Goal: Task Accomplishment & Management: Manage account settings

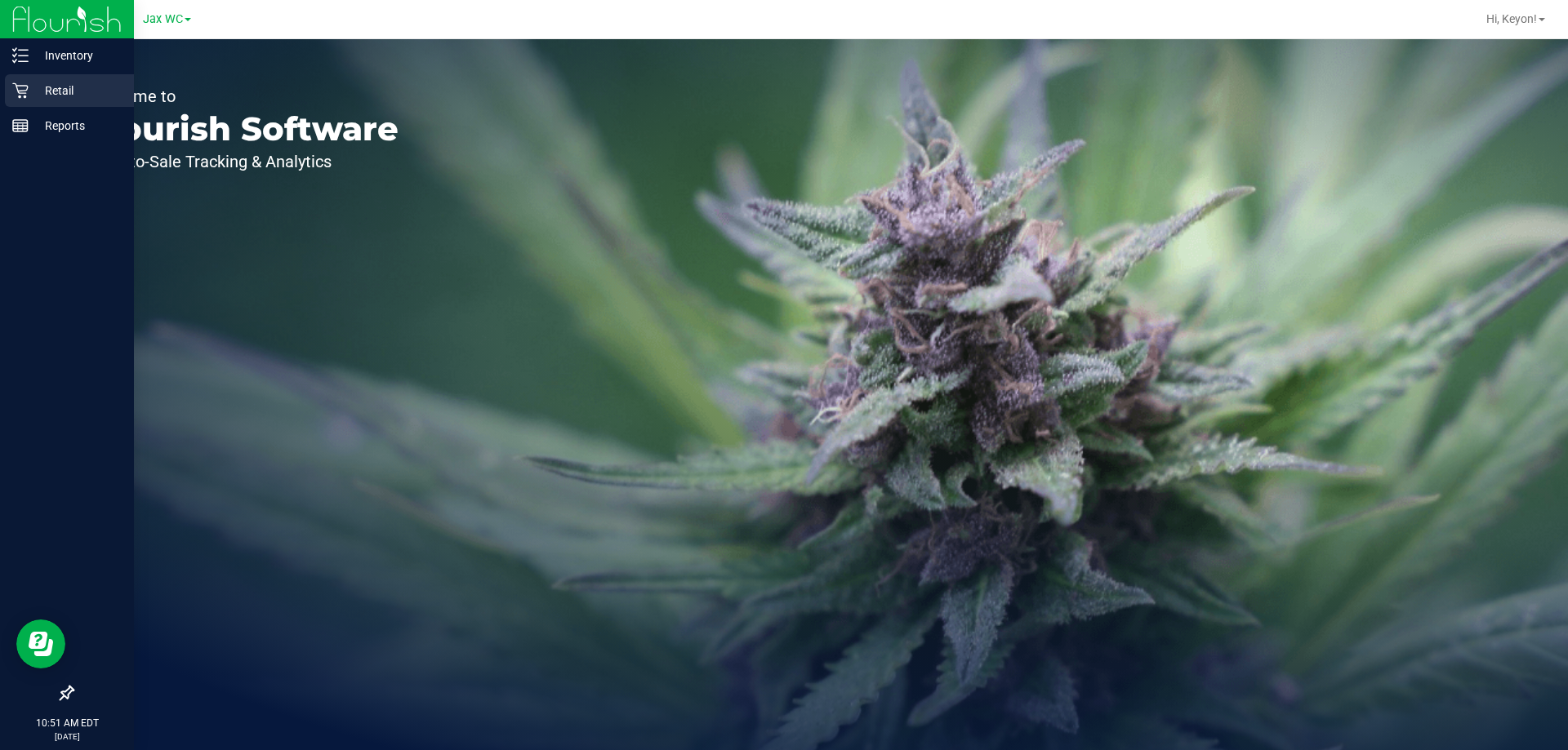
click at [16, 91] on icon at bounding box center [20, 90] width 16 height 16
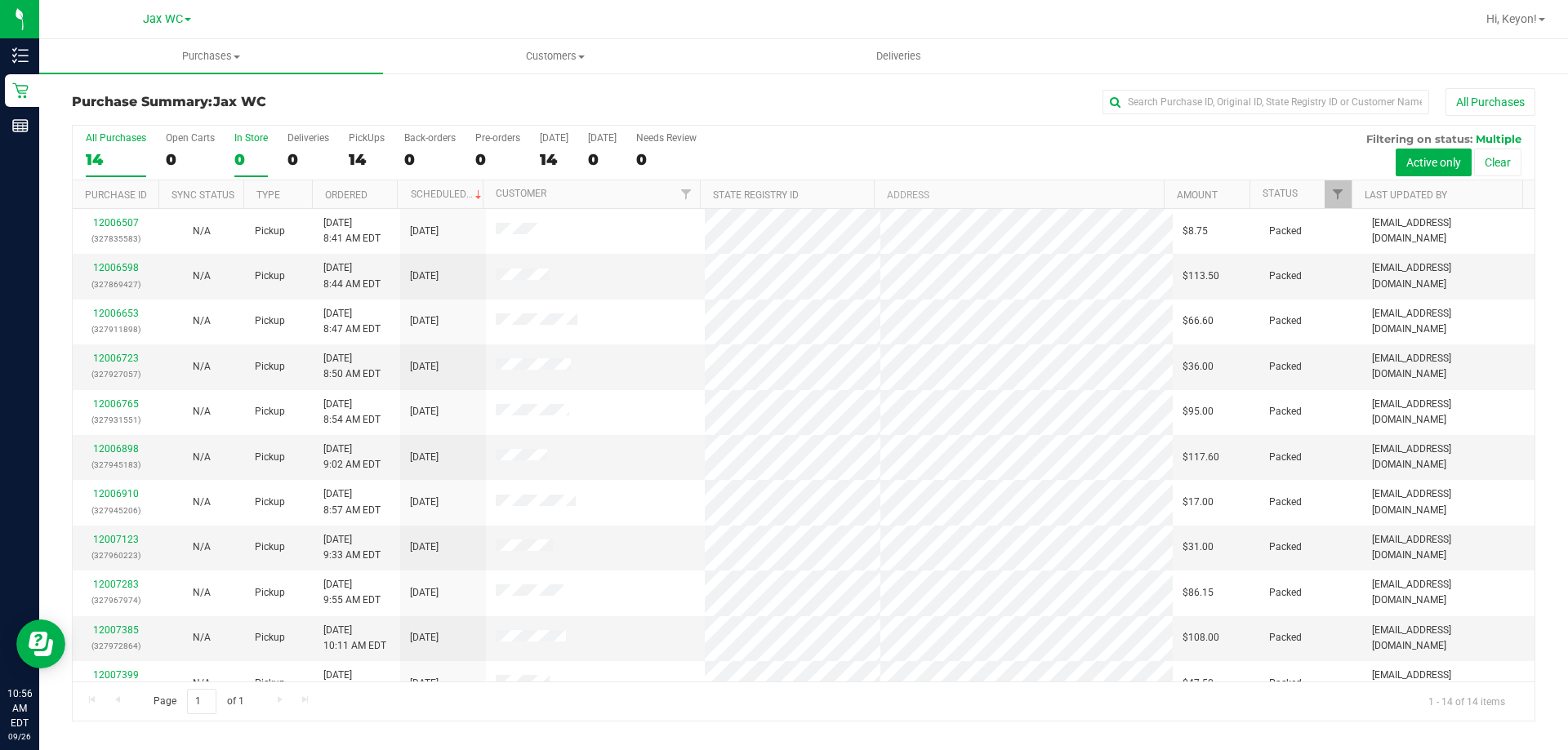
click at [235, 140] on div "In Store" at bounding box center [251, 138] width 34 height 11
click at [0, 0] on input "In Store 0" at bounding box center [0, 0] width 0 height 0
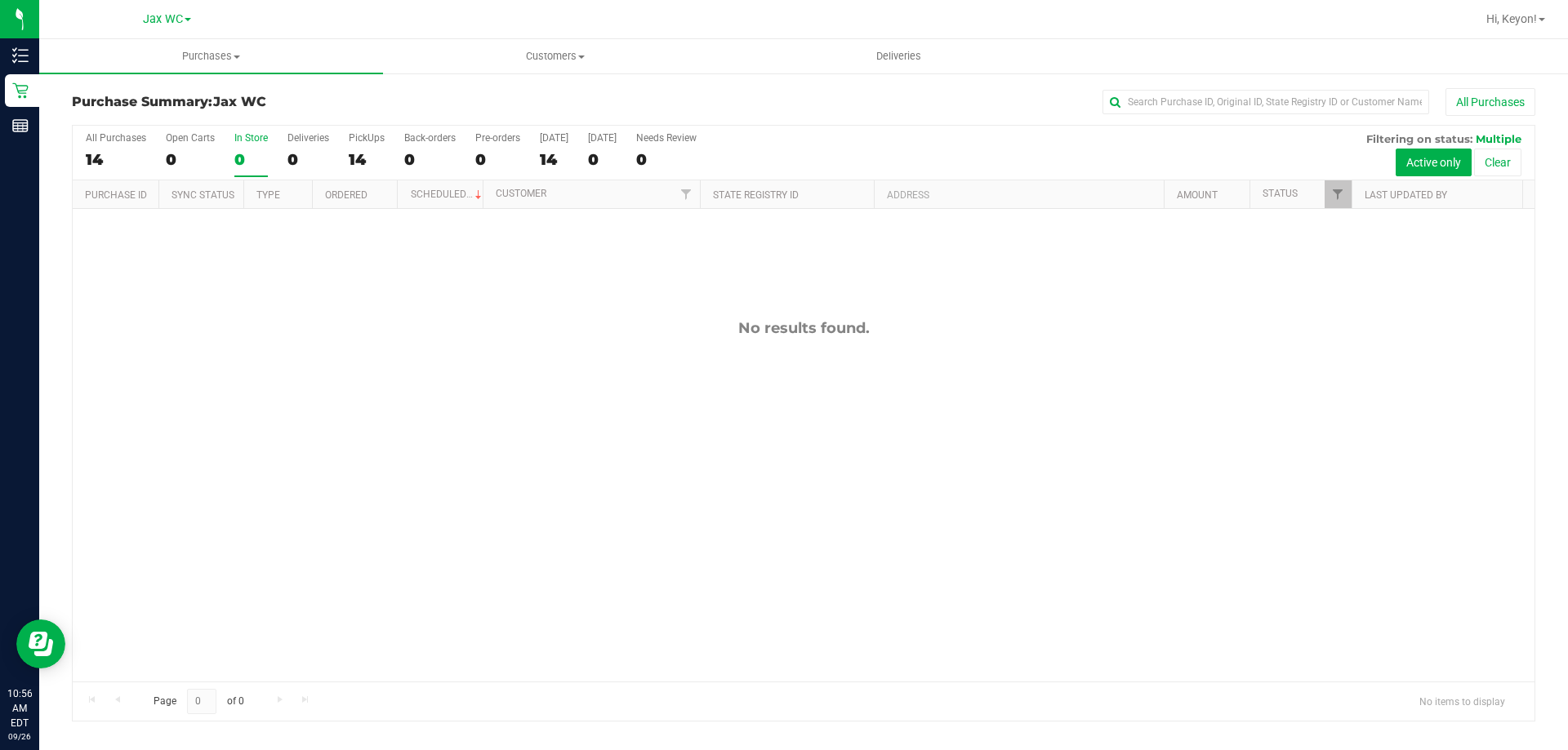
click at [117, 146] on label "All Purchases 14" at bounding box center [116, 155] width 60 height 45
click at [0, 0] on input "All Purchases 14" at bounding box center [0, 0] width 0 height 0
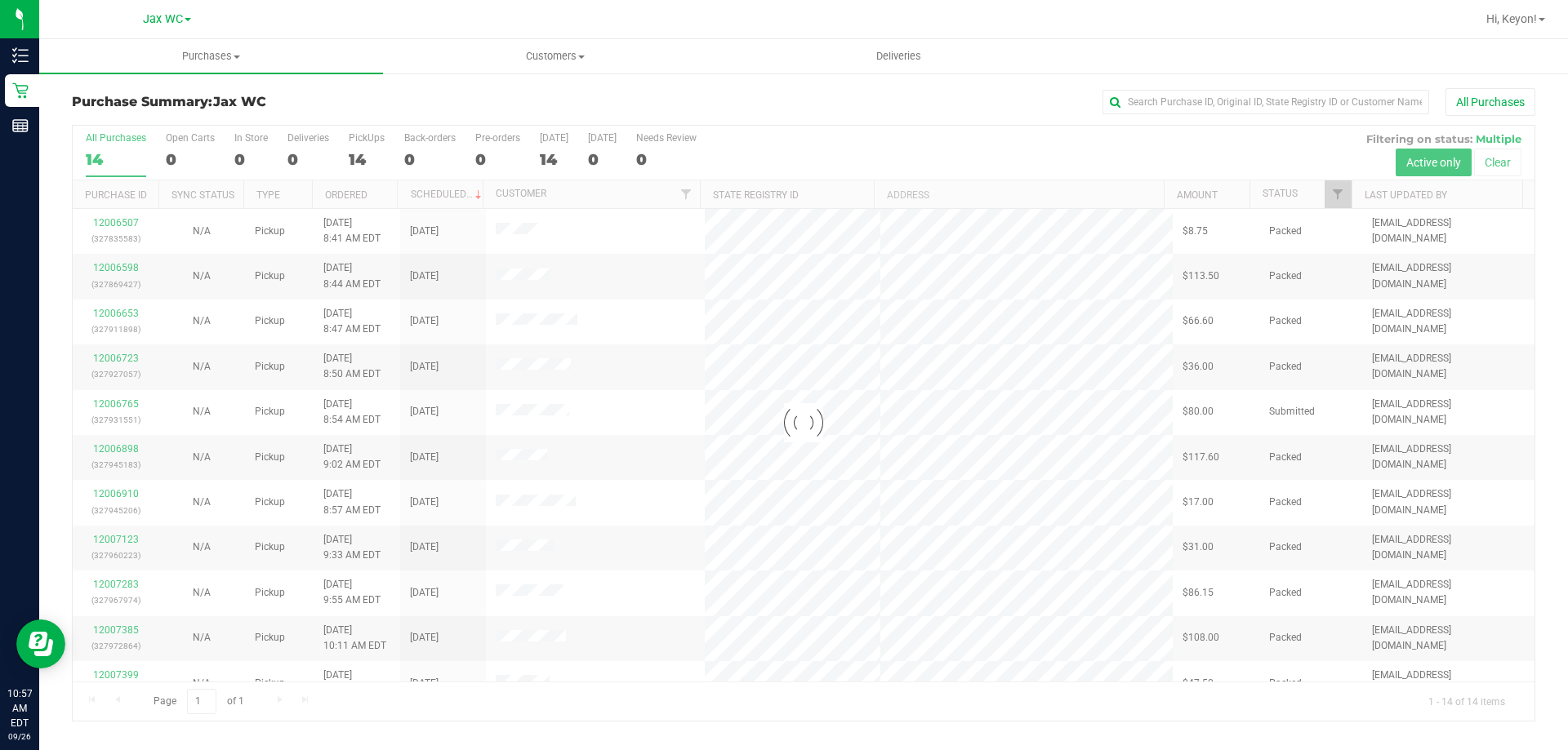
drag, startPoint x: 1525, startPoint y: 276, endPoint x: 1530, endPoint y: 316, distance: 40.3
click at [1530, 316] on div at bounding box center [803, 423] width 1461 height 595
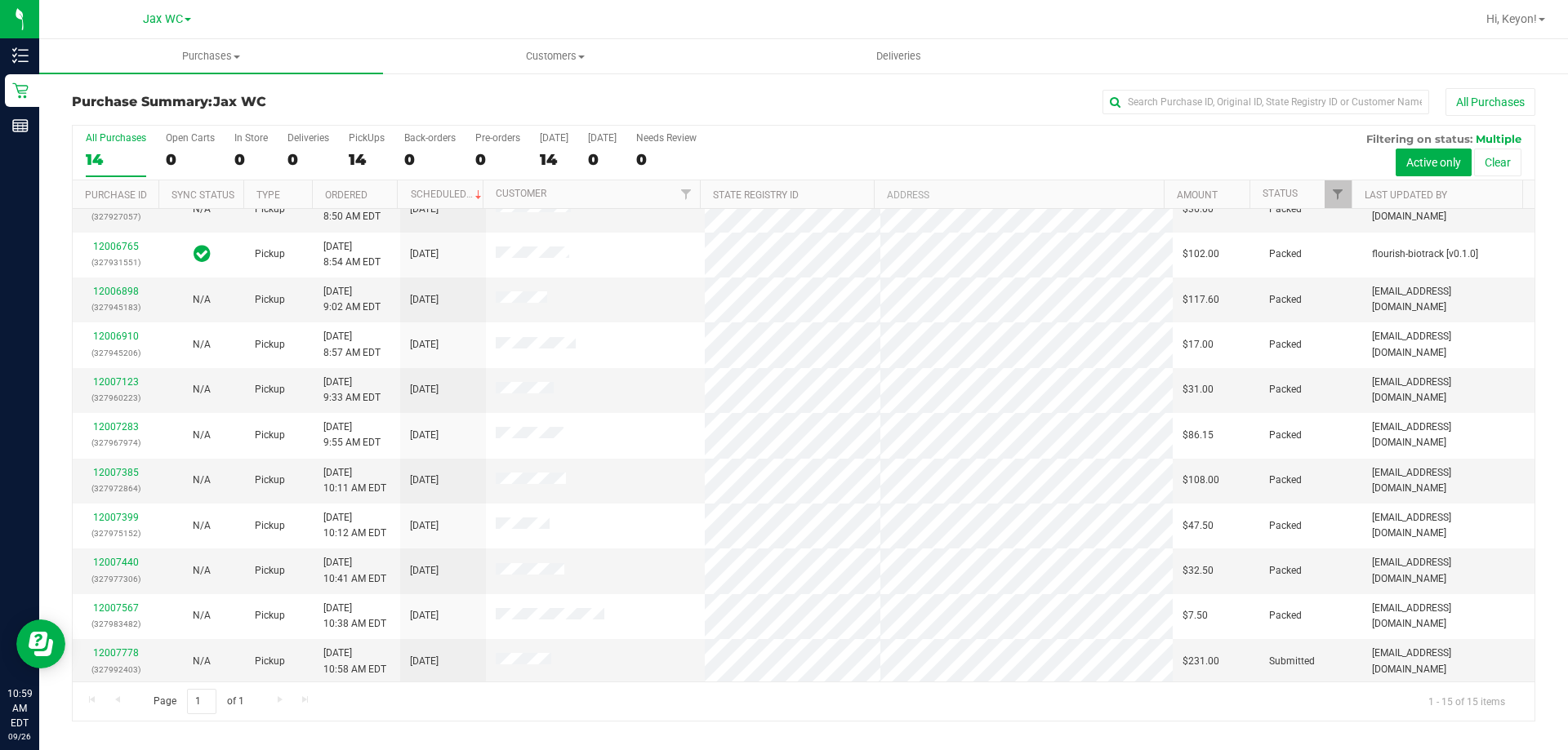
scroll to position [205, 0]
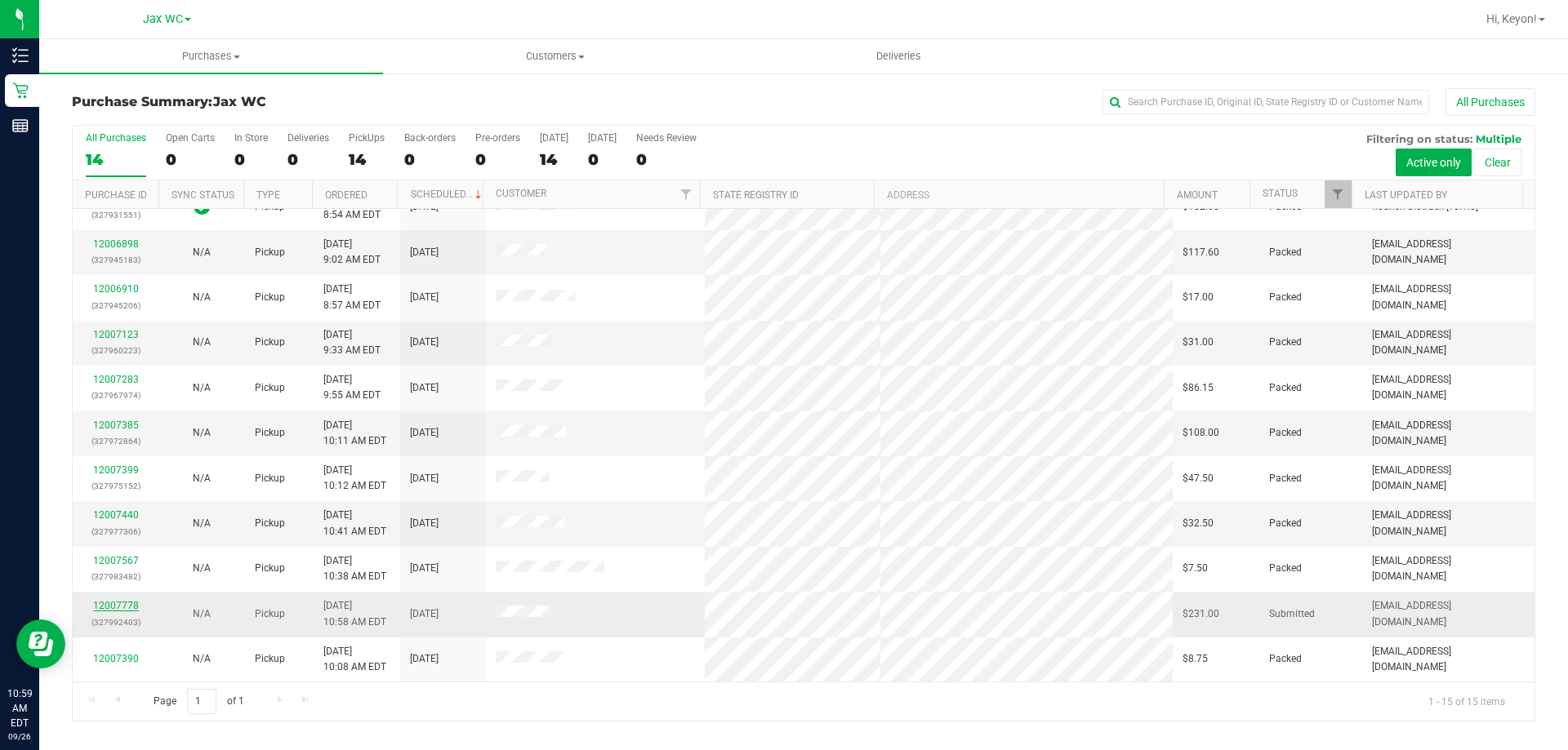
click at [115, 604] on link "12007778" at bounding box center [115, 605] width 46 height 11
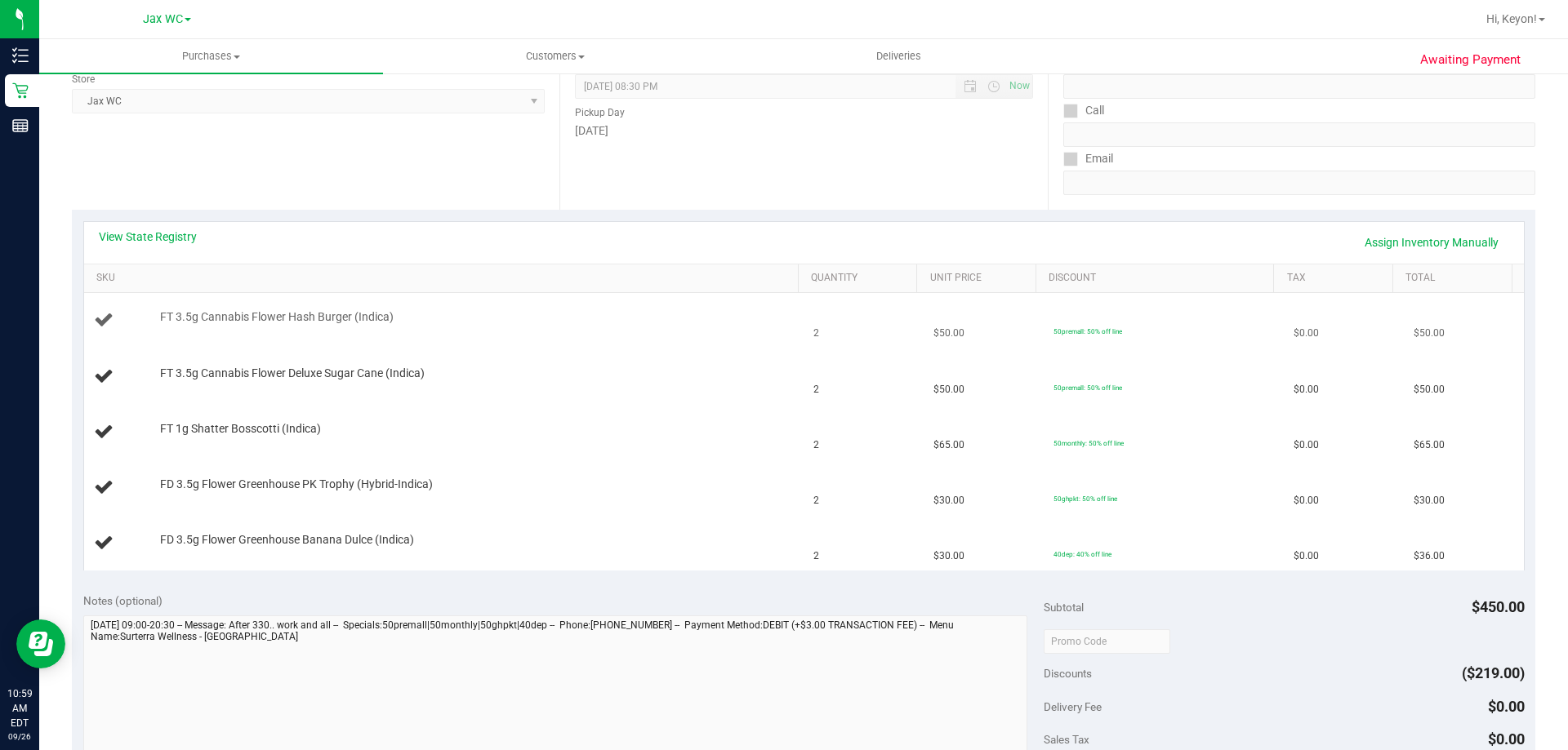
scroll to position [232, 0]
click at [187, 237] on link "View State Registry" at bounding box center [148, 235] width 98 height 16
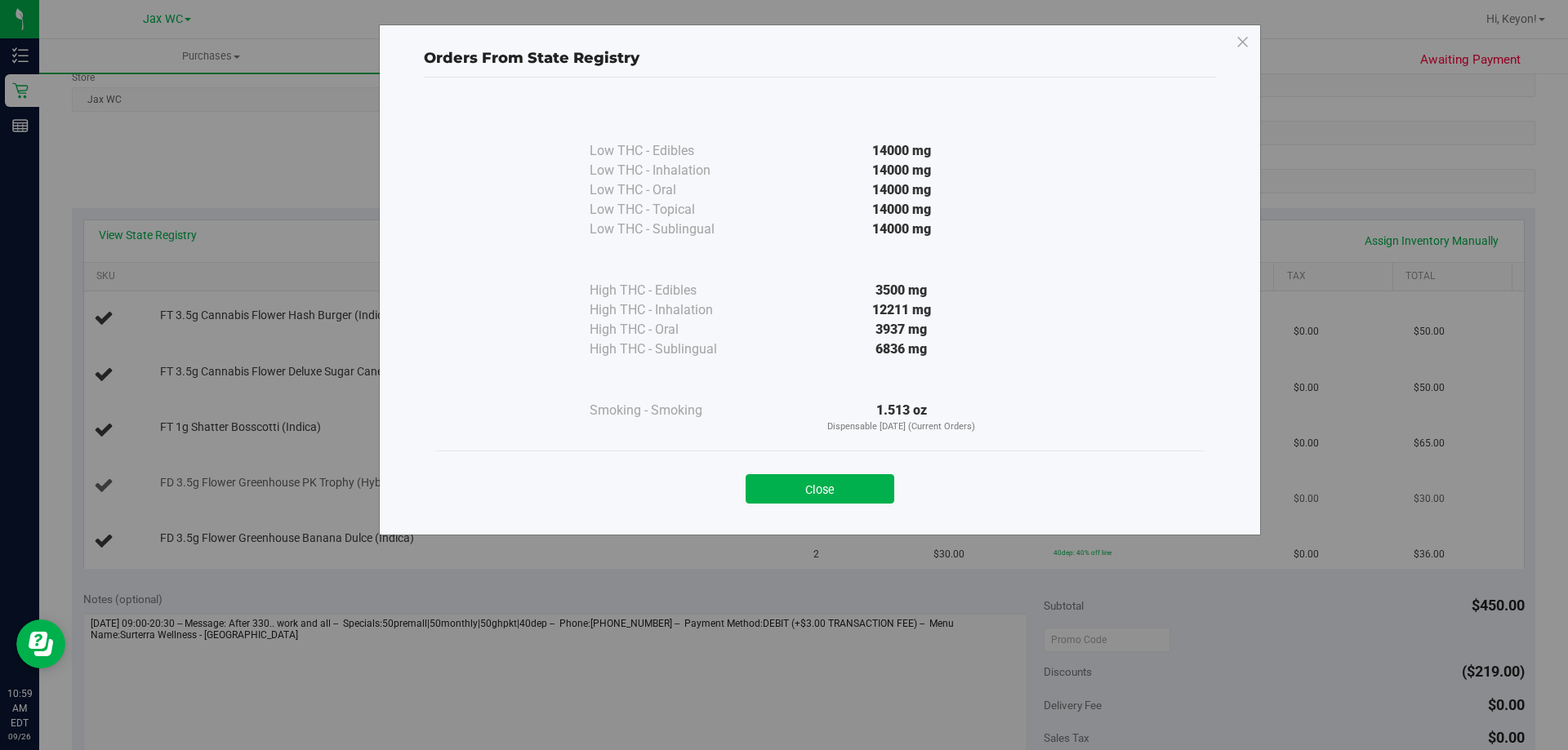
click at [878, 480] on button "Close" at bounding box center [820, 489] width 149 height 29
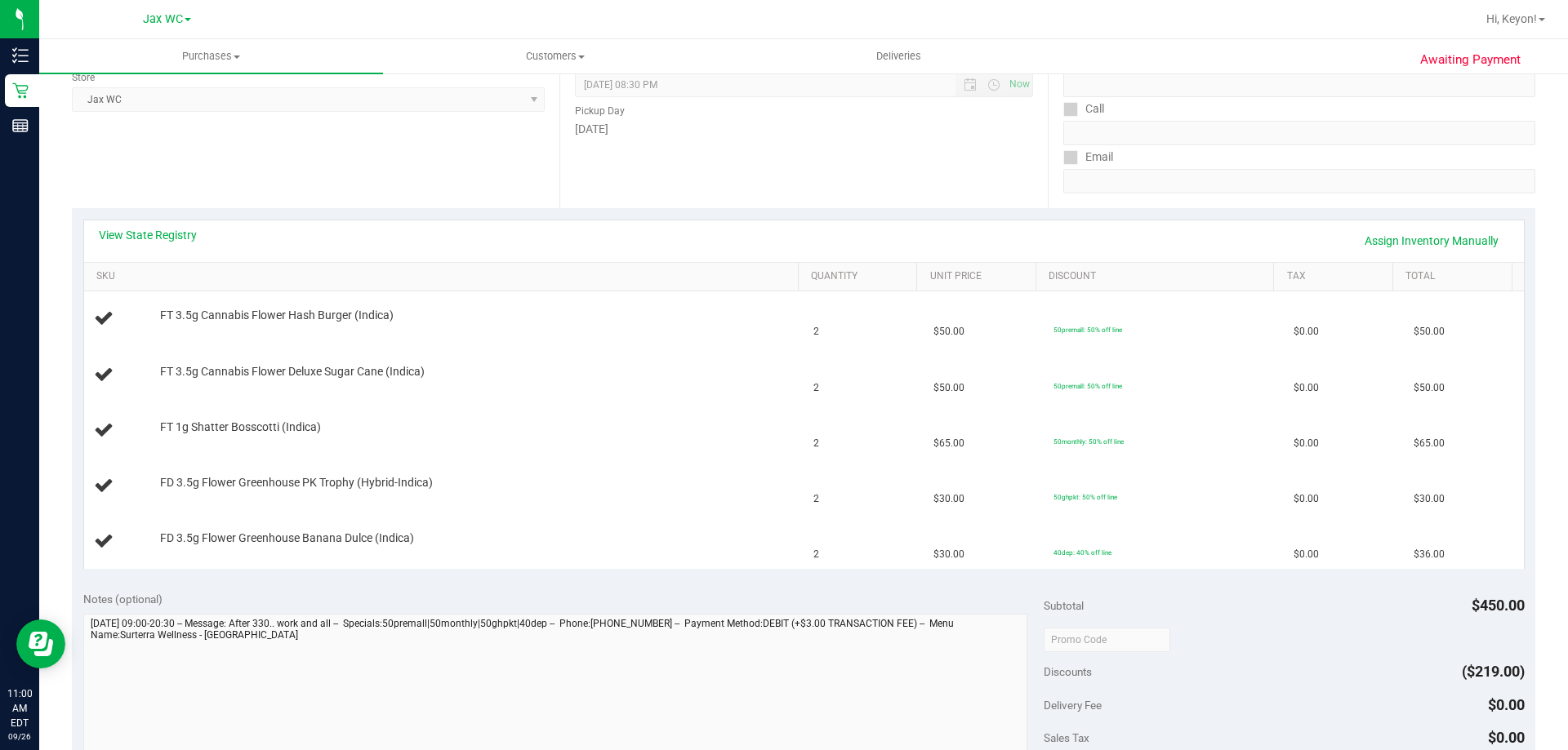
click at [172, 245] on div "View State Registry Assign Inventory Manually" at bounding box center [804, 241] width 1410 height 28
click at [171, 226] on div "View State Registry Assign Inventory Manually" at bounding box center [804, 241] width 1440 height 41
click at [171, 238] on link "View State Registry" at bounding box center [148, 235] width 98 height 16
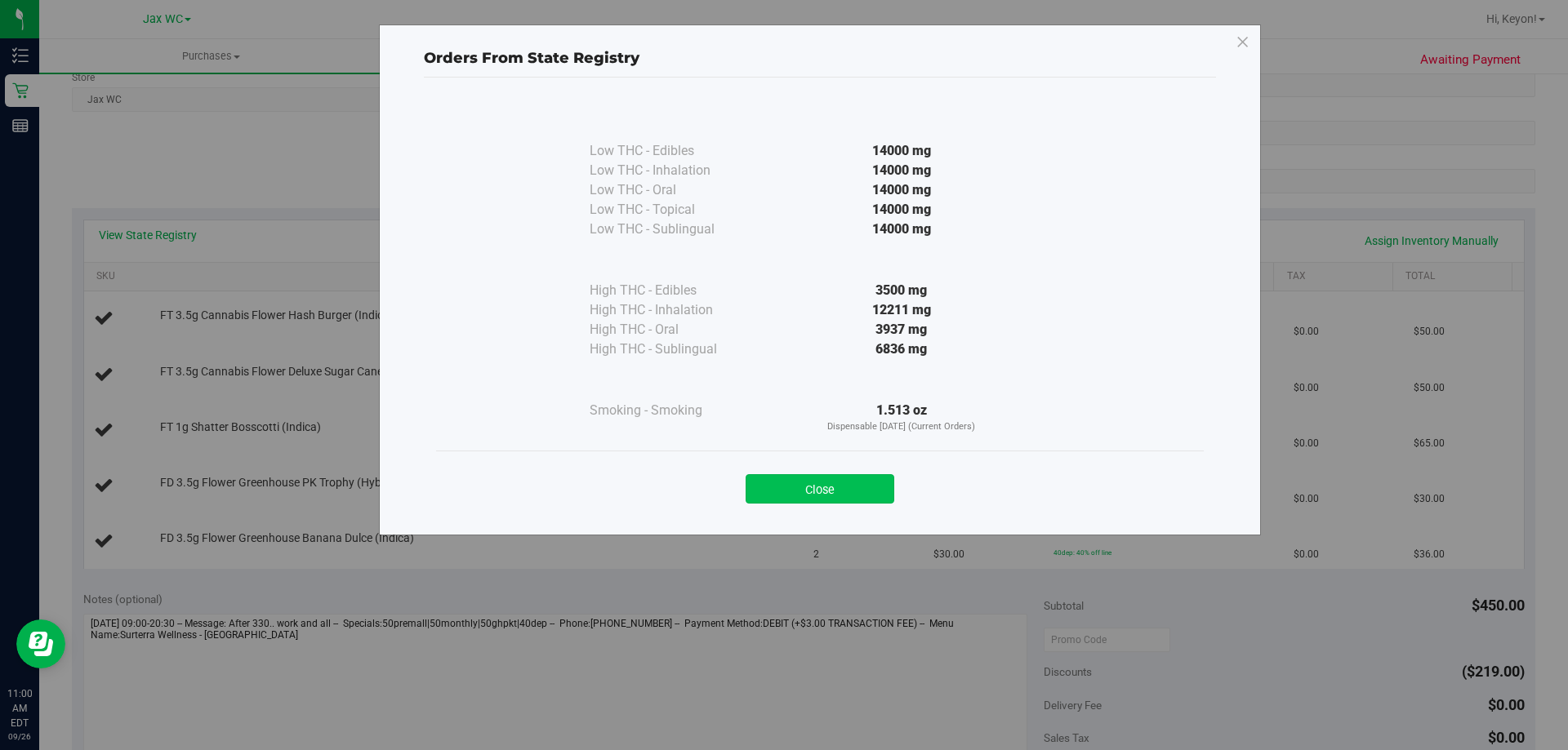
click at [859, 484] on button "Close" at bounding box center [820, 489] width 149 height 29
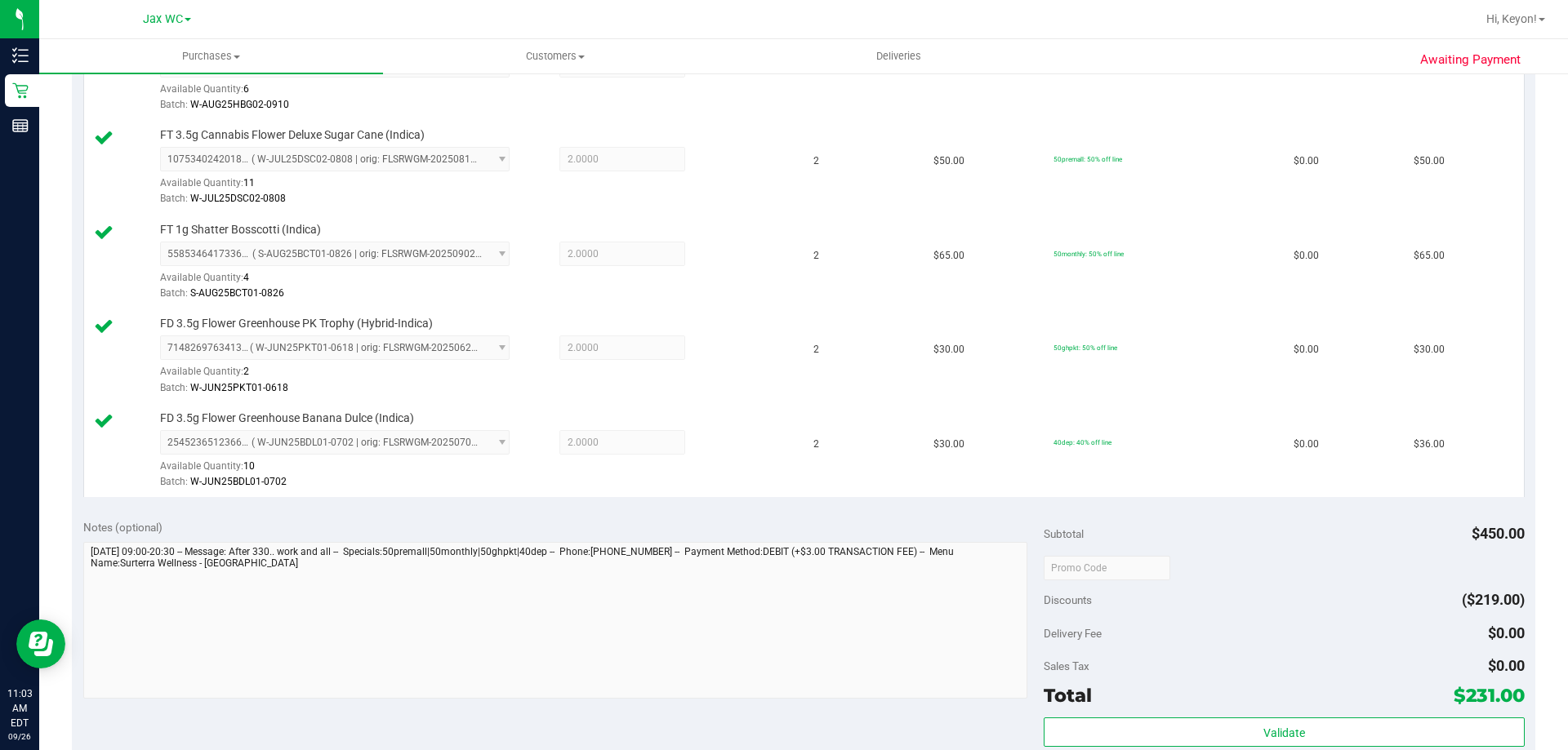
scroll to position [780, 0]
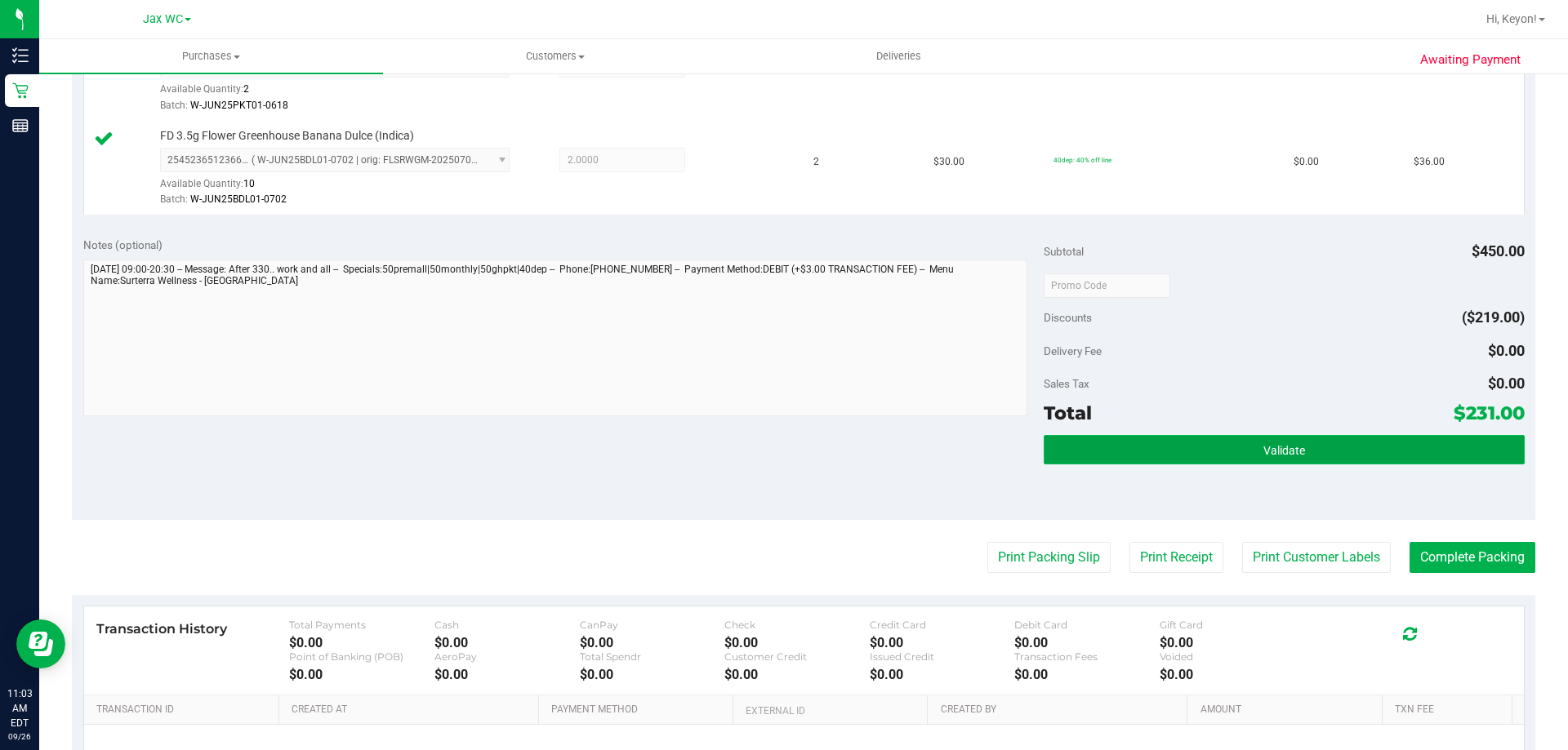
click at [1346, 441] on button "Validate" at bounding box center [1284, 449] width 480 height 29
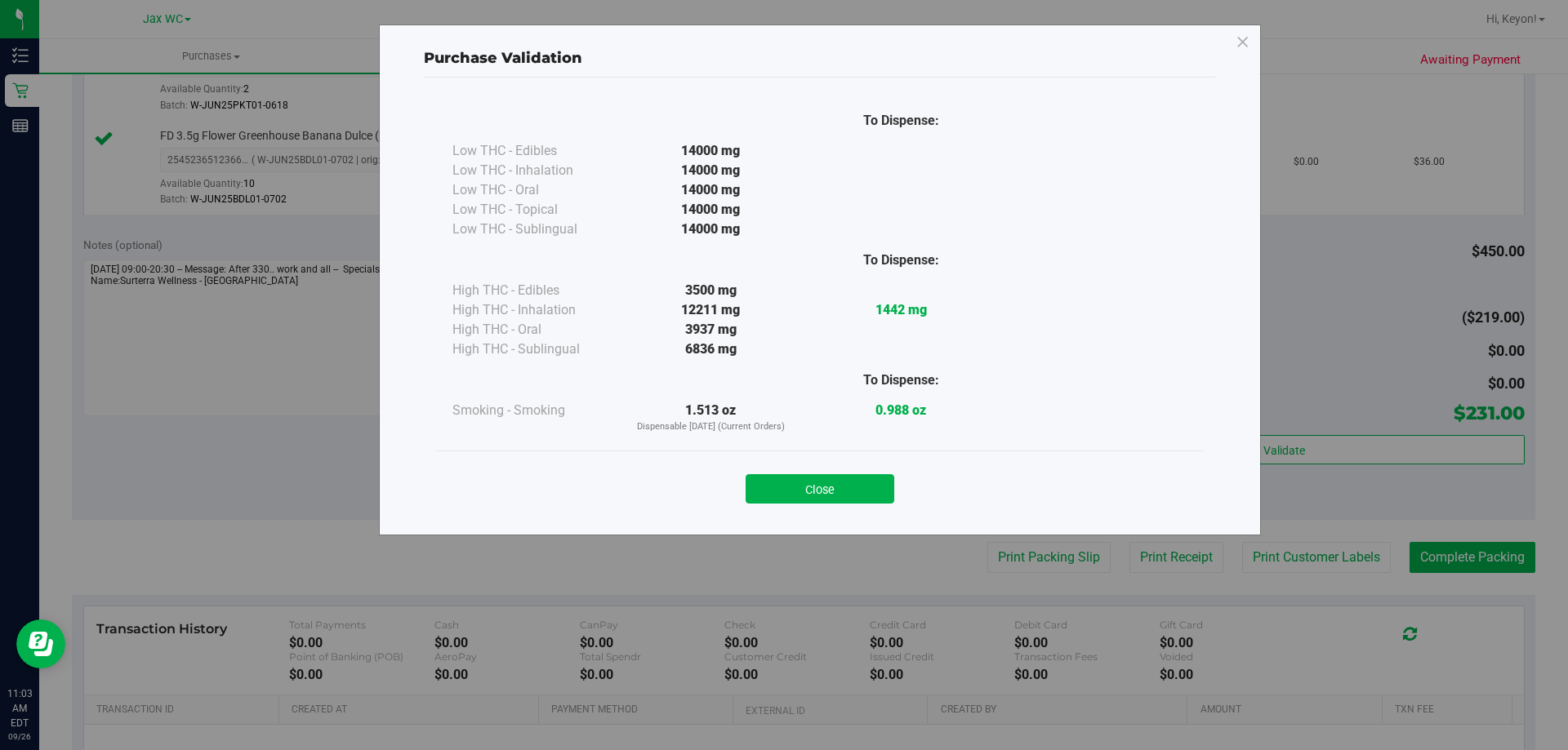
drag, startPoint x: 834, startPoint y: 493, endPoint x: 1075, endPoint y: 533, distance: 244.3
click at [838, 493] on button "Close" at bounding box center [820, 489] width 149 height 29
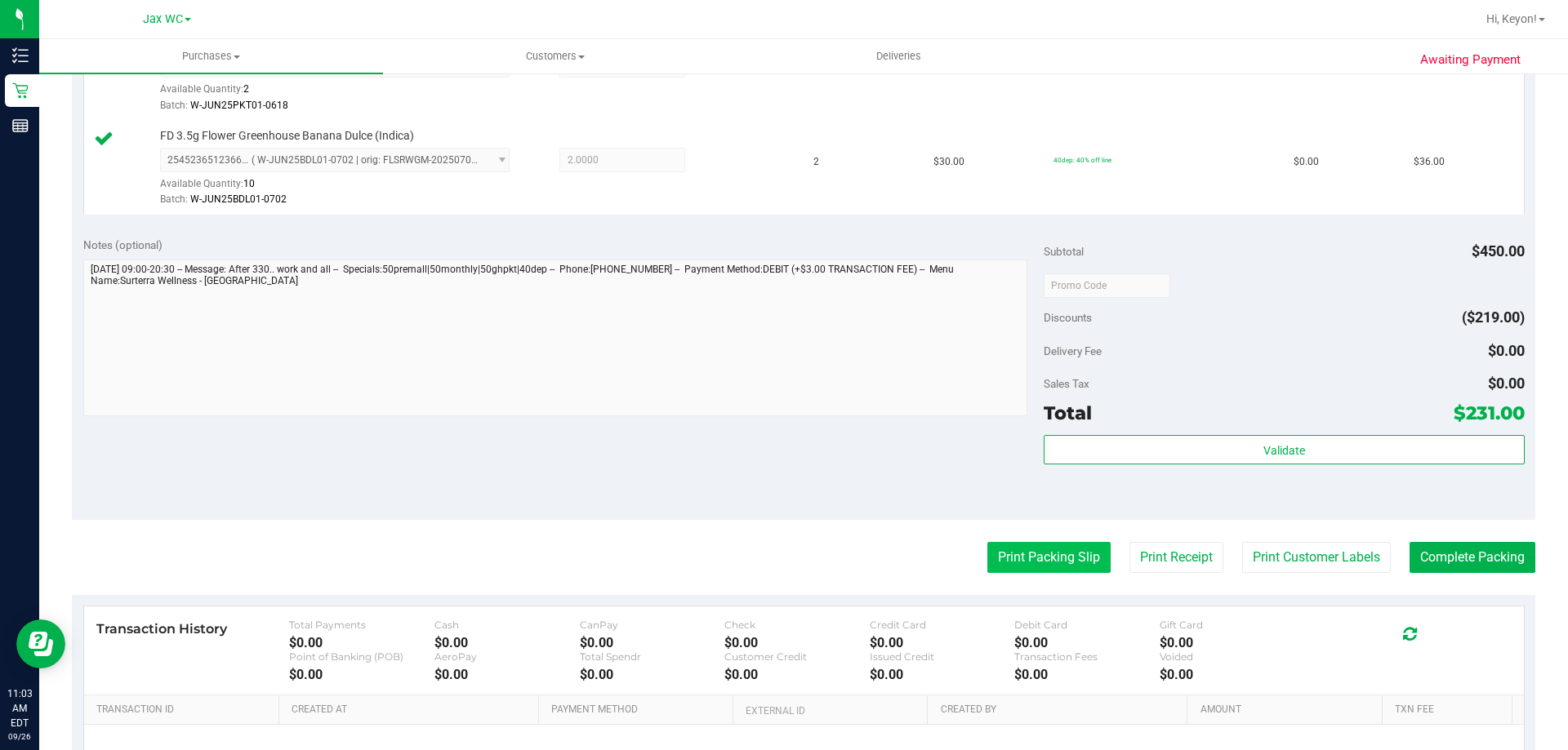
click at [1075, 561] on button "Print Packing Slip" at bounding box center [1049, 558] width 123 height 31
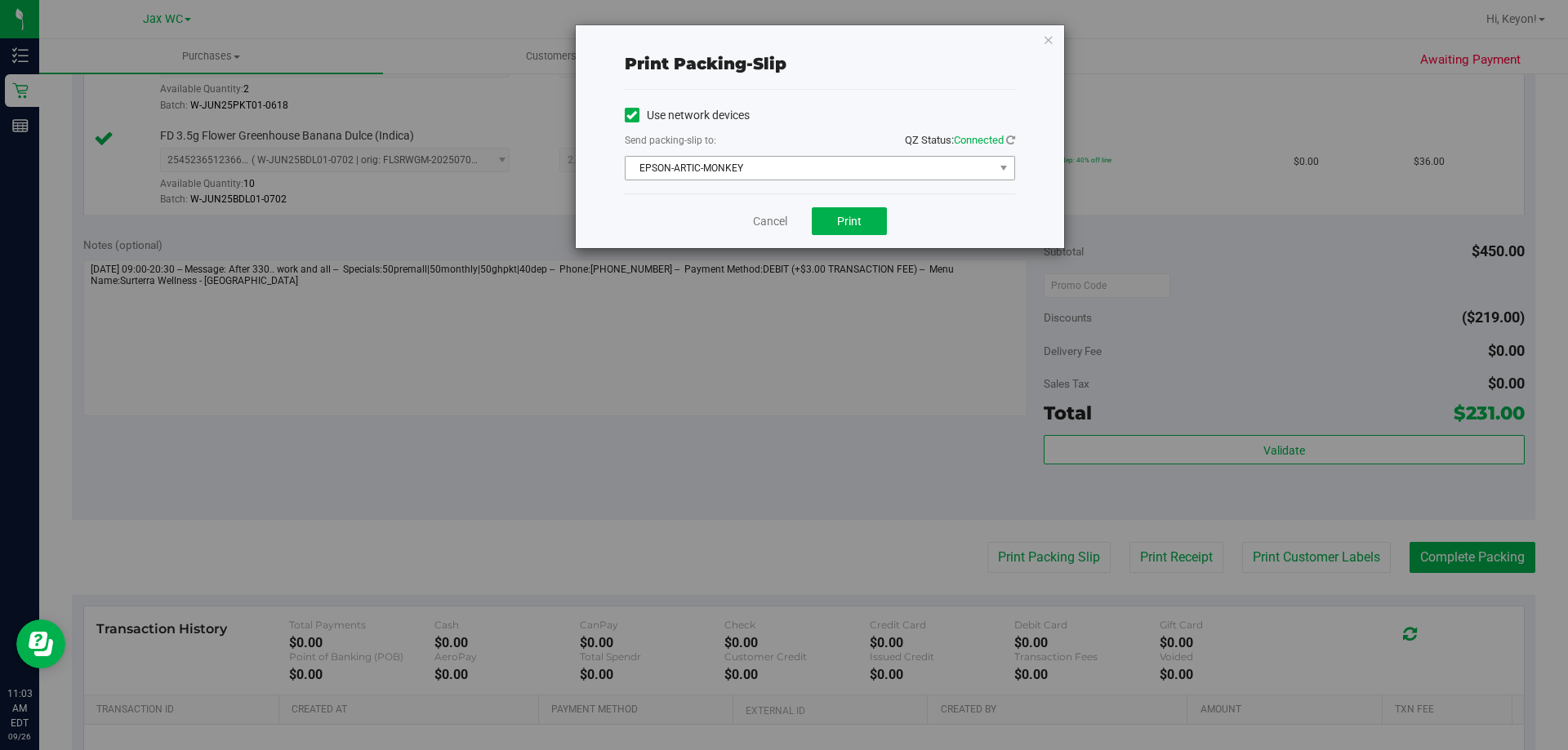
click at [835, 166] on span "EPSON-ARTIC-MONKEY" at bounding box center [809, 168] width 369 height 23
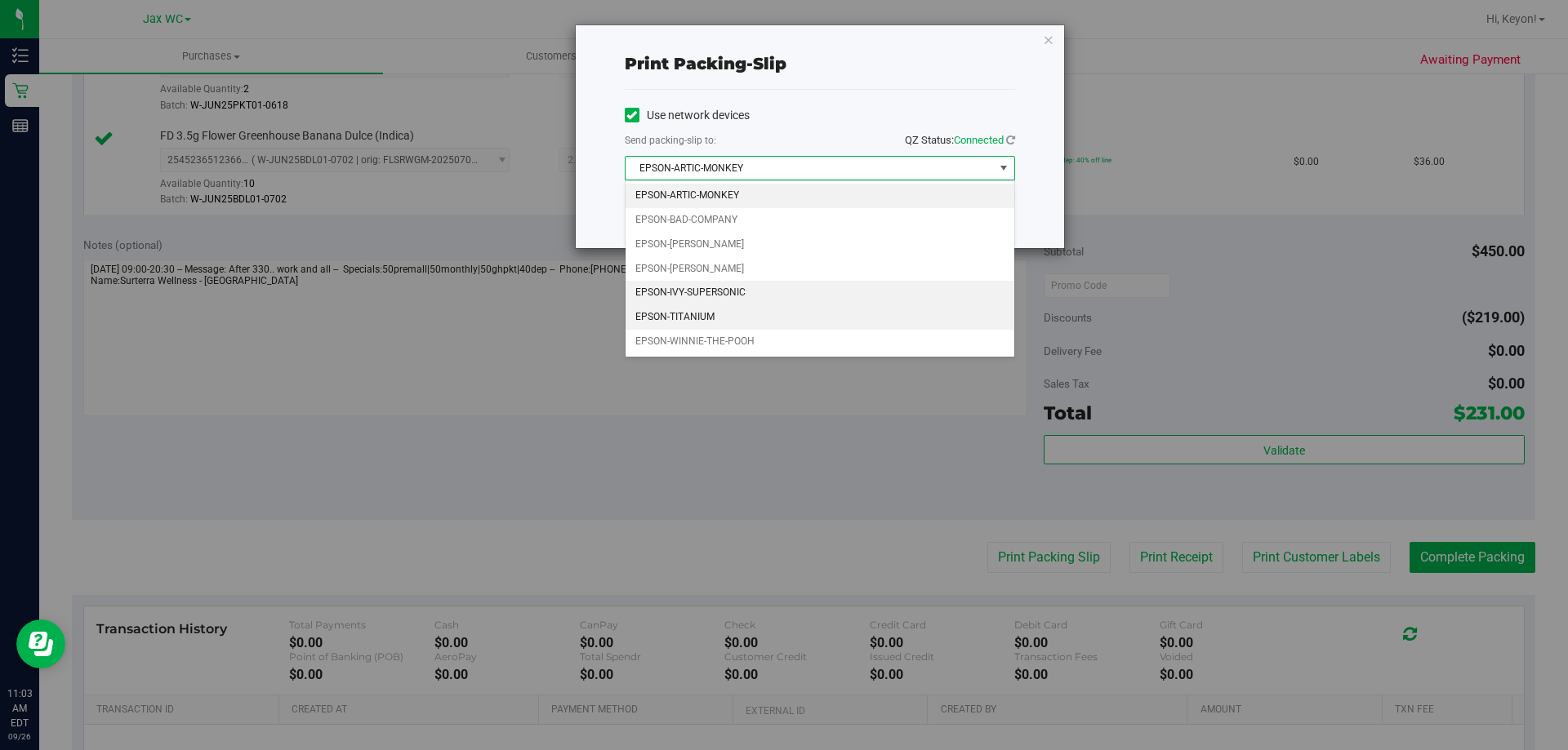
click at [748, 312] on li "EPSON-TITANIUM" at bounding box center [819, 318] width 388 height 24
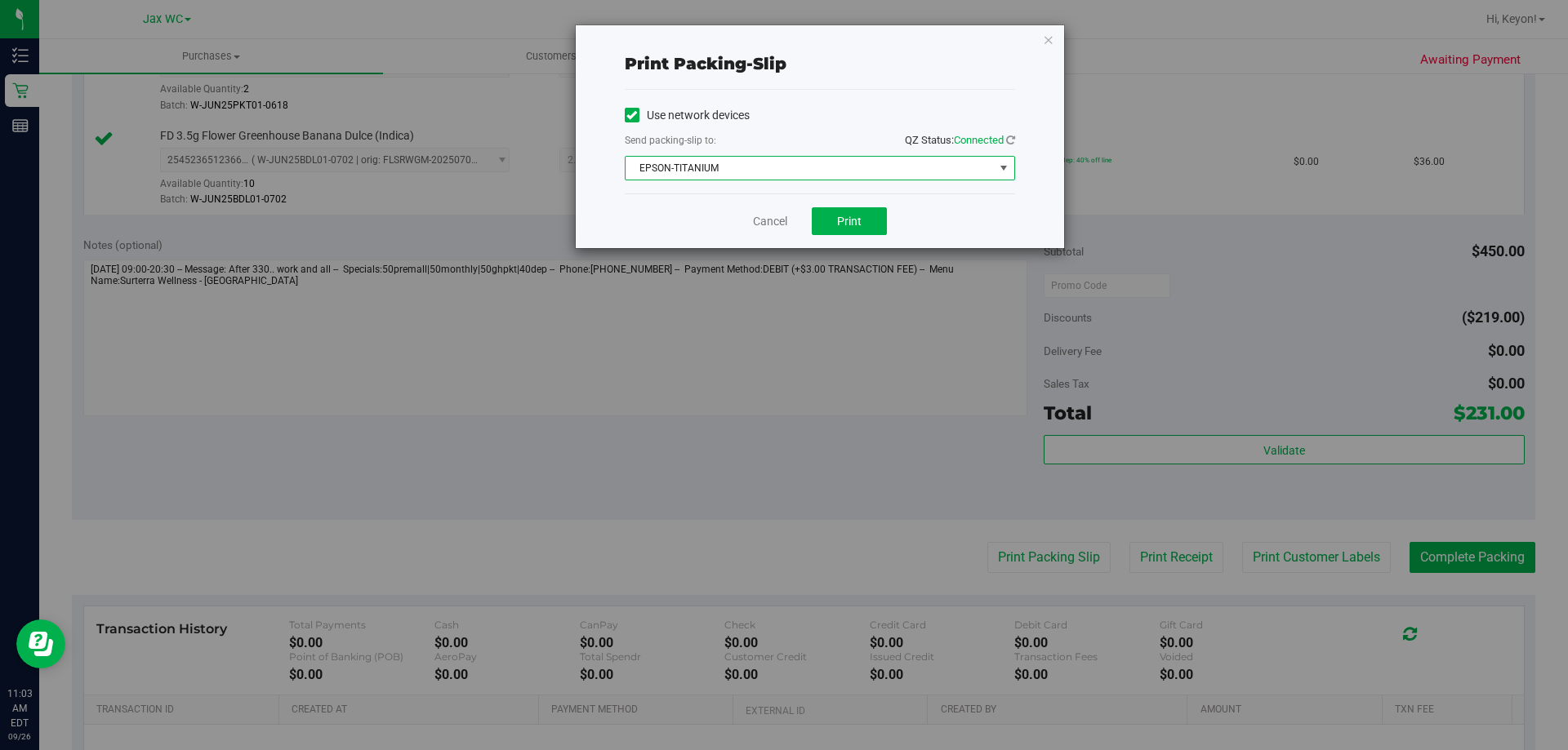
click at [734, 205] on div "Cancel Print" at bounding box center [819, 221] width 390 height 55
click at [827, 225] on button "Print" at bounding box center [849, 221] width 75 height 28
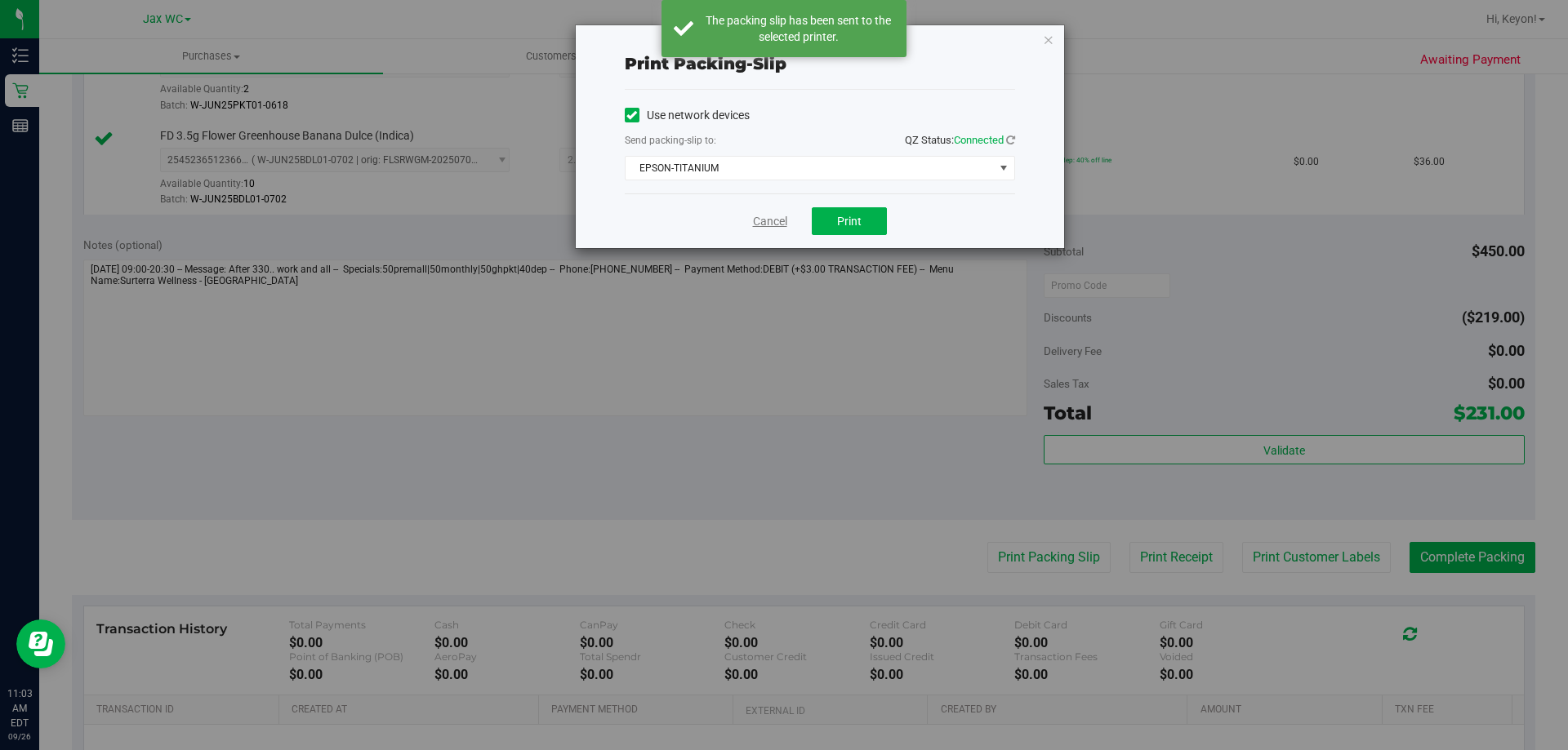
click at [773, 222] on link "Cancel" at bounding box center [770, 222] width 34 height 17
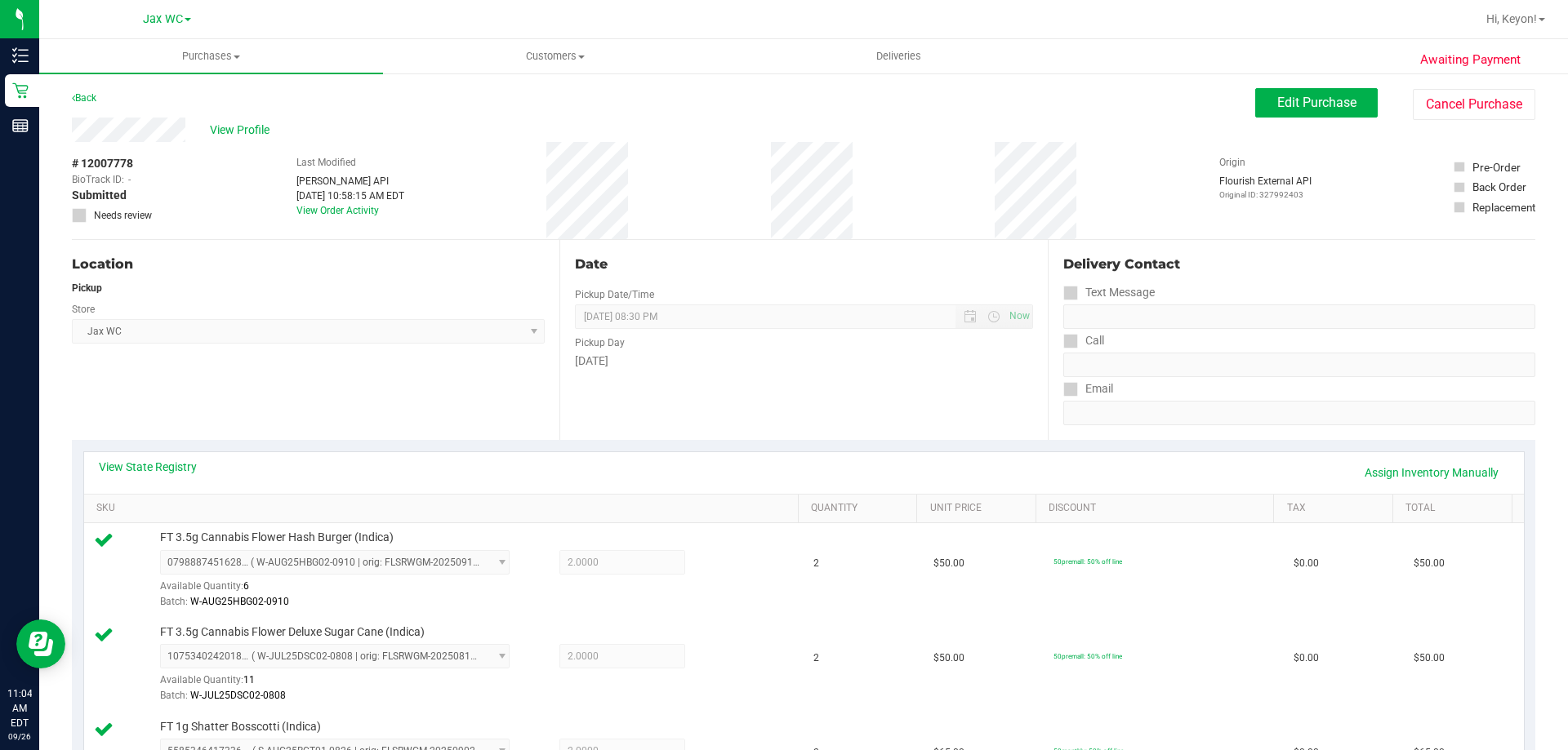
scroll to position [766, 0]
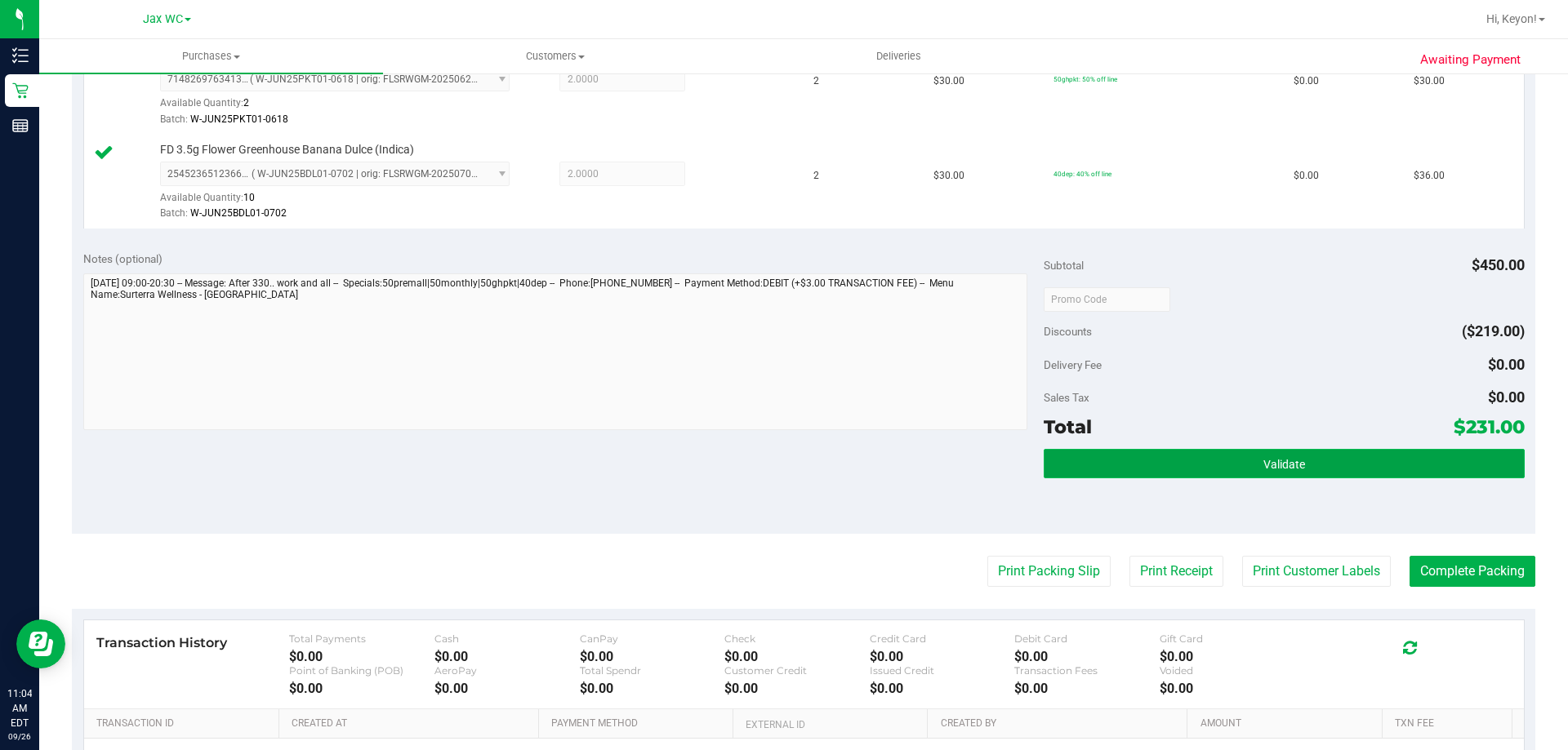
drag, startPoint x: 1396, startPoint y: 476, endPoint x: 1401, endPoint y: 469, distance: 8.6
click at [1398, 478] on button "Validate" at bounding box center [1284, 464] width 480 height 29
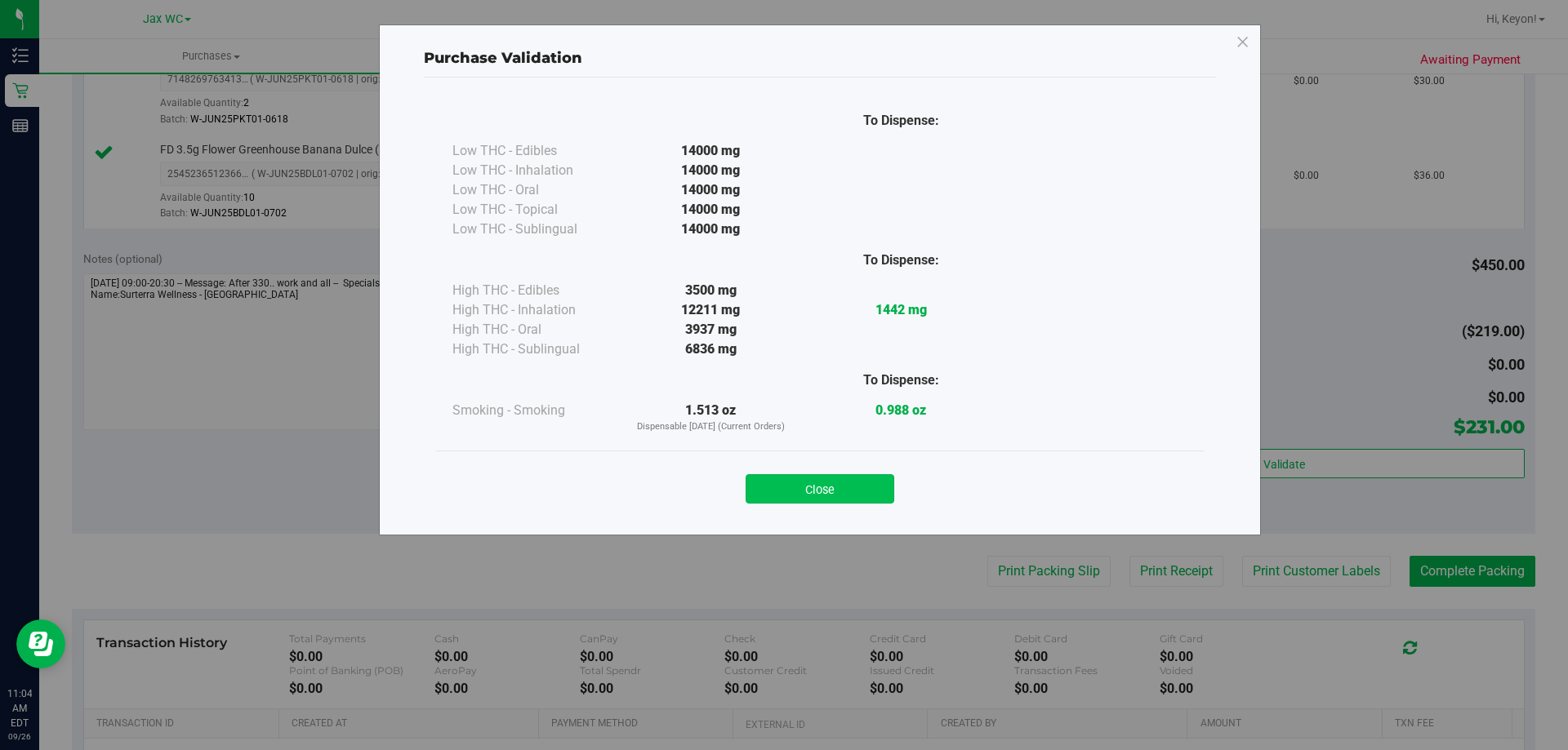
click at [845, 487] on button "Close" at bounding box center [820, 489] width 149 height 29
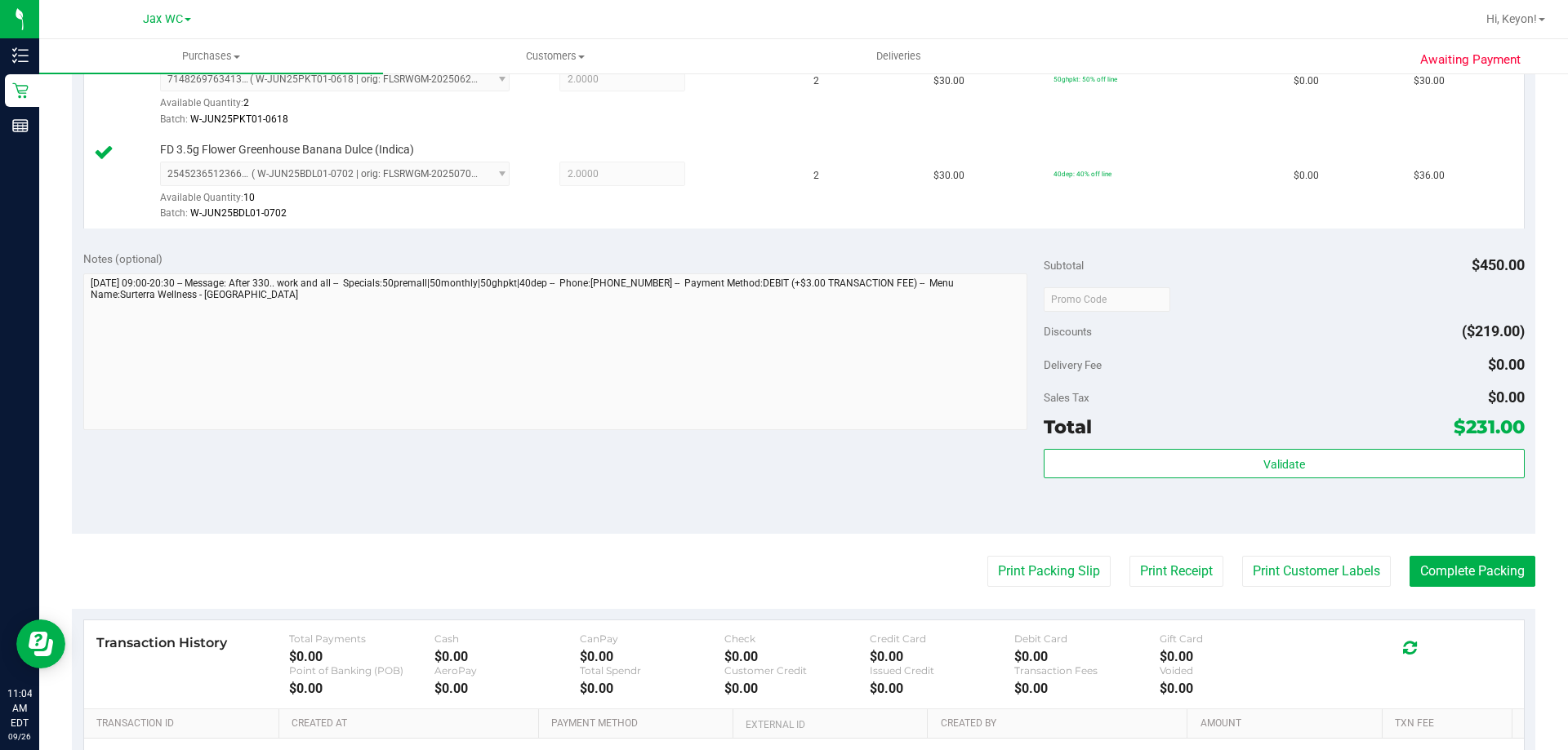
scroll to position [803, 0]
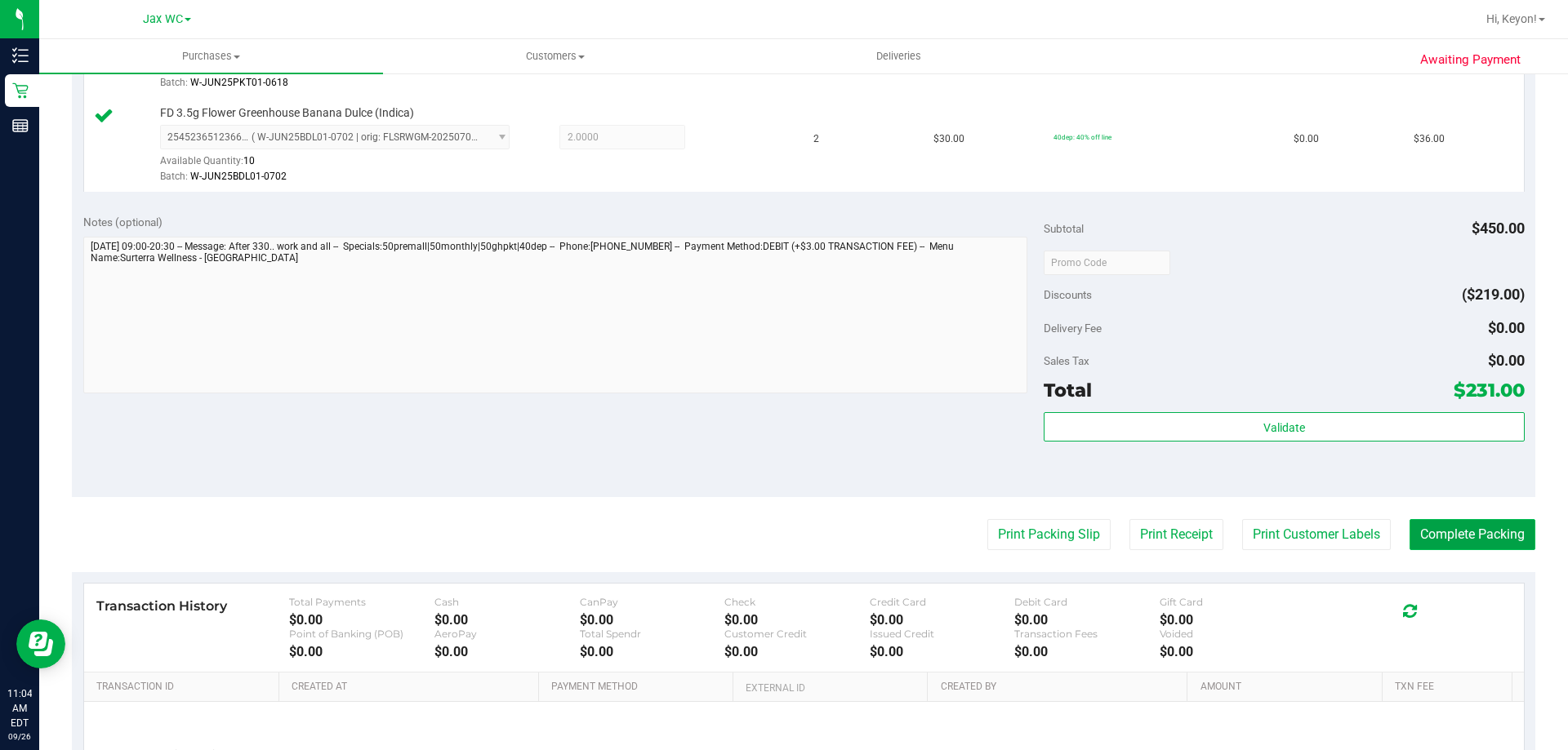
click at [1493, 548] on button "Complete Packing" at bounding box center [1472, 535] width 126 height 31
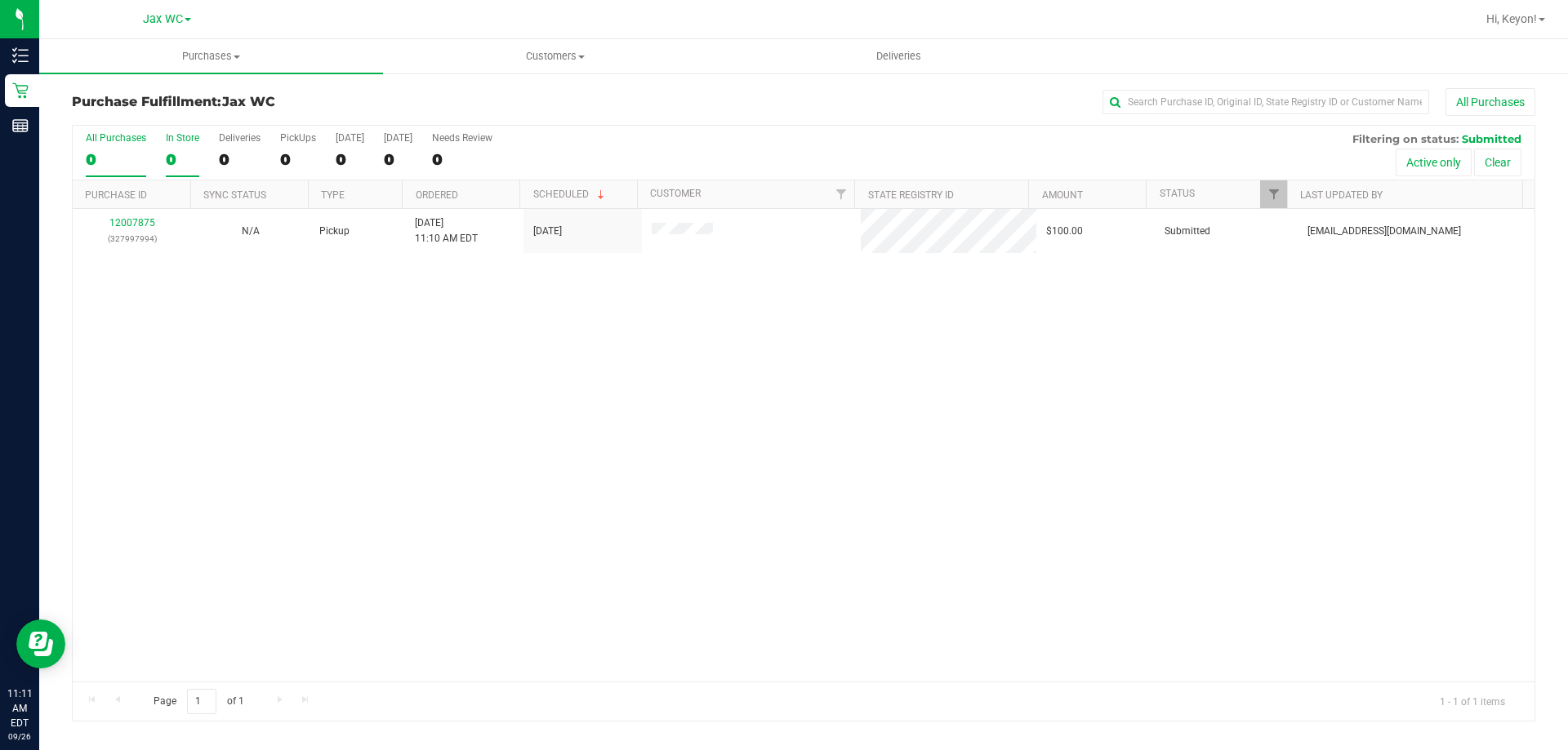
click at [192, 149] on label "In Store 0" at bounding box center [183, 155] width 34 height 45
click at [0, 0] on input "In Store 0" at bounding box center [0, 0] width 0 height 0
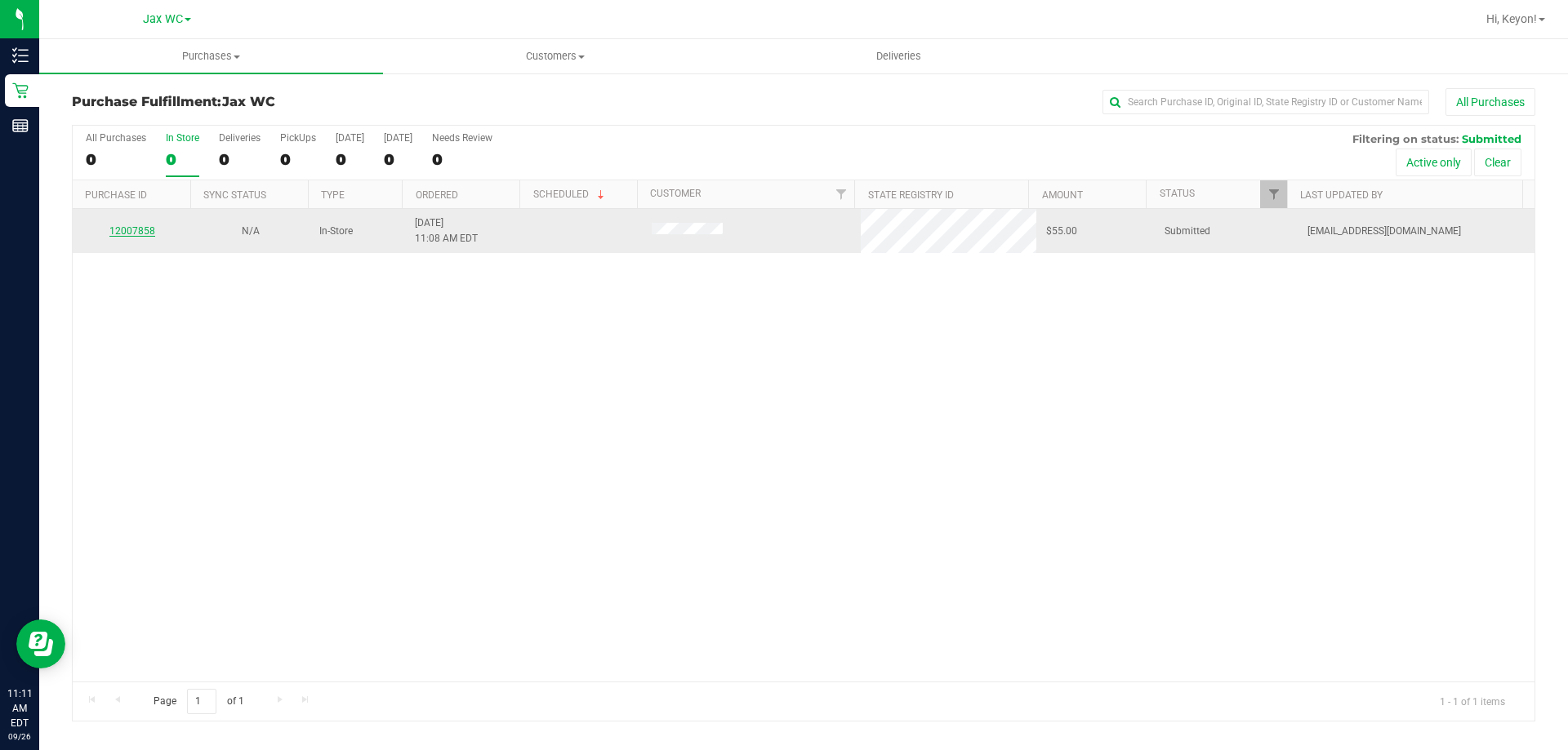
click at [140, 235] on link "12007858" at bounding box center [132, 231] width 46 height 11
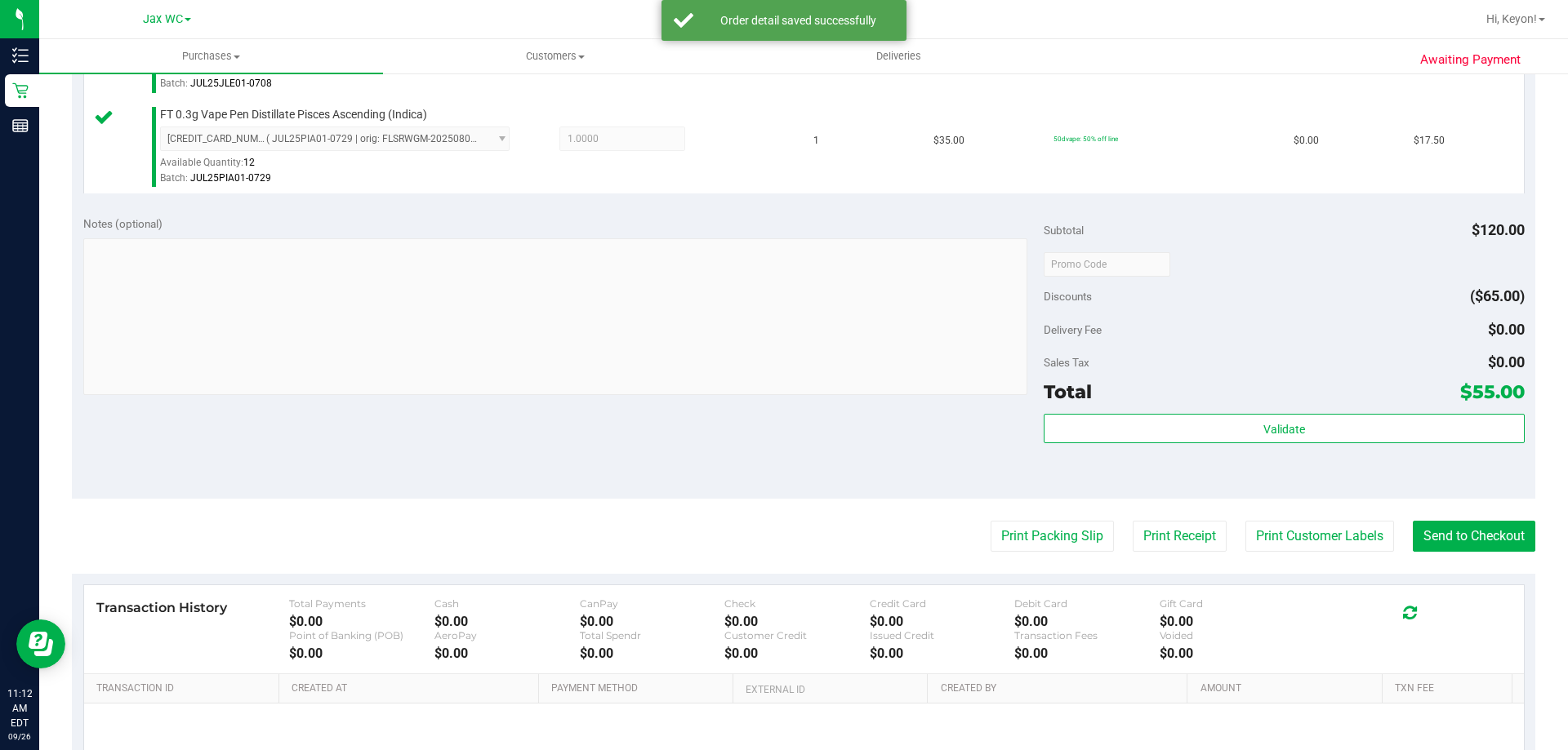
scroll to position [640, 0]
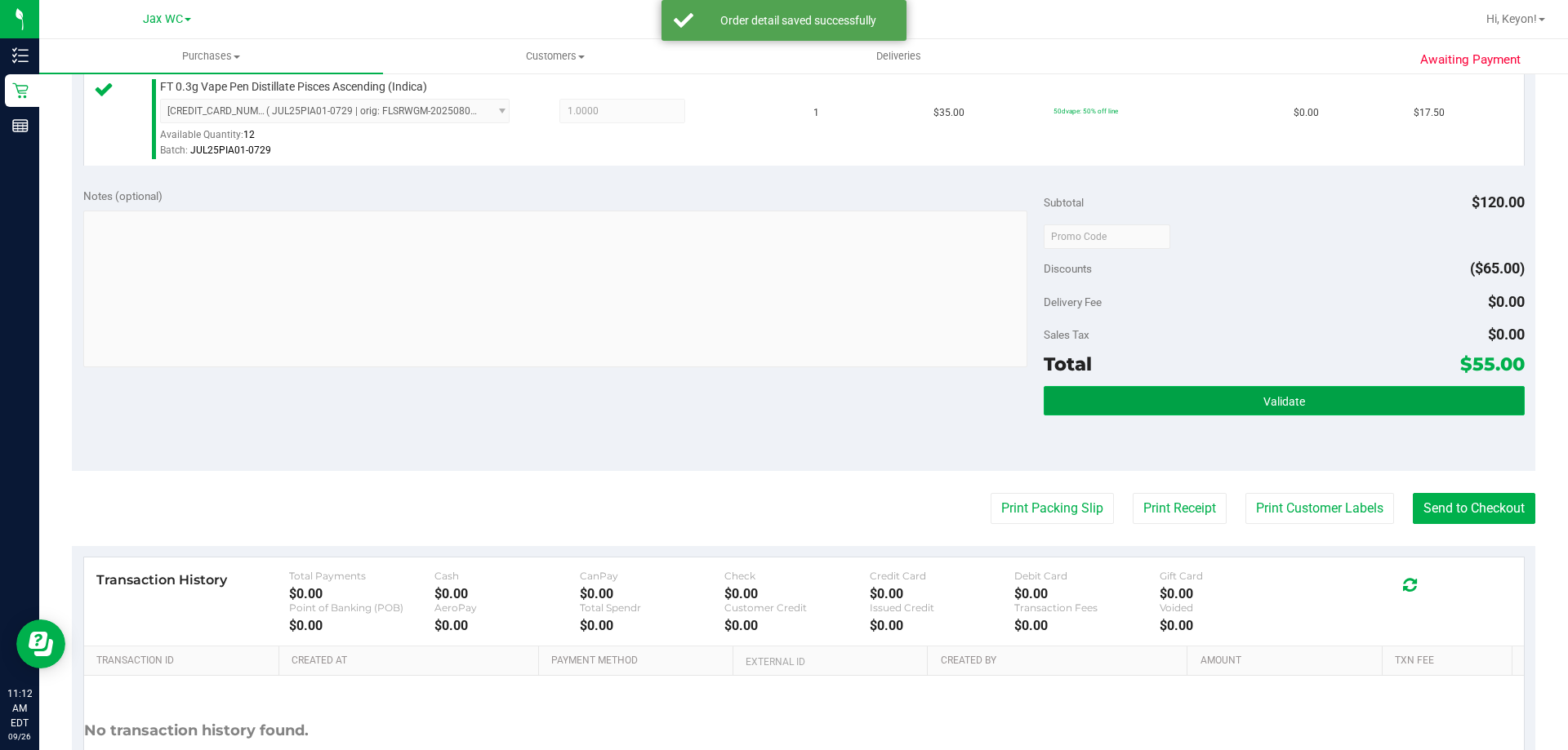
click at [1294, 410] on button "Validate" at bounding box center [1284, 401] width 480 height 29
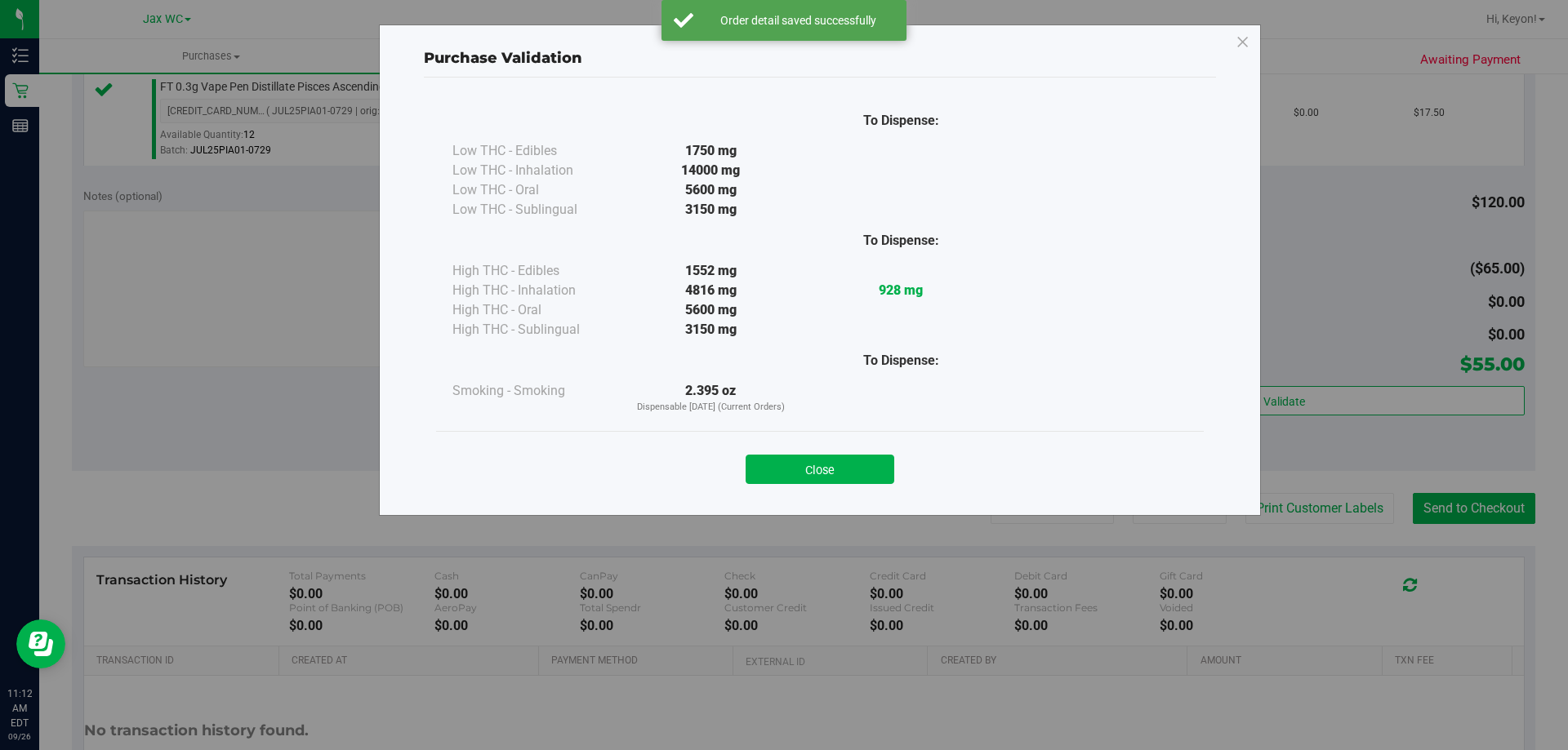
click at [841, 463] on button "Close" at bounding box center [820, 469] width 149 height 29
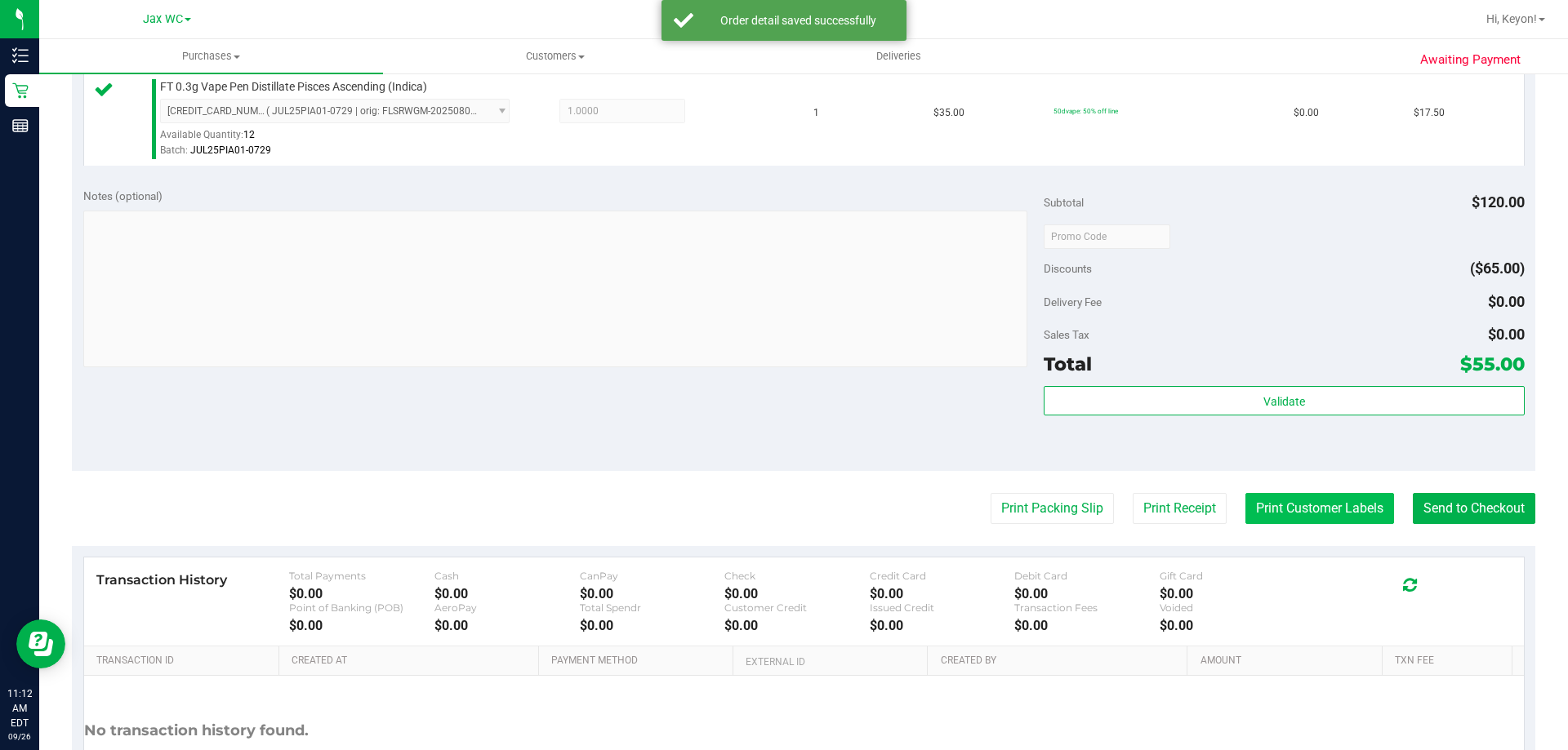
click at [1303, 510] on button "Print Customer Labels" at bounding box center [1319, 509] width 149 height 31
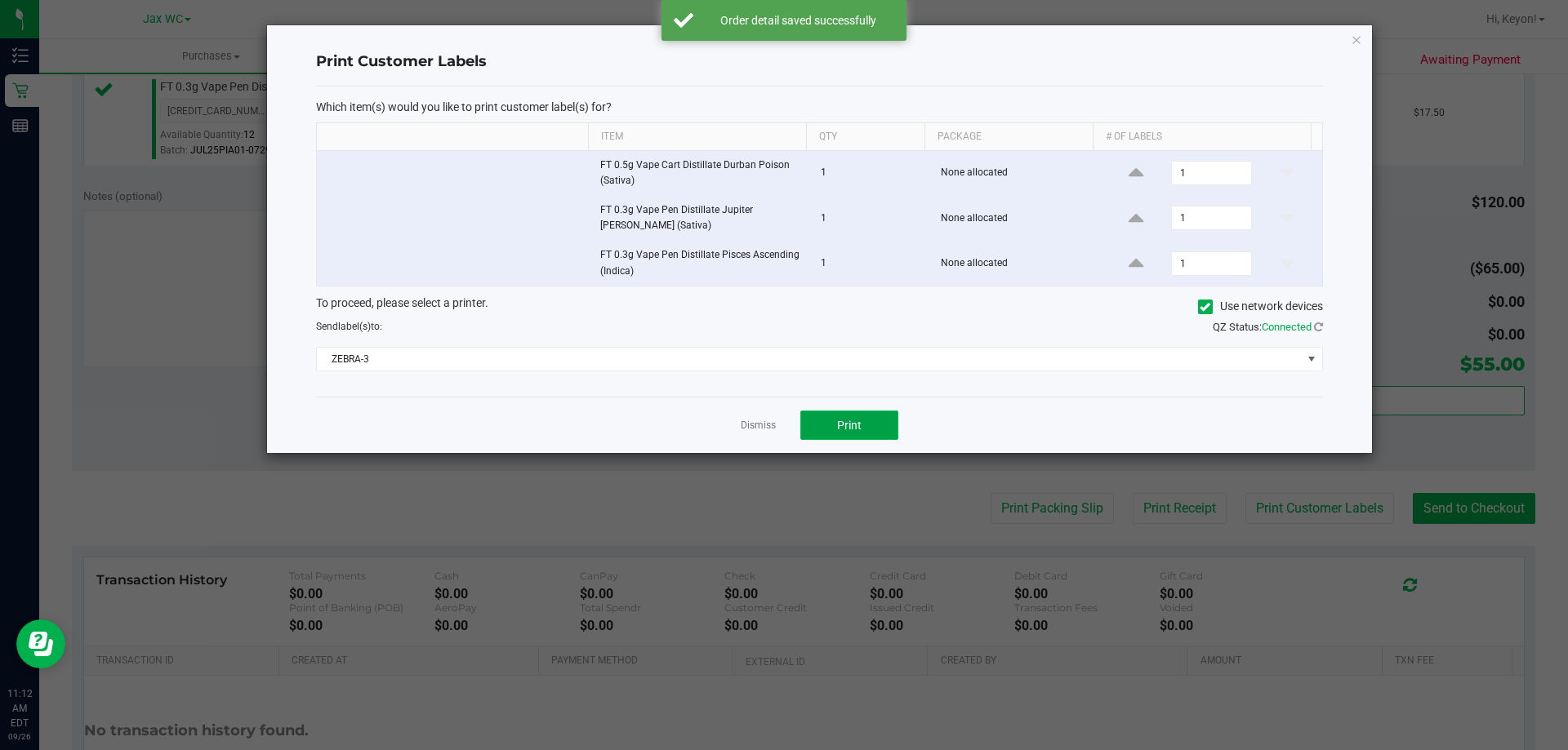
click at [865, 418] on button "Print" at bounding box center [849, 425] width 98 height 29
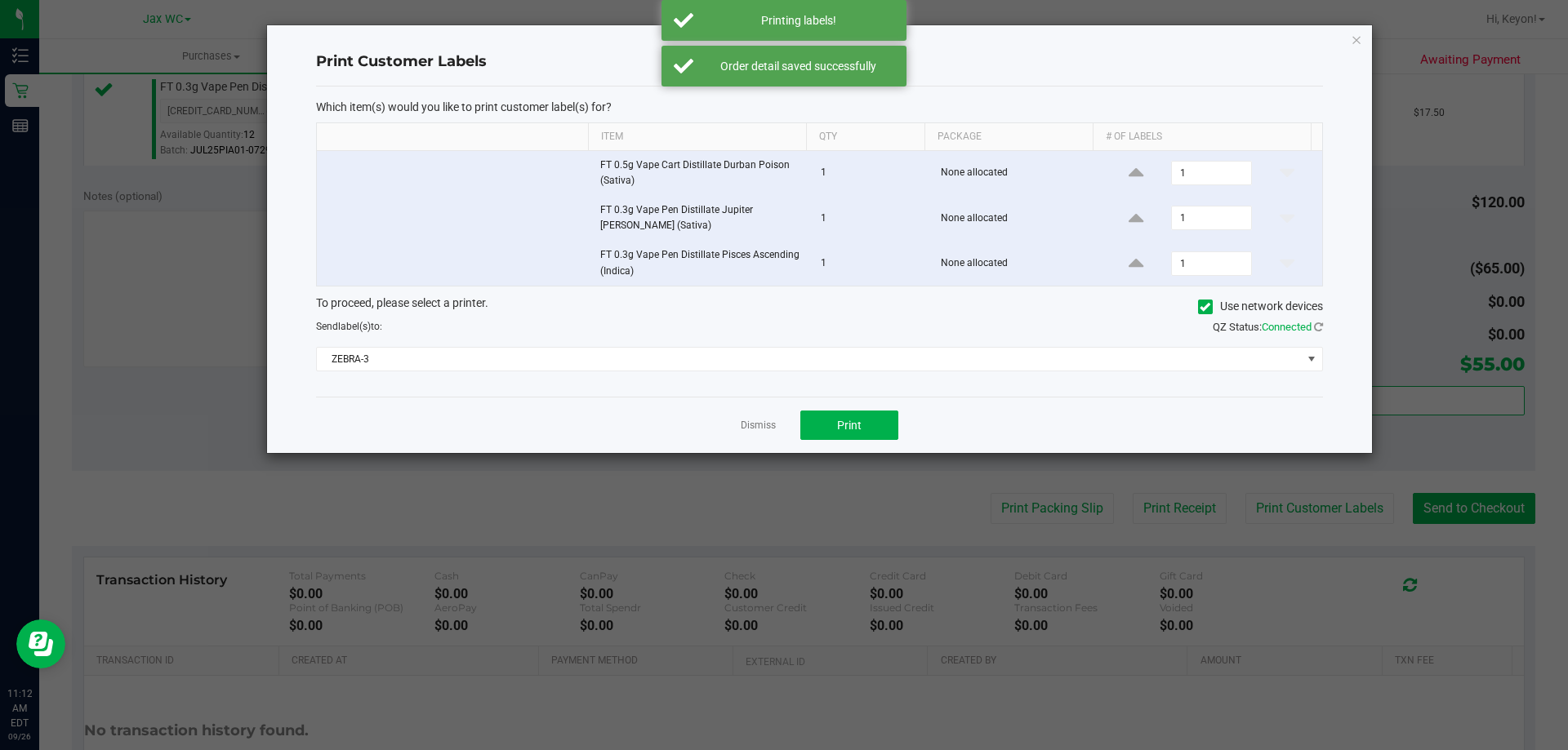
click at [753, 343] on div "To proceed, please select a printer. Use network devices Send label(s) to: QZ S…" at bounding box center [819, 333] width 1007 height 77
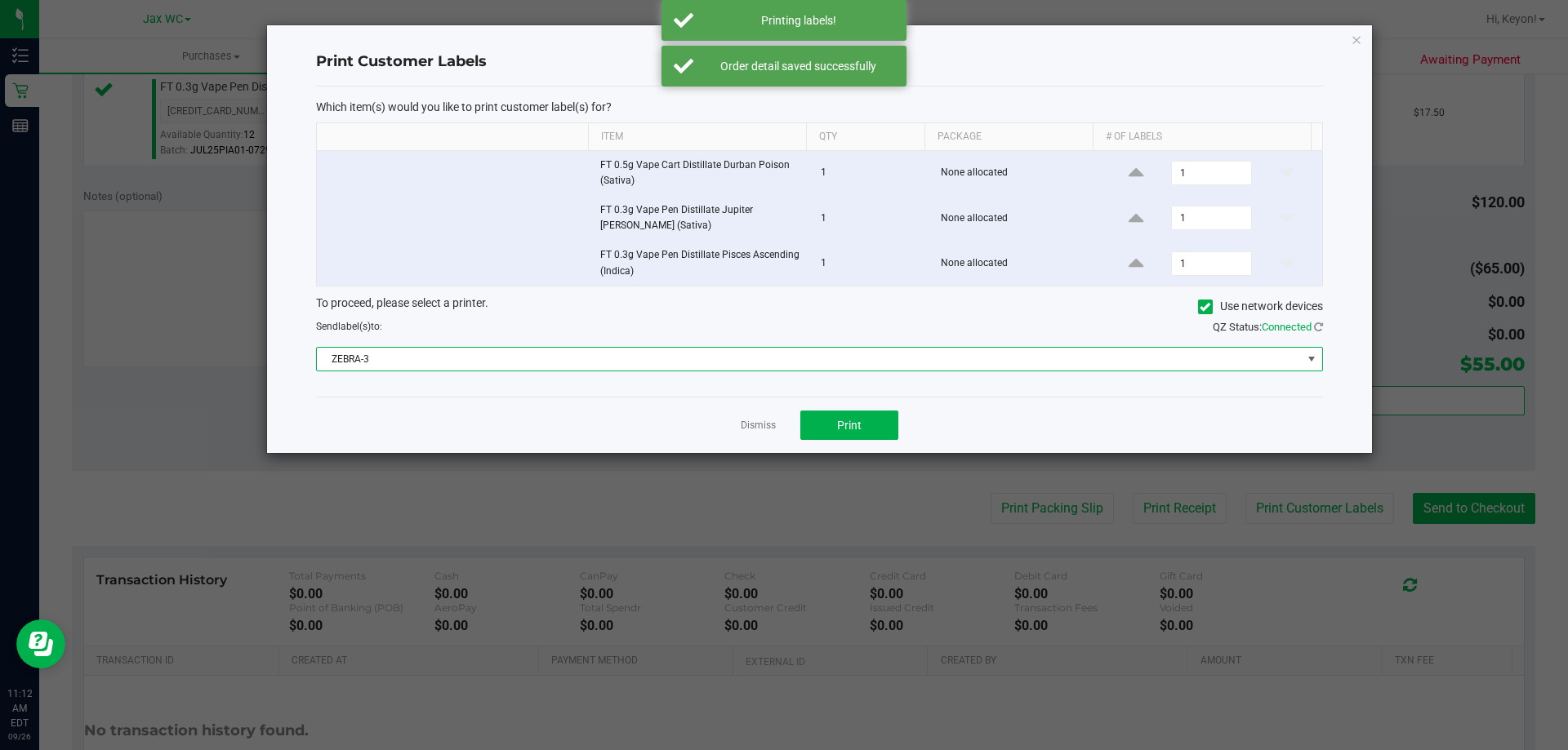
click at [747, 361] on span "ZEBRA-3" at bounding box center [809, 359] width 985 height 23
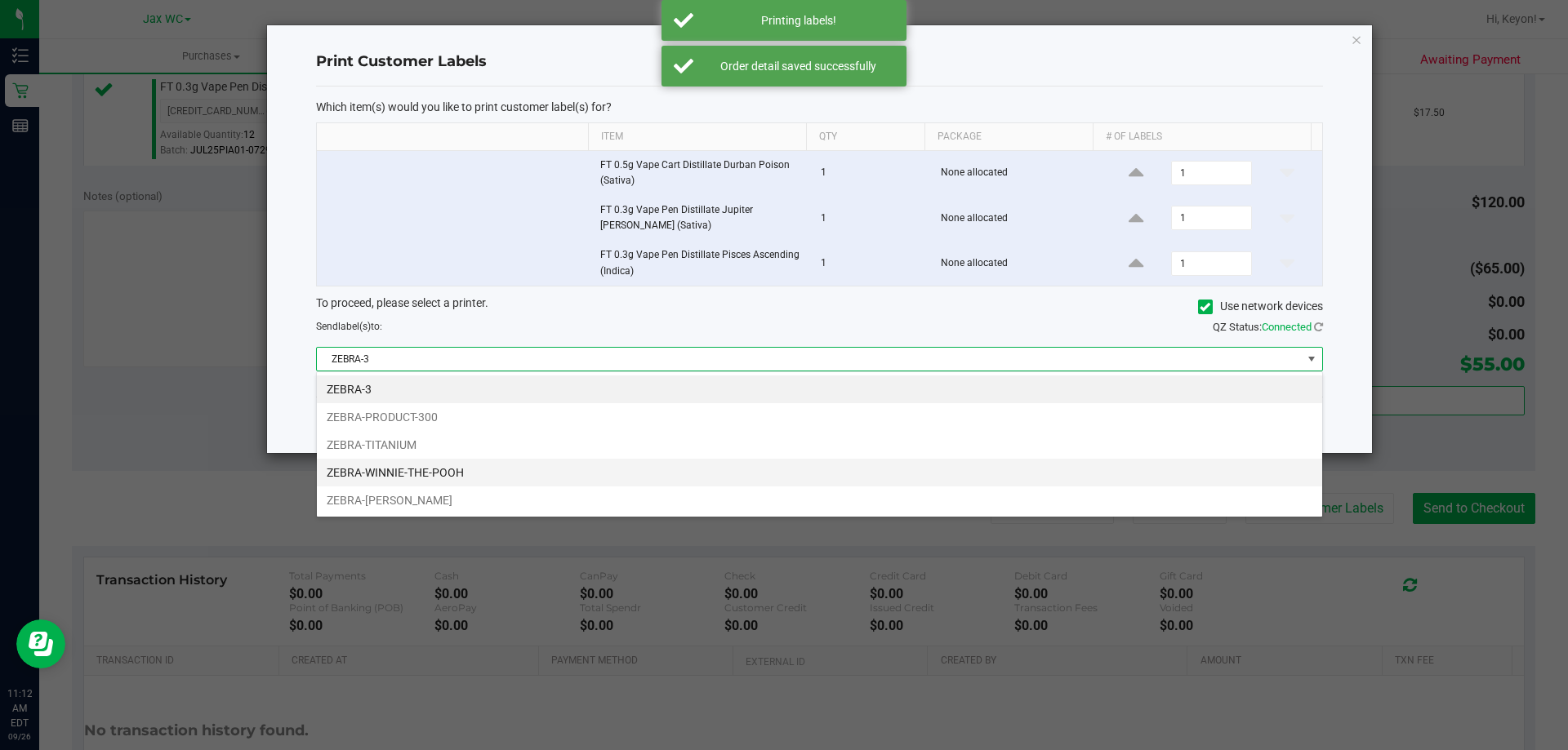
scroll to position [24, 1006]
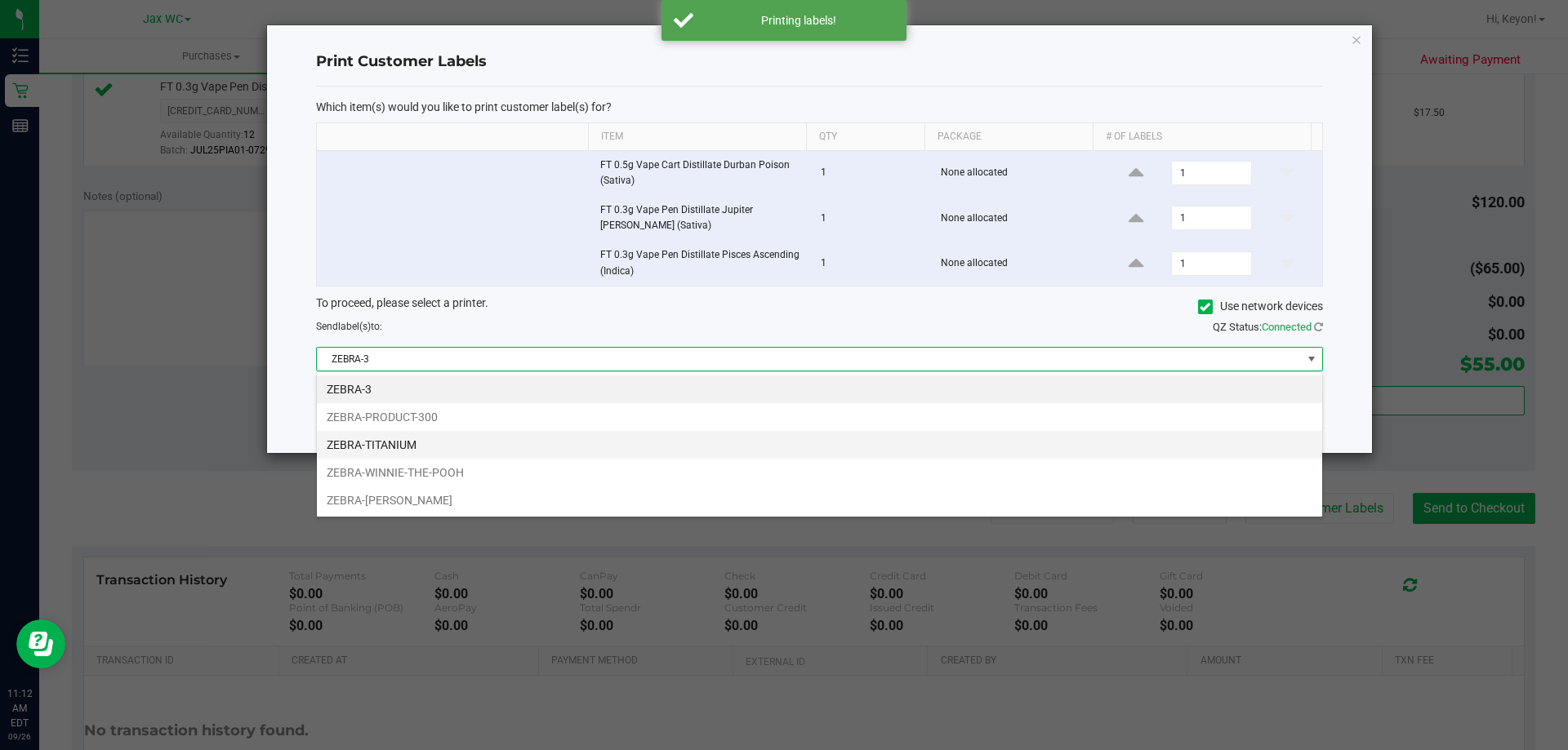
click at [566, 445] on li "ZEBRA-TITANIUM" at bounding box center [819, 445] width 1005 height 28
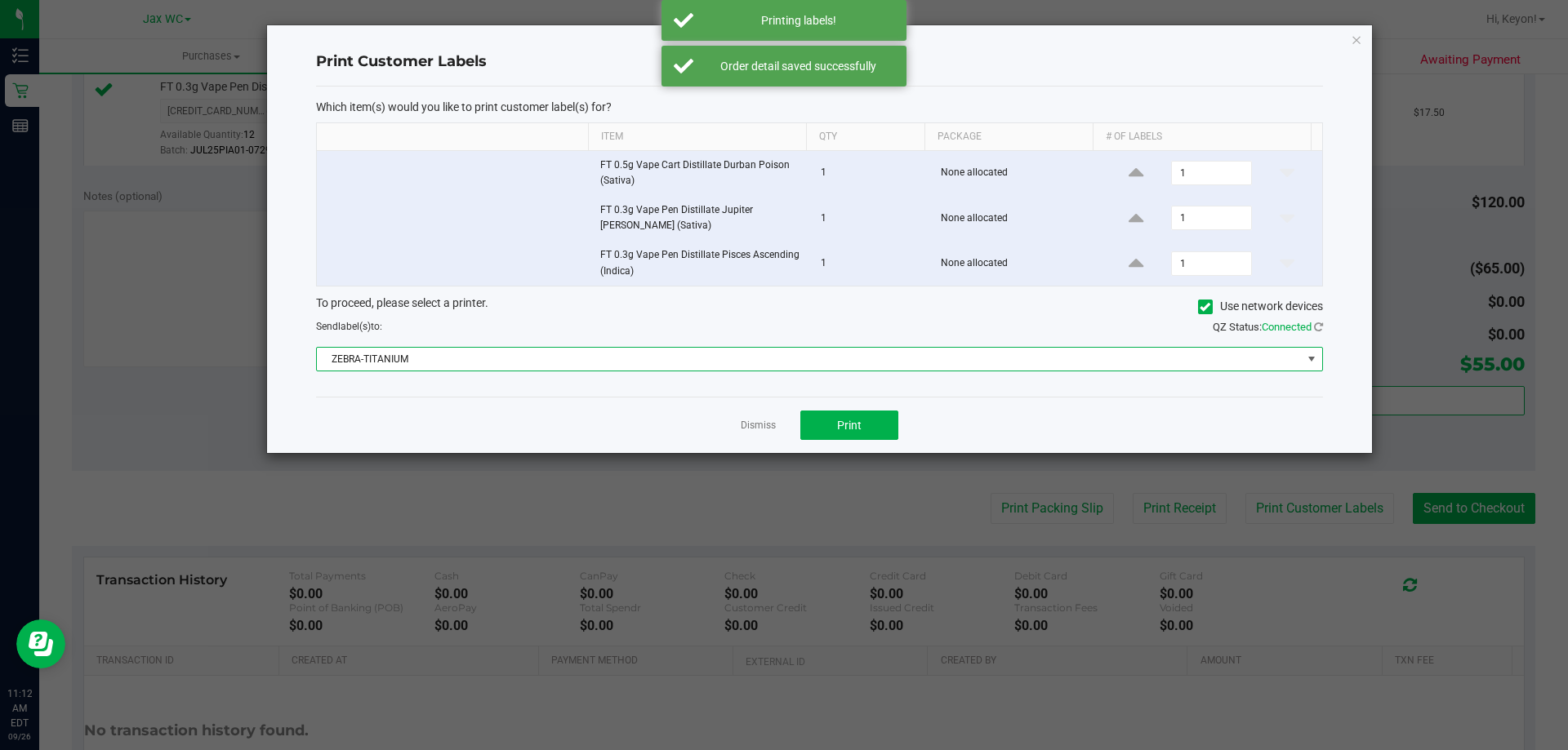
click at [559, 415] on div "Dismiss Print" at bounding box center [819, 425] width 1007 height 56
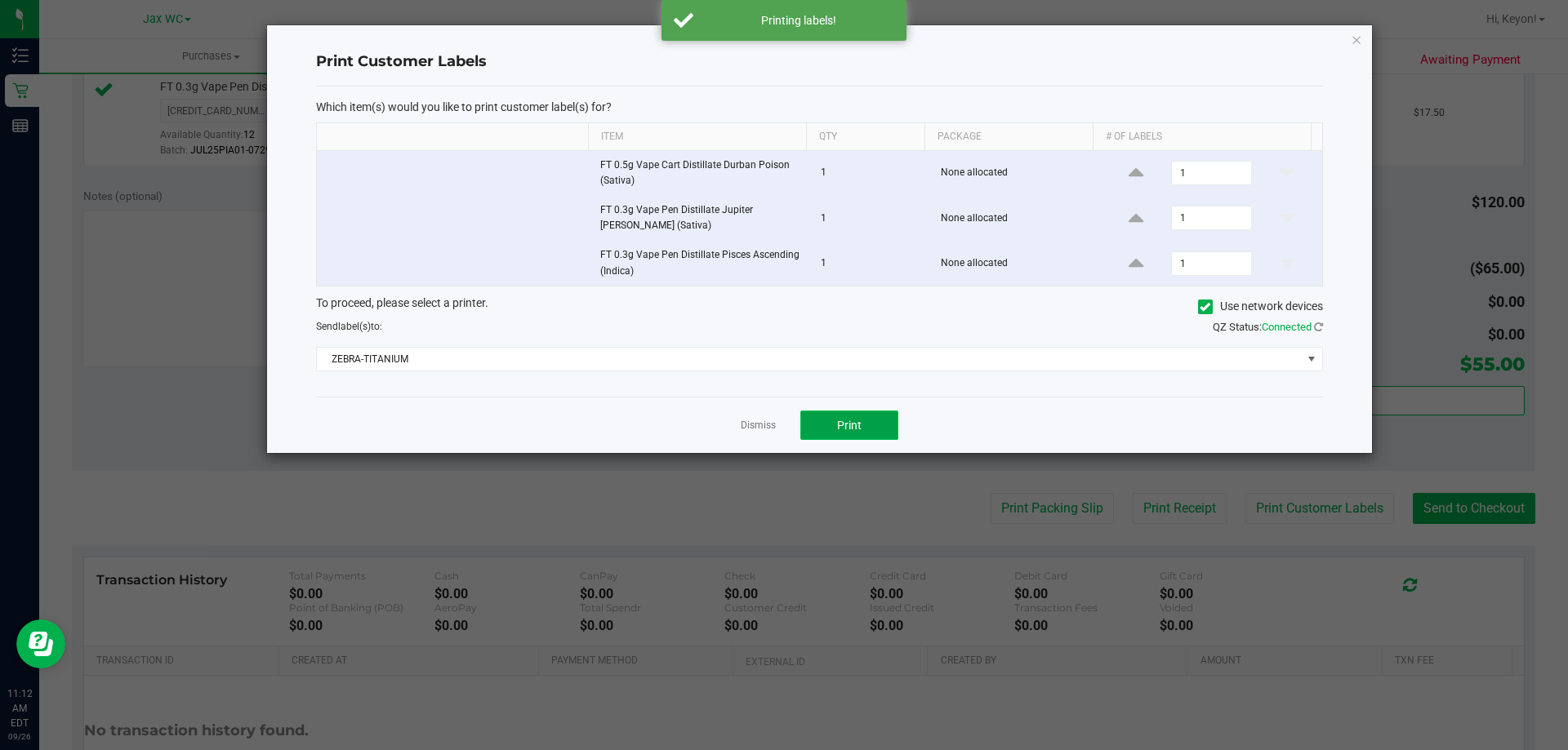
click at [845, 431] on span "Print" at bounding box center [849, 425] width 24 height 13
click at [767, 428] on link "Dismiss" at bounding box center [758, 425] width 35 height 14
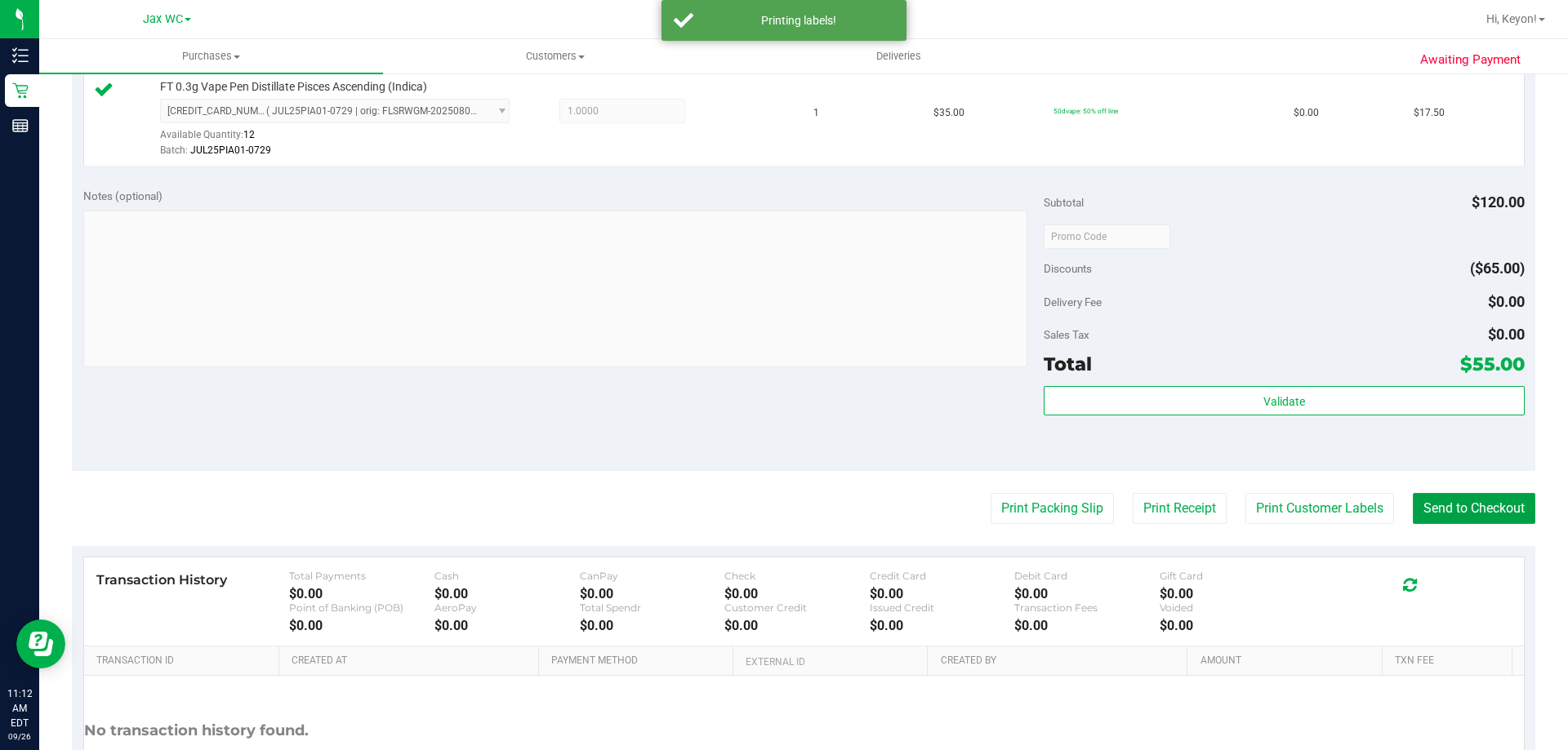
drag, startPoint x: 1435, startPoint y: 507, endPoint x: 1271, endPoint y: 437, distance: 178.3
click at [1436, 507] on button "Send to Checkout" at bounding box center [1474, 509] width 122 height 31
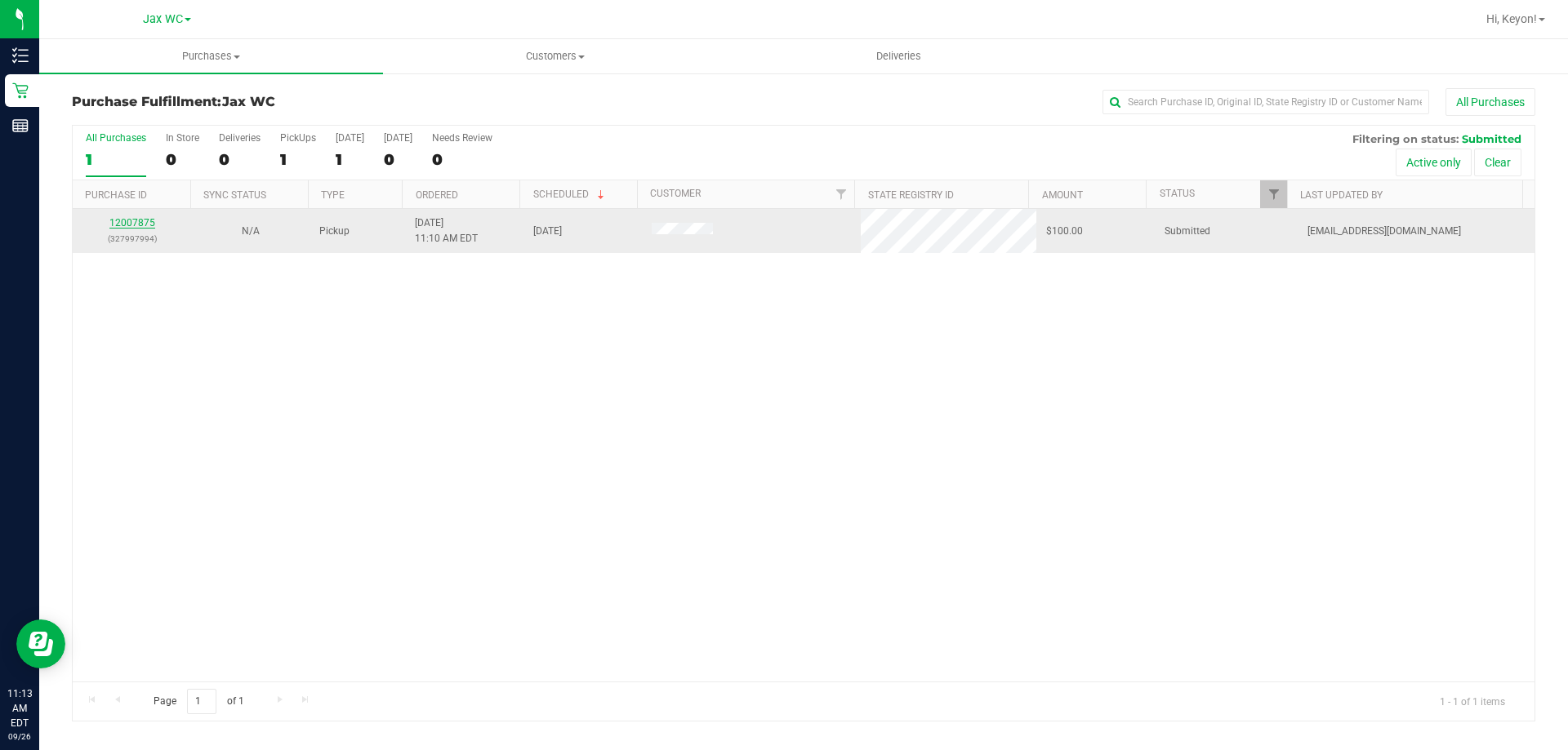
click at [138, 217] on link "12007875" at bounding box center [132, 222] width 46 height 11
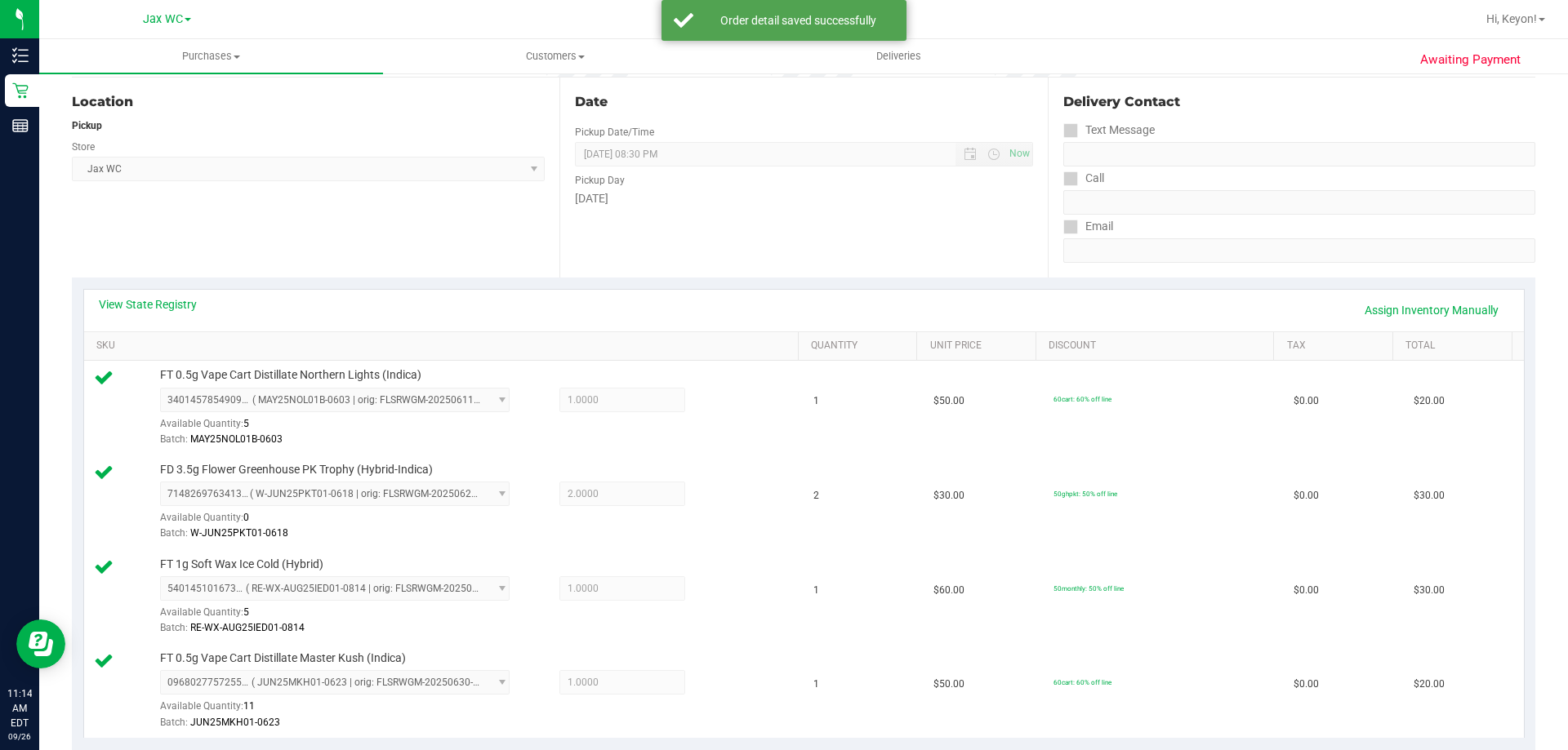
scroll to position [620, 0]
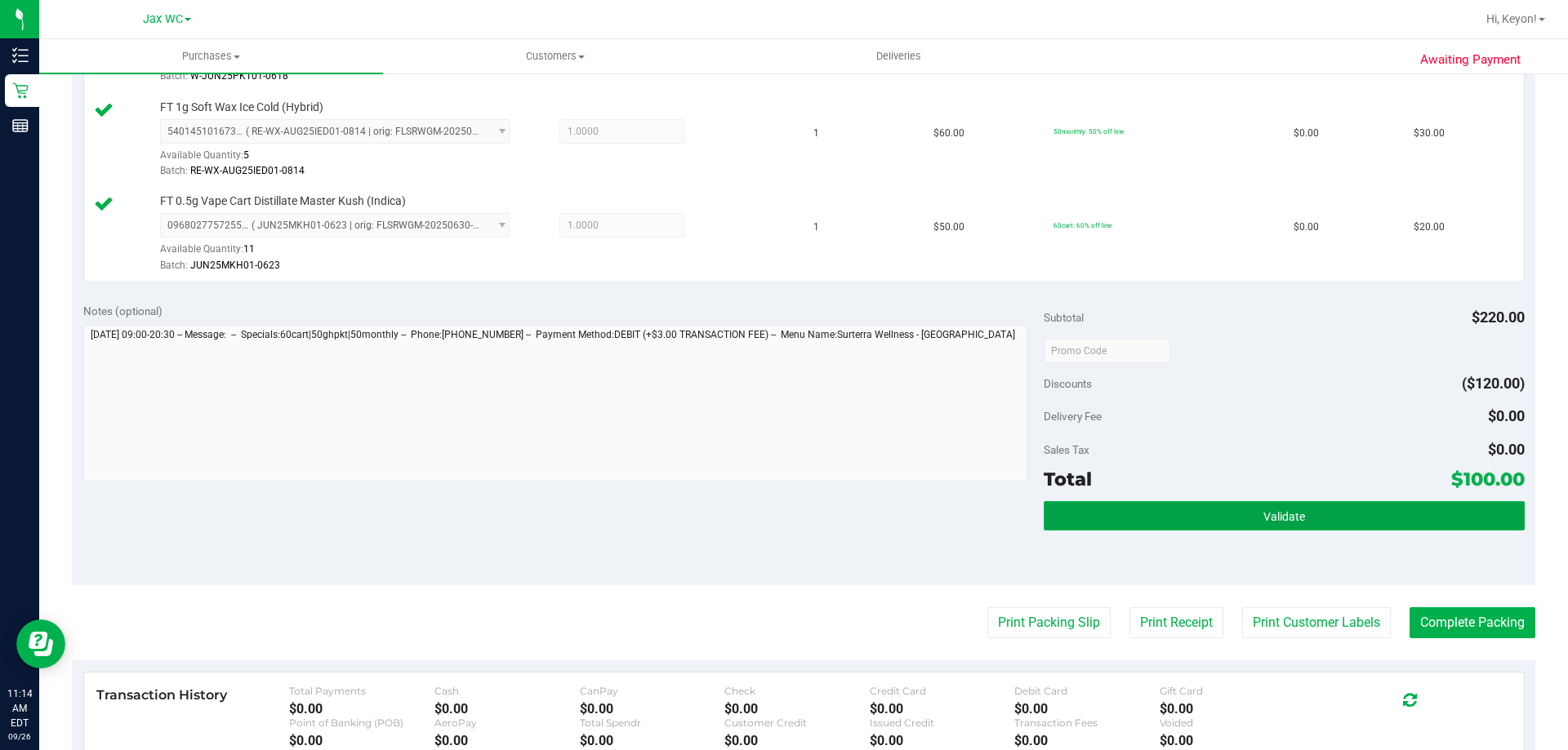
click at [1287, 517] on span "Validate" at bounding box center [1284, 517] width 41 height 13
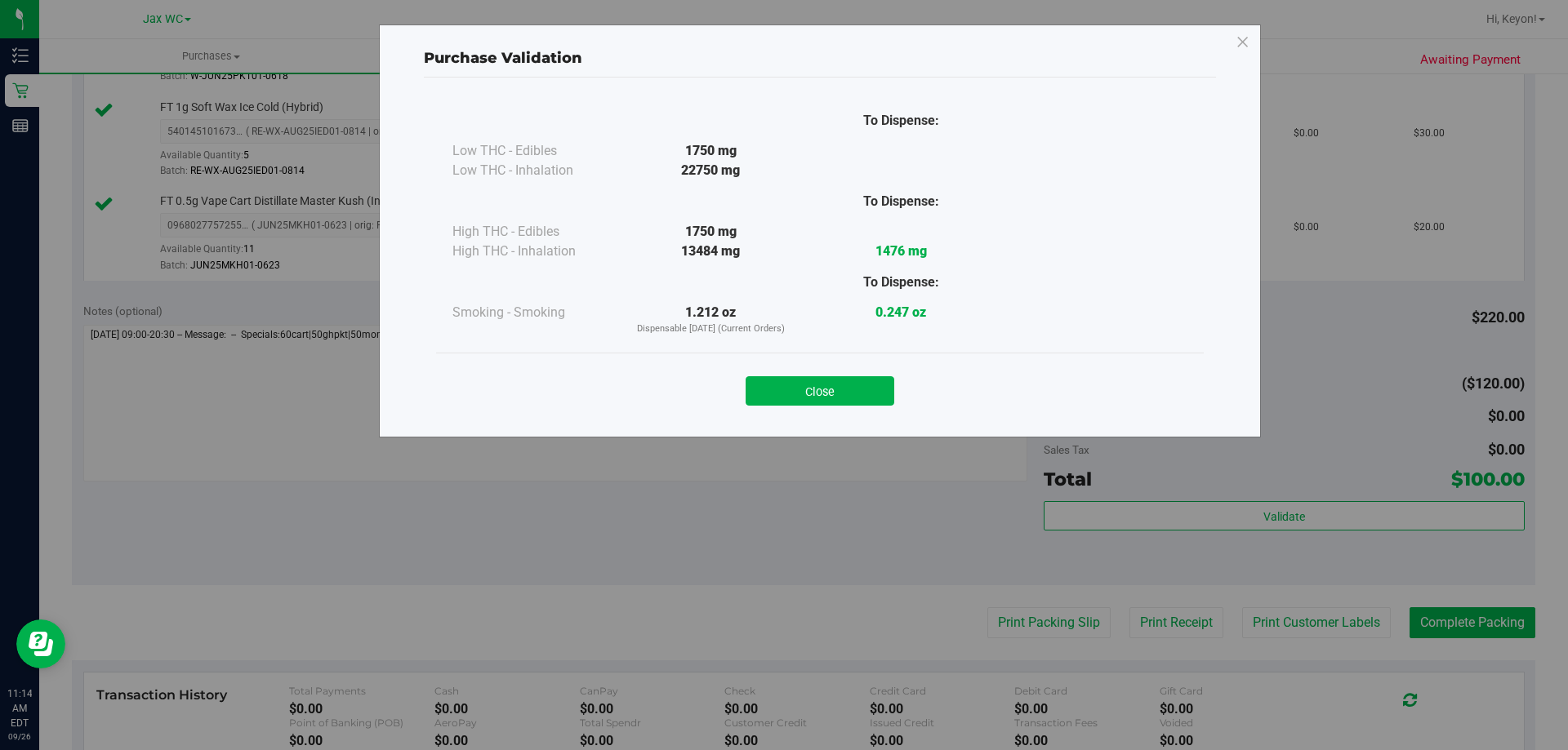
click at [846, 381] on button "Close" at bounding box center [820, 391] width 149 height 29
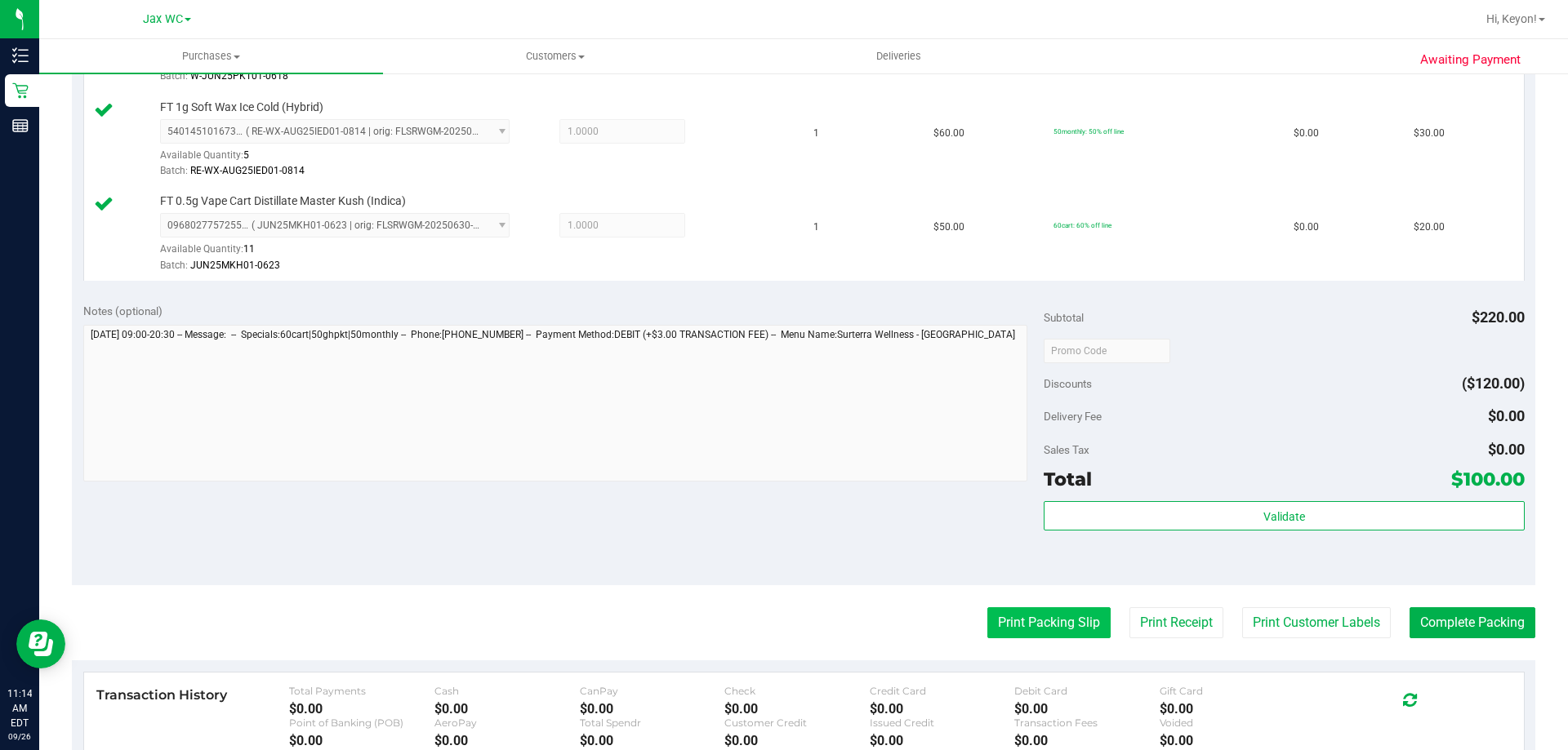
click at [1050, 620] on button "Print Packing Slip" at bounding box center [1049, 623] width 123 height 31
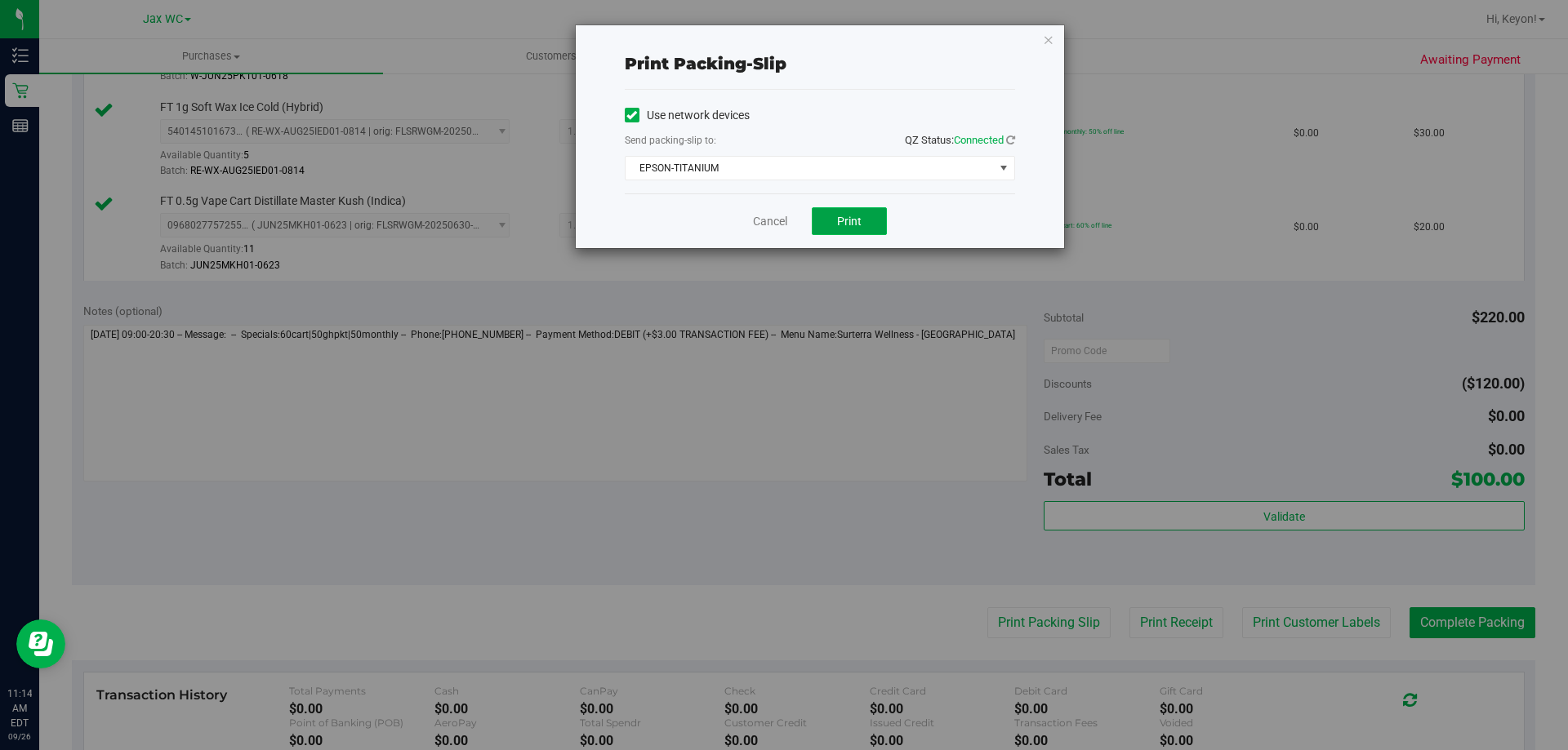
click at [852, 217] on span "Print" at bounding box center [849, 220] width 24 height 13
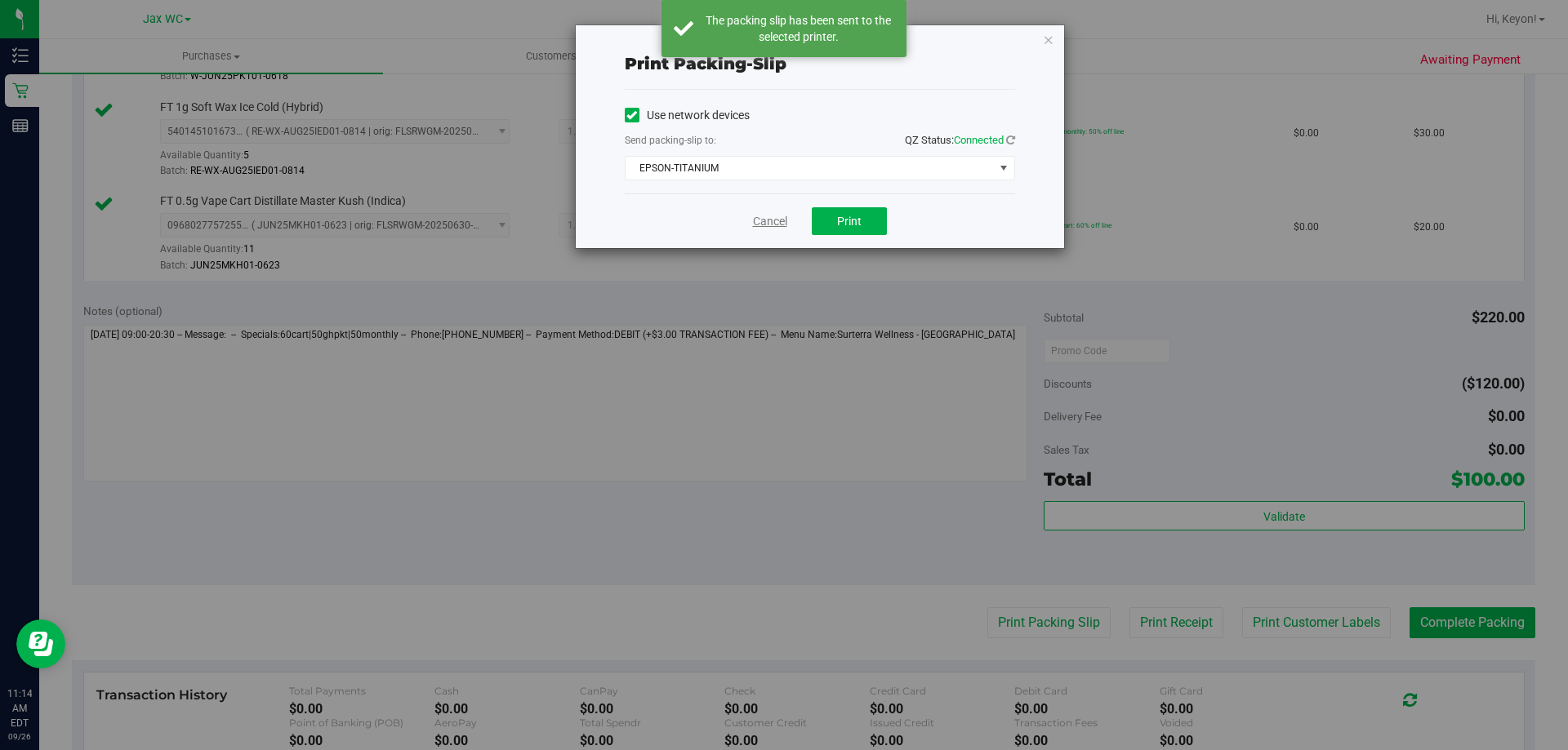
click at [774, 224] on link "Cancel" at bounding box center [770, 222] width 34 height 17
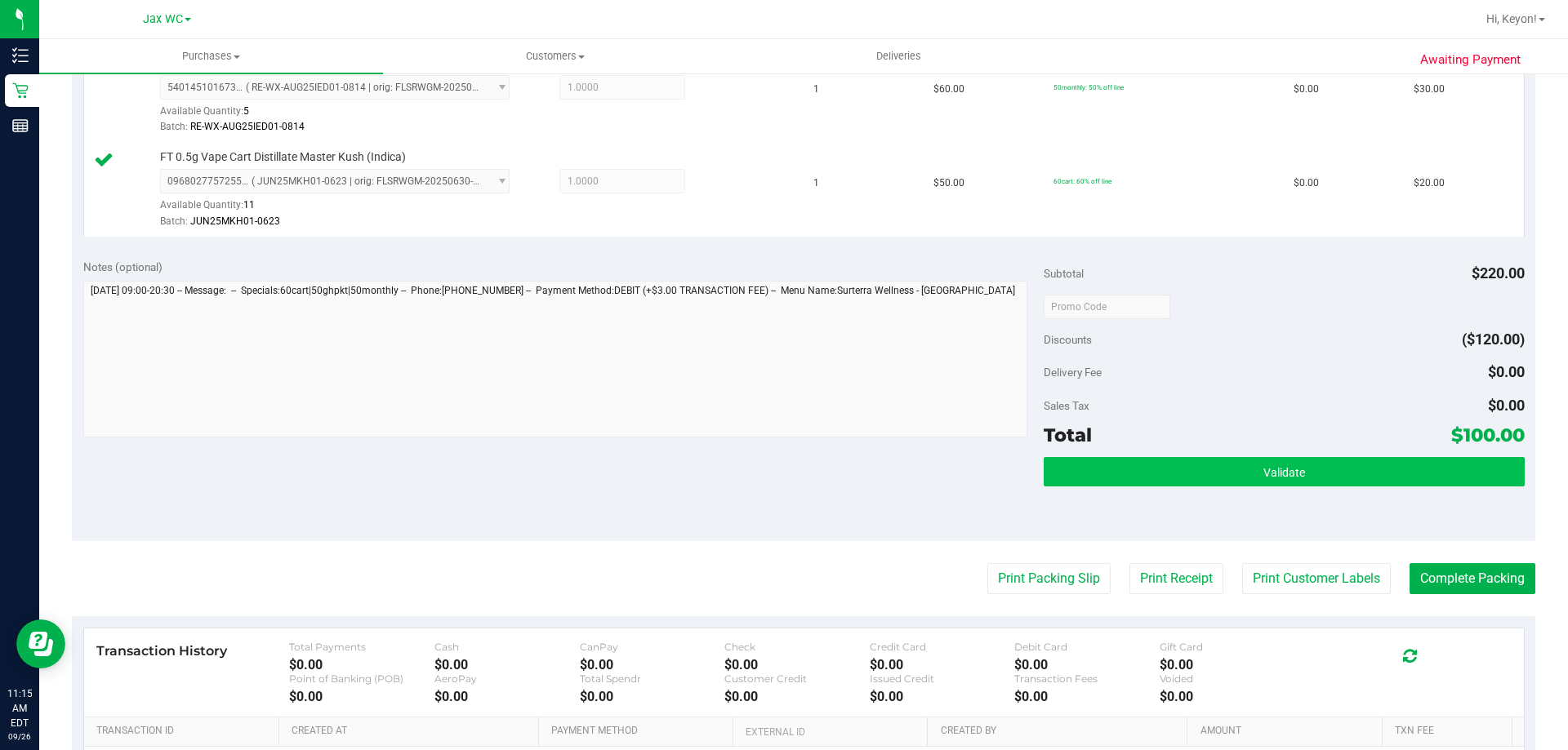
scroll to position [673, 0]
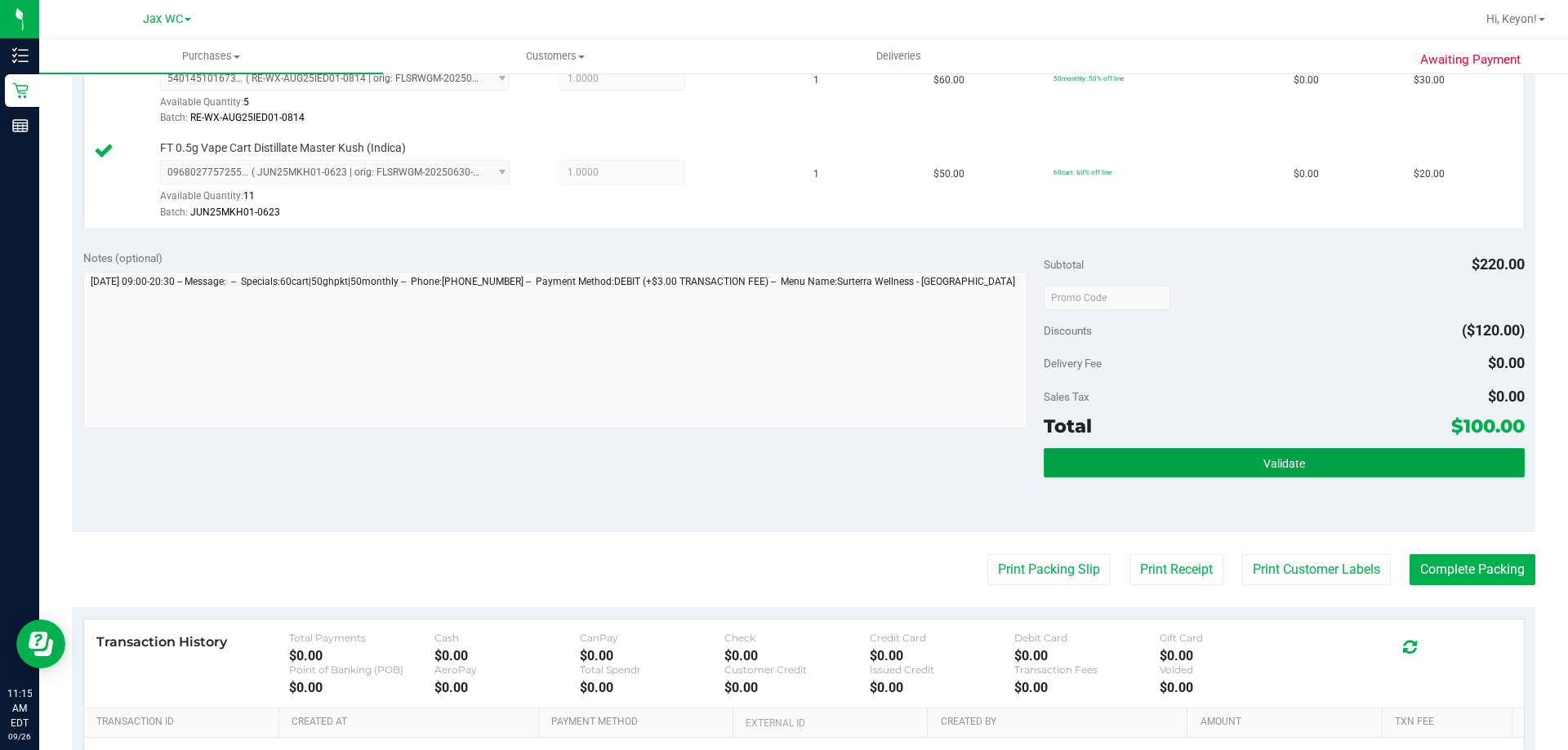
click at [1418, 456] on button "Validate" at bounding box center [1284, 463] width 480 height 29
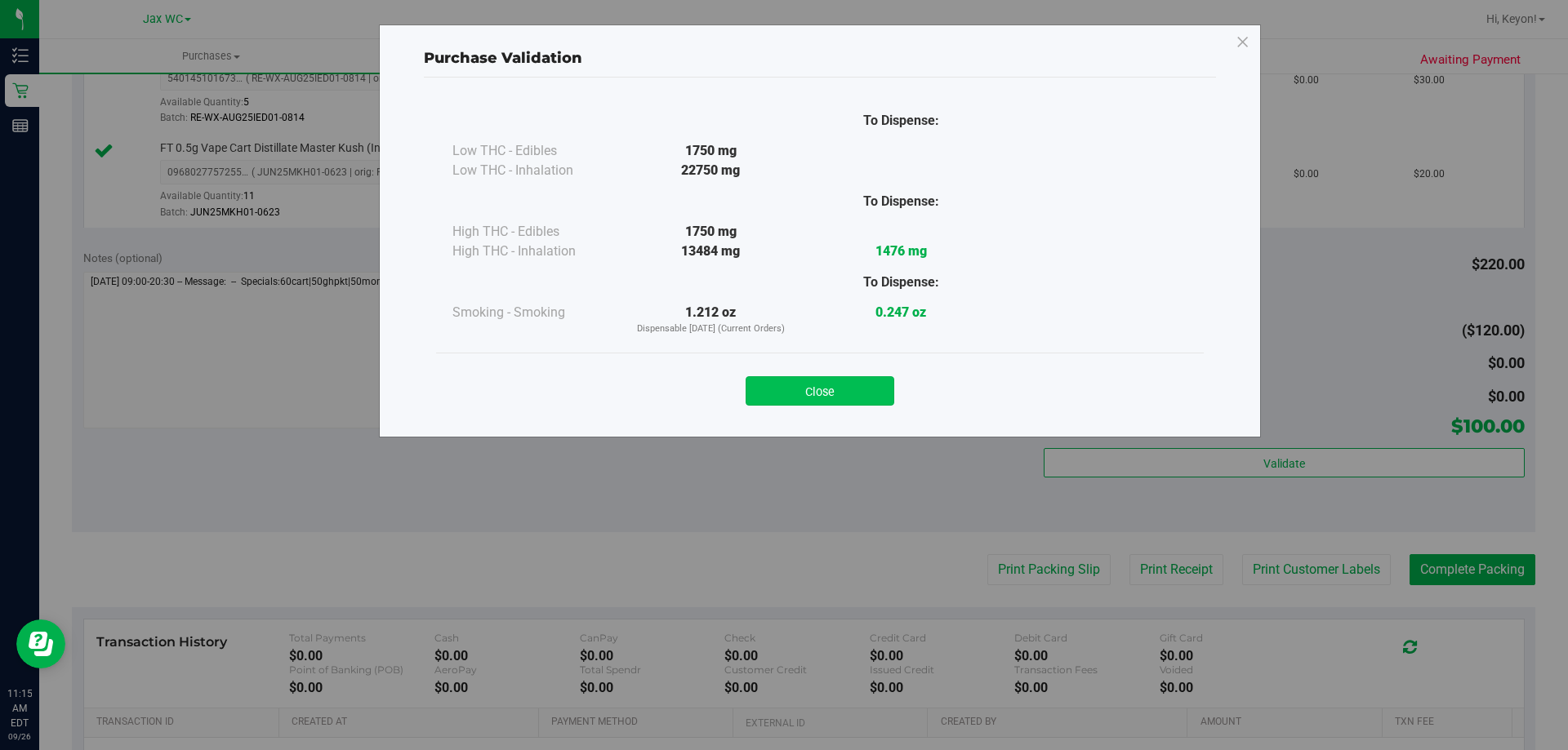
click at [871, 384] on button "Close" at bounding box center [820, 391] width 149 height 29
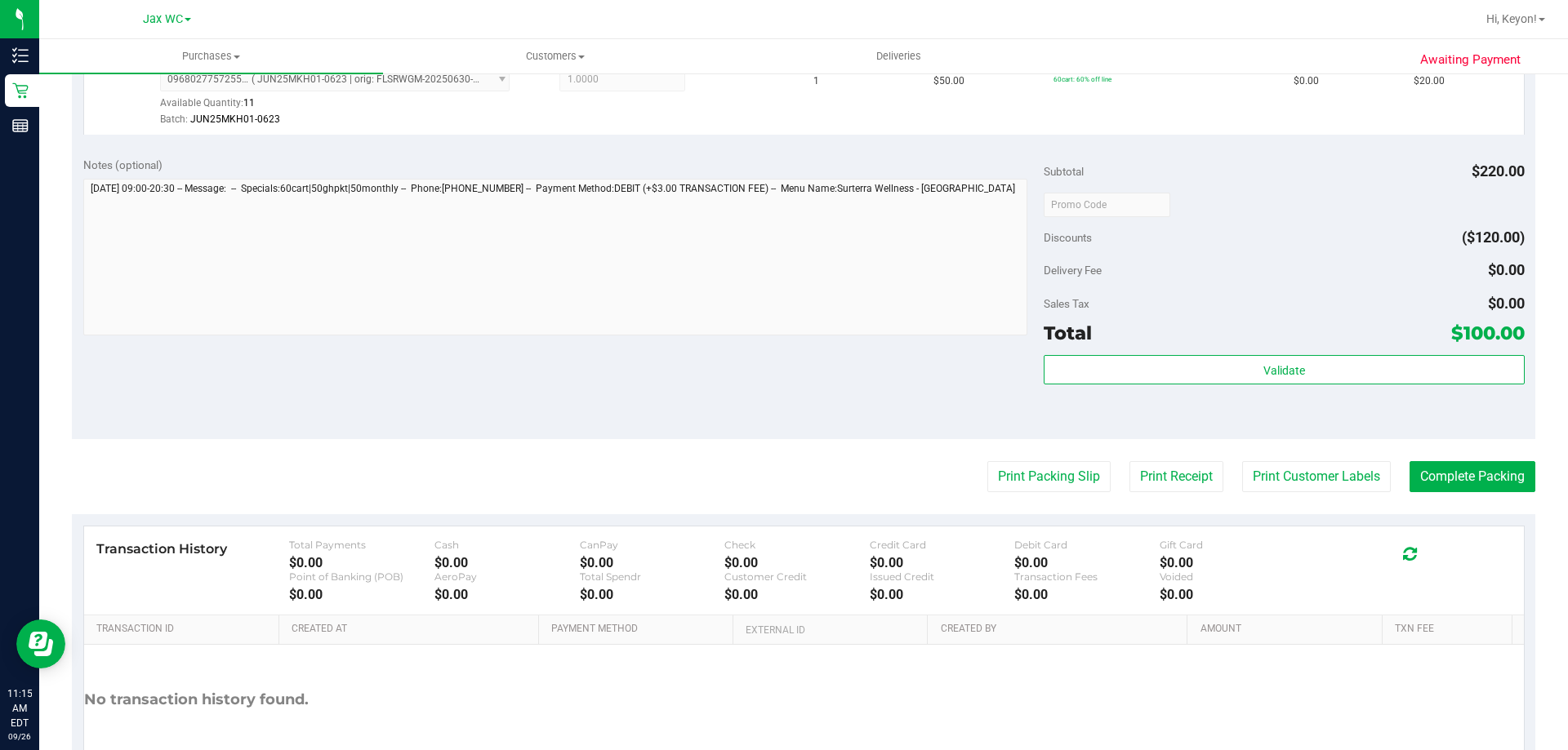
scroll to position [802, 0]
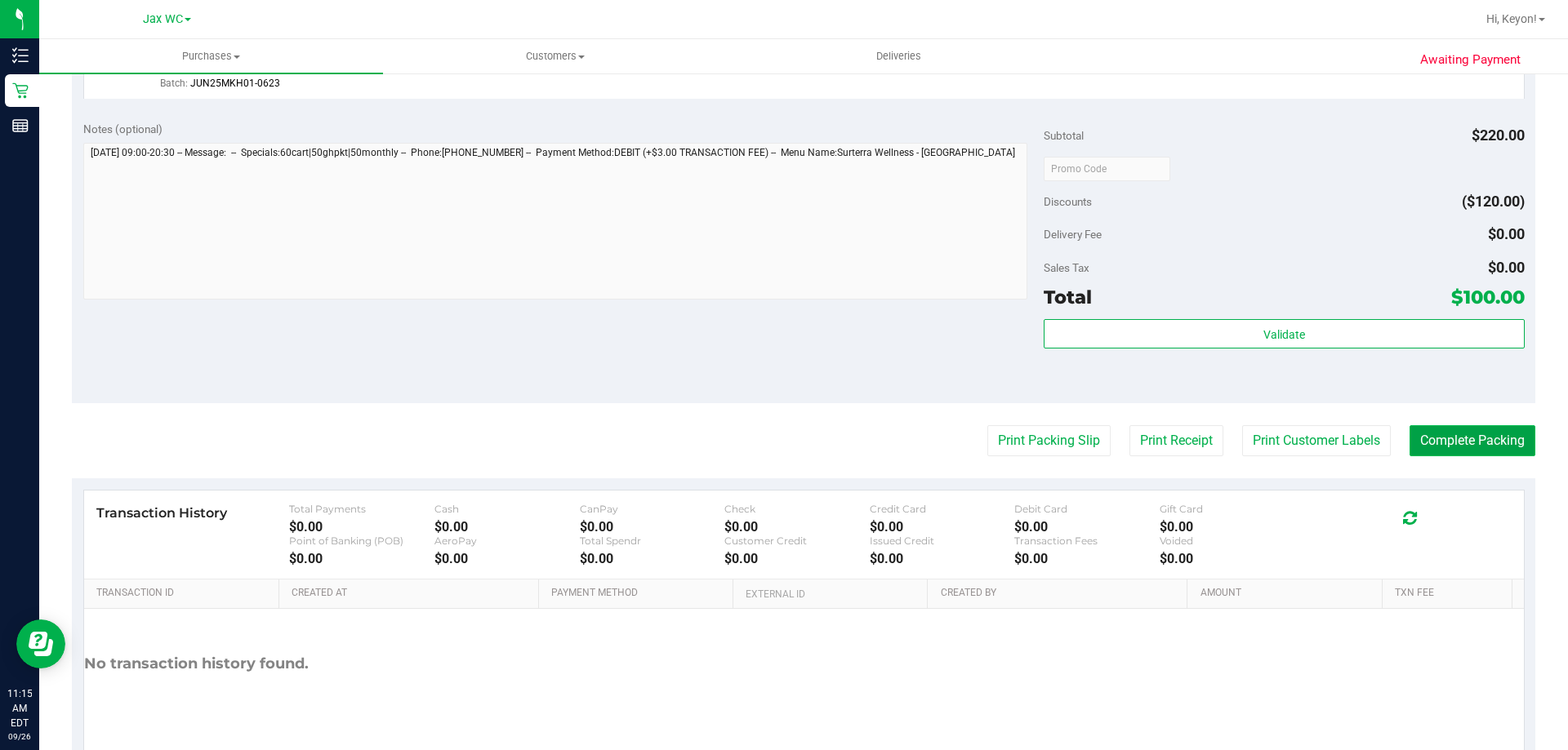
click at [1477, 443] on button "Complete Packing" at bounding box center [1472, 441] width 126 height 31
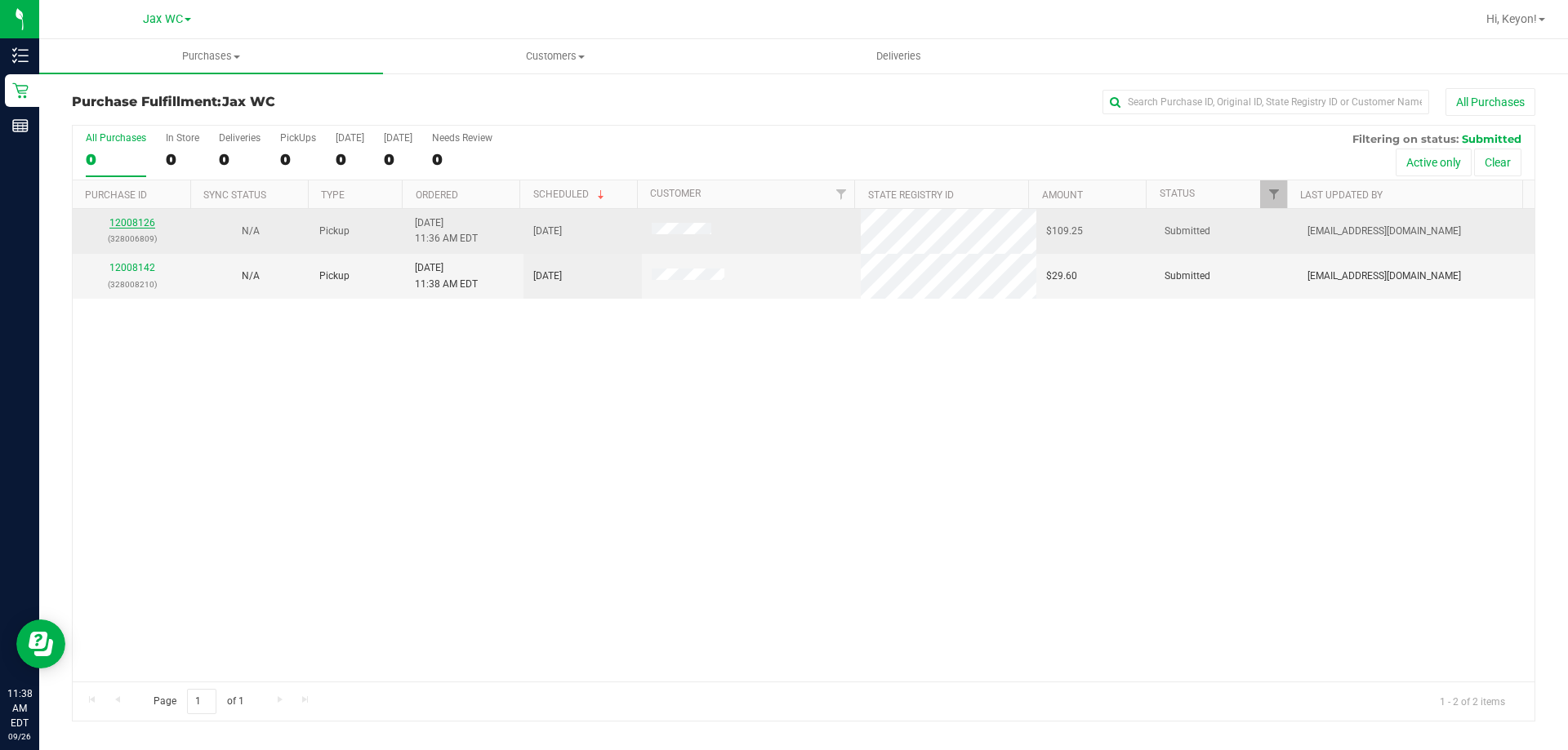
click at [125, 222] on link "12008126" at bounding box center [132, 222] width 46 height 11
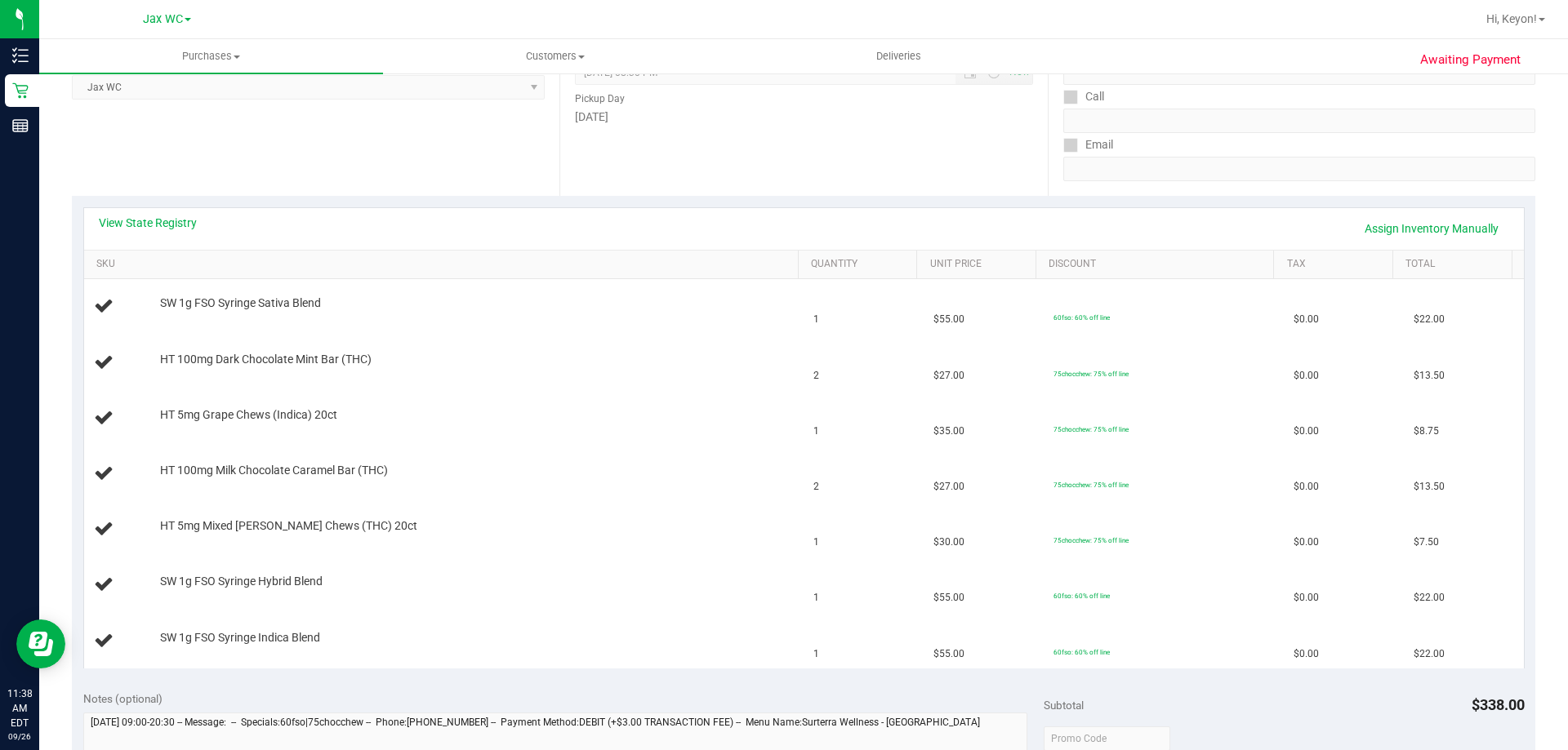
scroll to position [263, 0]
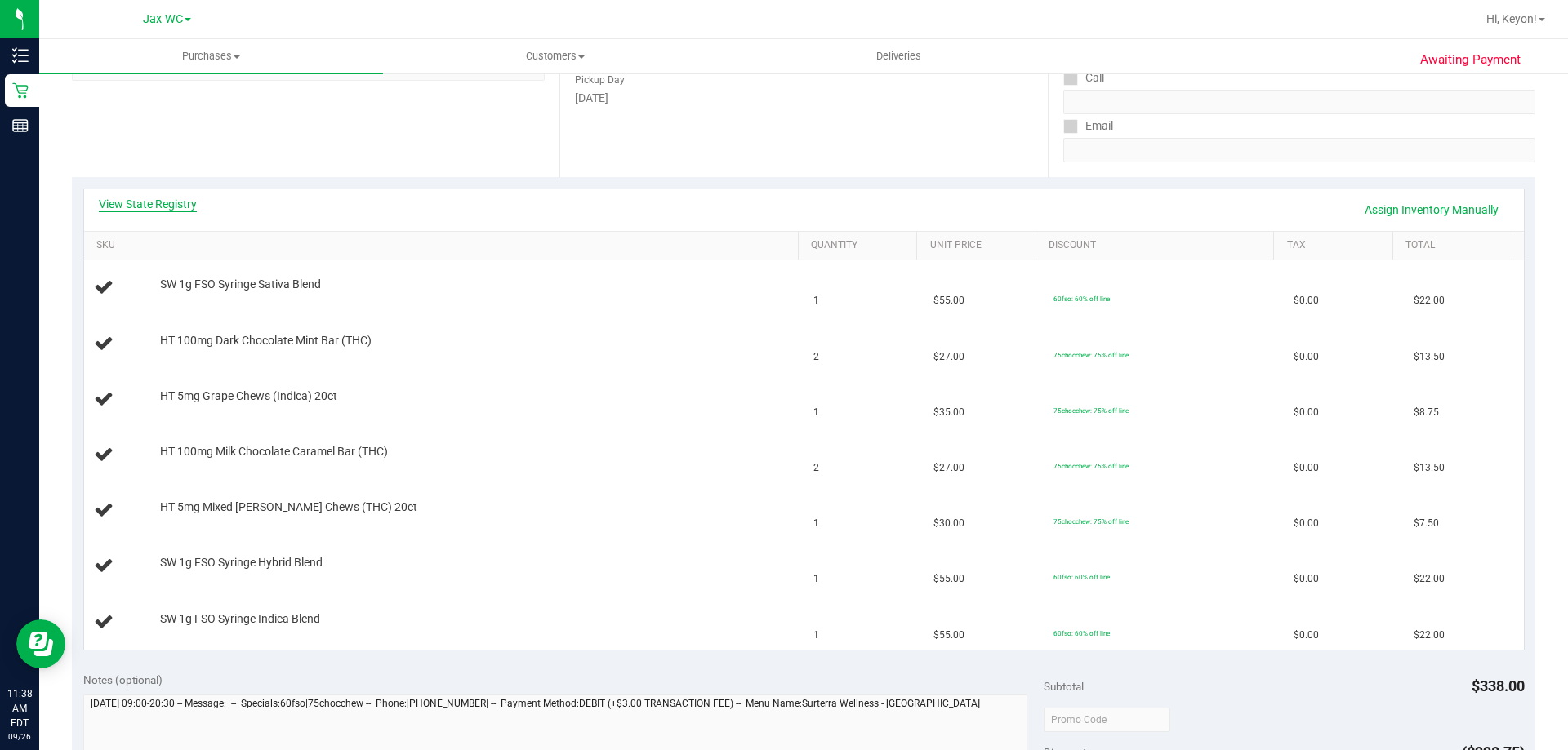
click at [166, 205] on link "View State Registry" at bounding box center [148, 204] width 98 height 16
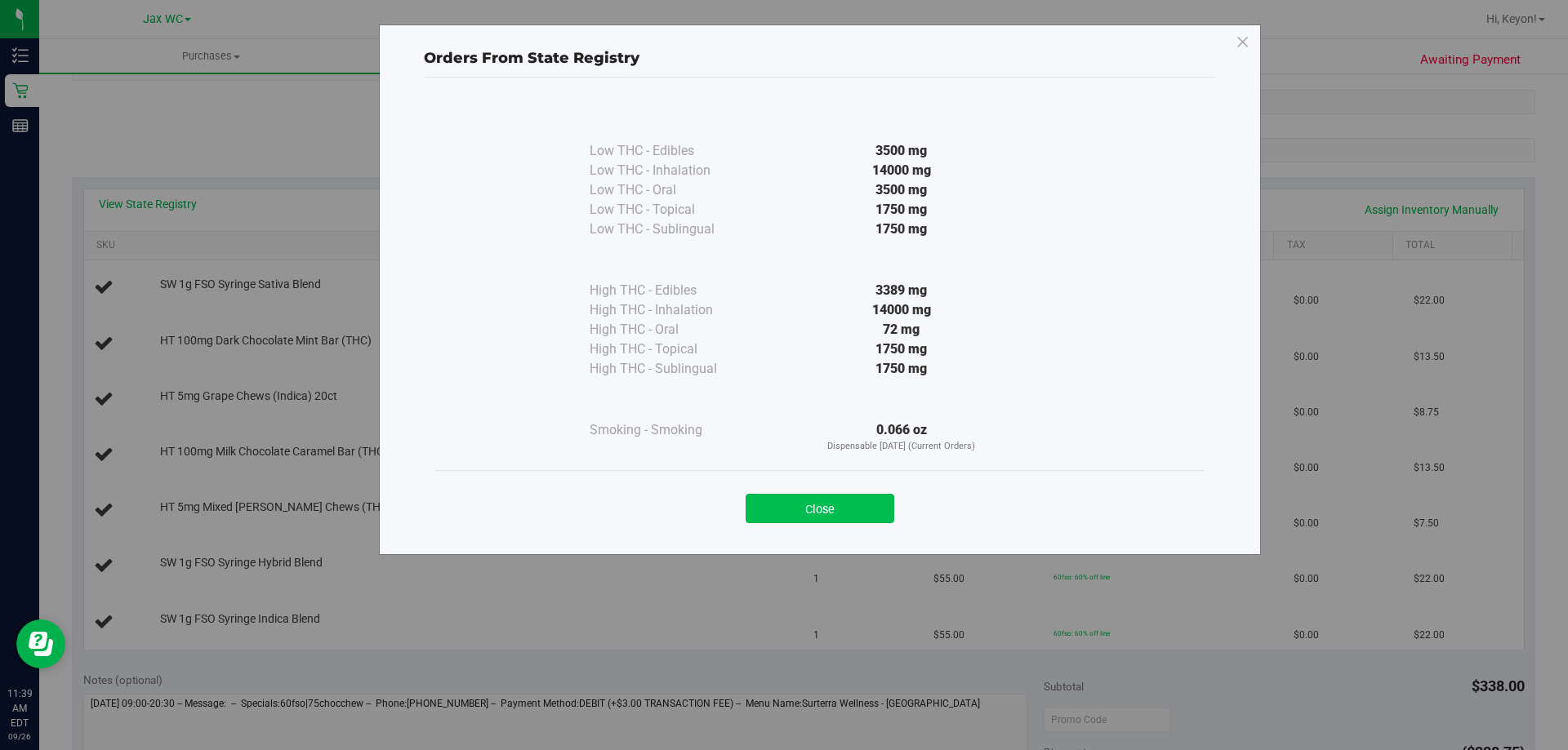
click at [849, 508] on button "Close" at bounding box center [820, 509] width 149 height 29
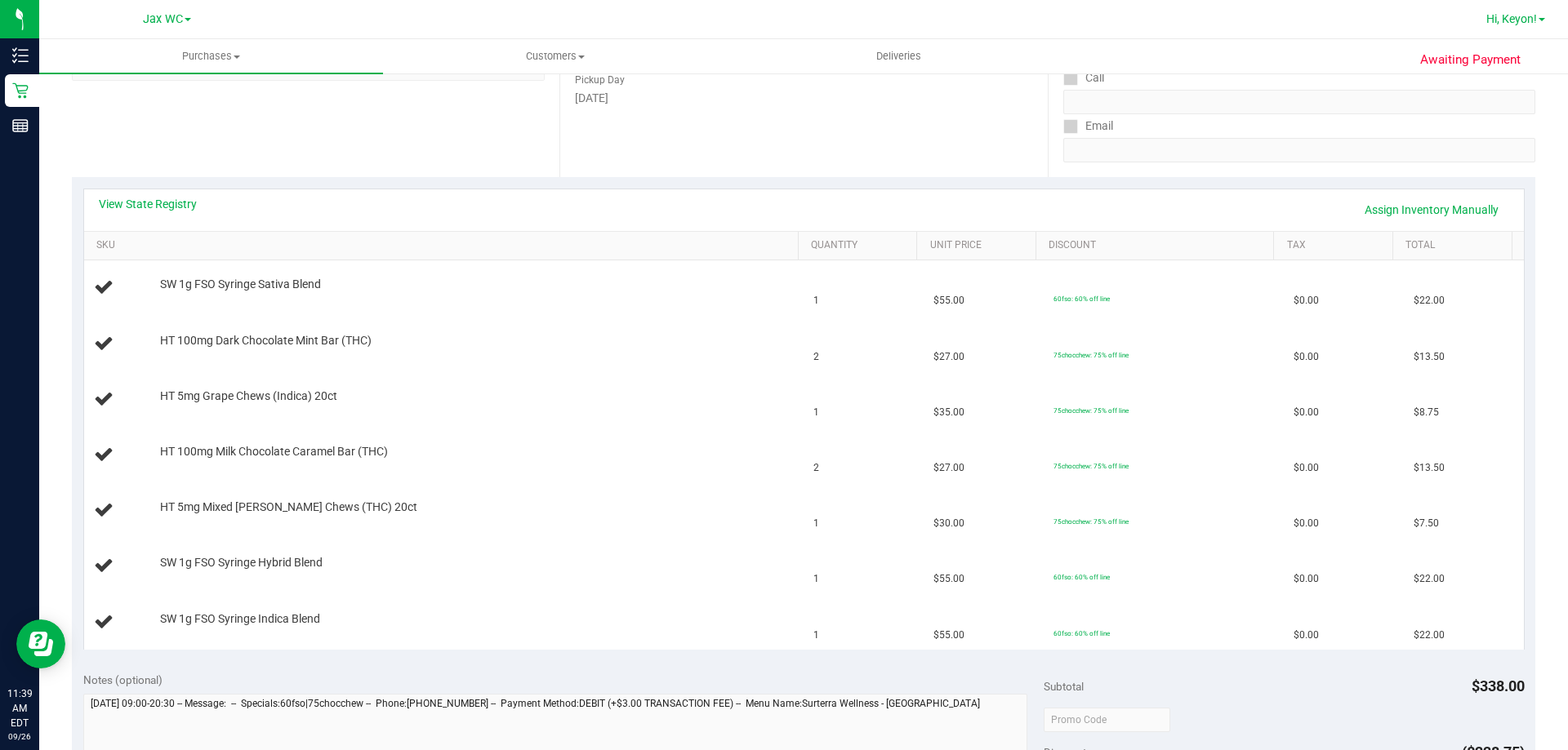
scroll to position [0, 0]
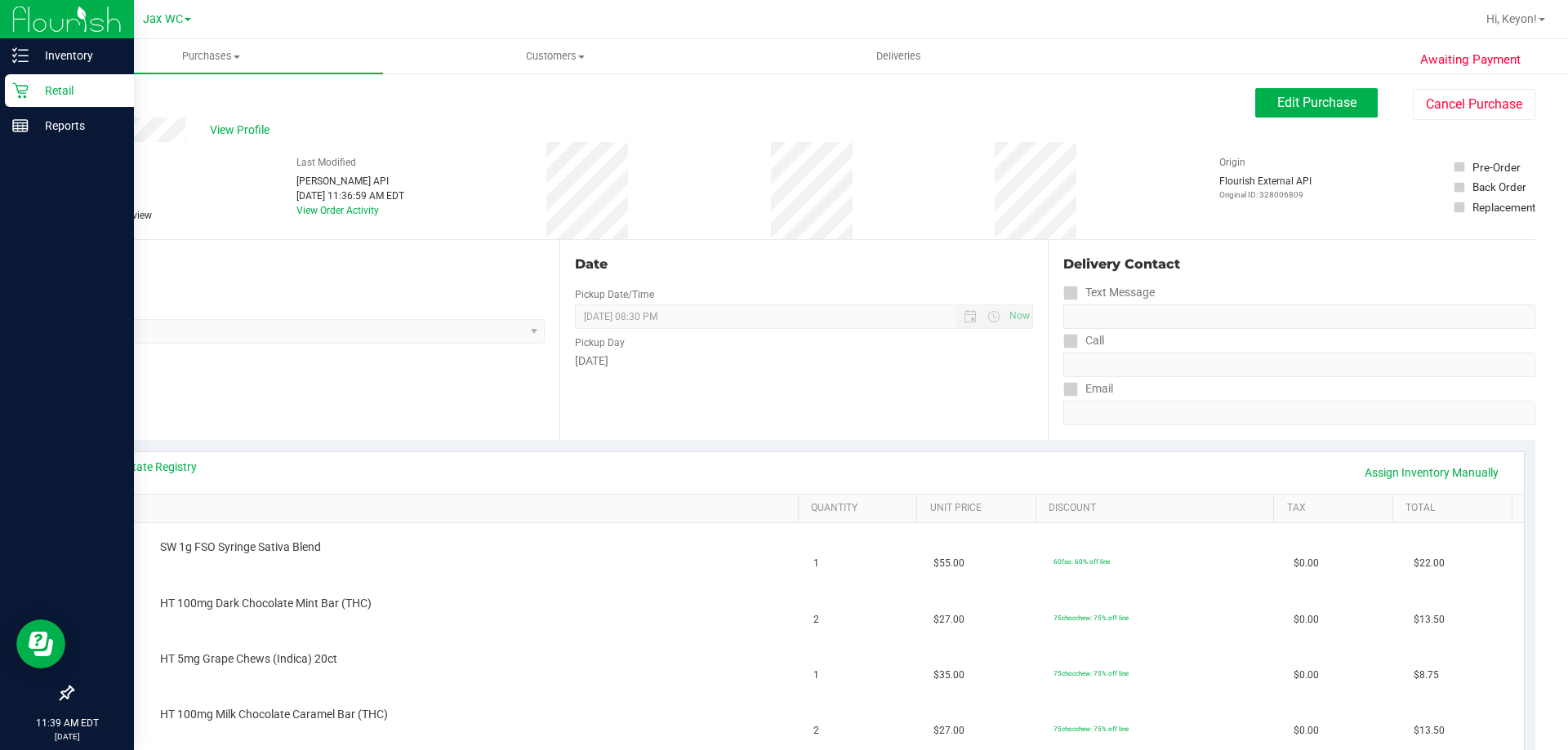
click at [32, 80] on div "Retail" at bounding box center [70, 90] width 129 height 33
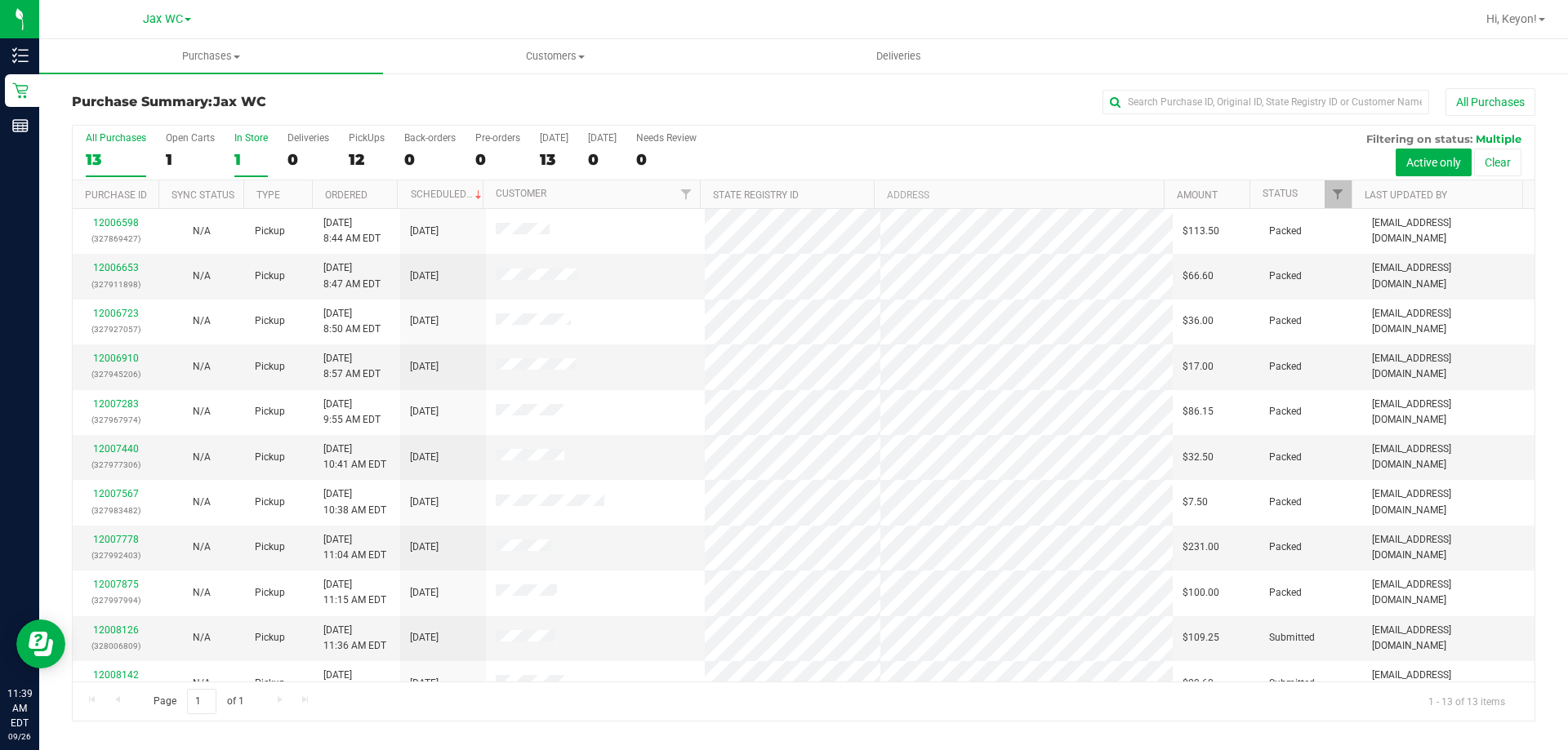
click at [251, 152] on div "1" at bounding box center [251, 159] width 34 height 19
click at [0, 0] on input "In Store 1" at bounding box center [0, 0] width 0 height 0
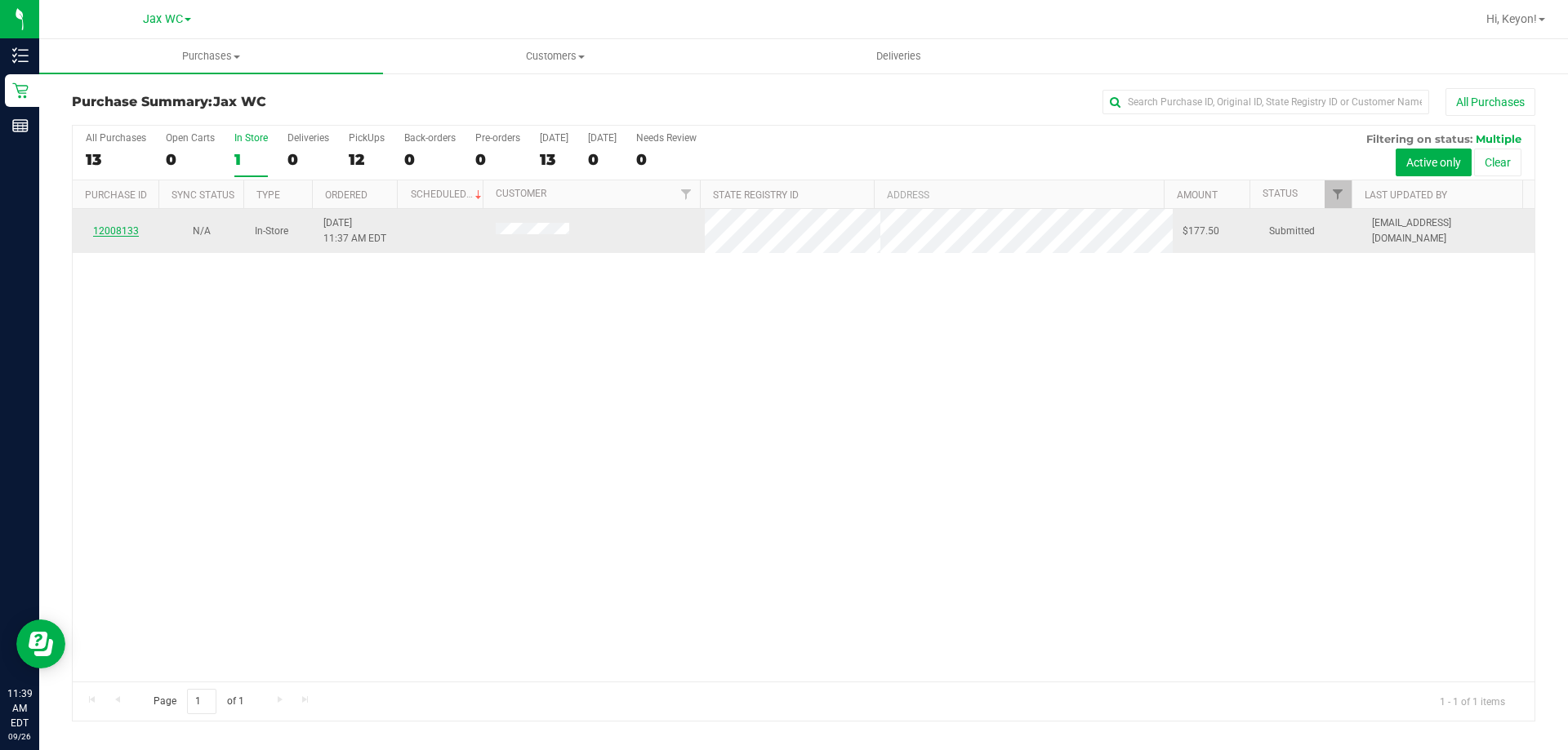
click at [110, 230] on link "12008133" at bounding box center [115, 231] width 46 height 11
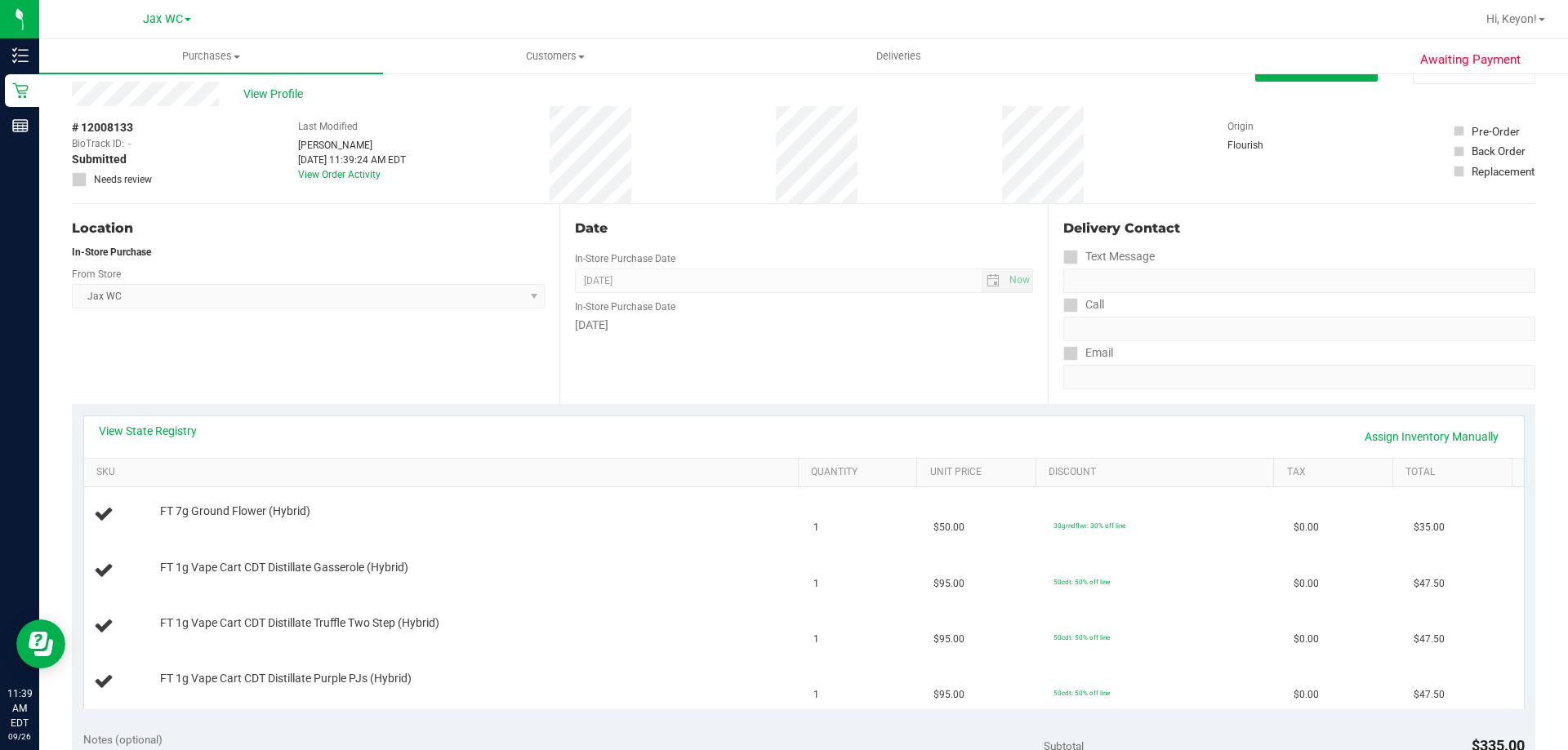
scroll to position [31, 0]
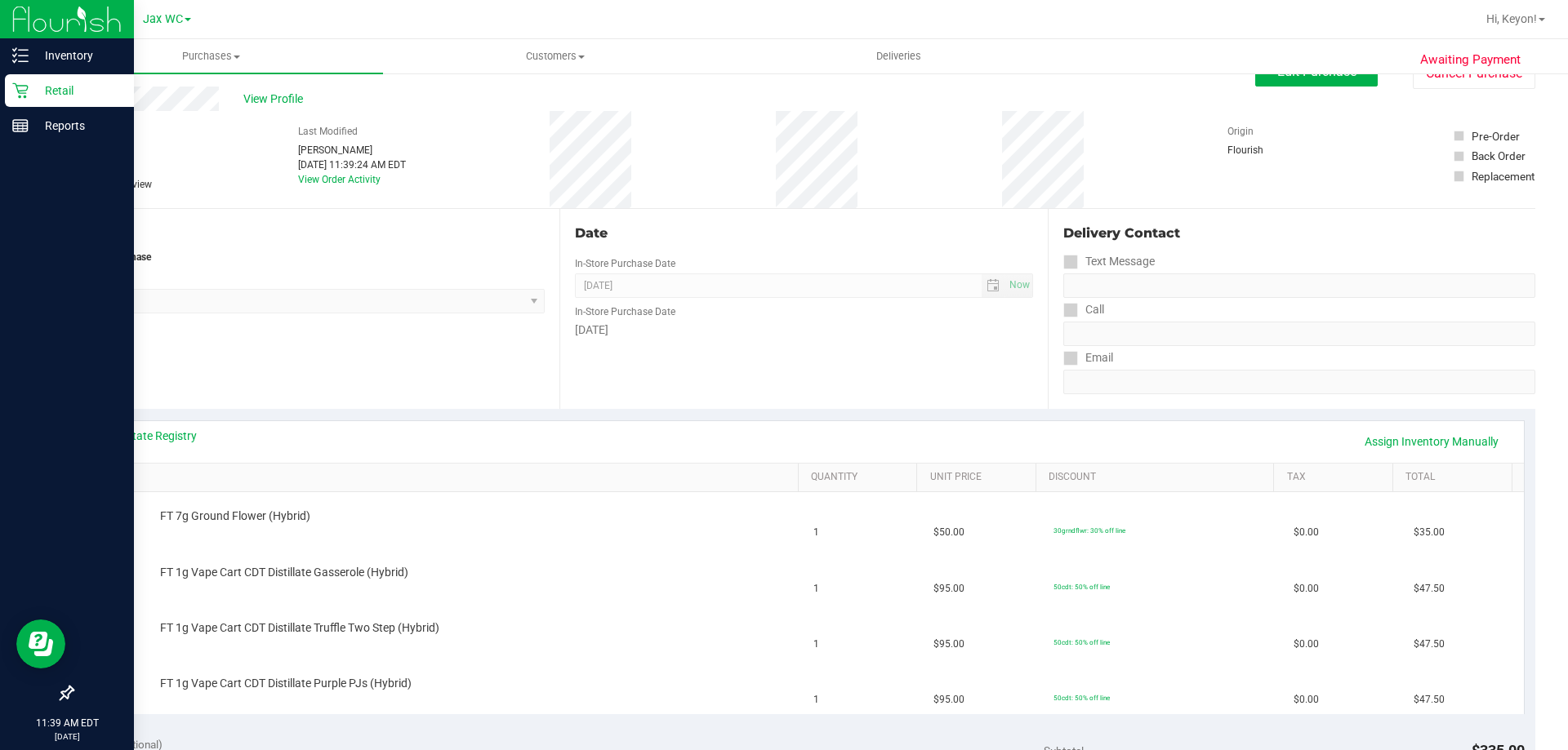
click at [25, 90] on icon at bounding box center [20, 90] width 16 height 16
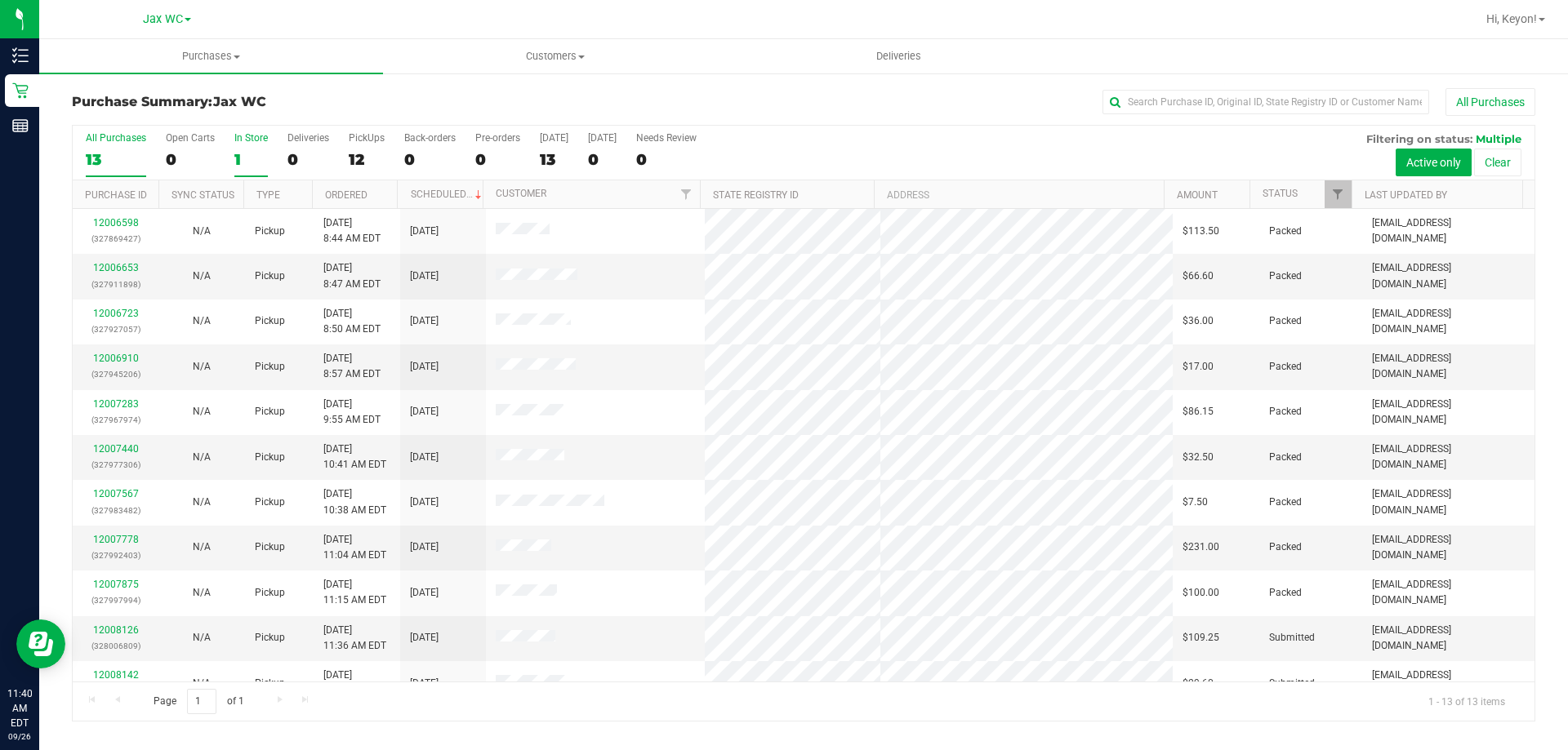
click at [239, 155] on div "1" at bounding box center [251, 159] width 34 height 19
click at [0, 0] on input "In Store 1" at bounding box center [0, 0] width 0 height 0
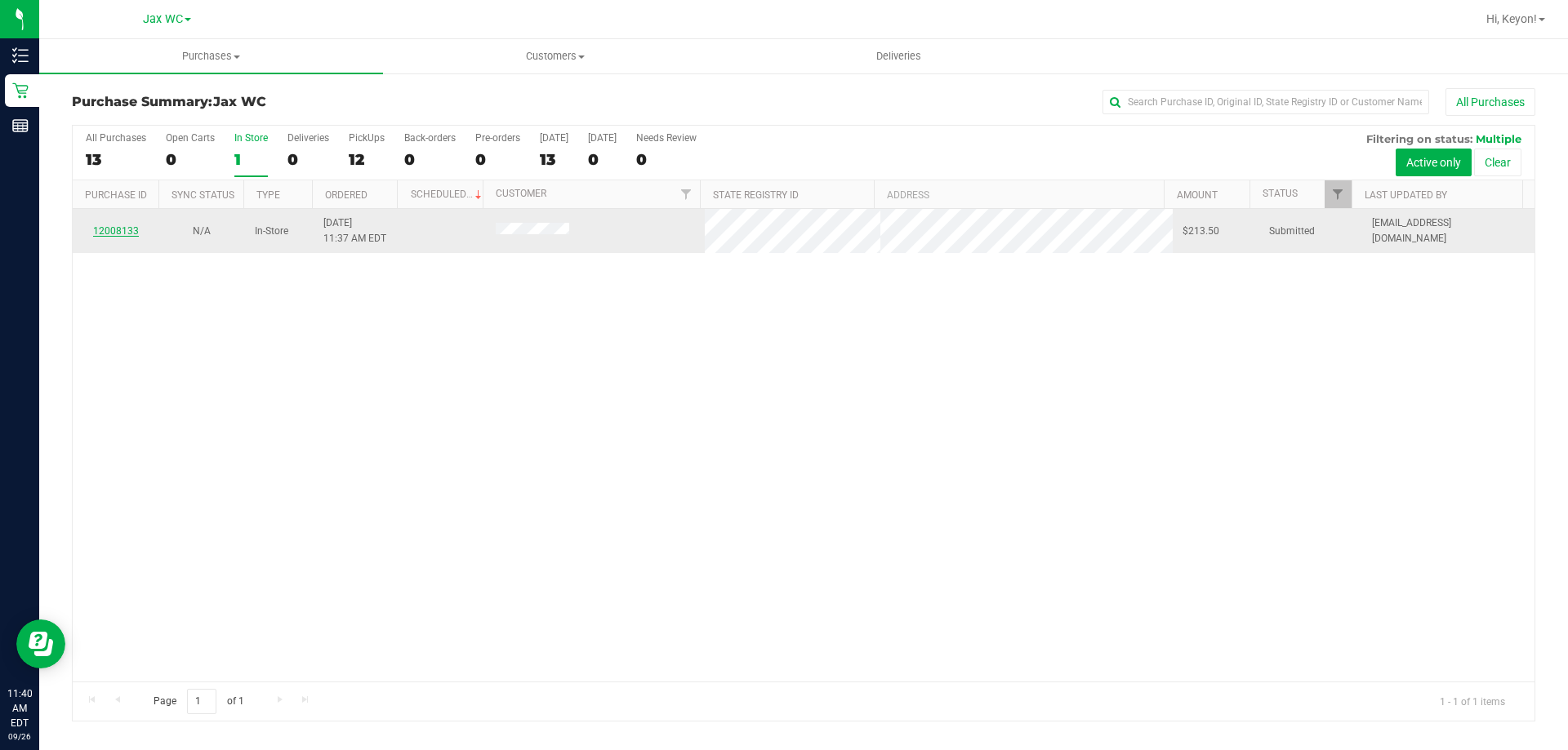
click at [127, 230] on link "12008133" at bounding box center [115, 231] width 46 height 11
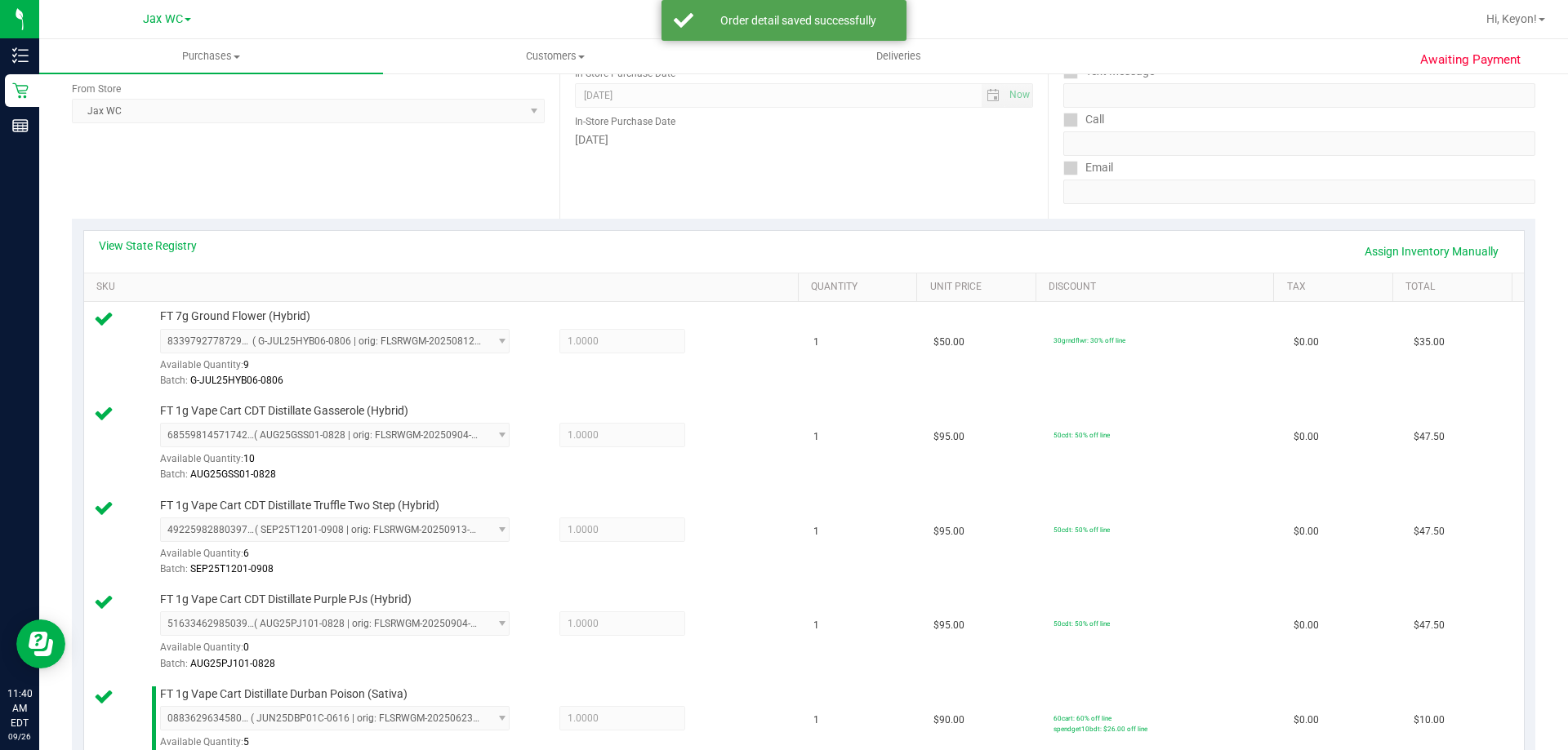
scroll to position [638, 0]
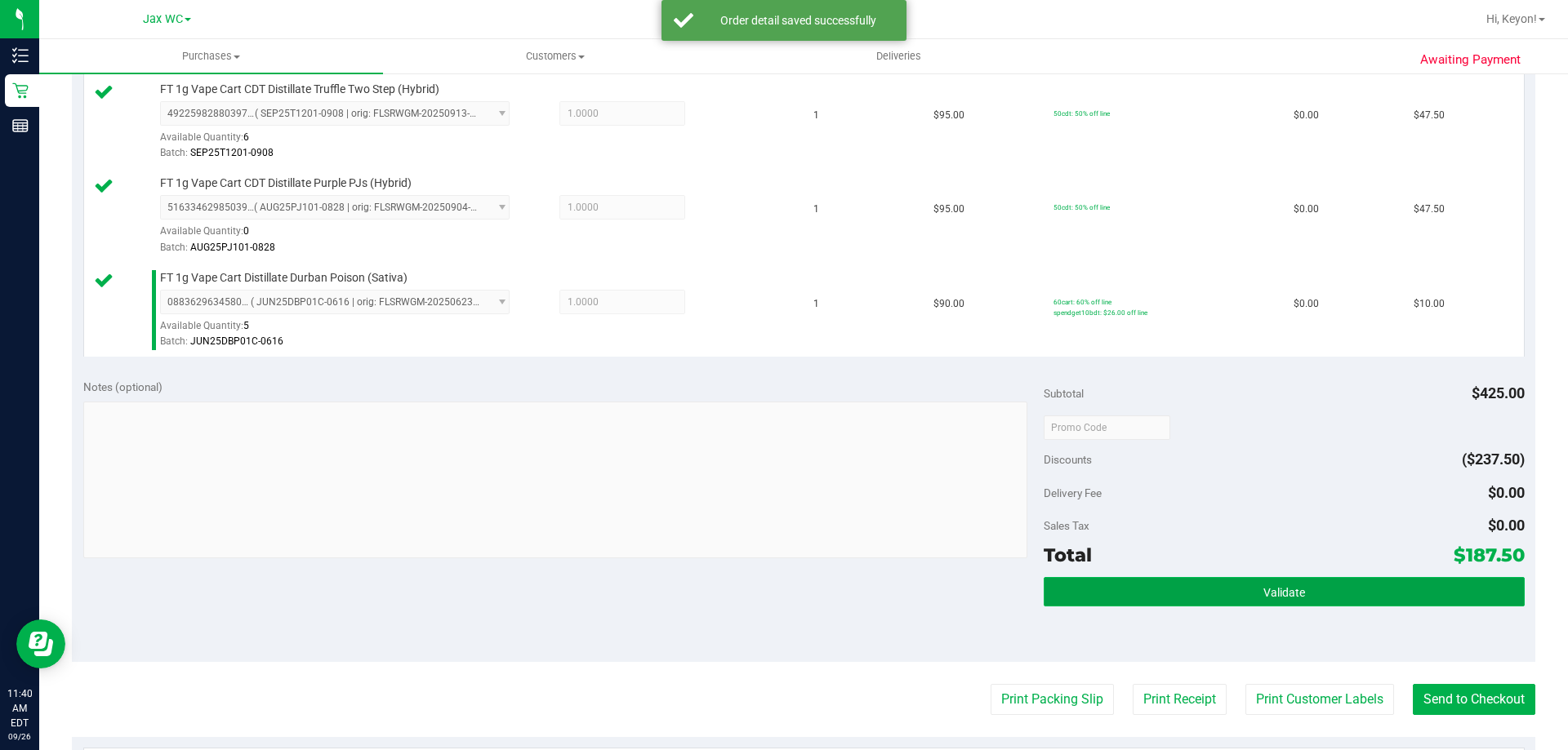
click at [1372, 592] on button "Validate" at bounding box center [1284, 592] width 480 height 29
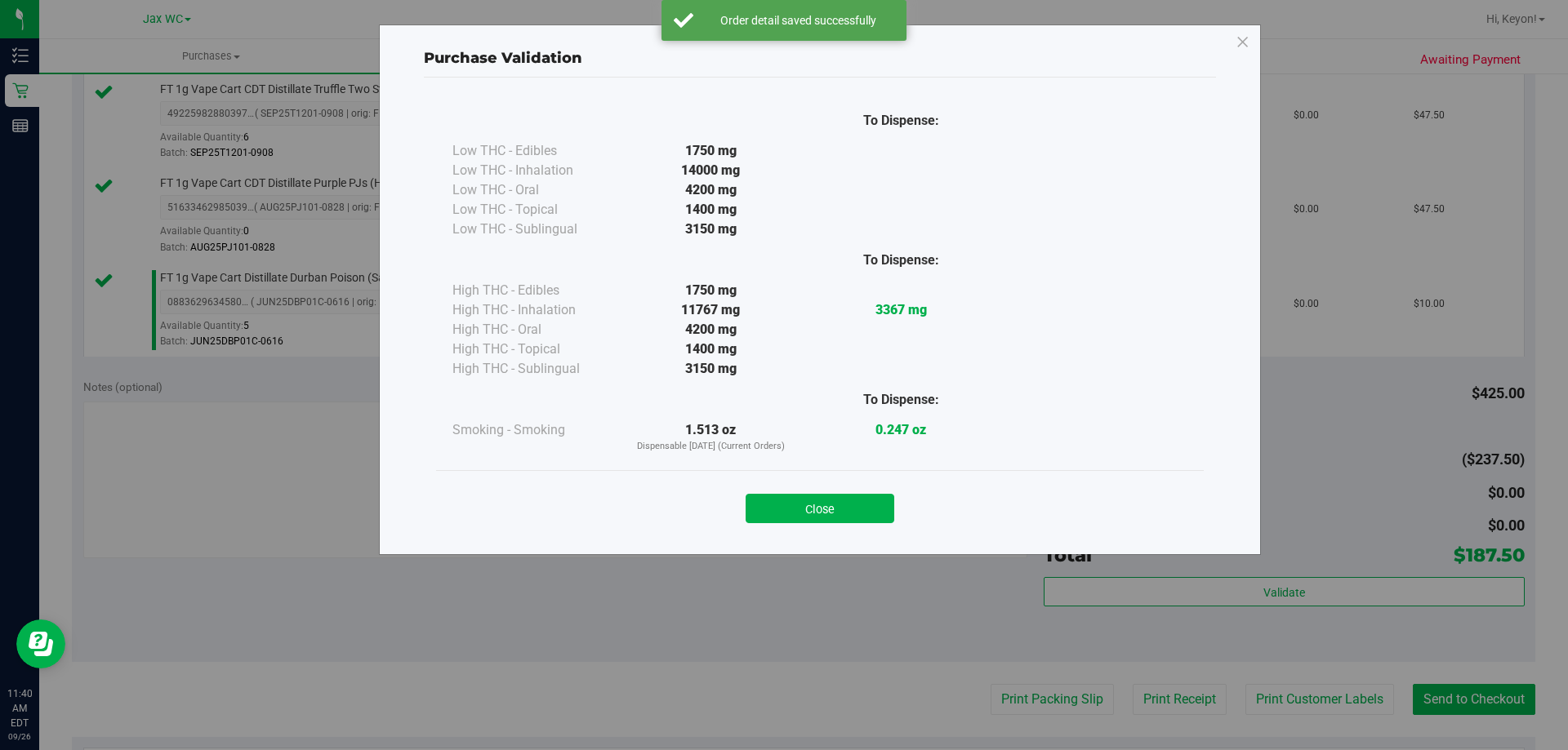
click at [846, 511] on button "Close" at bounding box center [820, 509] width 149 height 29
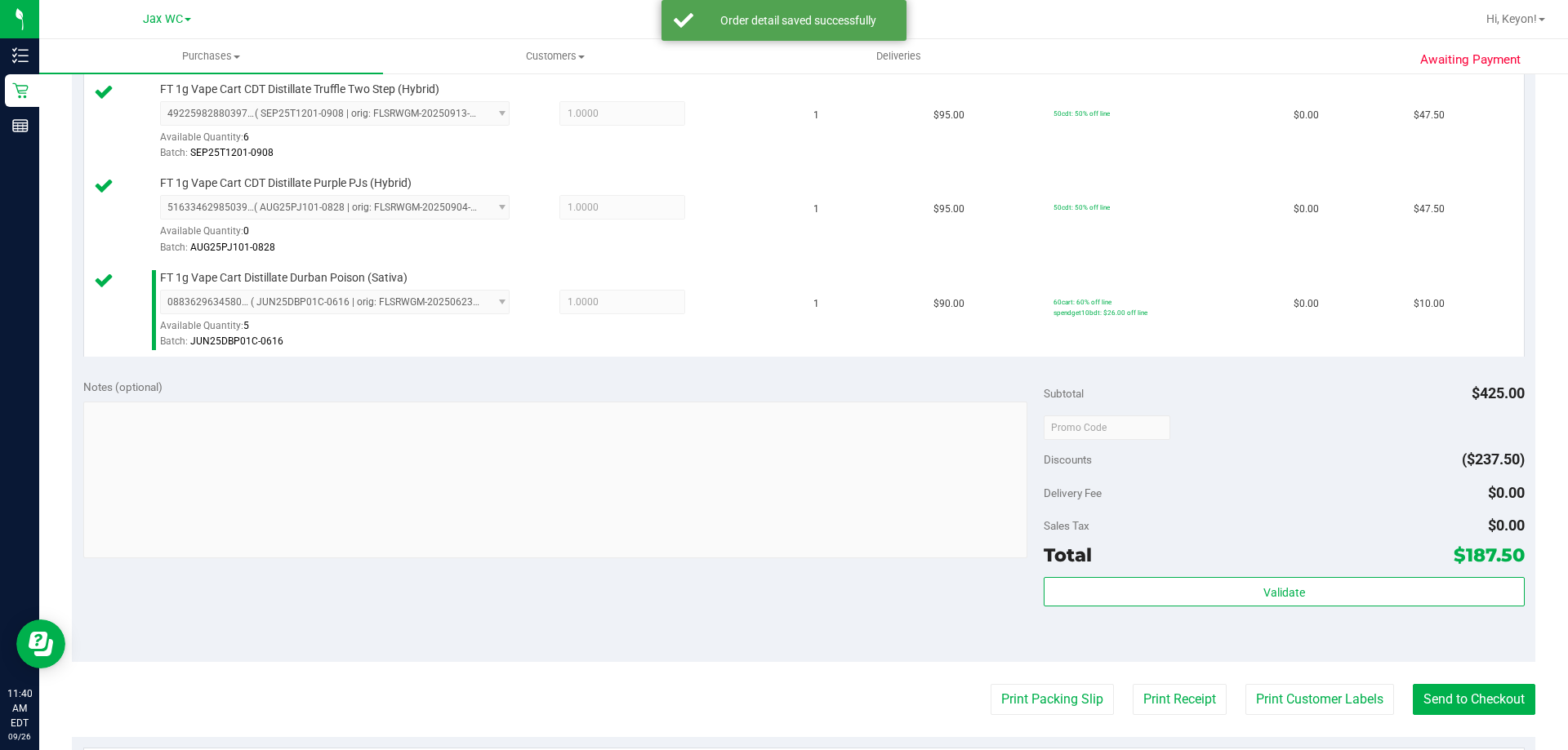
scroll to position [733, 0]
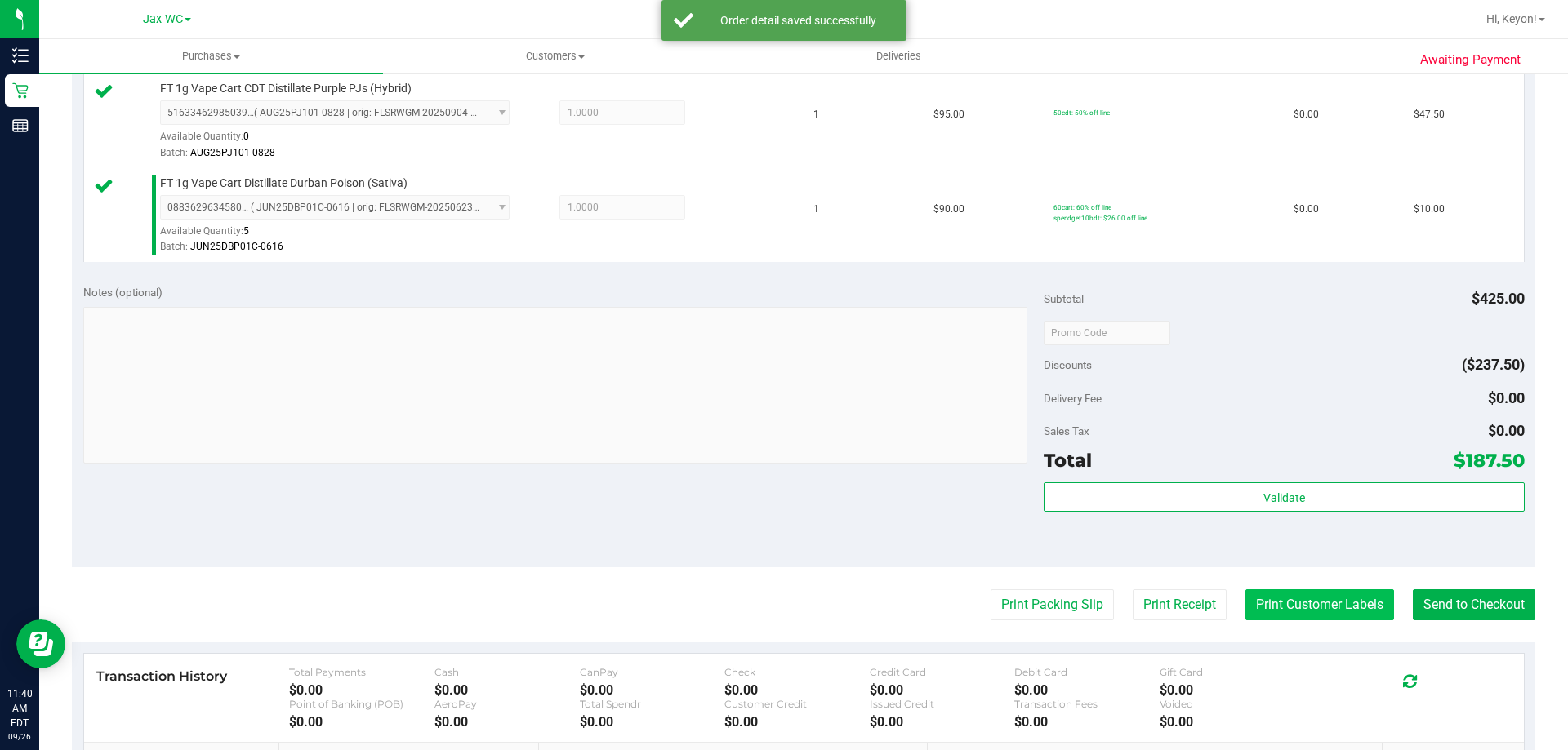
click at [1327, 609] on button "Print Customer Labels" at bounding box center [1319, 605] width 149 height 31
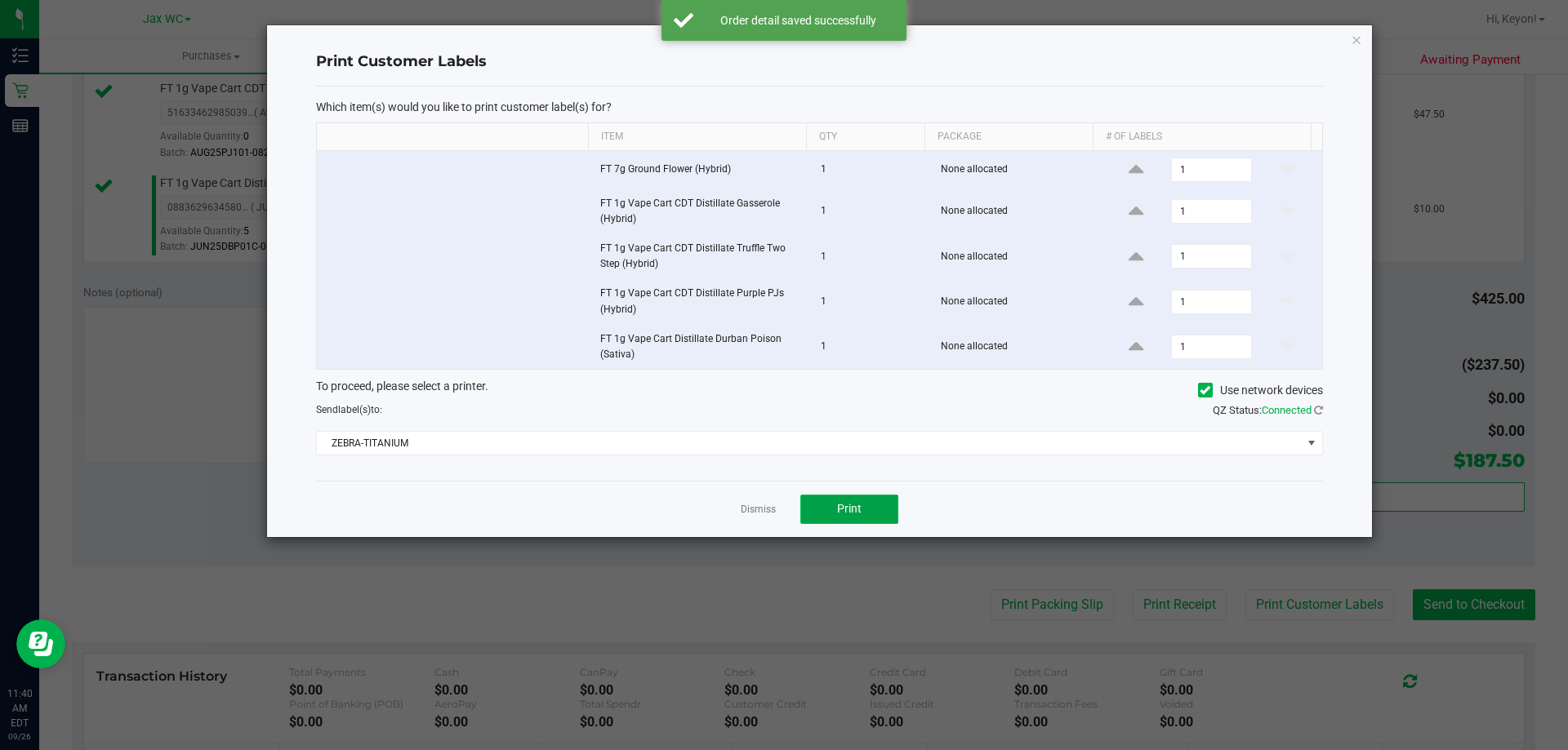
click at [875, 512] on button "Print" at bounding box center [849, 510] width 98 height 29
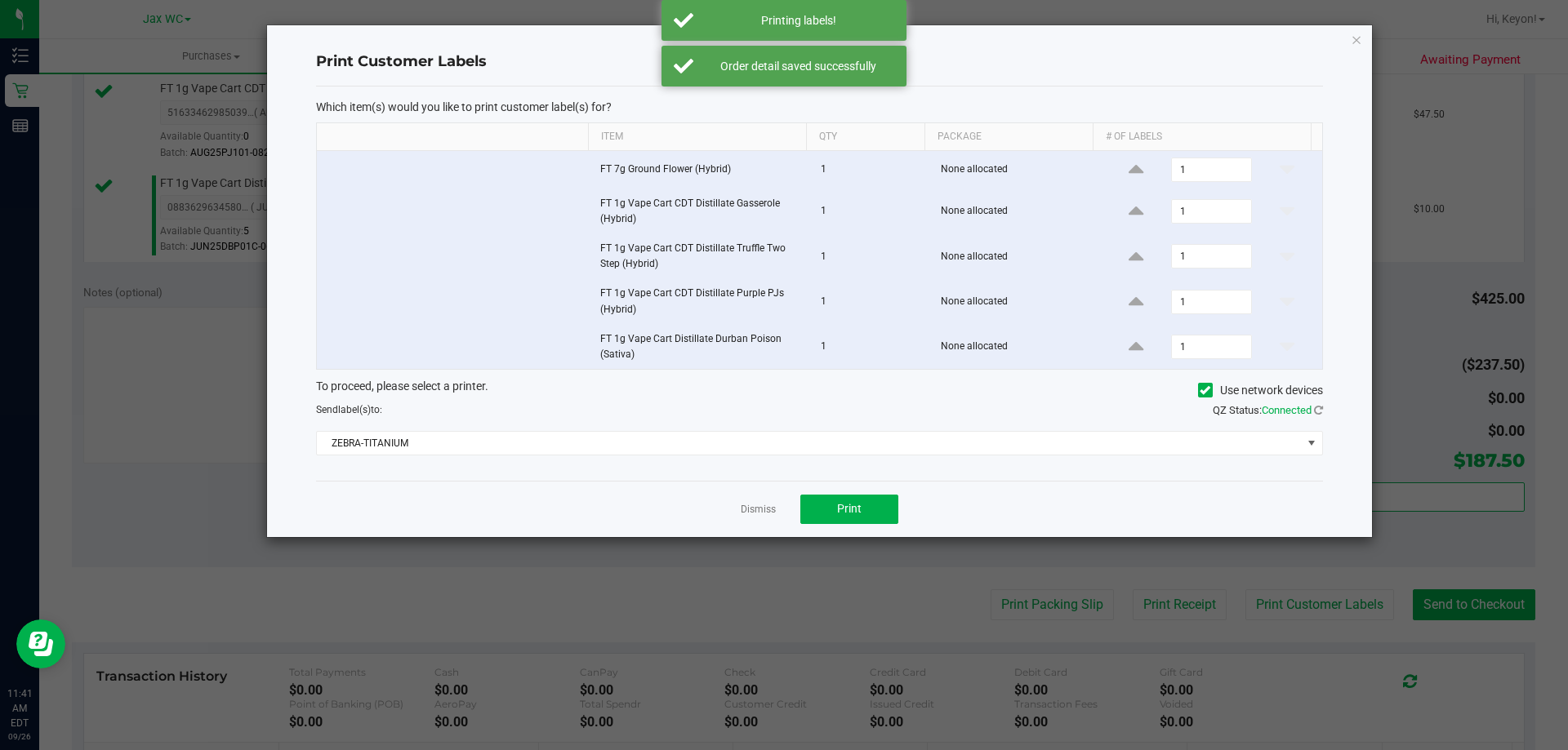
click at [753, 506] on link "Dismiss" at bounding box center [758, 510] width 35 height 14
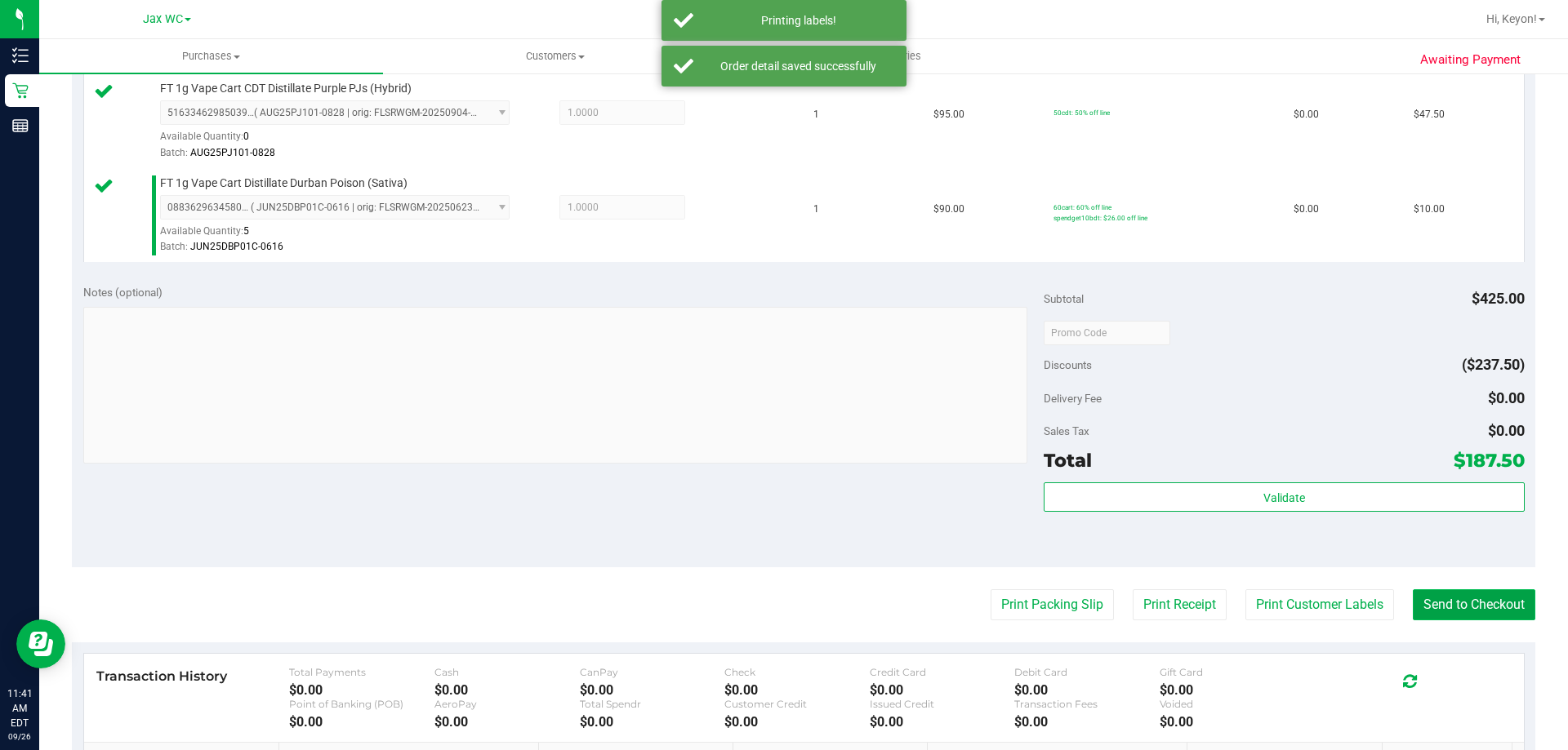
click at [1462, 599] on button "Send to Checkout" at bounding box center [1474, 605] width 122 height 31
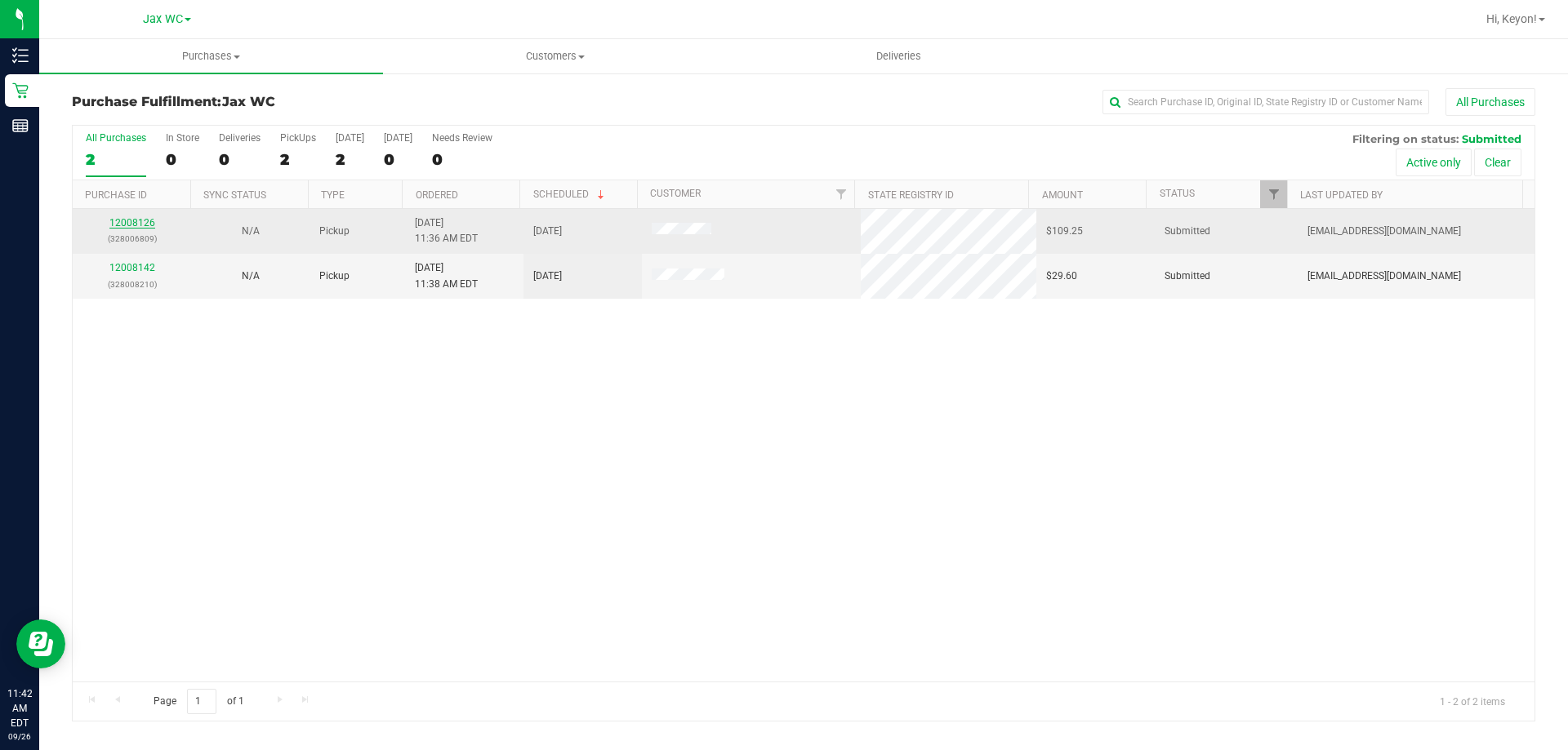
click at [133, 221] on link "12008126" at bounding box center [132, 222] width 46 height 11
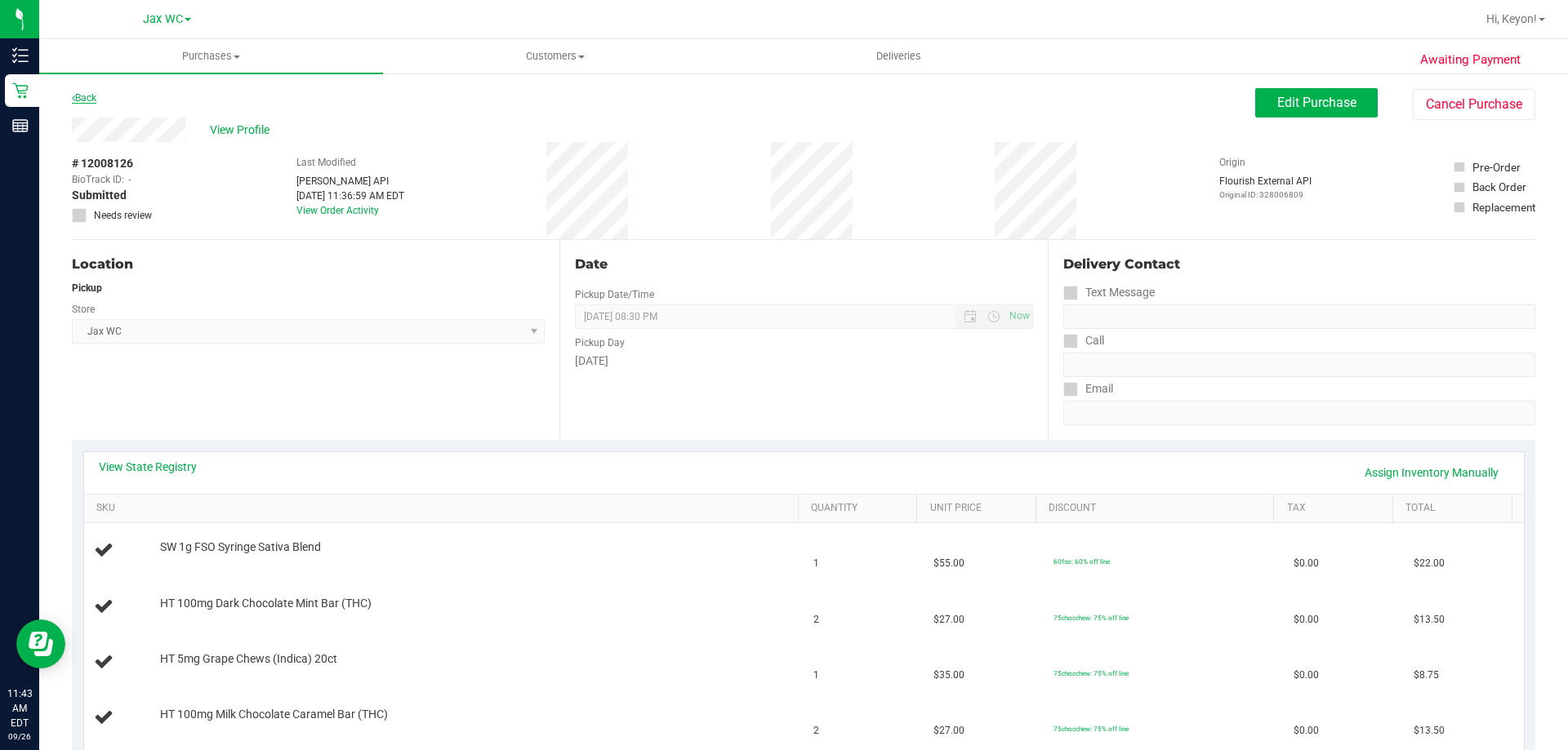
click at [77, 98] on link "Back" at bounding box center [84, 97] width 24 height 11
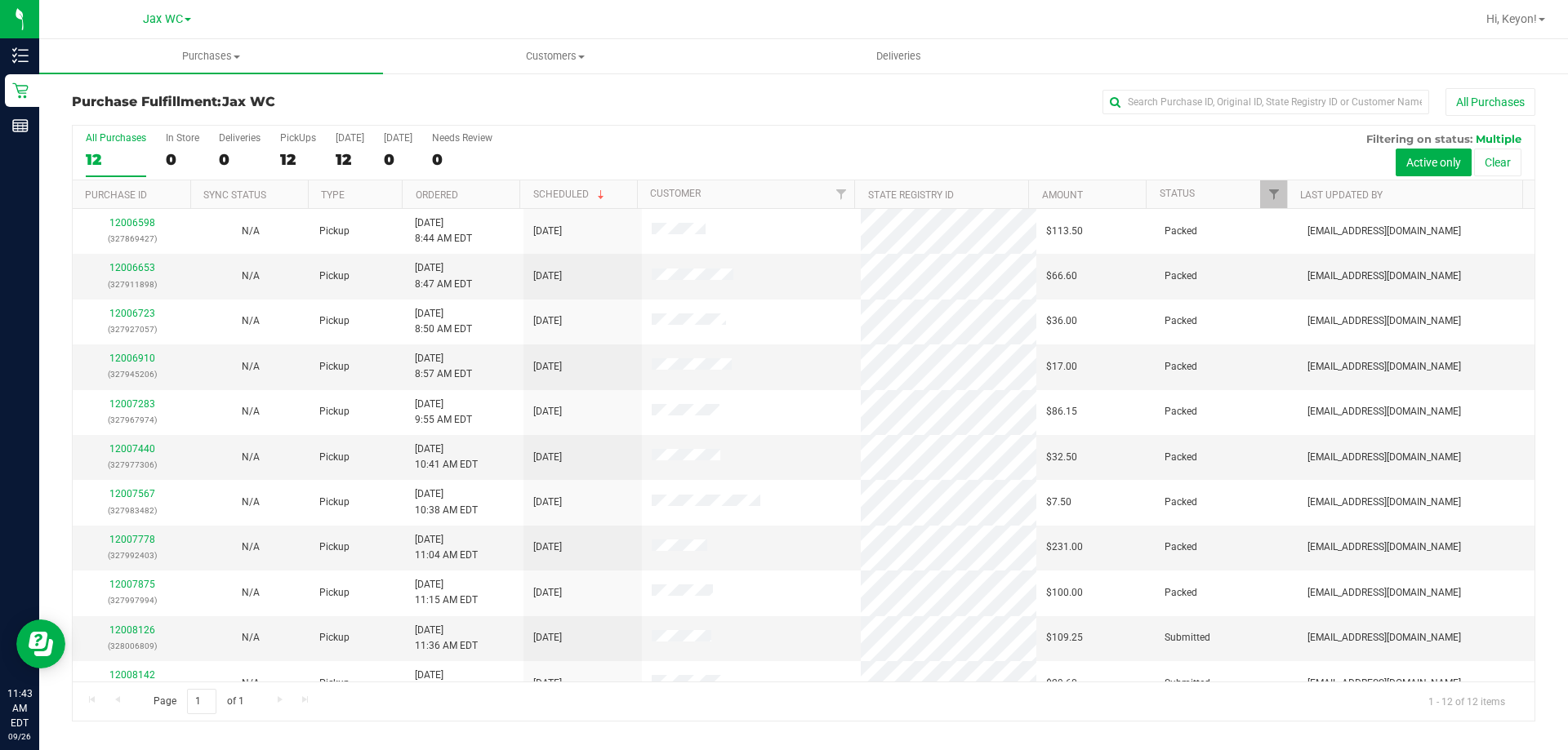
drag, startPoint x: 1529, startPoint y: 313, endPoint x: 1529, endPoint y: 406, distance: 93.0
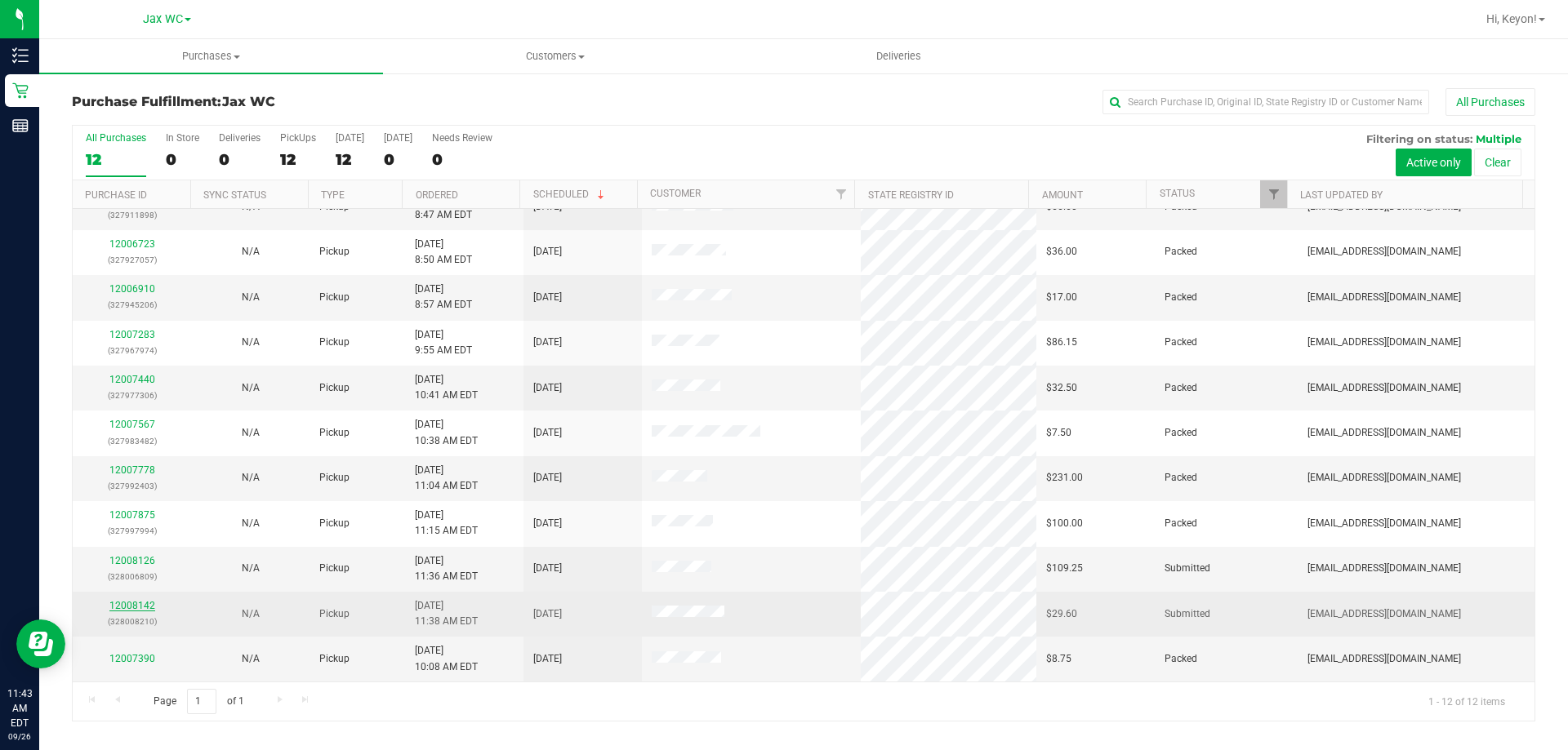
click at [150, 608] on link "12008142" at bounding box center [132, 605] width 46 height 11
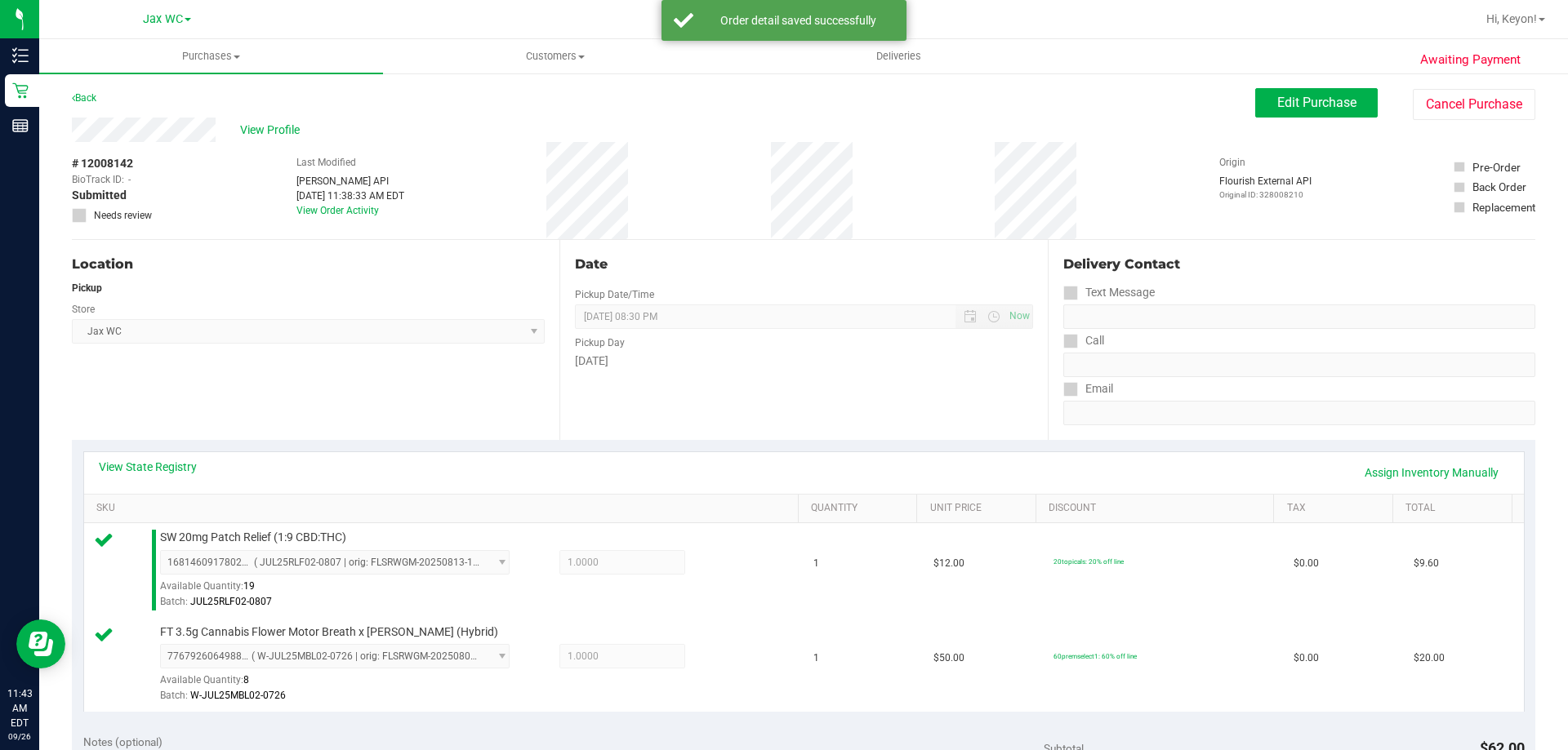
scroll to position [433, 0]
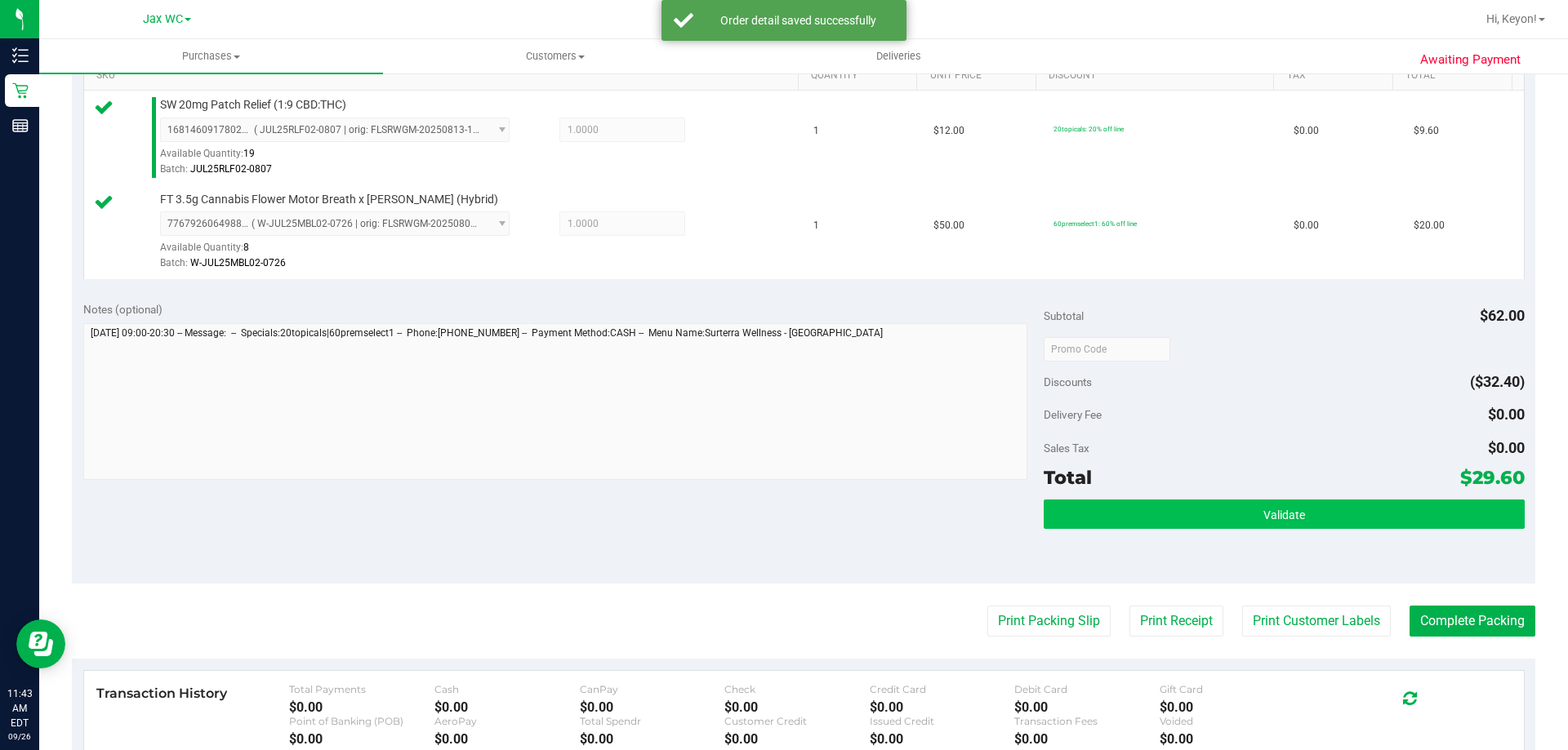
drag, startPoint x: 1397, startPoint y: 497, endPoint x: 1397, endPoint y: 508, distance: 11.0
click at [1397, 498] on div "Subtotal $62.00 Discounts ($32.40) Delivery Fee $0.00 Sales Tax $0.00 Total $29…" at bounding box center [1284, 437] width 480 height 272
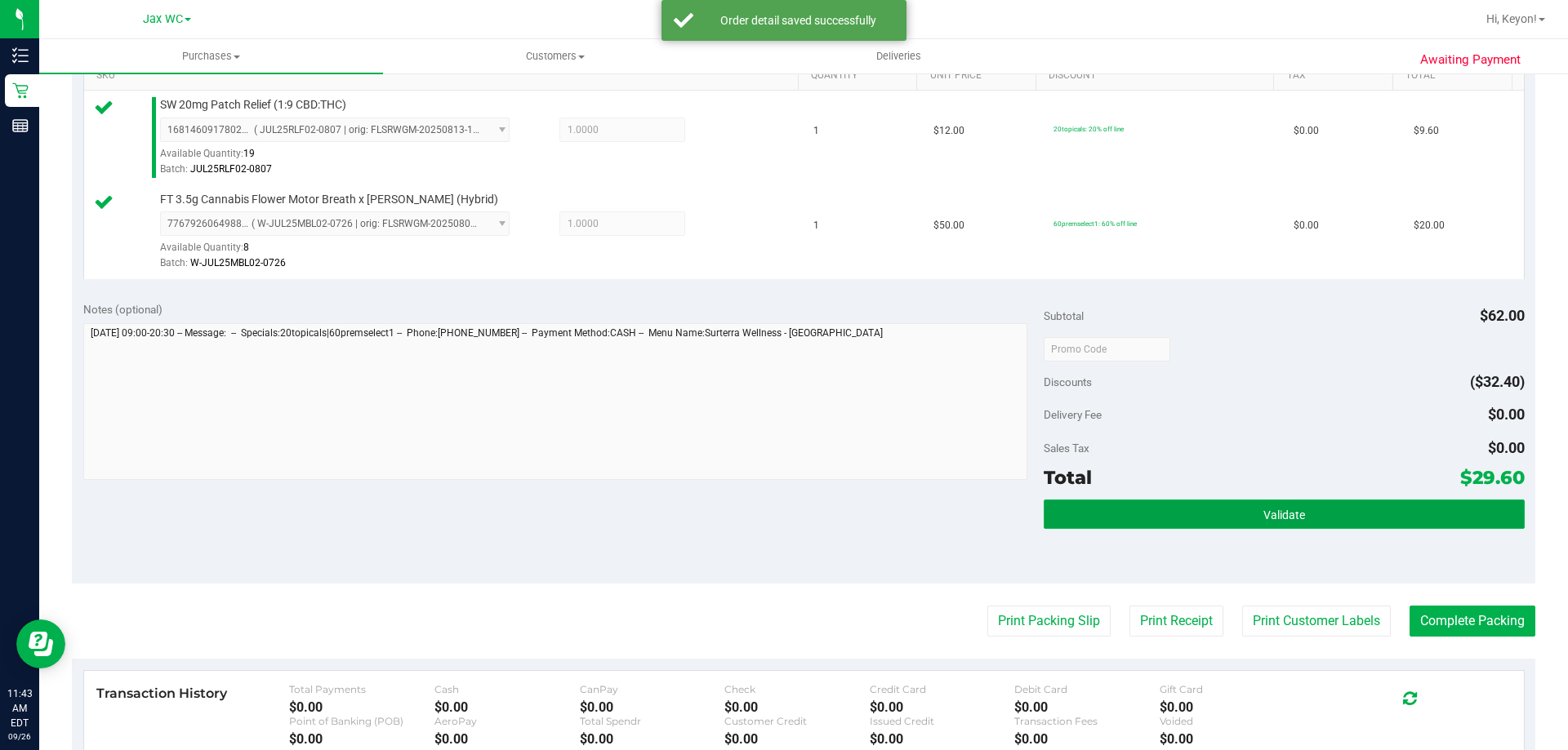
click at [1393, 513] on button "Validate" at bounding box center [1284, 514] width 480 height 29
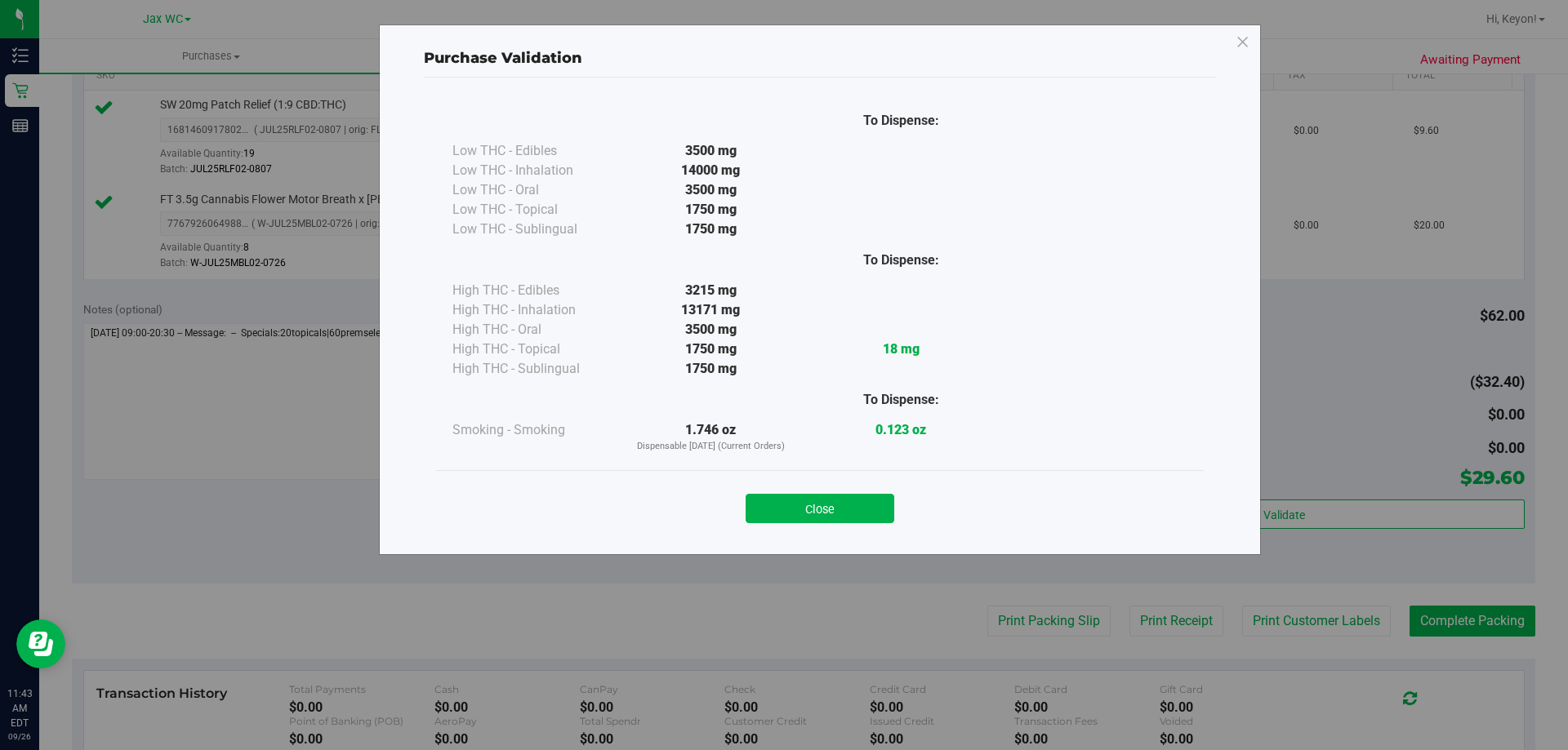
drag, startPoint x: 865, startPoint y: 498, endPoint x: 899, endPoint y: 518, distance: 39.4
click at [865, 502] on button "Close" at bounding box center [820, 509] width 149 height 29
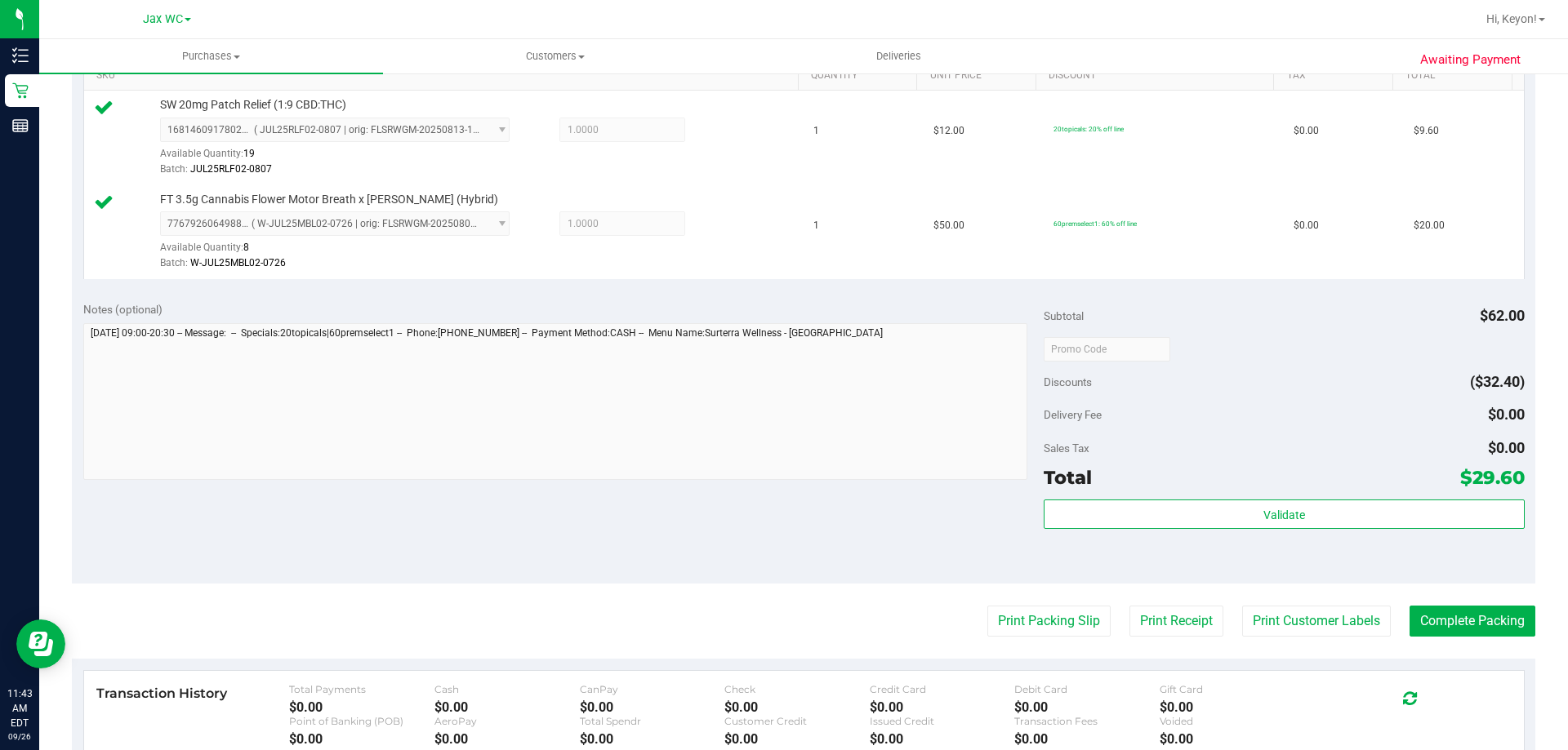
scroll to position [497, 0]
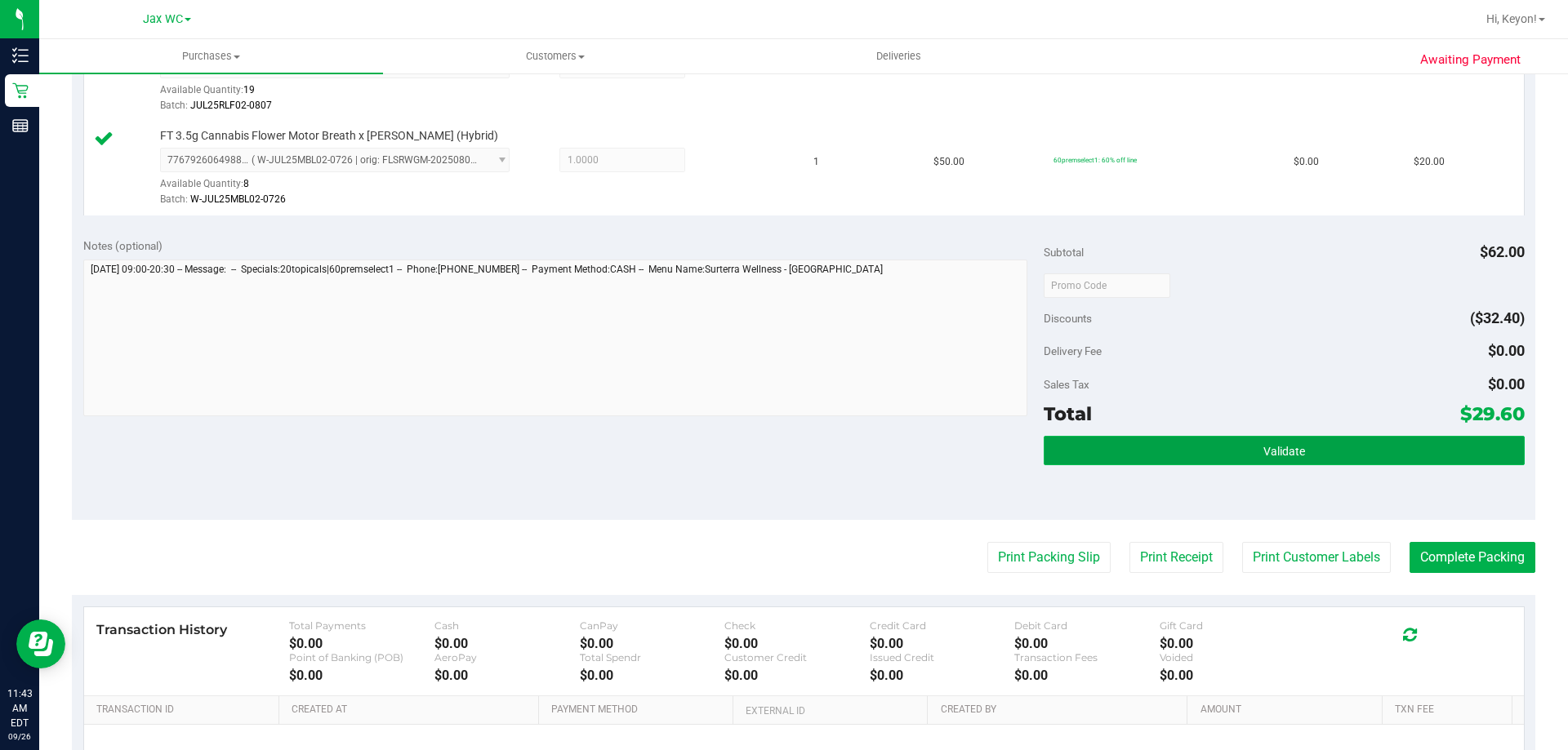
click at [1407, 456] on button "Validate" at bounding box center [1284, 450] width 480 height 29
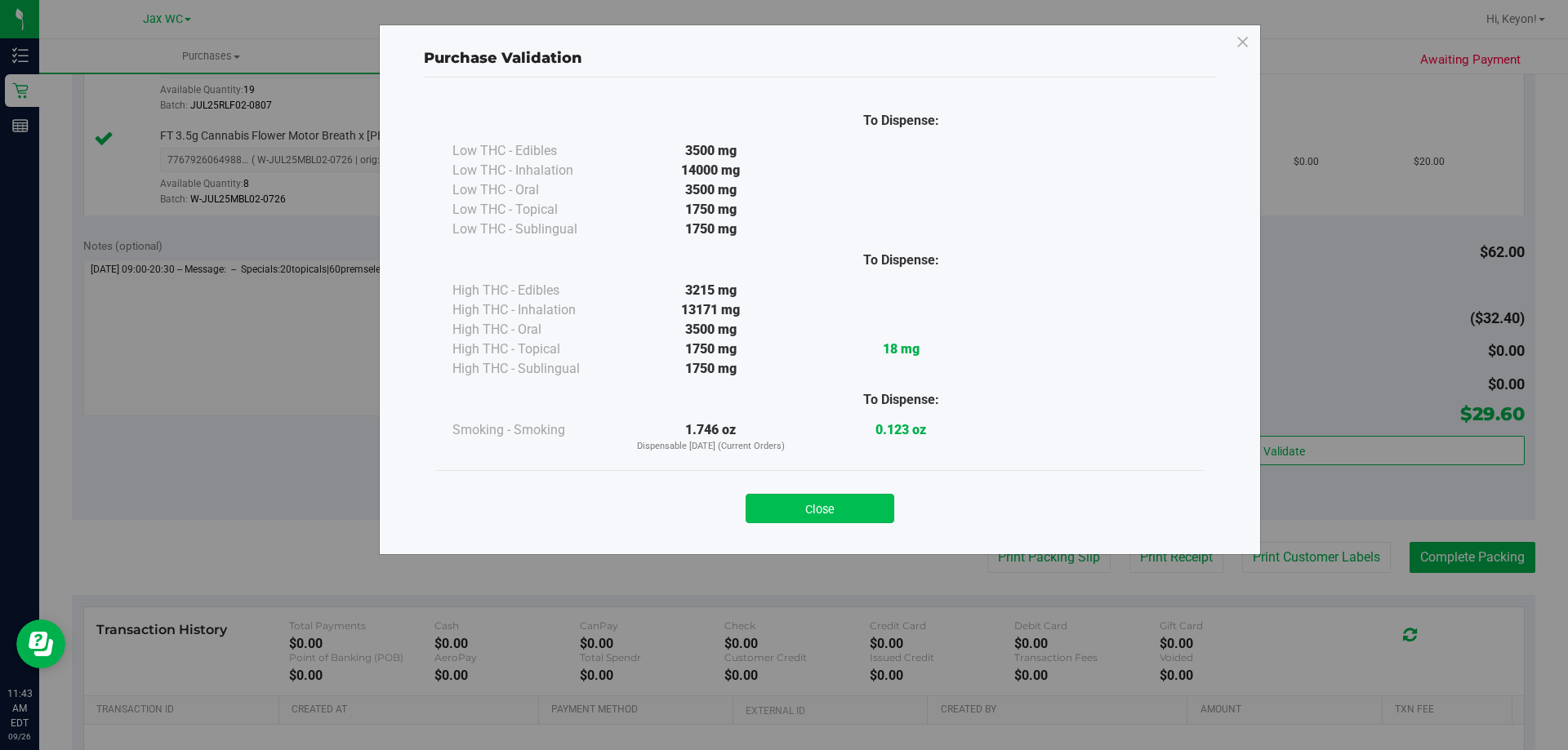
click at [850, 509] on button "Close" at bounding box center [820, 509] width 149 height 29
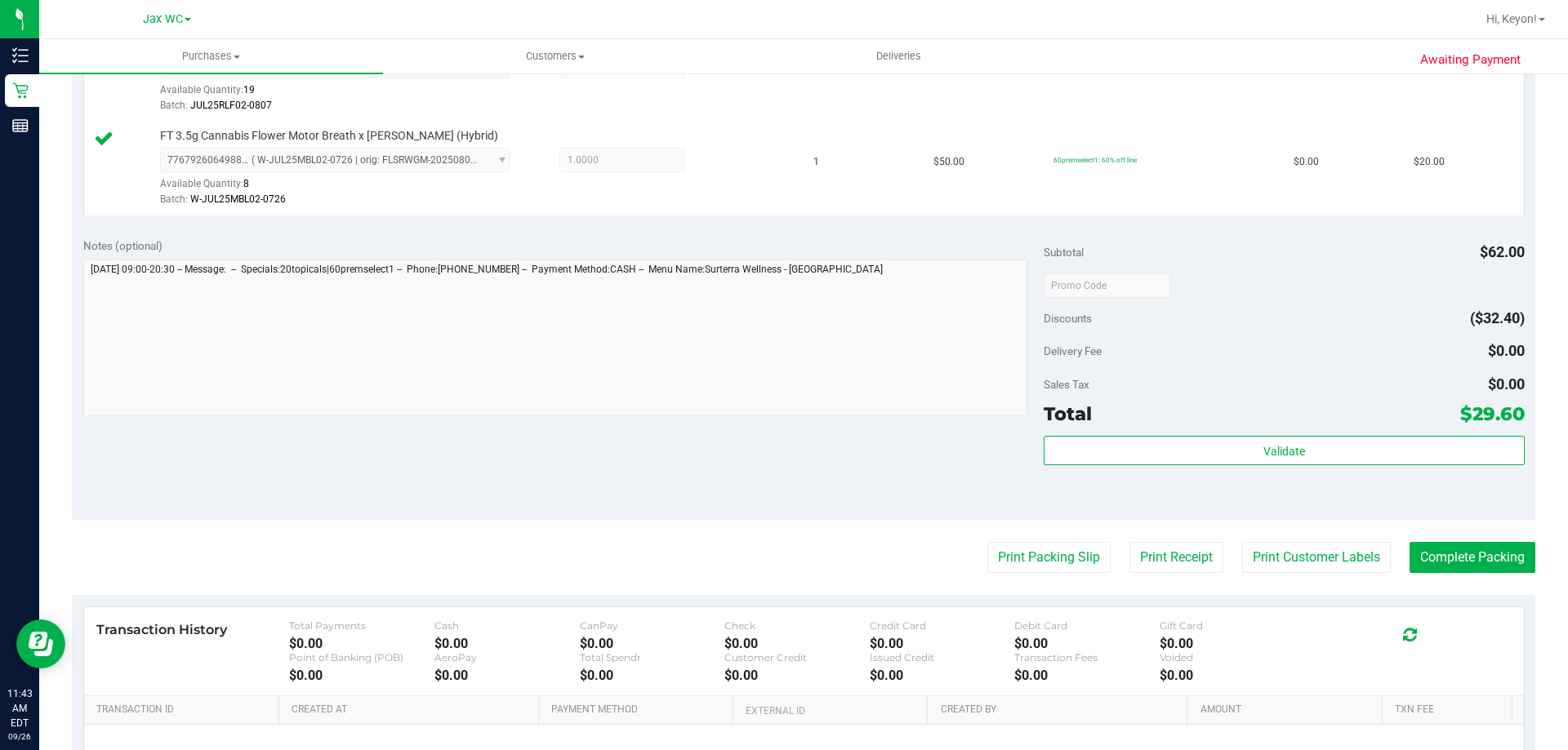
scroll to position [561, 0]
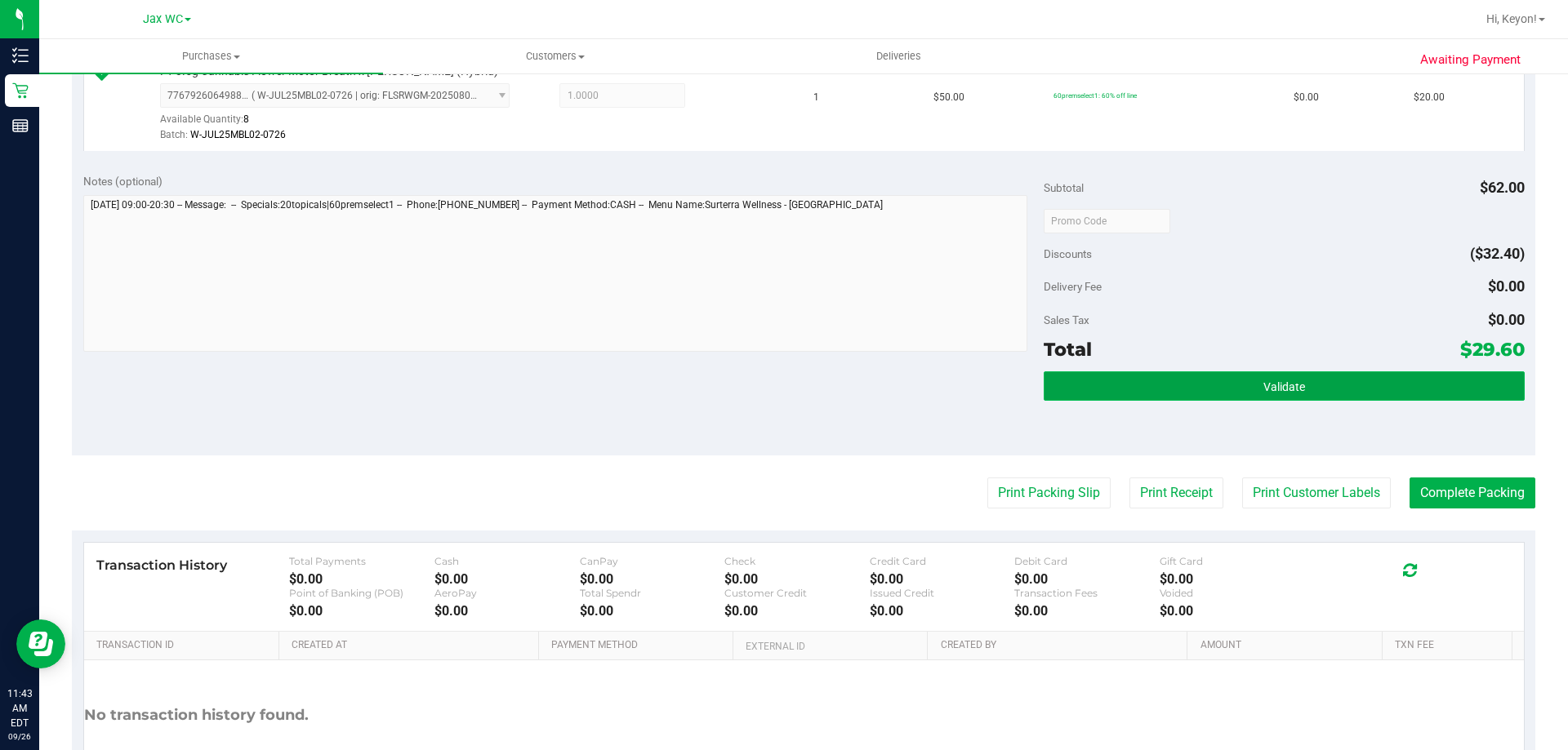
click at [1302, 387] on button "Validate" at bounding box center [1284, 386] width 480 height 29
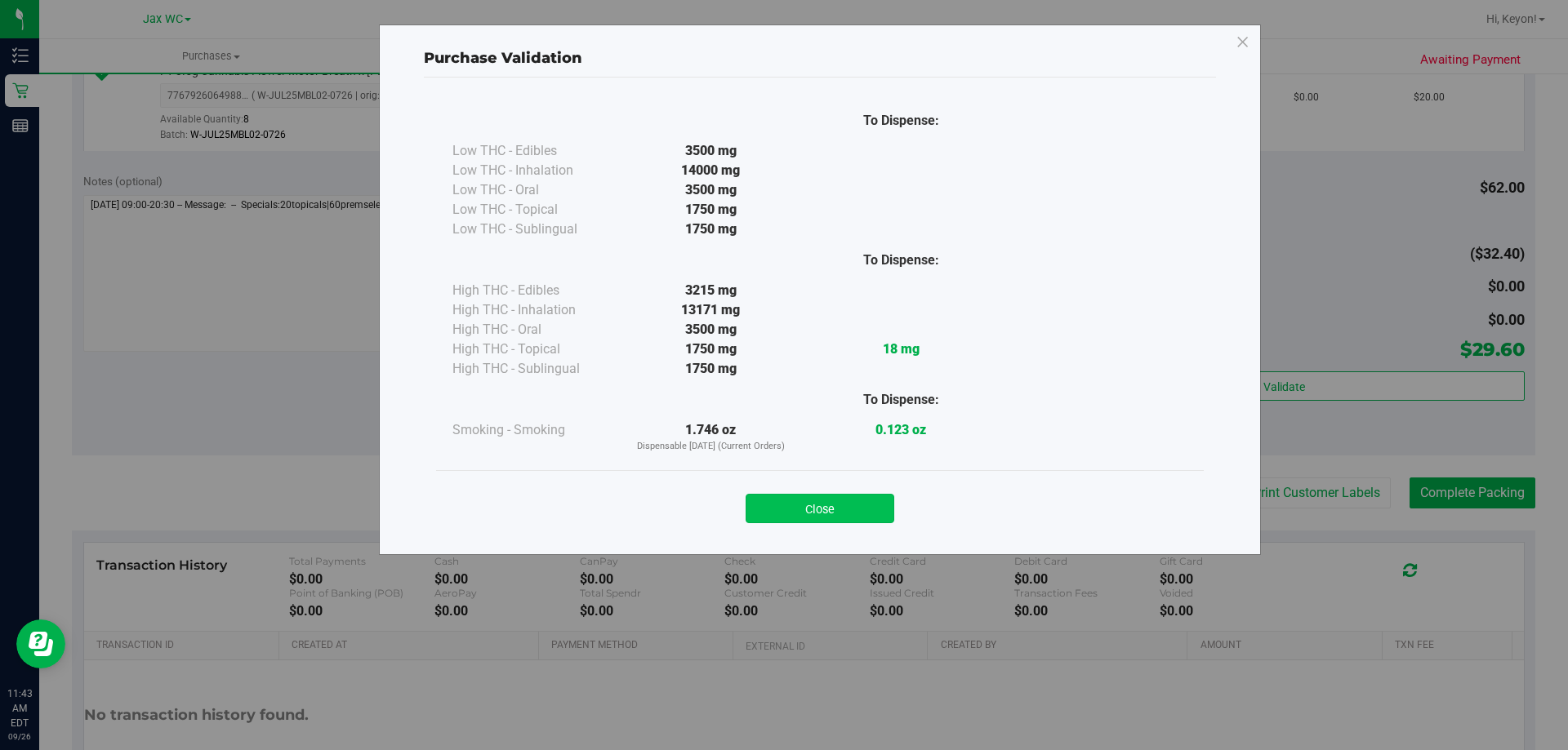
click at [810, 509] on button "Close" at bounding box center [820, 509] width 149 height 29
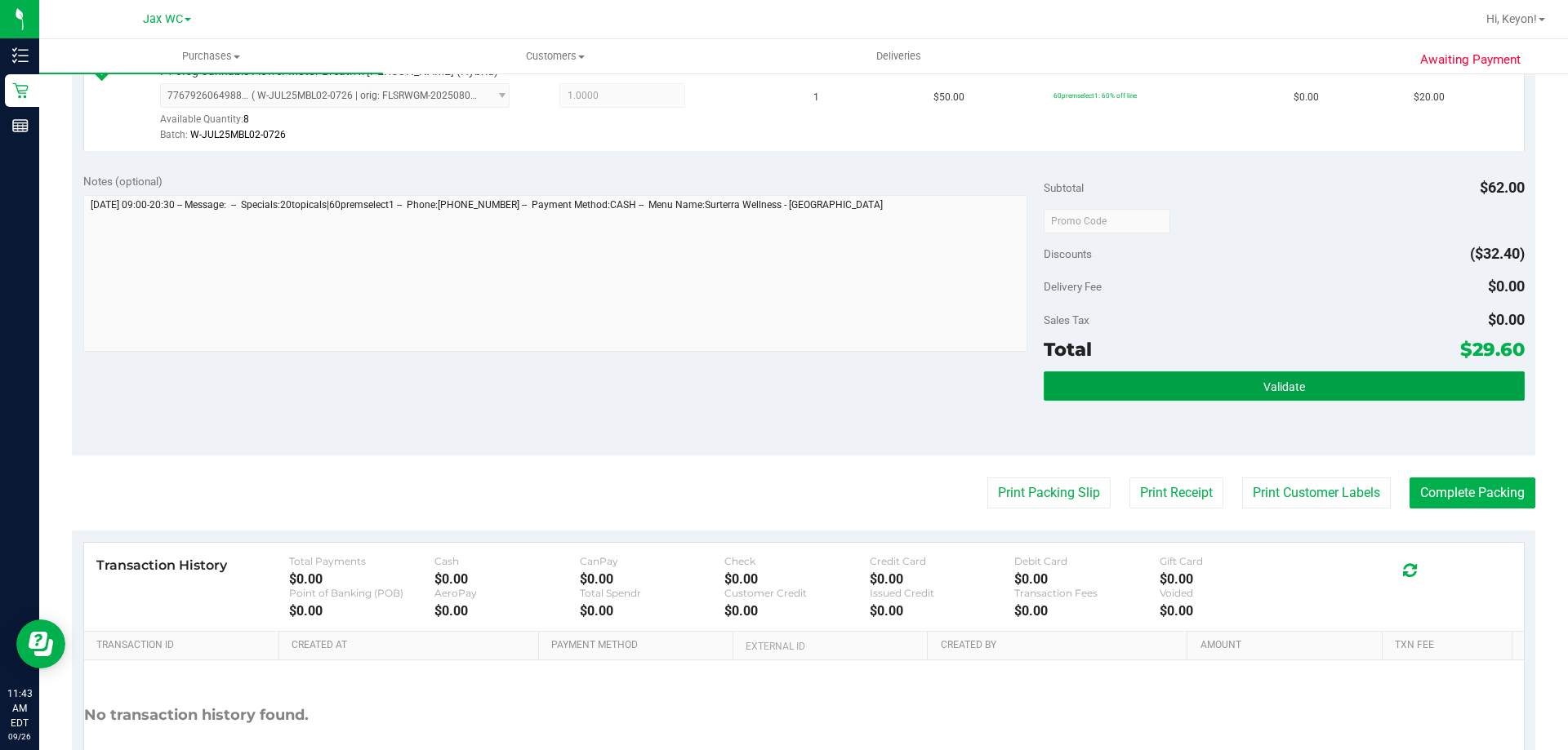
click at [1293, 391] on span "Validate" at bounding box center [1284, 387] width 41 height 13
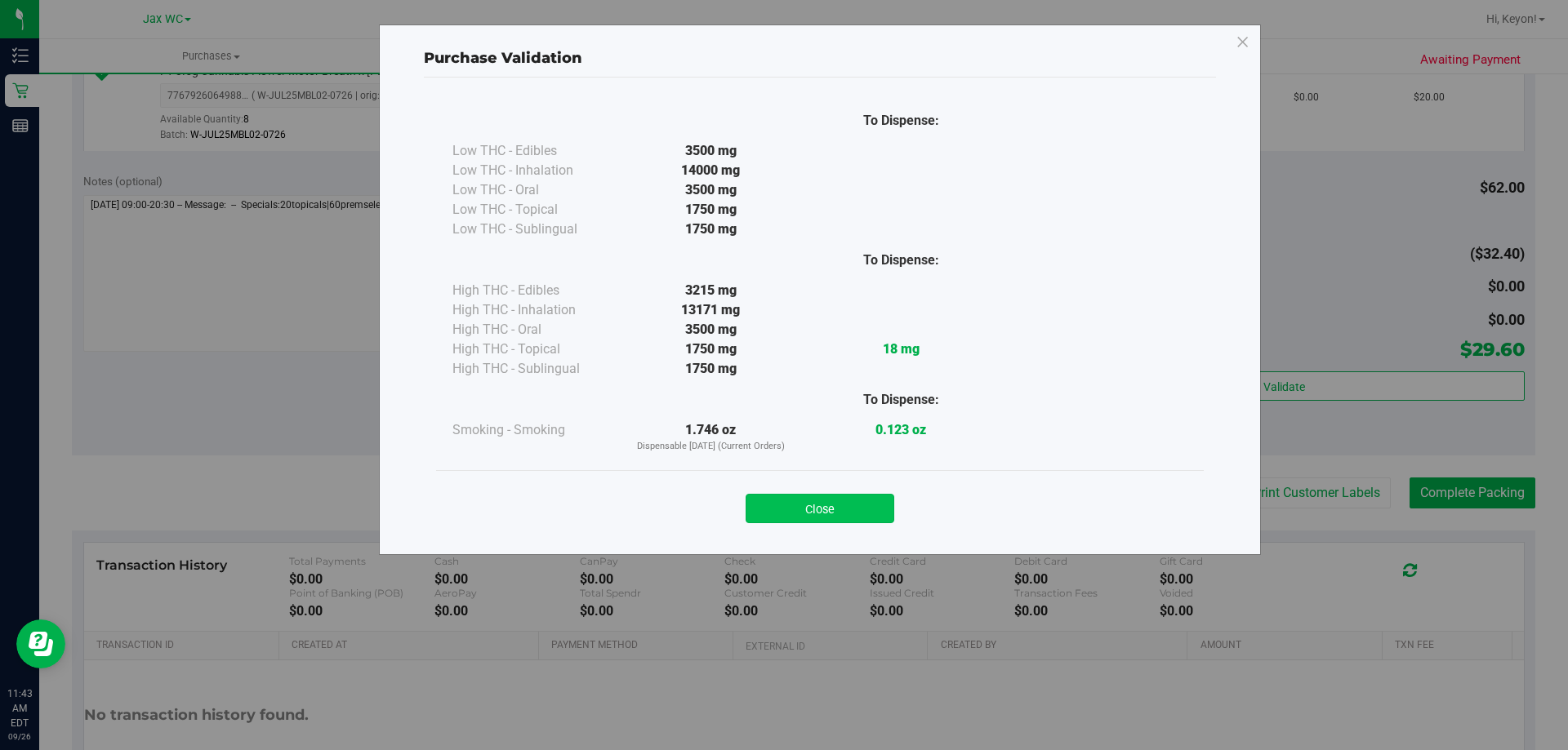
click at [821, 508] on button "Close" at bounding box center [820, 509] width 149 height 29
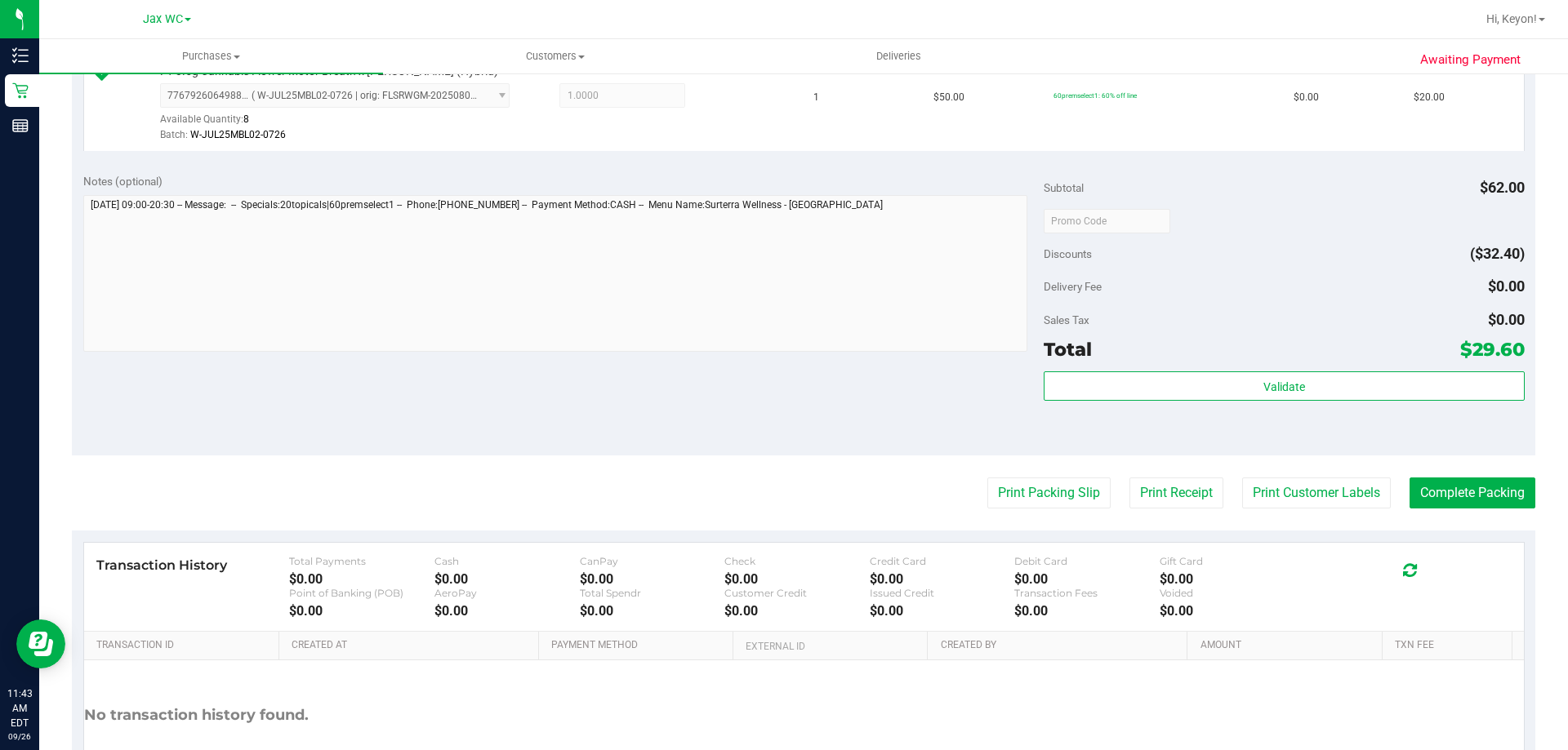
click at [1304, 409] on div "Validate" at bounding box center [1284, 407] width 480 height 73
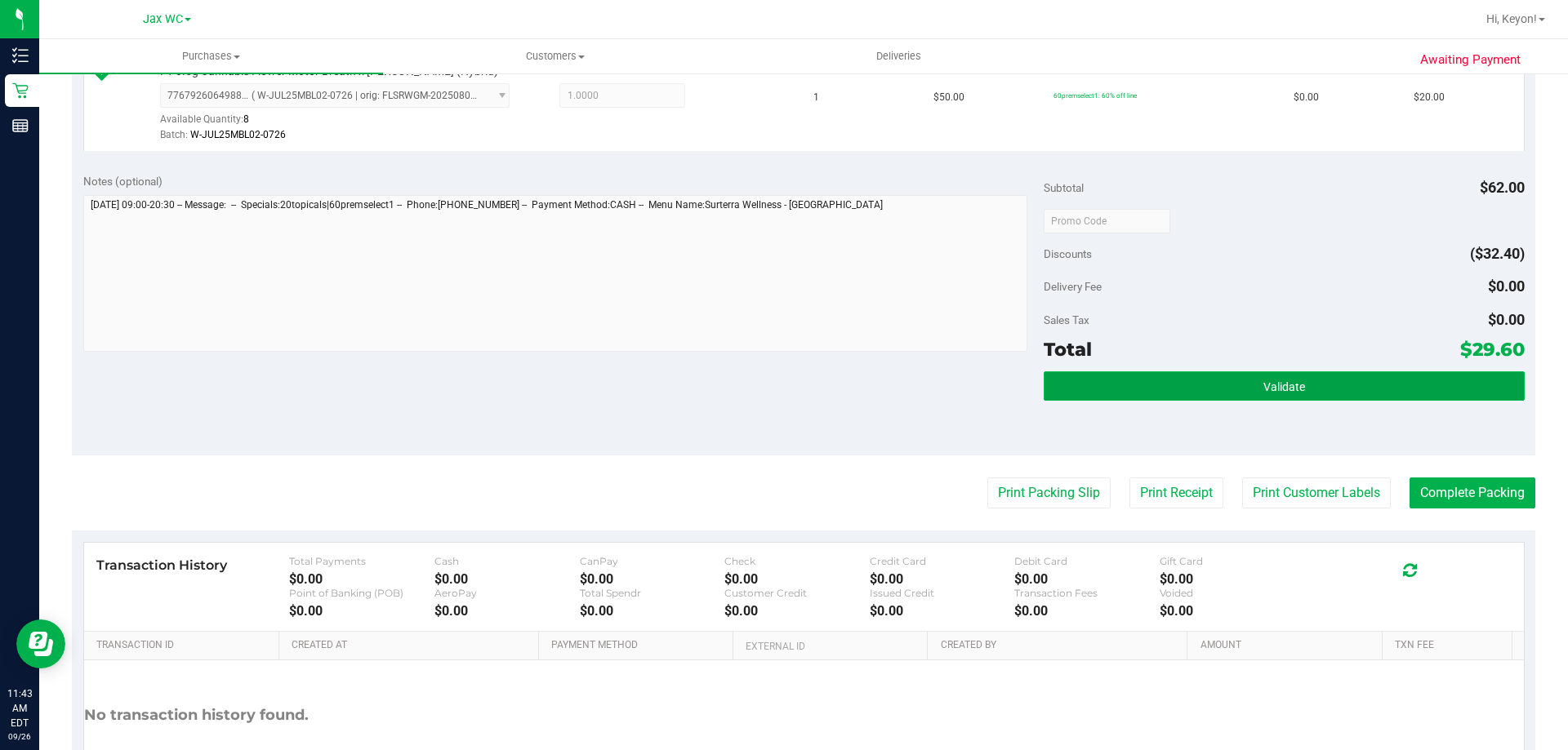
click at [1298, 388] on button "Validate" at bounding box center [1284, 386] width 480 height 29
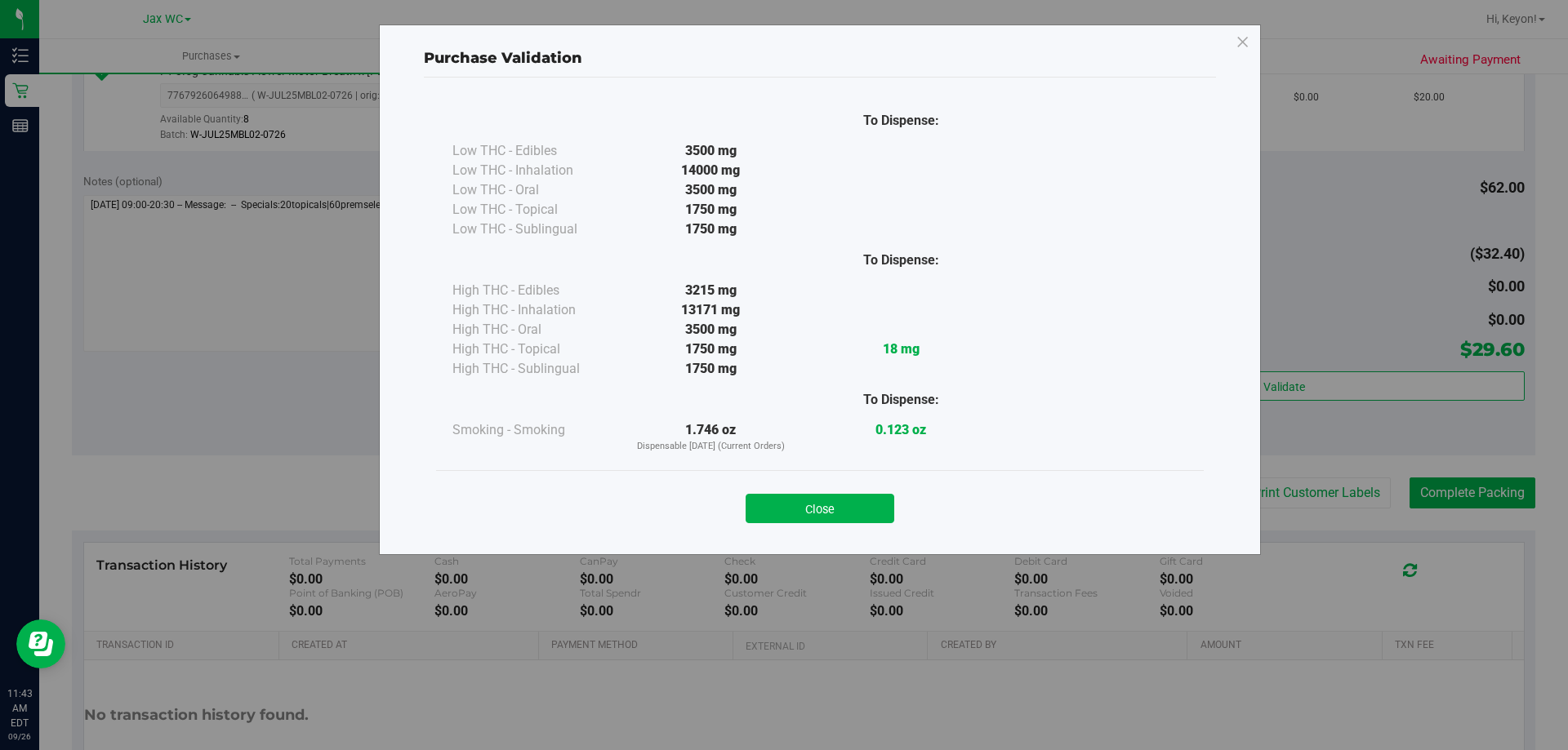
drag, startPoint x: 807, startPoint y: 512, endPoint x: 995, endPoint y: 508, distance: 188.0
click at [809, 512] on button "Close" at bounding box center [820, 509] width 149 height 29
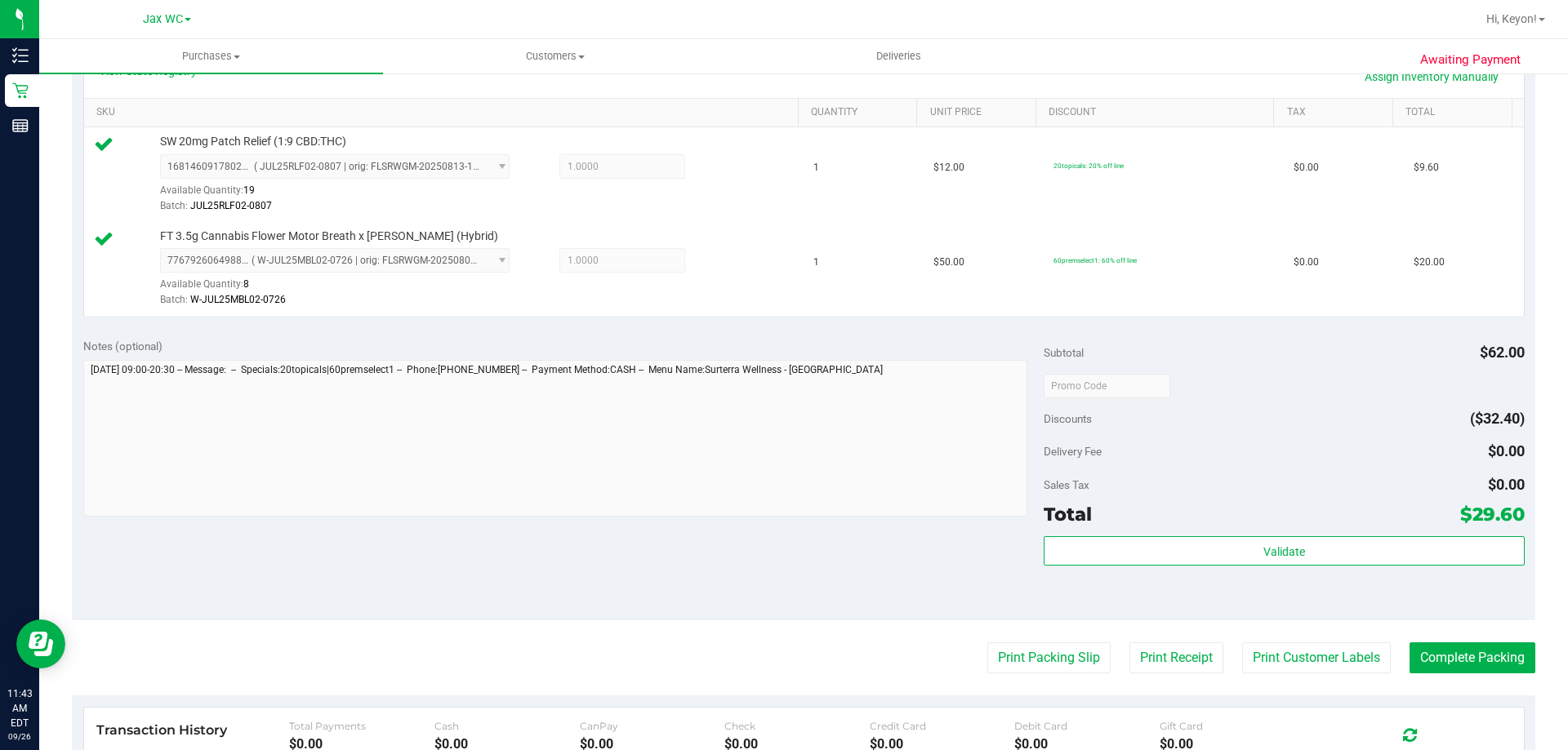
scroll to position [421, 0]
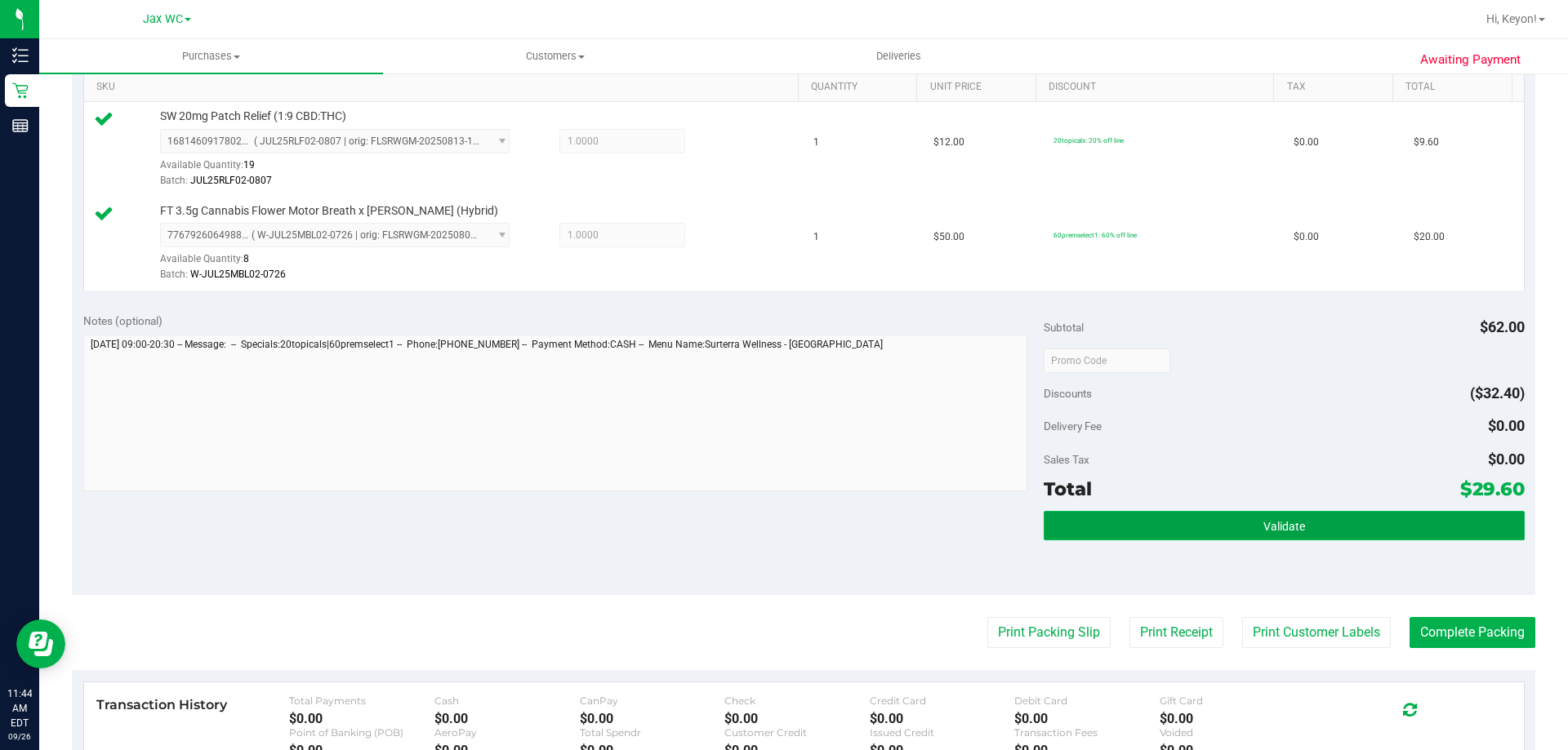
click at [1336, 522] on button "Validate" at bounding box center [1284, 526] width 480 height 29
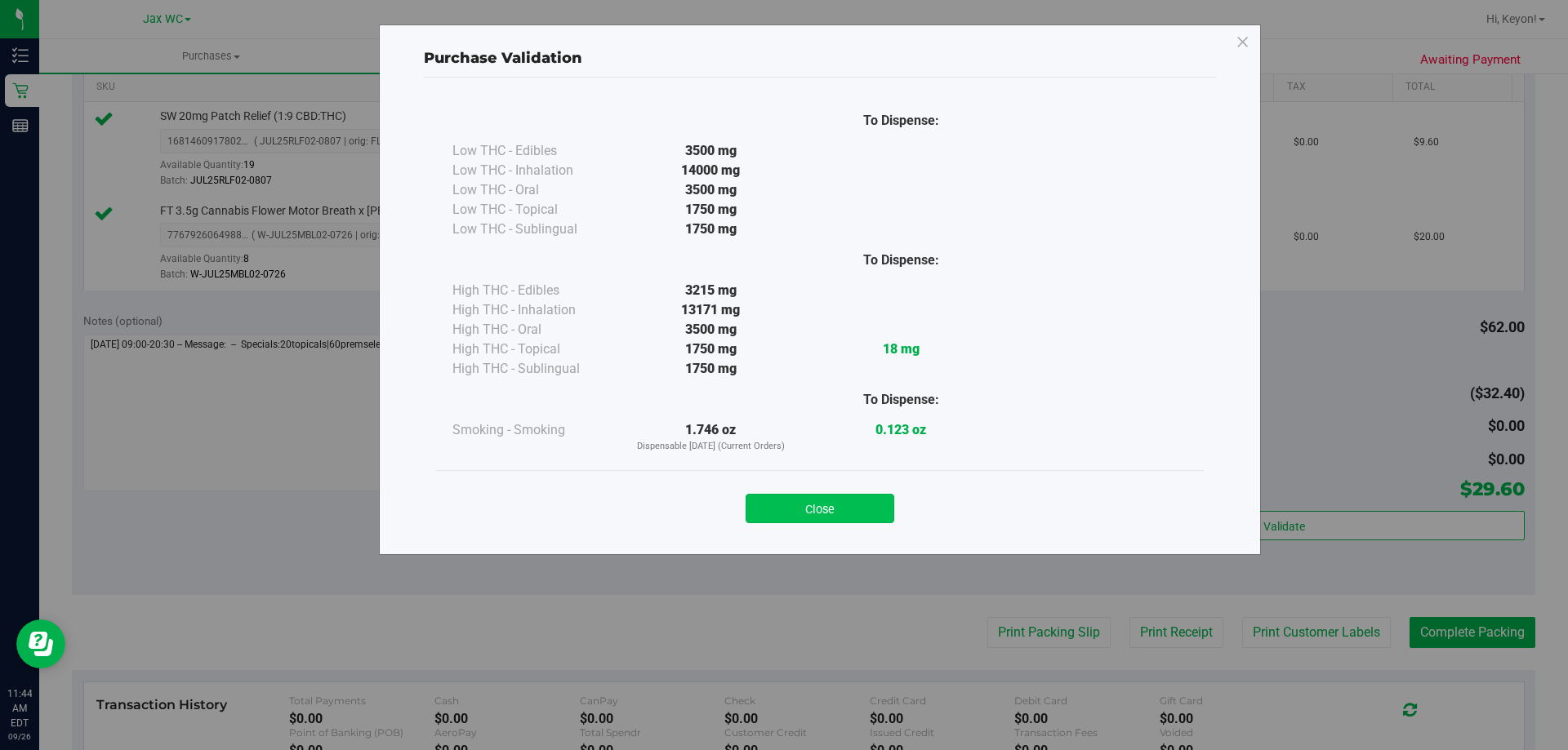
click at [866, 515] on button "Close" at bounding box center [820, 509] width 149 height 29
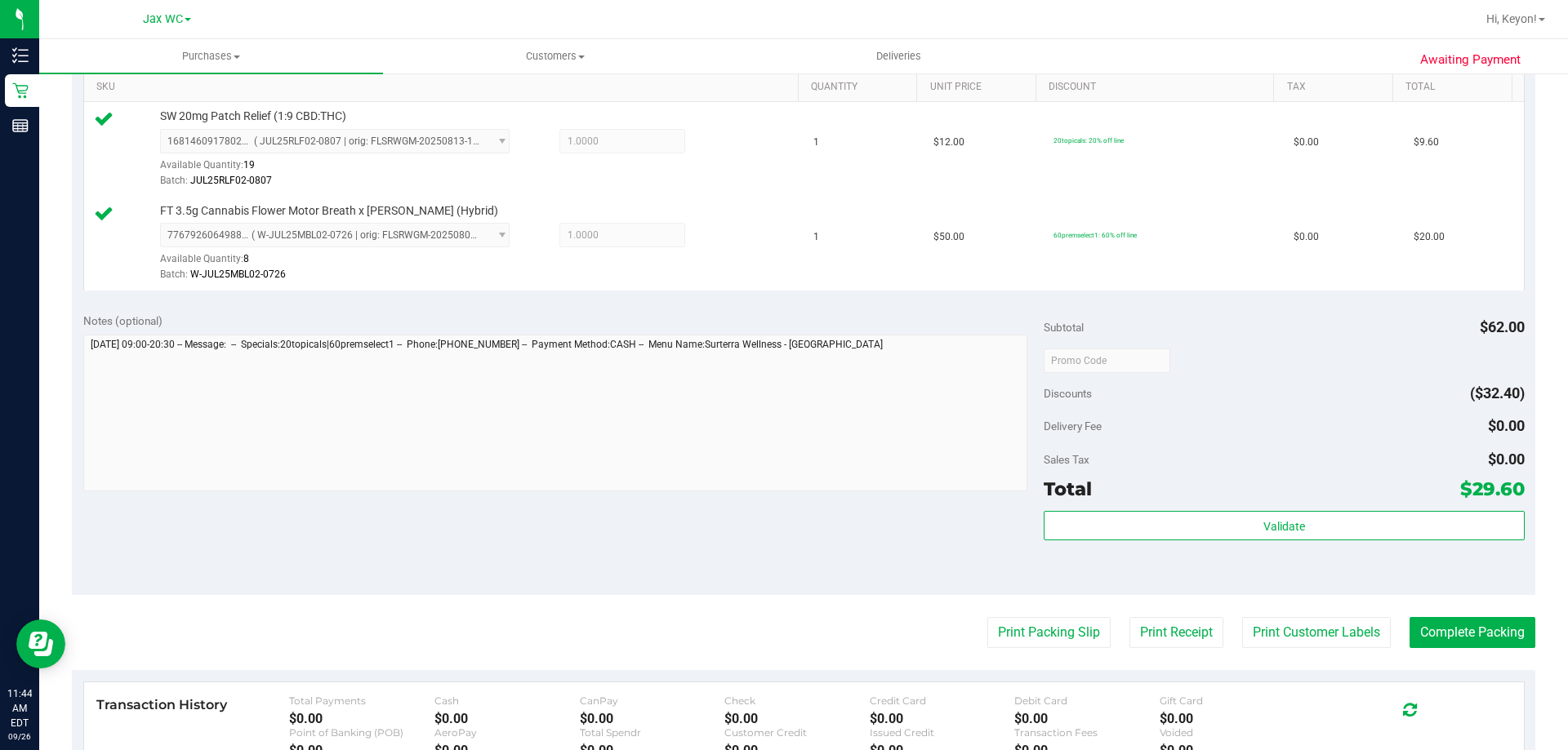
scroll to position [523, 0]
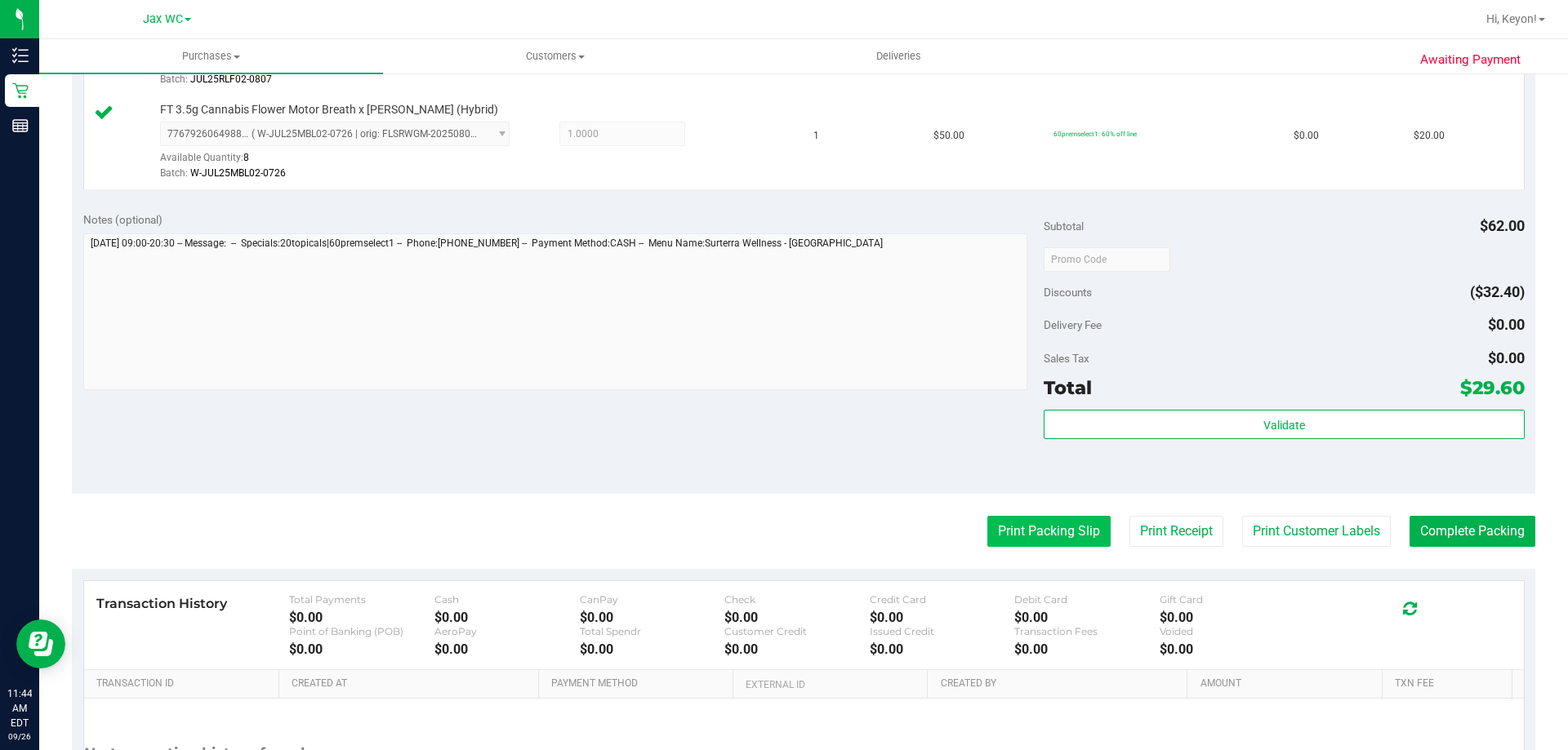
click at [1041, 526] on button "Print Packing Slip" at bounding box center [1049, 531] width 123 height 31
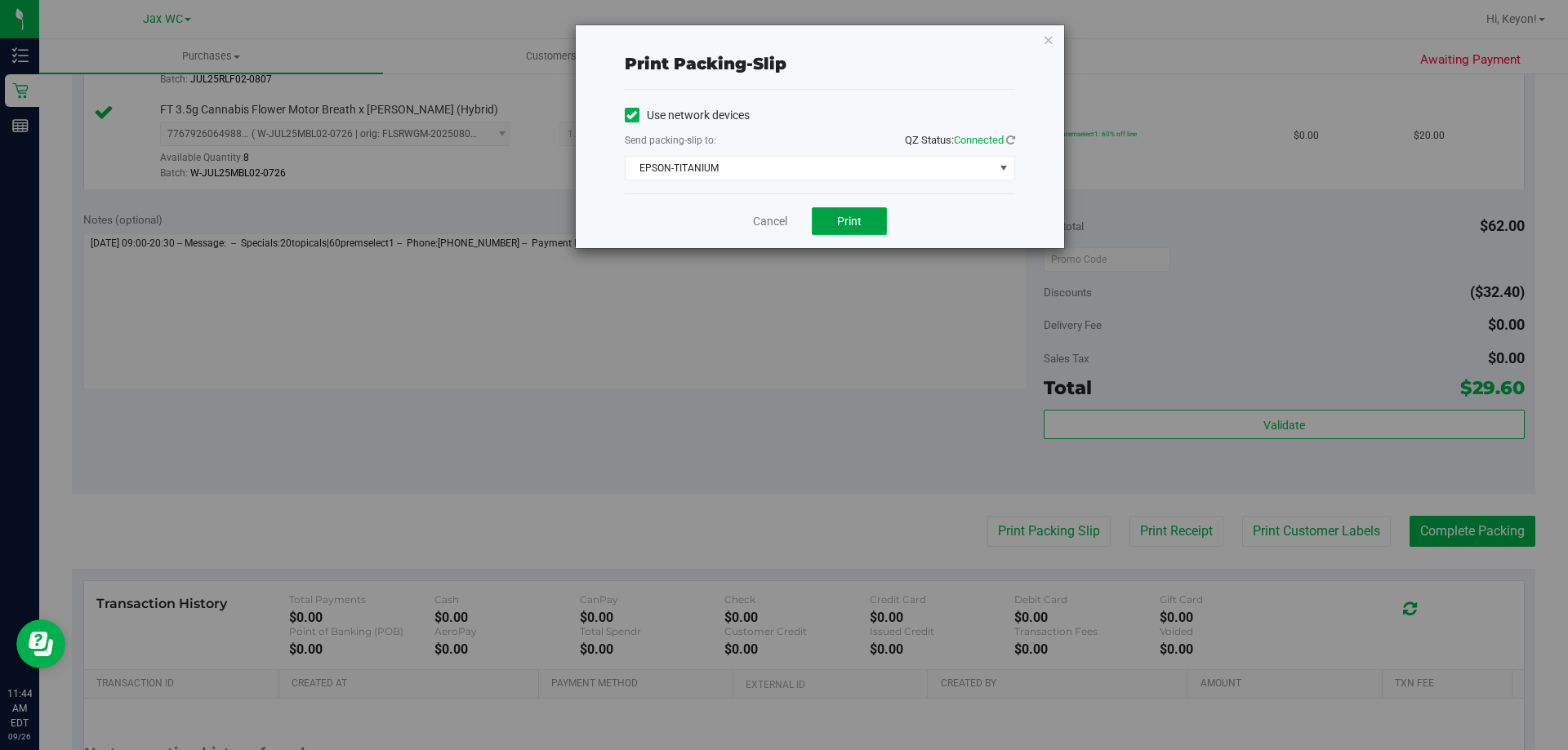
click at [867, 223] on button "Print" at bounding box center [849, 221] width 75 height 28
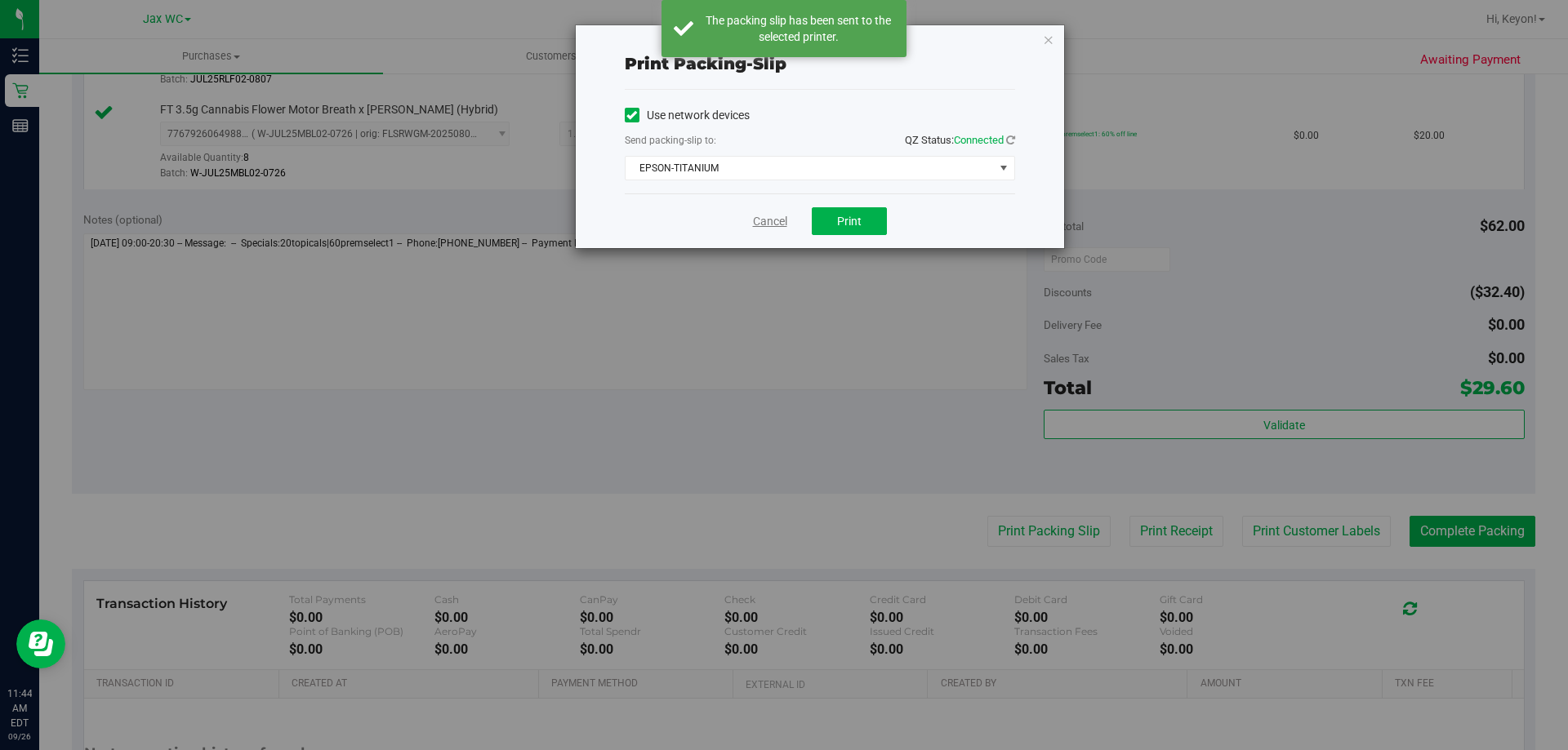
drag, startPoint x: 748, startPoint y: 214, endPoint x: 771, endPoint y: 218, distance: 23.3
click at [757, 219] on div "Cancel Print" at bounding box center [819, 221] width 390 height 55
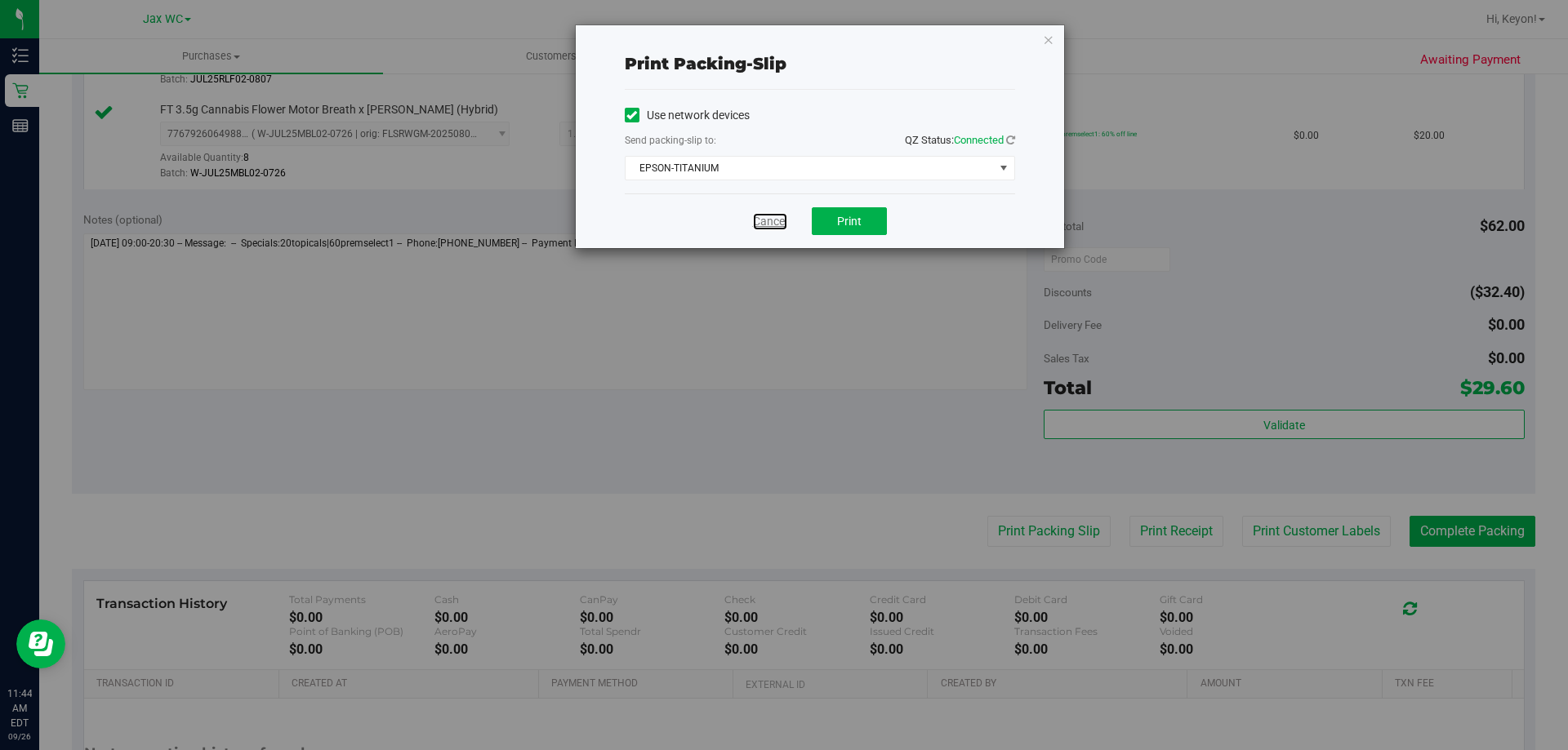
click at [772, 217] on link "Cancel" at bounding box center [770, 222] width 34 height 17
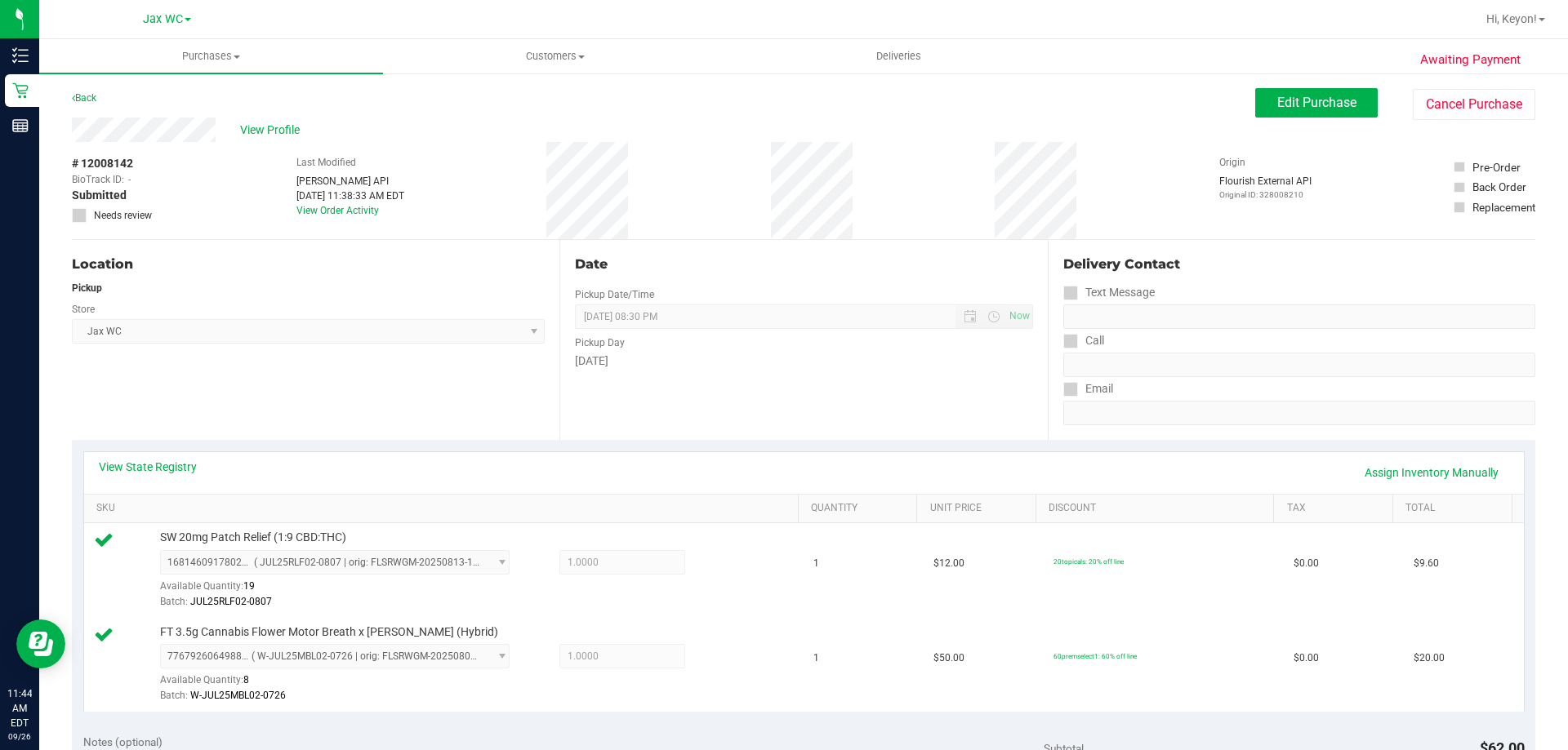
scroll to position [548, 0]
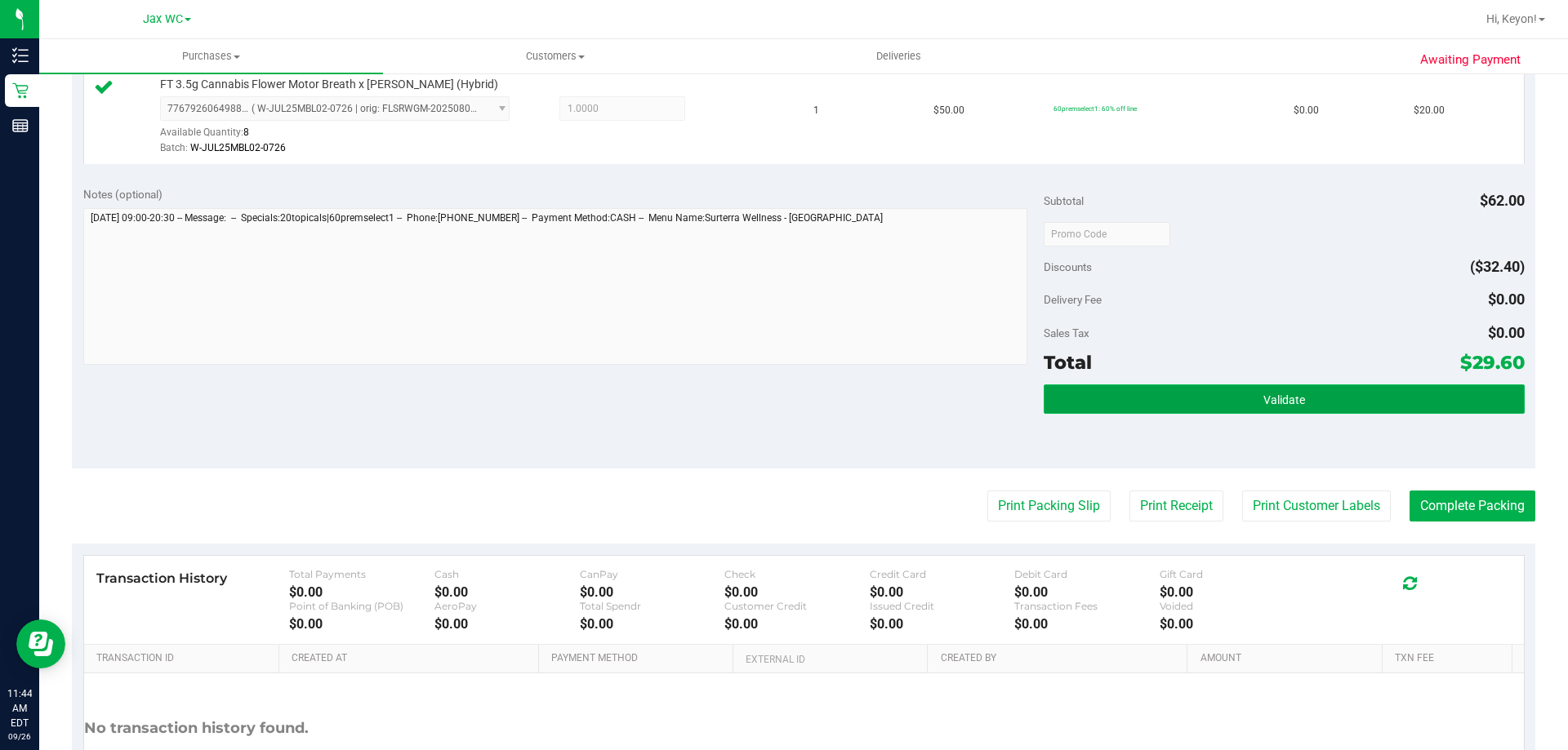
click at [1351, 411] on button "Validate" at bounding box center [1284, 400] width 480 height 29
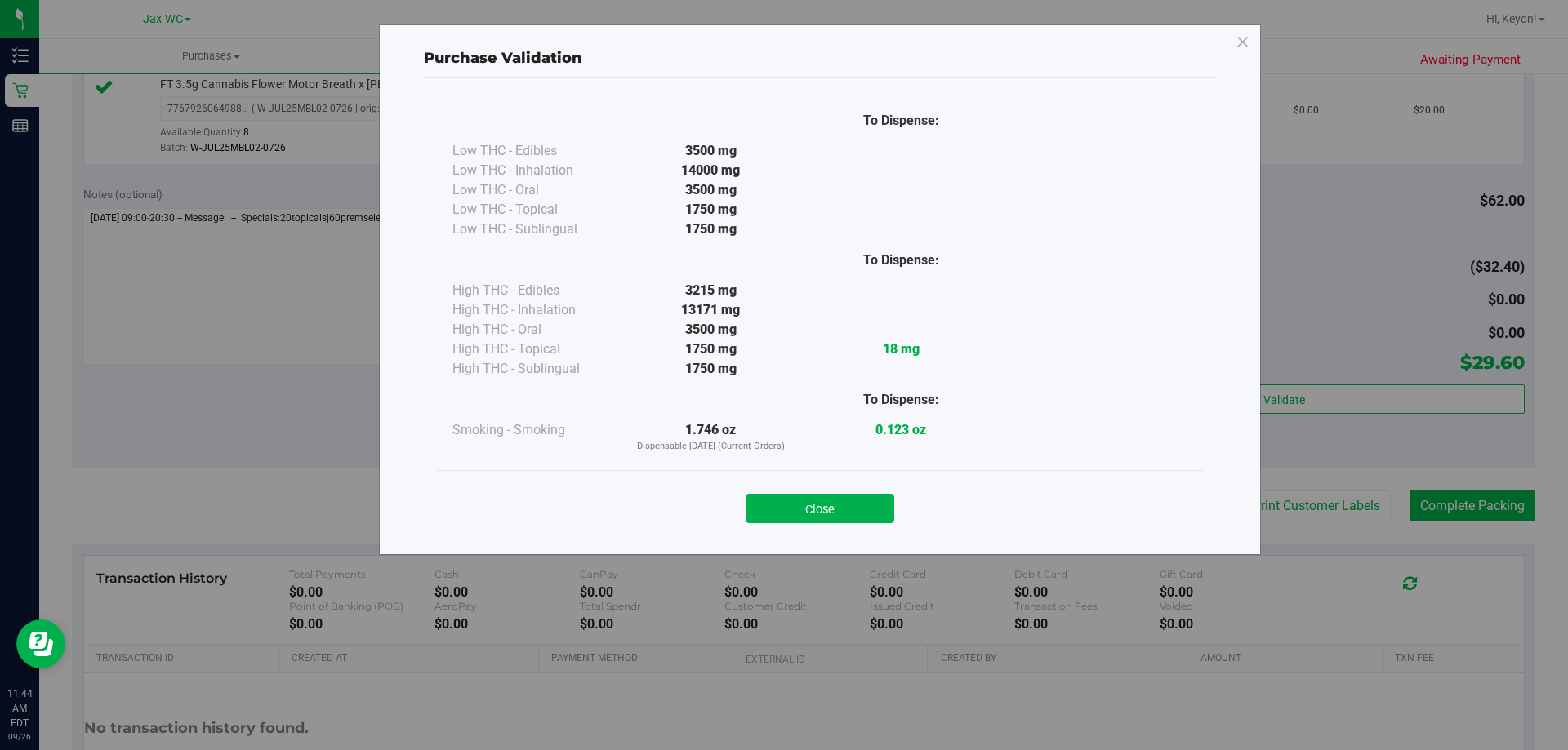
drag, startPoint x: 869, startPoint y: 517, endPoint x: 1079, endPoint y: 511, distance: 210.1
click at [877, 513] on button "Close" at bounding box center [820, 509] width 149 height 29
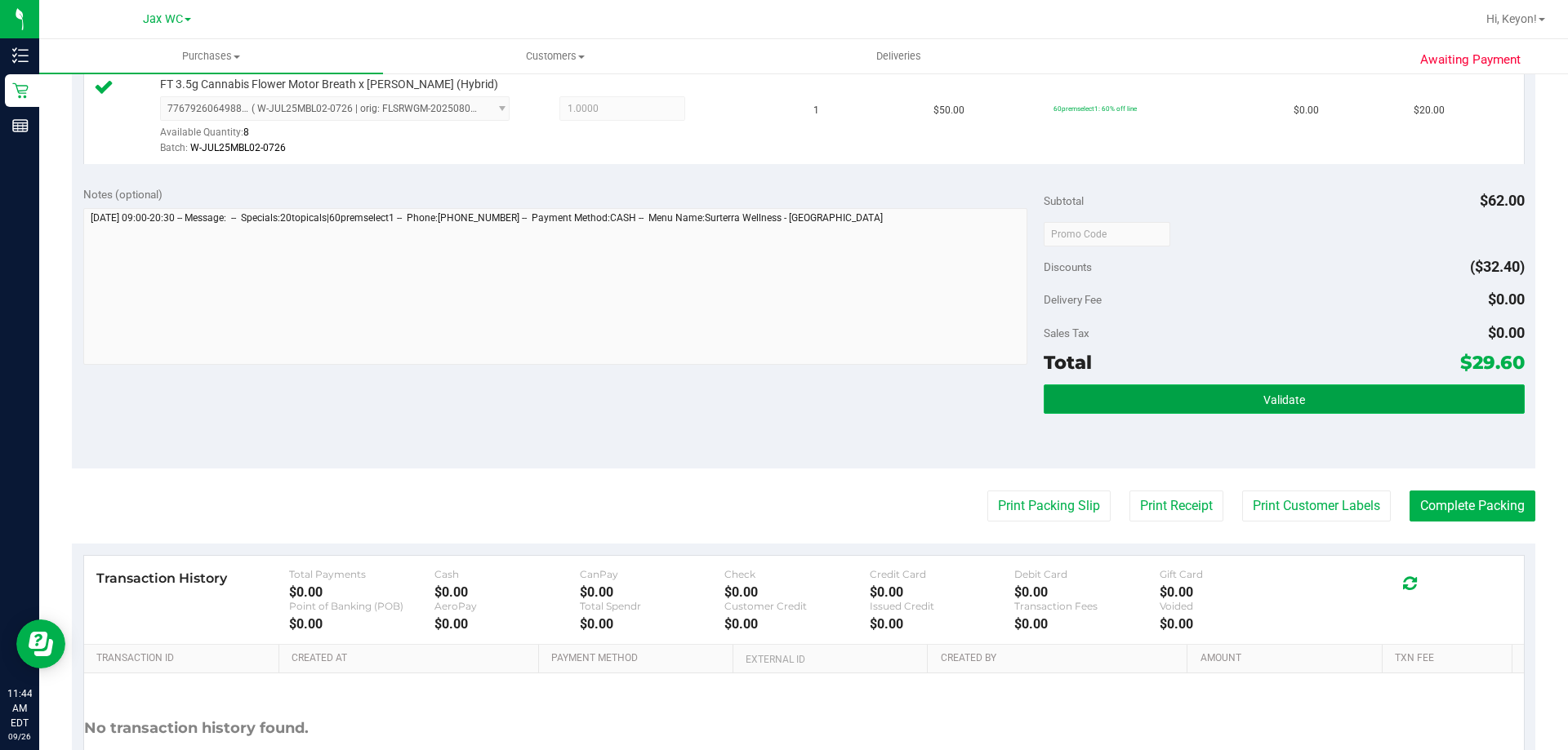
click at [1091, 408] on button "Validate" at bounding box center [1284, 400] width 480 height 29
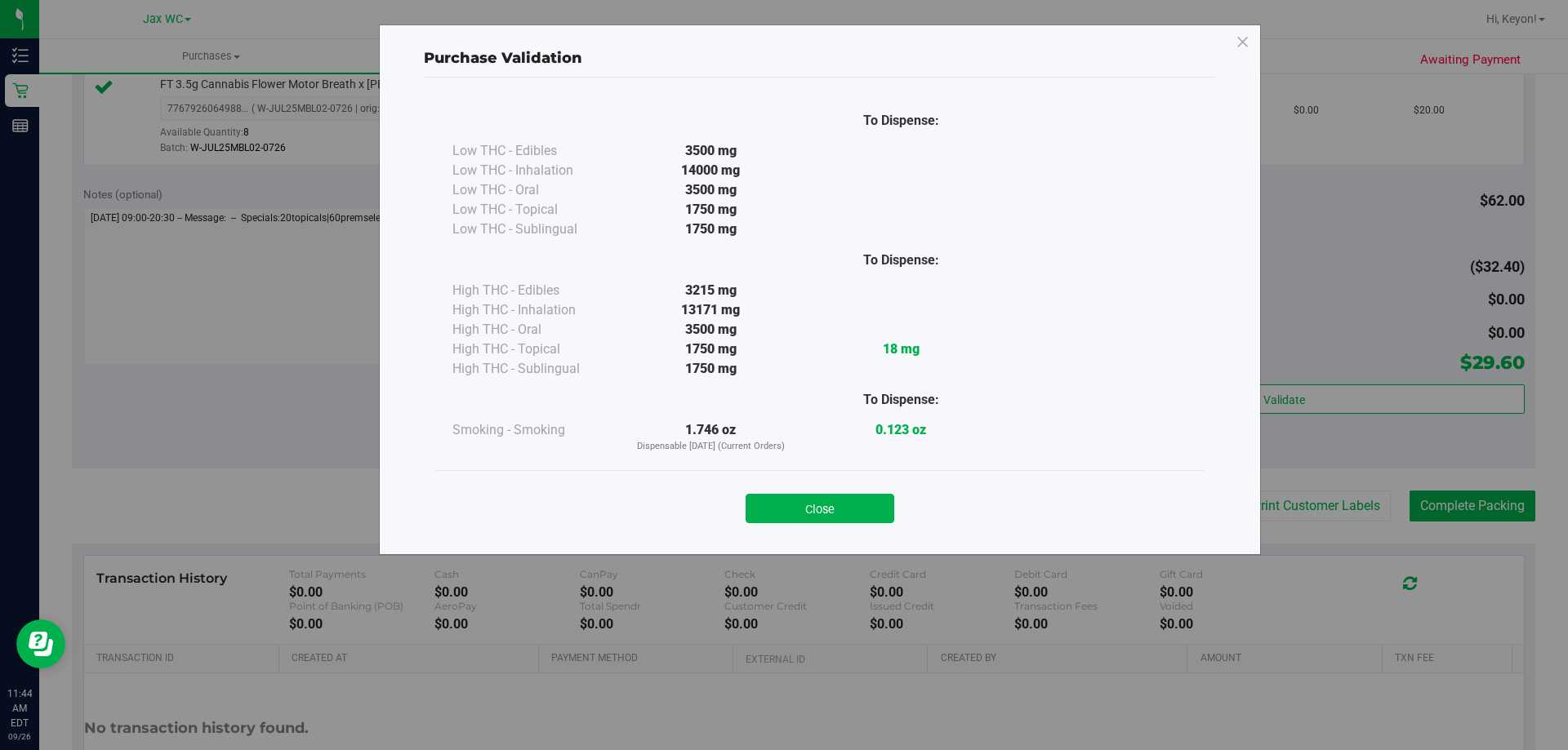
drag, startPoint x: 861, startPoint y: 507, endPoint x: 1131, endPoint y: 493, distance: 270.4
click at [862, 507] on button "Close" at bounding box center [820, 509] width 149 height 29
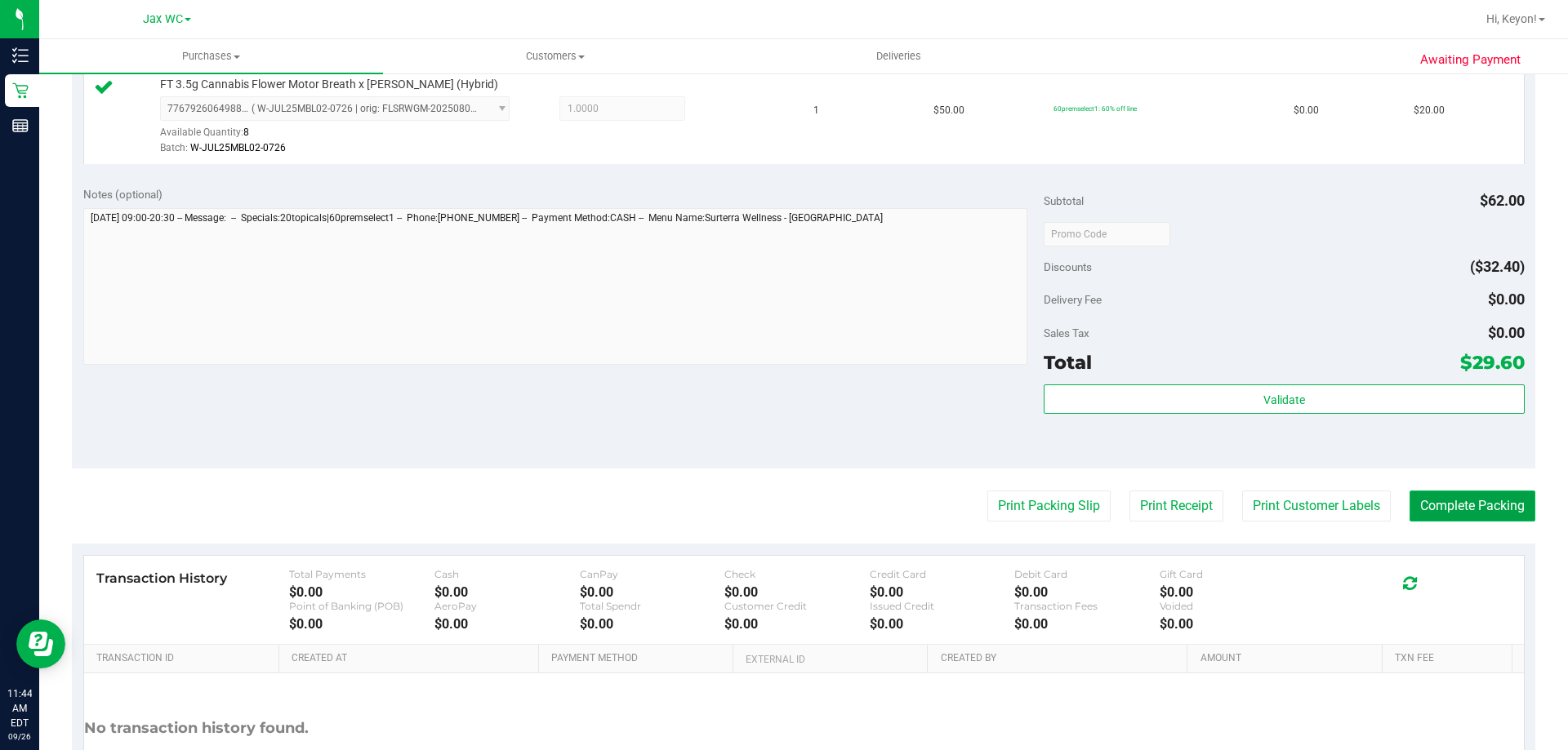
click at [1461, 513] on button "Complete Packing" at bounding box center [1472, 506] width 126 height 31
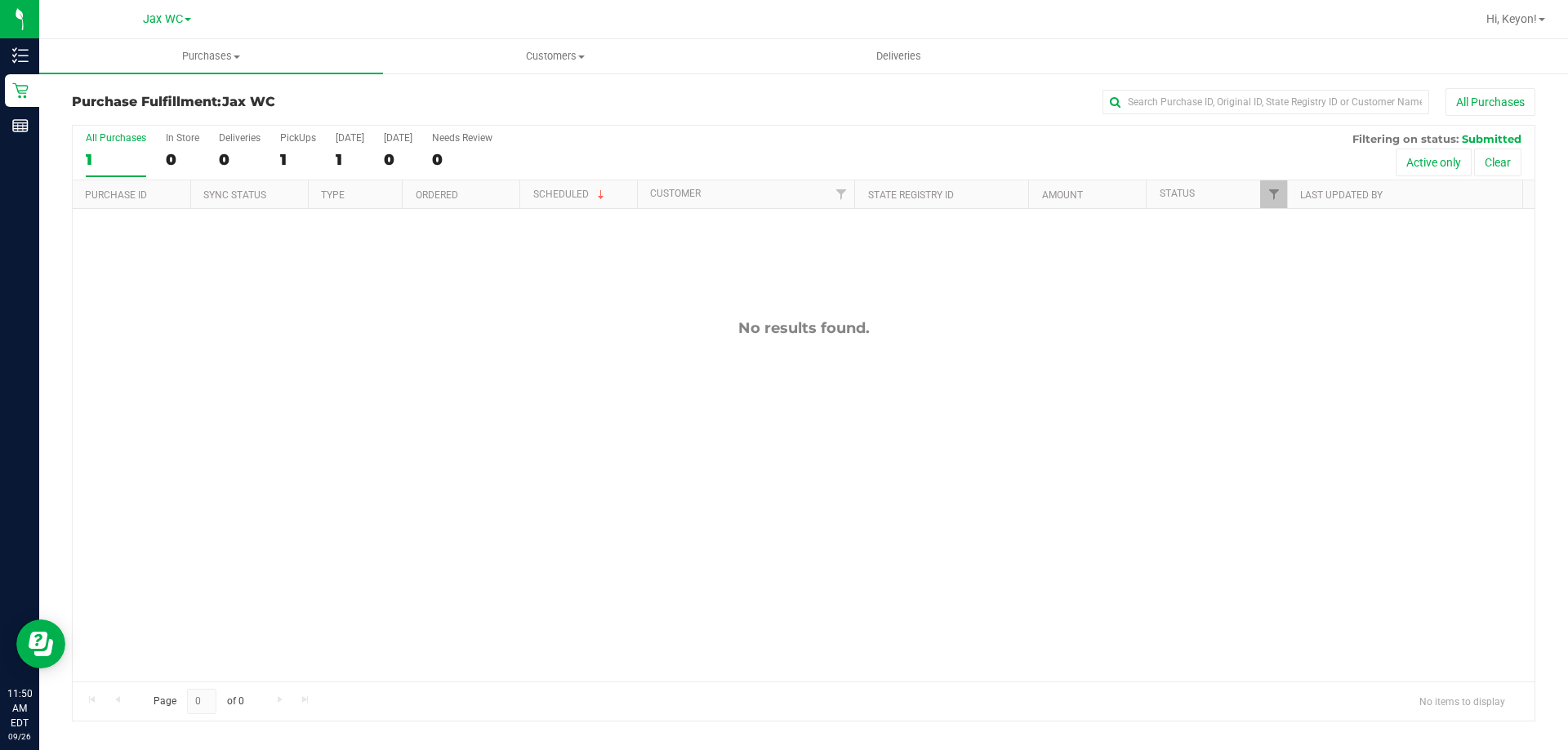
click at [210, 136] on div "All Purchases 1 In Store 0 Deliveries 0 PickUps 1 [DATE] 1 [DATE] 0 Needs Revie…" at bounding box center [803, 132] width 1461 height 13
click at [177, 164] on div "0" at bounding box center [183, 159] width 34 height 19
click at [0, 0] on input "In Store 0" at bounding box center [0, 0] width 0 height 0
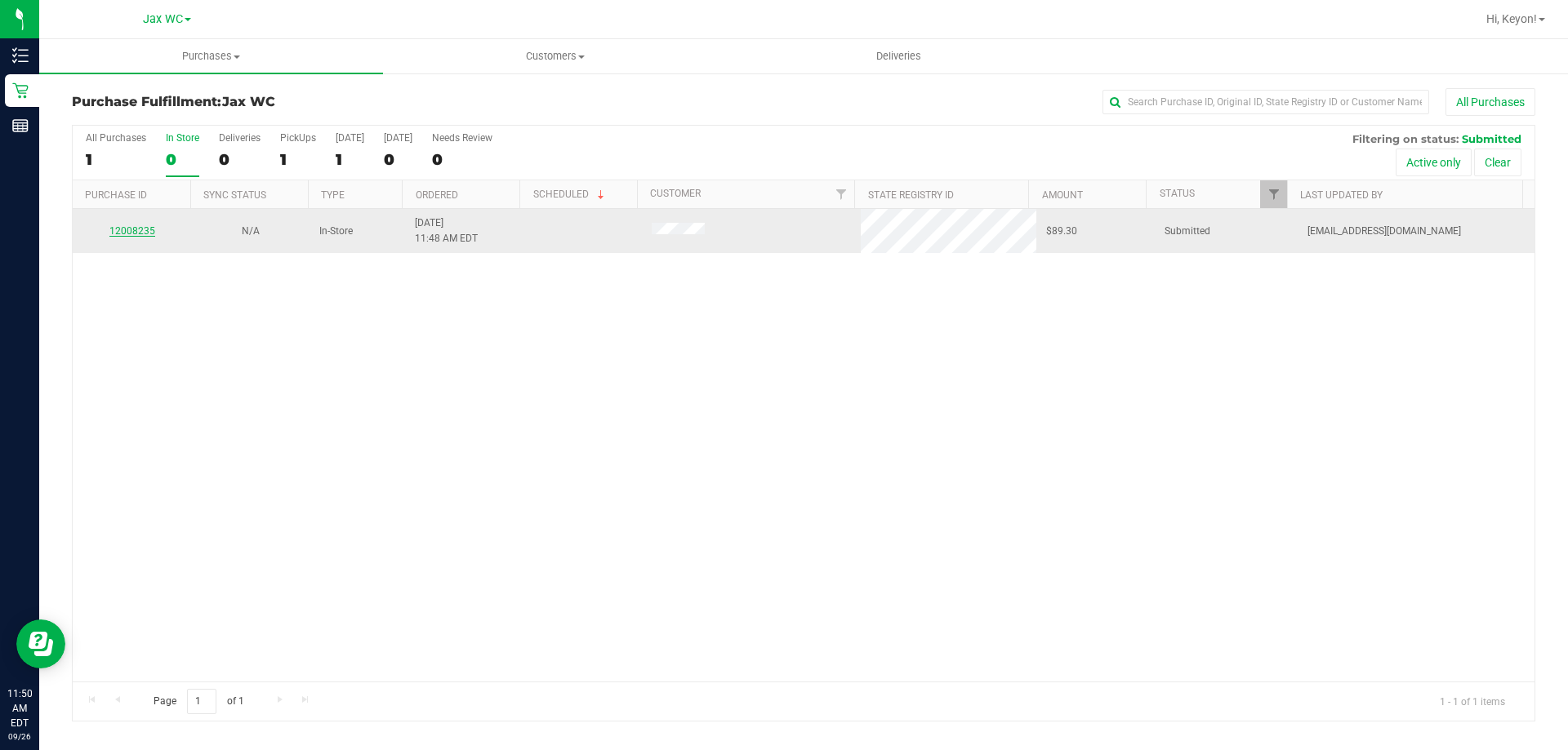
click at [143, 232] on link "12008235" at bounding box center [132, 231] width 46 height 11
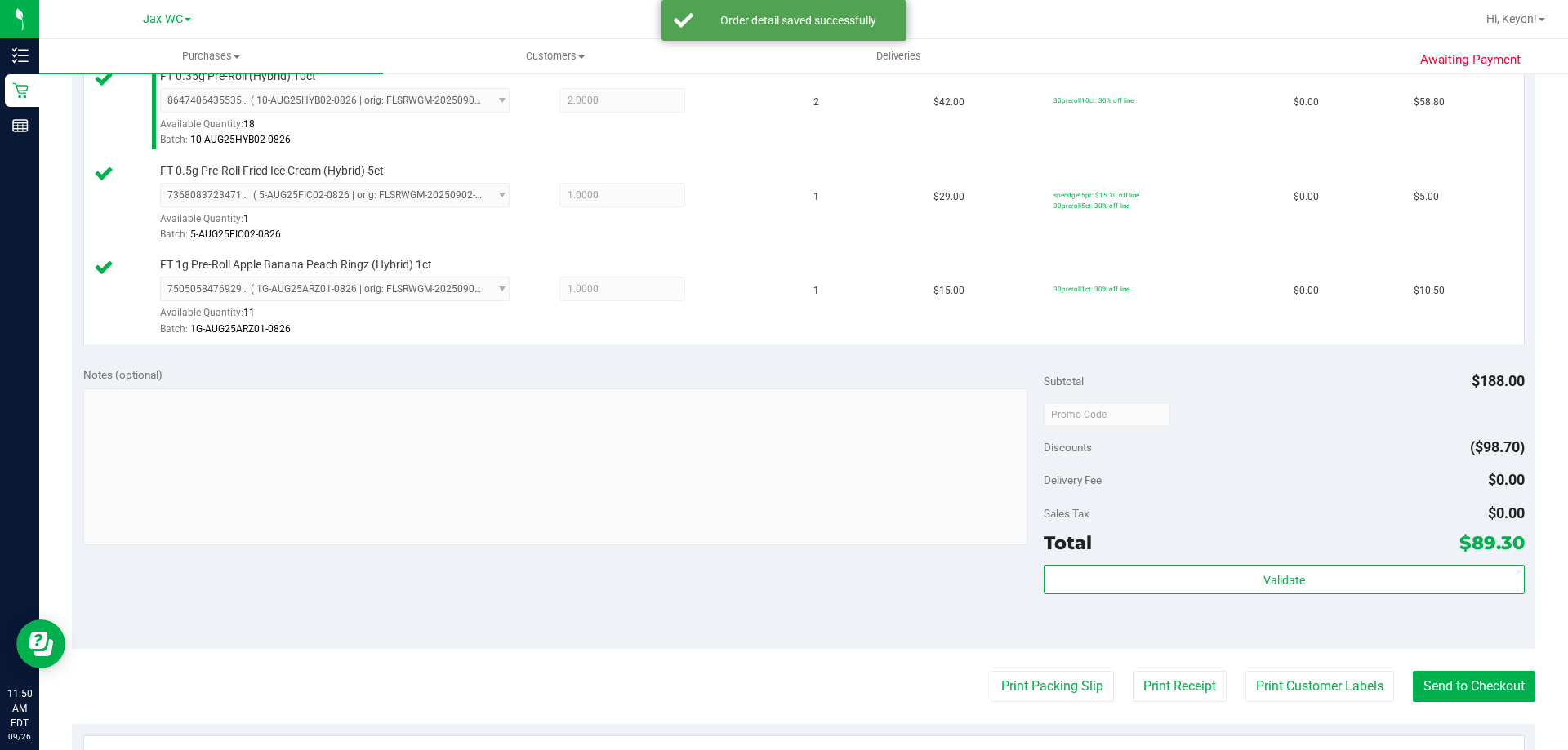
scroll to position [573, 0]
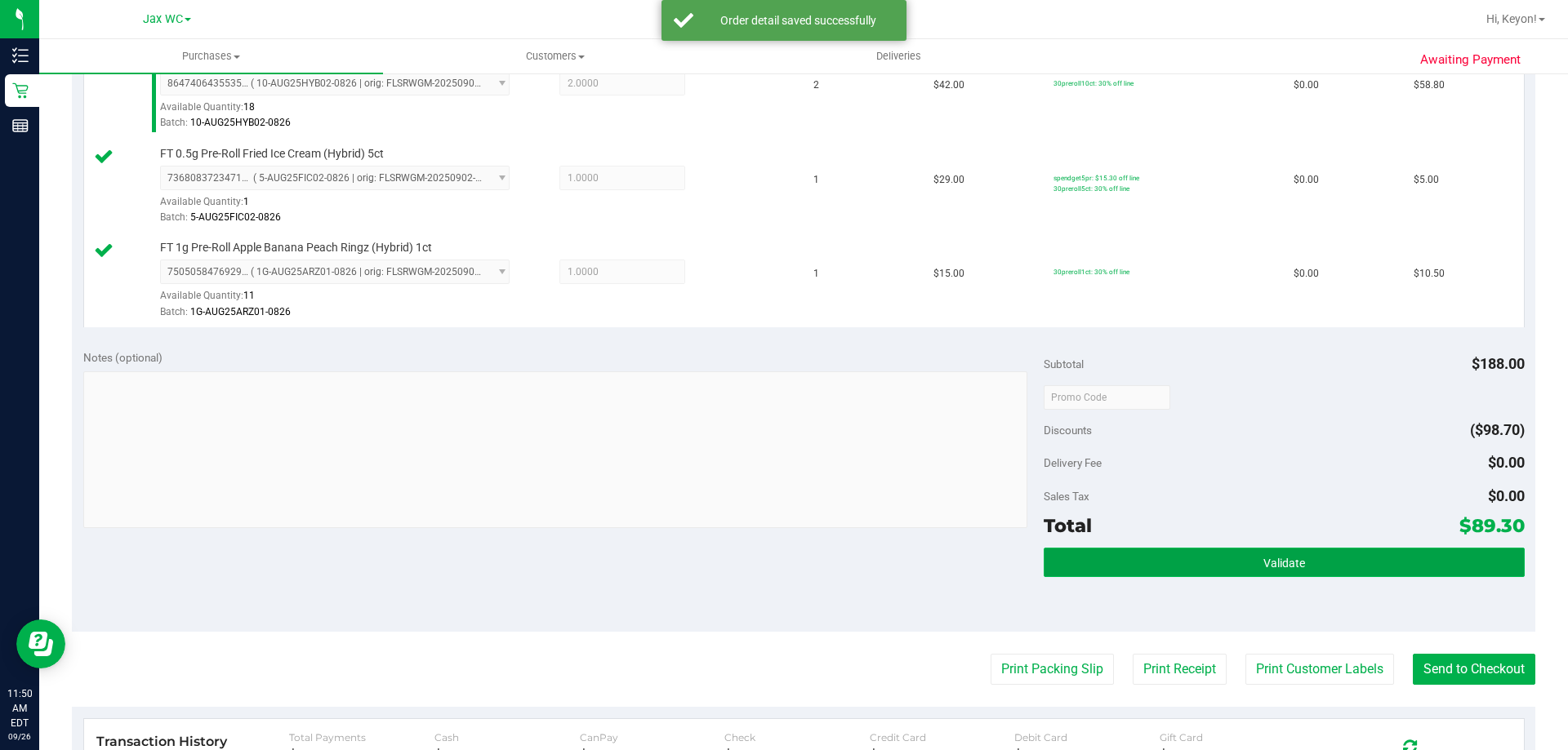
click at [1284, 563] on span "Validate" at bounding box center [1284, 563] width 41 height 13
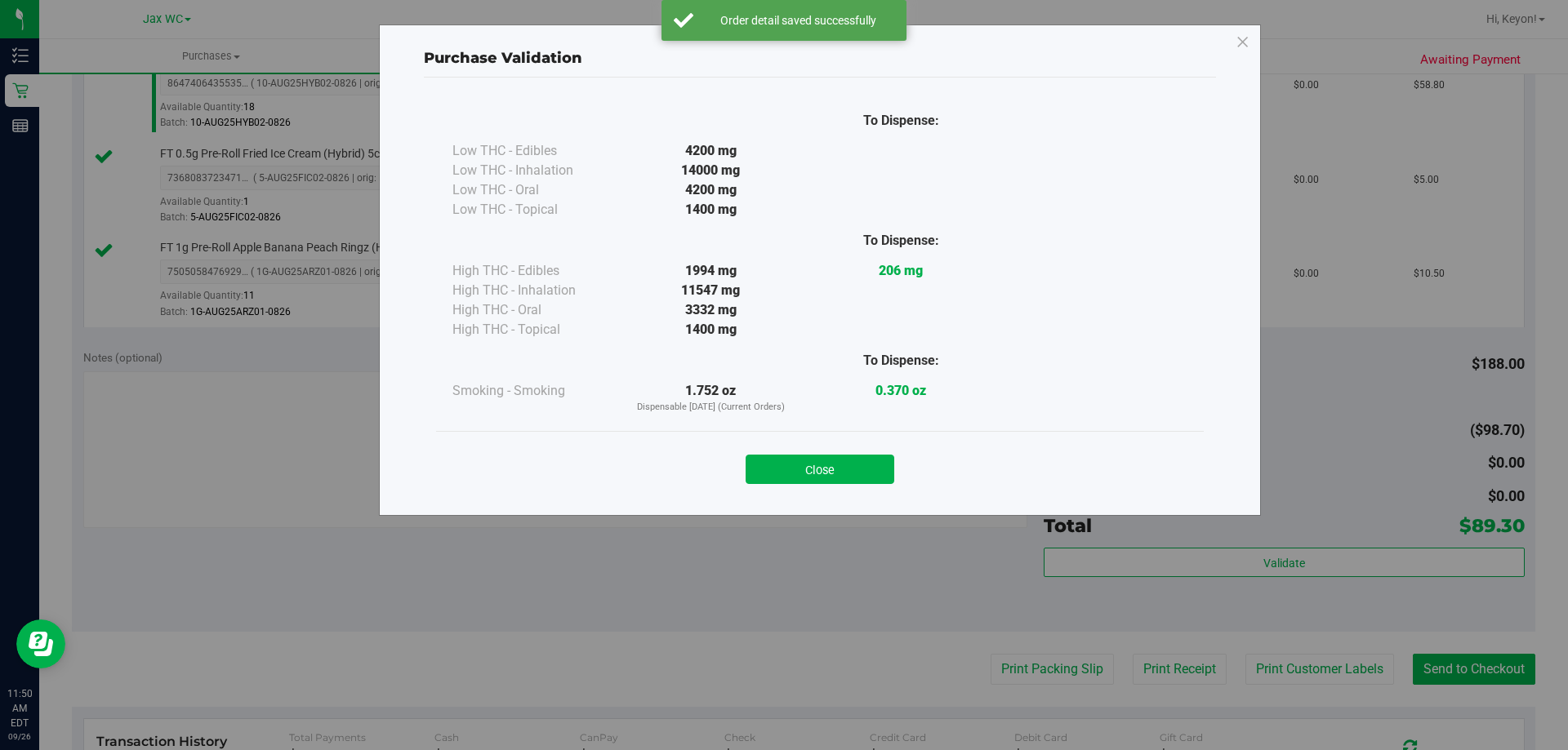
click at [865, 466] on button "Close" at bounding box center [820, 469] width 149 height 29
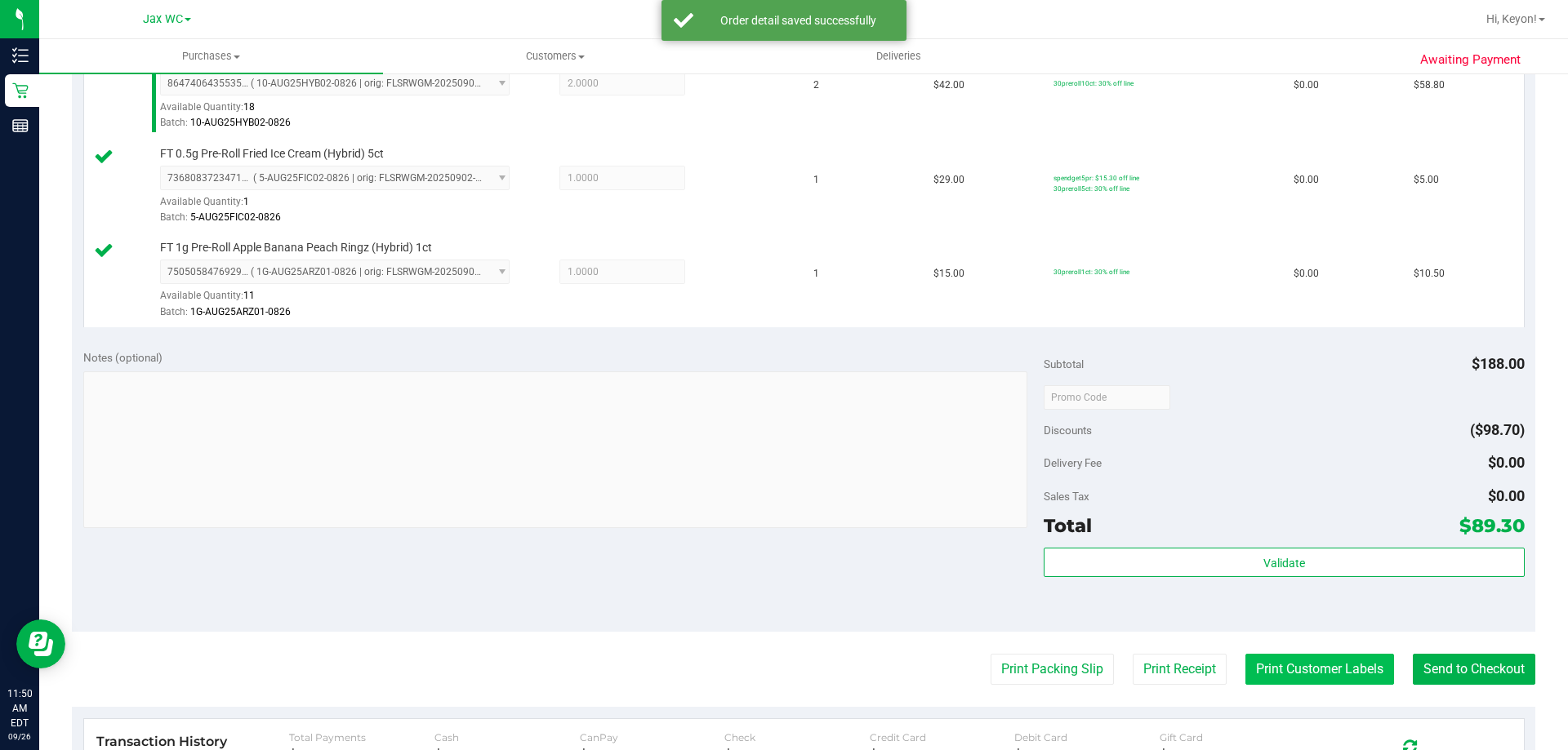
click at [1323, 677] on button "Print Customer Labels" at bounding box center [1319, 670] width 149 height 31
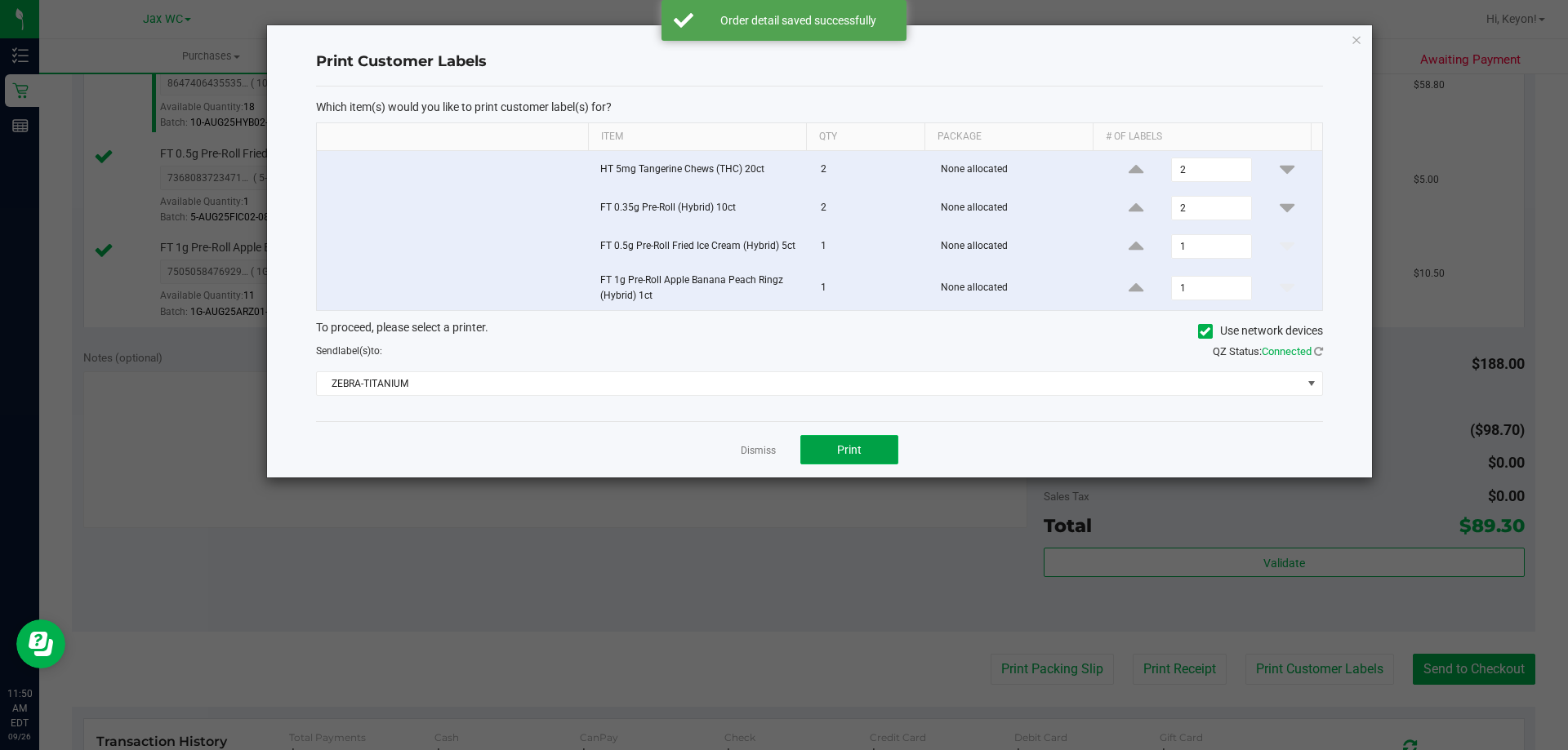
click at [884, 453] on button "Print" at bounding box center [849, 449] width 98 height 29
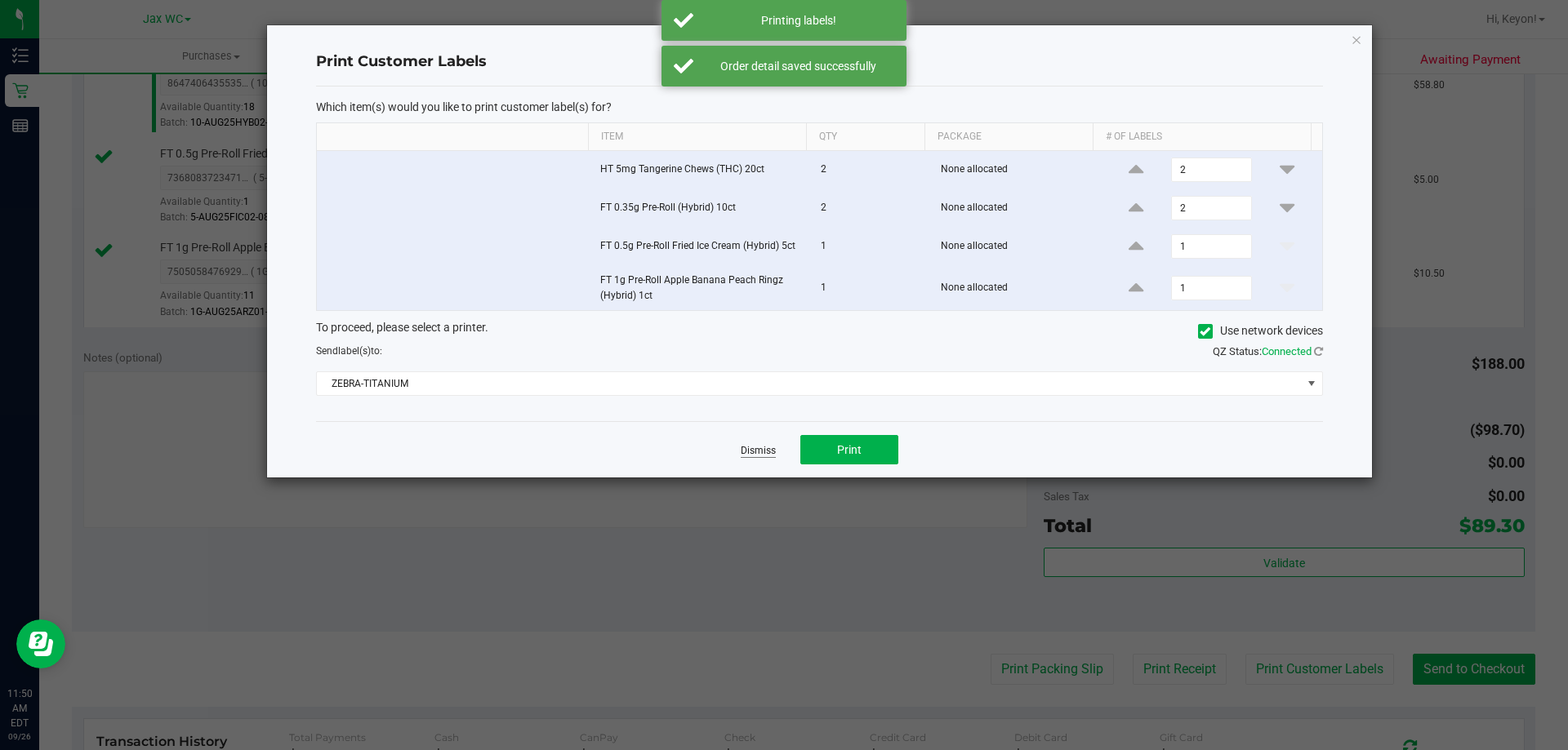
click at [766, 450] on link "Dismiss" at bounding box center [758, 451] width 35 height 14
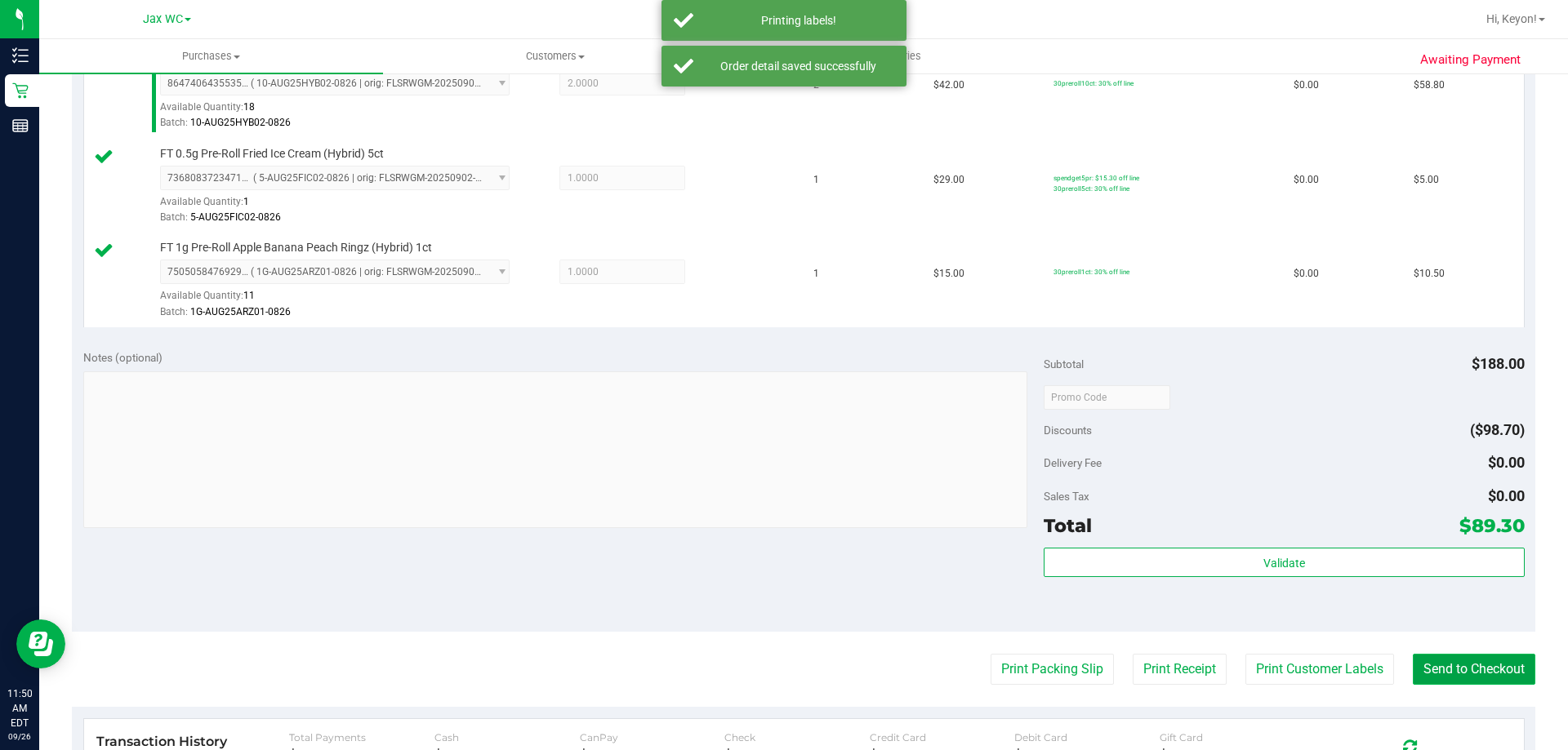
click at [1476, 668] on button "Send to Checkout" at bounding box center [1474, 670] width 122 height 31
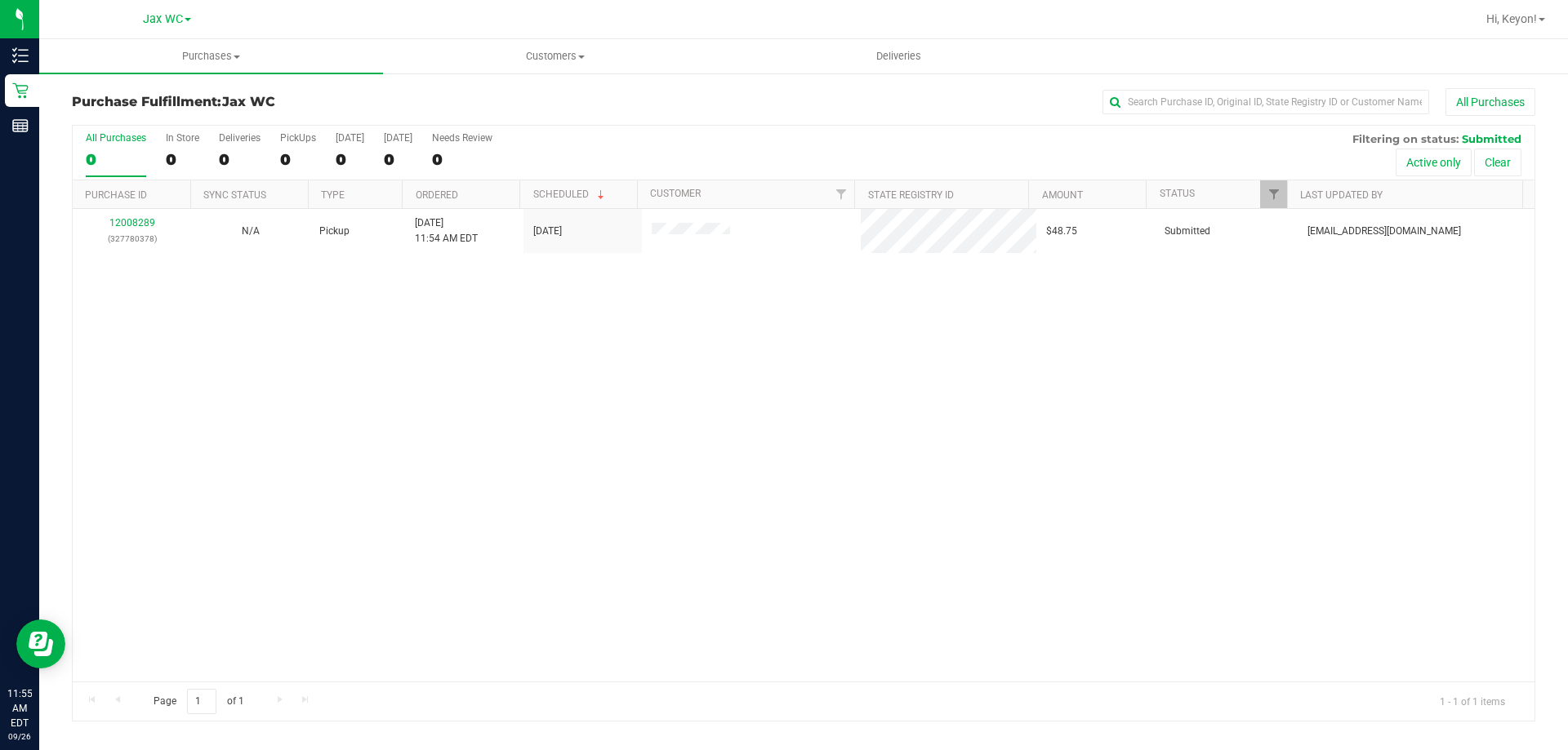
click at [116, 147] on label "All Purchases 0" at bounding box center [116, 155] width 60 height 45
click at [0, 0] on input "All Purchases 0" at bounding box center [0, 0] width 0 height 0
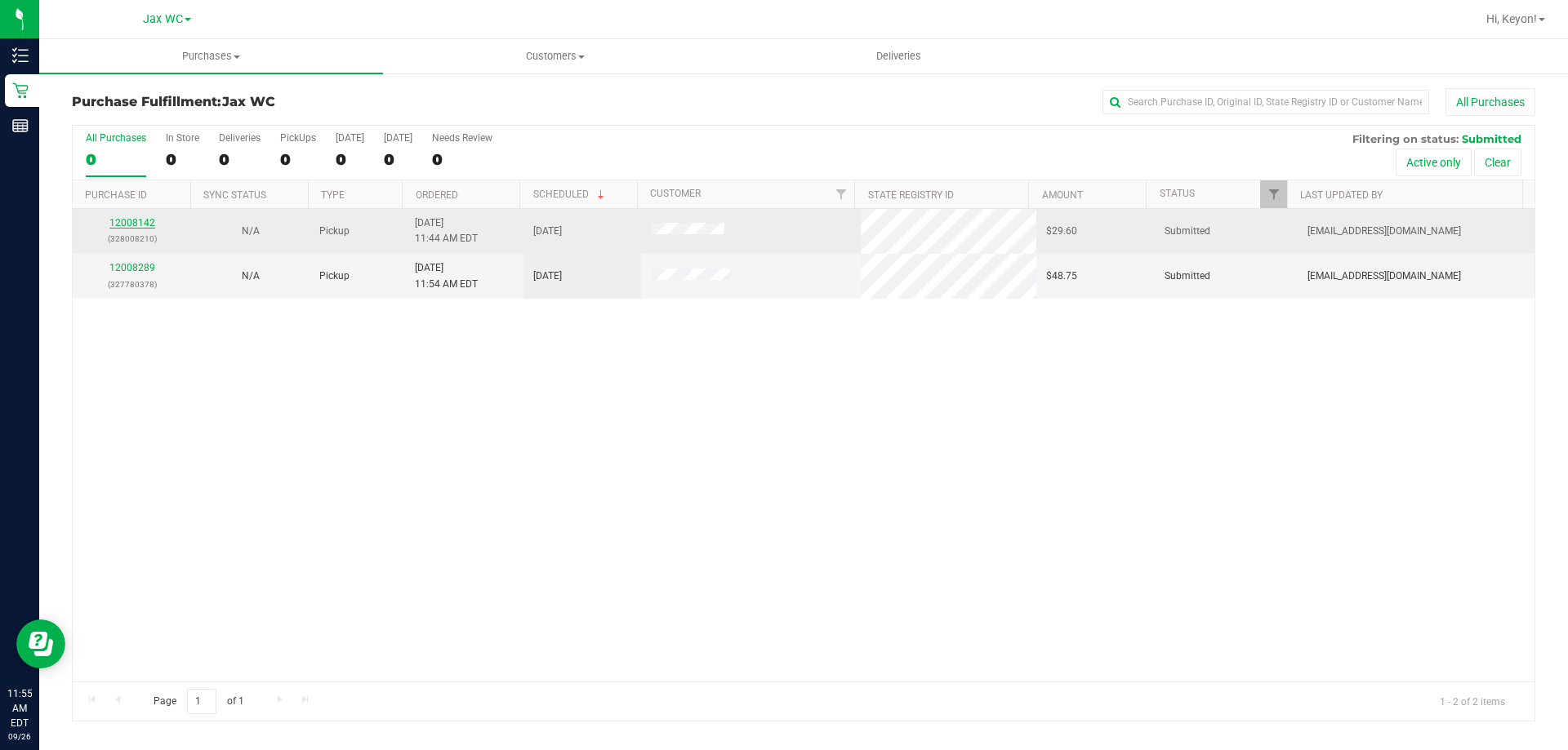
click at [110, 226] on link "12008142" at bounding box center [132, 222] width 46 height 11
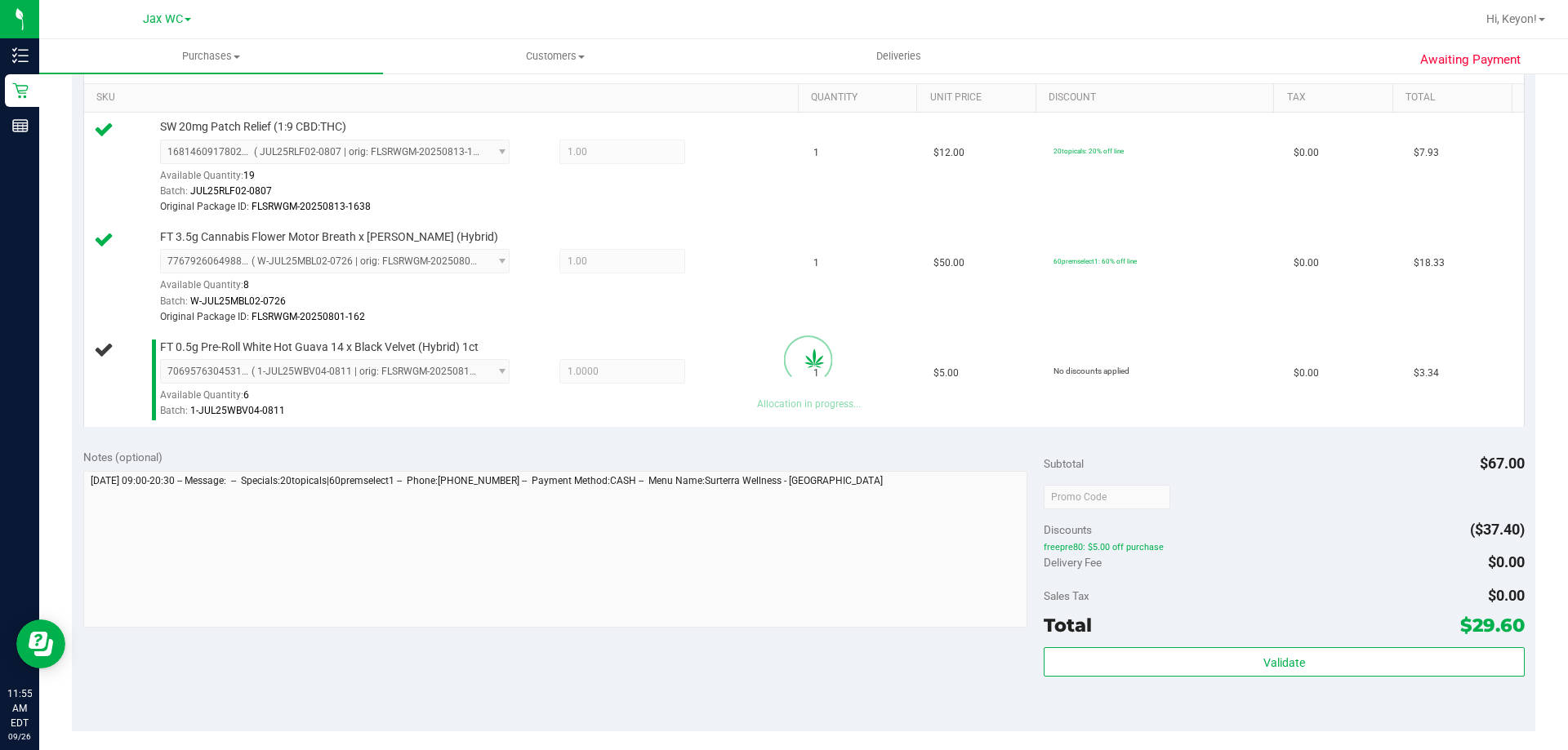
scroll to position [414, 0]
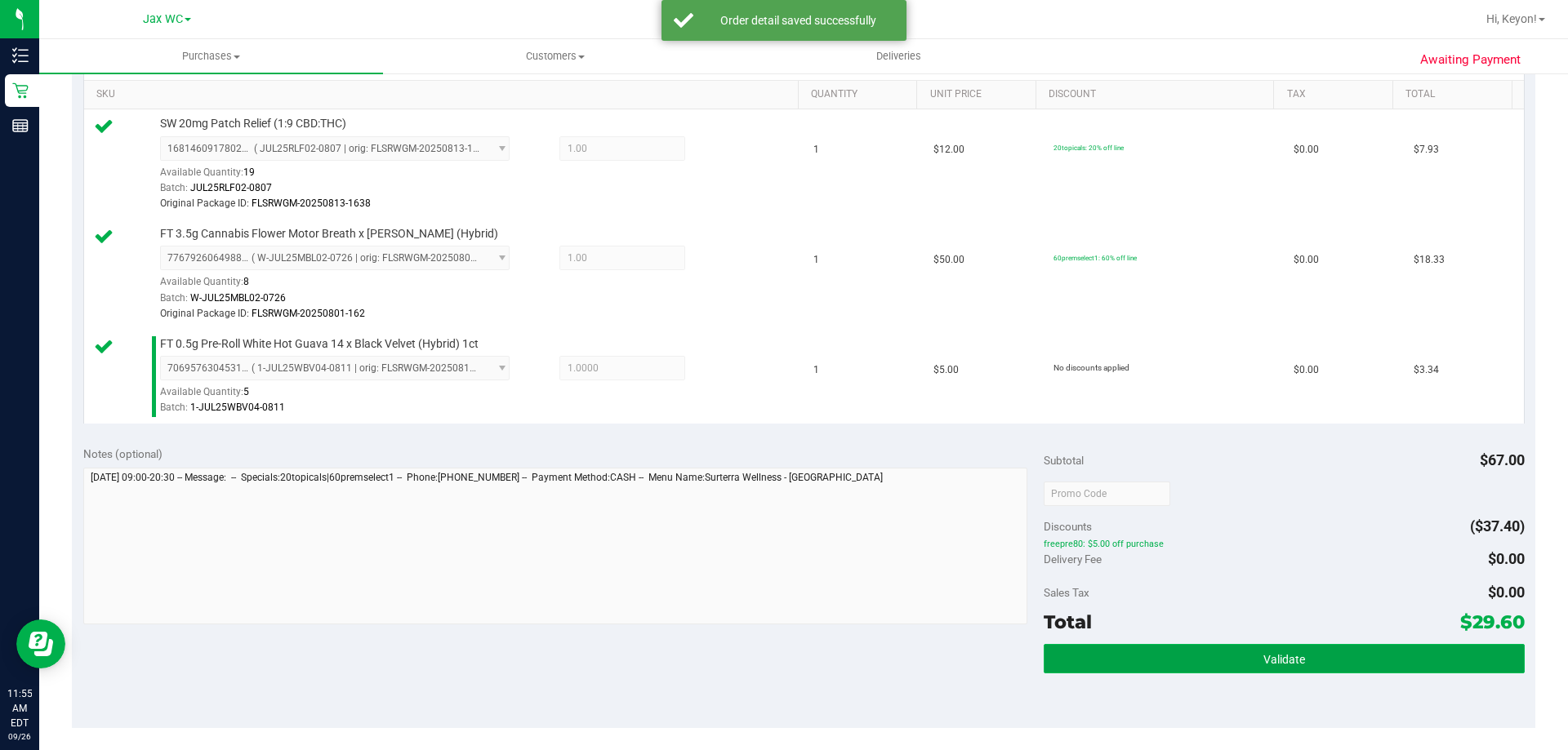
click at [1199, 645] on button "Validate" at bounding box center [1284, 659] width 480 height 29
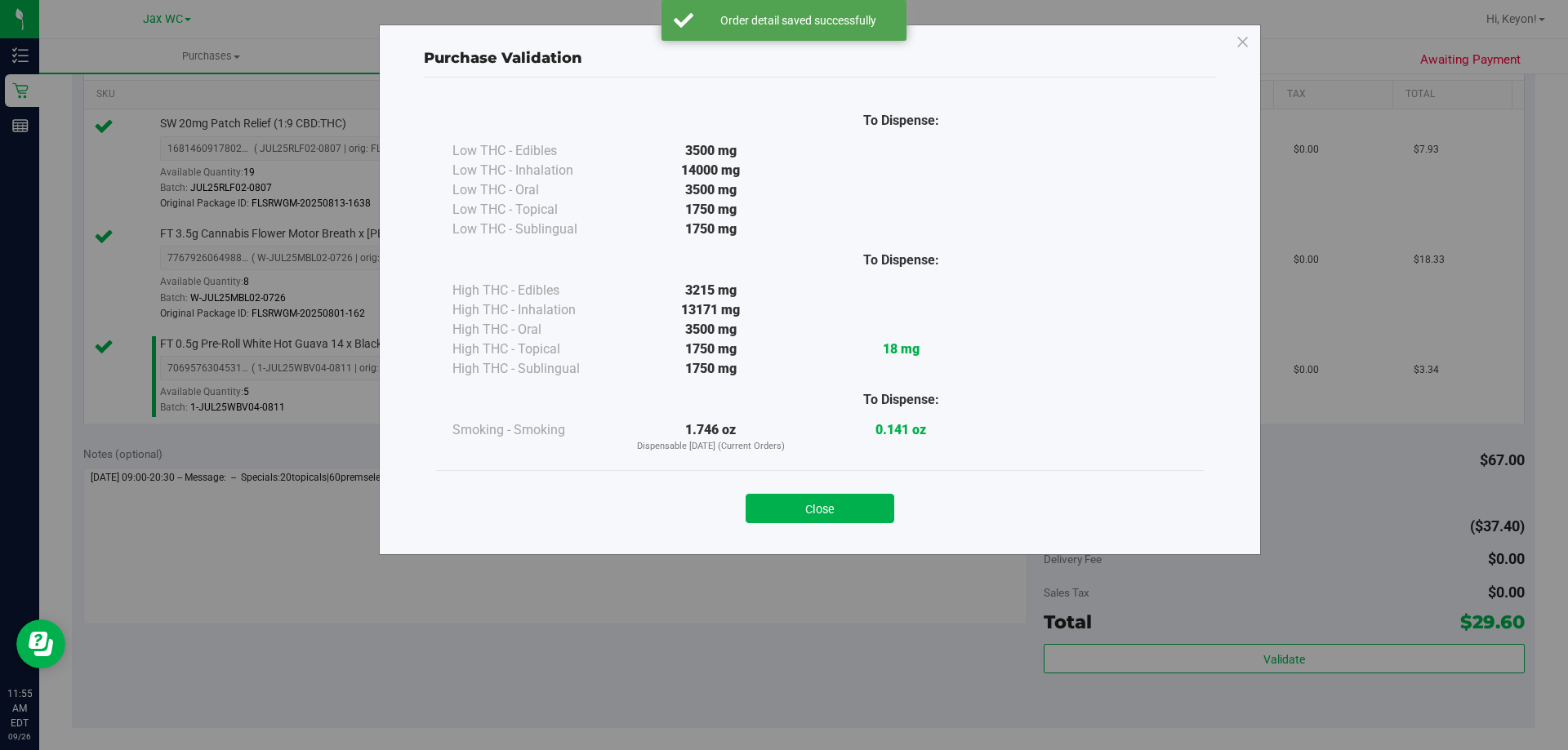
drag, startPoint x: 827, startPoint y: 519, endPoint x: 1567, endPoint y: 466, distance: 741.9
click at [852, 518] on button "Close" at bounding box center [820, 509] width 149 height 29
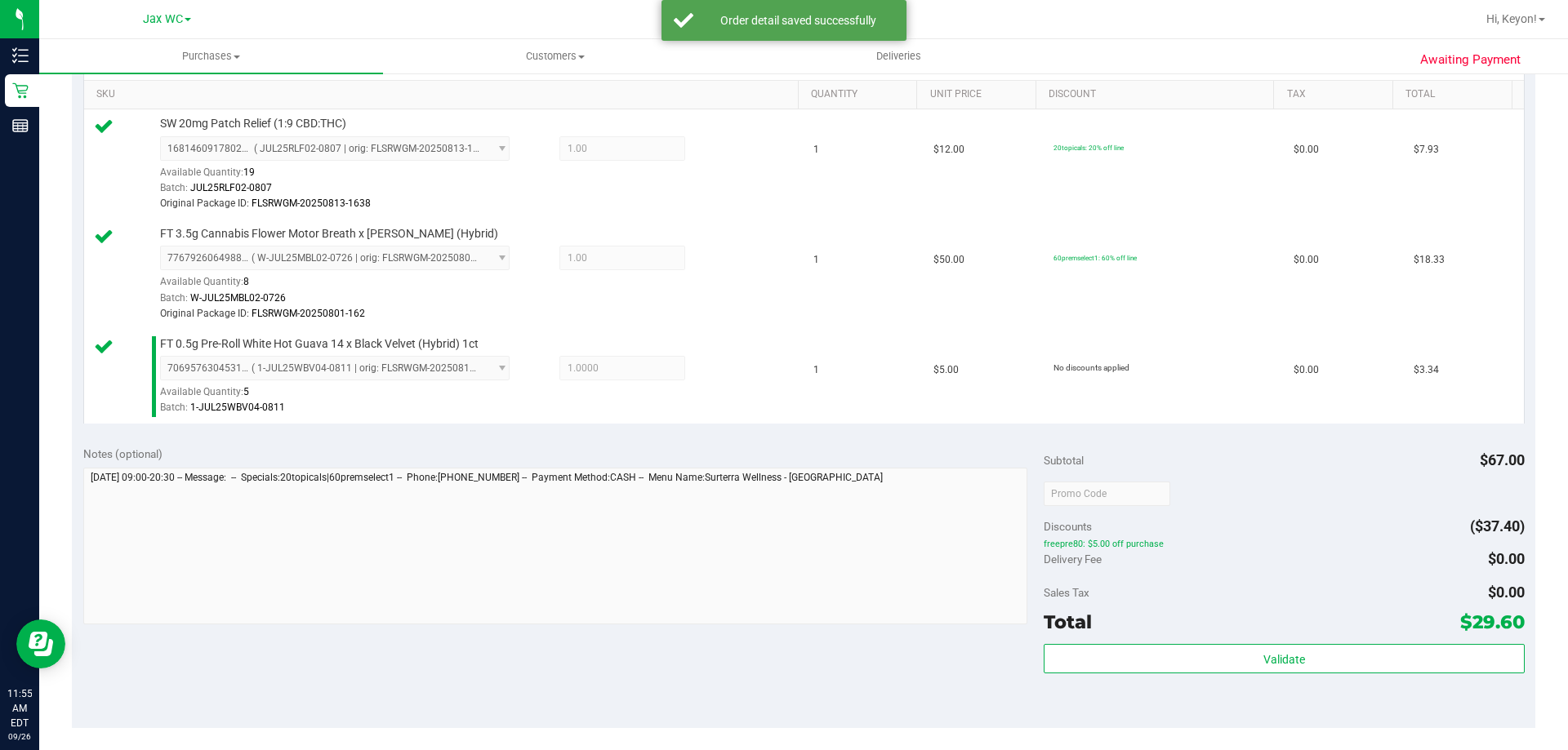
scroll to position [449, 0]
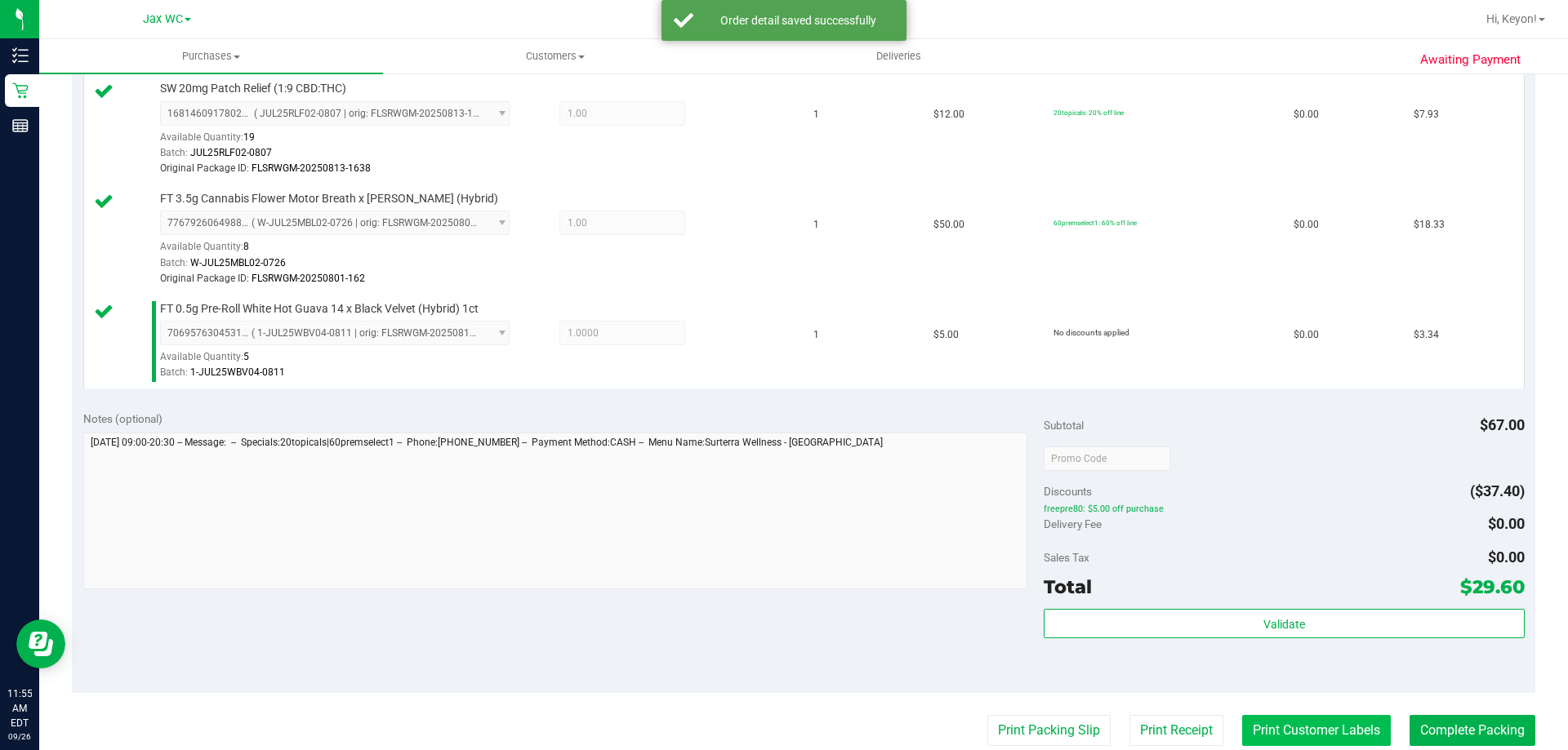
click at [1336, 730] on button "Print Customer Labels" at bounding box center [1316, 731] width 149 height 31
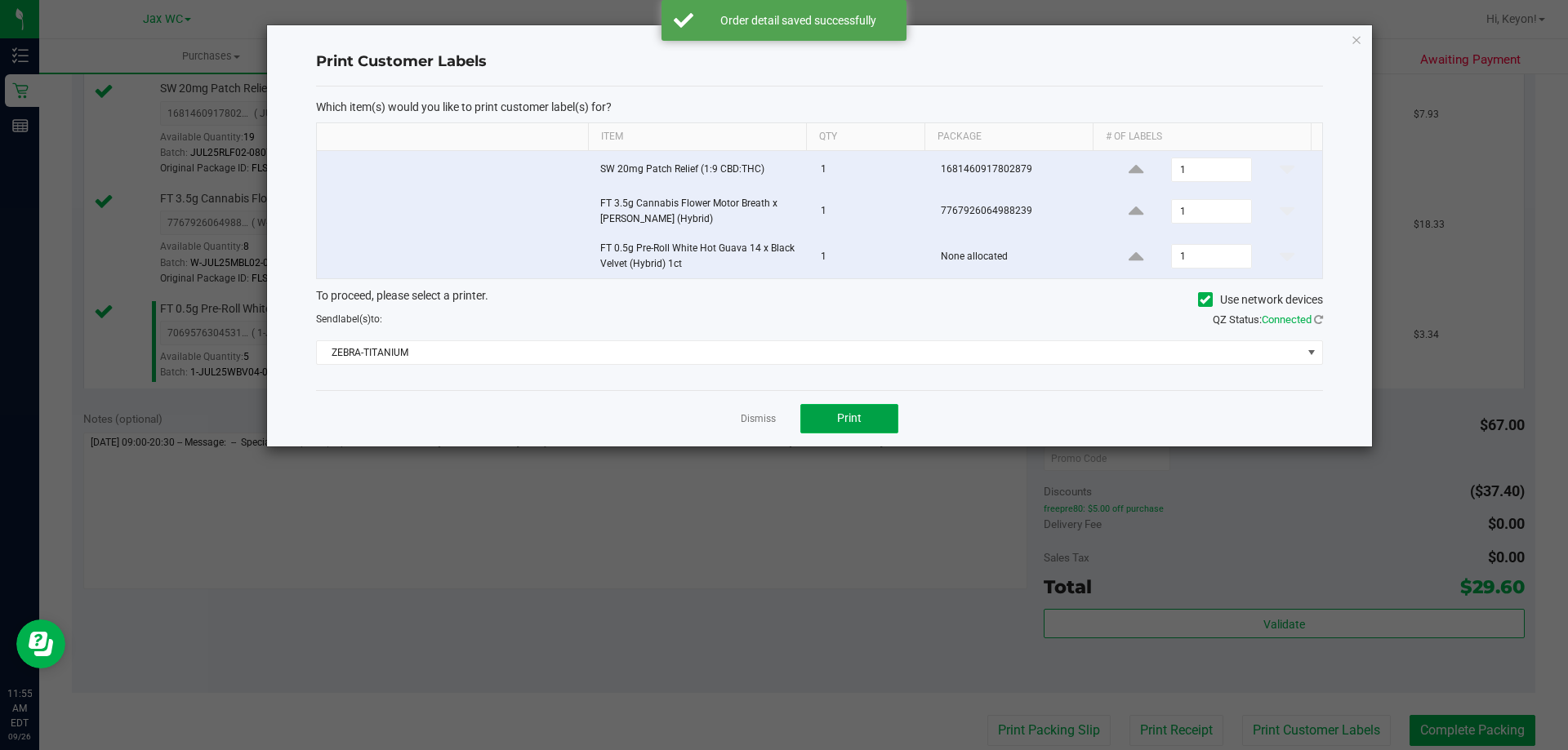
click at [852, 414] on span "Print" at bounding box center [849, 418] width 24 height 13
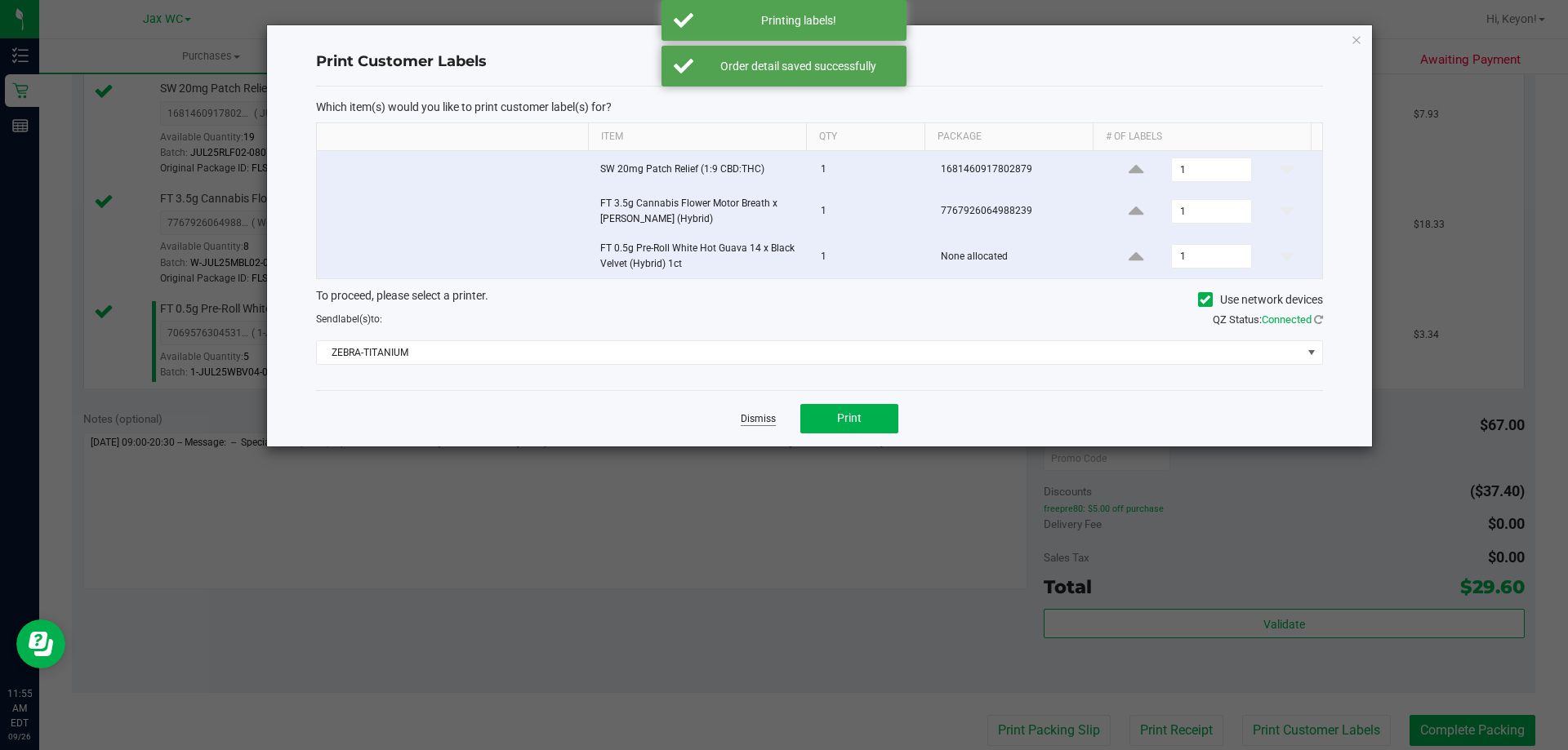
click at [747, 418] on link "Dismiss" at bounding box center [758, 419] width 35 height 14
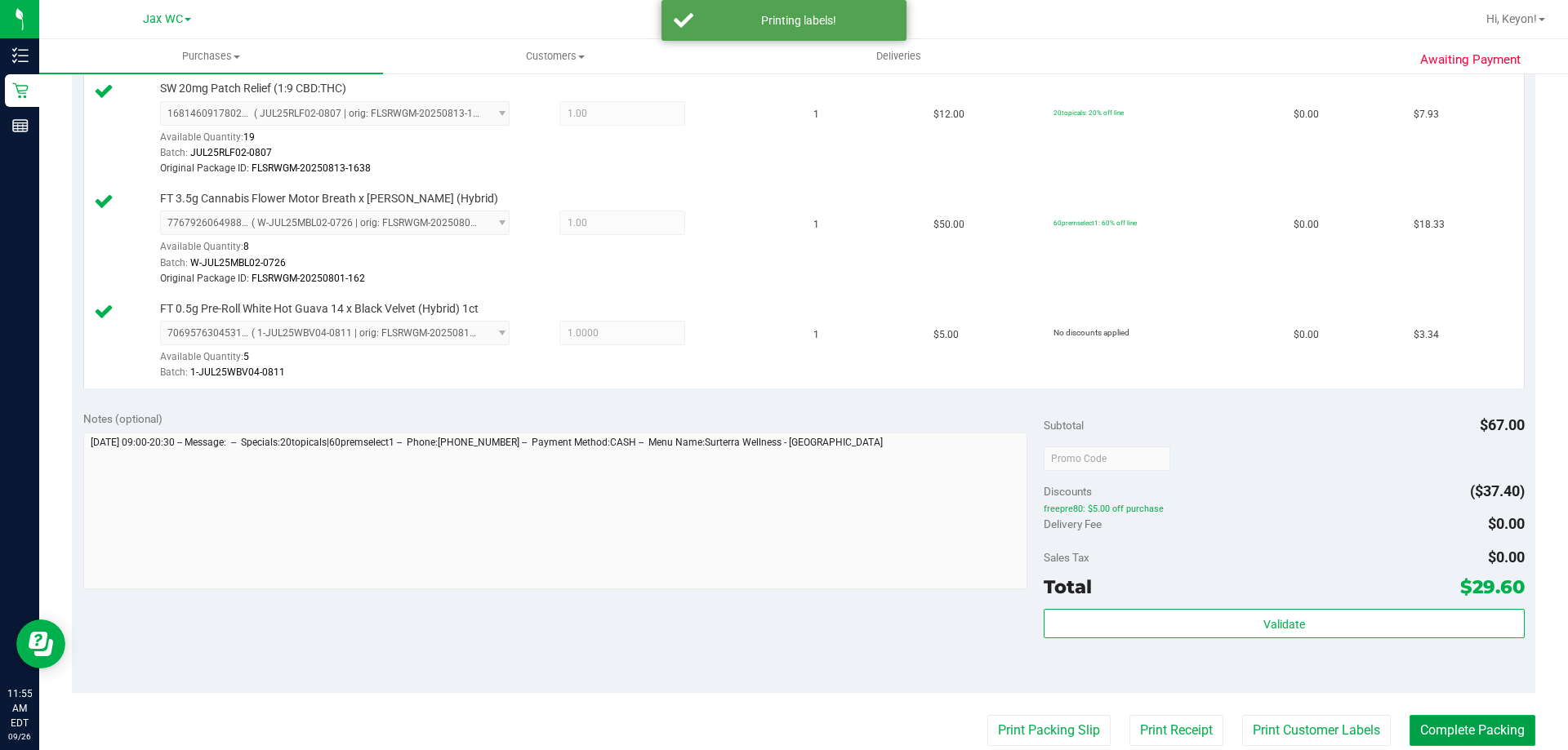
click at [1444, 737] on button "Complete Packing" at bounding box center [1472, 731] width 126 height 31
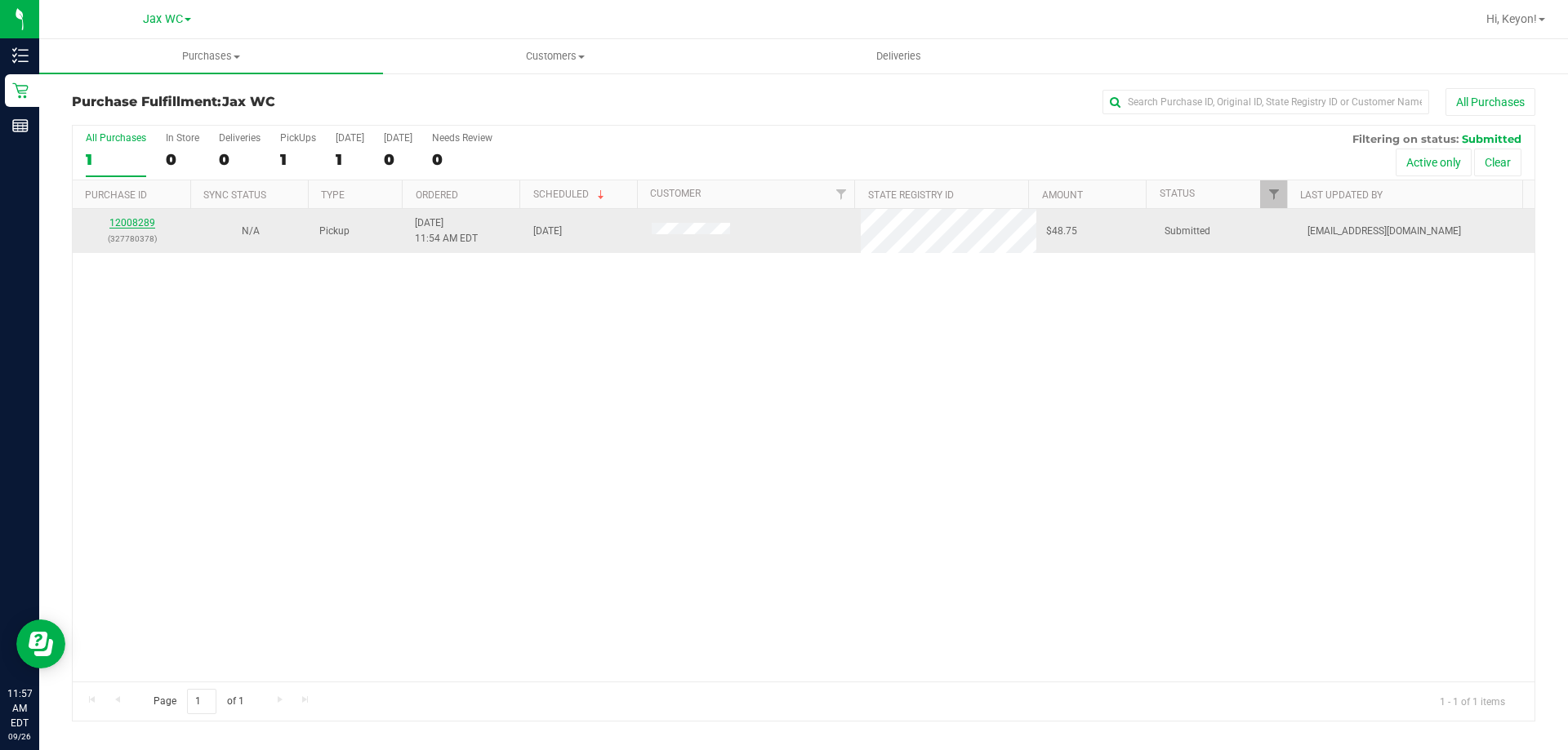
click at [132, 223] on link "12008289" at bounding box center [132, 222] width 46 height 11
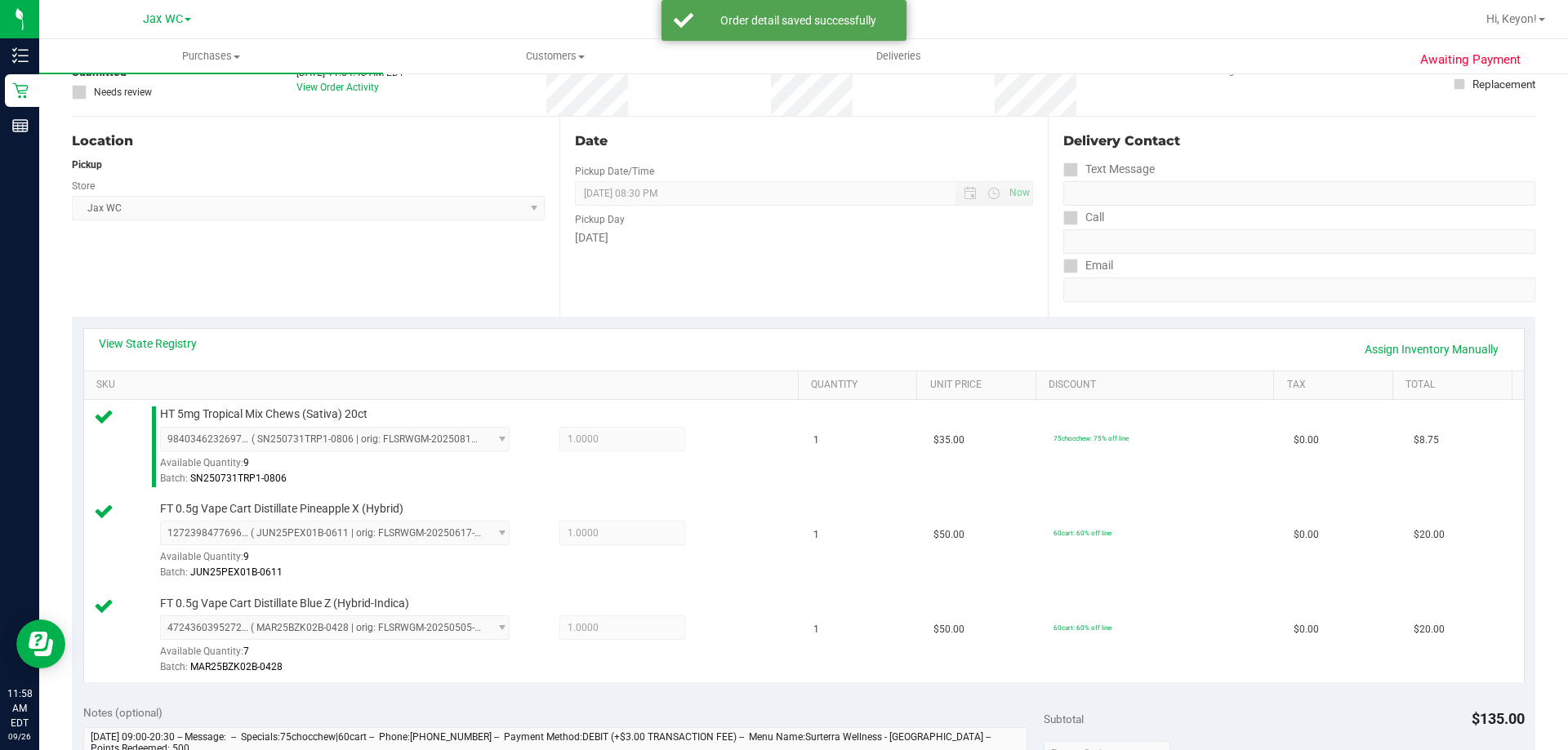
scroll to position [546, 0]
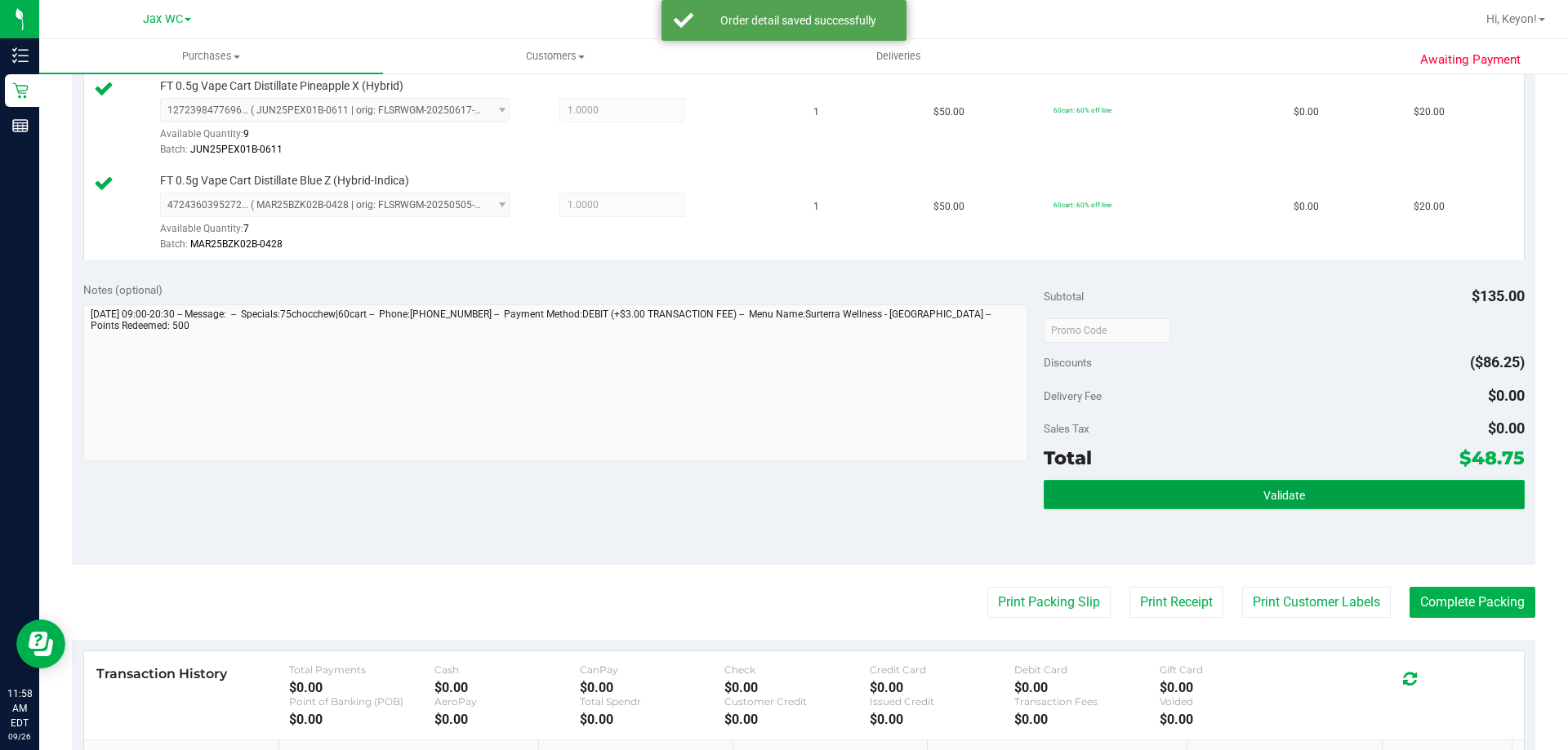
click at [1273, 501] on span "Validate" at bounding box center [1284, 495] width 41 height 13
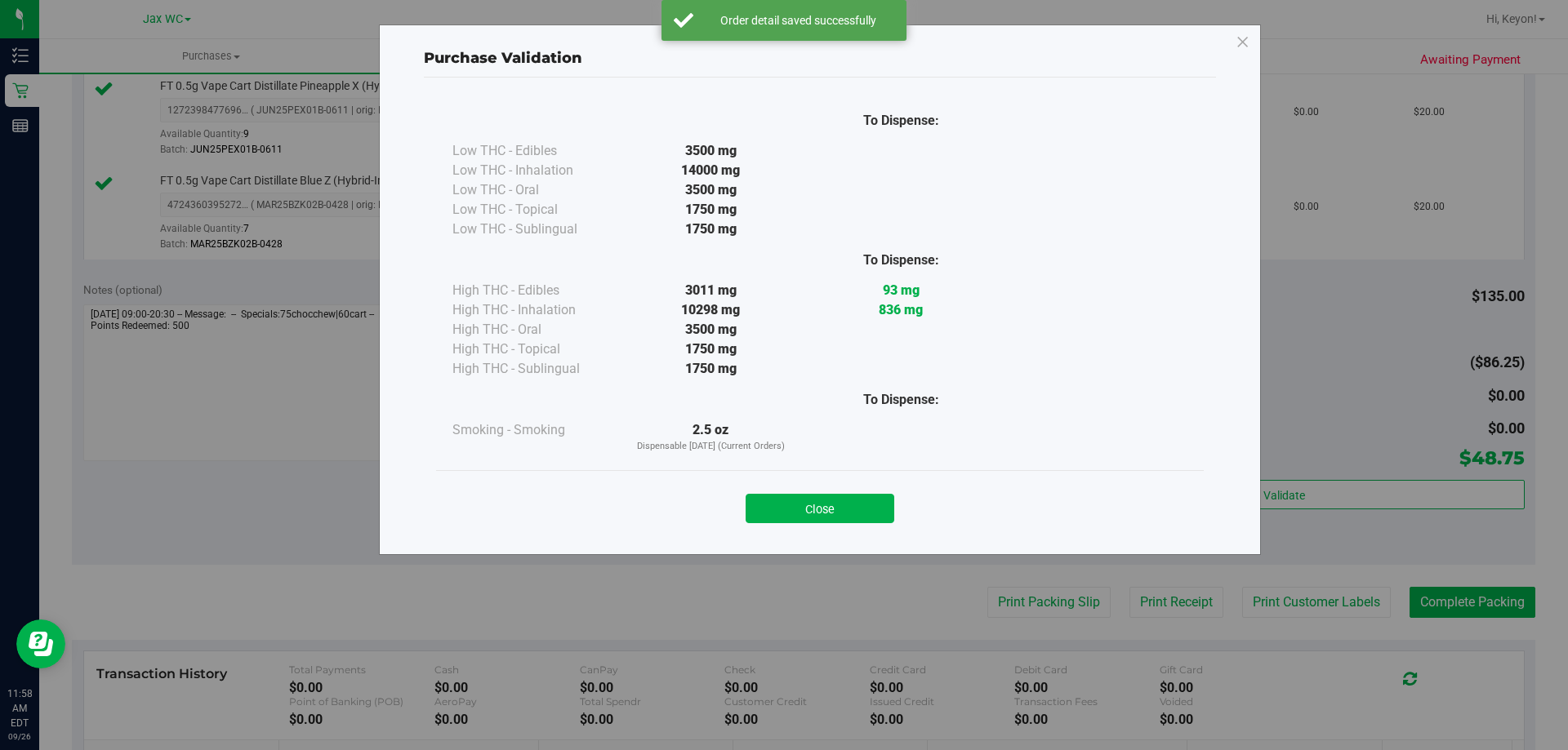
drag, startPoint x: 844, startPoint y: 508, endPoint x: 864, endPoint y: 507, distance: 20.0
click at [845, 509] on button "Close" at bounding box center [820, 509] width 149 height 29
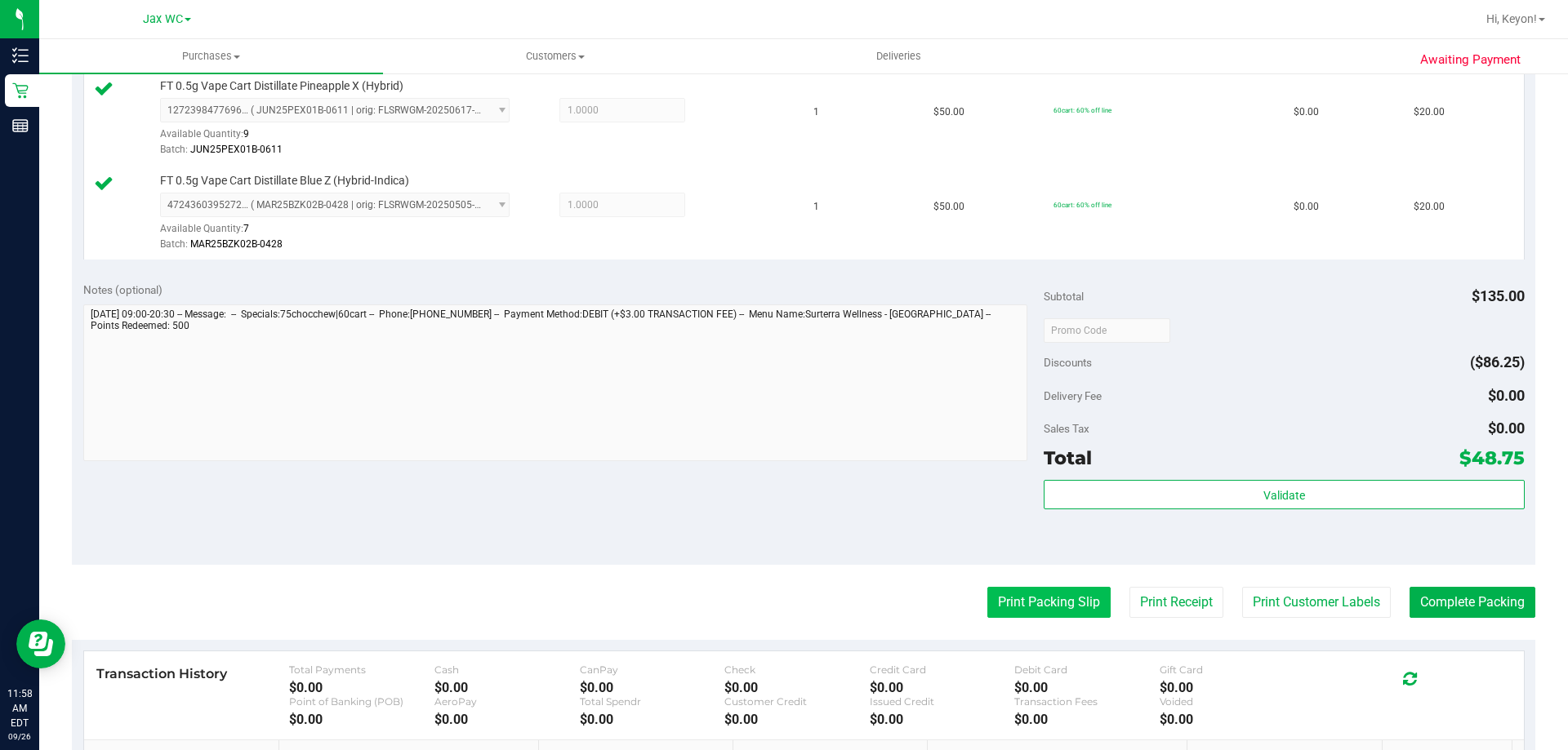
click at [1069, 595] on button "Print Packing Slip" at bounding box center [1049, 603] width 123 height 31
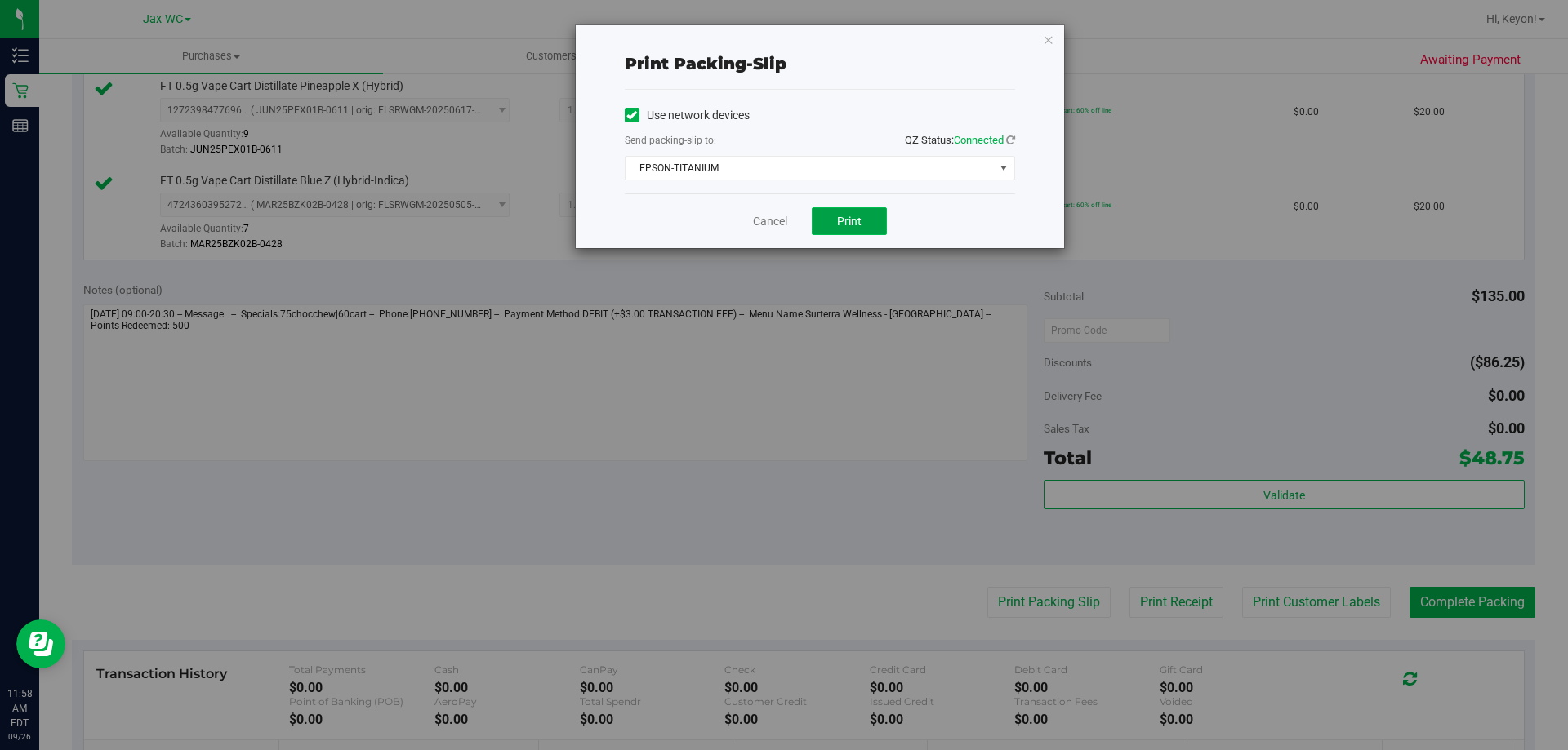
click at [864, 229] on button "Print" at bounding box center [849, 221] width 75 height 28
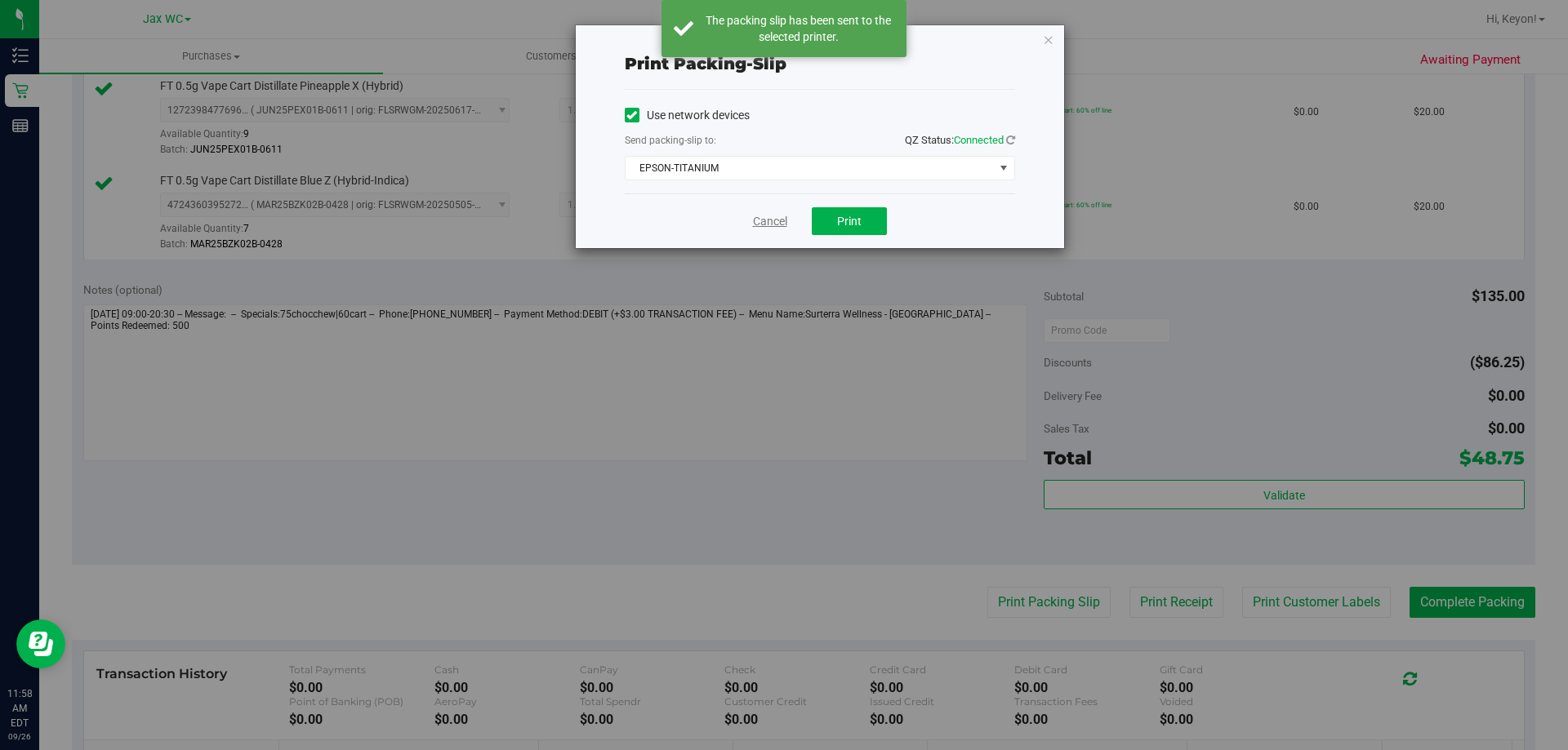
click at [775, 223] on link "Cancel" at bounding box center [770, 222] width 34 height 17
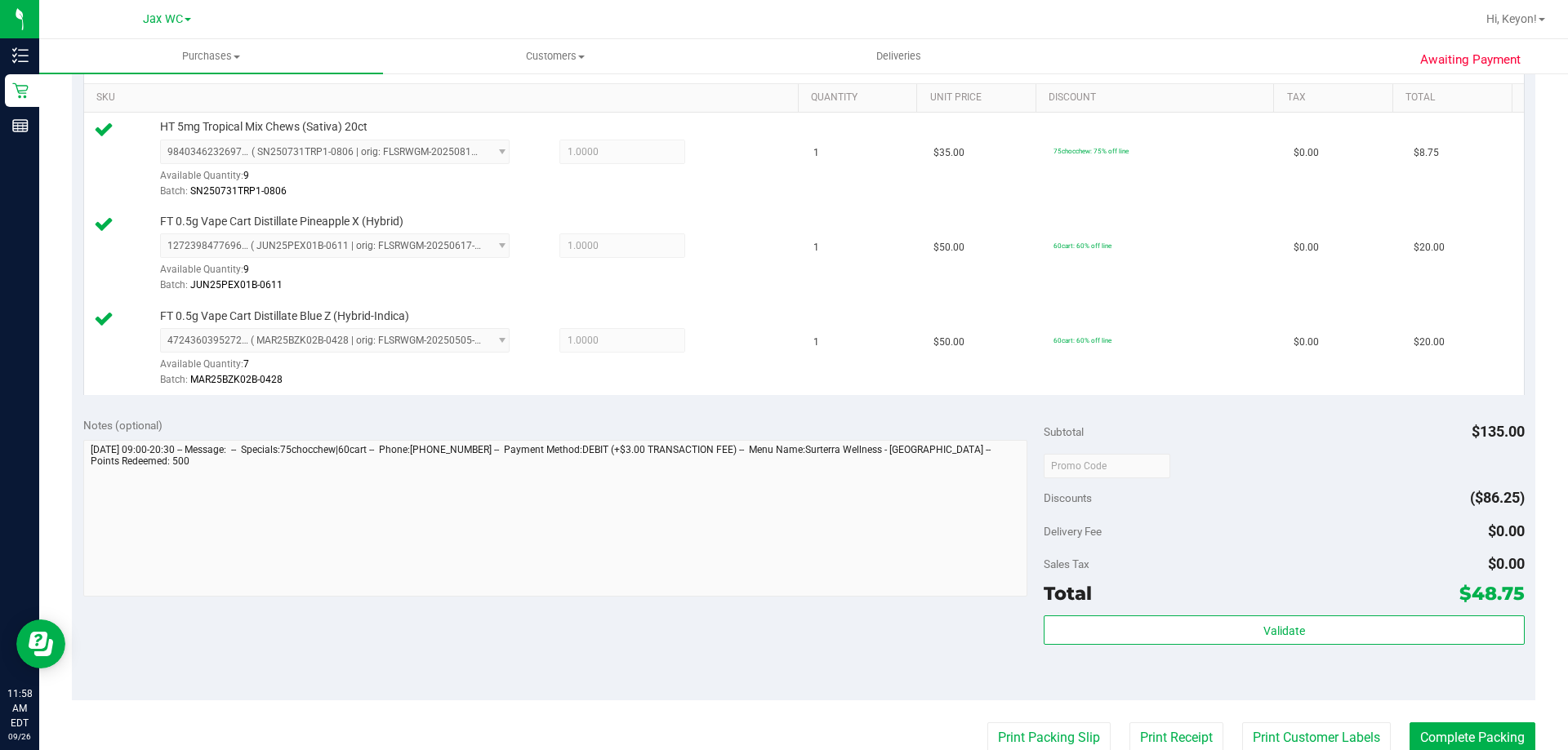
scroll to position [612, 0]
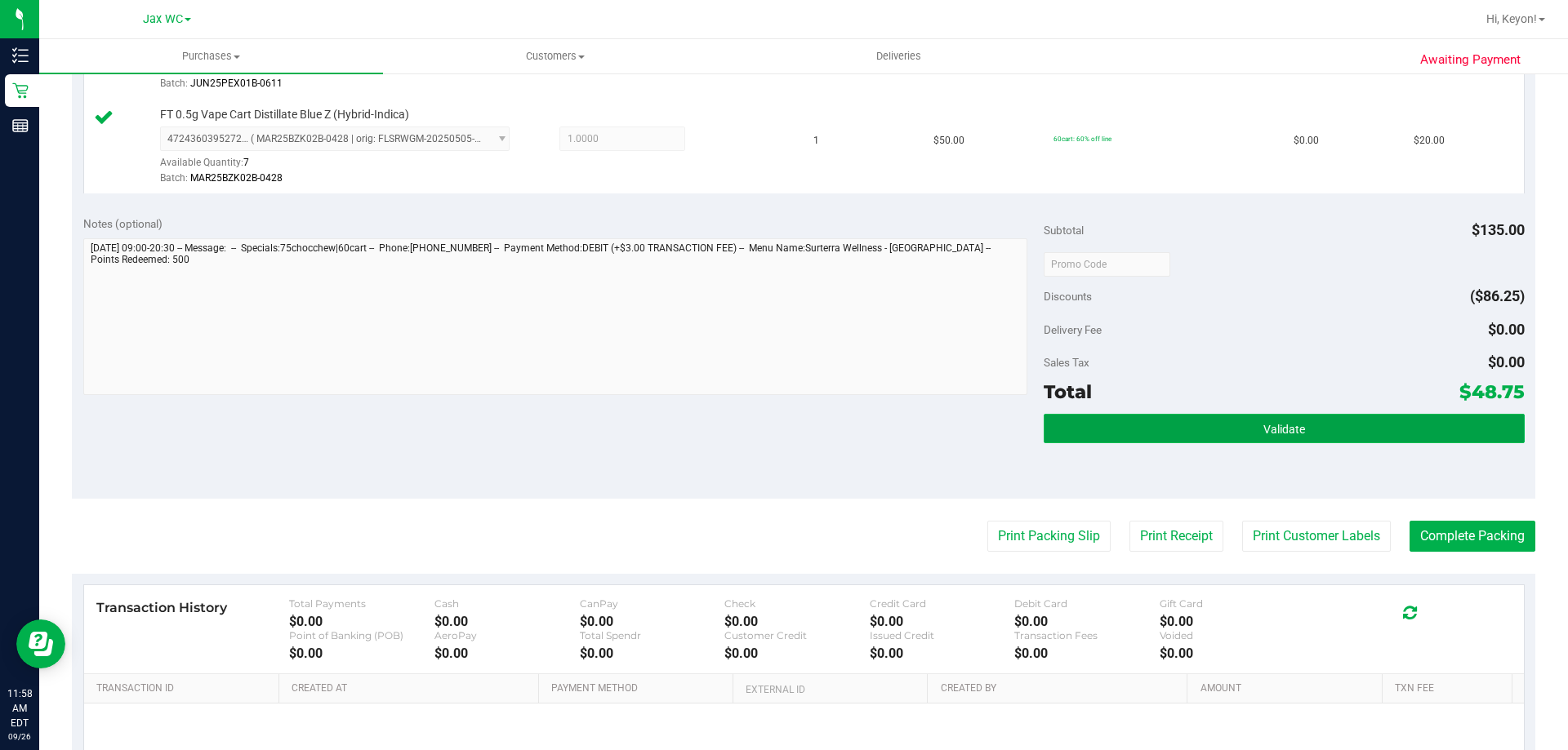
click at [1360, 437] on button "Validate" at bounding box center [1284, 429] width 480 height 29
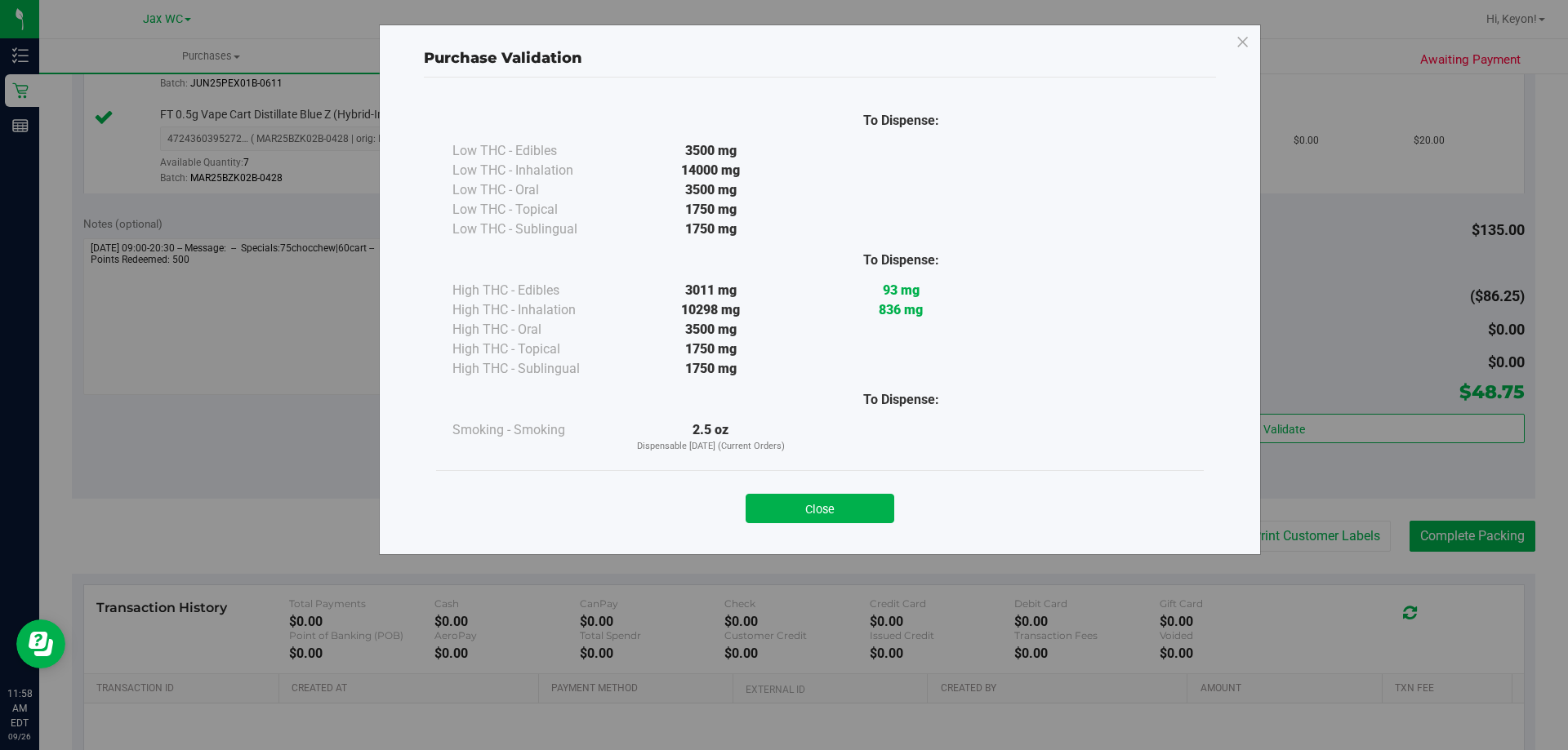
drag, startPoint x: 826, startPoint y: 513, endPoint x: 1088, endPoint y: 530, distance: 262.6
click at [834, 513] on button "Close" at bounding box center [820, 509] width 149 height 29
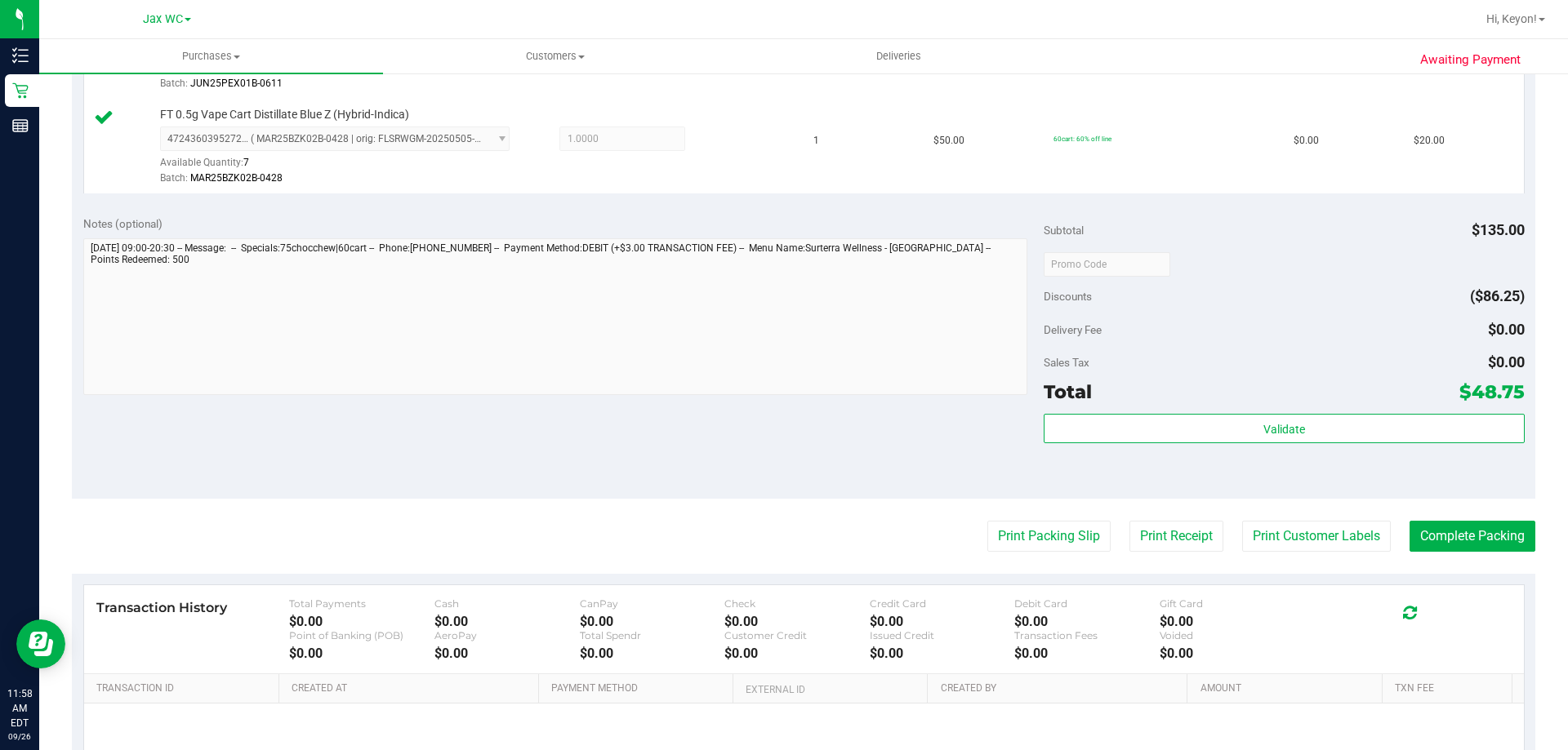
scroll to position [674, 0]
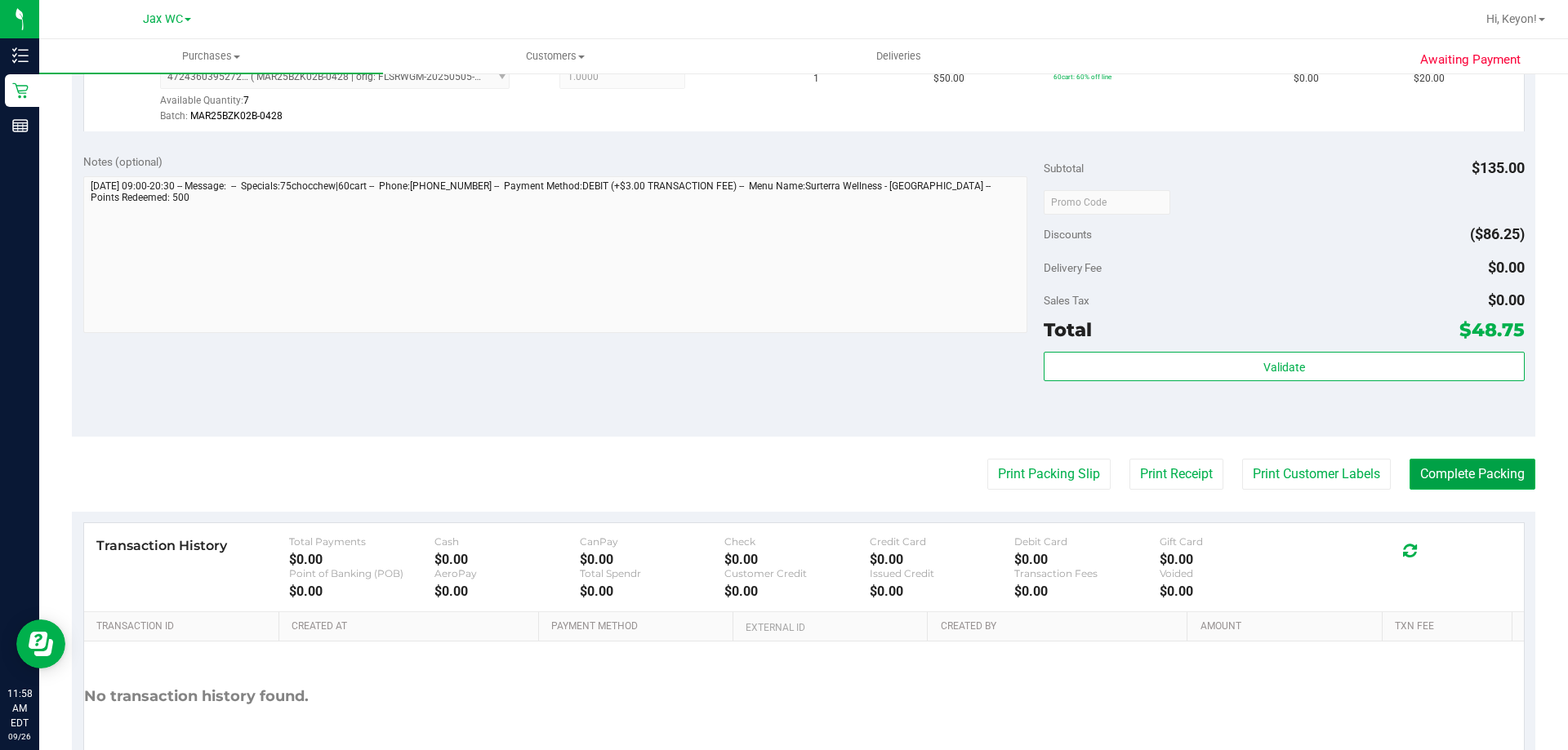
click at [1479, 479] on button "Complete Packing" at bounding box center [1472, 474] width 126 height 31
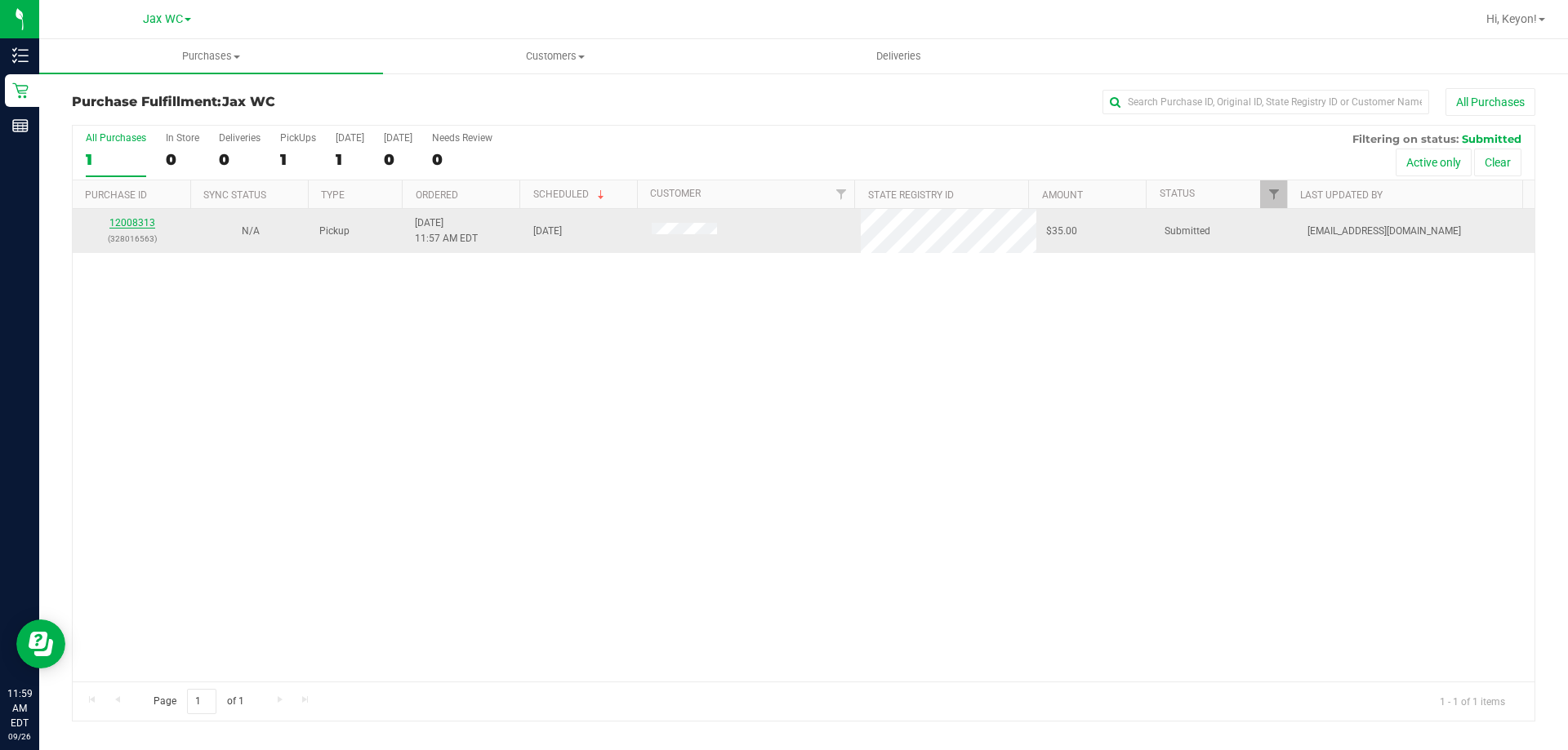
click at [138, 225] on link "12008313" at bounding box center [132, 222] width 46 height 11
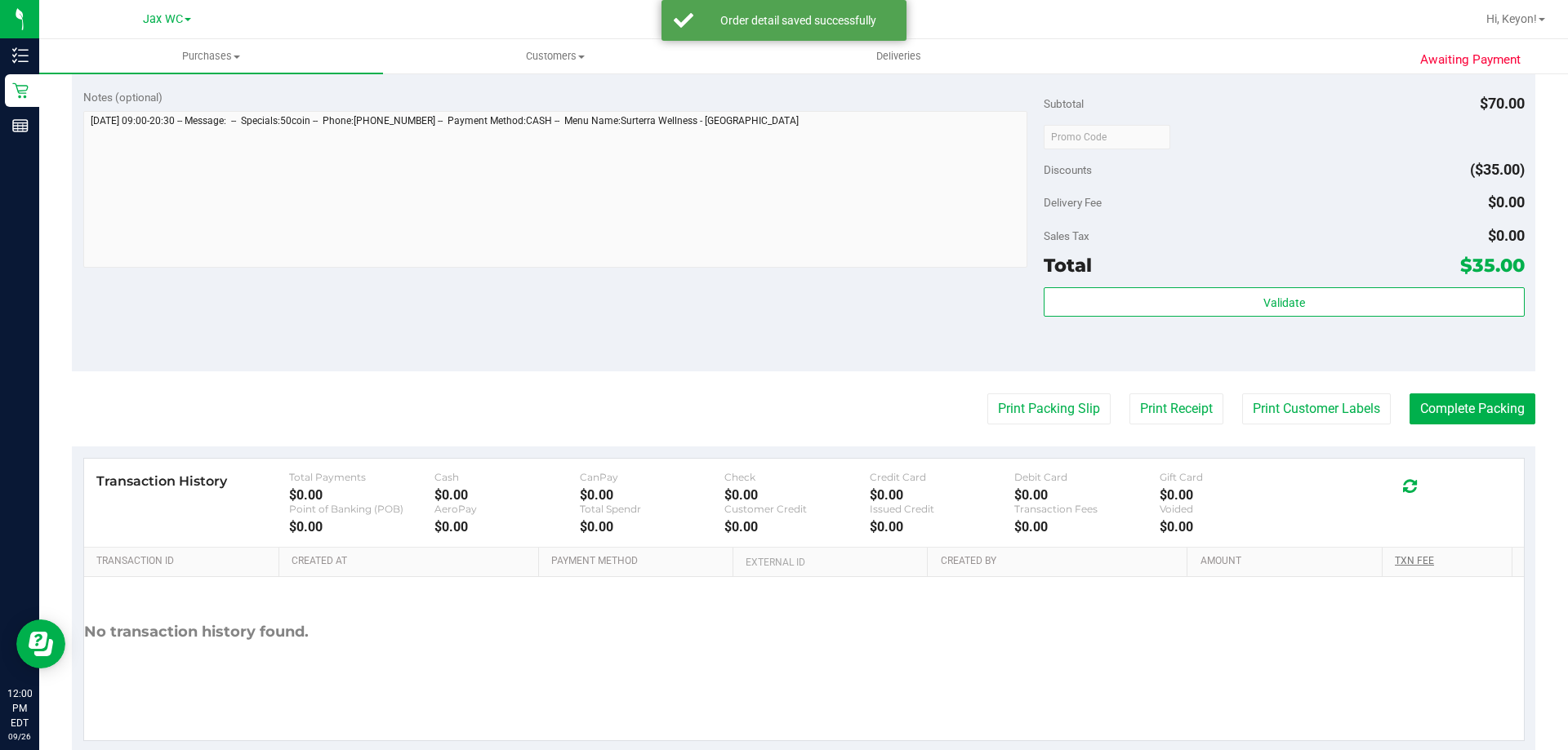
scroll to position [585, 0]
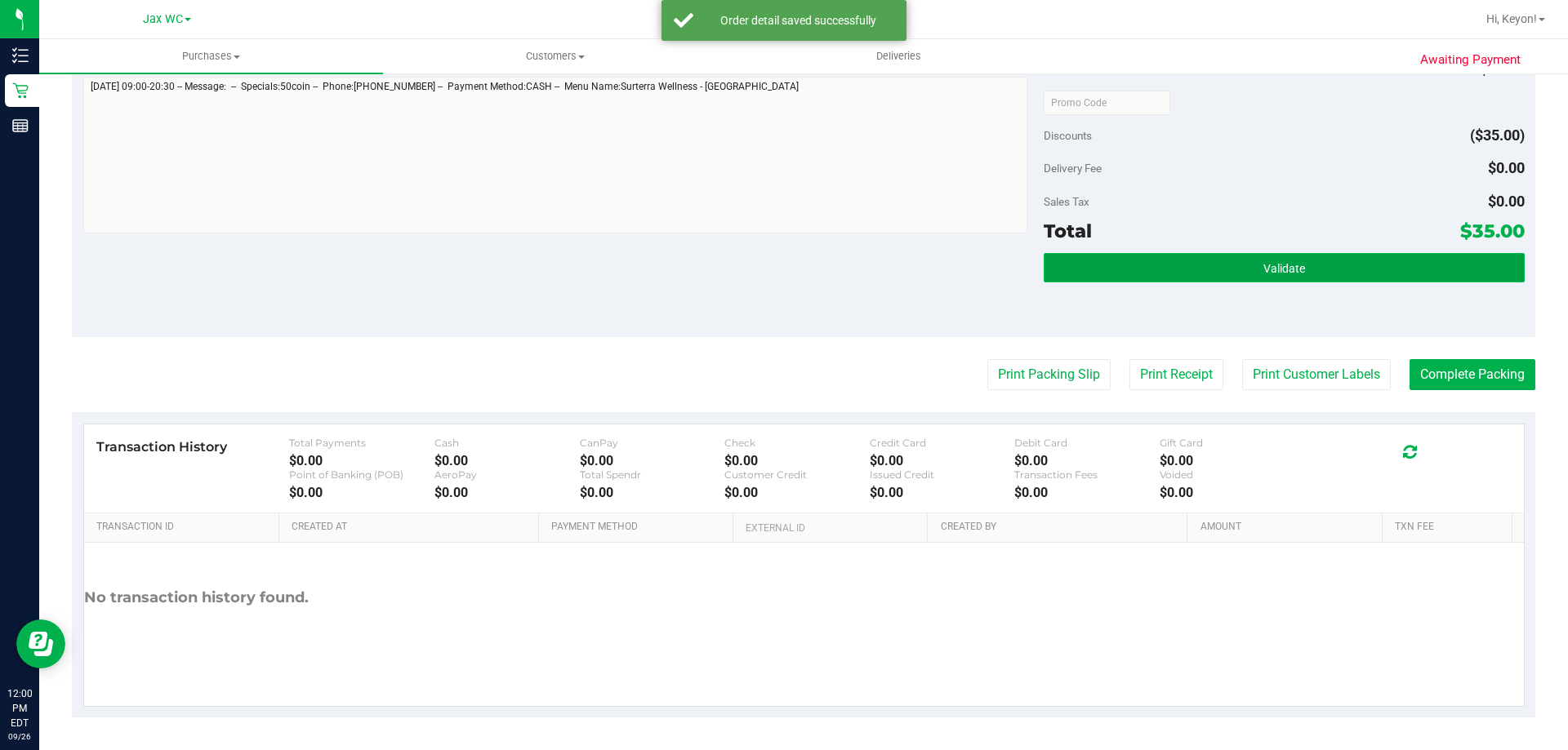
click at [1275, 266] on span "Validate" at bounding box center [1284, 268] width 41 height 13
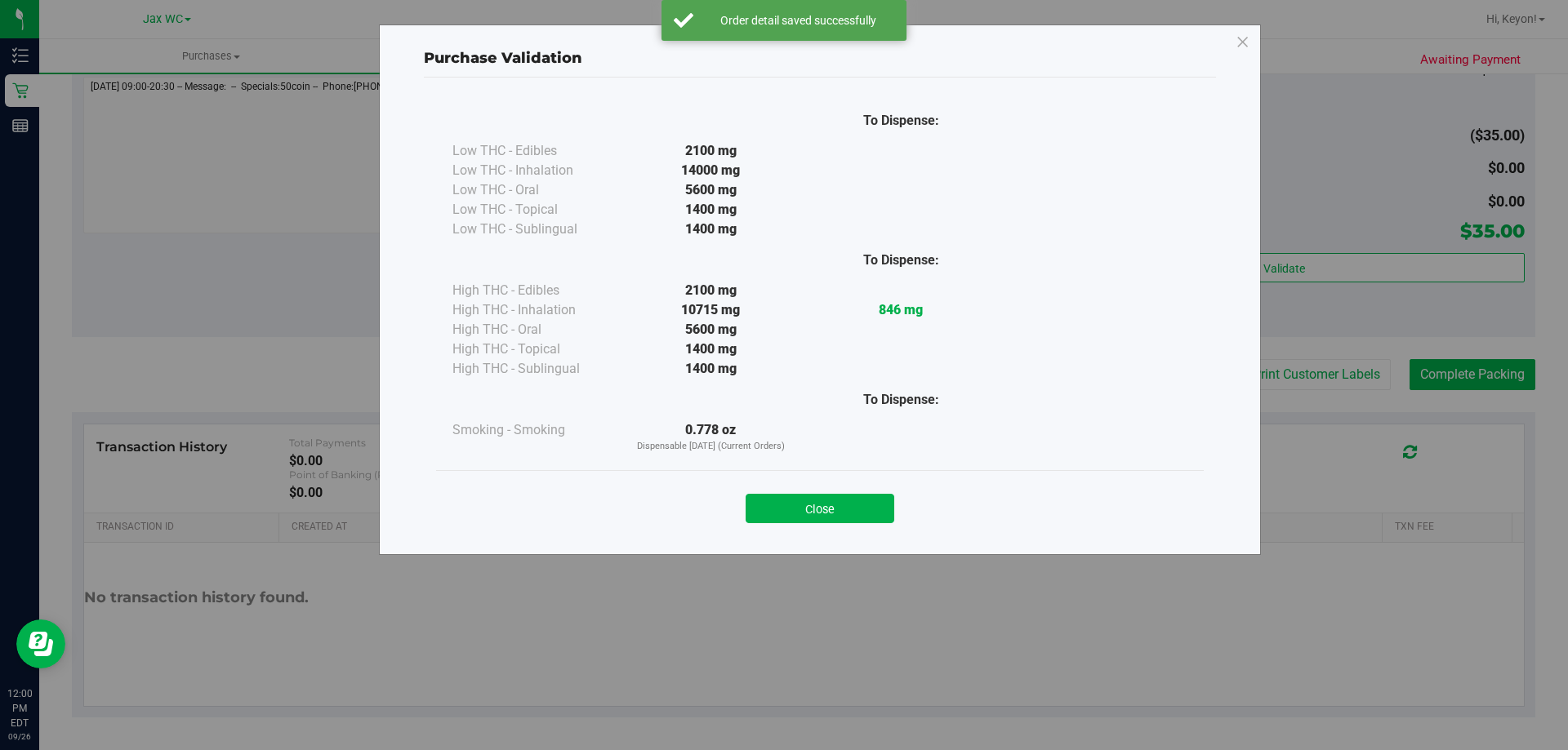
click at [818, 514] on button "Close" at bounding box center [820, 509] width 149 height 29
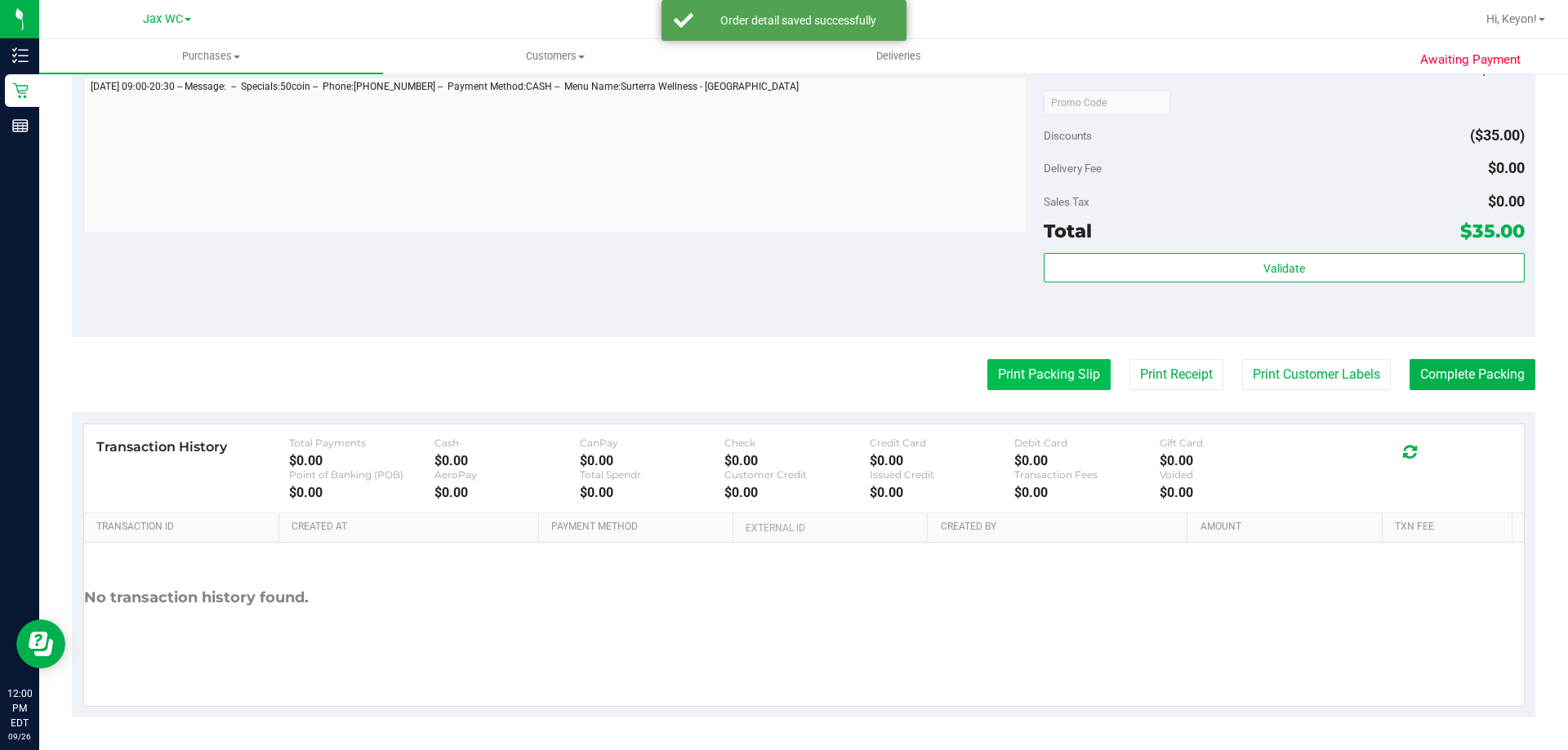
click at [1010, 375] on button "Print Packing Slip" at bounding box center [1049, 375] width 123 height 31
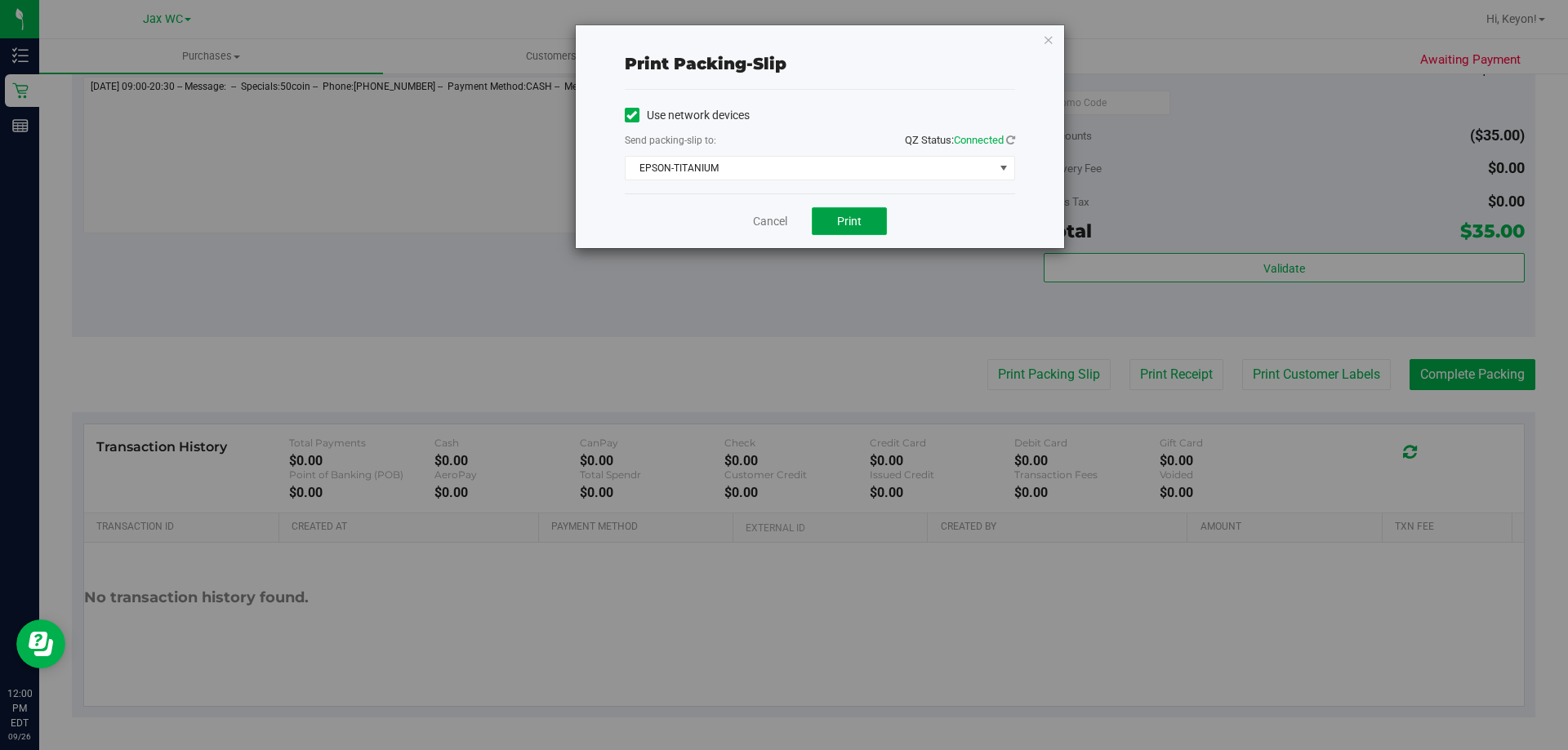
click at [862, 226] on button "Print" at bounding box center [849, 221] width 75 height 28
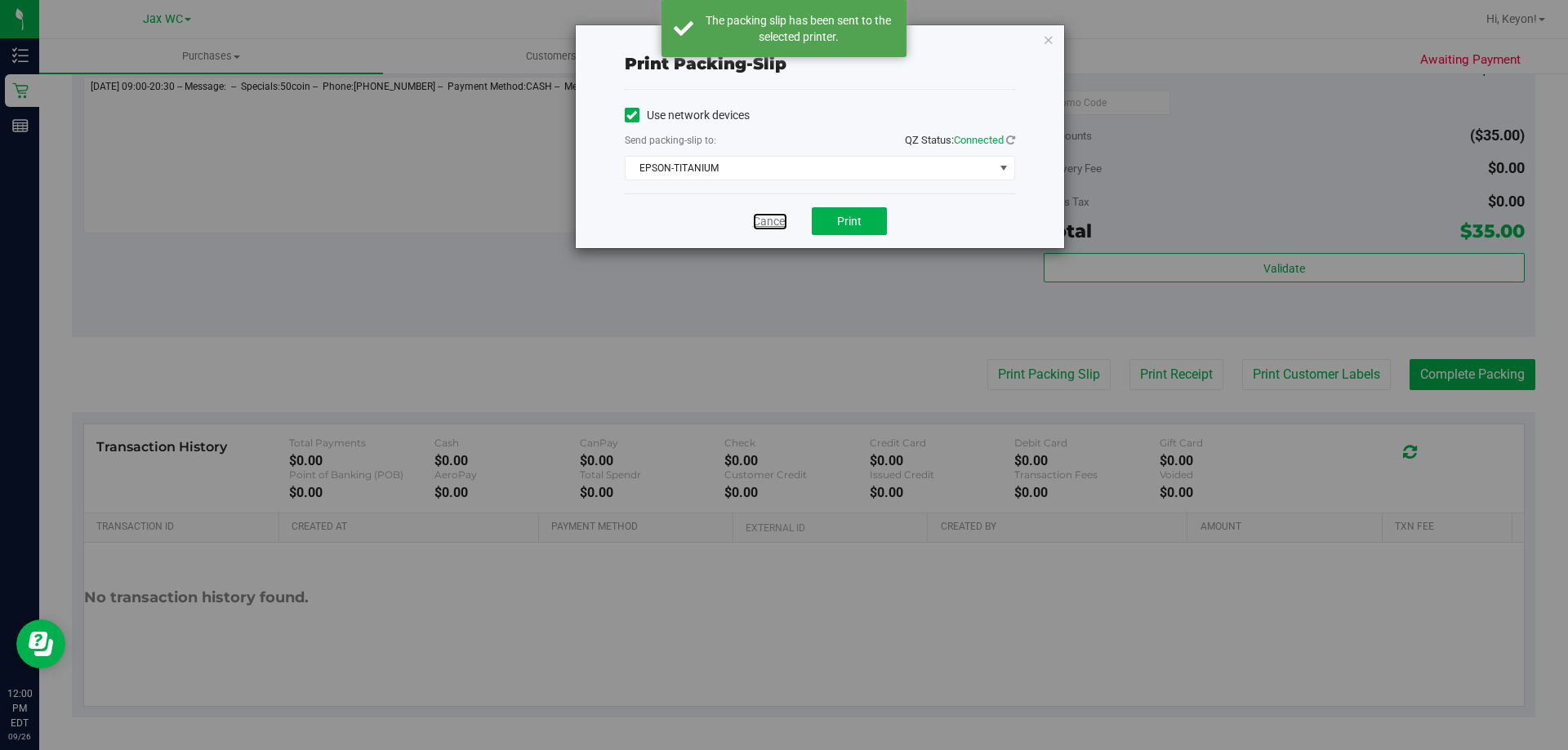
click at [781, 218] on link "Cancel" at bounding box center [770, 222] width 34 height 17
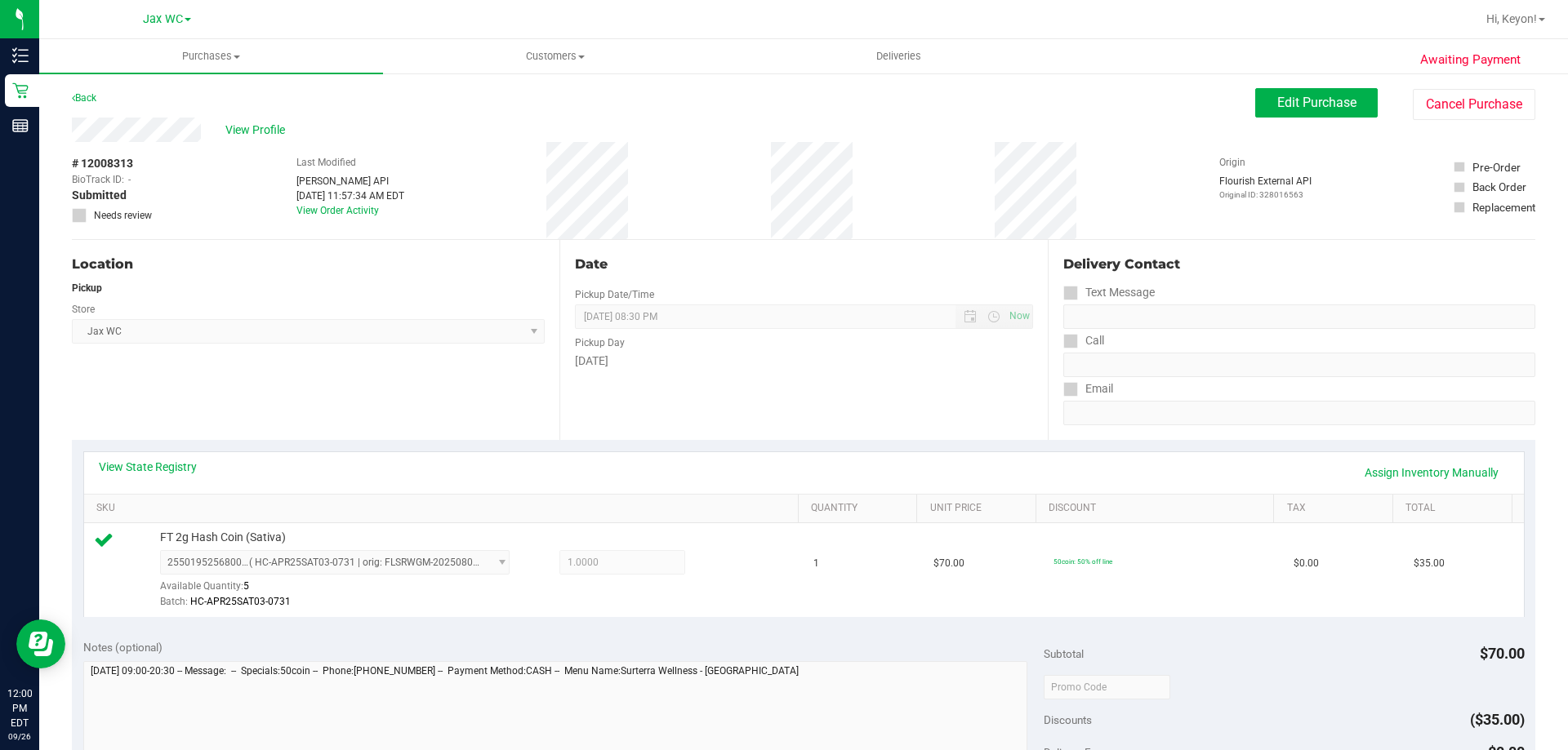
scroll to position [422, 0]
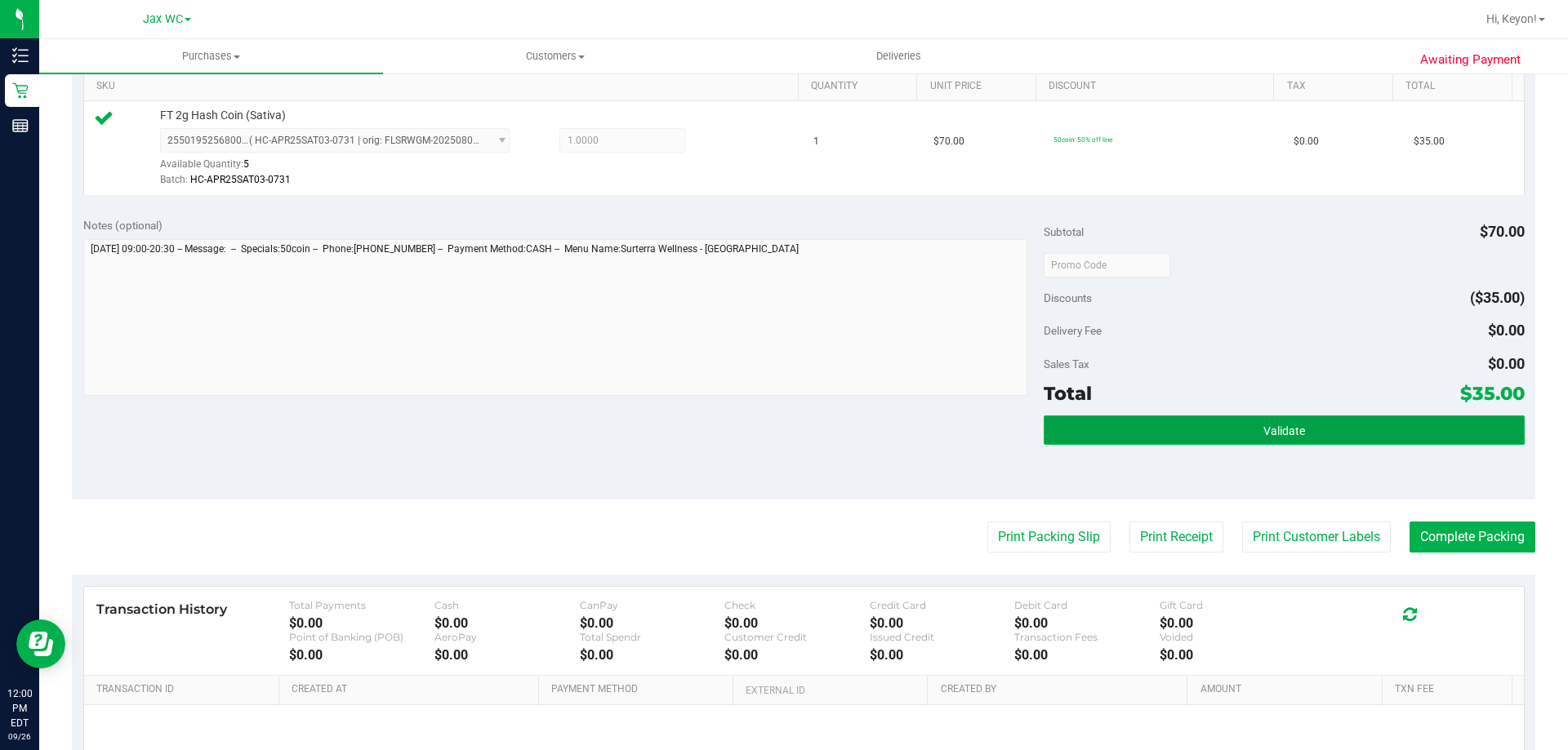
click at [1399, 425] on button "Validate" at bounding box center [1284, 431] width 480 height 29
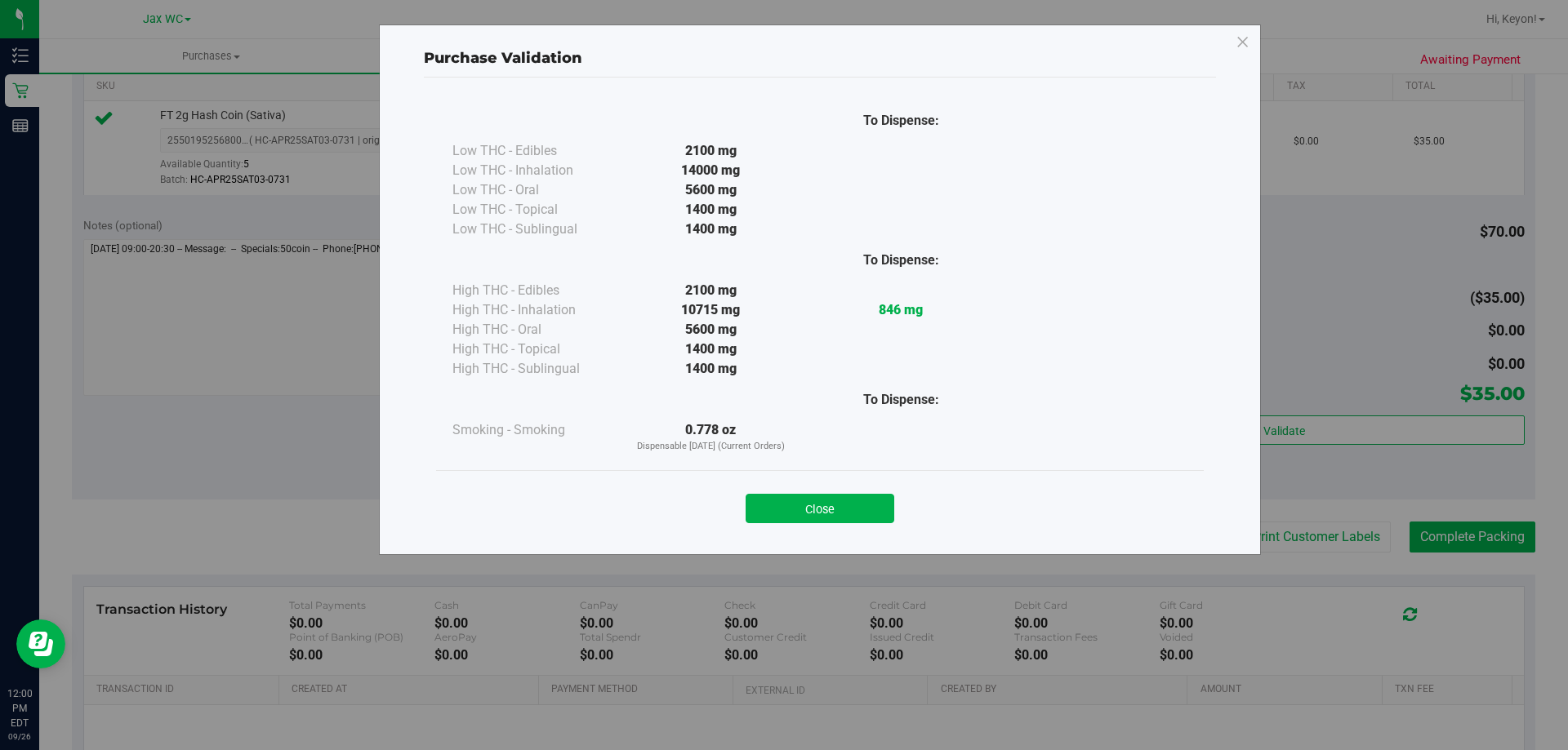
drag, startPoint x: 834, startPoint y: 502, endPoint x: 1567, endPoint y: 468, distance: 733.8
click at [838, 503] on button "Close" at bounding box center [820, 509] width 149 height 29
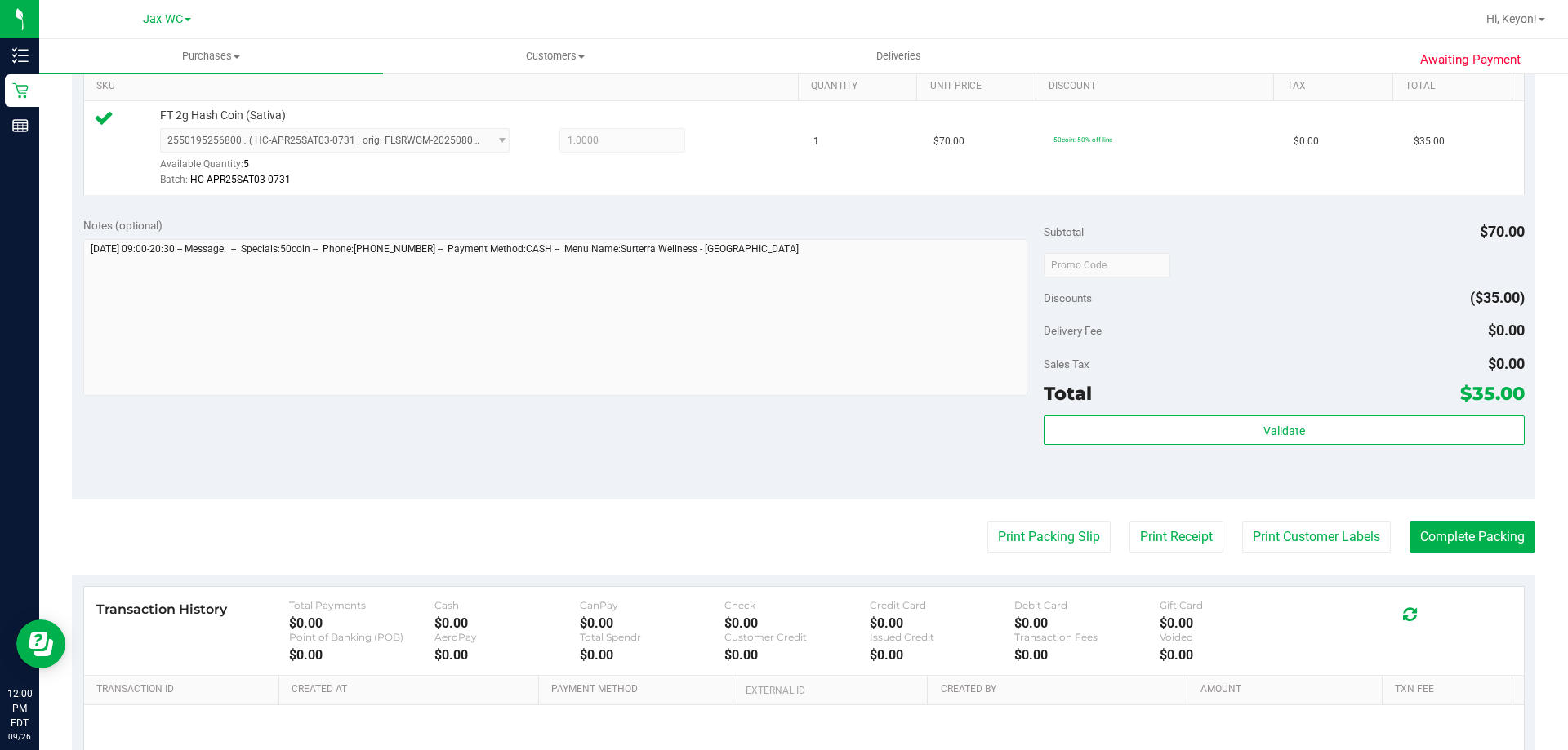
scroll to position [462, 0]
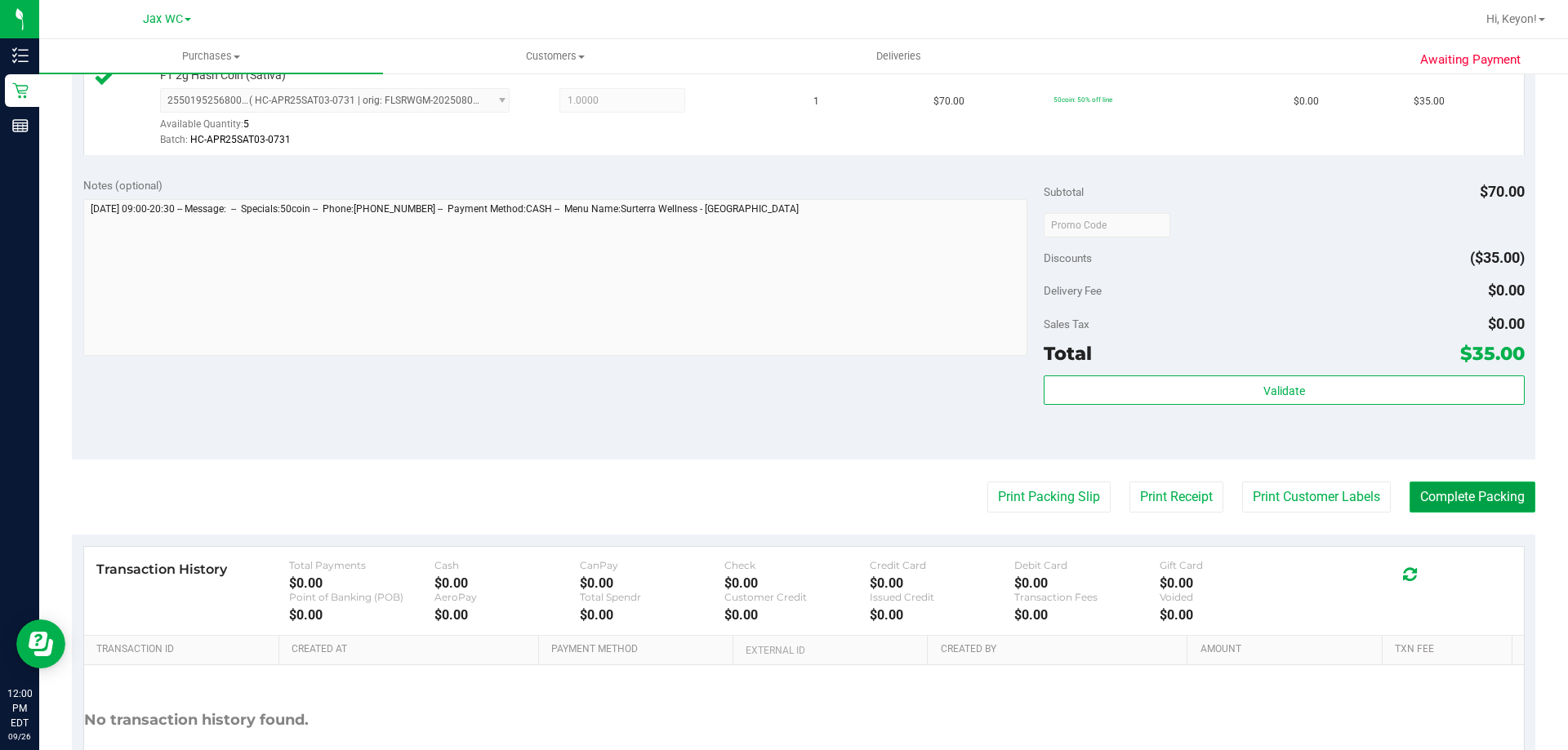
click at [1491, 500] on button "Complete Packing" at bounding box center [1472, 498] width 126 height 31
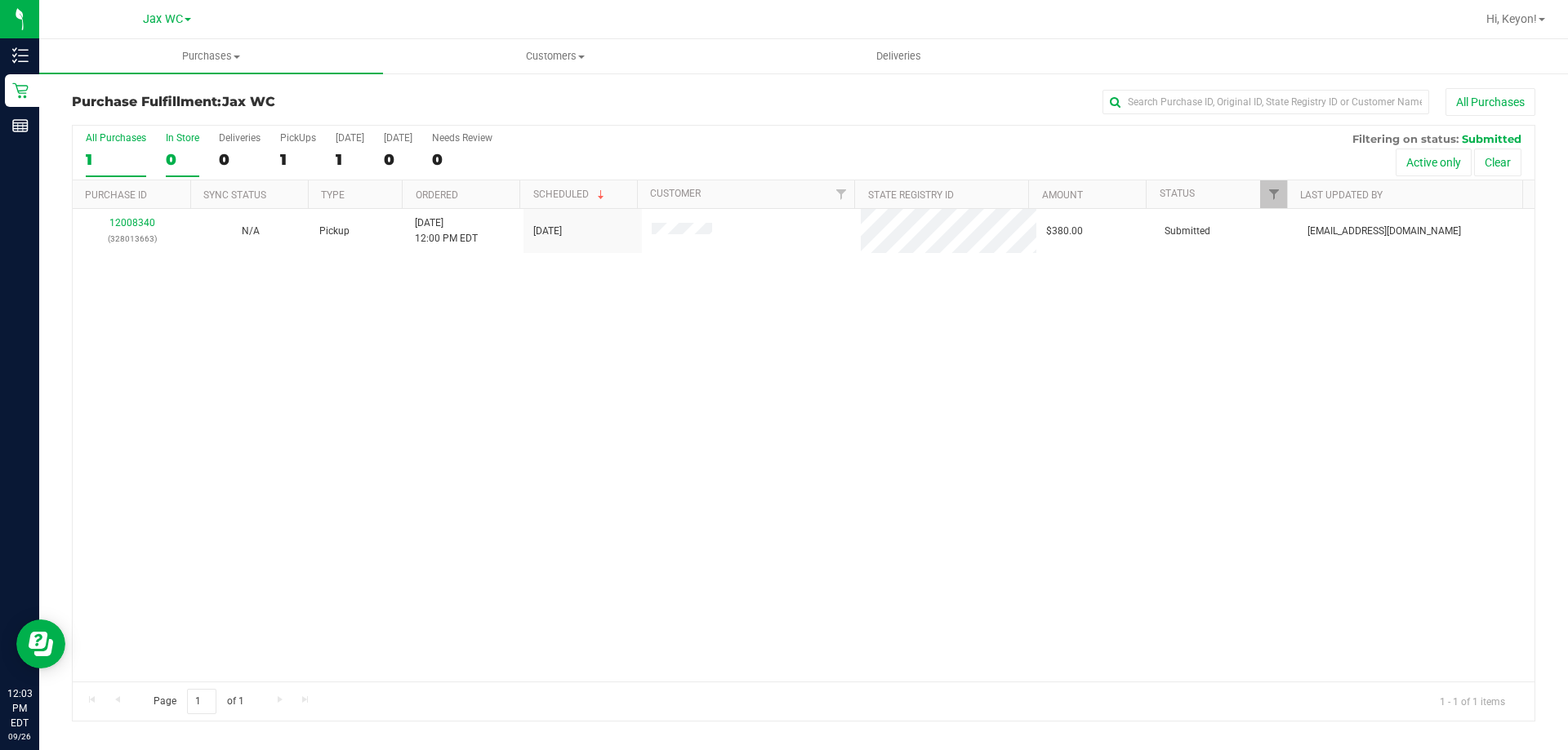
click at [164, 152] on div "All Purchases 1 In Store 0 Deliveries 0 PickUps 1 [DATE] 1 [DATE] 0 Needs Revie…" at bounding box center [803, 153] width 1461 height 55
click at [175, 157] on div "0" at bounding box center [183, 159] width 34 height 19
click at [0, 0] on input "In Store 0" at bounding box center [0, 0] width 0 height 0
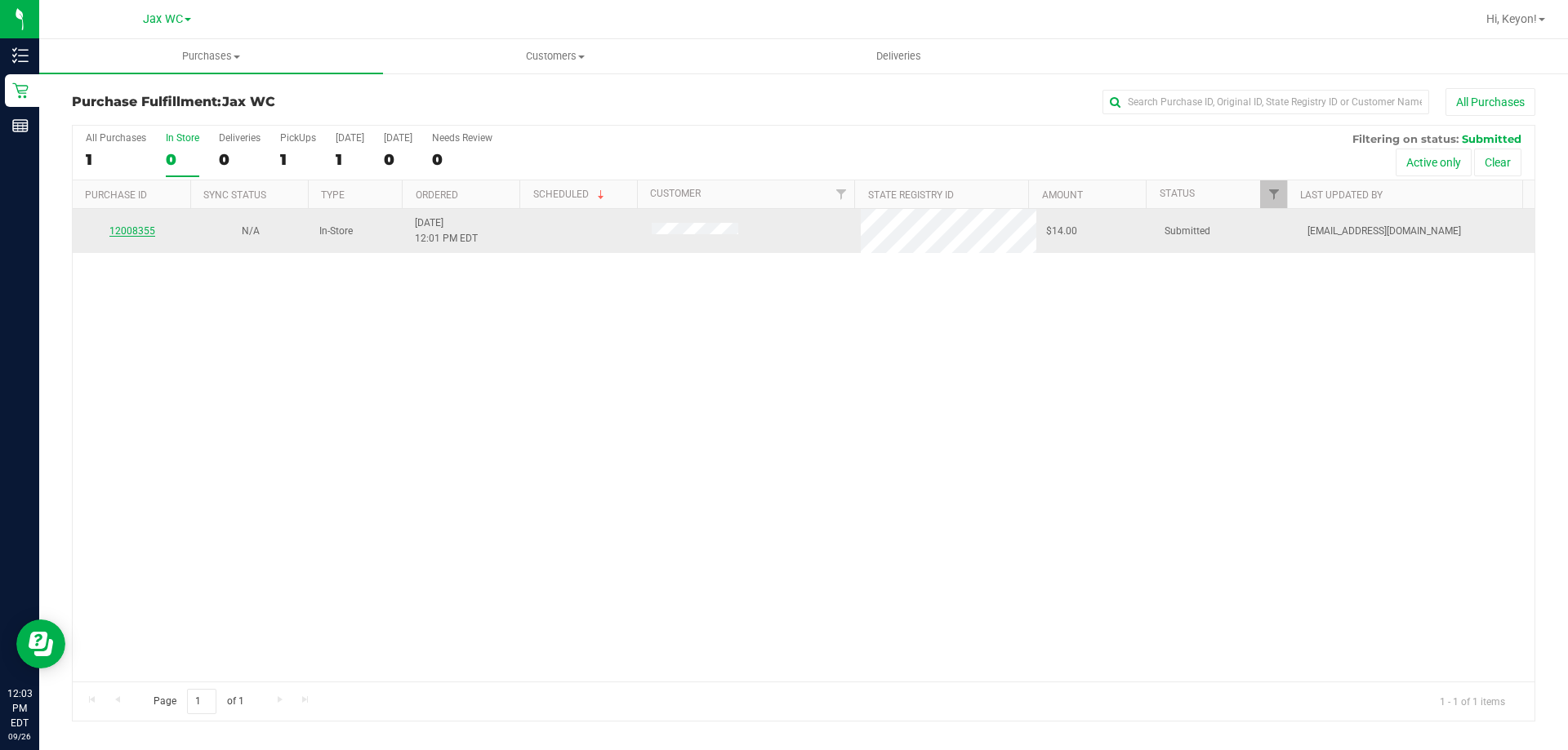
click at [131, 231] on link "12008355" at bounding box center [132, 231] width 46 height 11
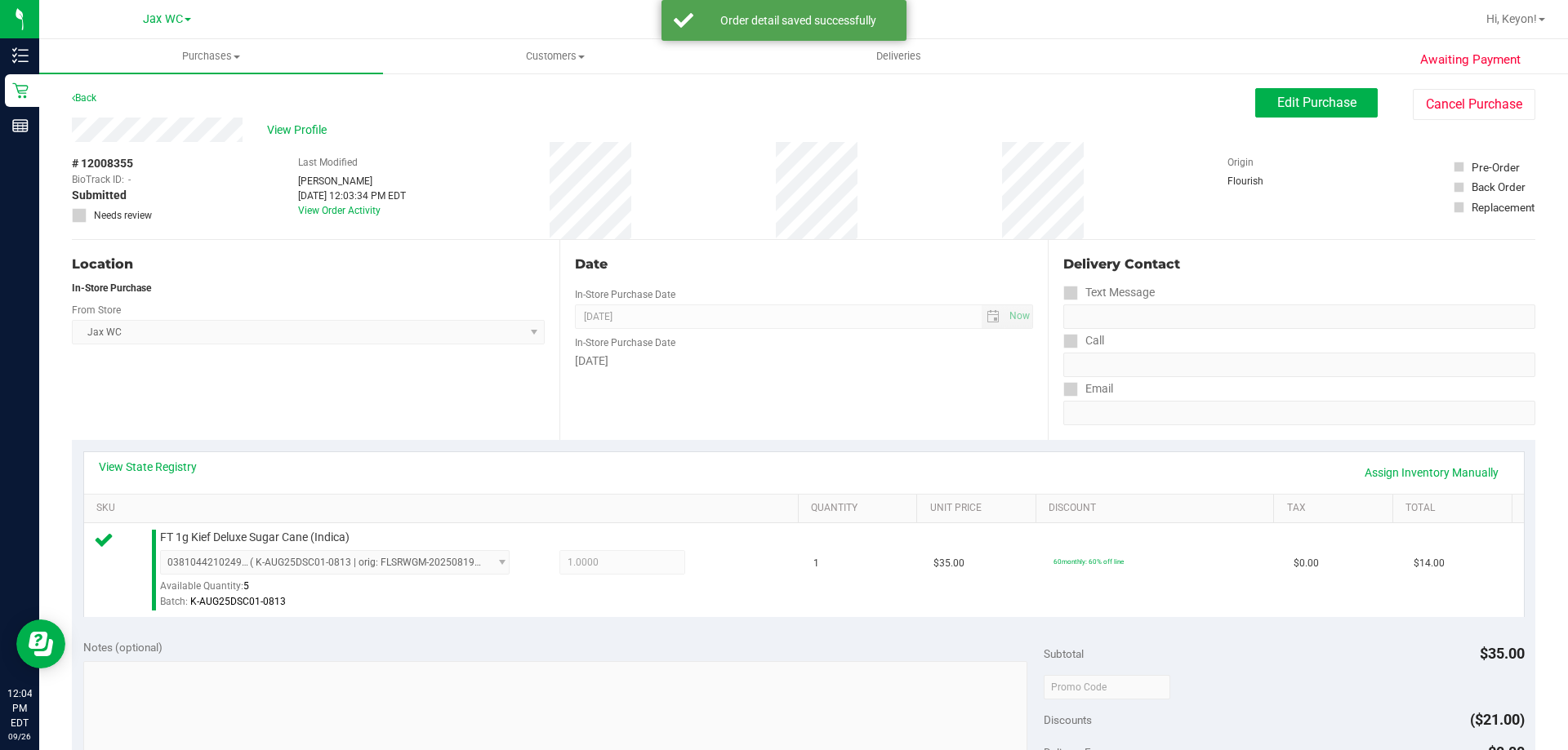
scroll to position [219, 0]
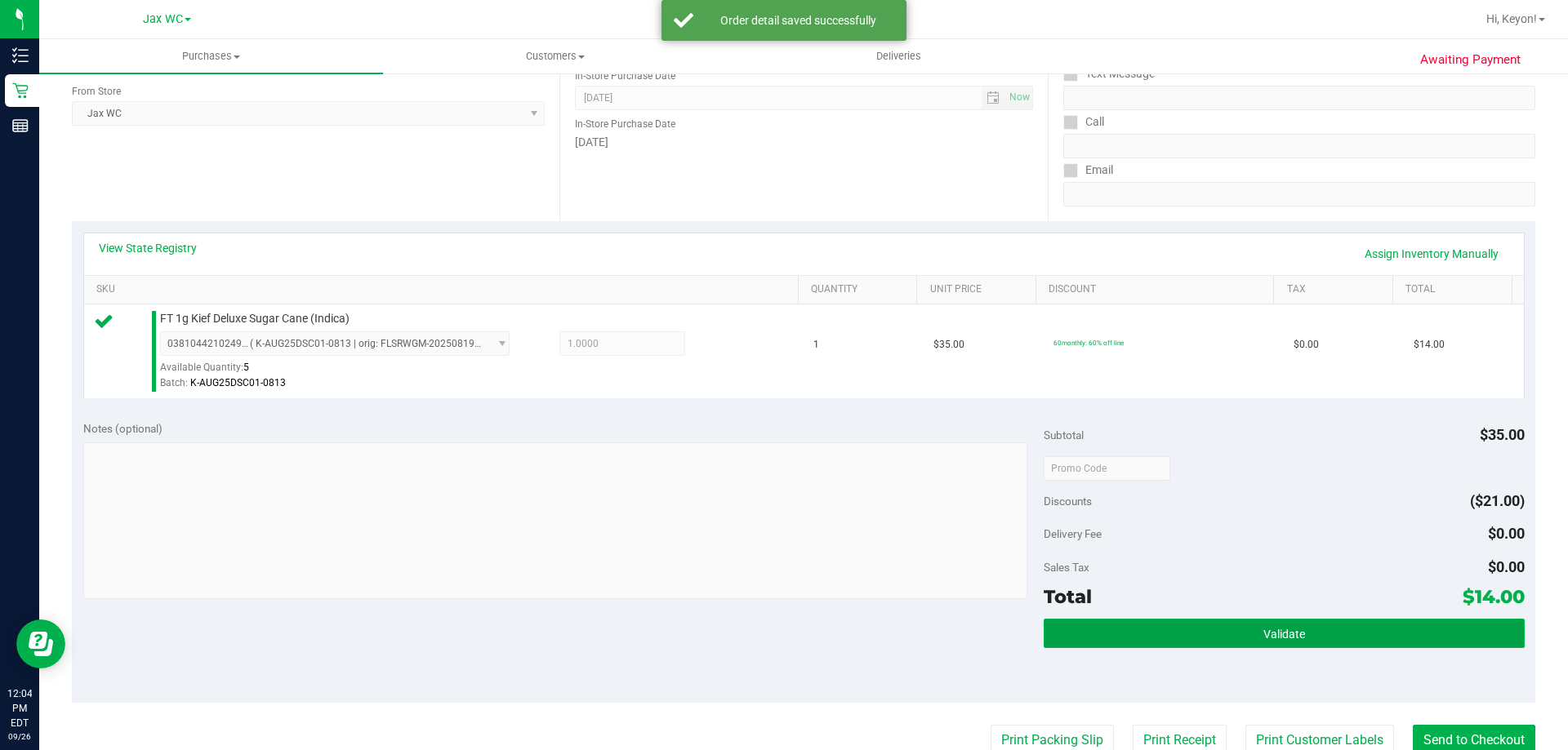
click at [1284, 638] on span "Validate" at bounding box center [1284, 634] width 41 height 13
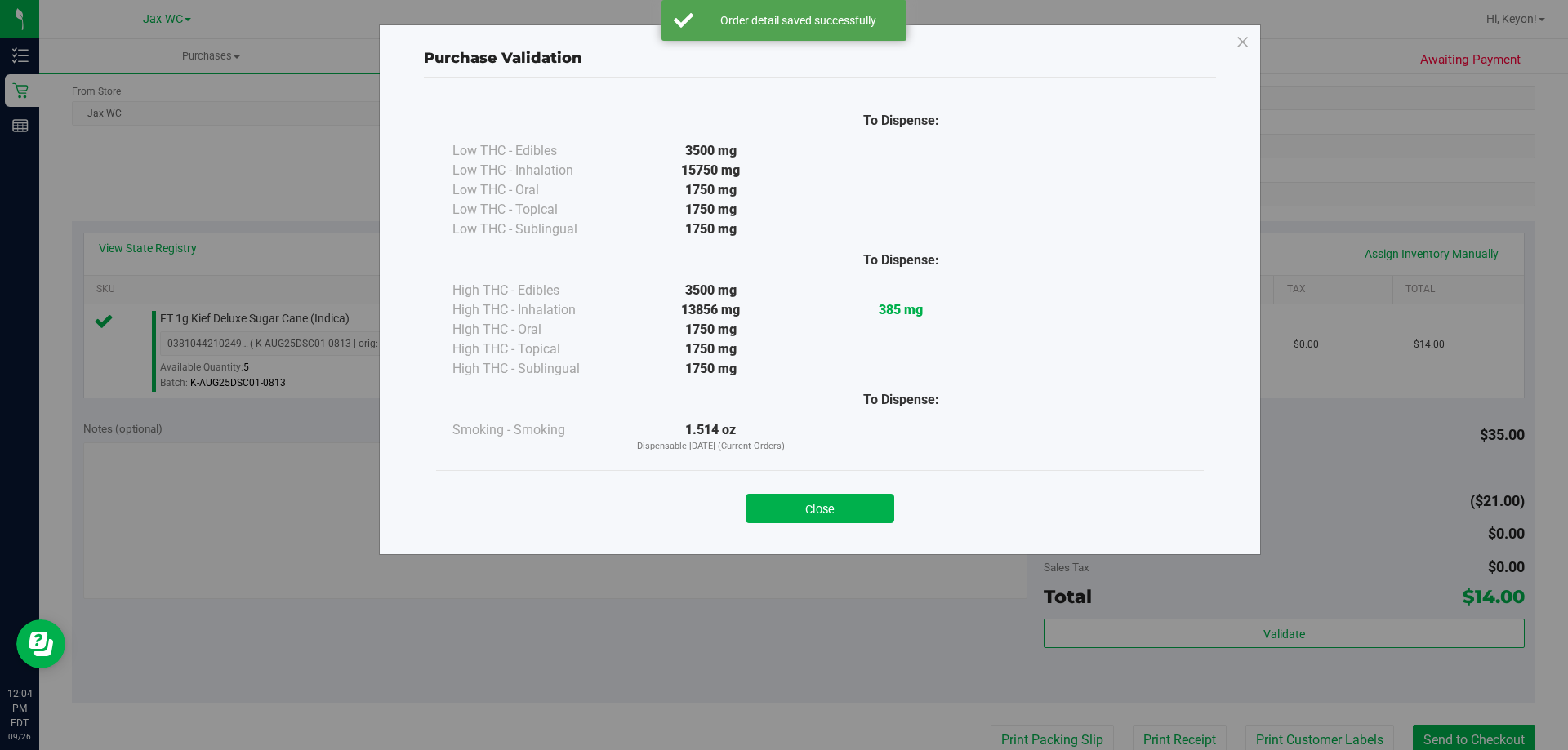
click at [821, 516] on button "Close" at bounding box center [820, 509] width 149 height 29
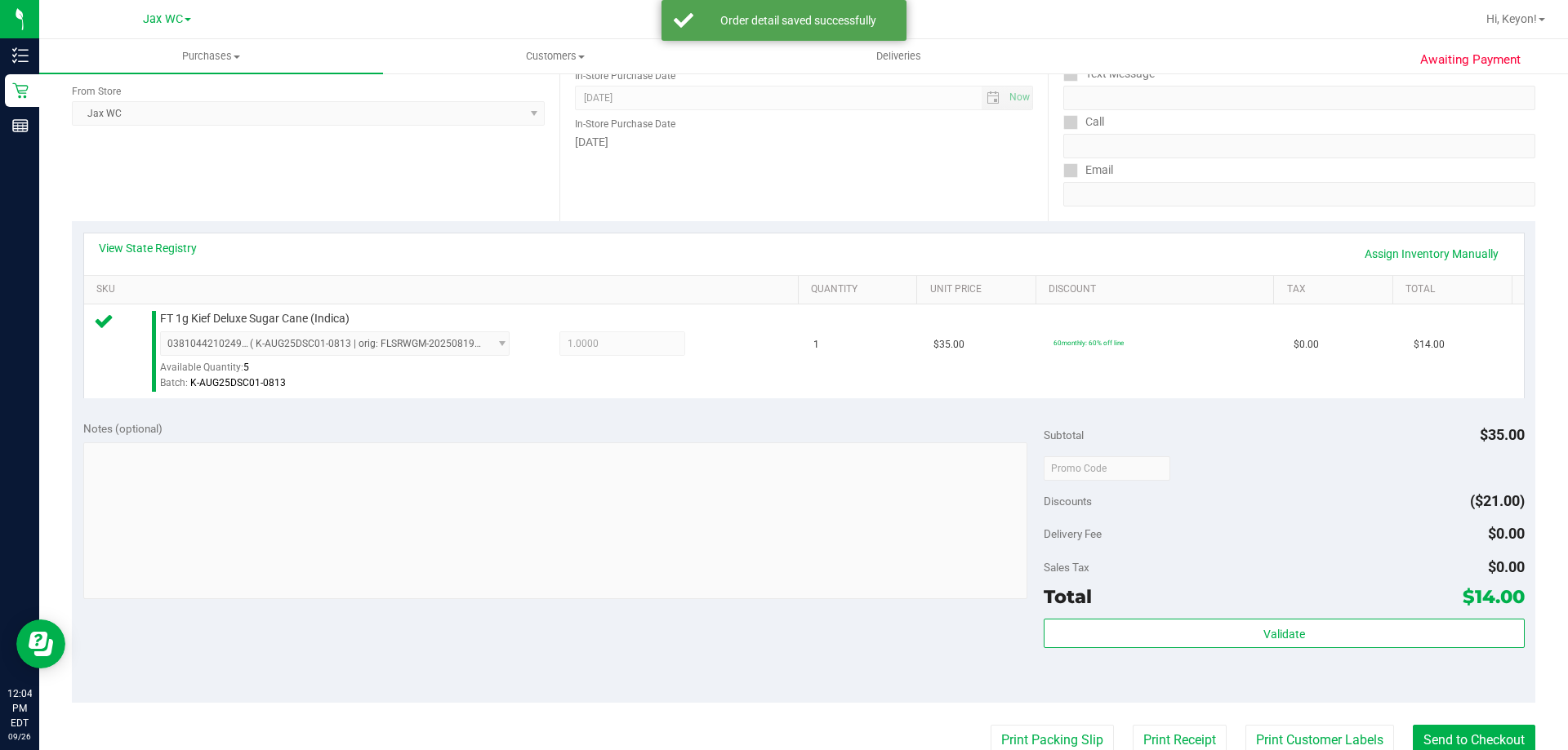
scroll to position [343, 0]
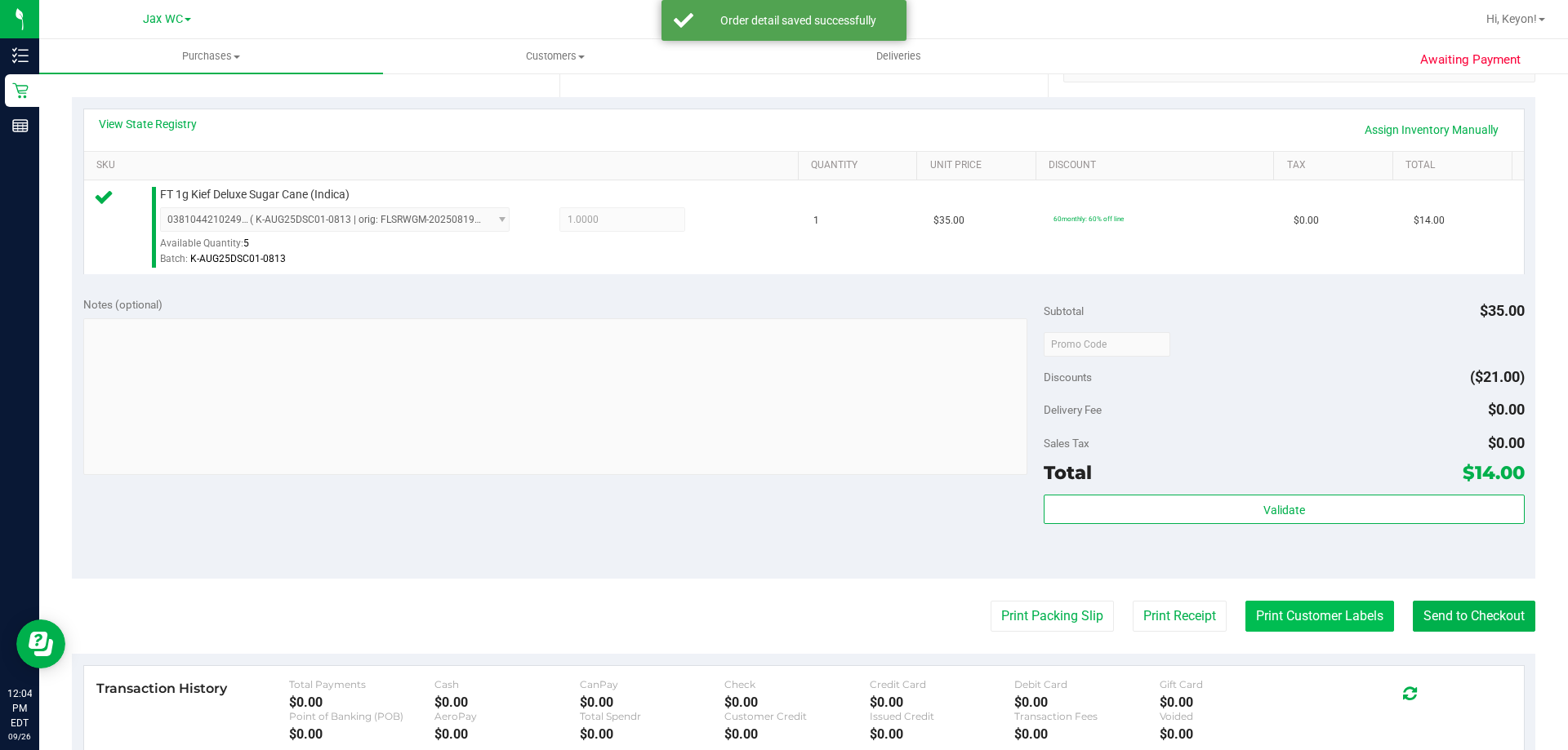
click at [1347, 612] on button "Print Customer Labels" at bounding box center [1319, 617] width 149 height 31
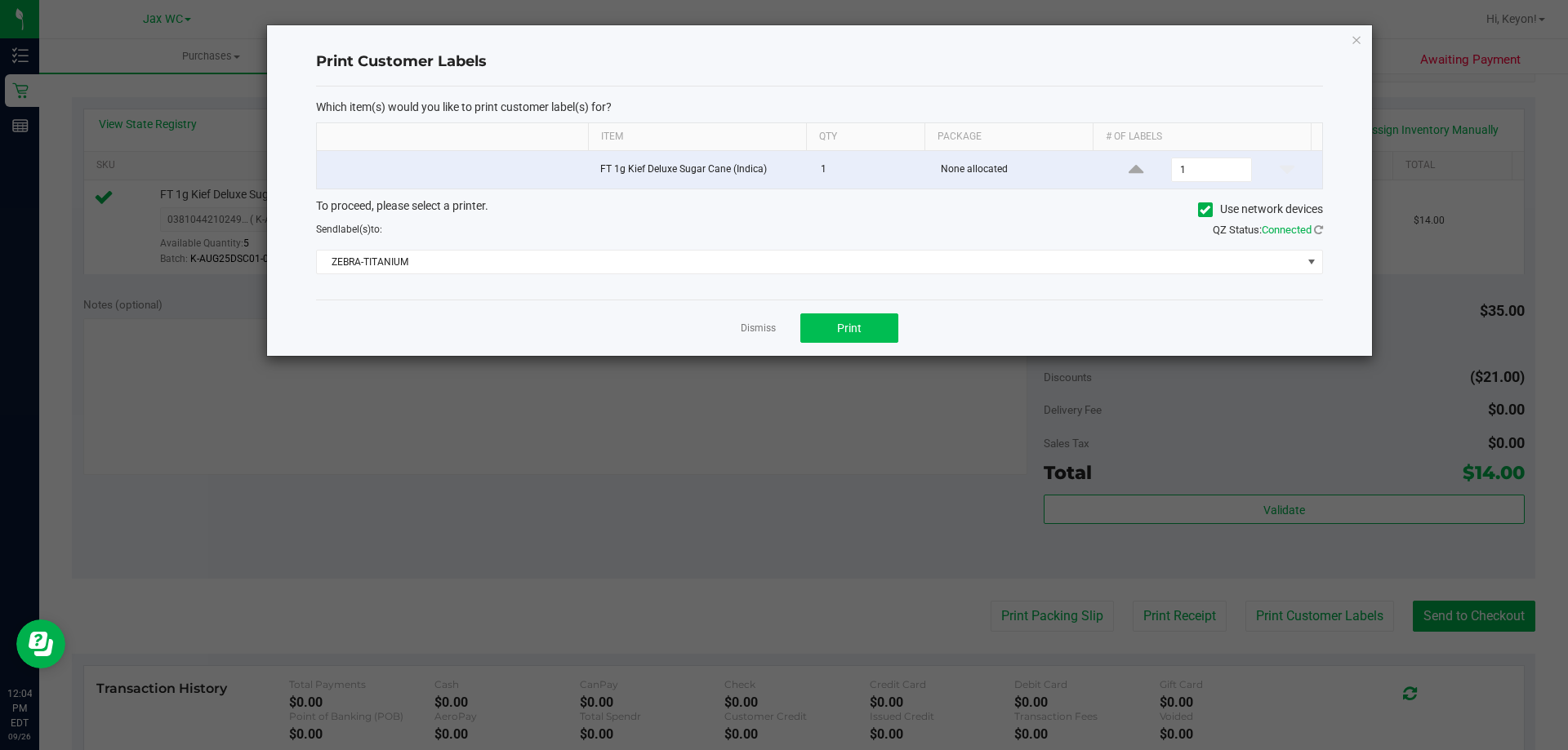
drag, startPoint x: 880, startPoint y: 309, endPoint x: 858, endPoint y: 327, distance: 28.4
click at [879, 312] on div "Dismiss Print" at bounding box center [819, 327] width 1007 height 56
click at [858, 327] on span "Print" at bounding box center [849, 328] width 24 height 13
click at [786, 332] on div "Dismiss Print" at bounding box center [819, 327] width 1007 height 56
click at [753, 330] on link "Dismiss" at bounding box center [758, 329] width 35 height 14
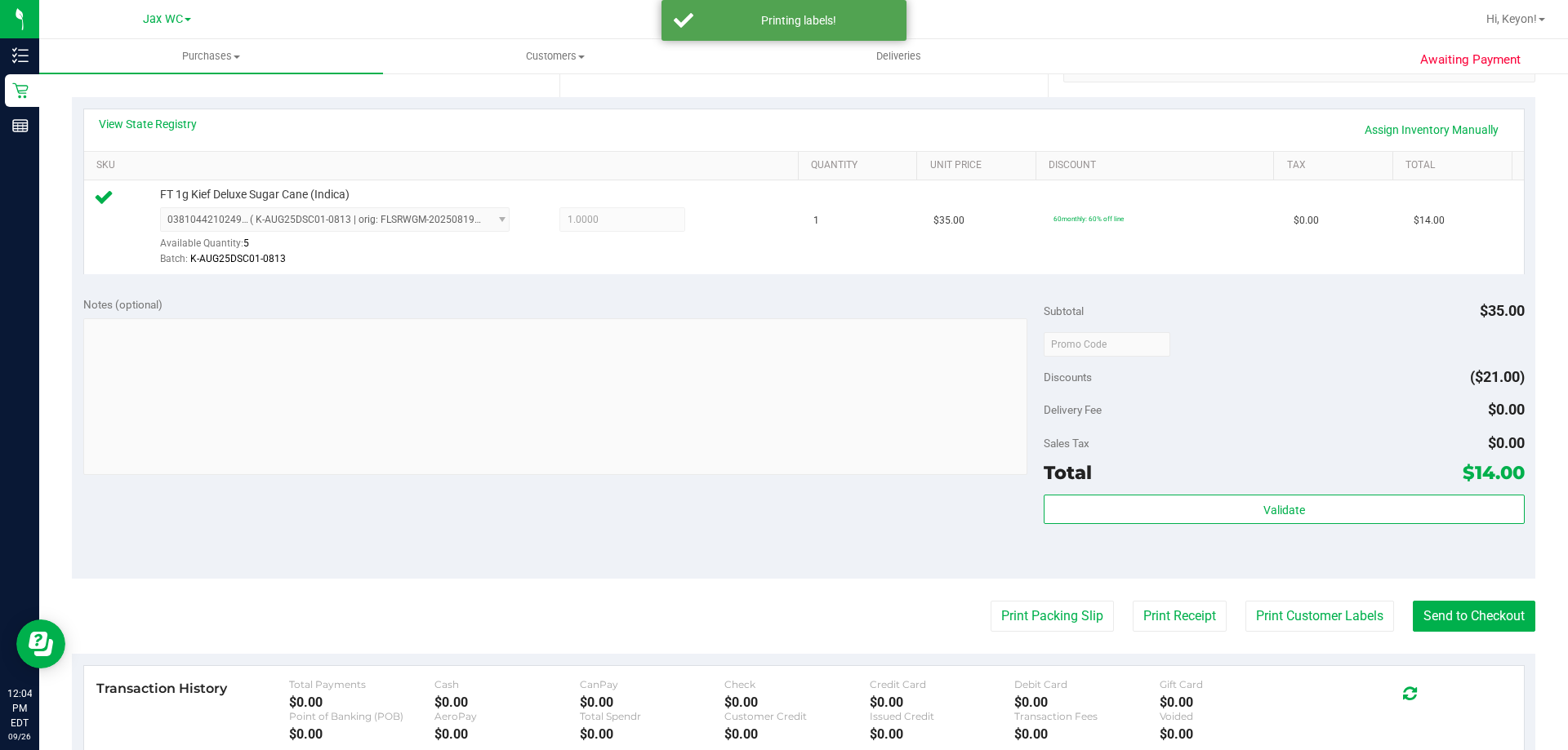
click at [1450, 600] on purchase-details "Back Edit Purchase Cancel Purchase View Profile # 12008355 BioTrack ID: - Submi…" at bounding box center [803, 352] width 1463 height 1214
click at [1497, 624] on button "Send to Checkout" at bounding box center [1474, 617] width 122 height 31
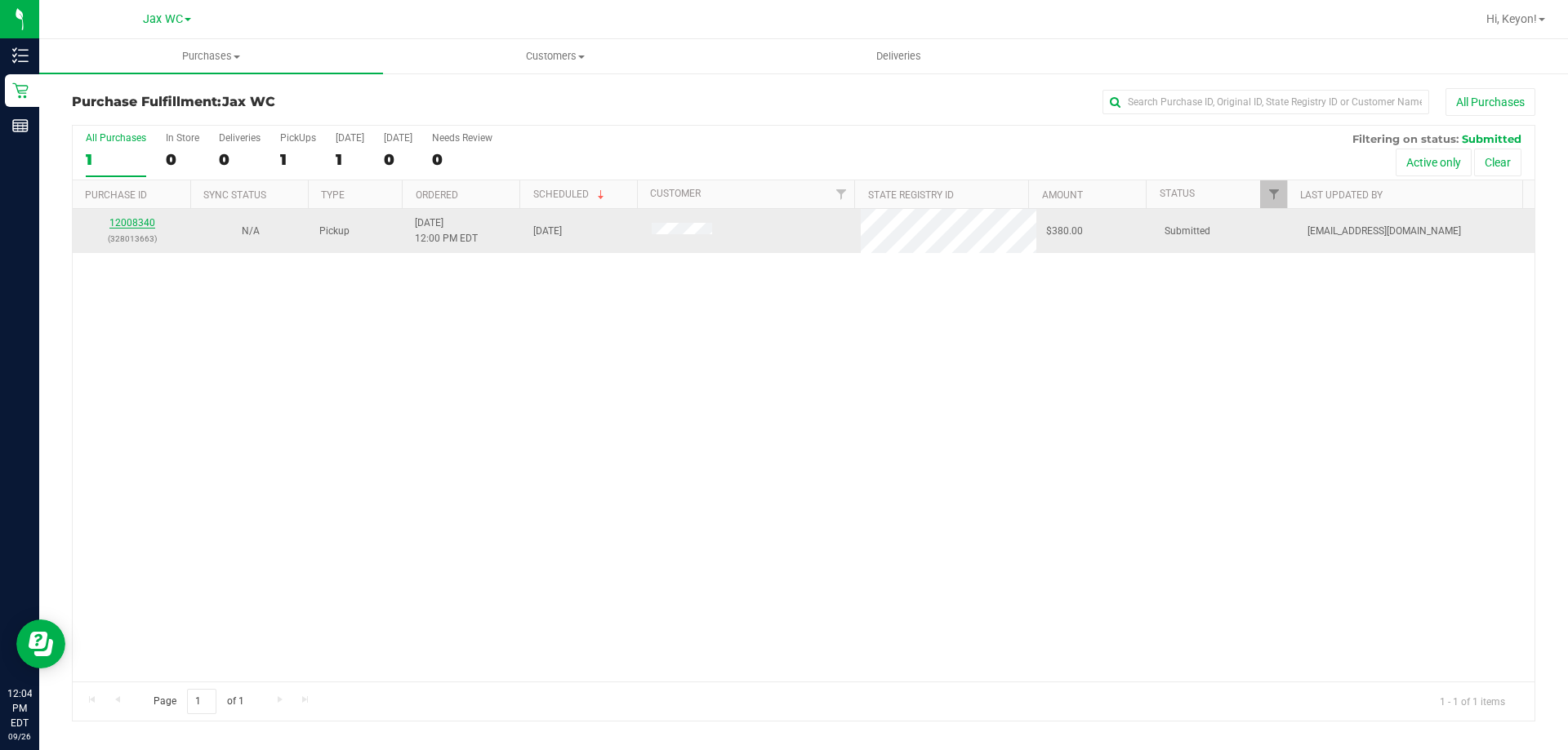
click at [117, 220] on link "12008340" at bounding box center [132, 222] width 46 height 11
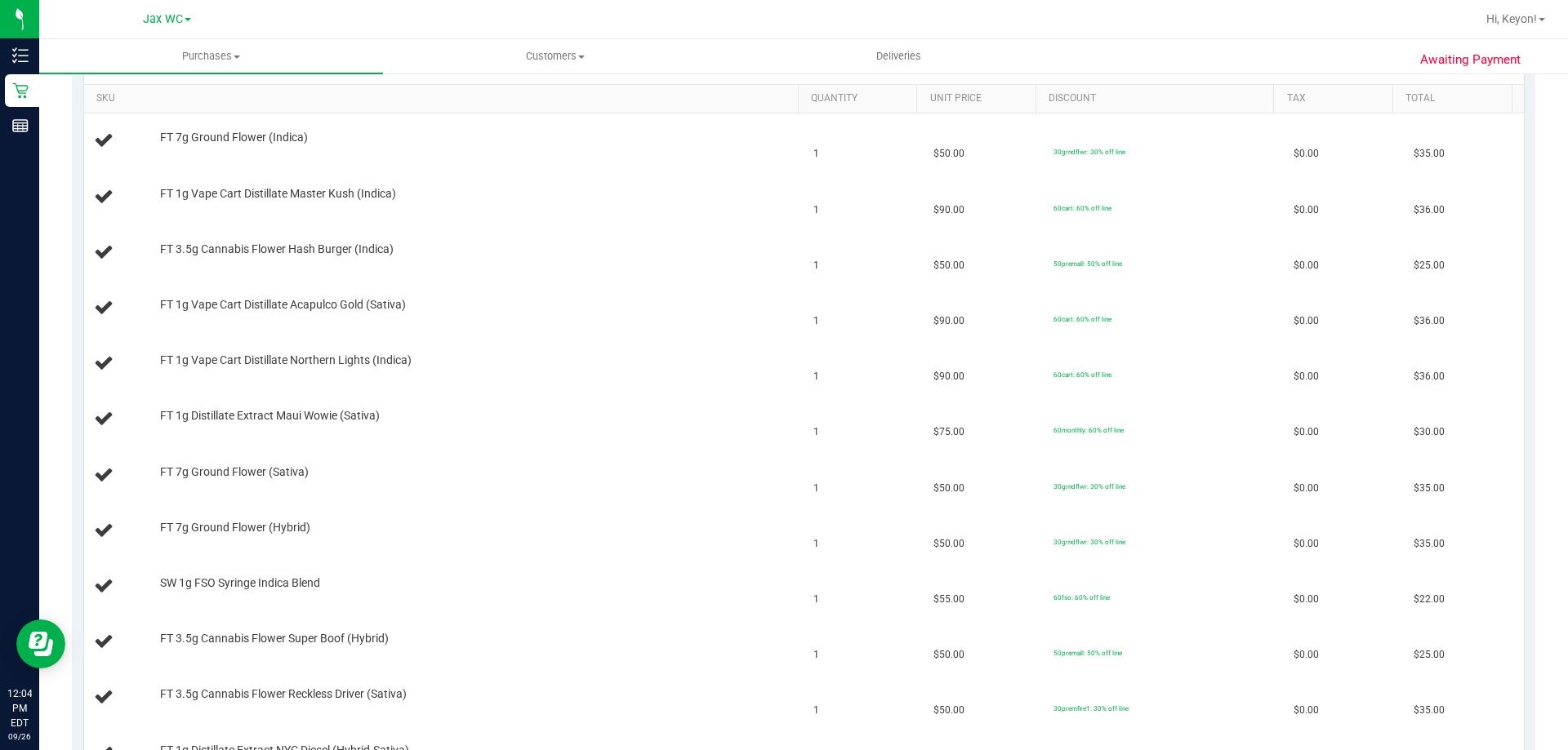
scroll to position [316, 0]
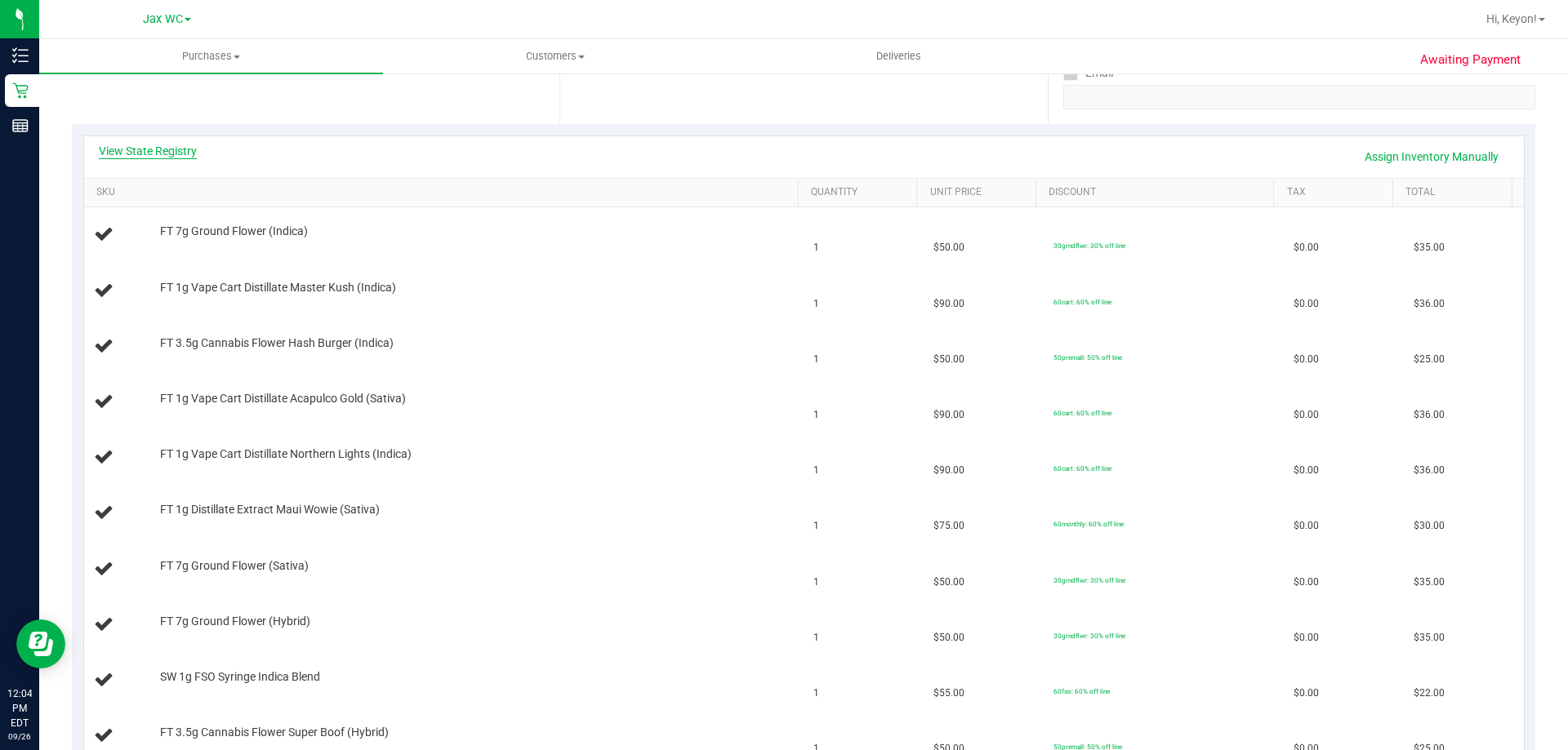
click at [148, 145] on link "View State Registry" at bounding box center [148, 151] width 98 height 16
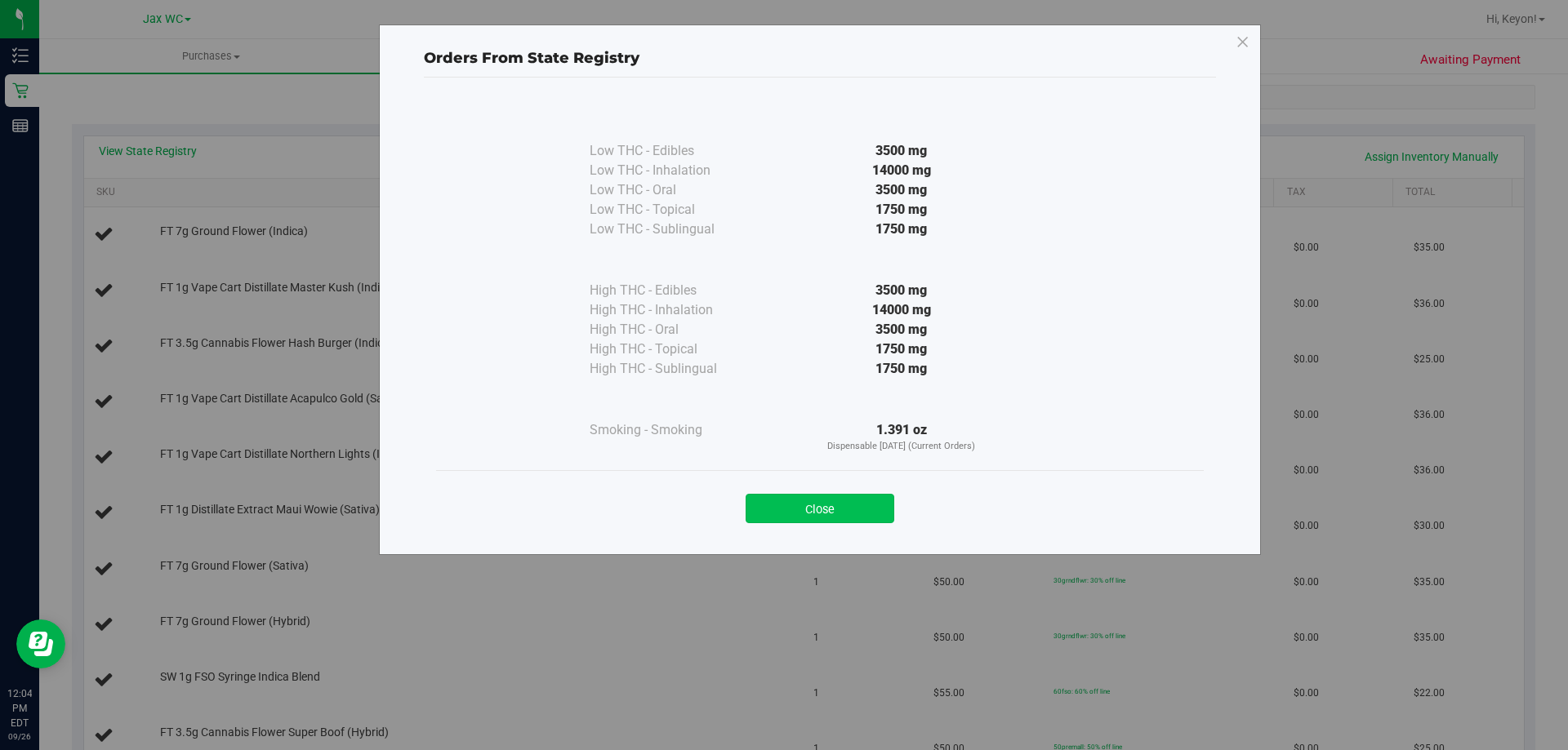
click at [807, 500] on button "Close" at bounding box center [820, 509] width 149 height 29
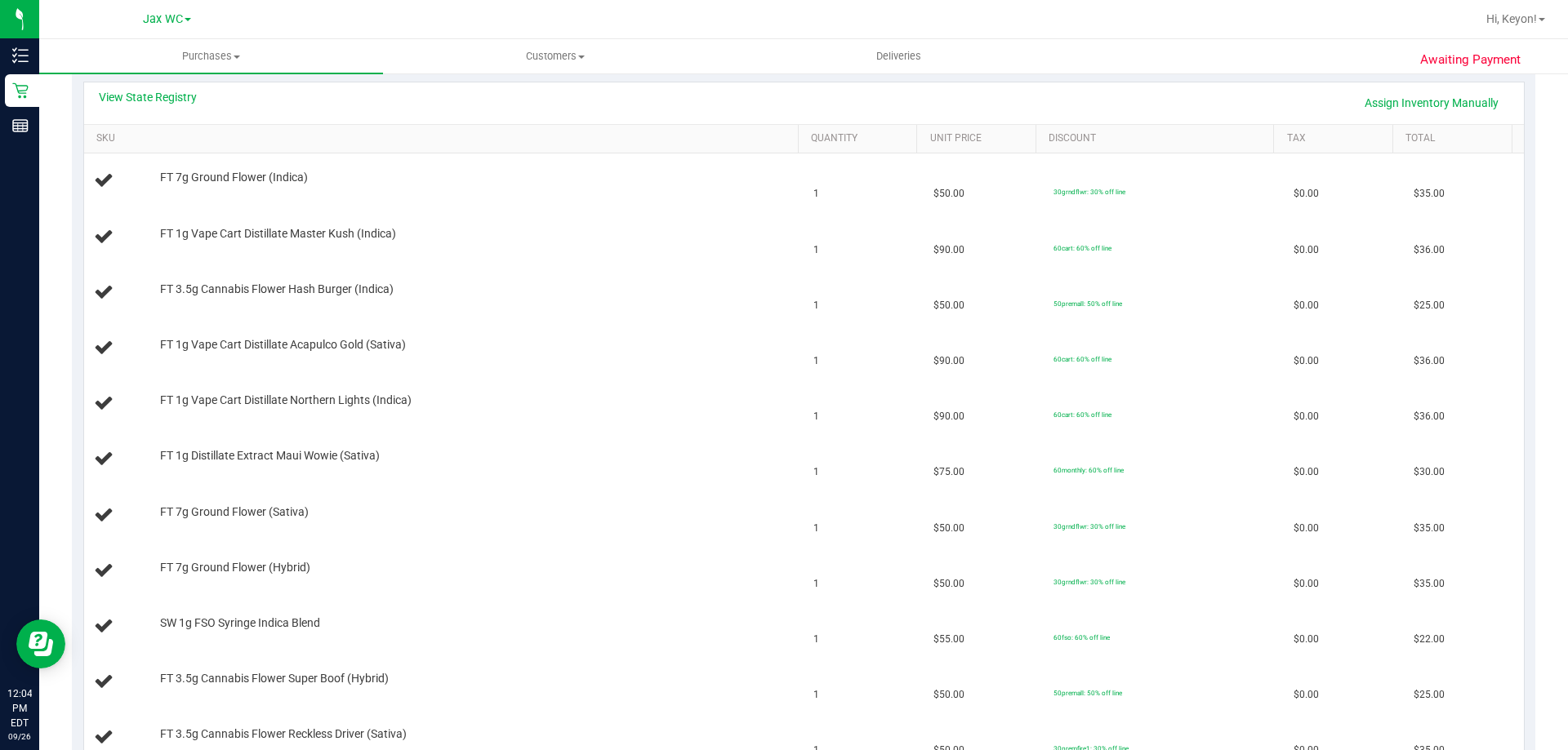
scroll to position [356, 0]
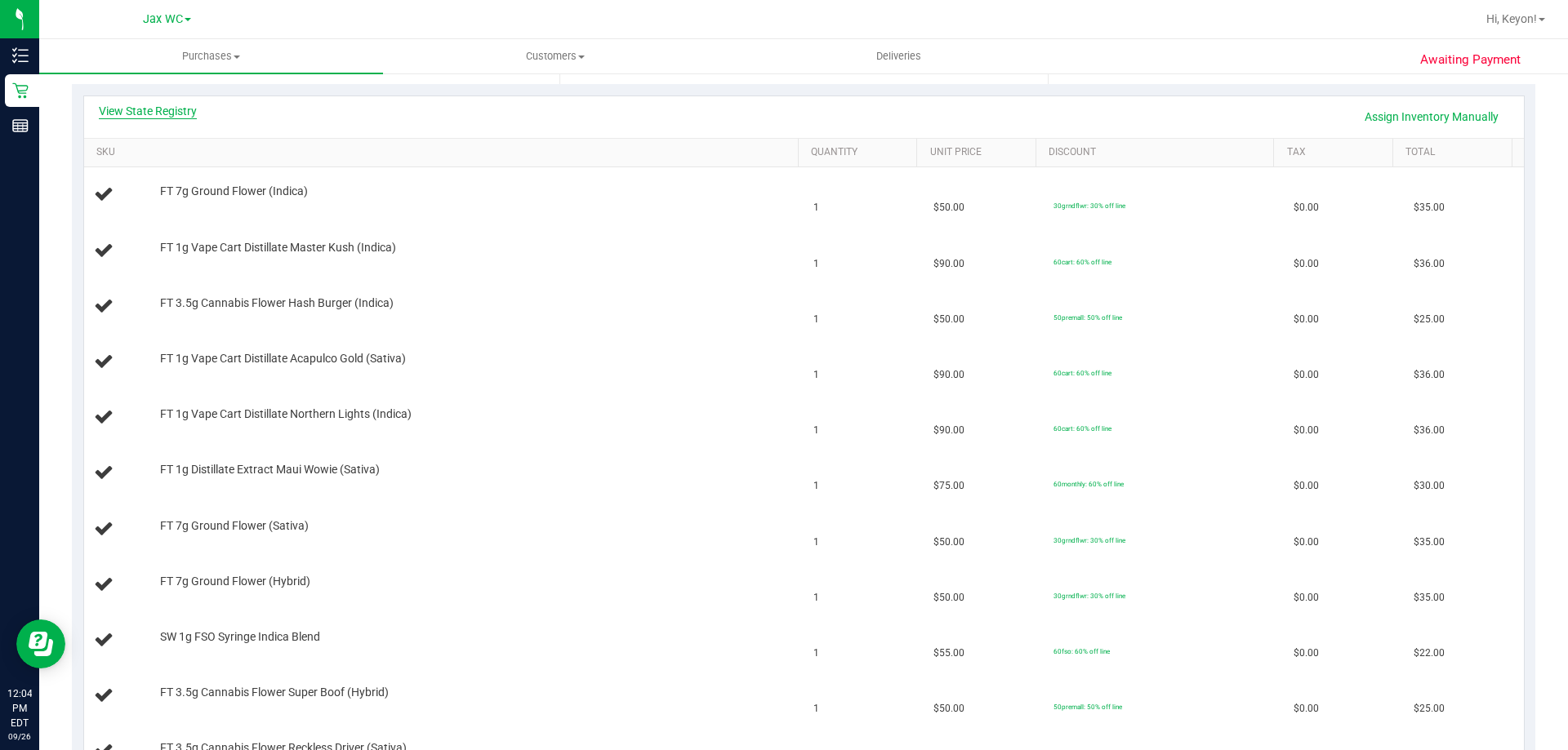
click at [177, 105] on link "View State Registry" at bounding box center [148, 110] width 98 height 16
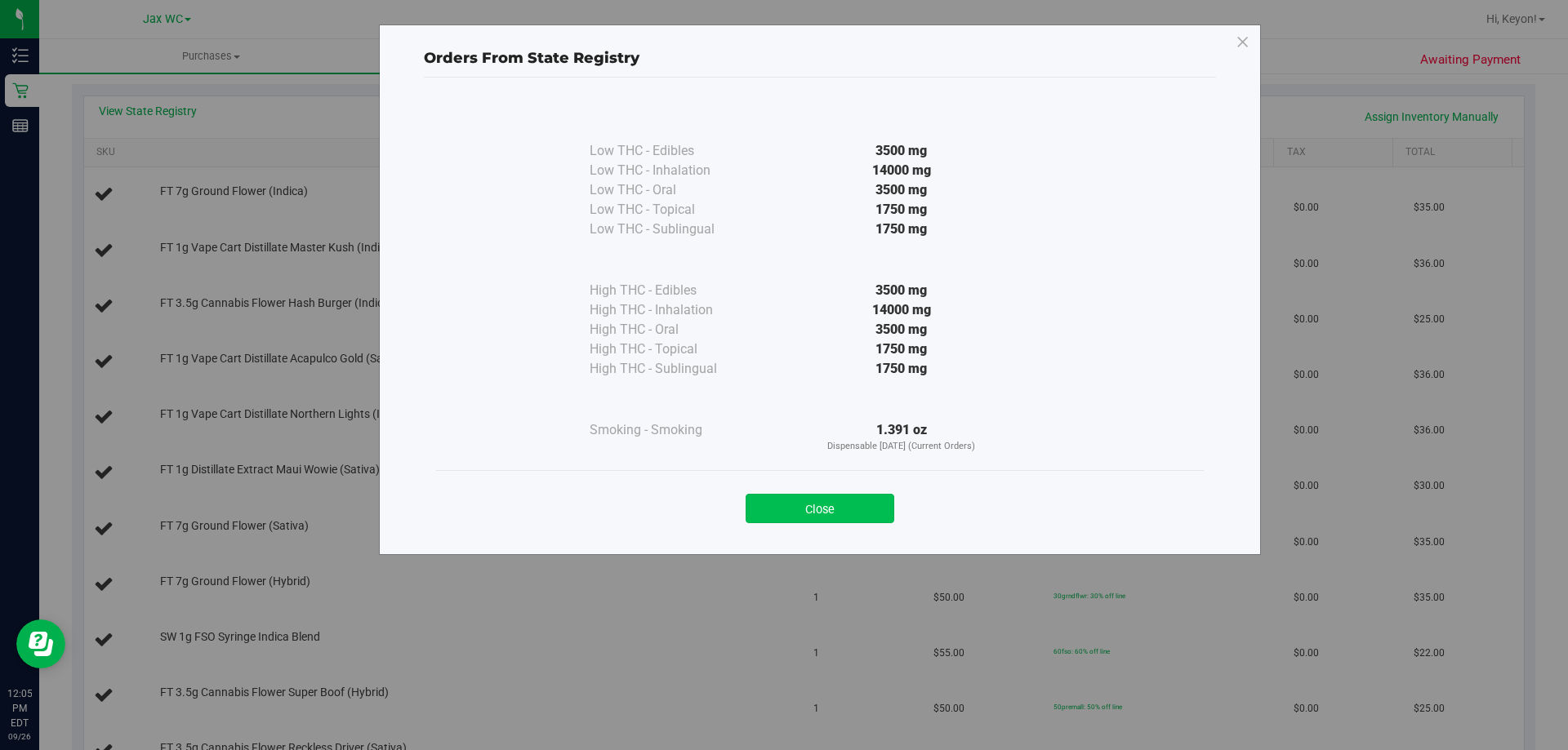
click at [850, 511] on button "Close" at bounding box center [820, 509] width 149 height 29
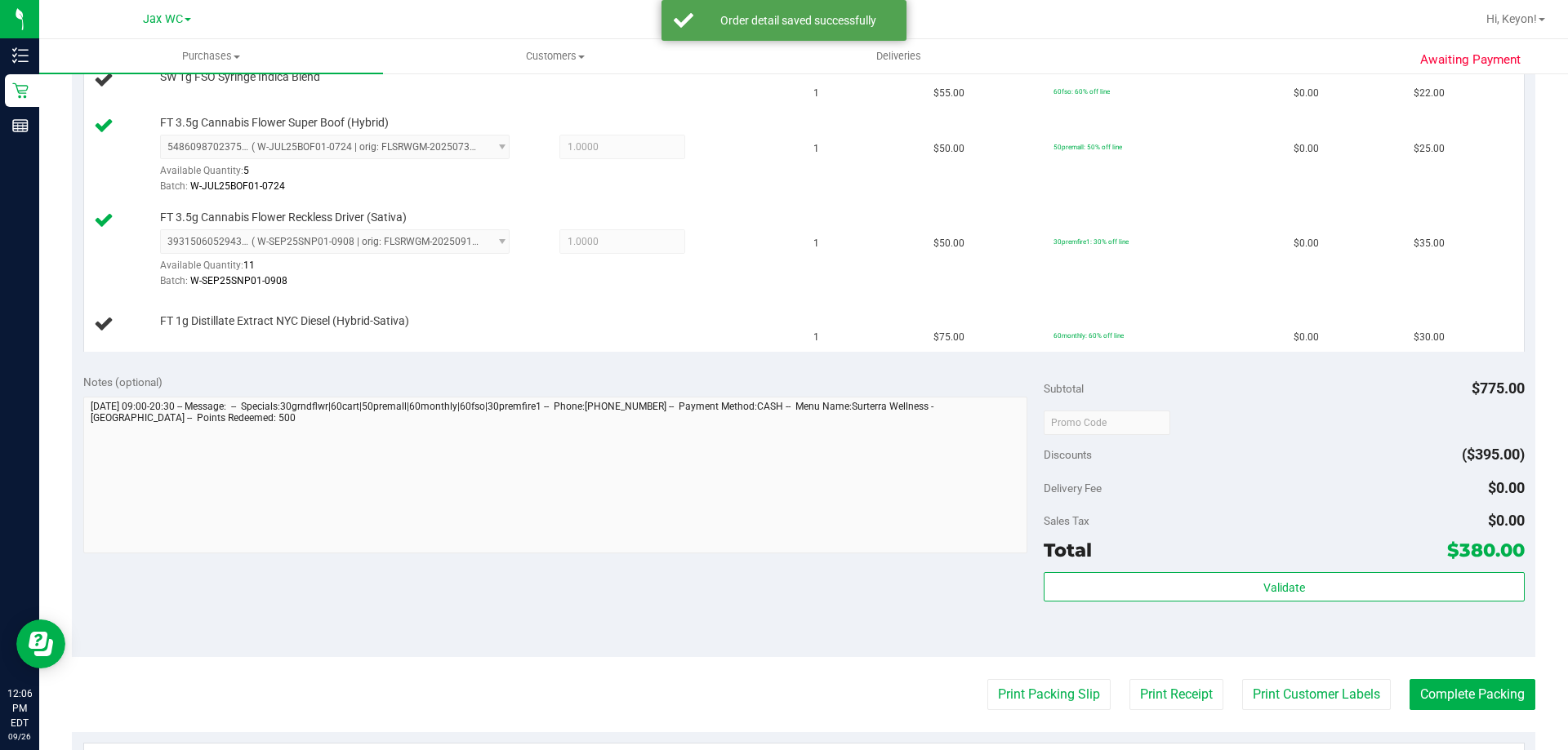
scroll to position [1191, 0]
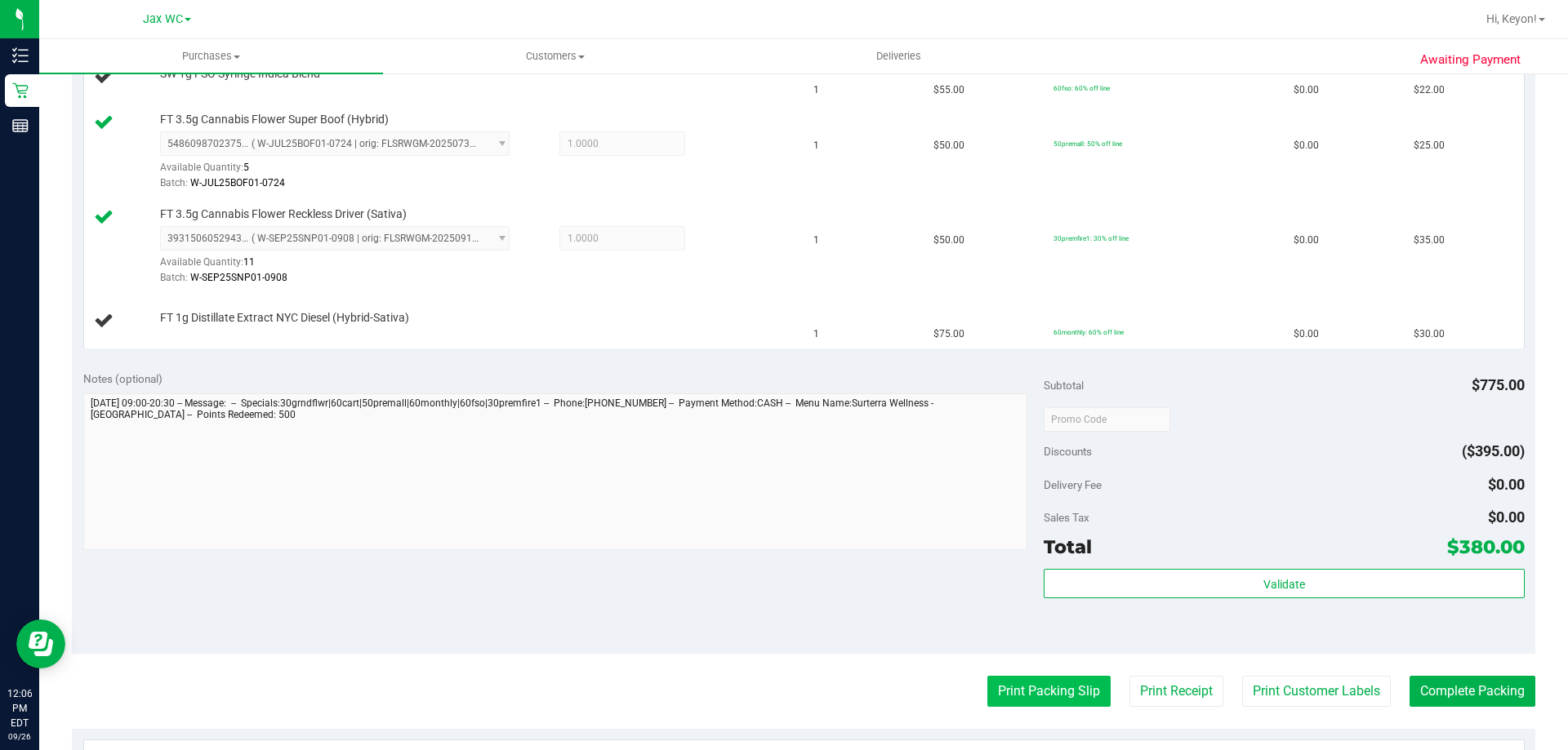
click at [1032, 700] on button "Print Packing Slip" at bounding box center [1049, 691] width 123 height 31
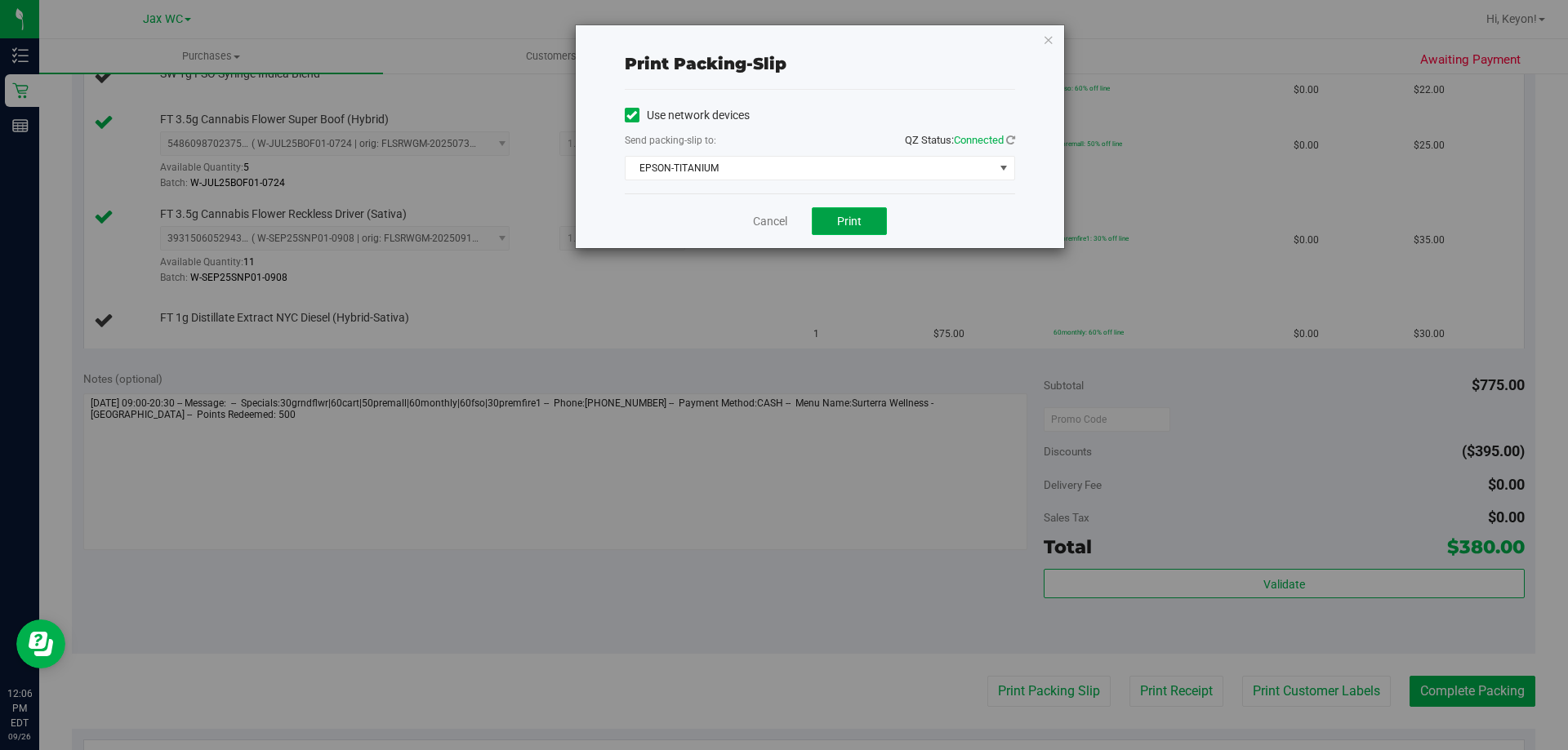
click at [871, 215] on button "Print" at bounding box center [849, 221] width 75 height 28
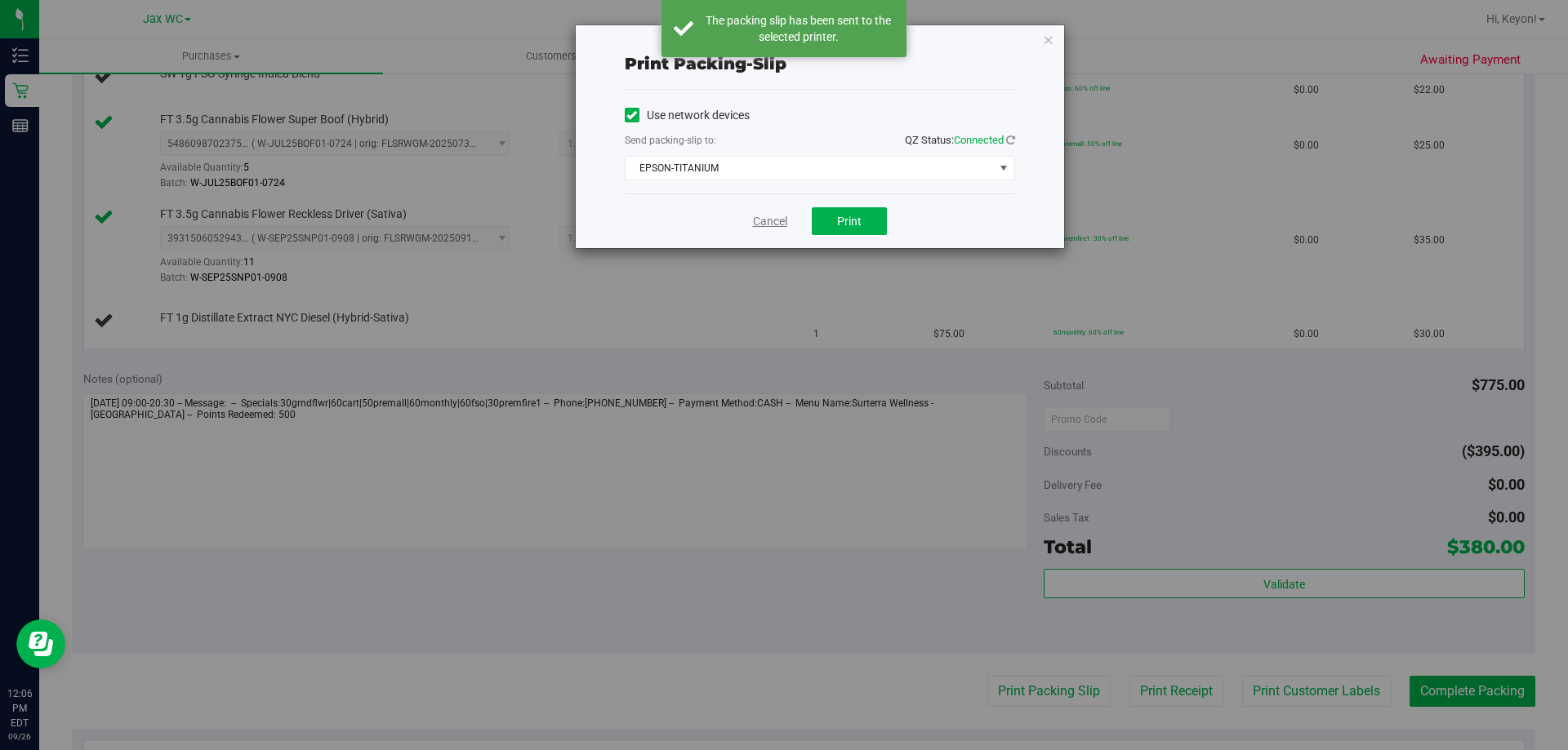
click at [782, 220] on link "Cancel" at bounding box center [770, 222] width 34 height 17
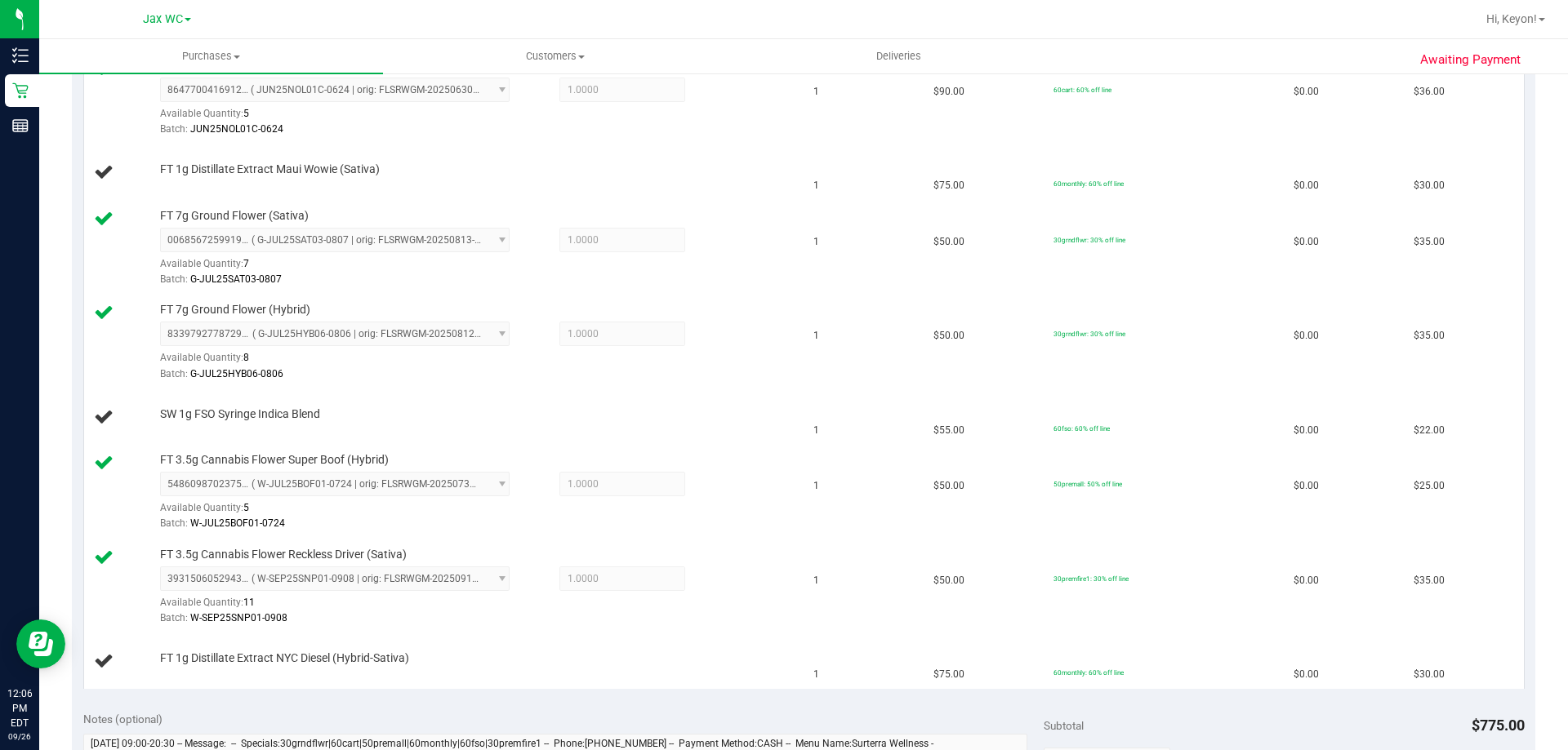
scroll to position [855, 0]
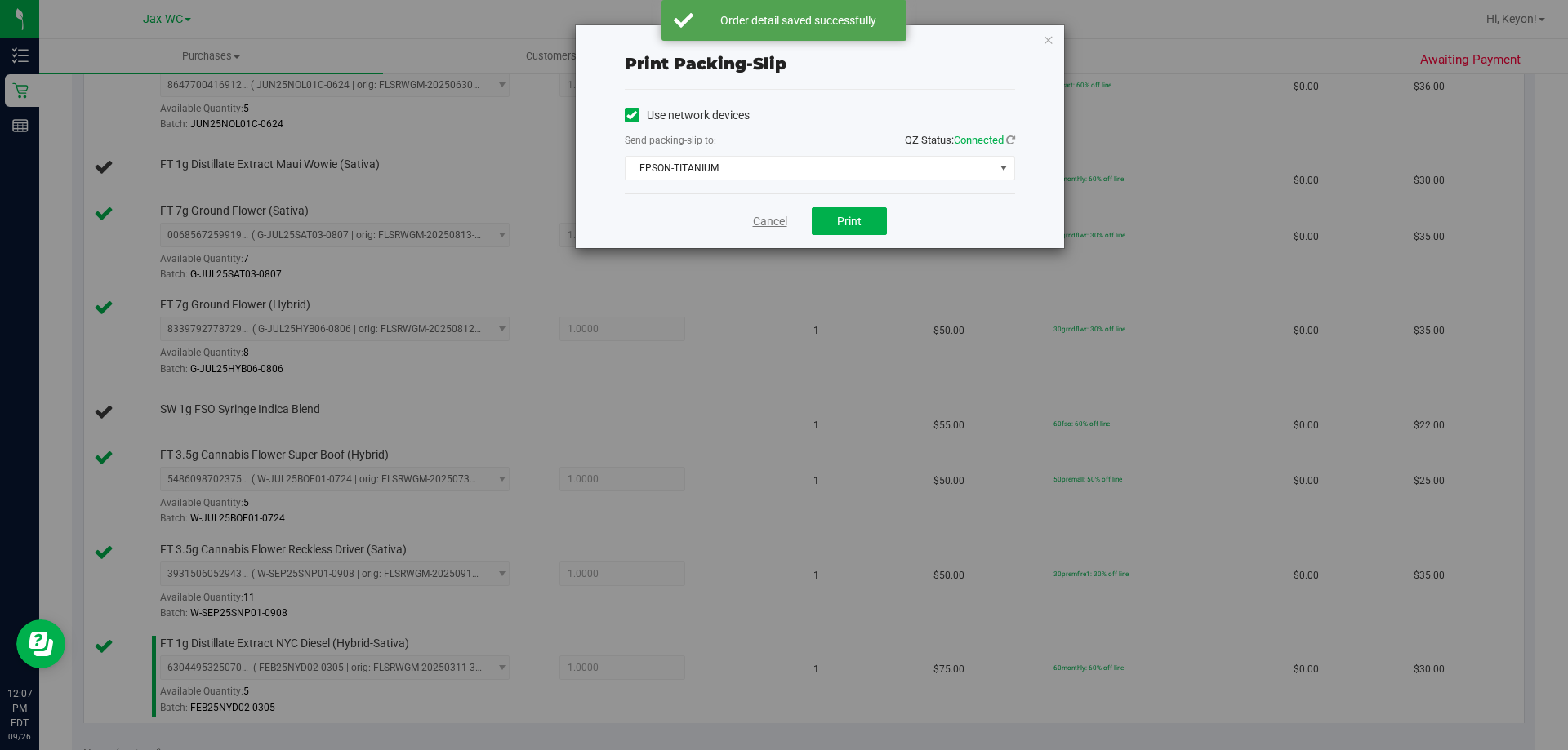
click at [772, 220] on link "Cancel" at bounding box center [770, 222] width 34 height 17
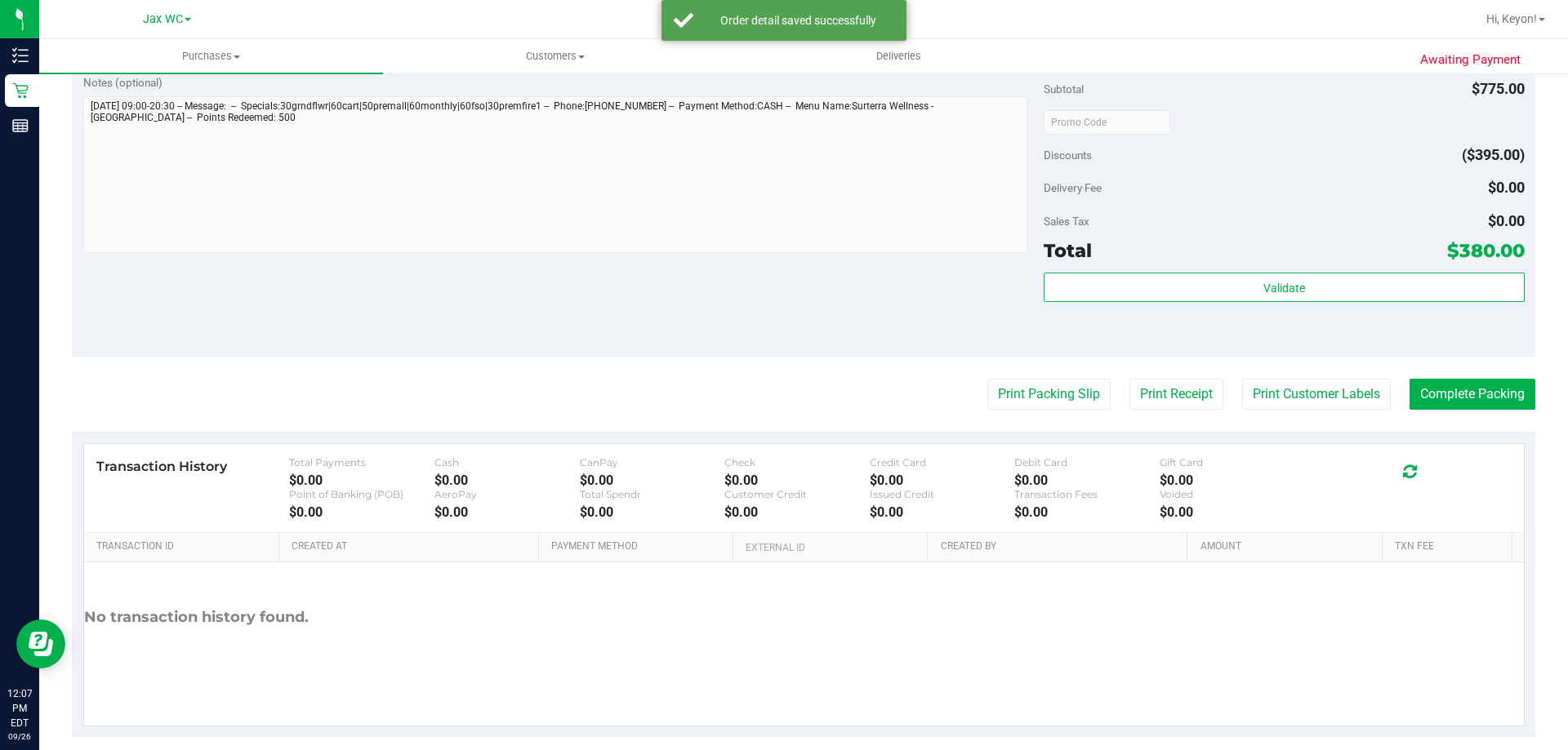
click at [988, 379] on button "Print Packing Slip" at bounding box center [1049, 394] width 123 height 31
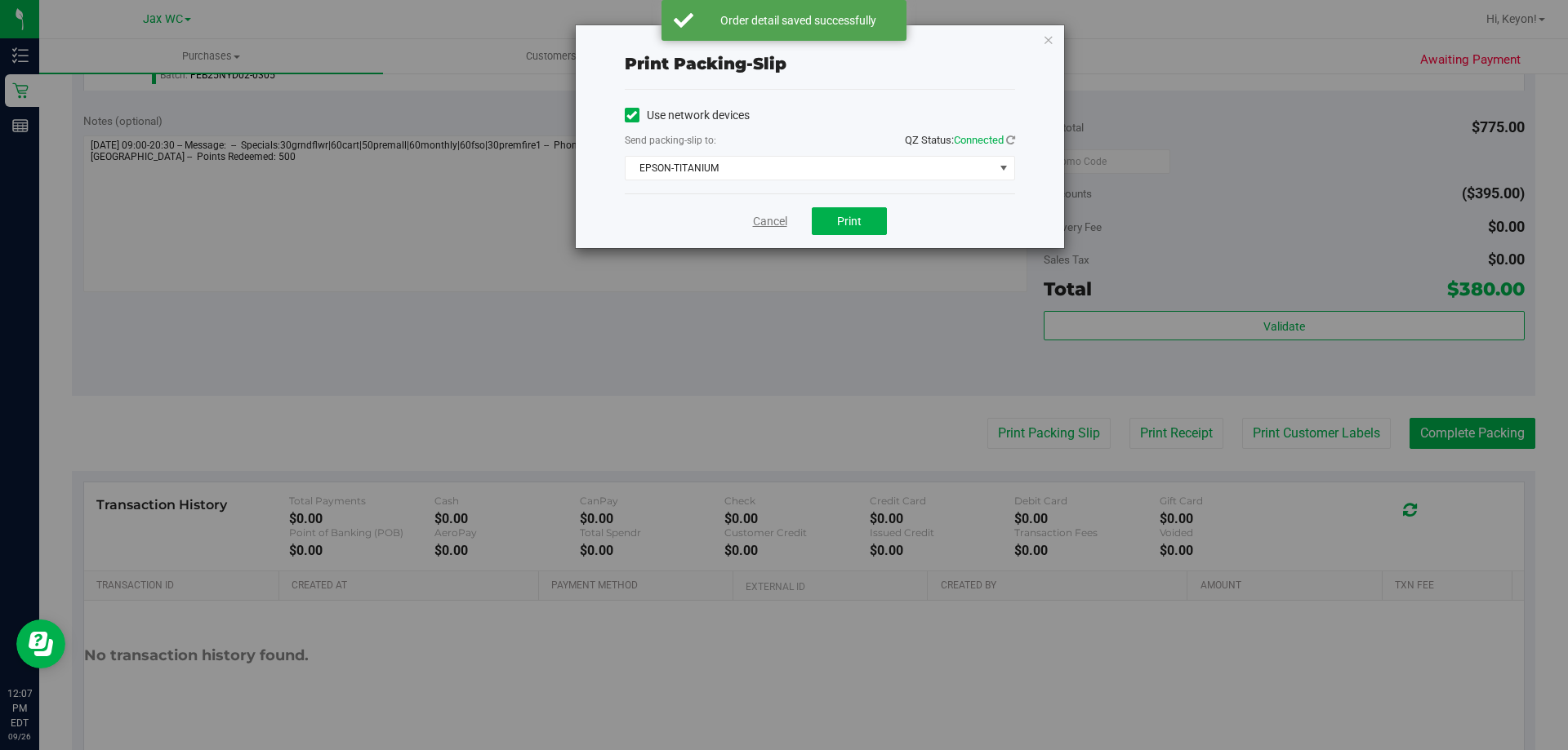
click at [768, 214] on link "Cancel" at bounding box center [770, 222] width 34 height 17
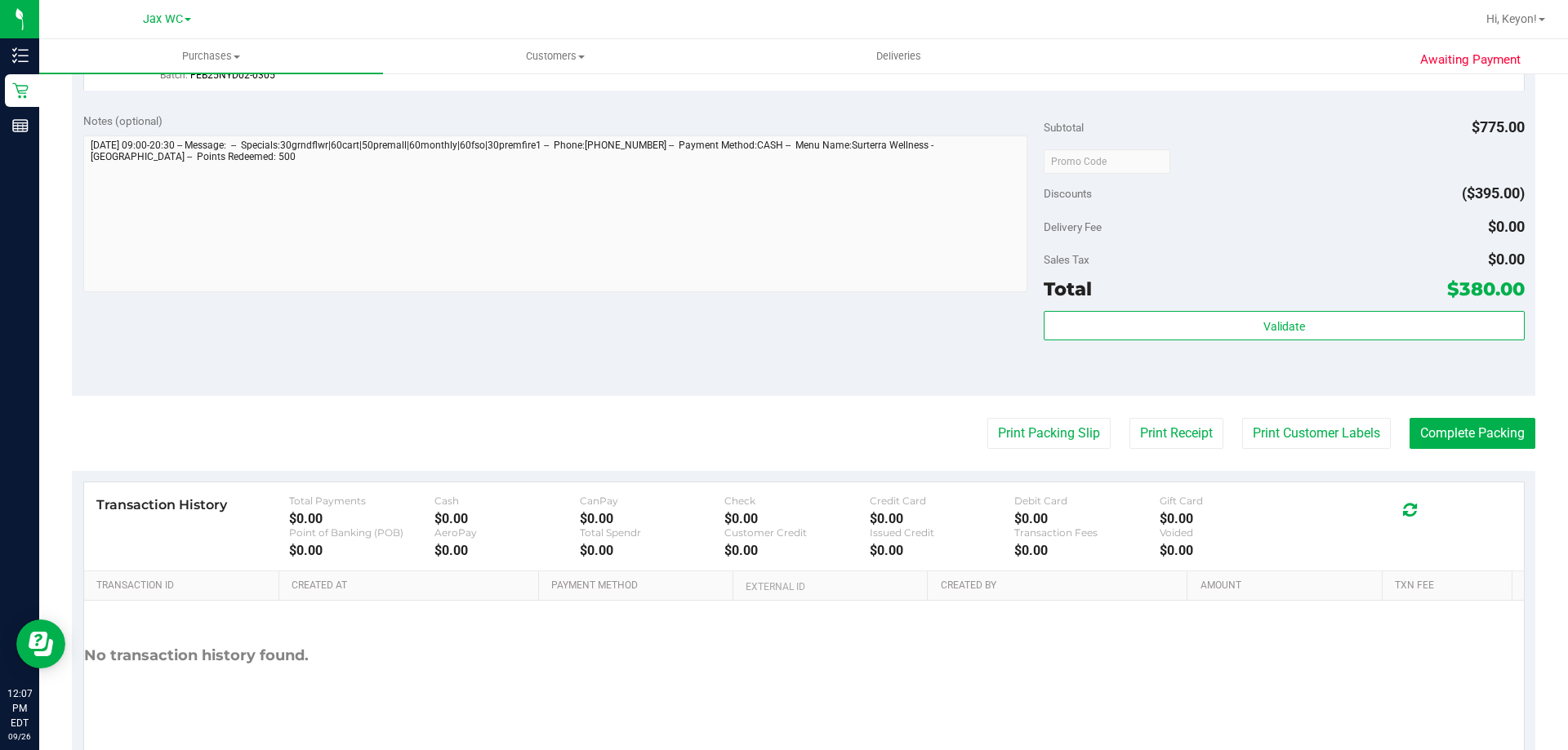
click at [988, 418] on button "Print Packing Slip" at bounding box center [1049, 434] width 123 height 31
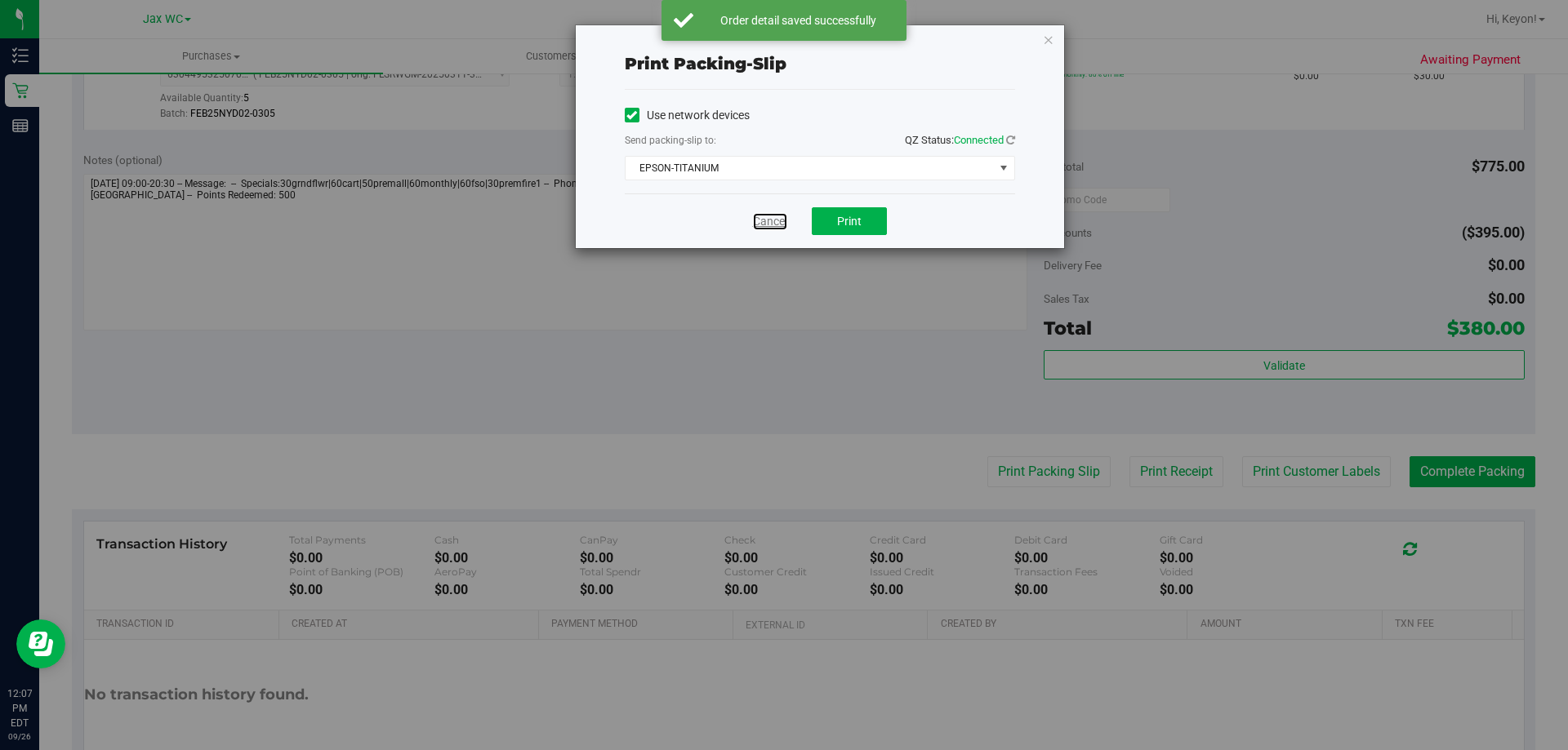
click at [768, 214] on link "Cancel" at bounding box center [770, 222] width 34 height 17
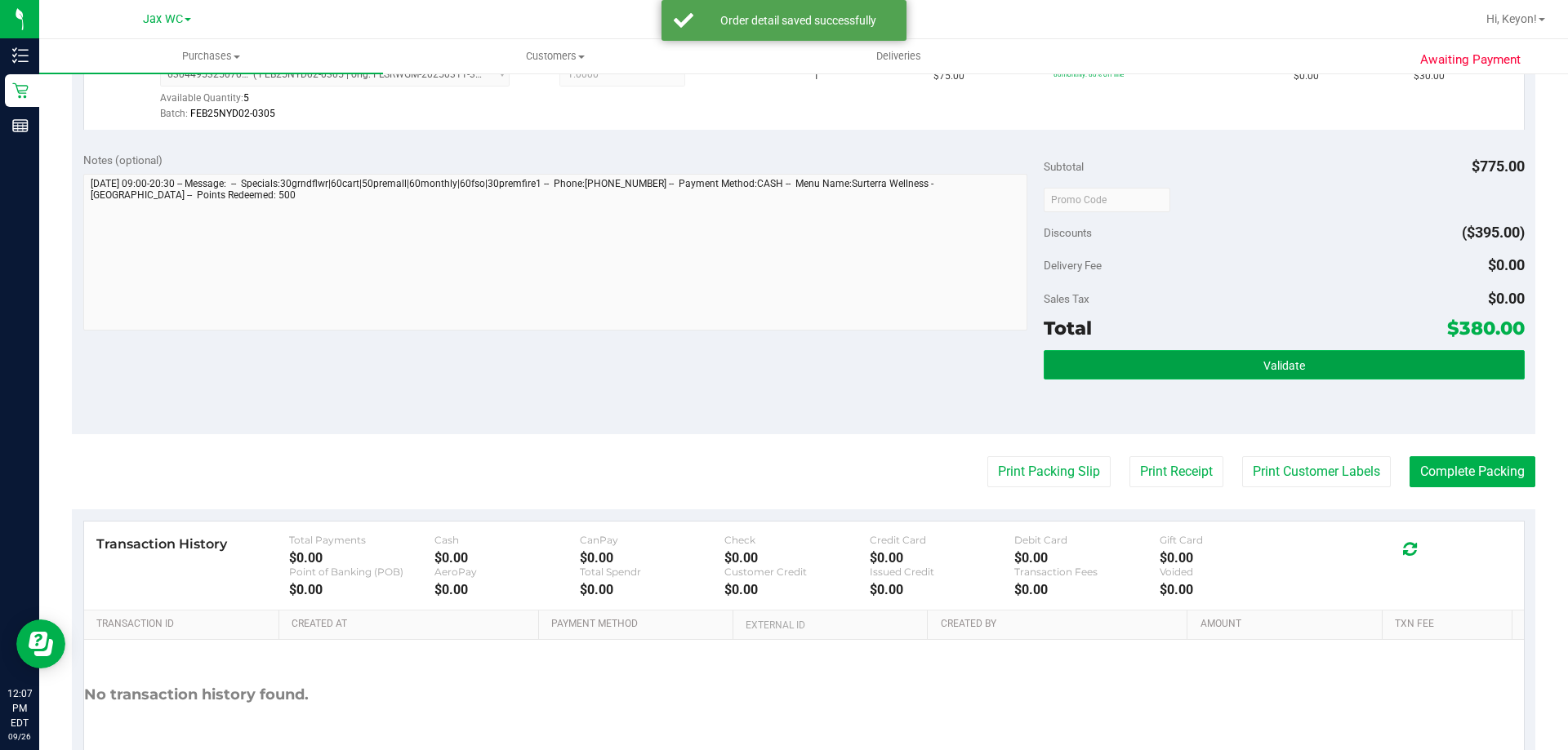
click at [1303, 360] on button "Validate" at bounding box center [1284, 365] width 480 height 29
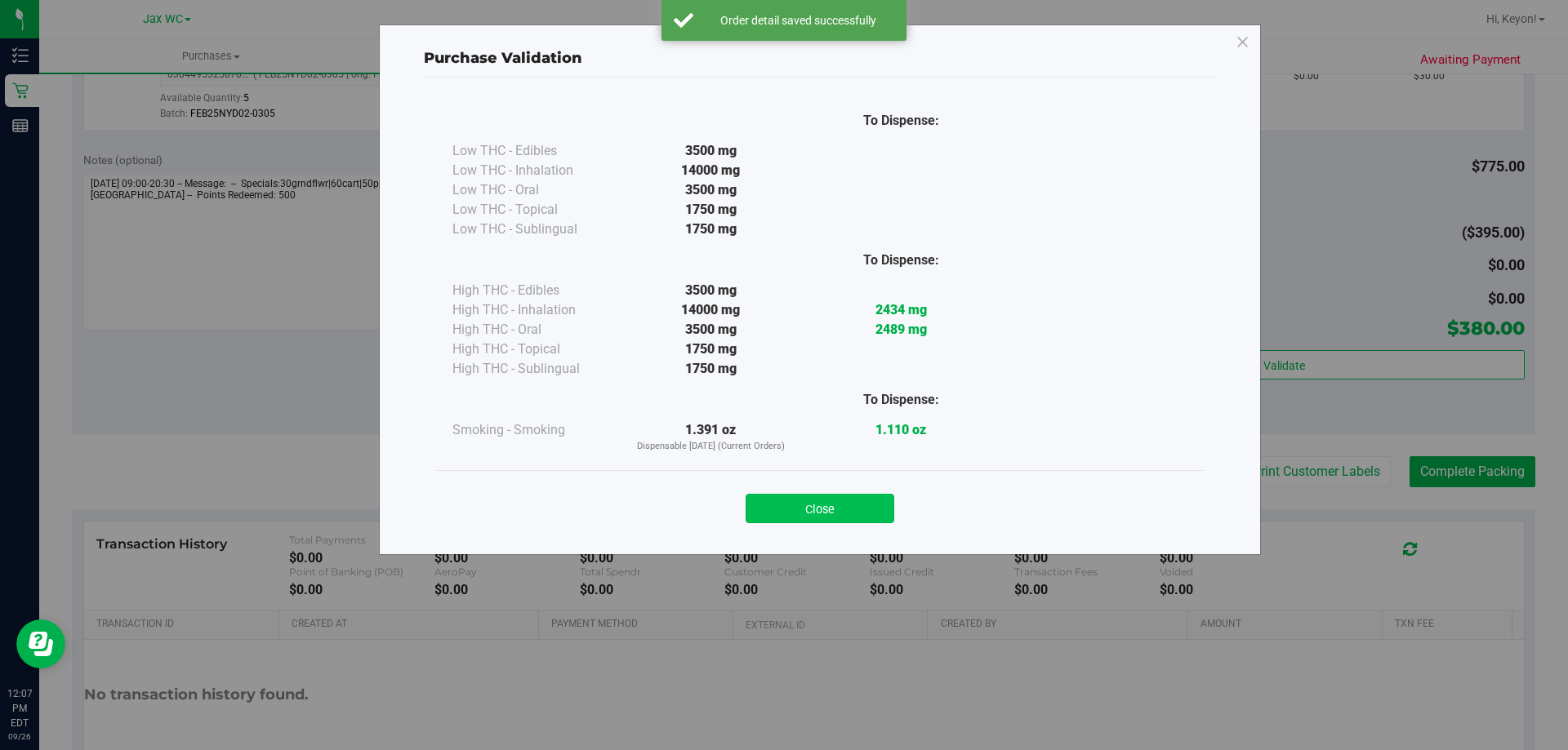
click at [837, 511] on button "Close" at bounding box center [820, 509] width 149 height 29
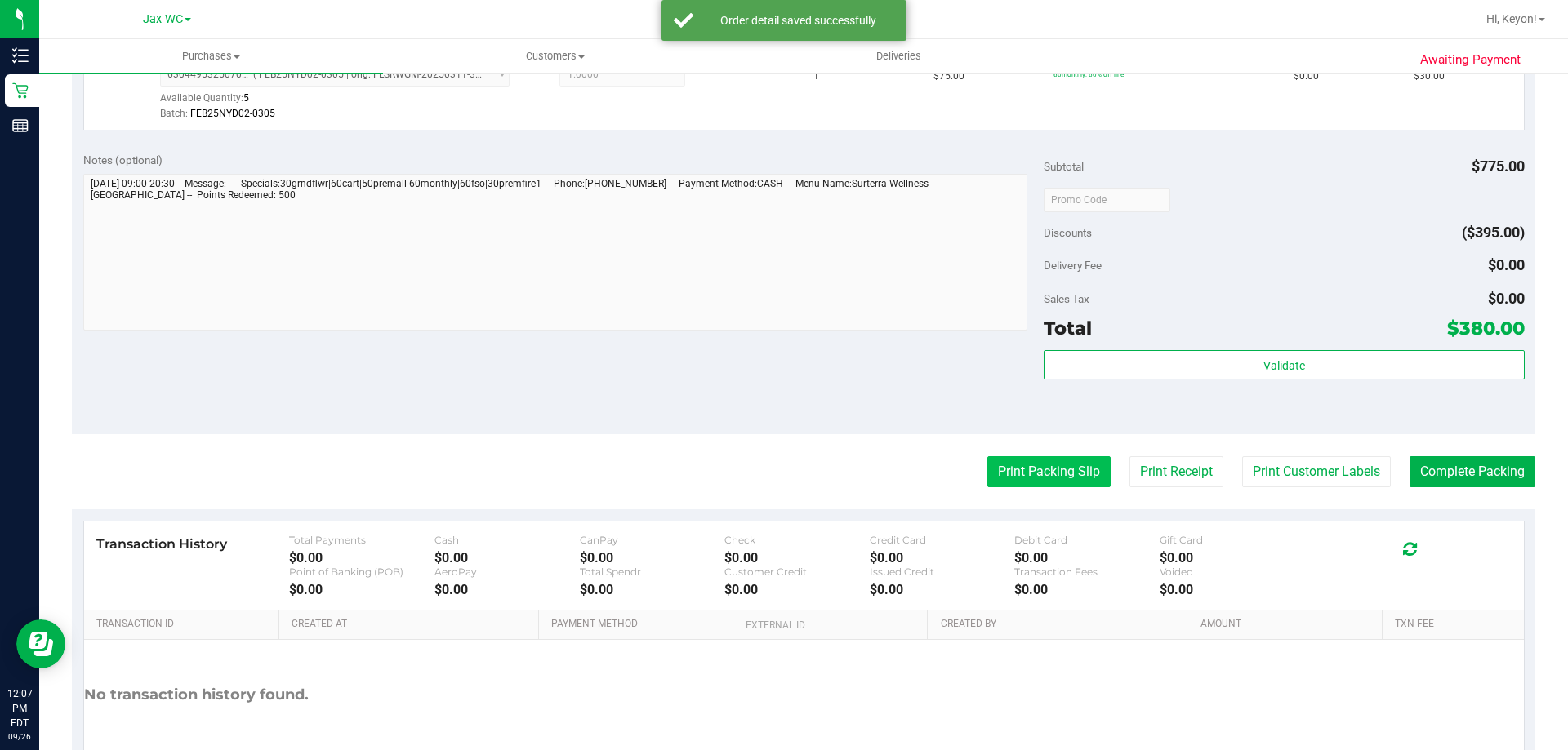
click at [989, 477] on button "Print Packing Slip" at bounding box center [1049, 472] width 123 height 31
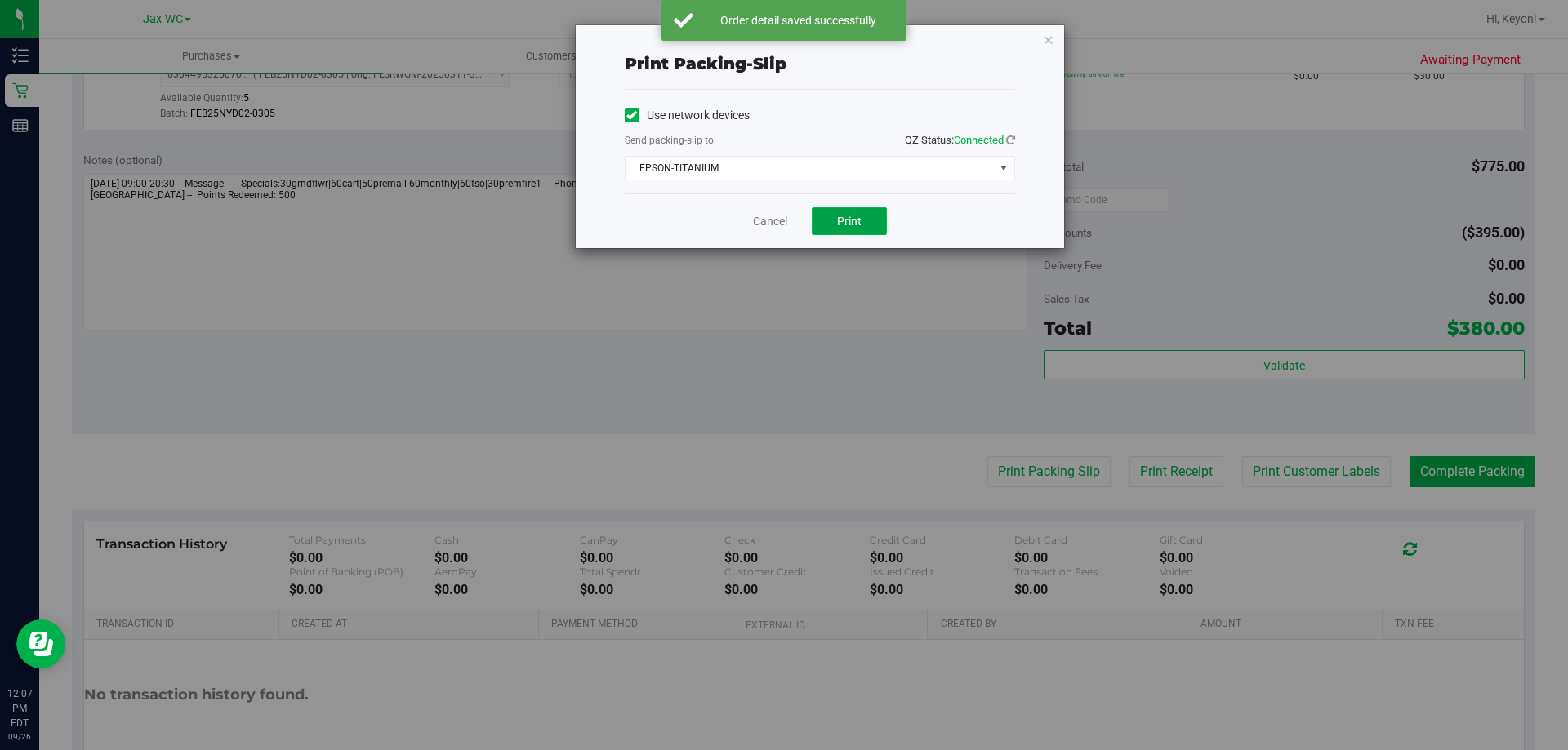
click at [858, 229] on button "Print" at bounding box center [849, 221] width 75 height 28
click at [755, 223] on link "Cancel" at bounding box center [770, 222] width 34 height 17
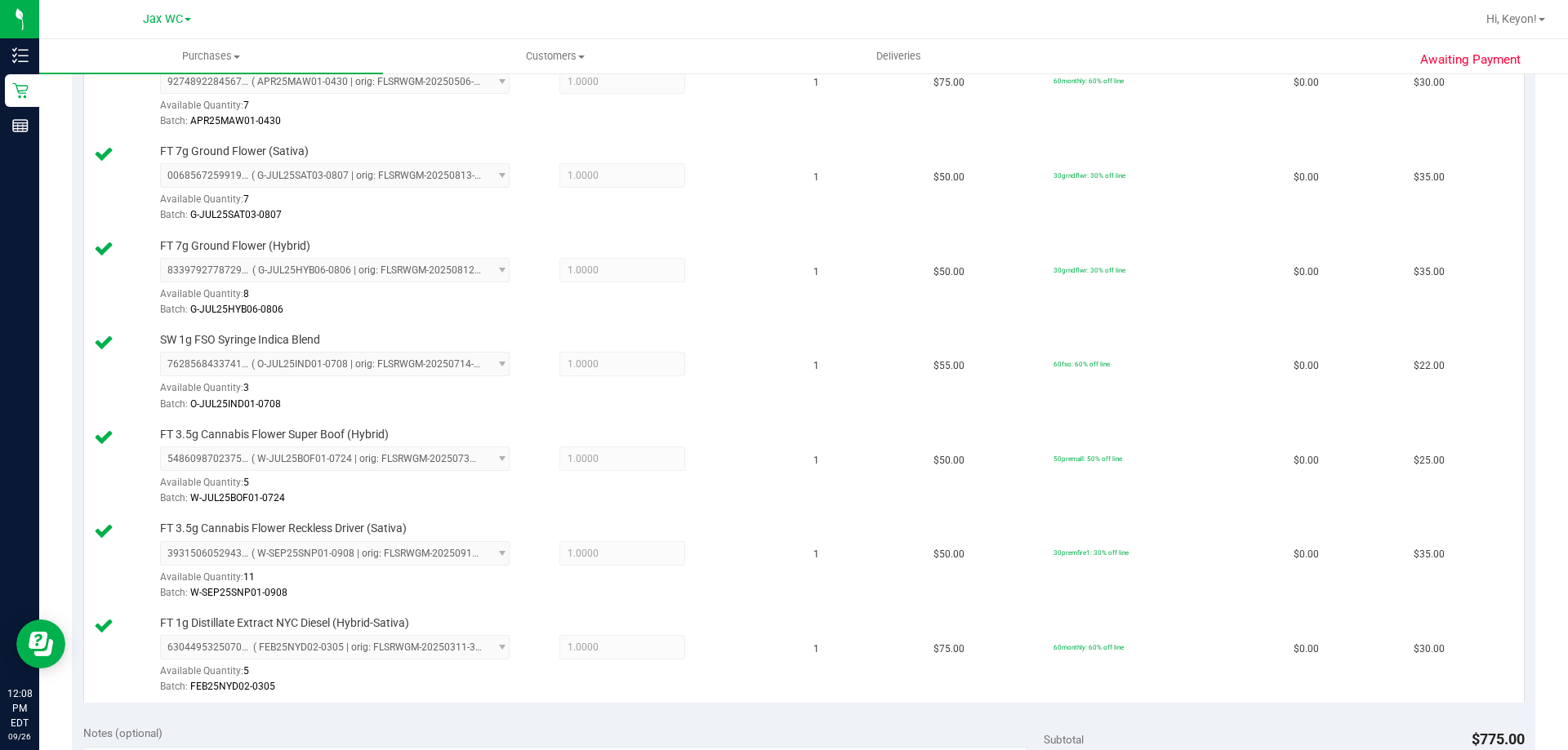
scroll to position [1575, 0]
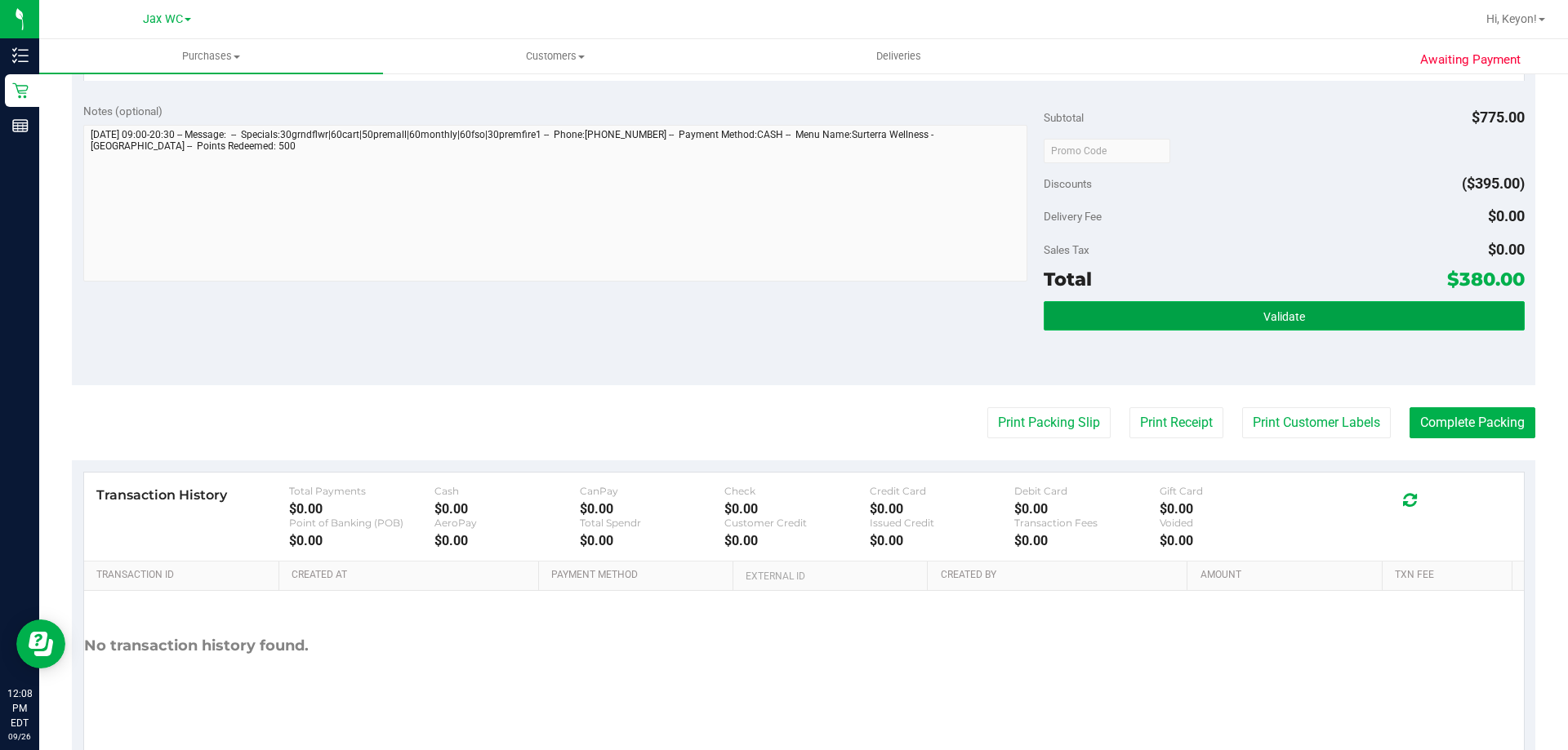
click at [1316, 310] on button "Validate" at bounding box center [1284, 316] width 480 height 29
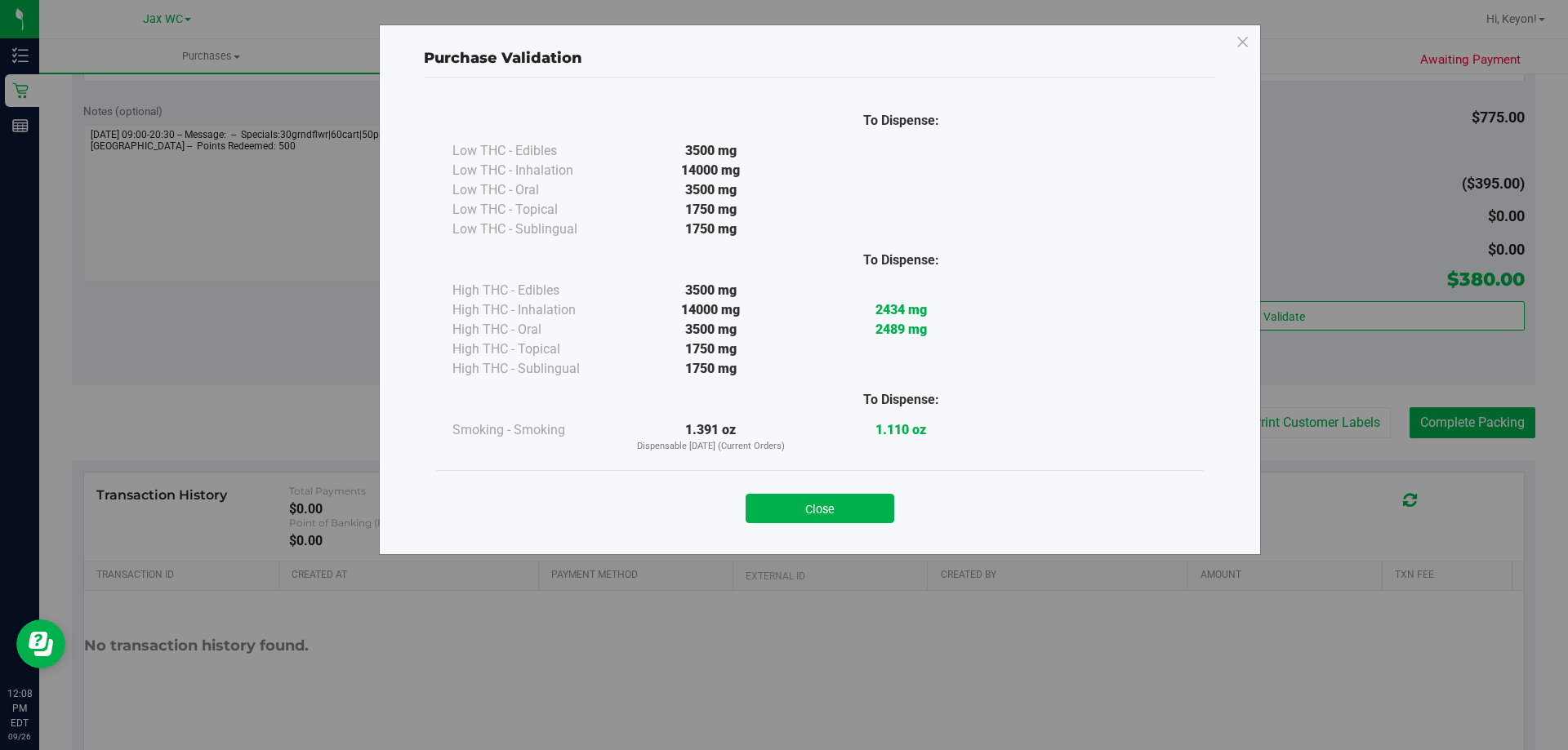
click at [855, 510] on button "Close" at bounding box center [820, 509] width 149 height 29
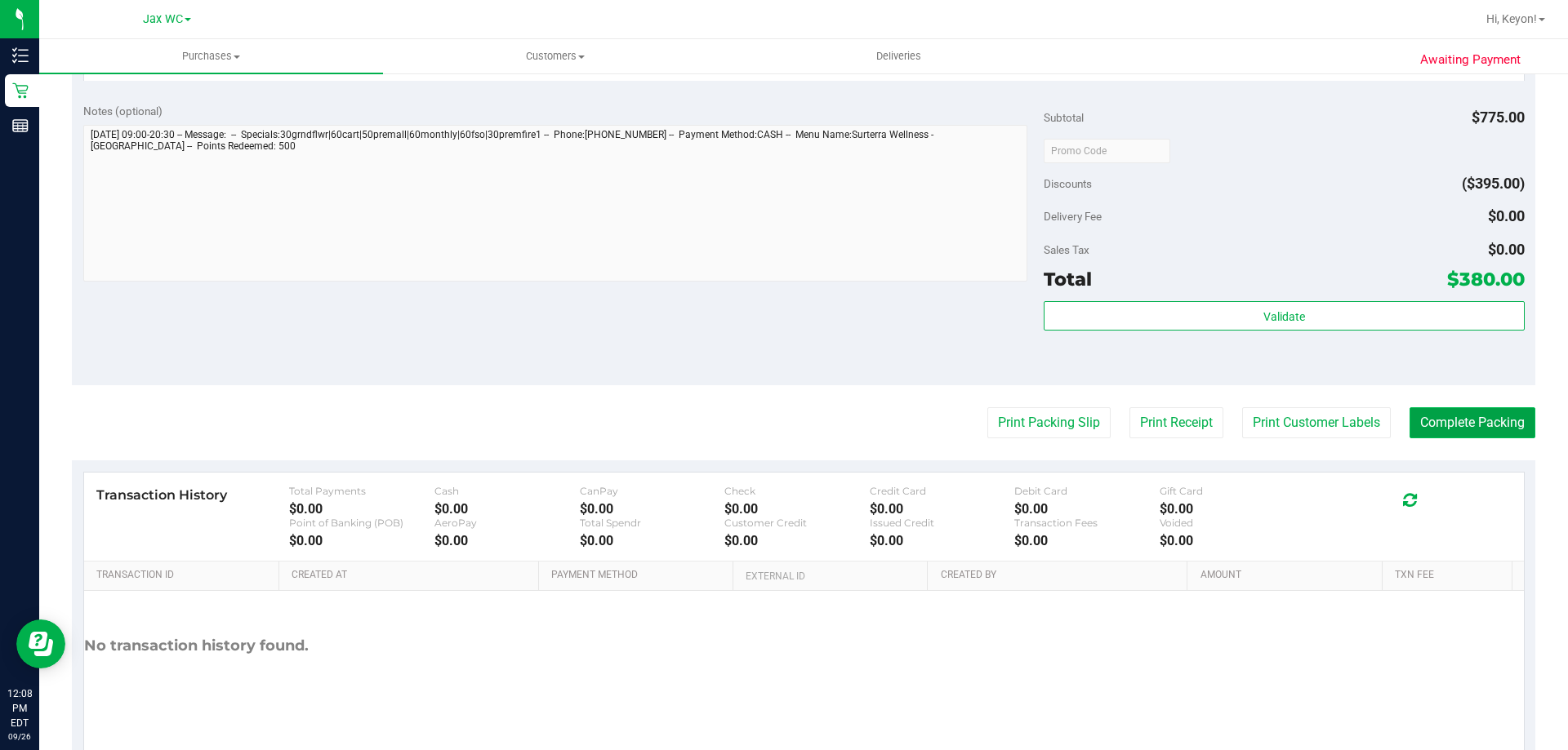
click at [1491, 437] on button "Complete Packing" at bounding box center [1472, 423] width 126 height 31
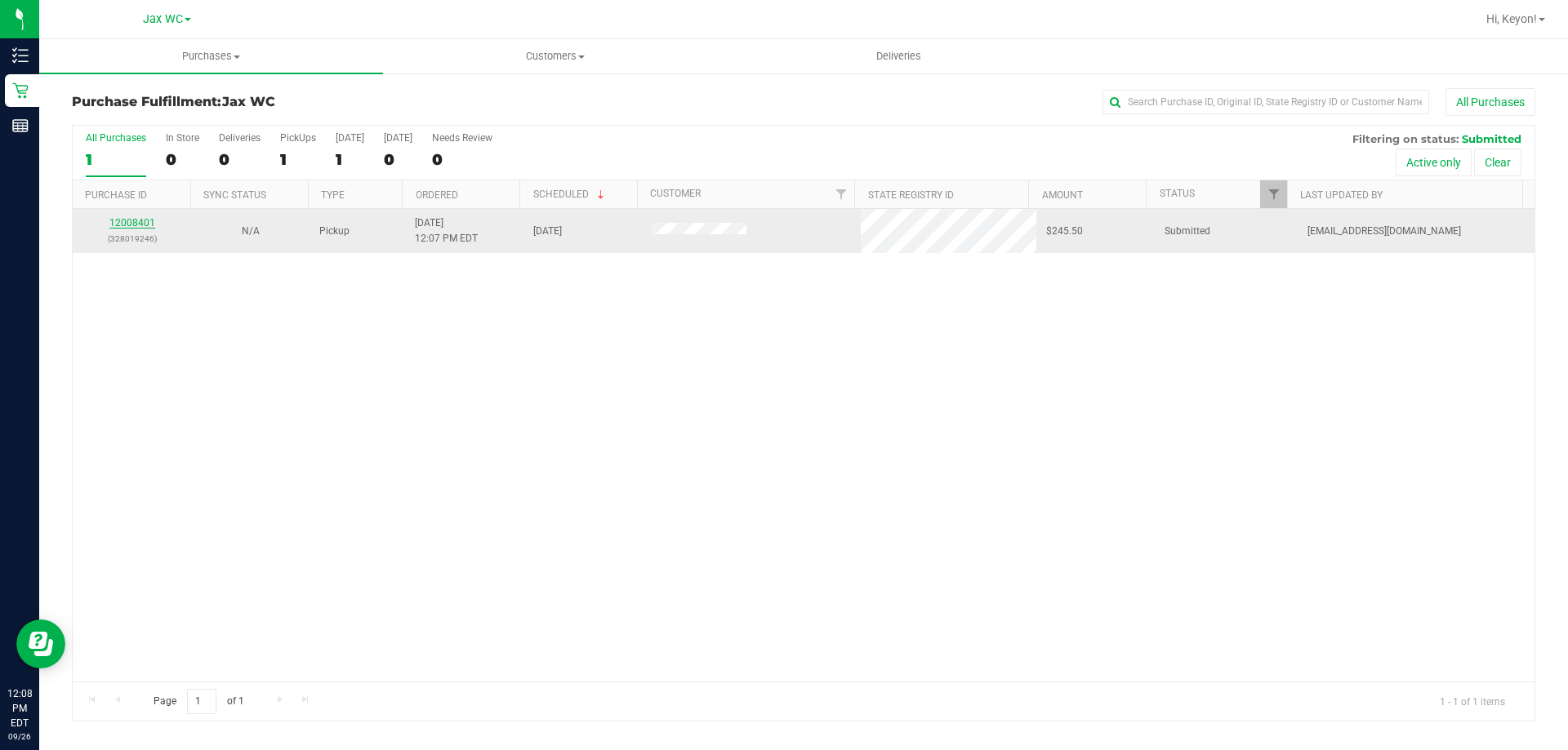
click at [140, 222] on link "12008401" at bounding box center [132, 222] width 46 height 11
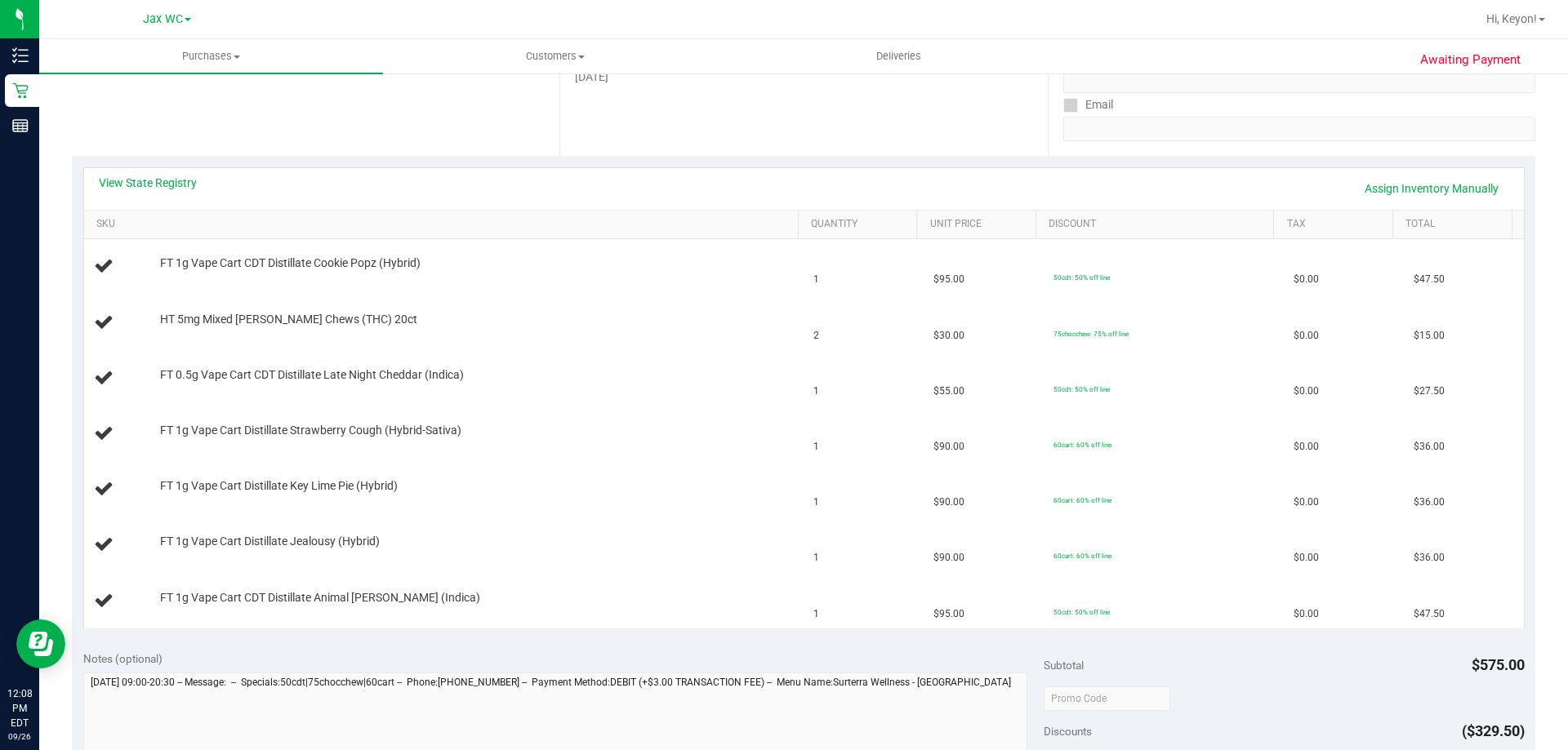
scroll to position [313, 0]
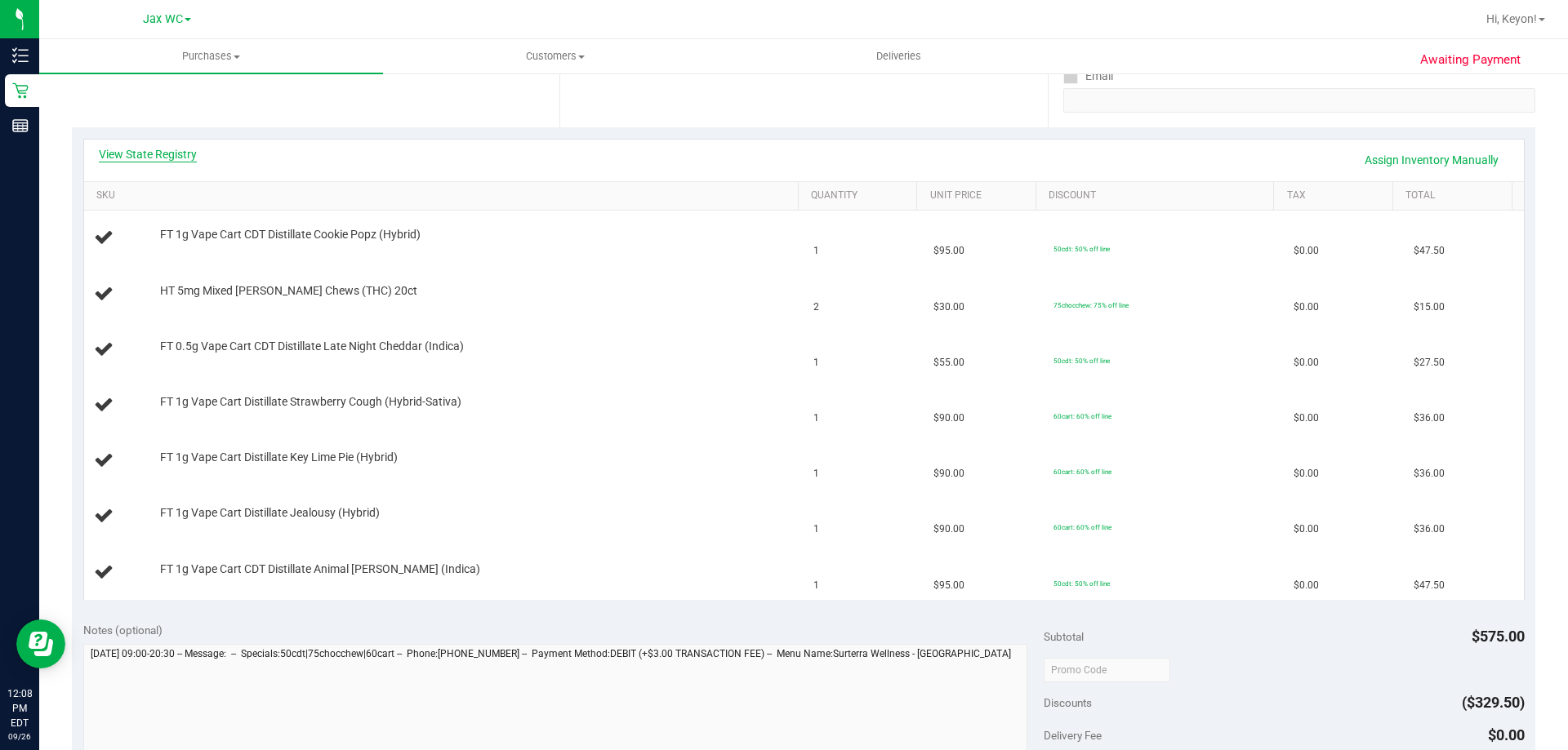
click at [166, 152] on link "View State Registry" at bounding box center [148, 154] width 98 height 16
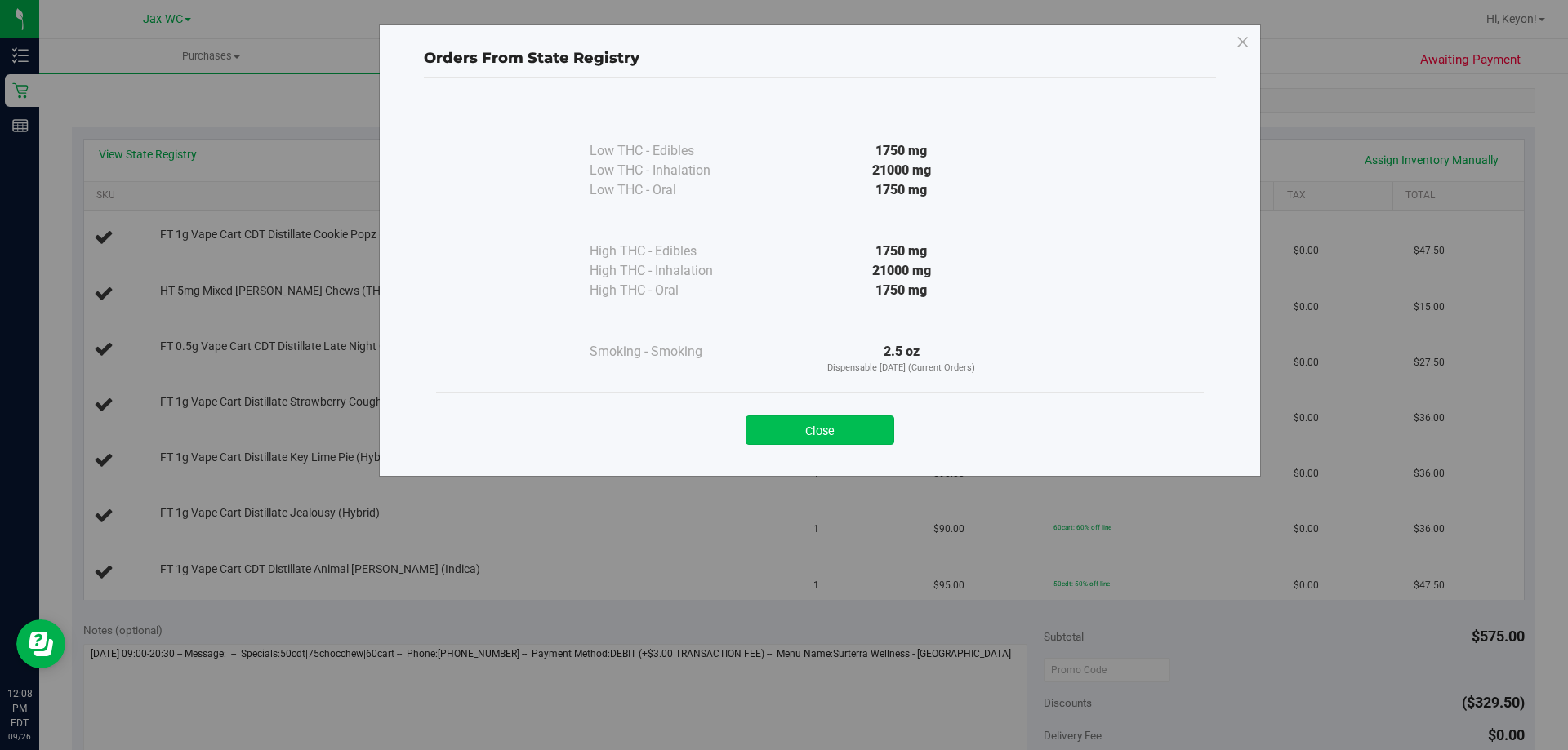
click at [865, 425] on button "Close" at bounding box center [820, 431] width 149 height 29
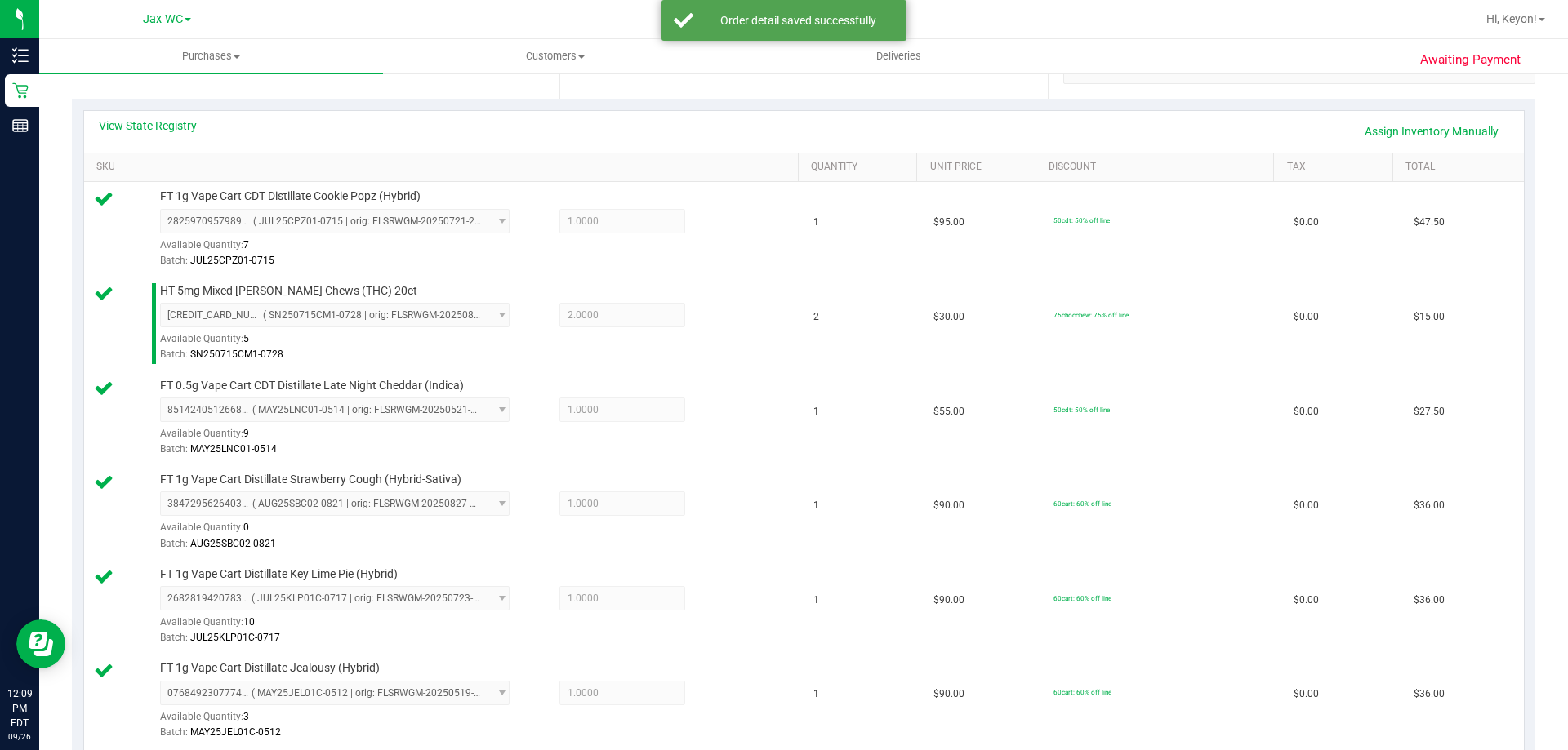
scroll to position [908, 0]
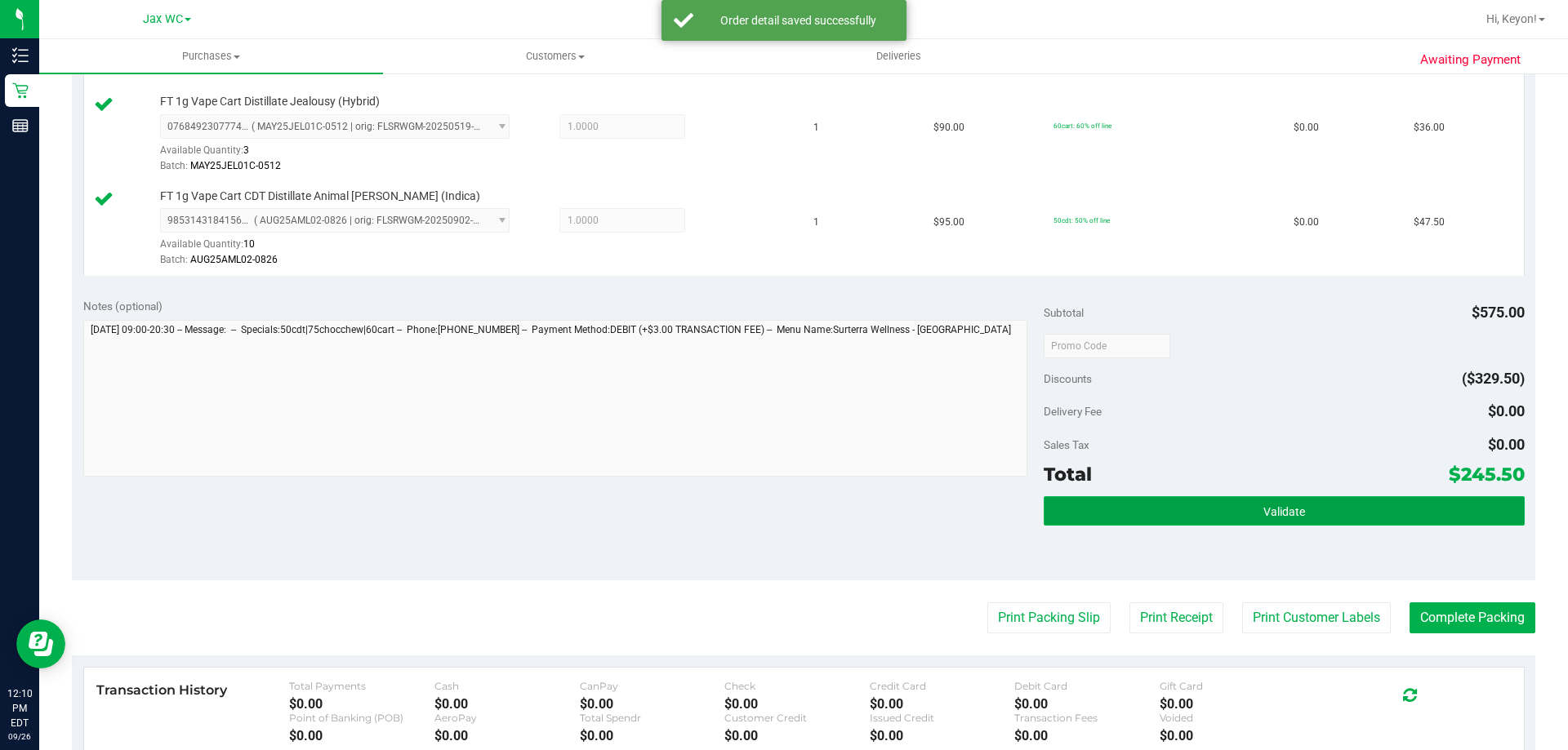
click at [1336, 518] on button "Validate" at bounding box center [1284, 511] width 480 height 29
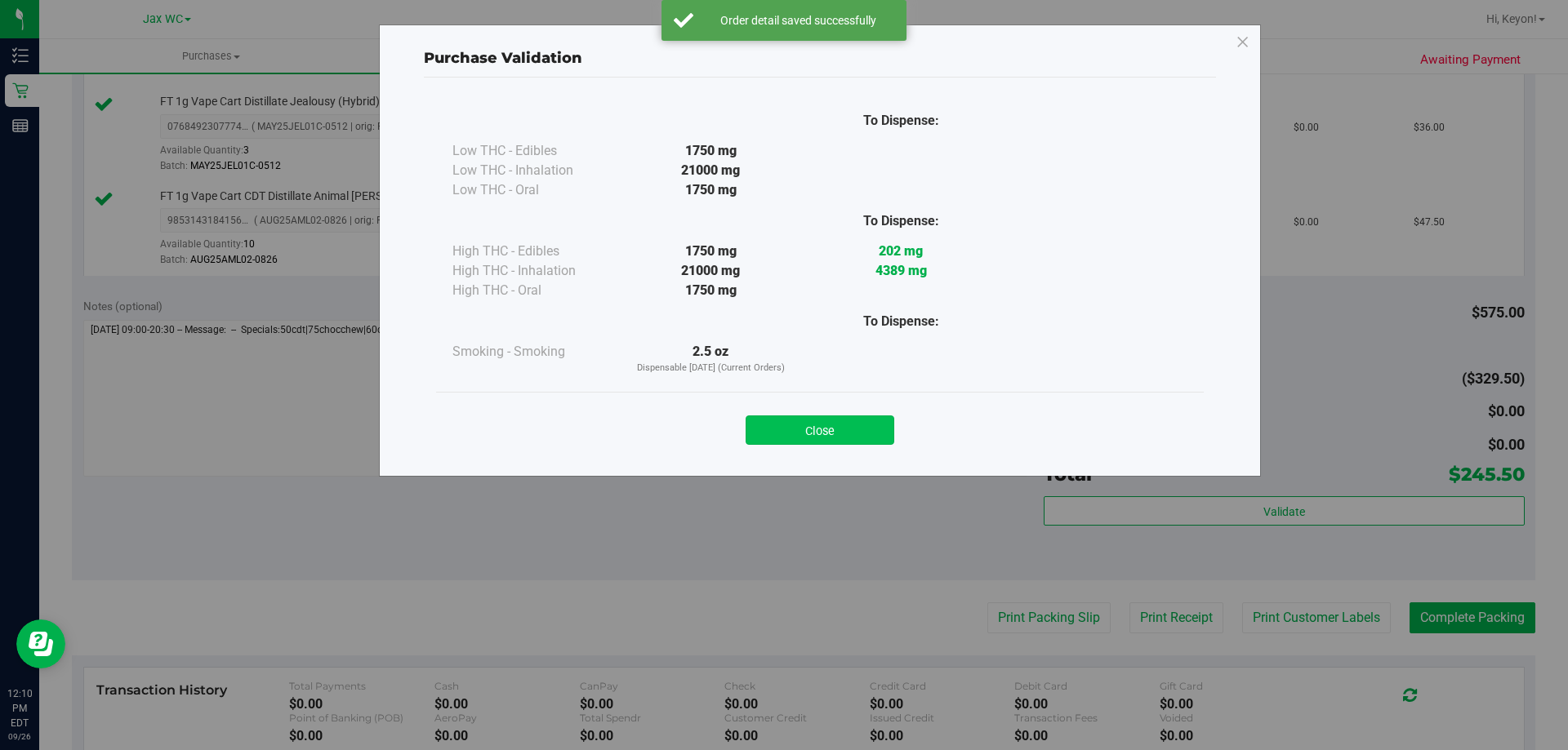
click at [832, 440] on button "Close" at bounding box center [820, 431] width 149 height 29
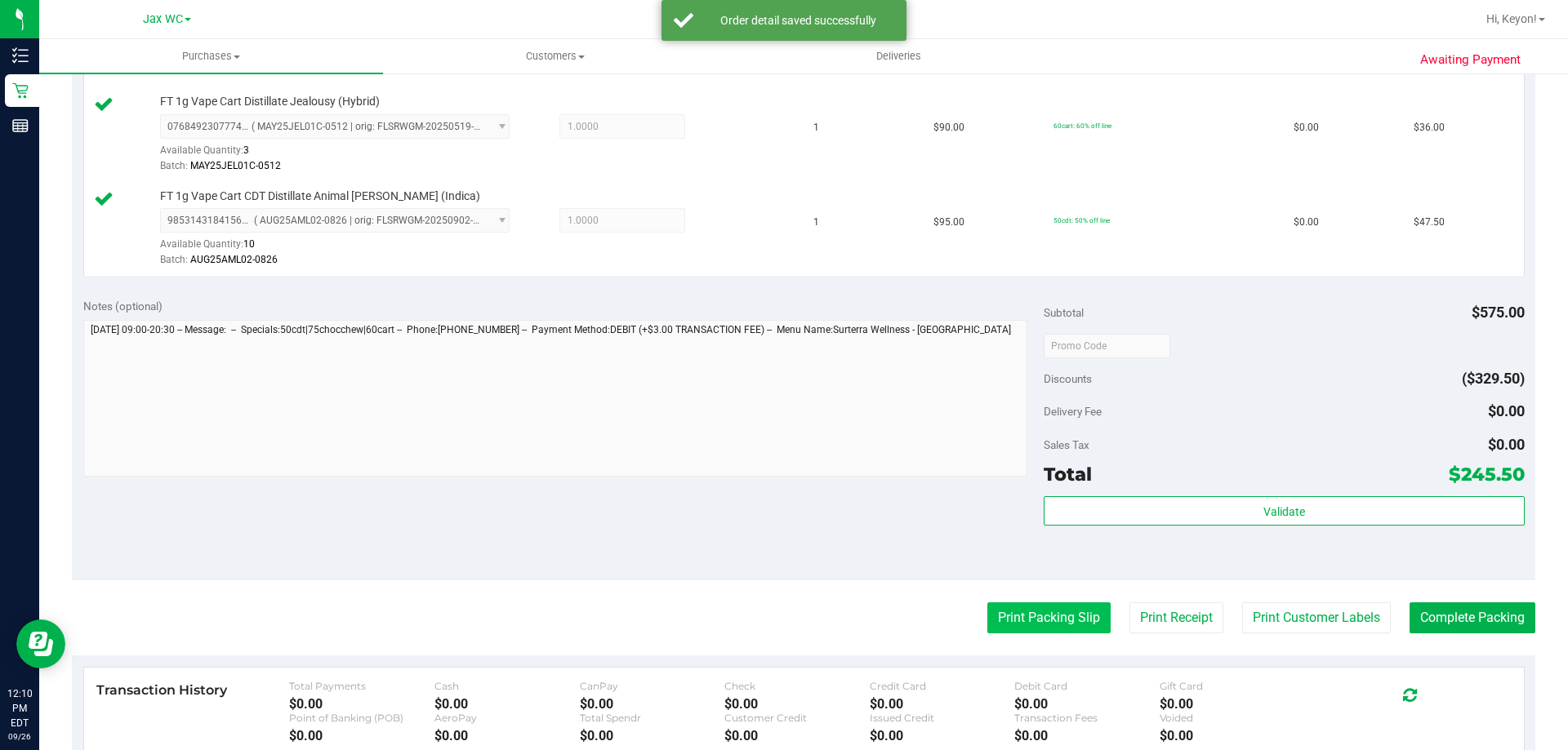
click at [1016, 621] on button "Print Packing Slip" at bounding box center [1049, 618] width 123 height 31
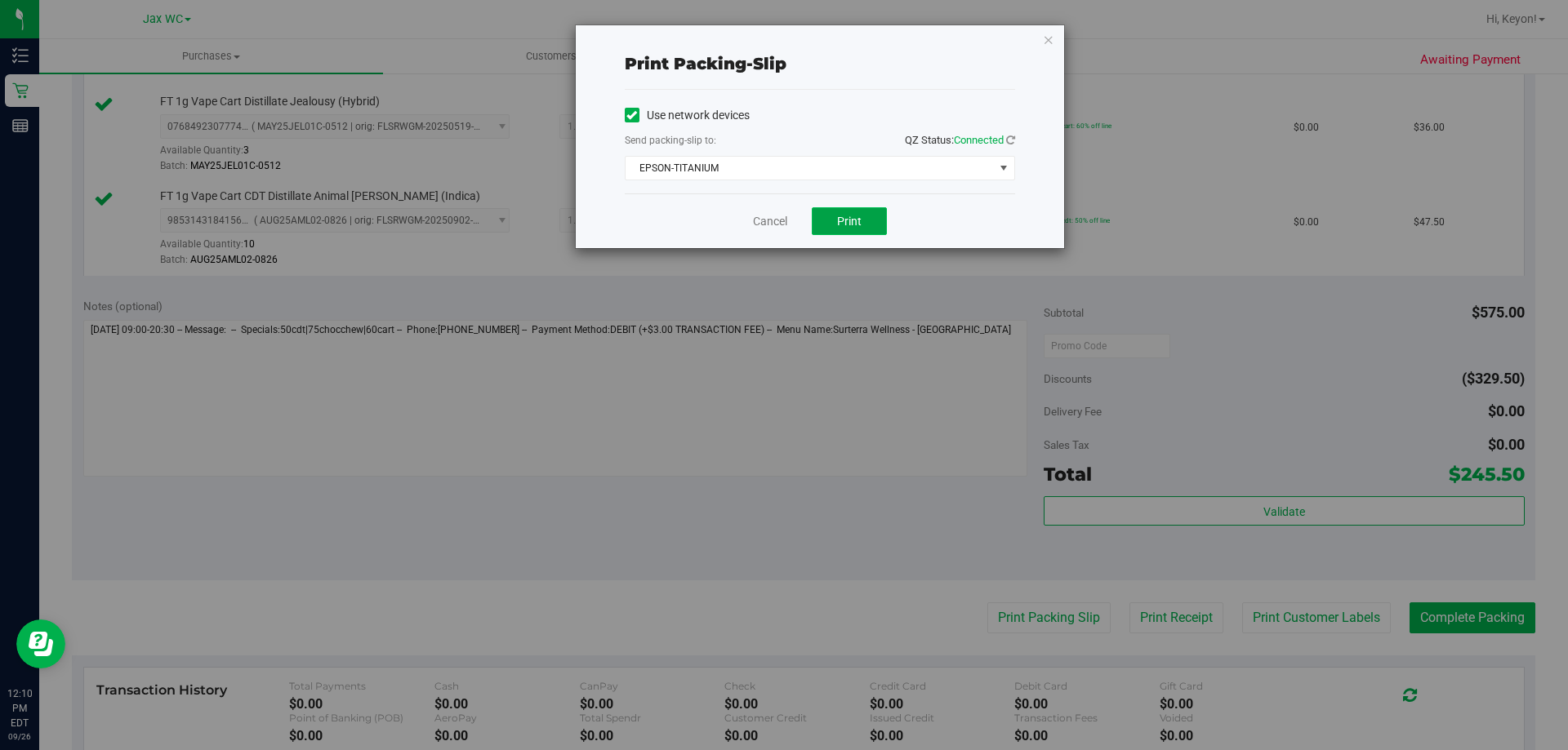
click at [845, 223] on span "Print" at bounding box center [849, 220] width 24 height 13
click at [779, 214] on link "Cancel" at bounding box center [770, 222] width 34 height 17
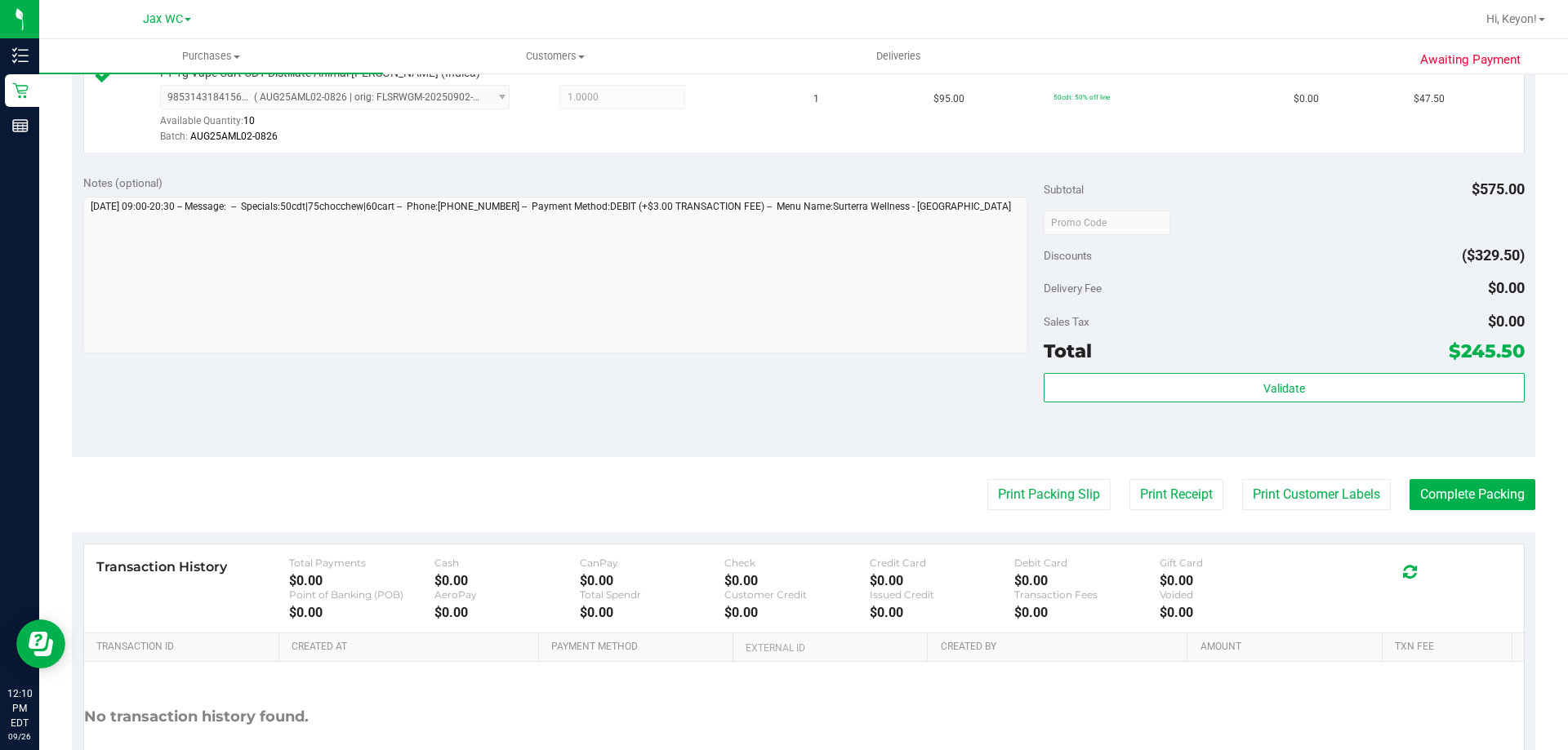
scroll to position [1151, 0]
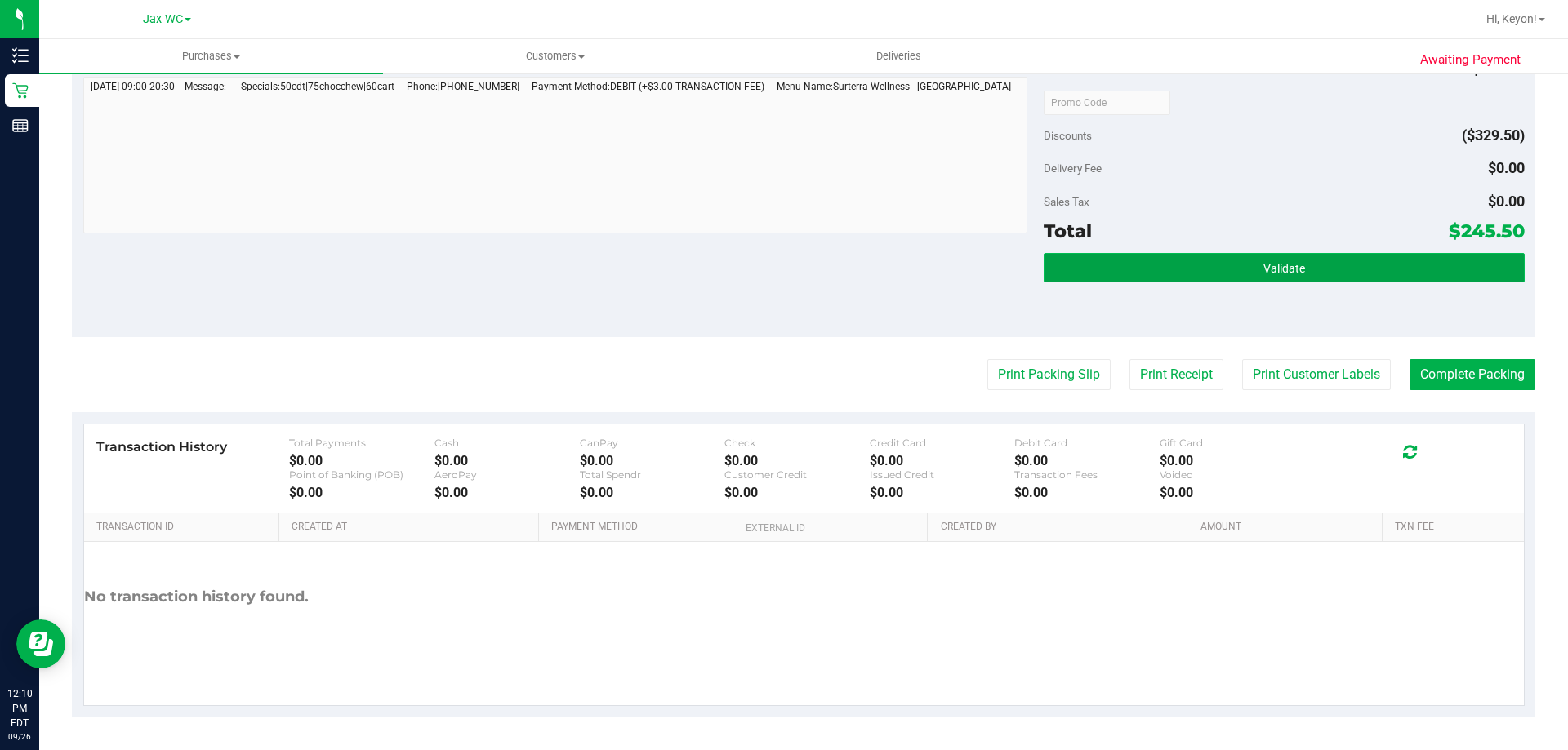
click at [1336, 274] on button "Validate" at bounding box center [1284, 268] width 480 height 29
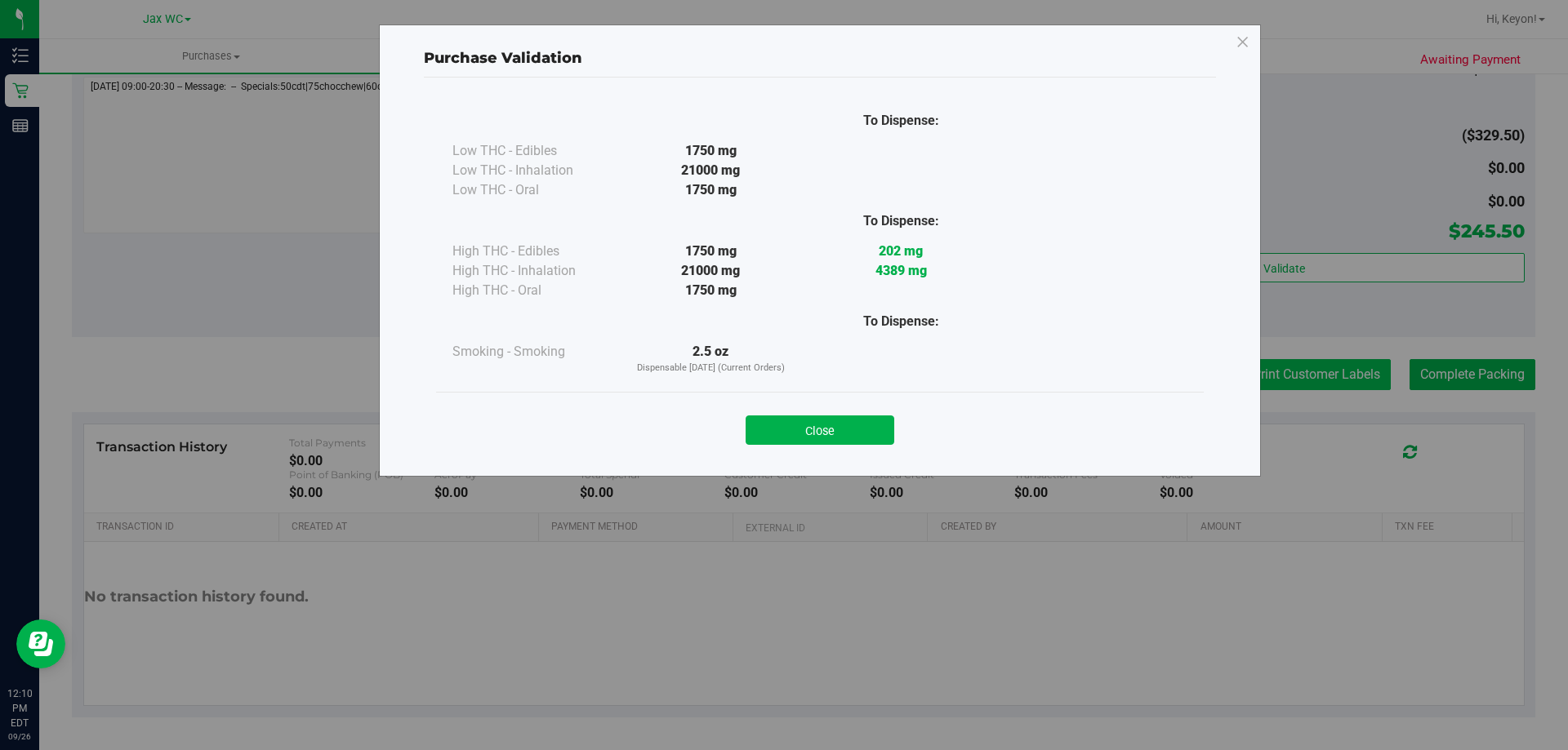
drag, startPoint x: 829, startPoint y: 428, endPoint x: 1314, endPoint y: 380, distance: 487.4
click at [840, 425] on button "Close" at bounding box center [820, 431] width 149 height 29
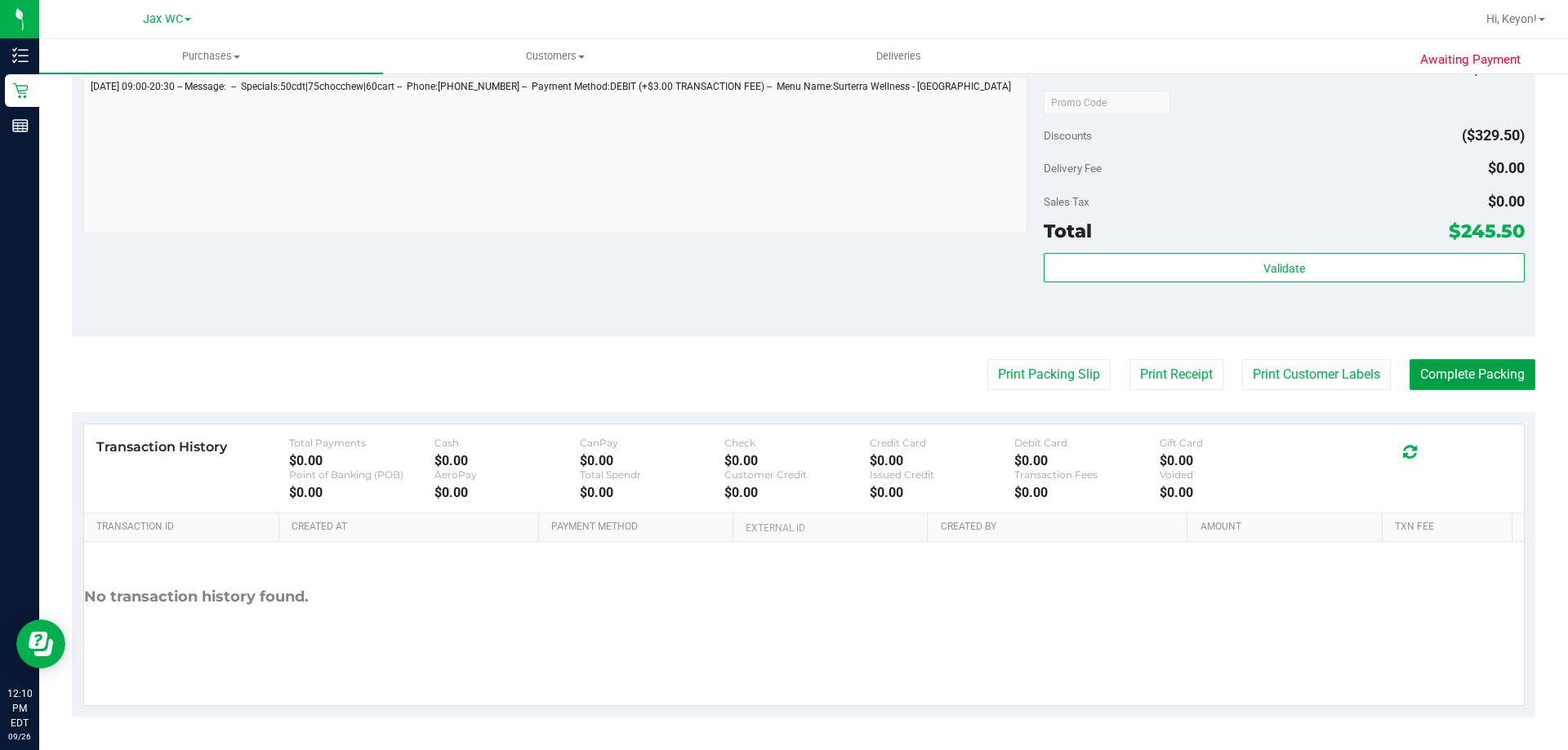
click at [1478, 375] on button "Complete Packing" at bounding box center [1472, 375] width 126 height 31
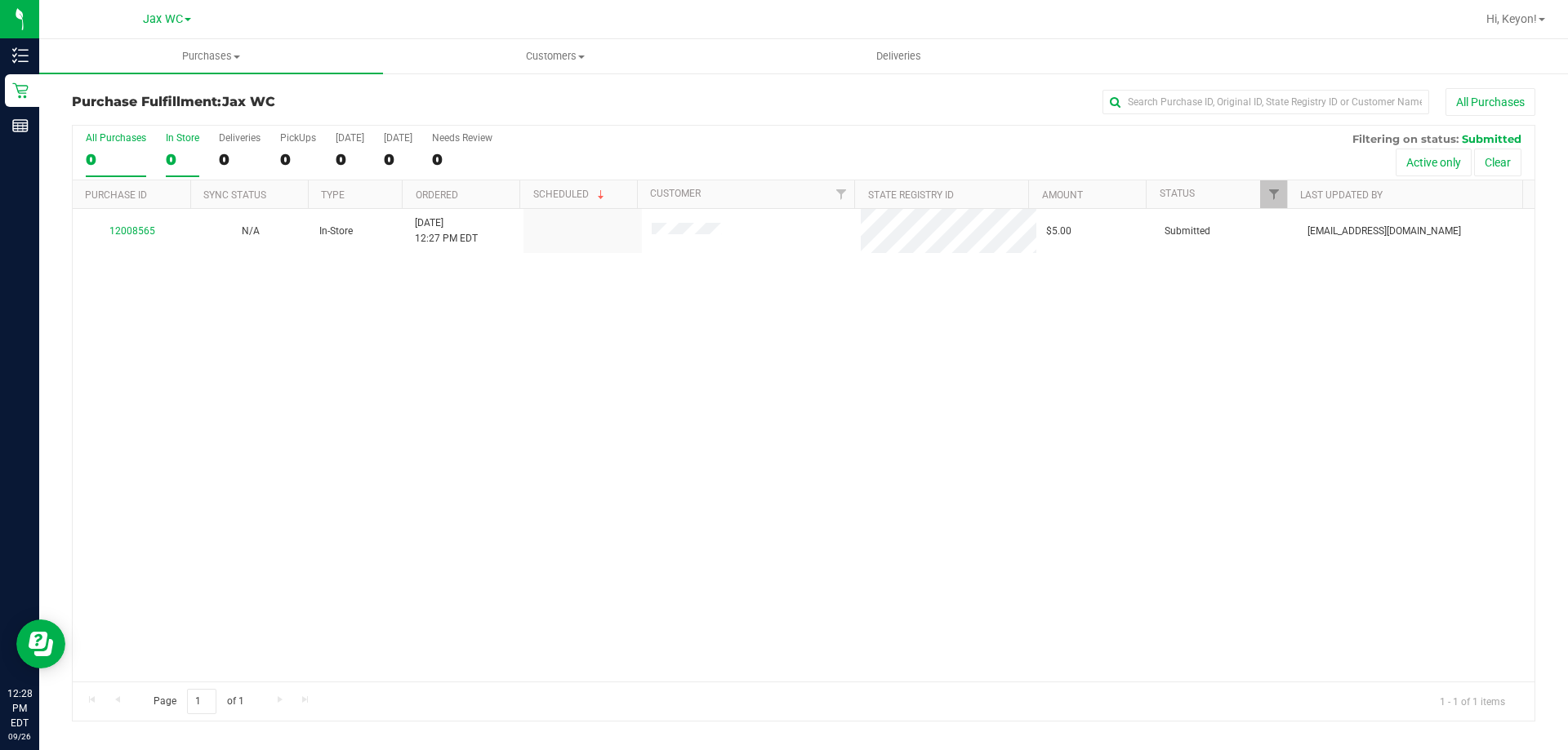
click at [183, 157] on div "0" at bounding box center [183, 159] width 34 height 19
click at [0, 0] on input "In Store 0" at bounding box center [0, 0] width 0 height 0
click at [151, 236] on link "12008565" at bounding box center [132, 231] width 46 height 11
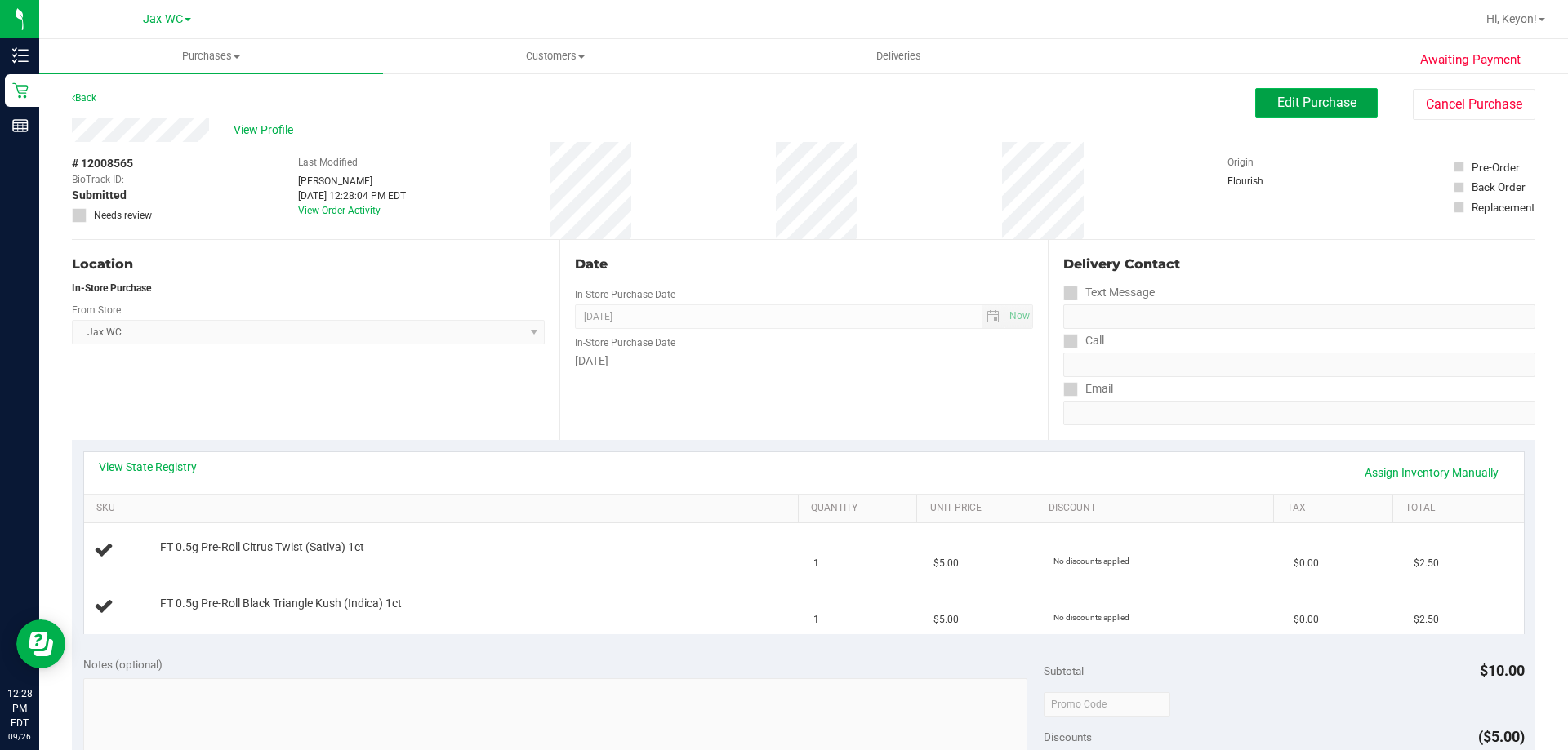
click at [1329, 109] on span "Edit Purchase" at bounding box center [1317, 102] width 79 height 15
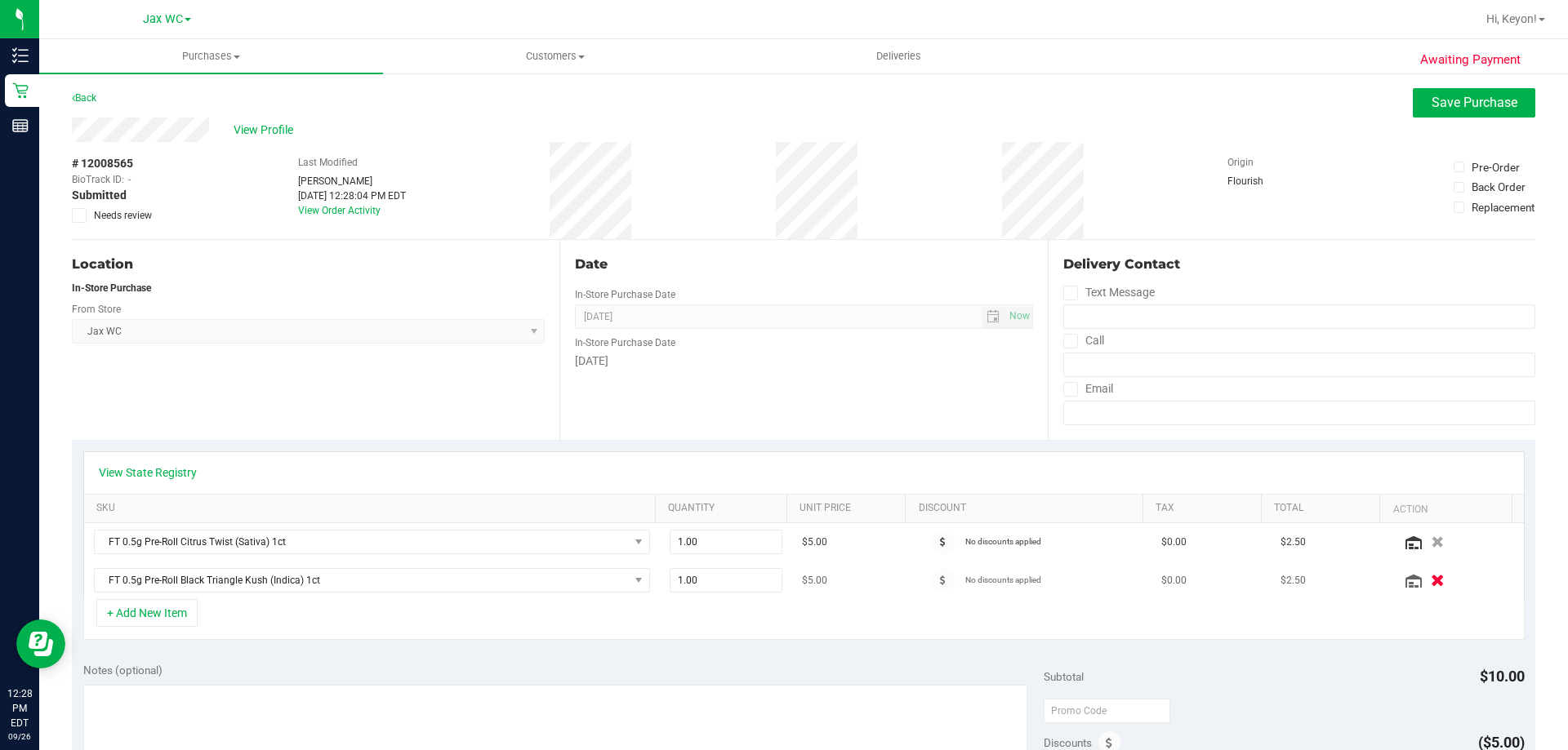
click at [1430, 584] on icon "button" at bounding box center [1437, 581] width 14 height 12
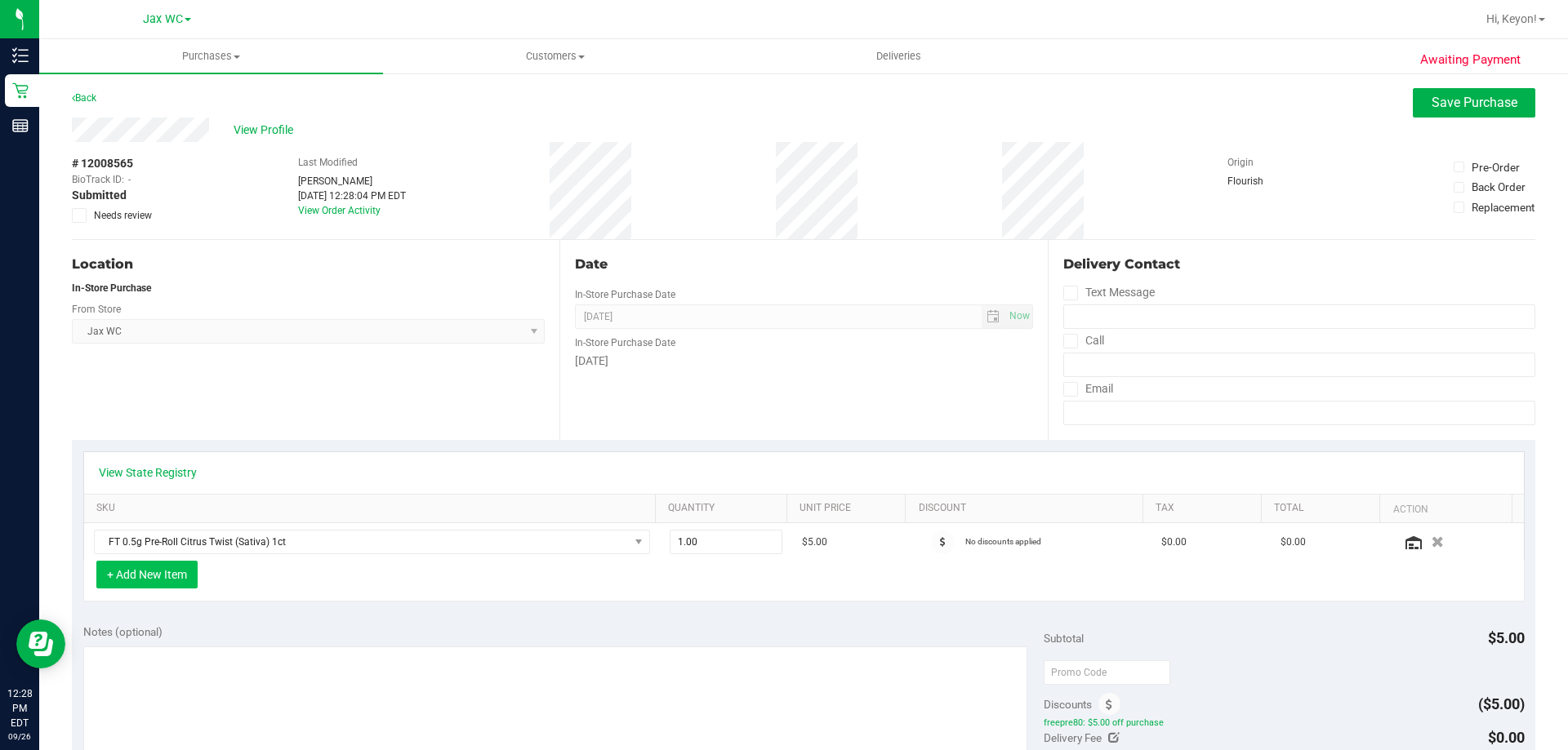
click at [115, 572] on button "+ Add New Item" at bounding box center [147, 574] width 102 height 28
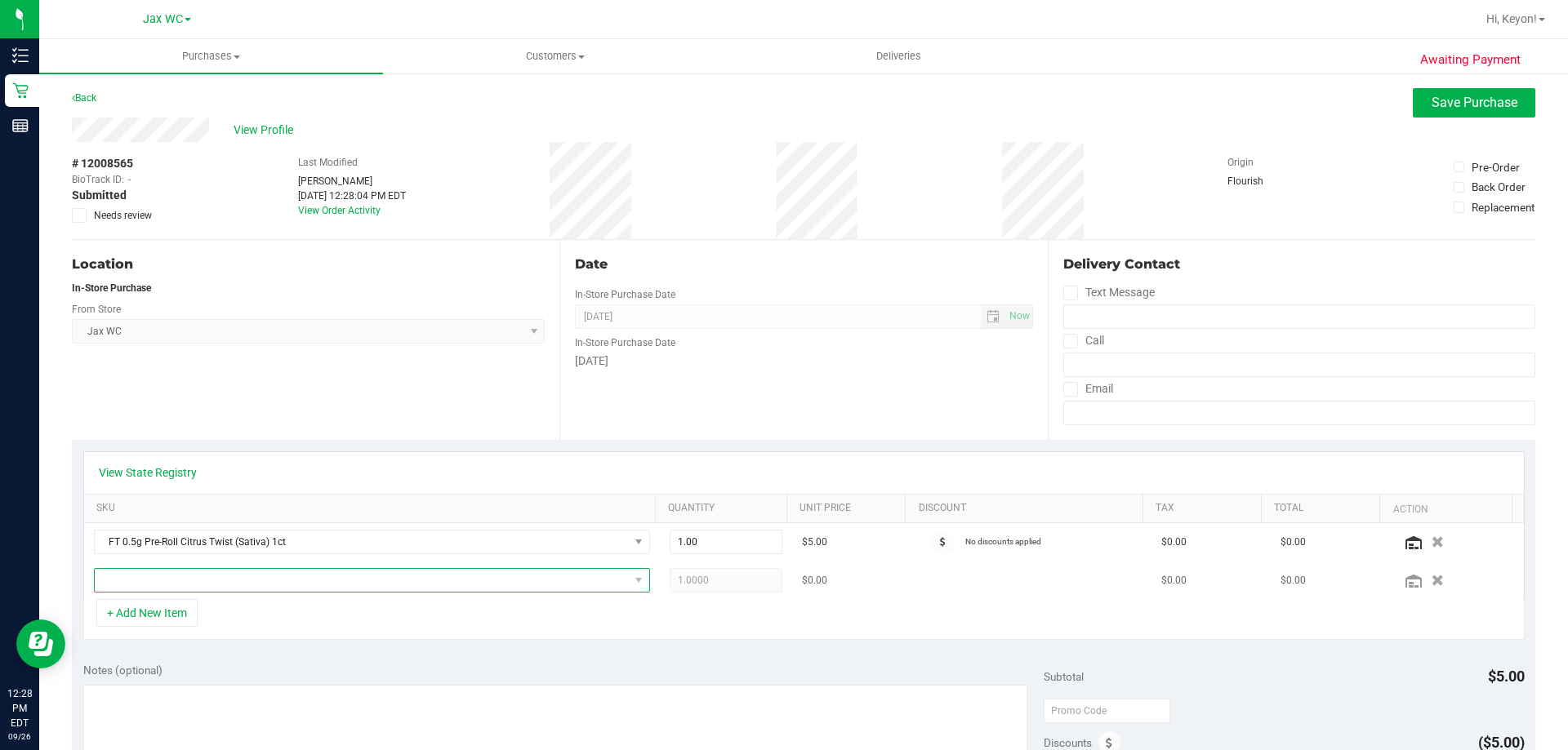
click at [250, 586] on span "NO DATA FOUND" at bounding box center [362, 580] width 534 height 23
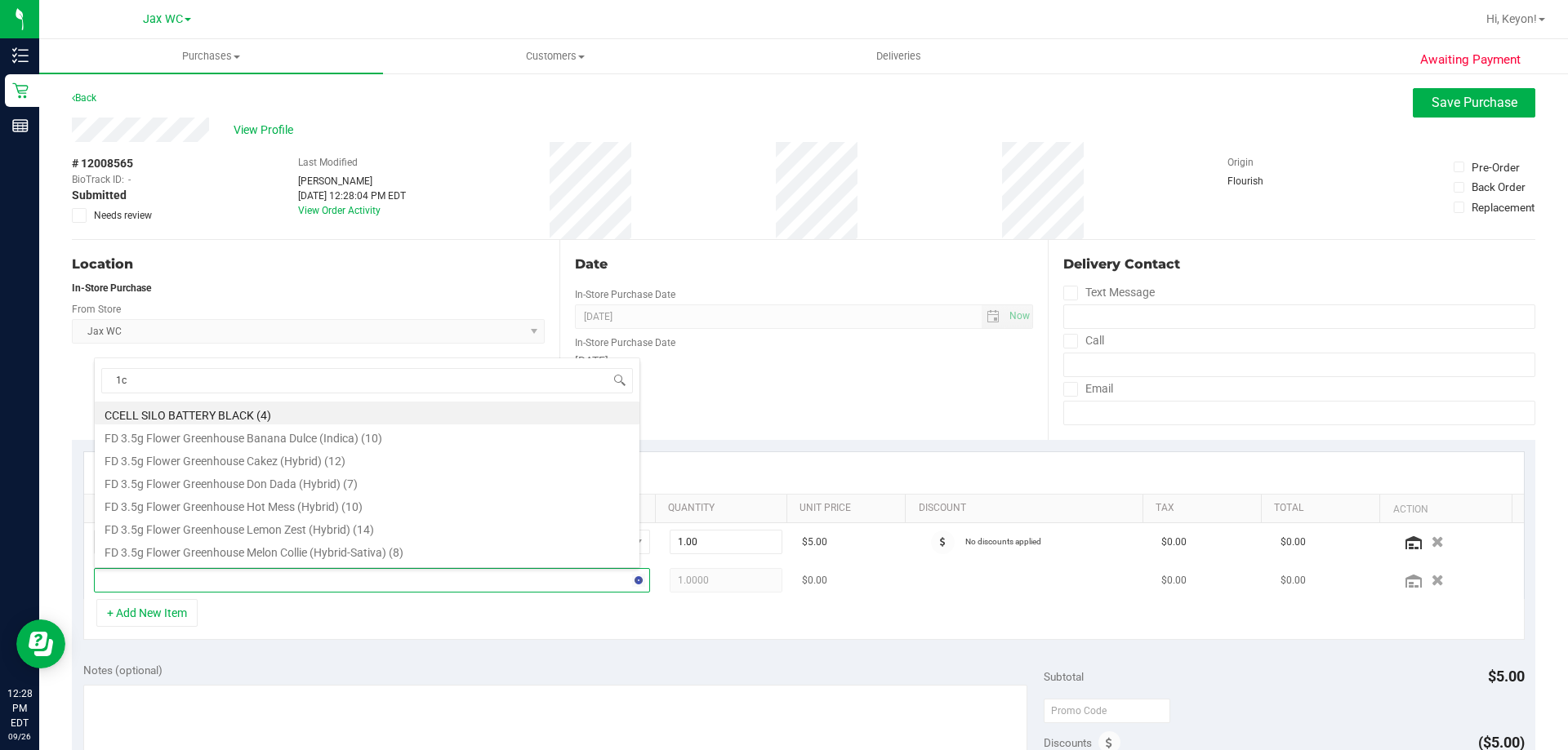
type input "1ct"
click at [703, 463] on div "View State Registry" at bounding box center [804, 473] width 1440 height 41
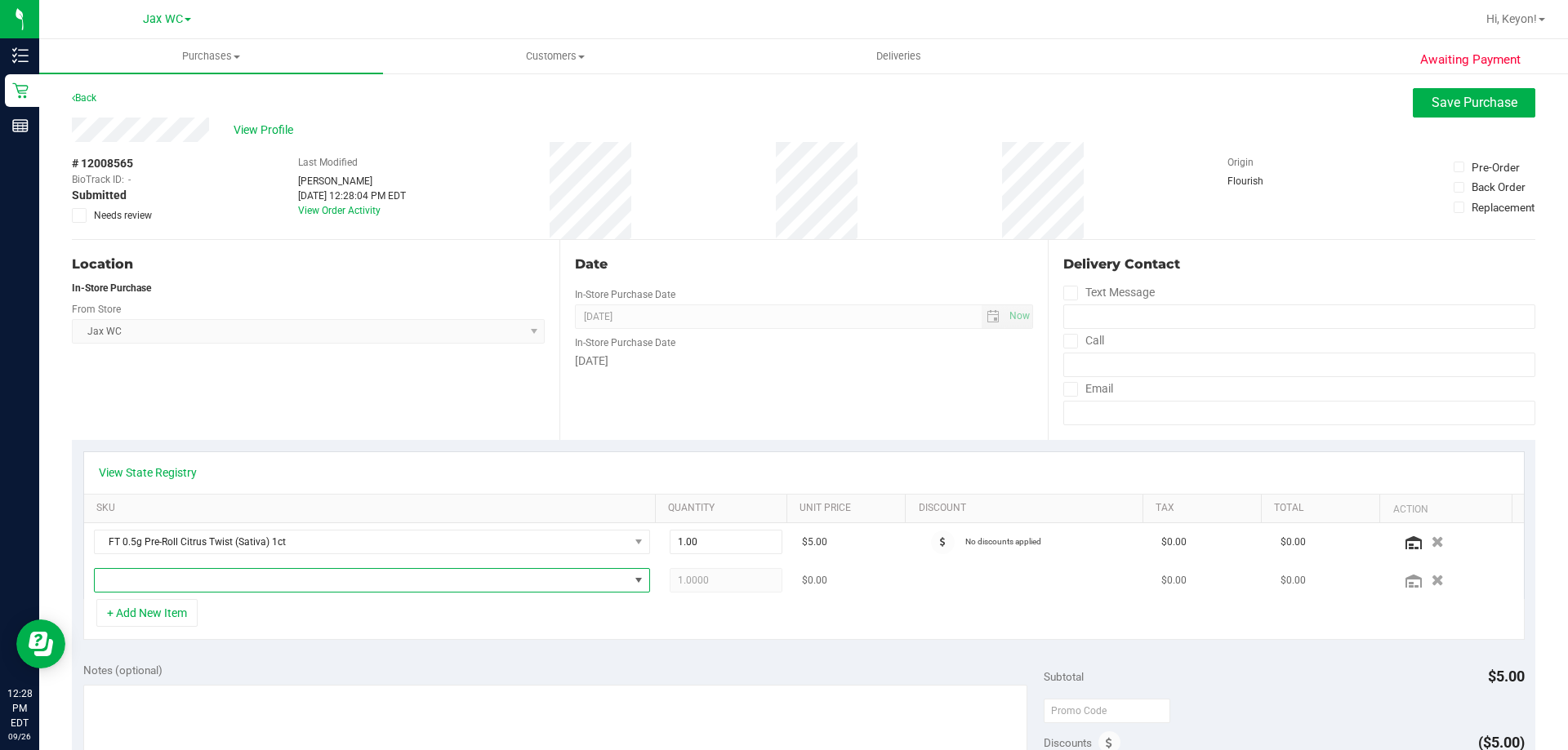
click at [607, 585] on span "NO DATA FOUND" at bounding box center [362, 580] width 534 height 23
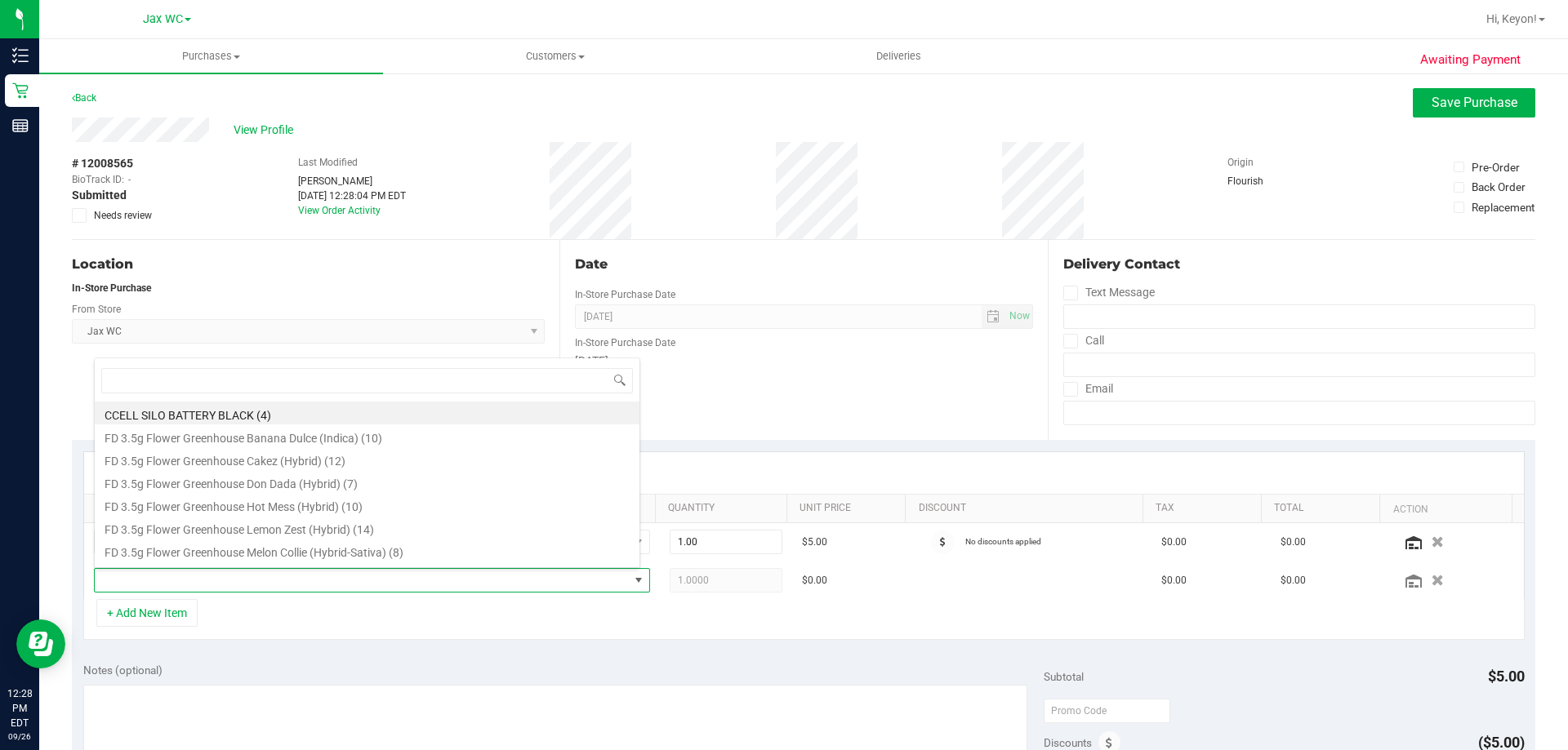
click at [721, 470] on div "View State Registry" at bounding box center [804, 473] width 1410 height 16
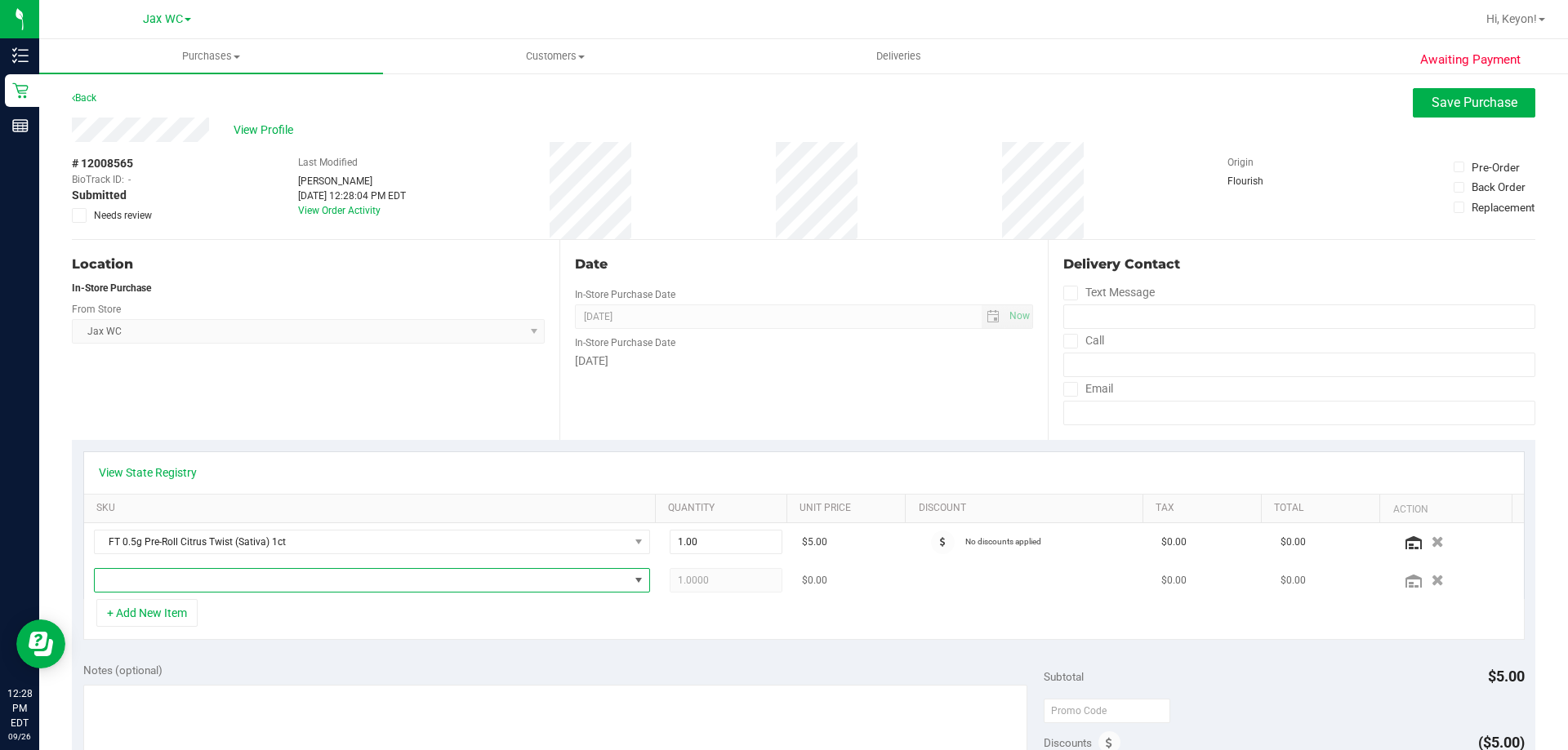
click at [401, 591] on span "NO DATA FOUND" at bounding box center [362, 580] width 534 height 23
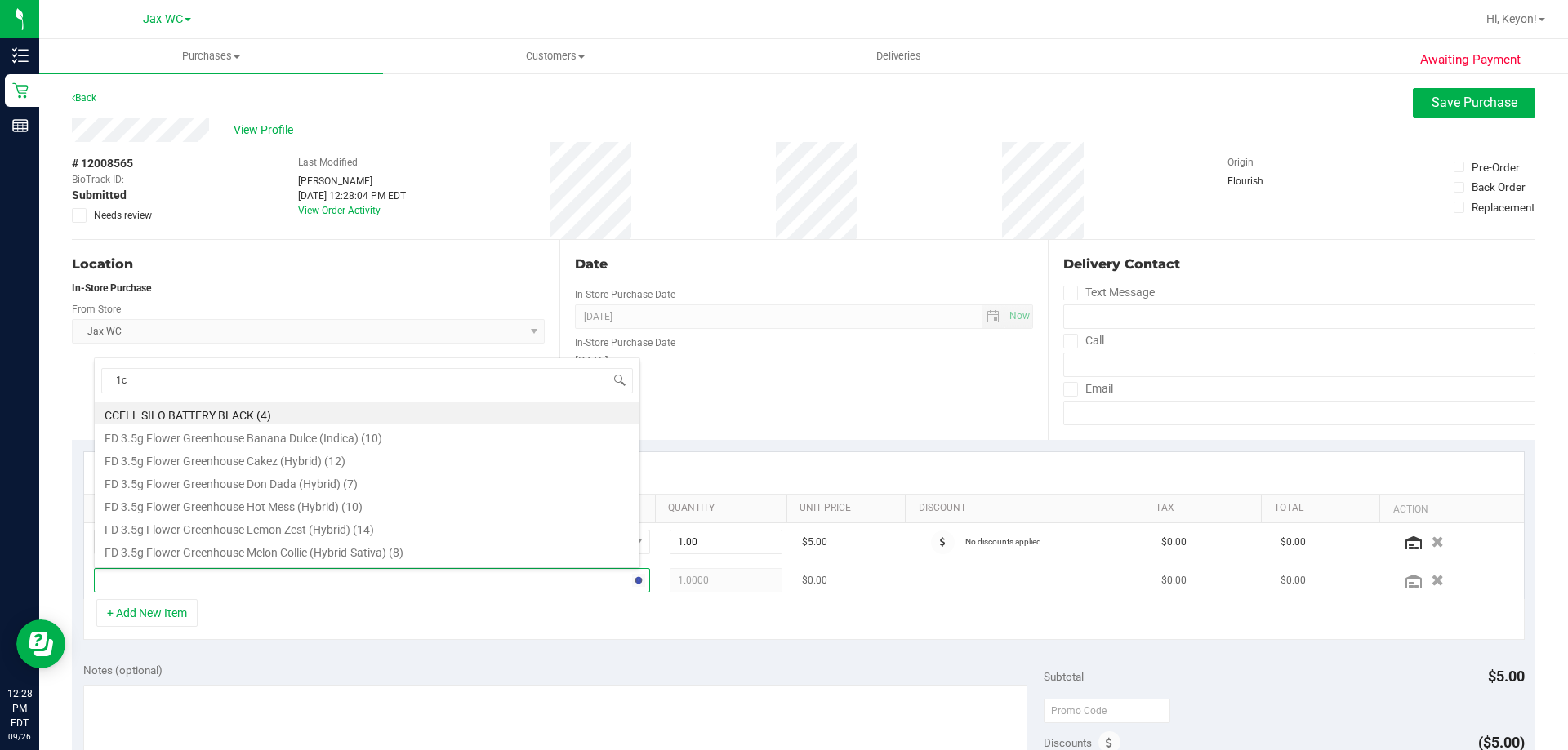
type input "1ct"
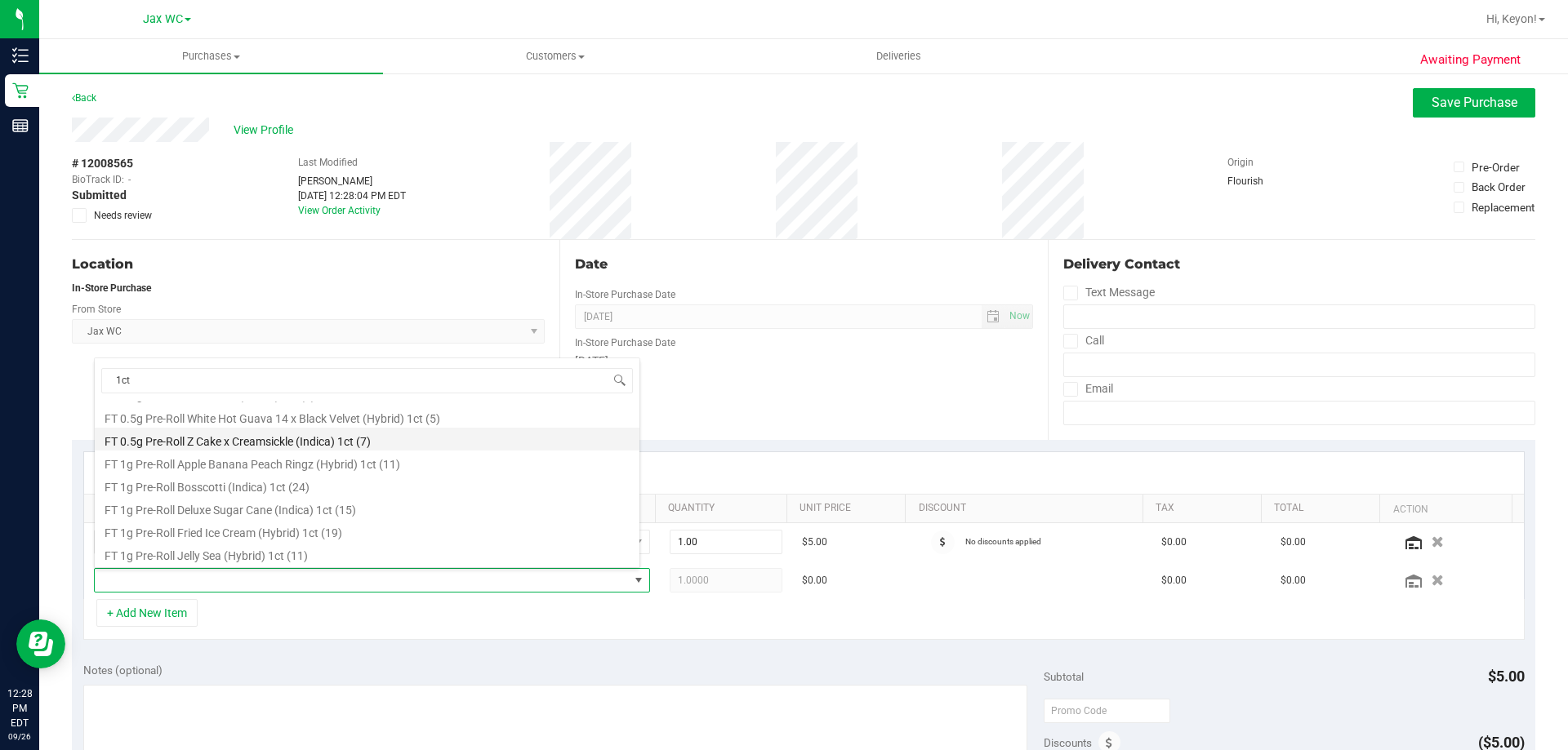
click at [503, 435] on li "FT 0.5g Pre-Roll Z Cake x Creamsickle (Indica) 1ct (7)" at bounding box center [367, 439] width 545 height 23
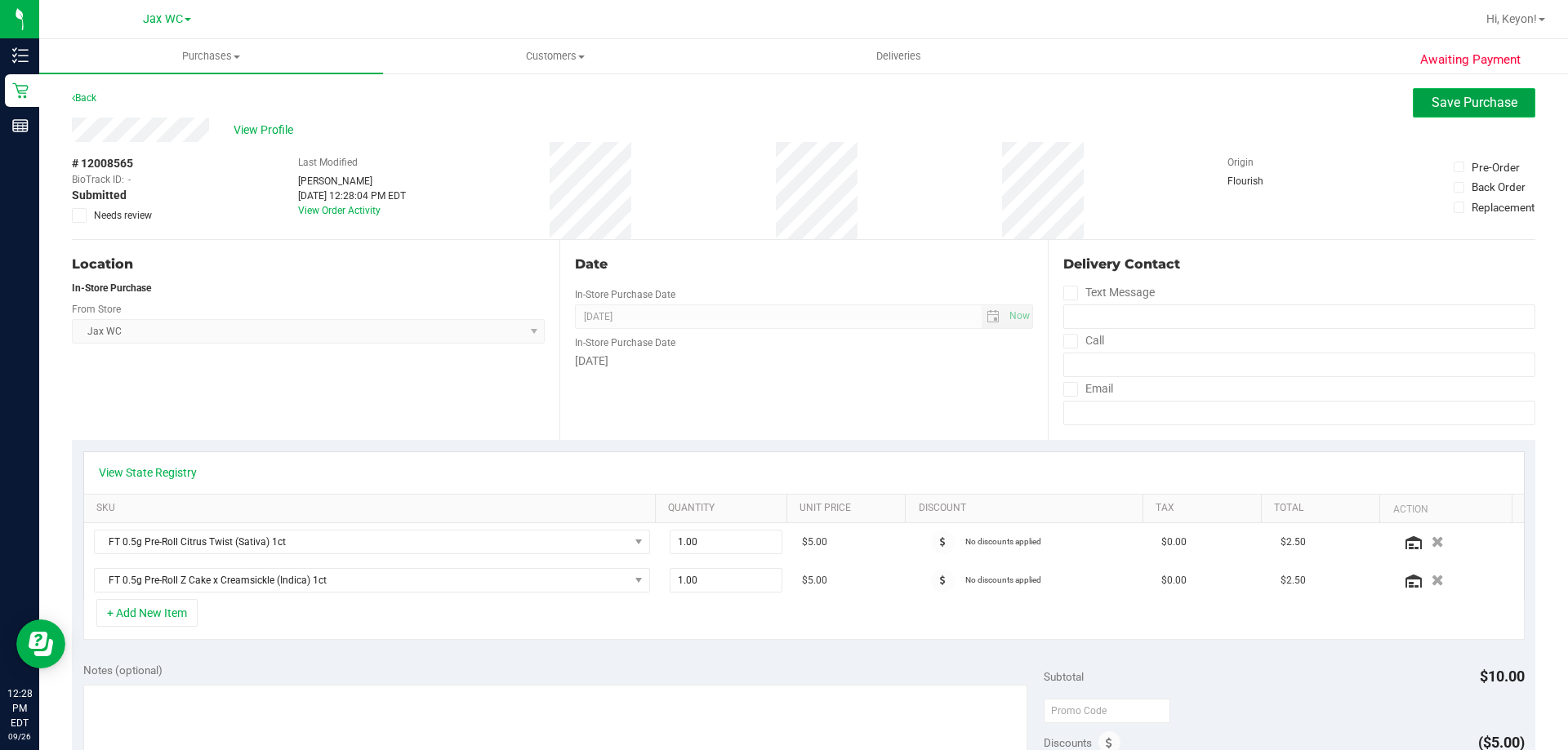
click at [1463, 102] on span "Save Purchase" at bounding box center [1474, 102] width 86 height 15
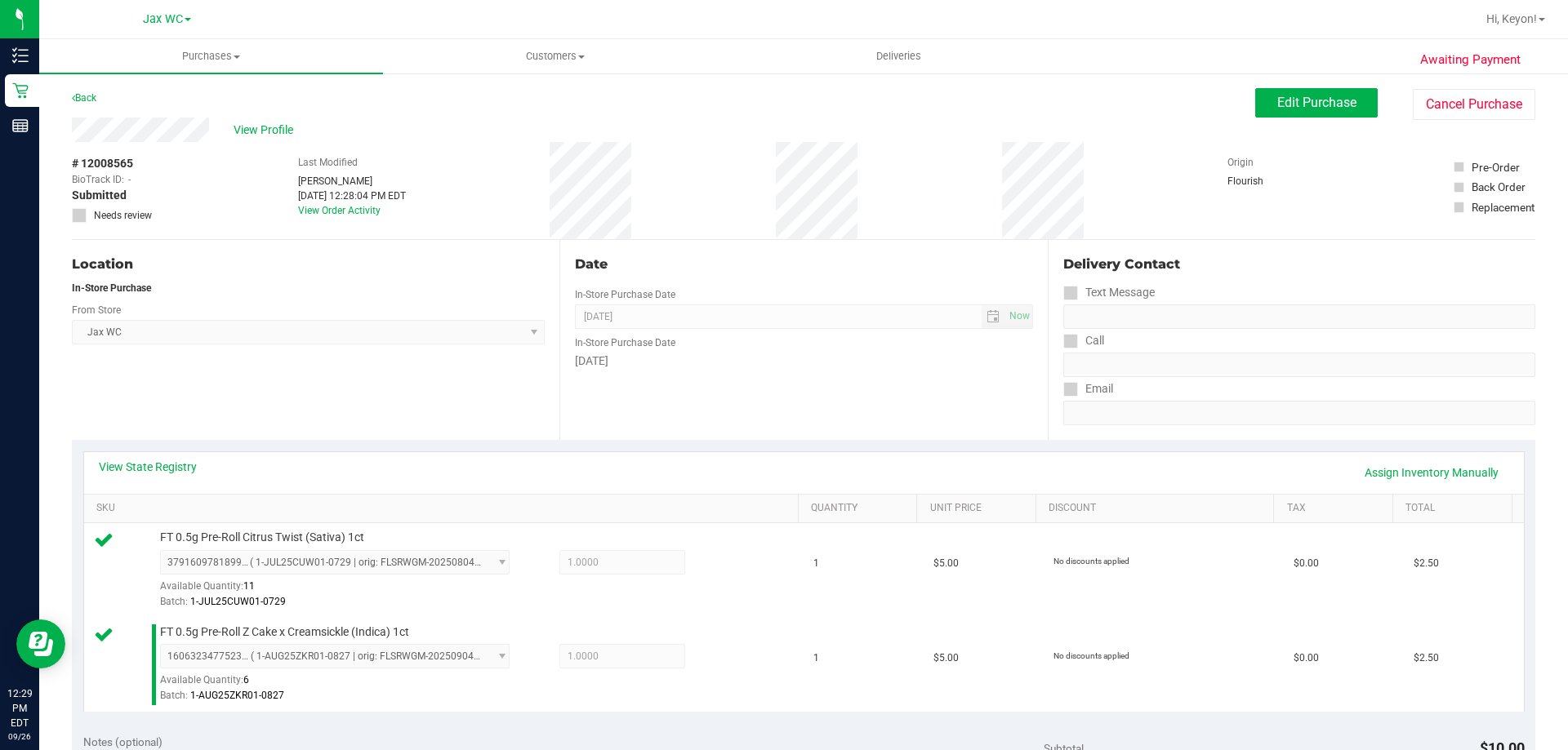
scroll to position [387, 0]
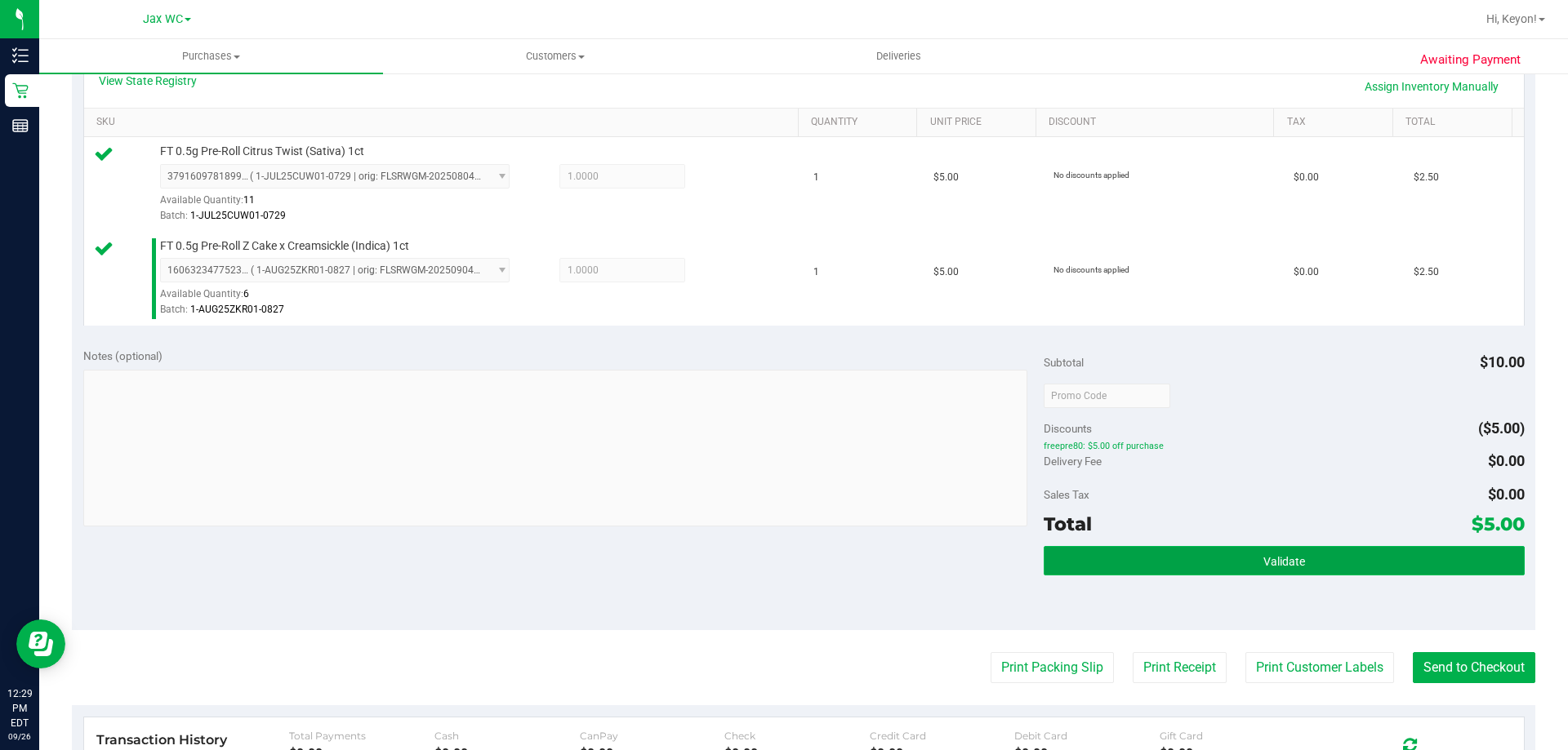
click at [1300, 552] on button "Validate" at bounding box center [1284, 561] width 480 height 29
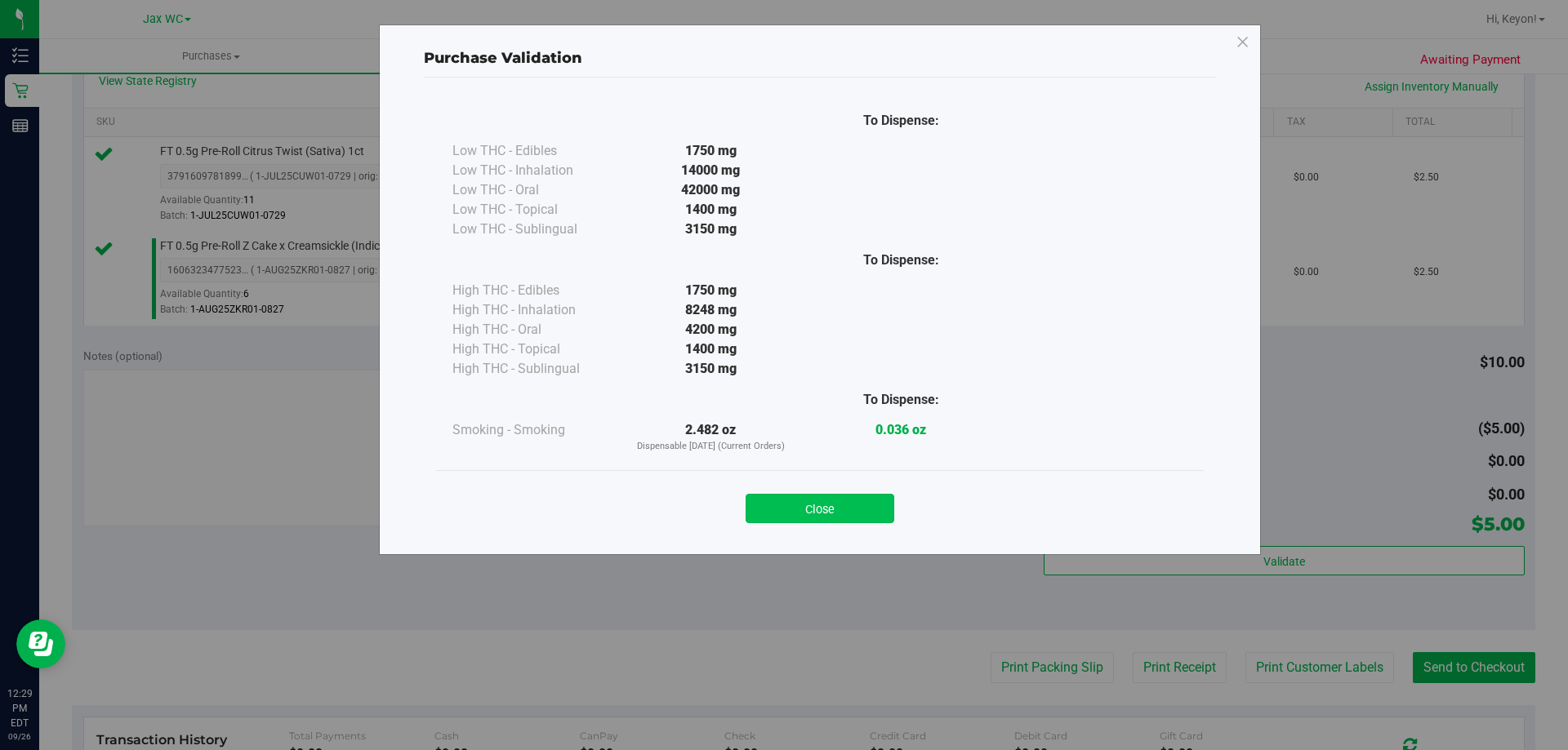
click at [852, 515] on button "Close" at bounding box center [820, 509] width 149 height 29
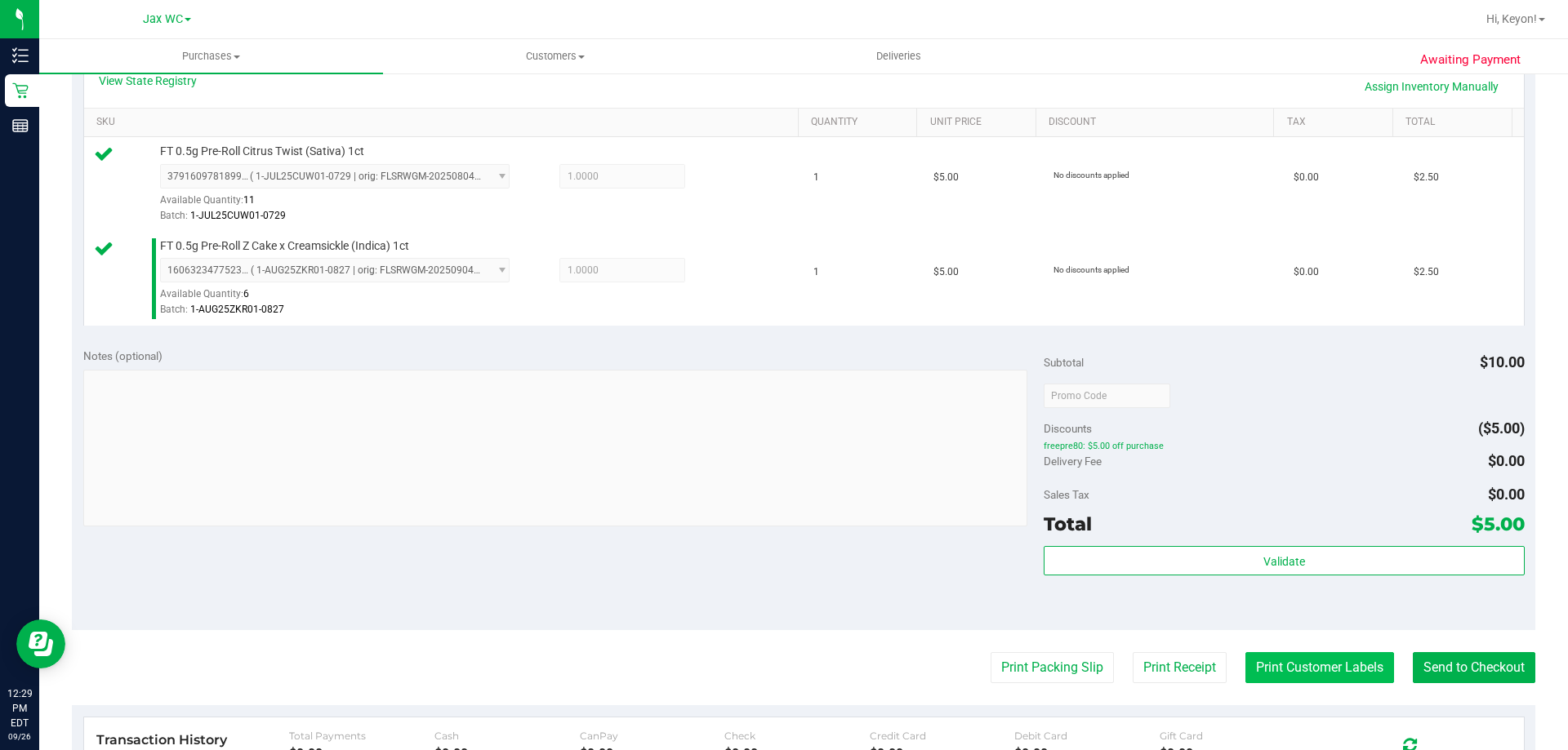
click at [1336, 668] on button "Print Customer Labels" at bounding box center [1319, 668] width 149 height 31
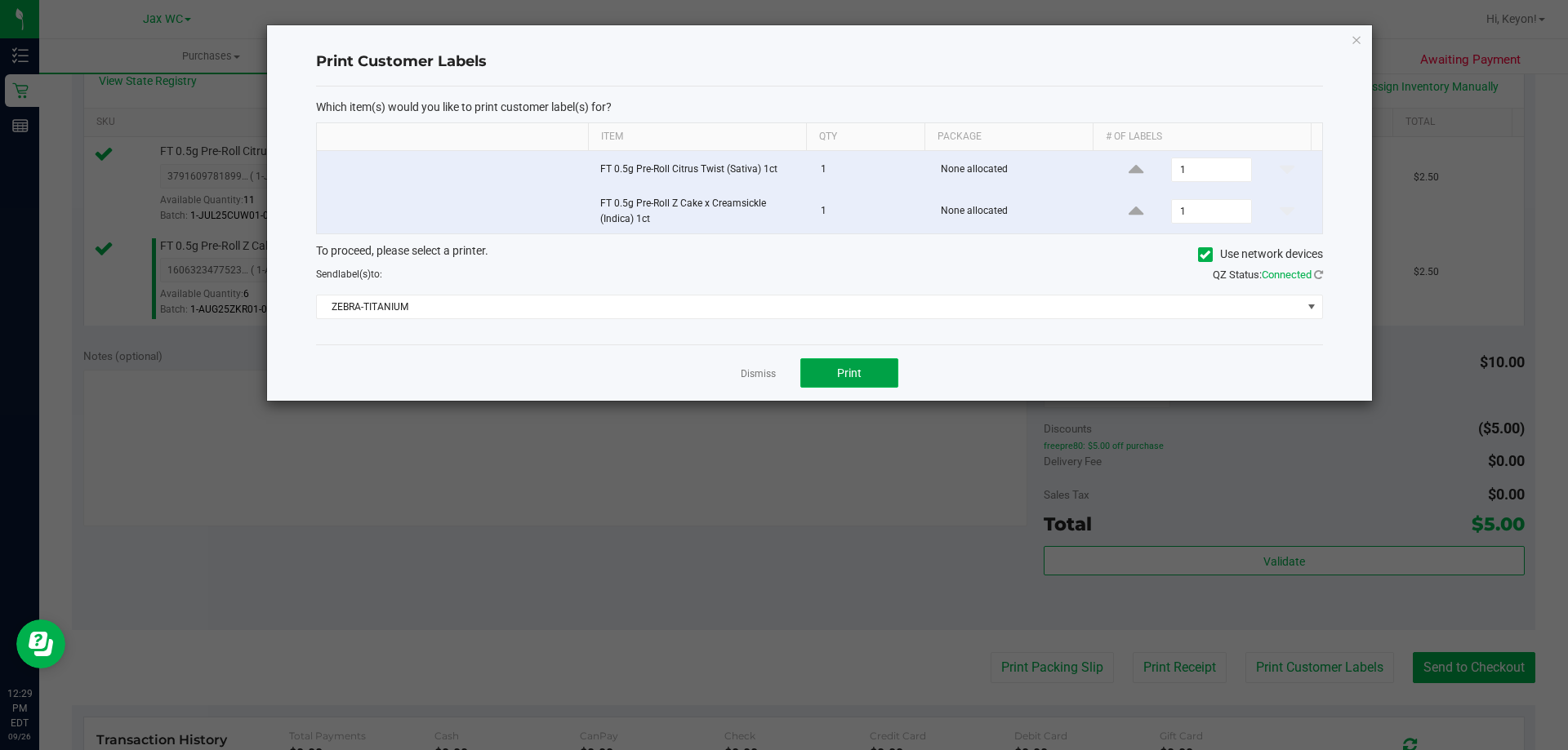
click at [866, 381] on button "Print" at bounding box center [849, 373] width 98 height 29
click at [772, 372] on link "Dismiss" at bounding box center [758, 375] width 35 height 14
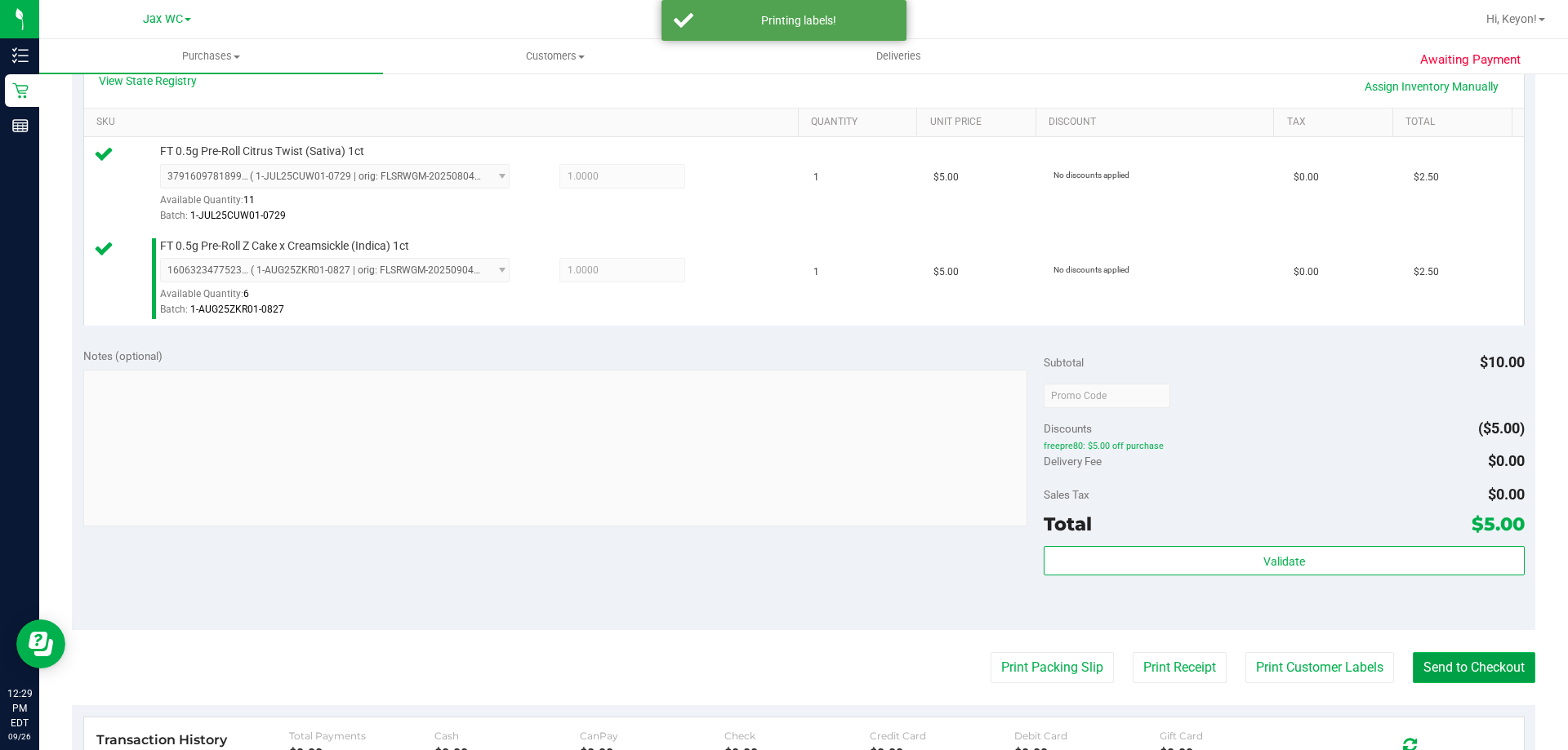
click at [1493, 669] on button "Send to Checkout" at bounding box center [1474, 668] width 122 height 31
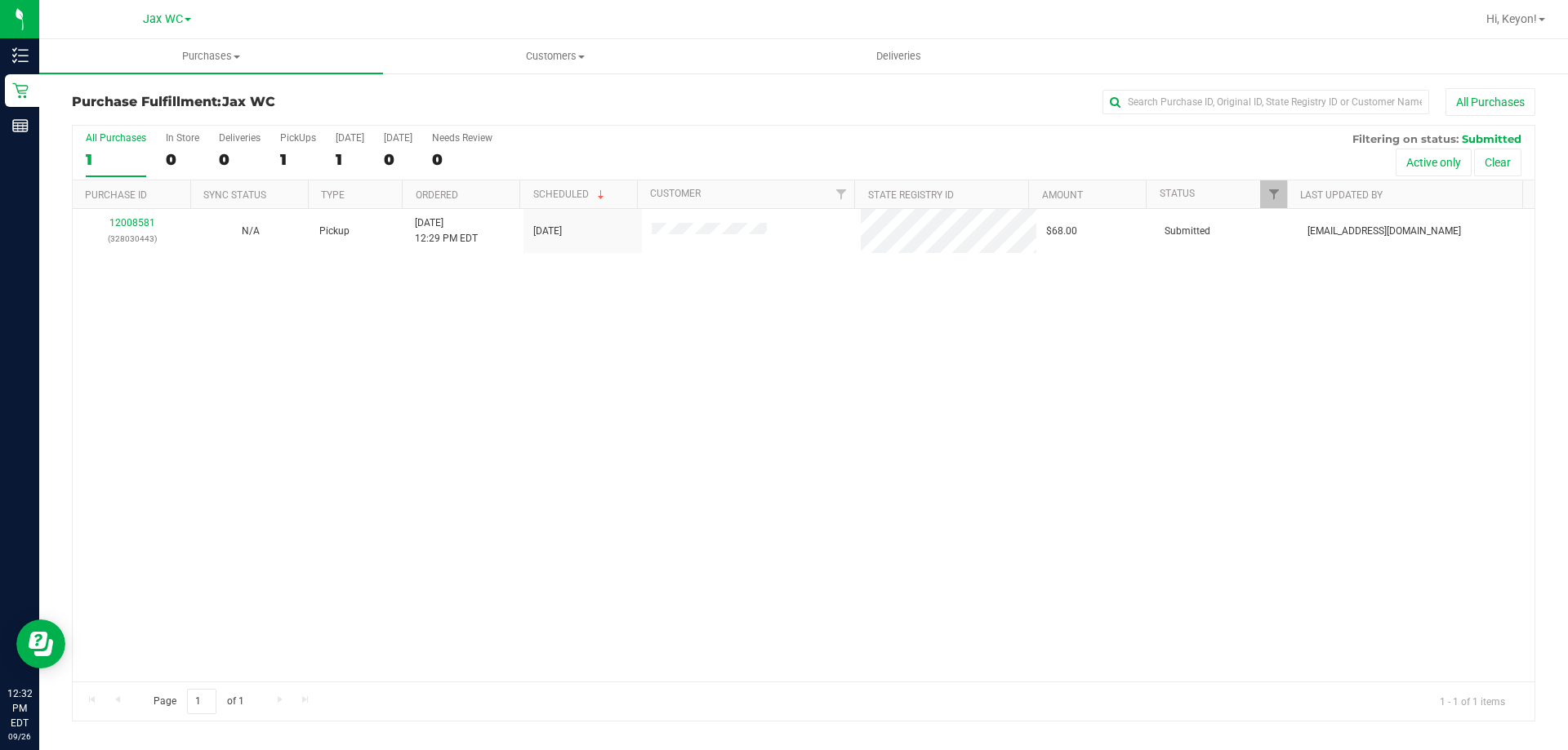
click at [136, 153] on div "1" at bounding box center [116, 159] width 60 height 19
click at [0, 0] on input "All Purchases 1" at bounding box center [0, 0] width 0 height 0
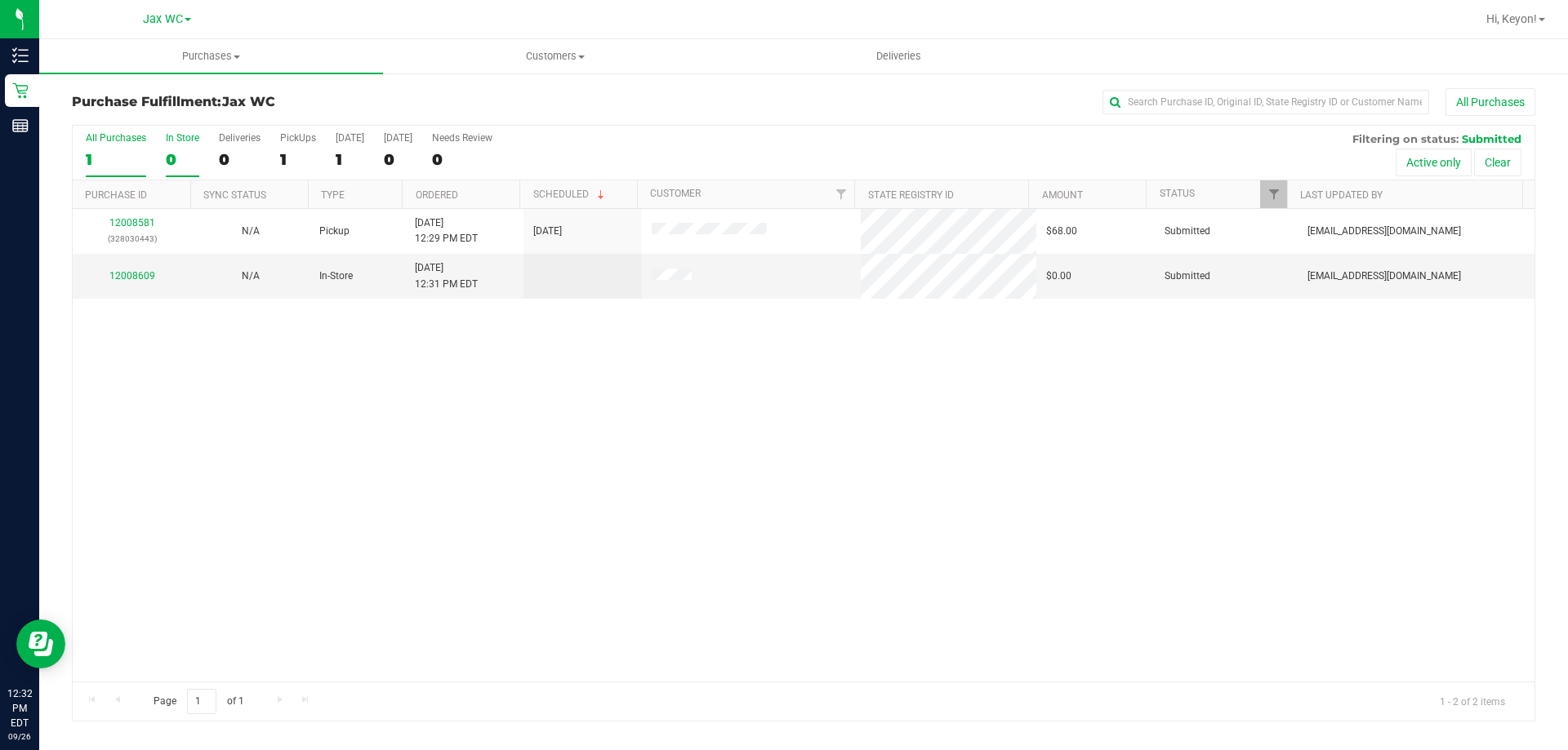
click at [170, 152] on div "0" at bounding box center [183, 159] width 34 height 19
click at [0, 0] on input "In Store 0" at bounding box center [0, 0] width 0 height 0
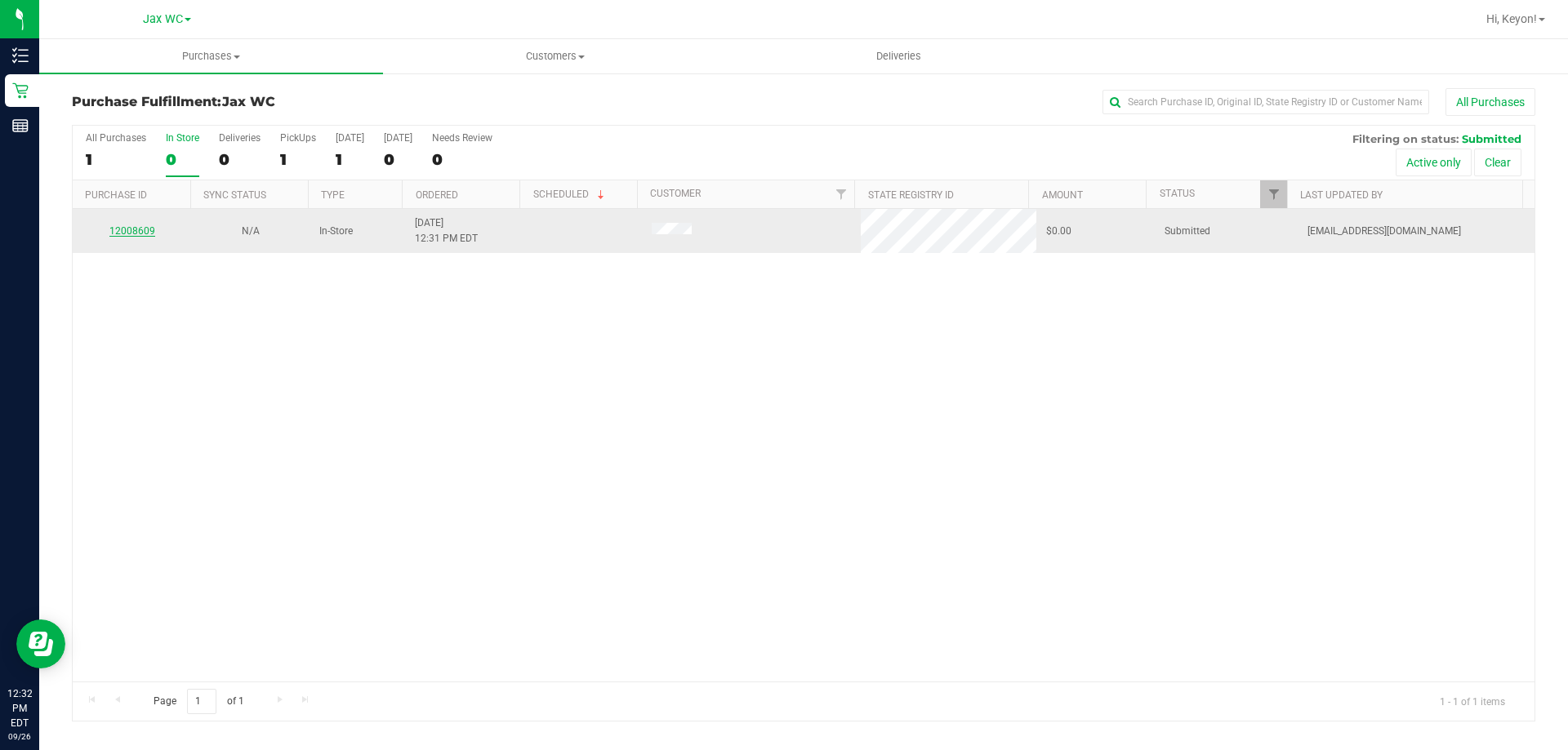
click at [133, 230] on link "12008609" at bounding box center [132, 231] width 46 height 11
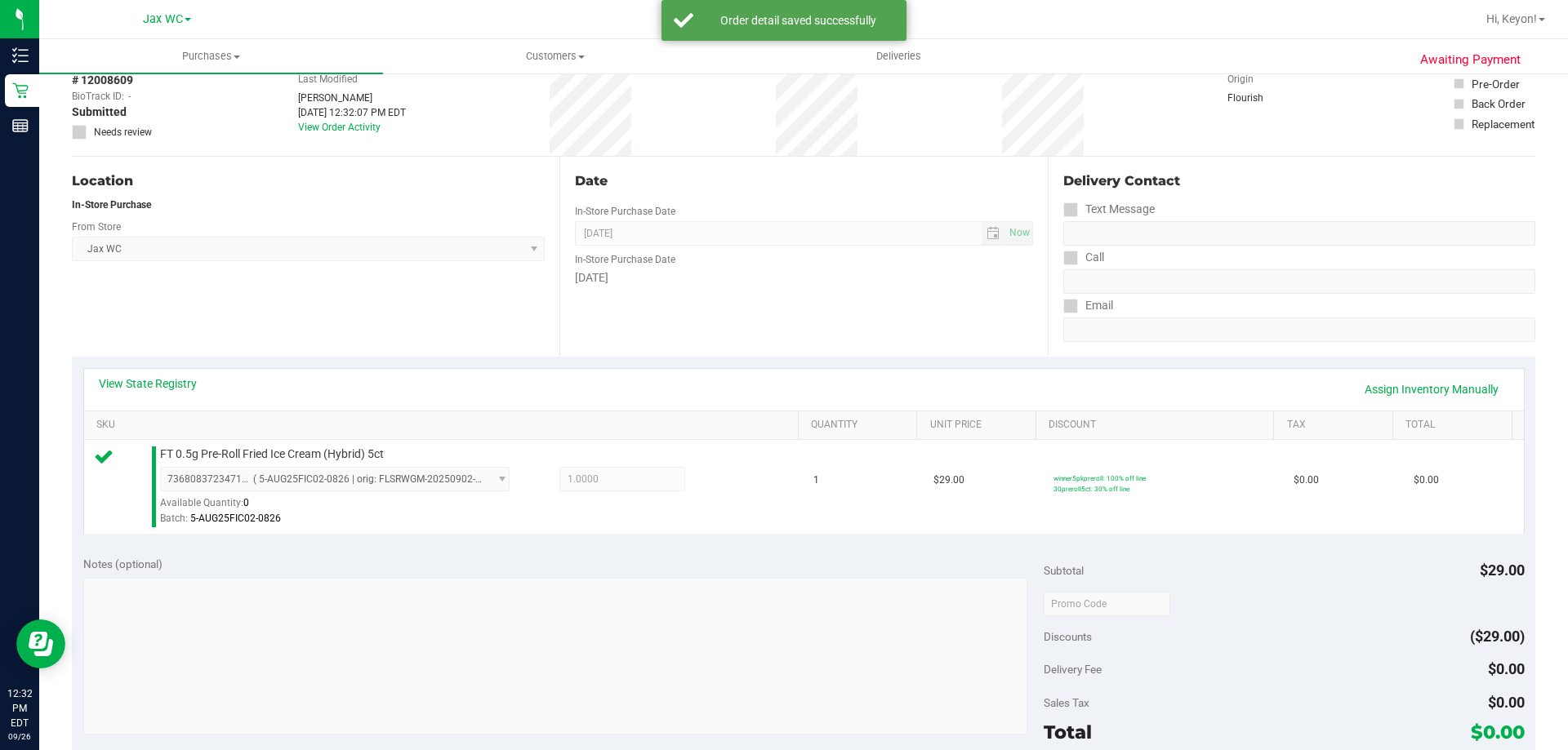
scroll to position [564, 0]
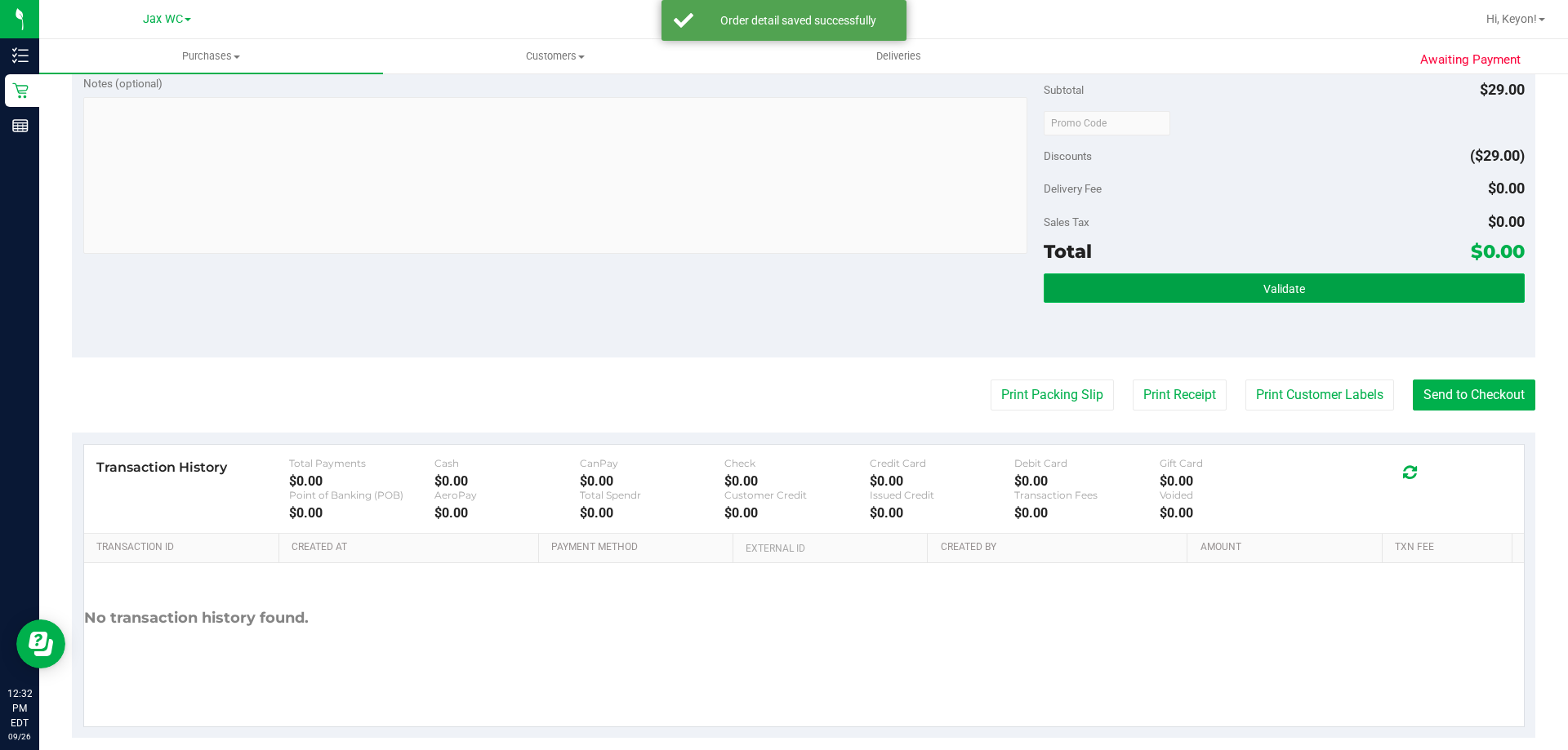
click at [1339, 300] on button "Validate" at bounding box center [1284, 288] width 480 height 29
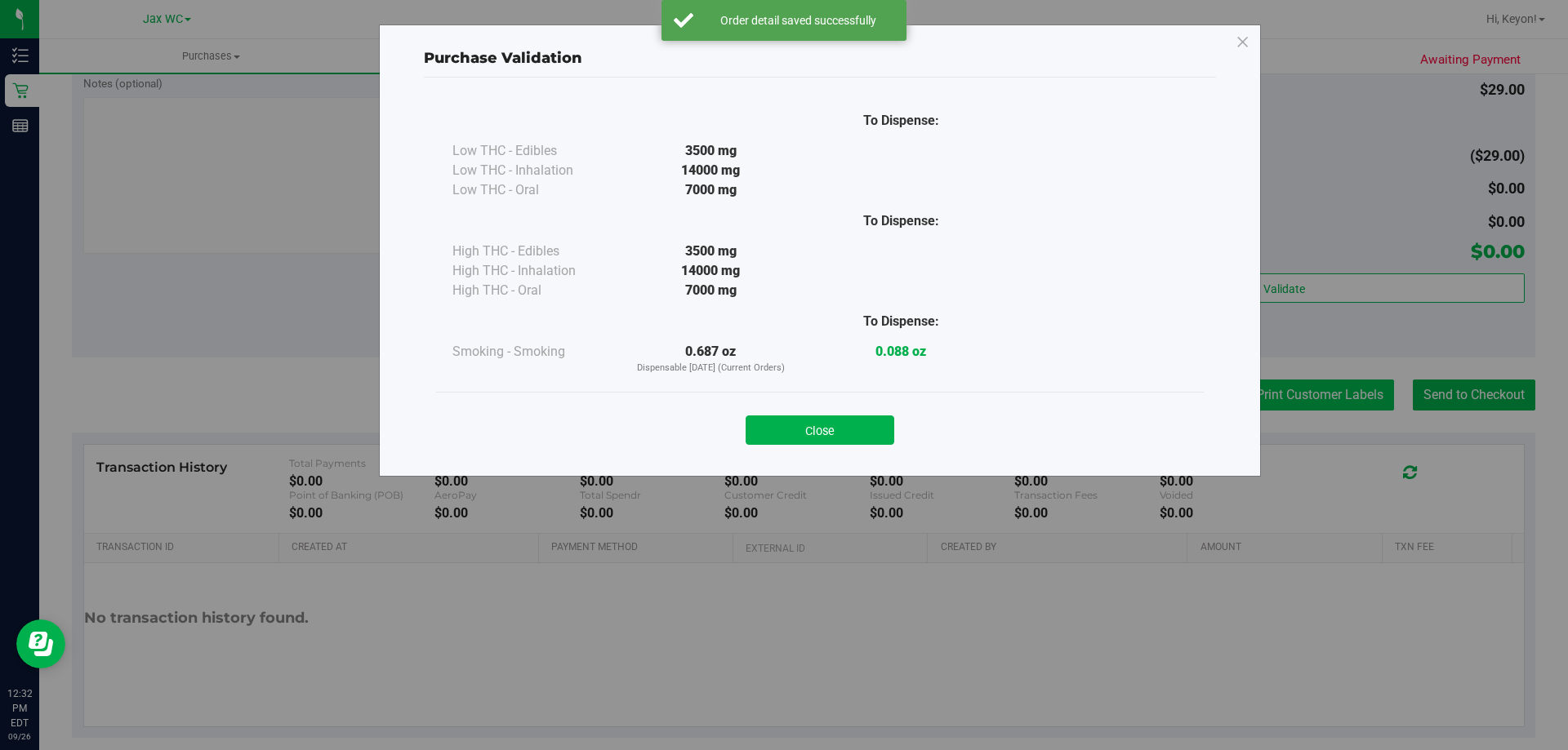
drag, startPoint x: 859, startPoint y: 435, endPoint x: 1293, endPoint y: 381, distance: 437.3
click at [864, 434] on button "Close" at bounding box center [820, 431] width 149 height 29
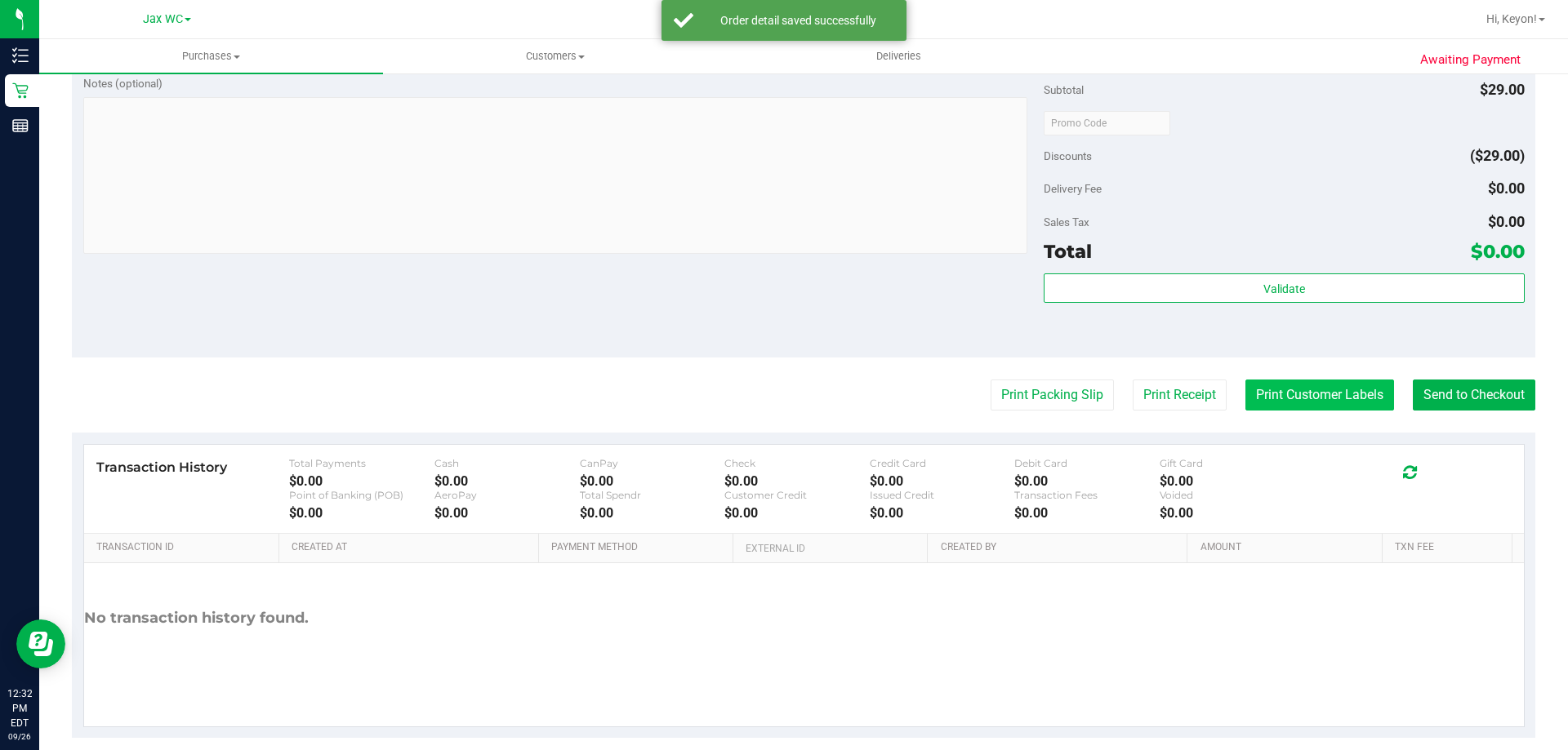
click at [1338, 394] on button "Print Customer Labels" at bounding box center [1319, 395] width 149 height 31
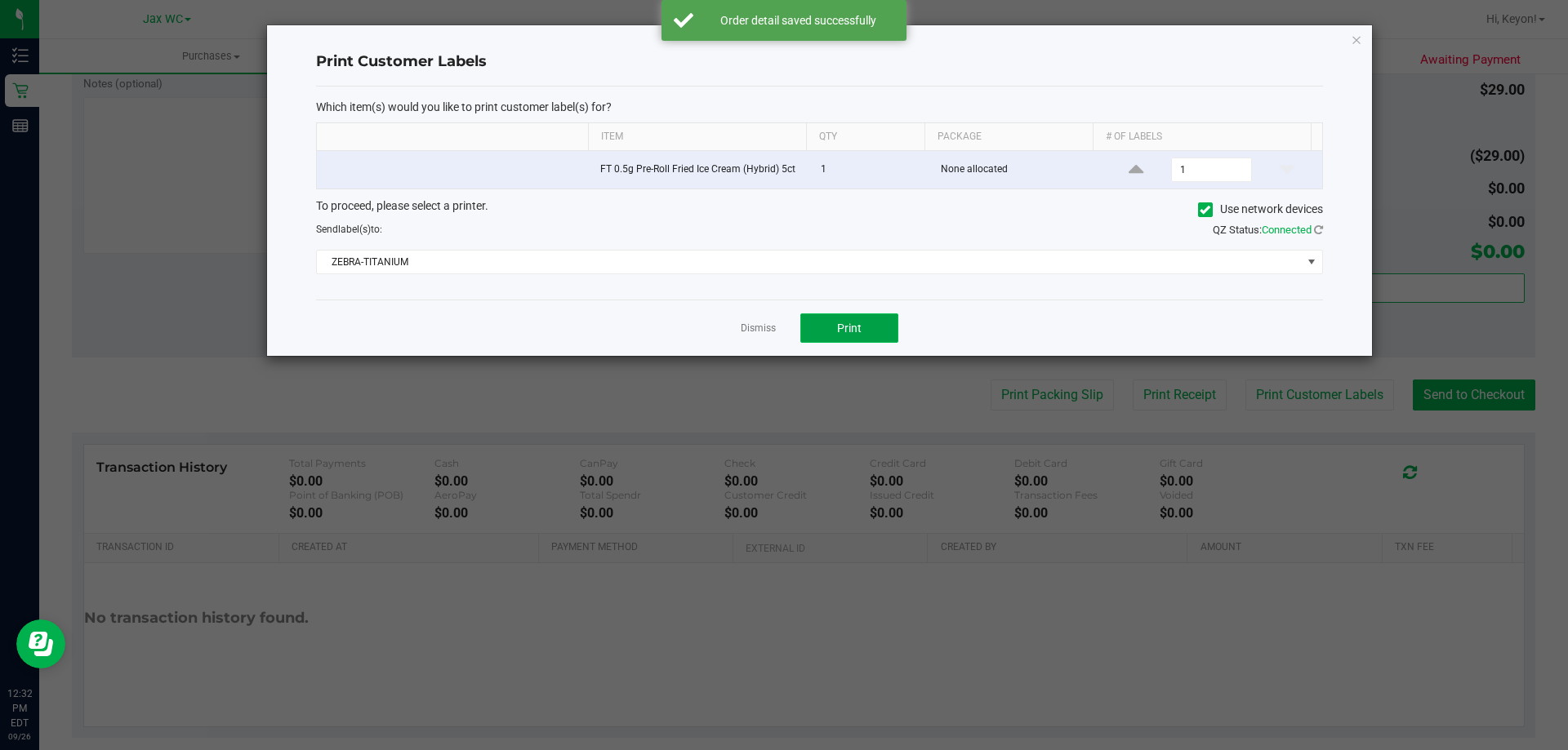
click at [865, 327] on button "Print" at bounding box center [849, 328] width 98 height 29
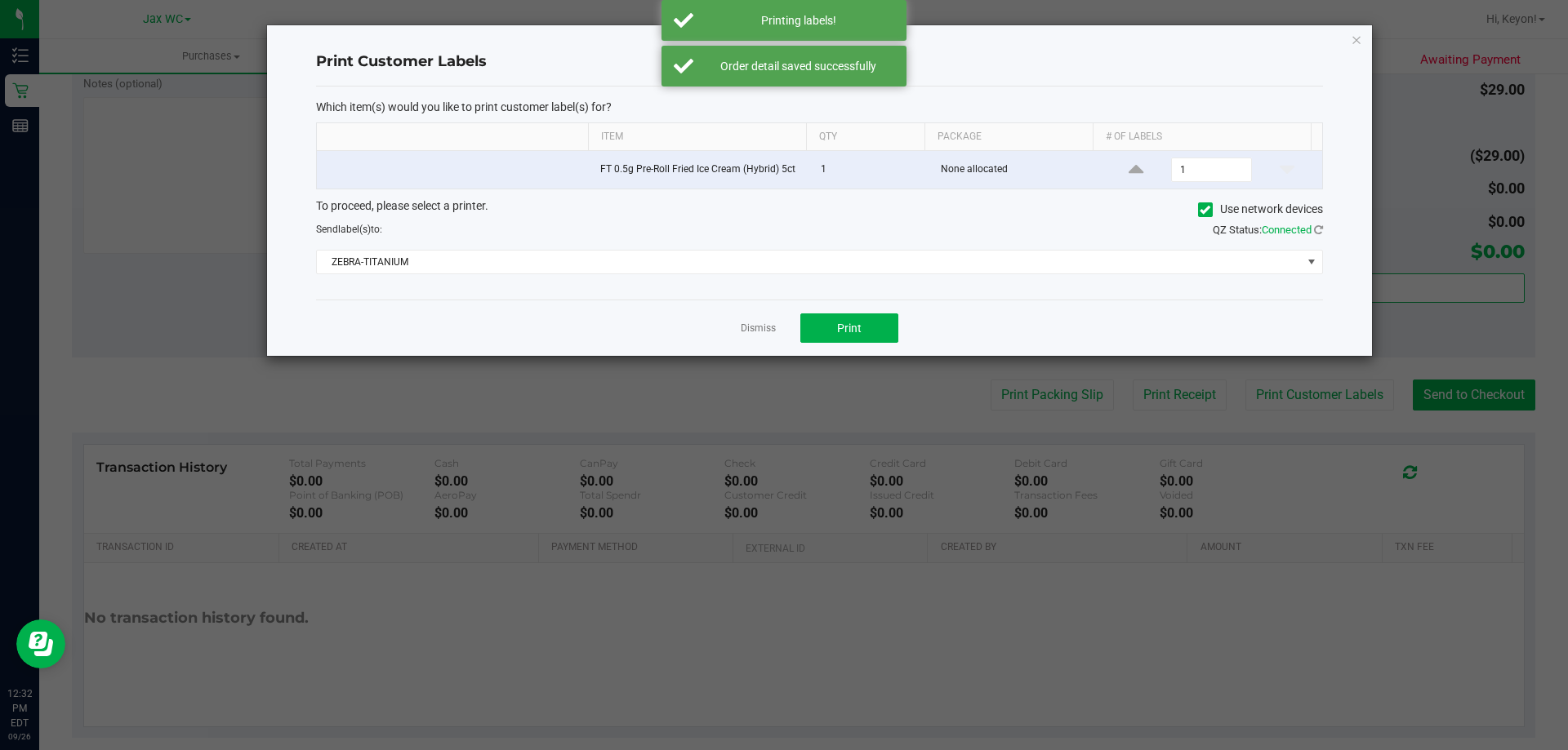
drag, startPoint x: 763, startPoint y: 332, endPoint x: 813, endPoint y: 323, distance: 50.8
click at [766, 328] on link "Dismiss" at bounding box center [758, 329] width 35 height 14
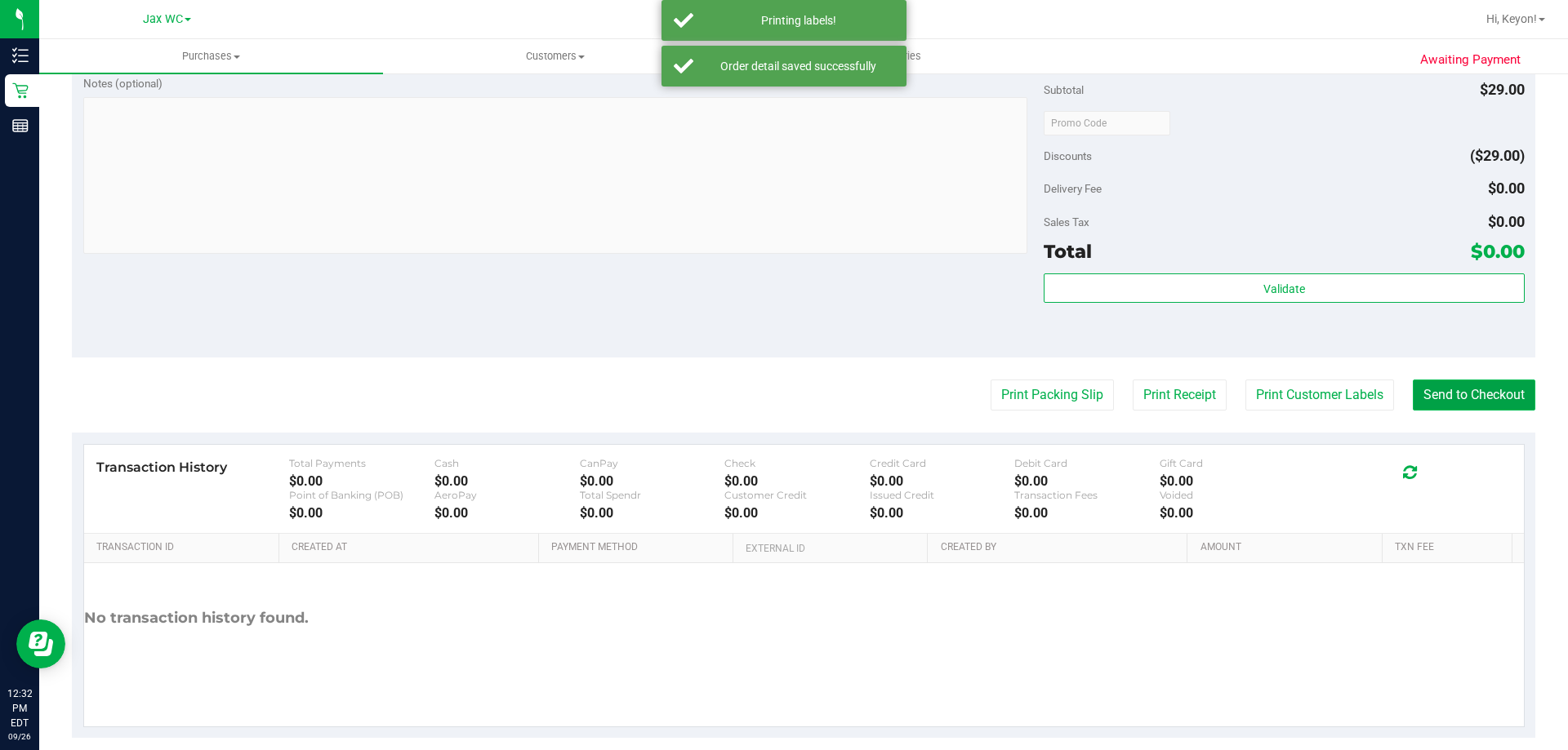
click at [1493, 390] on button "Send to Checkout" at bounding box center [1474, 395] width 122 height 31
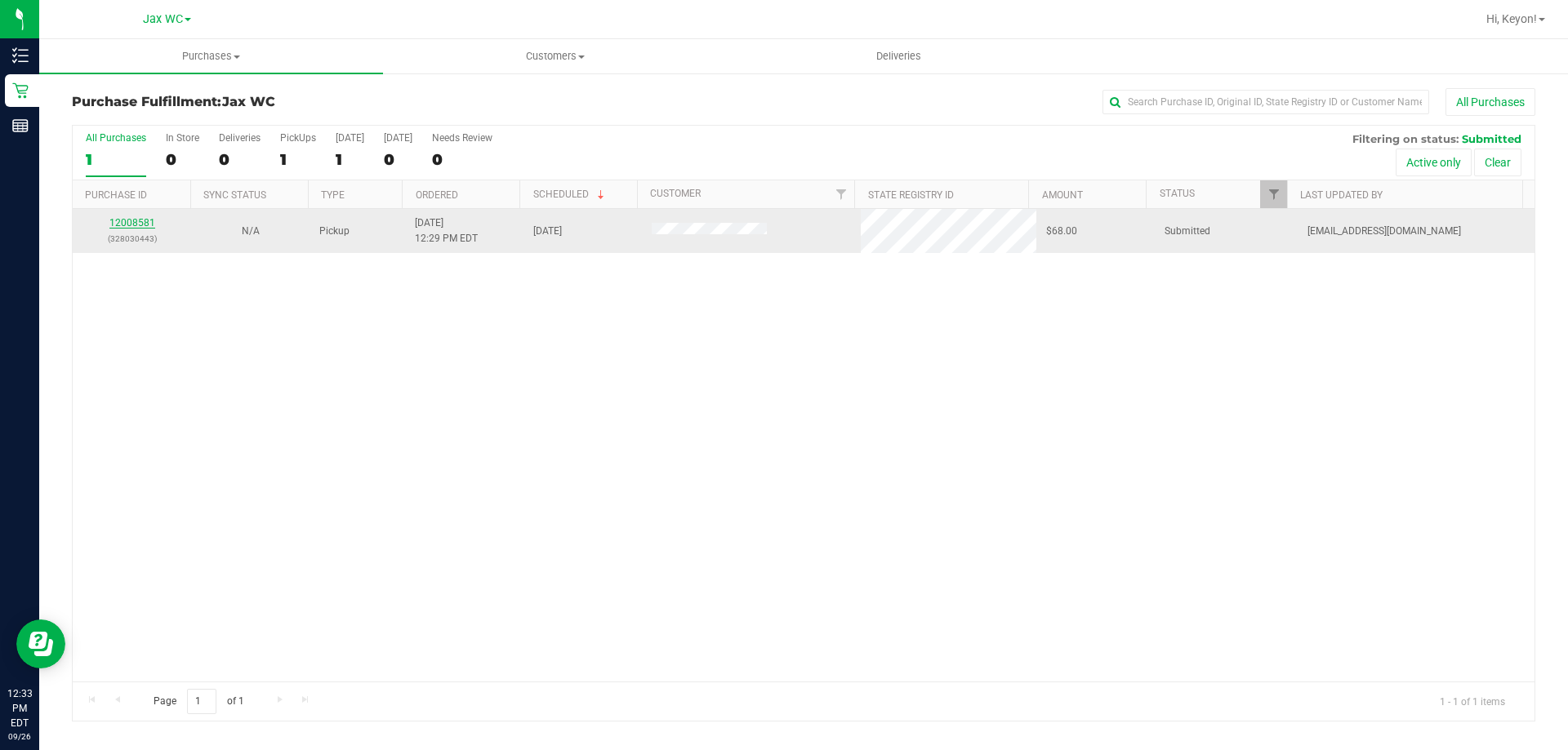
click at [142, 221] on link "12008581" at bounding box center [132, 222] width 46 height 11
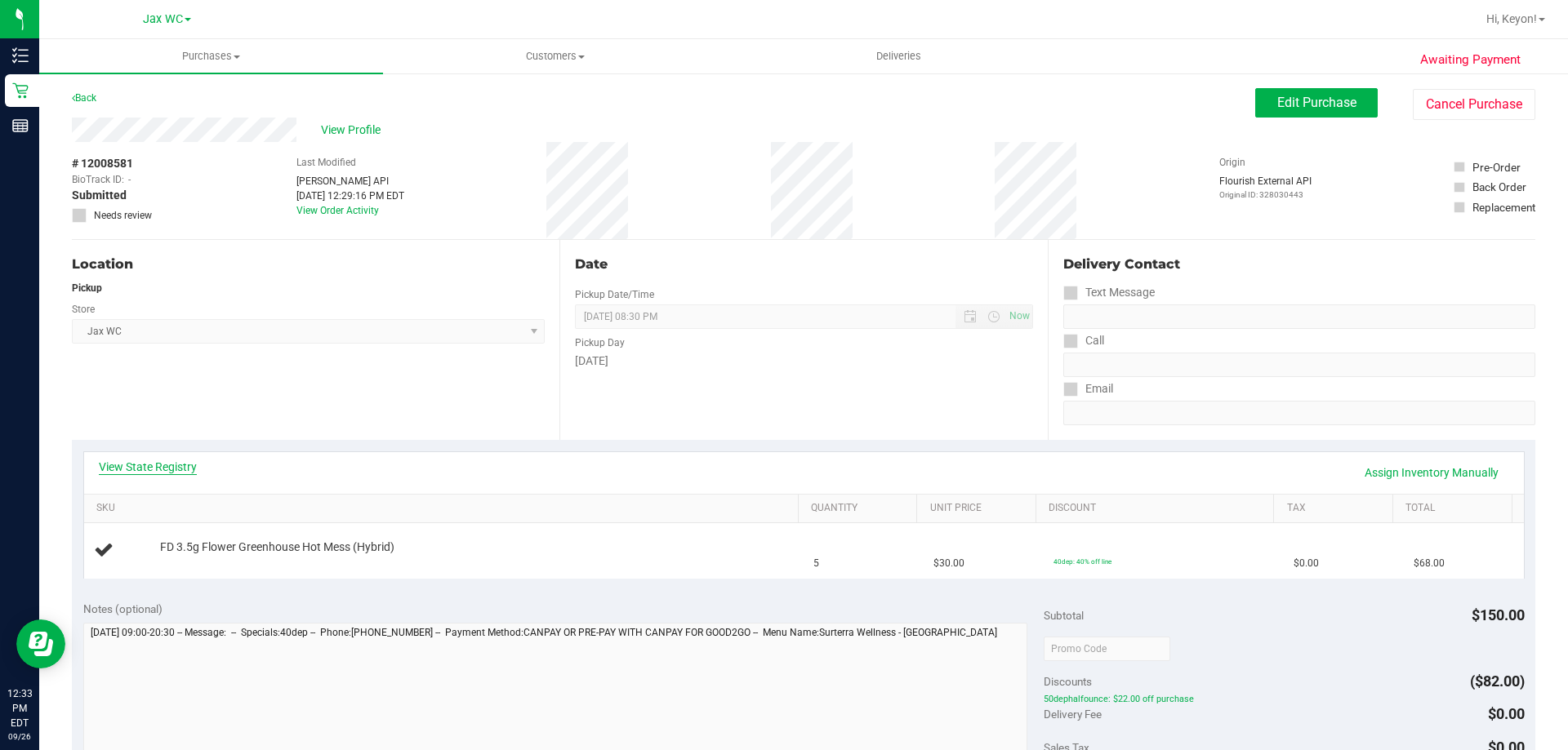
click at [162, 466] on link "View State Registry" at bounding box center [148, 467] width 98 height 16
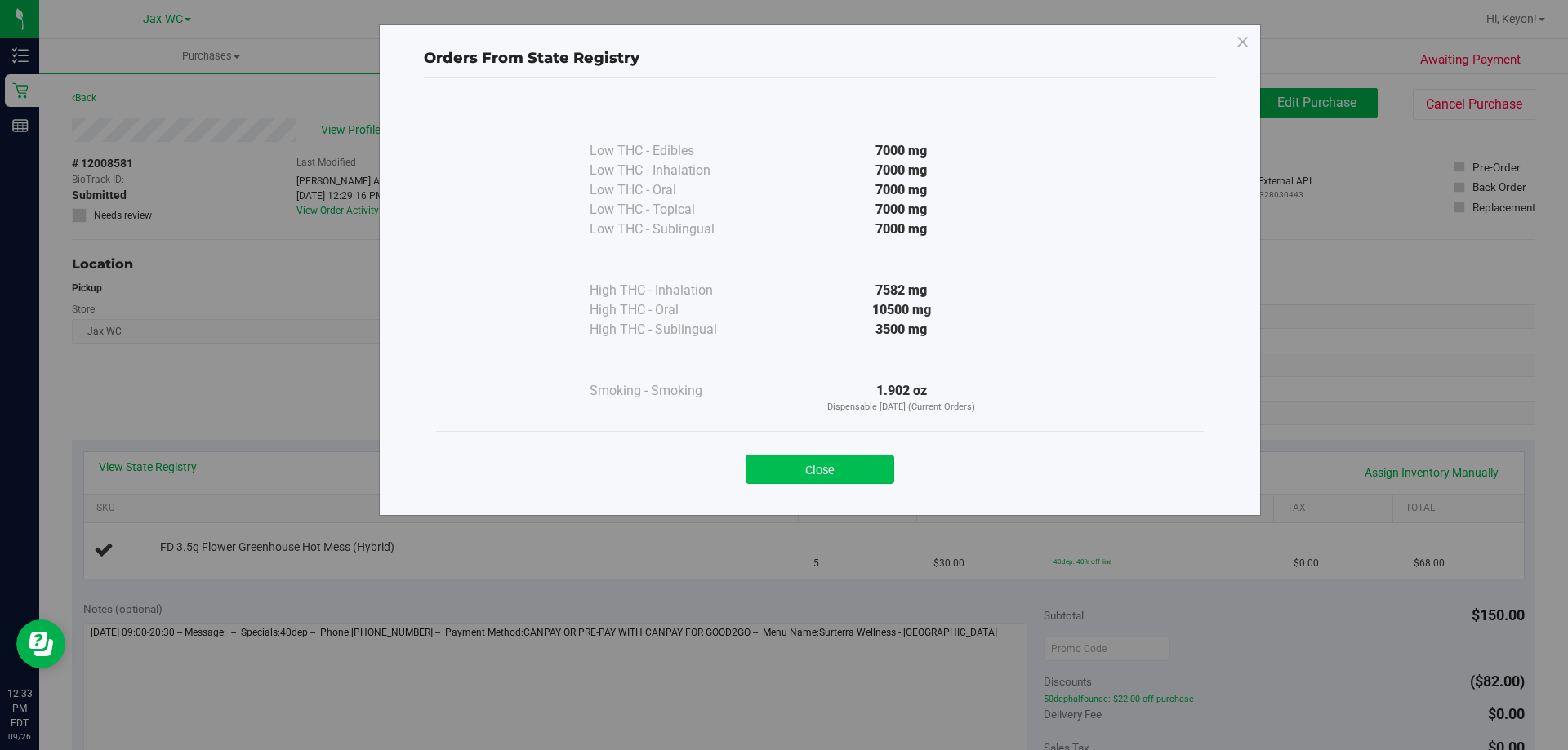
click at [796, 460] on button "Close" at bounding box center [820, 469] width 149 height 29
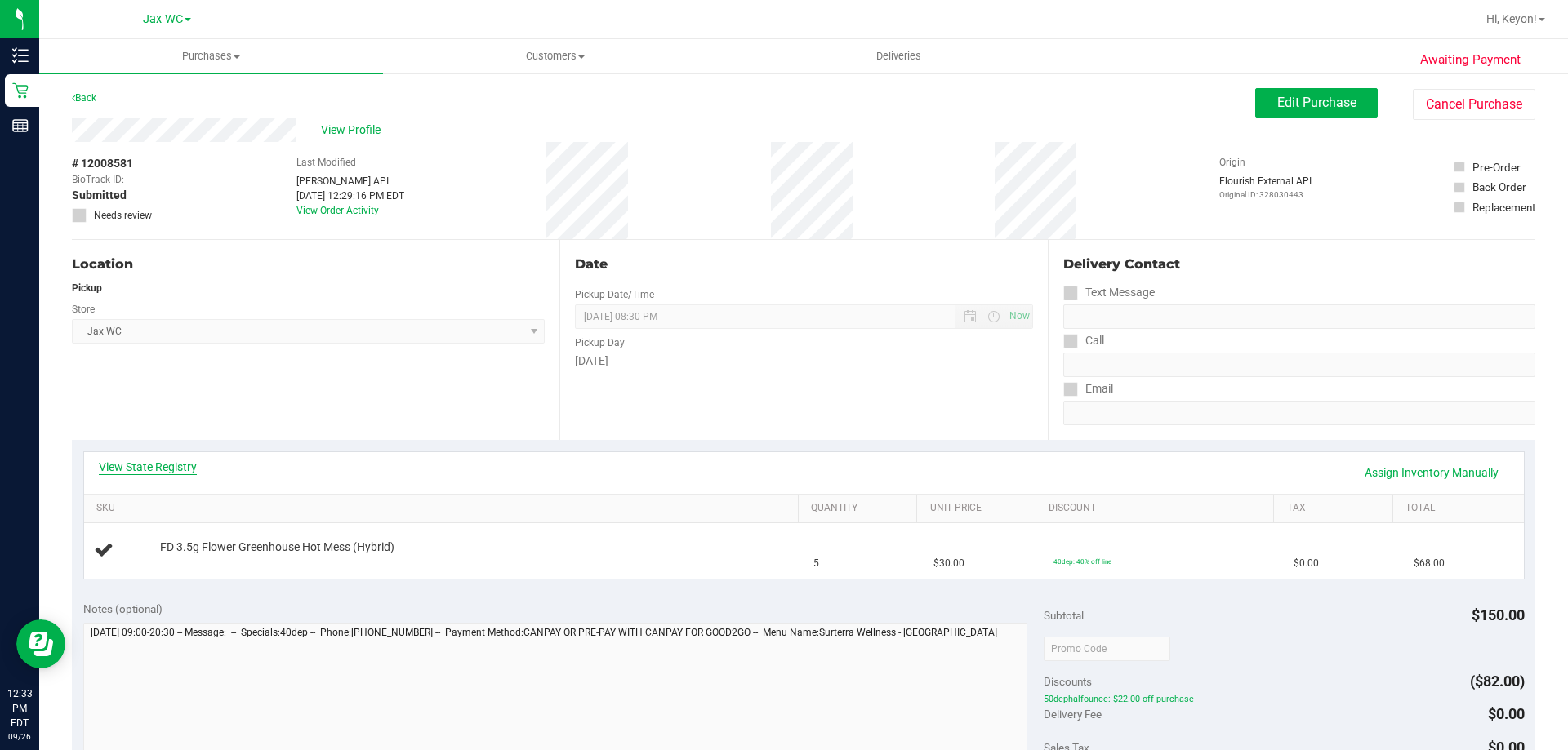
click at [146, 461] on link "View State Registry" at bounding box center [148, 467] width 98 height 16
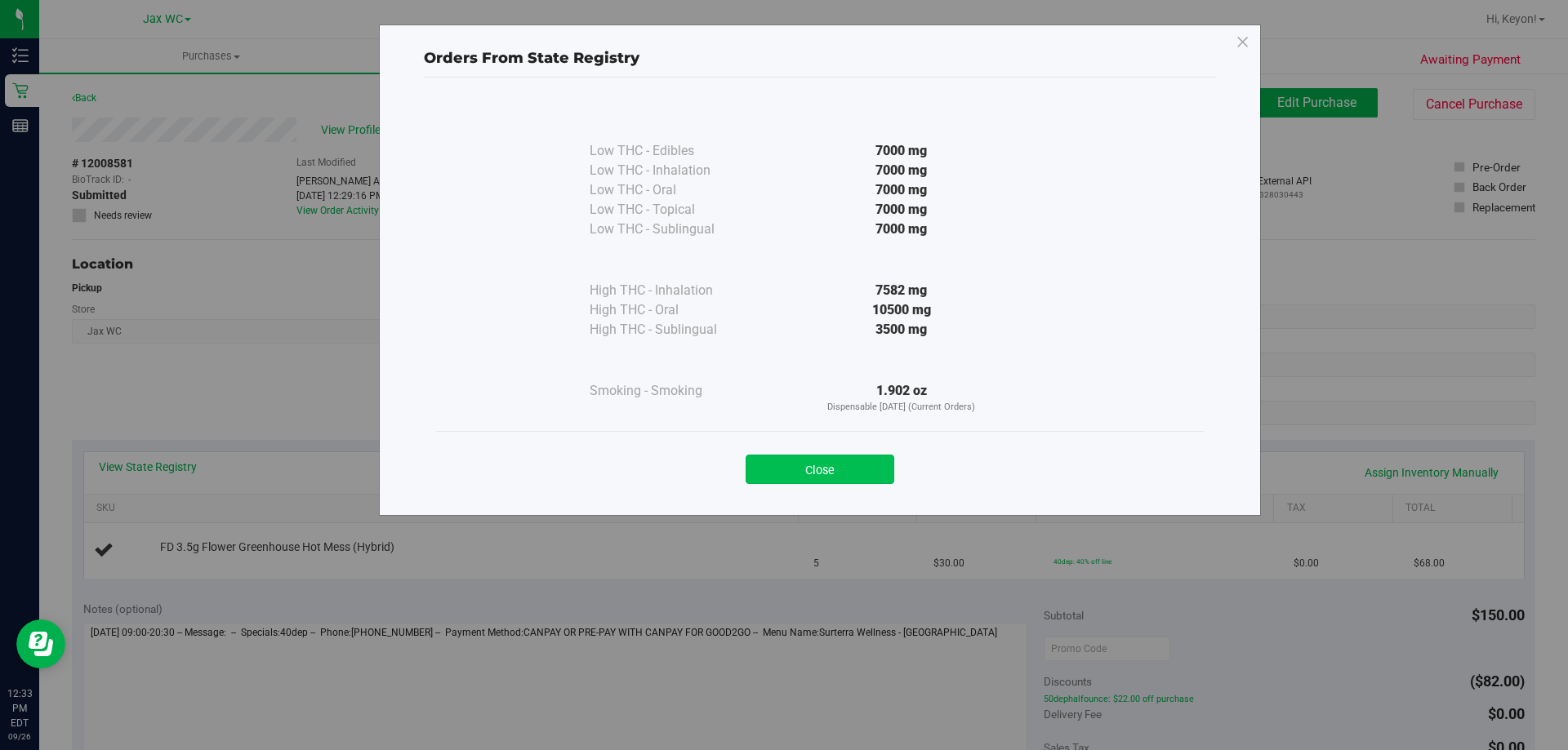
click at [778, 462] on button "Close" at bounding box center [820, 469] width 149 height 29
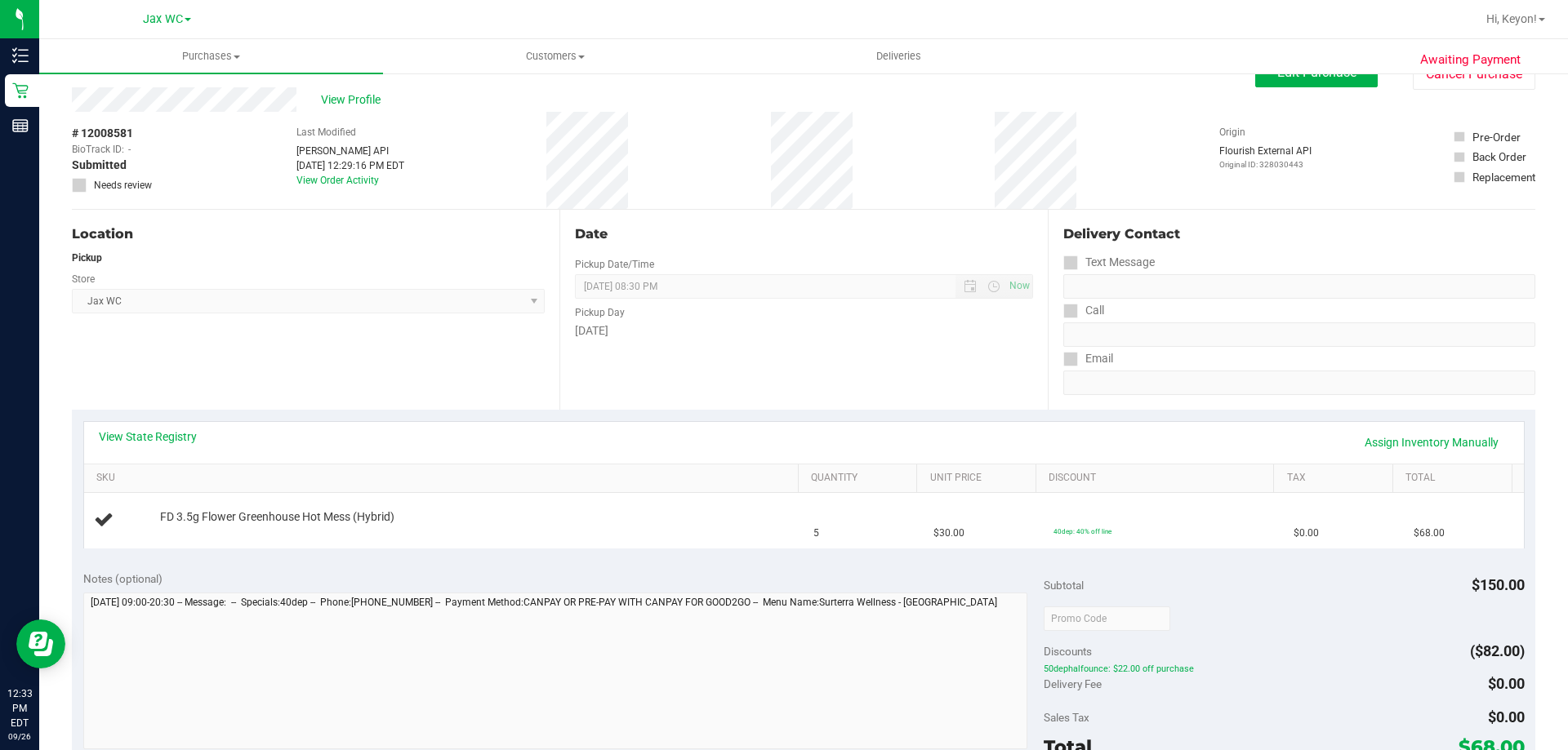
scroll to position [34, 0]
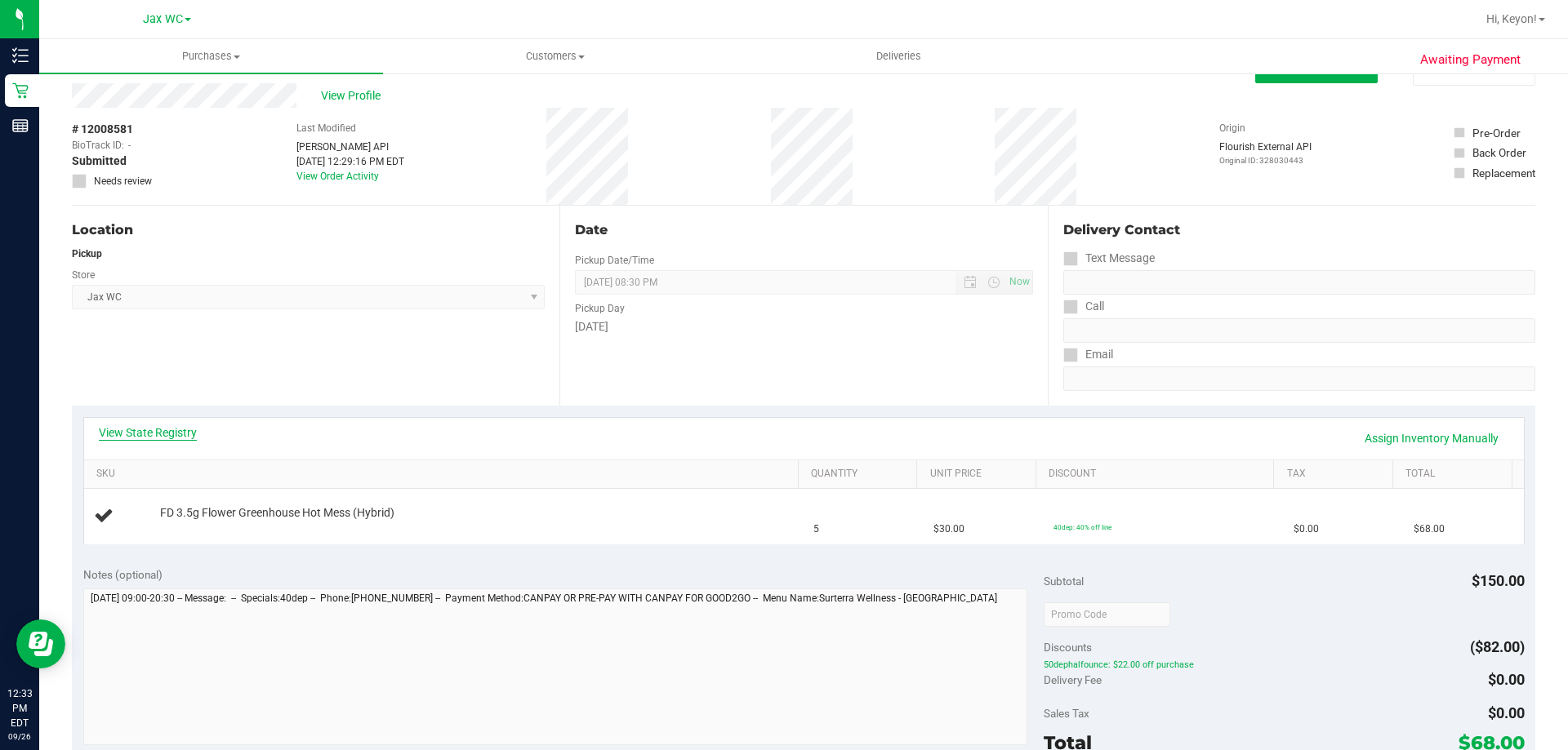
click at [177, 425] on link "View State Registry" at bounding box center [148, 432] width 98 height 16
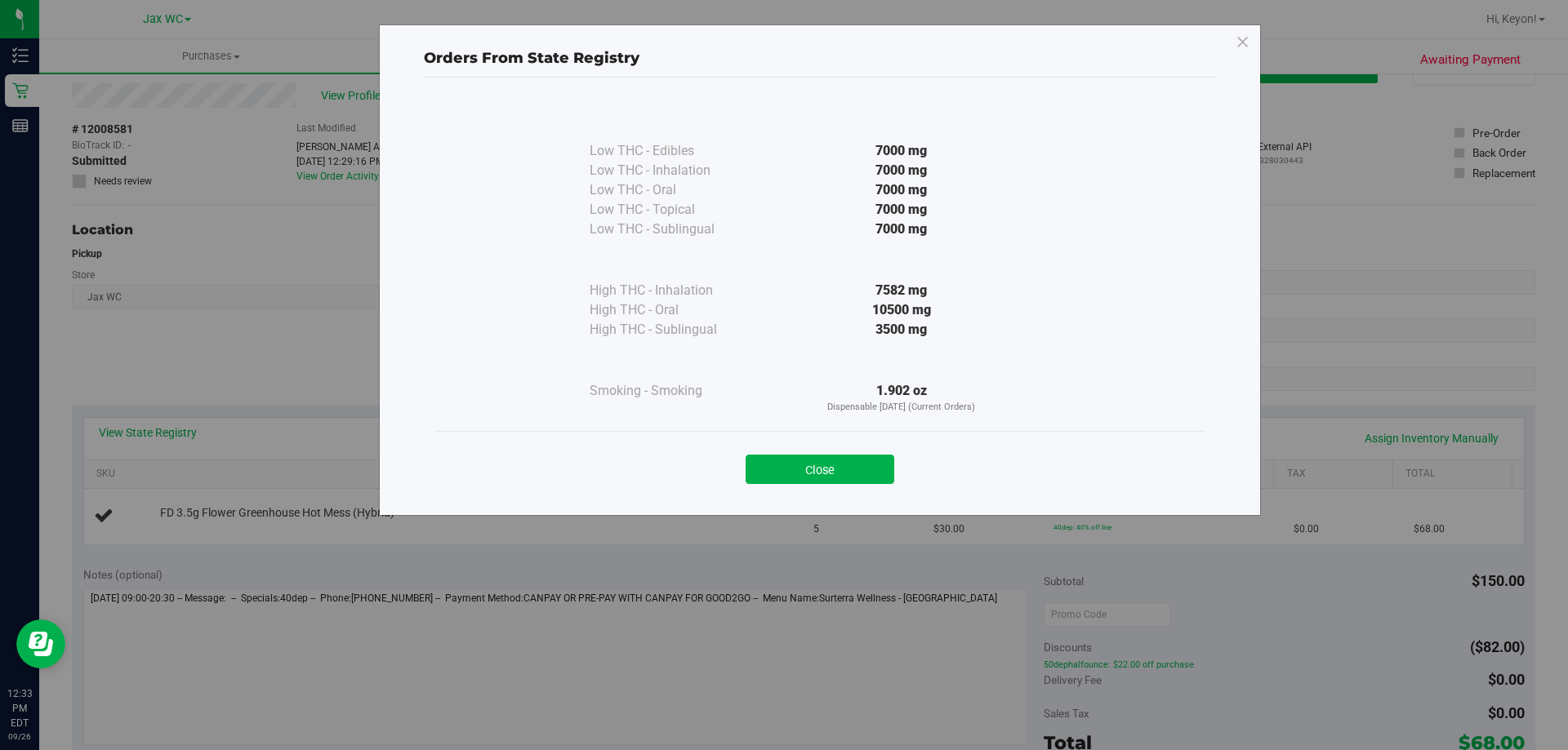
click at [809, 468] on button "Close" at bounding box center [820, 469] width 149 height 29
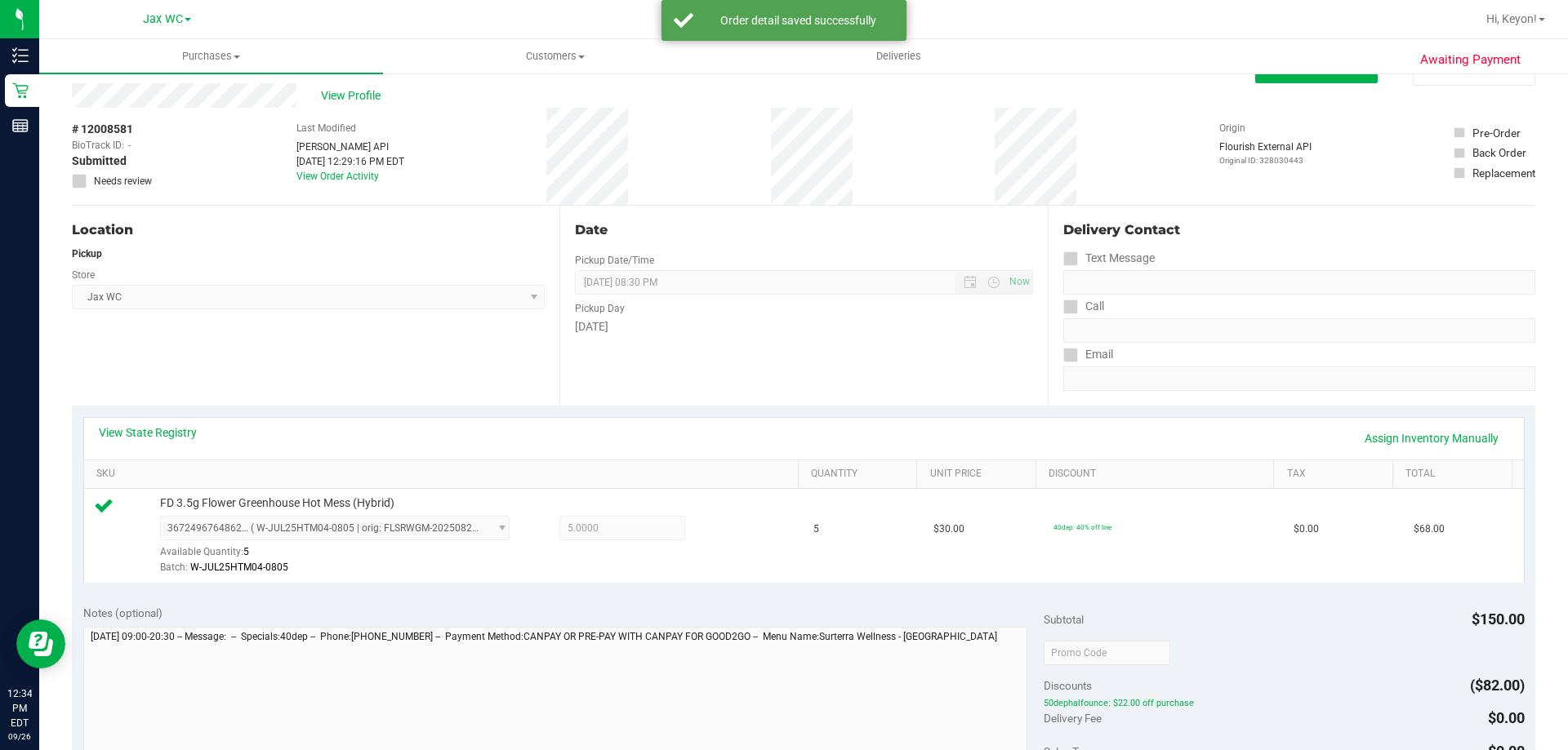
scroll to position [585, 0]
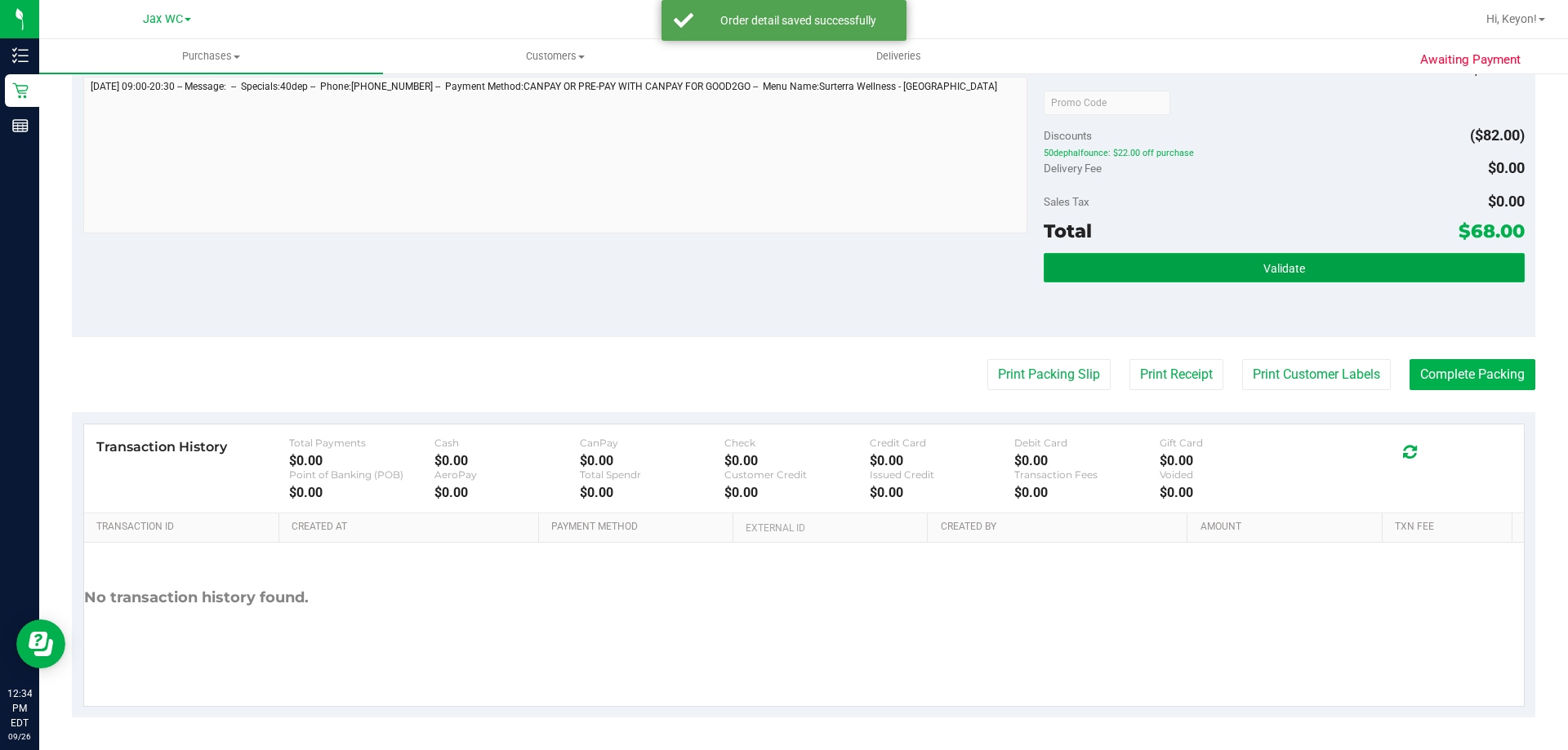
click at [1298, 271] on button "Validate" at bounding box center [1284, 268] width 480 height 29
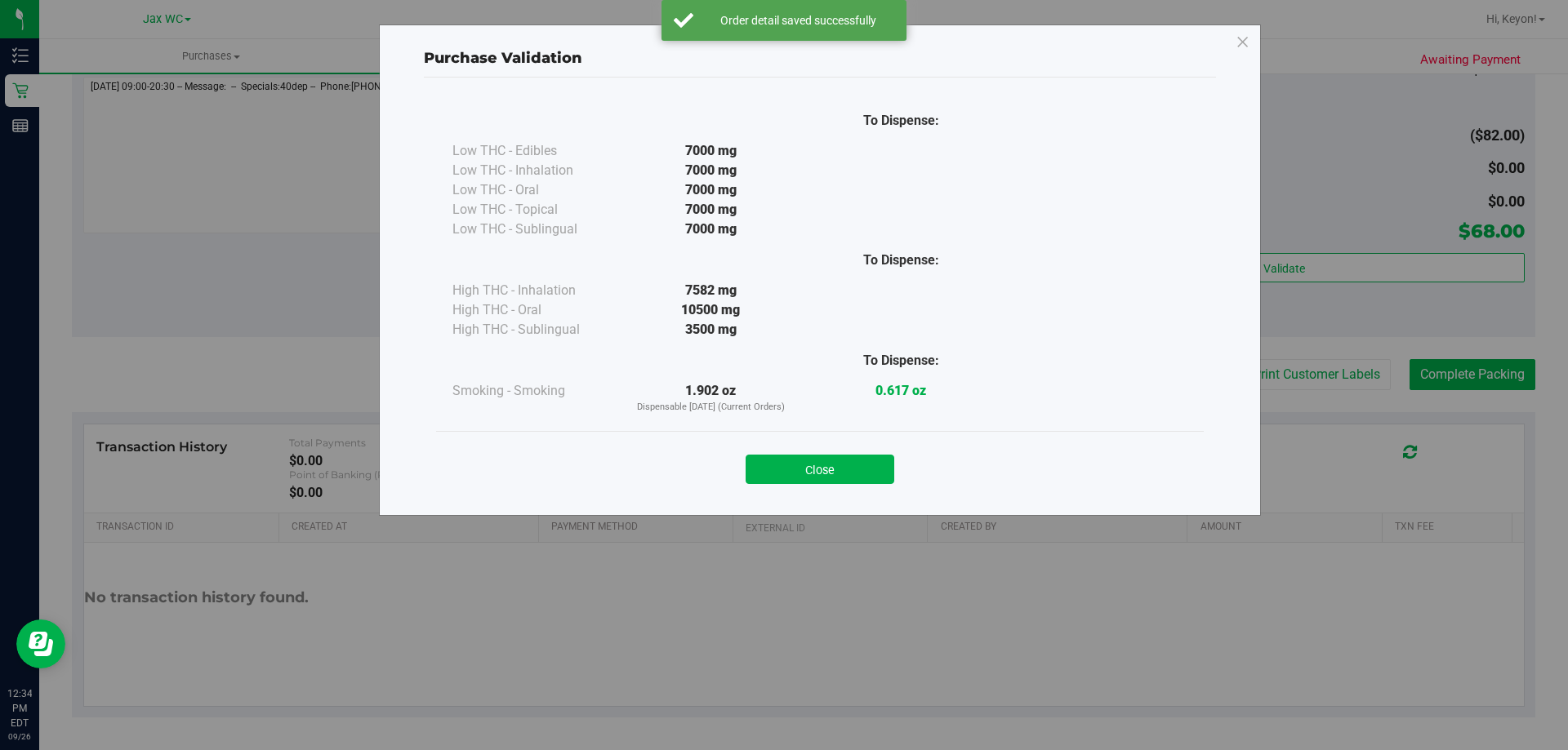
drag, startPoint x: 815, startPoint y: 463, endPoint x: 1106, endPoint y: 403, distance: 297.1
click at [815, 463] on button "Close" at bounding box center [820, 469] width 149 height 29
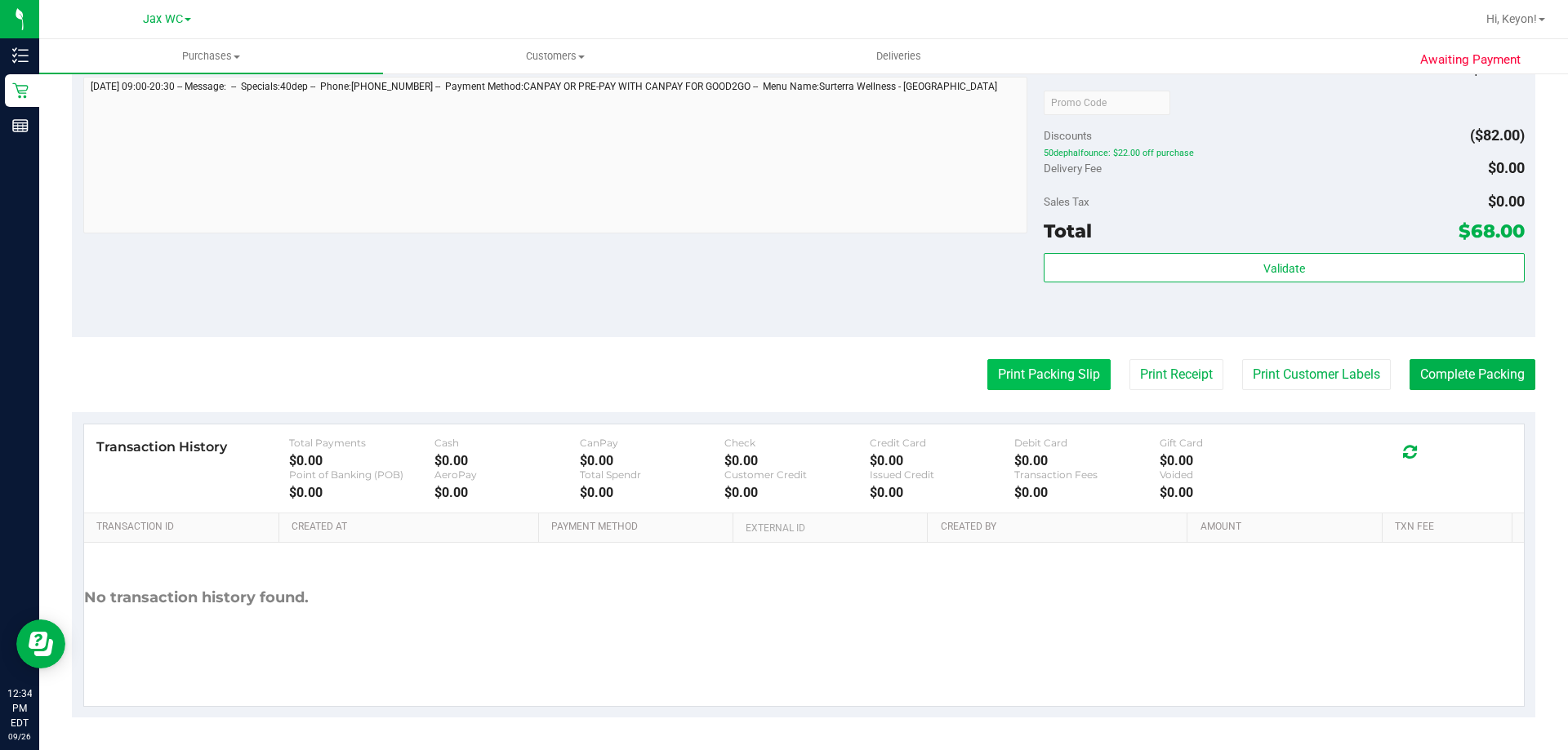
drag, startPoint x: 1047, startPoint y: 356, endPoint x: 1035, endPoint y: 367, distance: 16.3
click at [1049, 356] on purchase-details "Back Edit Purchase Cancel Purchase View Profile # 12008581 BioTrack ID: - Submi…" at bounding box center [803, 110] width 1463 height 1214
click at [1036, 374] on button "Print Packing Slip" at bounding box center [1049, 375] width 123 height 31
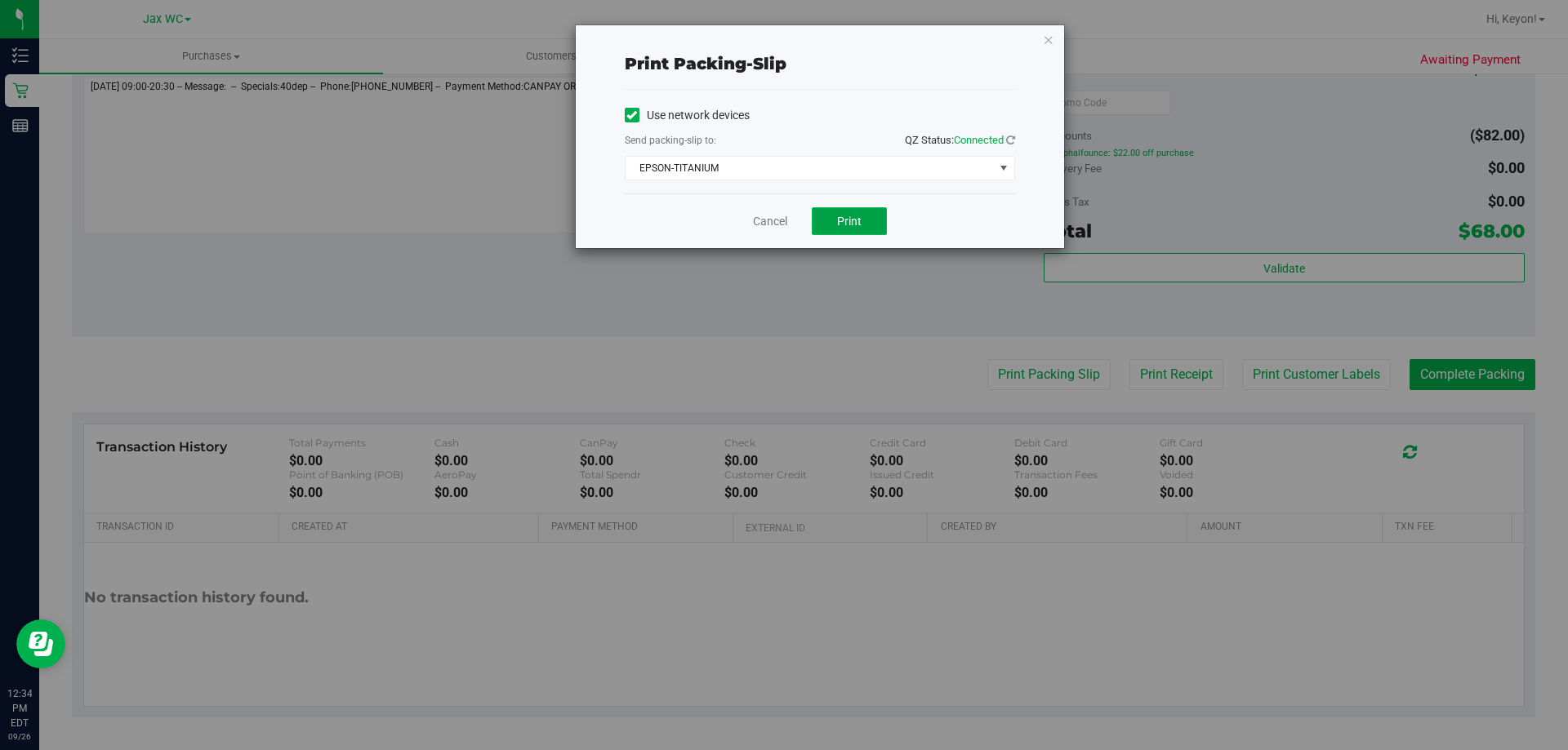
click at [861, 214] on span "Print" at bounding box center [849, 220] width 24 height 13
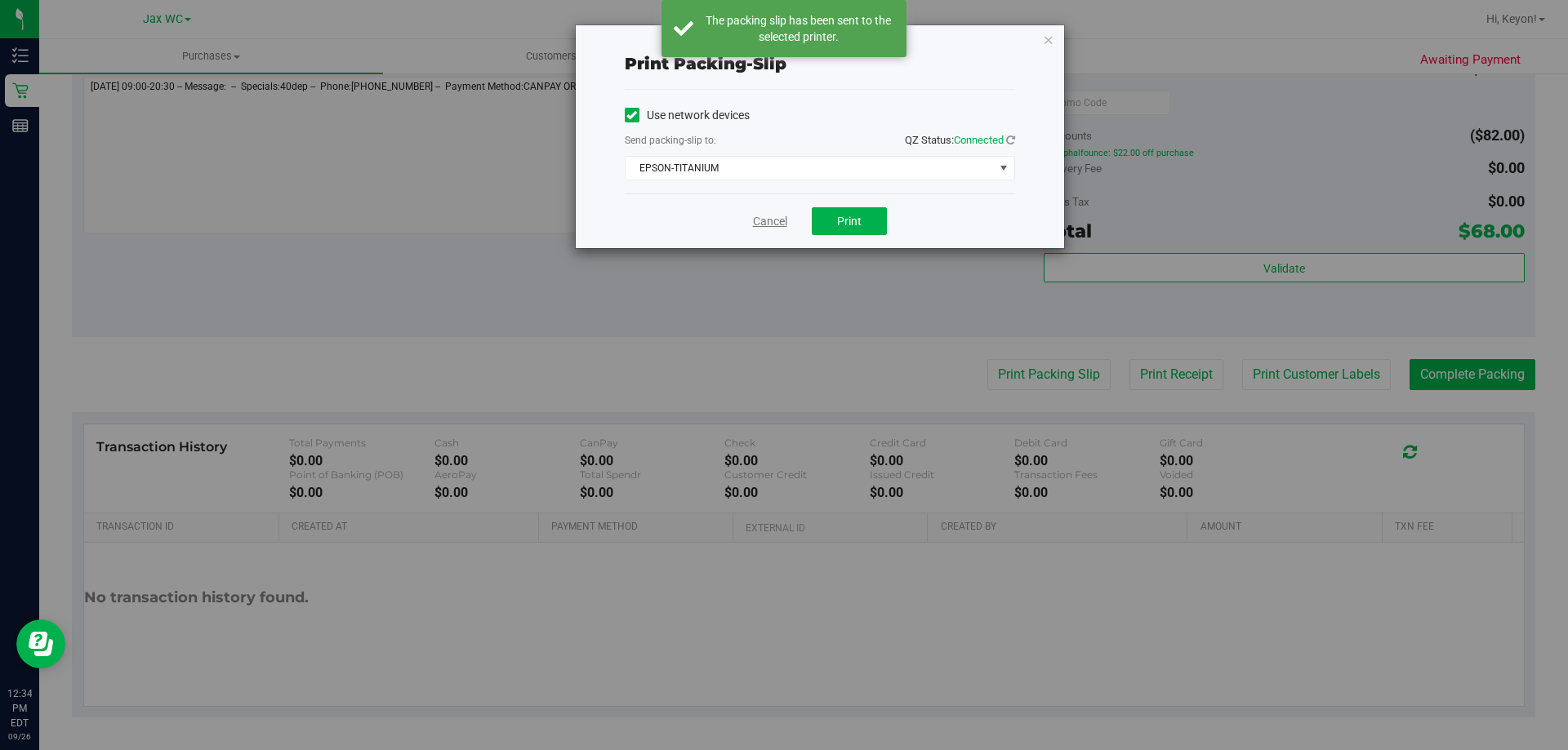
click at [759, 225] on link "Cancel" at bounding box center [770, 222] width 34 height 17
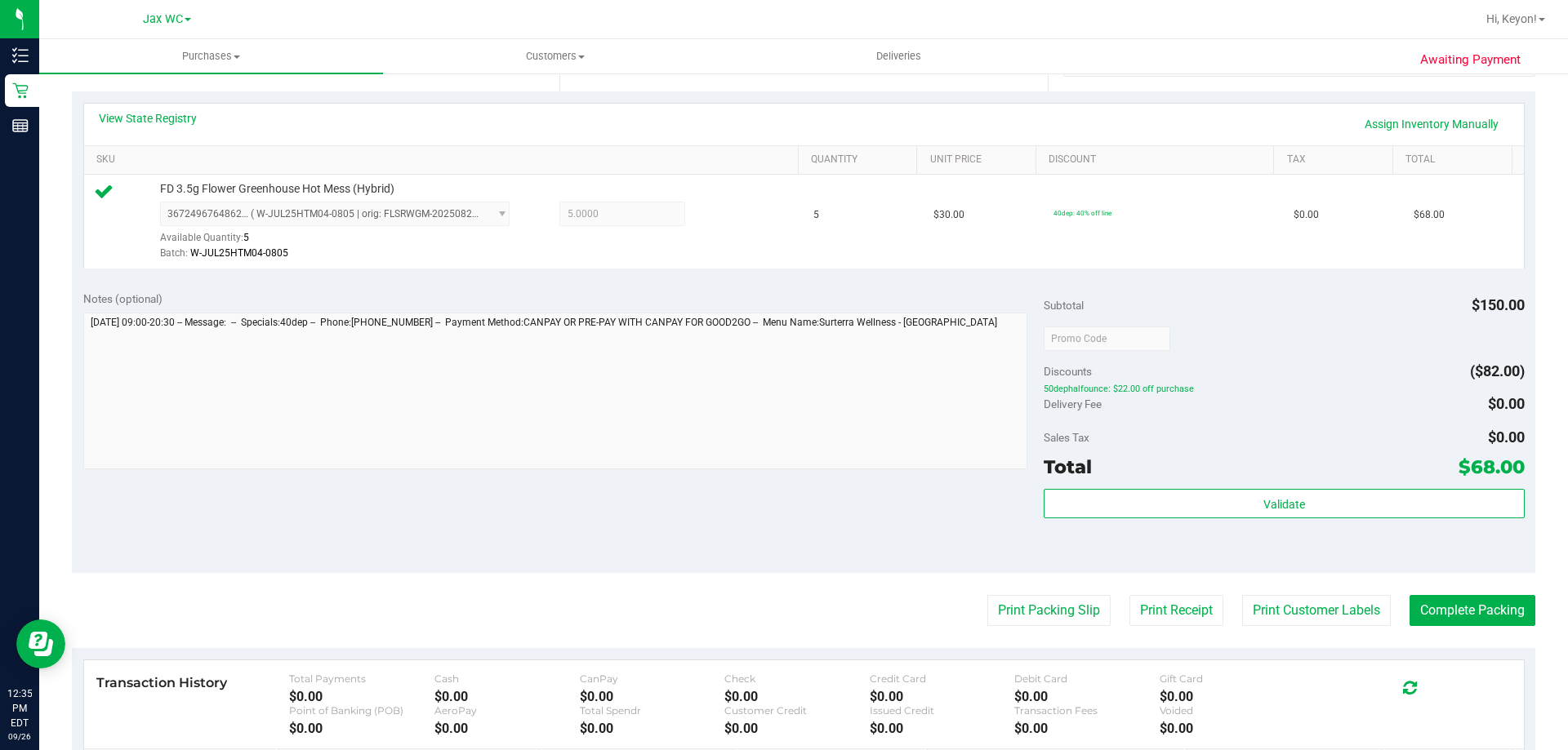
scroll to position [356, 0]
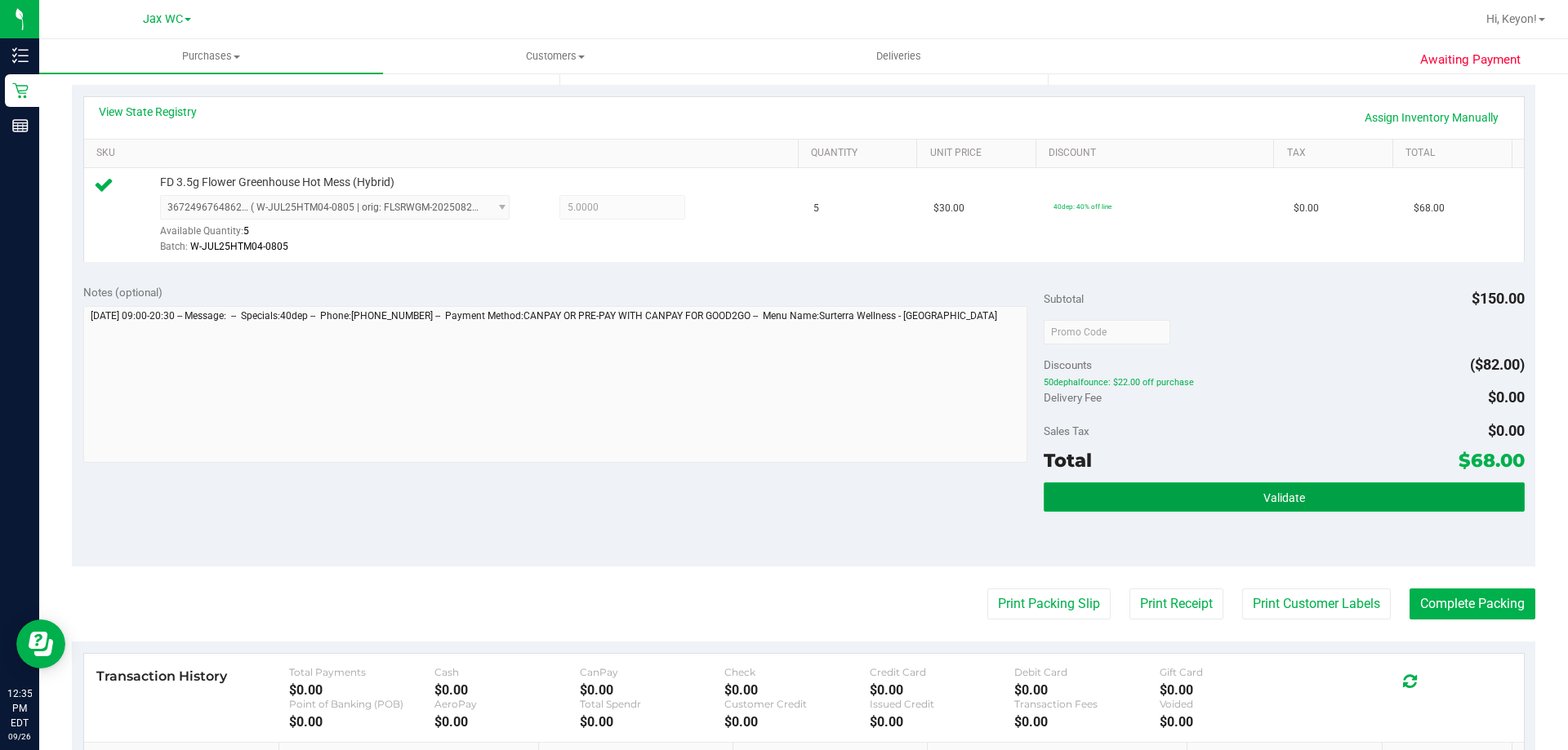
click at [1227, 488] on button "Validate" at bounding box center [1284, 497] width 480 height 29
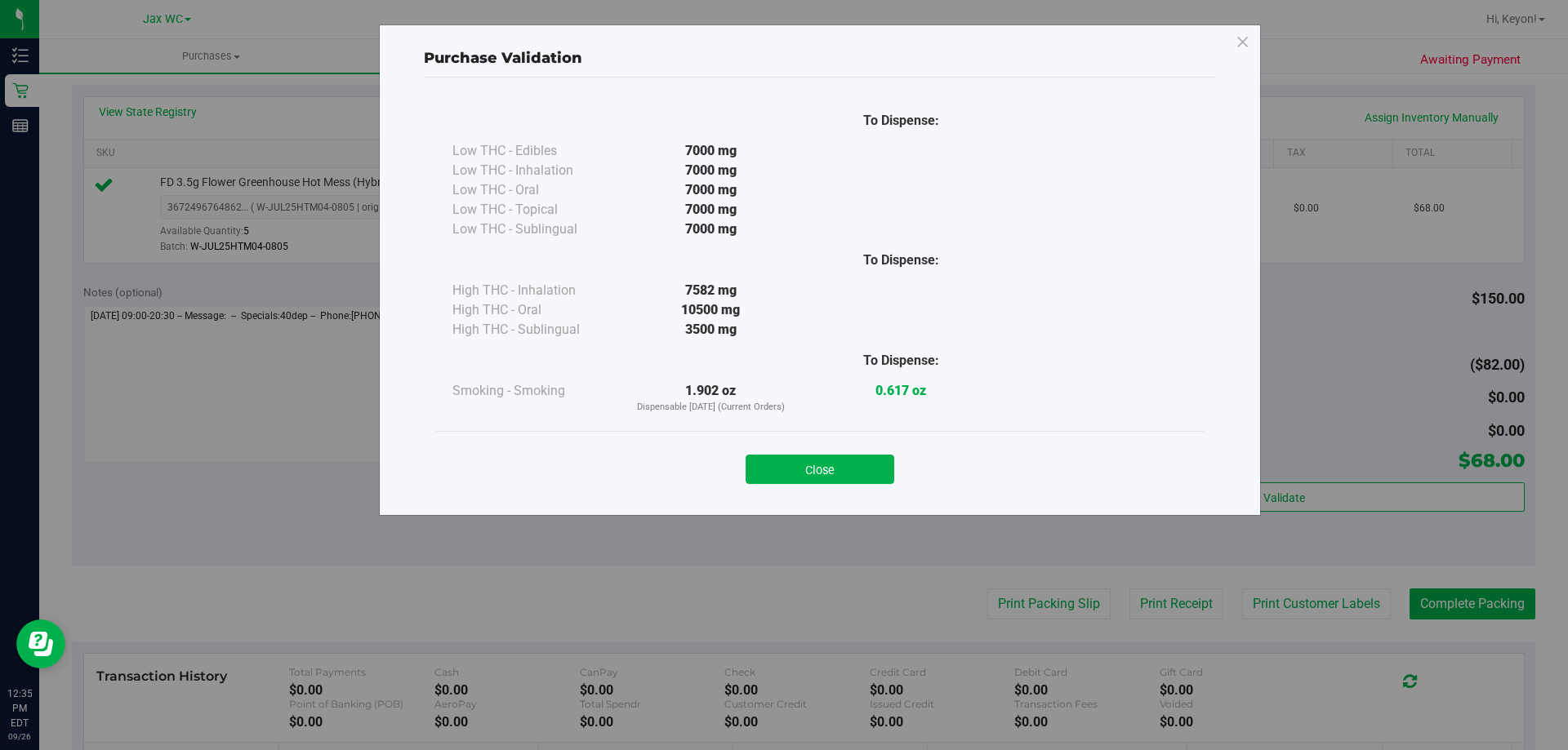
click at [840, 468] on button "Close" at bounding box center [820, 469] width 149 height 29
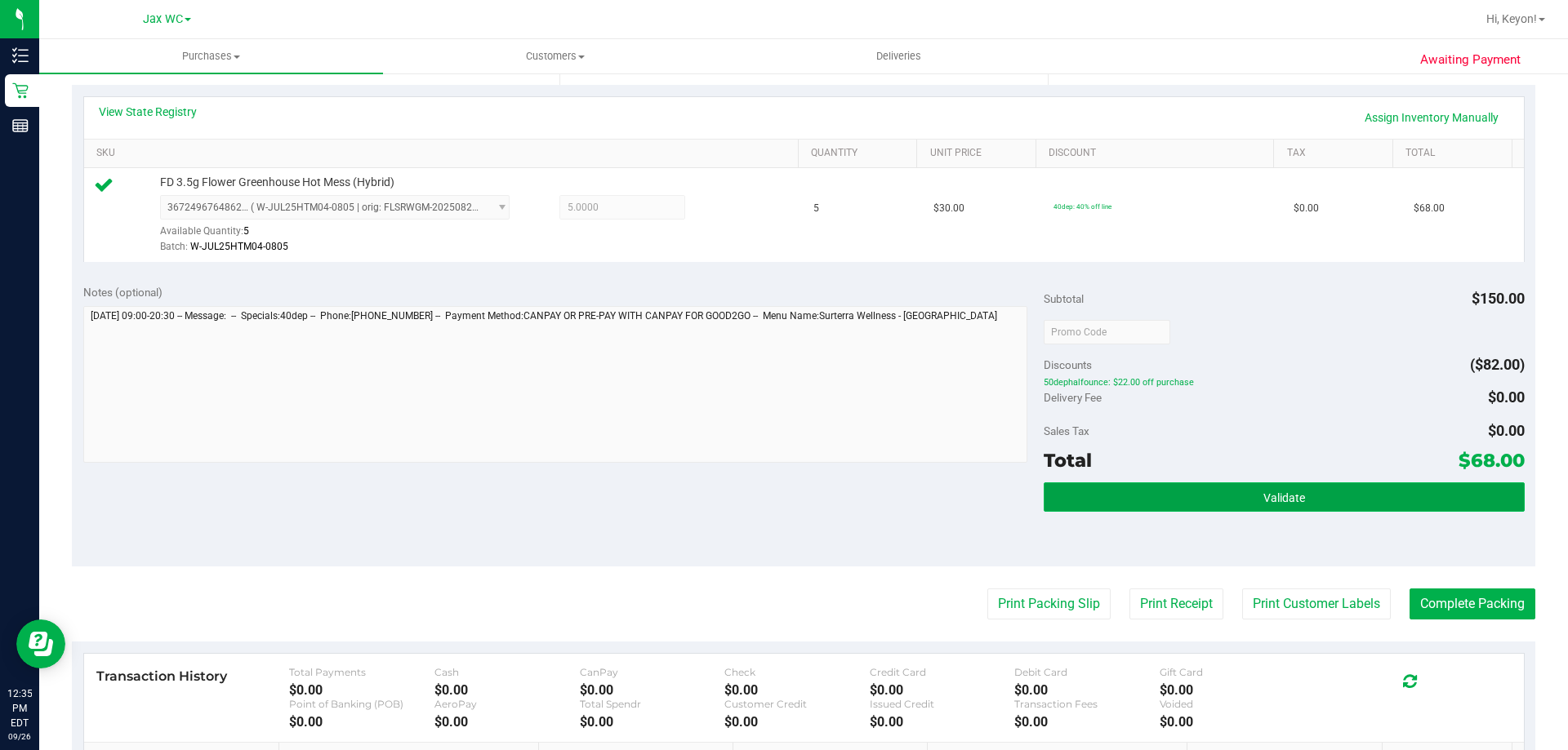
click at [1174, 486] on button "Validate" at bounding box center [1284, 497] width 480 height 29
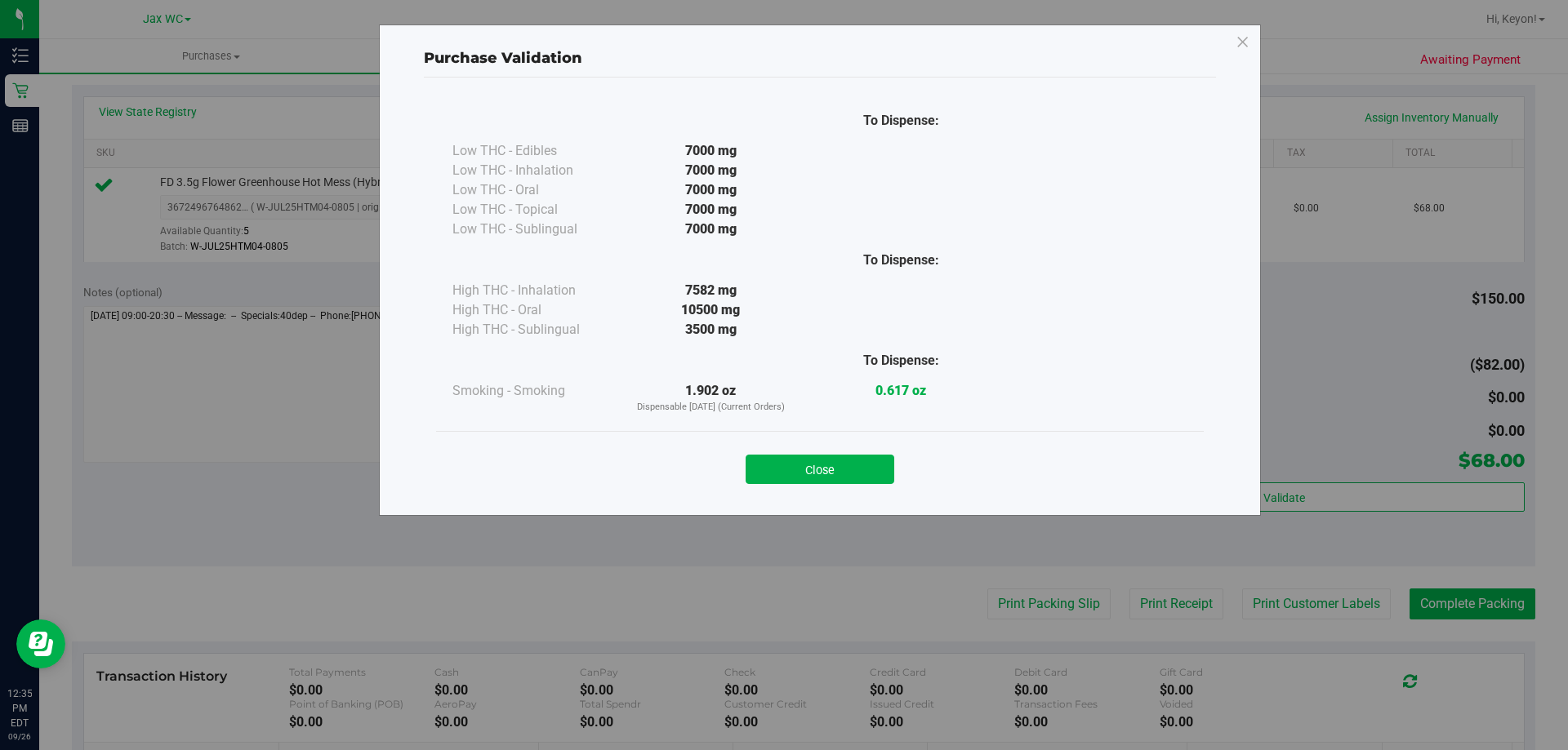
drag, startPoint x: 825, startPoint y: 472, endPoint x: 852, endPoint y: 469, distance: 27.2
click at [826, 472] on button "Close" at bounding box center [820, 469] width 149 height 29
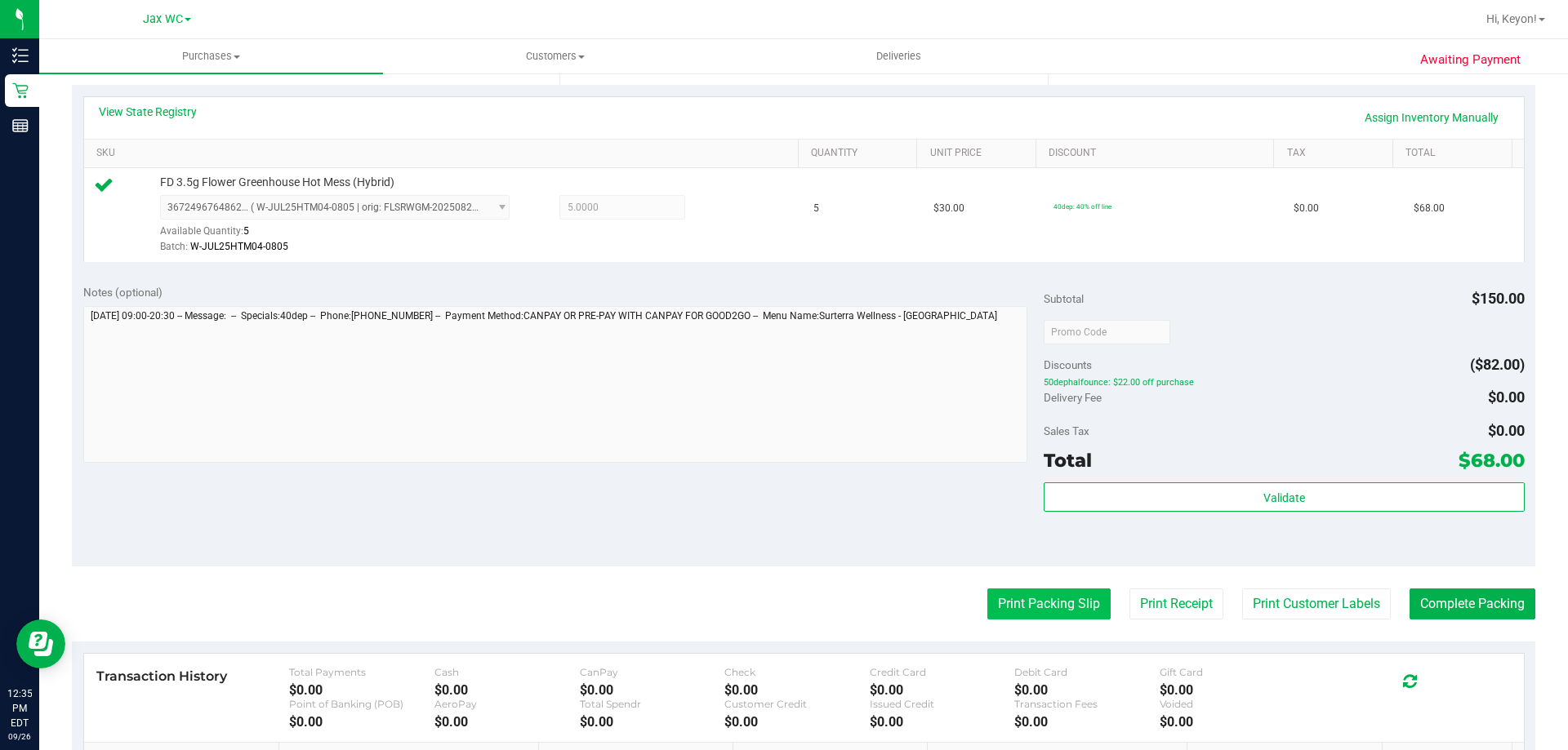
click at [998, 607] on button "Print Packing Slip" at bounding box center [1049, 604] width 123 height 31
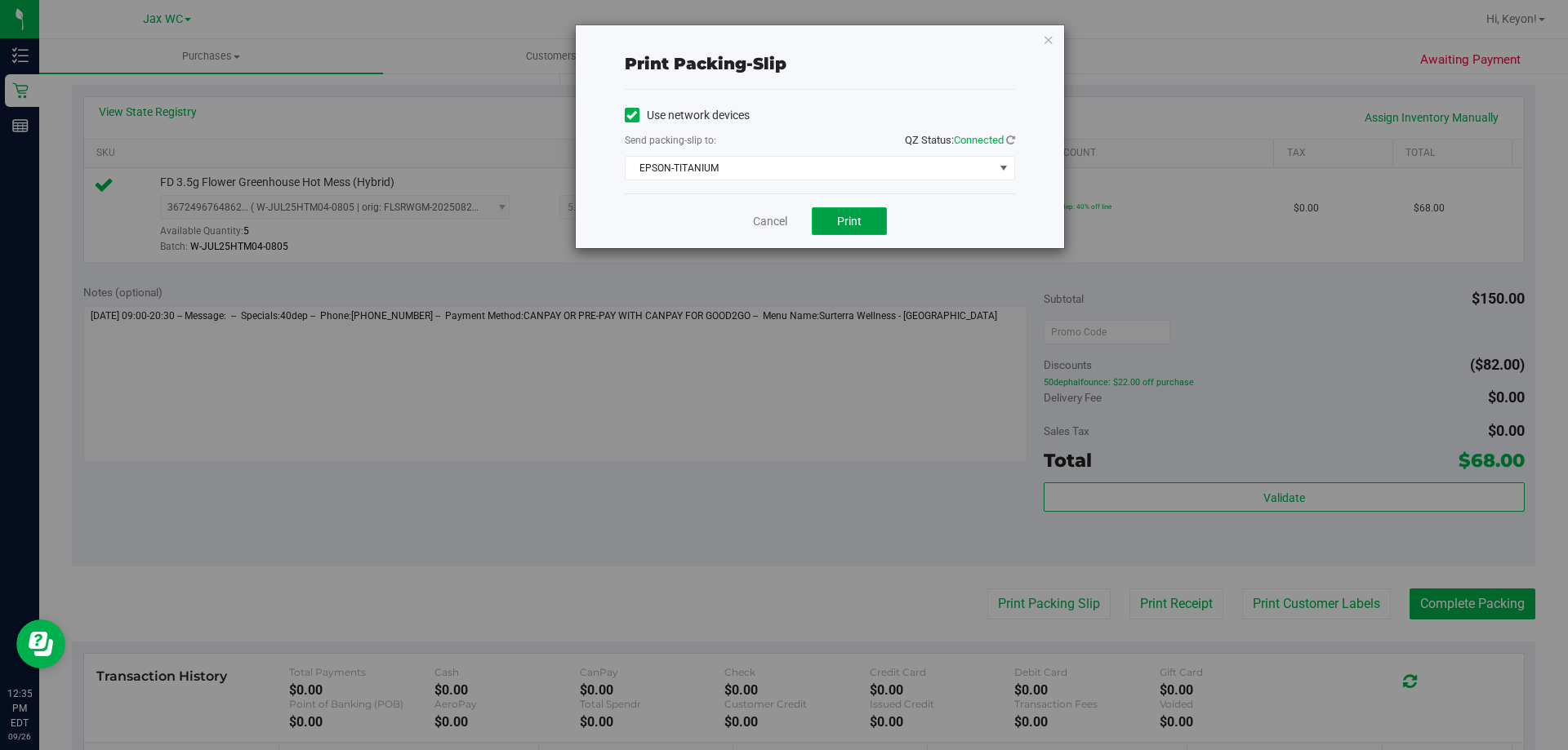
click at [845, 226] on span "Print" at bounding box center [849, 220] width 24 height 13
click at [757, 228] on link "Cancel" at bounding box center [770, 222] width 34 height 17
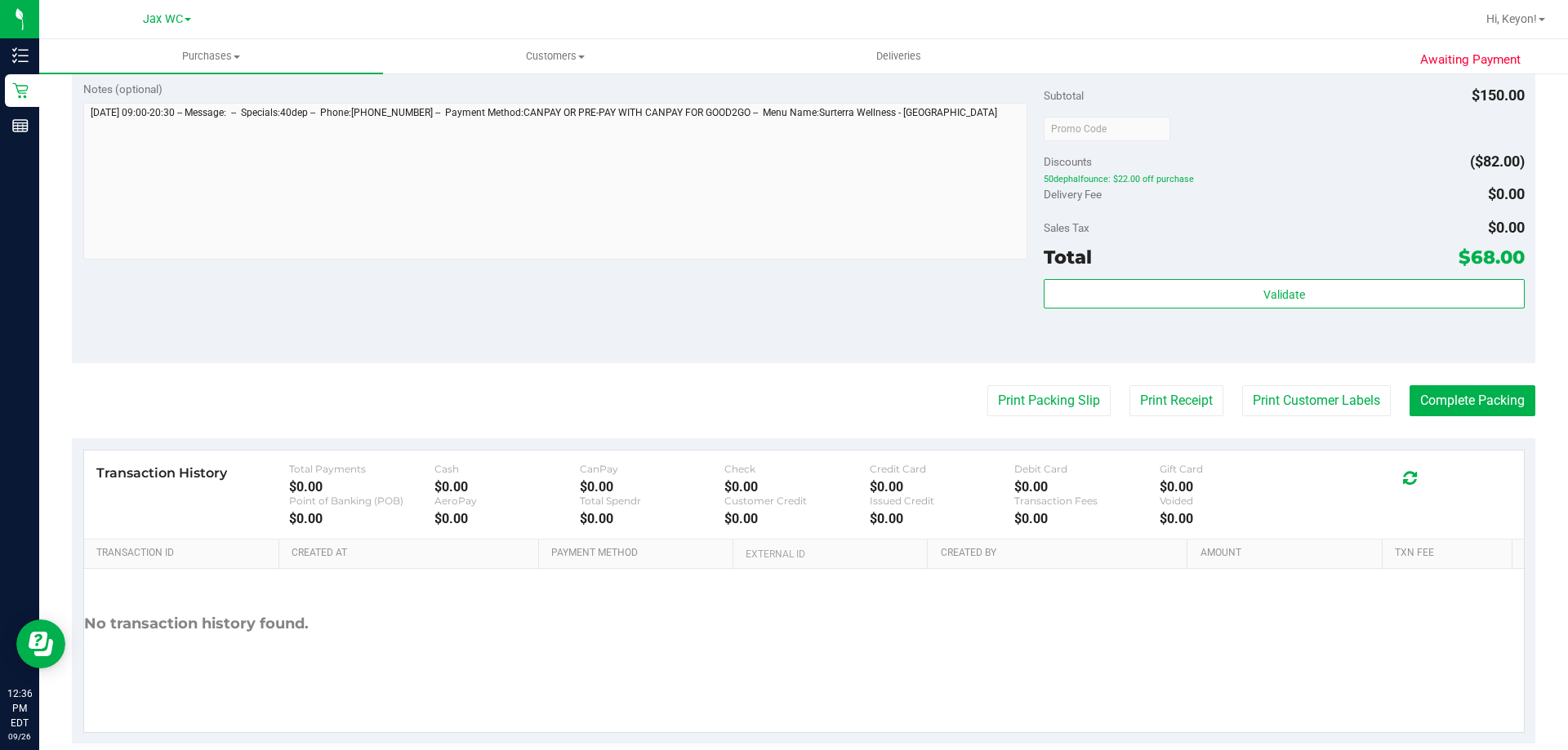
scroll to position [557, 0]
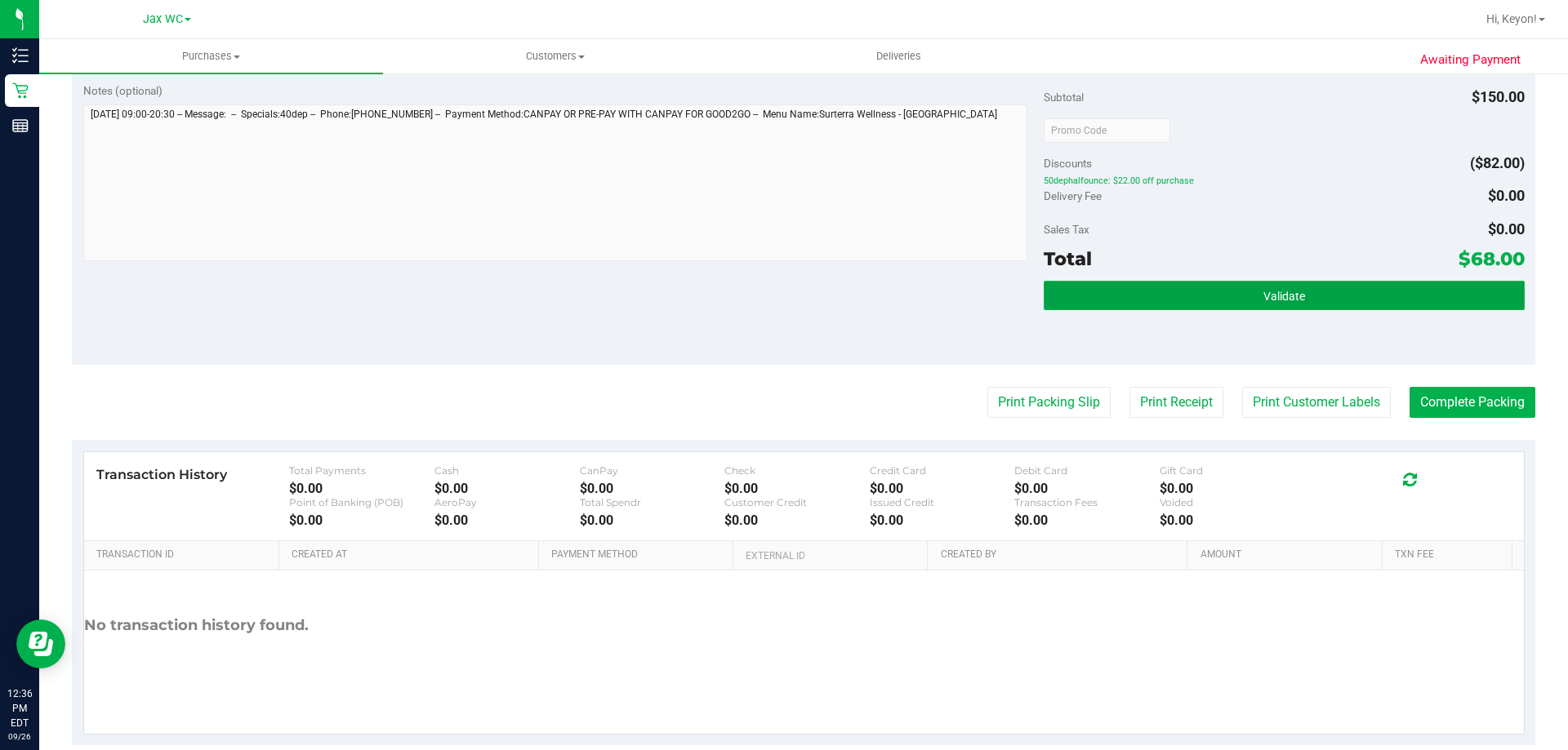
click at [1299, 307] on button "Validate" at bounding box center [1284, 295] width 480 height 29
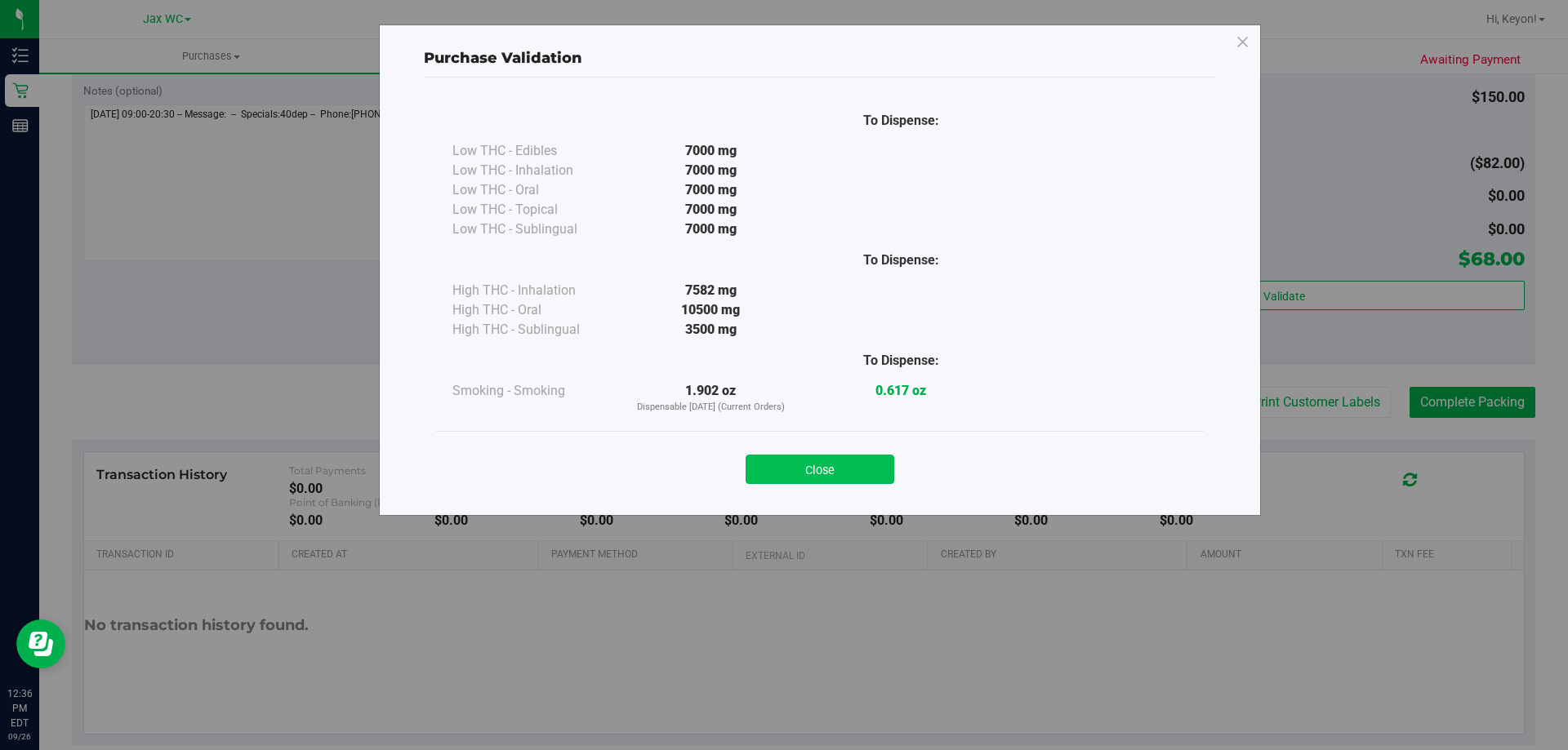
click at [858, 458] on button "Close" at bounding box center [820, 469] width 149 height 29
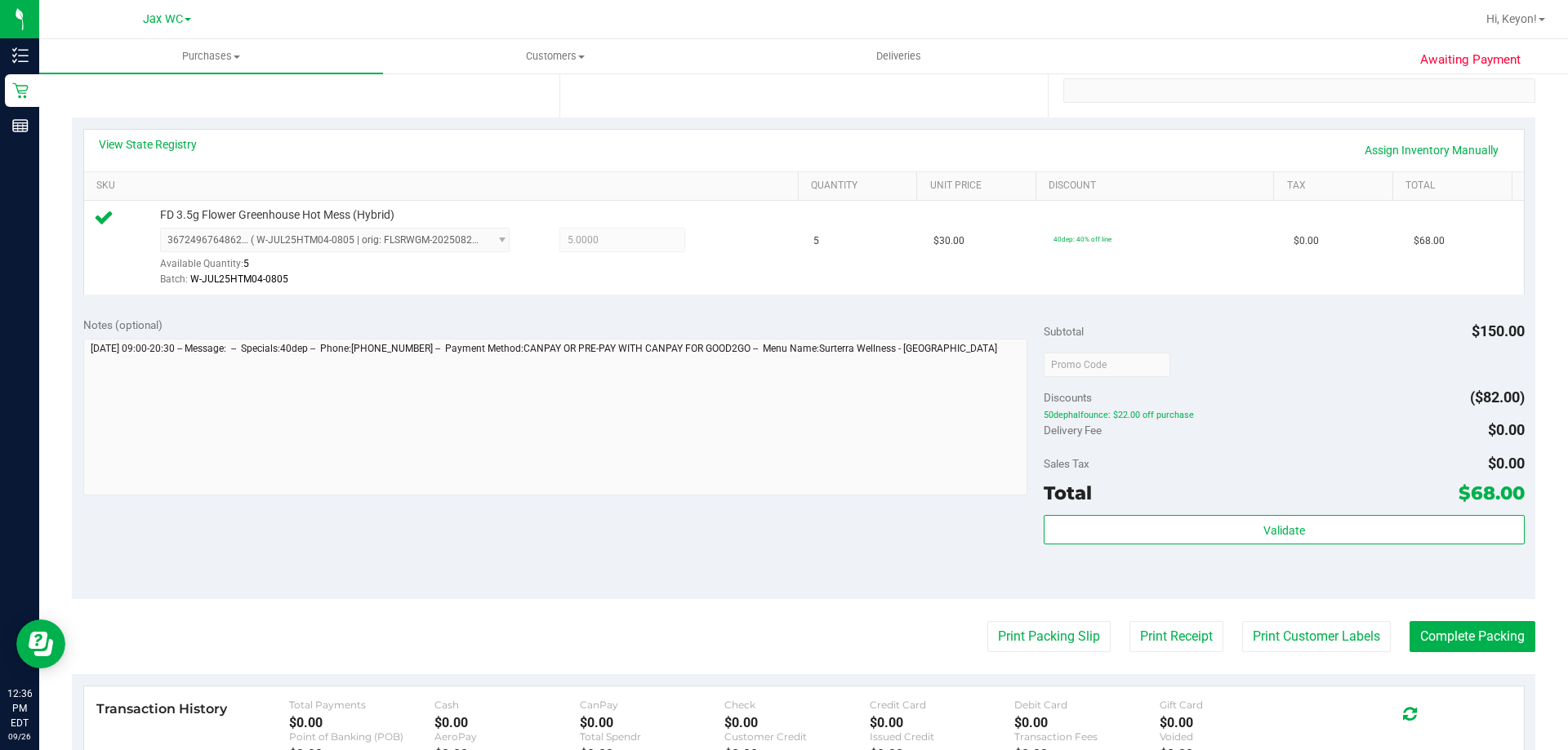
scroll to position [377, 0]
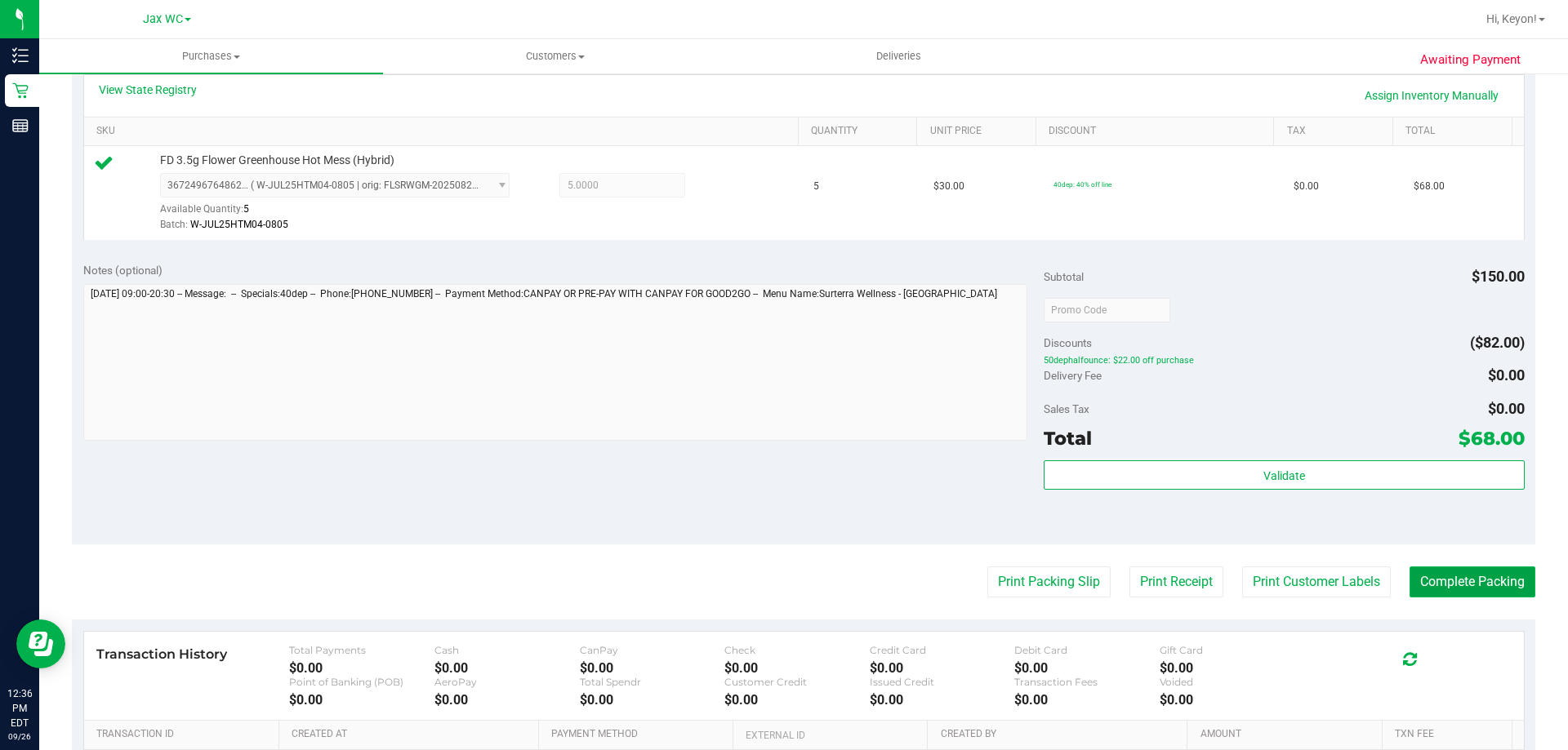
click at [1449, 595] on button "Complete Packing" at bounding box center [1472, 582] width 126 height 31
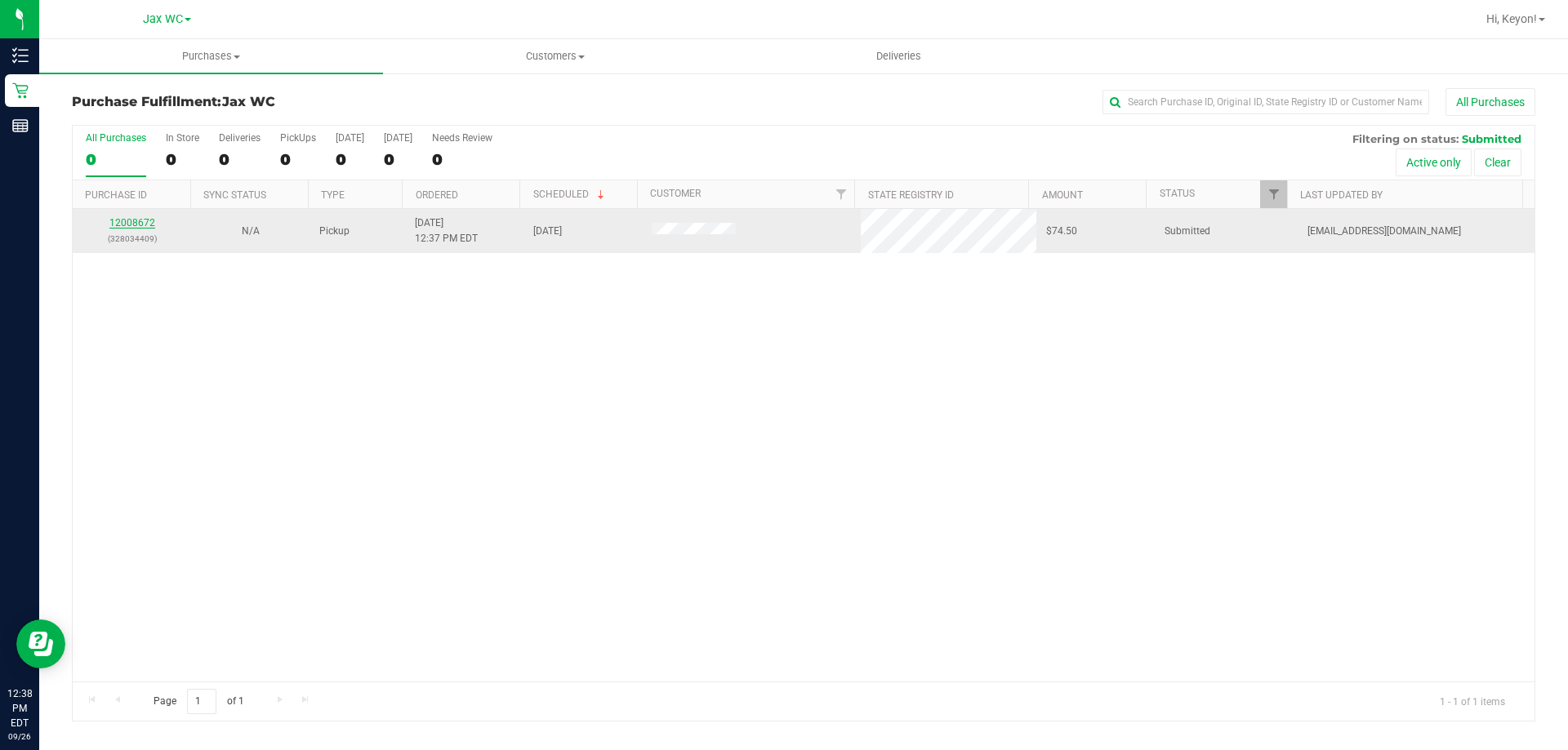
click at [129, 221] on link "12008672" at bounding box center [132, 222] width 46 height 11
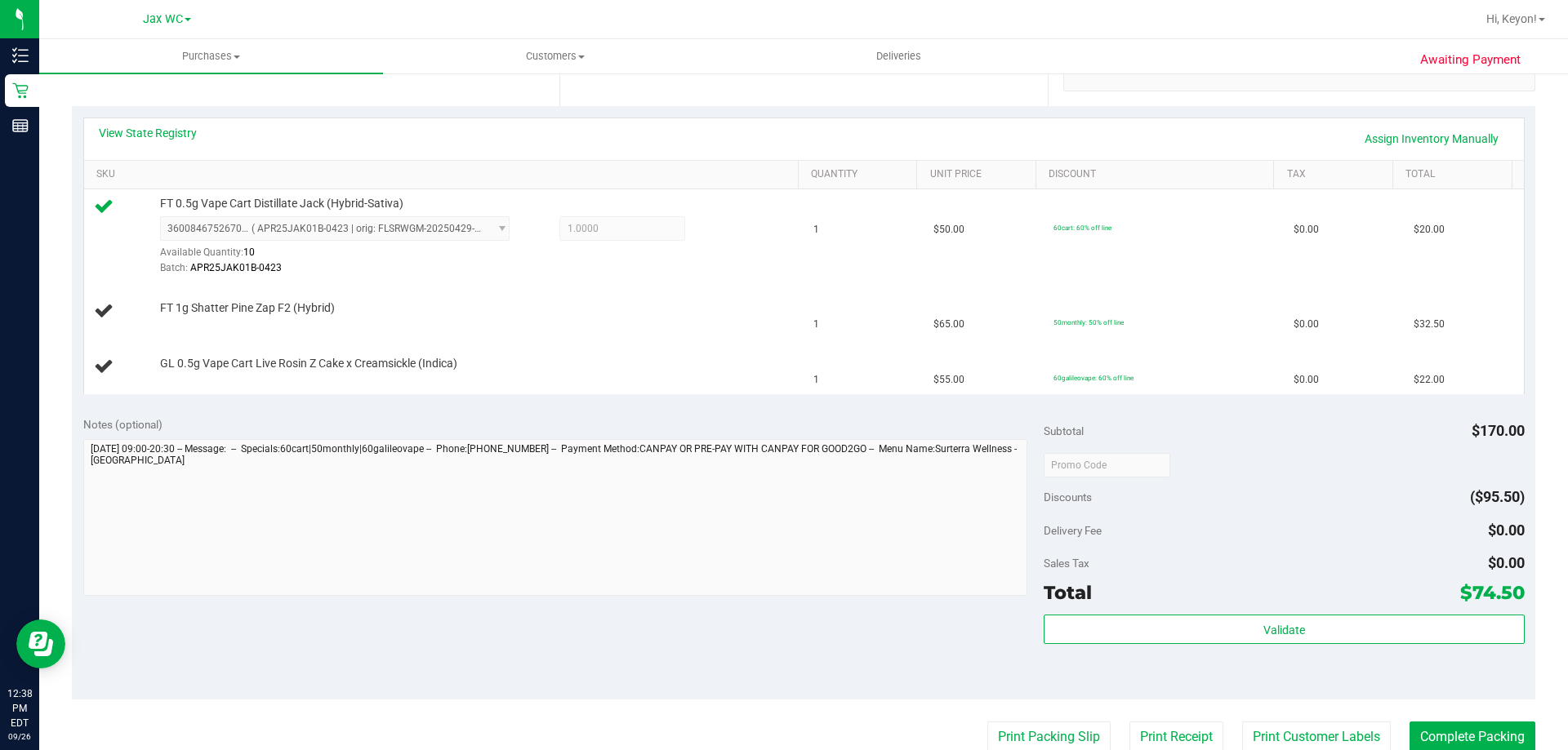
scroll to position [545, 0]
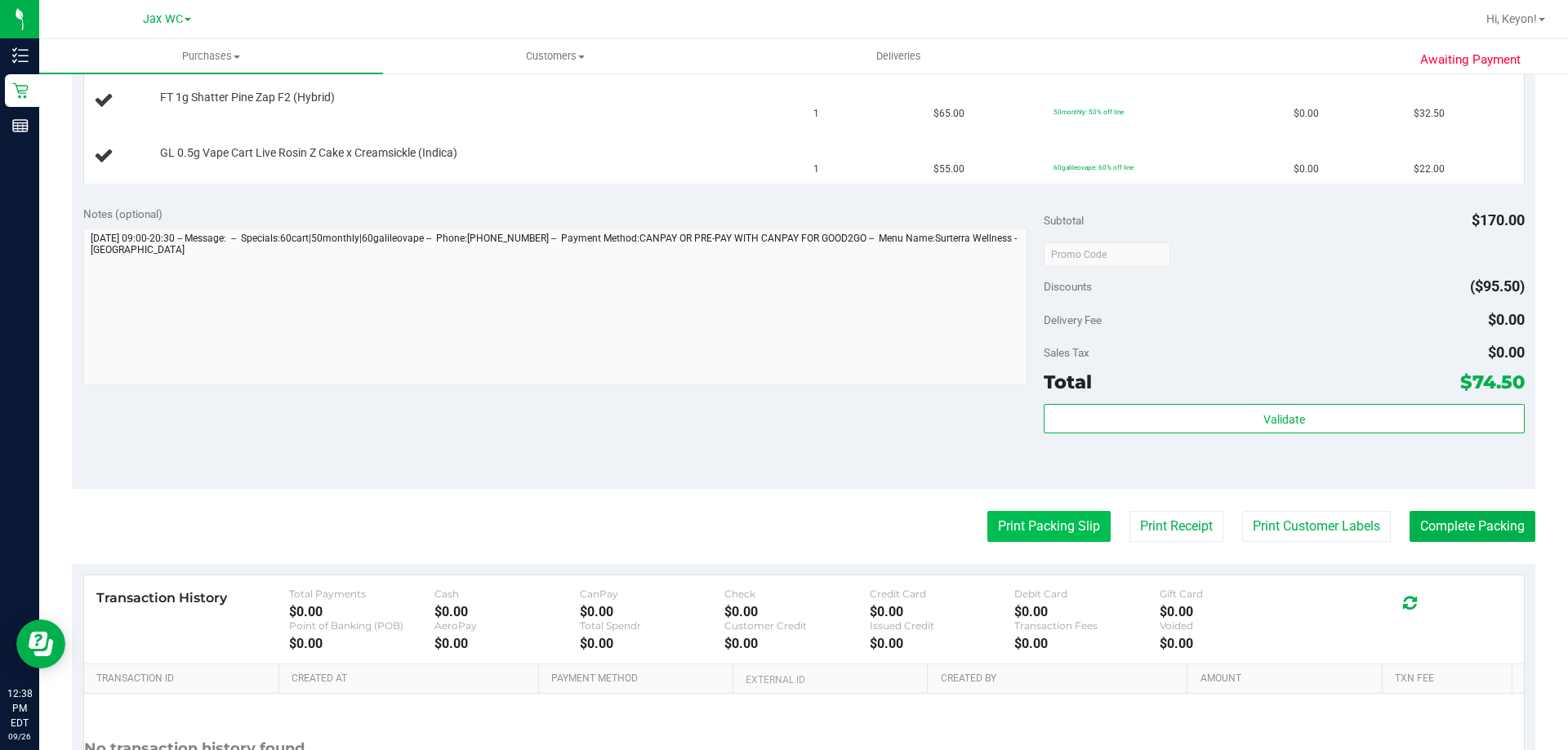
click at [1047, 527] on button "Print Packing Slip" at bounding box center [1049, 527] width 123 height 31
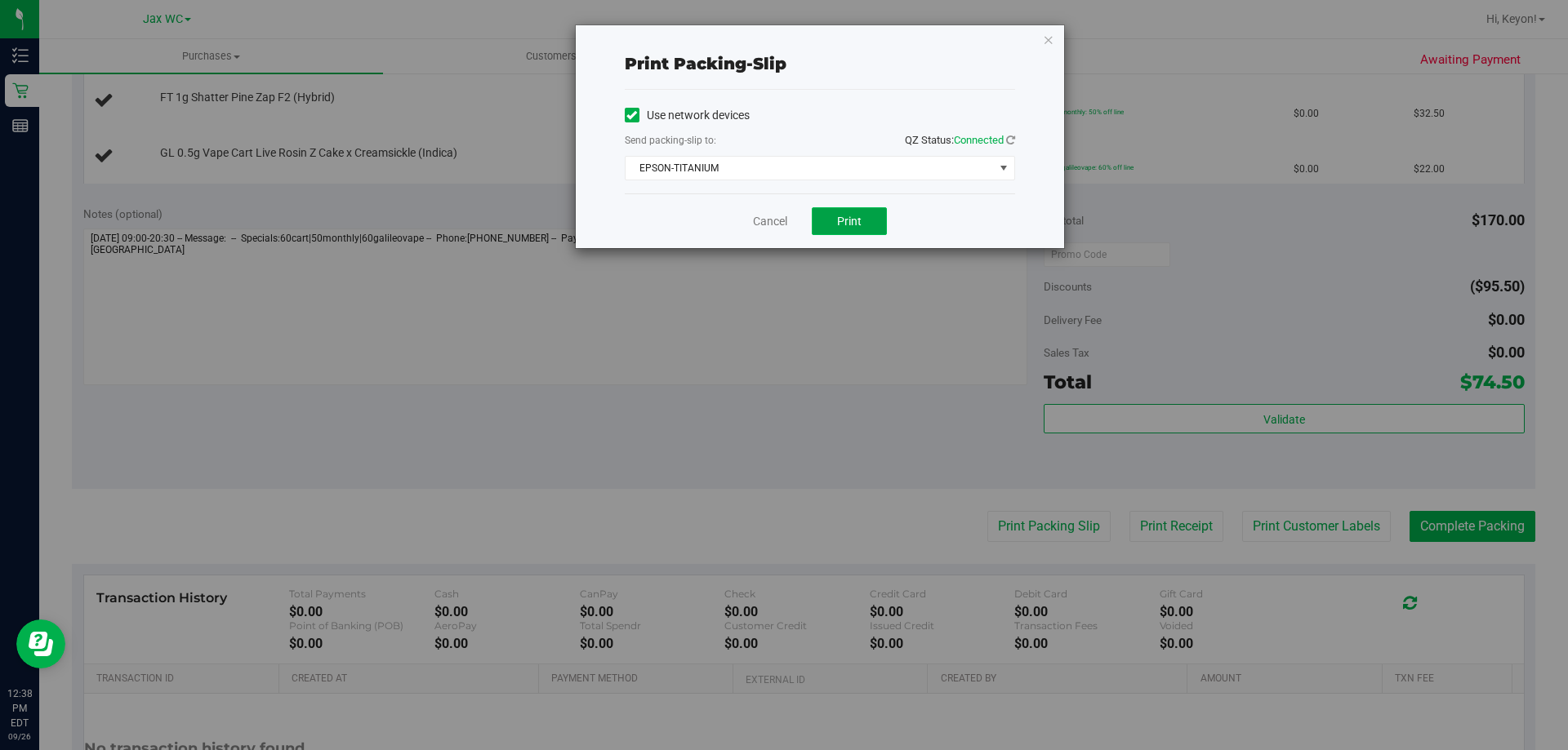
click at [852, 230] on button "Print" at bounding box center [849, 221] width 75 height 28
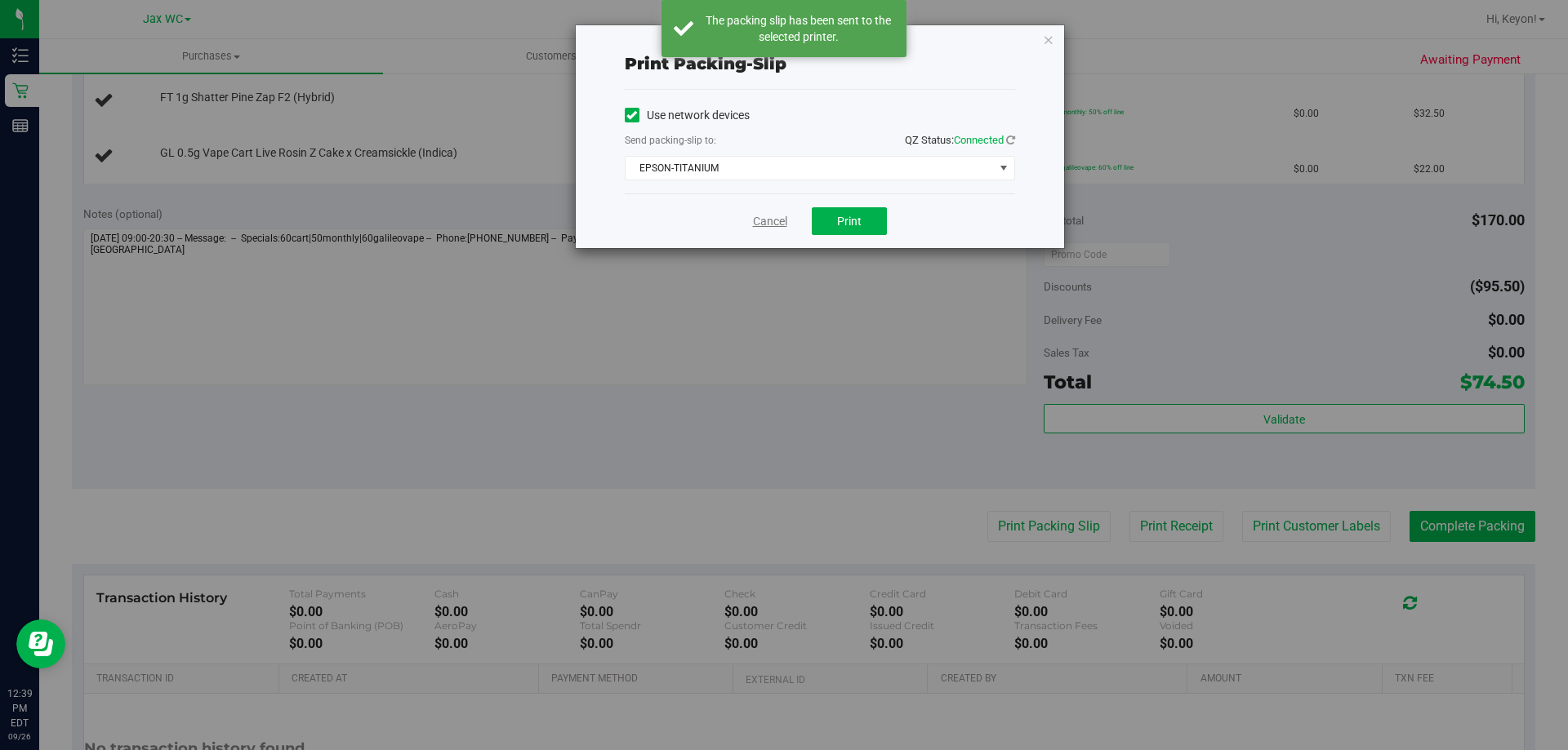
click at [765, 217] on link "Cancel" at bounding box center [770, 222] width 34 height 17
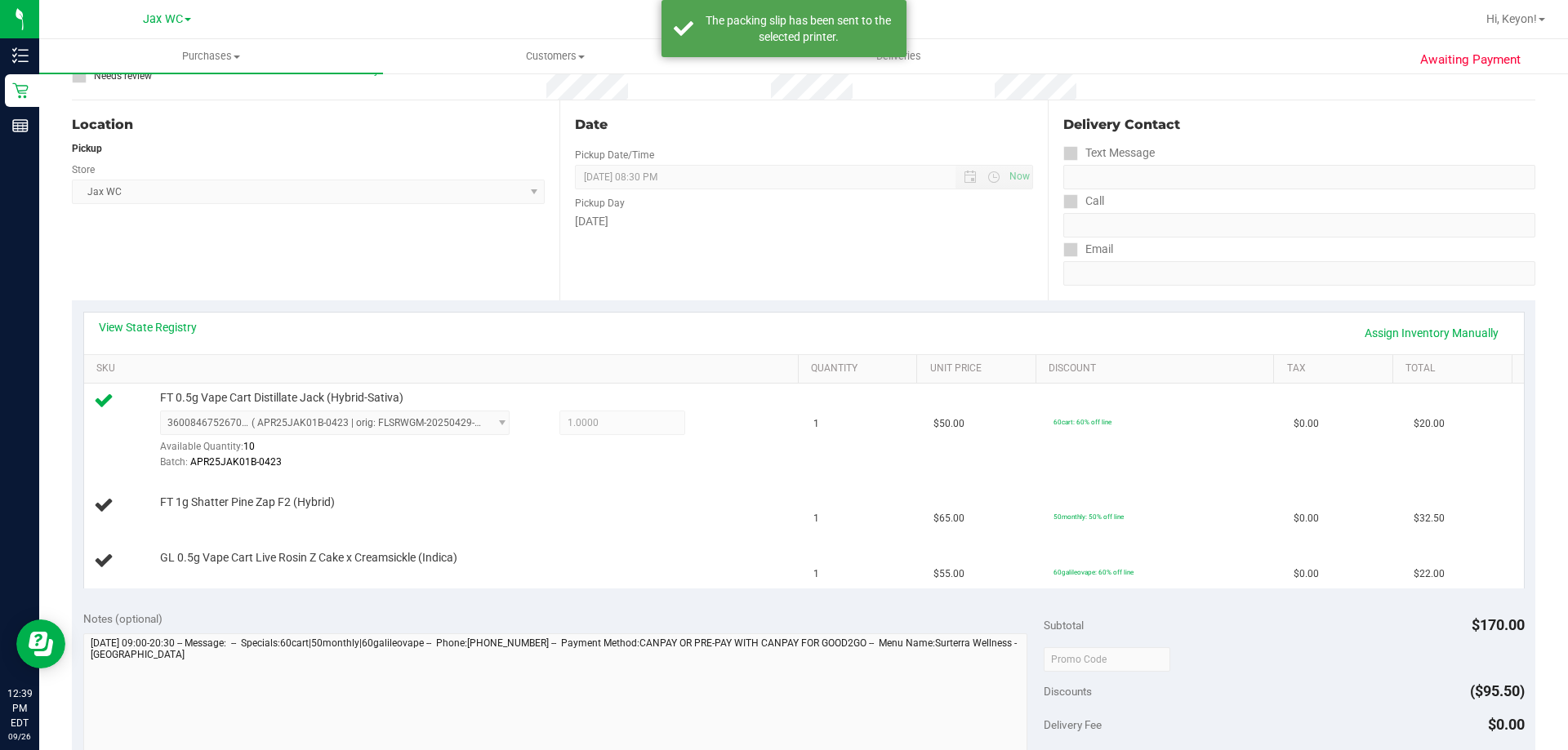
scroll to position [125, 0]
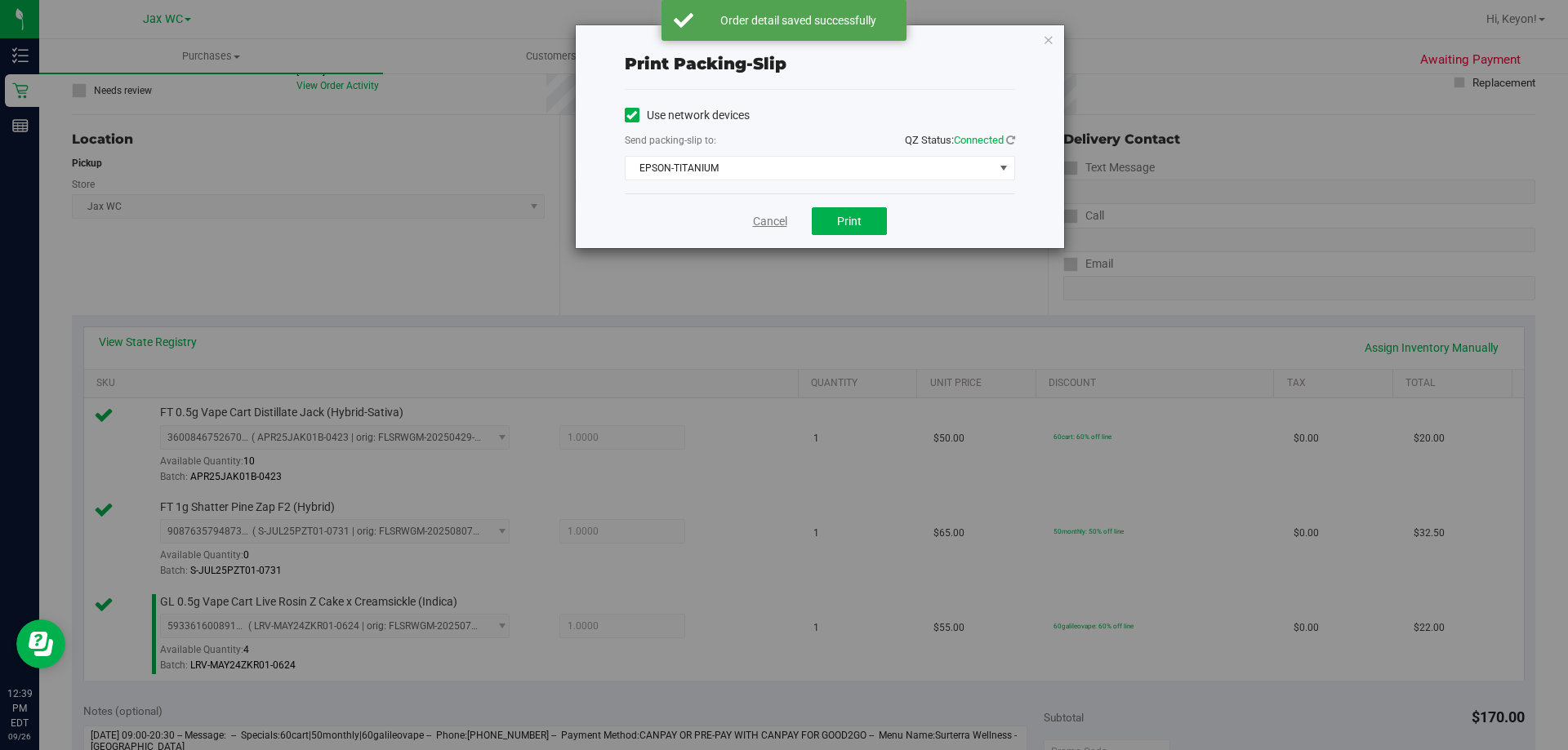
click at [762, 222] on link "Cancel" at bounding box center [770, 222] width 34 height 17
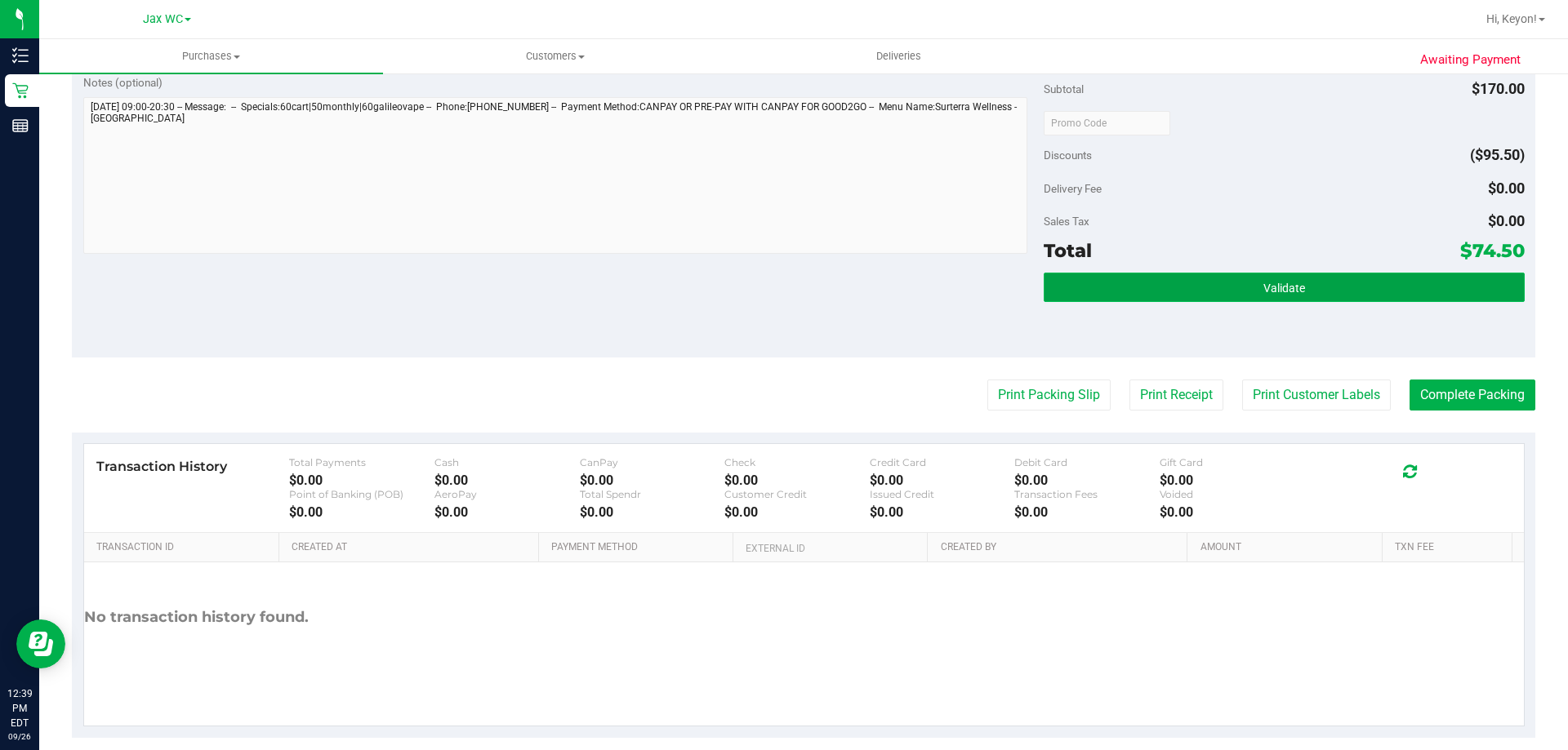
click at [1380, 293] on button "Validate" at bounding box center [1284, 288] width 480 height 29
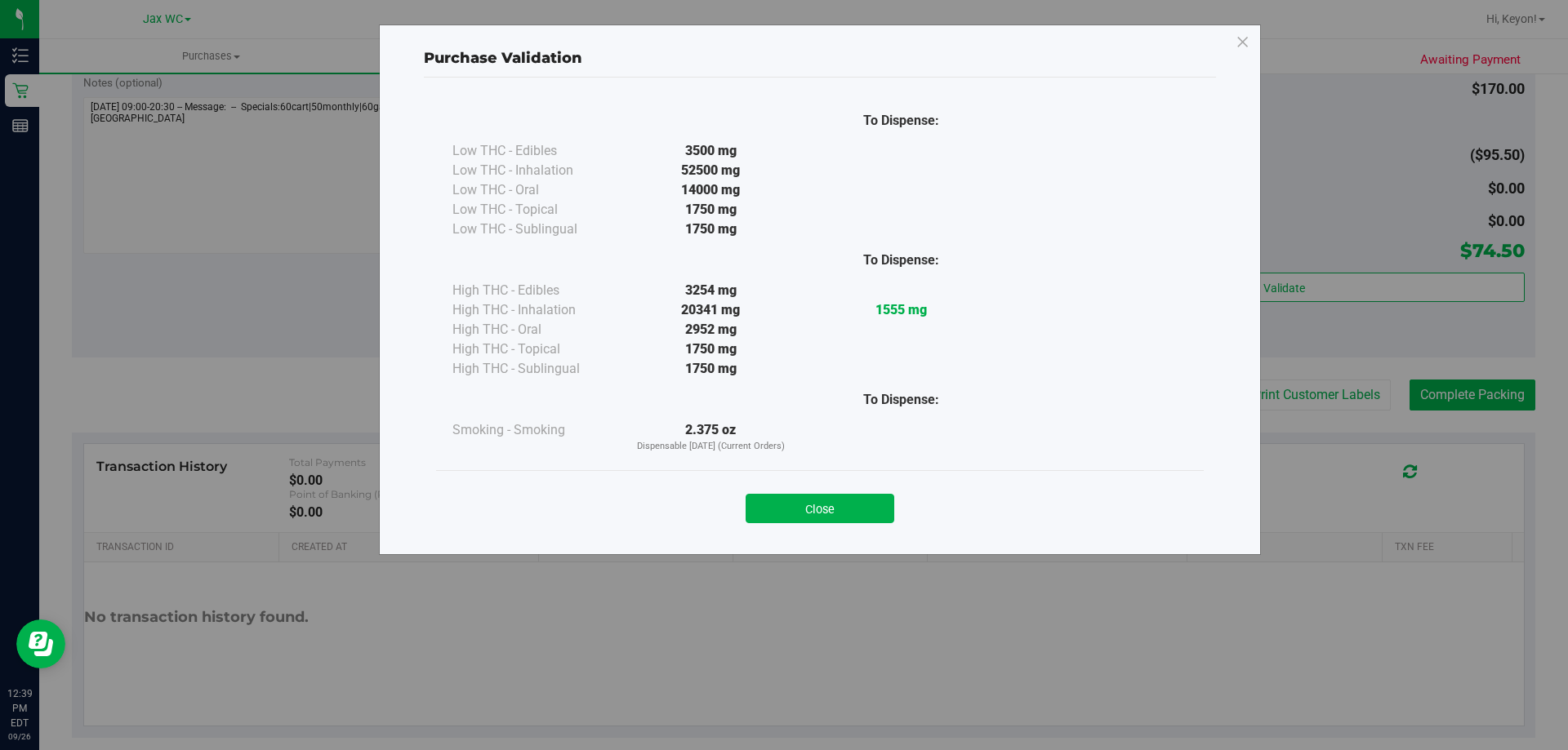
drag, startPoint x: 878, startPoint y: 508, endPoint x: 892, endPoint y: 498, distance: 17.2
click at [877, 508] on button "Close" at bounding box center [820, 509] width 149 height 29
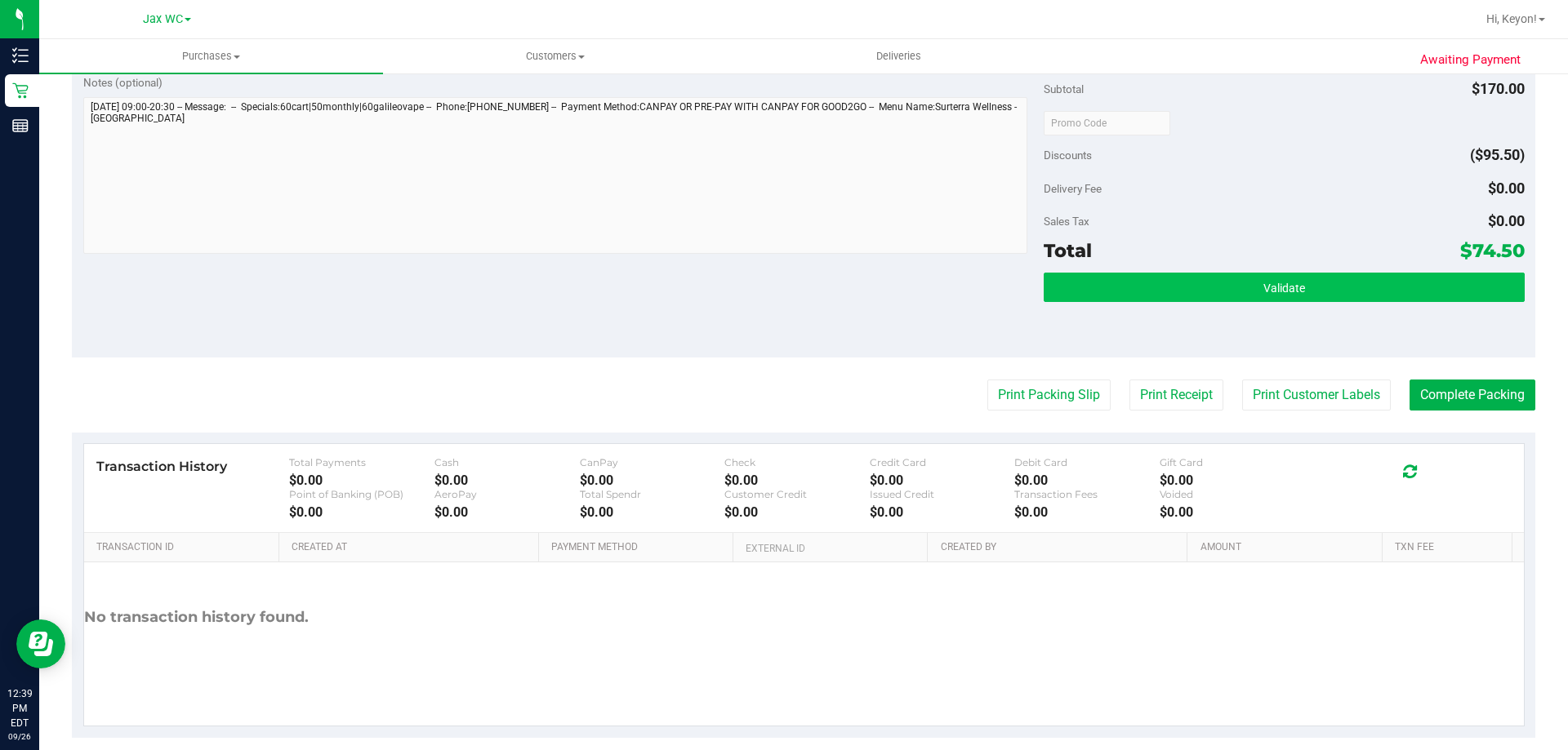
click at [1373, 273] on div "Subtotal $170.00 Discounts ($95.50) Delivery Fee $0.00 Sales Tax $0.00 Total $7…" at bounding box center [1284, 210] width 480 height 272
click at [1358, 283] on button "Validate" at bounding box center [1284, 288] width 480 height 29
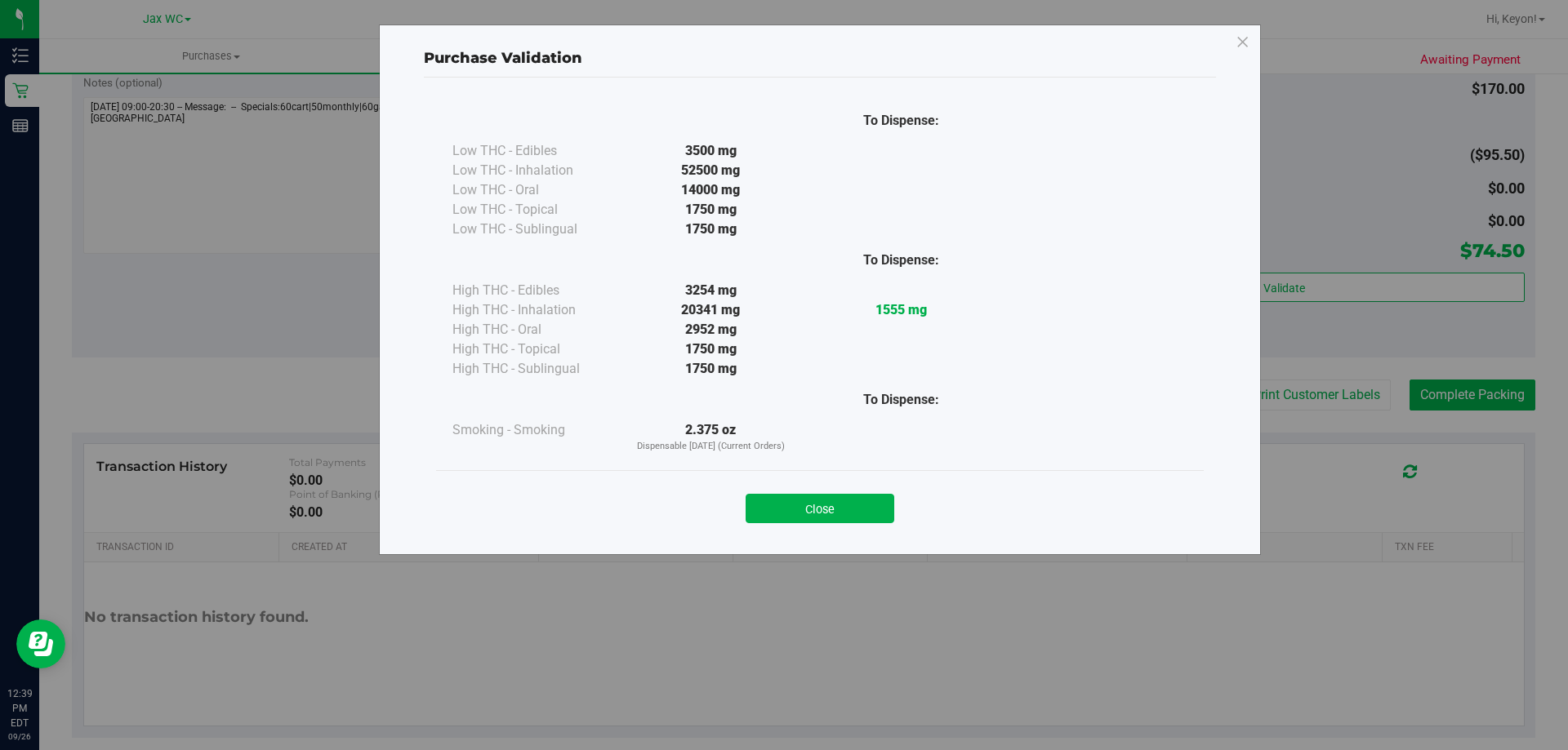
drag, startPoint x: 858, startPoint y: 522, endPoint x: 875, endPoint y: 511, distance: 20.2
click at [861, 519] on button "Close" at bounding box center [820, 509] width 149 height 29
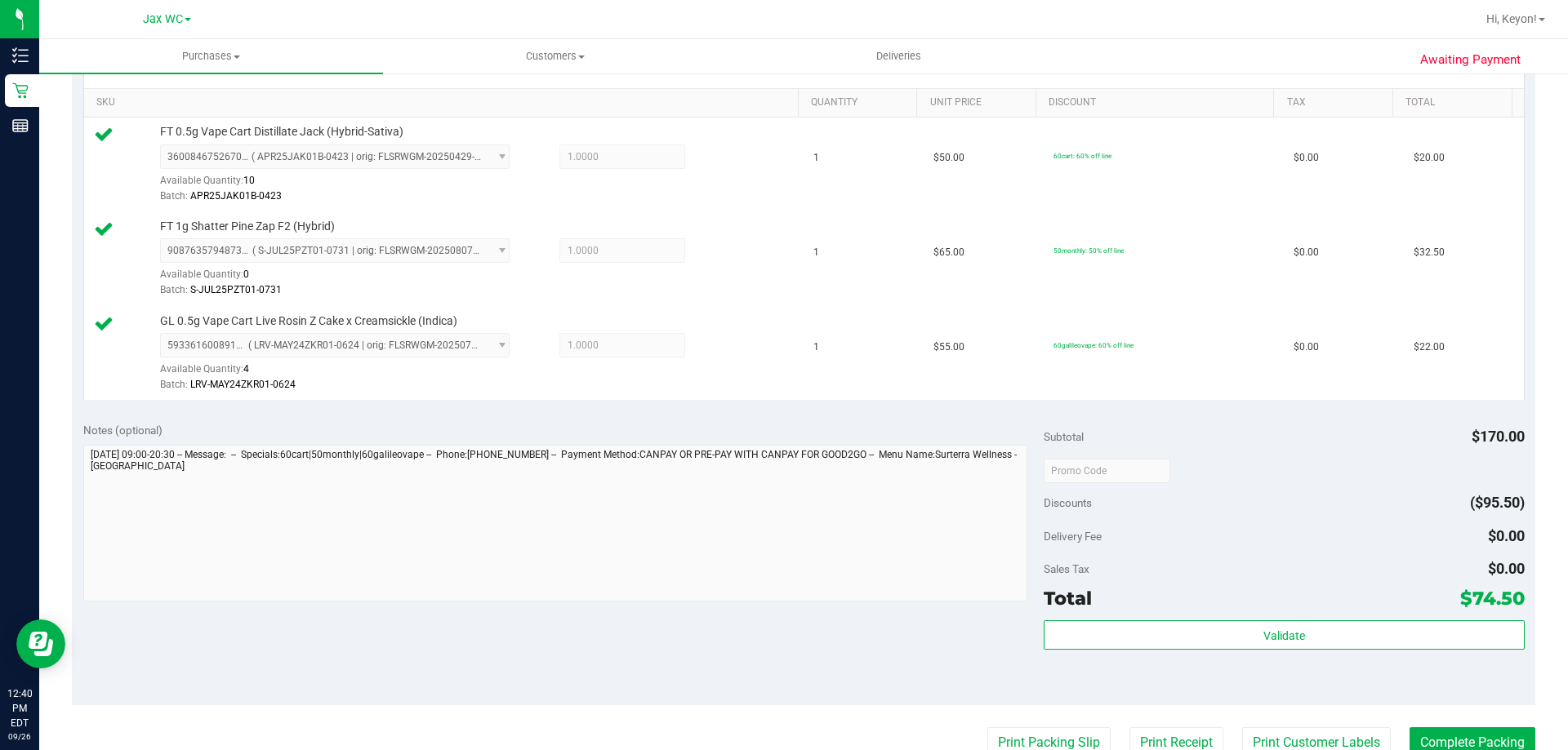
scroll to position [656, 0]
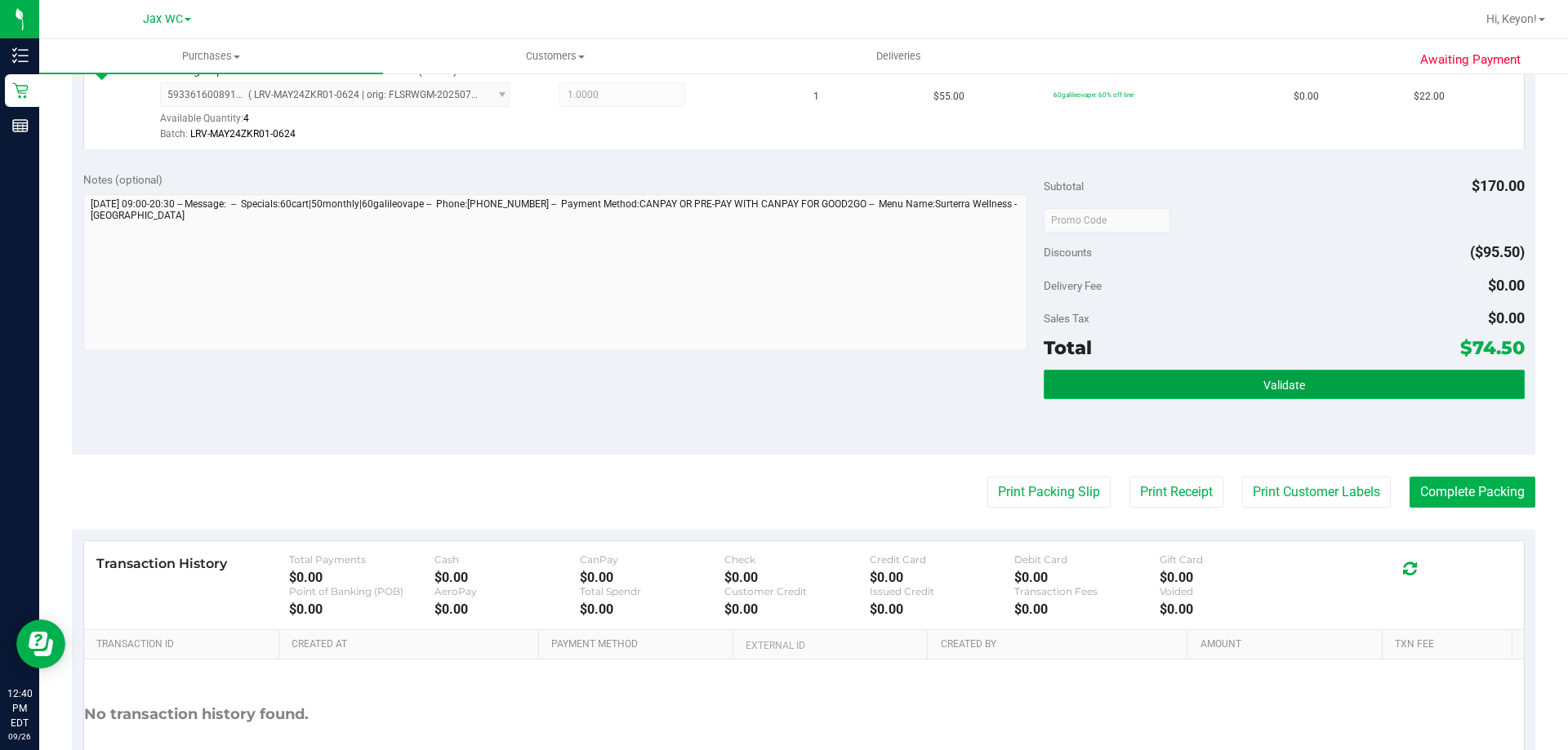
click at [1362, 384] on button "Validate" at bounding box center [1284, 385] width 480 height 29
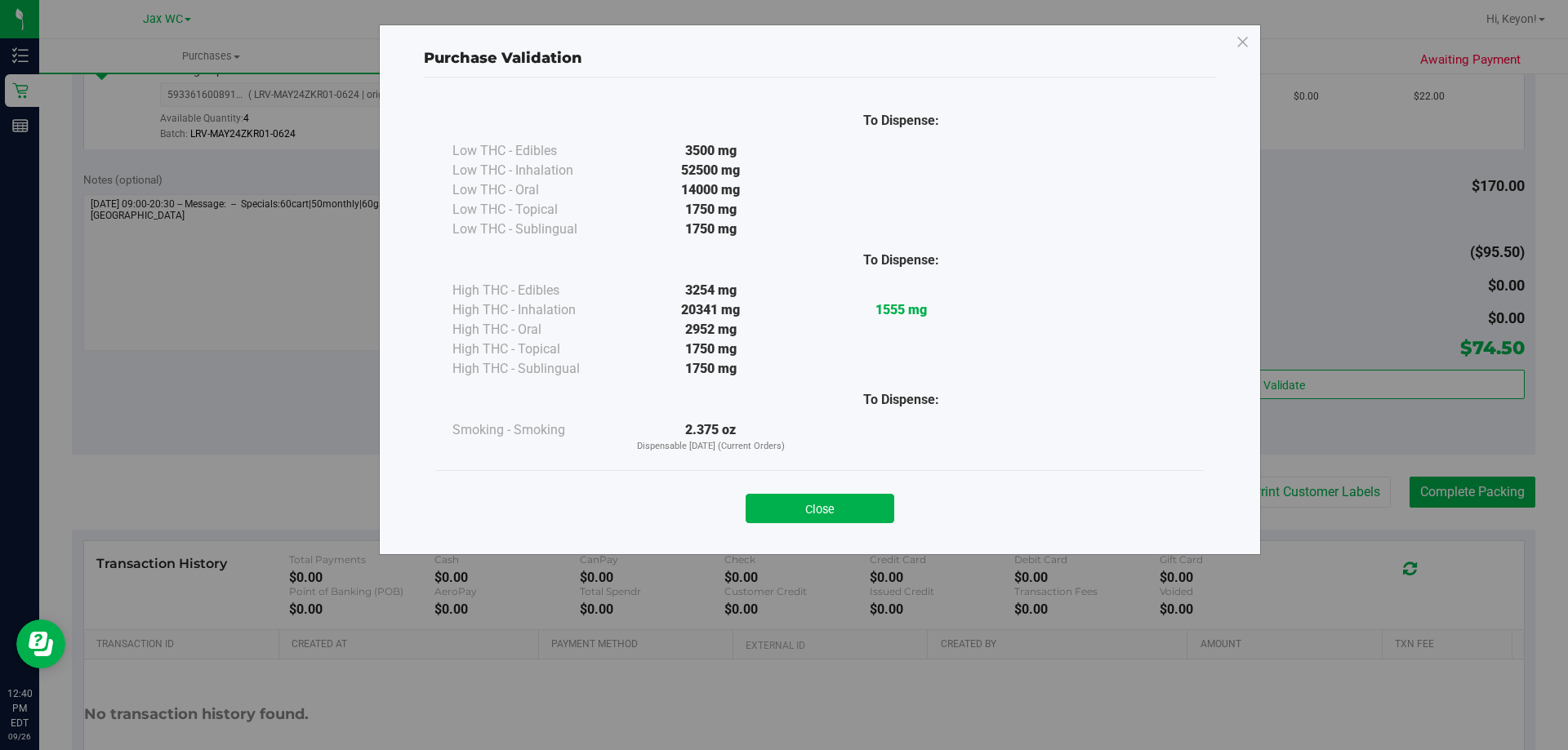
drag, startPoint x: 835, startPoint y: 504, endPoint x: 1567, endPoint y: 466, distance: 733.0
click at [840, 504] on button "Close" at bounding box center [820, 509] width 149 height 29
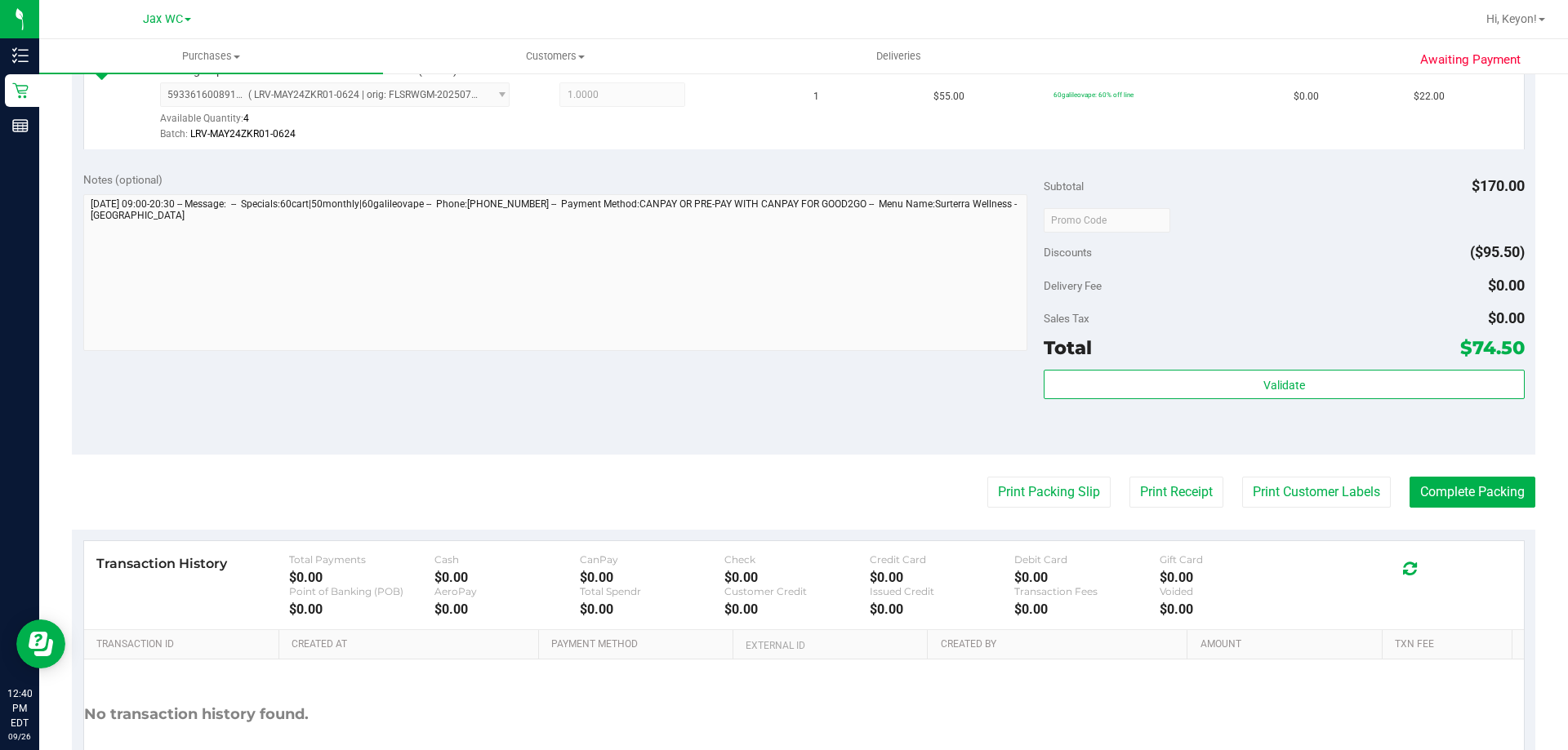
scroll to position [762, 0]
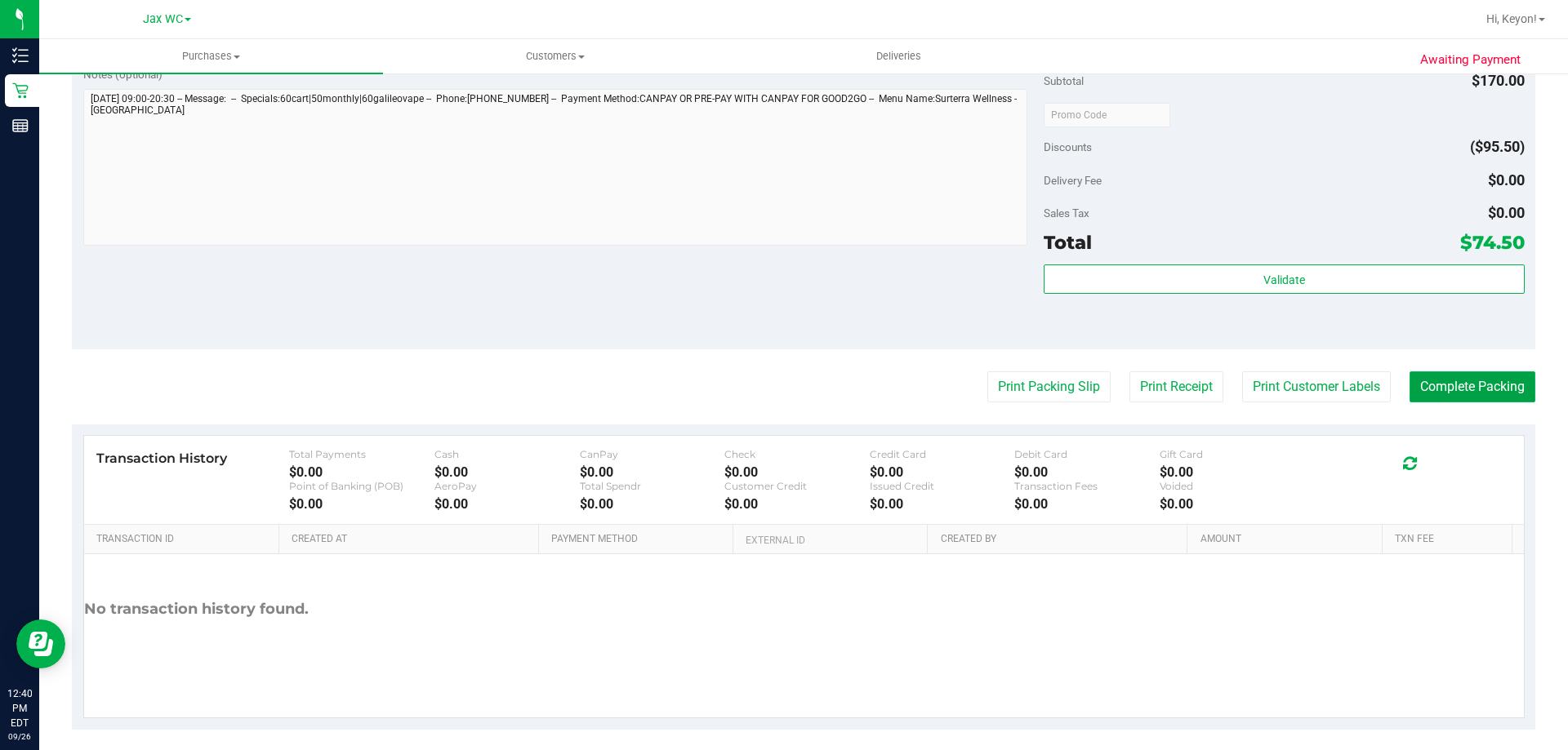
drag, startPoint x: 1506, startPoint y: 377, endPoint x: 1496, endPoint y: 375, distance: 10.2
click at [1506, 376] on button "Complete Packing" at bounding box center [1472, 387] width 126 height 31
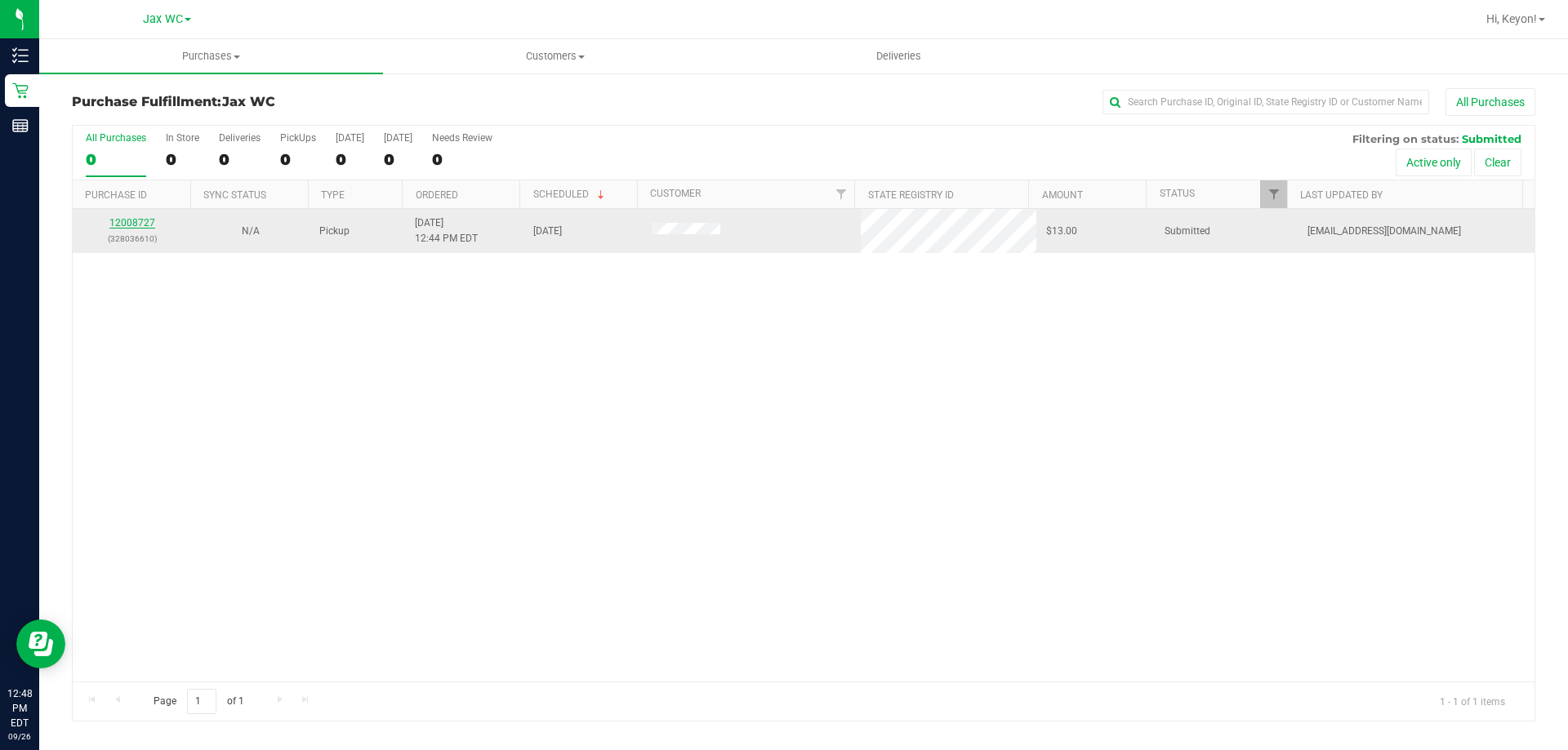
click at [129, 226] on link "12008727" at bounding box center [132, 222] width 46 height 11
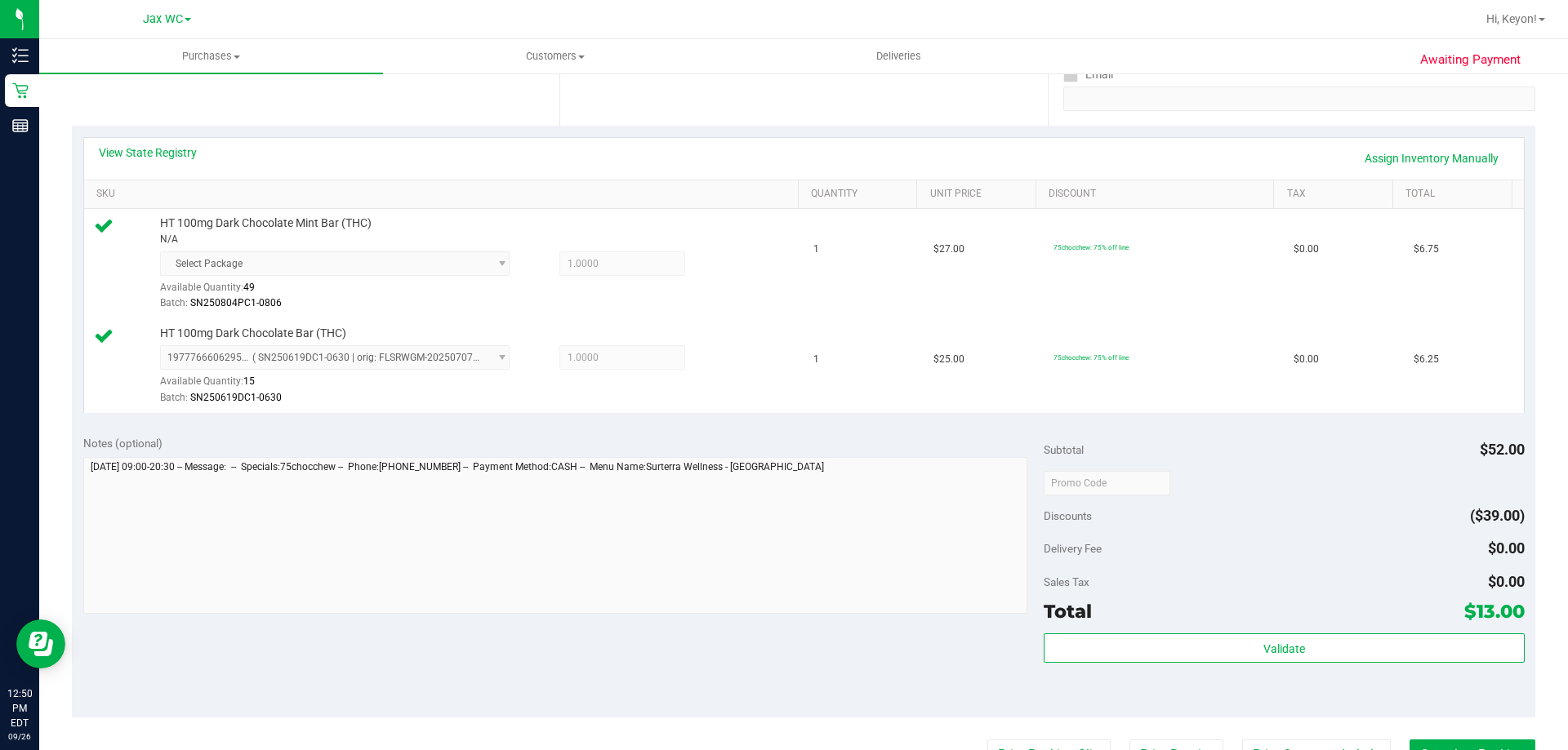
scroll to position [520, 0]
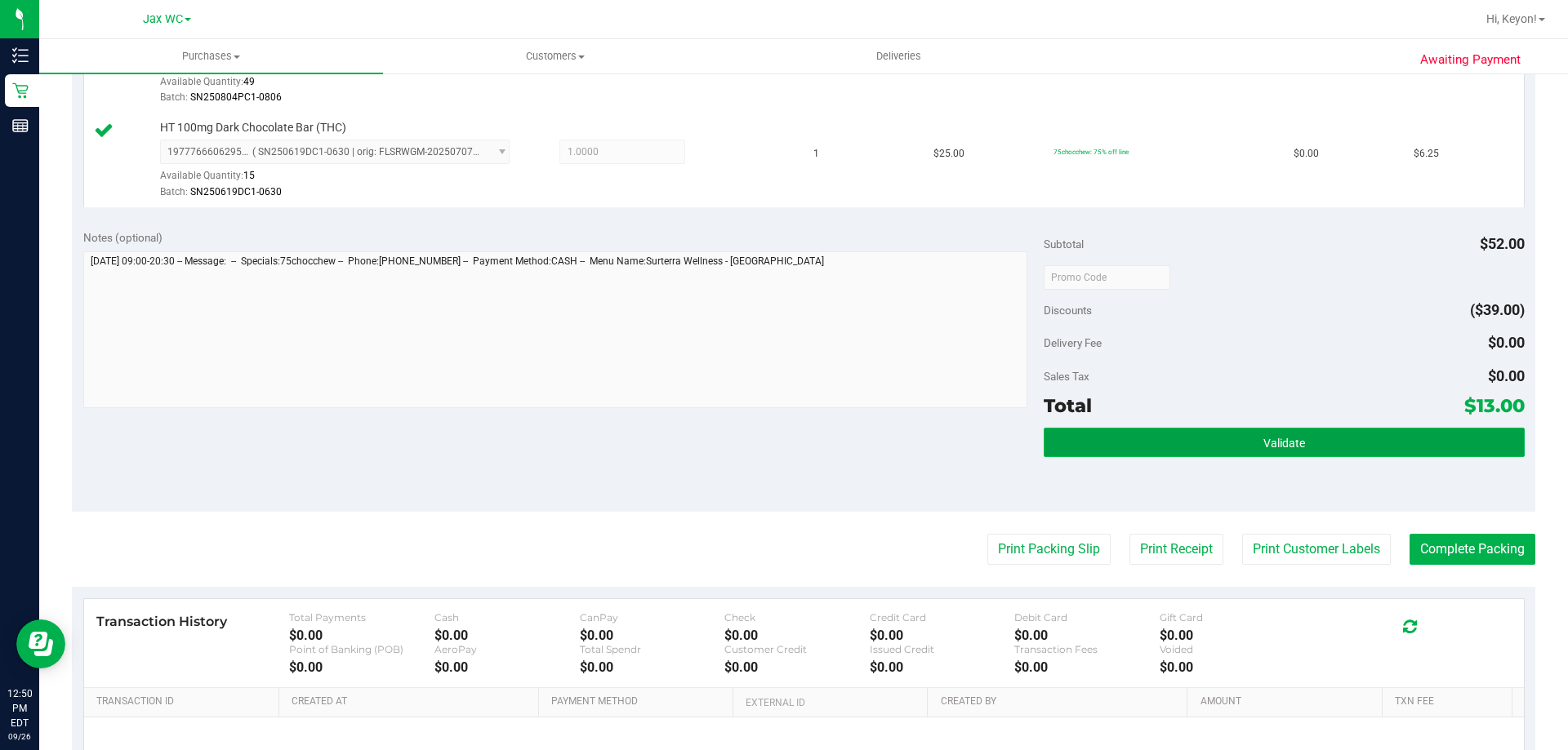
click at [1414, 450] on button "Validate" at bounding box center [1284, 443] width 480 height 29
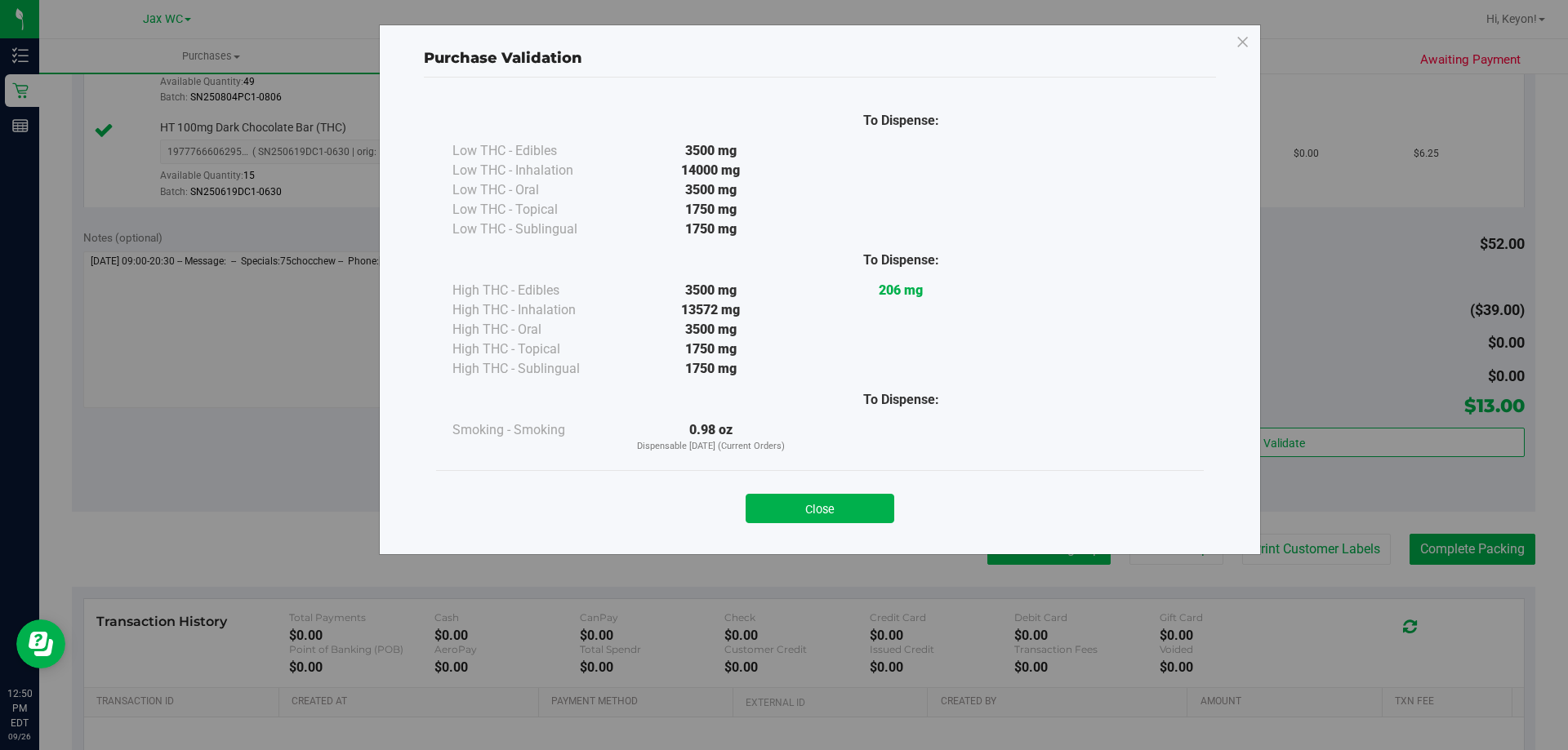
drag, startPoint x: 829, startPoint y: 505, endPoint x: 1063, endPoint y: 540, distance: 236.6
click at [830, 505] on button "Close" at bounding box center [820, 509] width 149 height 29
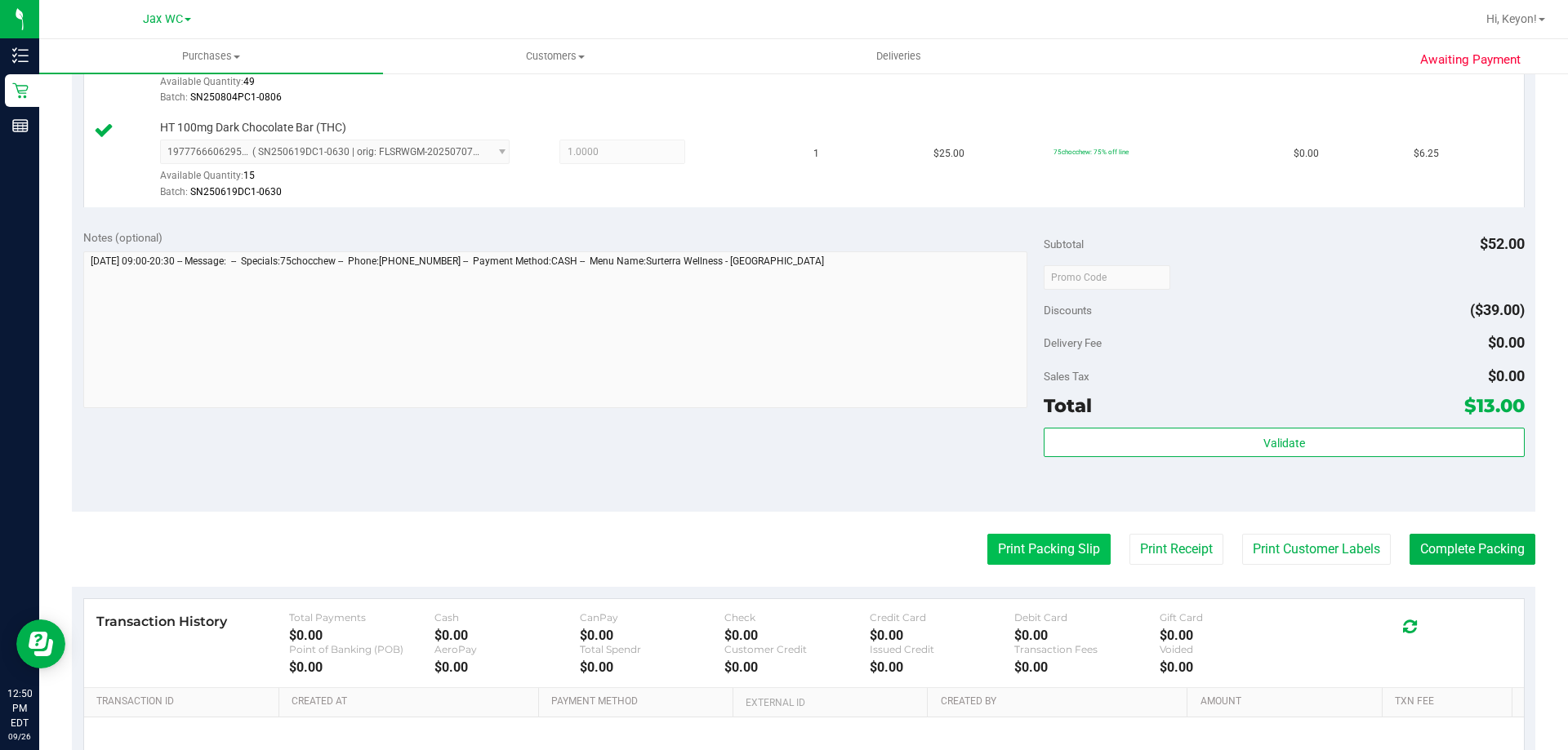
click at [1072, 550] on button "Print Packing Slip" at bounding box center [1049, 549] width 123 height 31
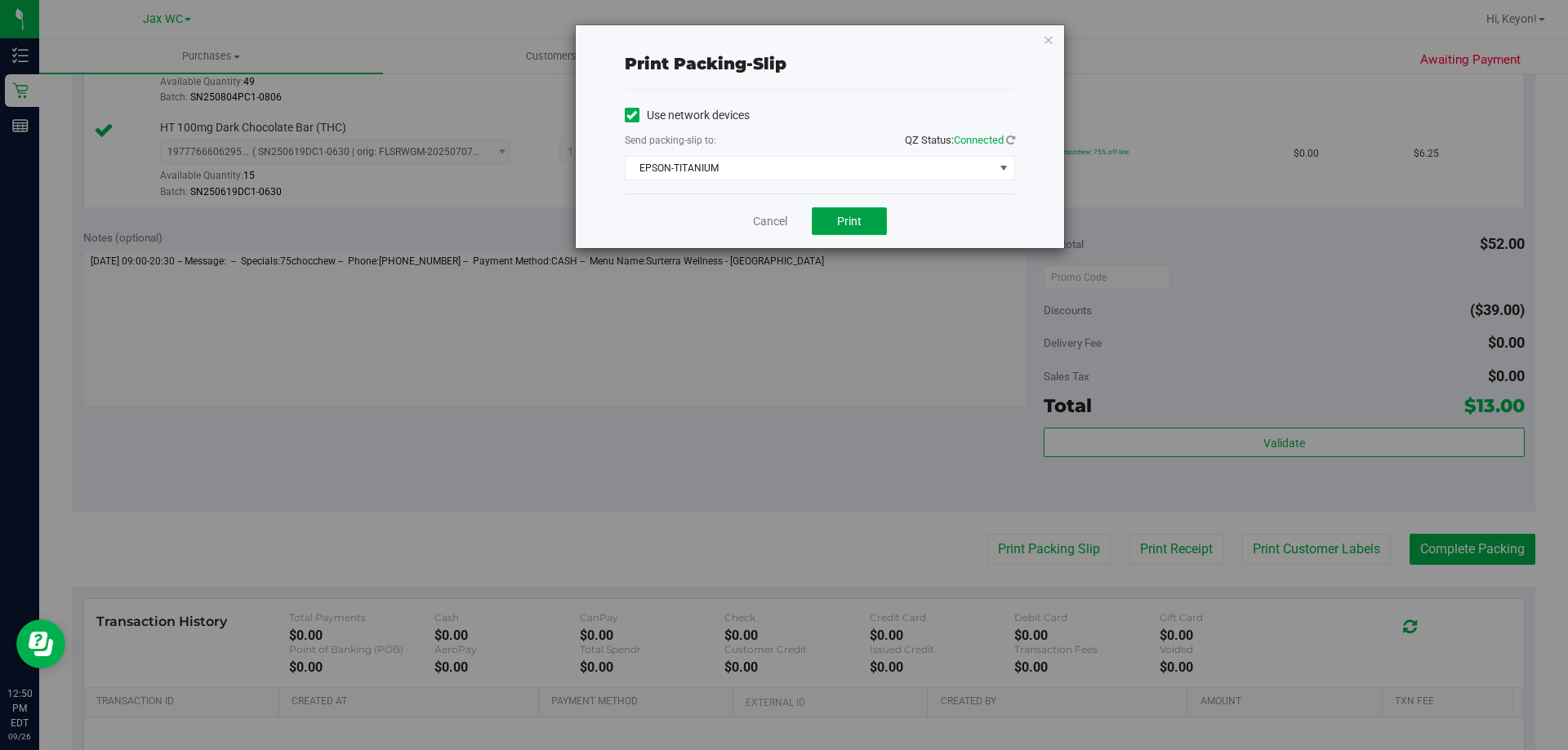
click at [861, 215] on span "Print" at bounding box center [849, 220] width 24 height 13
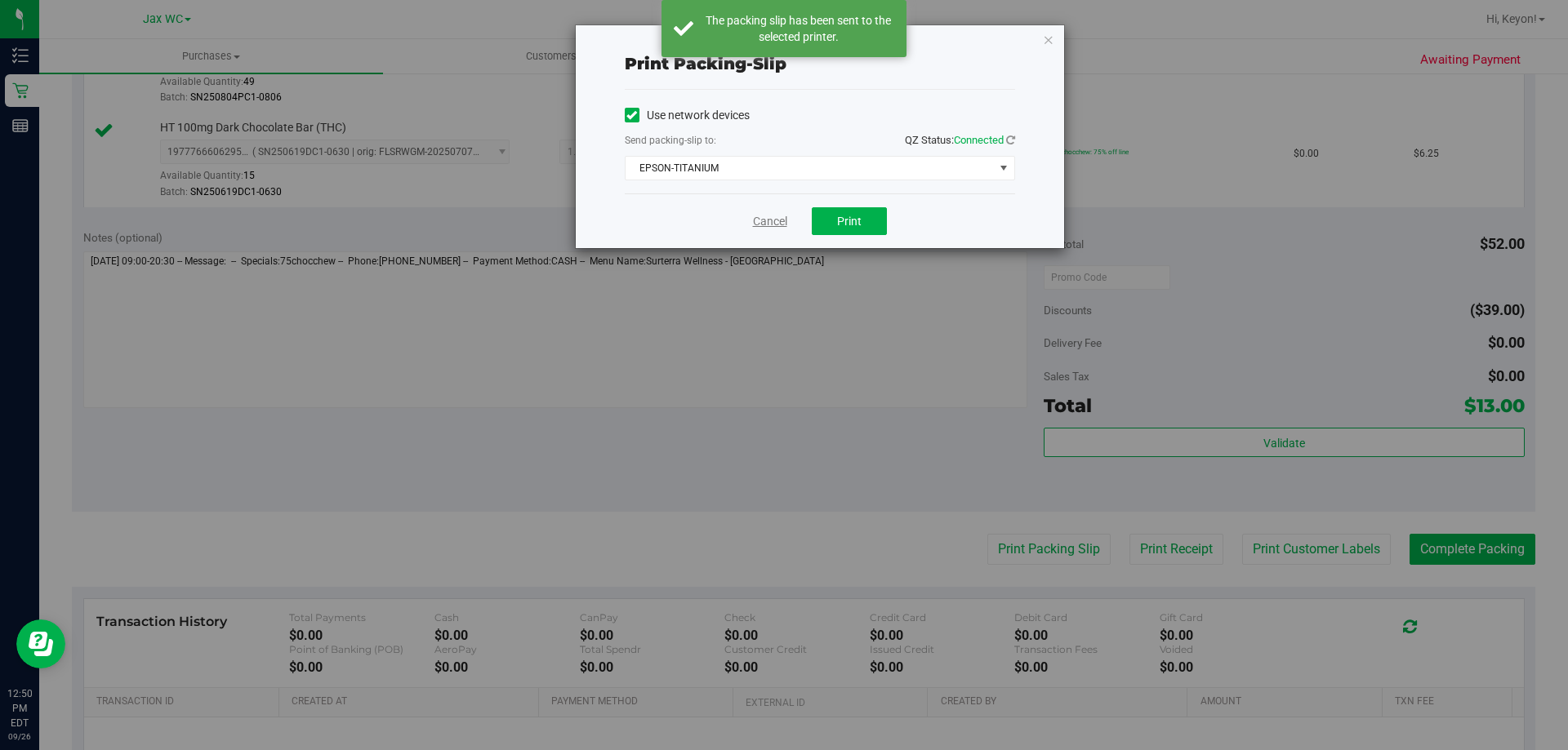
click at [759, 220] on link "Cancel" at bounding box center [770, 222] width 34 height 17
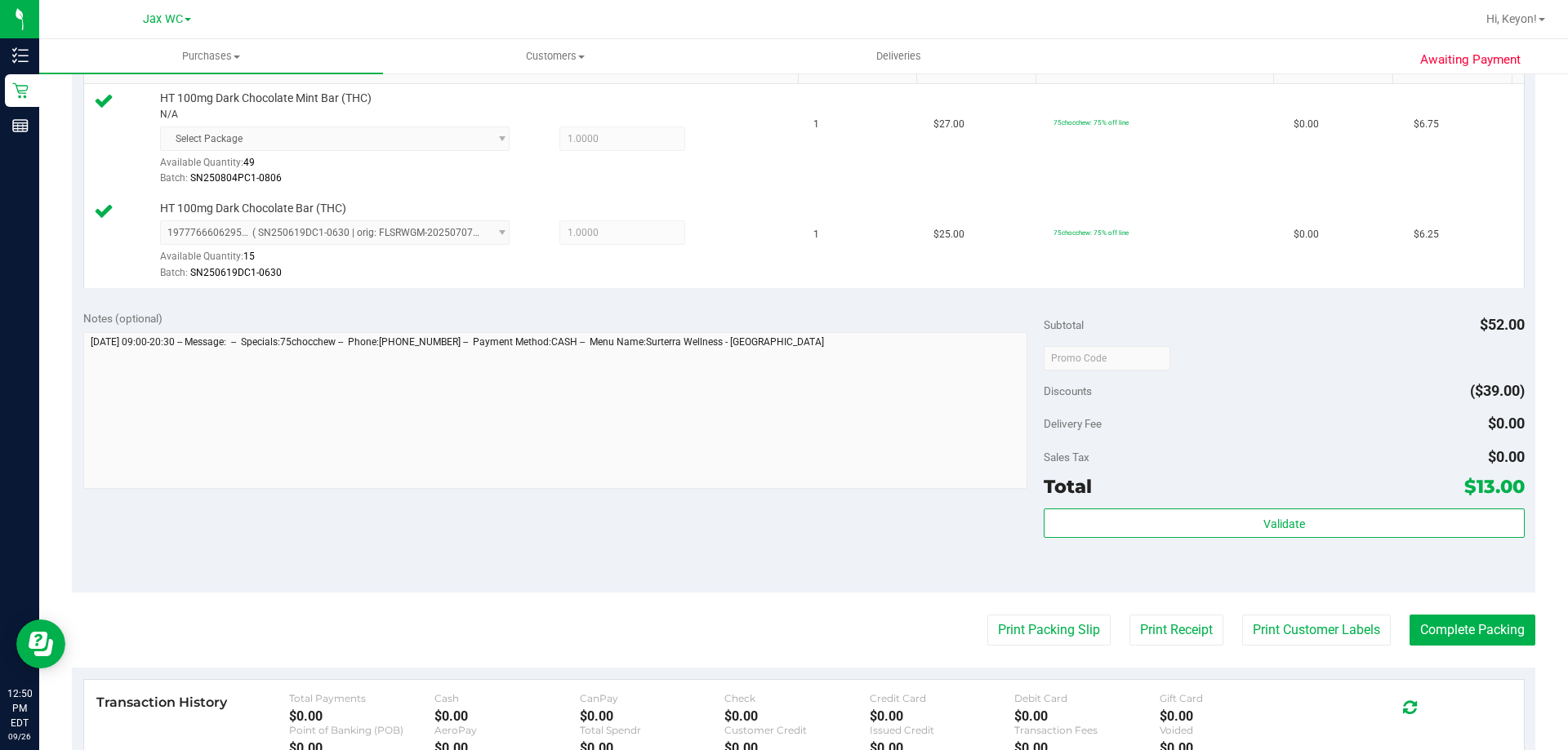
scroll to position [508, 0]
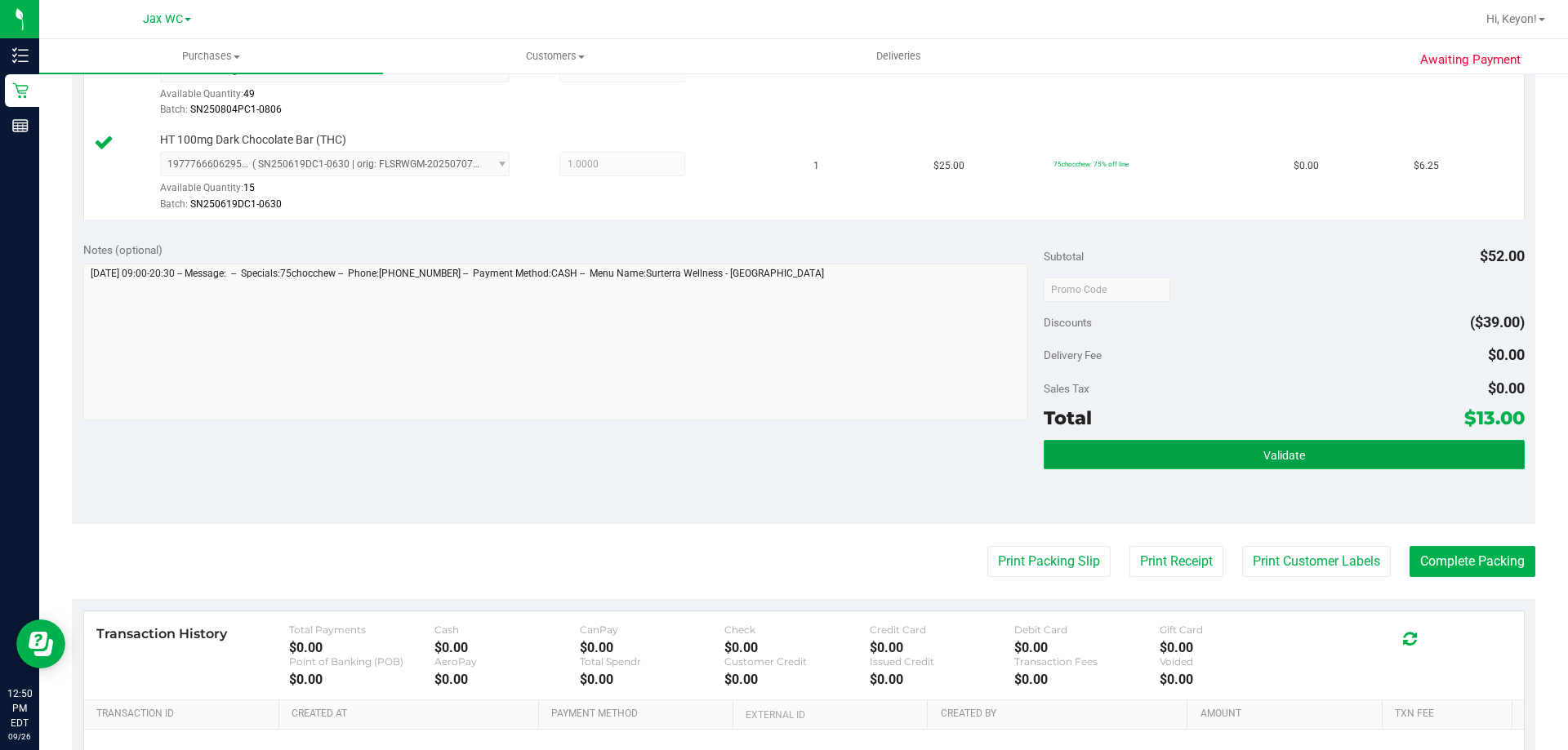
click at [1354, 452] on button "Validate" at bounding box center [1284, 455] width 480 height 29
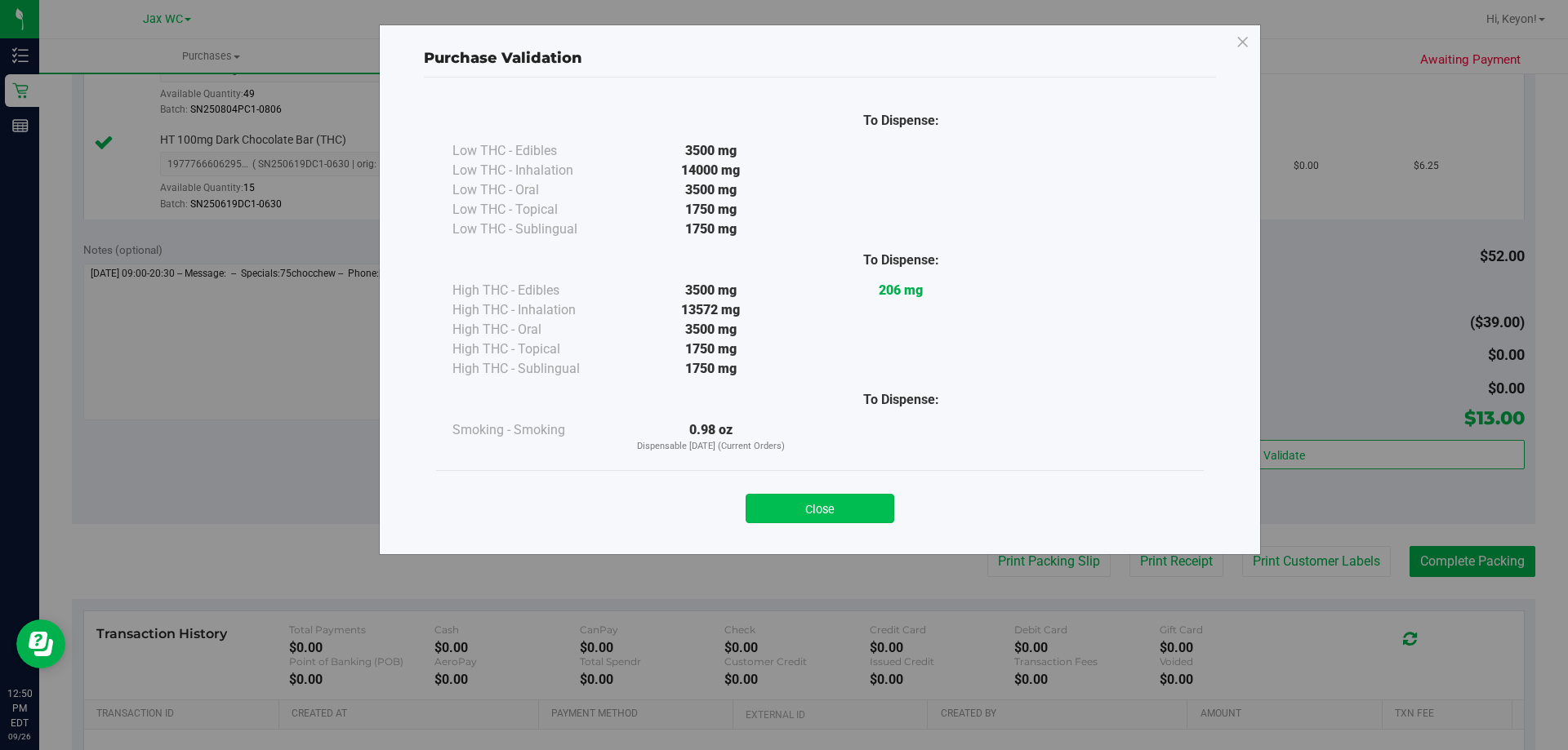
click at [832, 507] on button "Close" at bounding box center [820, 509] width 149 height 29
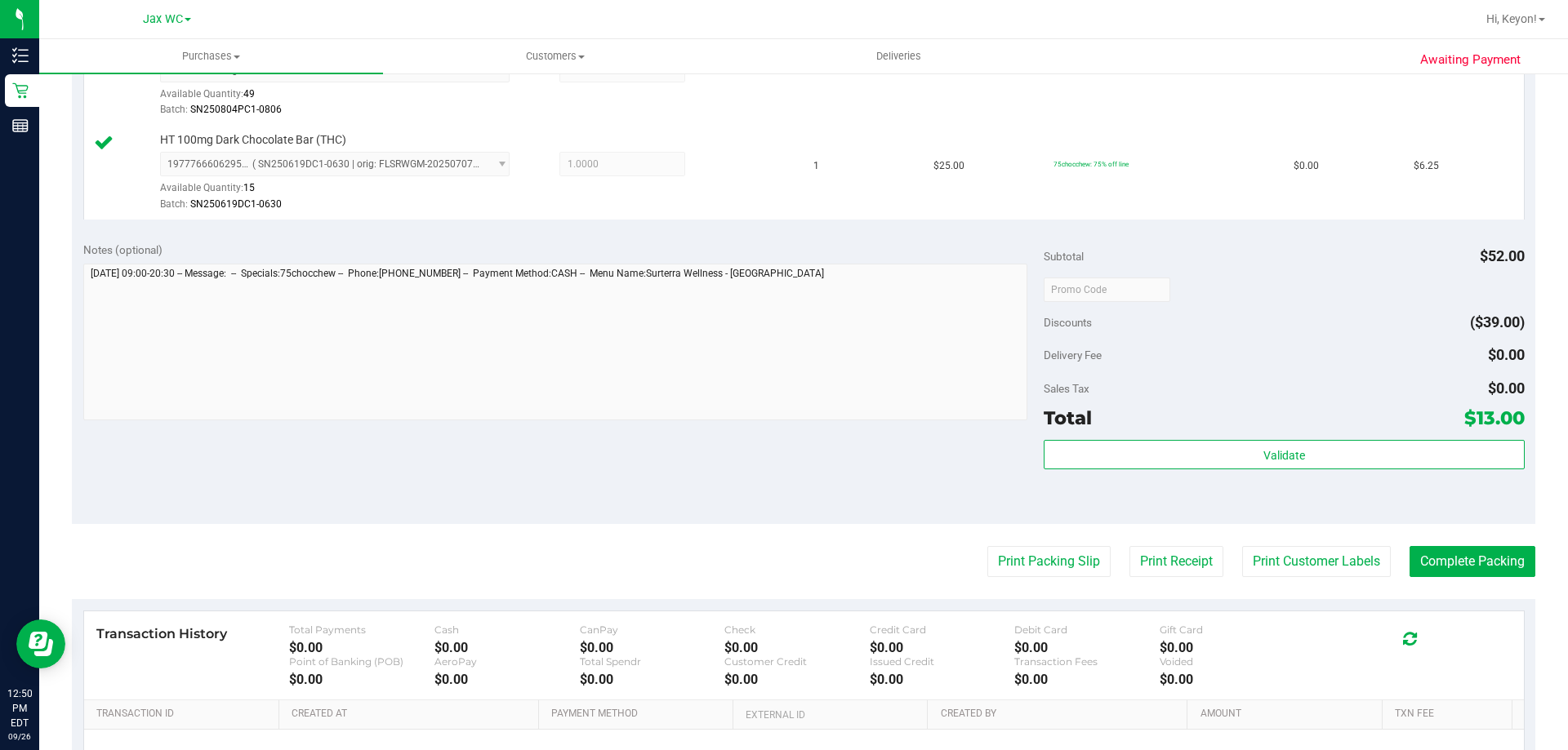
scroll to position [601, 0]
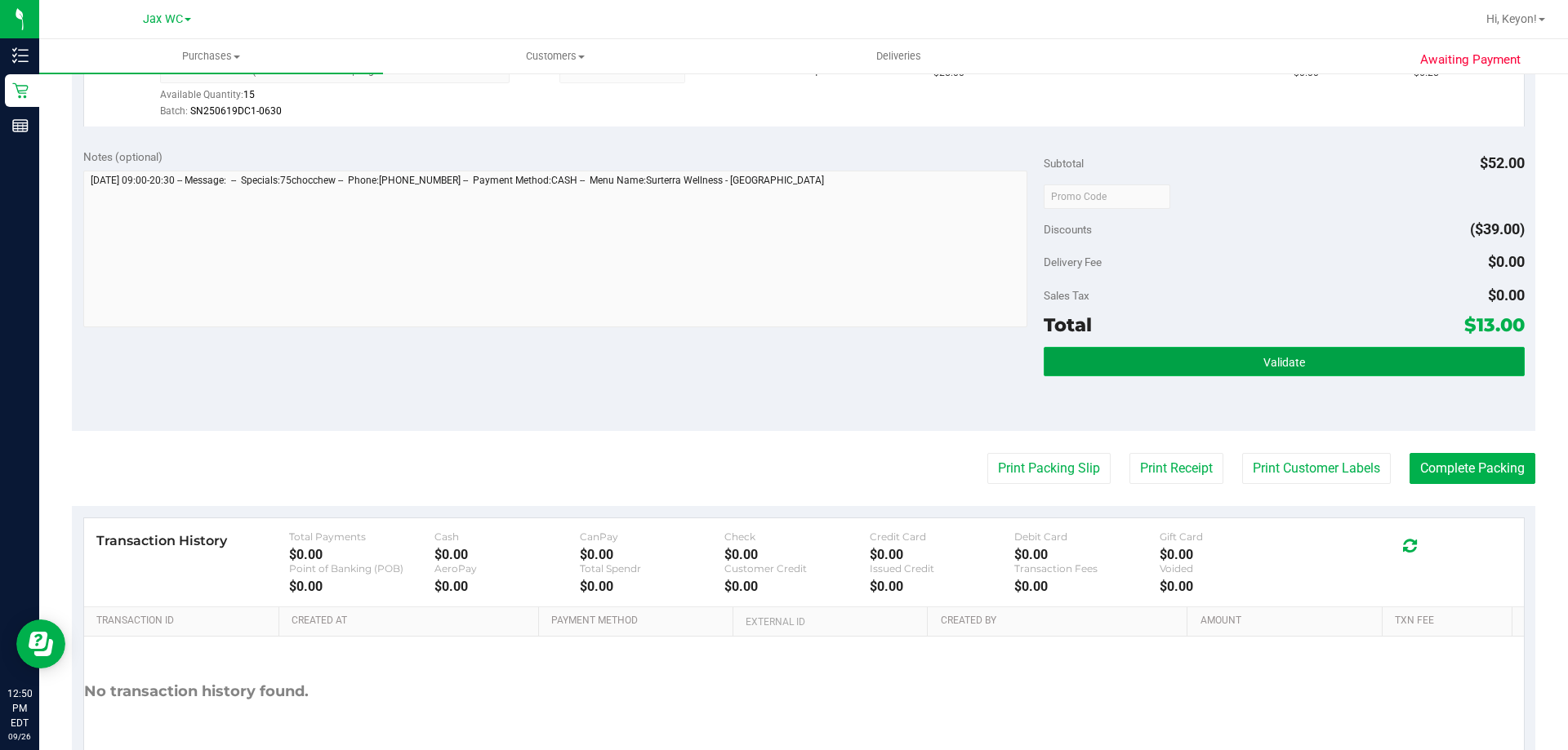
click at [1291, 352] on button "Validate" at bounding box center [1284, 362] width 480 height 29
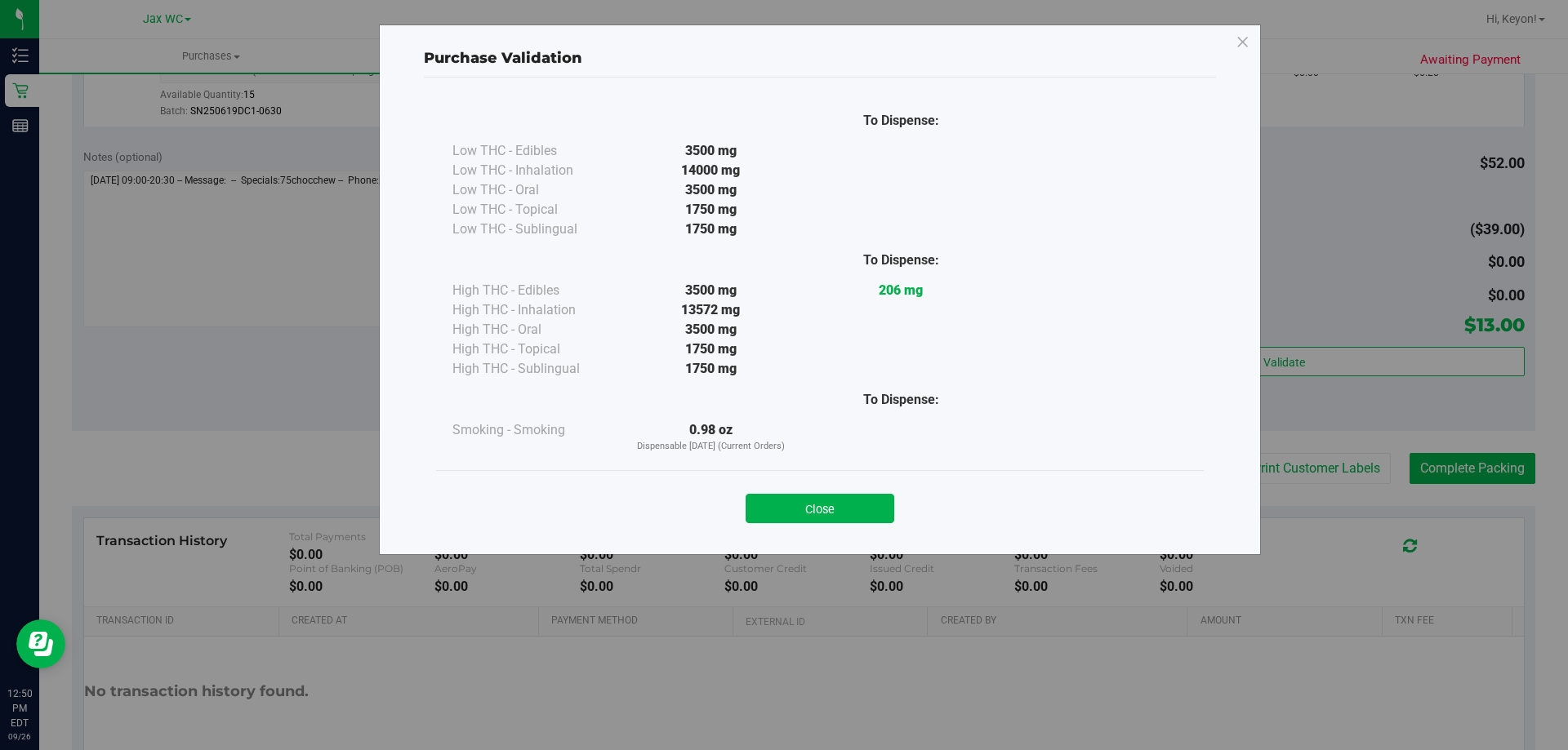
drag, startPoint x: 828, startPoint y: 509, endPoint x: 1524, endPoint y: 388, distance: 706.4
click at [834, 509] on button "Close" at bounding box center [820, 509] width 149 height 29
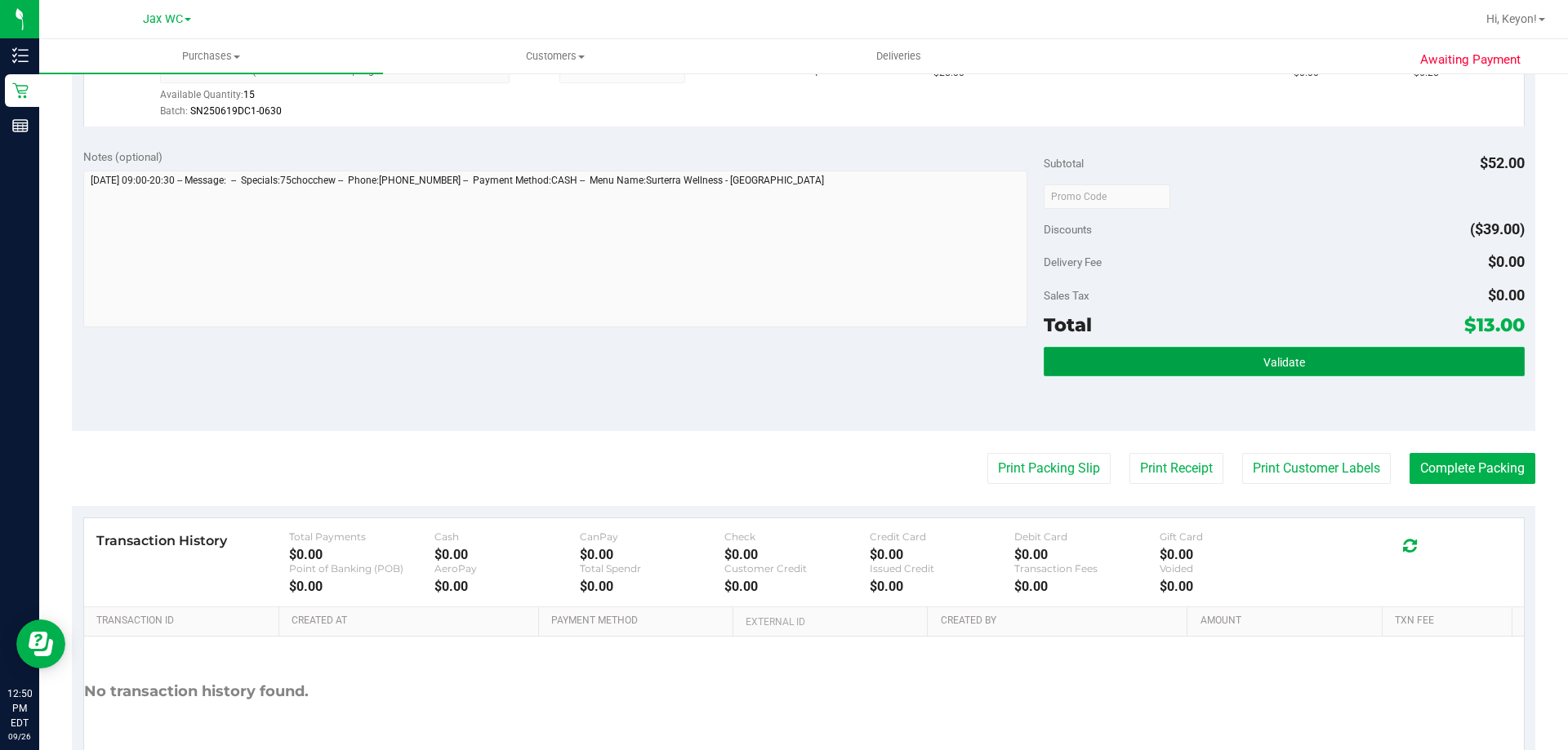
click at [1321, 367] on button "Validate" at bounding box center [1284, 362] width 480 height 29
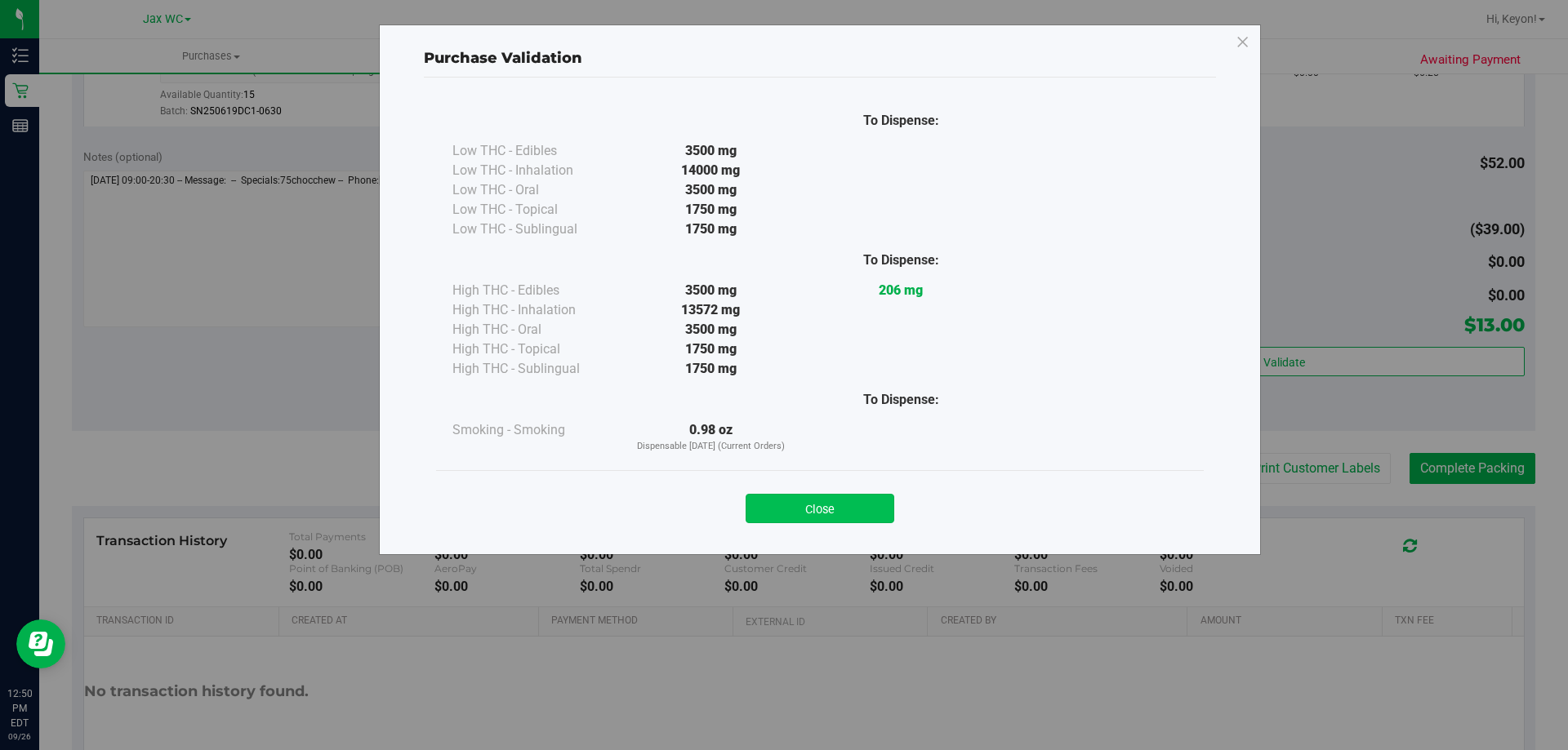
click at [846, 504] on button "Close" at bounding box center [820, 509] width 149 height 29
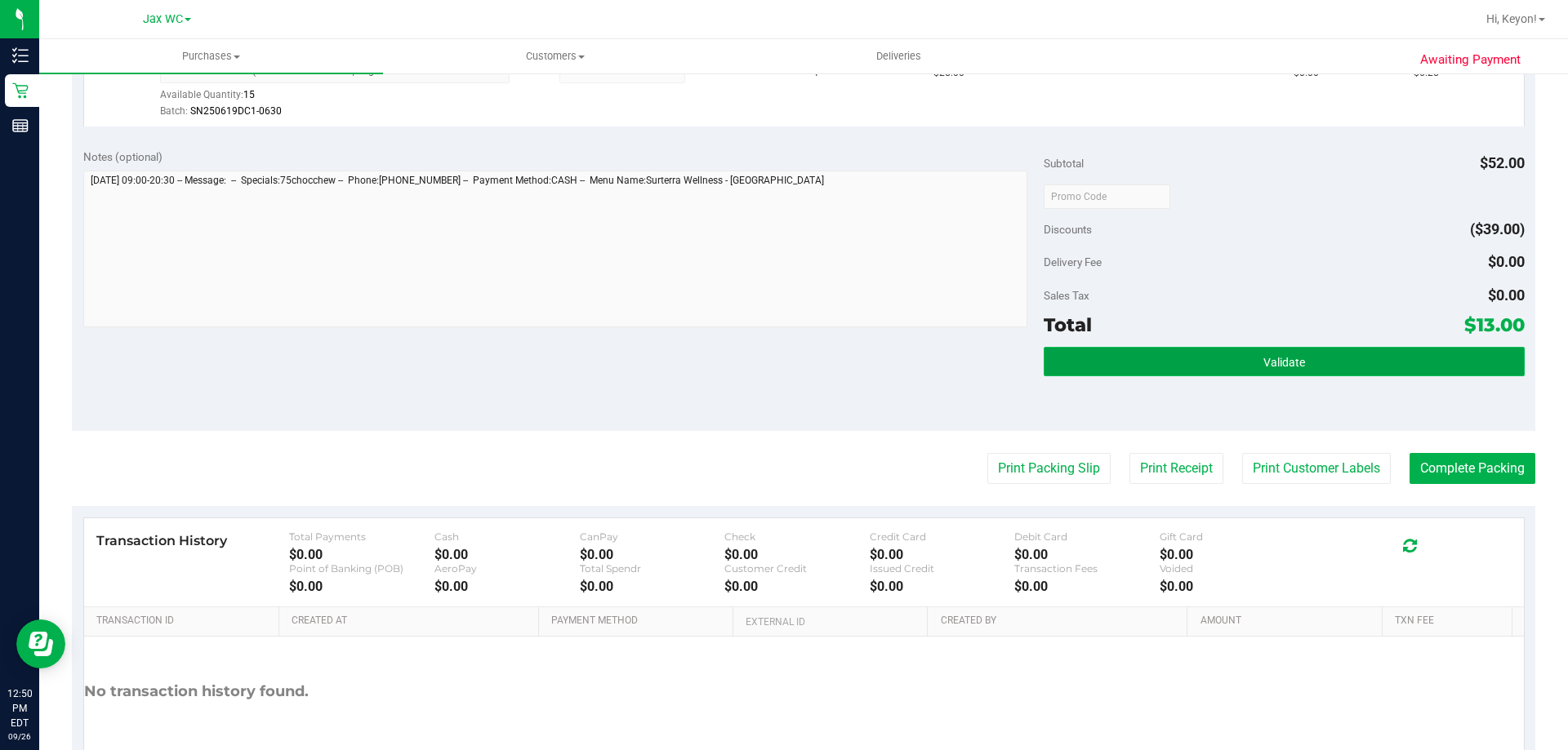
click at [1374, 372] on button "Validate" at bounding box center [1284, 362] width 480 height 29
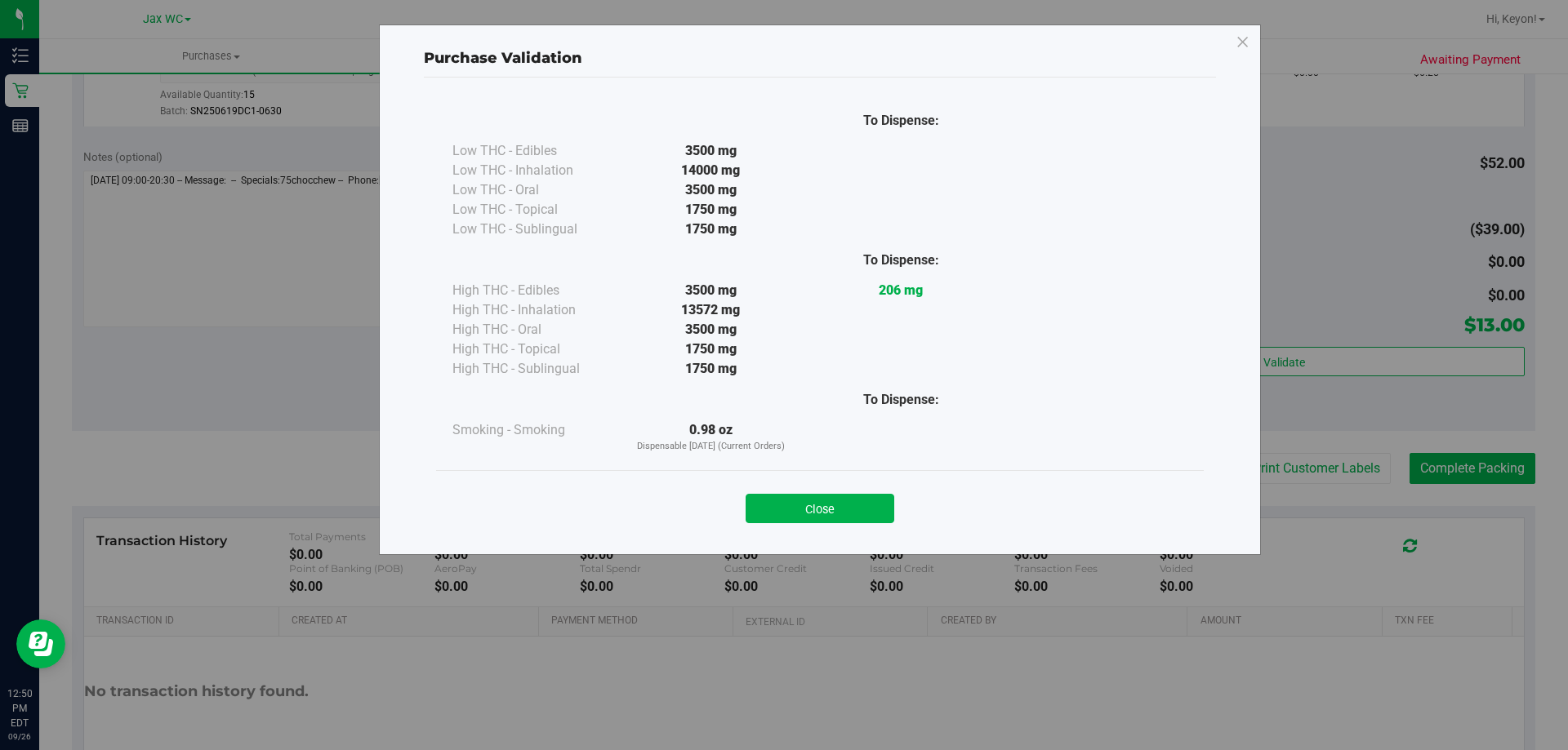
drag, startPoint x: 847, startPoint y: 501, endPoint x: 1567, endPoint y: 404, distance: 726.5
click at [871, 498] on button "Close" at bounding box center [820, 509] width 149 height 29
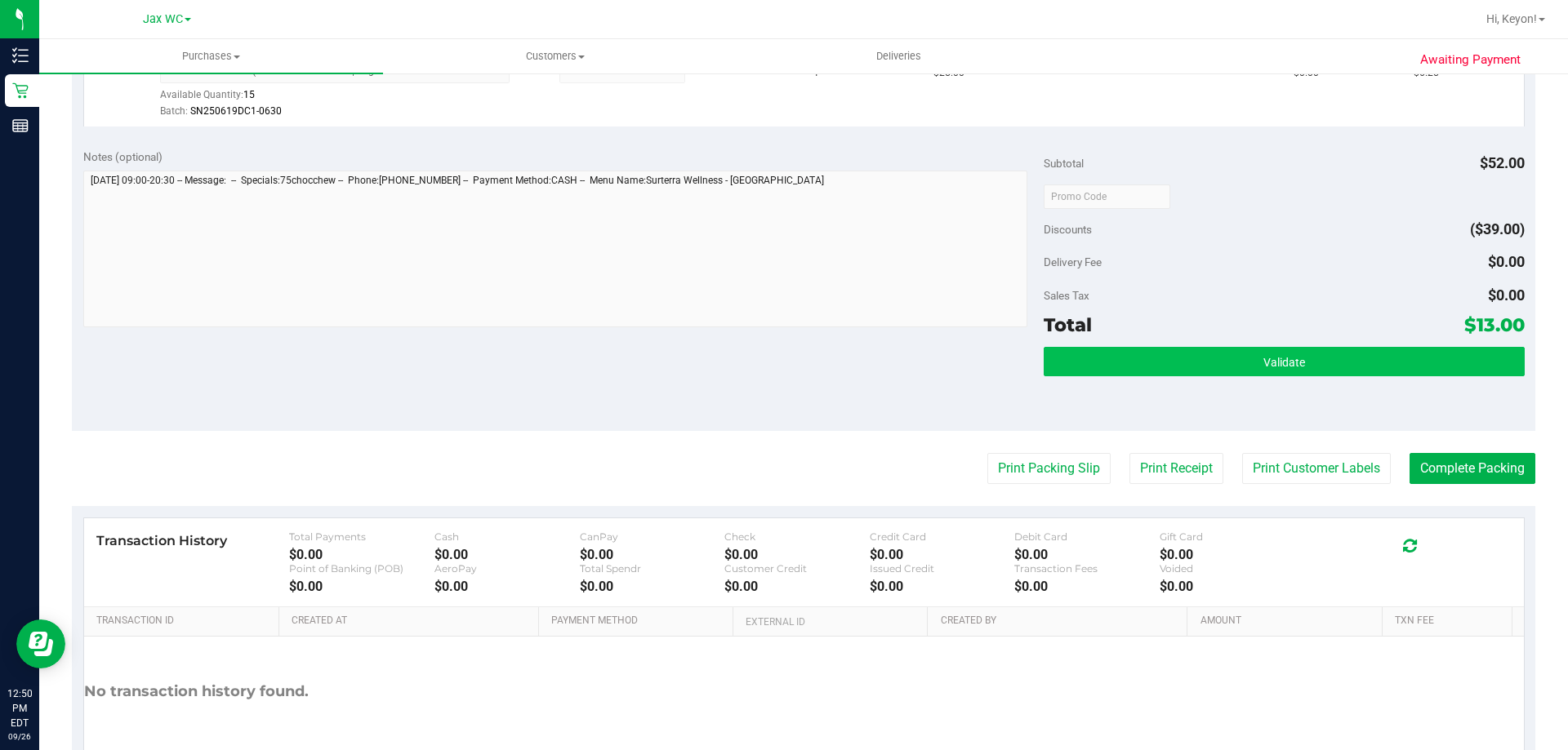
click at [1404, 376] on div "Validate" at bounding box center [1284, 363] width 480 height 31
click at [1142, 366] on button "Validate" at bounding box center [1284, 362] width 480 height 29
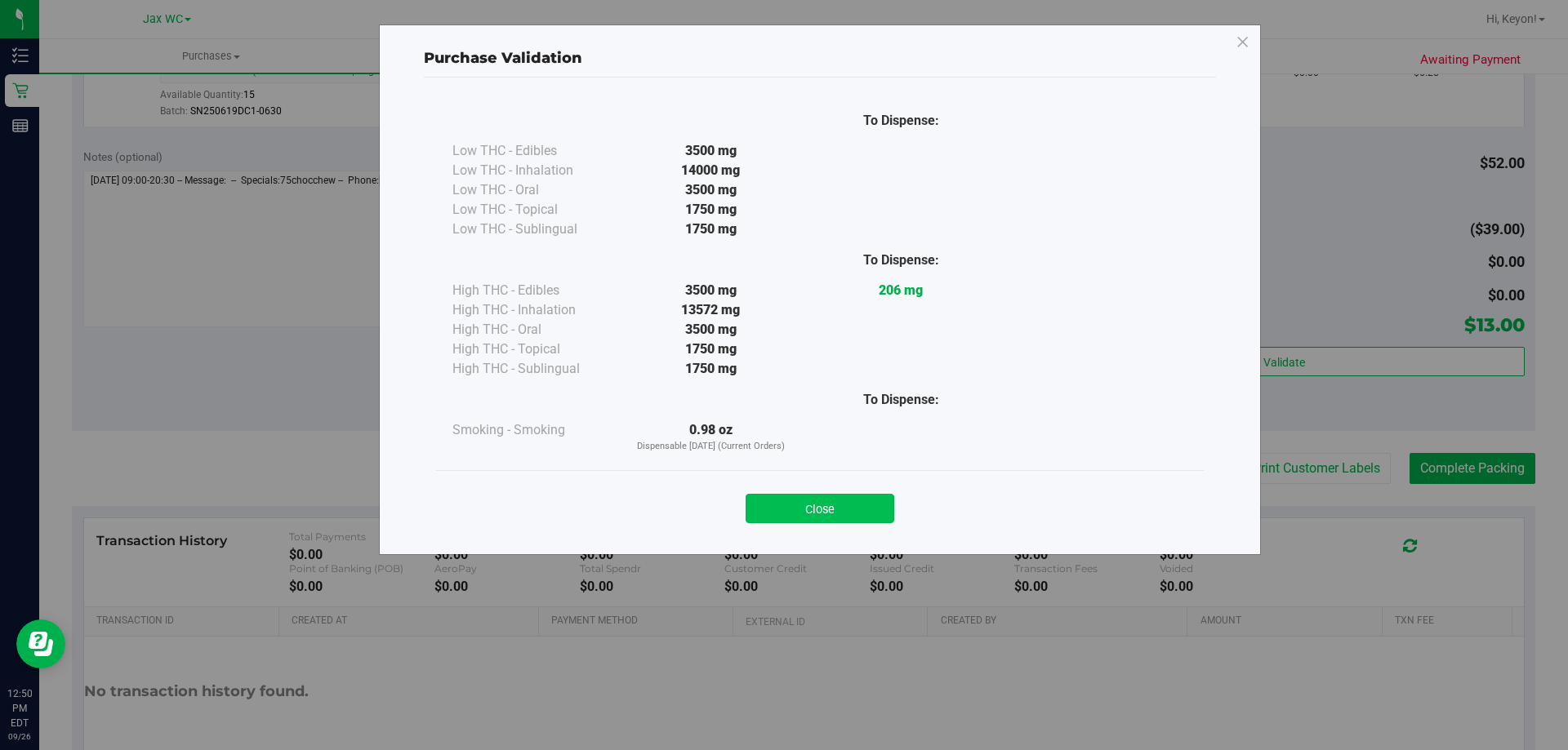
click at [862, 505] on button "Close" at bounding box center [820, 509] width 149 height 29
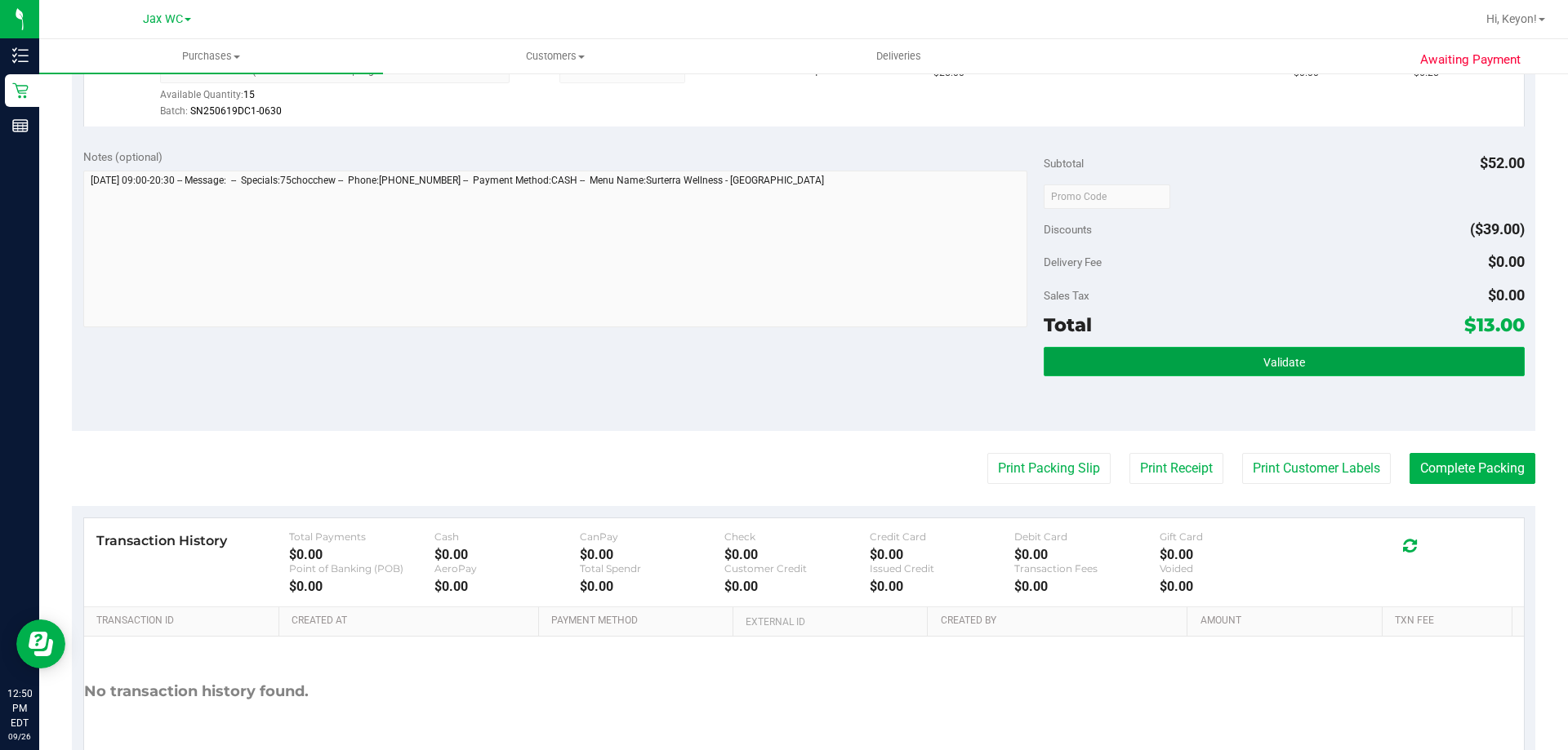
click at [1385, 367] on button "Validate" at bounding box center [1284, 362] width 480 height 29
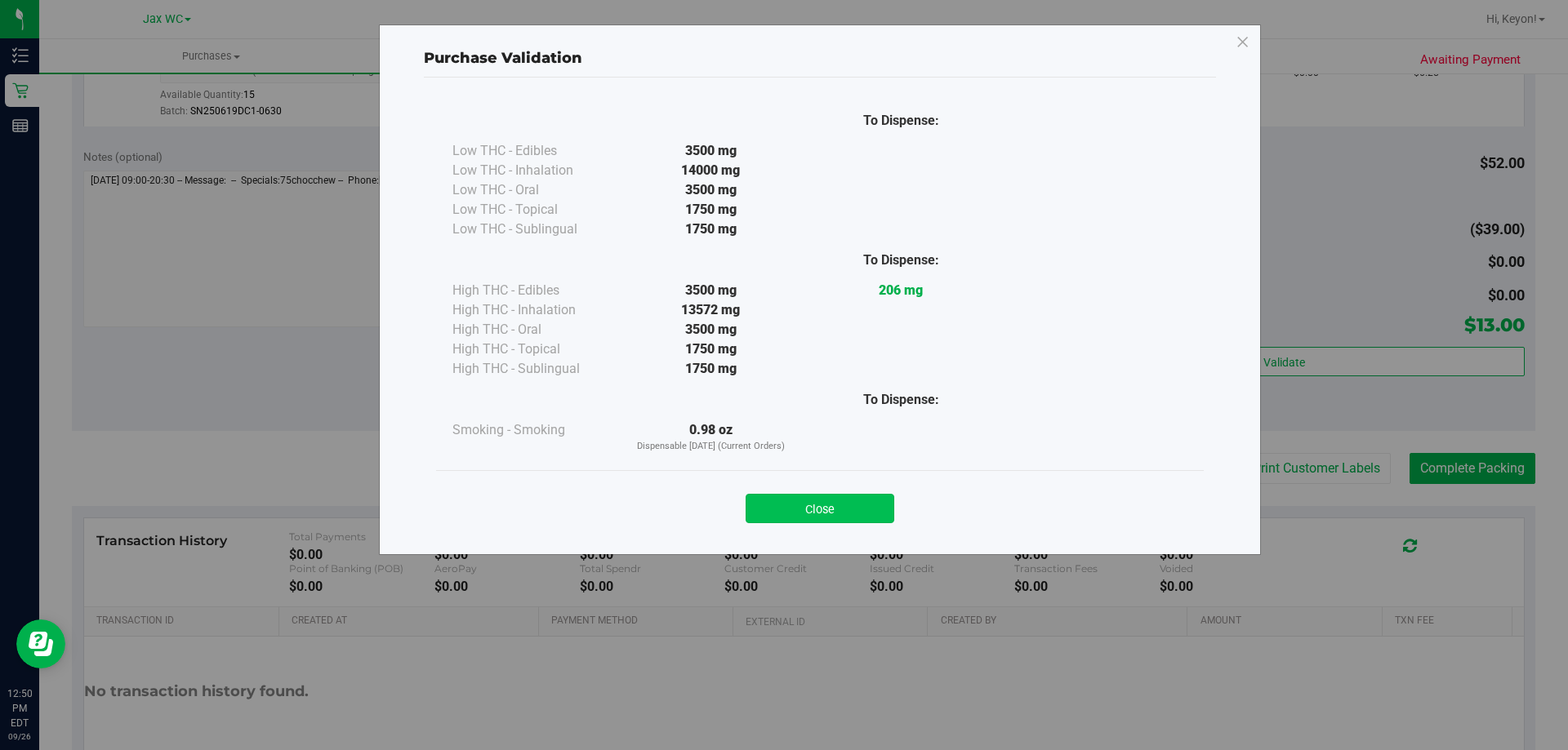
click at [853, 500] on button "Close" at bounding box center [820, 509] width 149 height 29
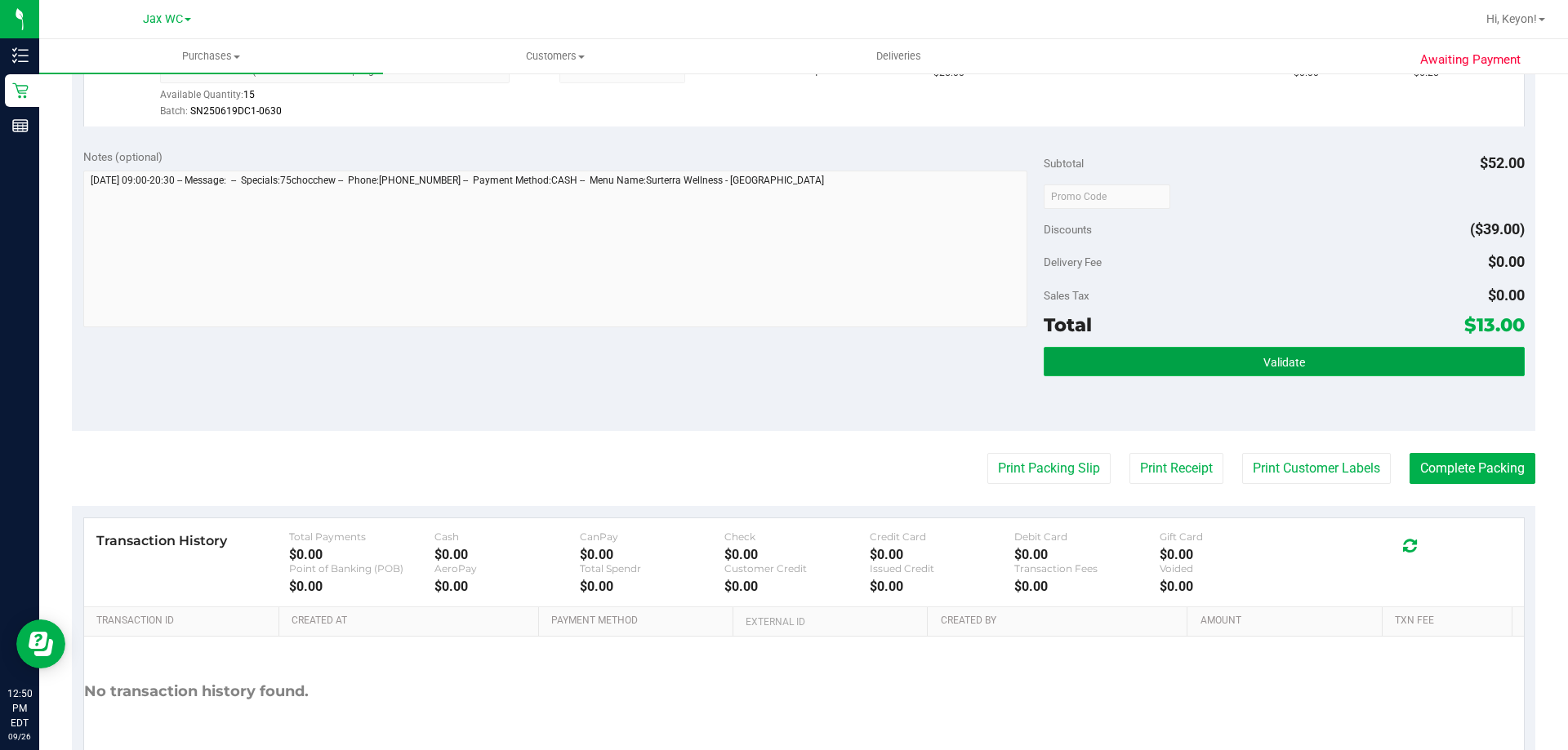
click at [1358, 356] on button "Validate" at bounding box center [1284, 362] width 480 height 29
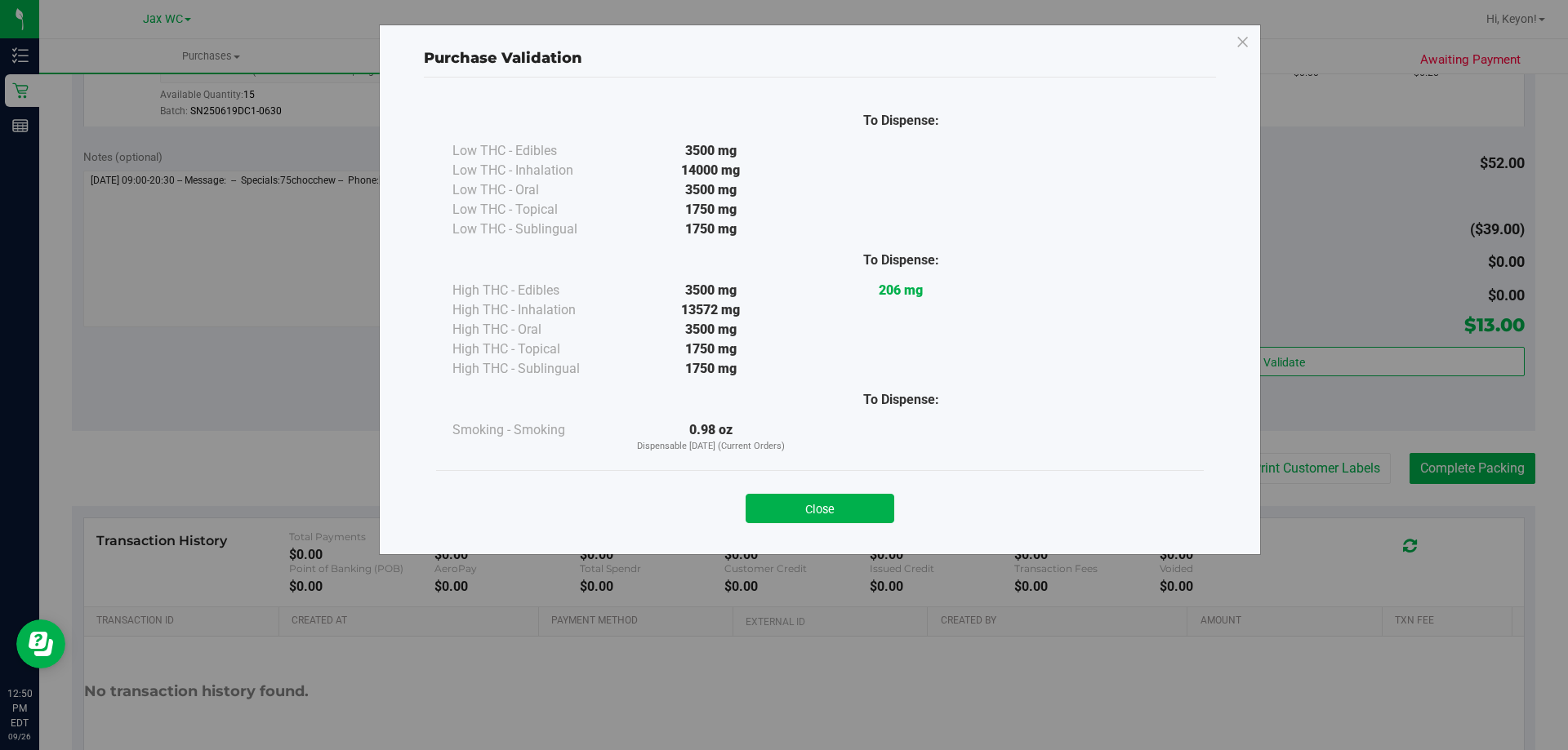
drag, startPoint x: 832, startPoint y: 509, endPoint x: 1113, endPoint y: 453, distance: 286.5
click at [834, 509] on button "Close" at bounding box center [820, 509] width 149 height 29
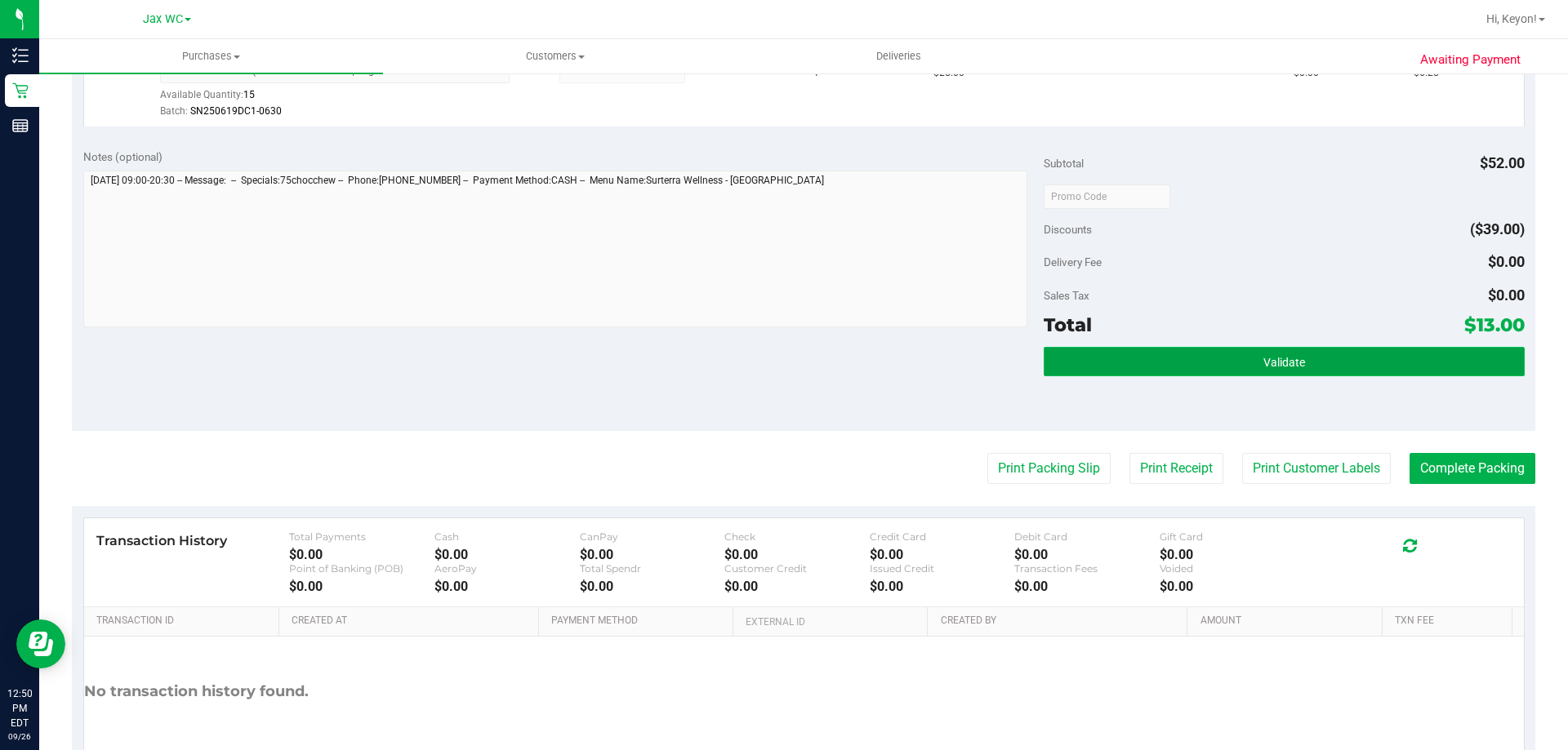
click at [1341, 360] on button "Validate" at bounding box center [1284, 362] width 480 height 29
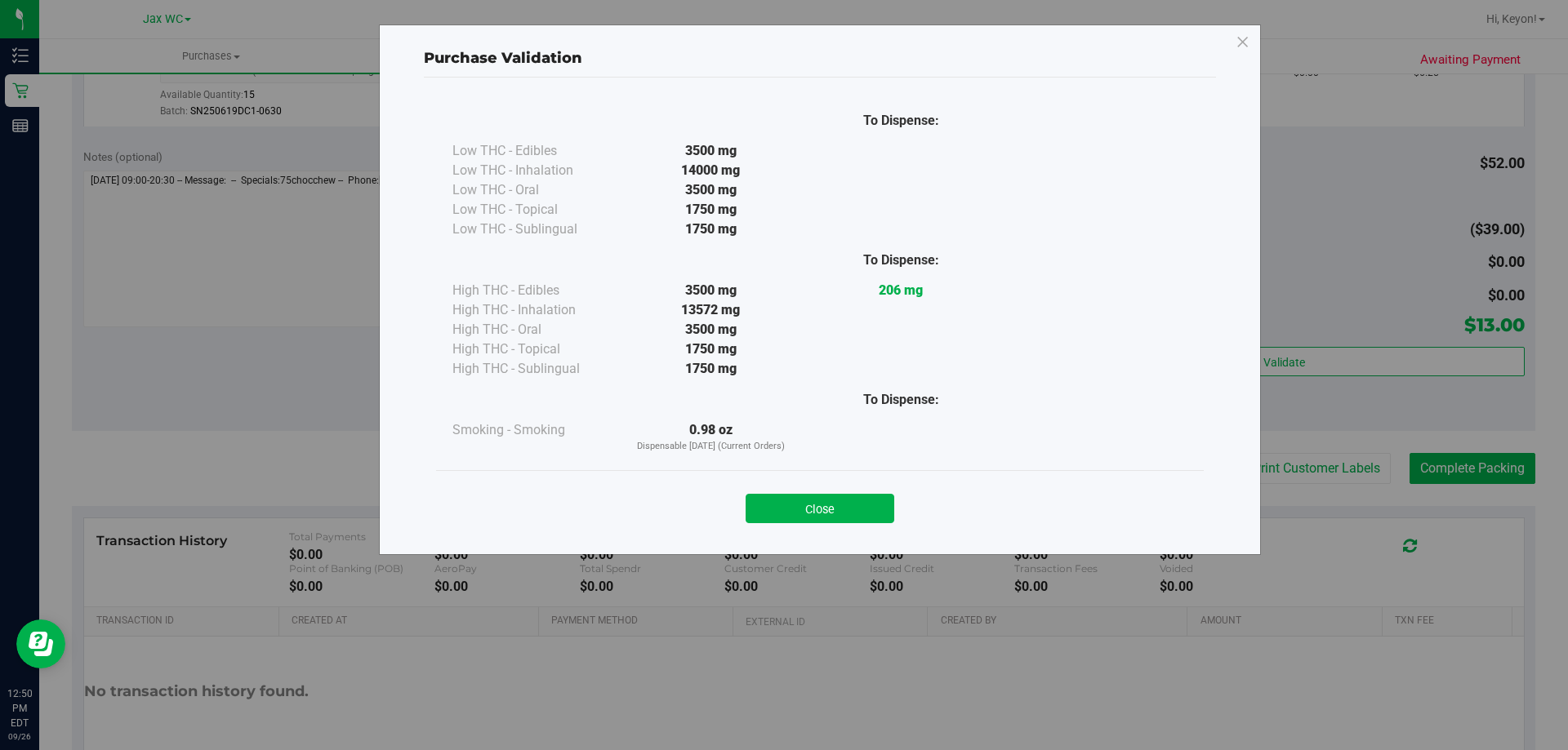
click at [870, 503] on button "Close" at bounding box center [820, 509] width 149 height 29
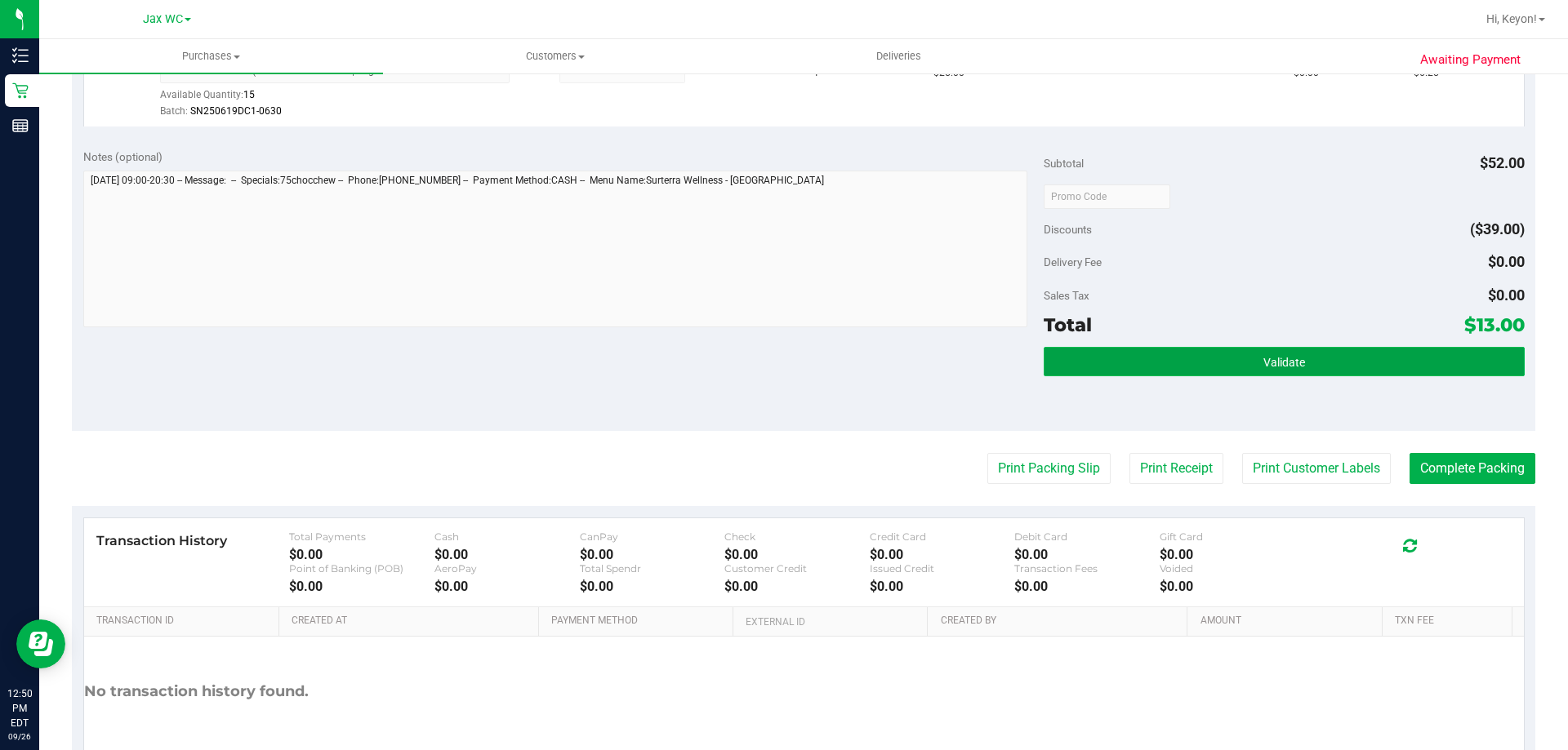
click at [1298, 363] on button "Validate" at bounding box center [1284, 362] width 480 height 29
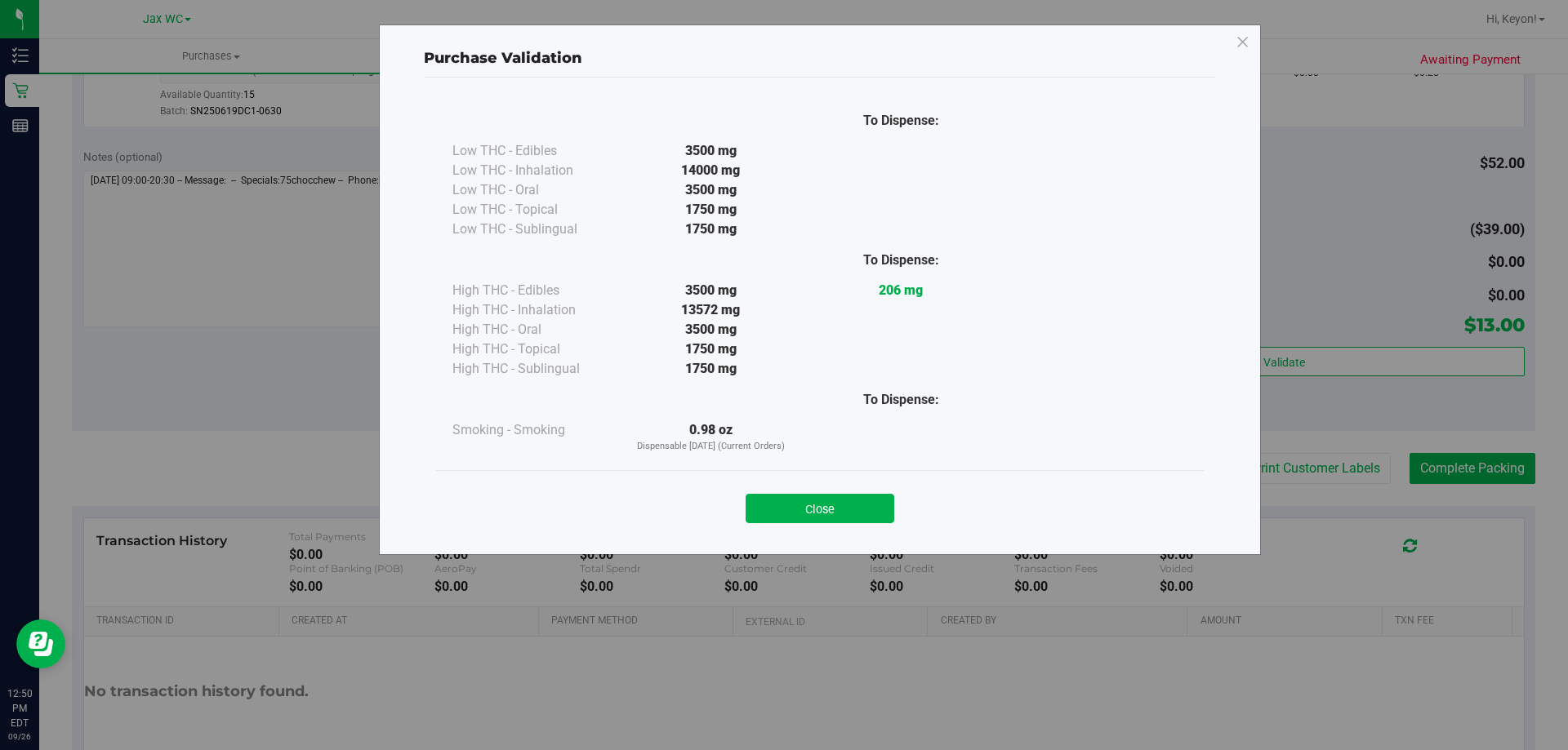
drag, startPoint x: 830, startPoint y: 506, endPoint x: 876, endPoint y: 498, distance: 46.7
click at [832, 506] on button "Close" at bounding box center [820, 509] width 149 height 29
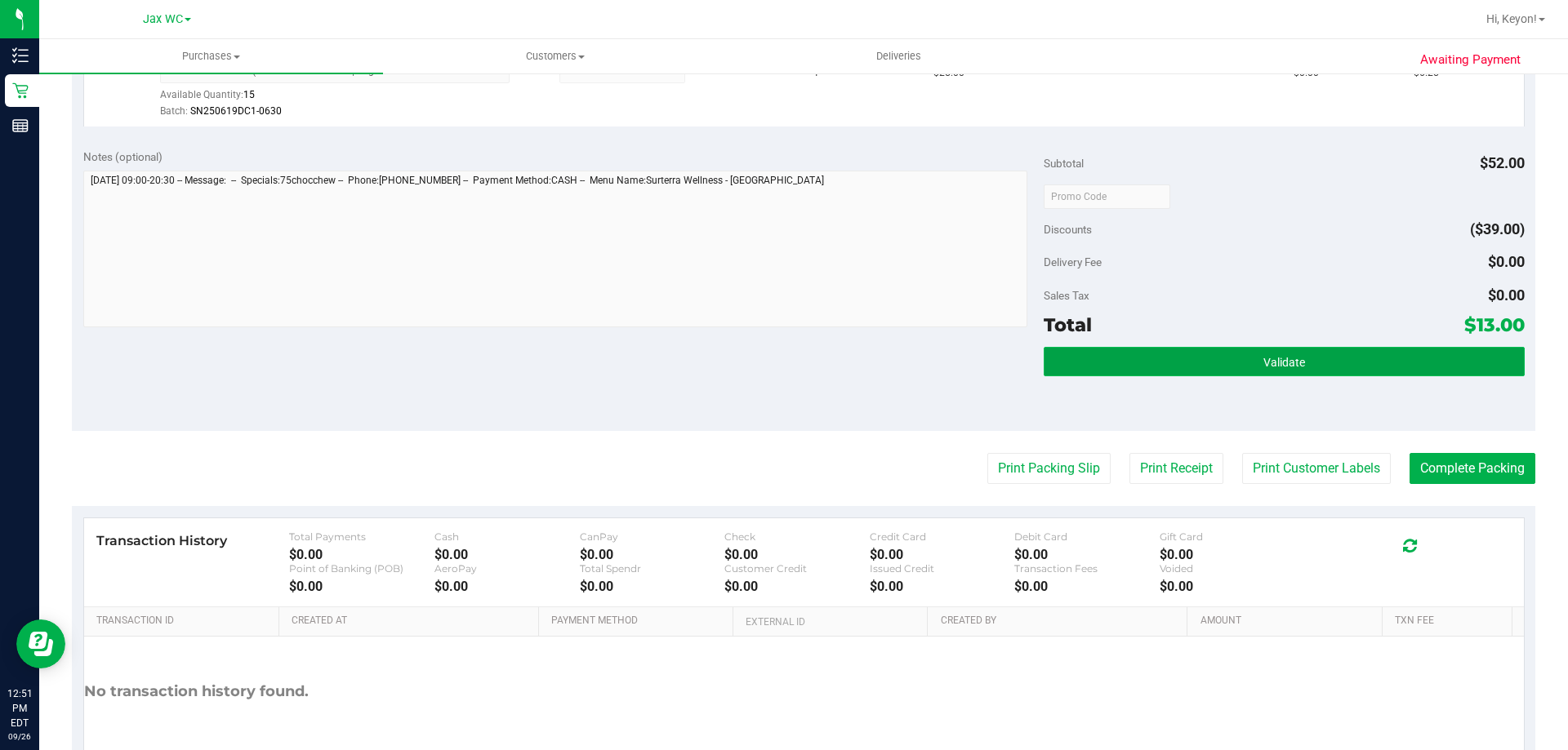
click at [1324, 369] on button "Validate" at bounding box center [1284, 362] width 480 height 29
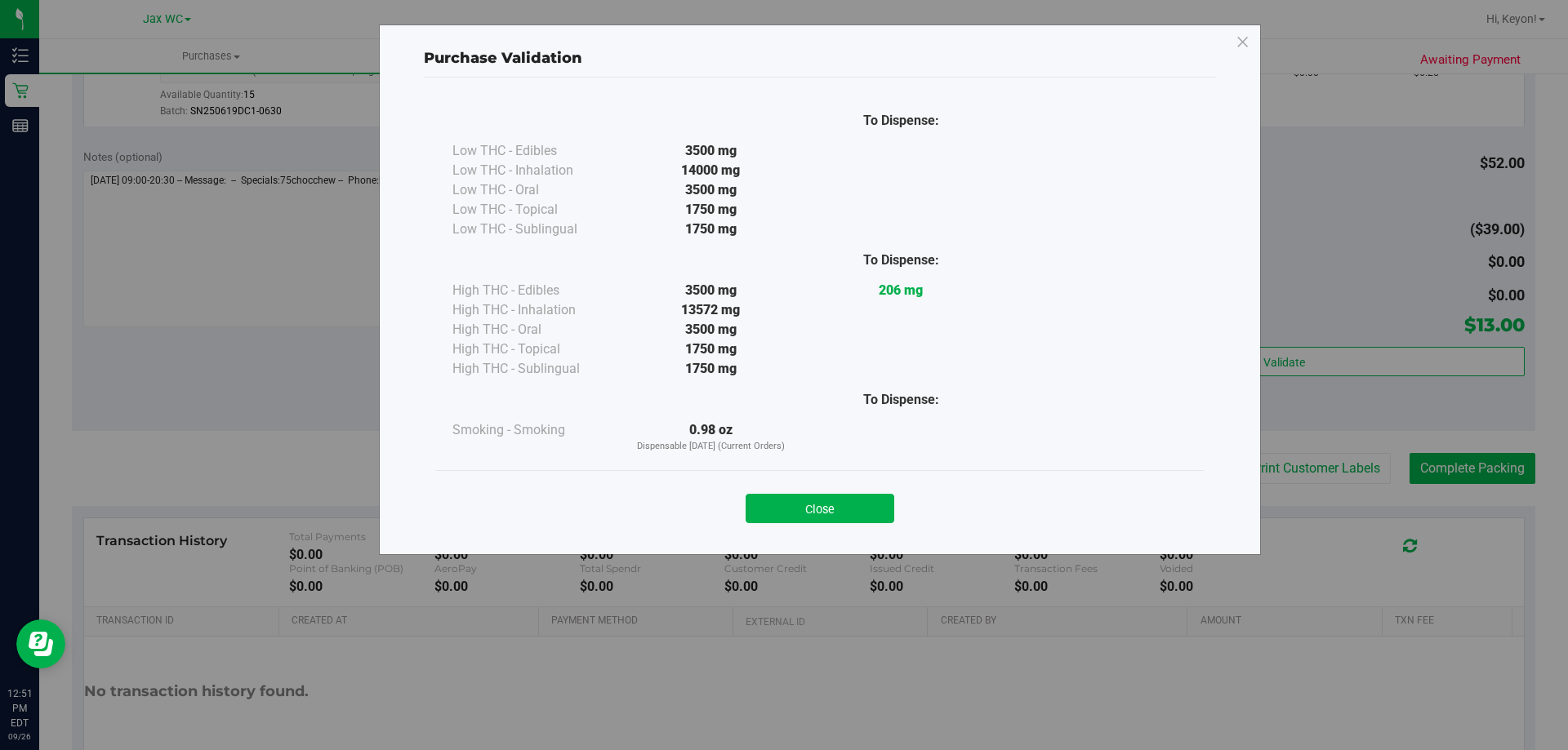
drag, startPoint x: 814, startPoint y: 507, endPoint x: 1367, endPoint y: 447, distance: 556.2
click at [821, 505] on button "Close" at bounding box center [820, 509] width 149 height 29
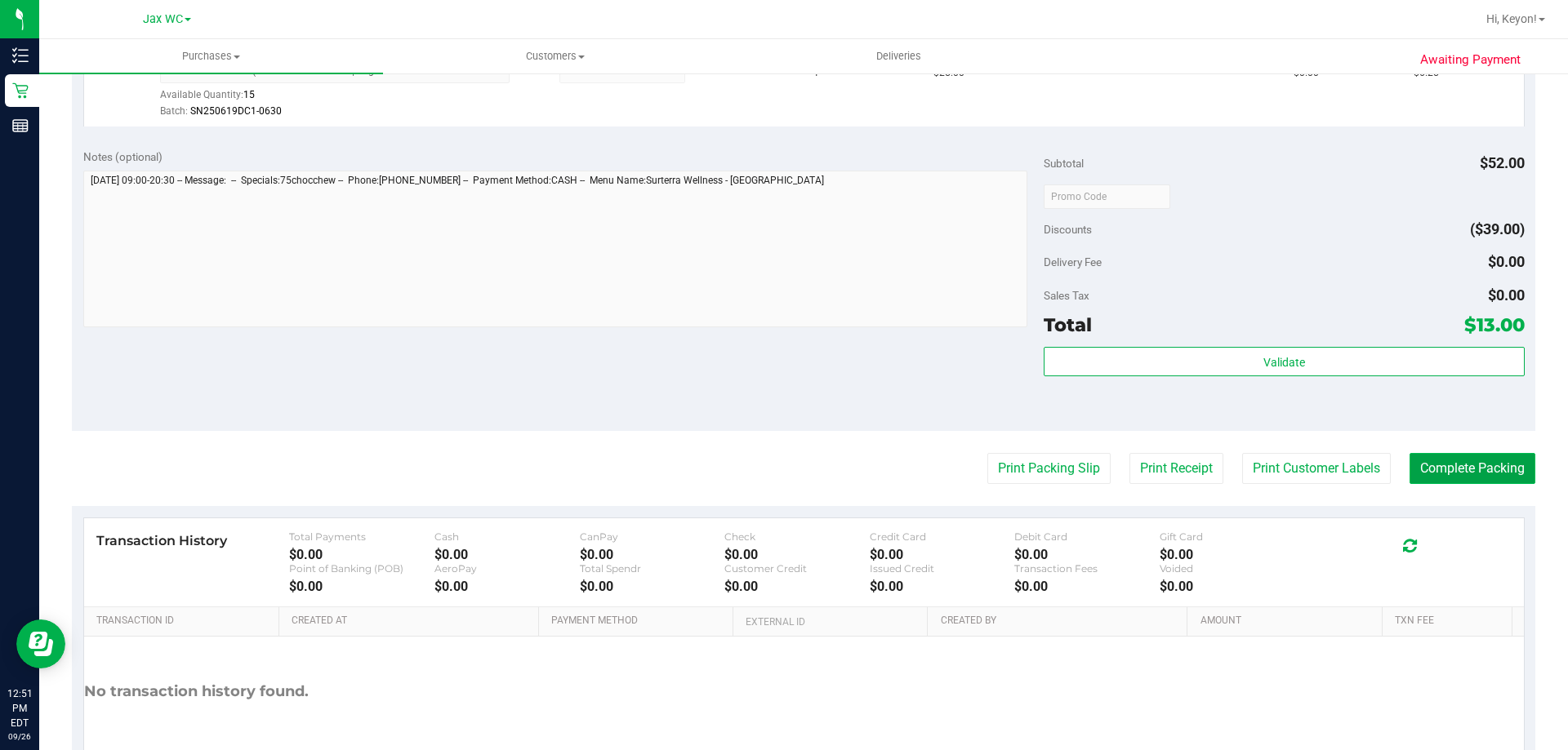
click at [1438, 465] on button "Complete Packing" at bounding box center [1472, 468] width 126 height 31
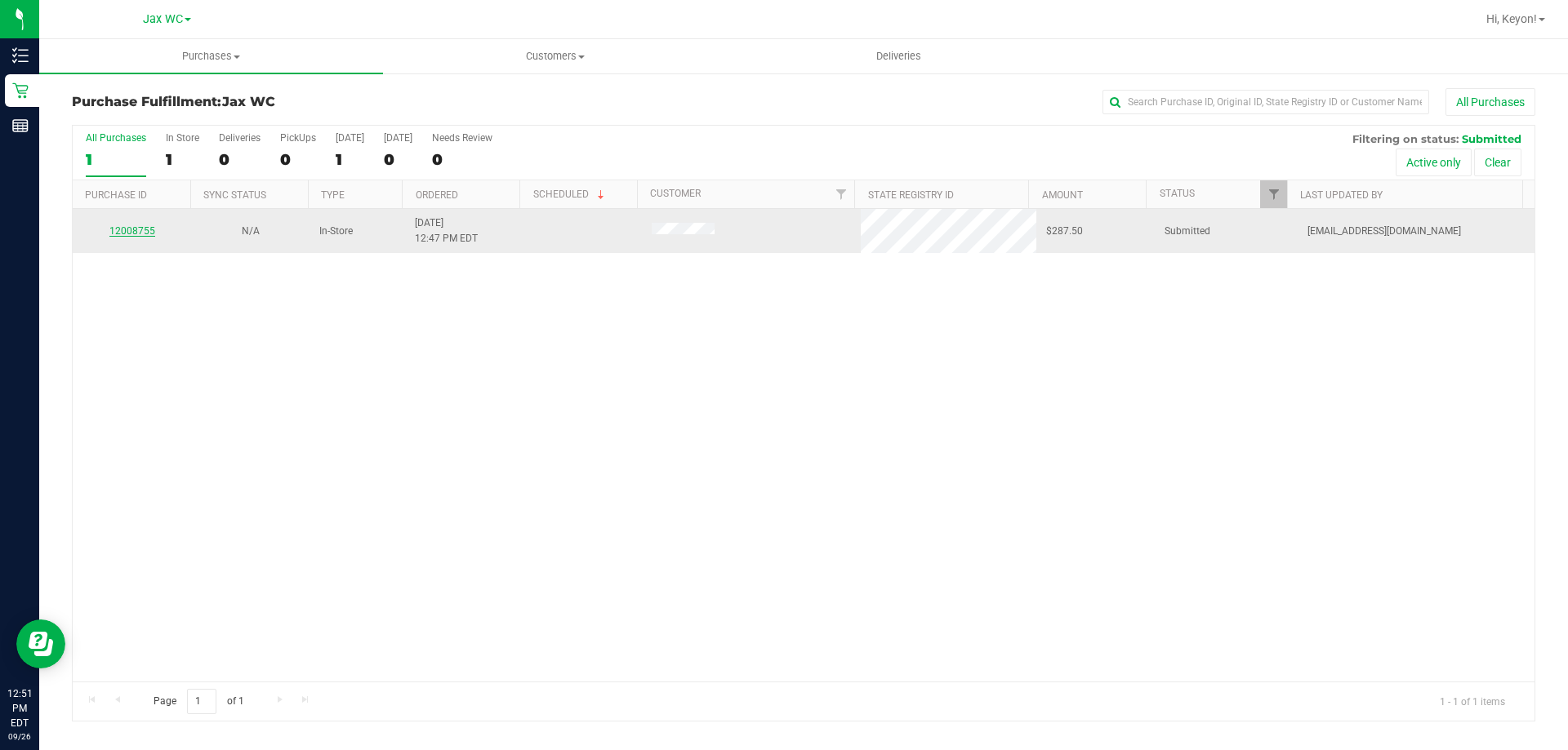
click at [137, 232] on link "12008755" at bounding box center [132, 231] width 46 height 11
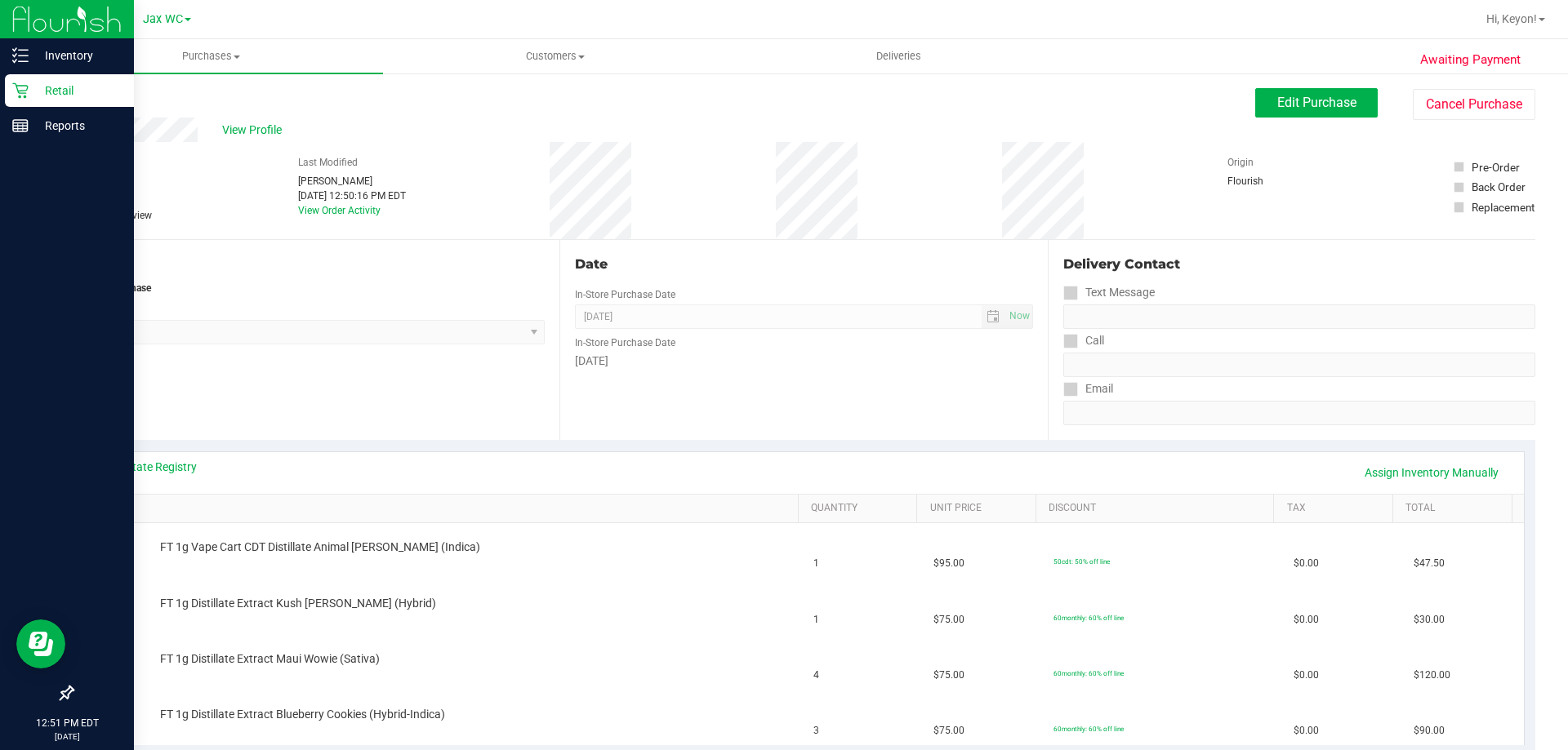
click at [24, 91] on icon at bounding box center [20, 90] width 16 height 16
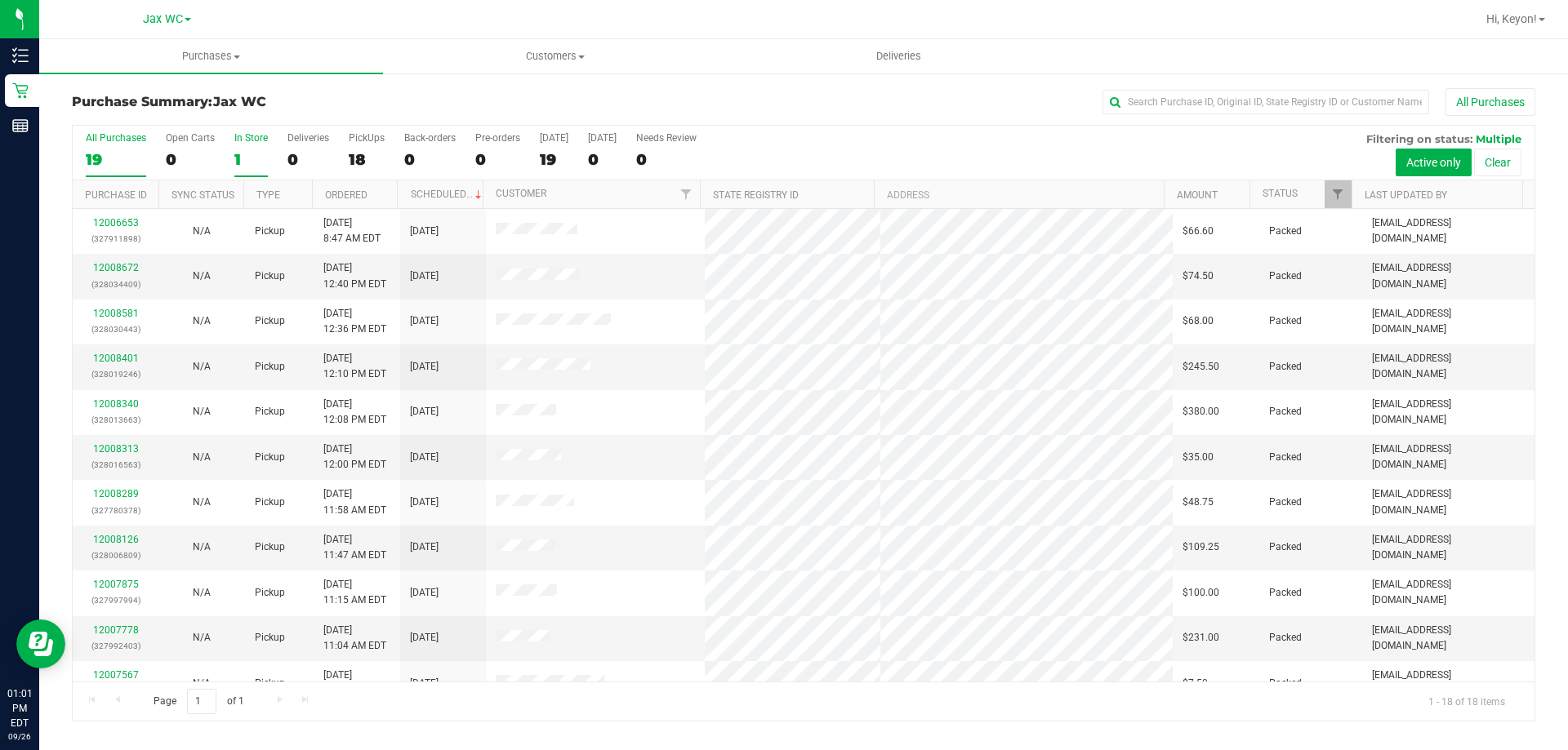
click at [247, 150] on div "1" at bounding box center [251, 159] width 34 height 19
click at [0, 0] on input "In Store 1" at bounding box center [0, 0] width 0 height 0
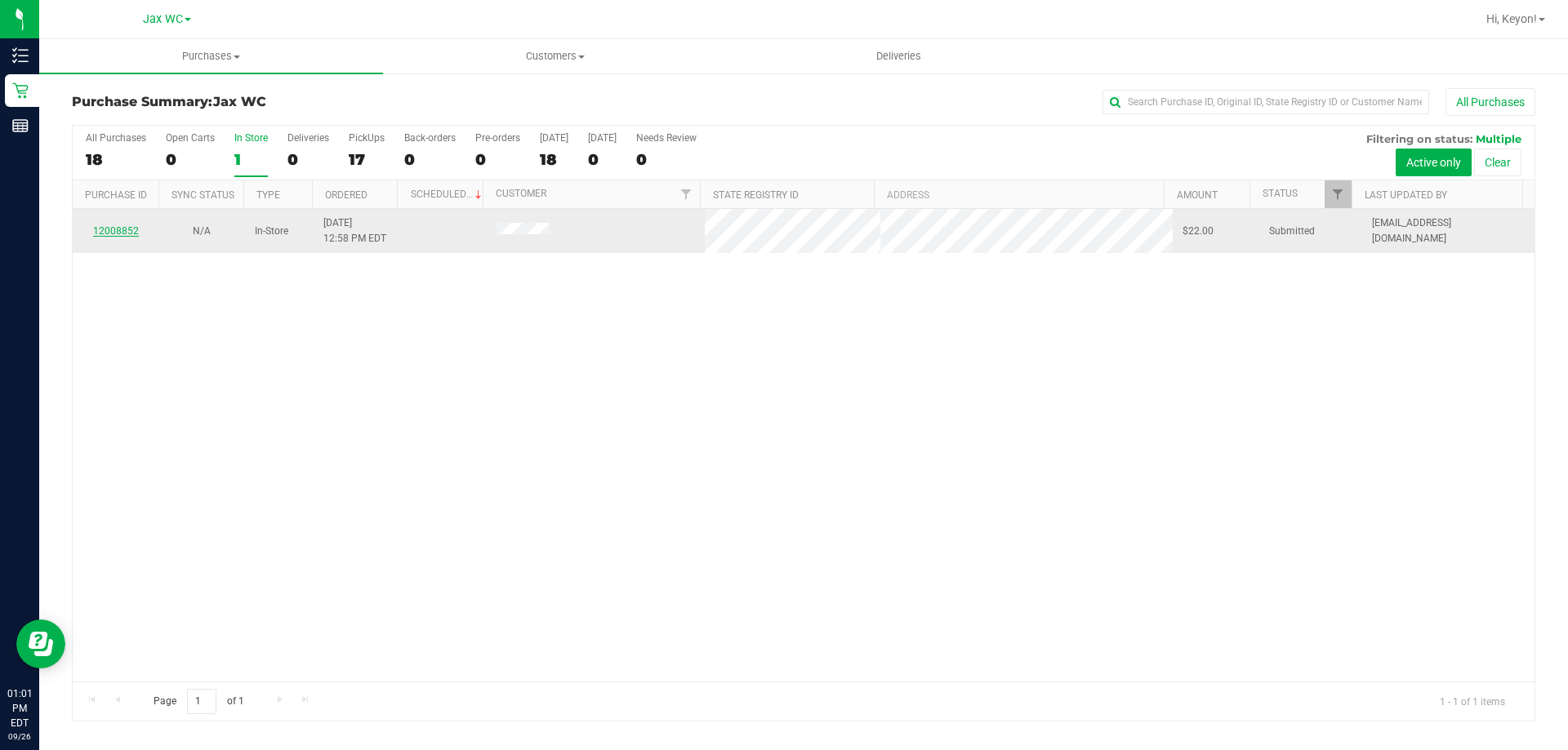
click at [124, 227] on link "12008852" at bounding box center [115, 231] width 46 height 11
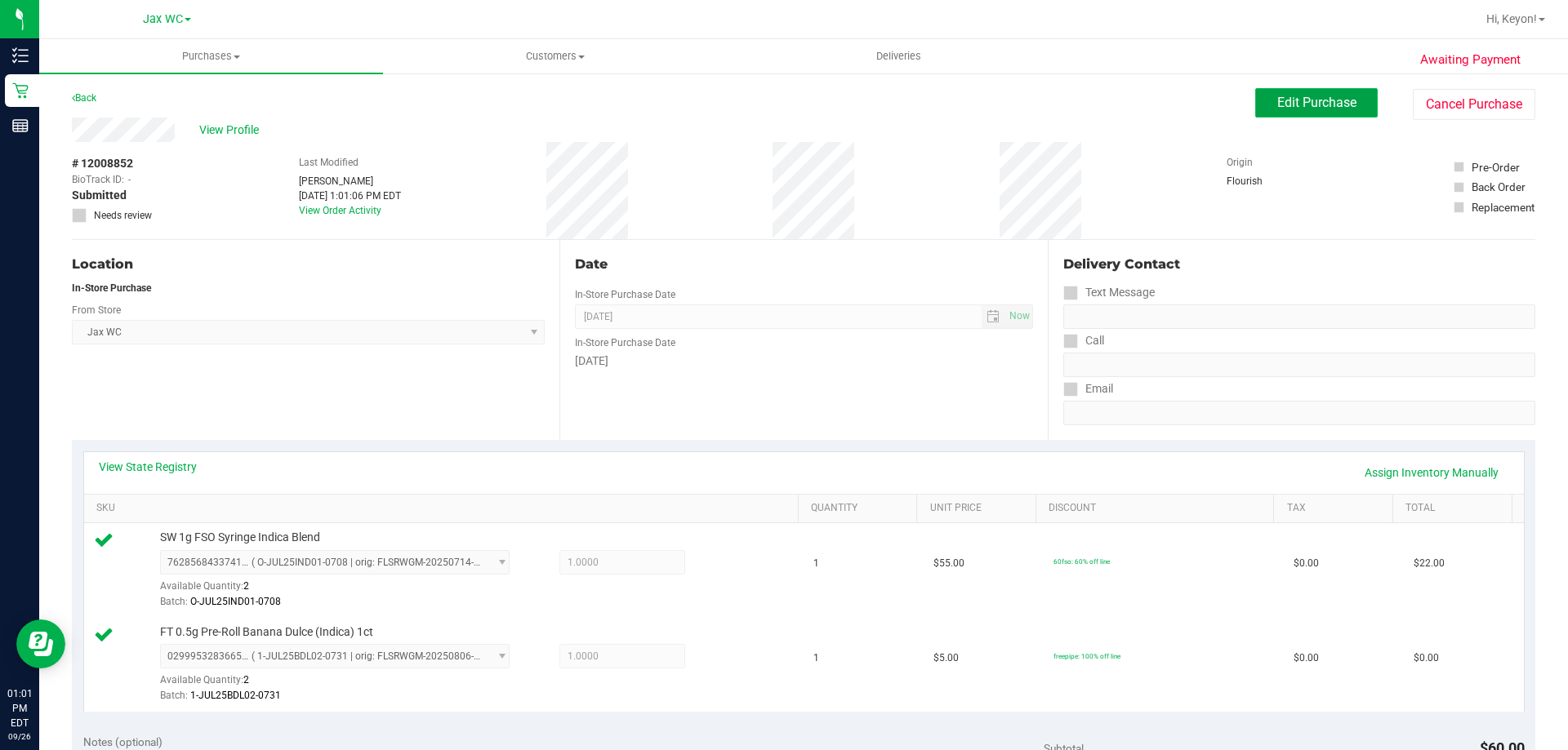
click at [1262, 106] on button "Edit Purchase" at bounding box center [1317, 102] width 122 height 29
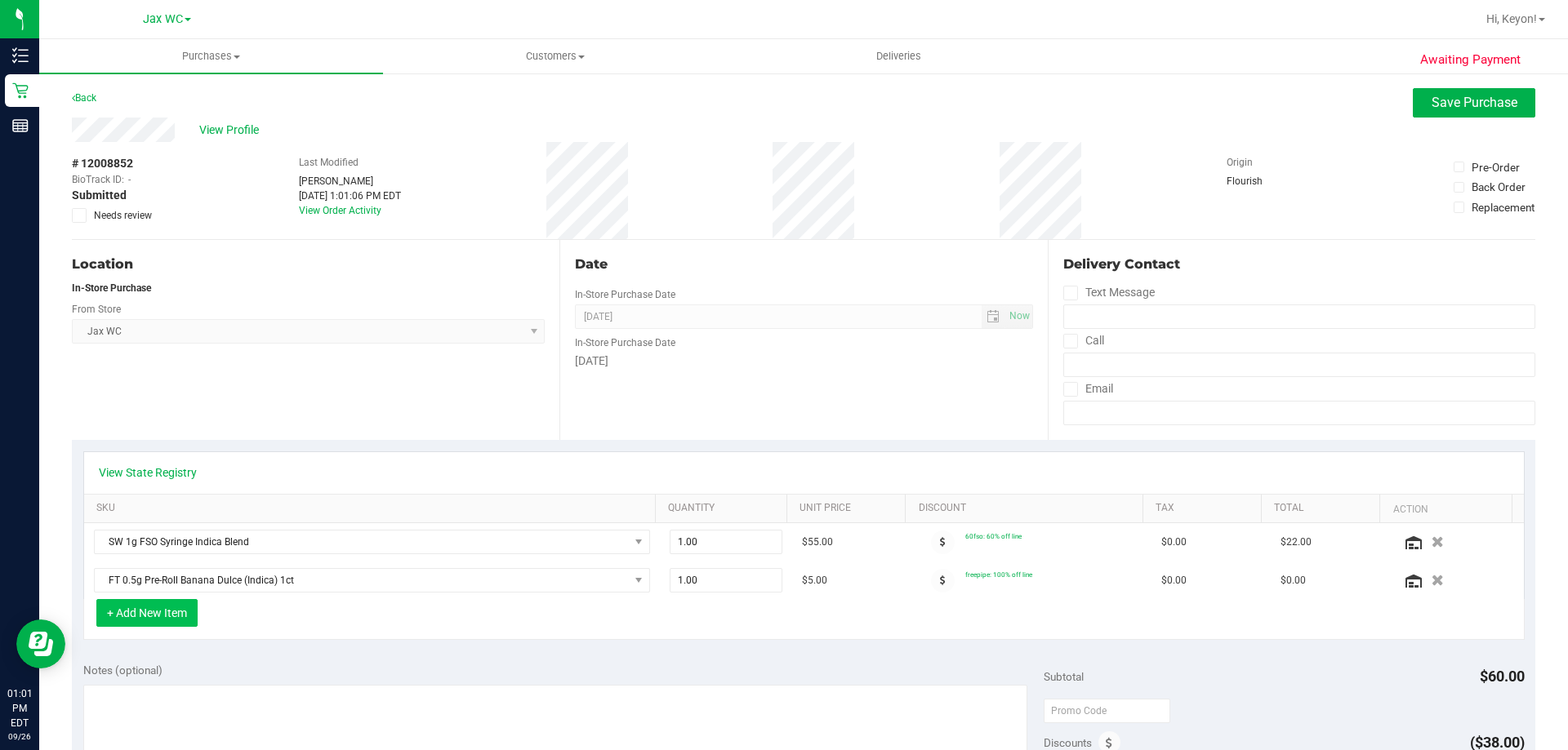
click at [179, 615] on button "+ Add New Item" at bounding box center [147, 613] width 102 height 28
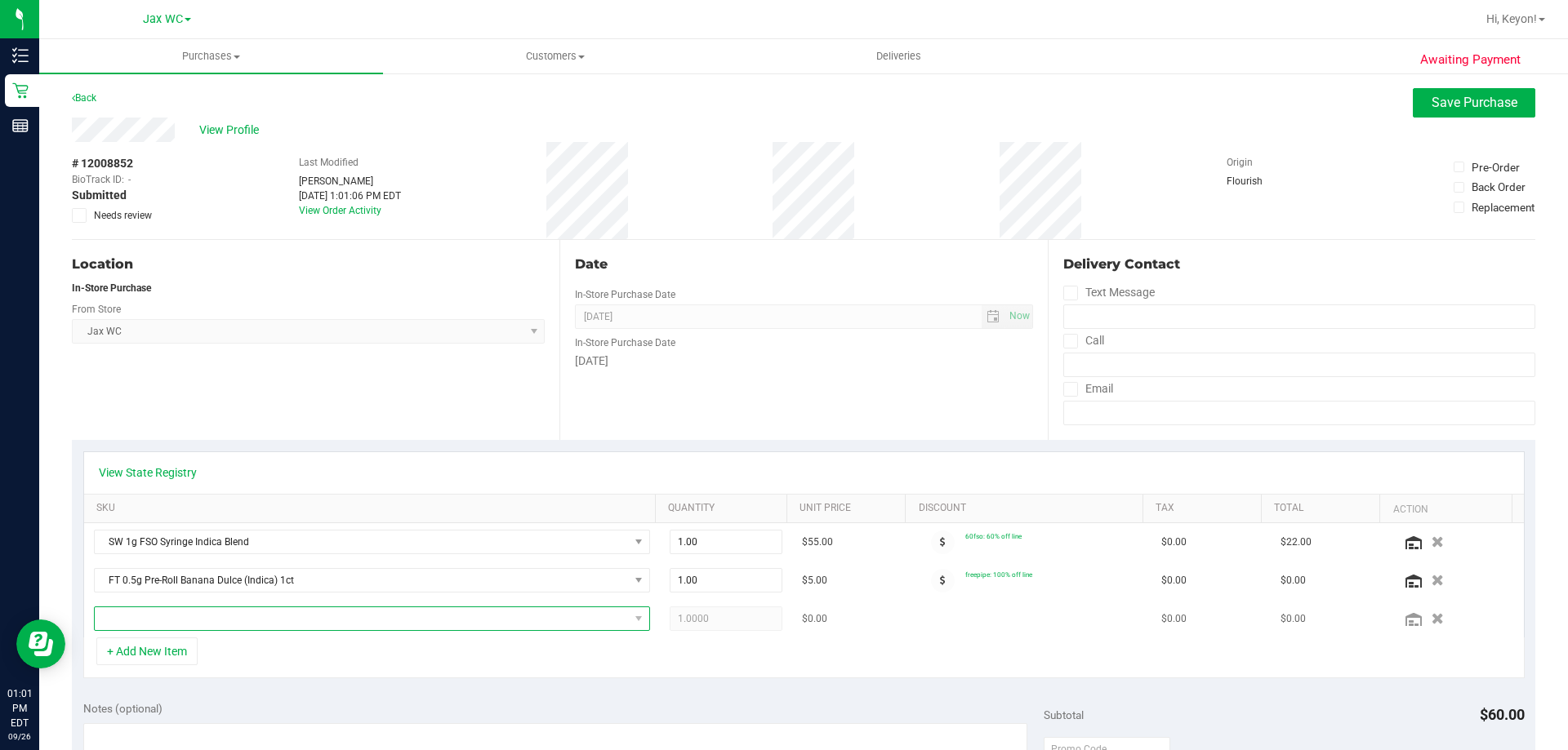
click at [257, 618] on span "NO DATA FOUND" at bounding box center [362, 619] width 534 height 23
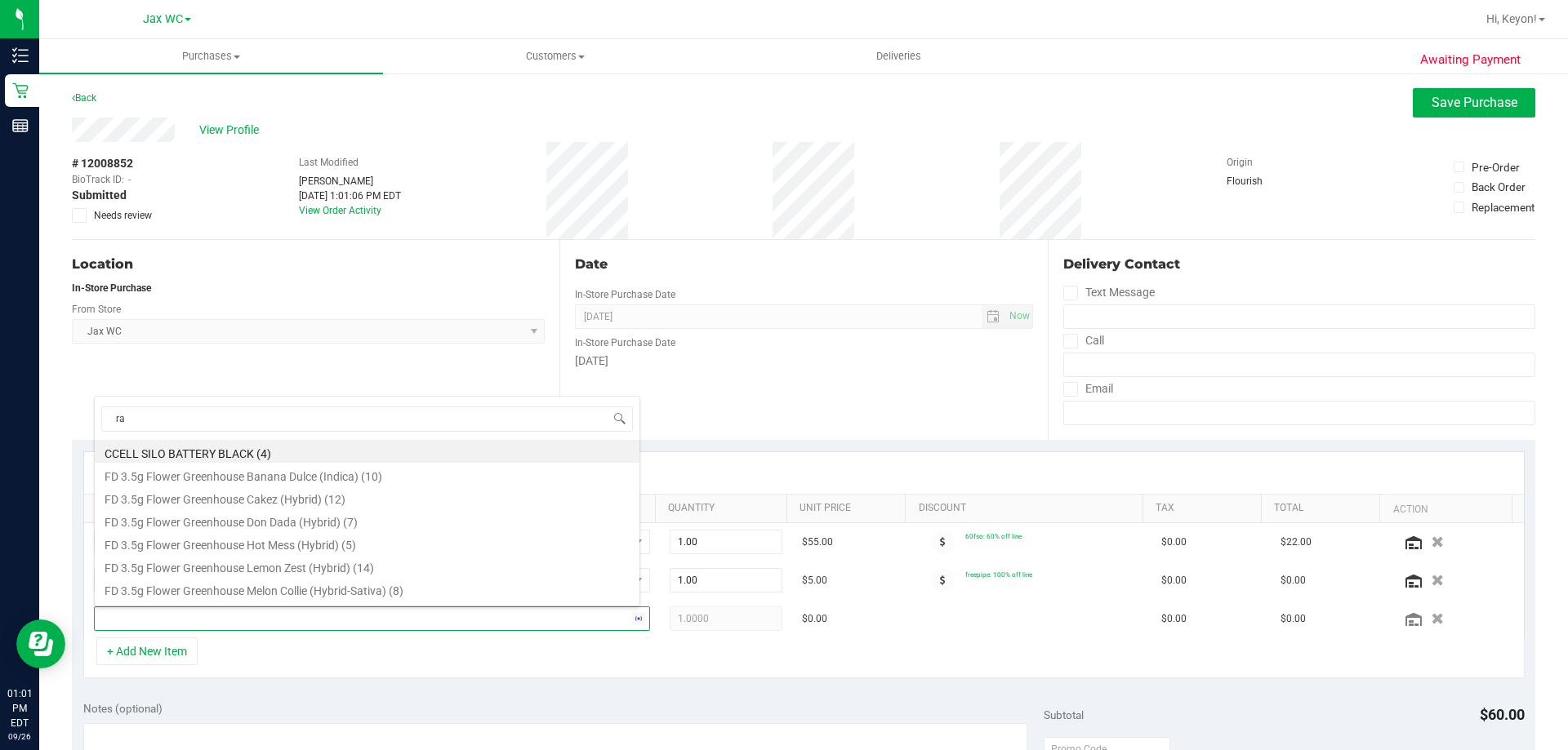
type input "raw"
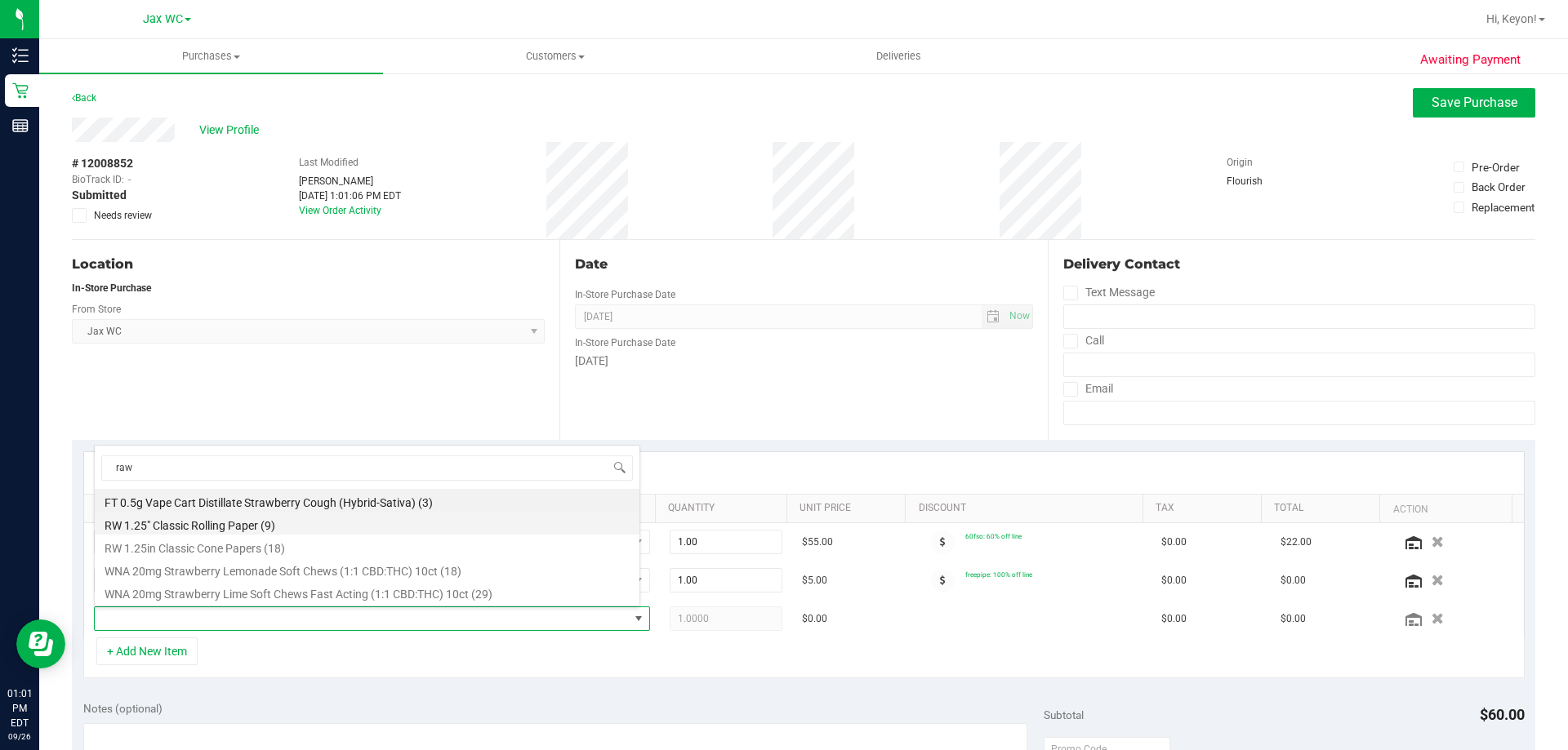
click at [328, 524] on li "RW 1.25" Classic Rolling Paper (9)" at bounding box center [367, 524] width 545 height 23
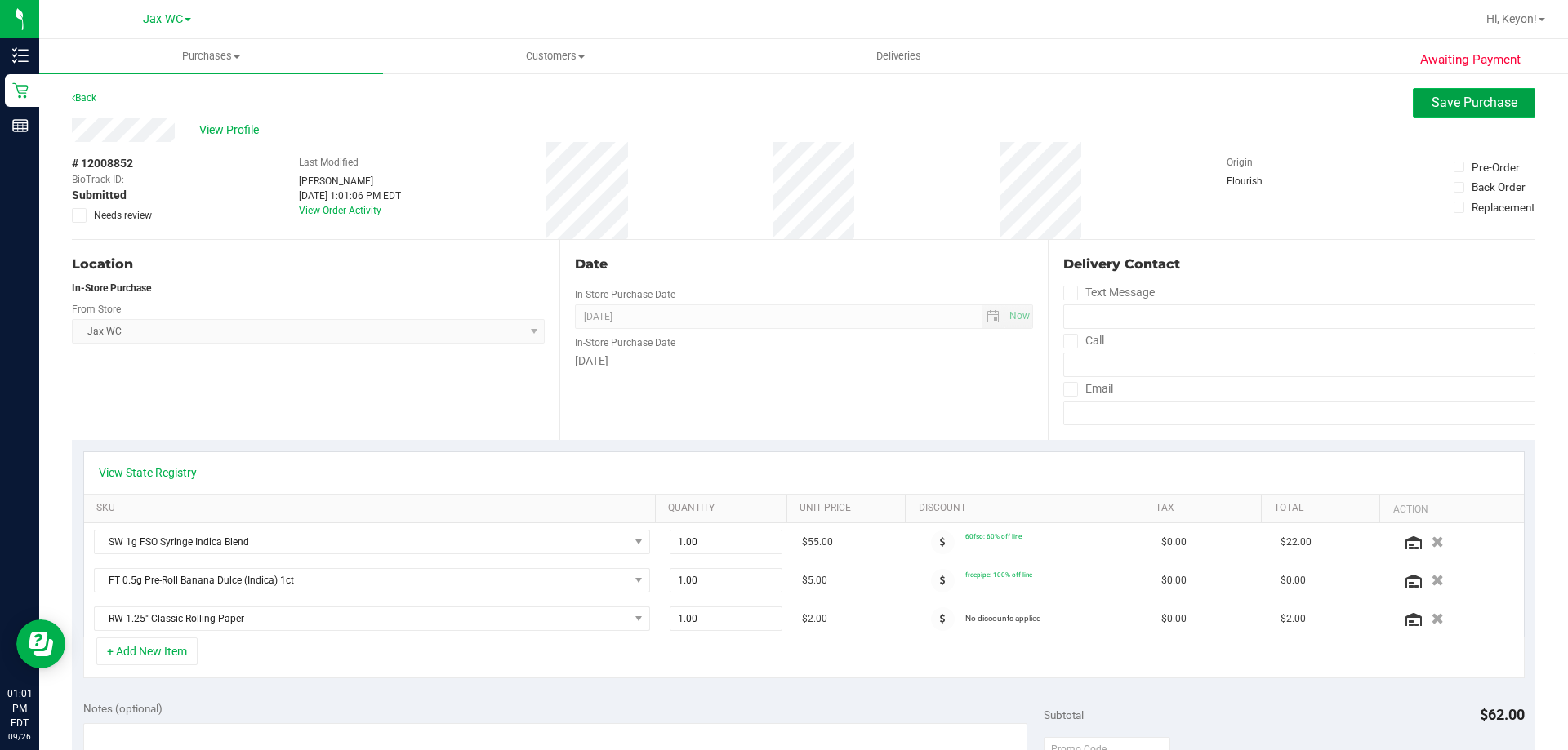
click at [1462, 102] on span "Save Purchase" at bounding box center [1474, 102] width 86 height 15
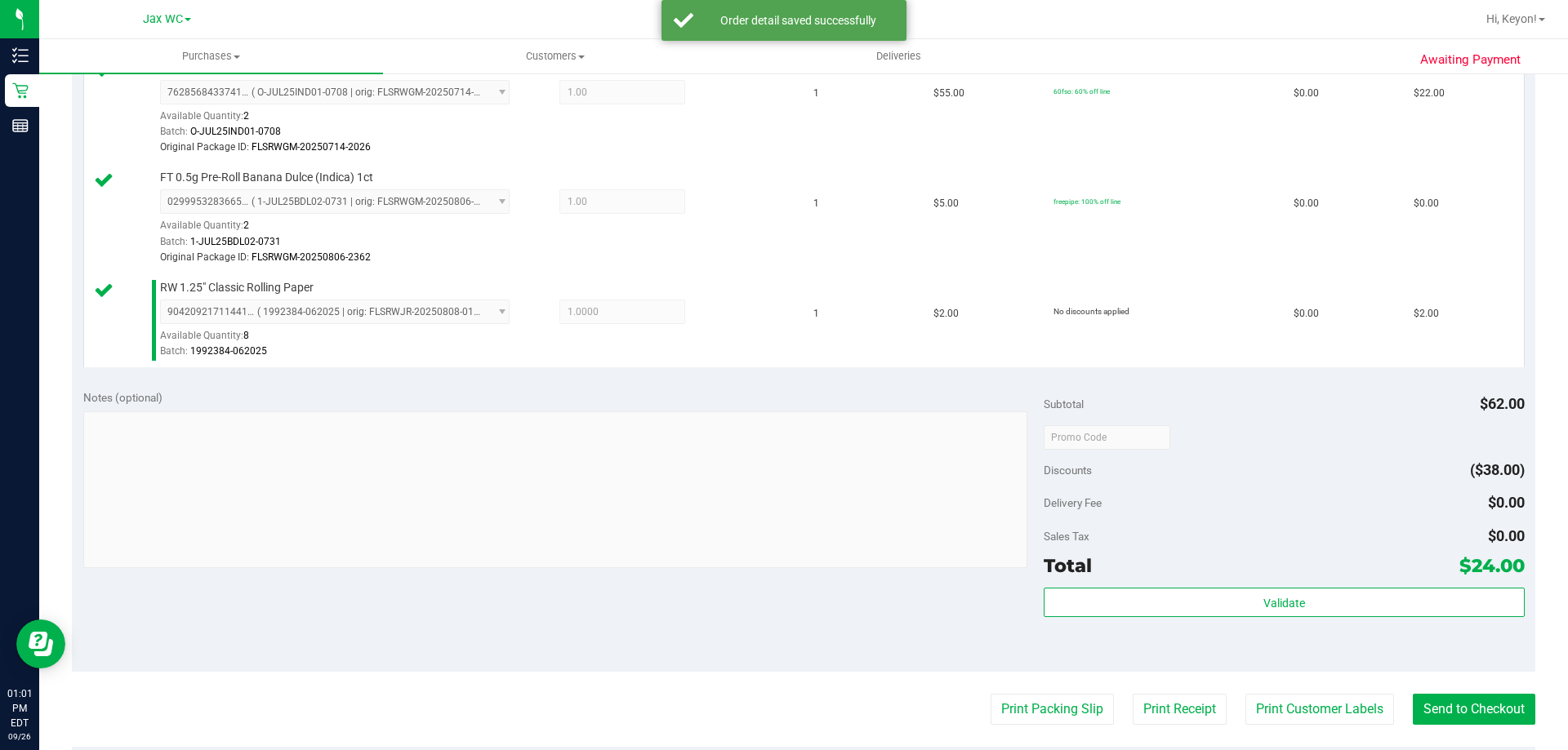
scroll to position [530, 0]
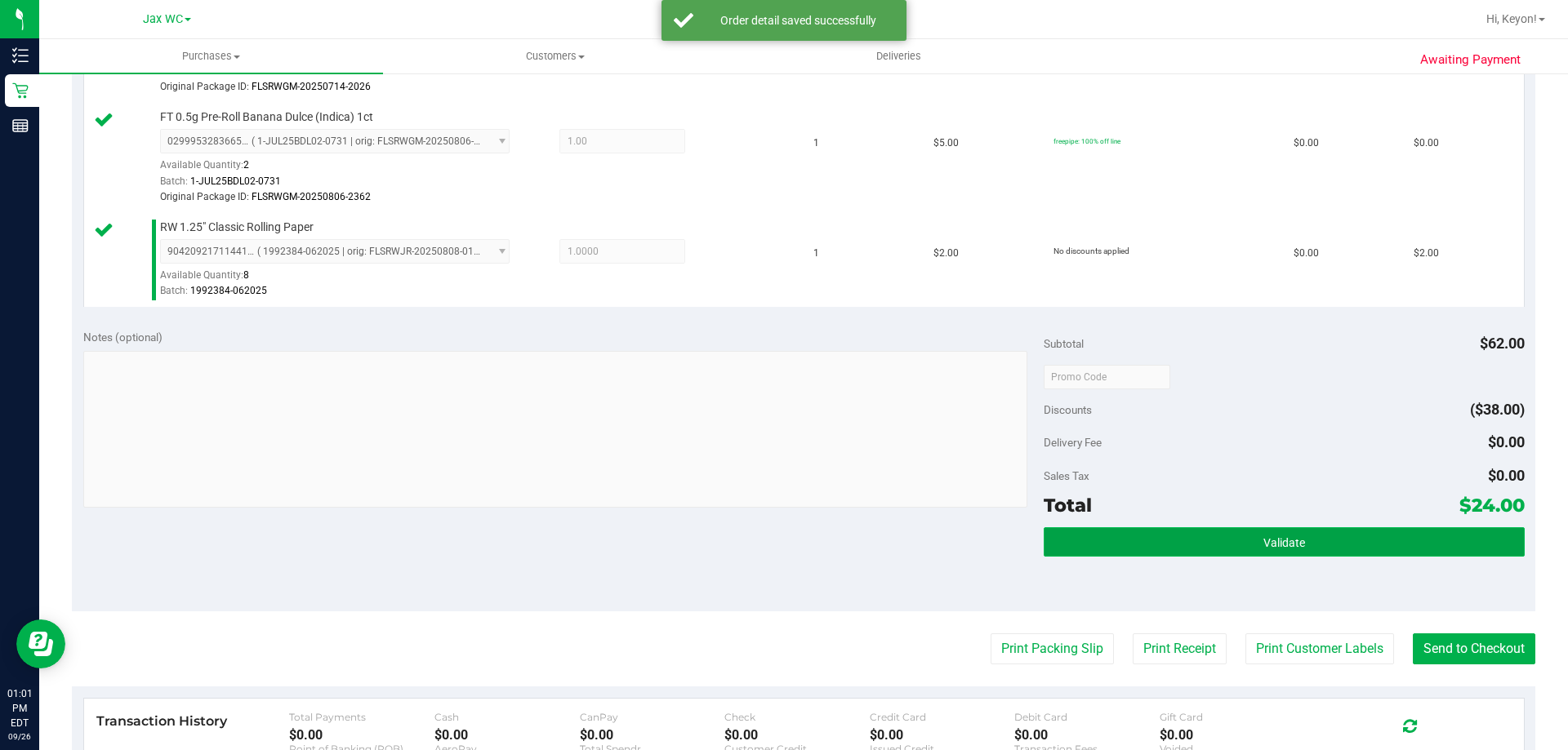
click at [1316, 551] on button "Validate" at bounding box center [1284, 542] width 480 height 29
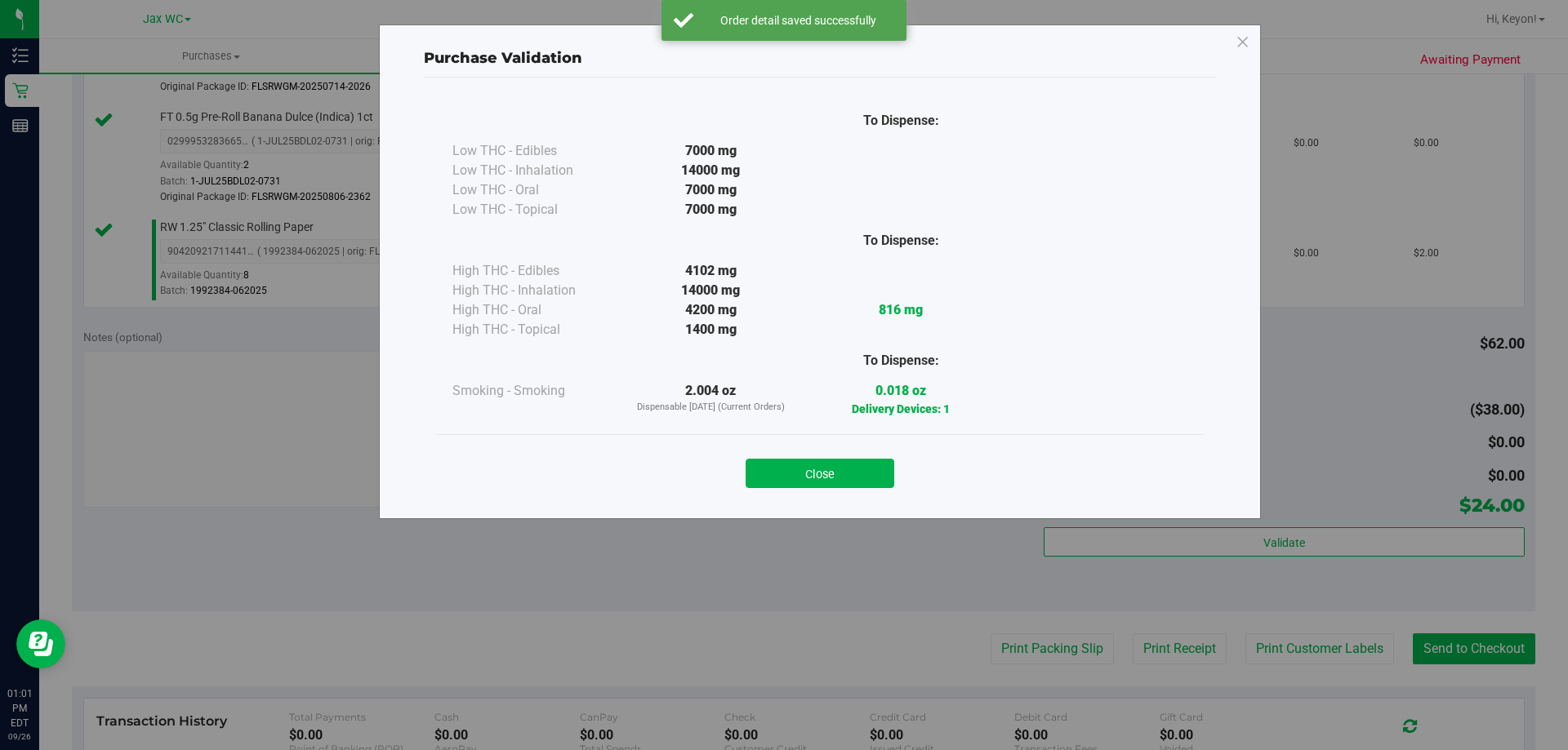
drag, startPoint x: 849, startPoint y: 472, endPoint x: 1336, endPoint y: 616, distance: 507.8
click at [853, 475] on button "Close" at bounding box center [820, 474] width 149 height 29
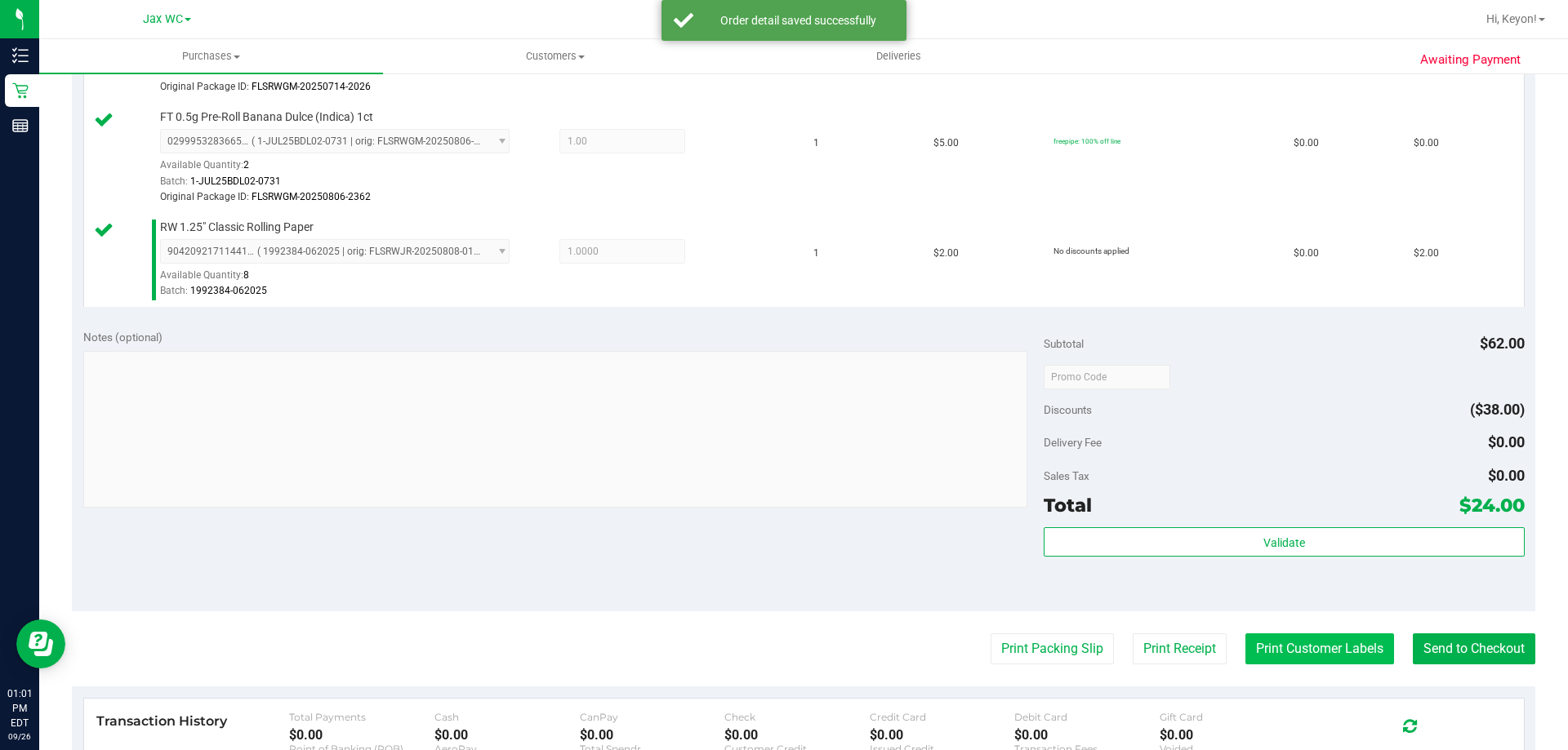
click at [1329, 649] on button "Print Customer Labels" at bounding box center [1319, 649] width 149 height 31
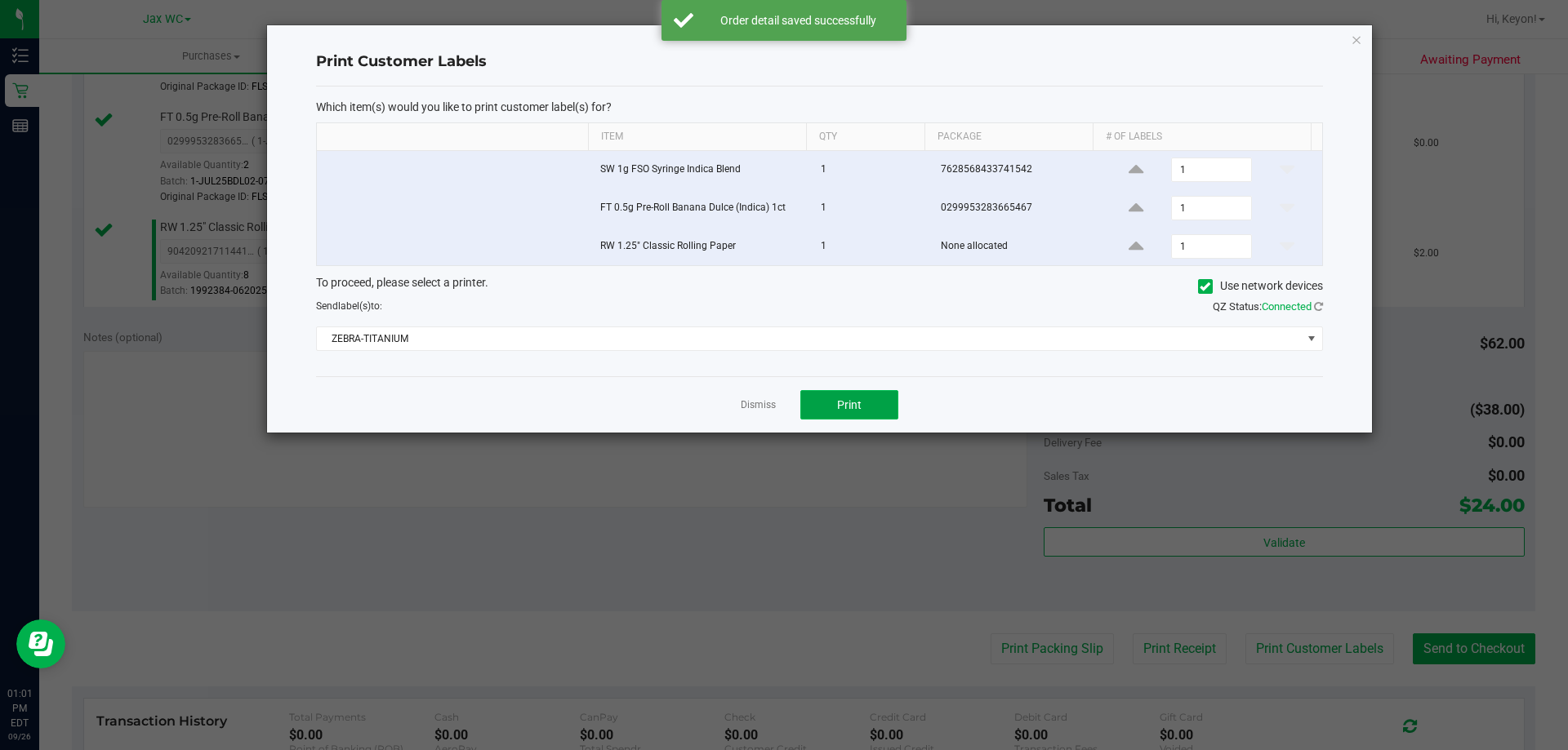
click at [843, 402] on span "Print" at bounding box center [849, 405] width 24 height 13
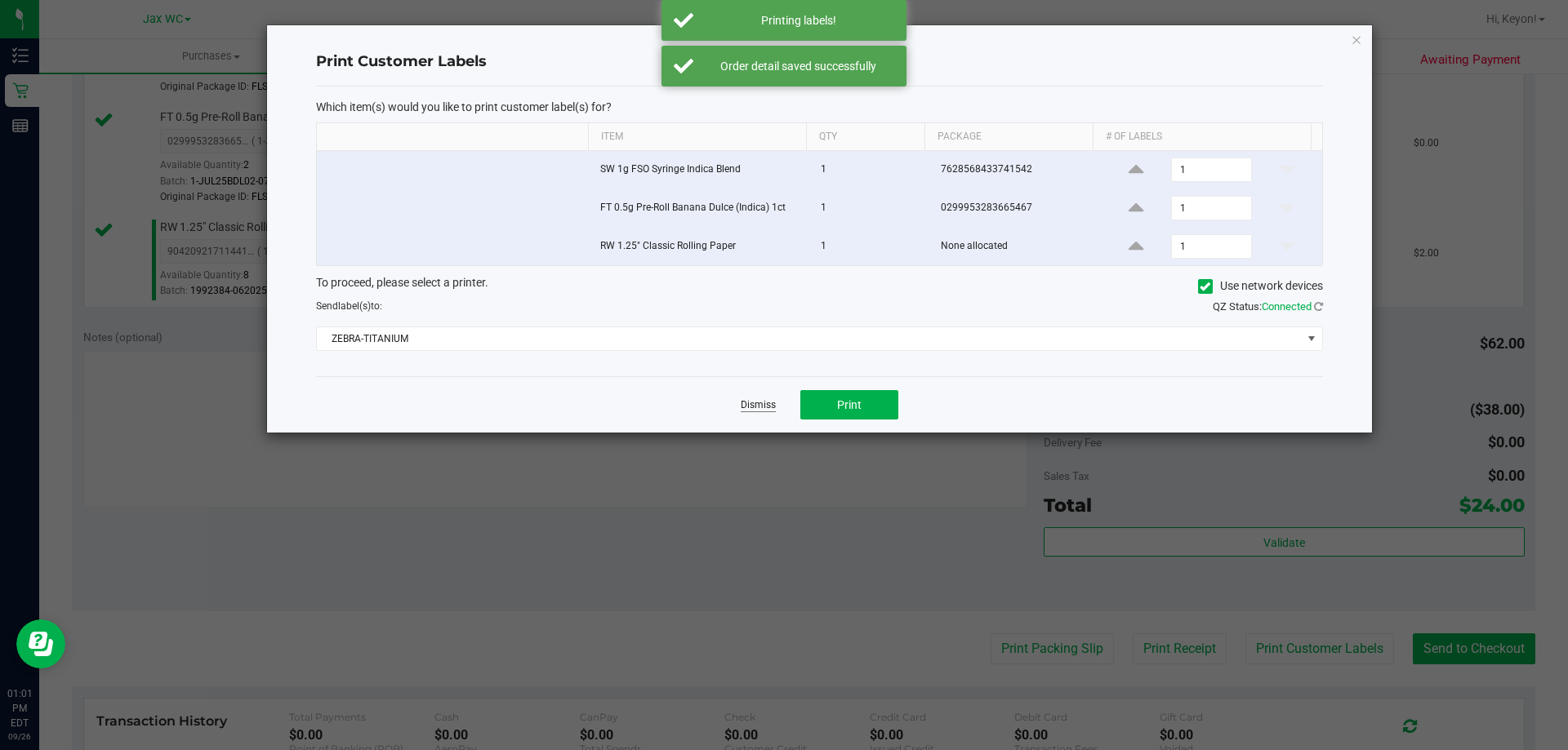
drag, startPoint x: 756, startPoint y: 418, endPoint x: 757, endPoint y: 403, distance: 15.0
click at [756, 416] on div "Dismiss Print" at bounding box center [819, 404] width 1007 height 56
drag, startPoint x: 757, startPoint y: 402, endPoint x: 987, endPoint y: 443, distance: 233.6
click at [758, 402] on link "Dismiss" at bounding box center [758, 406] width 35 height 14
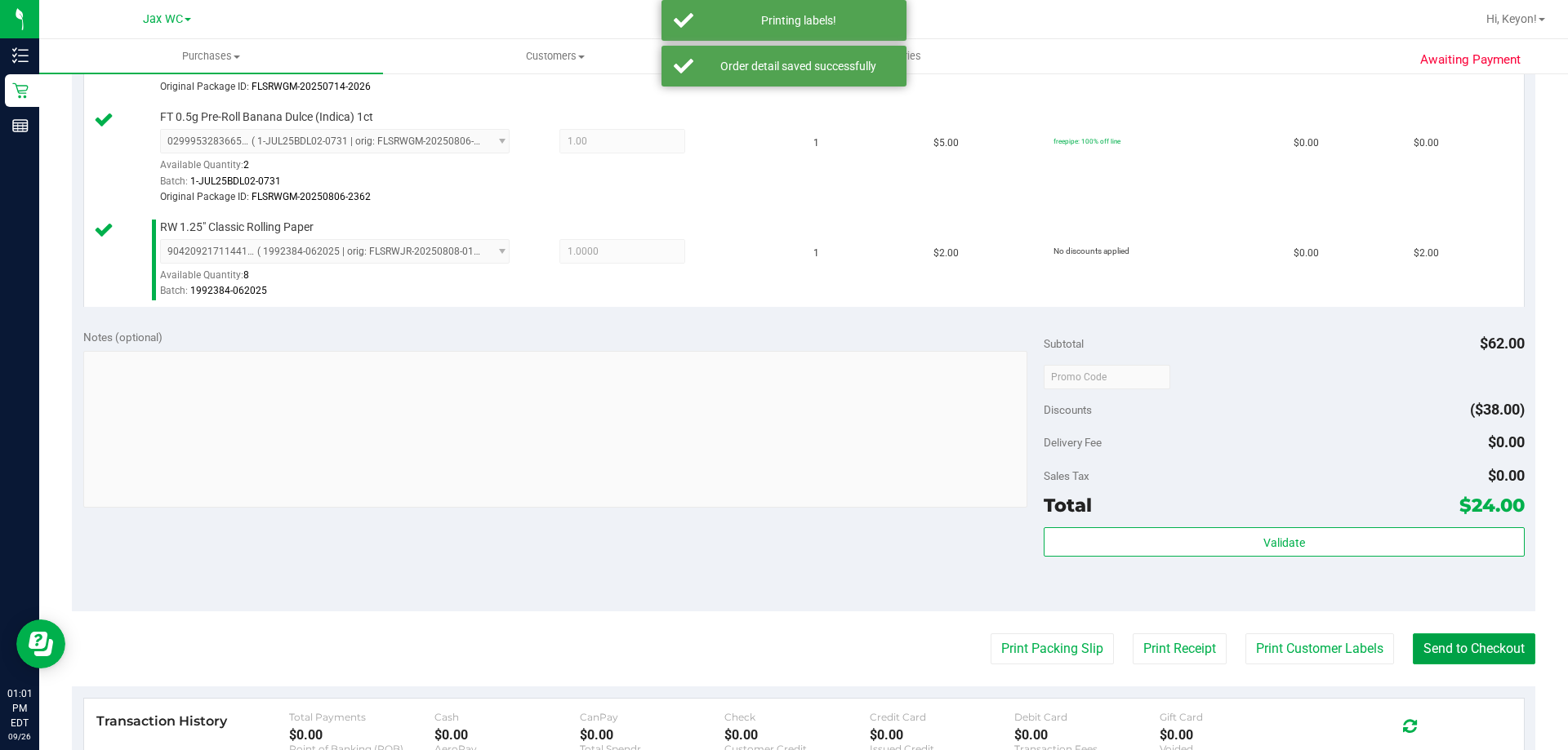
drag, startPoint x: 1478, startPoint y: 654, endPoint x: 1368, endPoint y: 574, distance: 136.0
click at [1478, 653] on button "Send to Checkout" at bounding box center [1474, 649] width 122 height 31
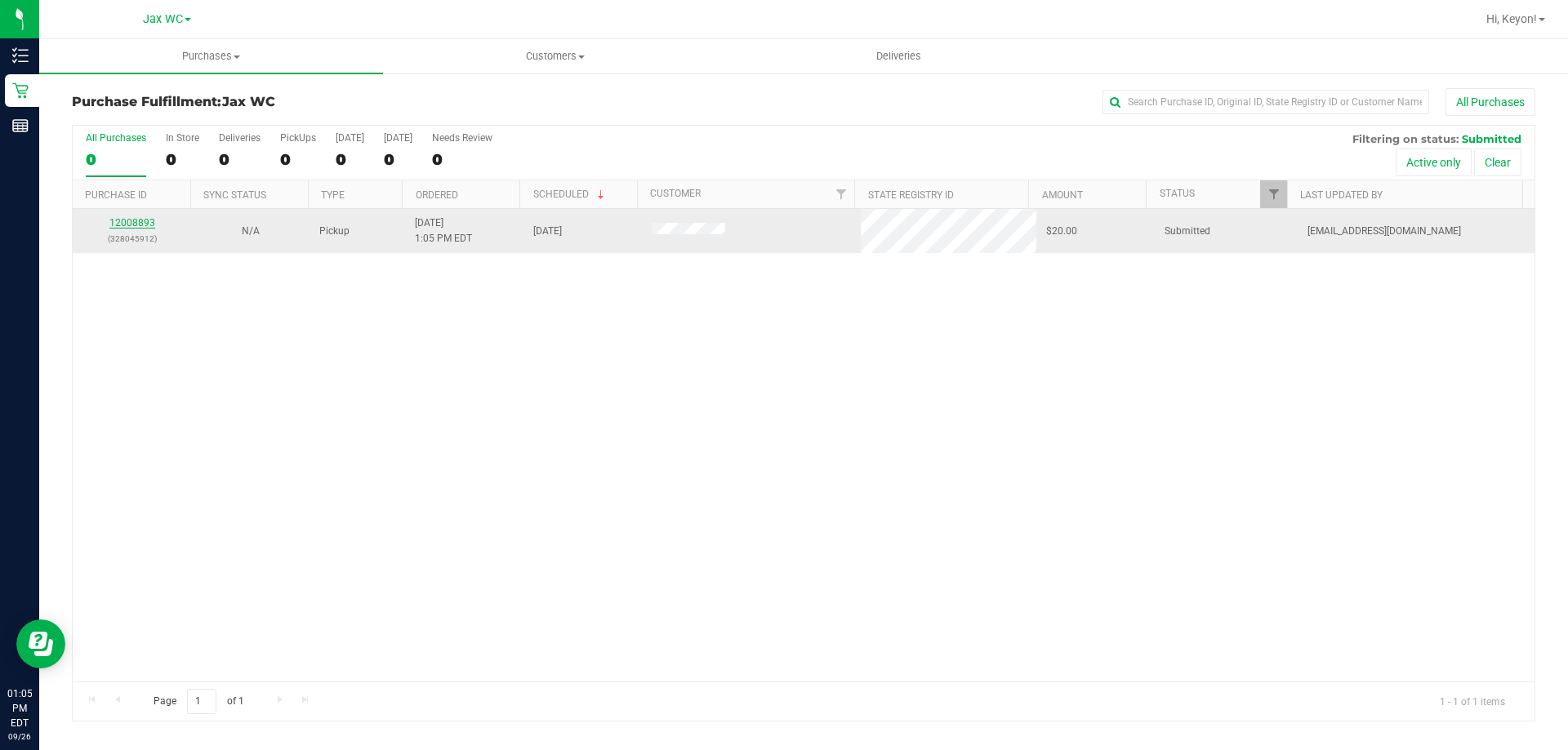
click at [125, 227] on link "12008893" at bounding box center [132, 222] width 46 height 11
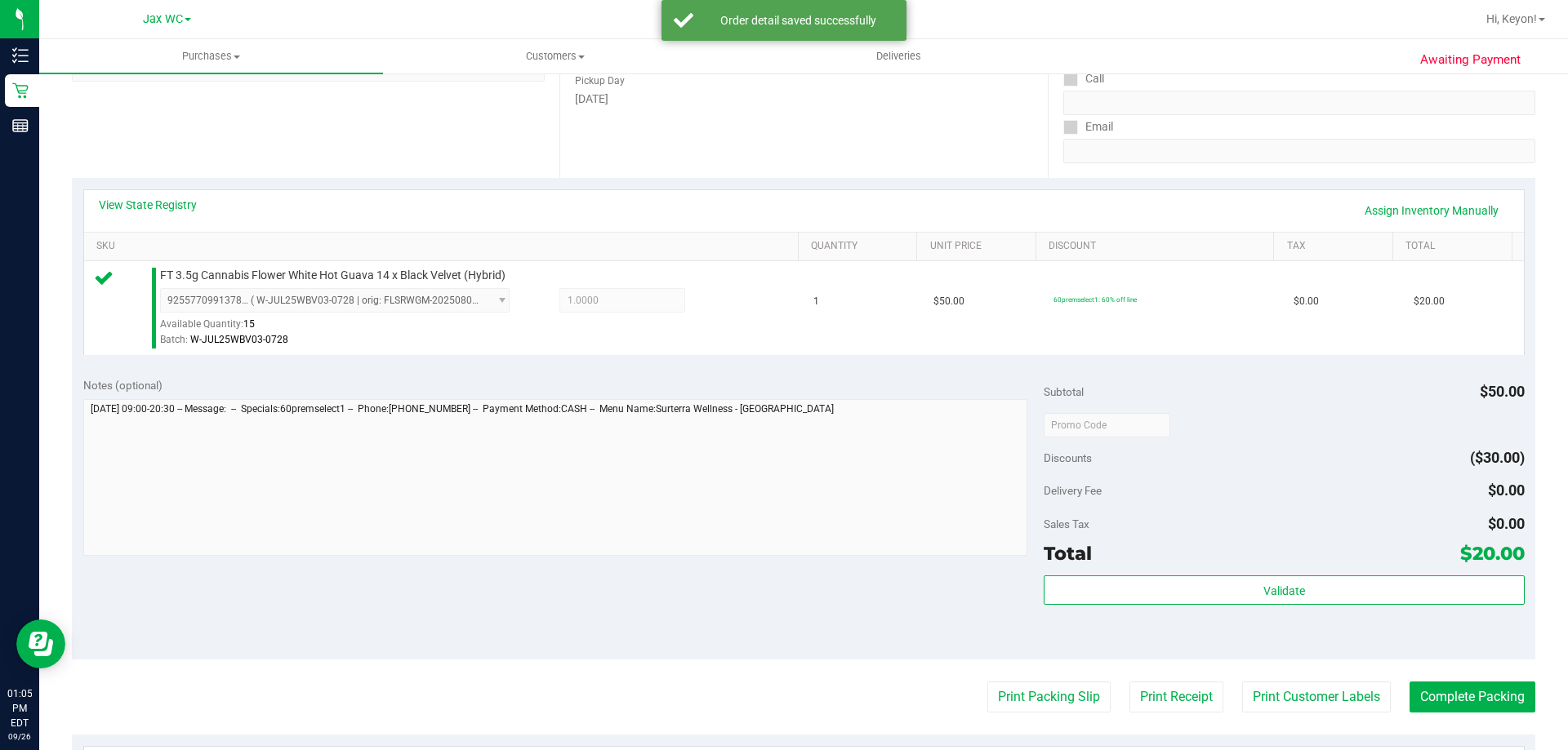
scroll to position [381, 0]
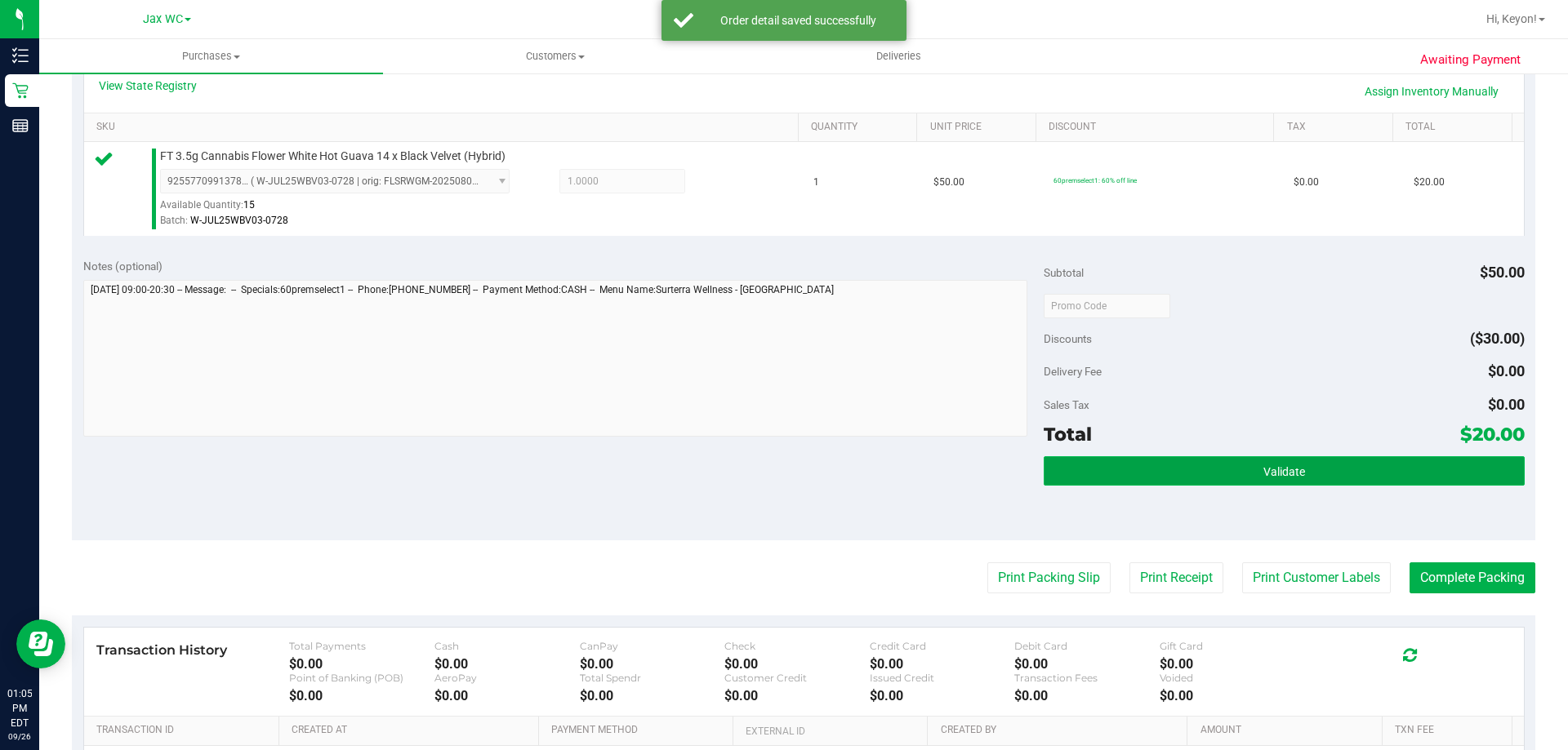
click at [1391, 466] on button "Validate" at bounding box center [1284, 471] width 480 height 29
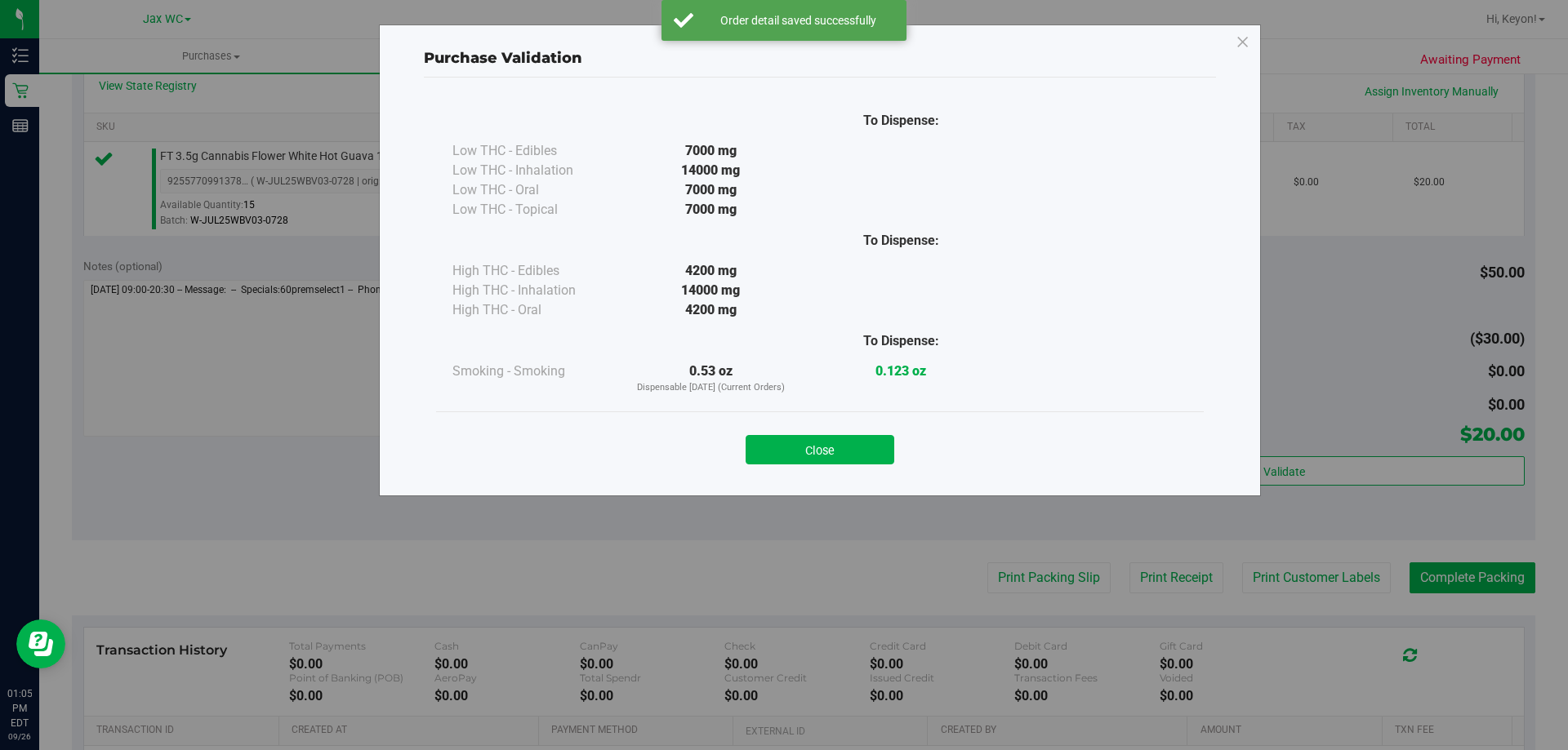
click at [803, 448] on button "Close" at bounding box center [820, 449] width 149 height 29
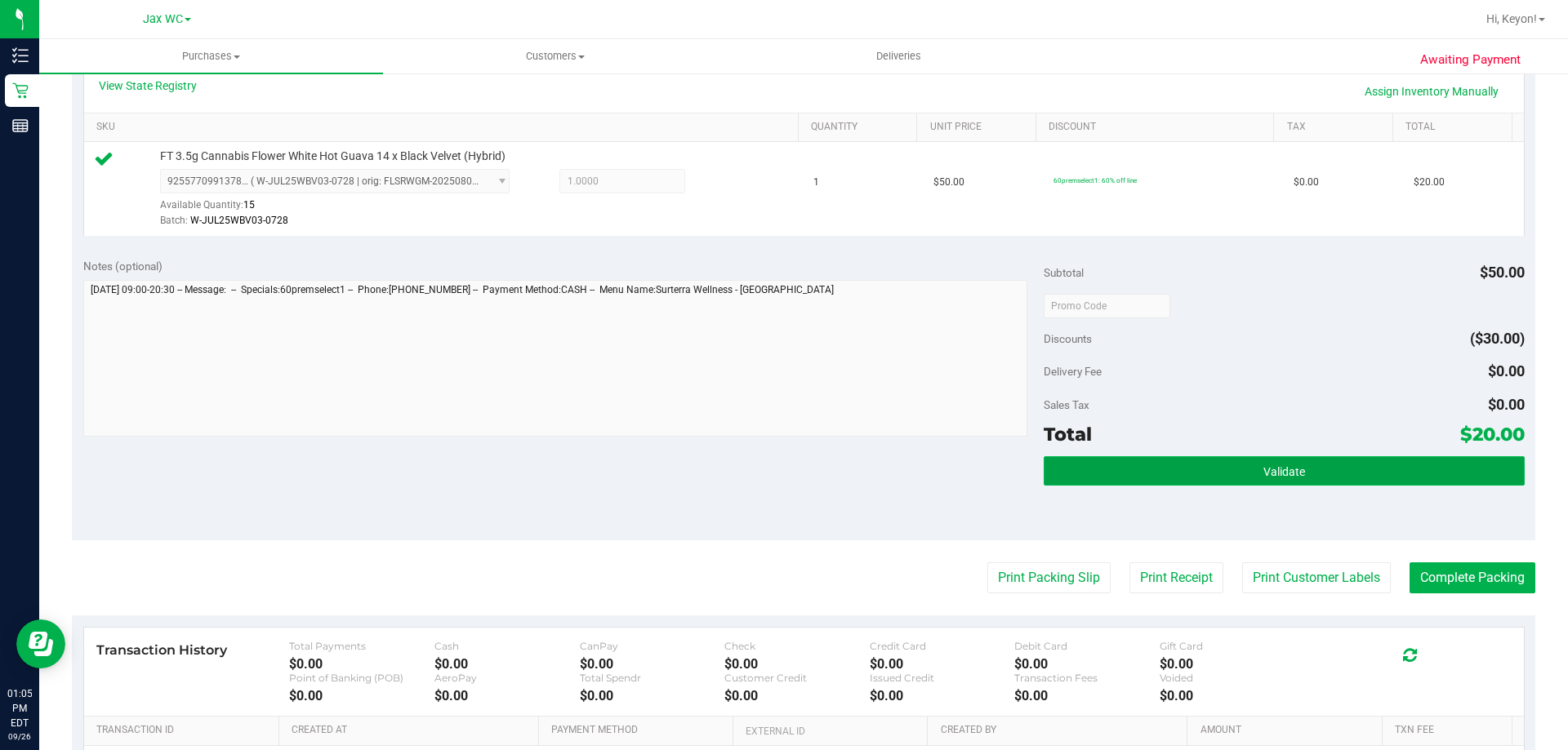
click at [1170, 468] on button "Validate" at bounding box center [1284, 471] width 480 height 29
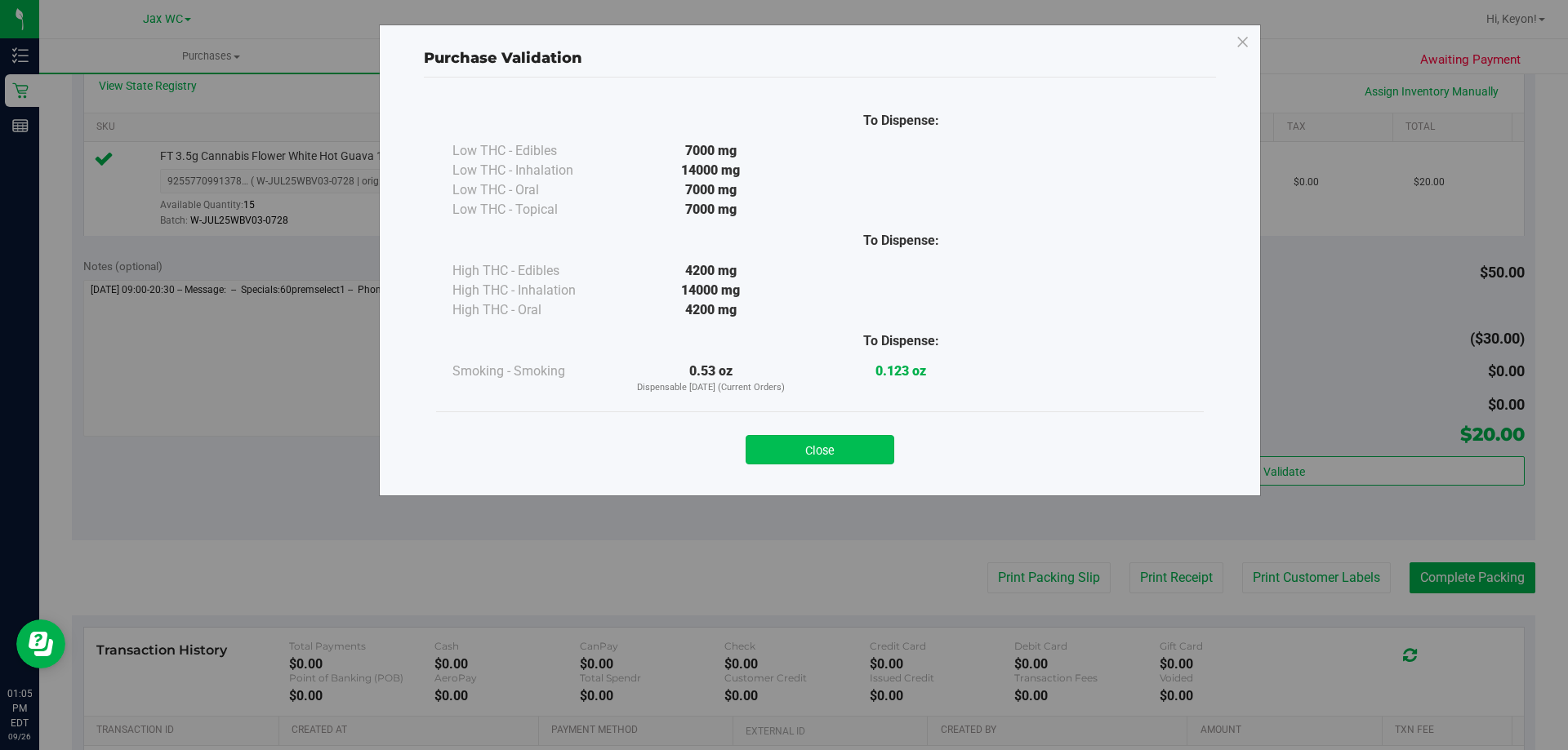
click at [858, 449] on button "Close" at bounding box center [820, 449] width 149 height 29
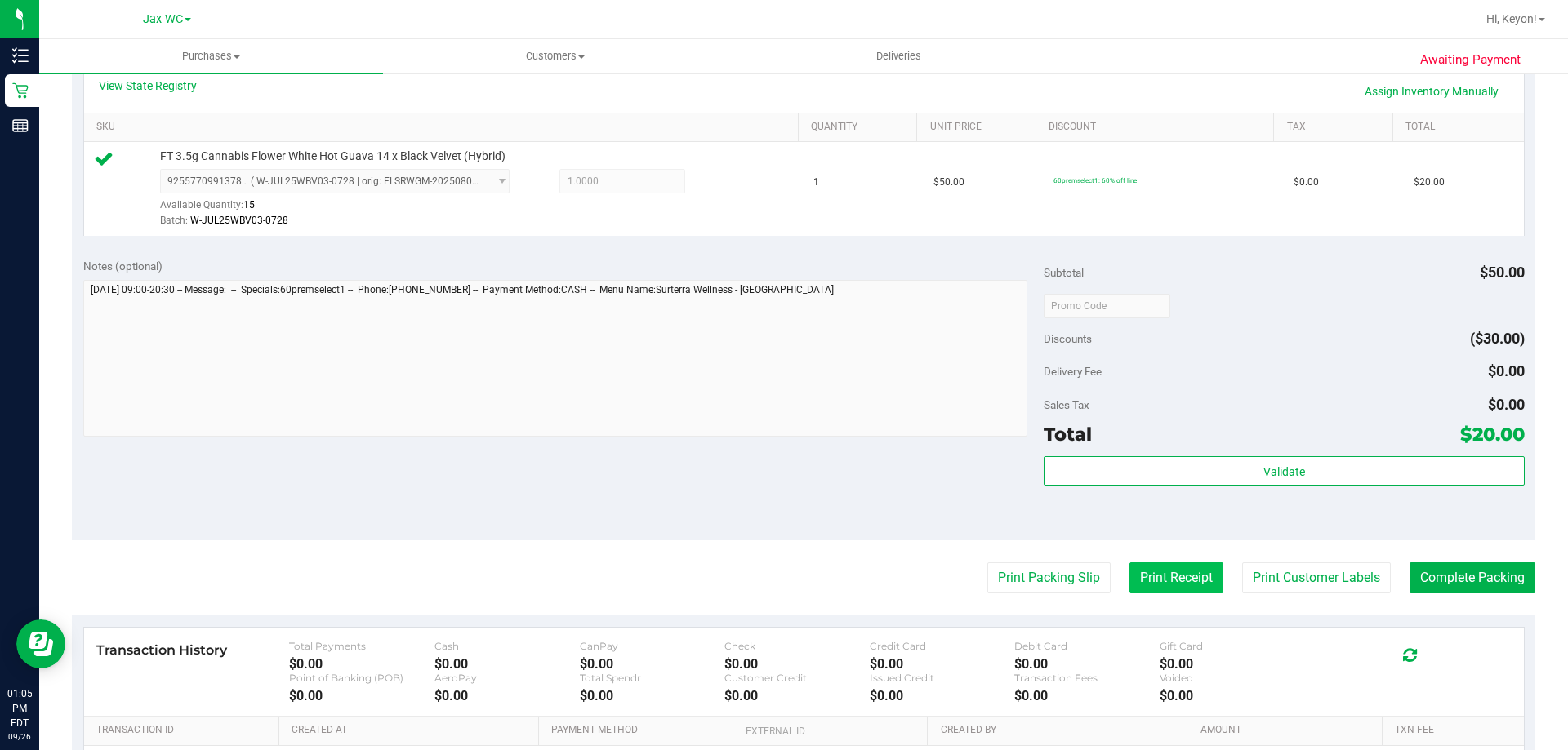
scroll to position [472, 0]
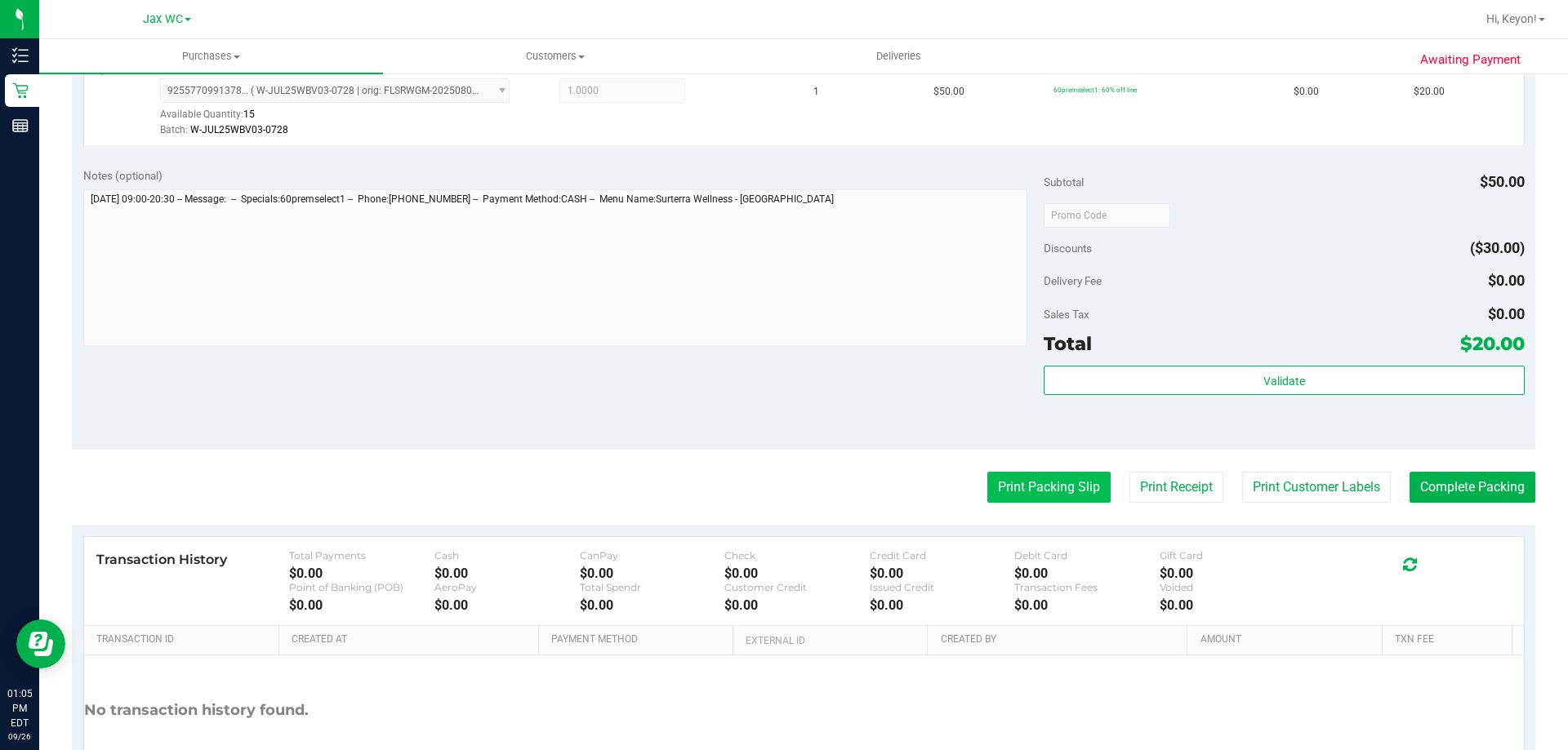
click at [999, 498] on button "Print Packing Slip" at bounding box center [1049, 487] width 123 height 31
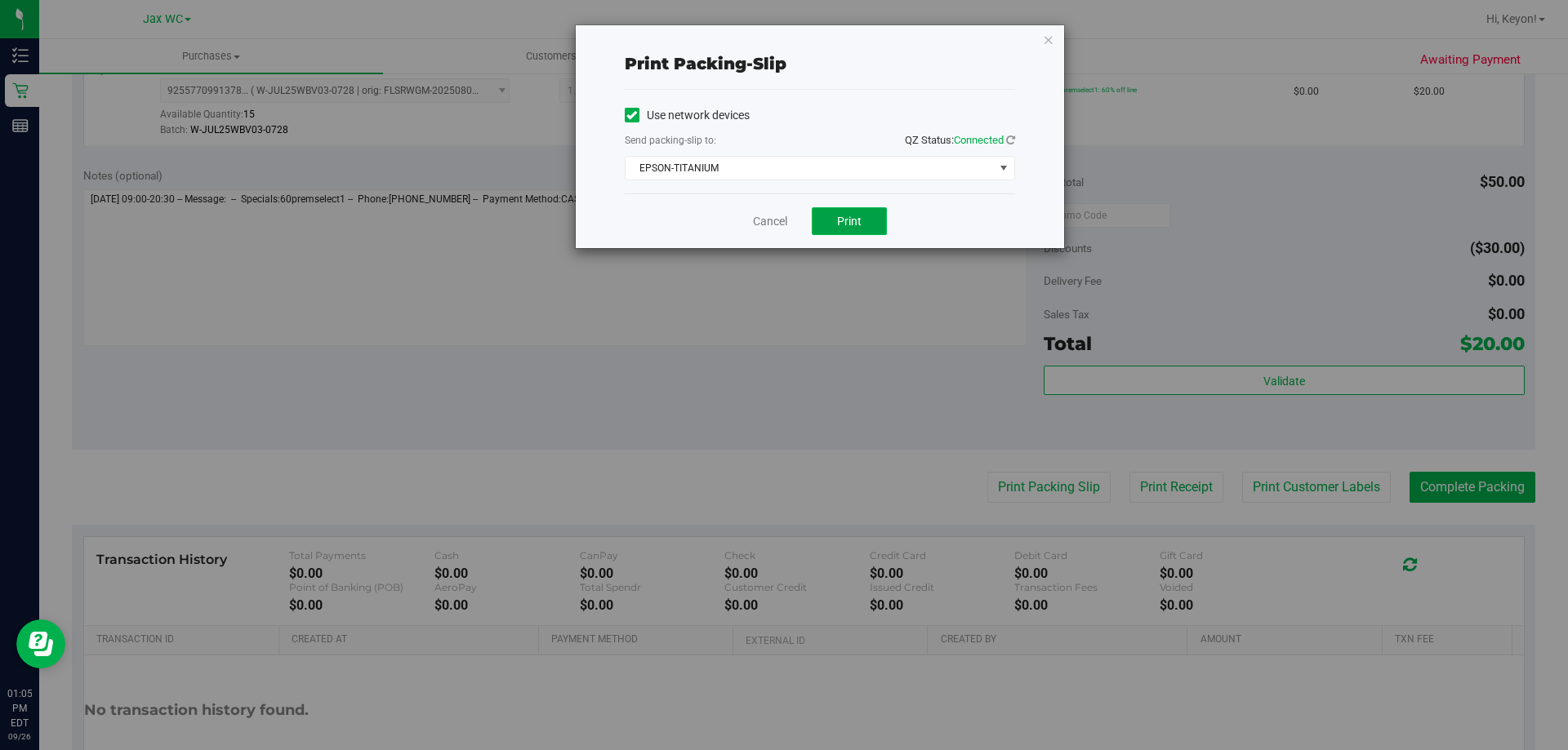
click at [851, 226] on span "Print" at bounding box center [849, 220] width 24 height 13
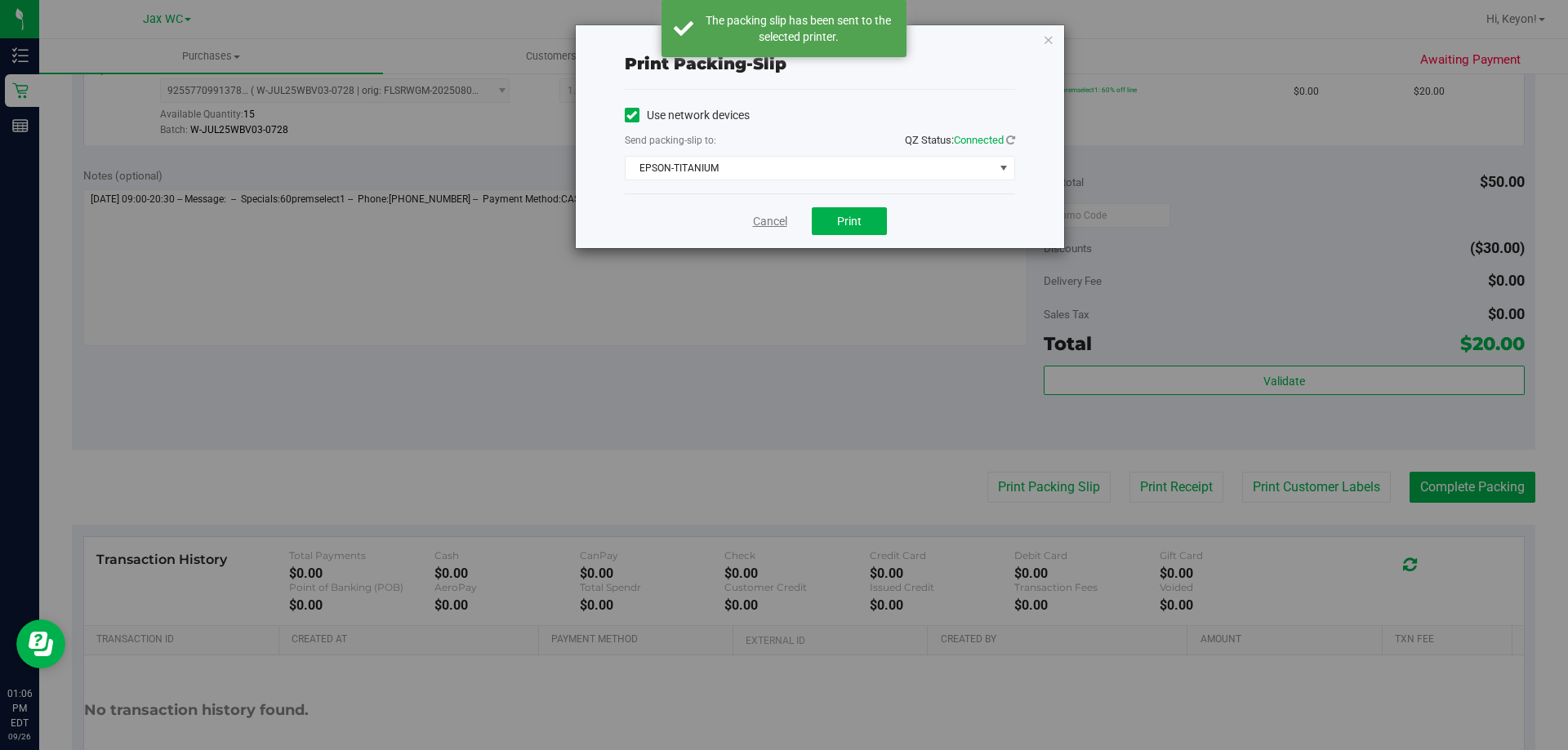
click at [767, 221] on link "Cancel" at bounding box center [770, 222] width 34 height 17
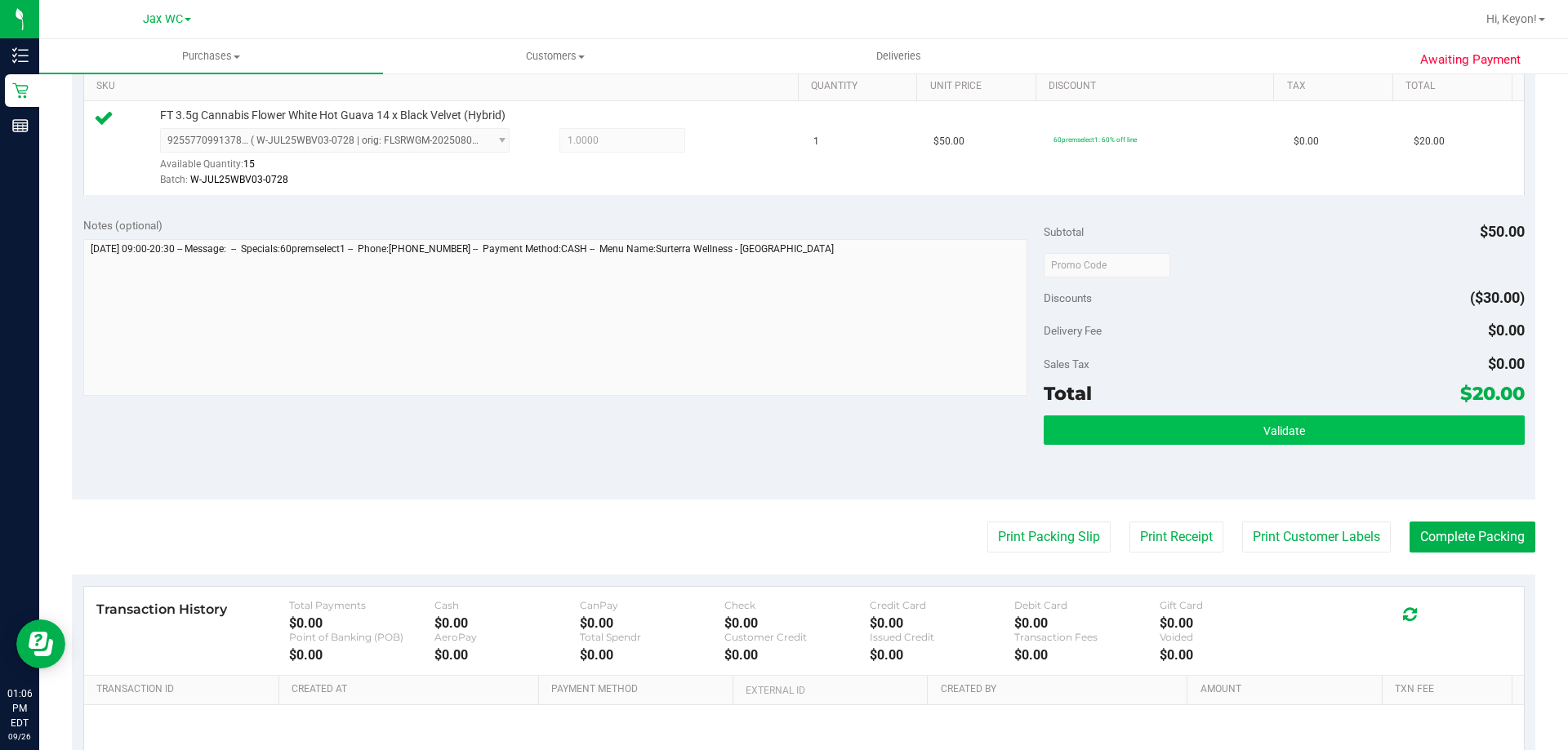
scroll to position [434, 0]
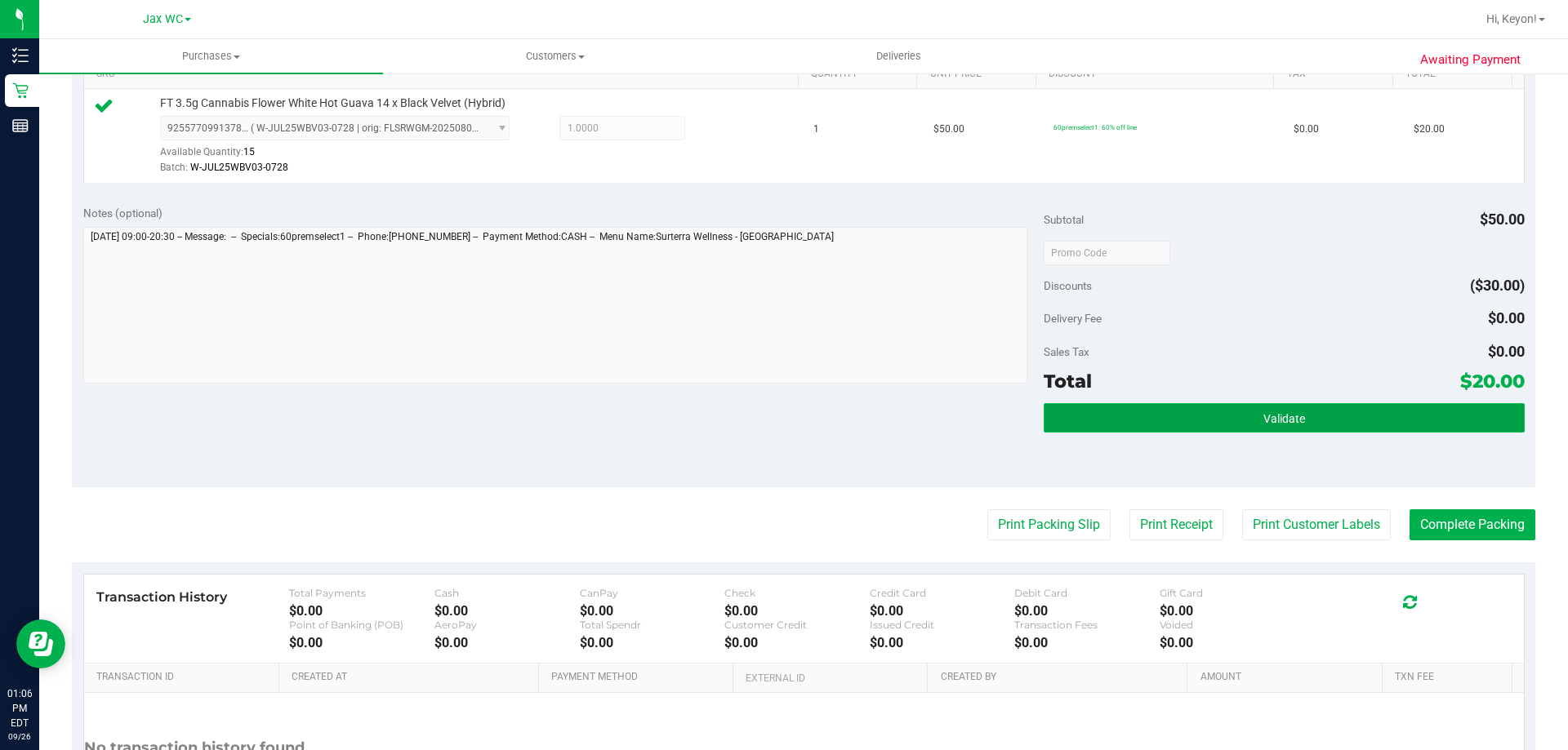
click at [1355, 422] on button "Validate" at bounding box center [1284, 418] width 480 height 29
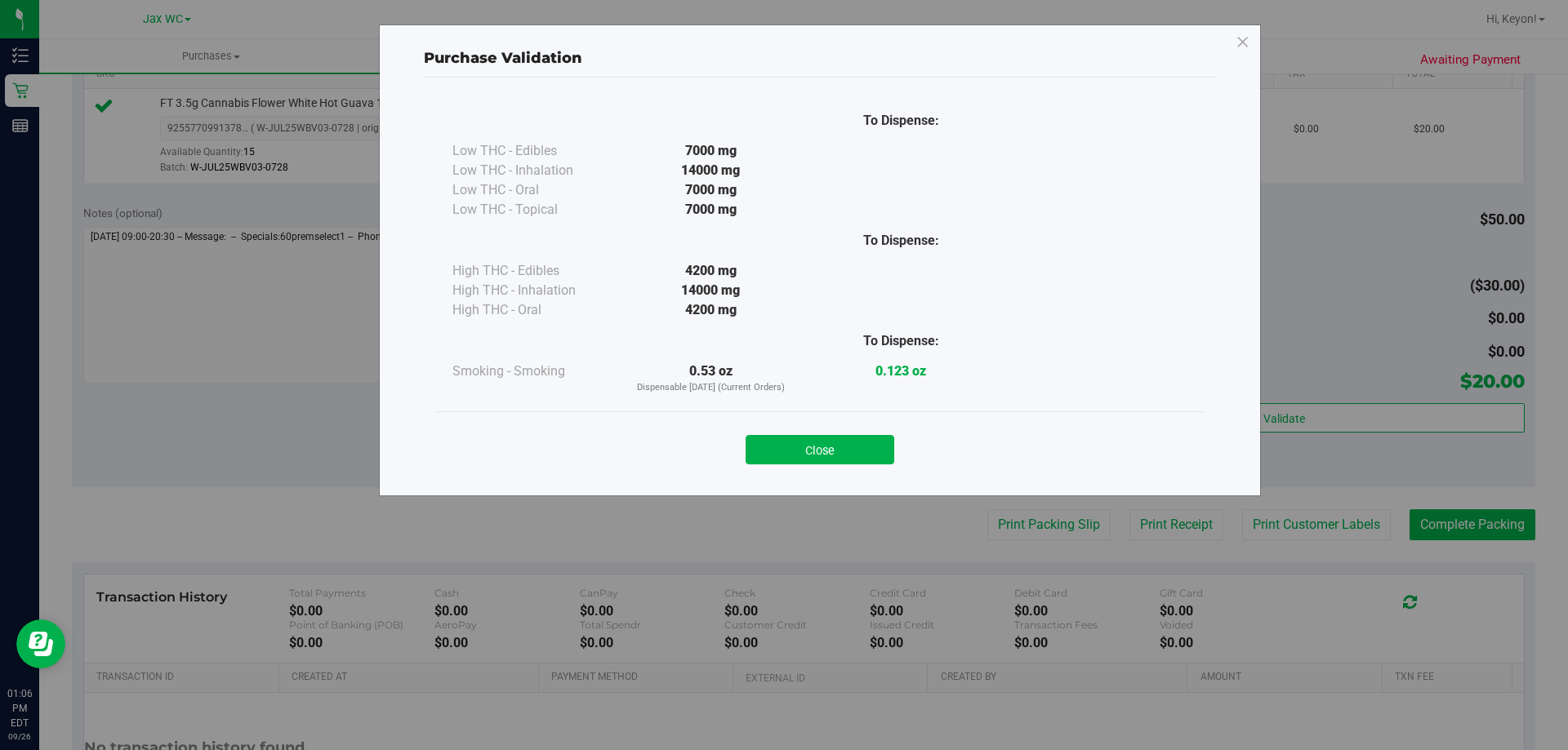
drag, startPoint x: 818, startPoint y: 441, endPoint x: 918, endPoint y: 443, distance: 100.0
click at [819, 441] on button "Close" at bounding box center [820, 449] width 149 height 29
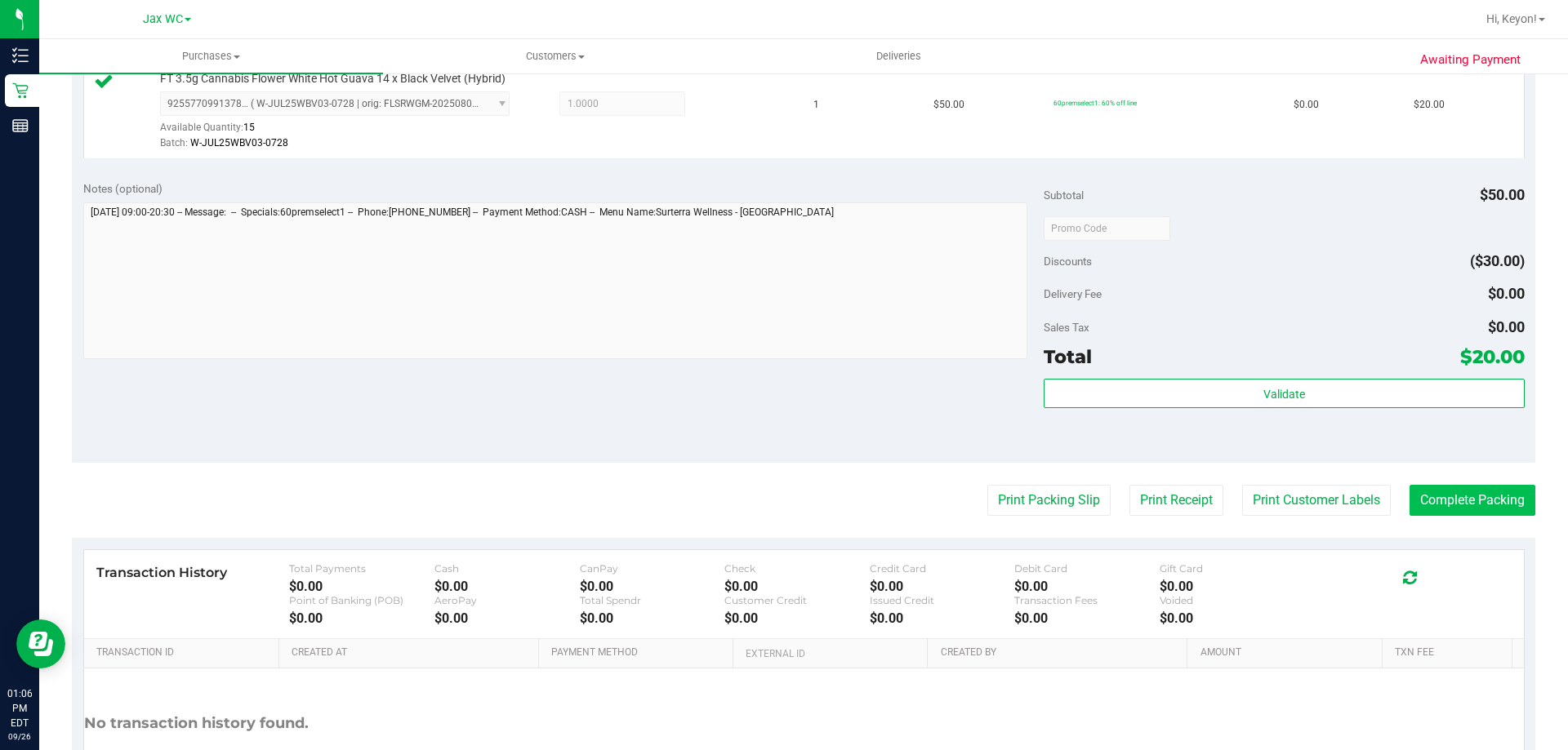
scroll to position [464, 0]
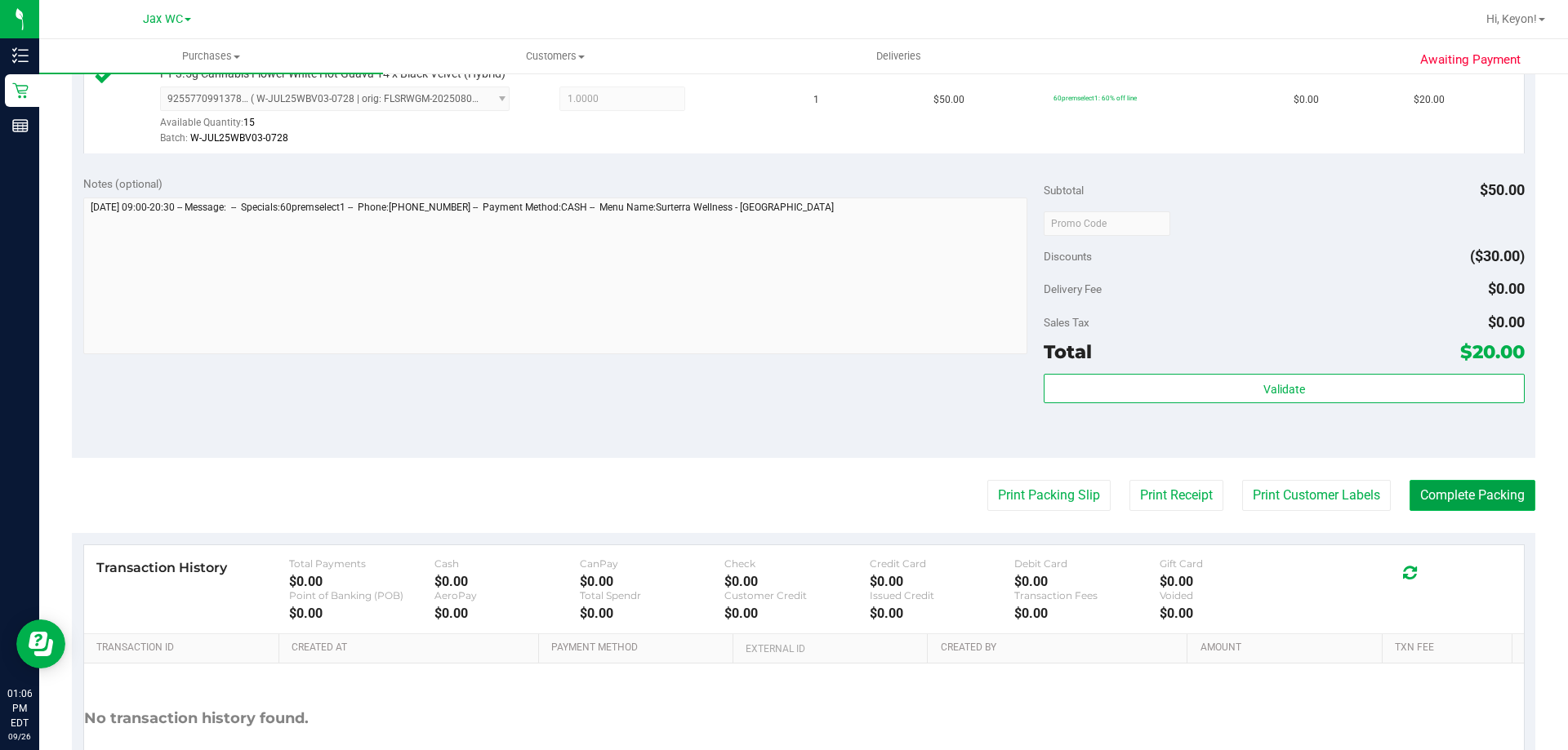
click at [1478, 505] on button "Complete Packing" at bounding box center [1472, 496] width 126 height 31
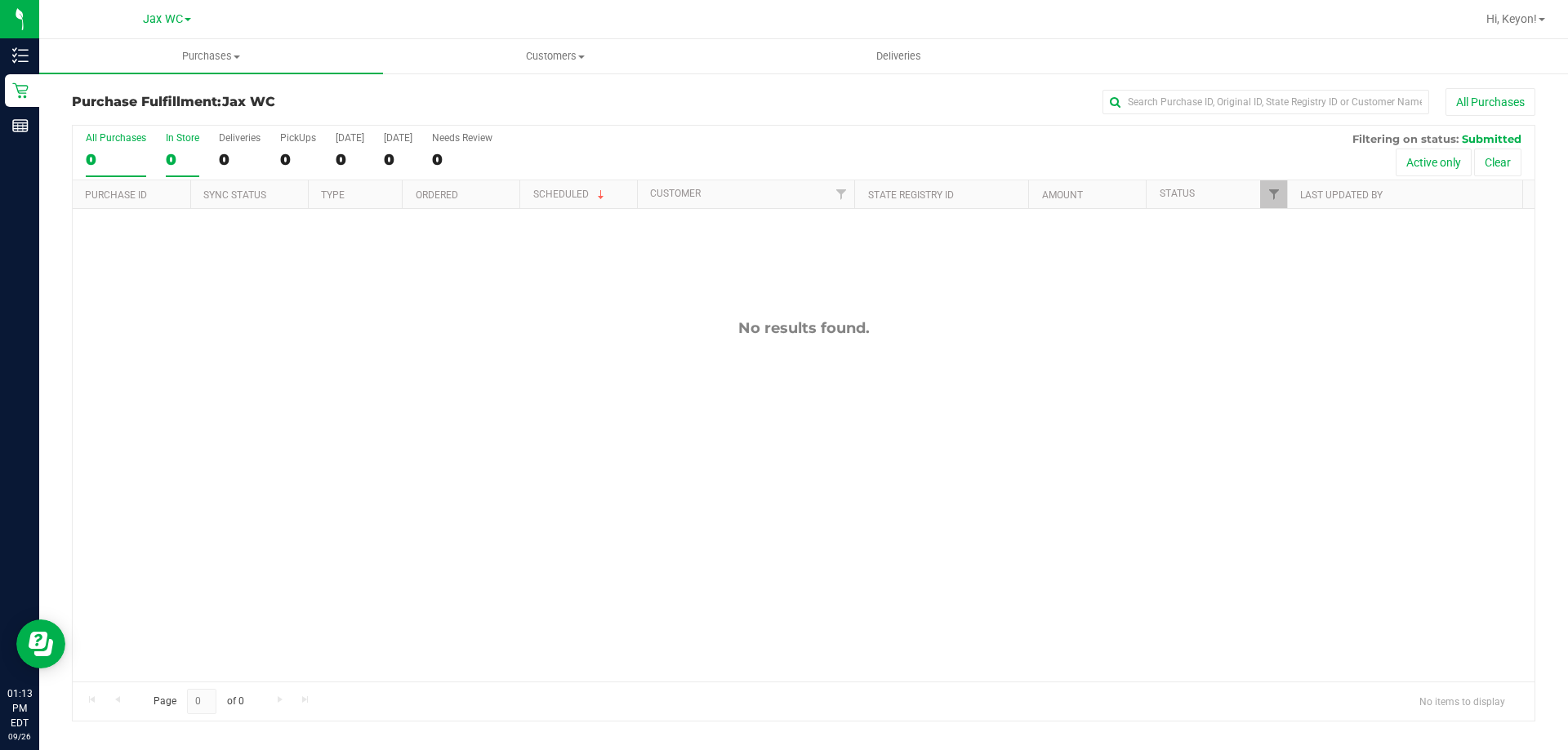
click at [166, 159] on div "0" at bounding box center [183, 159] width 34 height 19
click at [0, 0] on input "In Store 0" at bounding box center [0, 0] width 0 height 0
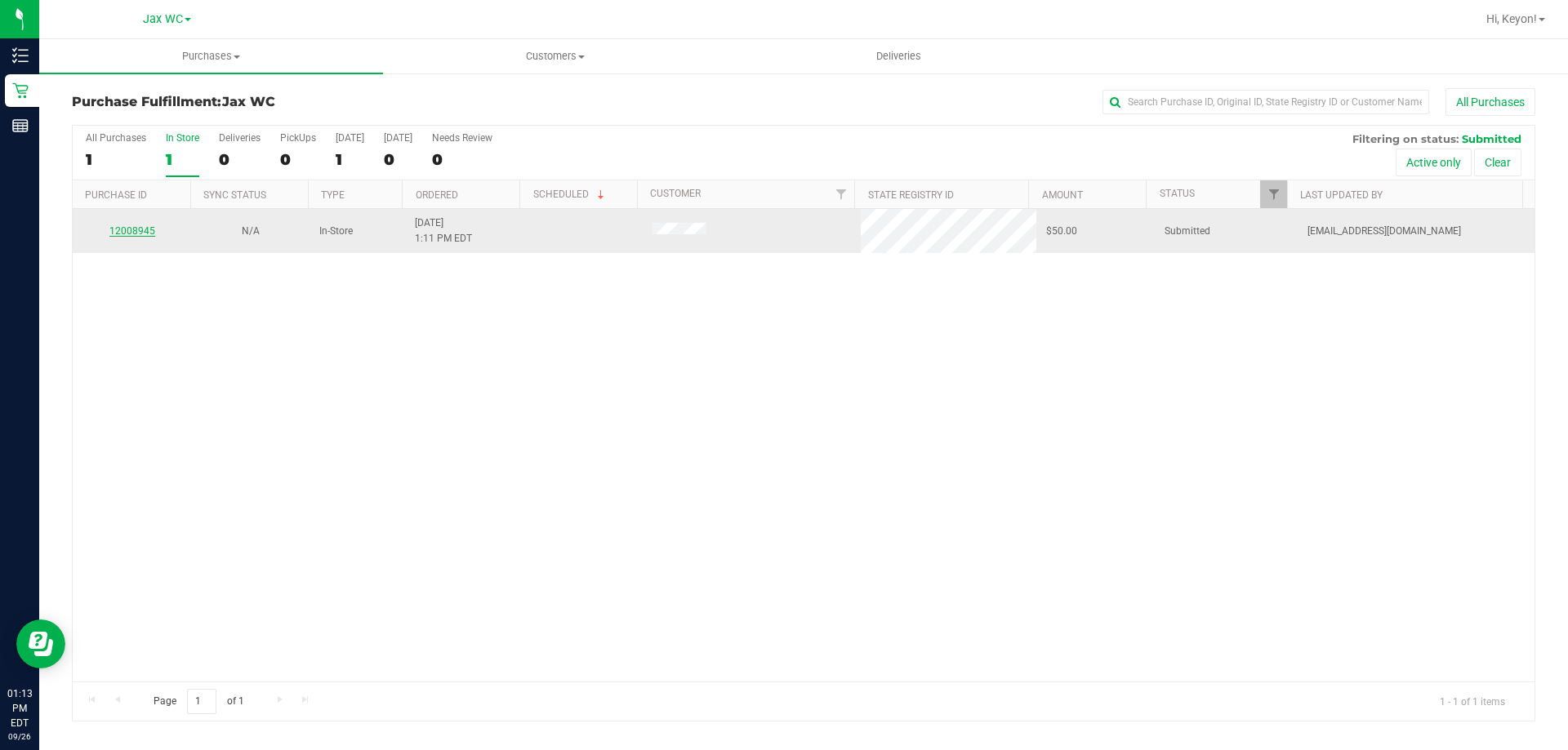
click at [124, 233] on link "12008945" at bounding box center [132, 231] width 46 height 11
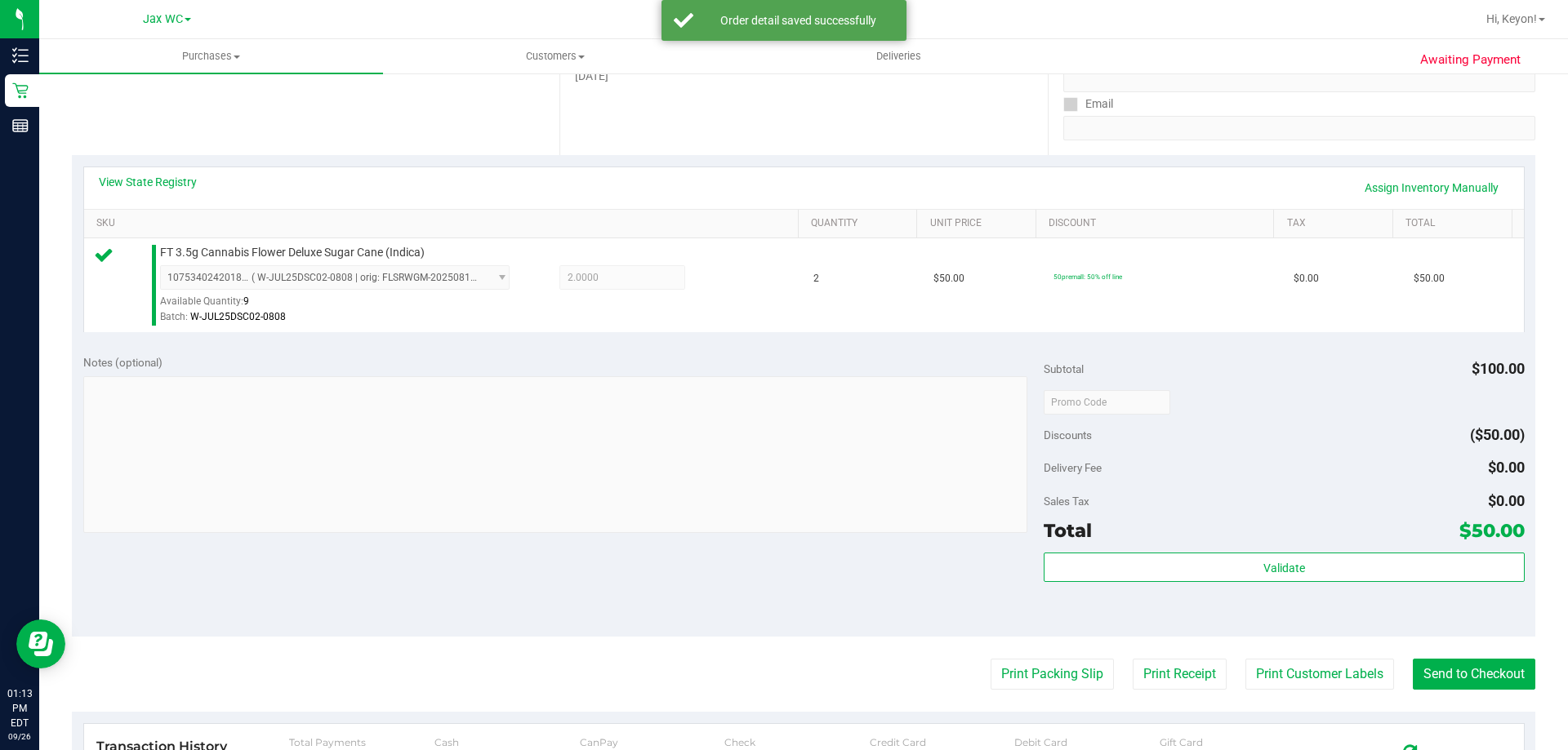
scroll to position [371, 0]
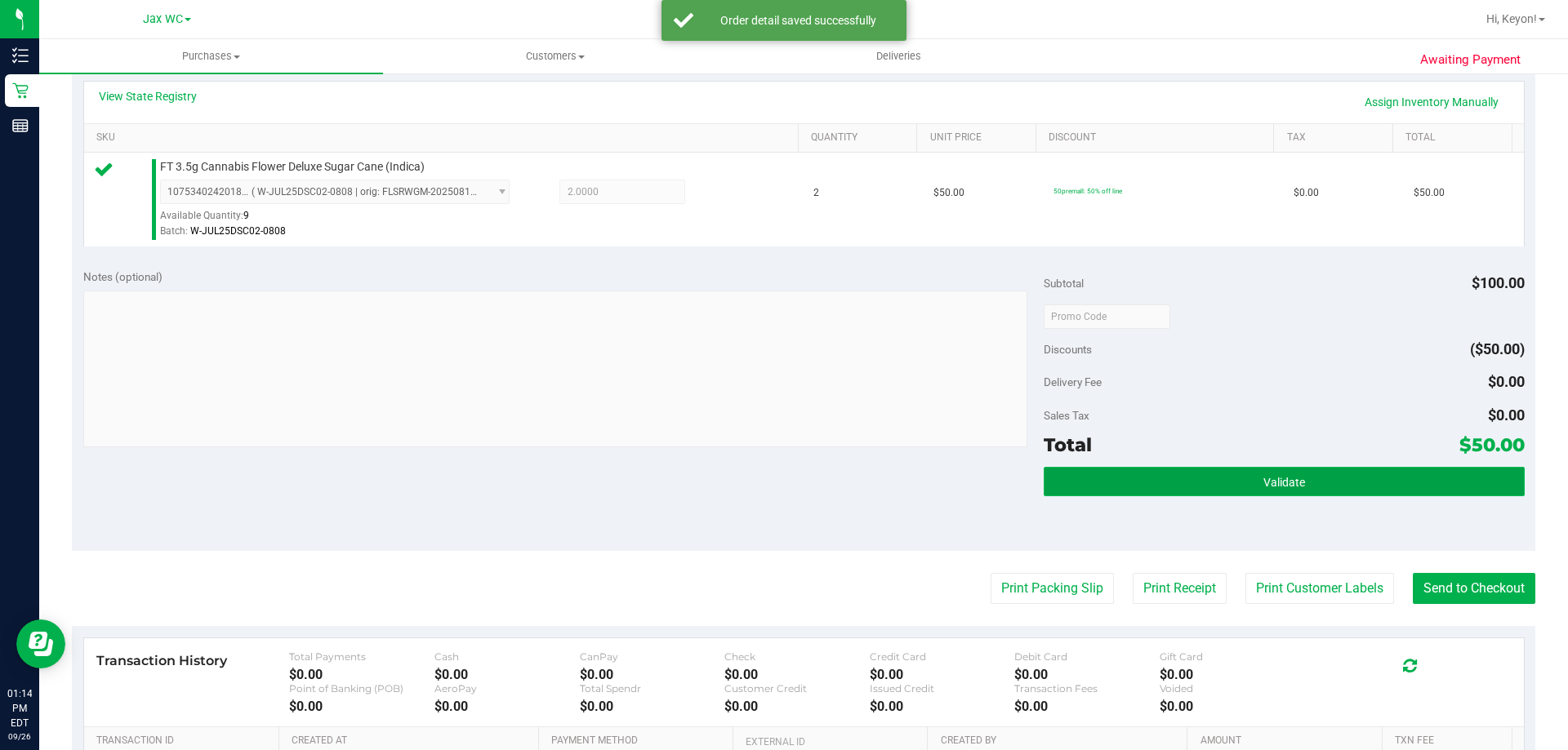
click at [1341, 482] on button "Validate" at bounding box center [1284, 481] width 480 height 29
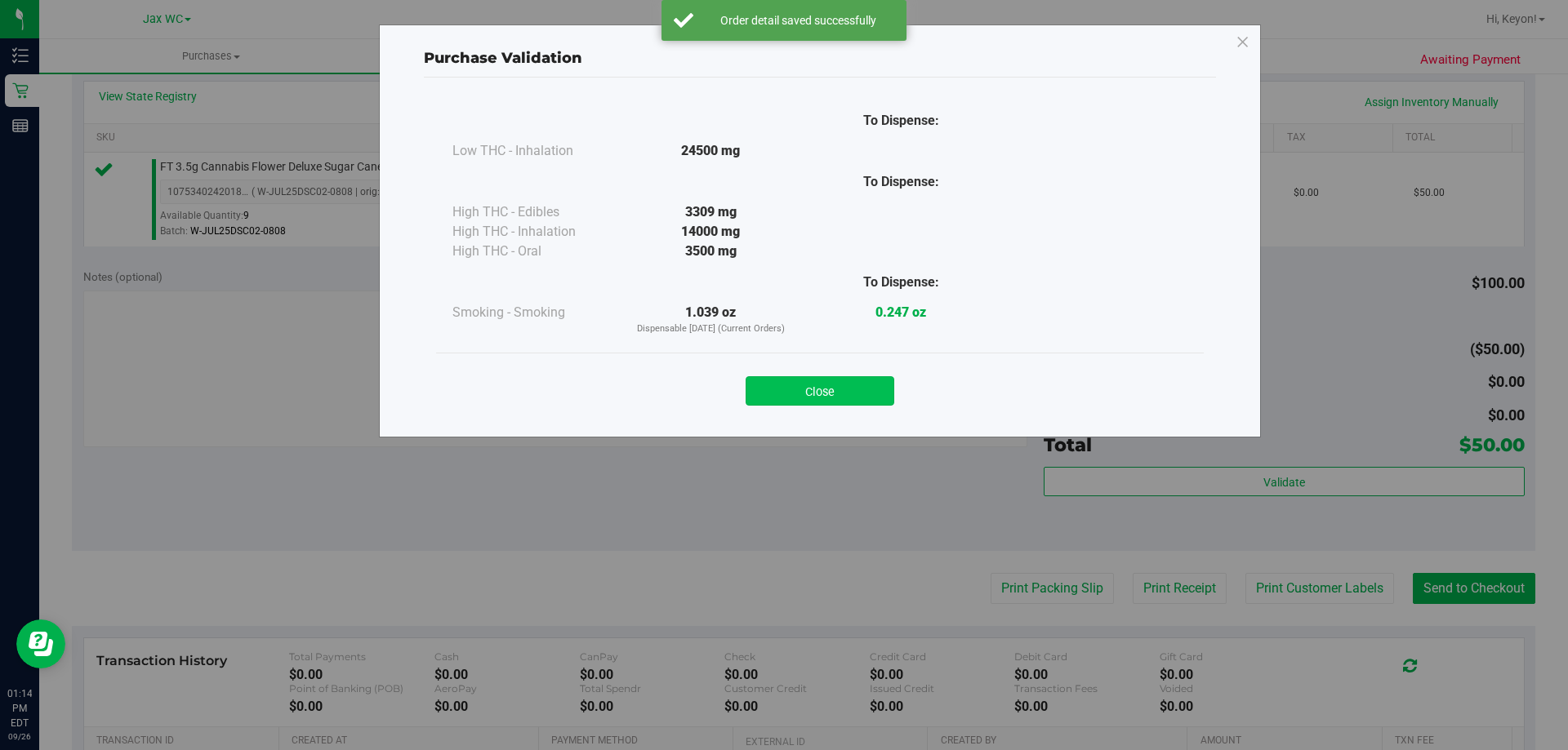
click at [858, 389] on button "Close" at bounding box center [820, 391] width 149 height 29
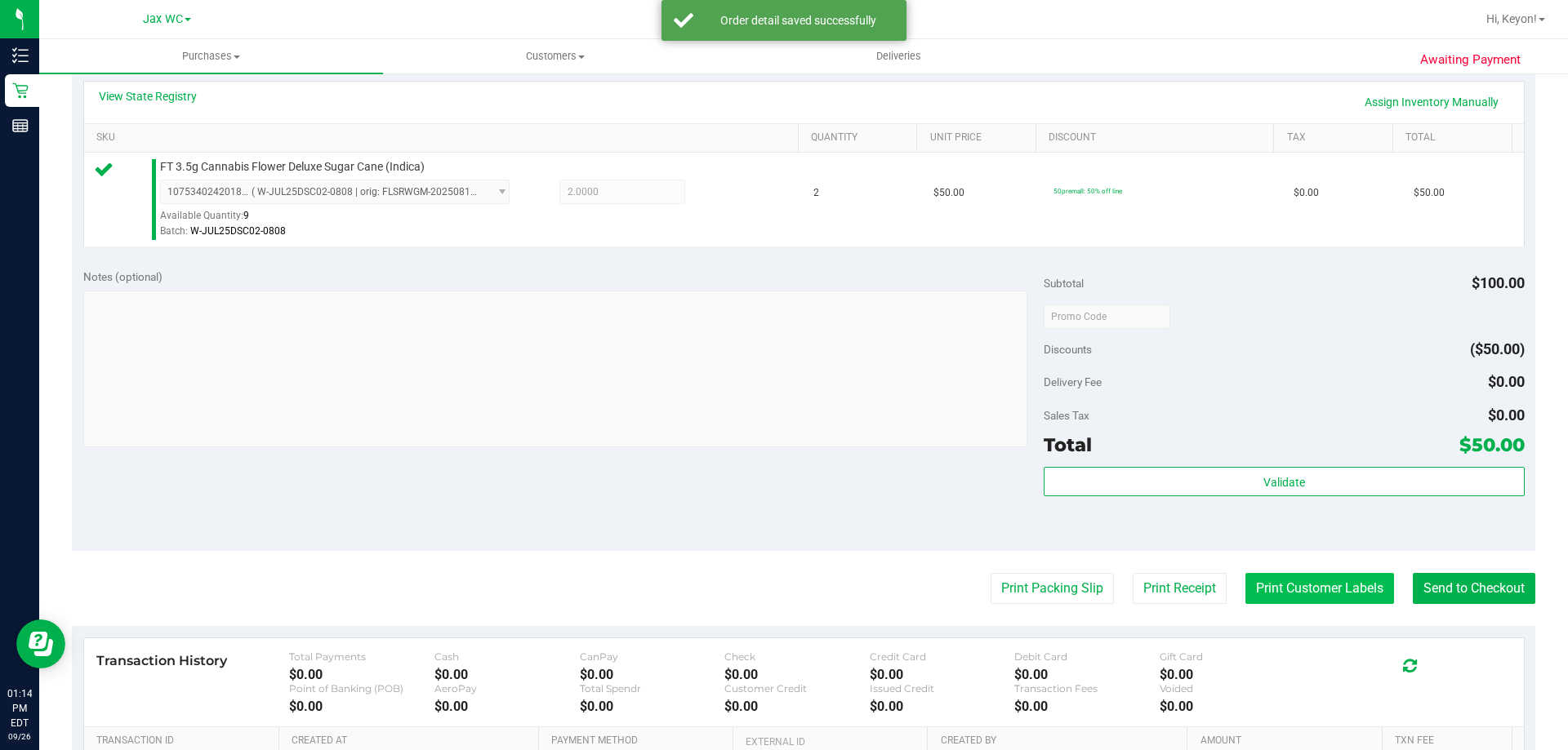
click at [1295, 581] on button "Print Customer Labels" at bounding box center [1319, 589] width 149 height 31
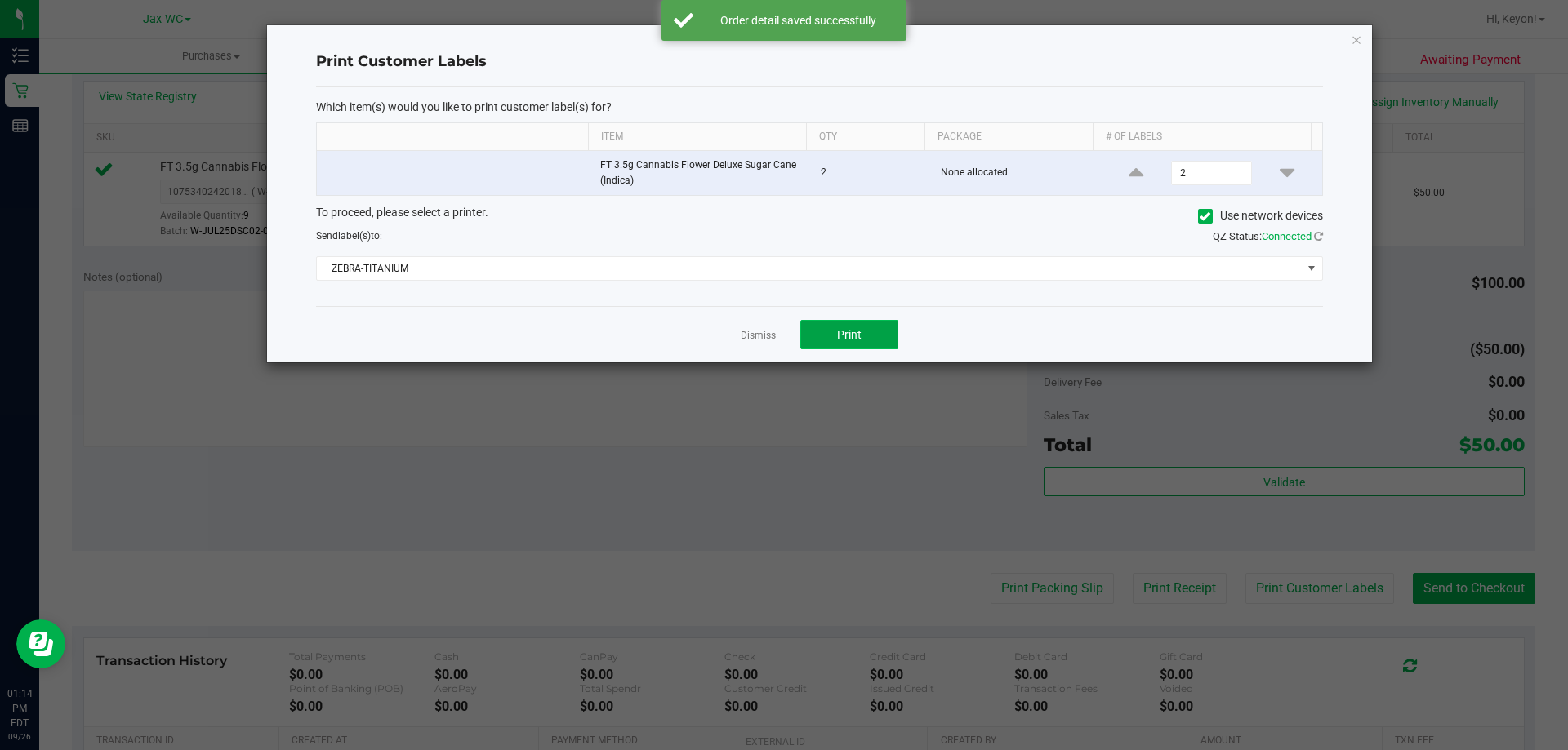
click at [848, 328] on span "Print" at bounding box center [849, 334] width 24 height 13
click at [766, 332] on link "Dismiss" at bounding box center [758, 336] width 35 height 14
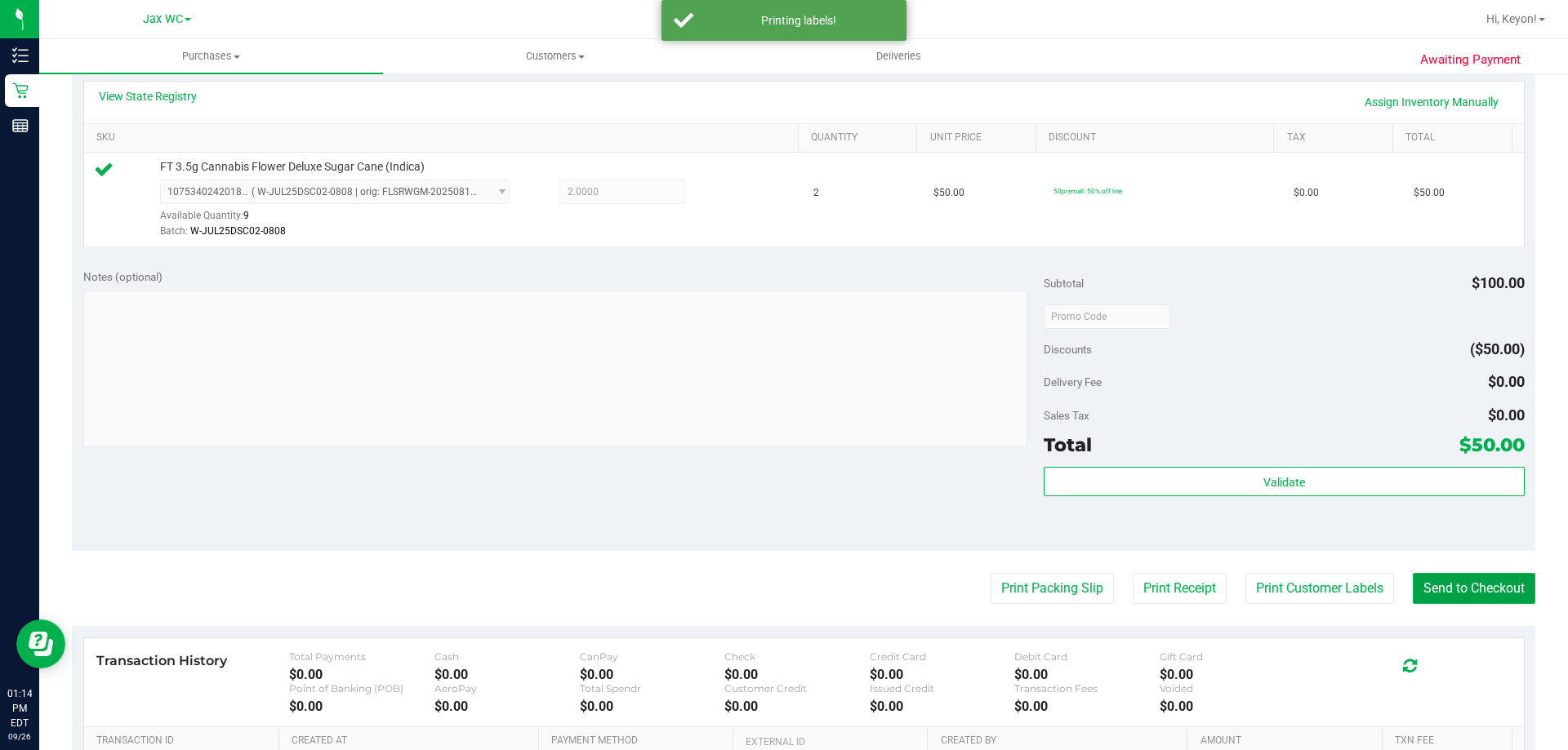
click at [1459, 586] on button "Send to Checkout" at bounding box center [1474, 589] width 122 height 31
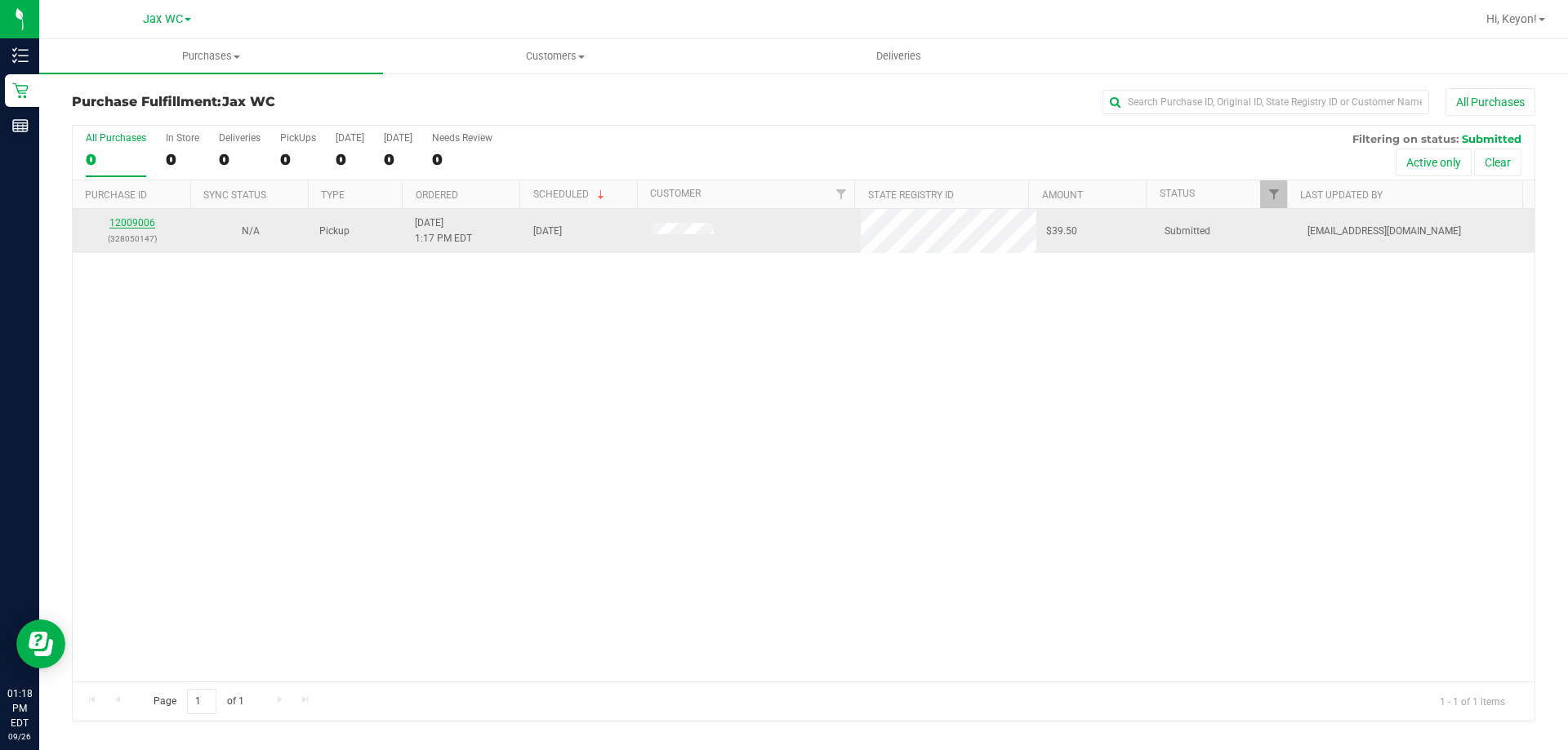
click at [137, 223] on link "12009006" at bounding box center [132, 222] width 46 height 11
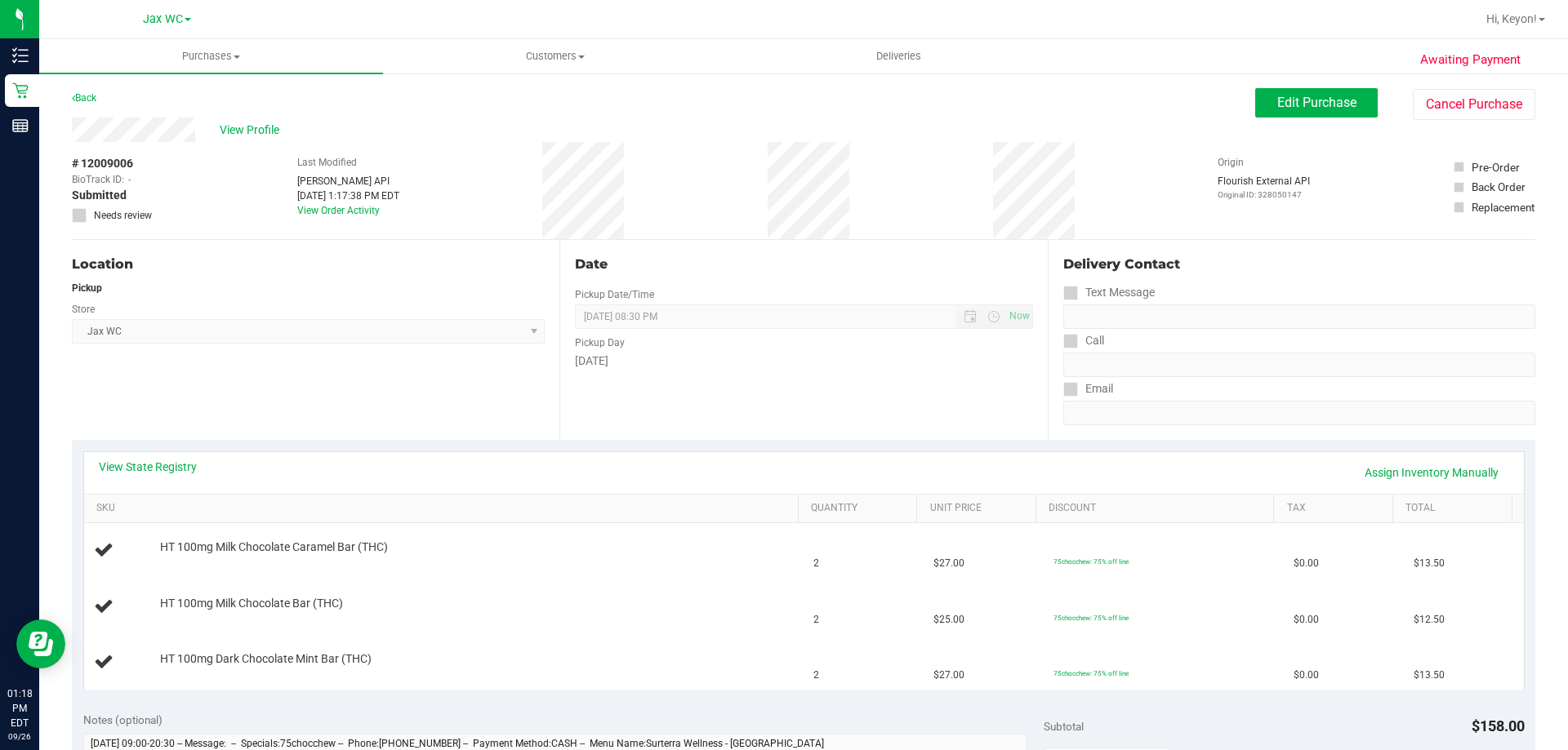
click at [177, 453] on div "View State Registry Assign Inventory Manually" at bounding box center [804, 473] width 1440 height 41
click at [174, 463] on link "View State Registry" at bounding box center [148, 467] width 98 height 16
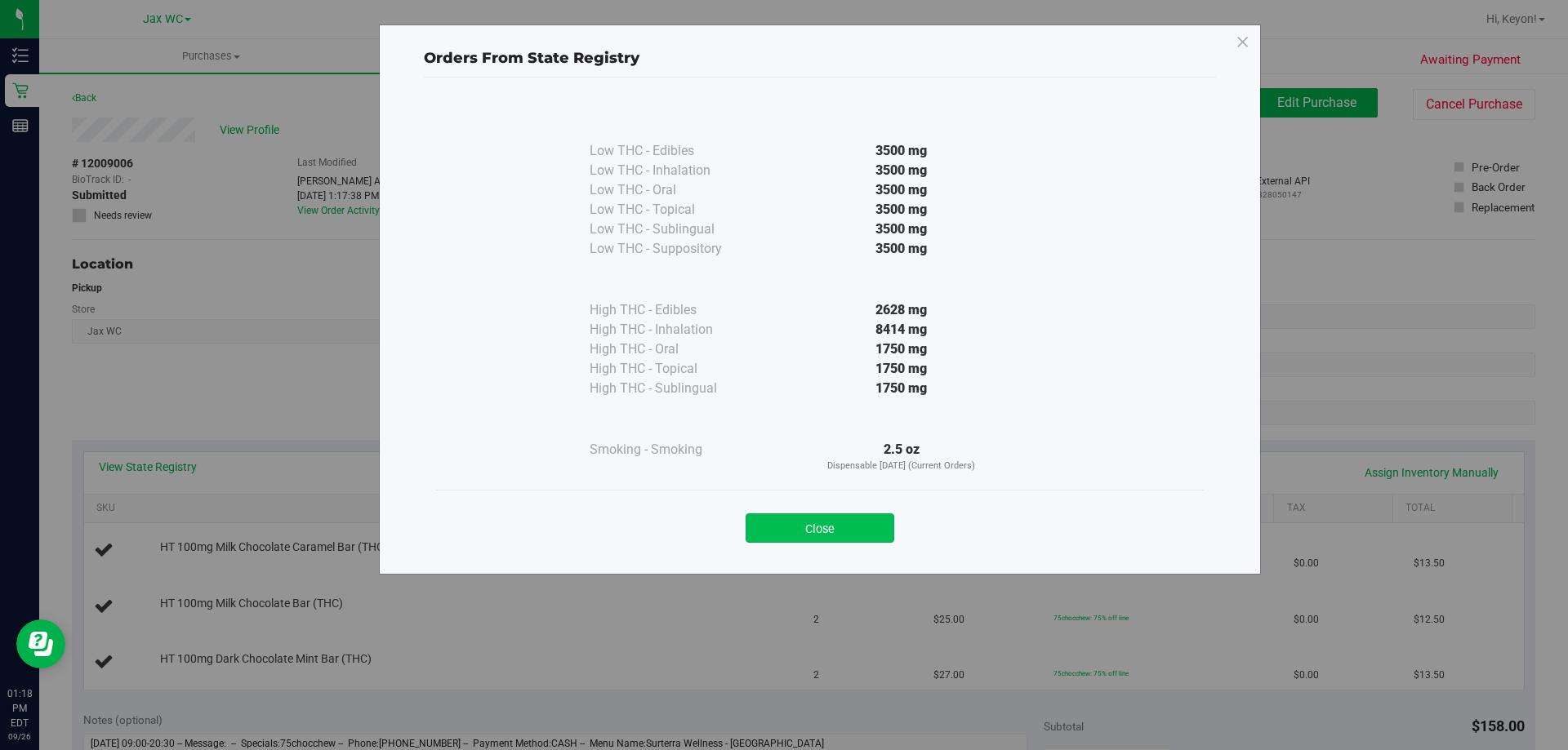
drag, startPoint x: 836, startPoint y: 531, endPoint x: 1268, endPoint y: 448, distance: 439.9
click at [841, 531] on button "Close" at bounding box center [820, 528] width 149 height 29
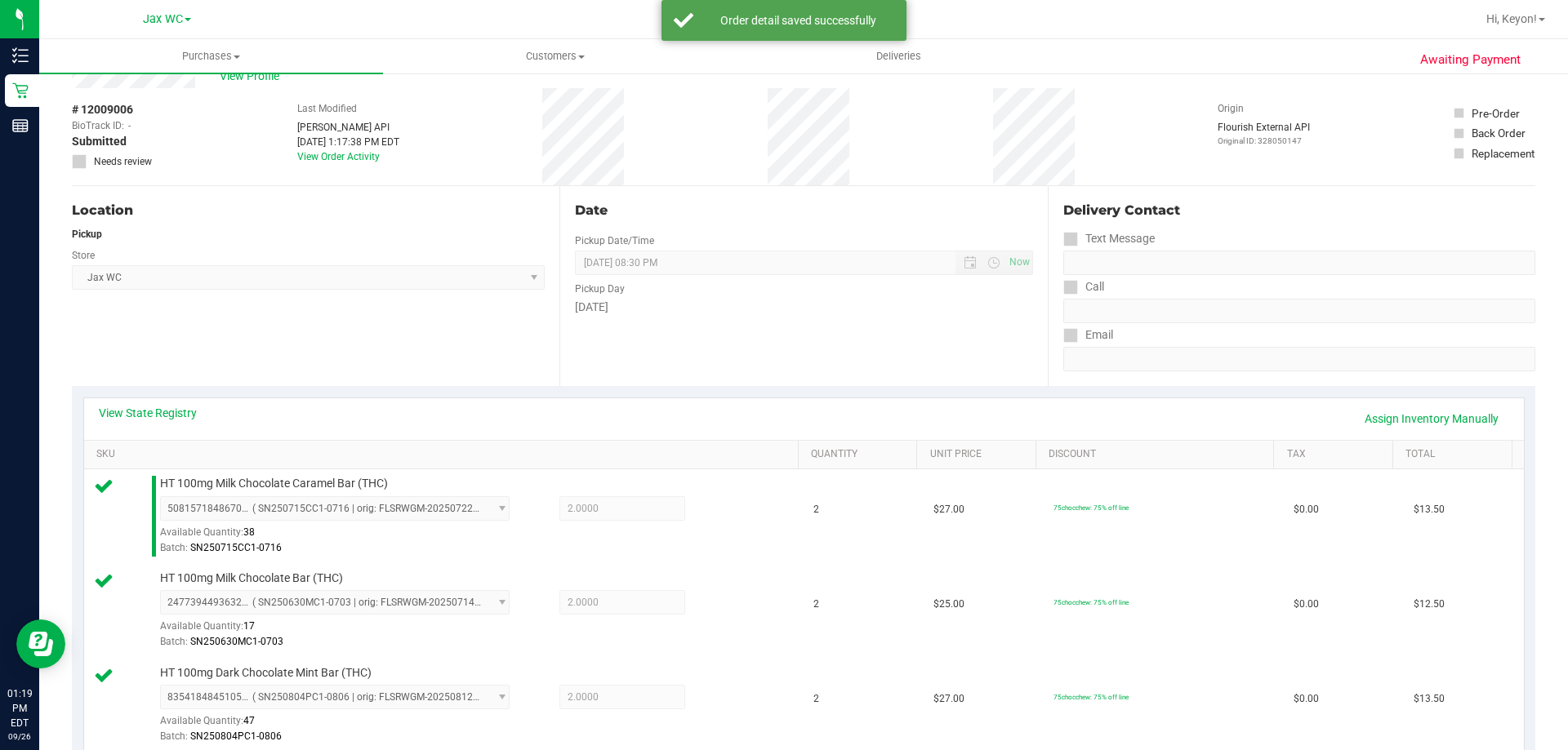
scroll to position [774, 0]
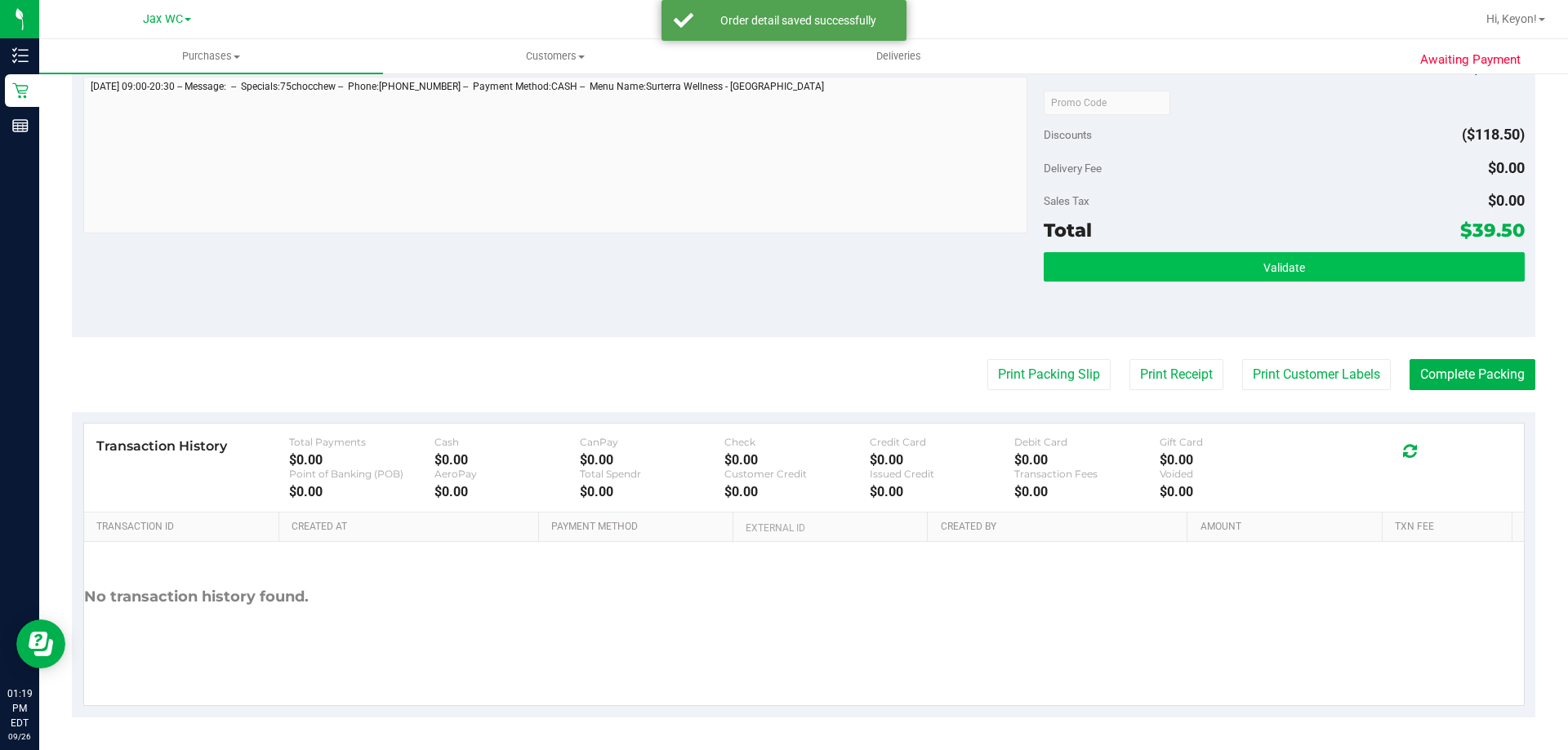
drag, startPoint x: 1327, startPoint y: 235, endPoint x: 1327, endPoint y: 256, distance: 21.0
click at [1327, 247] on div "Subtotal $158.00 Discounts ($118.50) Delivery Fee $0.00 Sales Tax $0.00 Total $…" at bounding box center [1284, 190] width 480 height 272
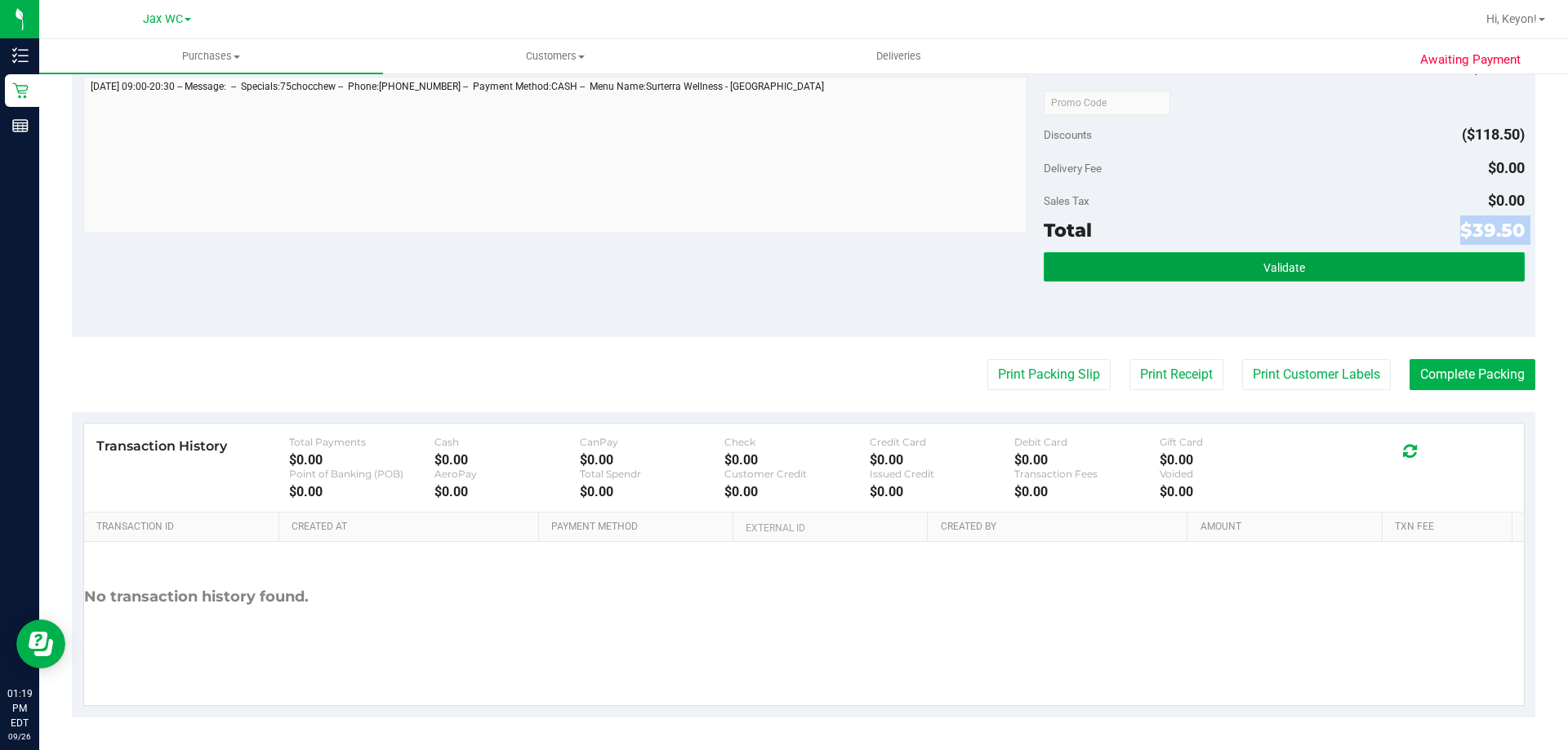
click at [1327, 265] on button "Validate" at bounding box center [1284, 267] width 480 height 29
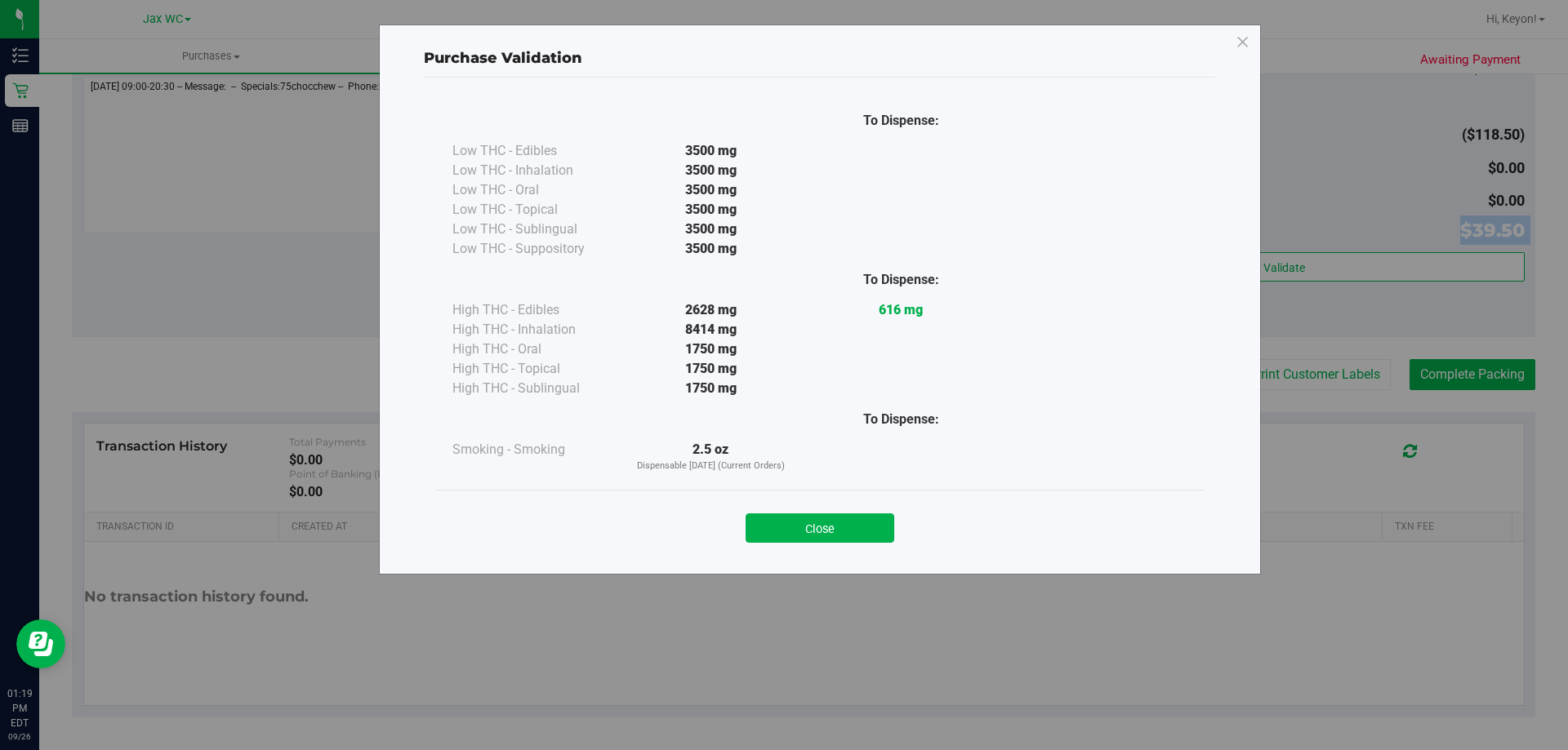
drag, startPoint x: 851, startPoint y: 529, endPoint x: 927, endPoint y: 487, distance: 86.8
click at [852, 529] on button "Close" at bounding box center [820, 528] width 149 height 29
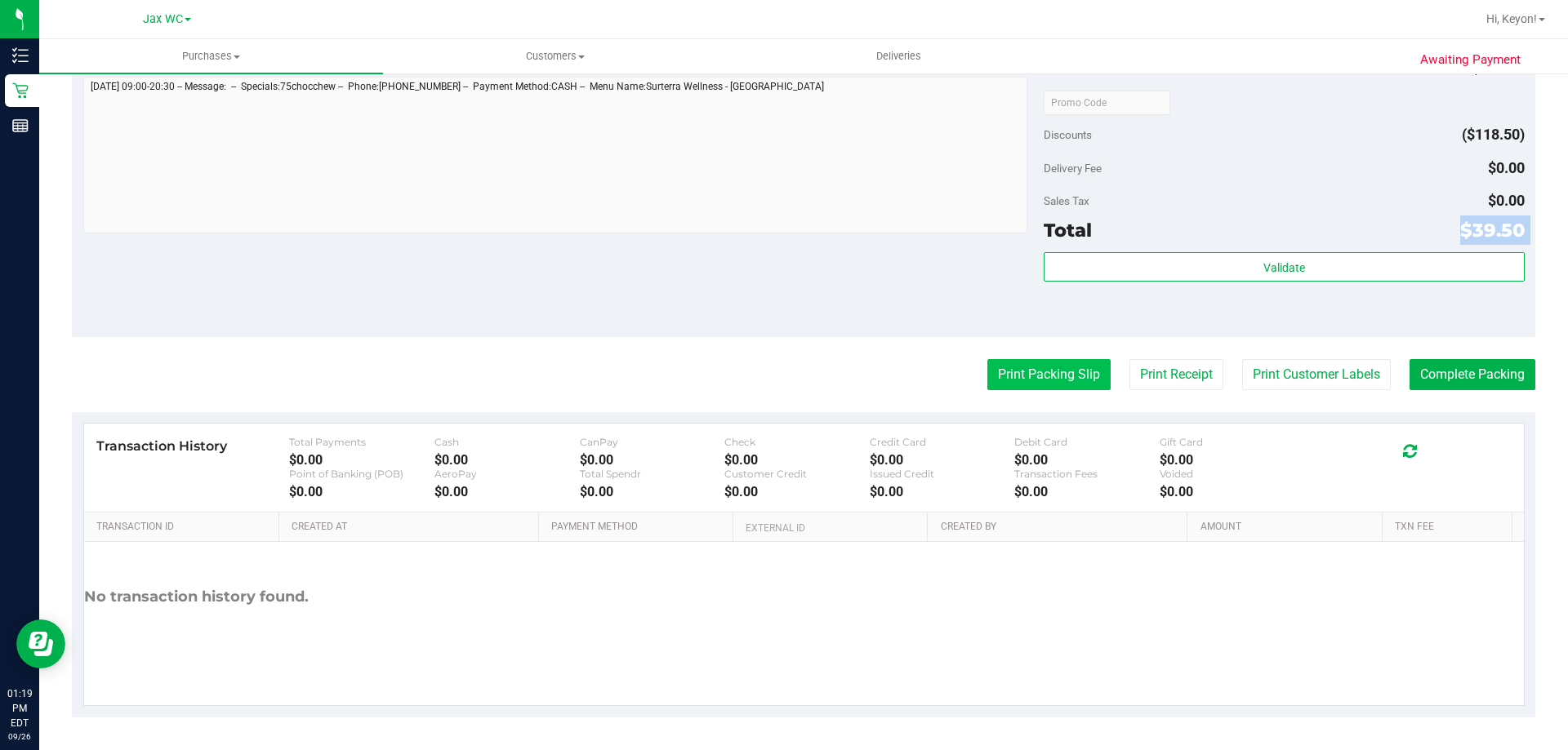
click at [1019, 375] on button "Print Packing Slip" at bounding box center [1049, 375] width 123 height 31
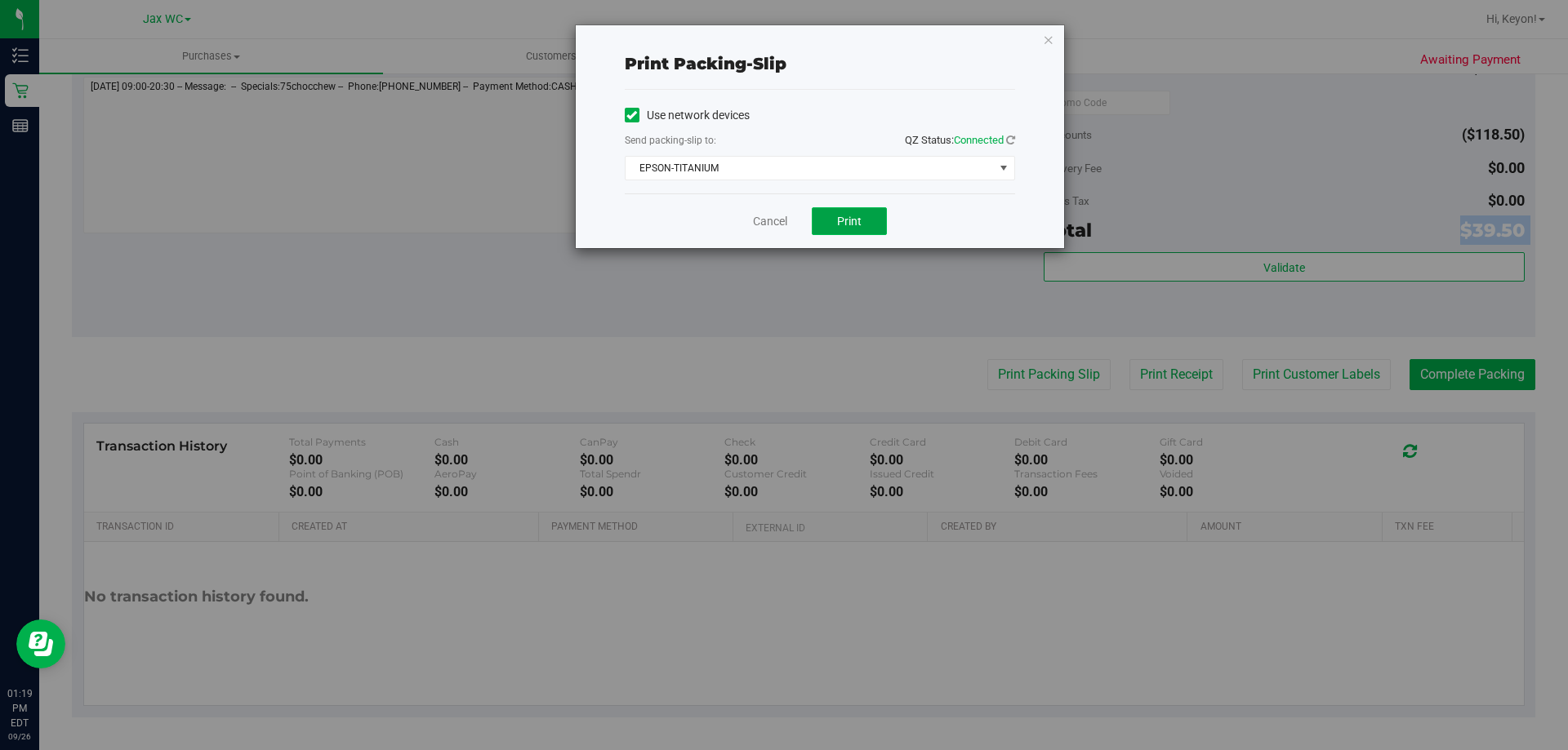
click at [869, 232] on button "Print" at bounding box center [849, 221] width 75 height 28
drag, startPoint x: 767, startPoint y: 227, endPoint x: 778, endPoint y: 226, distance: 11.0
click at [768, 227] on link "Cancel" at bounding box center [770, 222] width 34 height 17
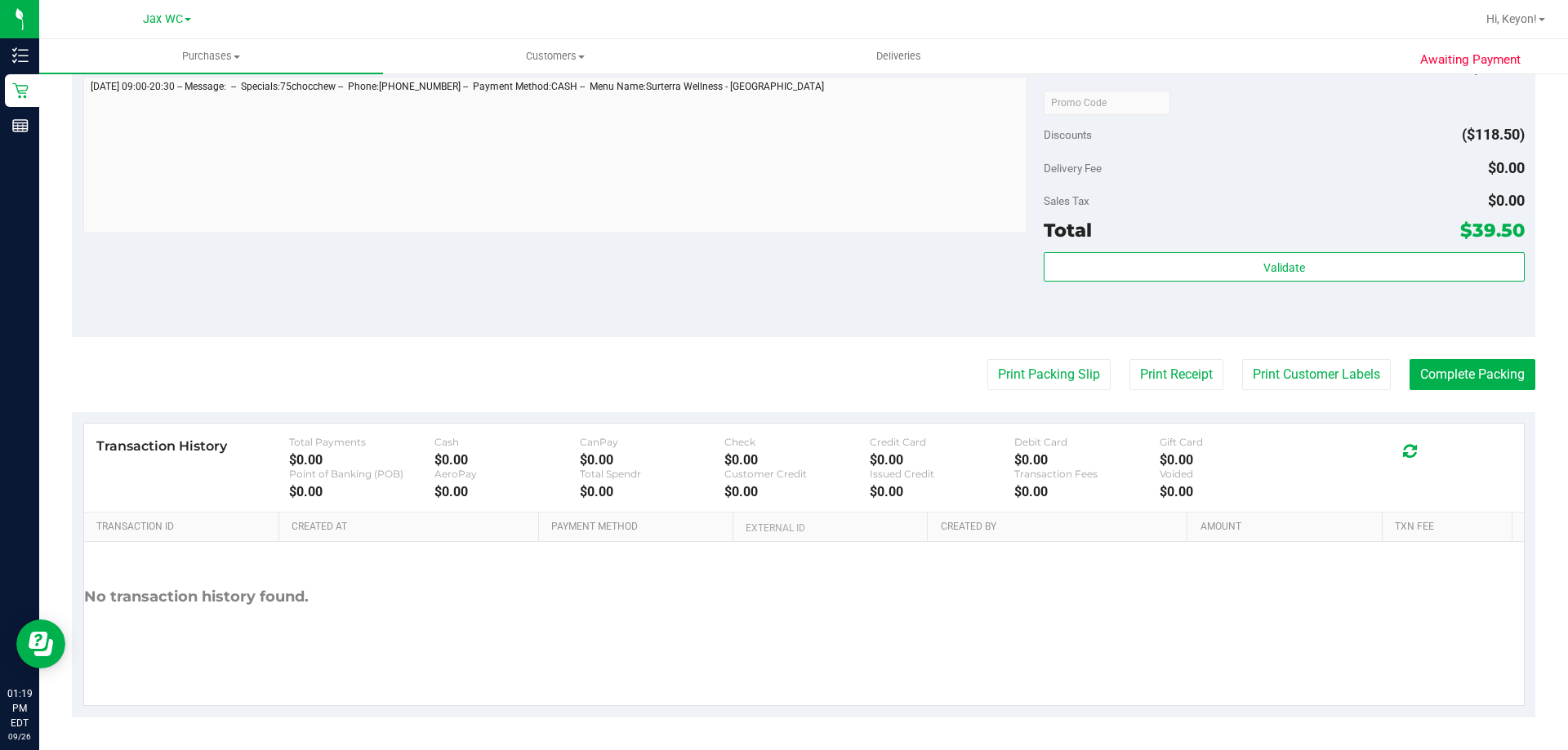
click at [1221, 290] on div "Validate" at bounding box center [1284, 288] width 480 height 73
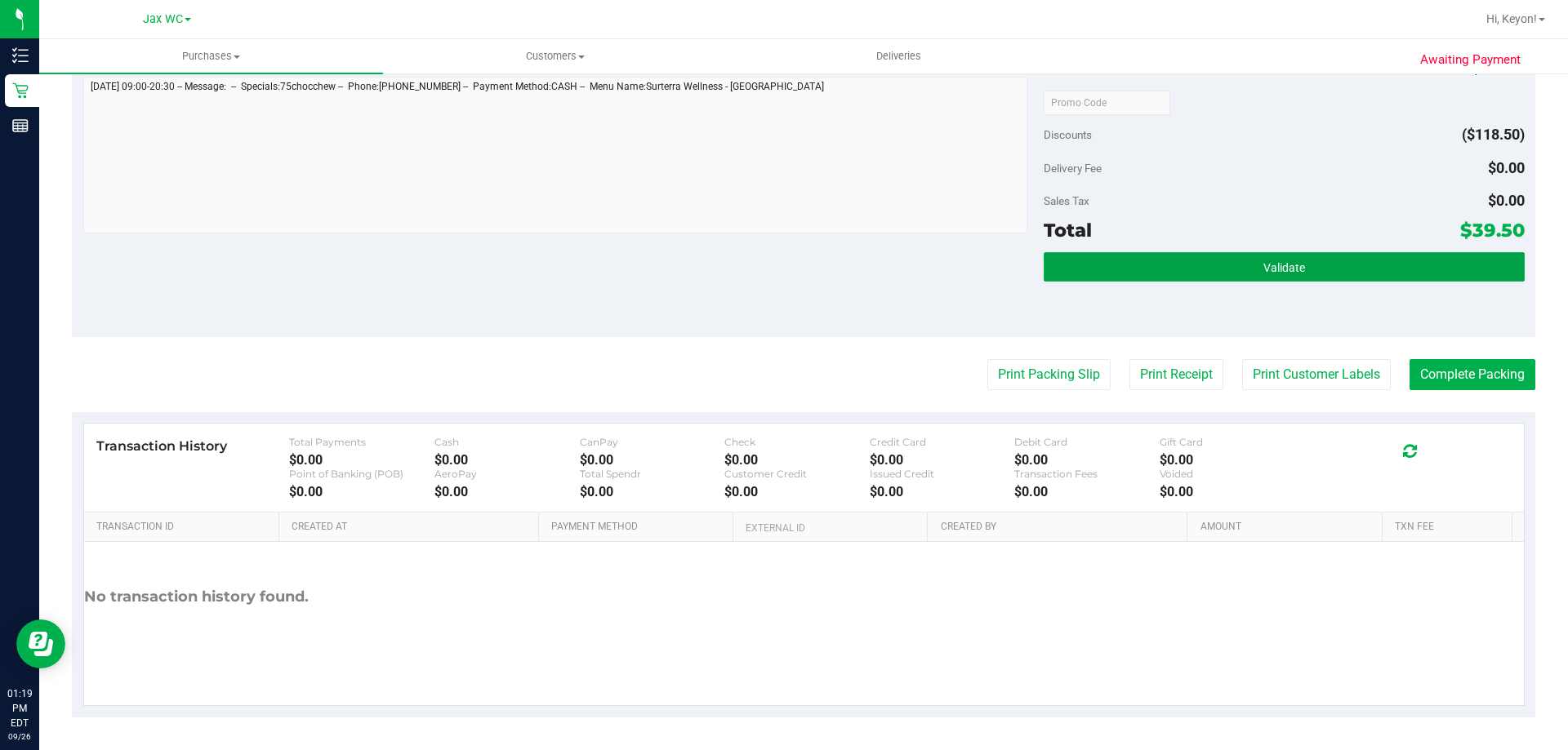
click at [1224, 271] on button "Validate" at bounding box center [1284, 267] width 480 height 29
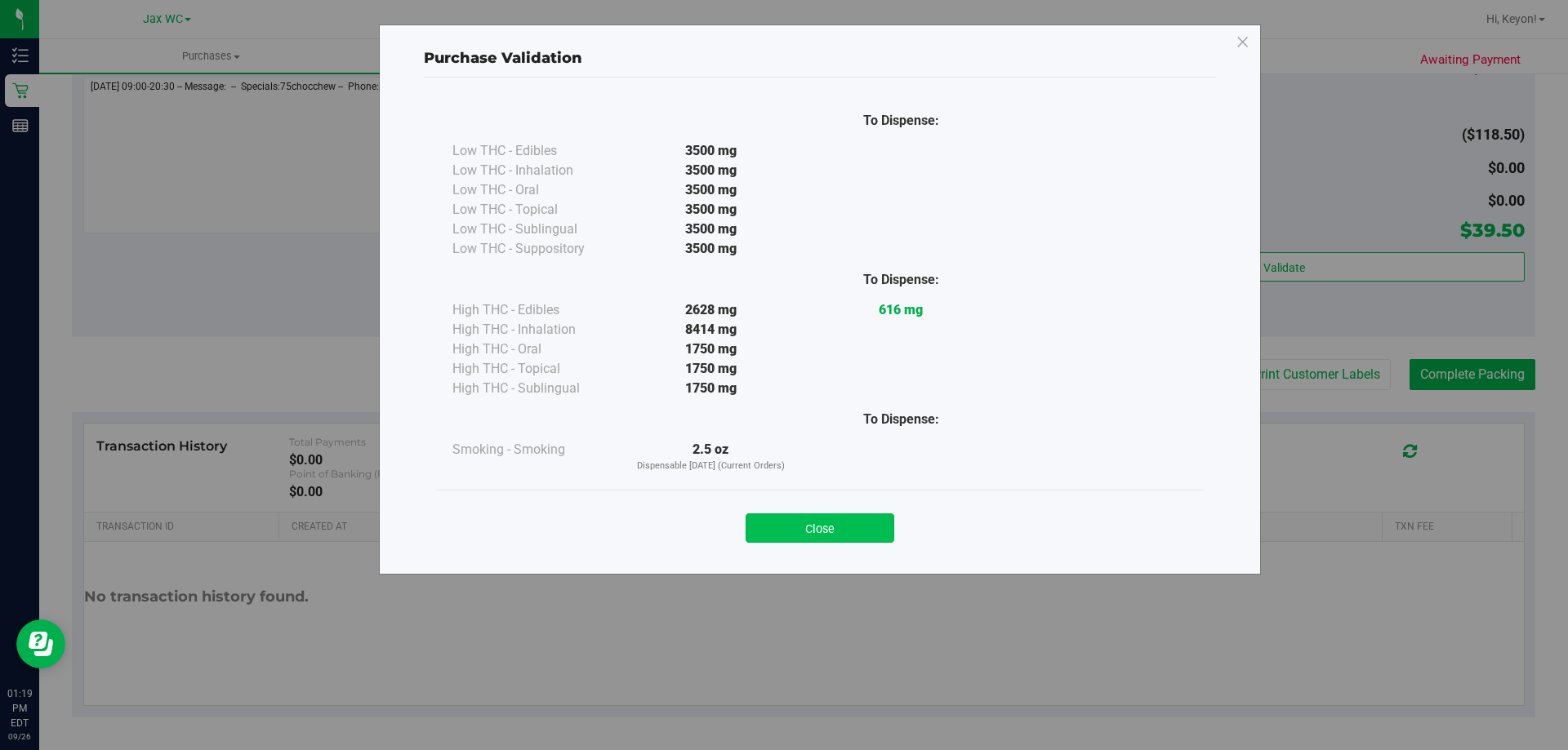
click at [811, 538] on button "Close" at bounding box center [820, 528] width 149 height 29
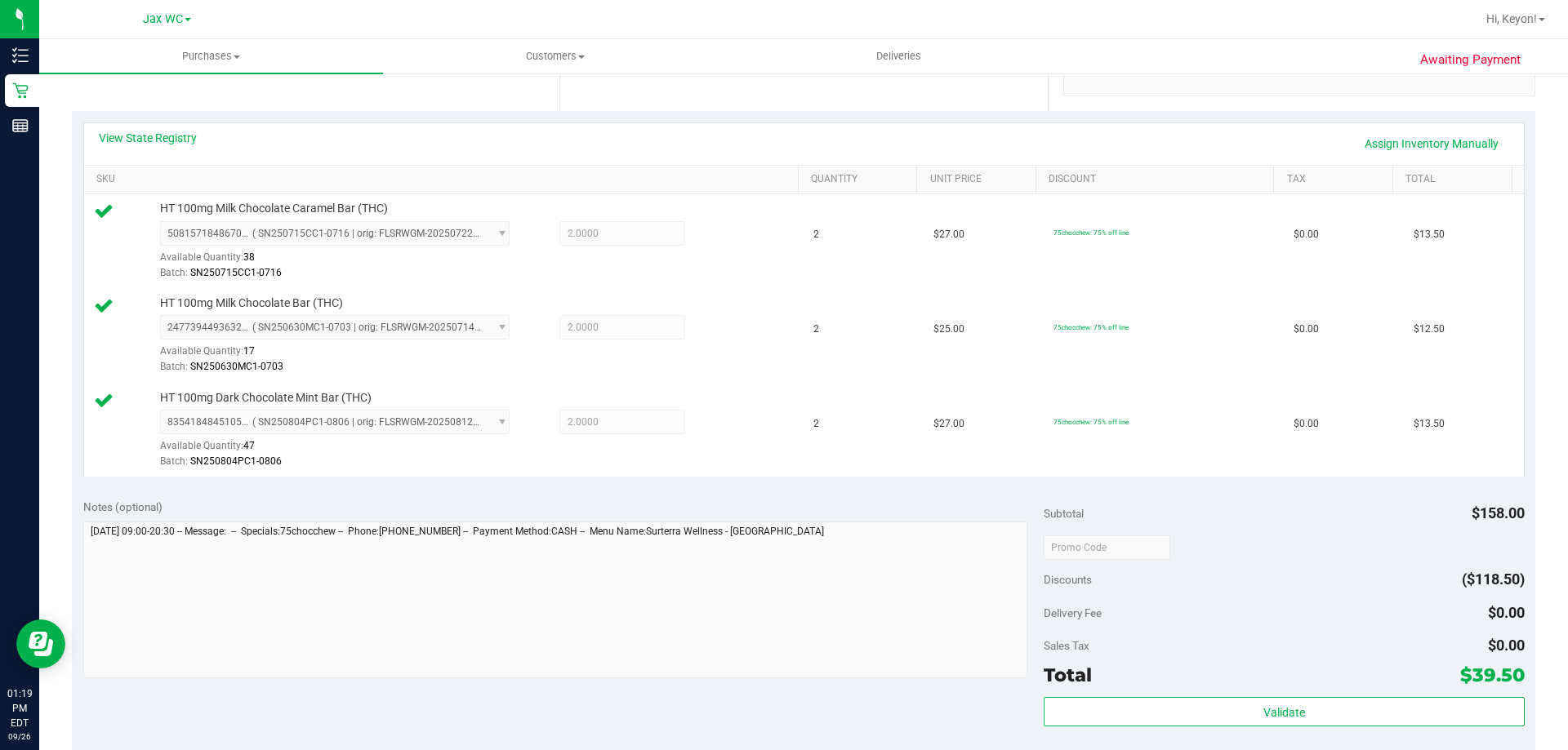
scroll to position [403, 0]
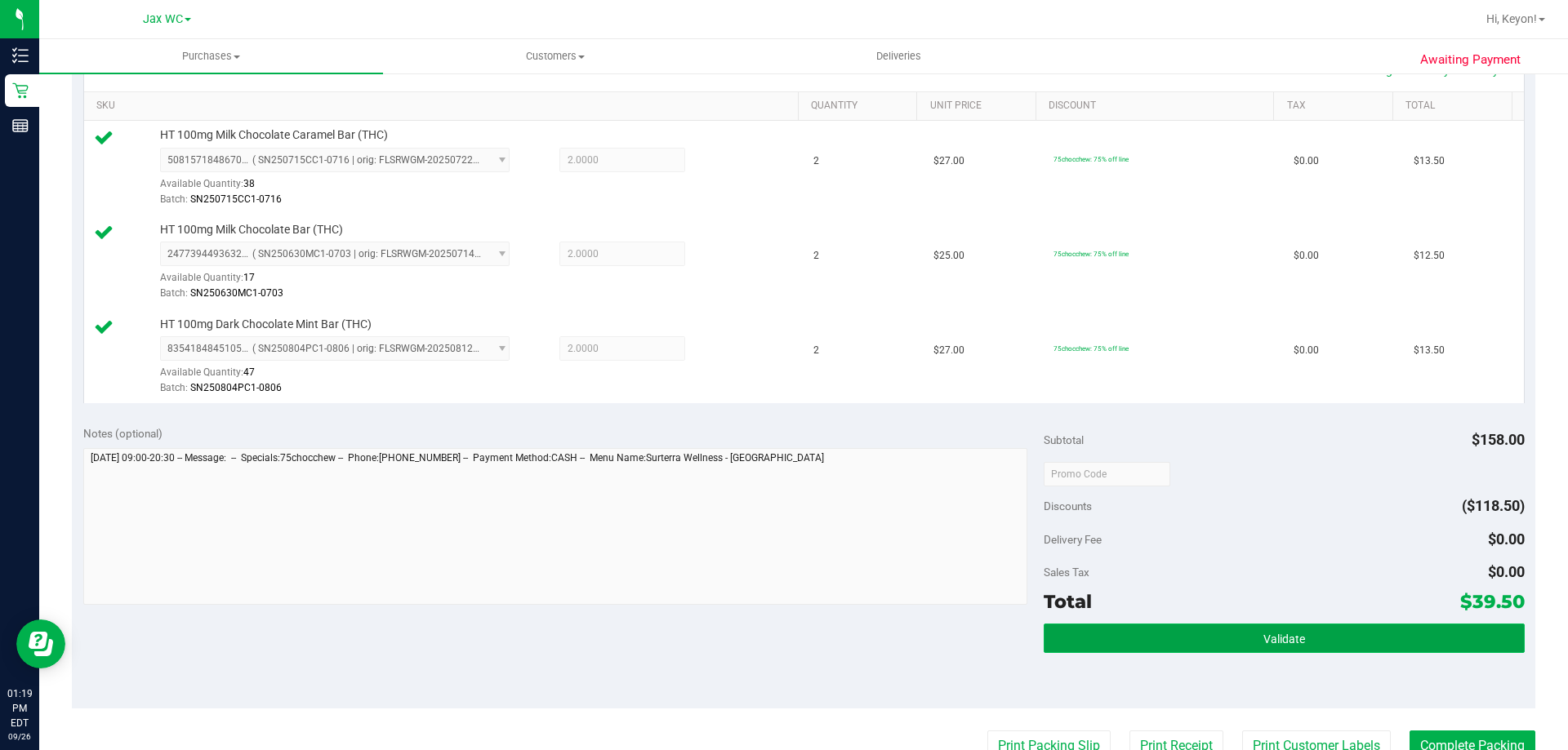
click at [1330, 644] on button "Validate" at bounding box center [1284, 639] width 480 height 29
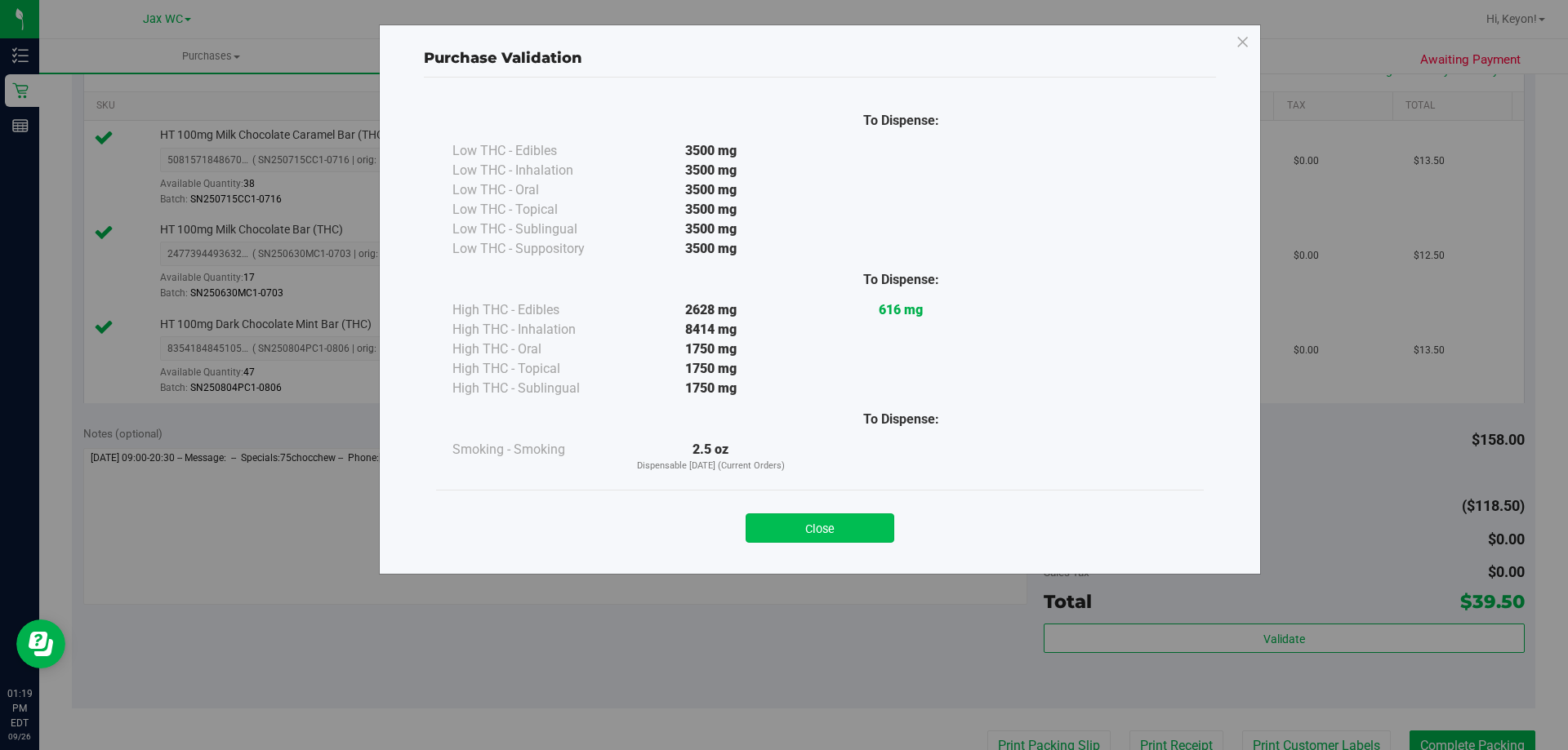
click at [833, 519] on button "Close" at bounding box center [820, 528] width 149 height 29
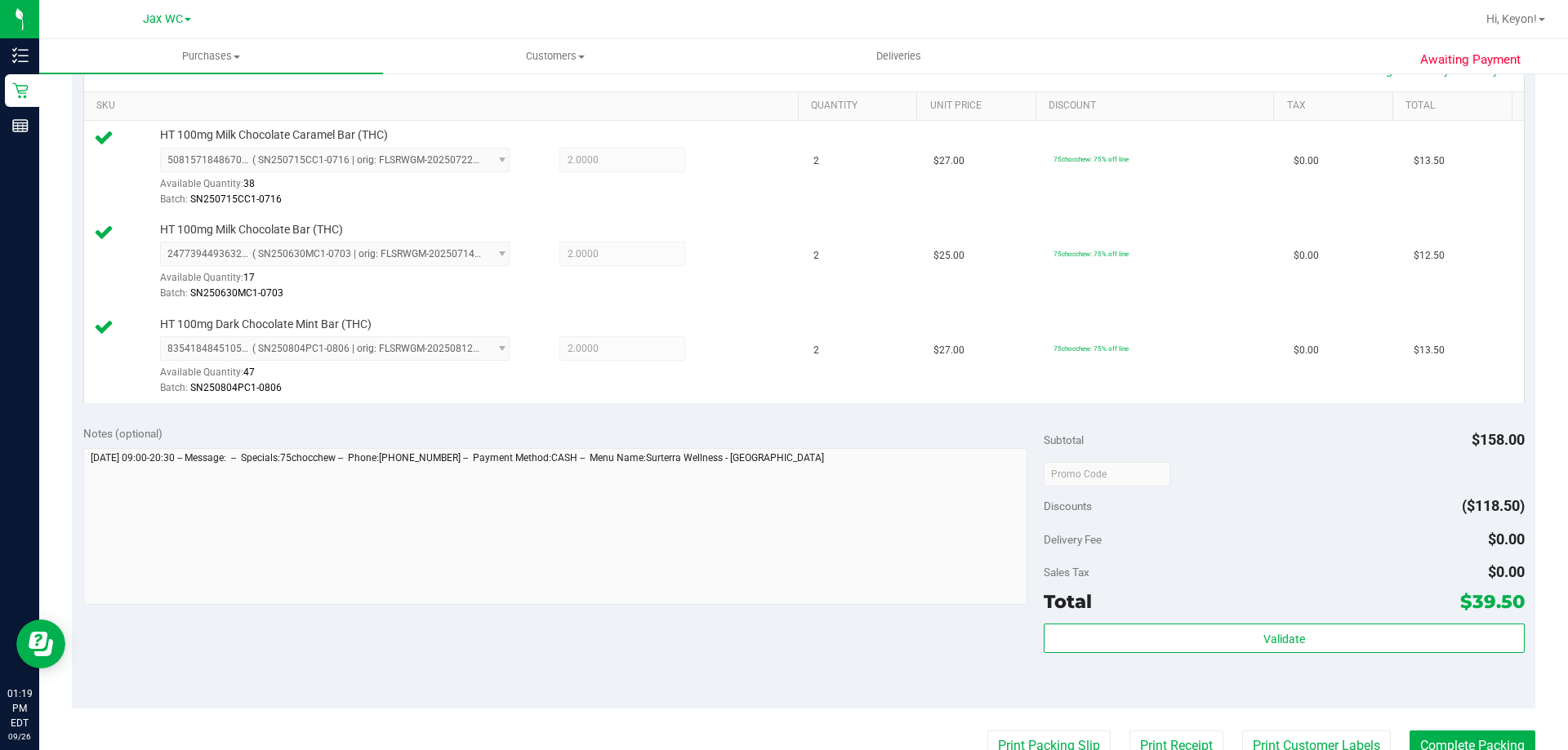
scroll to position [592, 0]
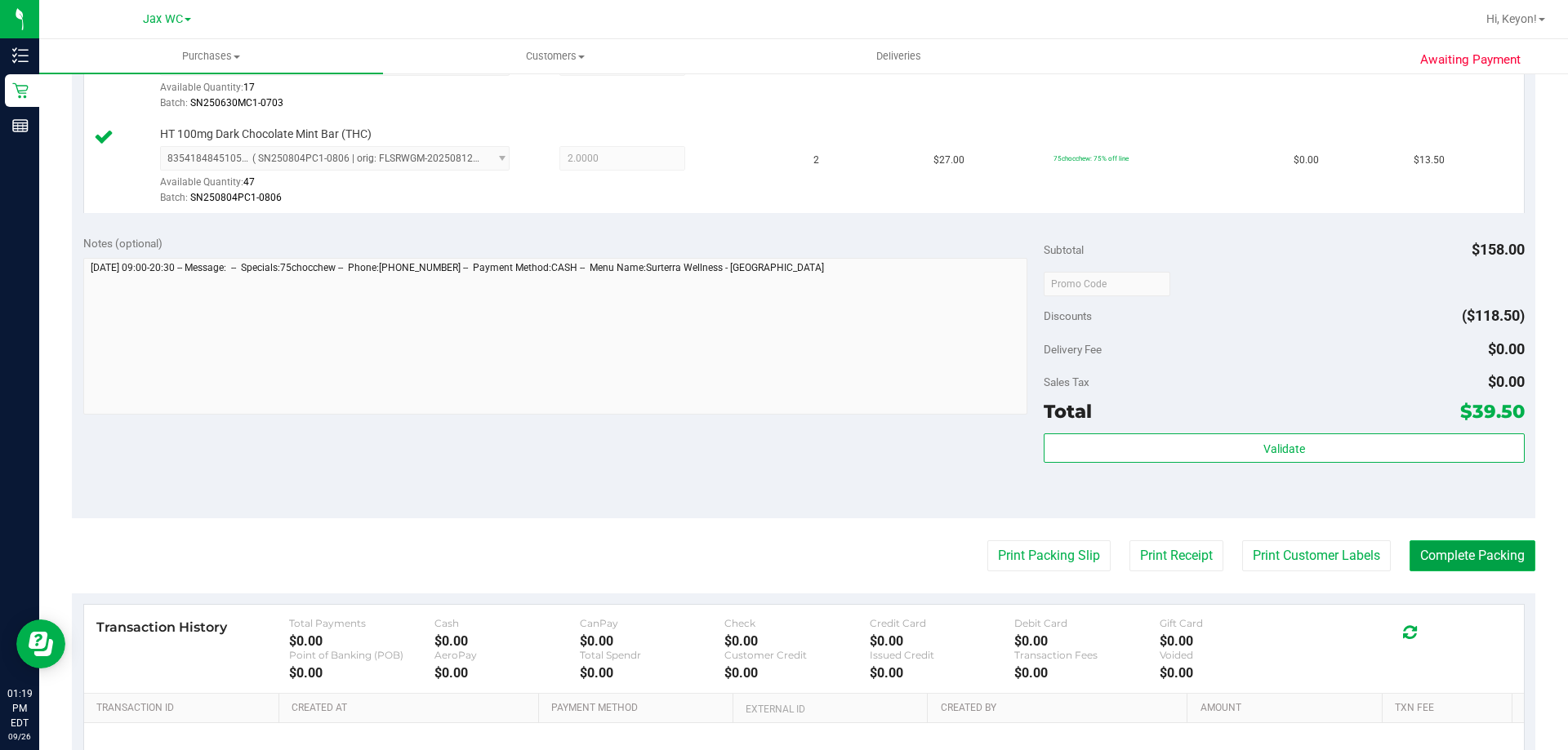
click at [1436, 566] on button "Complete Packing" at bounding box center [1472, 556] width 126 height 31
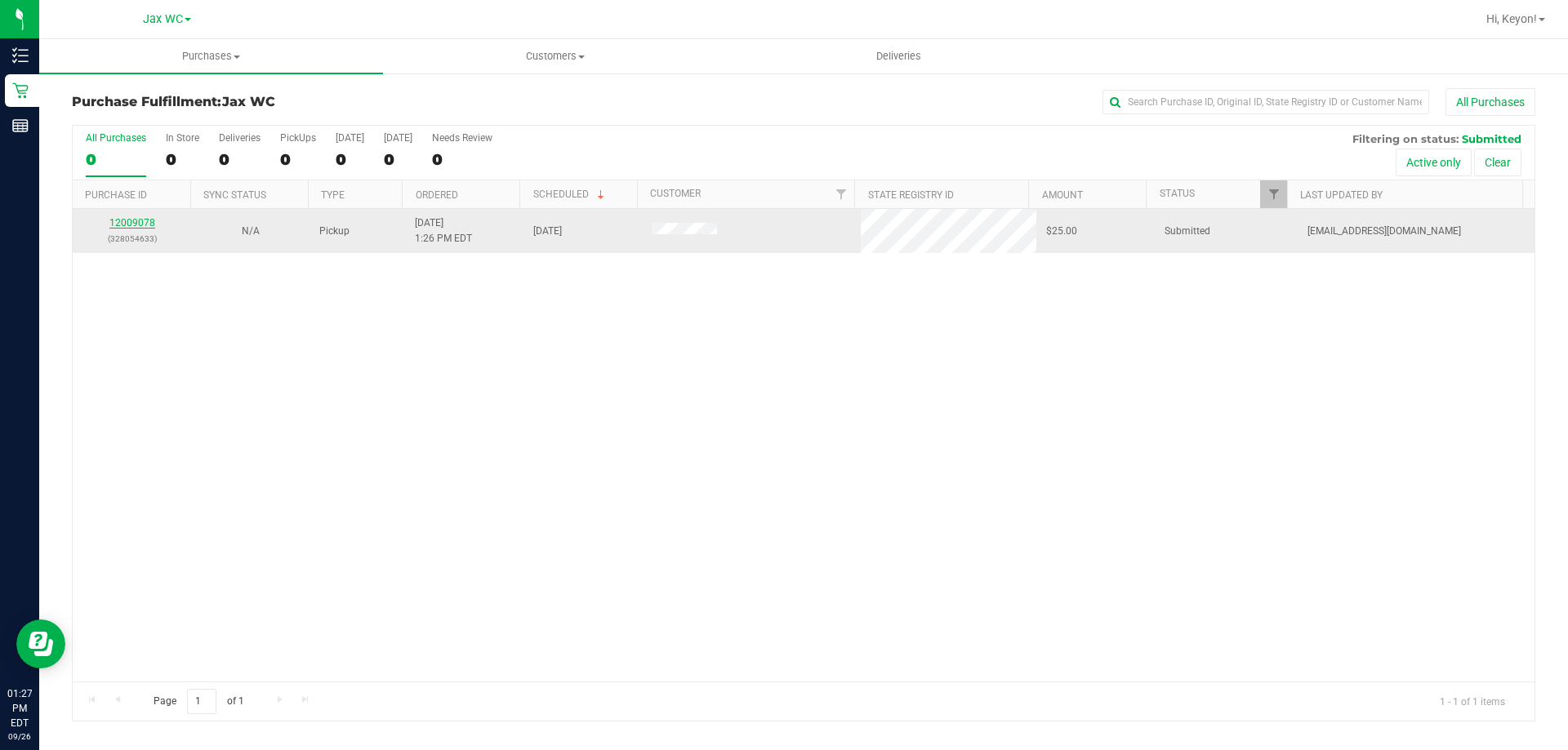
click at [143, 226] on link "12009078" at bounding box center [132, 222] width 46 height 11
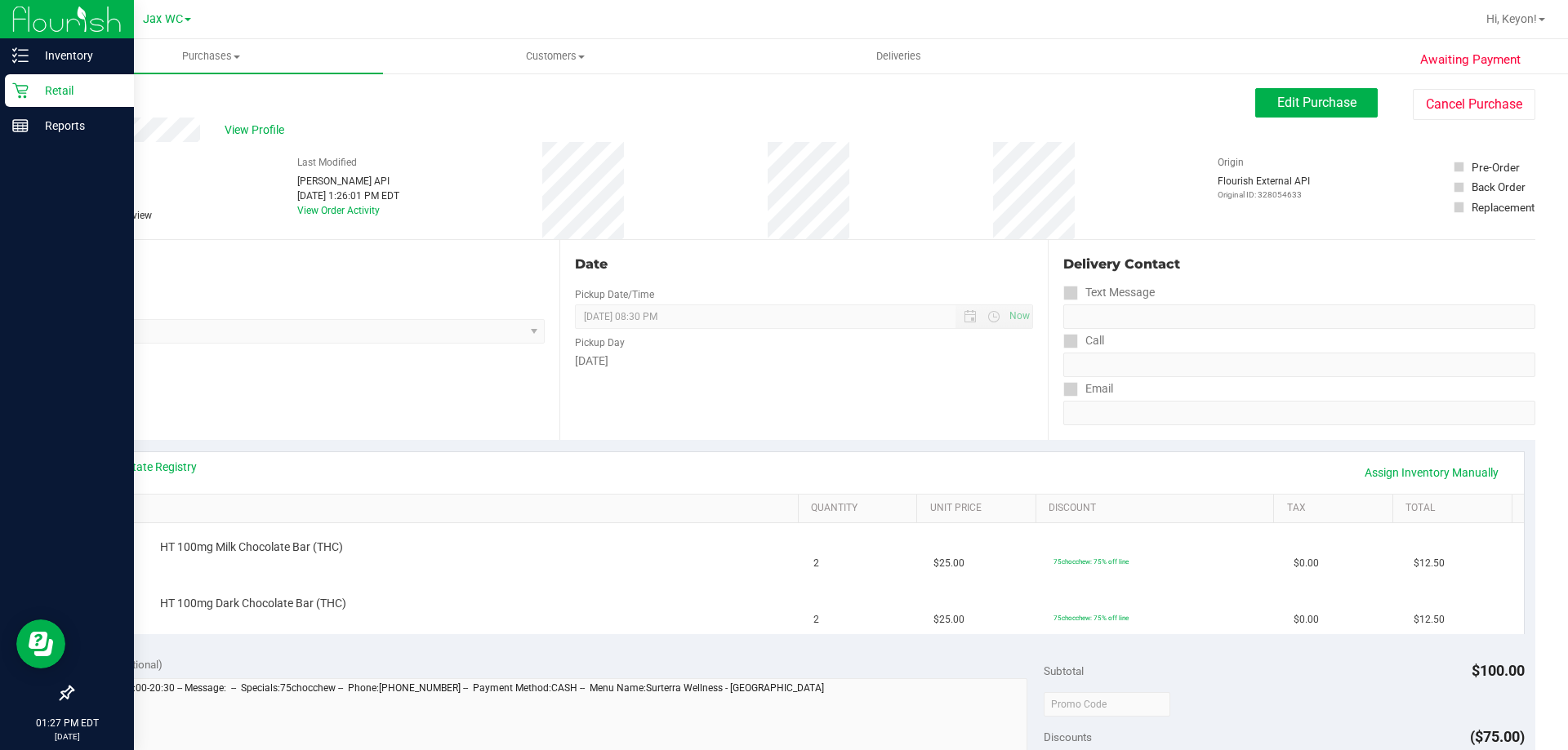
click at [13, 87] on icon at bounding box center [20, 90] width 16 height 16
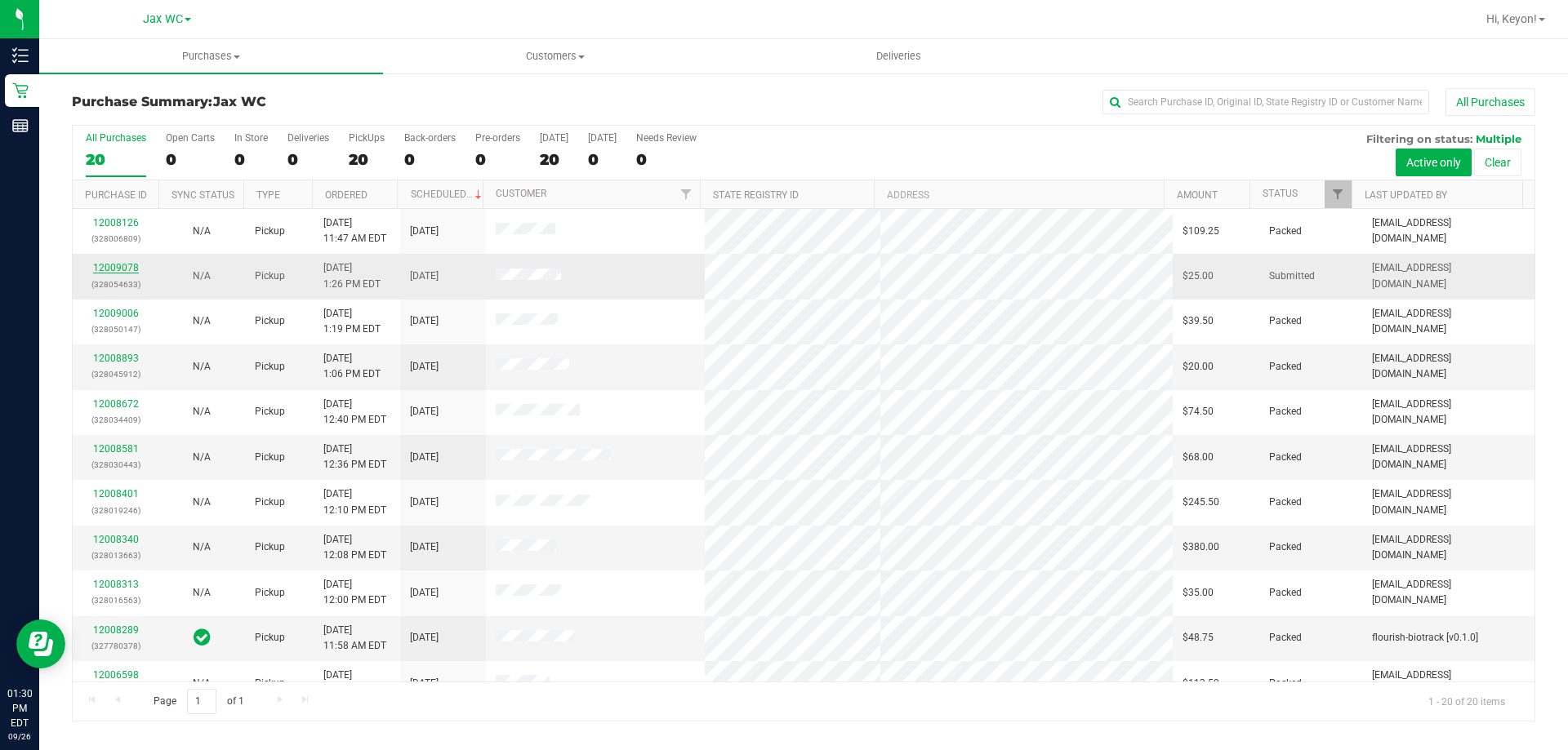
click at [119, 267] on link "12009078" at bounding box center [115, 267] width 46 height 11
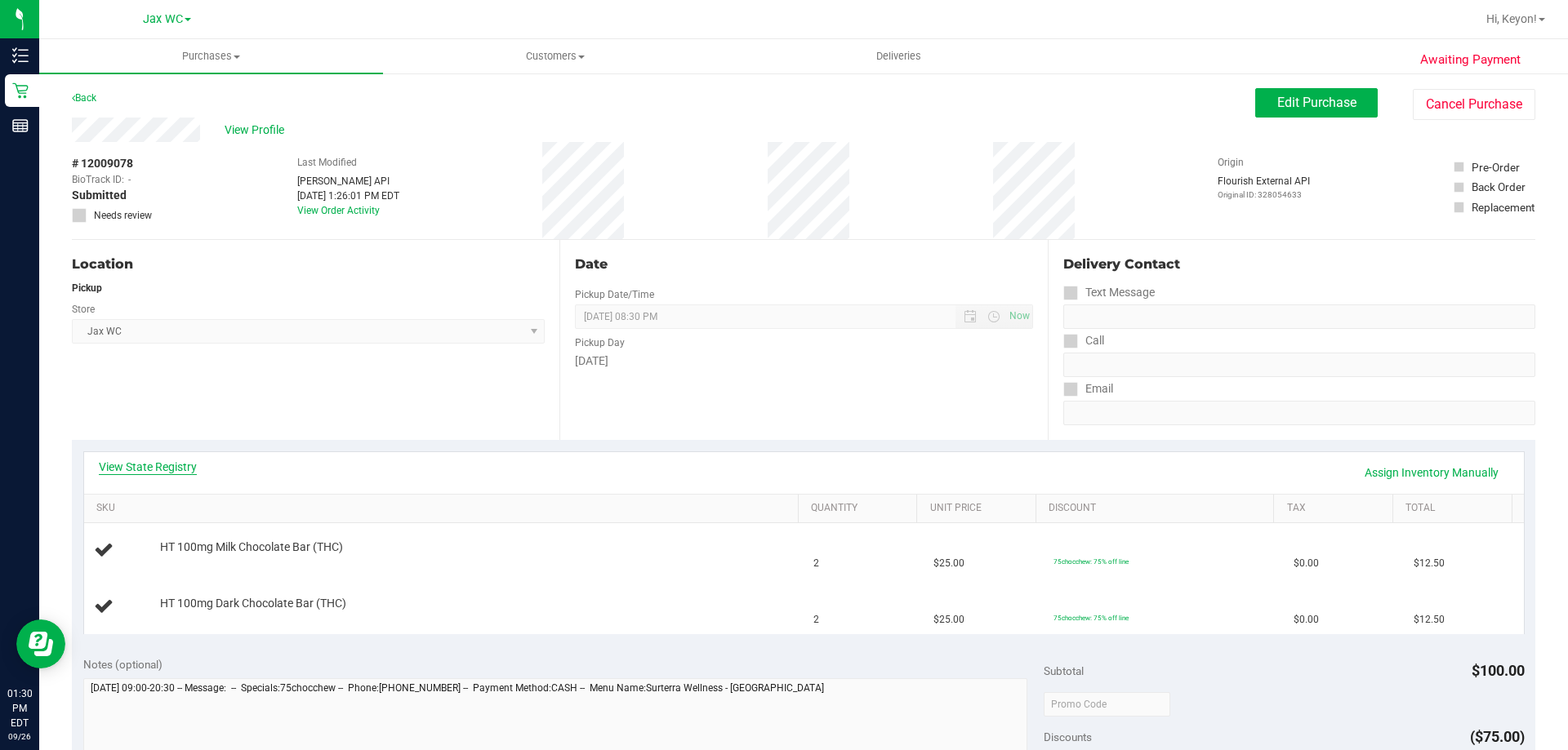
click at [168, 466] on link "View State Registry" at bounding box center [148, 467] width 98 height 16
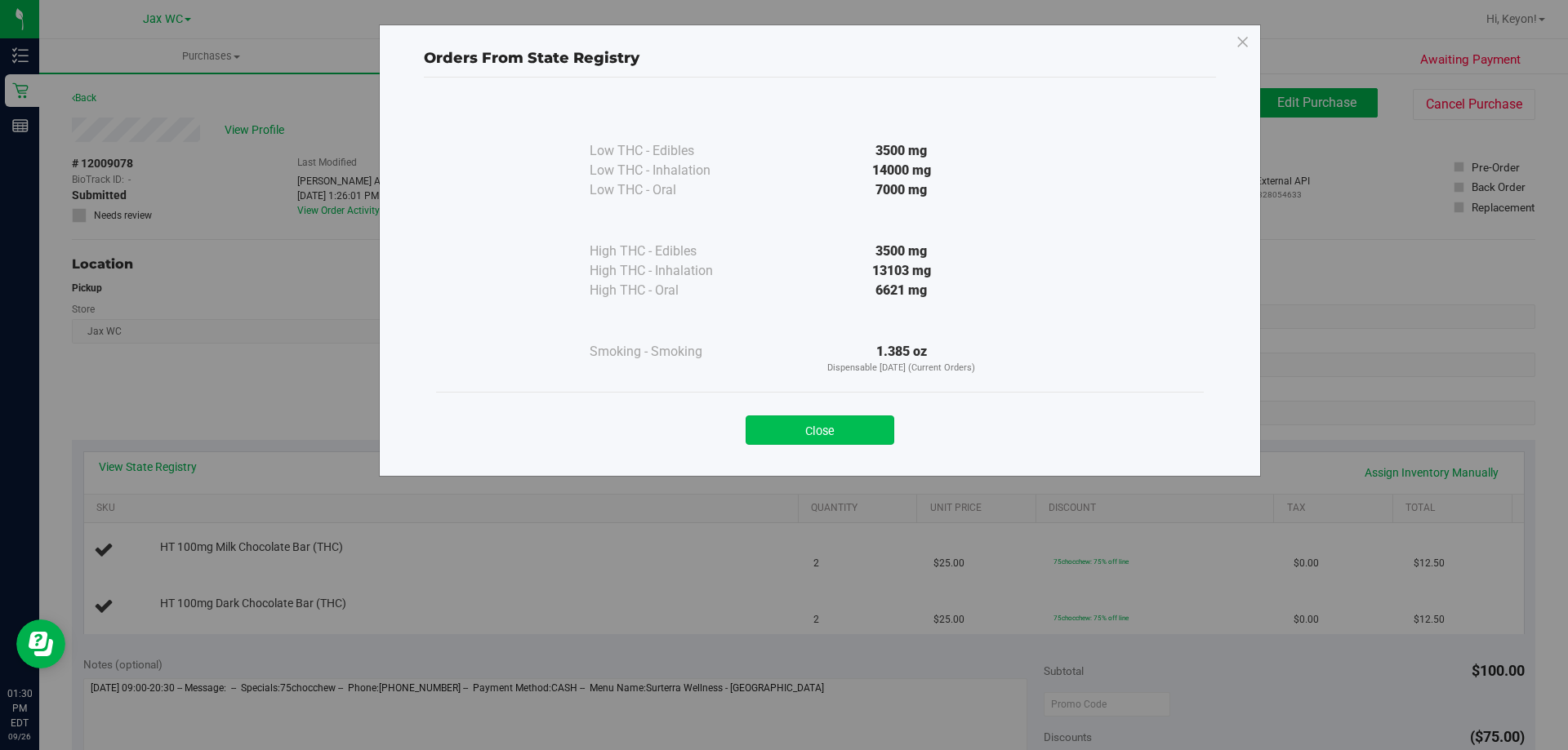
click at [844, 442] on button "Close" at bounding box center [820, 431] width 149 height 29
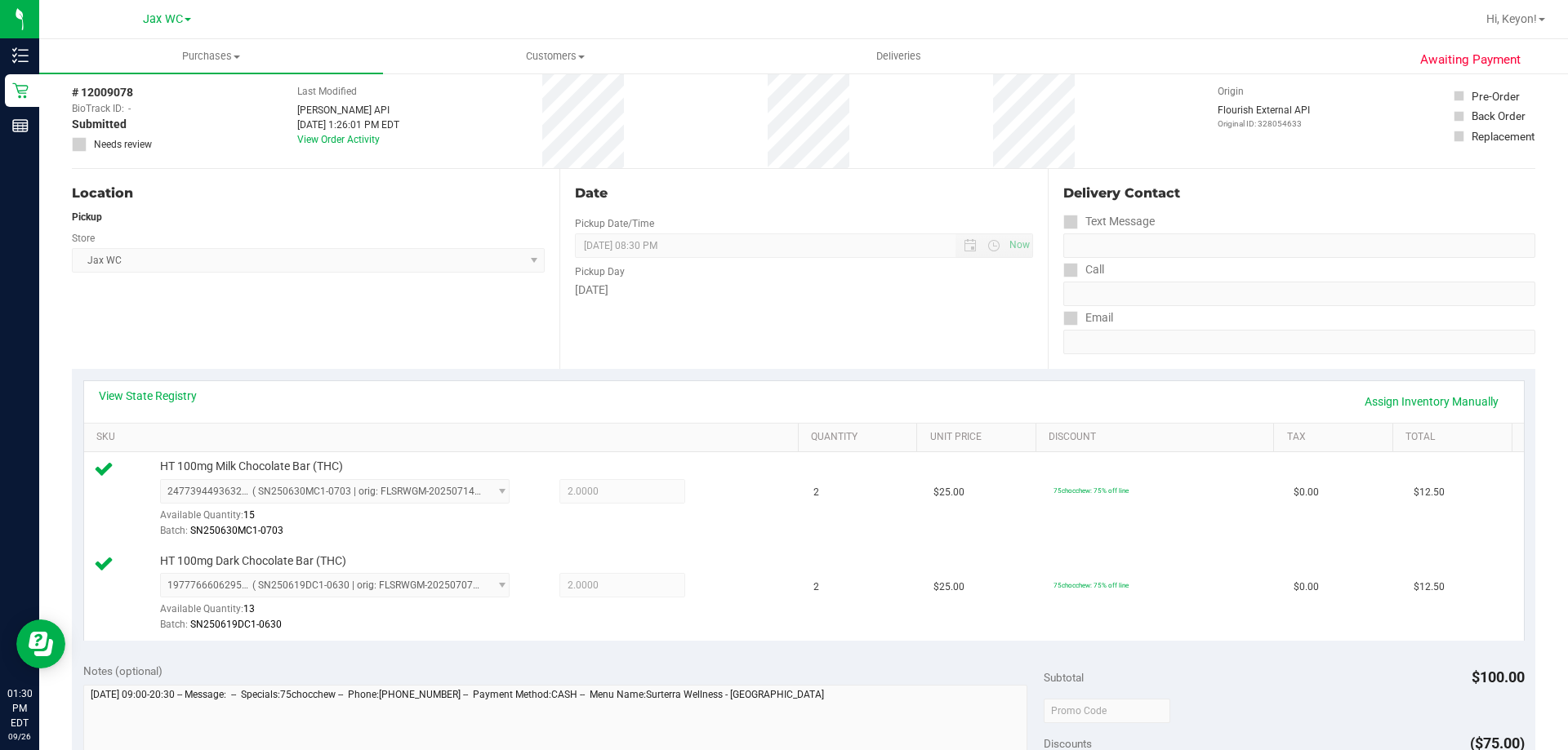
scroll to position [563, 0]
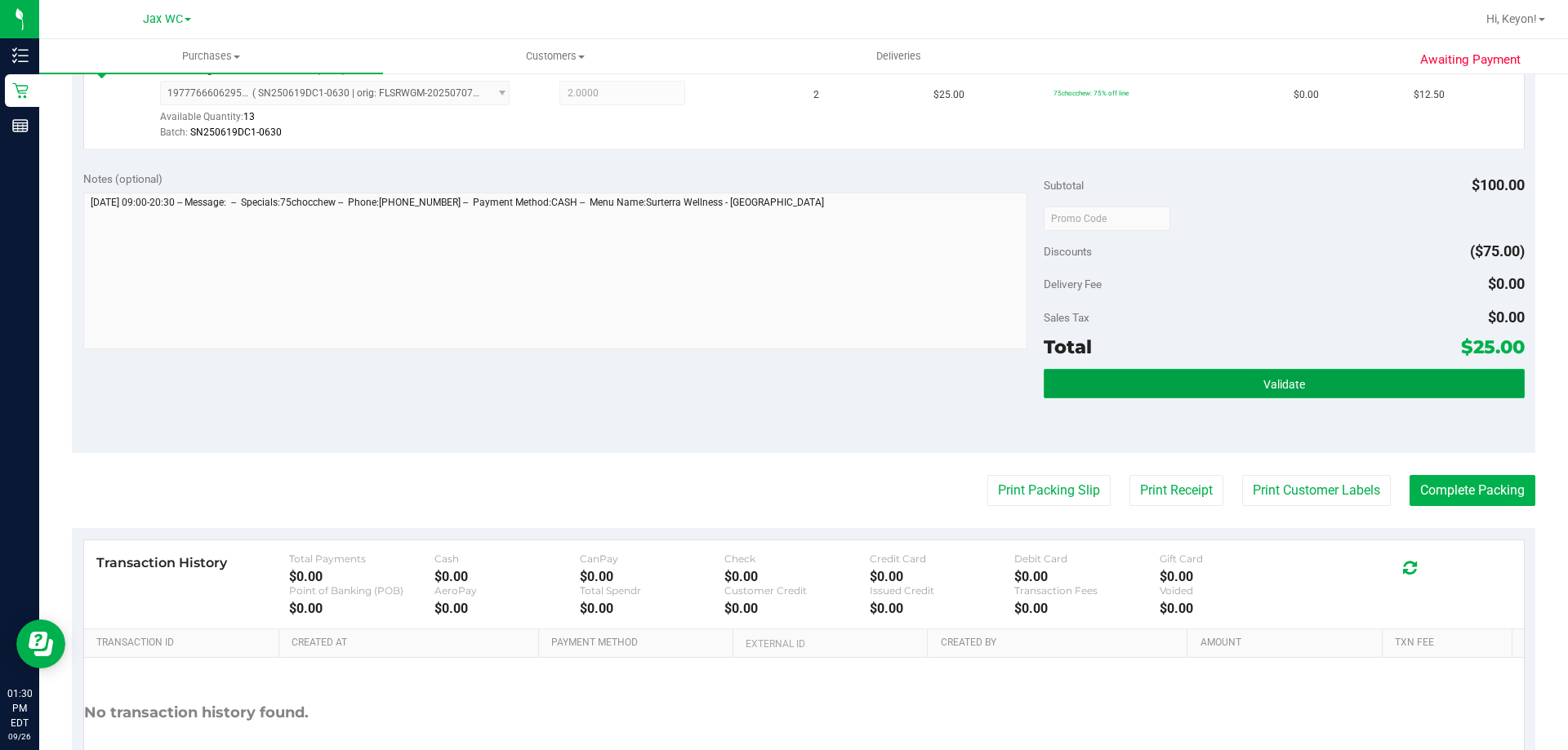
drag, startPoint x: 1385, startPoint y: 370, endPoint x: 1381, endPoint y: 381, distance: 11.7
click at [1383, 381] on button "Validate" at bounding box center [1284, 384] width 480 height 29
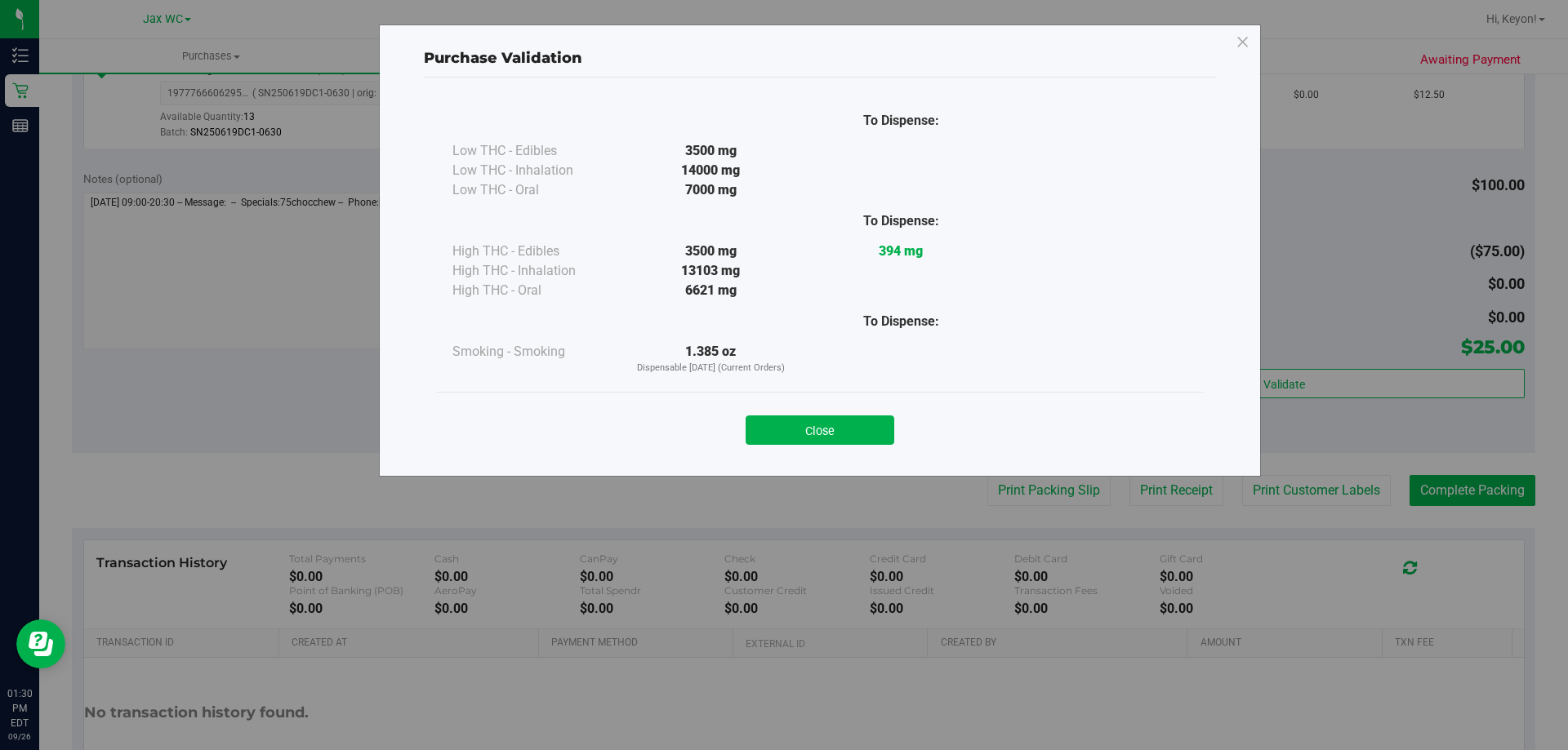
click at [850, 438] on button "Close" at bounding box center [820, 431] width 149 height 29
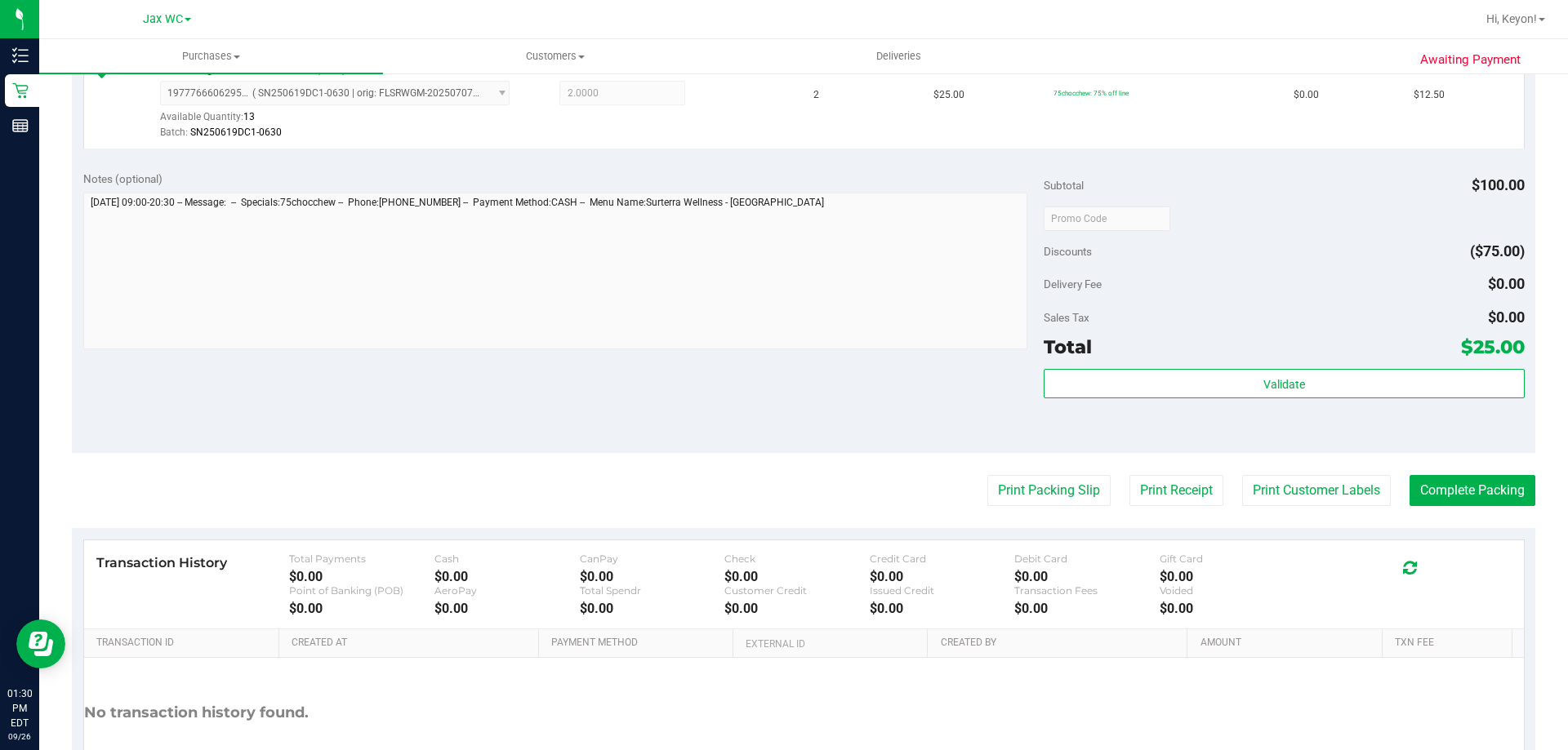
click at [1020, 476] on purchase-details "Back Edit Purchase Cancel Purchase View Profile # 12009078 BioTrack ID: - Submi…" at bounding box center [803, 179] width 1463 height 1309
click at [1021, 480] on button "Print Packing Slip" at bounding box center [1049, 491] width 123 height 31
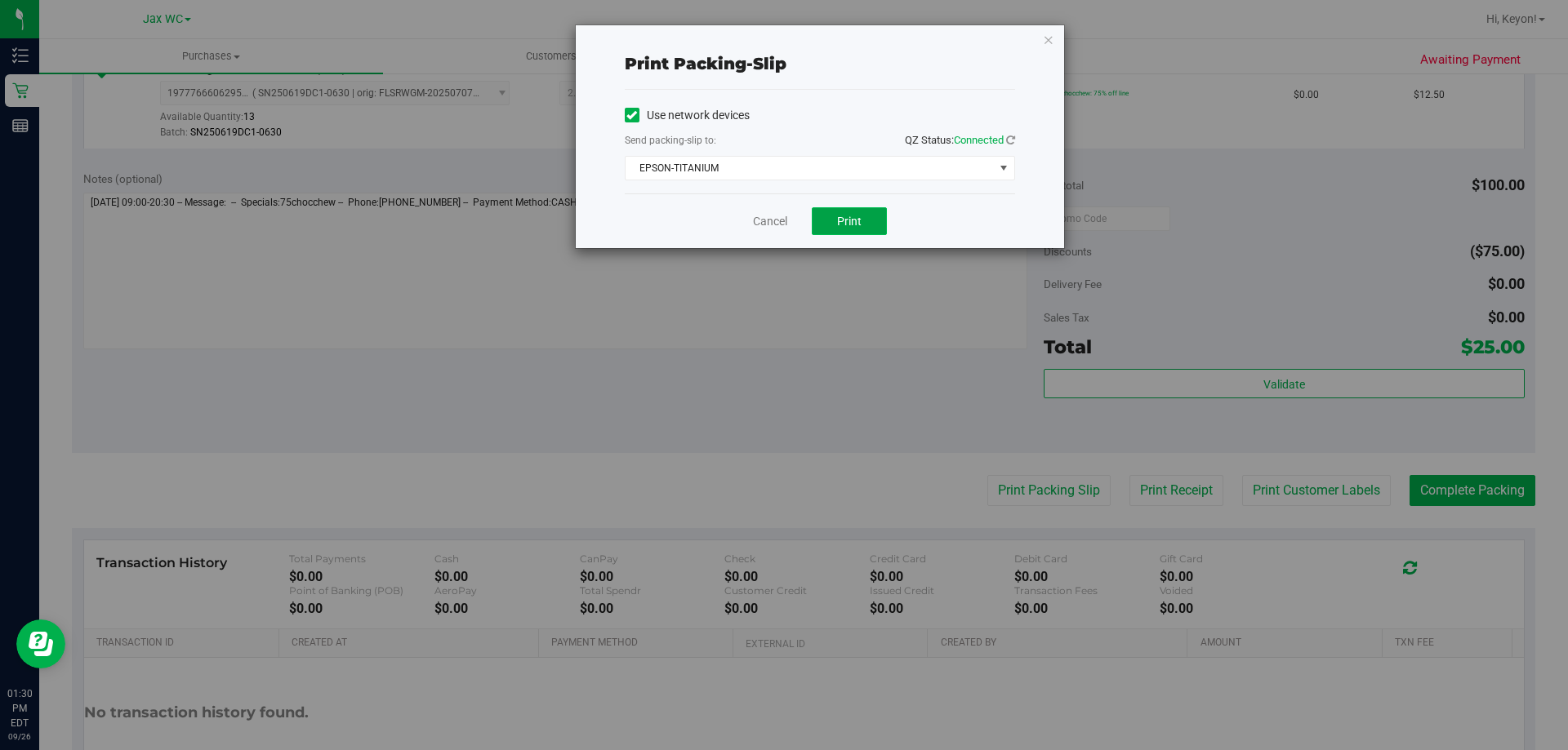
click at [883, 219] on button "Print" at bounding box center [849, 221] width 75 height 28
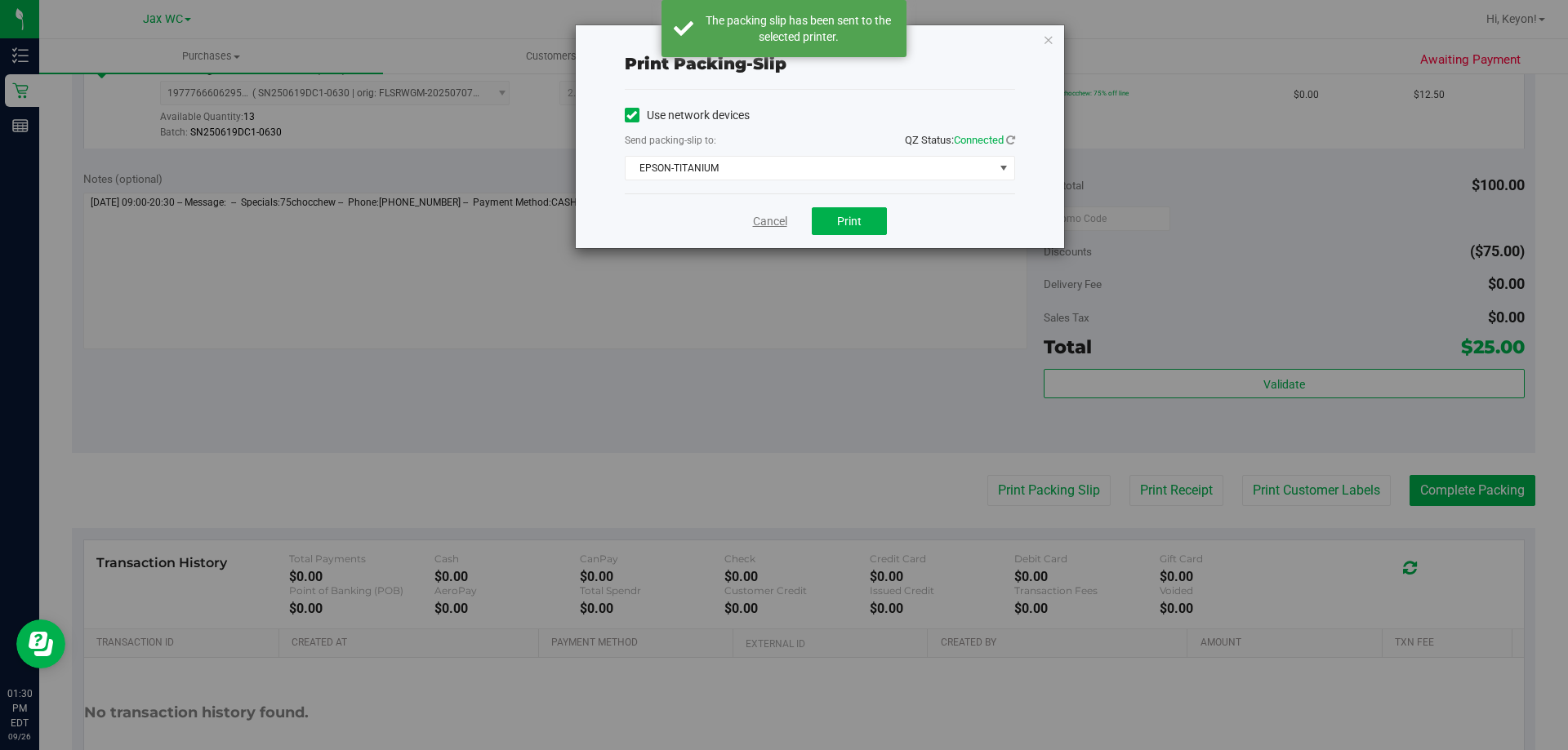
click at [769, 221] on link "Cancel" at bounding box center [770, 222] width 34 height 17
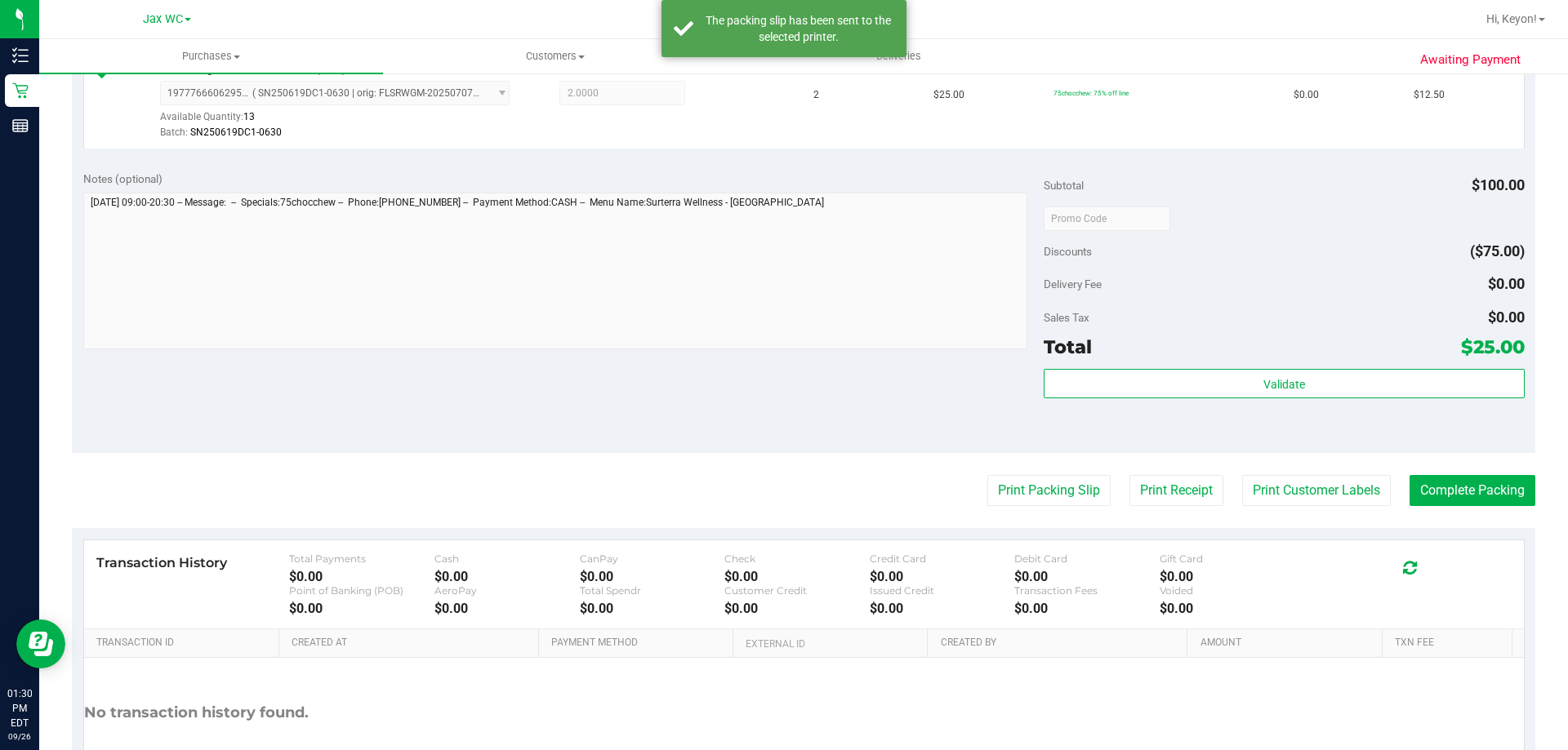
drag, startPoint x: 790, startPoint y: 422, endPoint x: 843, endPoint y: 406, distance: 55.4
click at [791, 422] on div "Notes (optional) Subtotal $100.00 Discounts ($75.00) Delivery Fee $0.00 Sales T…" at bounding box center [803, 306] width 1463 height 294
click at [886, 403] on div "Notes (optional) Subtotal $100.00 Discounts ($75.00) Delivery Fee $0.00 Sales T…" at bounding box center [803, 306] width 1463 height 294
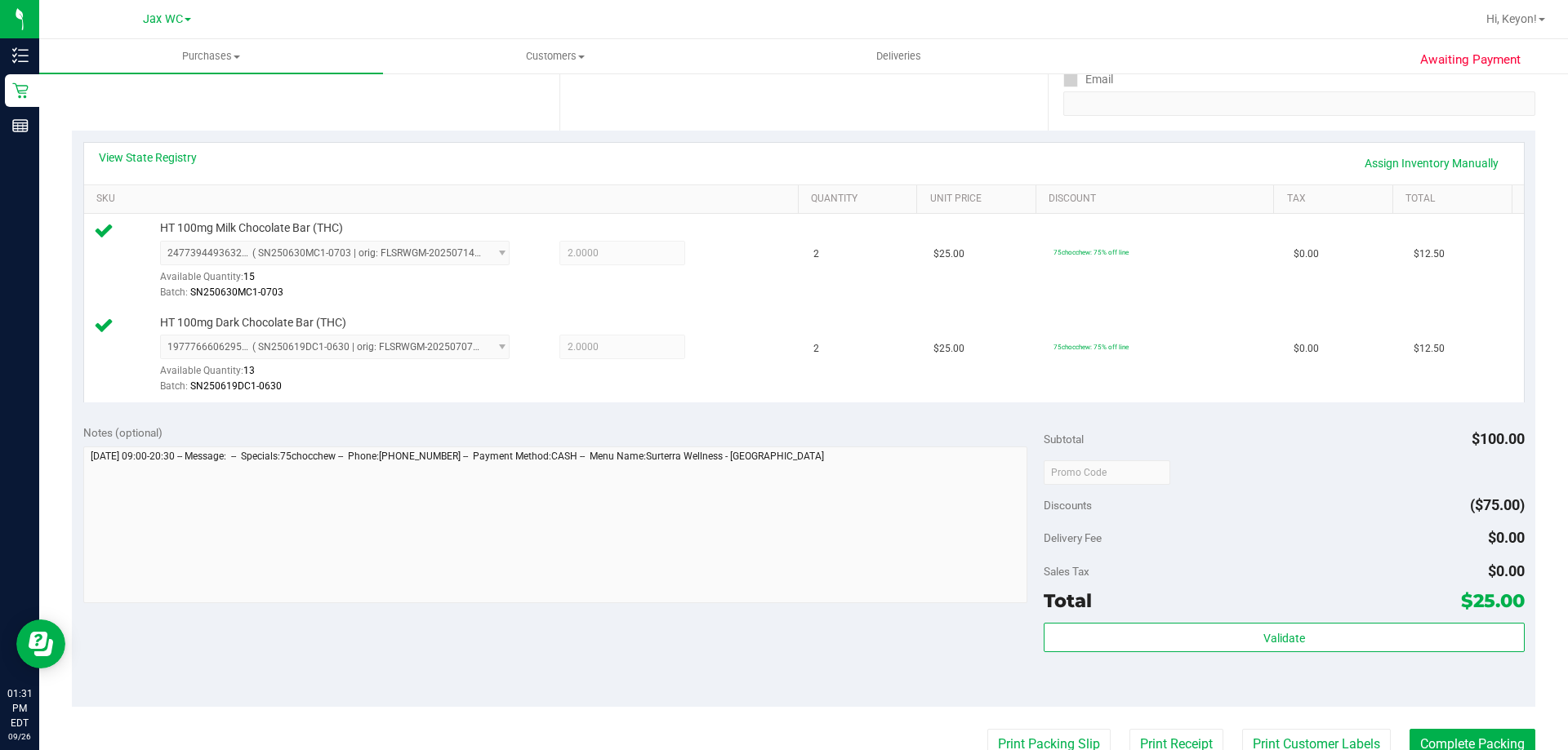
scroll to position [460, 0]
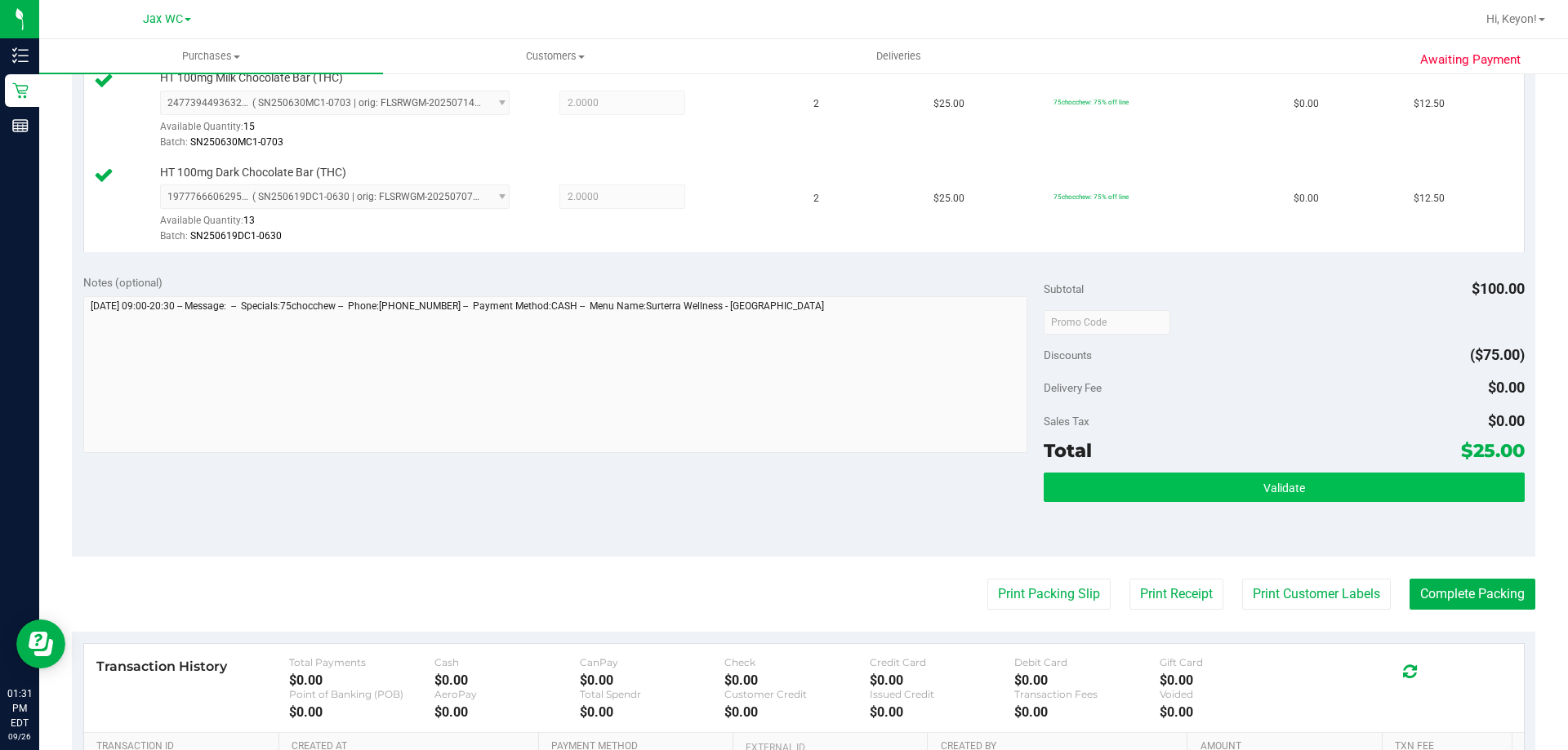
drag, startPoint x: 1360, startPoint y: 512, endPoint x: 1361, endPoint y: 496, distance: 16.0
click at [1360, 510] on div "Validate" at bounding box center [1284, 509] width 480 height 73
drag, startPoint x: 1361, startPoint y: 496, endPoint x: 1362, endPoint y: 484, distance: 12.0
click at [1361, 497] on button "Validate" at bounding box center [1284, 487] width 480 height 29
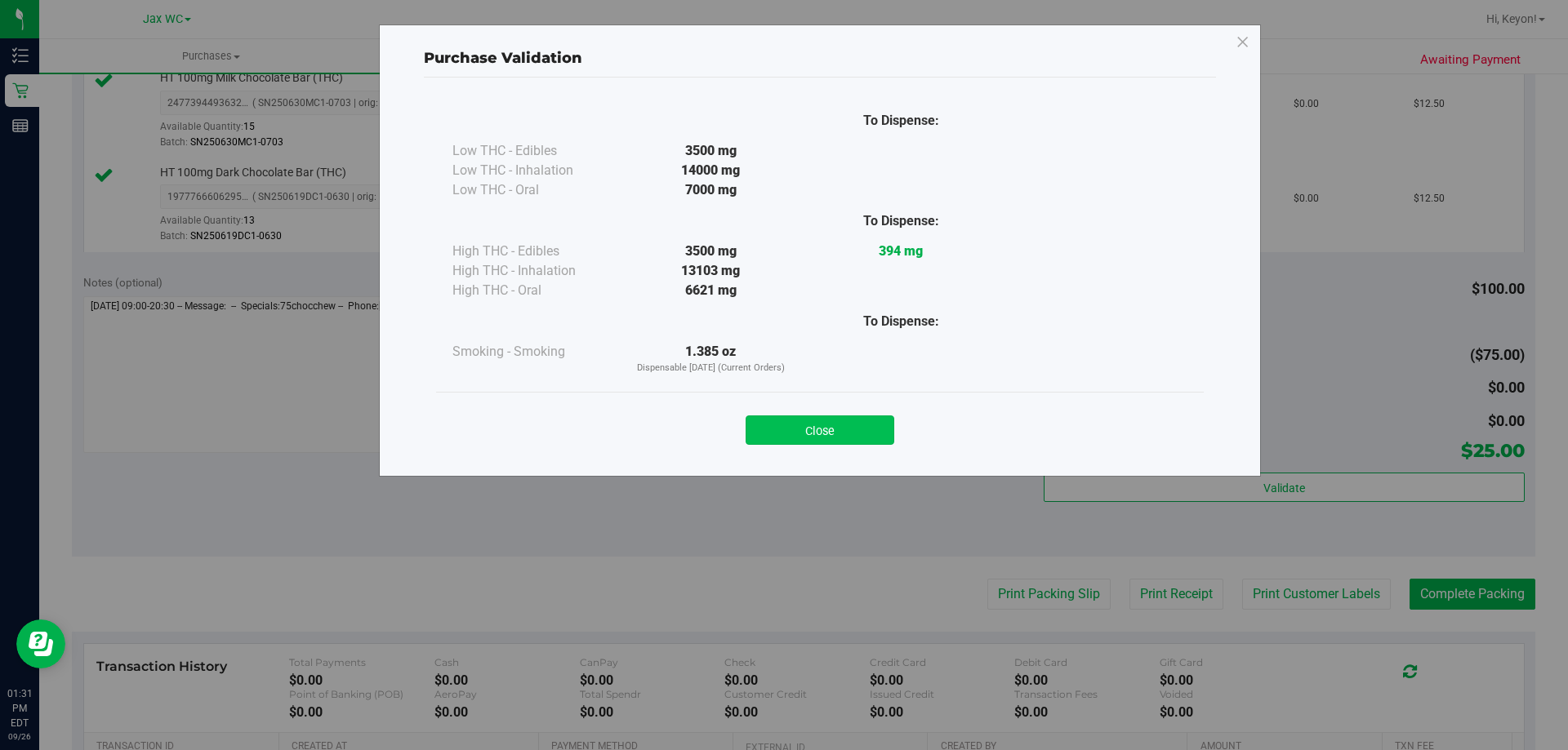
click at [821, 434] on button "Close" at bounding box center [820, 431] width 149 height 29
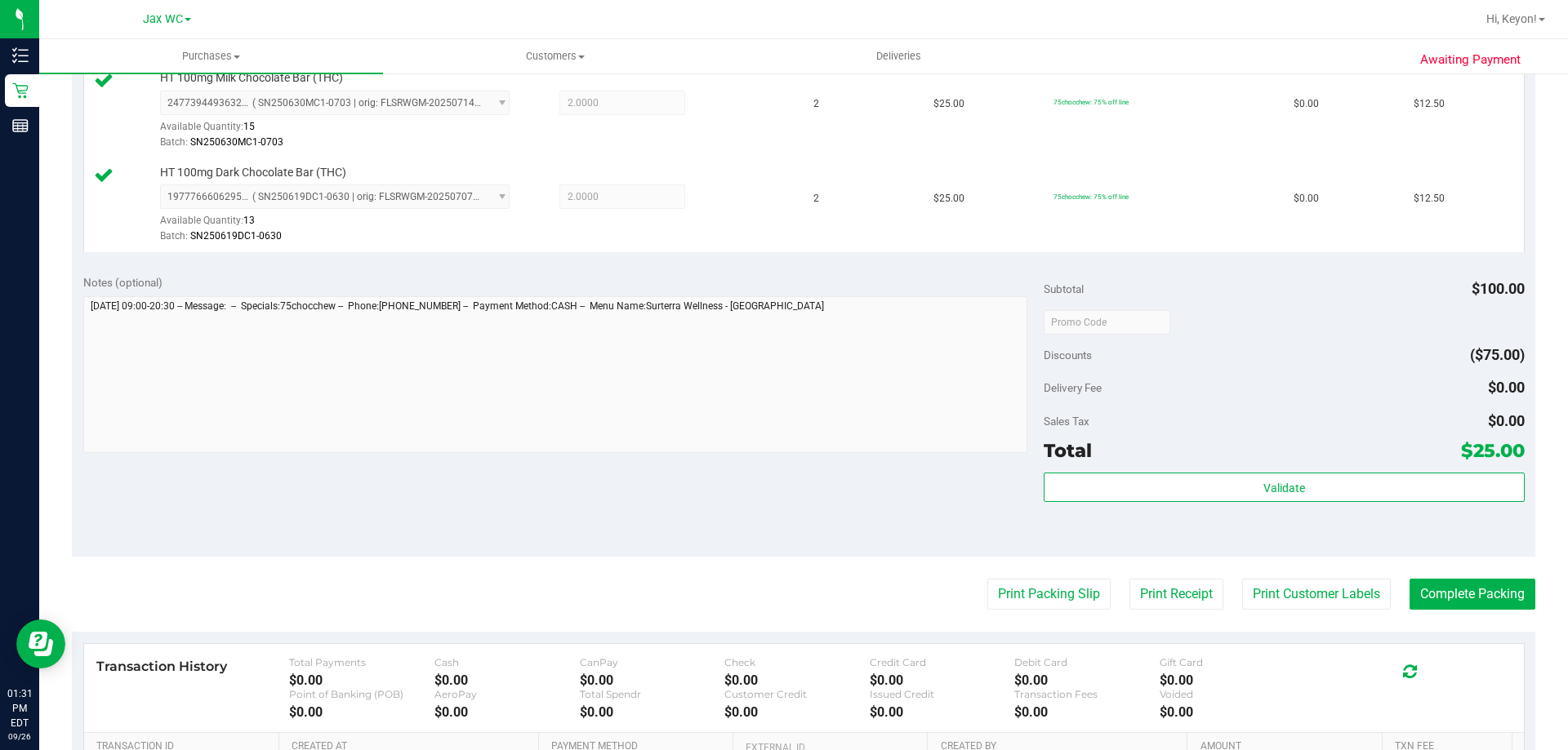
scroll to position [571, 0]
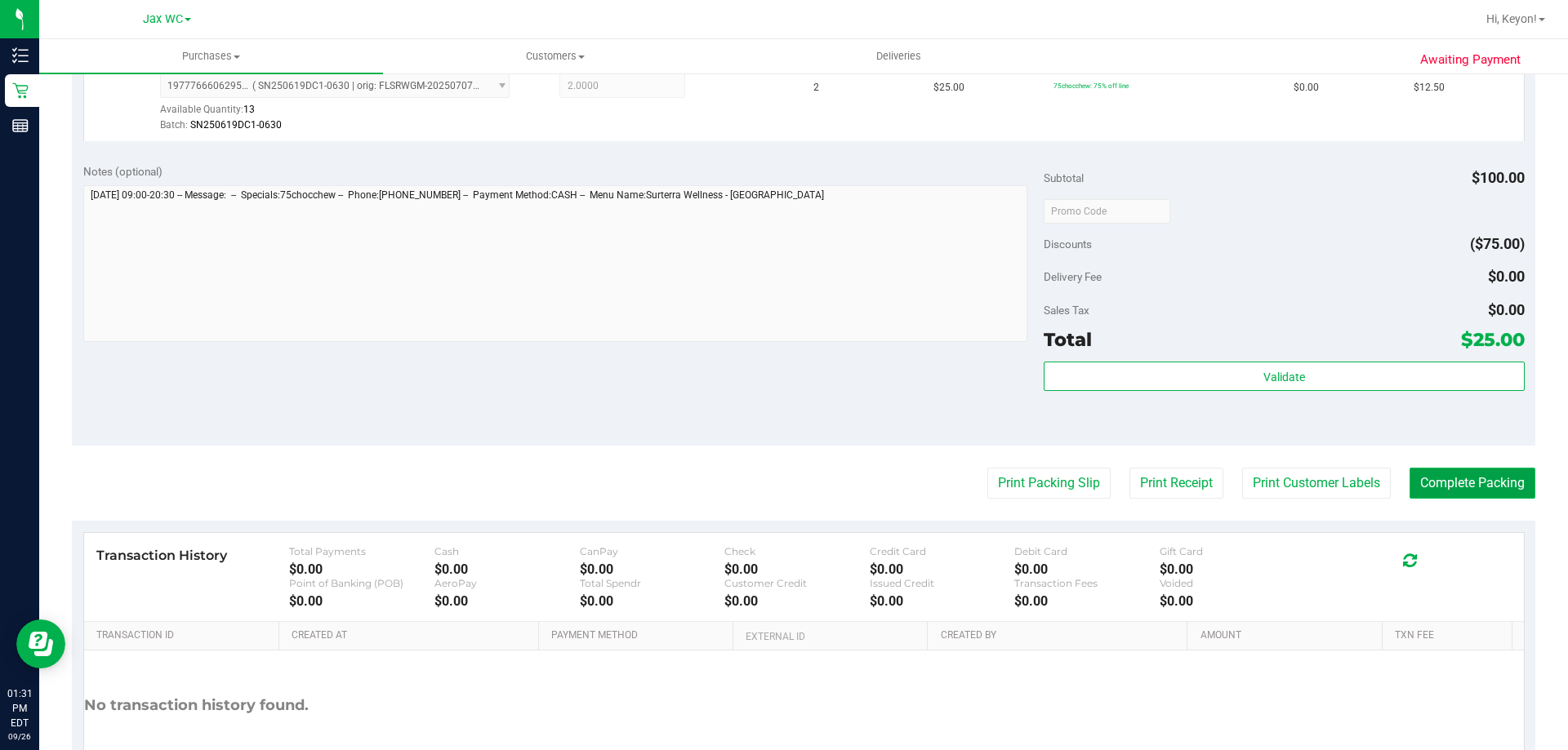
click at [1491, 476] on button "Complete Packing" at bounding box center [1472, 483] width 126 height 31
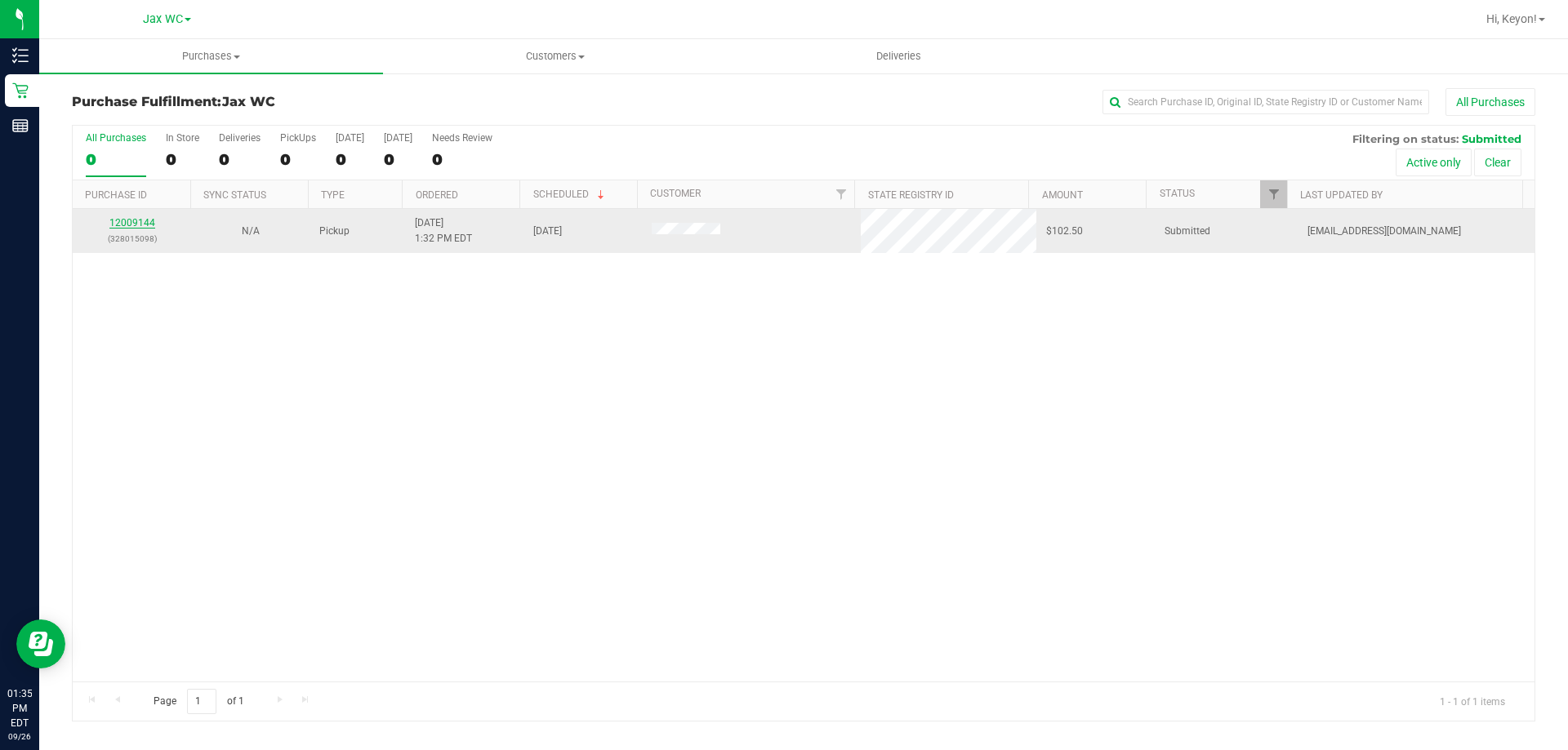
click at [133, 226] on link "12009144" at bounding box center [132, 222] width 46 height 11
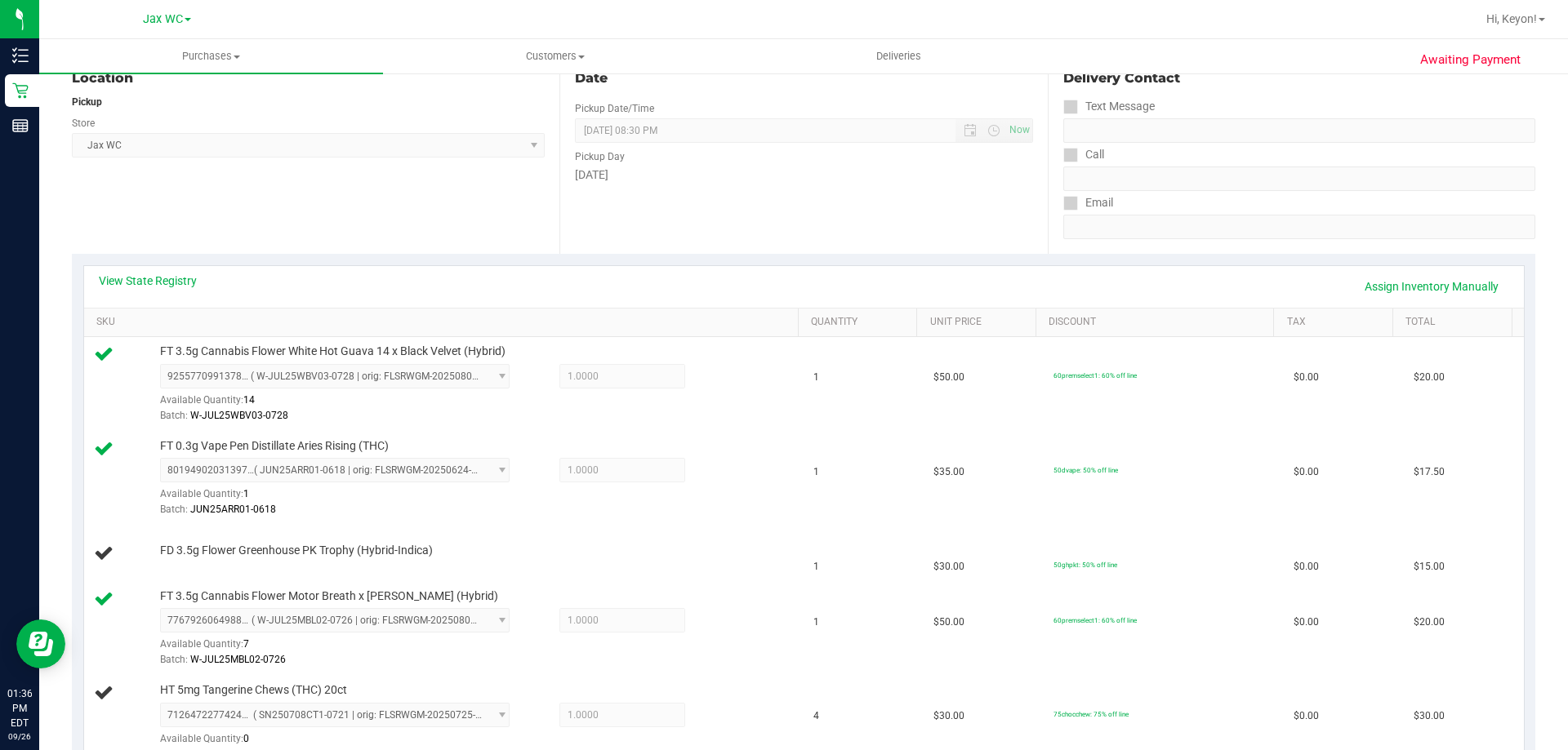
scroll to position [773, 0]
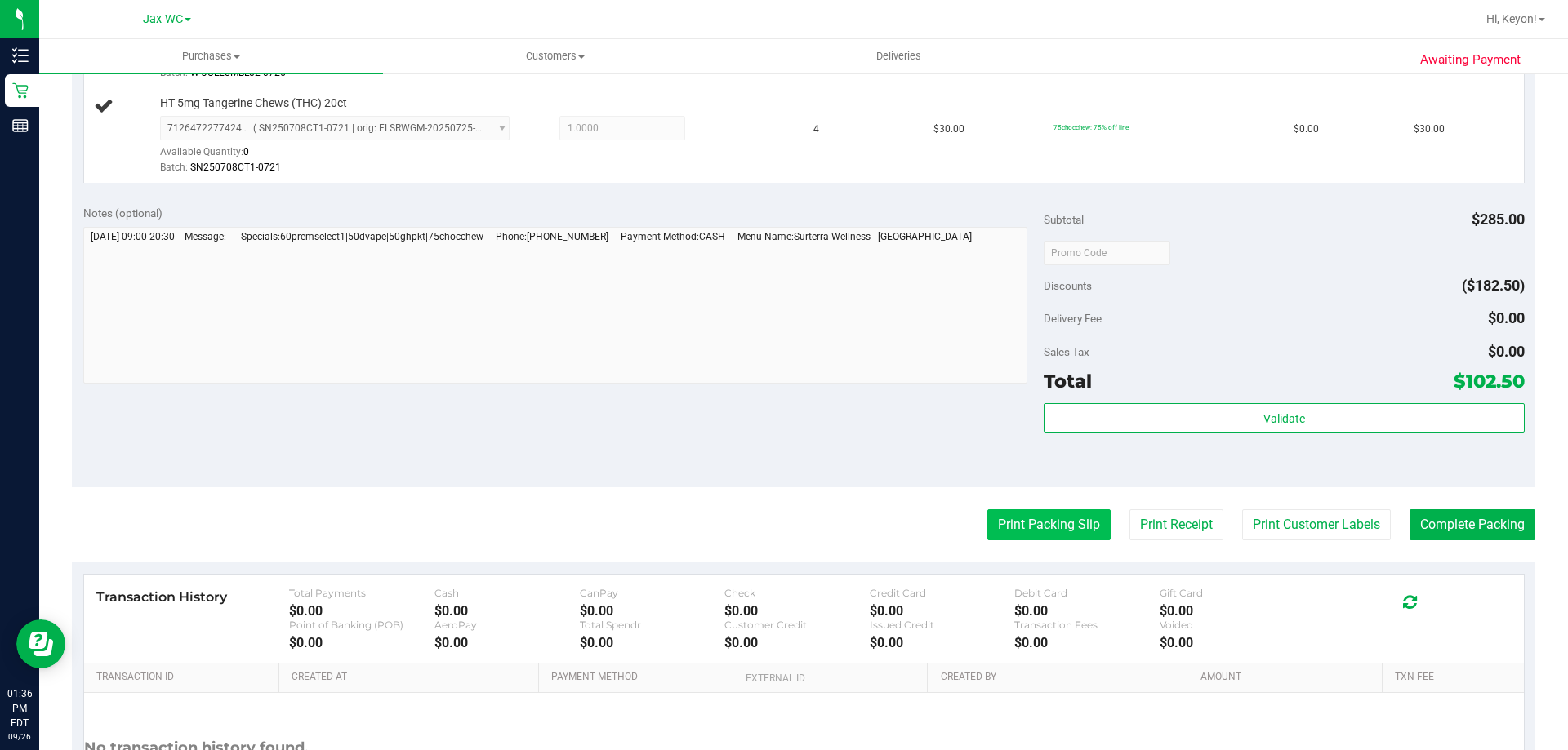
click at [1057, 516] on button "Print Packing Slip" at bounding box center [1049, 525] width 123 height 31
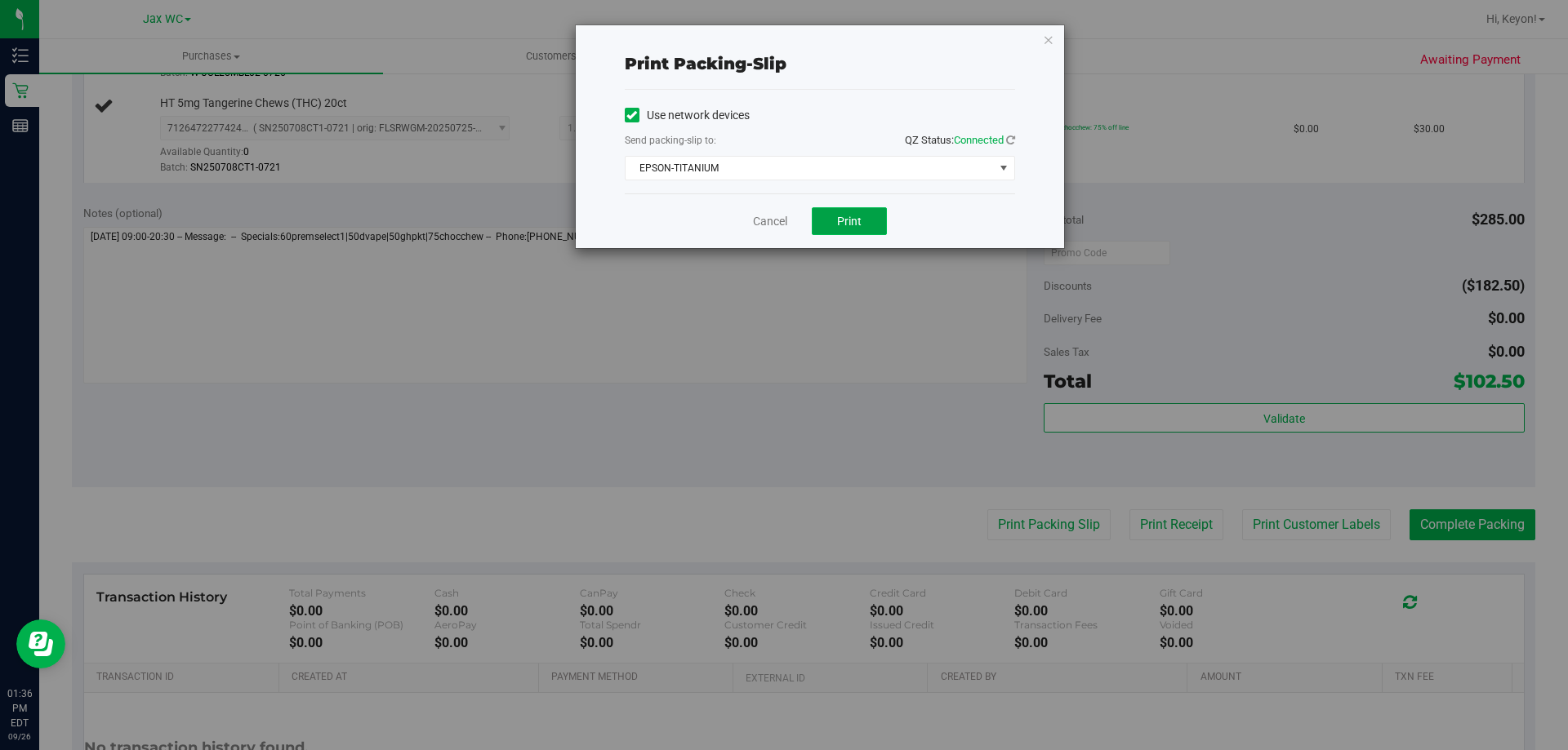
click at [843, 230] on button "Print" at bounding box center [849, 221] width 75 height 28
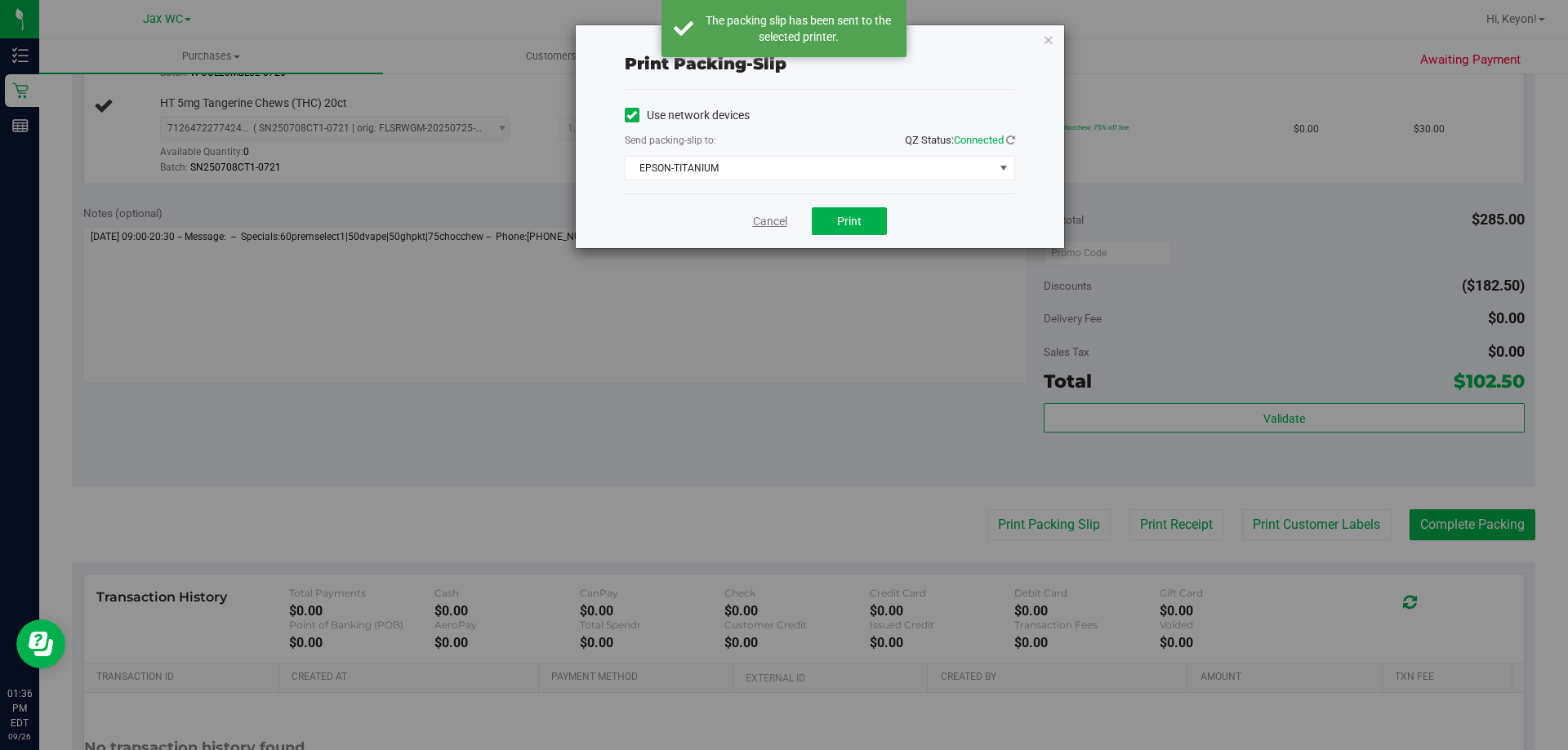
click at [779, 225] on link "Cancel" at bounding box center [770, 222] width 34 height 17
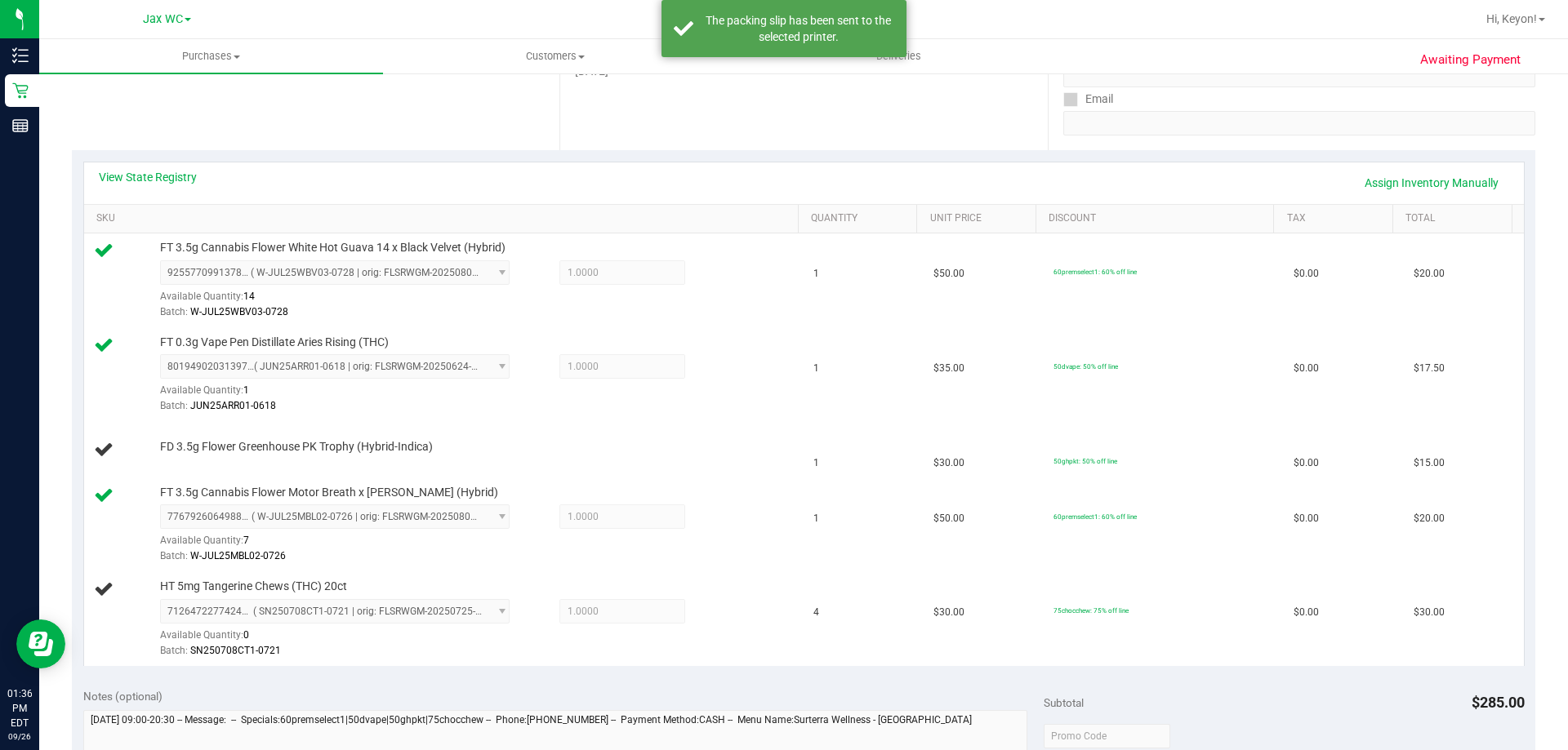
scroll to position [350, 0]
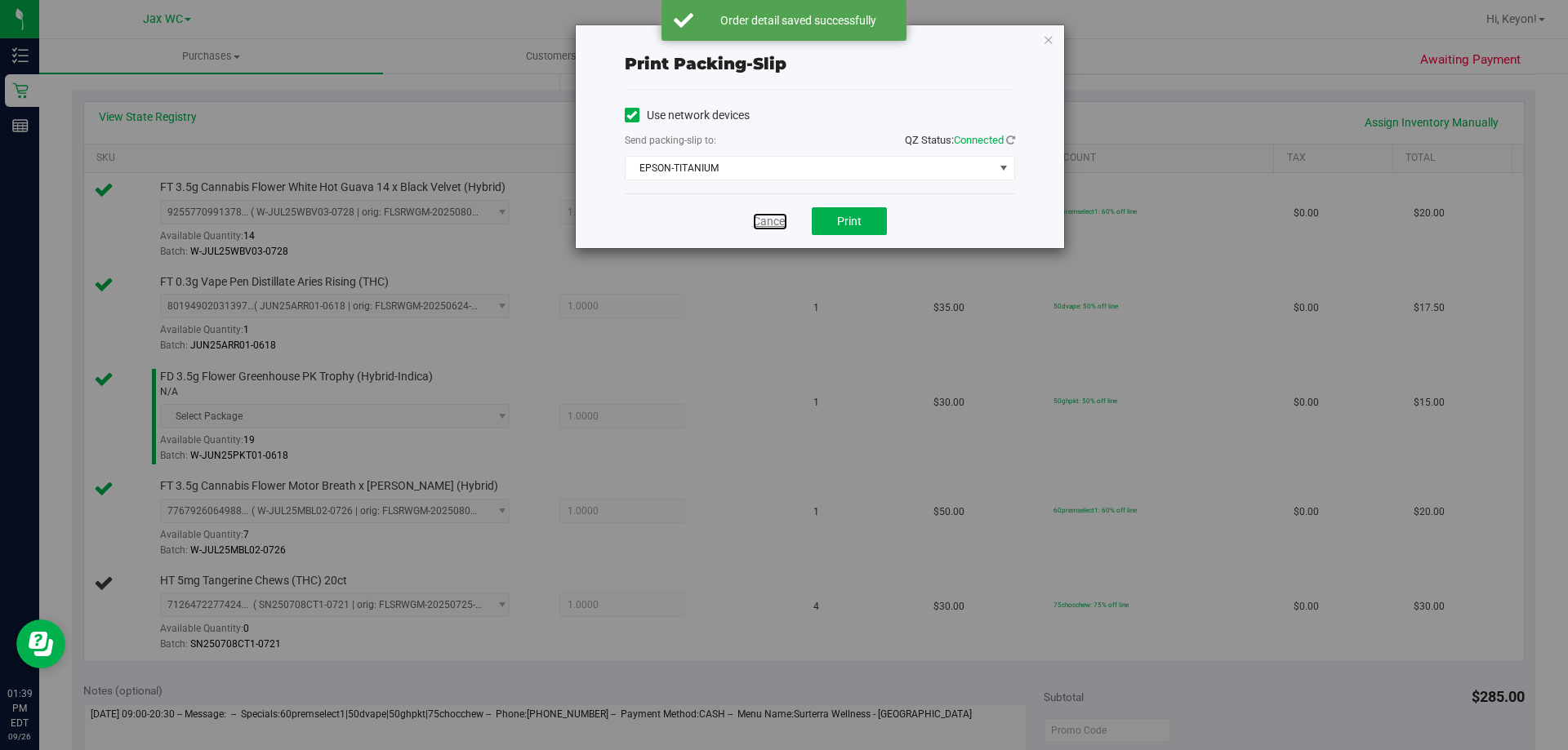
drag, startPoint x: 778, startPoint y: 226, endPoint x: 1008, endPoint y: 244, distance: 230.7
click at [778, 226] on link "Cancel" at bounding box center [770, 222] width 34 height 17
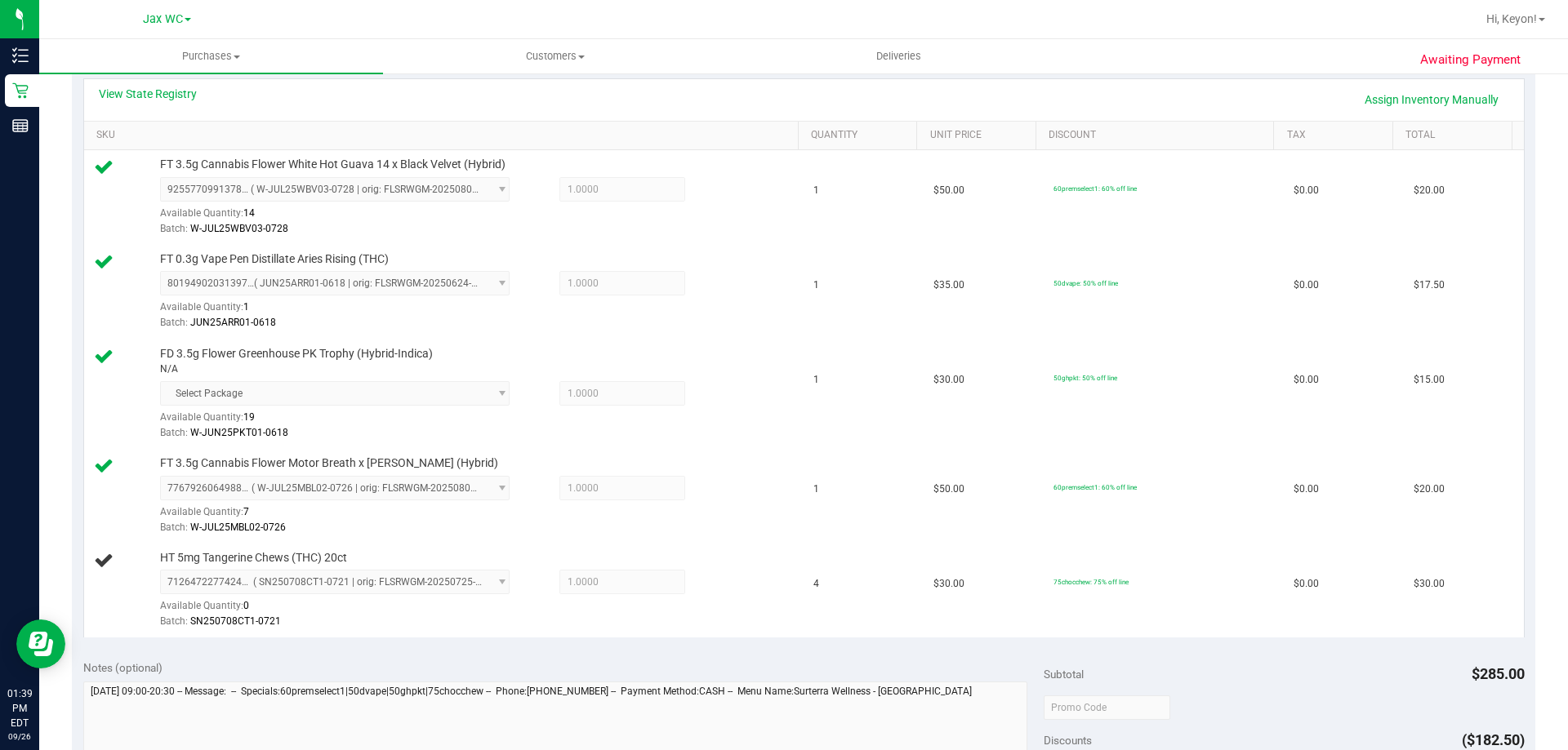
scroll to position [341, 0]
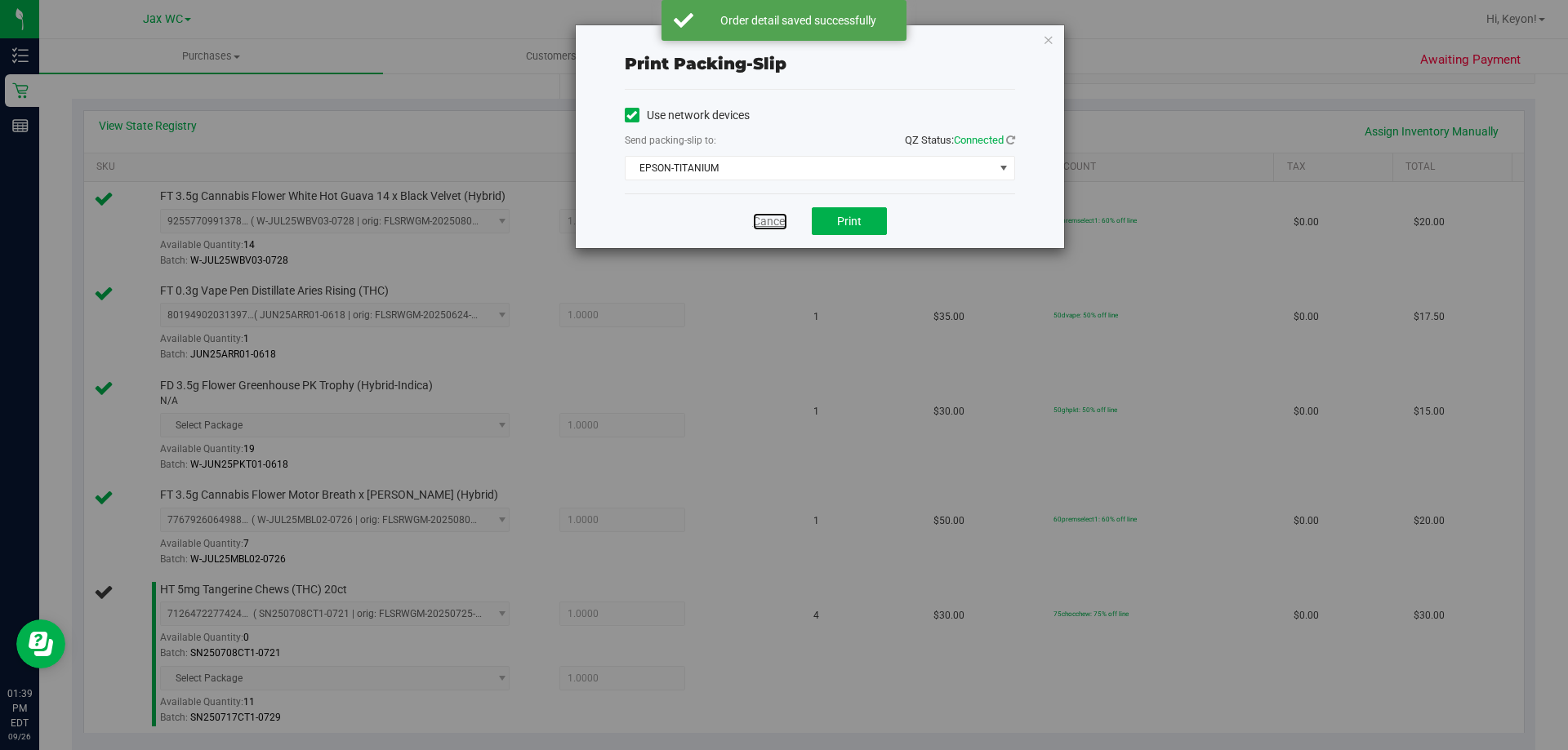
click at [772, 222] on link "Cancel" at bounding box center [770, 222] width 34 height 17
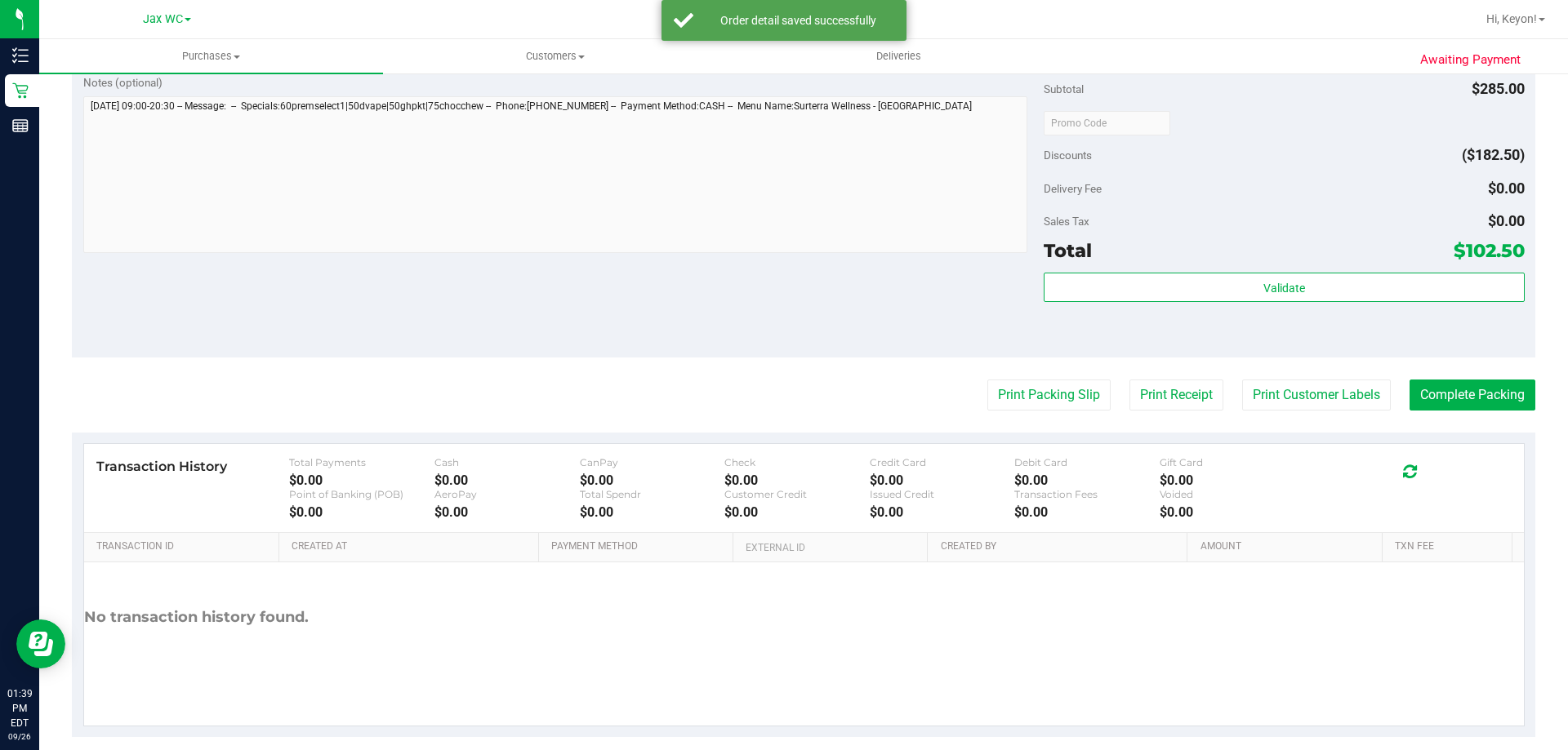
click at [988, 380] on button "Print Packing Slip" at bounding box center [1049, 395] width 123 height 31
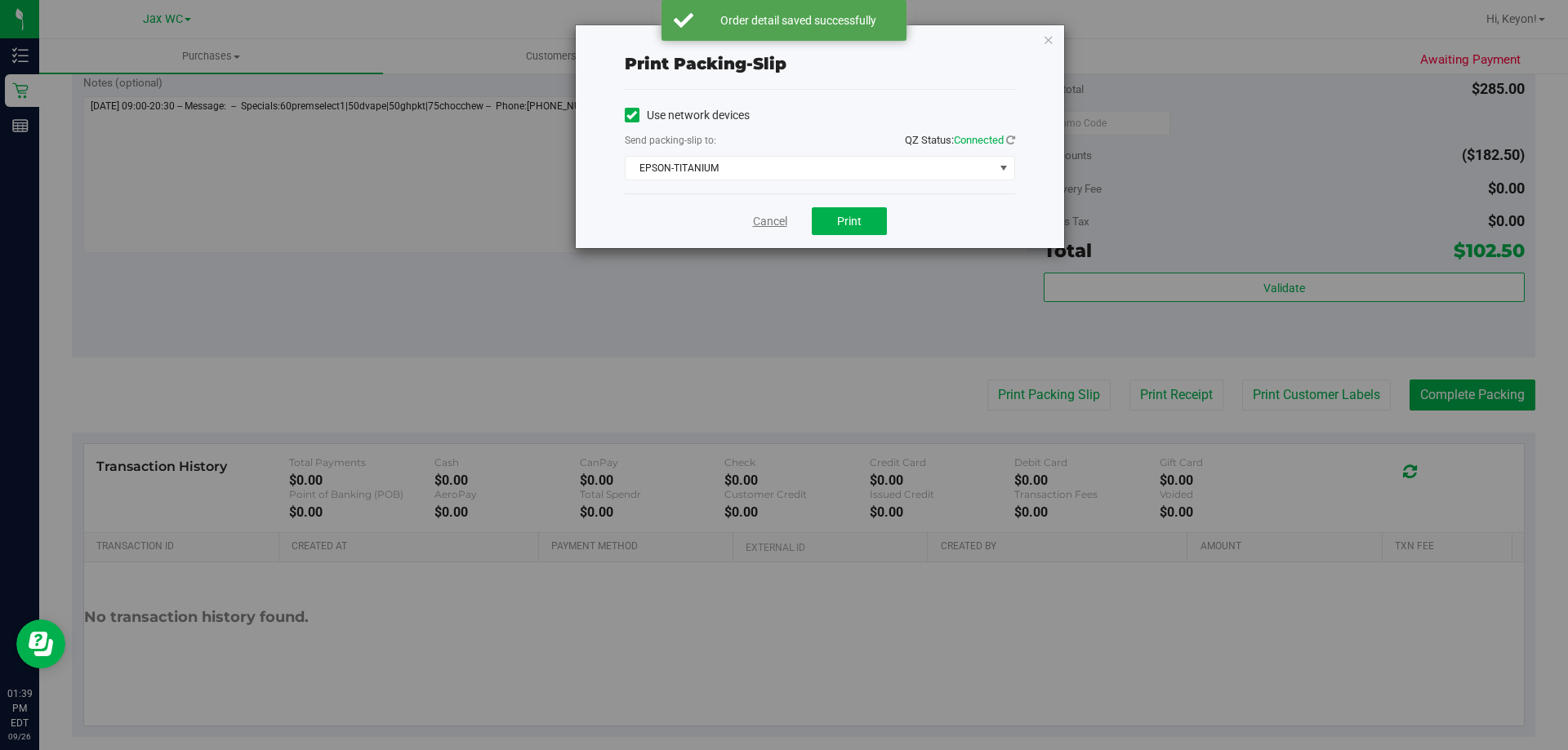
click at [770, 220] on link "Cancel" at bounding box center [770, 222] width 34 height 17
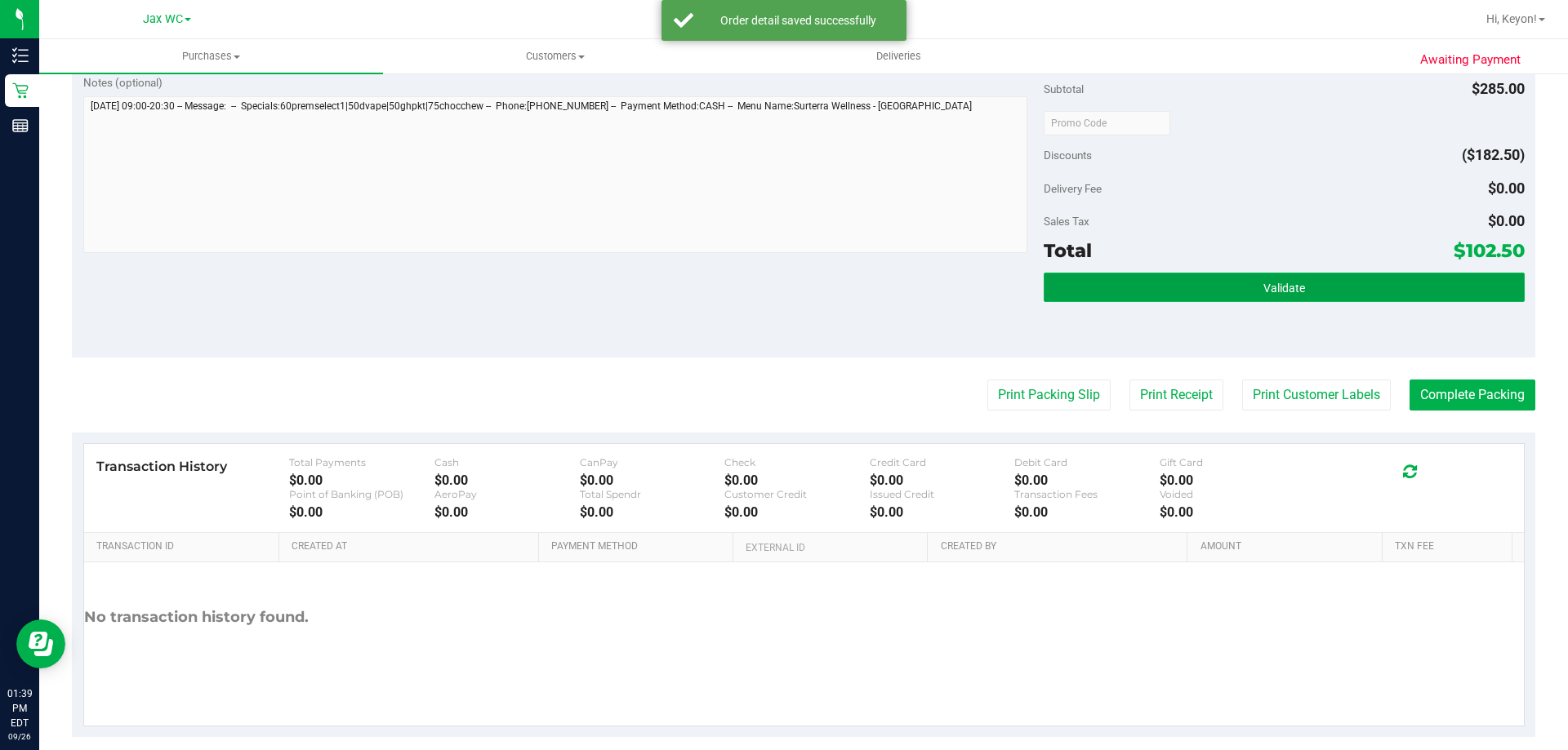
click at [1316, 291] on button "Validate" at bounding box center [1284, 288] width 480 height 29
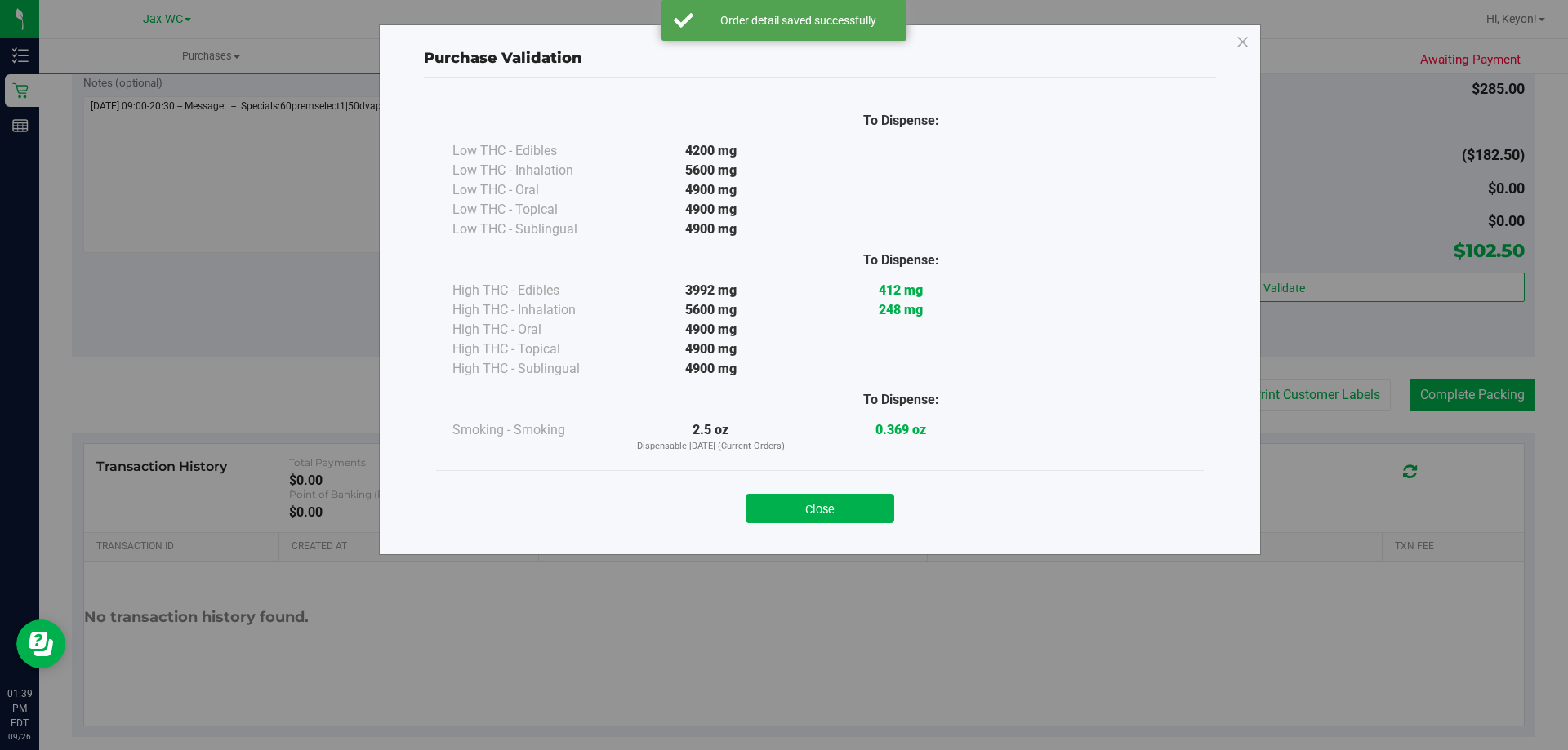
drag, startPoint x: 823, startPoint y: 518, endPoint x: 829, endPoint y: 500, distance: 19.0
click at [826, 516] on button "Close" at bounding box center [820, 509] width 149 height 29
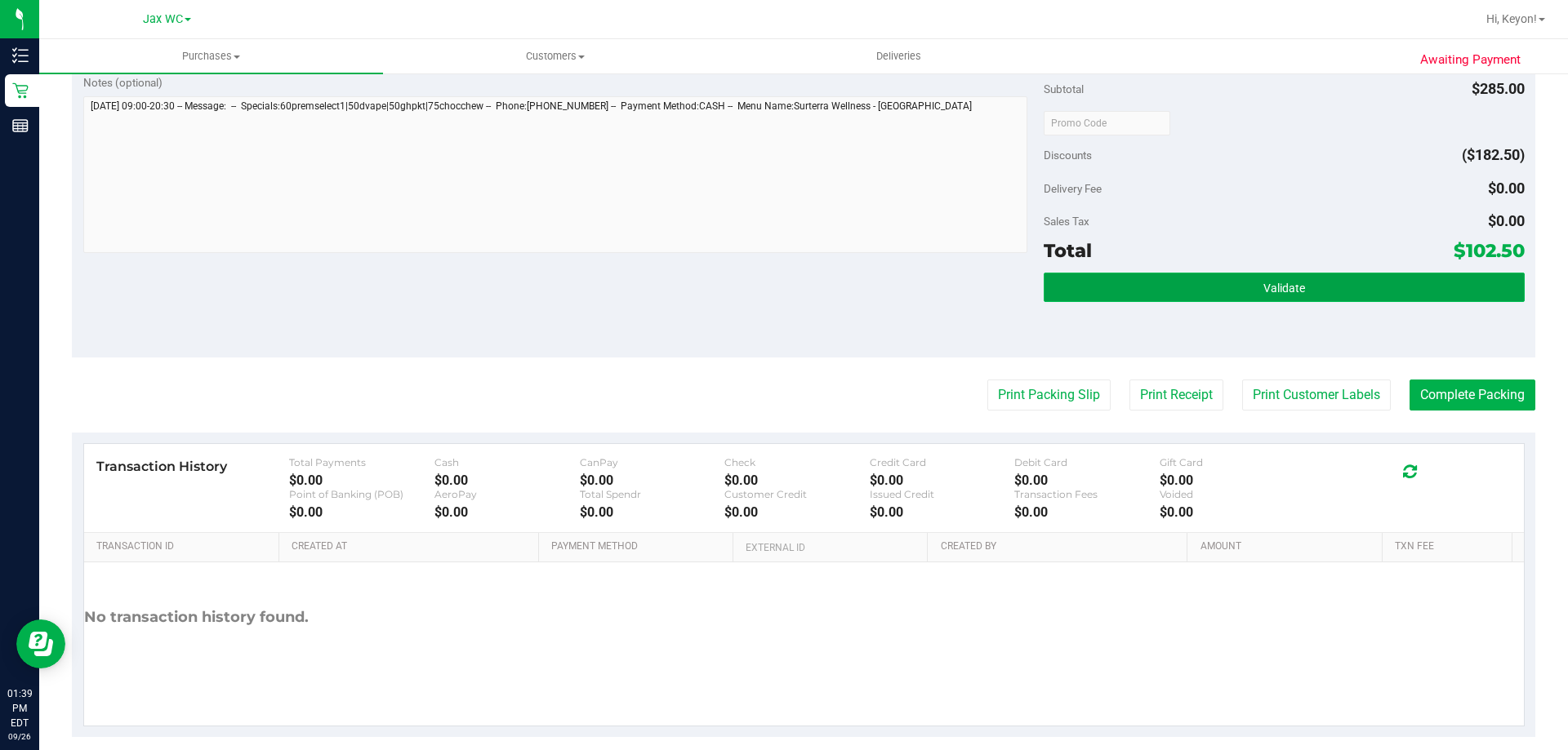
click at [1216, 278] on button "Validate" at bounding box center [1284, 288] width 480 height 29
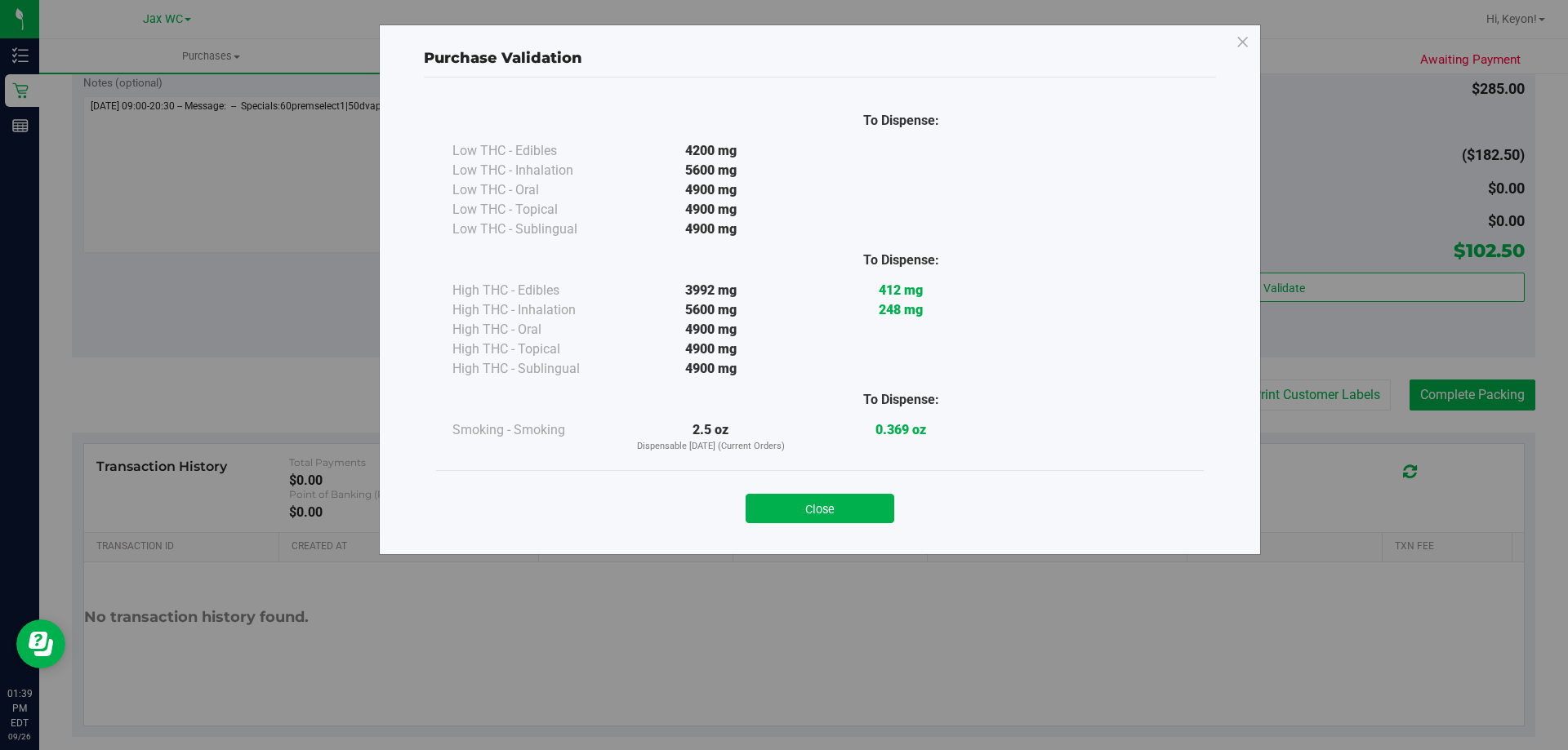
drag, startPoint x: 865, startPoint y: 510, endPoint x: 1050, endPoint y: 468, distance: 189.7
click at [874, 504] on button "Close" at bounding box center [820, 509] width 149 height 29
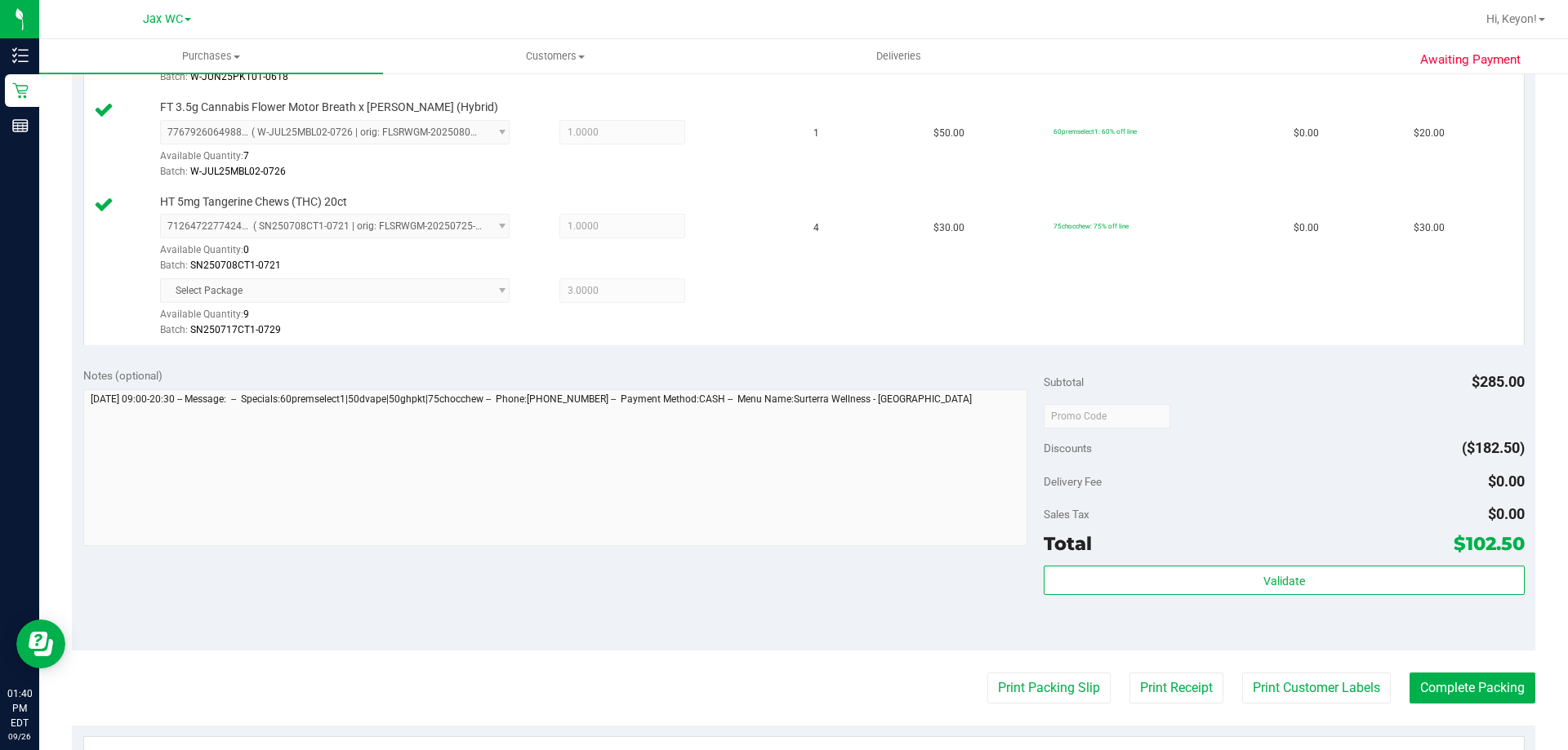
scroll to position [769, 0]
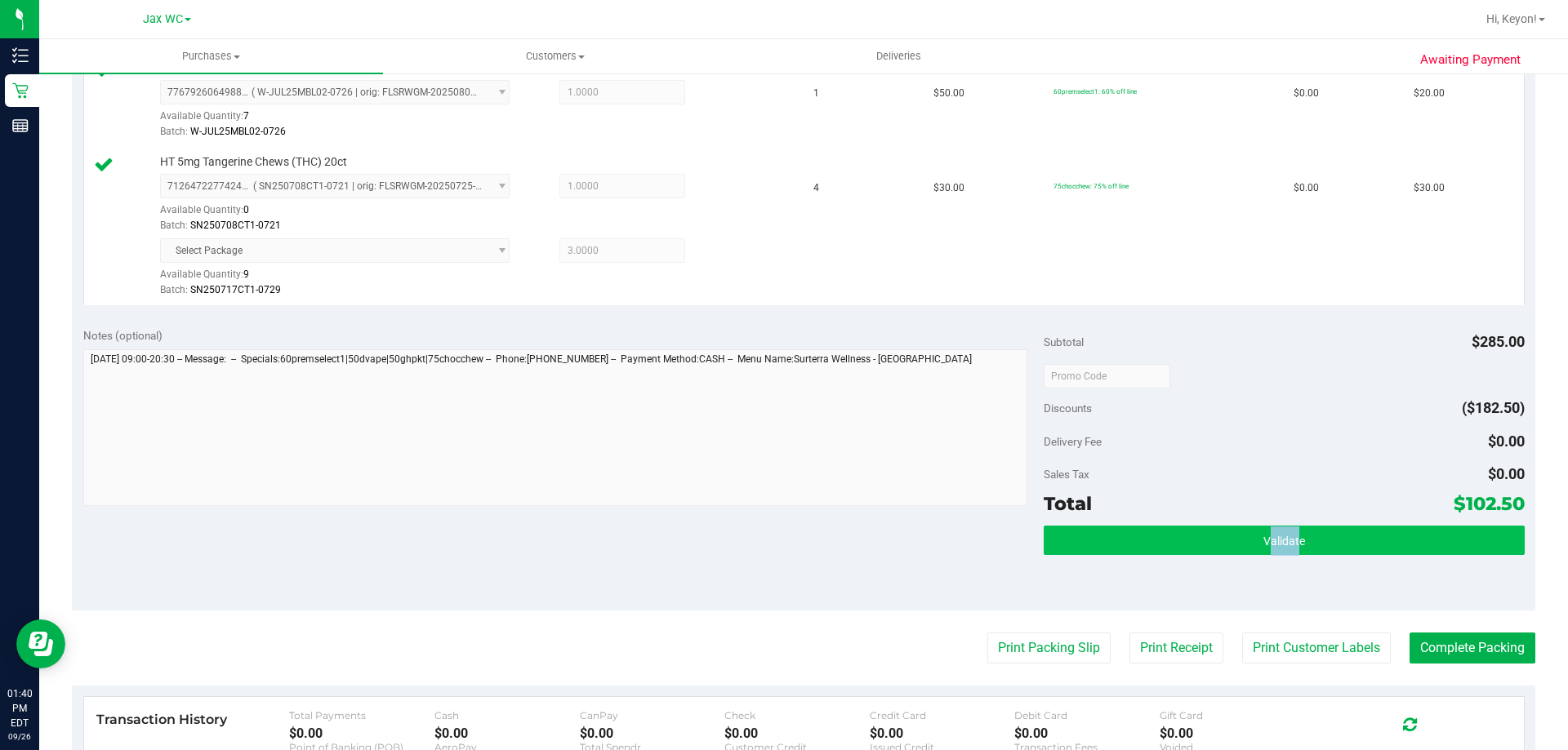
drag, startPoint x: 1286, startPoint y: 524, endPoint x: 1282, endPoint y: 536, distance: 12.6
click at [1283, 536] on div "Subtotal $285.00 Discounts ($182.50) Delivery Fee $0.00 Sales Tax $0.00 Total $…" at bounding box center [1284, 463] width 480 height 272
click at [1179, 536] on button "Validate" at bounding box center [1284, 541] width 480 height 29
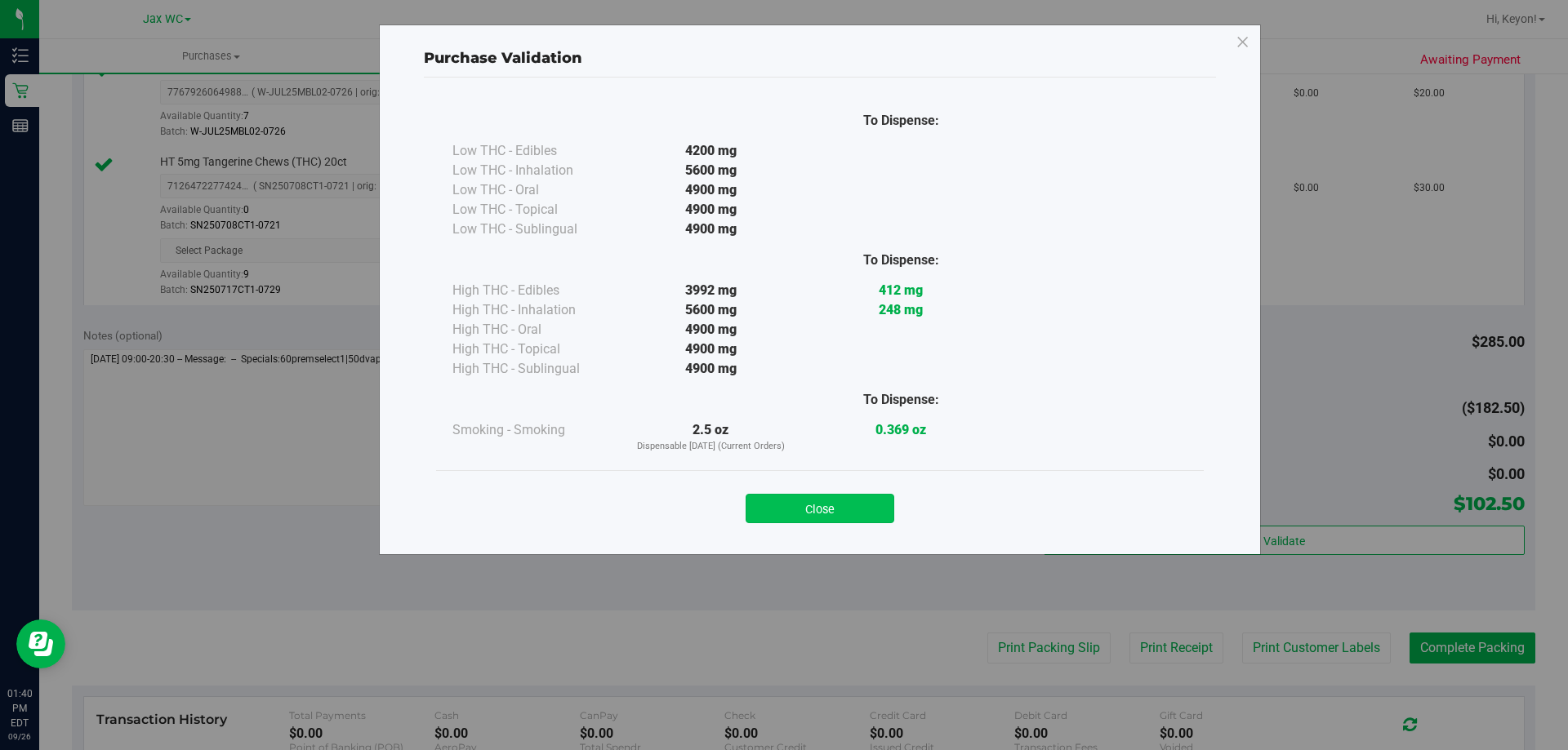
click at [846, 495] on div "Close" at bounding box center [820, 503] width 743 height 40
click at [857, 510] on button "Close" at bounding box center [820, 509] width 149 height 29
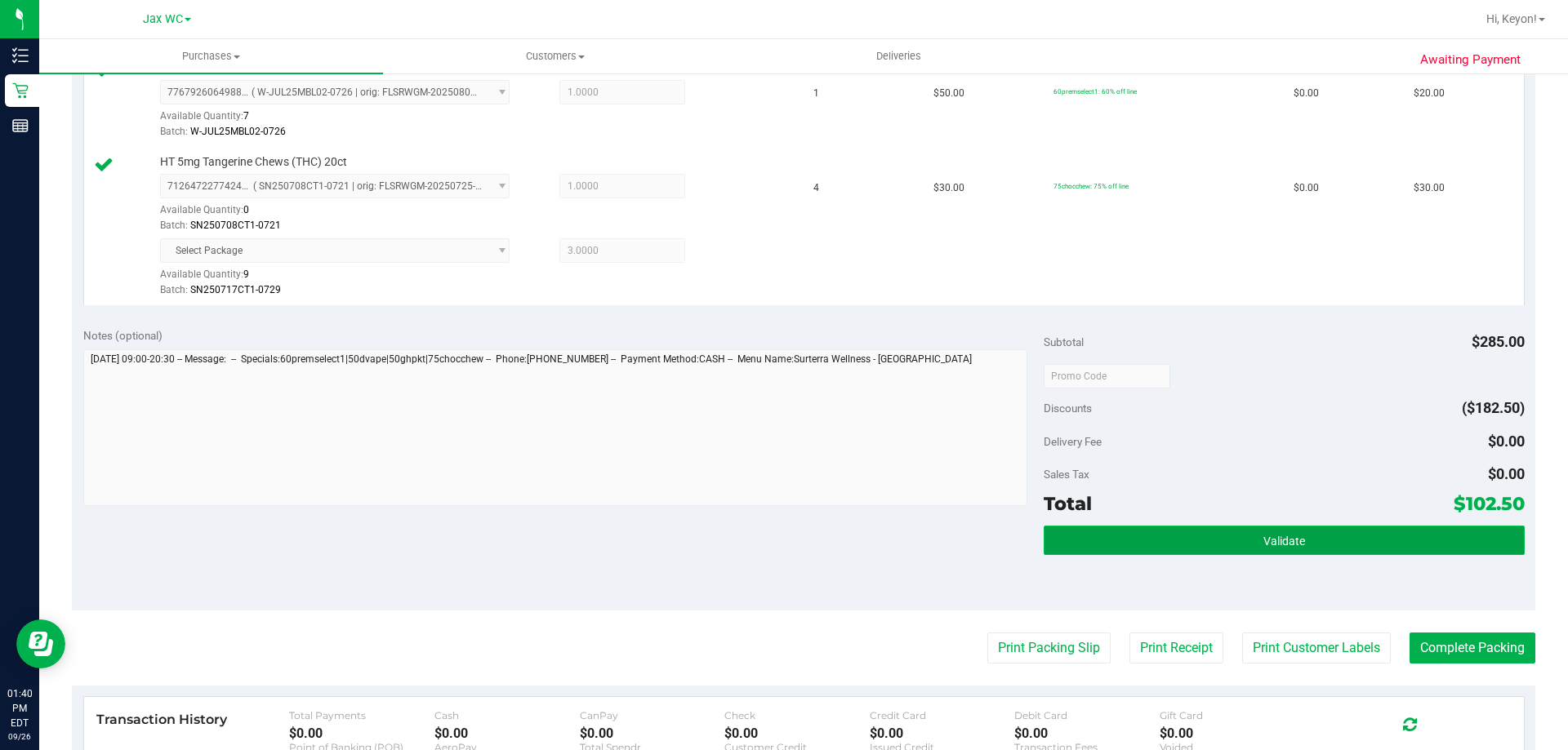
click at [1423, 547] on button "Validate" at bounding box center [1284, 541] width 480 height 29
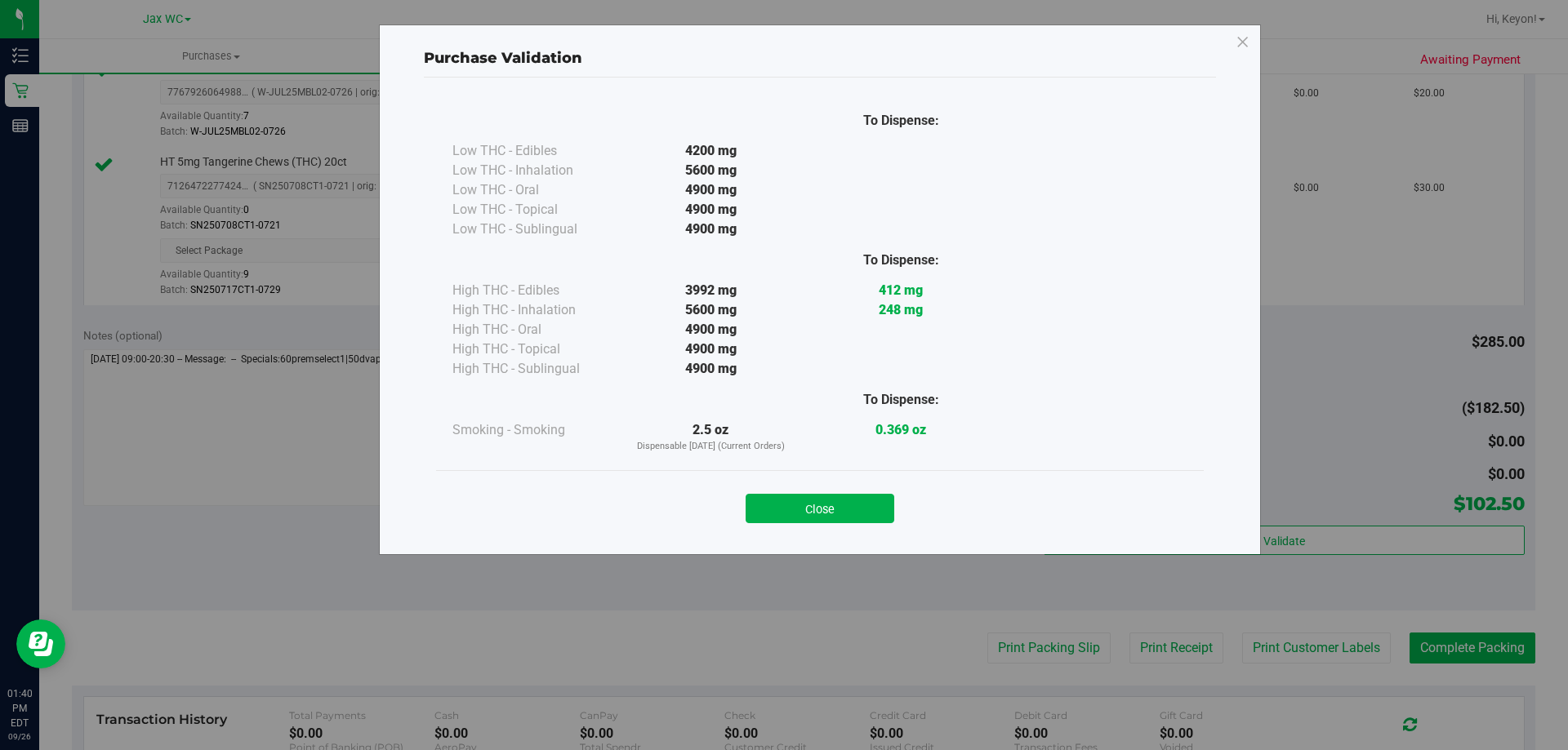
drag, startPoint x: 819, startPoint y: 515, endPoint x: 885, endPoint y: 507, distance: 66.5
click at [821, 514] on button "Close" at bounding box center [820, 509] width 149 height 29
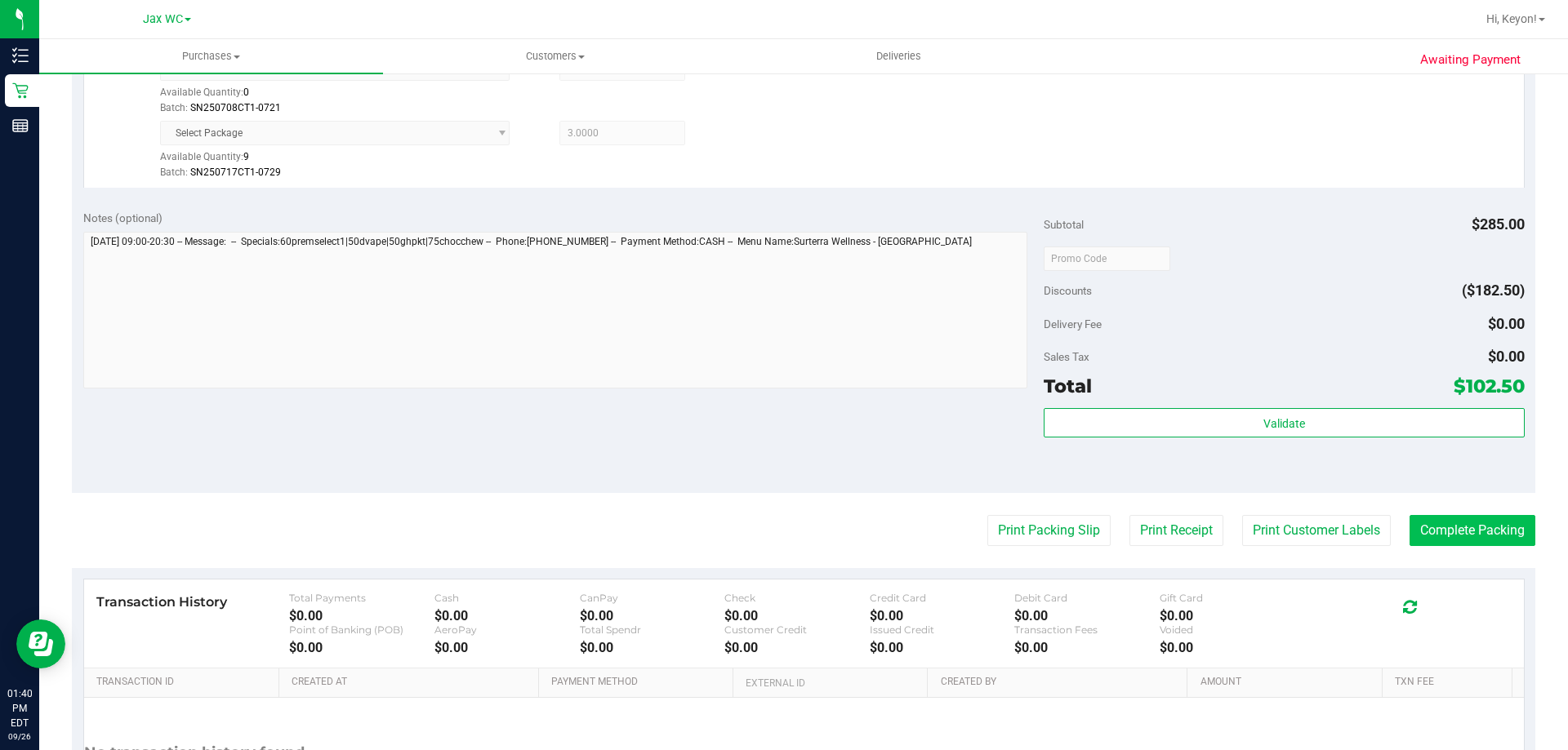
scroll to position [889, 0]
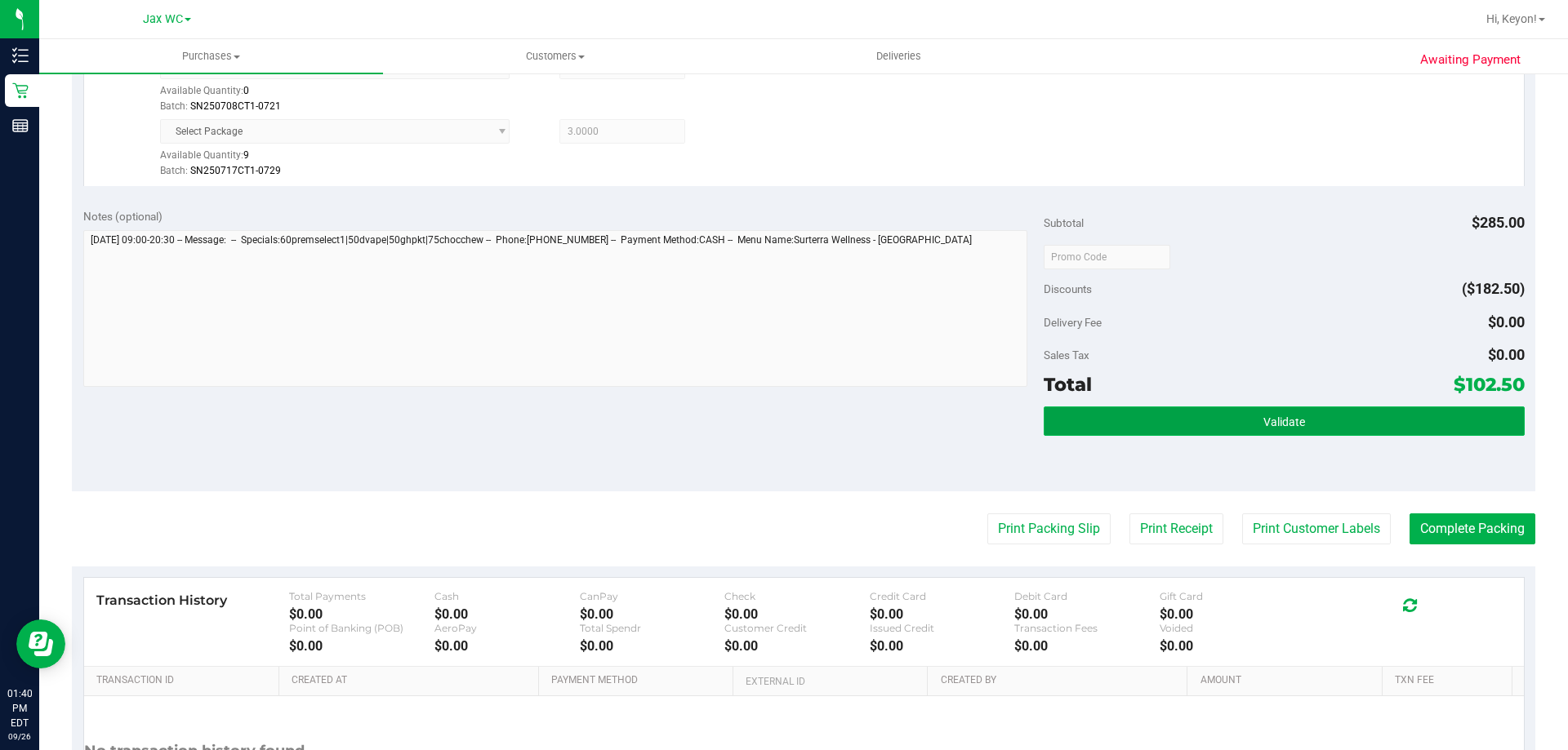
click at [1300, 418] on button "Validate" at bounding box center [1284, 421] width 480 height 29
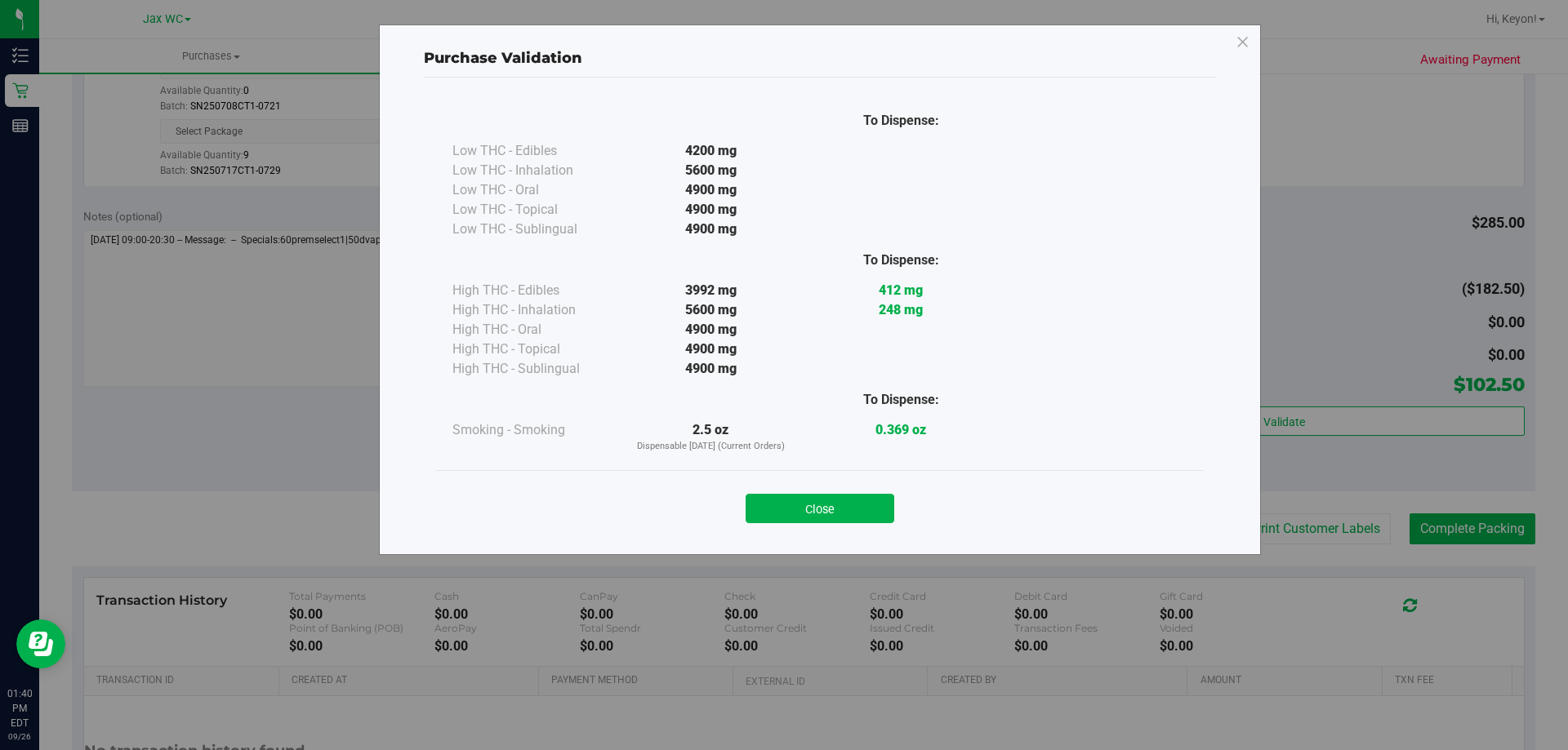
drag, startPoint x: 848, startPoint y: 506, endPoint x: 1094, endPoint y: 503, distance: 246.0
click at [855, 506] on button "Close" at bounding box center [820, 509] width 149 height 29
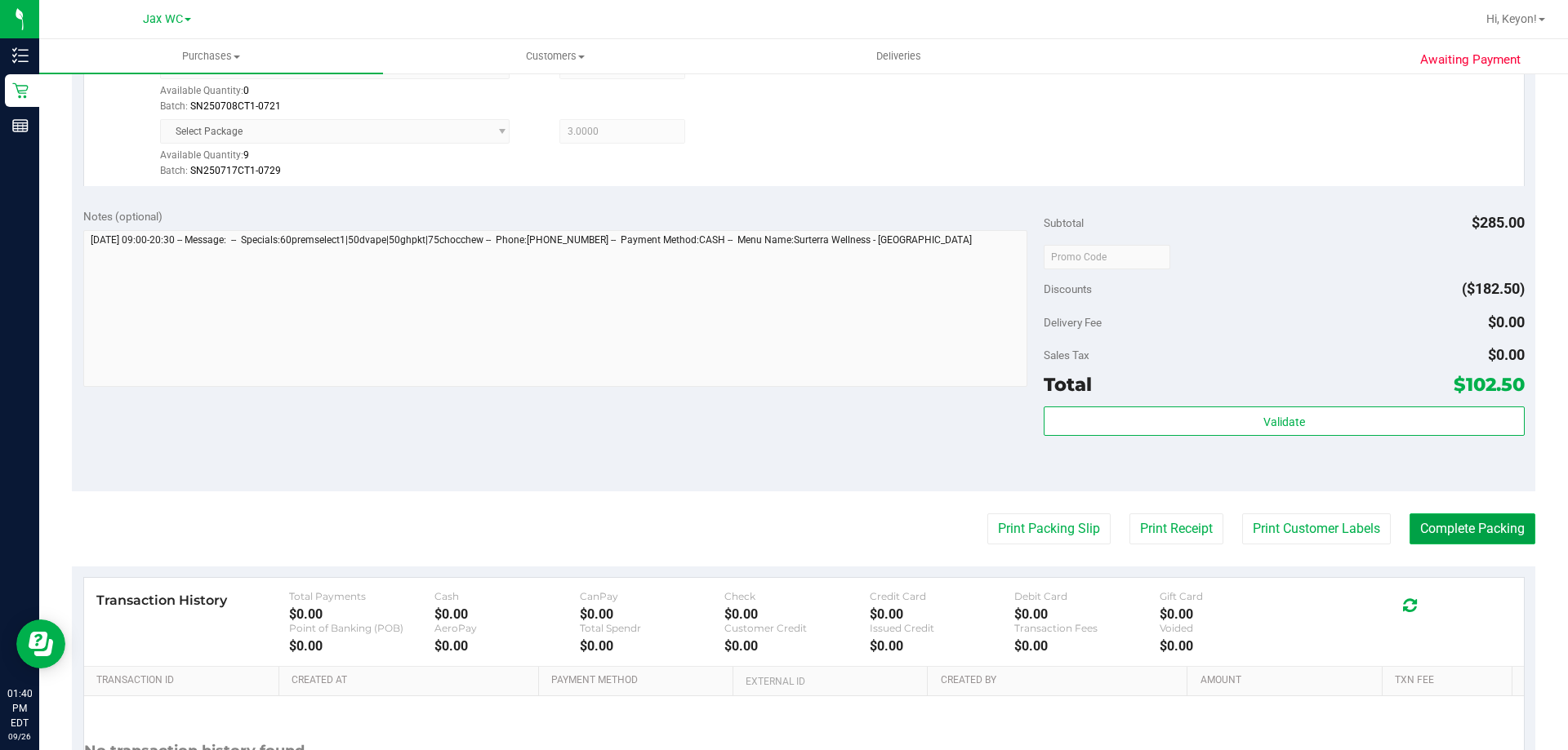
click at [1479, 530] on button "Complete Packing" at bounding box center [1472, 529] width 126 height 31
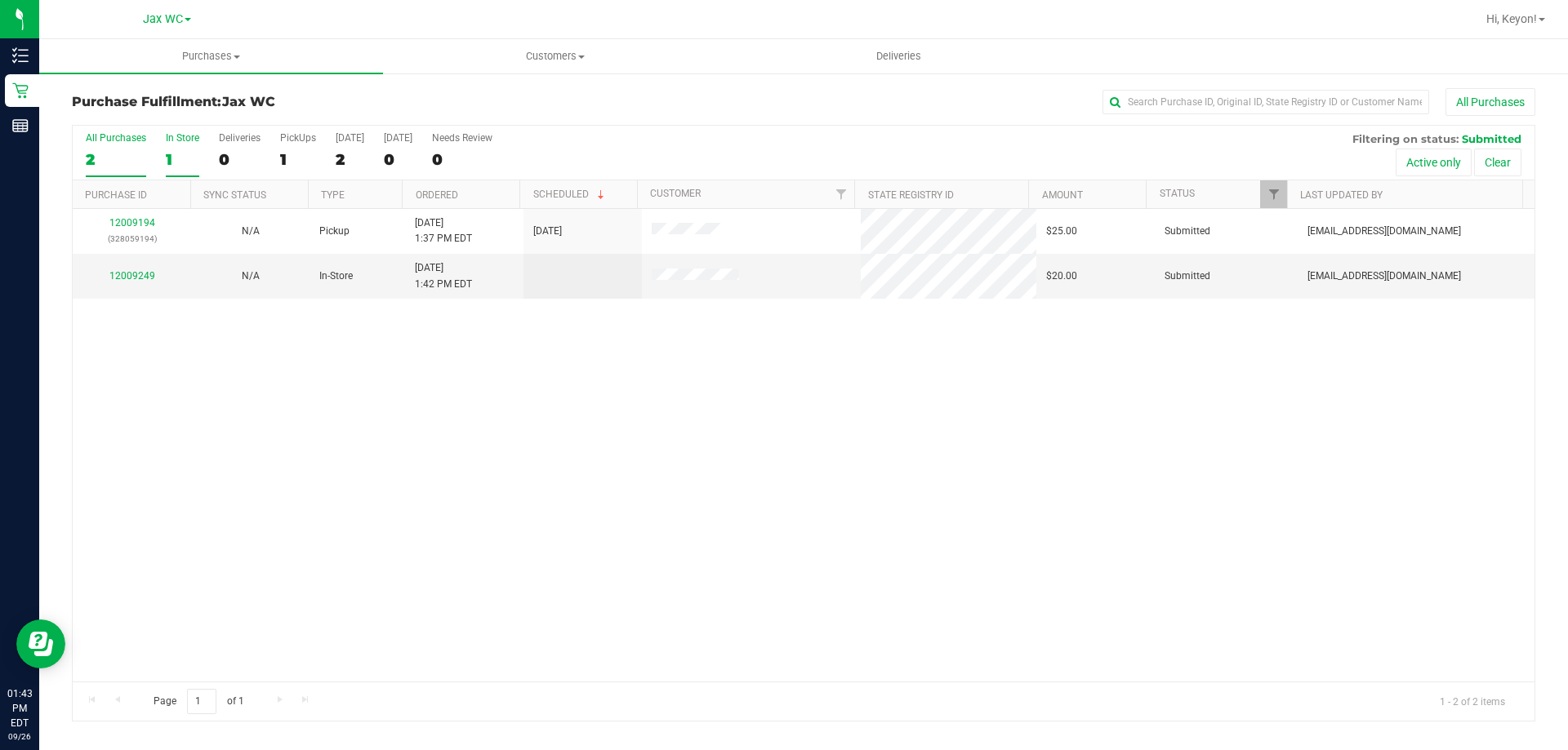
click at [194, 153] on div "1" at bounding box center [183, 159] width 34 height 19
click at [0, 0] on input "In Store 1" at bounding box center [0, 0] width 0 height 0
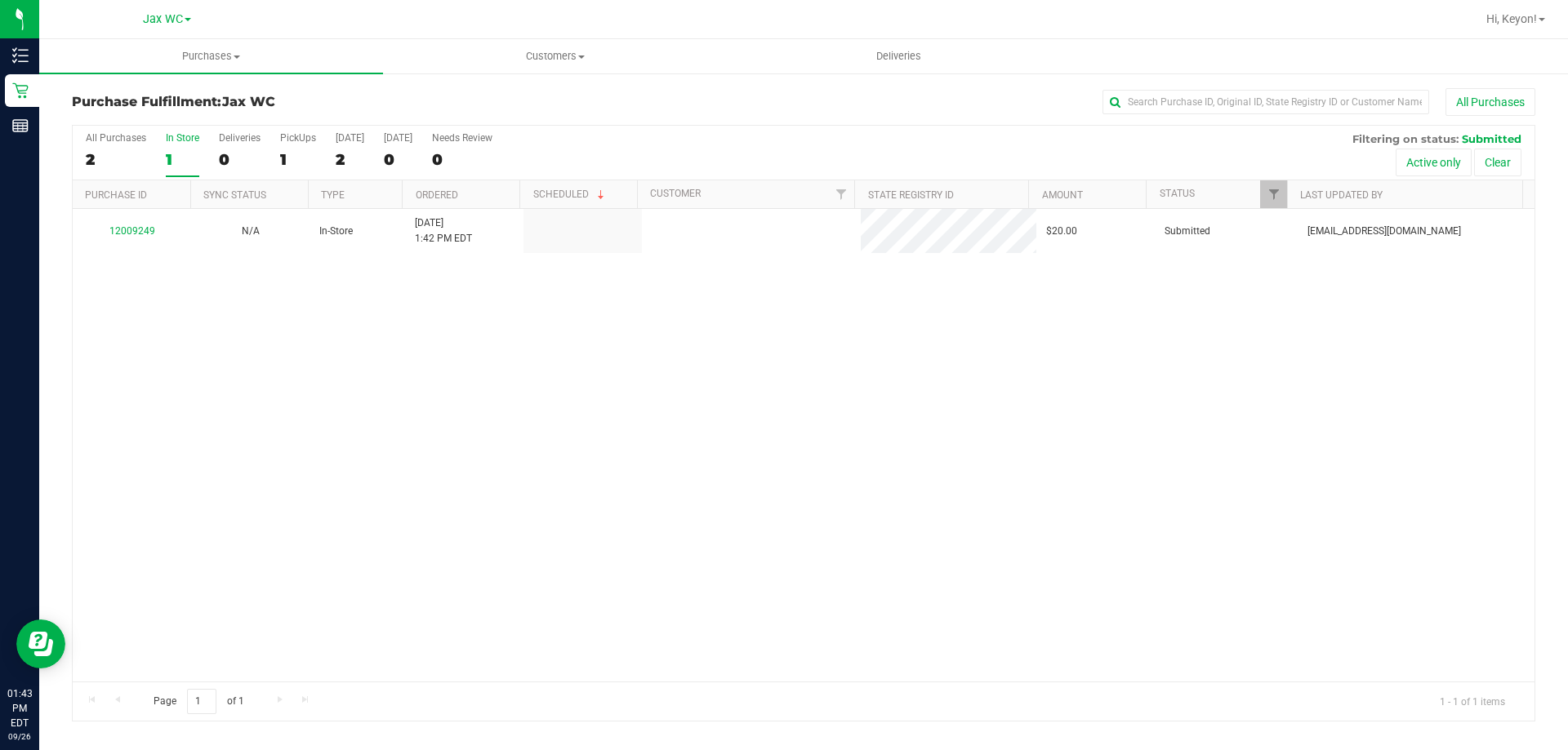
click at [192, 153] on div "1" at bounding box center [183, 159] width 34 height 19
click at [0, 0] on input "In Store 1" at bounding box center [0, 0] width 0 height 0
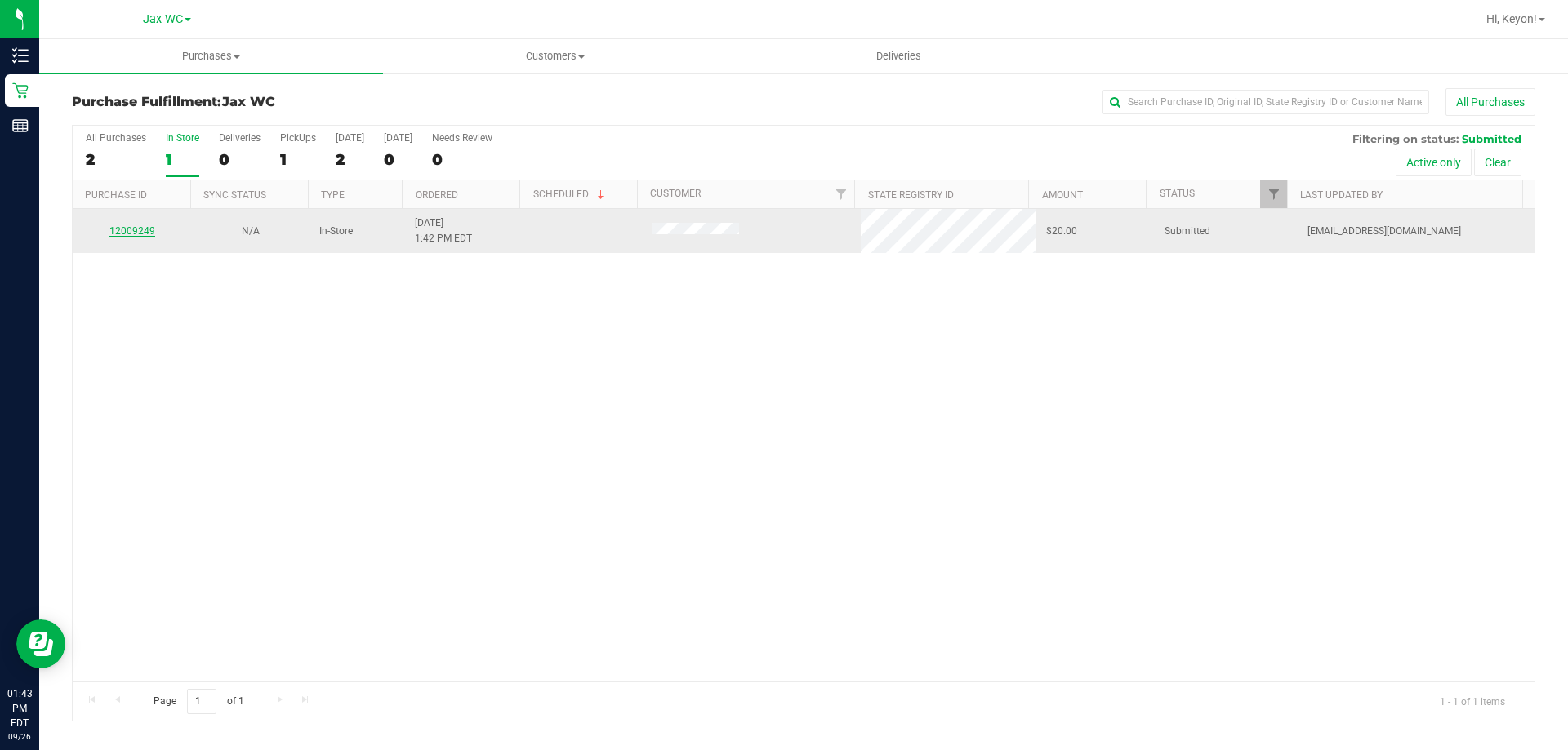
click at [126, 227] on link "12009249" at bounding box center [132, 231] width 46 height 11
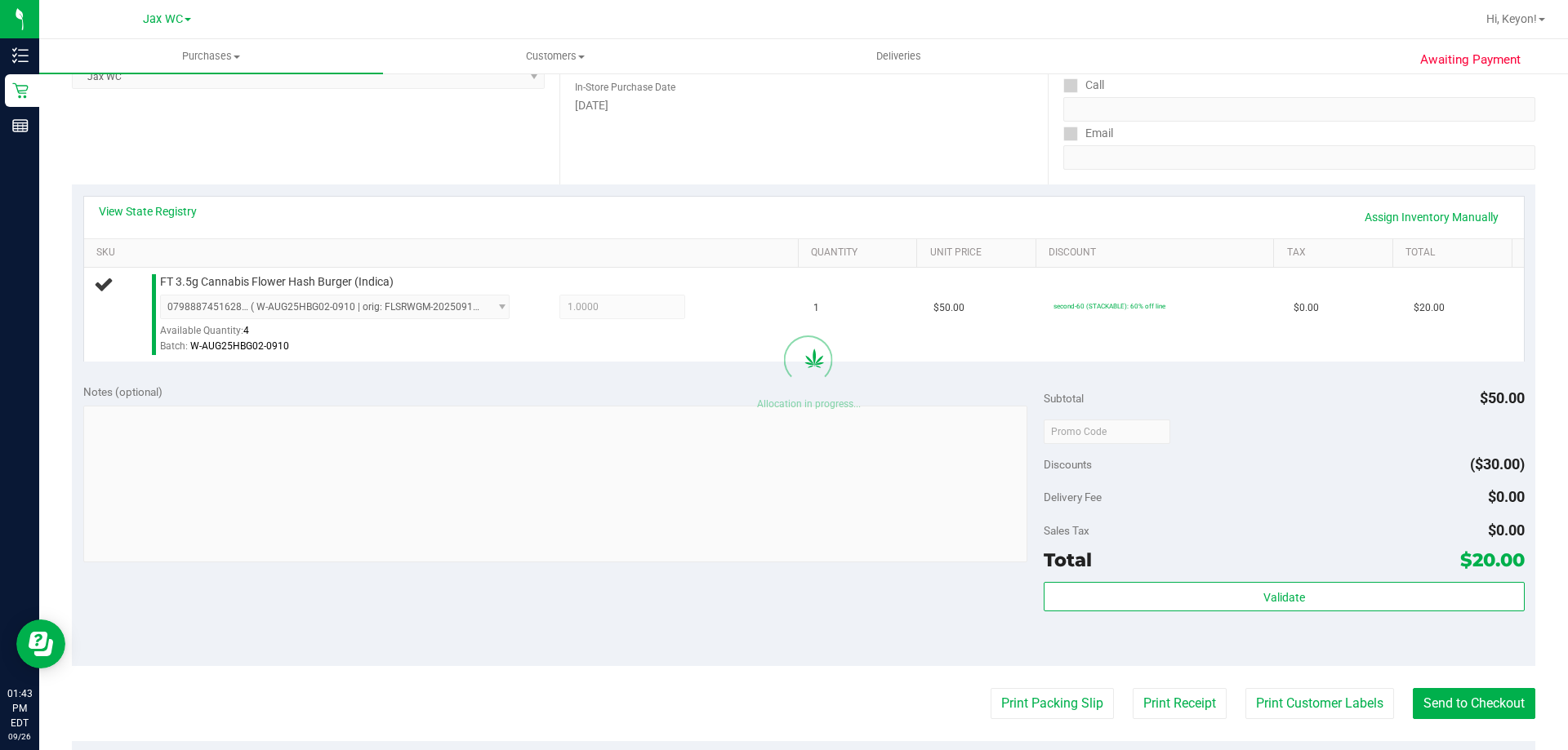
scroll to position [262, 0]
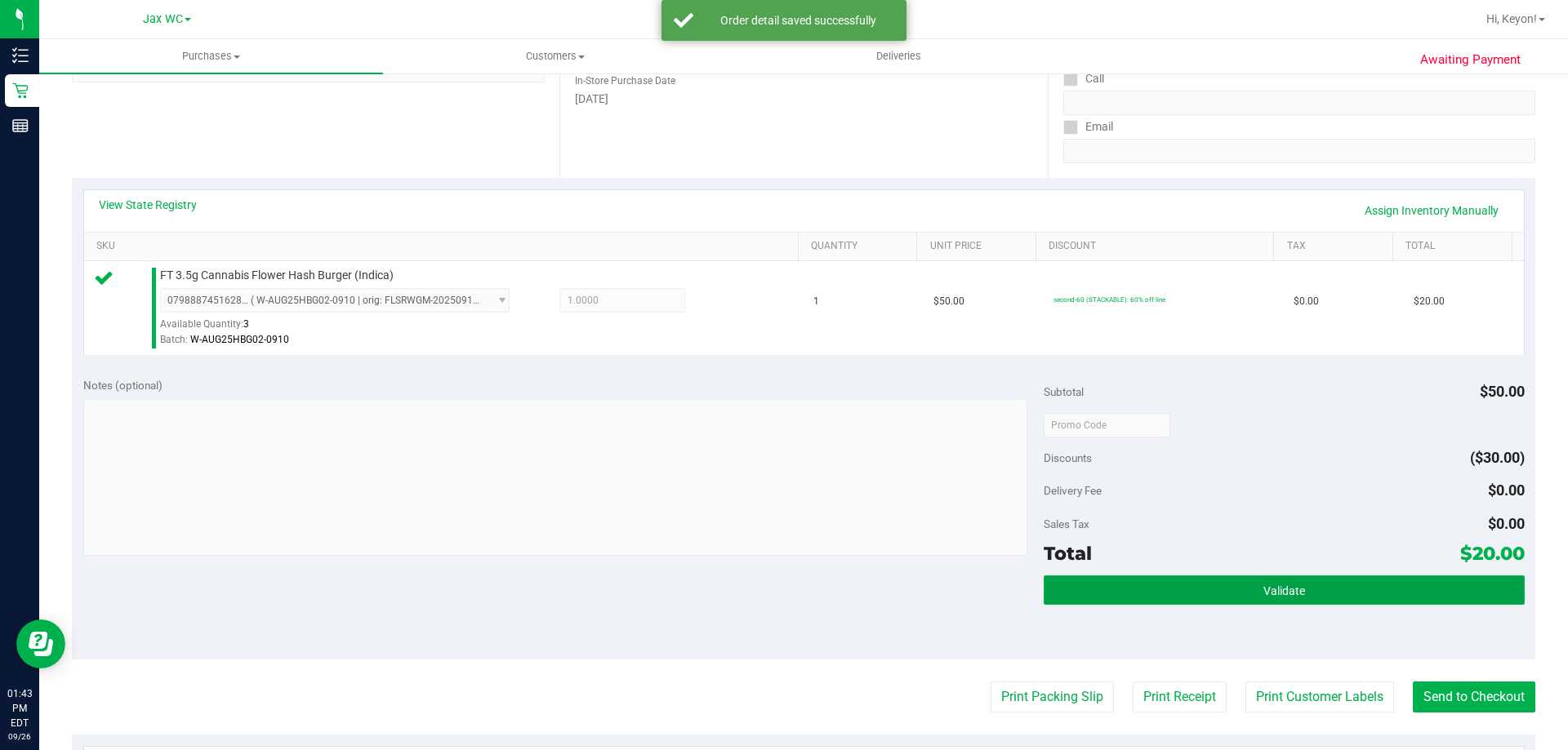
click at [1339, 592] on button "Validate" at bounding box center [1284, 591] width 480 height 29
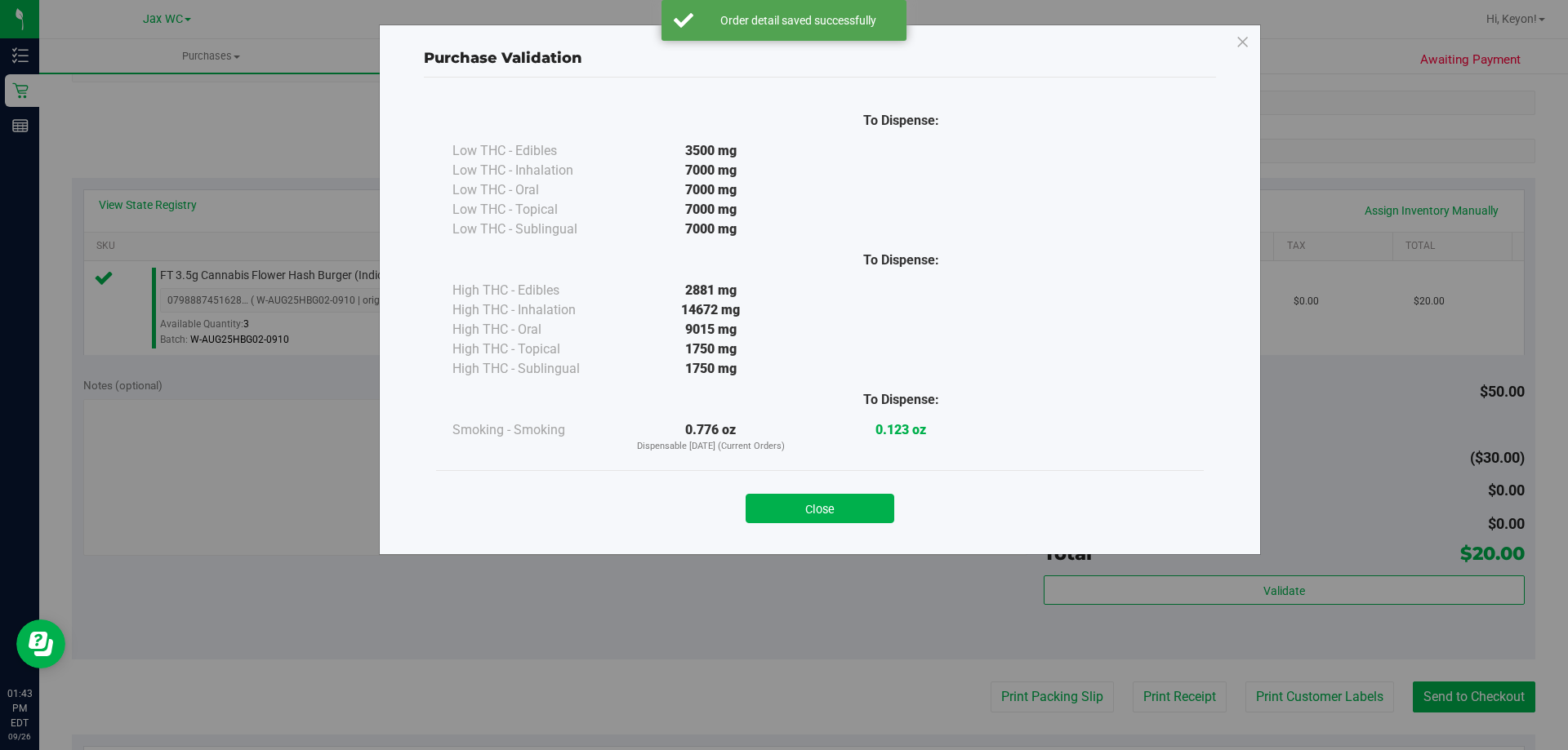
click at [866, 512] on button "Close" at bounding box center [820, 509] width 149 height 29
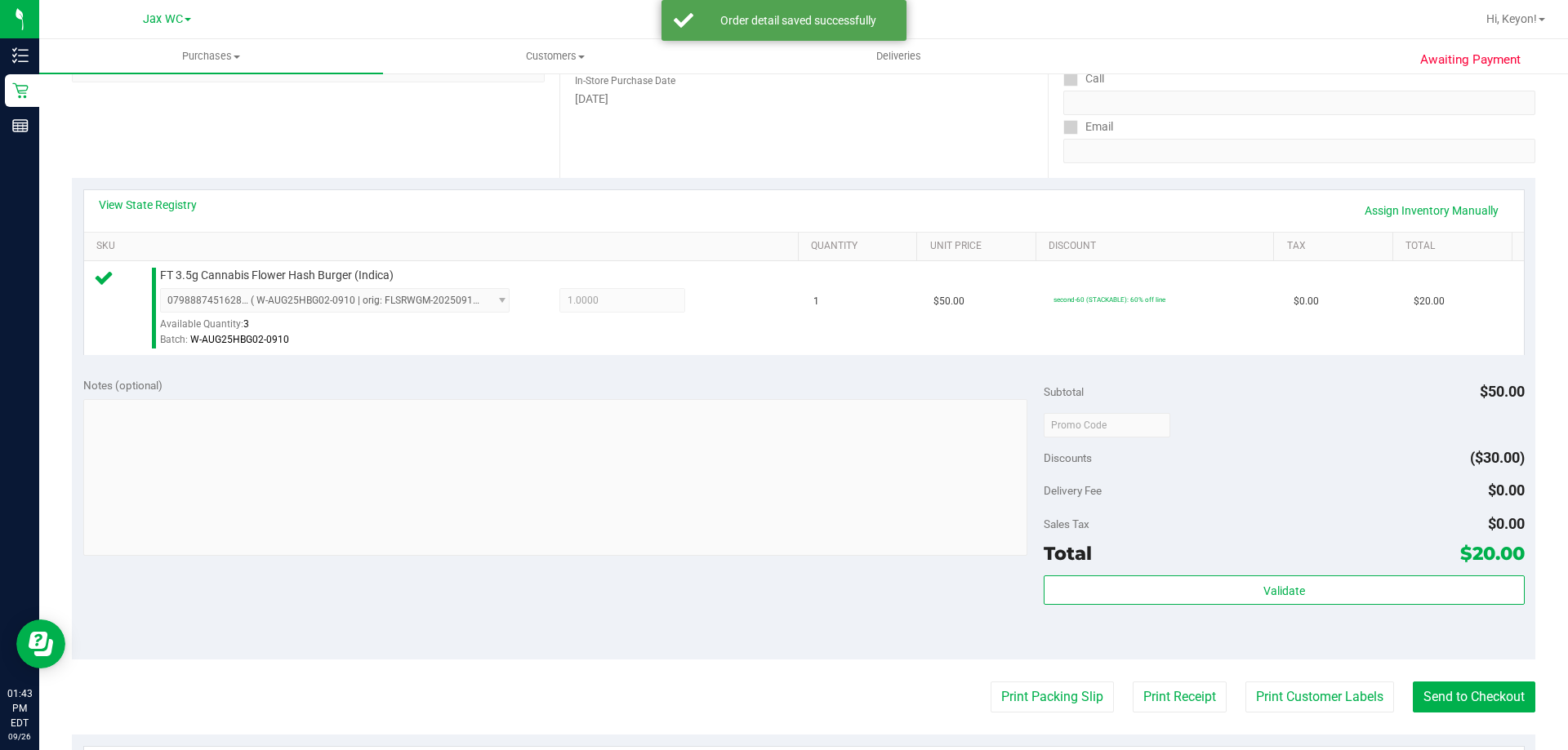
scroll to position [425, 0]
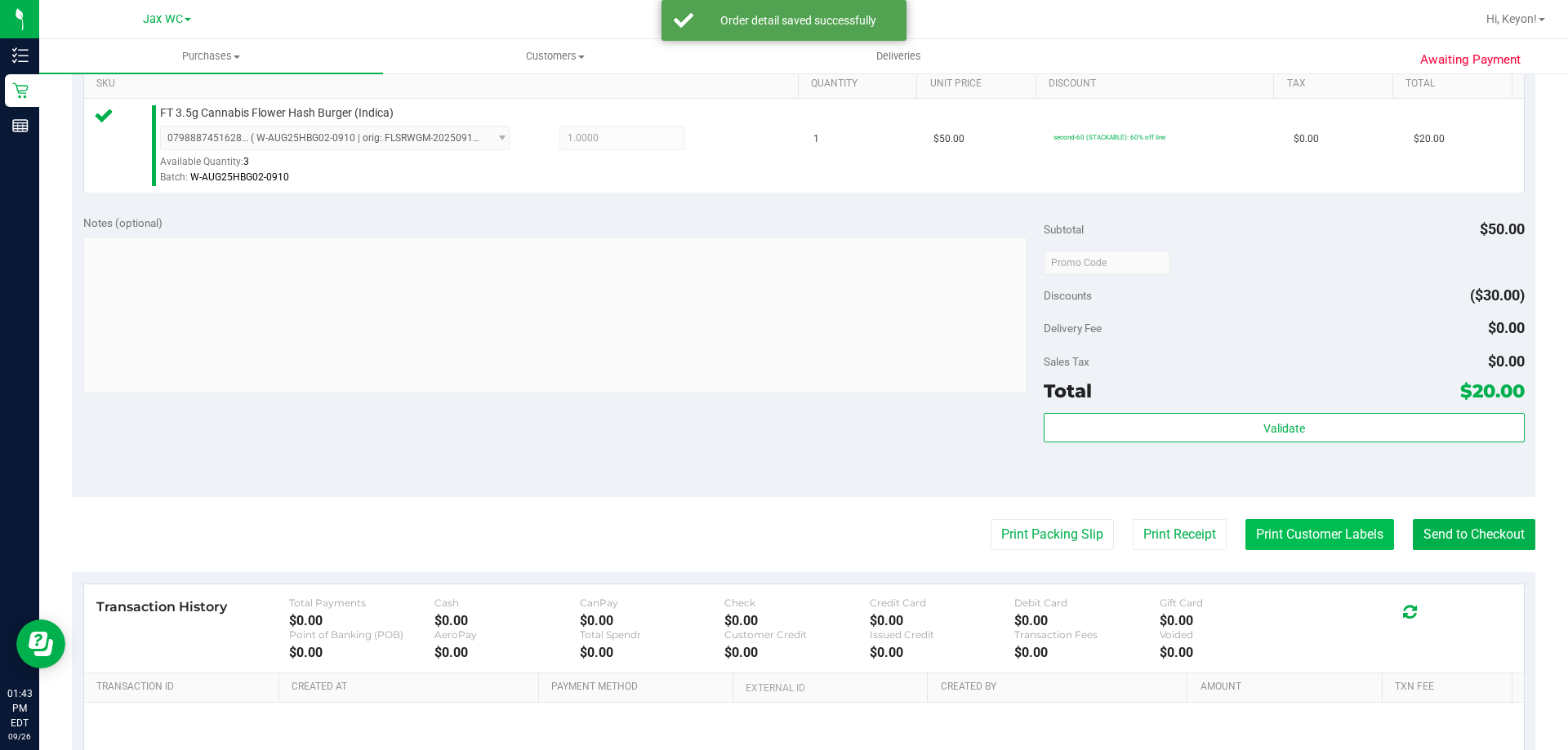
click at [1329, 530] on button "Print Customer Labels" at bounding box center [1319, 535] width 149 height 31
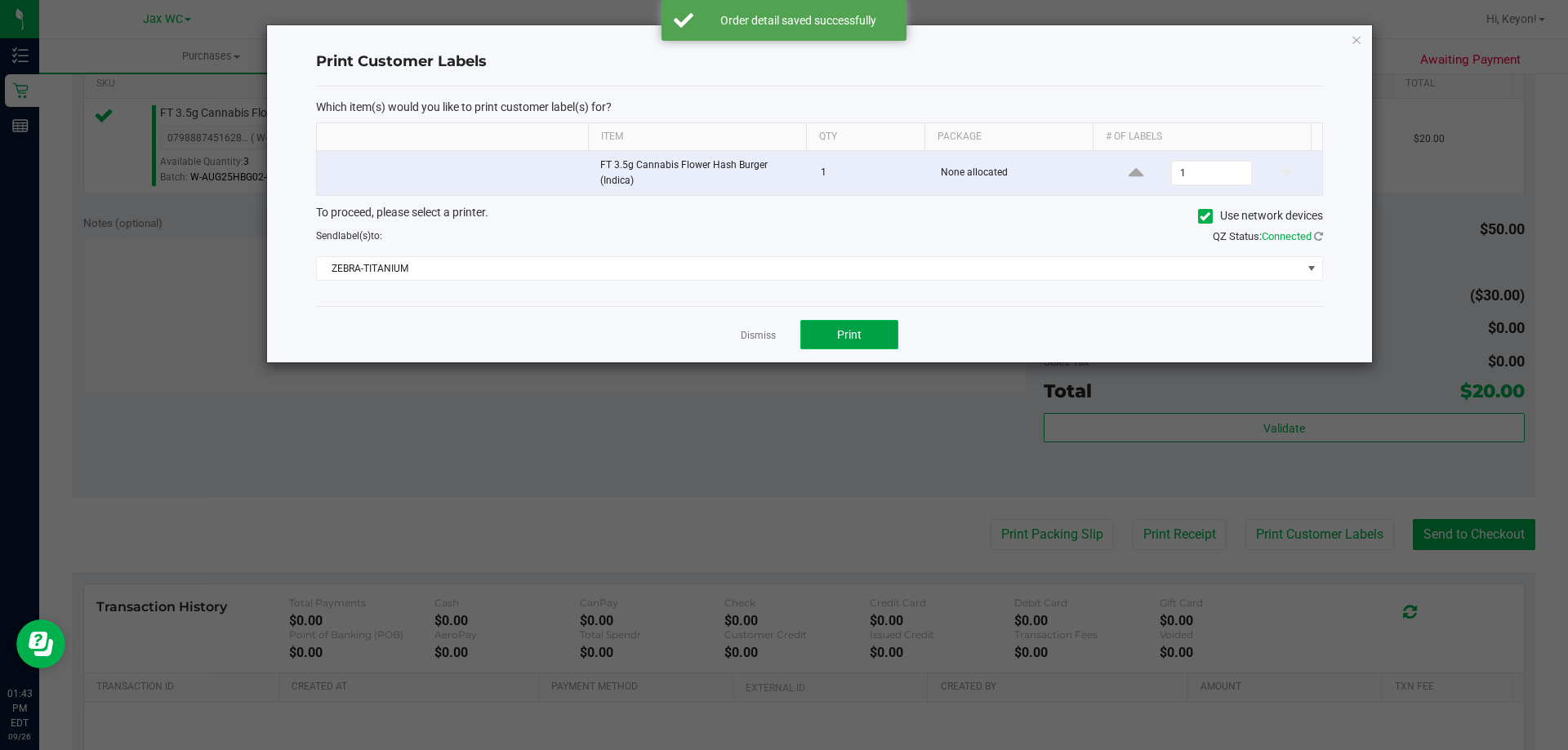
click at [870, 338] on button "Print" at bounding box center [849, 335] width 98 height 29
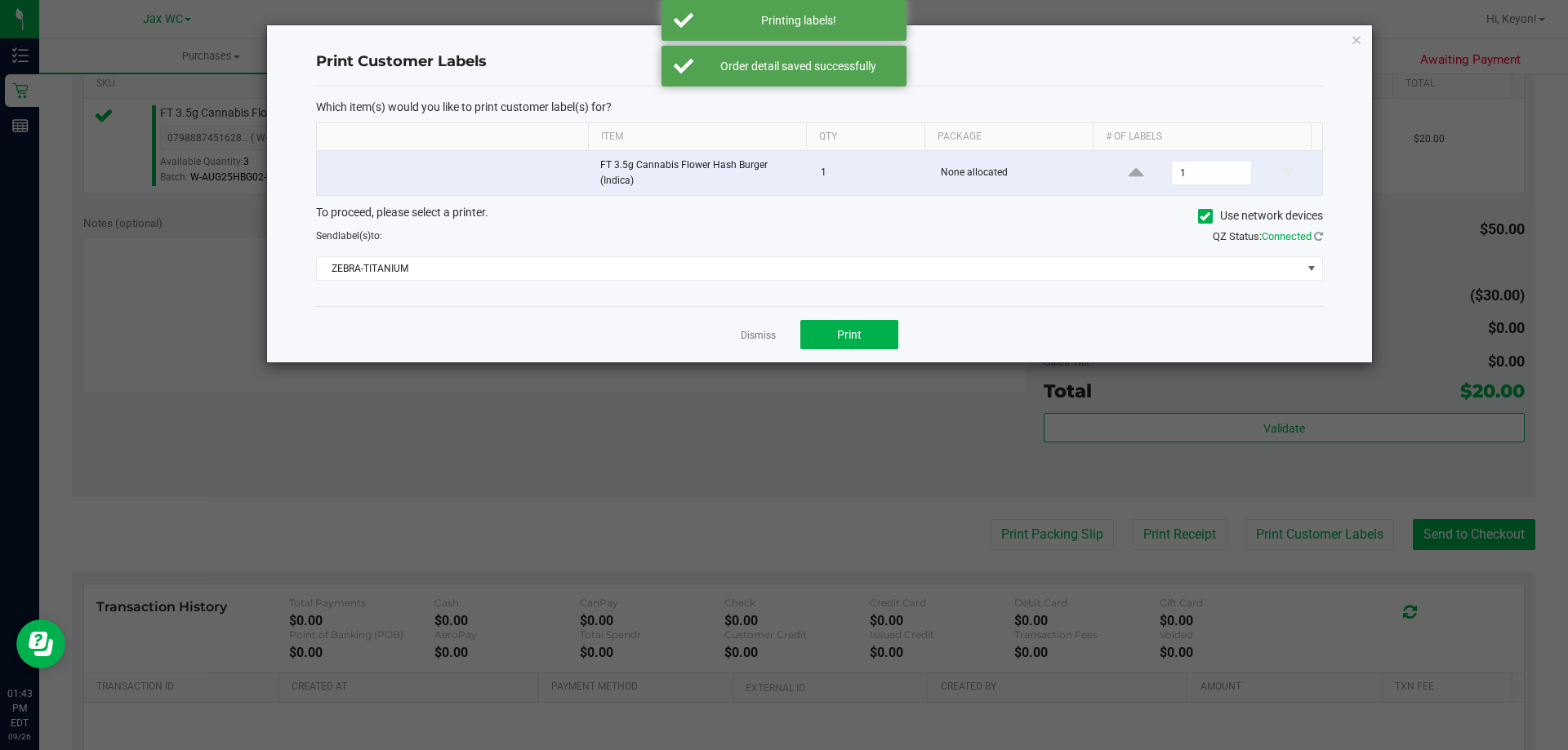
click at [776, 337] on div "Dismiss Print" at bounding box center [819, 334] width 1007 height 56
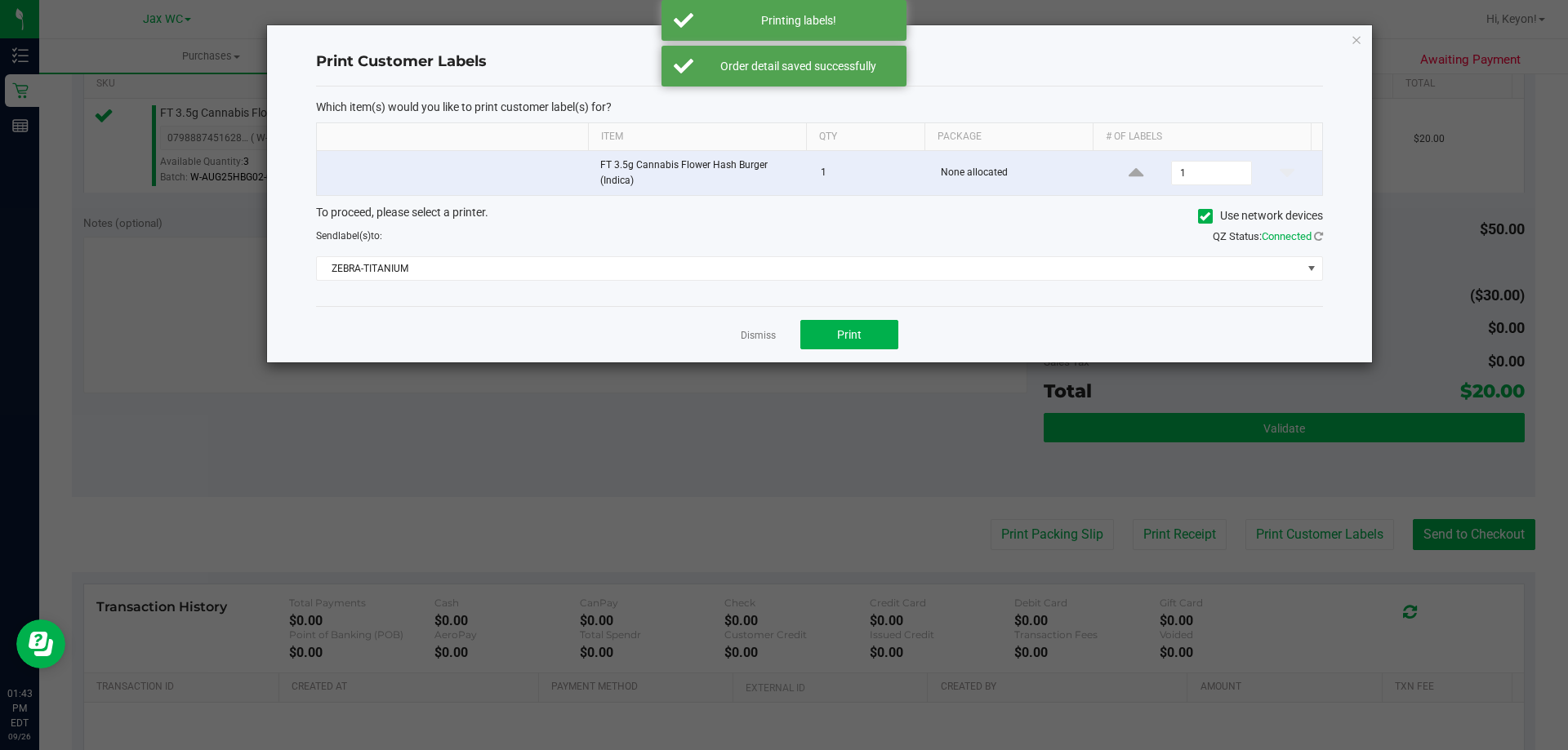
drag, startPoint x: 762, startPoint y: 335, endPoint x: 1379, endPoint y: 426, distance: 623.7
click at [763, 335] on link "Dismiss" at bounding box center [758, 336] width 35 height 14
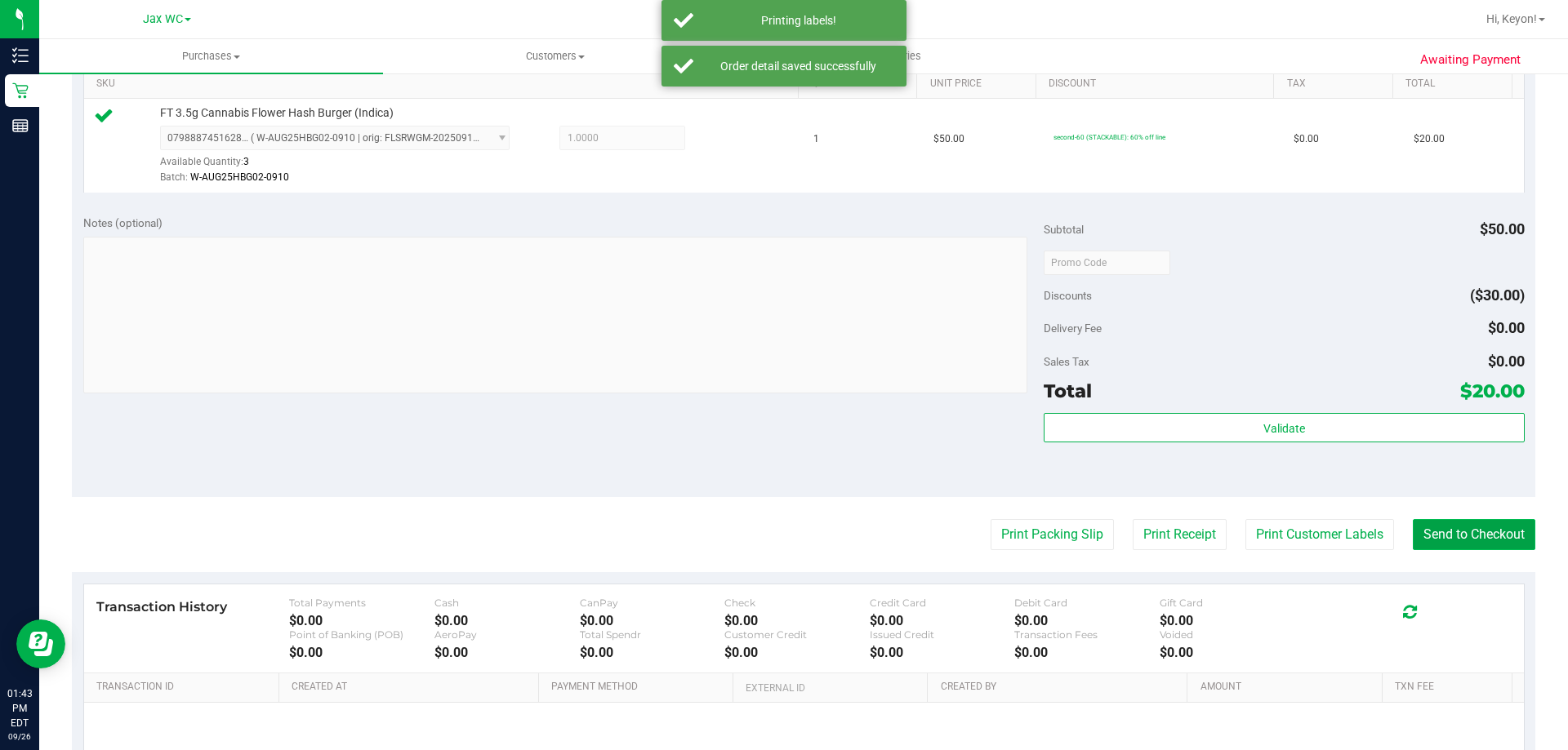
click at [1478, 524] on button "Send to Checkout" at bounding box center [1474, 535] width 122 height 31
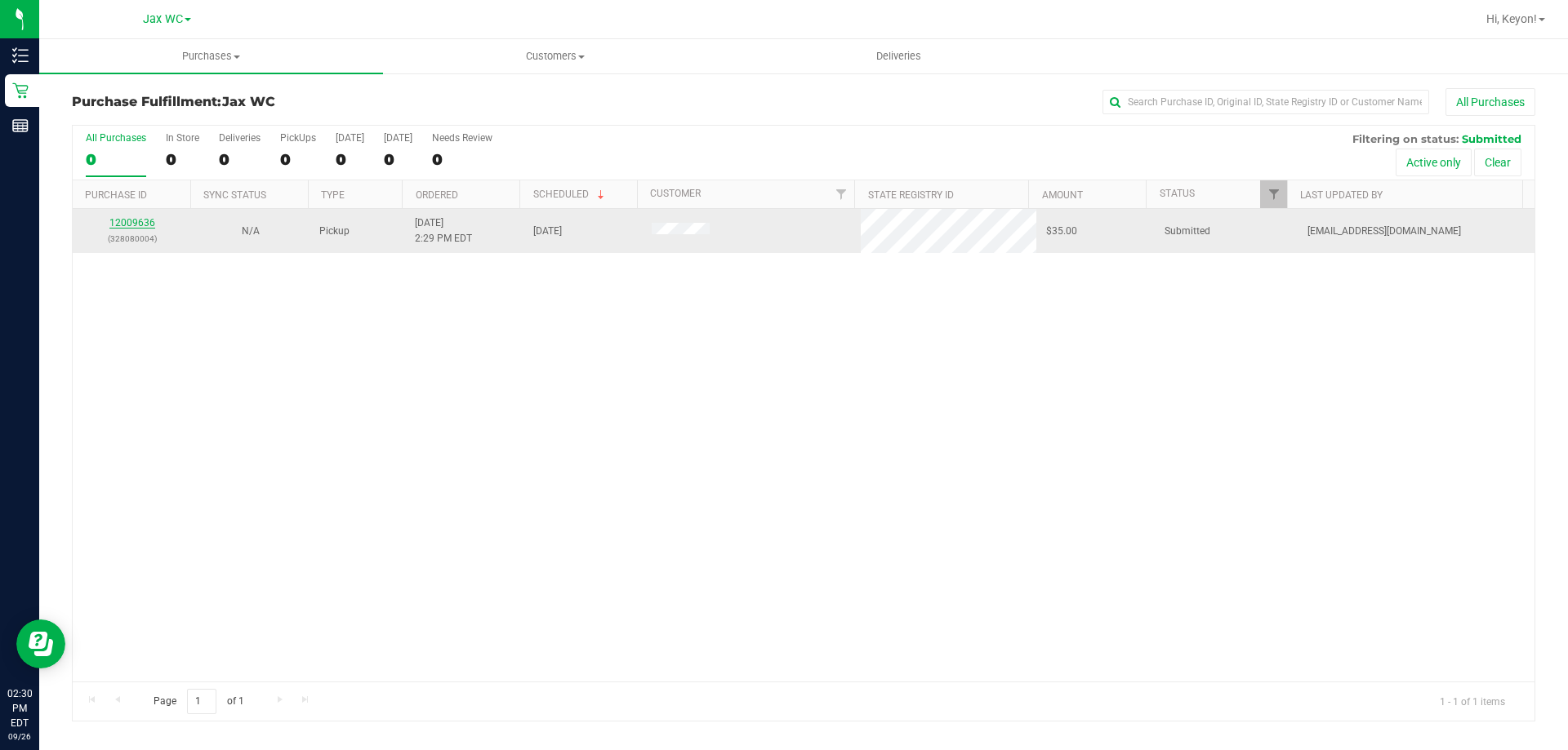
click at [136, 223] on link "12009636" at bounding box center [132, 222] width 46 height 11
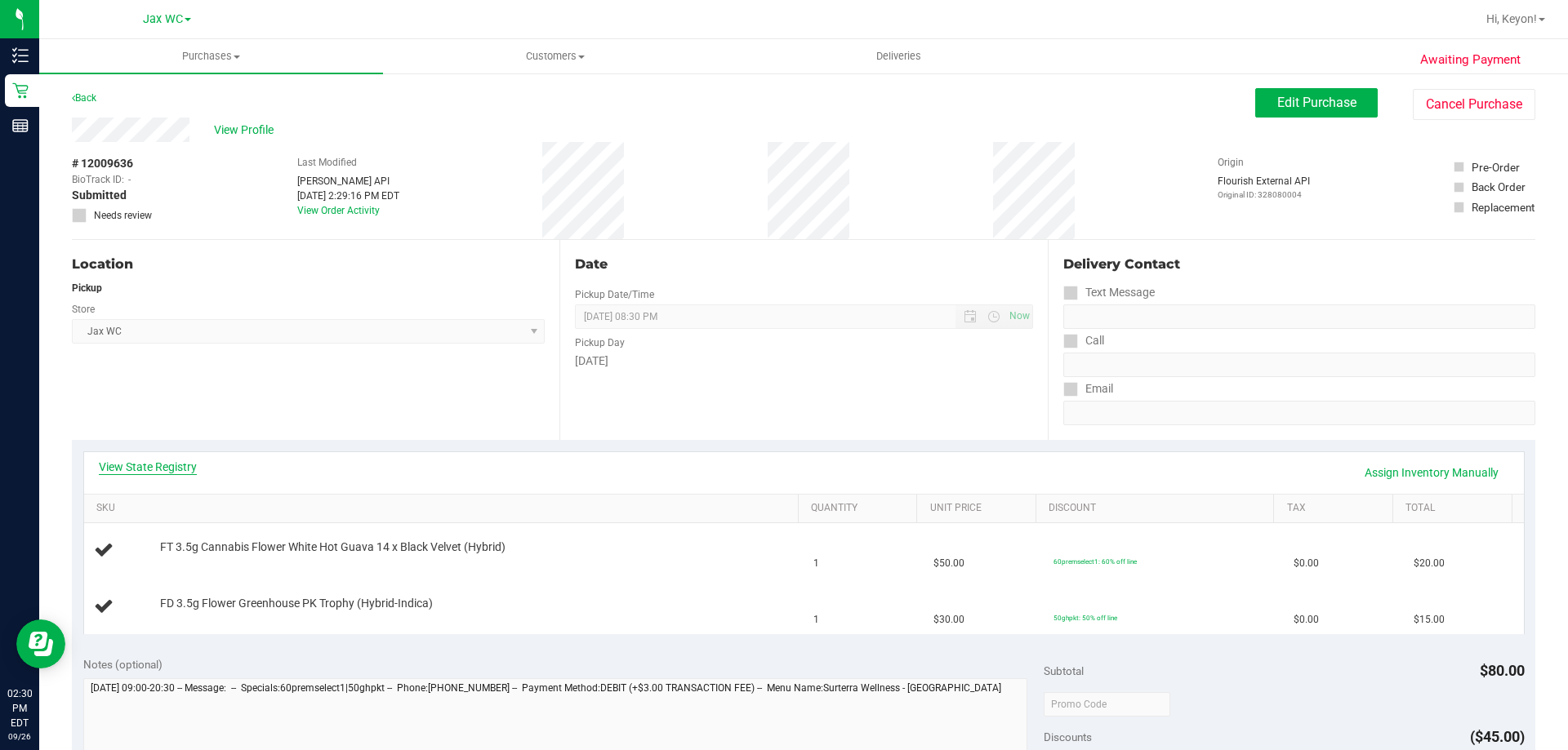
click at [170, 466] on link "View State Registry" at bounding box center [148, 467] width 98 height 16
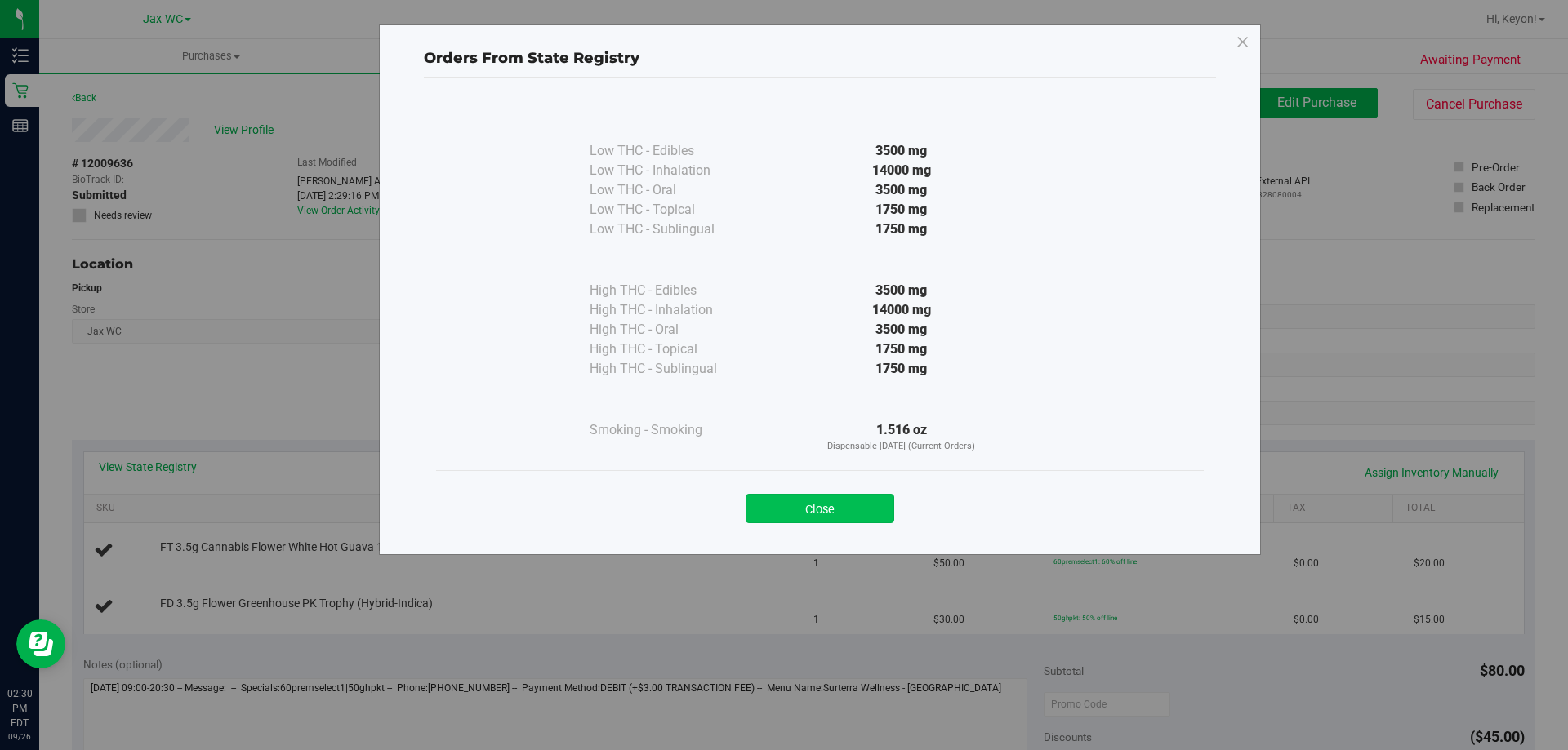
click at [834, 513] on button "Close" at bounding box center [820, 509] width 149 height 29
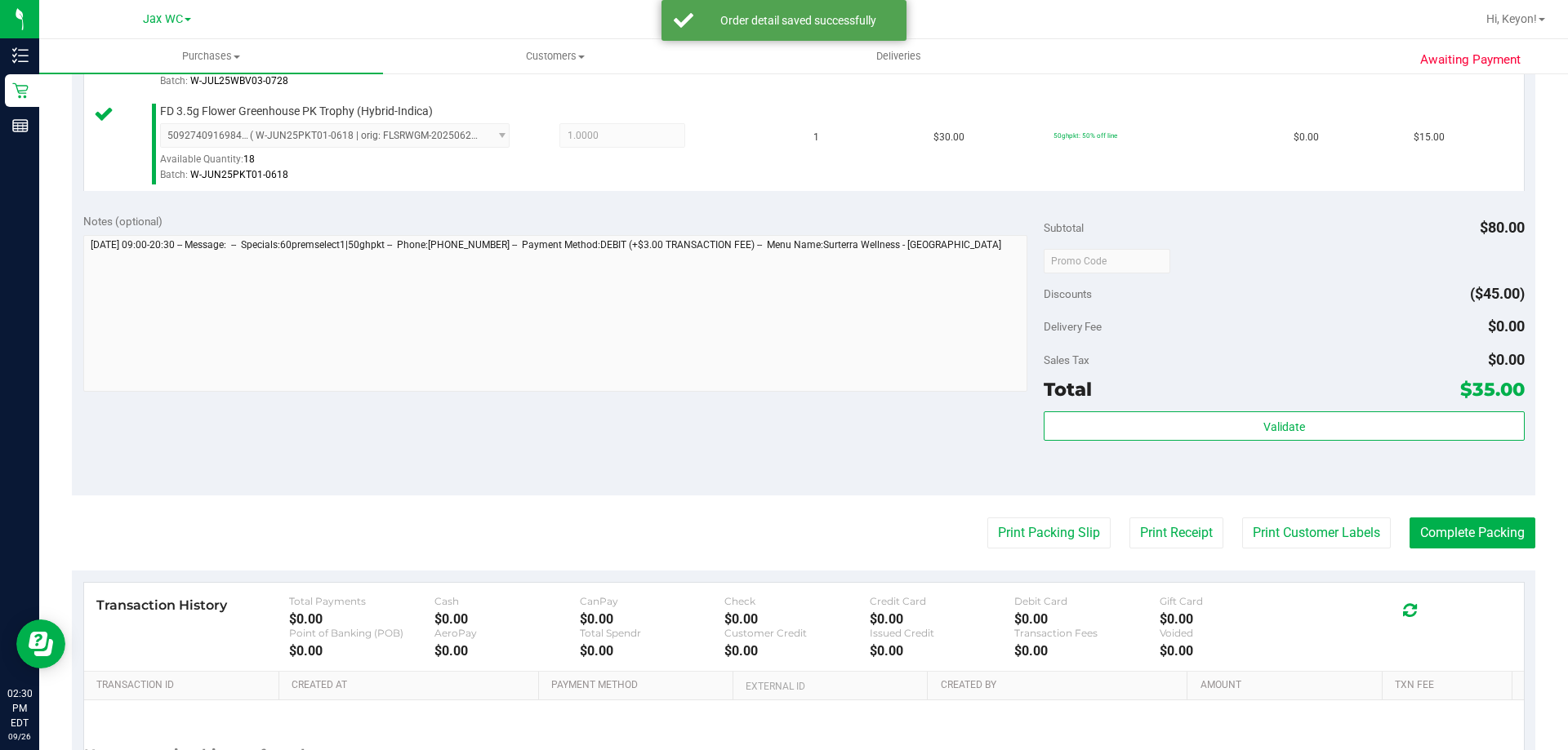
scroll to position [621, 0]
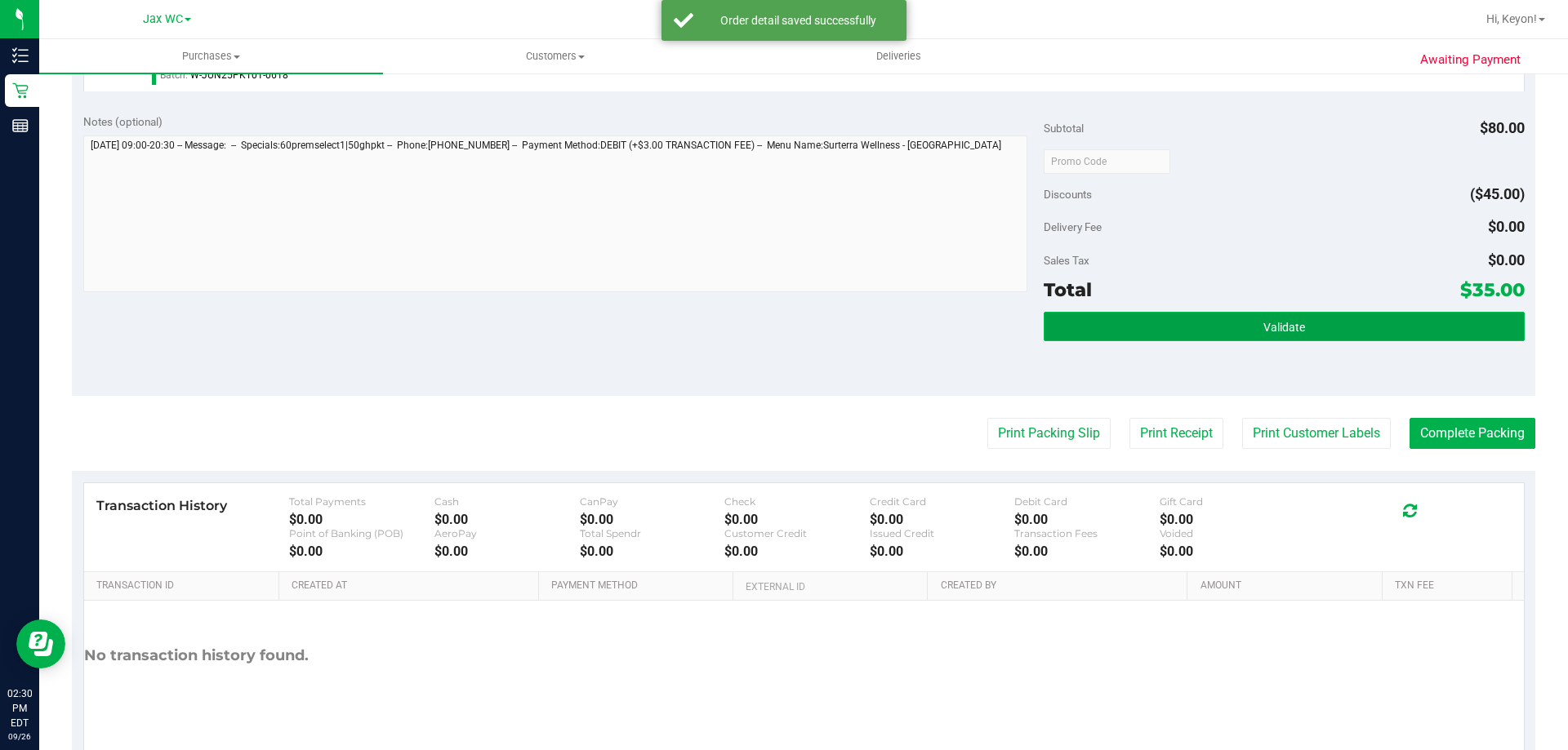
click at [1380, 333] on button "Validate" at bounding box center [1284, 326] width 480 height 29
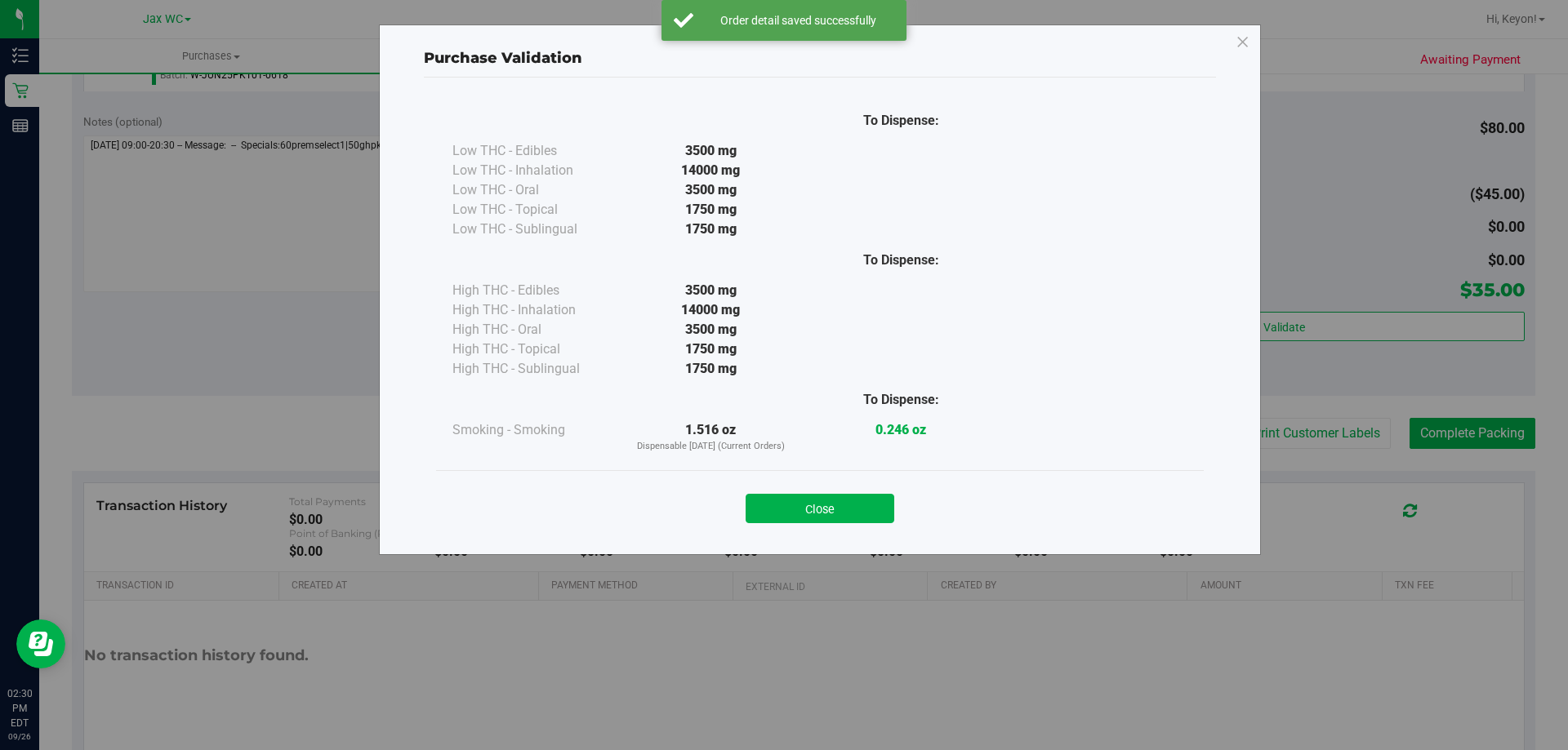
drag, startPoint x: 819, startPoint y: 508, endPoint x: 850, endPoint y: 512, distance: 31.3
click at [822, 511] on button "Close" at bounding box center [820, 509] width 149 height 29
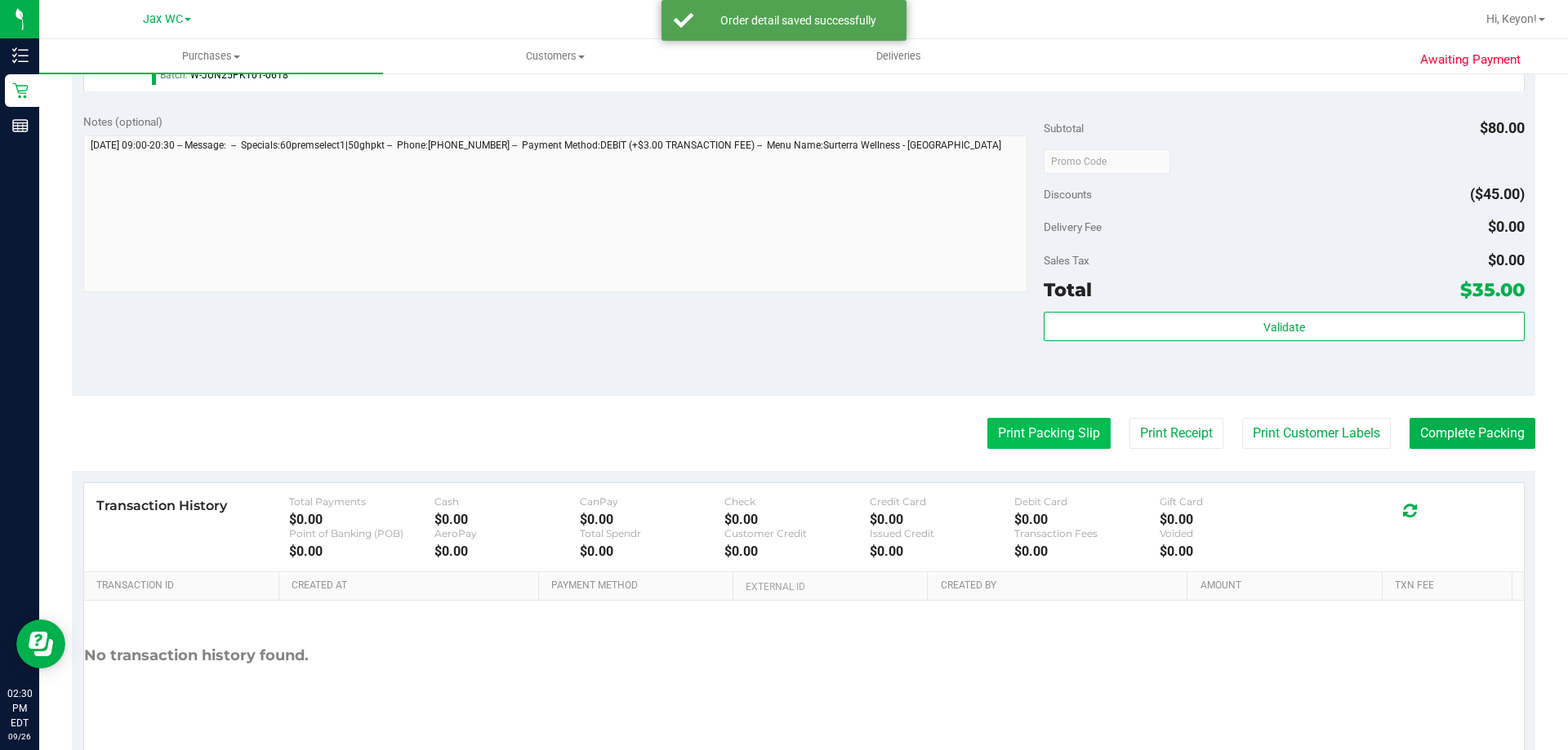
click at [1072, 430] on button "Print Packing Slip" at bounding box center [1049, 434] width 123 height 31
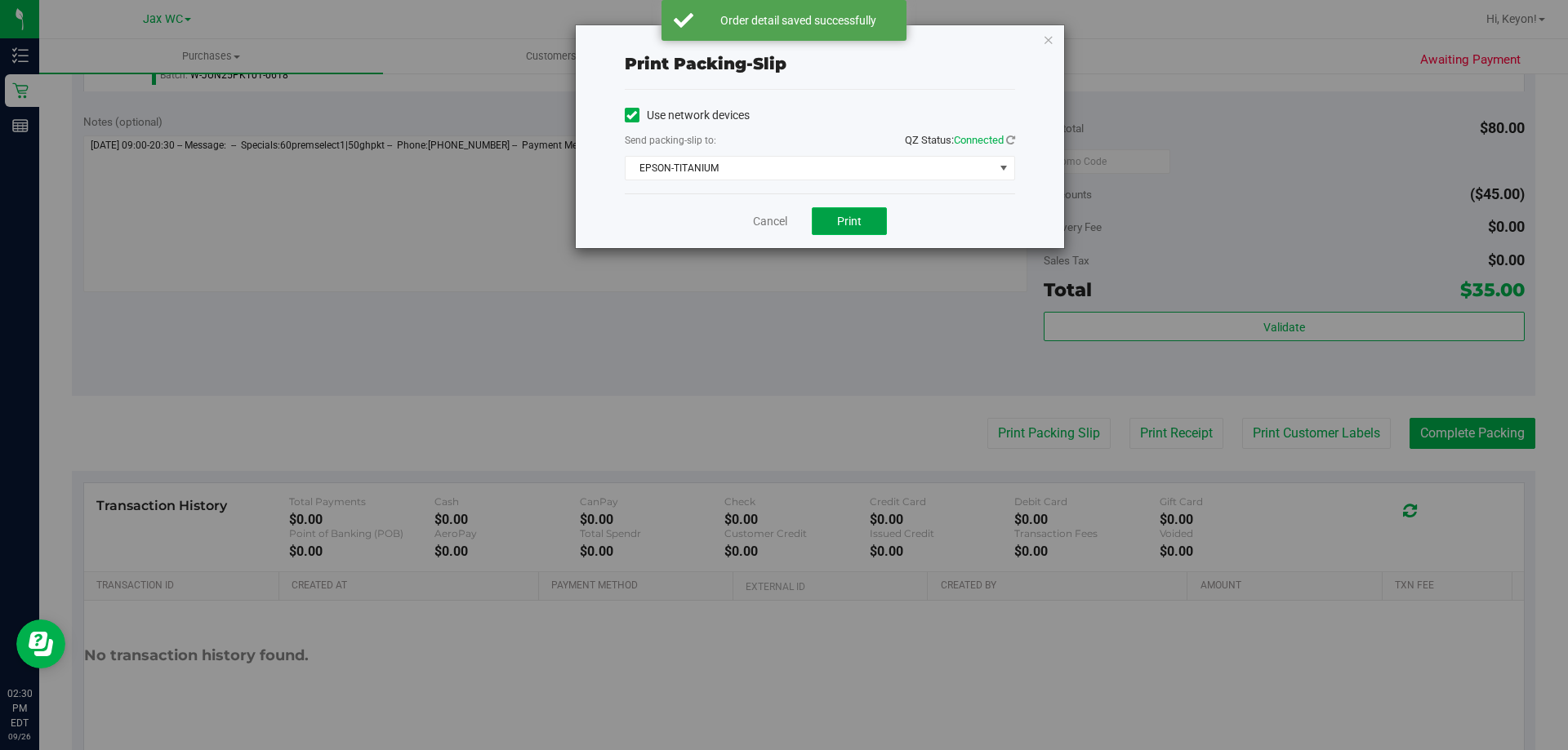
click at [865, 224] on button "Print" at bounding box center [849, 221] width 75 height 28
click at [764, 218] on link "Cancel" at bounding box center [770, 222] width 34 height 17
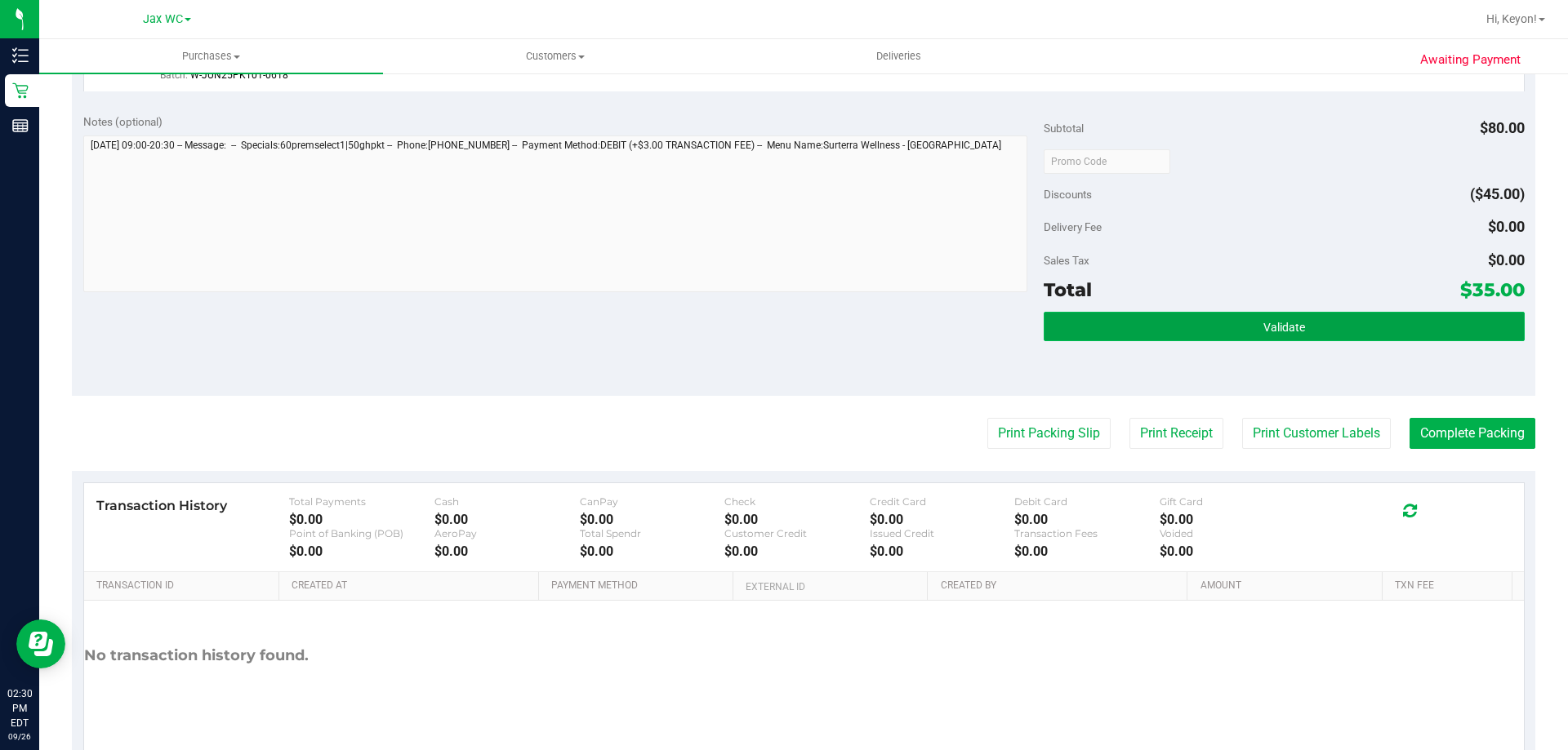
click at [1308, 326] on button "Validate" at bounding box center [1284, 326] width 480 height 29
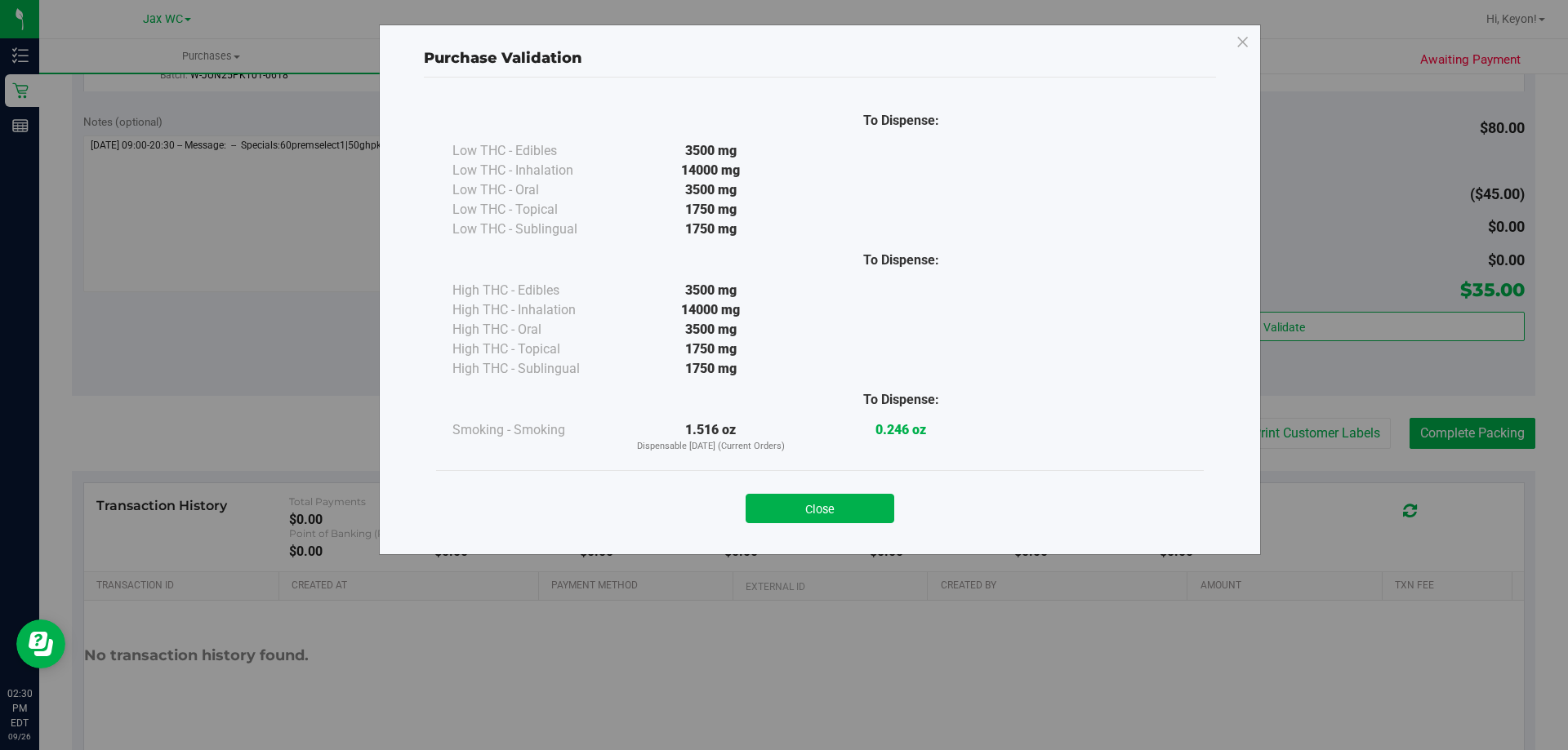
drag, startPoint x: 827, startPoint y: 513, endPoint x: 859, endPoint y: 509, distance: 32.2
click at [829, 513] on button "Close" at bounding box center [820, 509] width 149 height 29
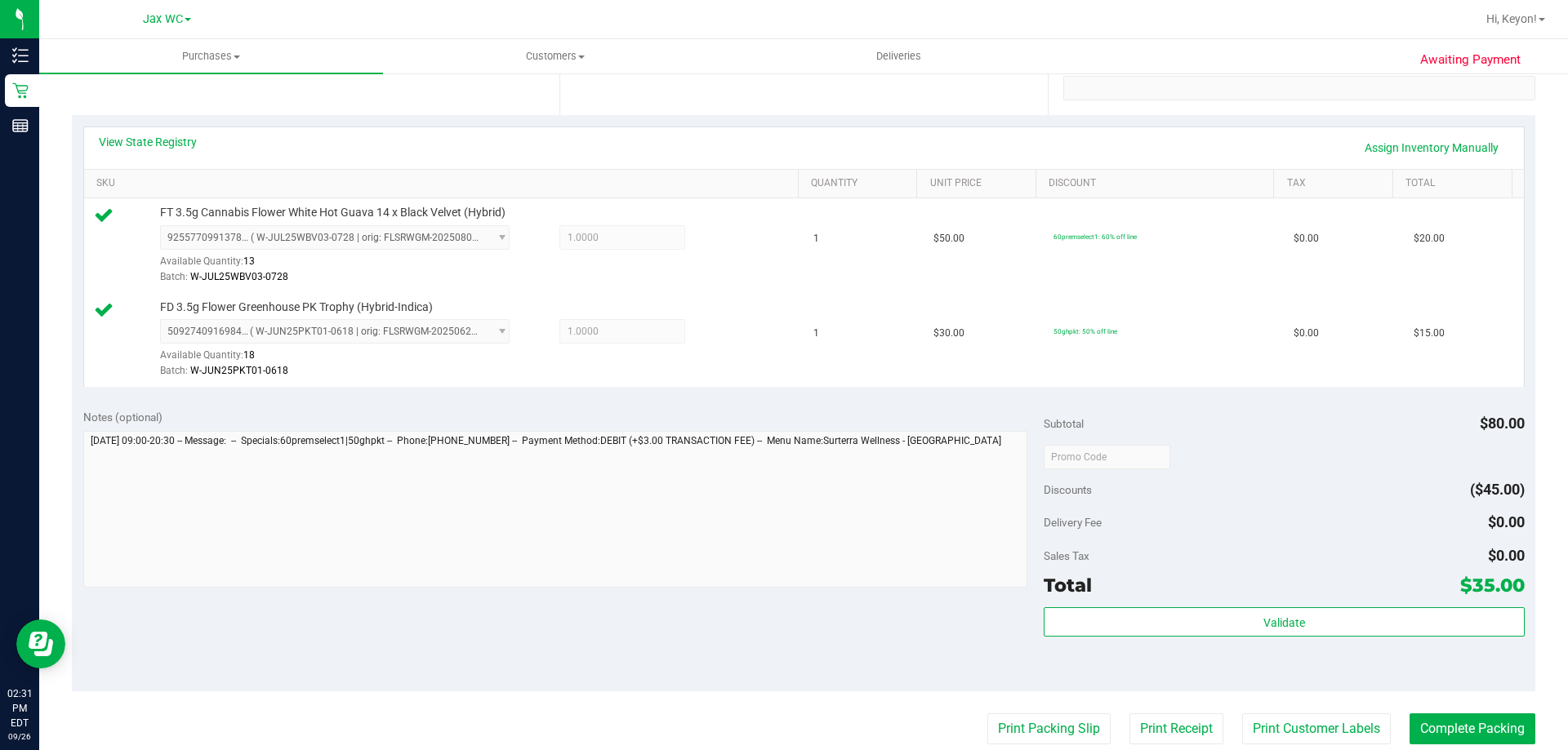
scroll to position [338, 0]
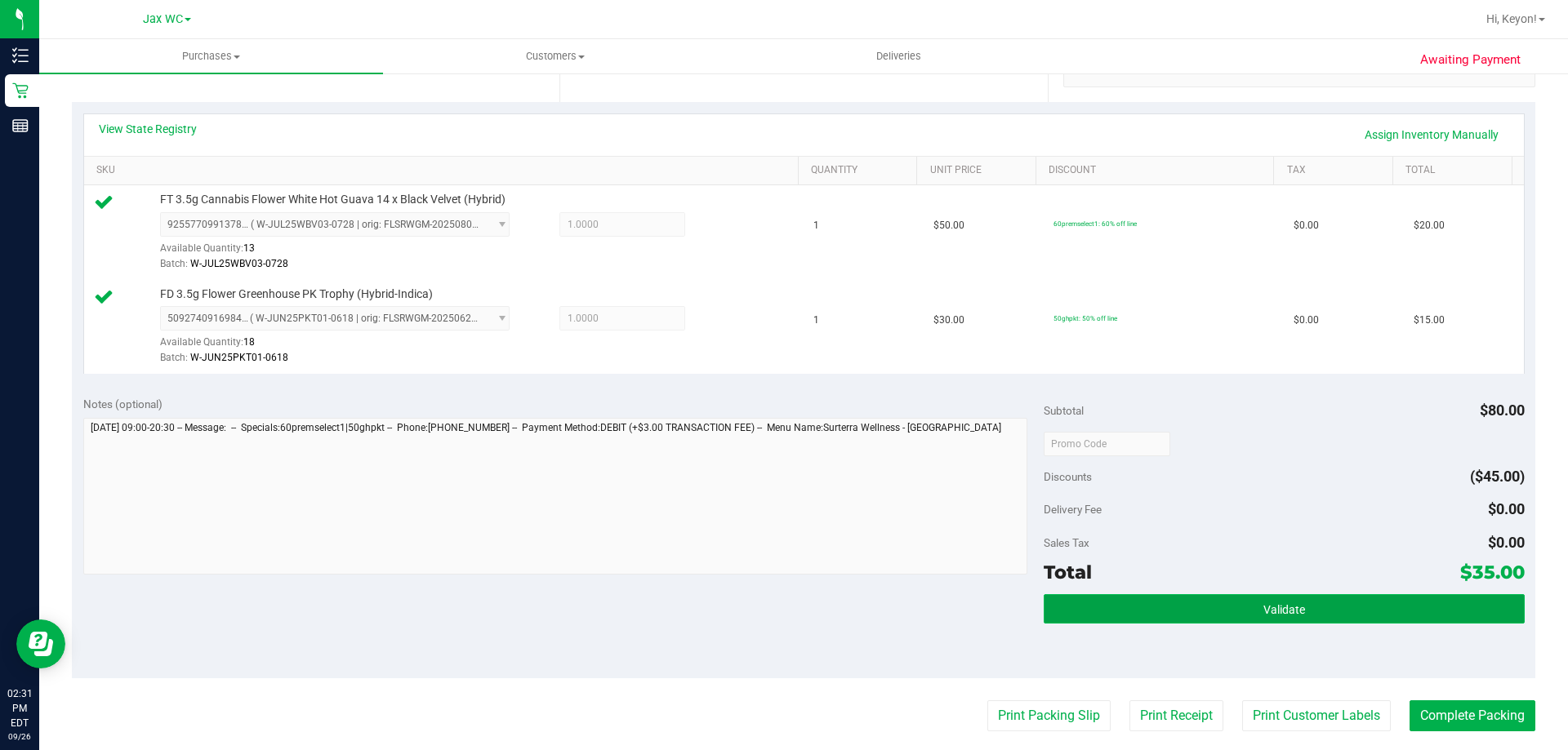
drag, startPoint x: 1261, startPoint y: 597, endPoint x: 1259, endPoint y: 611, distance: 14.1
click at [1262, 601] on button "Validate" at bounding box center [1284, 609] width 480 height 29
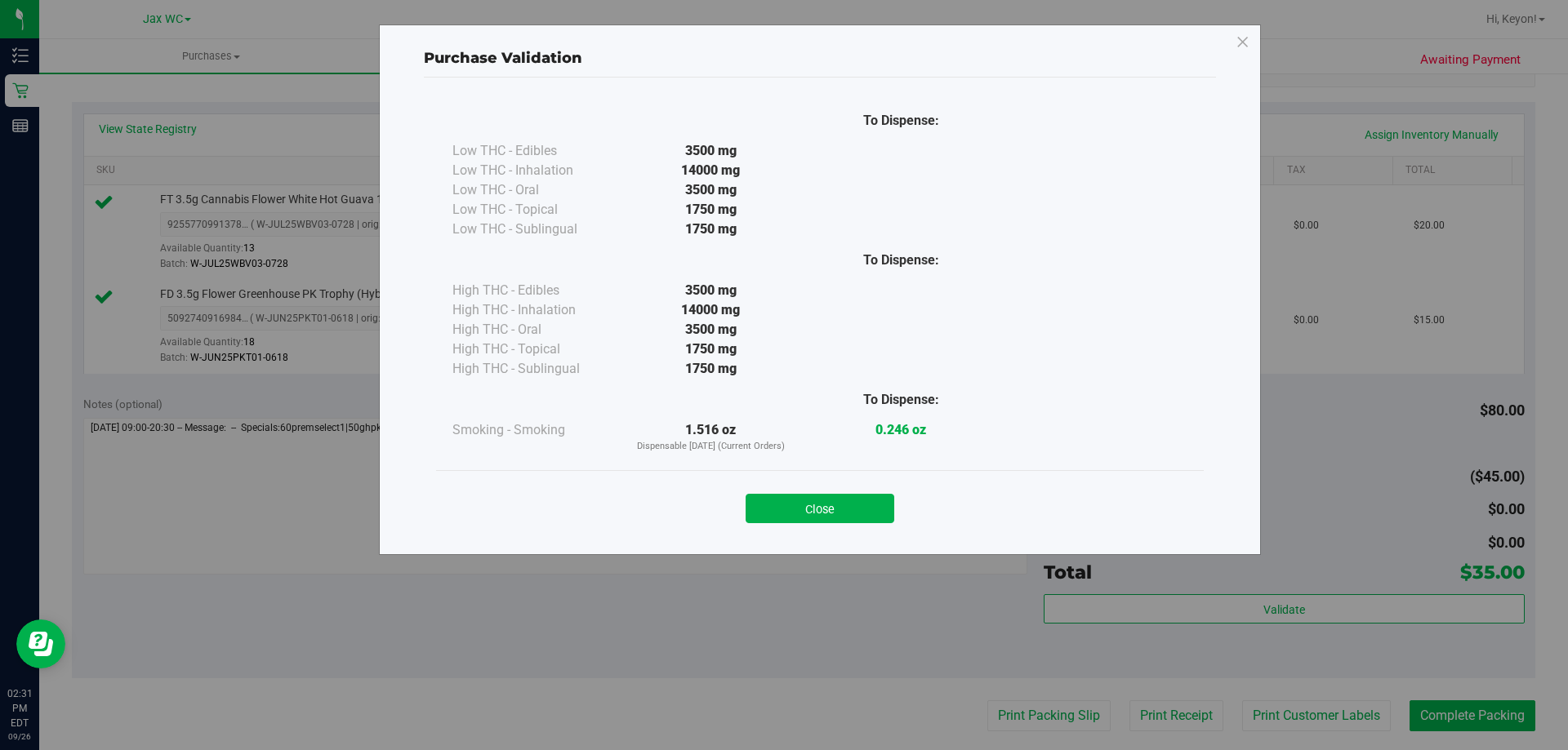
drag, startPoint x: 826, startPoint y: 509, endPoint x: 866, endPoint y: 512, distance: 40.1
click at [827, 509] on button "Close" at bounding box center [820, 509] width 149 height 29
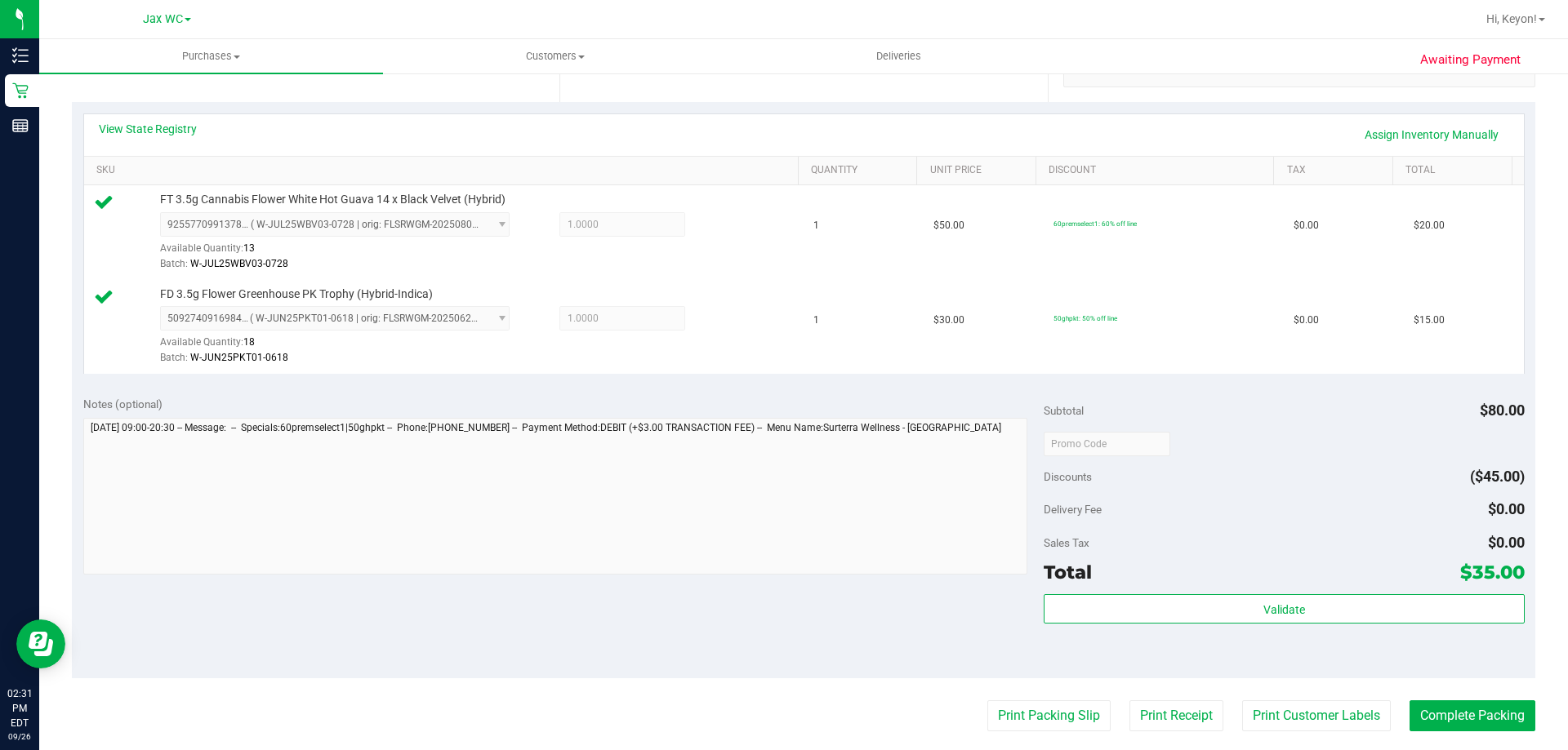
scroll to position [480, 0]
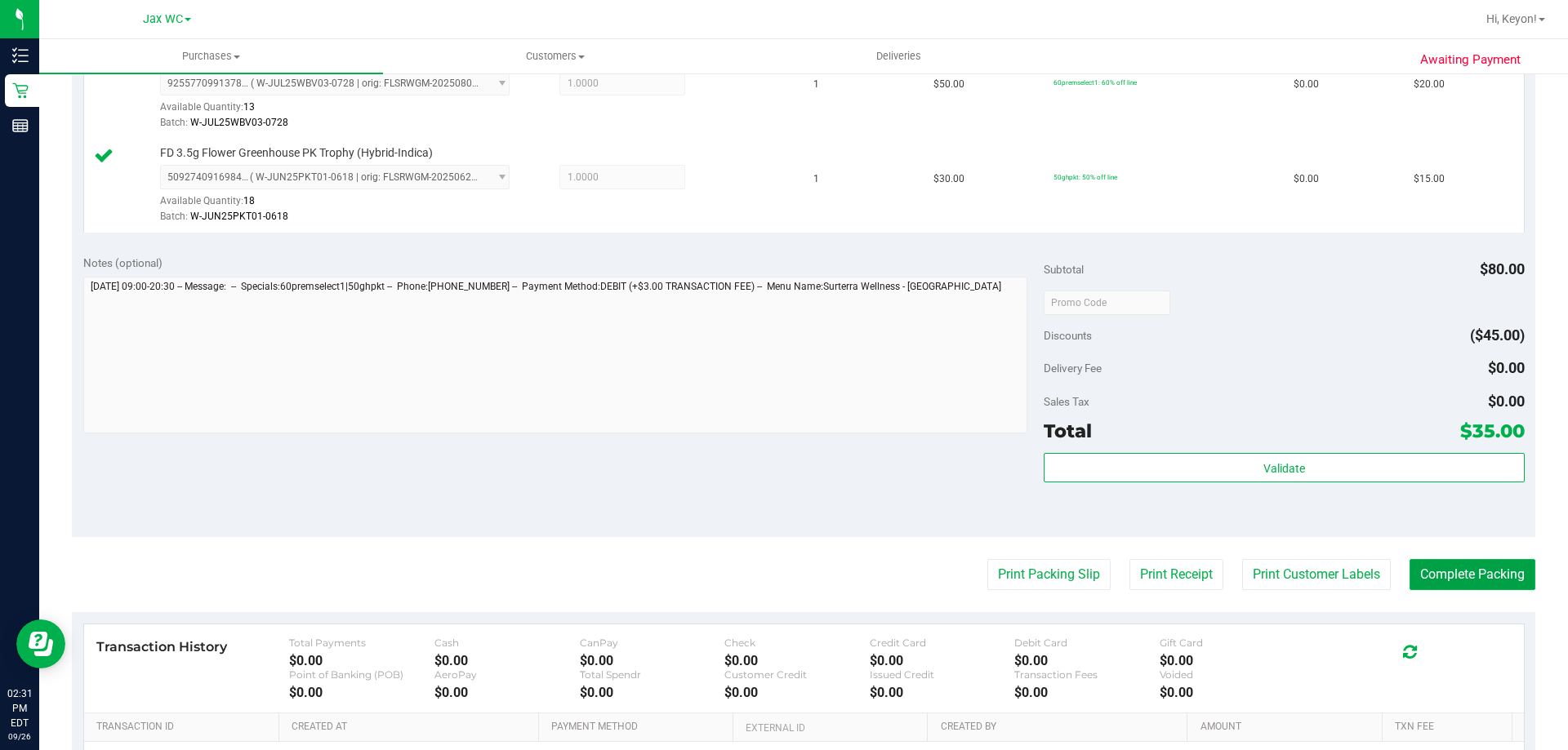
click at [1450, 576] on button "Complete Packing" at bounding box center [1472, 575] width 126 height 31
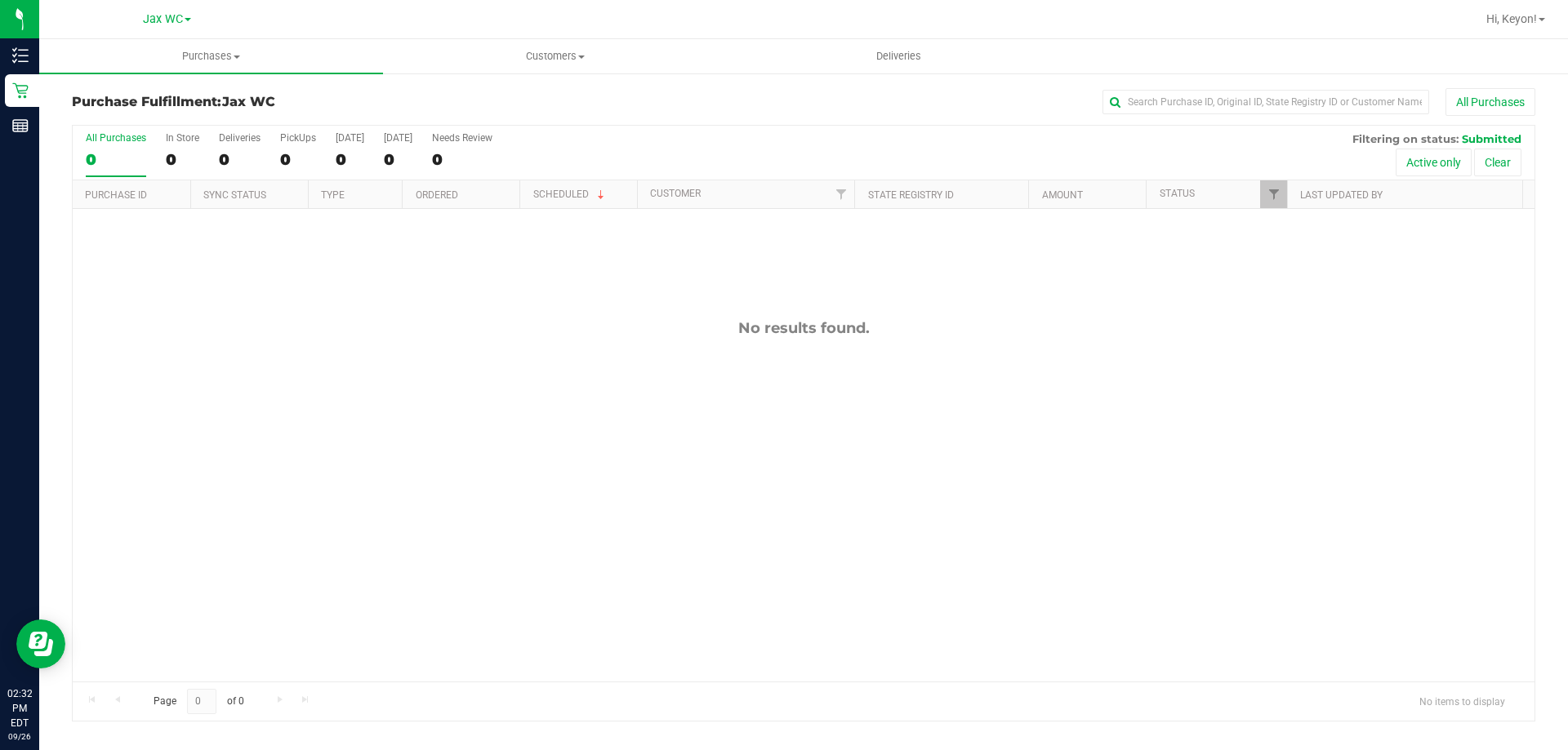
click at [104, 150] on div "0" at bounding box center [116, 159] width 60 height 19
click at [0, 0] on input "All Purchases 0" at bounding box center [0, 0] width 0 height 0
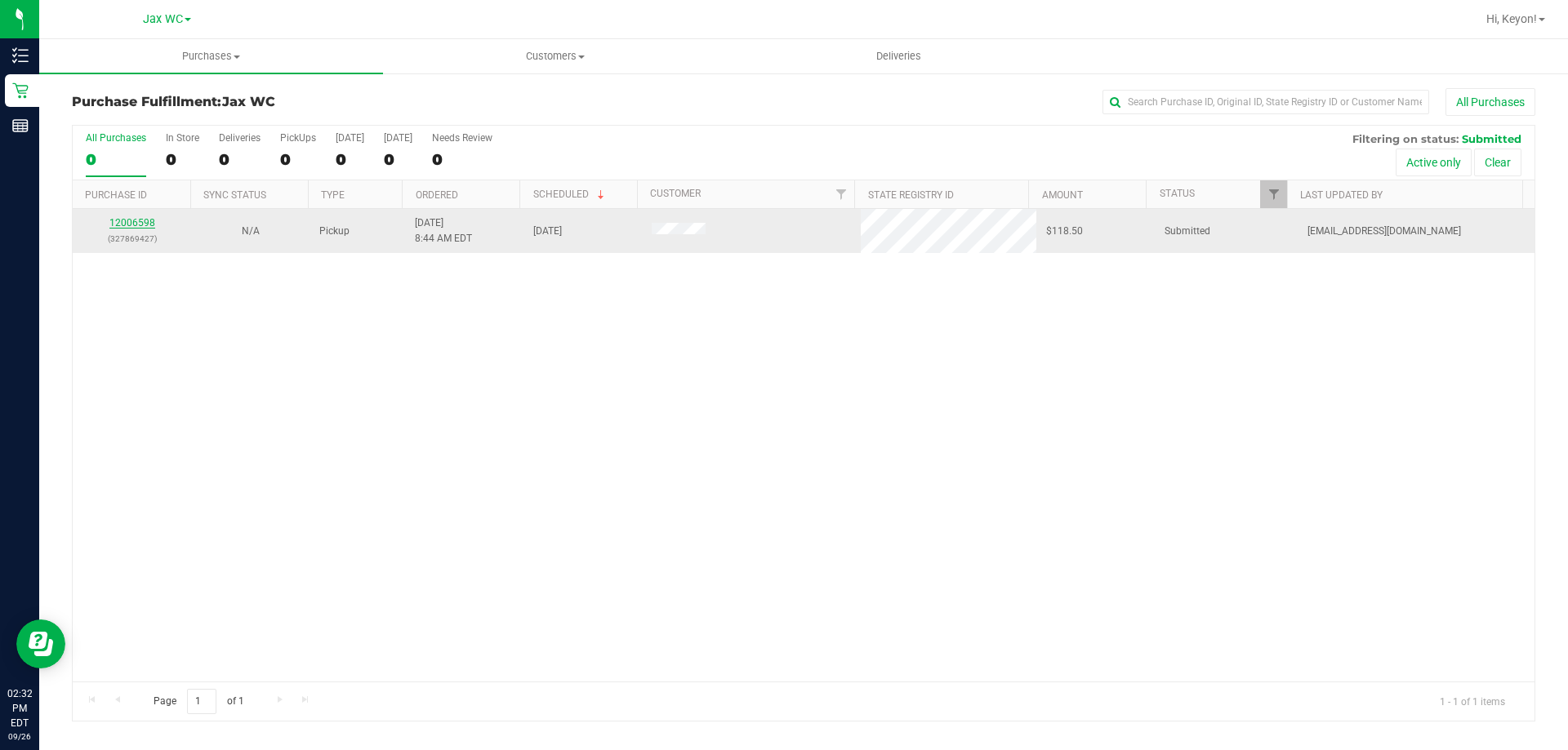
click at [127, 219] on link "12006598" at bounding box center [132, 222] width 46 height 11
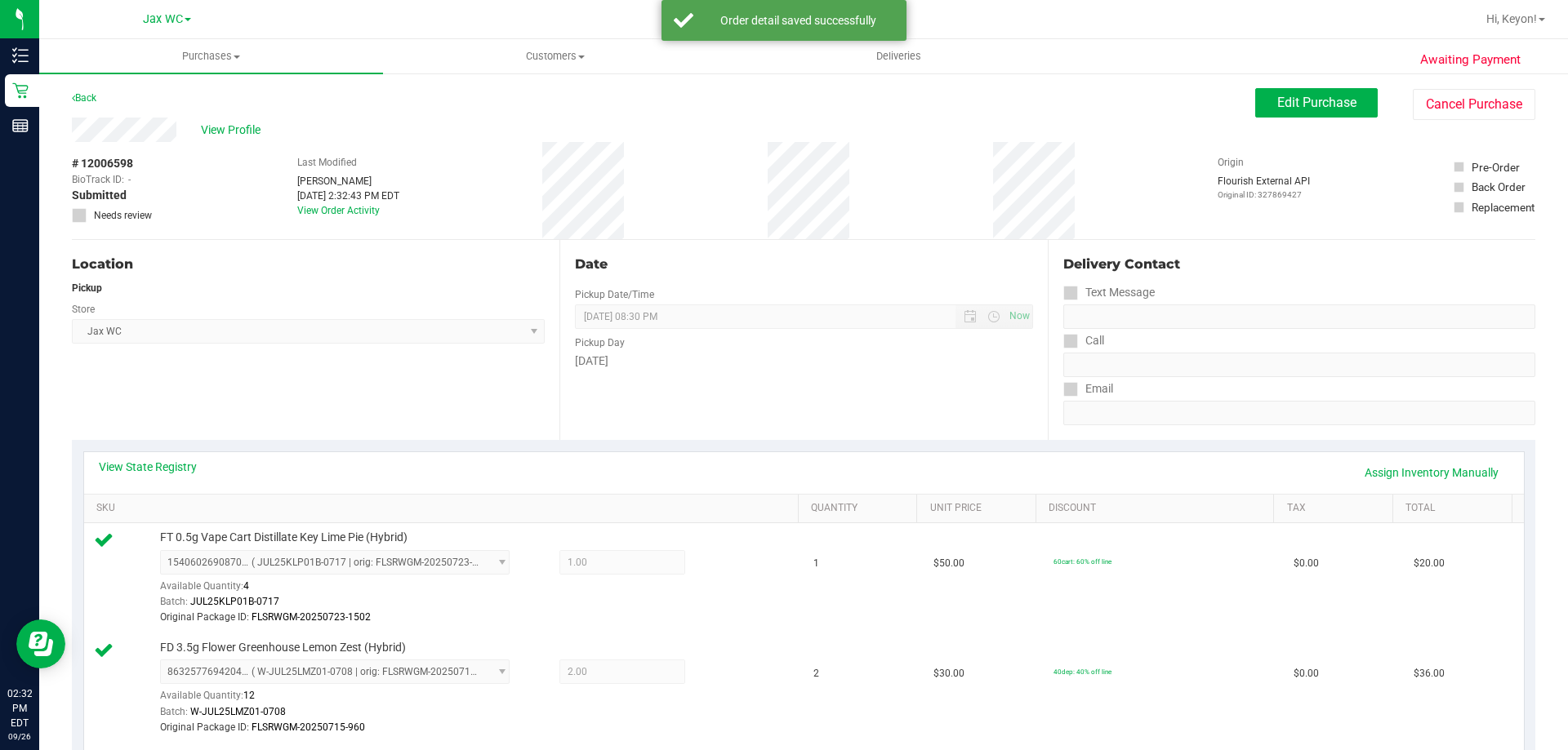
scroll to position [626, 0]
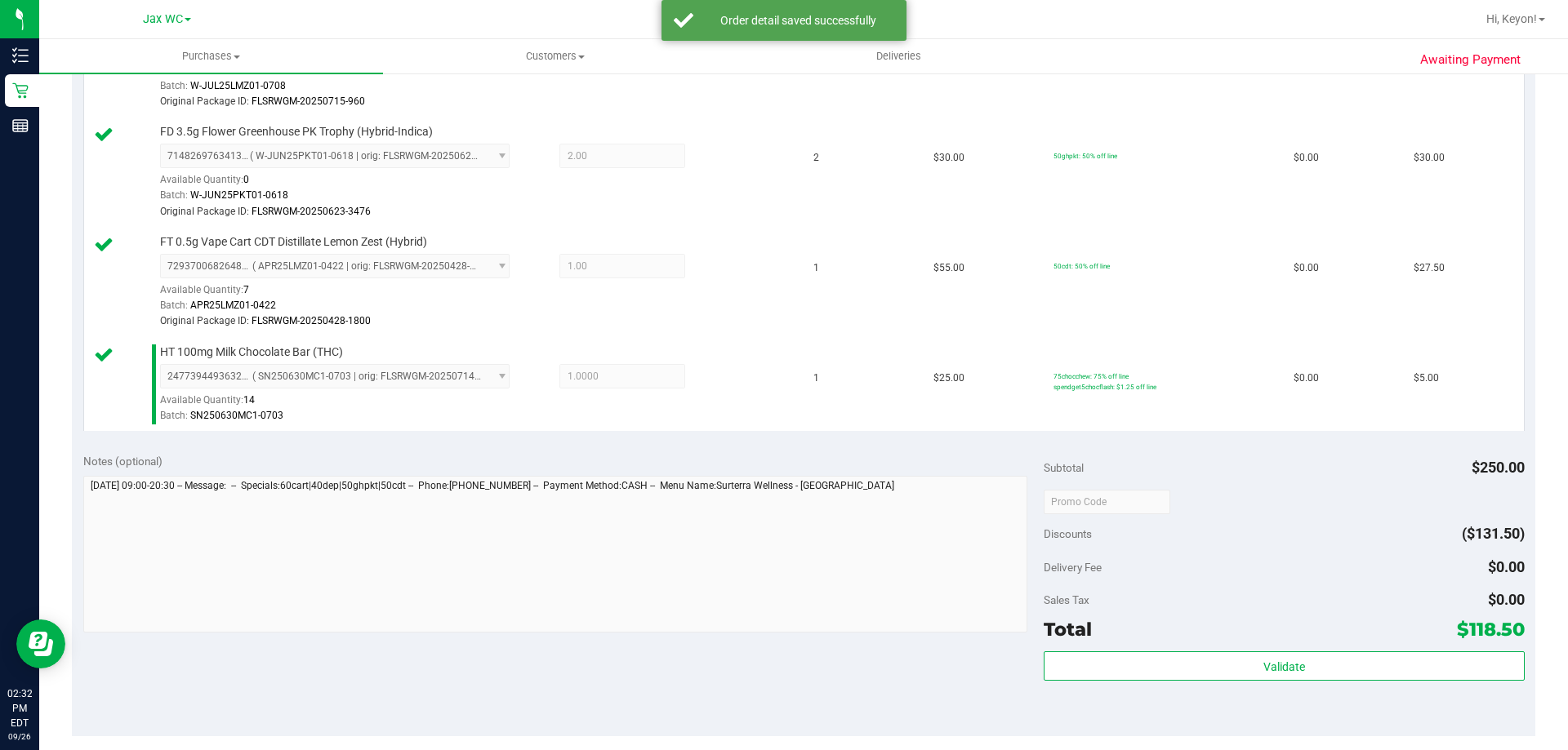
click at [1317, 697] on div "Validate" at bounding box center [1284, 688] width 480 height 73
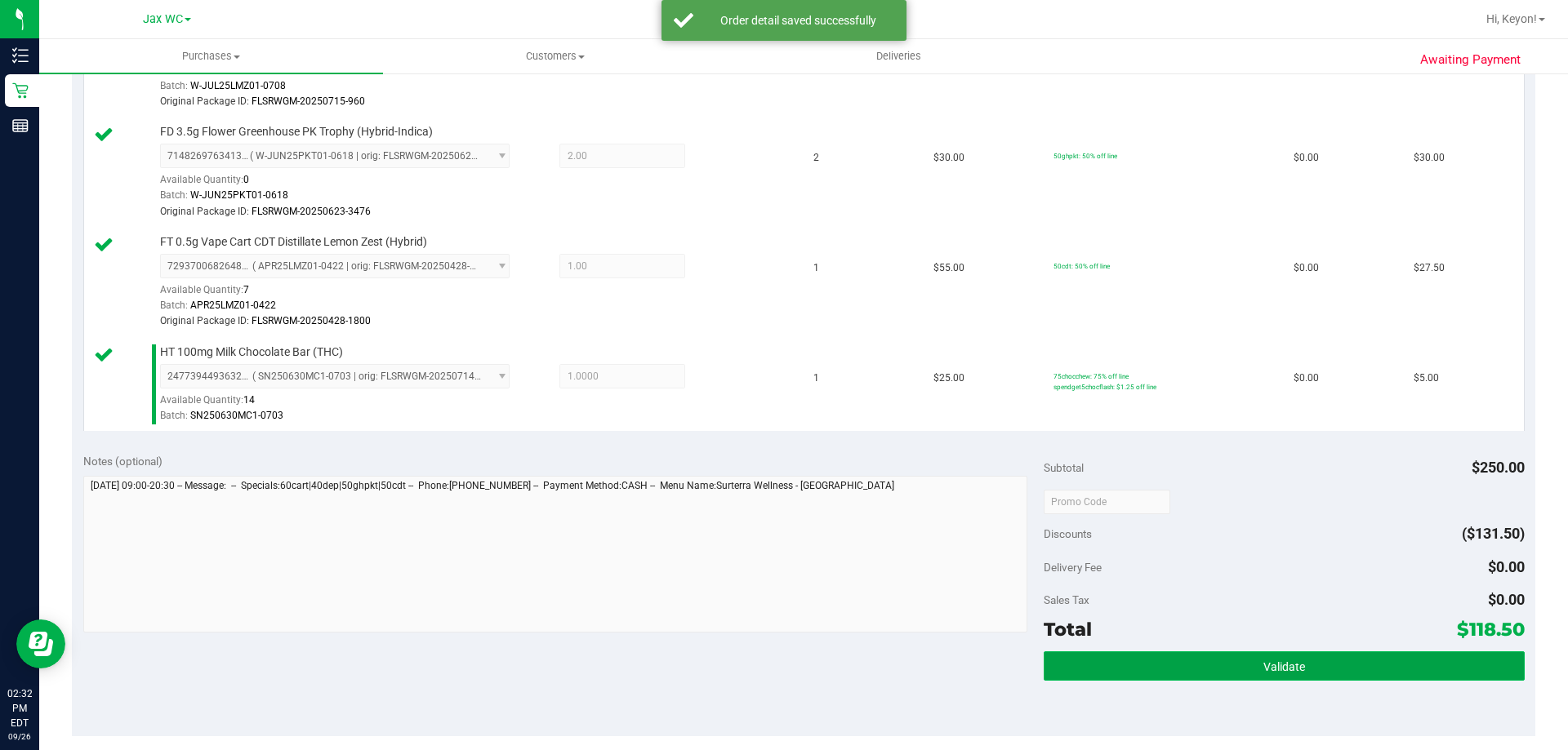
click at [1353, 667] on button "Validate" at bounding box center [1284, 666] width 480 height 29
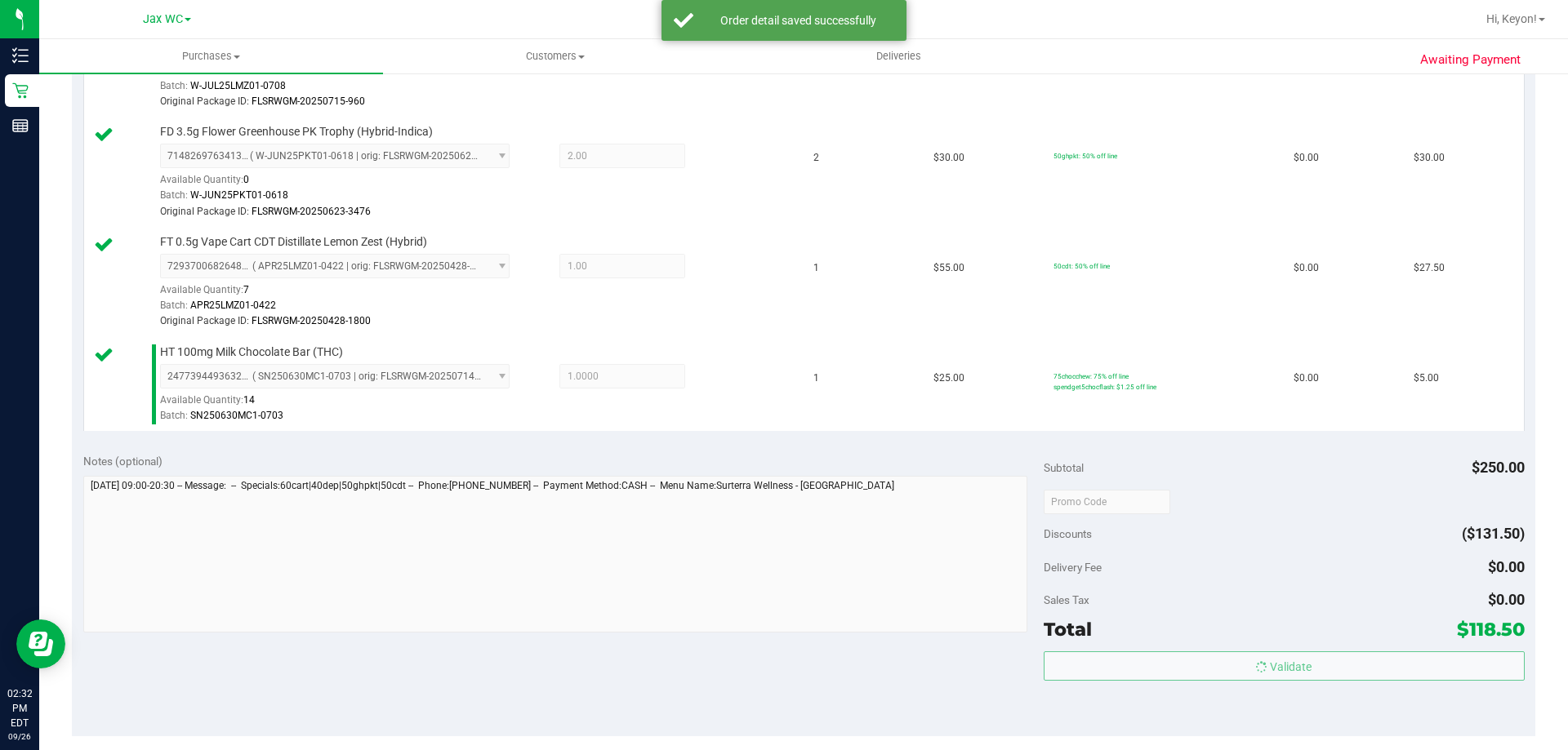
scroll to position [863, 0]
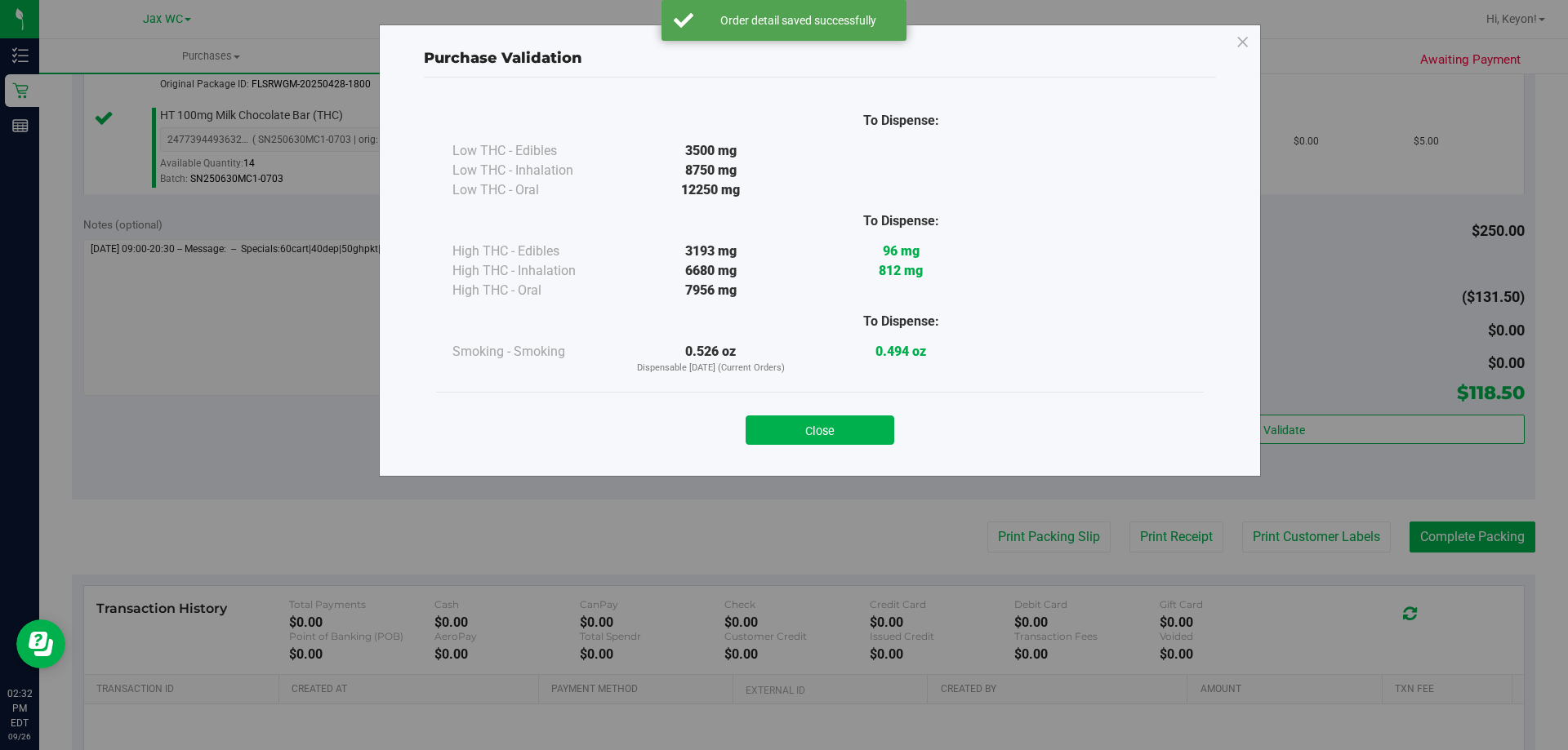
drag, startPoint x: 813, startPoint y: 434, endPoint x: 1129, endPoint y: 454, distance: 316.6
click at [814, 434] on button "Close" at bounding box center [820, 431] width 149 height 29
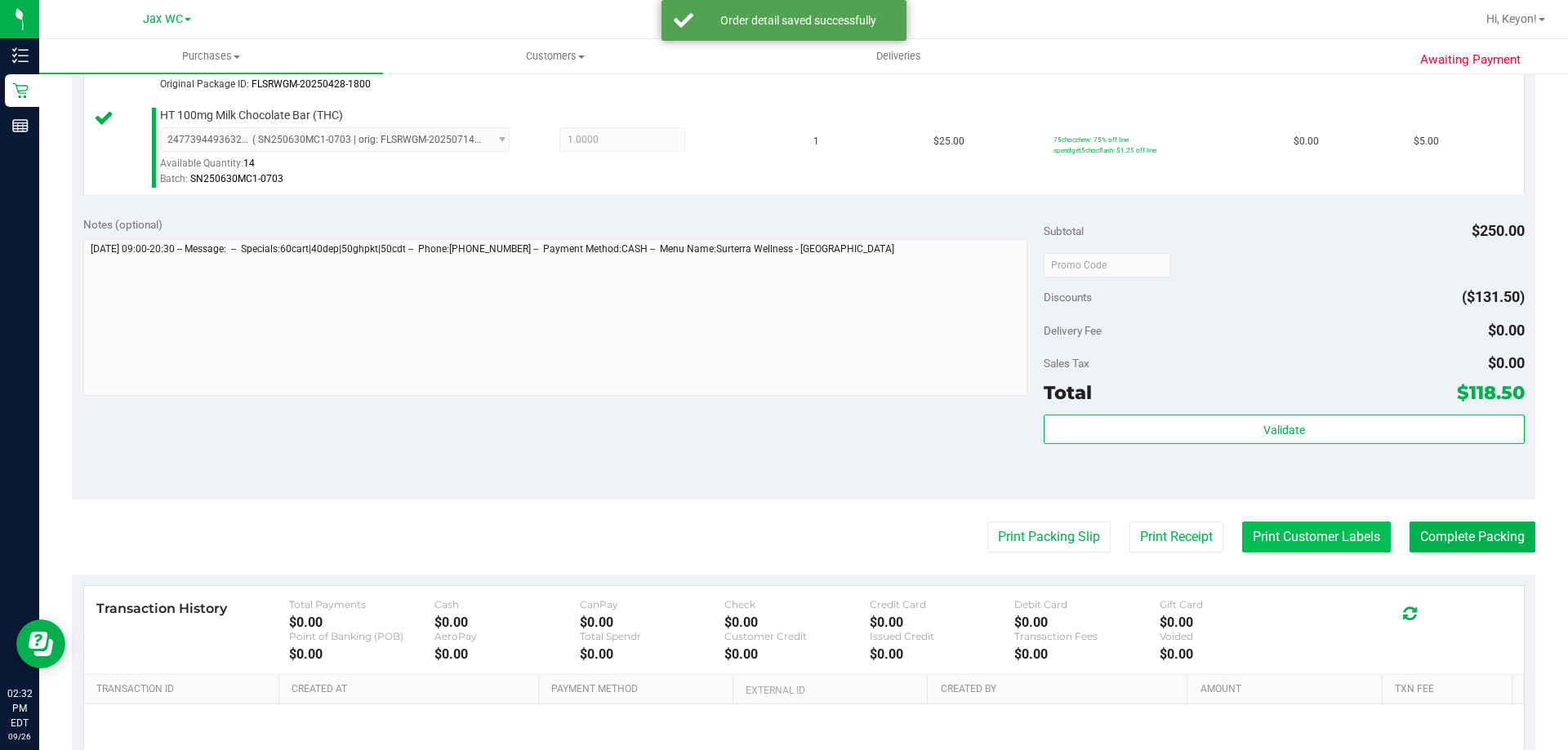
click at [1345, 537] on button "Print Customer Labels" at bounding box center [1316, 537] width 149 height 31
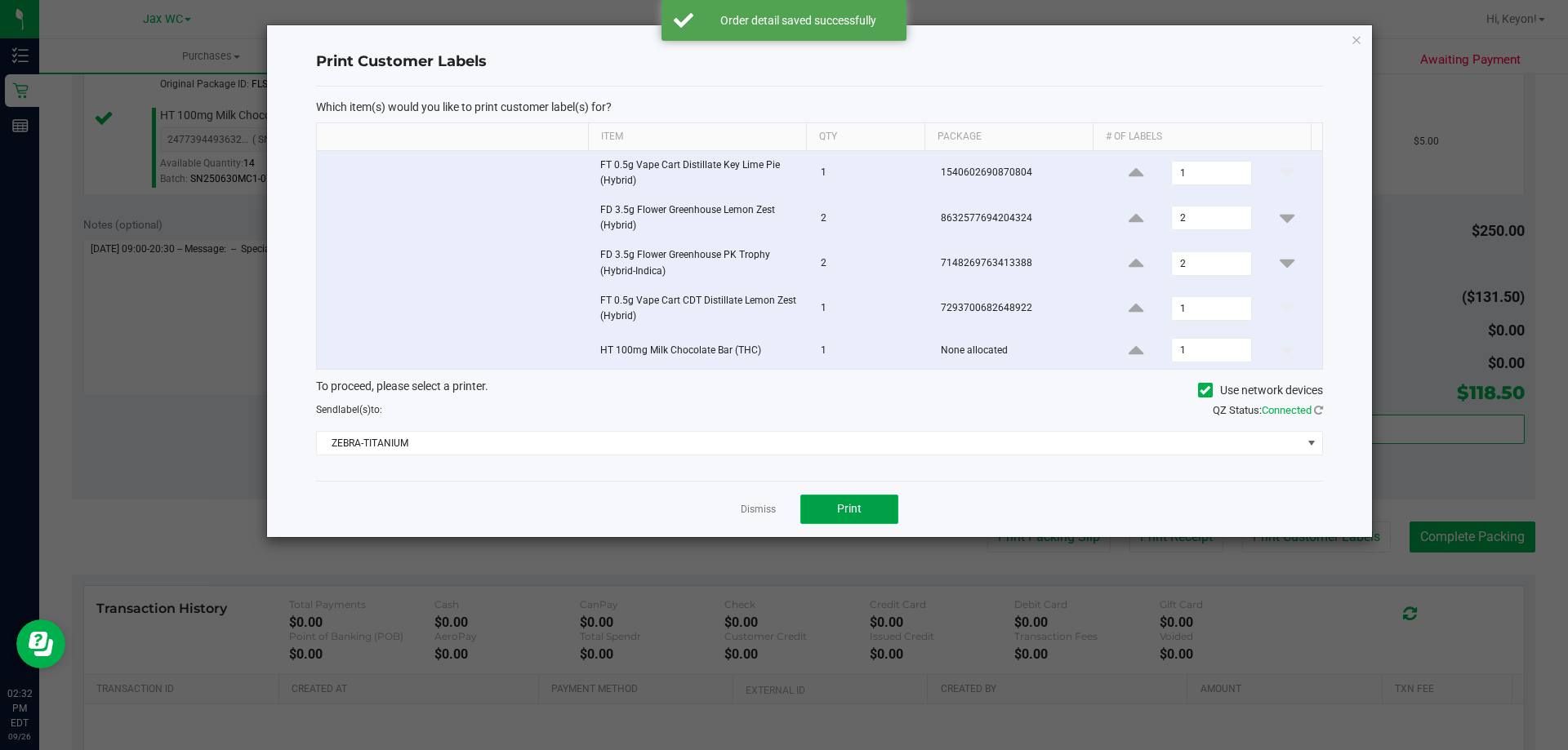
click at [846, 513] on span "Print" at bounding box center [849, 508] width 24 height 13
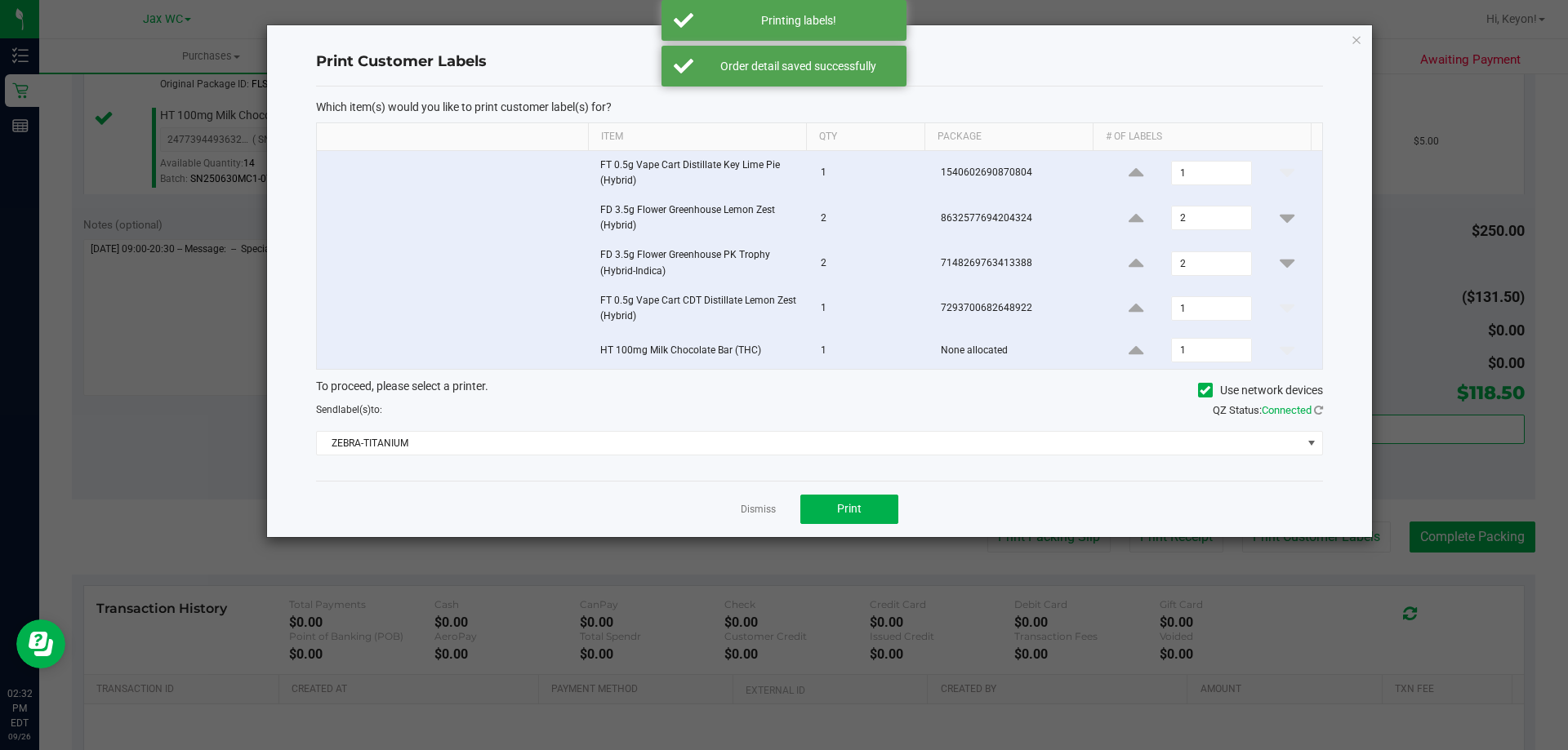
drag, startPoint x: 756, startPoint y: 511, endPoint x: 794, endPoint y: 511, distance: 38.0
click at [757, 511] on link "Dismiss" at bounding box center [758, 510] width 35 height 14
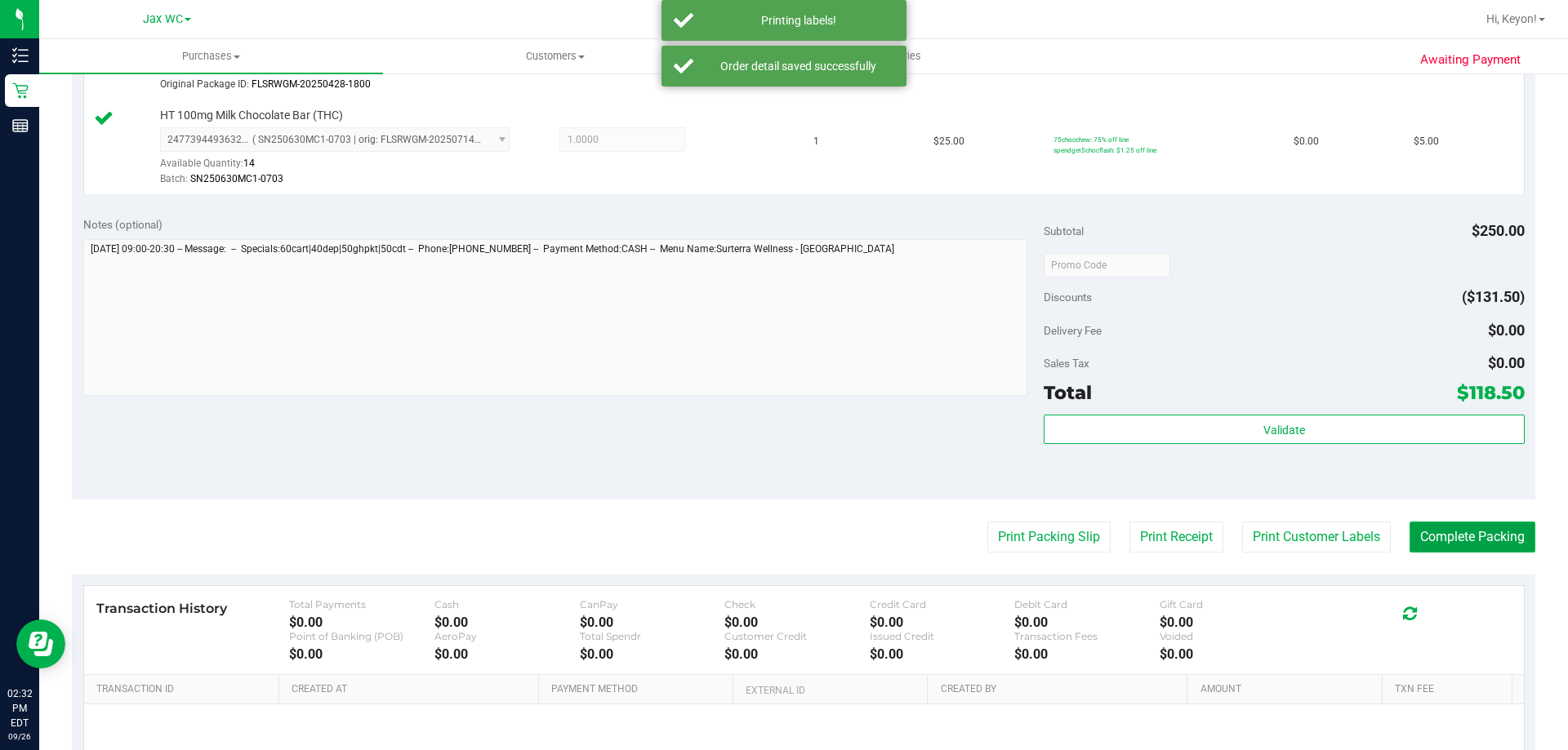
click at [1466, 534] on button "Complete Packing" at bounding box center [1472, 537] width 126 height 31
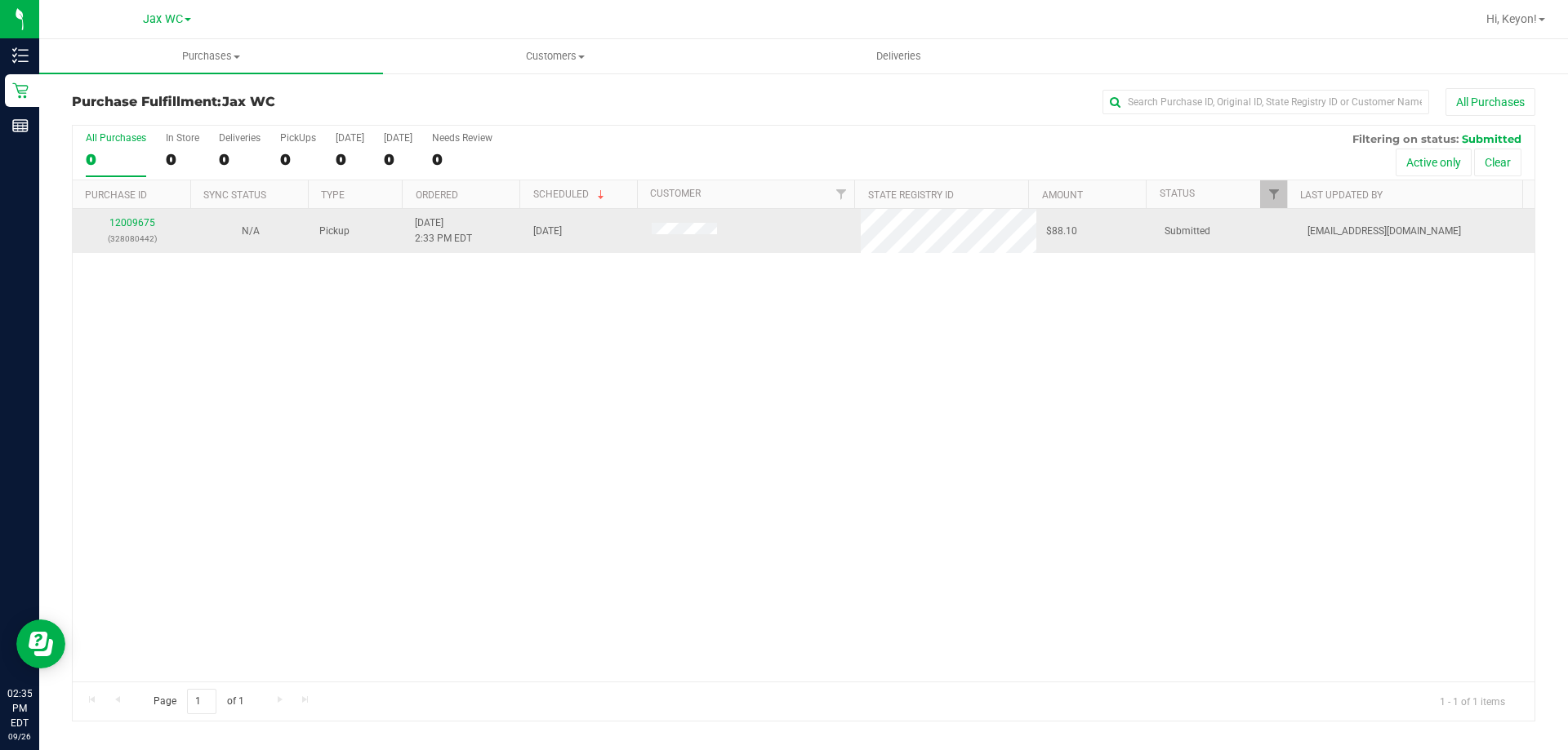
click at [131, 231] on p "(328080442)" at bounding box center [132, 239] width 99 height 15
click at [135, 217] on link "12009675" at bounding box center [132, 222] width 46 height 11
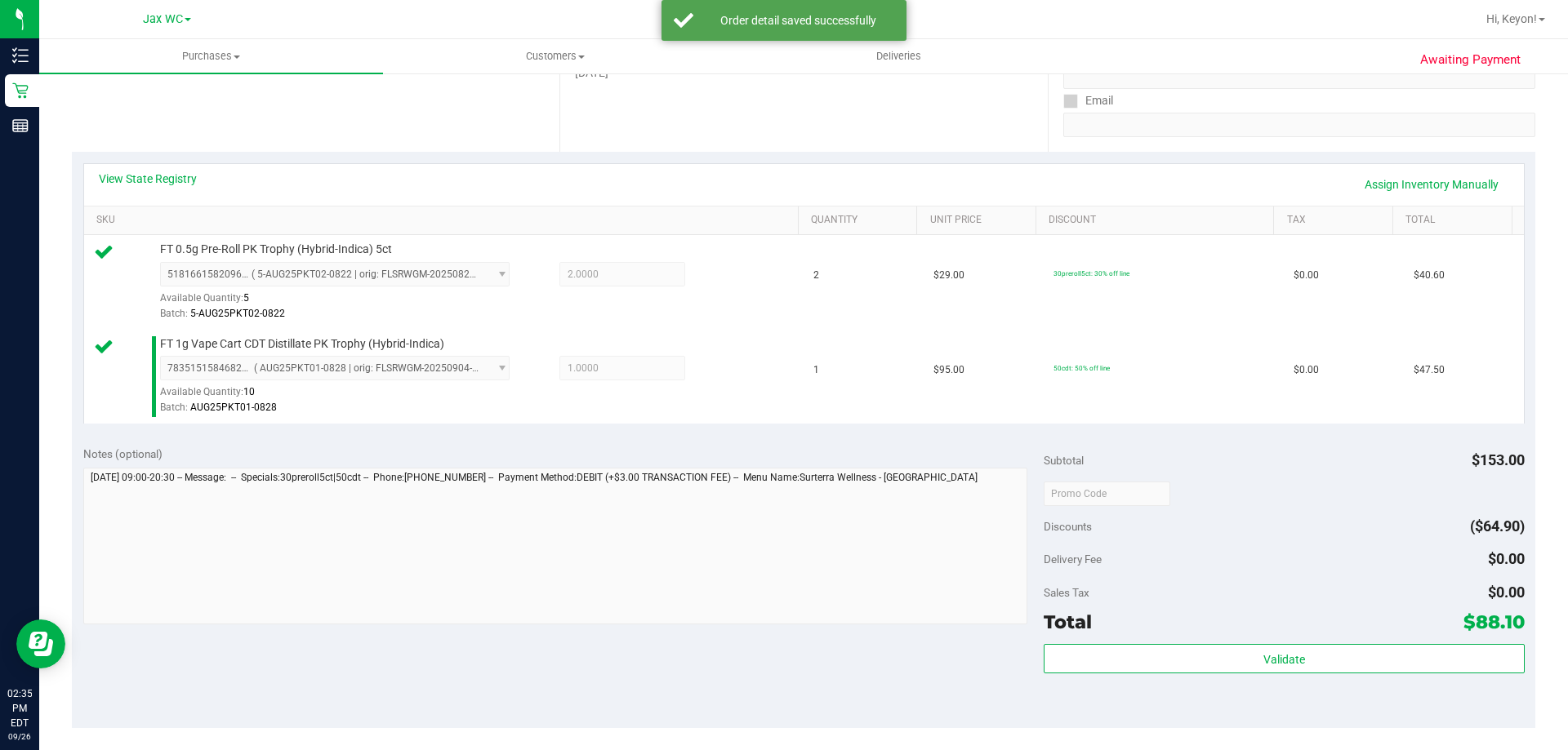
scroll to position [396, 0]
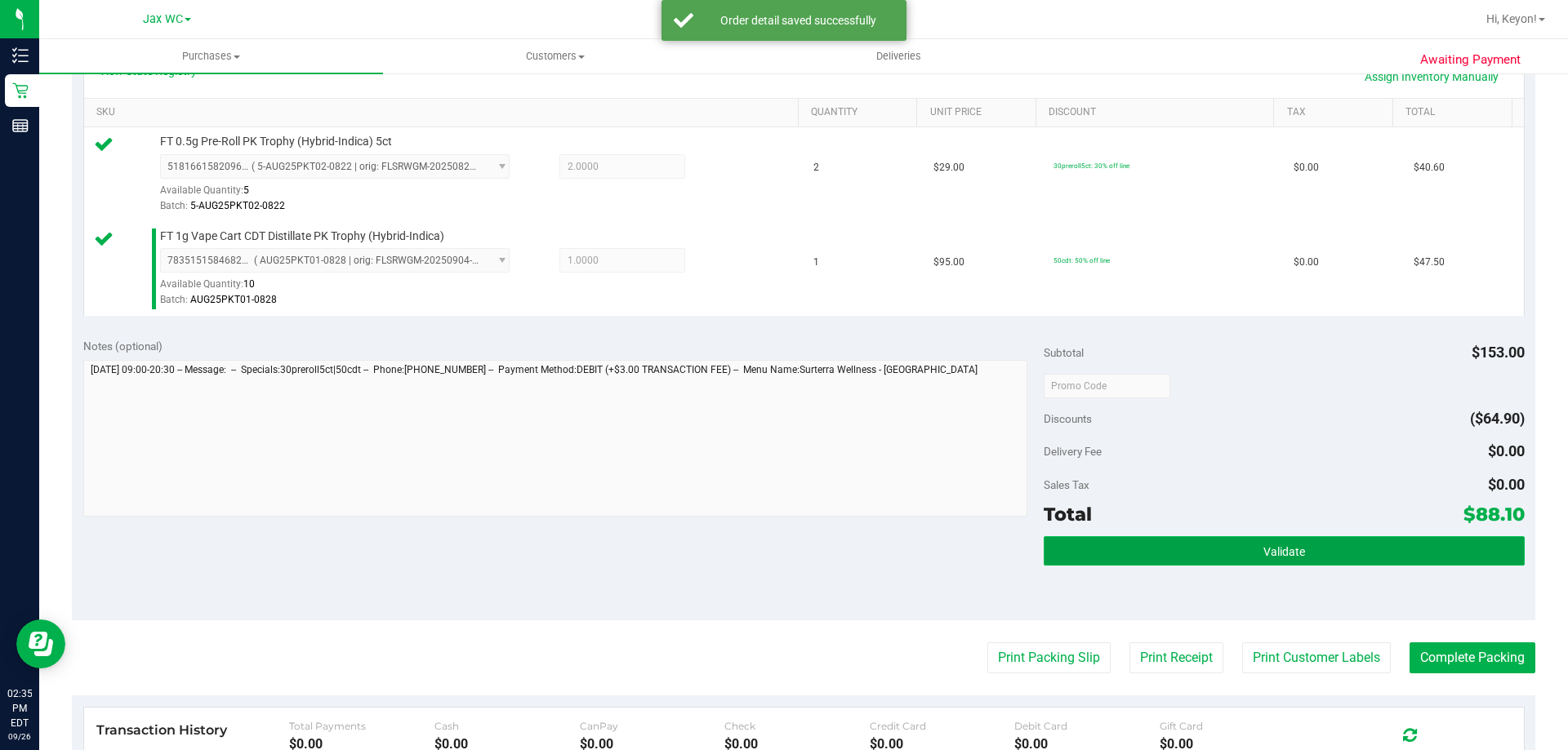
click at [1309, 553] on button "Validate" at bounding box center [1284, 551] width 480 height 29
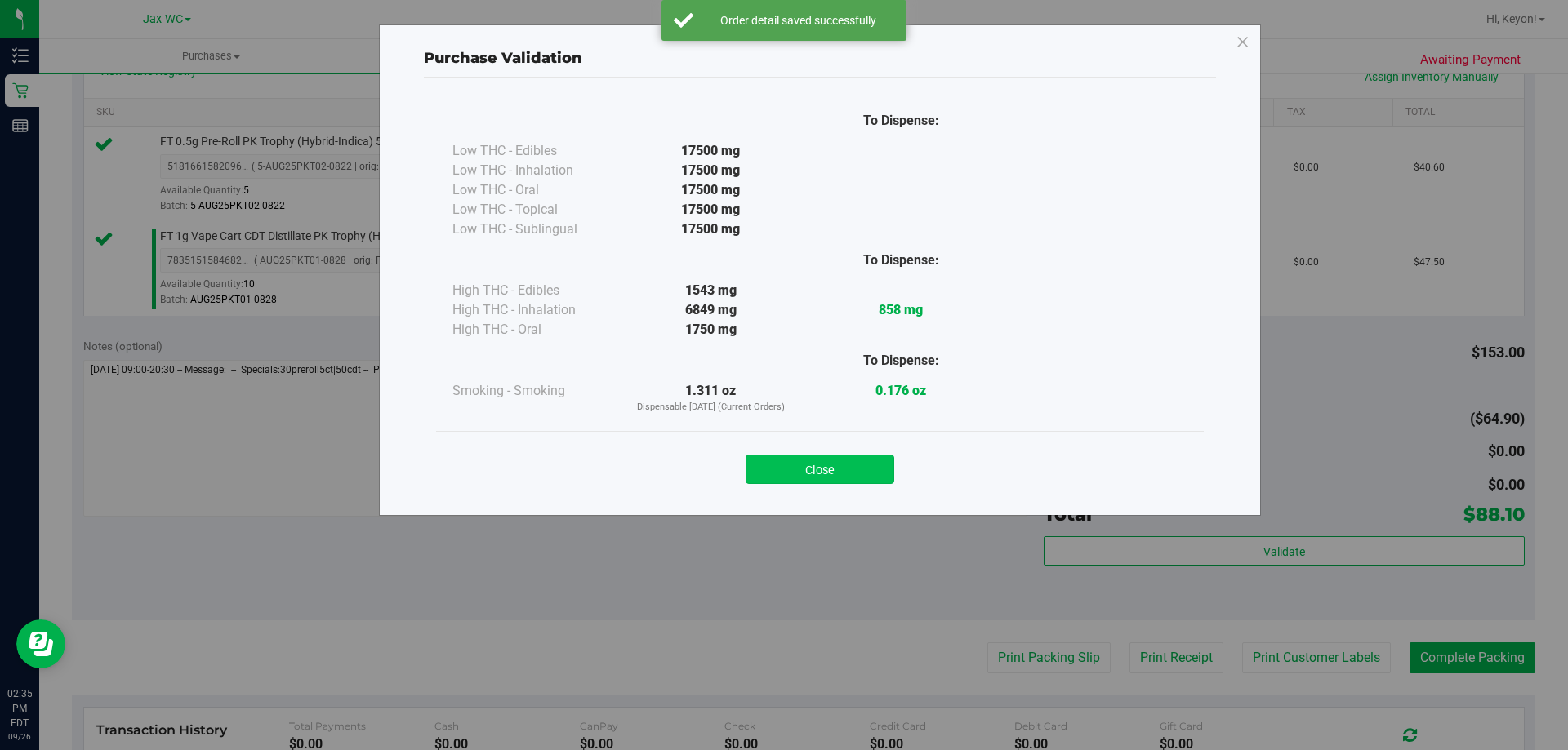
click at [856, 468] on button "Close" at bounding box center [820, 469] width 149 height 29
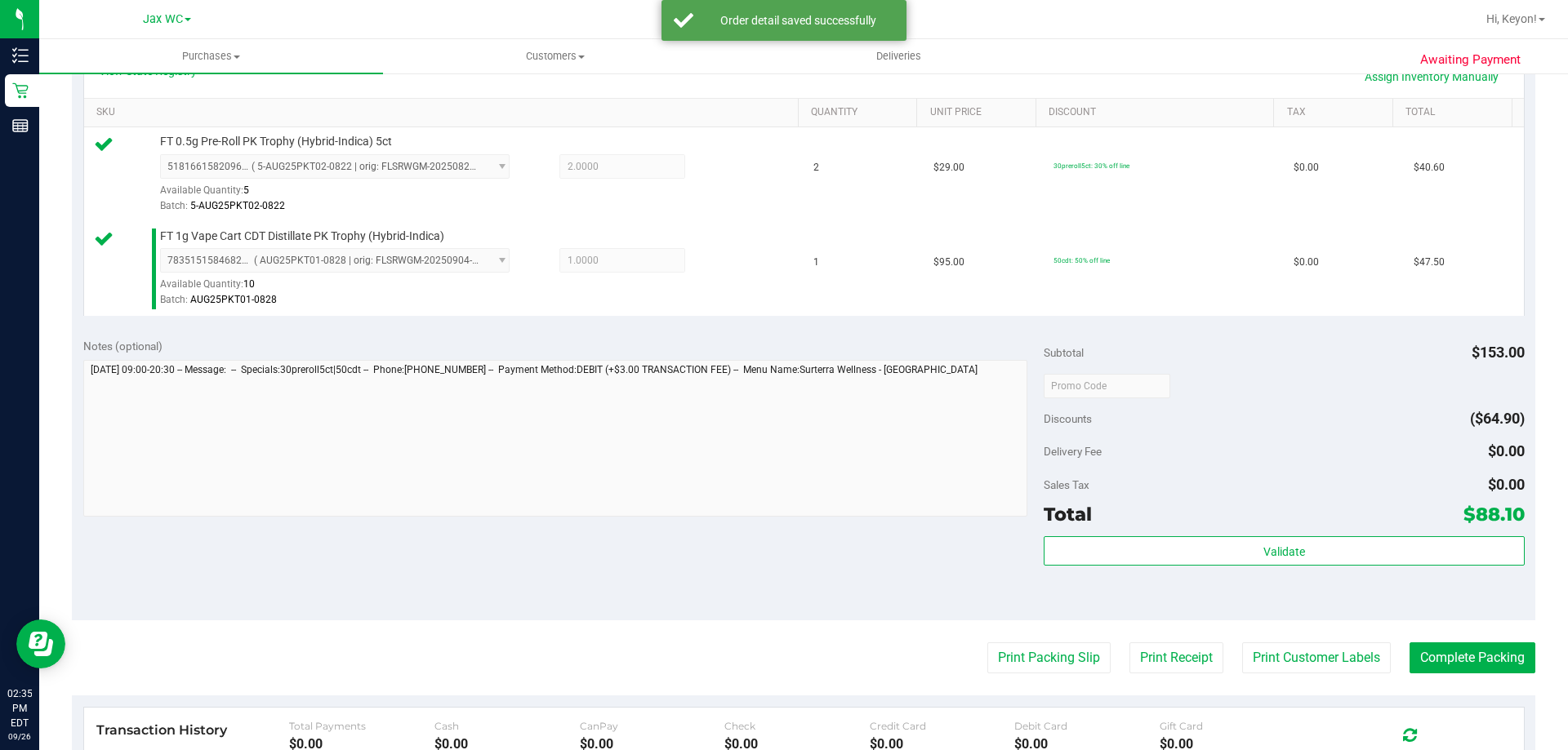
click at [1031, 629] on purchase-details "Back Edit Purchase Cancel Purchase View Profile # 12009675 BioTrack ID: - Submi…" at bounding box center [803, 346] width 1463 height 1309
click at [1031, 666] on button "Print Packing Slip" at bounding box center [1049, 658] width 123 height 31
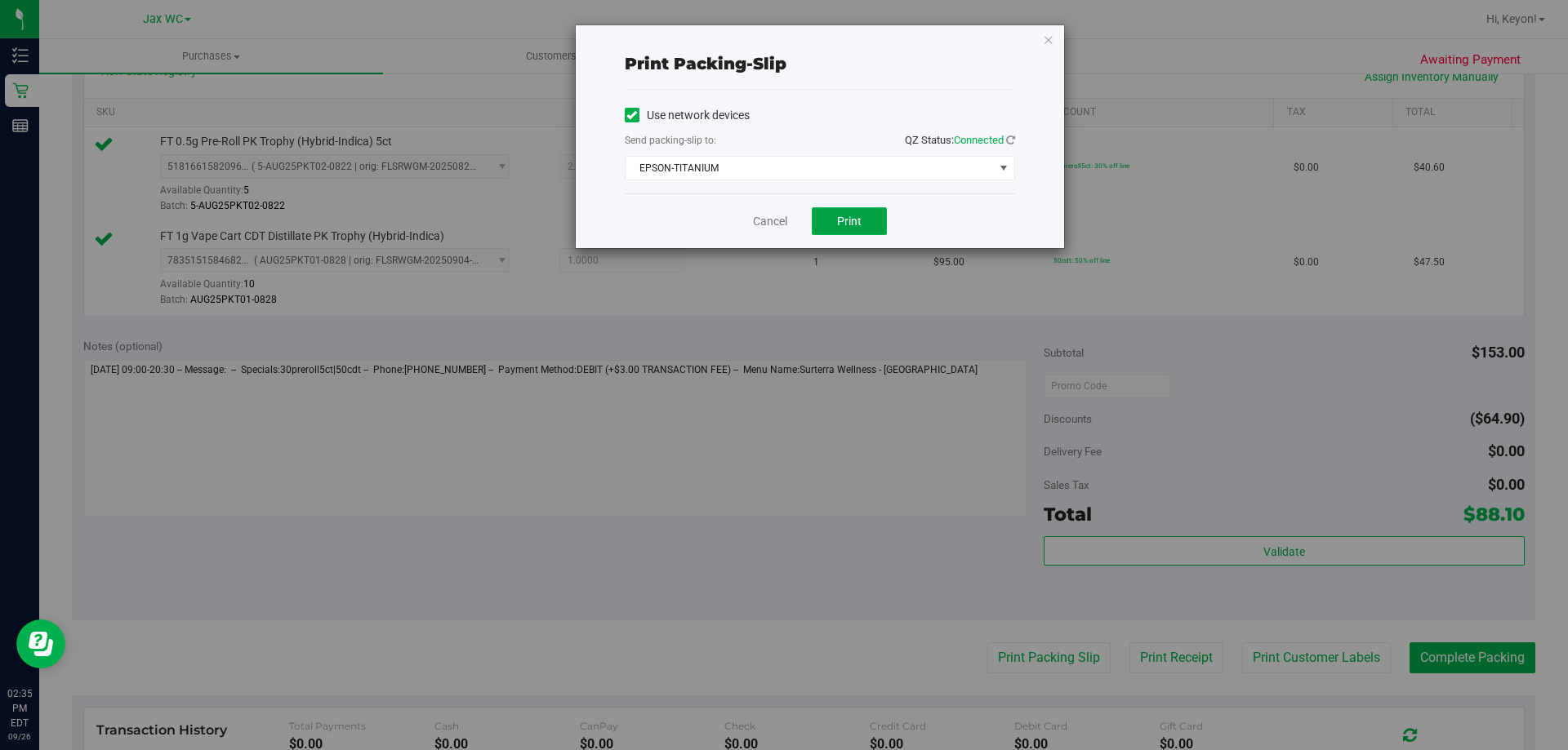
click at [847, 228] on button "Print" at bounding box center [849, 221] width 75 height 28
click at [772, 223] on link "Cancel" at bounding box center [770, 222] width 34 height 17
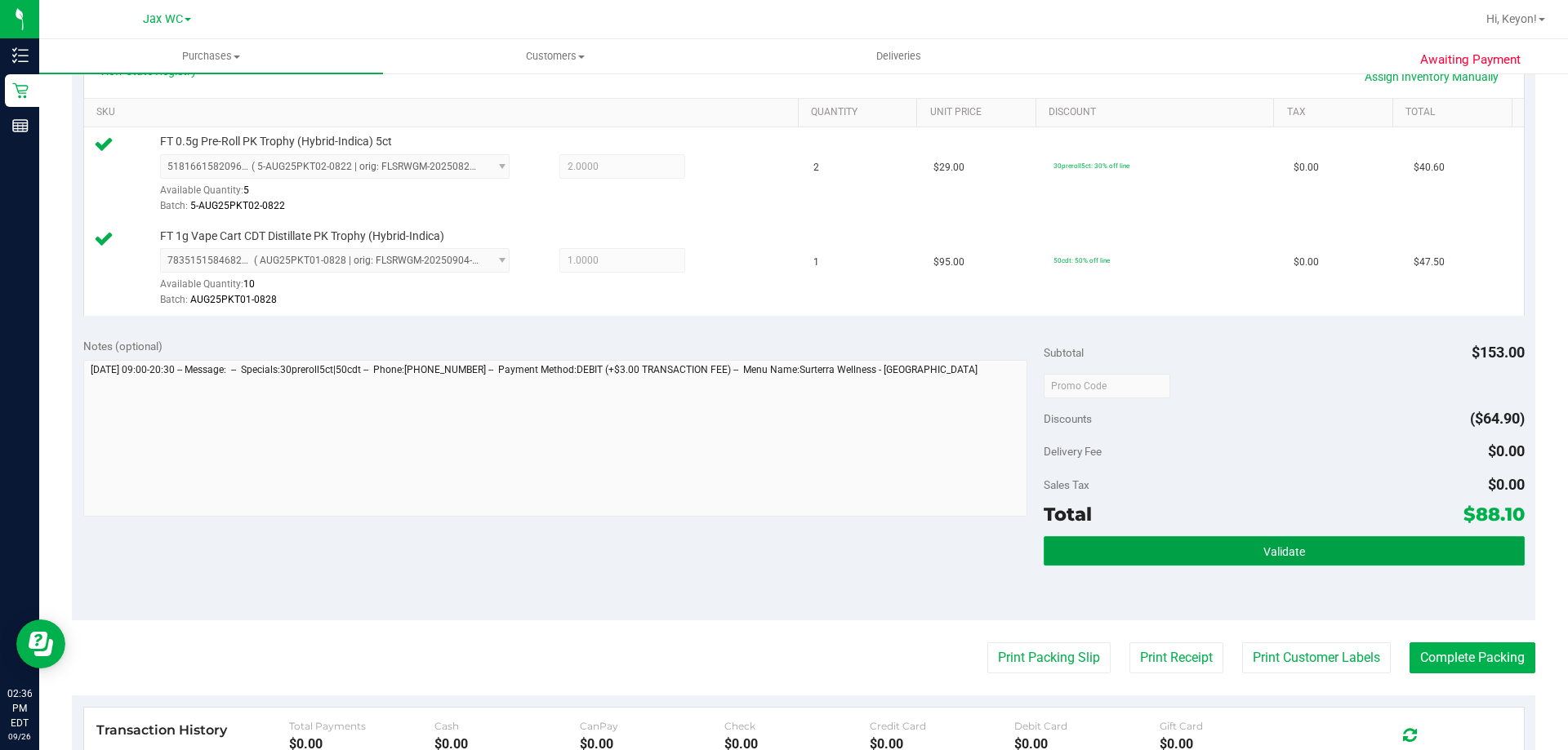
click at [1438, 550] on button "Validate" at bounding box center [1284, 551] width 480 height 29
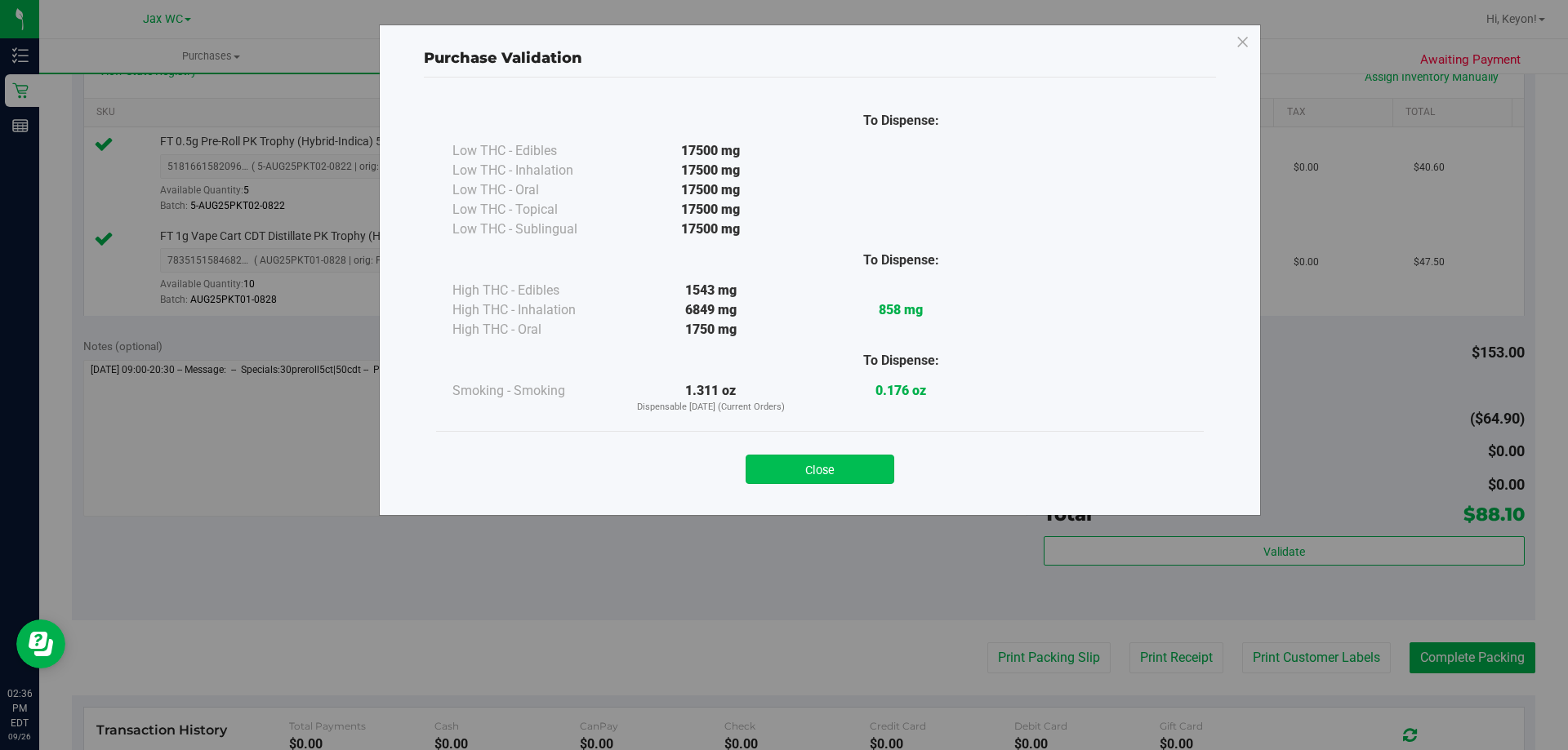
click at [845, 470] on button "Close" at bounding box center [820, 469] width 149 height 29
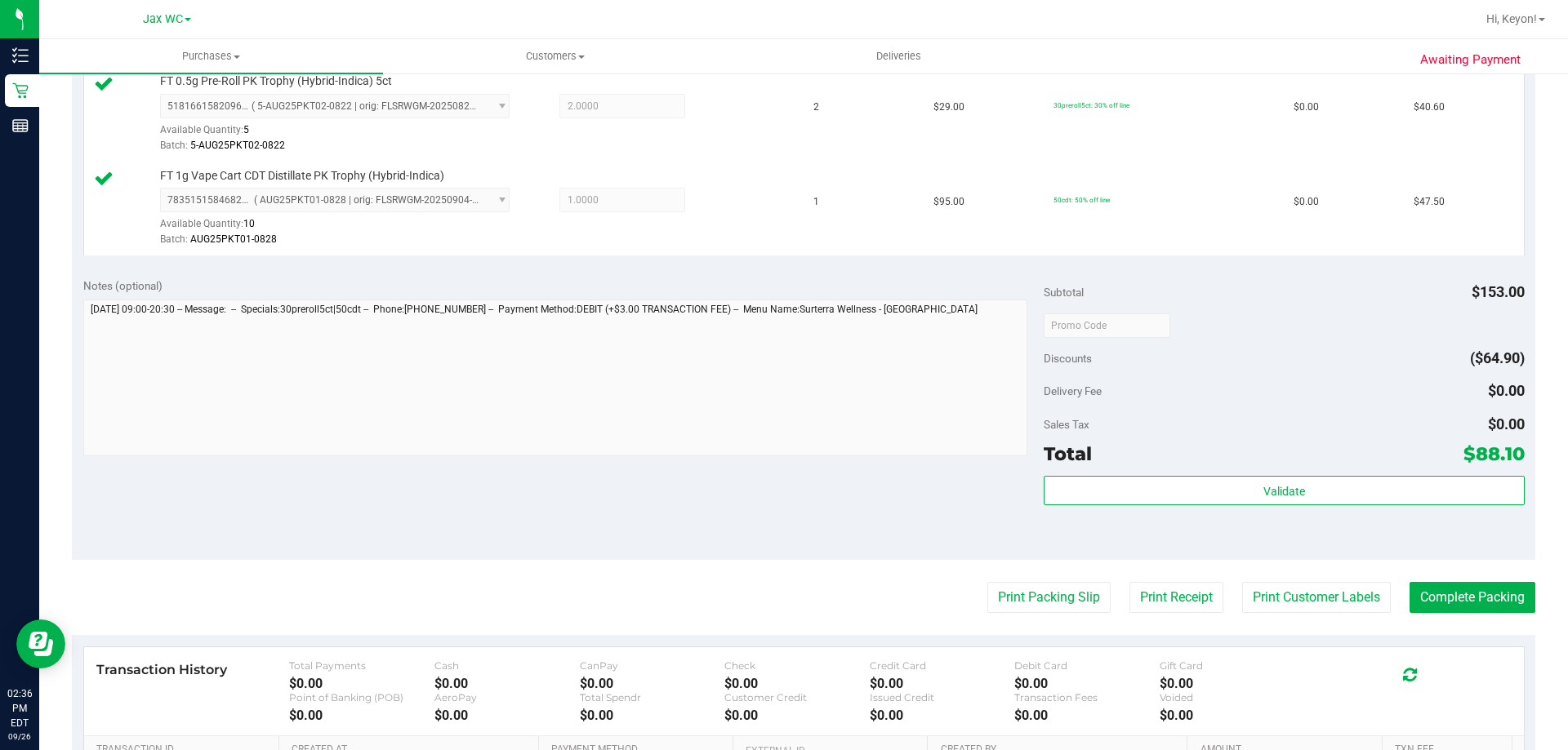
scroll to position [518, 0]
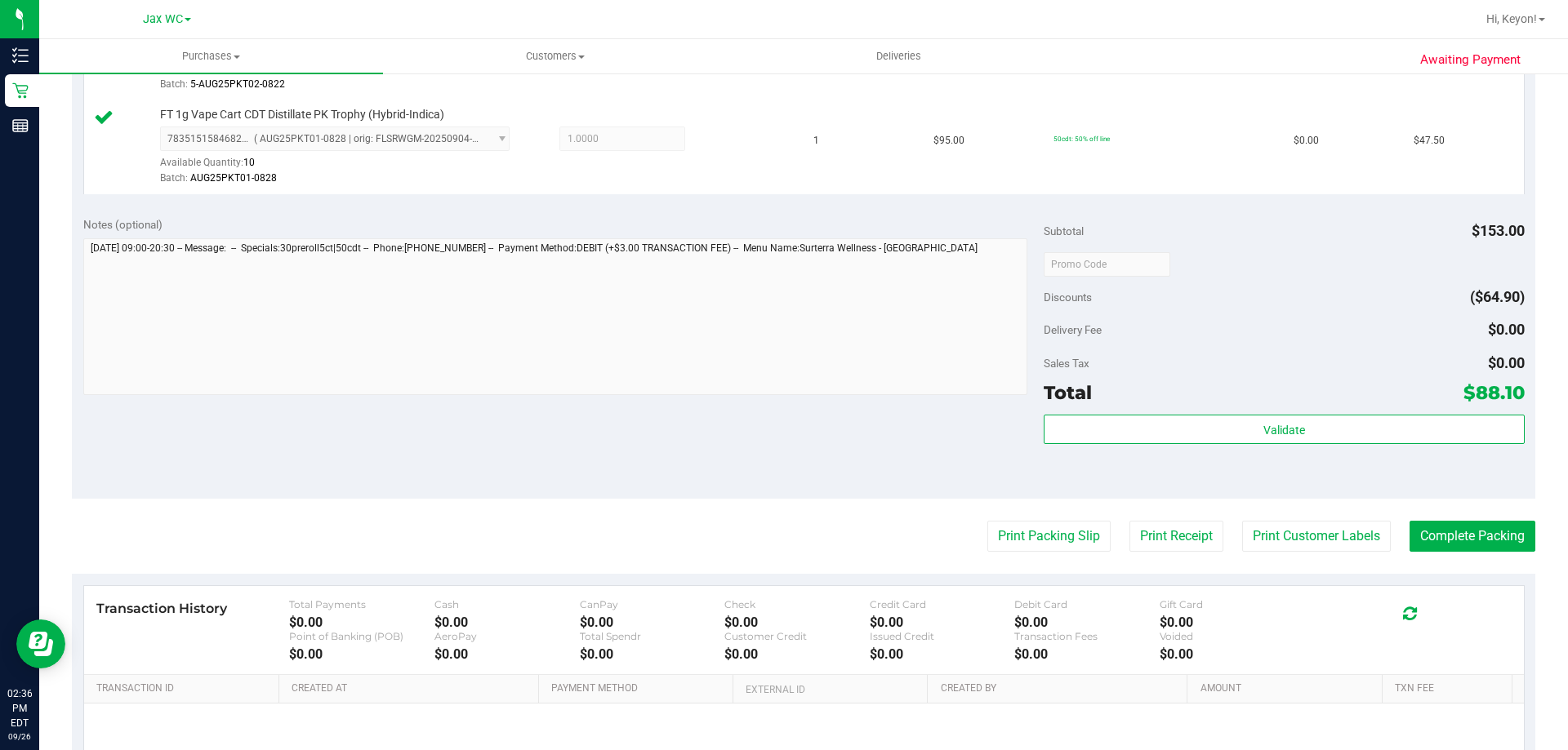
click at [1428, 405] on div "Total $88.10" at bounding box center [1284, 393] width 480 height 29
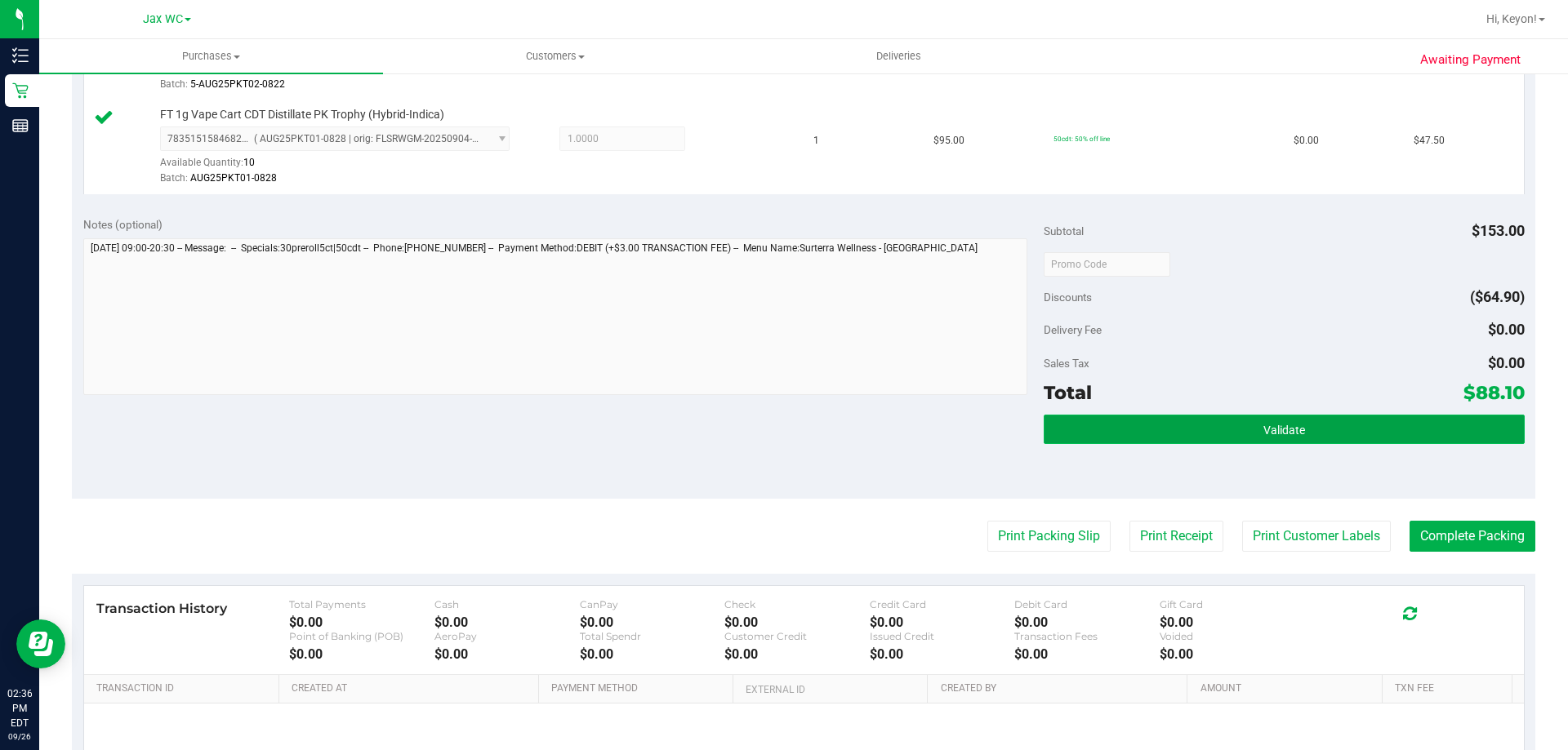
click at [1428, 428] on button "Validate" at bounding box center [1284, 430] width 480 height 29
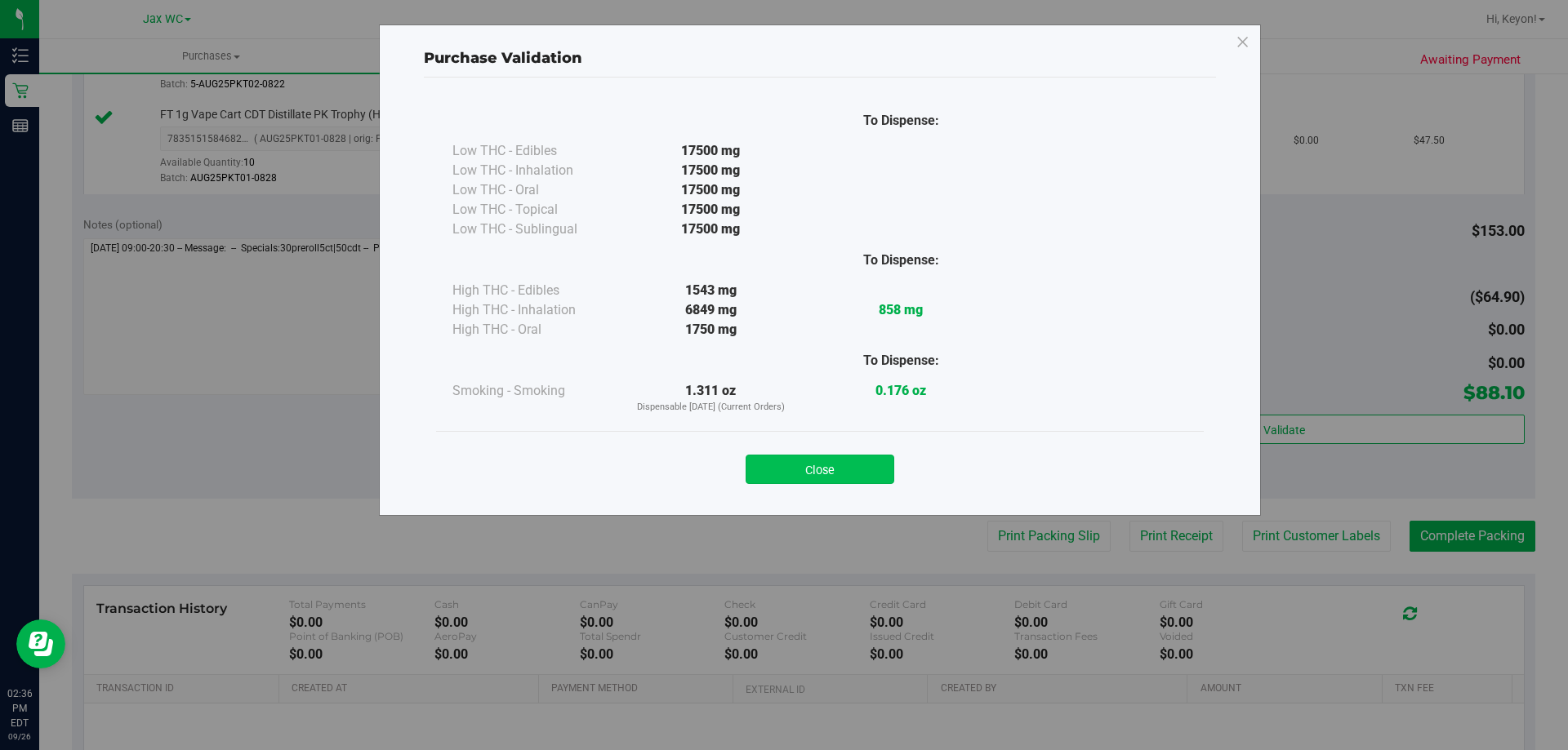
click at [818, 460] on button "Close" at bounding box center [820, 469] width 149 height 29
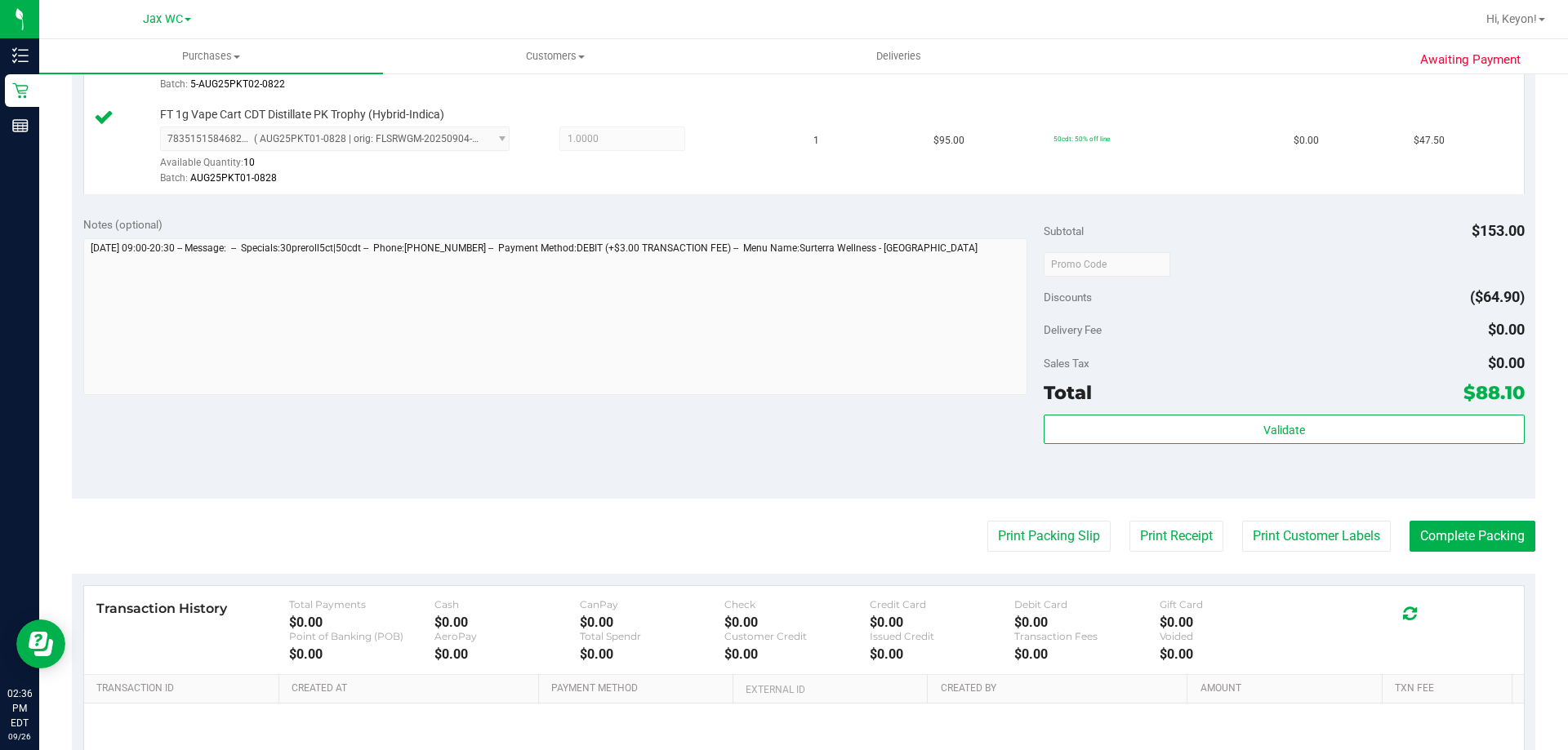
scroll to position [558, 0]
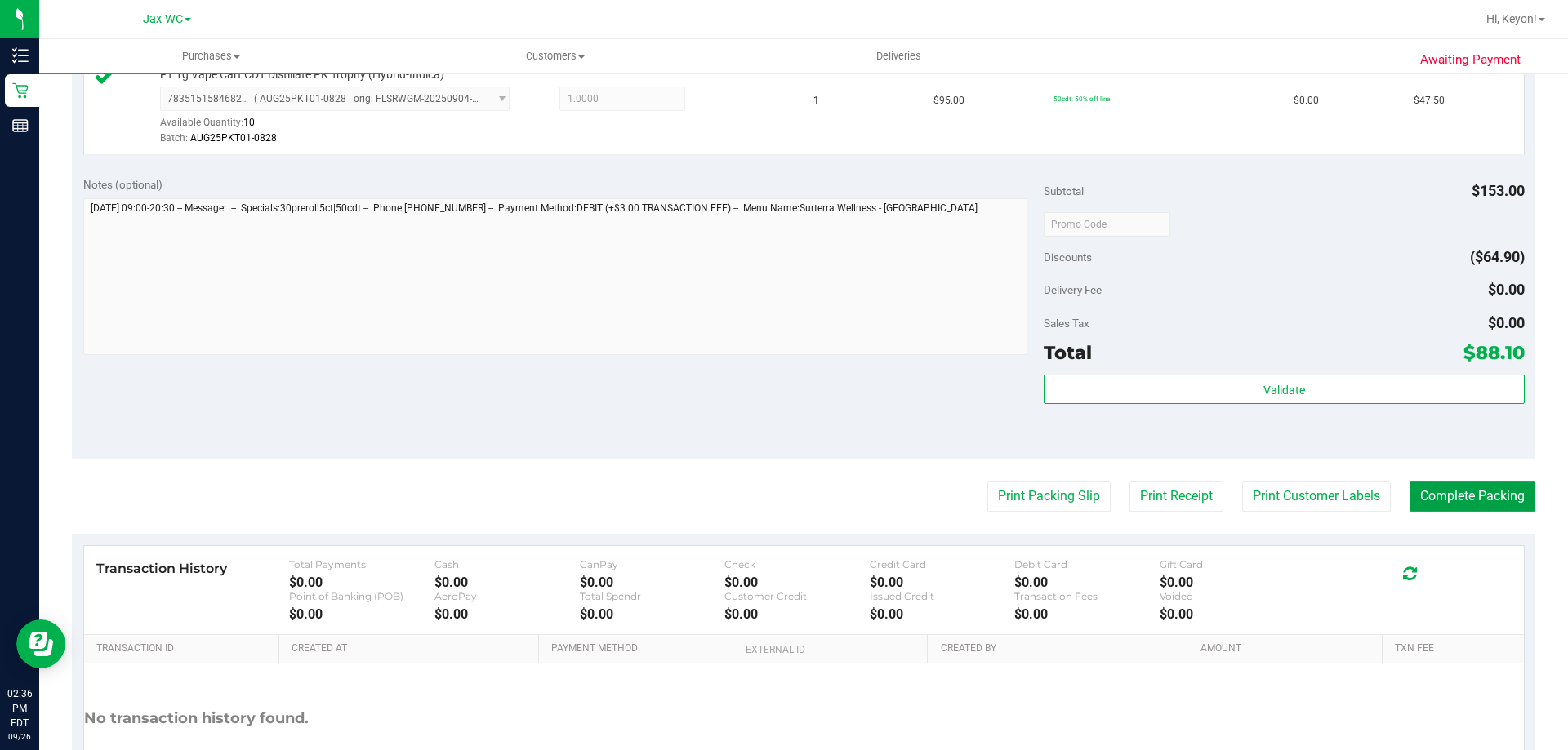
click at [1505, 491] on button "Complete Packing" at bounding box center [1472, 497] width 126 height 31
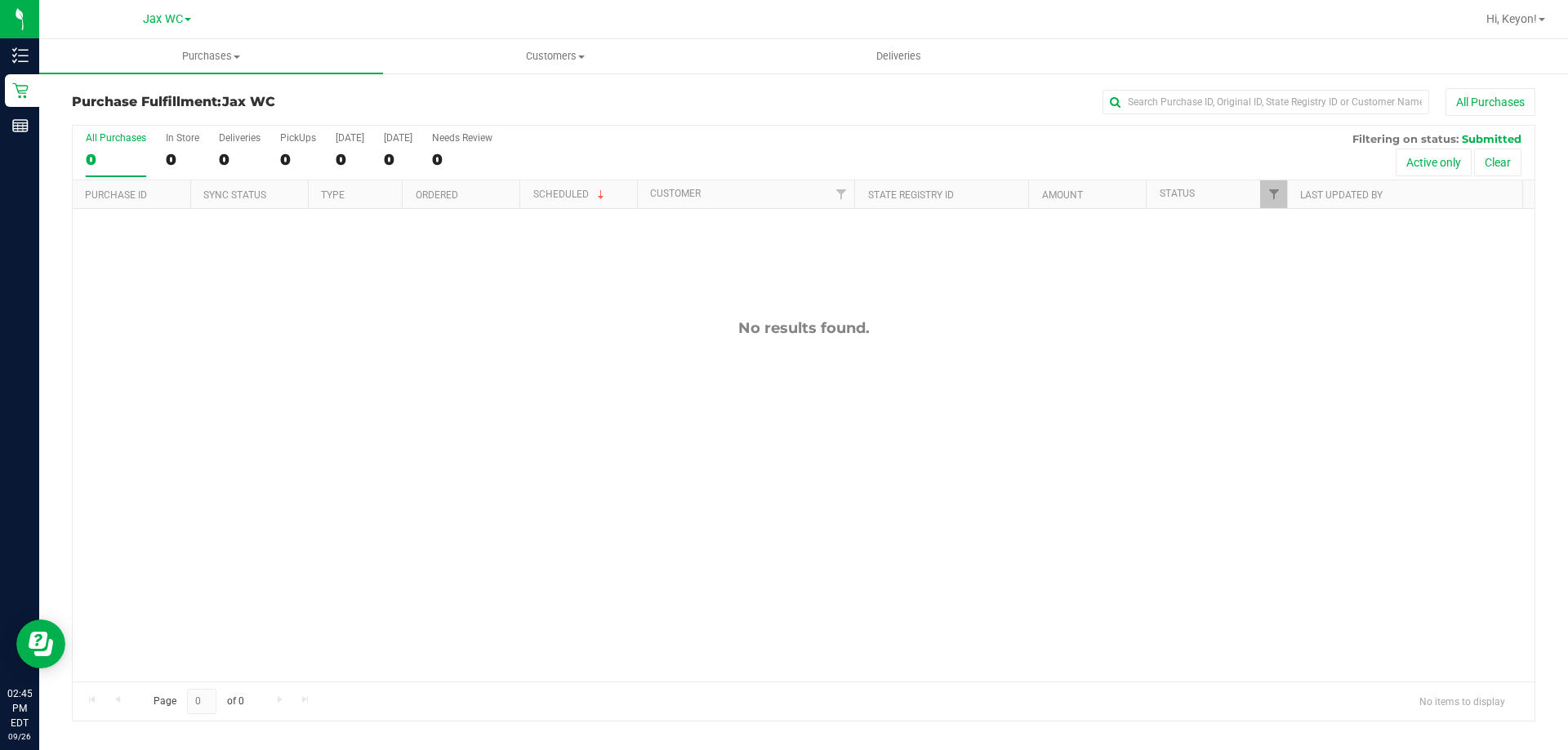
click at [107, 158] on div "0" at bounding box center [116, 159] width 60 height 19
click at [0, 0] on input "All Purchases 0" at bounding box center [0, 0] width 0 height 0
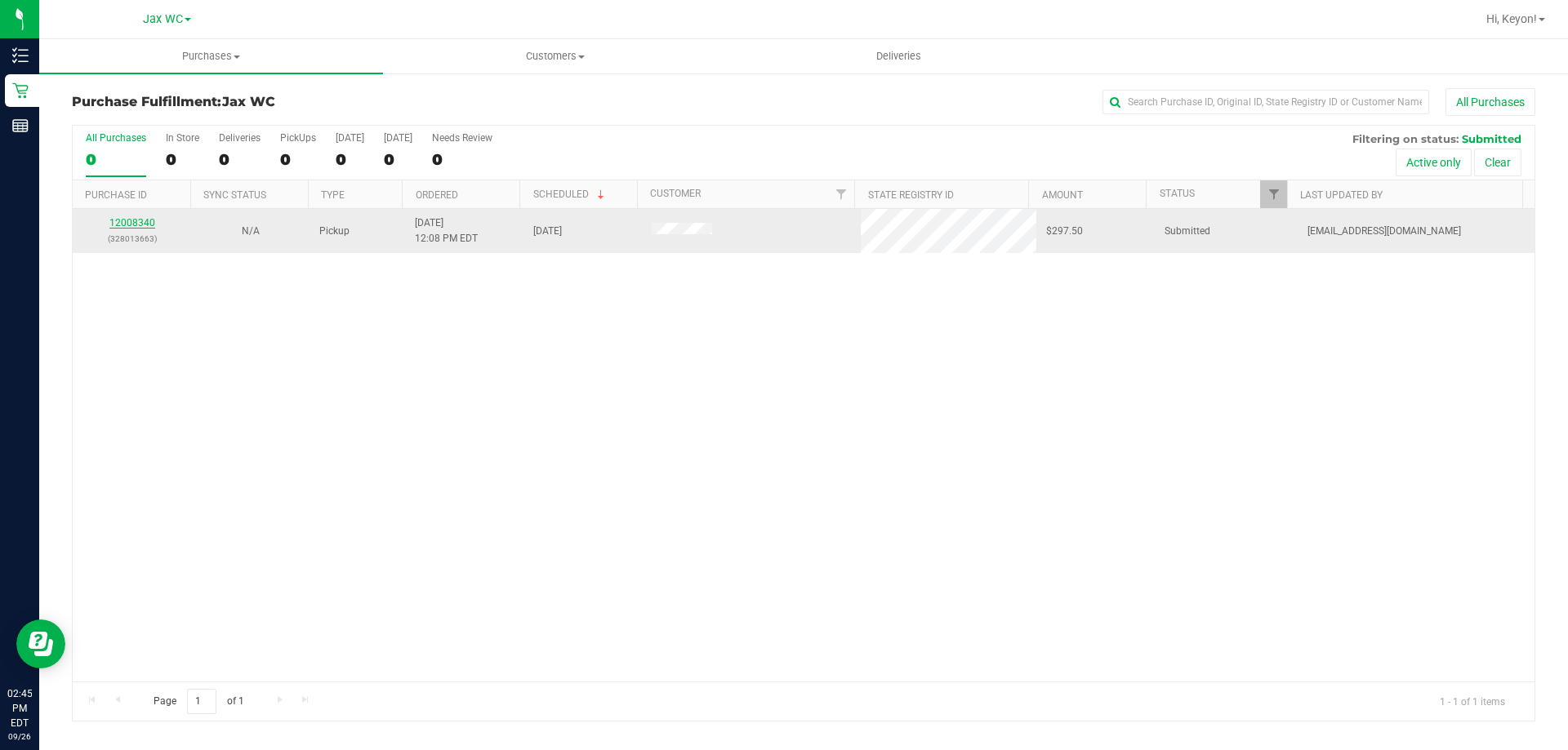
click at [131, 224] on link "12008340" at bounding box center [132, 222] width 46 height 11
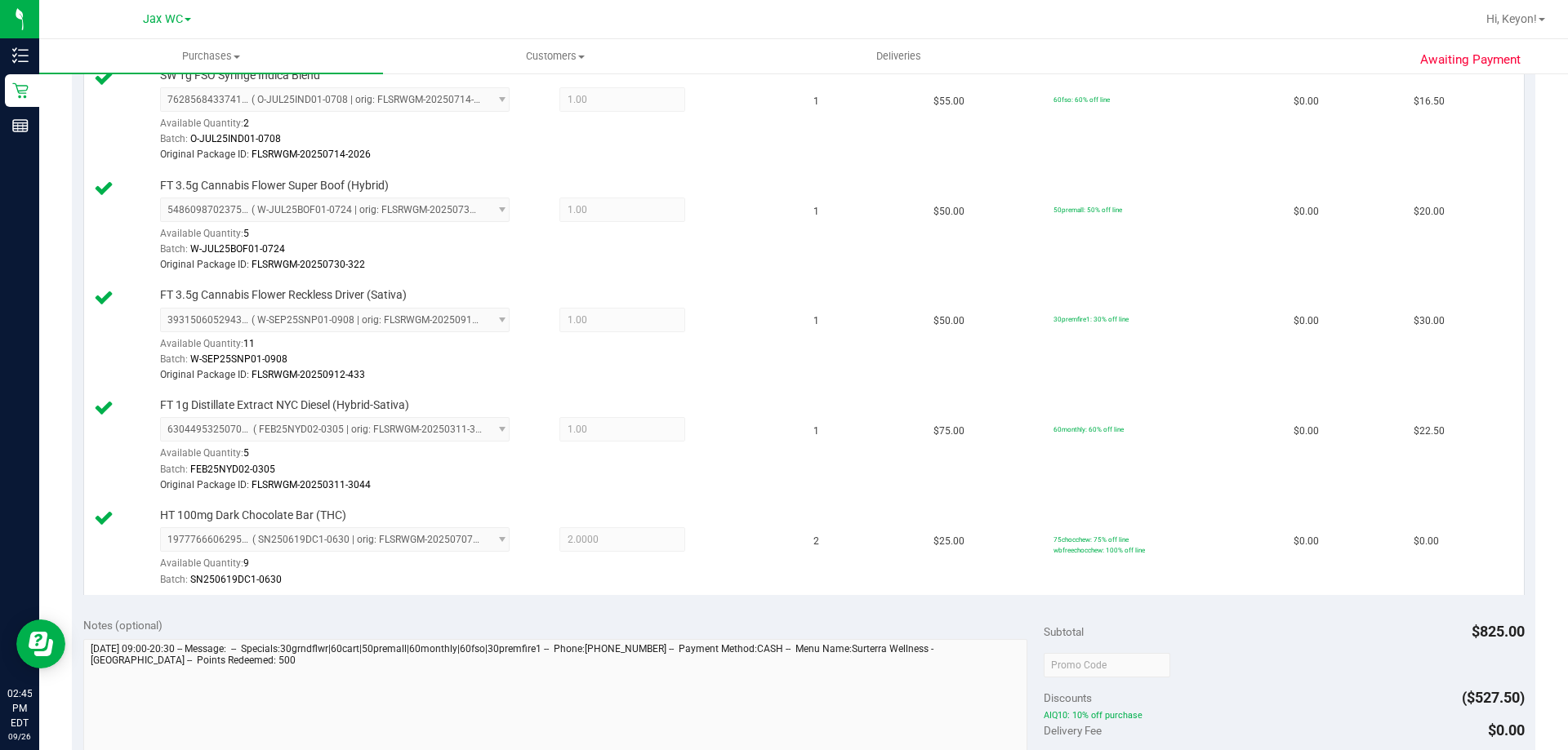
scroll to position [1534, 0]
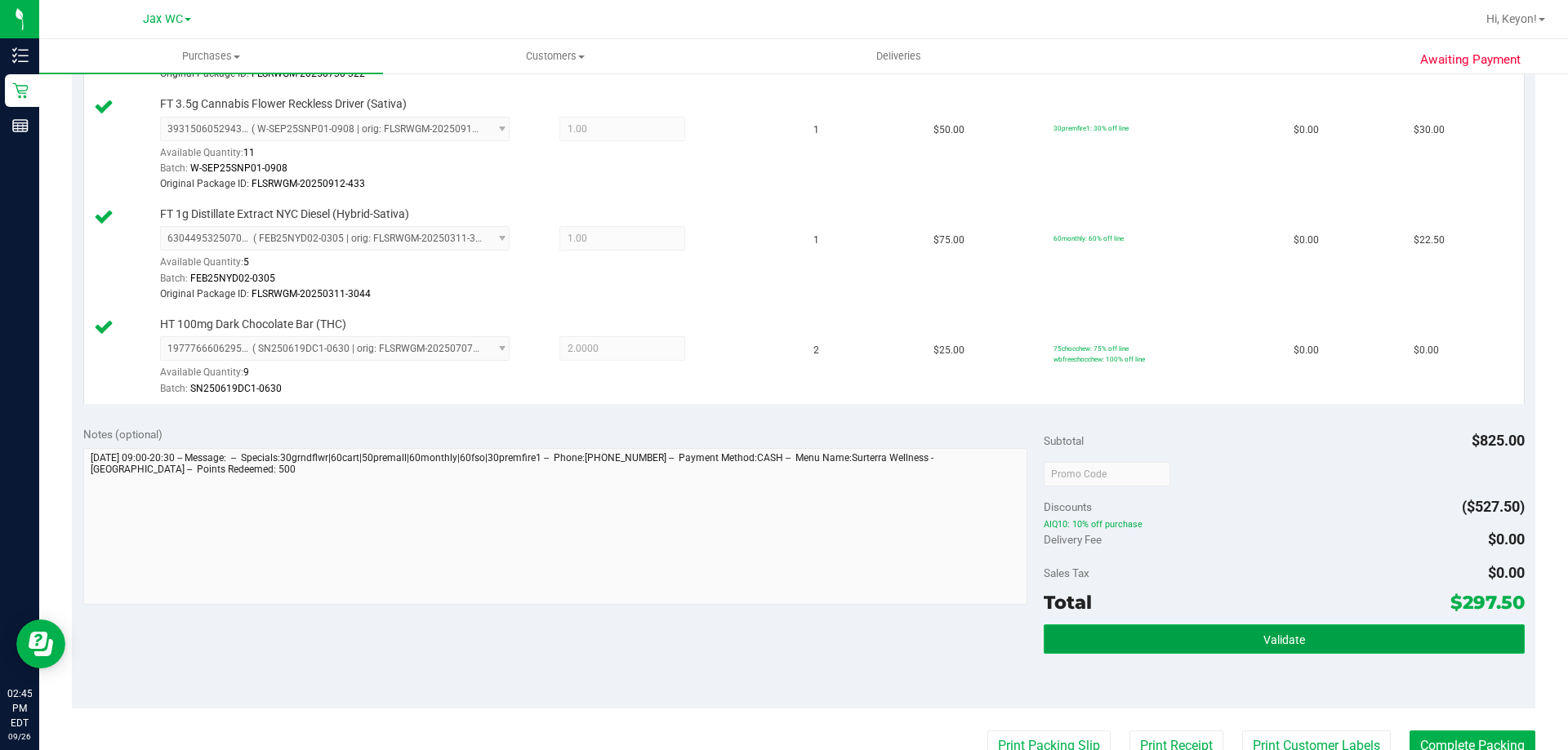
click at [1361, 637] on button "Validate" at bounding box center [1284, 639] width 480 height 29
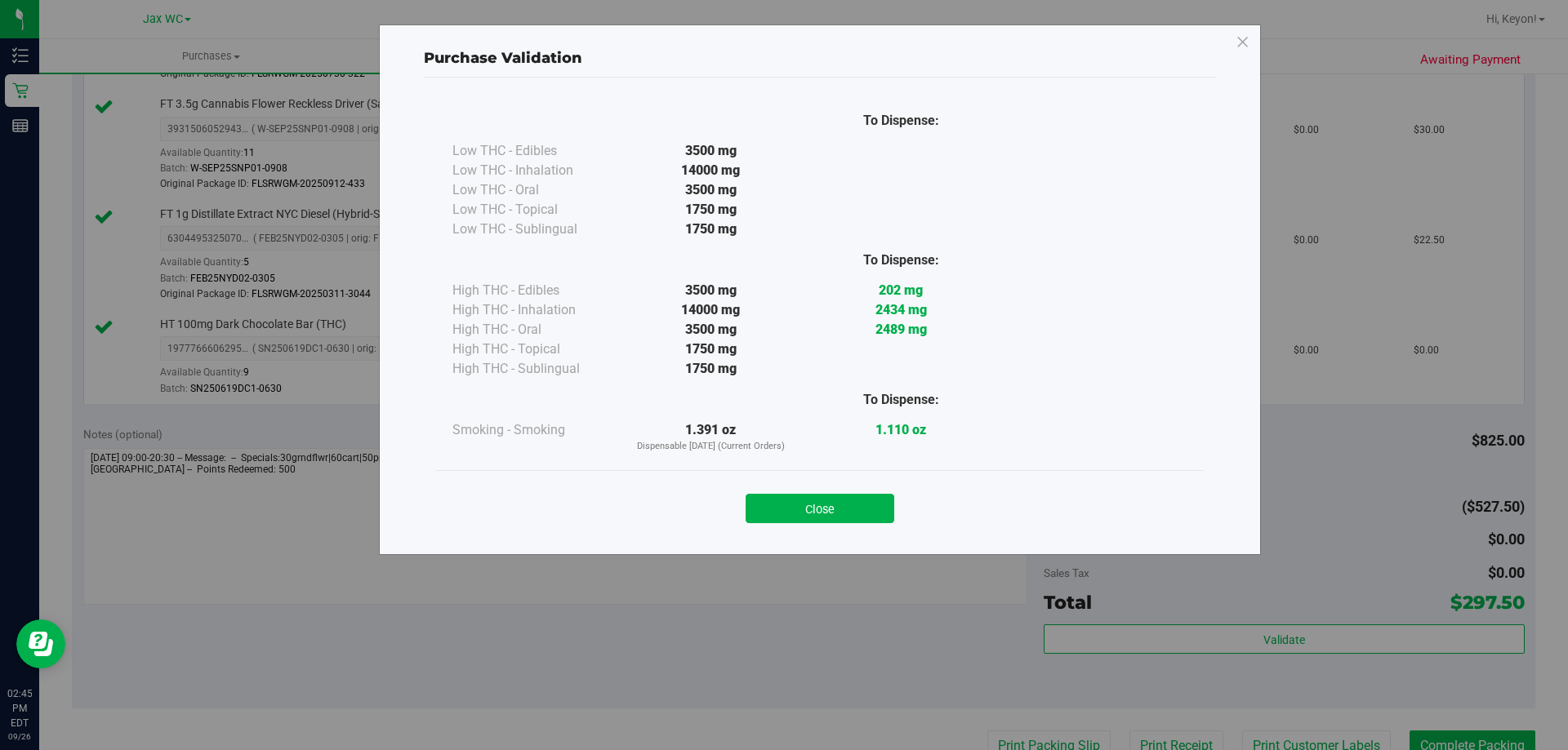
drag, startPoint x: 800, startPoint y: 510, endPoint x: 1567, endPoint y: 518, distance: 767.0
click at [801, 510] on button "Close" at bounding box center [820, 509] width 149 height 29
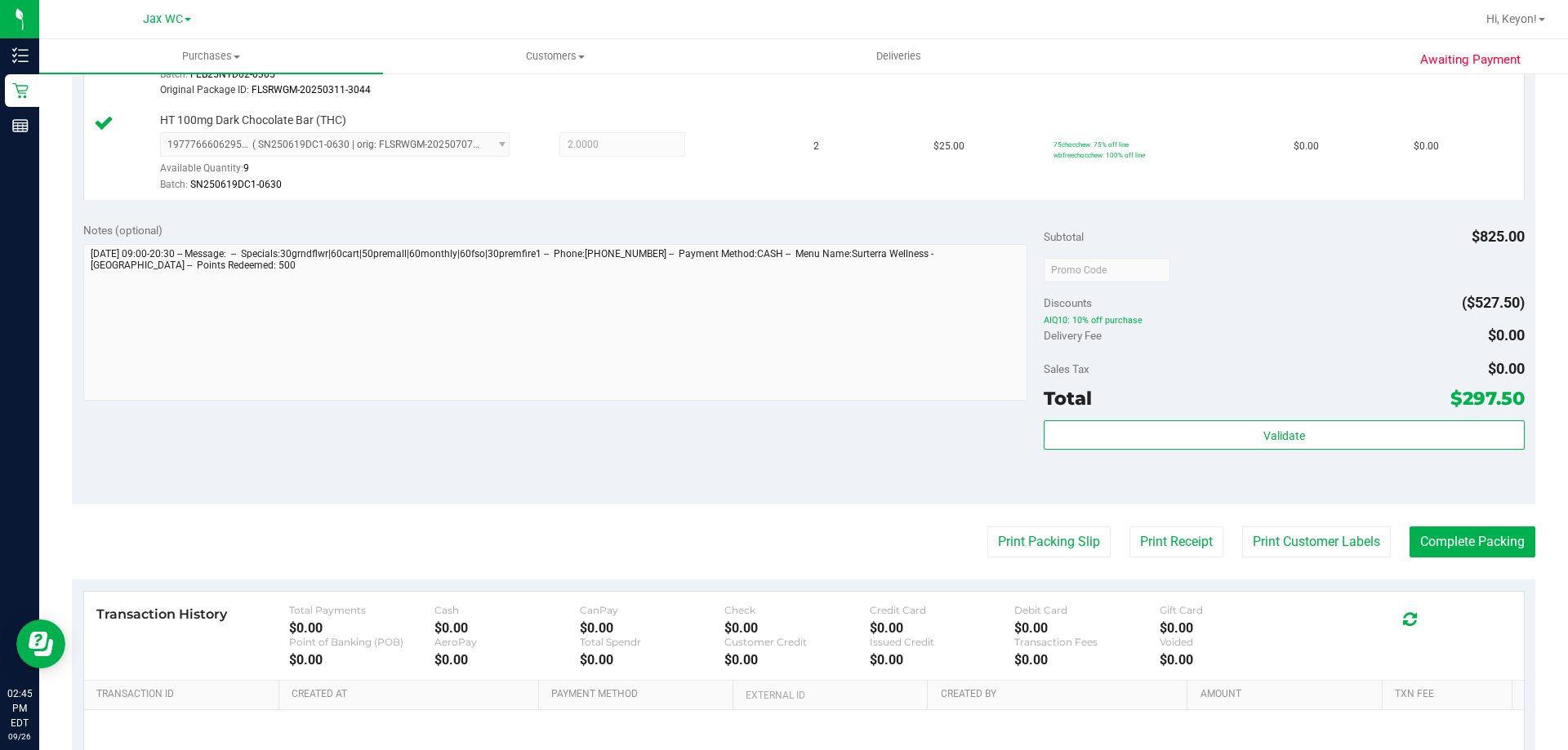
scroll to position [1825, 0]
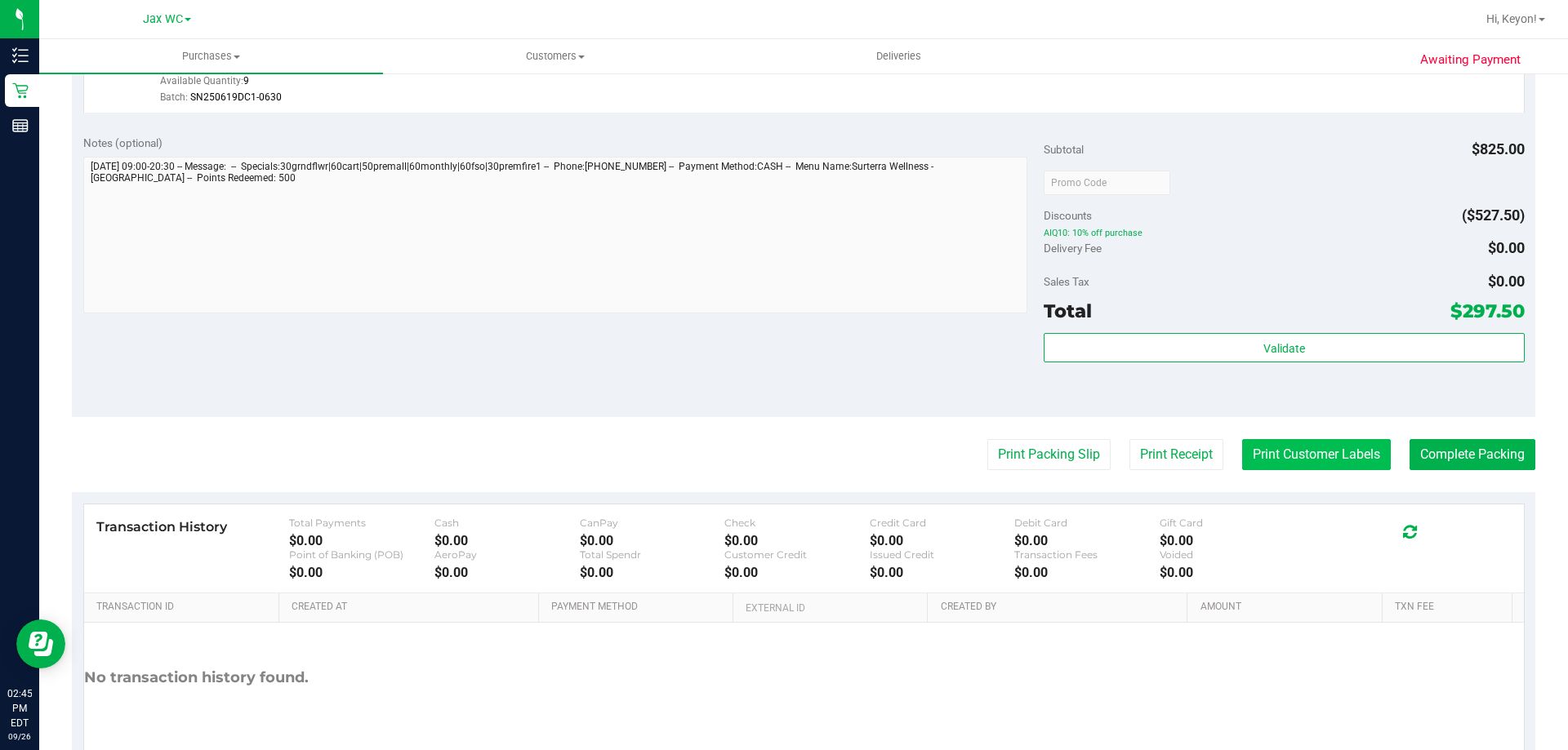
click at [1303, 452] on button "Print Customer Labels" at bounding box center [1316, 455] width 149 height 31
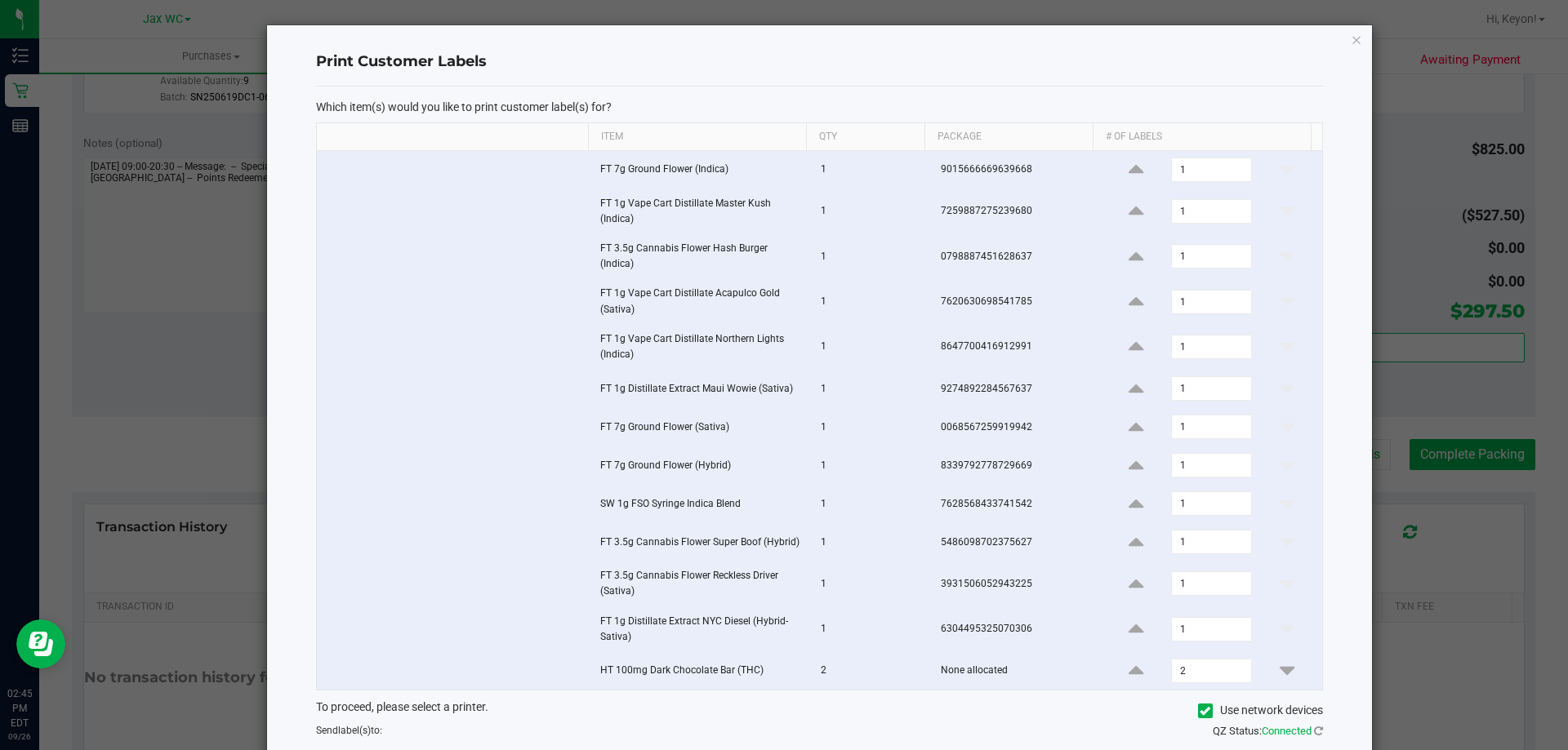
click at [1328, 528] on div "Print Customer Labels Which item(s) would you like to print customer label(s) f…" at bounding box center [819, 441] width 1105 height 832
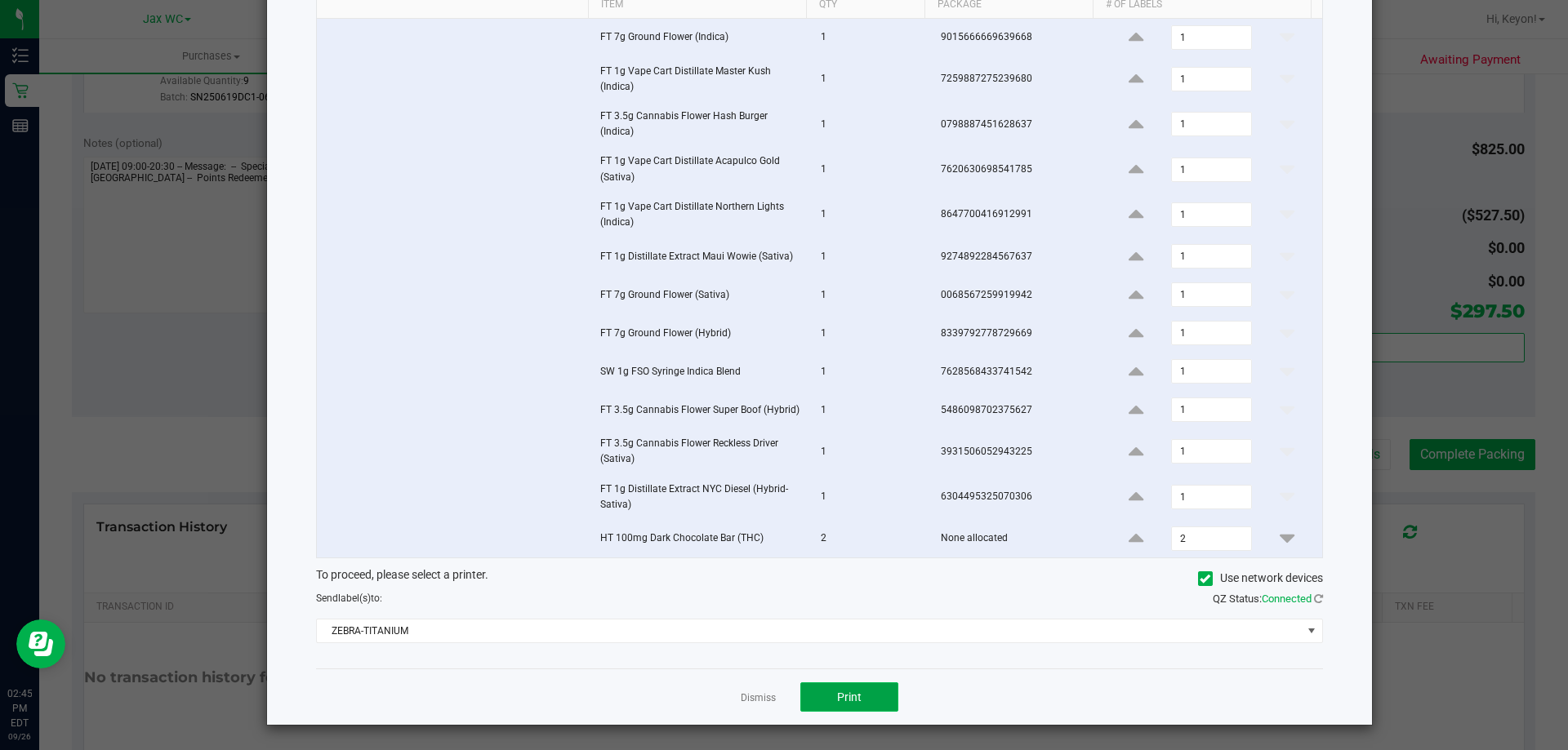
click at [865, 691] on button "Print" at bounding box center [849, 697] width 98 height 29
click at [765, 705] on app-cancel-button "Dismiss" at bounding box center [758, 697] width 35 height 17
click at [754, 692] on link "Dismiss" at bounding box center [758, 698] width 35 height 14
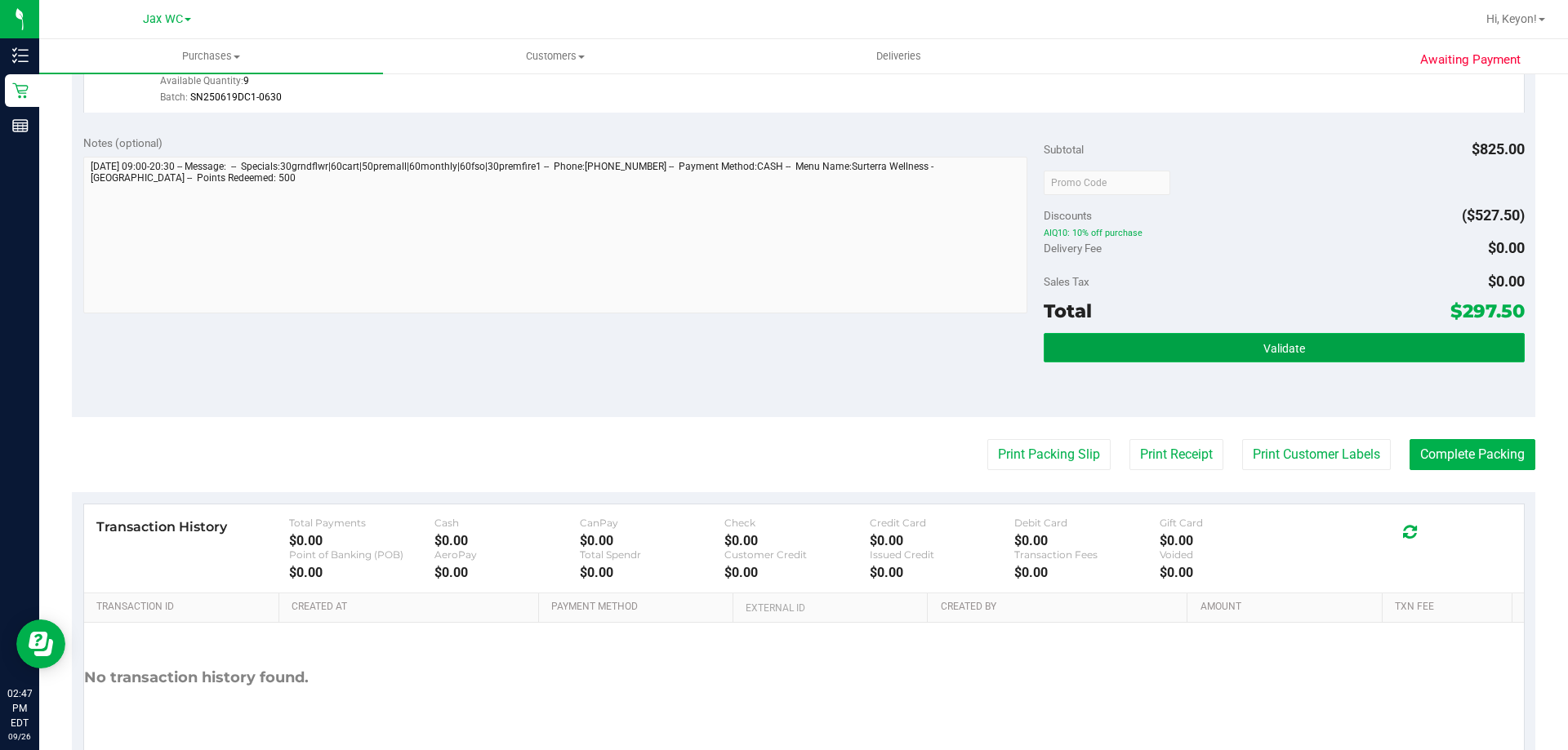
click at [1263, 345] on span "Validate" at bounding box center [1284, 348] width 41 height 13
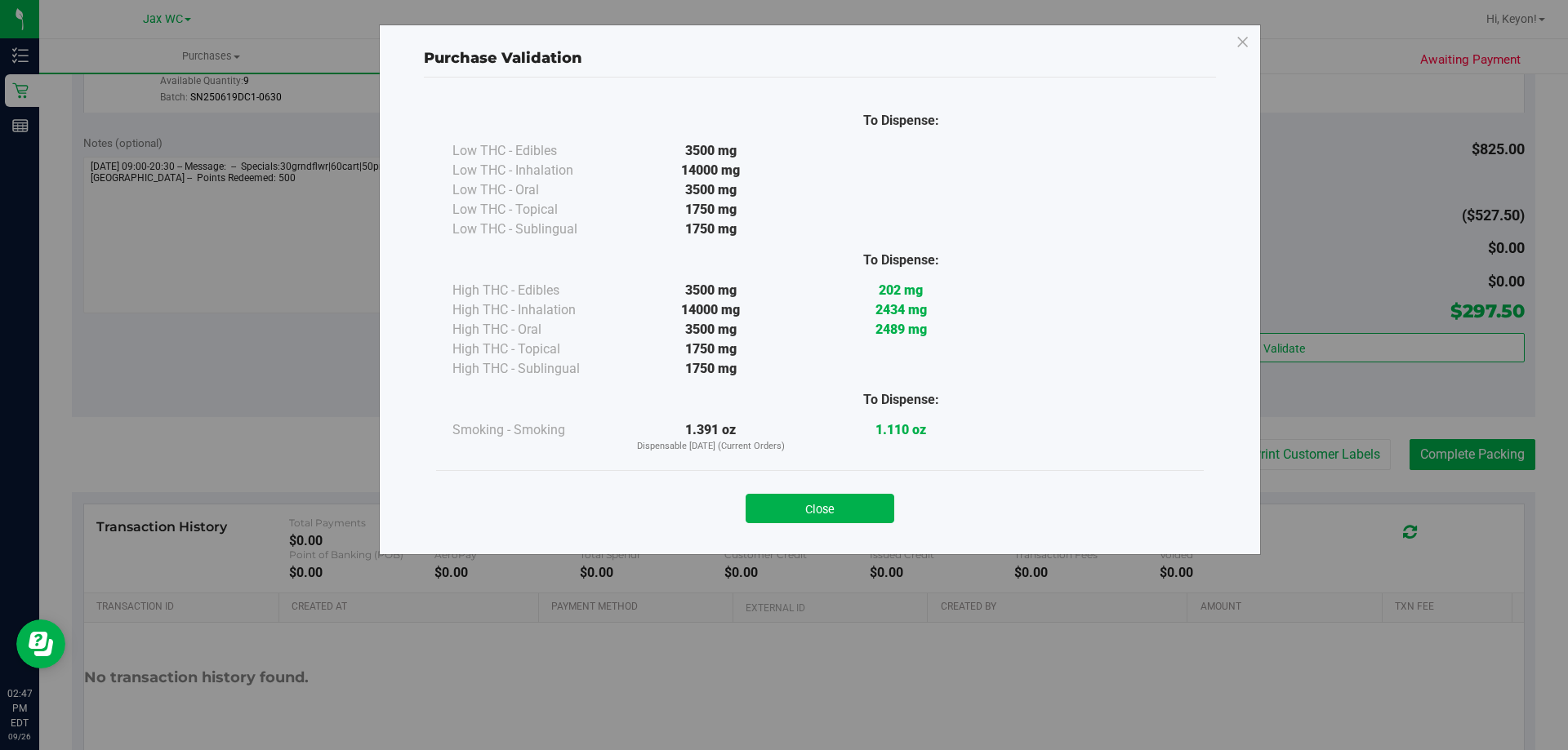
drag, startPoint x: 840, startPoint y: 505, endPoint x: 1050, endPoint y: 494, distance: 210.3
click at [840, 506] on button "Close" at bounding box center [820, 509] width 149 height 29
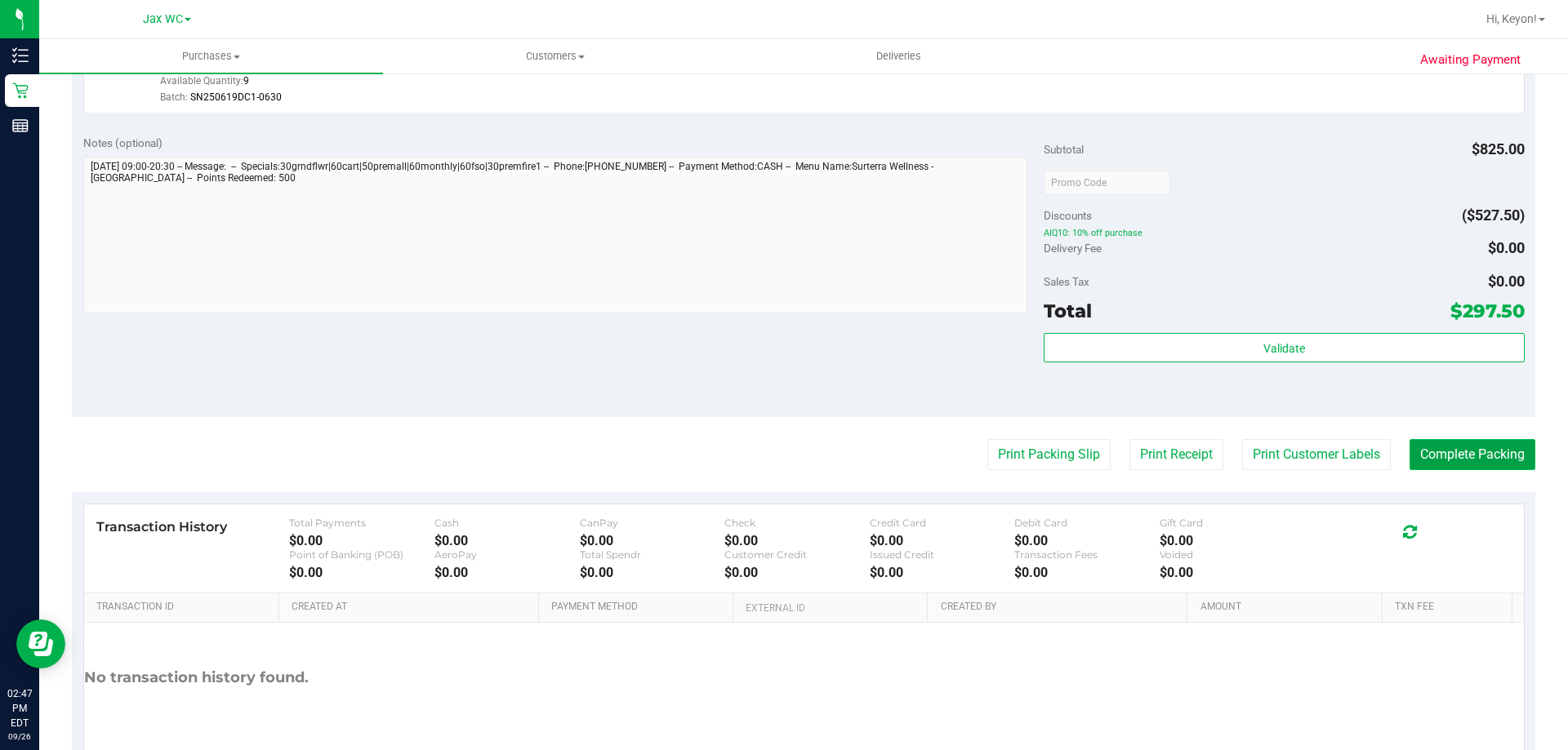
click at [1439, 453] on button "Complete Packing" at bounding box center [1472, 455] width 126 height 31
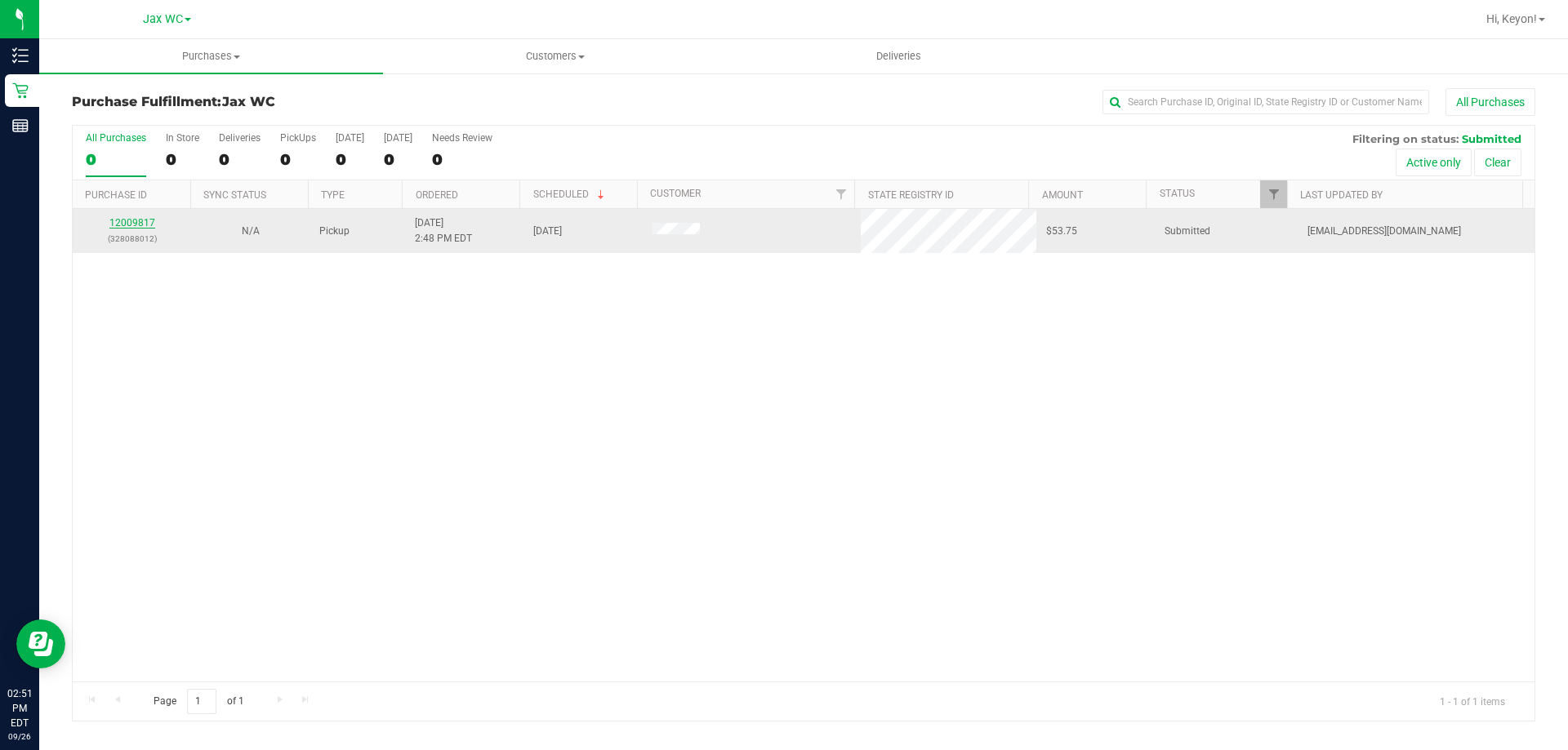
click at [126, 224] on link "12009817" at bounding box center [132, 222] width 46 height 11
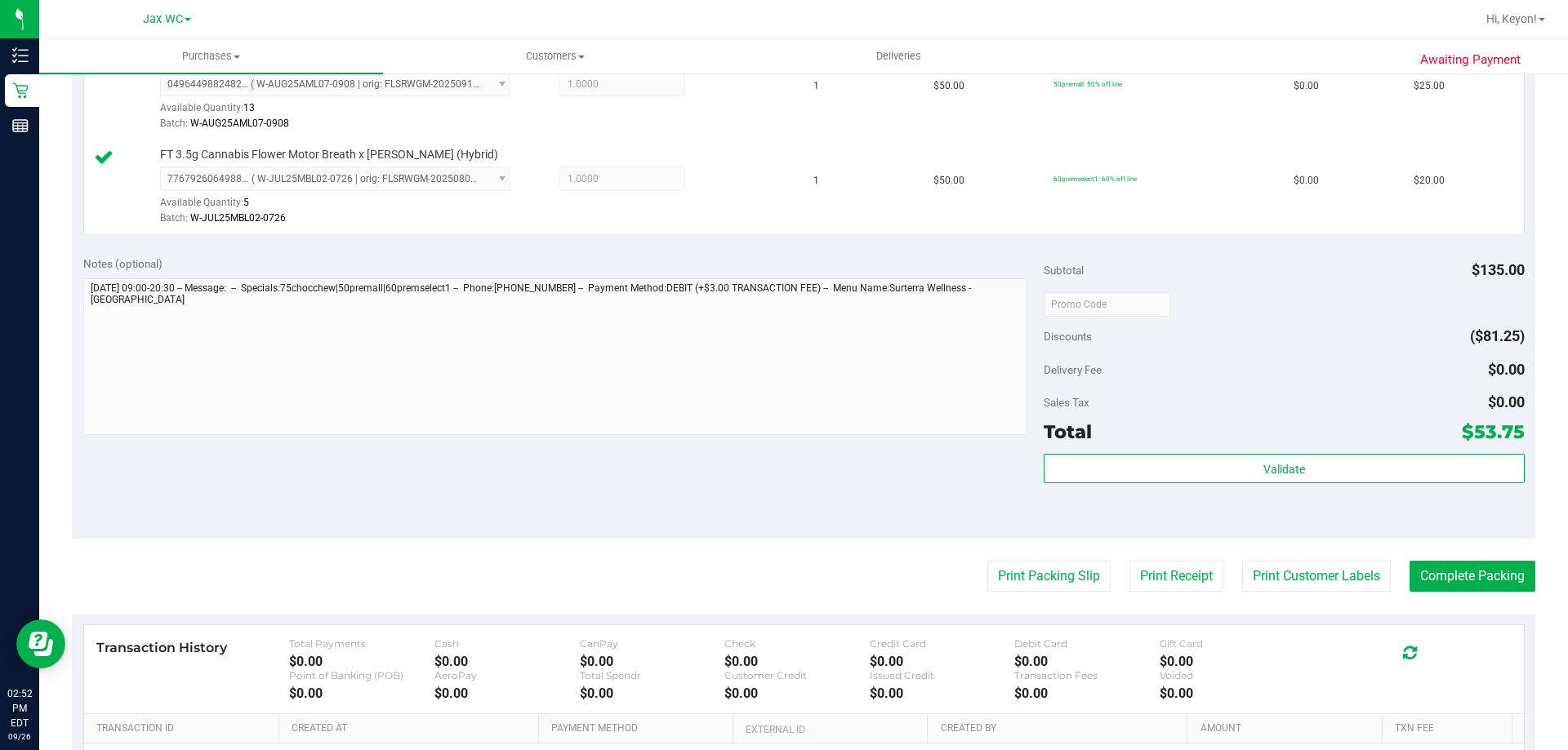
scroll to position [624, 0]
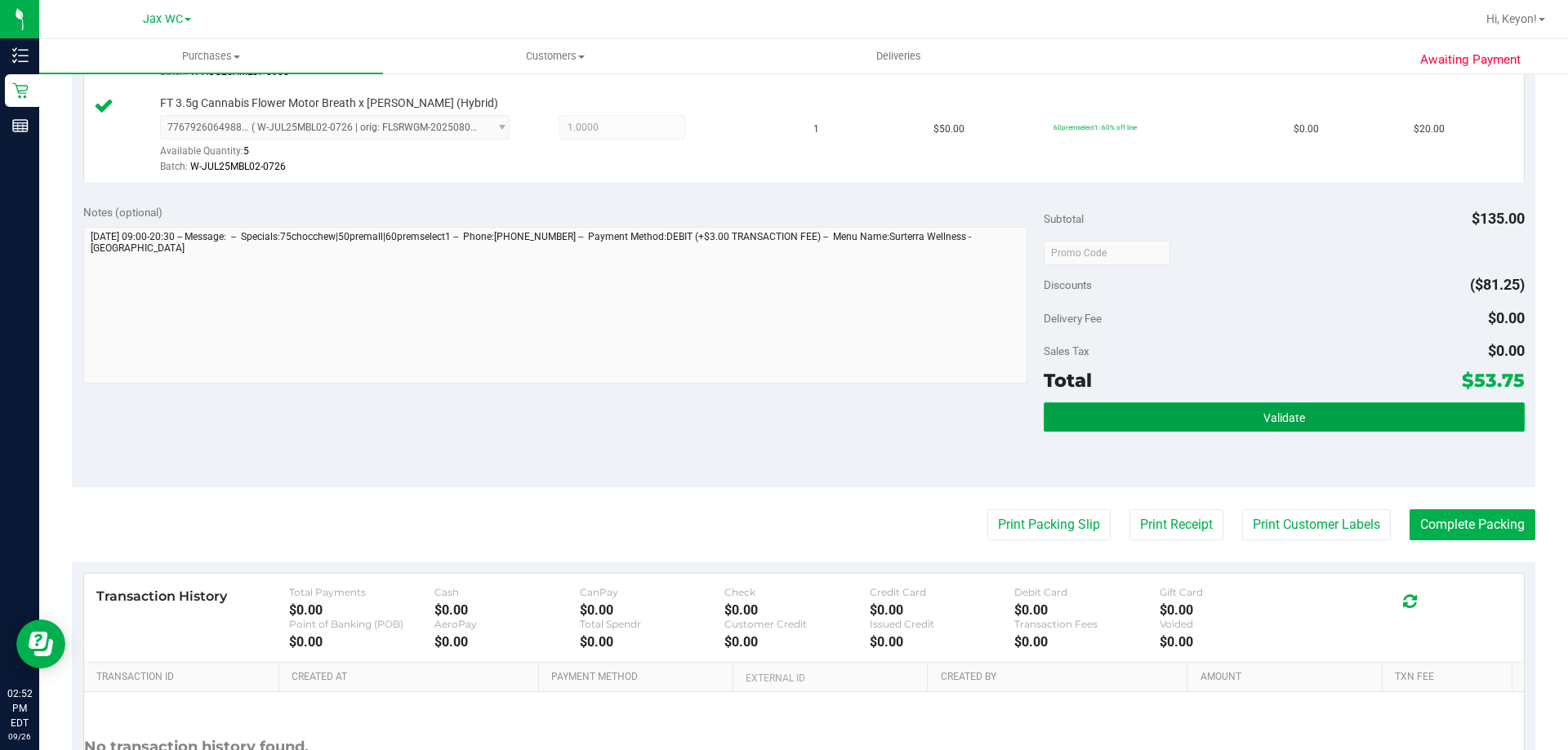
click at [1350, 418] on button "Validate" at bounding box center [1284, 418] width 480 height 29
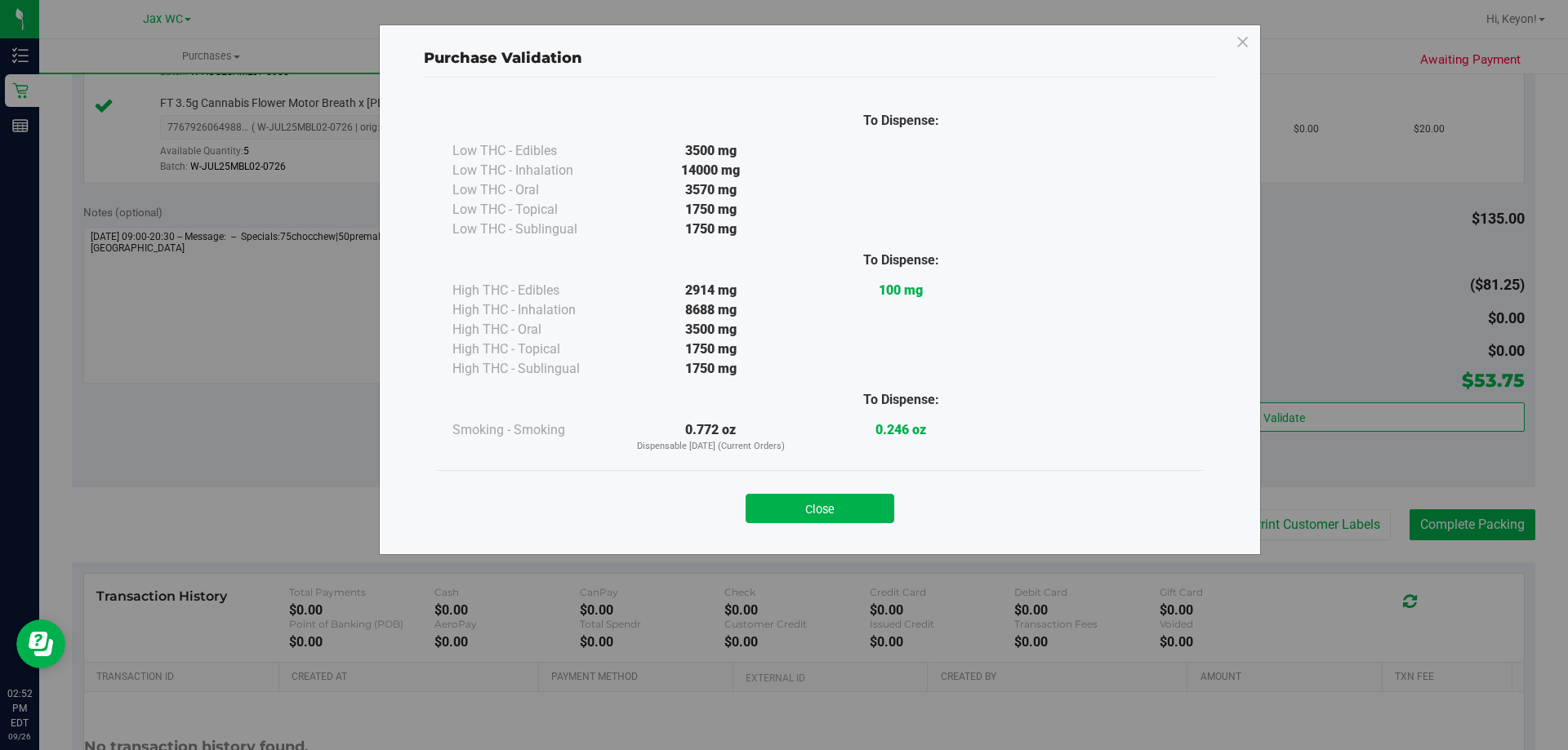
click at [844, 499] on button "Close" at bounding box center [820, 509] width 149 height 29
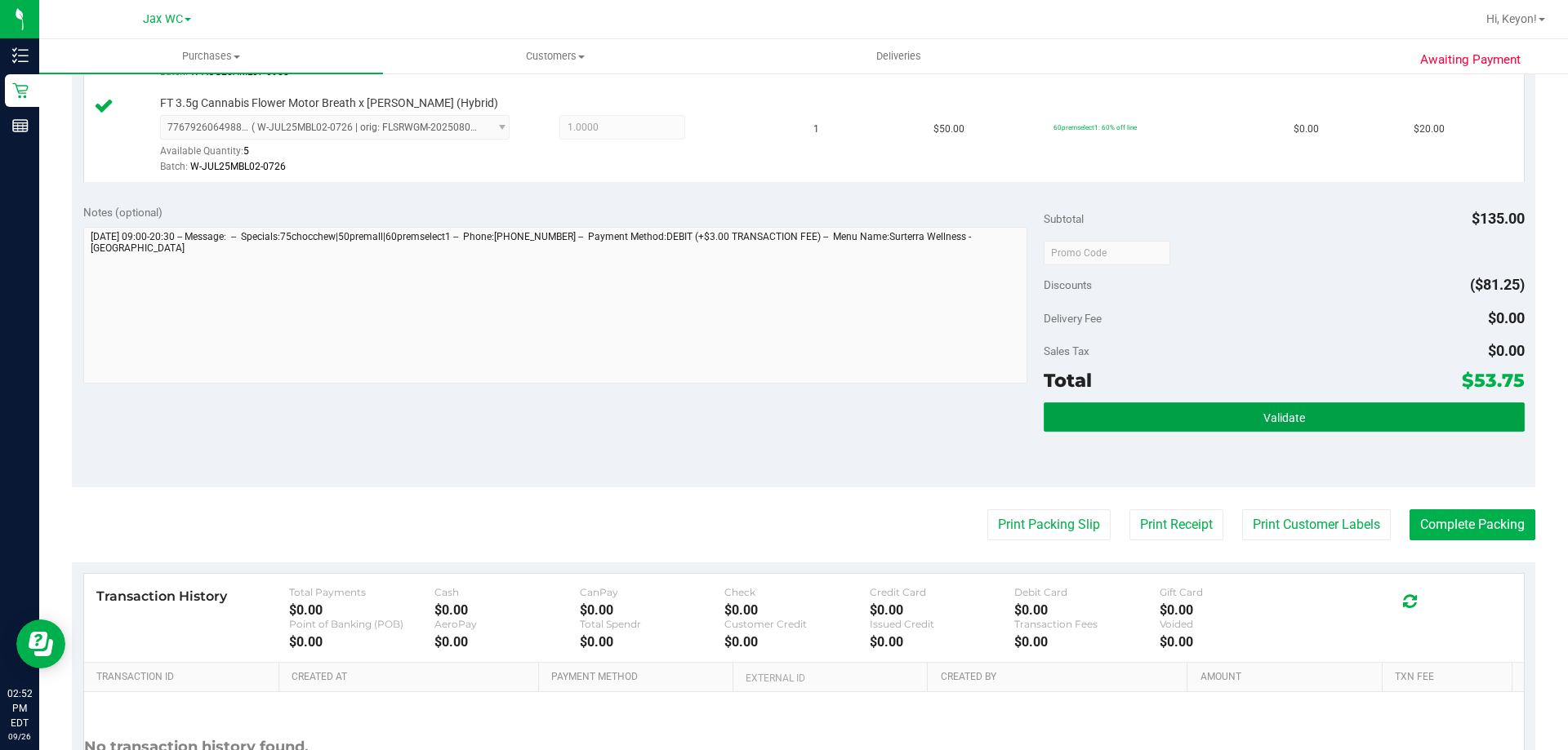
drag, startPoint x: 1199, startPoint y: 410, endPoint x: 1158, endPoint y: 424, distance: 43.3
click at [1198, 411] on button "Validate" at bounding box center [1284, 418] width 480 height 29
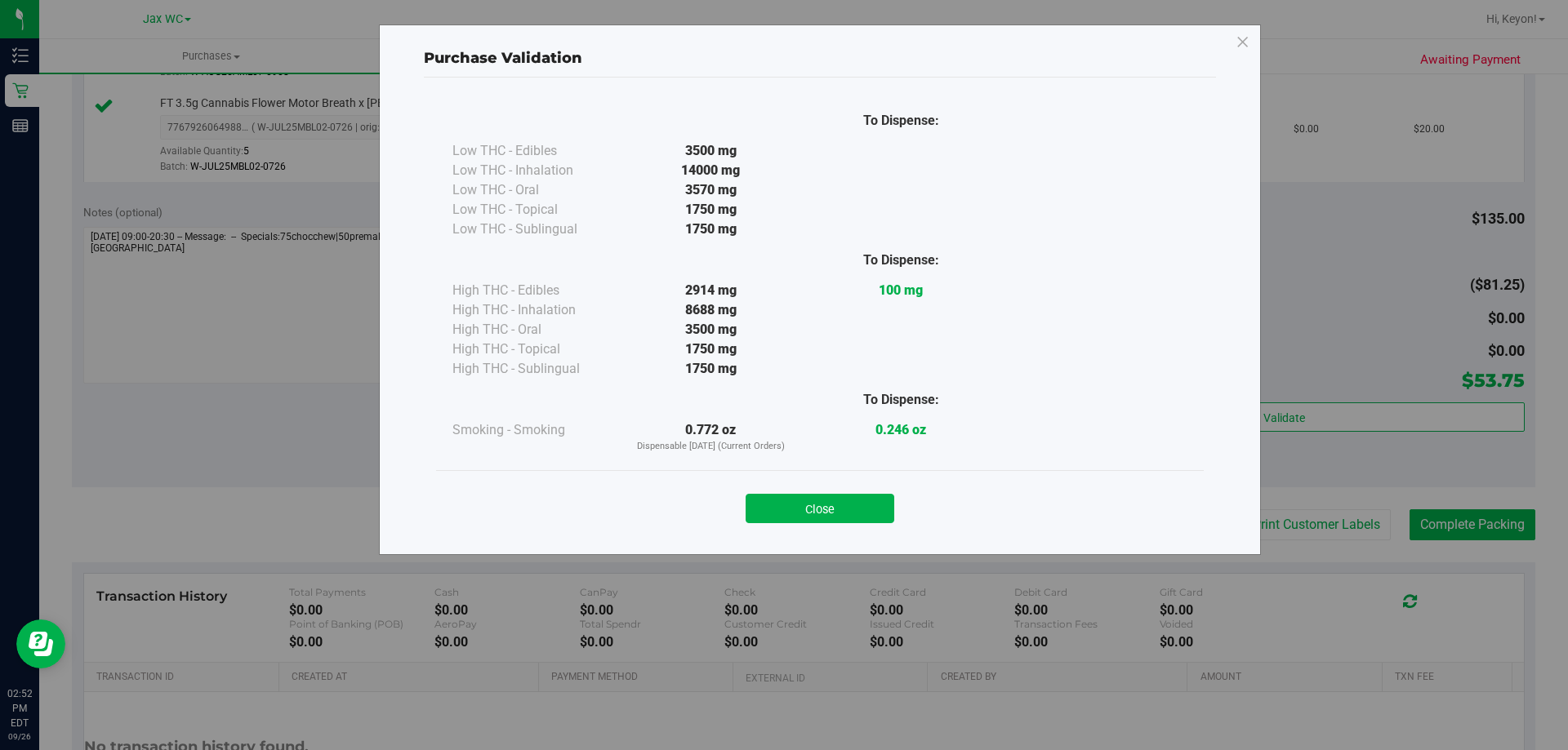
drag, startPoint x: 848, startPoint y: 513, endPoint x: 916, endPoint y: 509, distance: 68.1
click at [849, 513] on button "Close" at bounding box center [820, 509] width 149 height 29
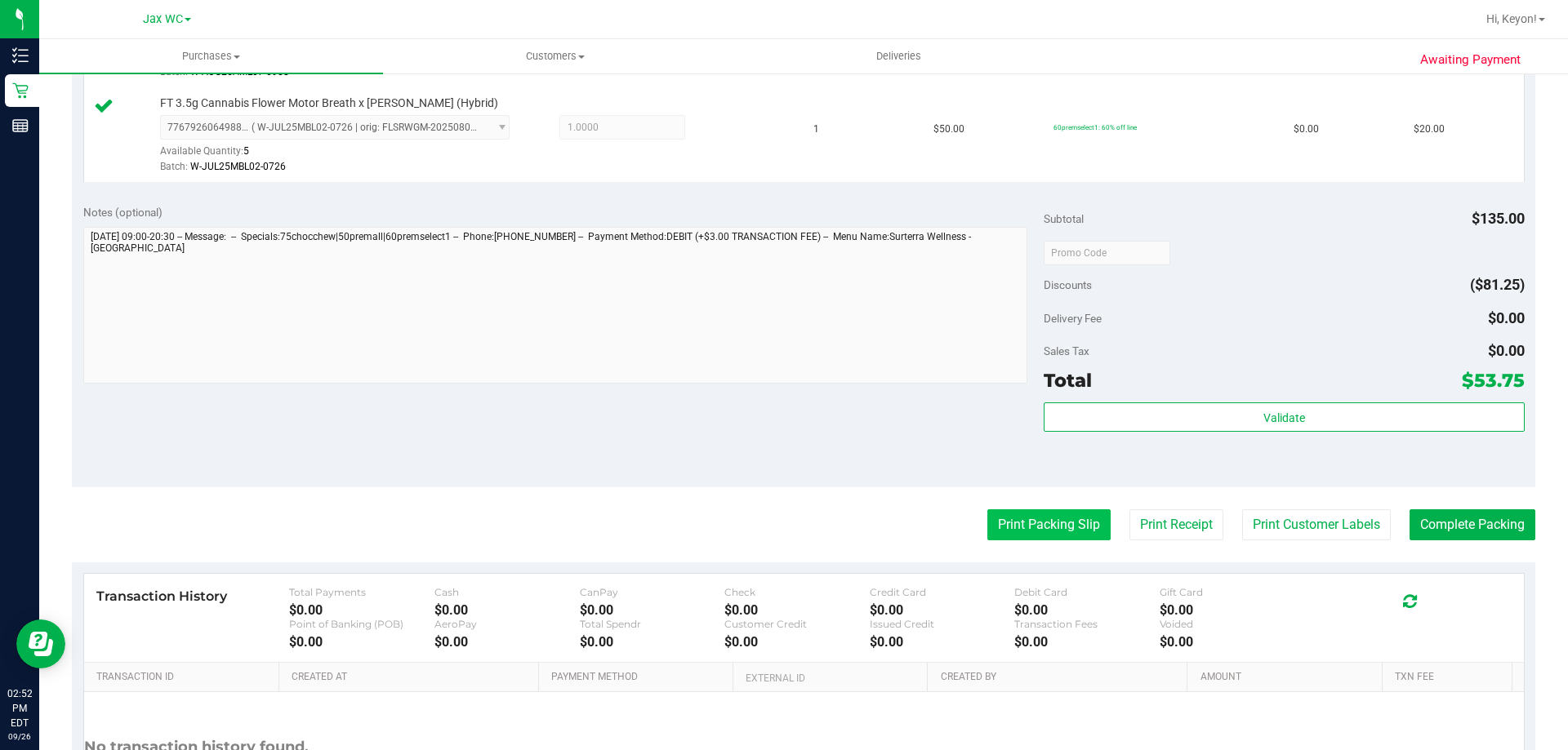
click at [1033, 530] on button "Print Packing Slip" at bounding box center [1049, 525] width 123 height 31
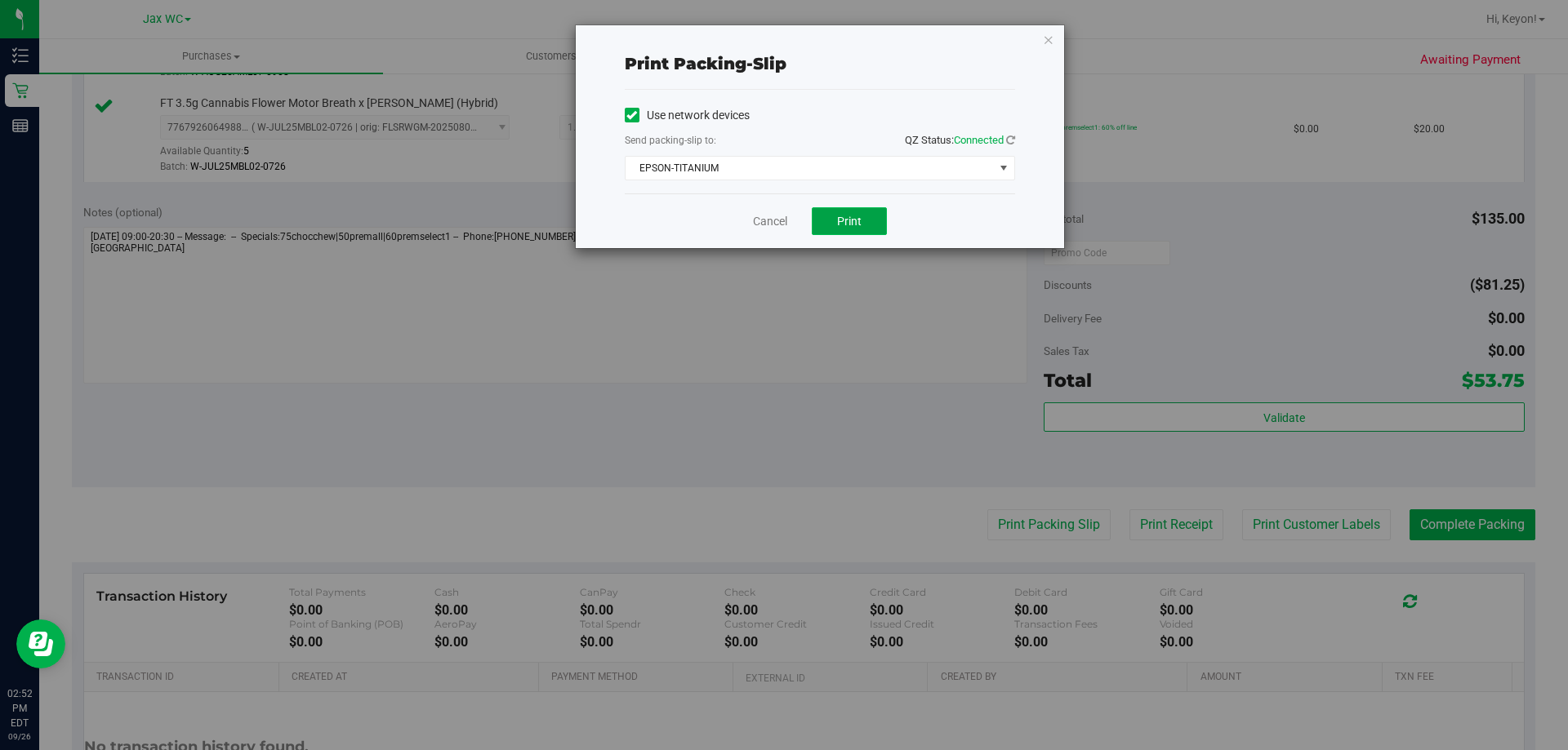
click at [845, 220] on span "Print" at bounding box center [849, 220] width 24 height 13
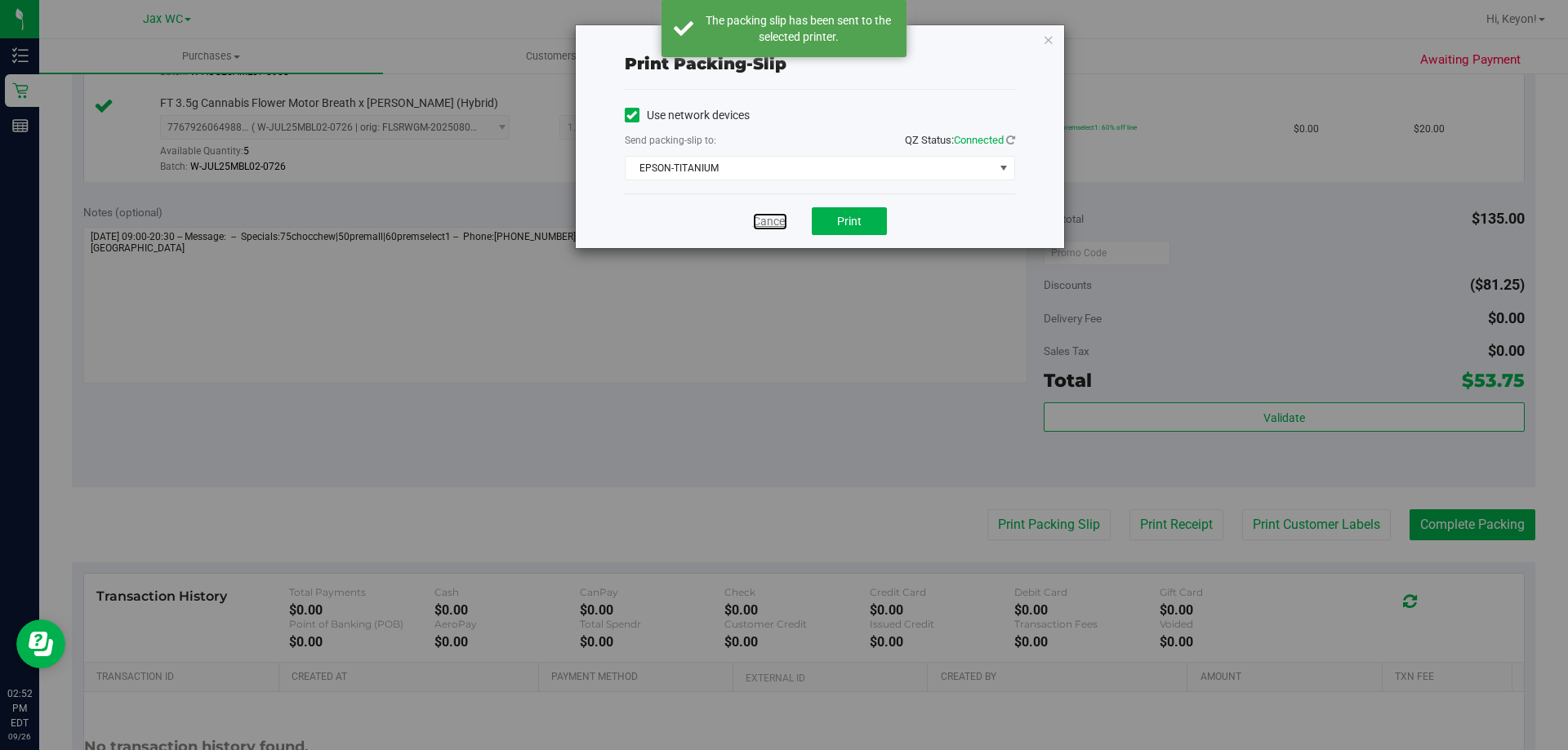
click at [772, 224] on link "Cancel" at bounding box center [770, 222] width 34 height 17
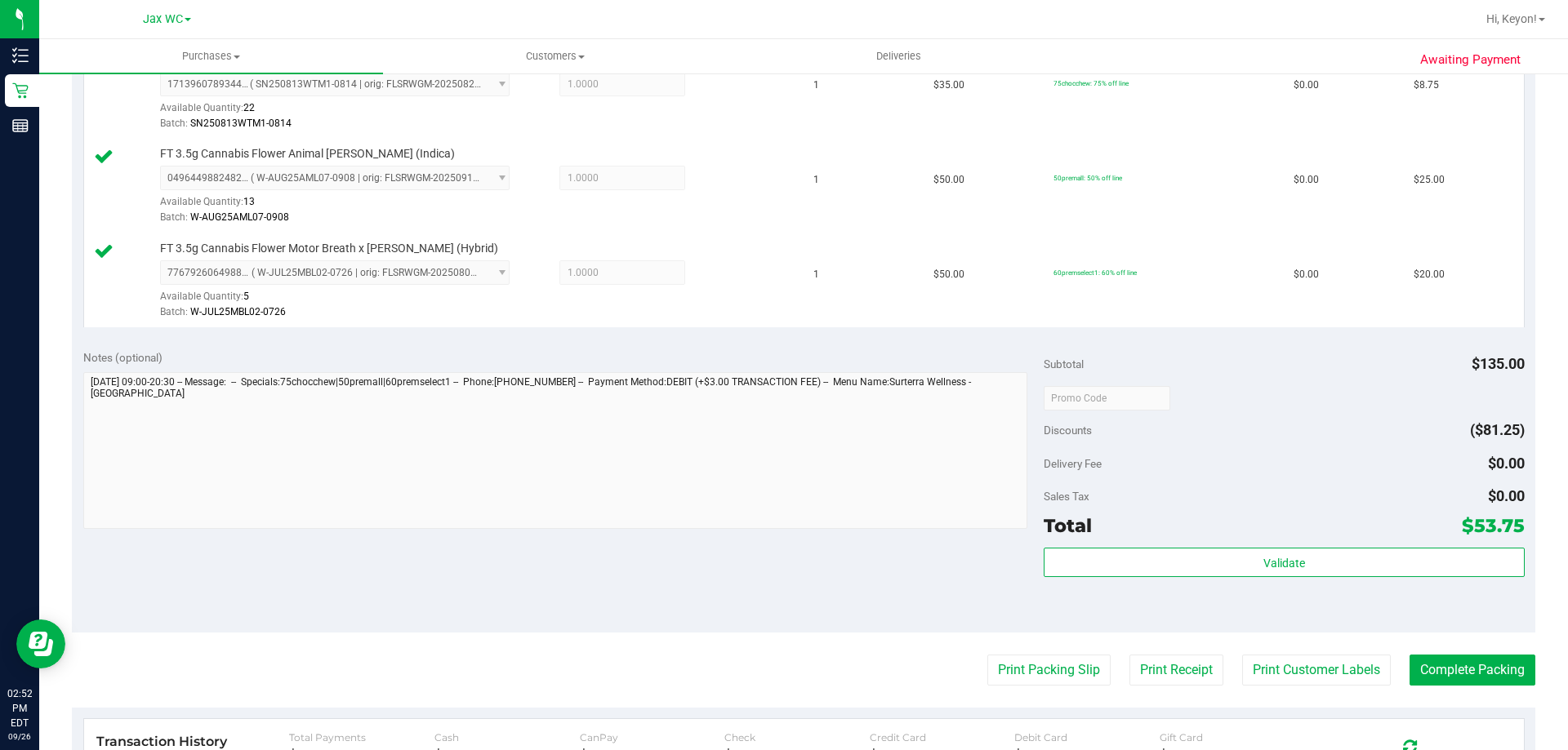
scroll to position [587, 0]
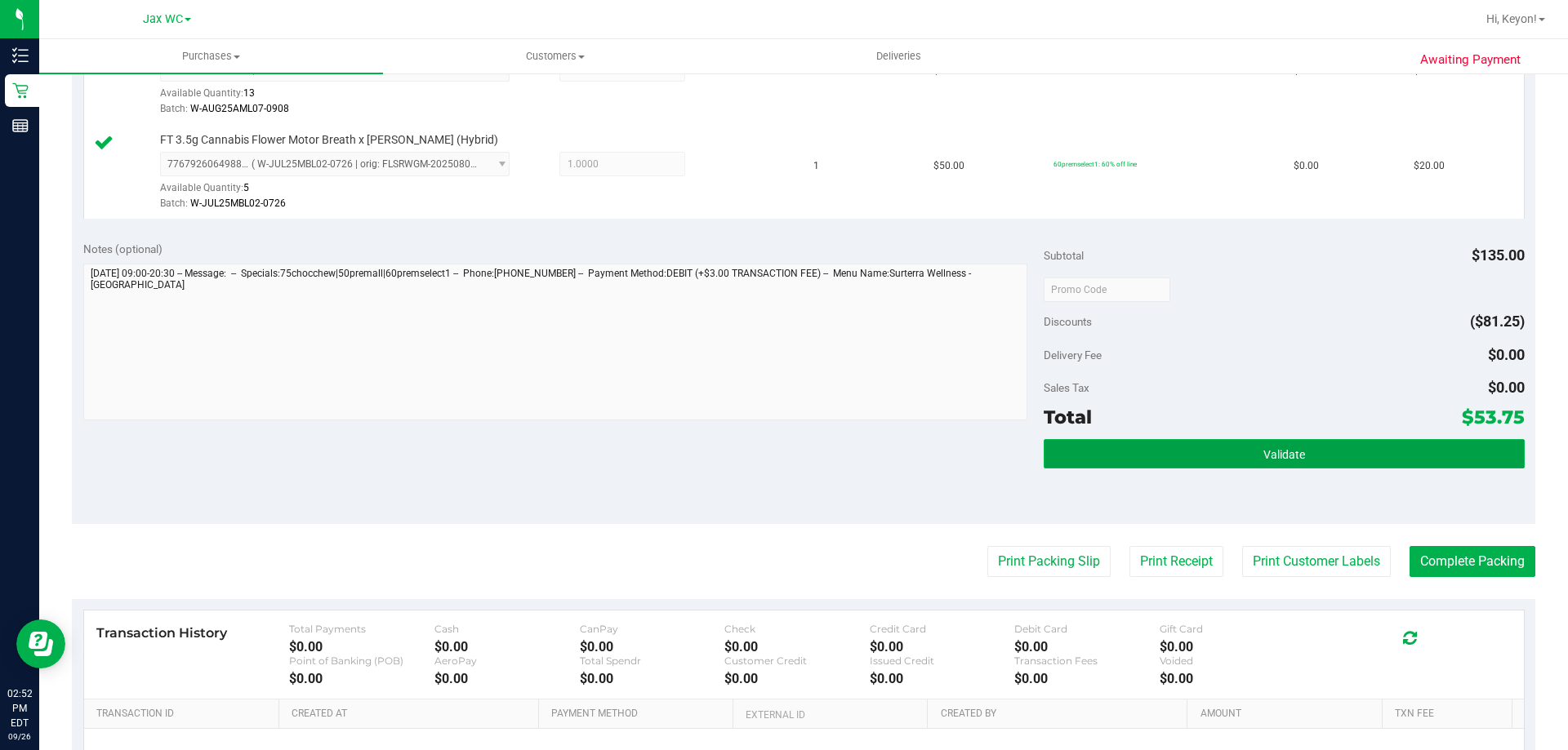
click at [1382, 460] on button "Validate" at bounding box center [1284, 454] width 480 height 29
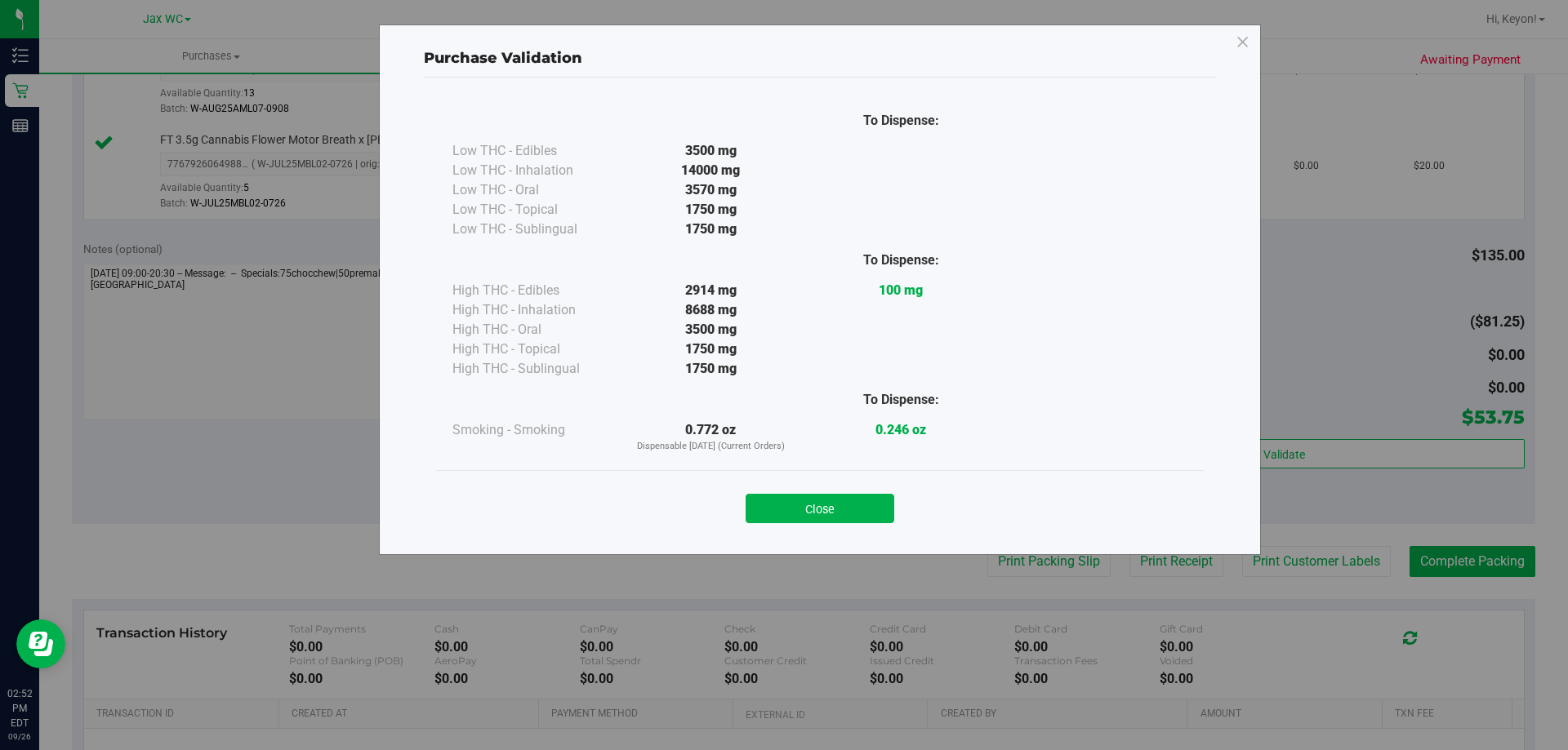
drag, startPoint x: 816, startPoint y: 508, endPoint x: 908, endPoint y: 507, distance: 92.0
click at [821, 508] on button "Close" at bounding box center [820, 509] width 149 height 29
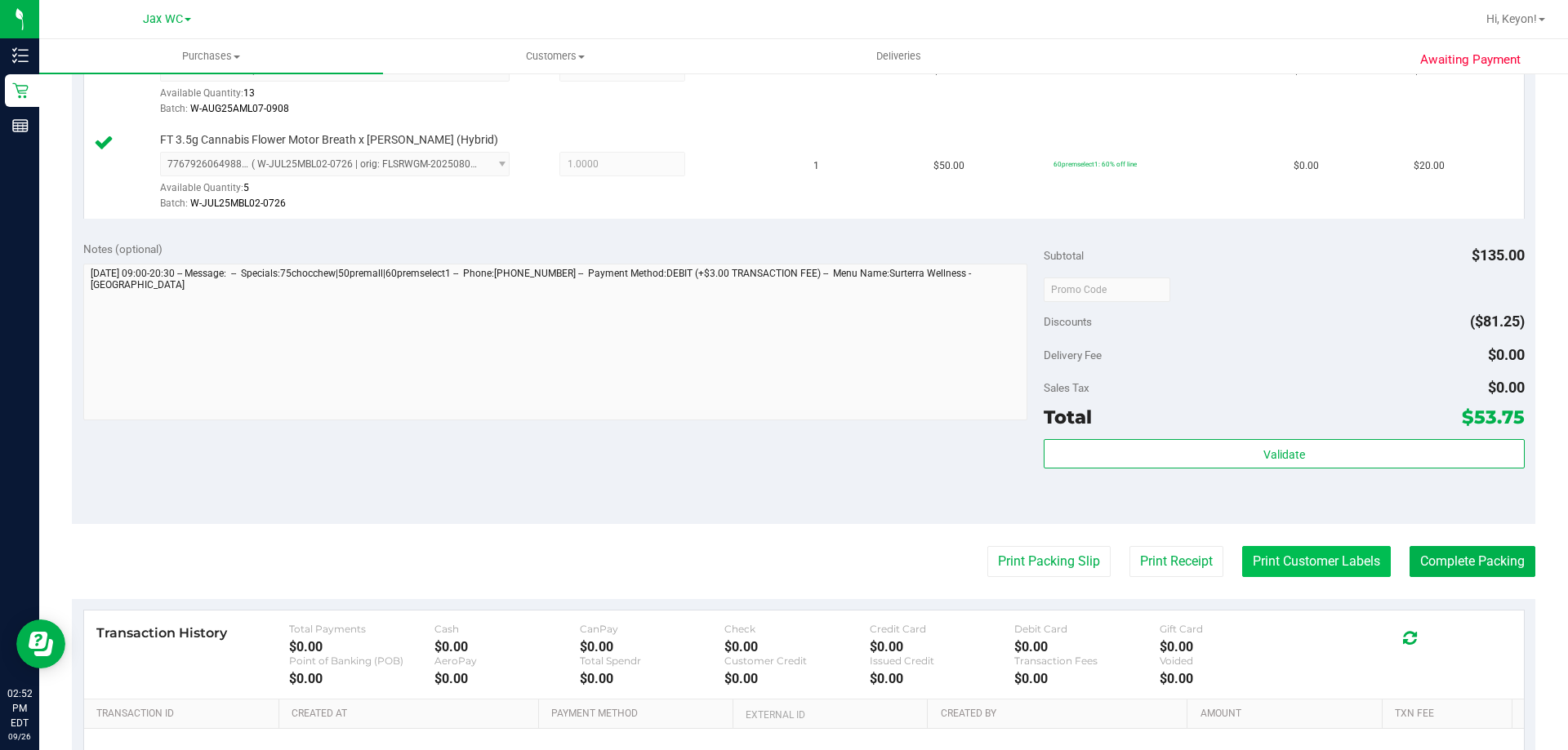
click at [1354, 562] on button "Print Customer Labels" at bounding box center [1316, 561] width 149 height 31
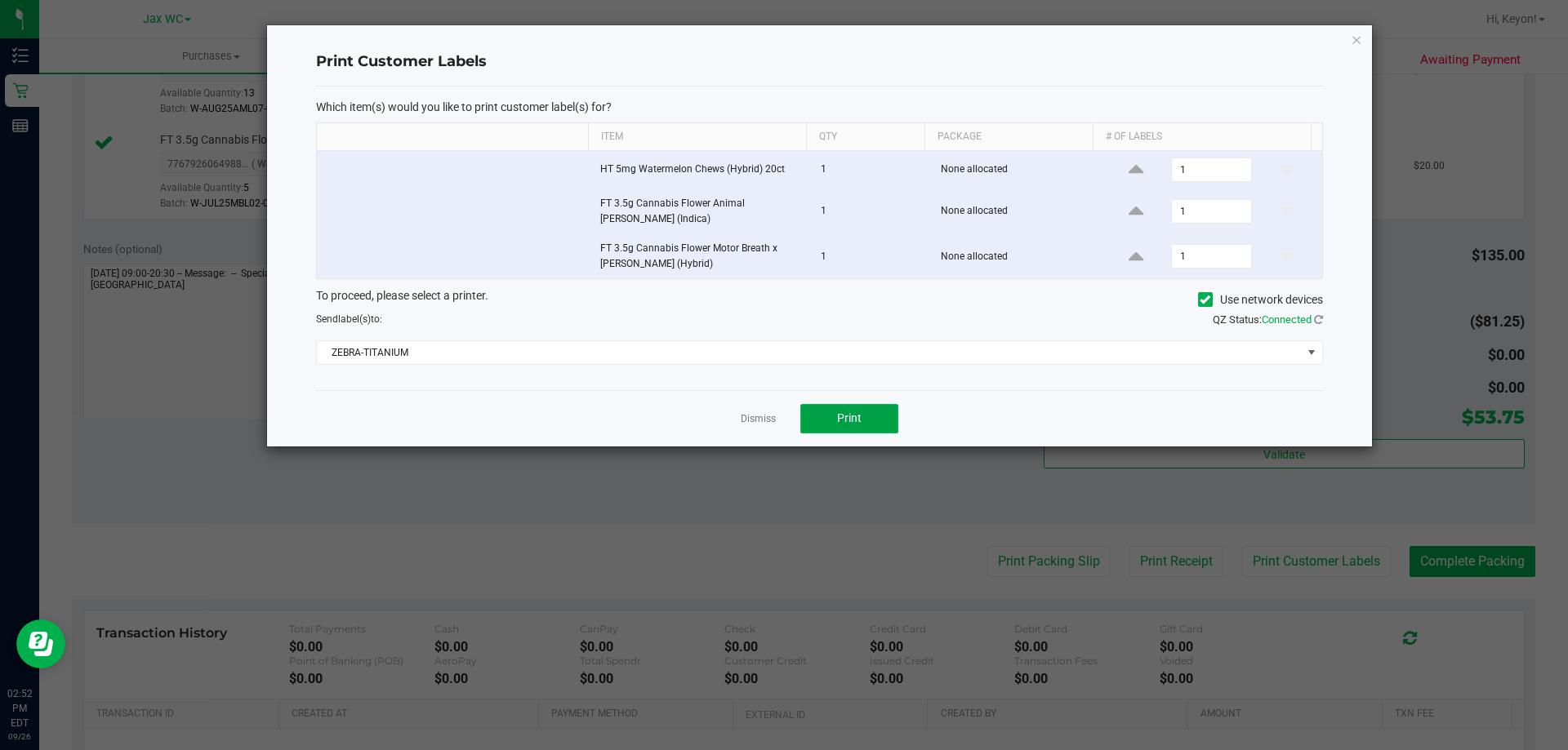
click at [877, 418] on button "Print" at bounding box center [849, 418] width 98 height 29
click at [767, 419] on link "Dismiss" at bounding box center [758, 419] width 35 height 14
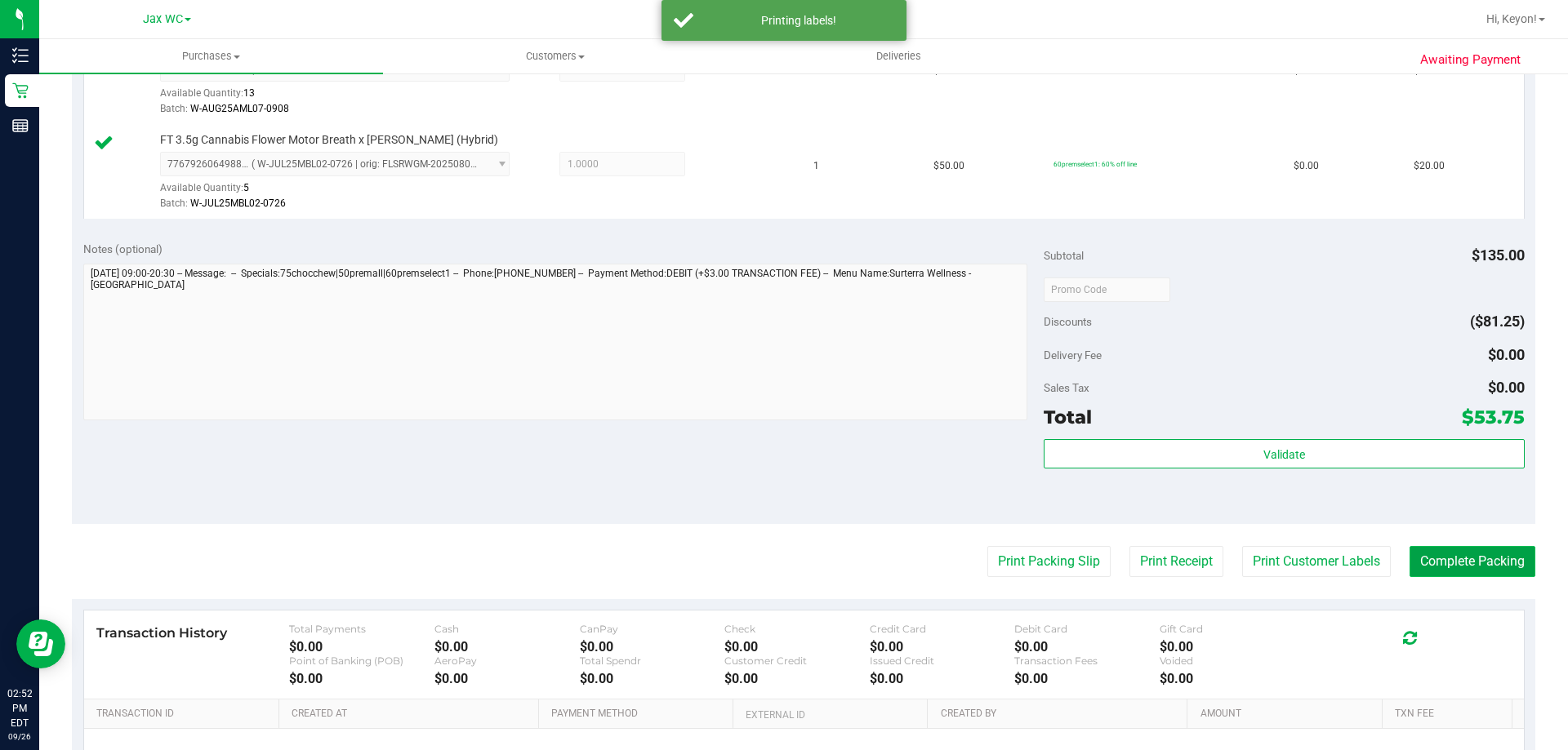
click at [1482, 558] on button "Complete Packing" at bounding box center [1472, 561] width 126 height 31
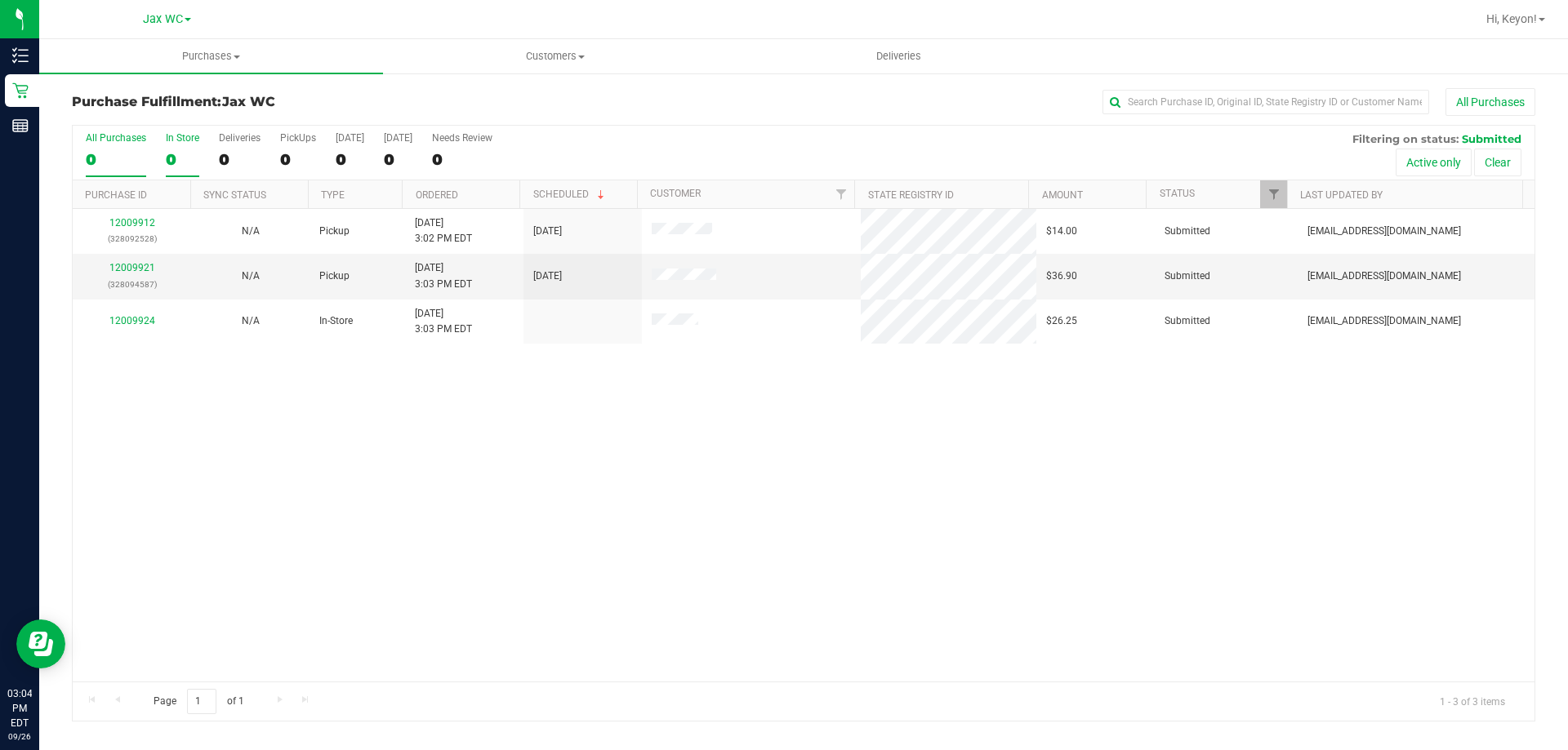
click at [179, 158] on div "0" at bounding box center [183, 159] width 34 height 19
click at [0, 0] on input "In Store 0" at bounding box center [0, 0] width 0 height 0
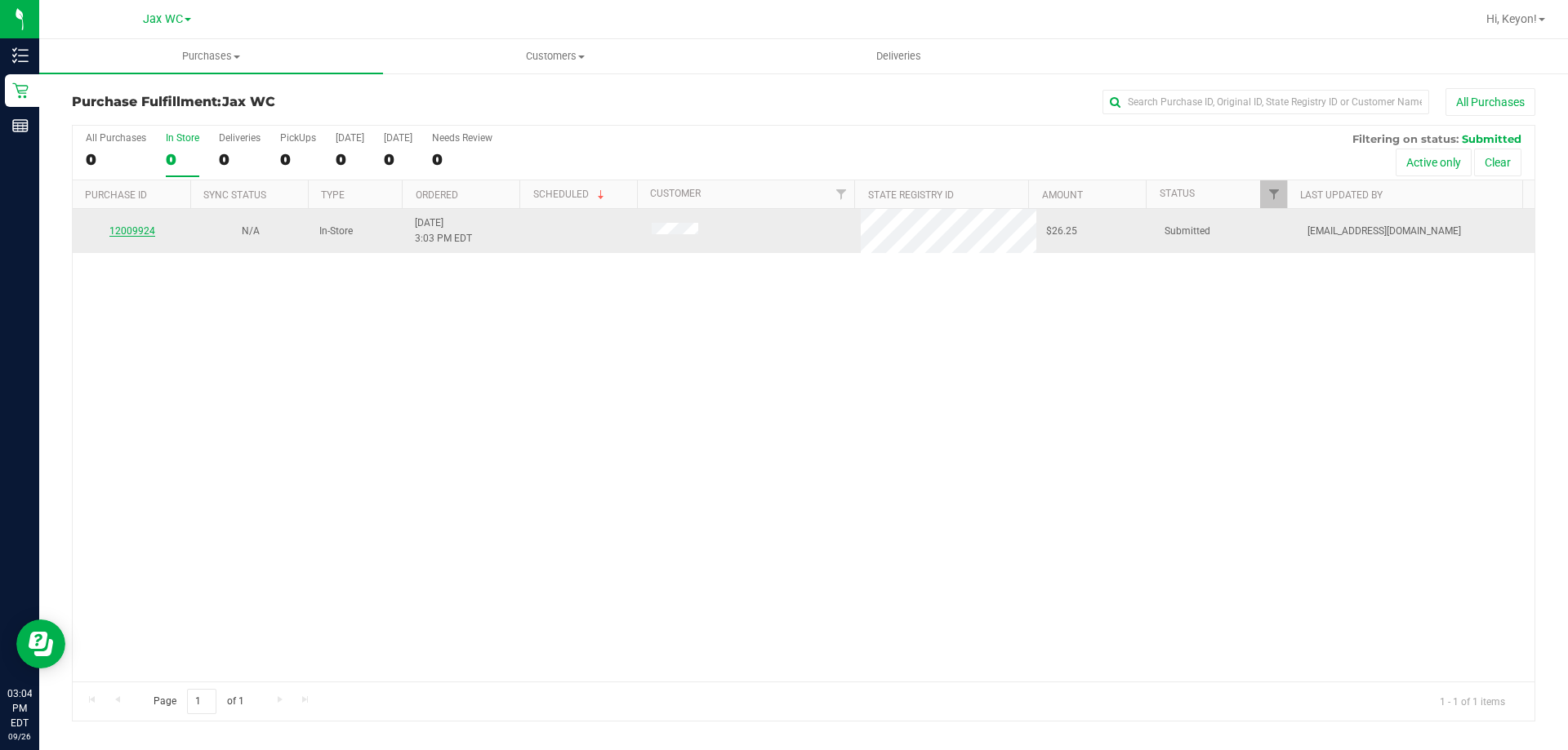
click at [146, 229] on link "12009924" at bounding box center [132, 231] width 46 height 11
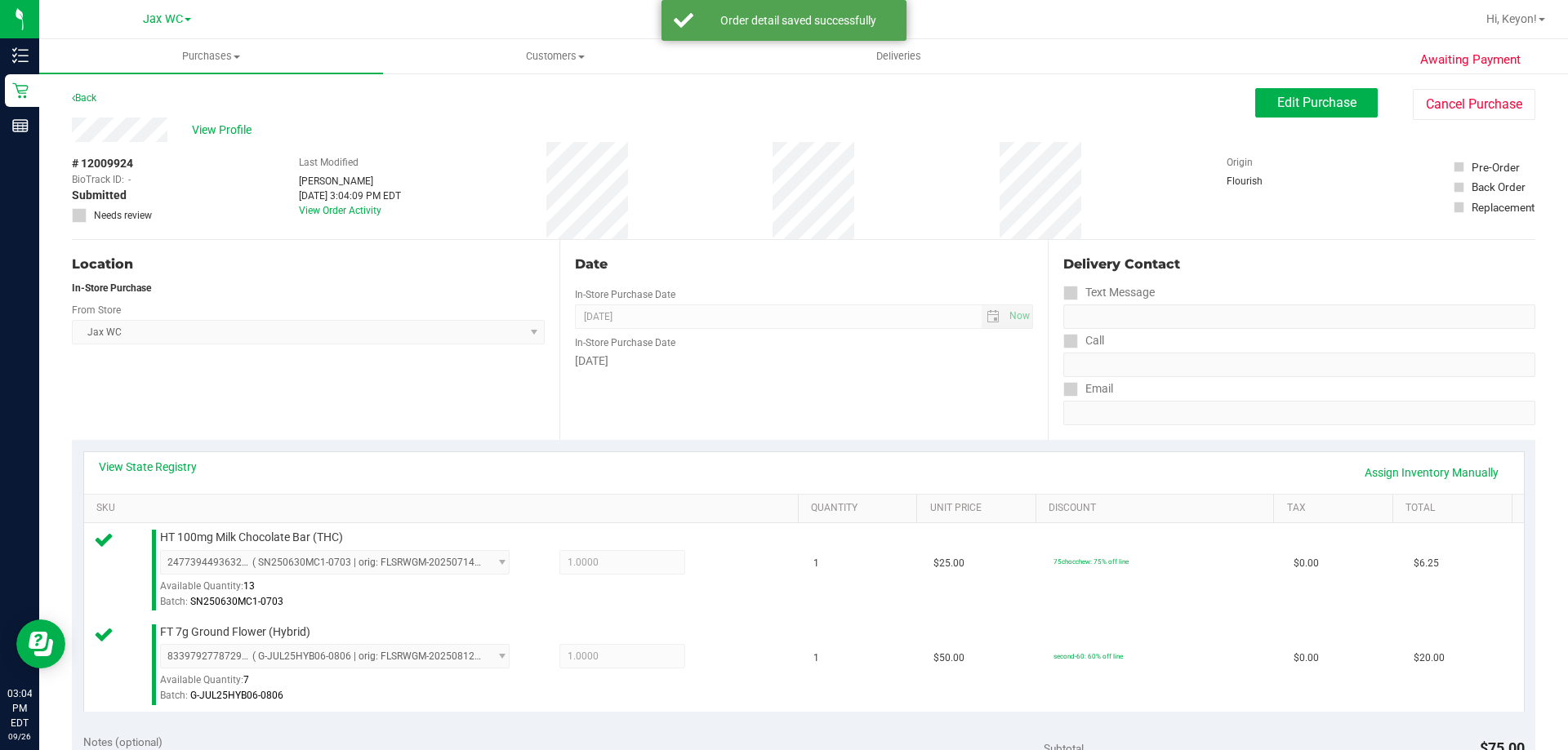
scroll to position [266, 0]
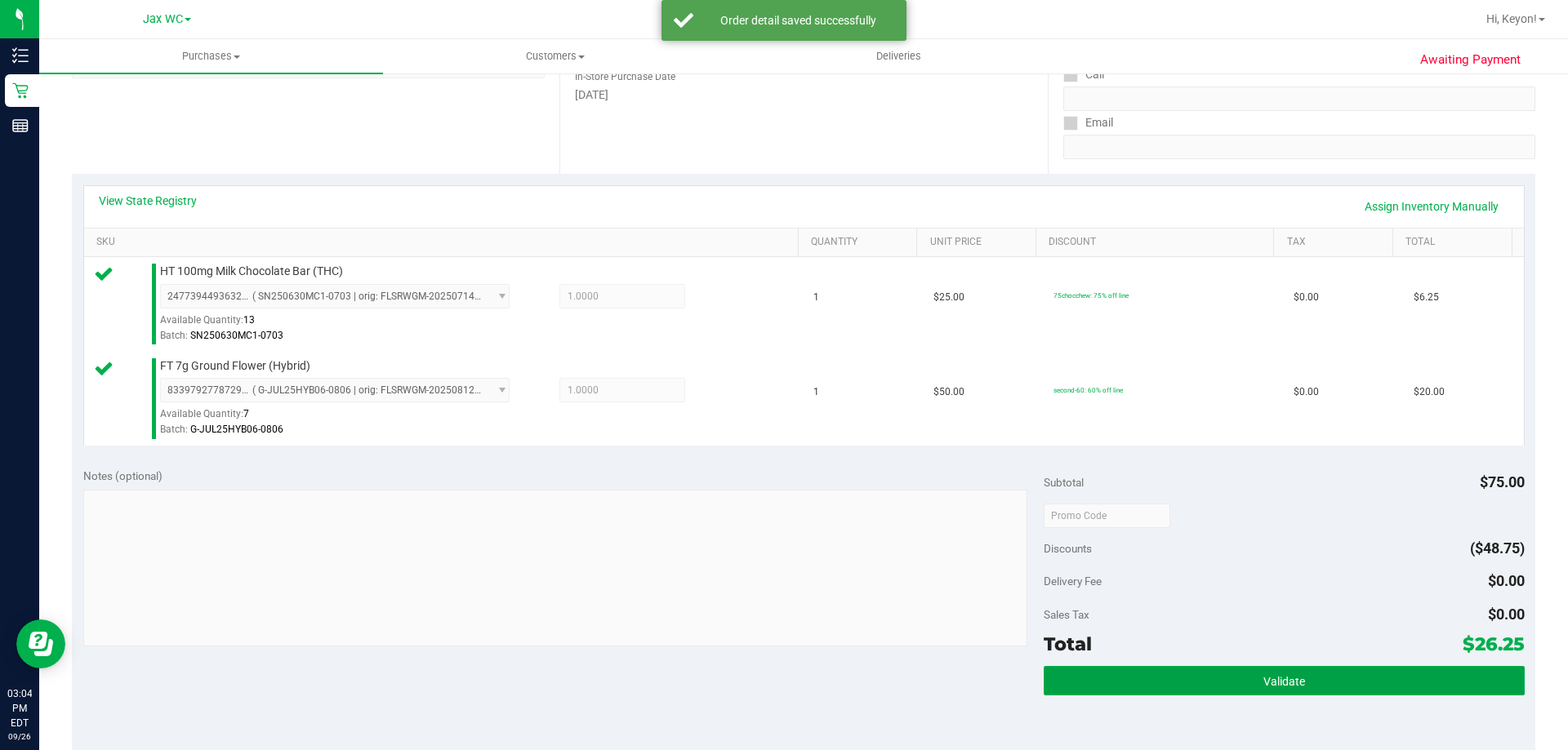
drag, startPoint x: 1303, startPoint y: 686, endPoint x: 1567, endPoint y: 387, distance: 398.9
click at [1304, 686] on button "Validate" at bounding box center [1284, 681] width 480 height 29
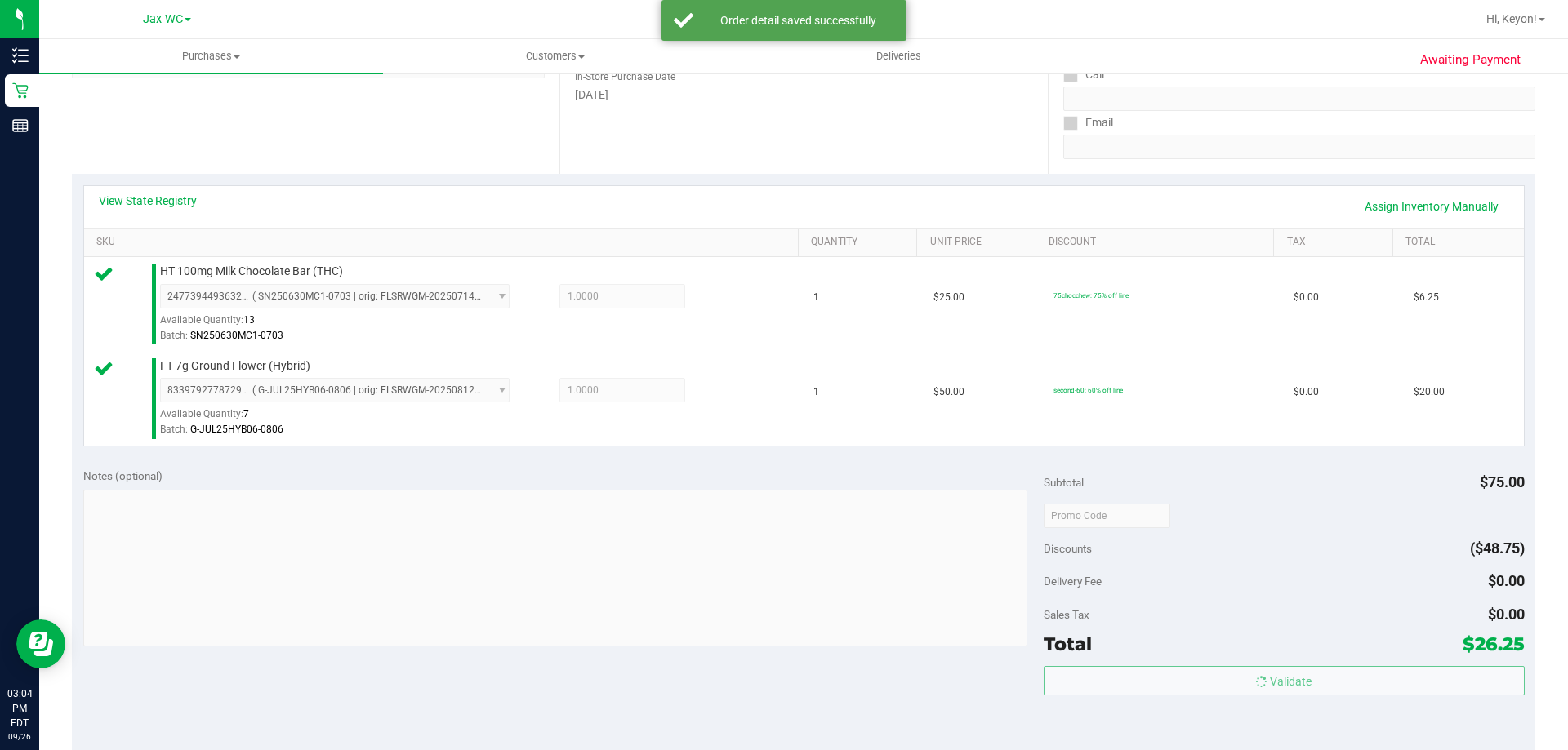
scroll to position [460, 0]
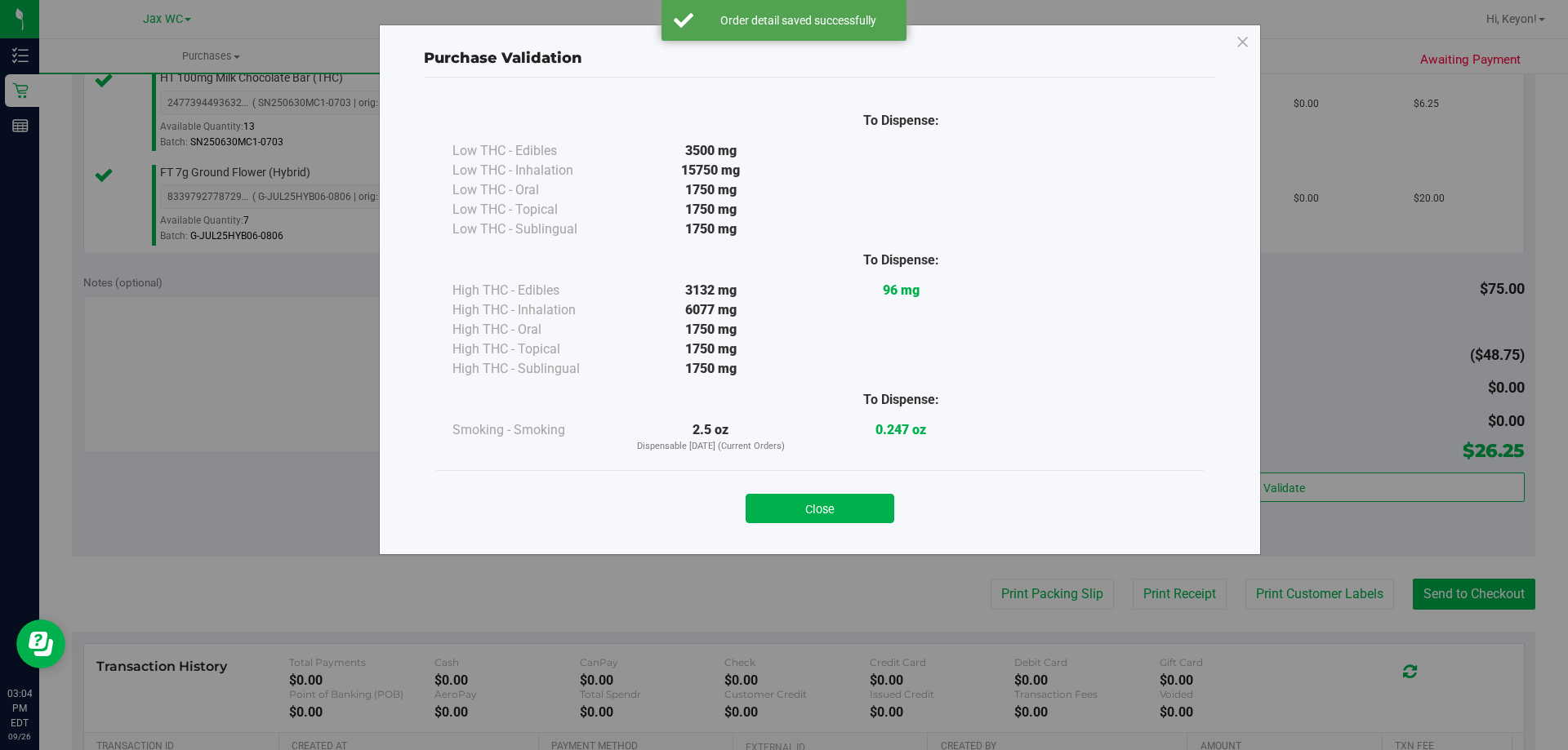
drag, startPoint x: 848, startPoint y: 513, endPoint x: 1203, endPoint y: 532, distance: 355.5
click at [850, 513] on button "Close" at bounding box center [820, 509] width 149 height 29
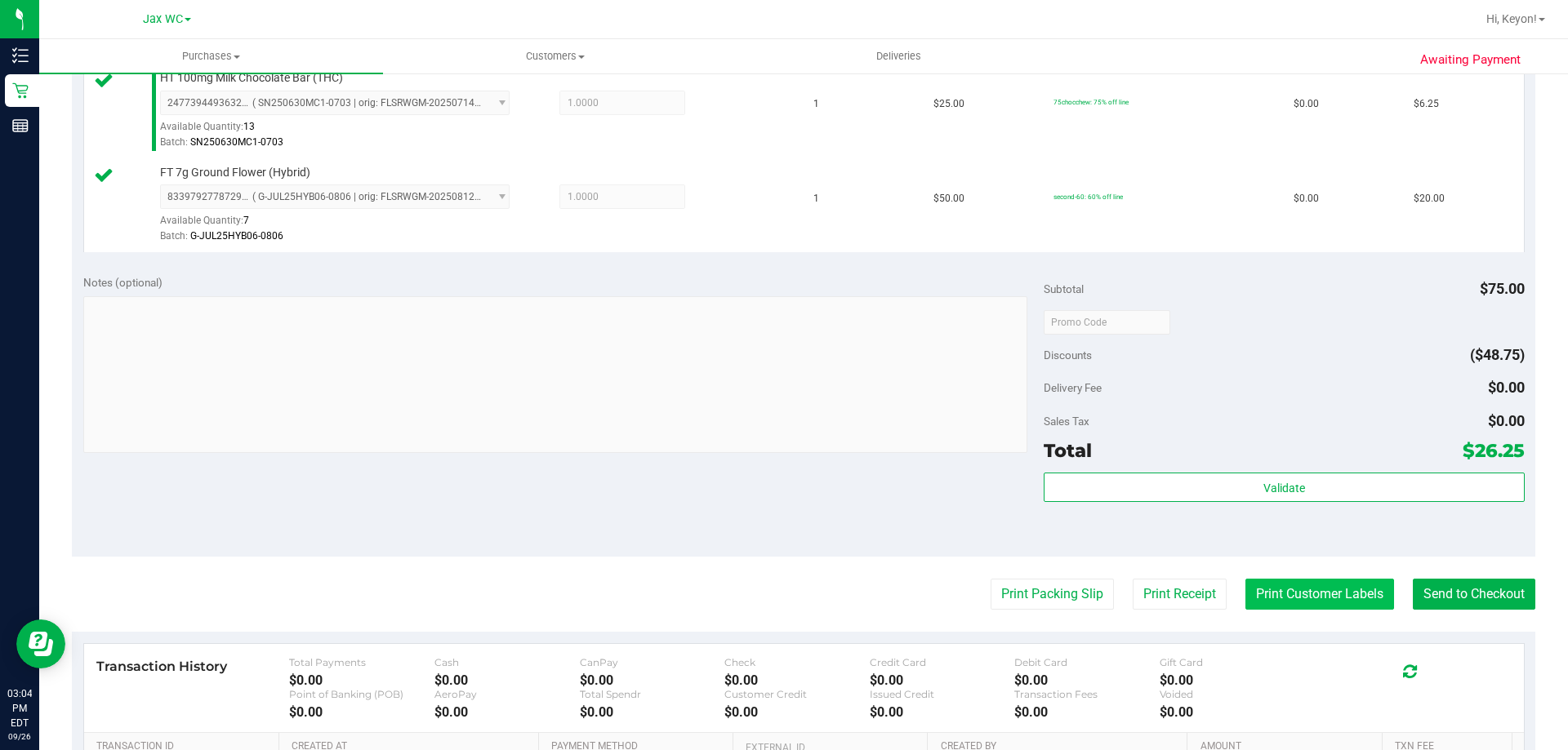
click at [1306, 595] on button "Print Customer Labels" at bounding box center [1319, 594] width 149 height 31
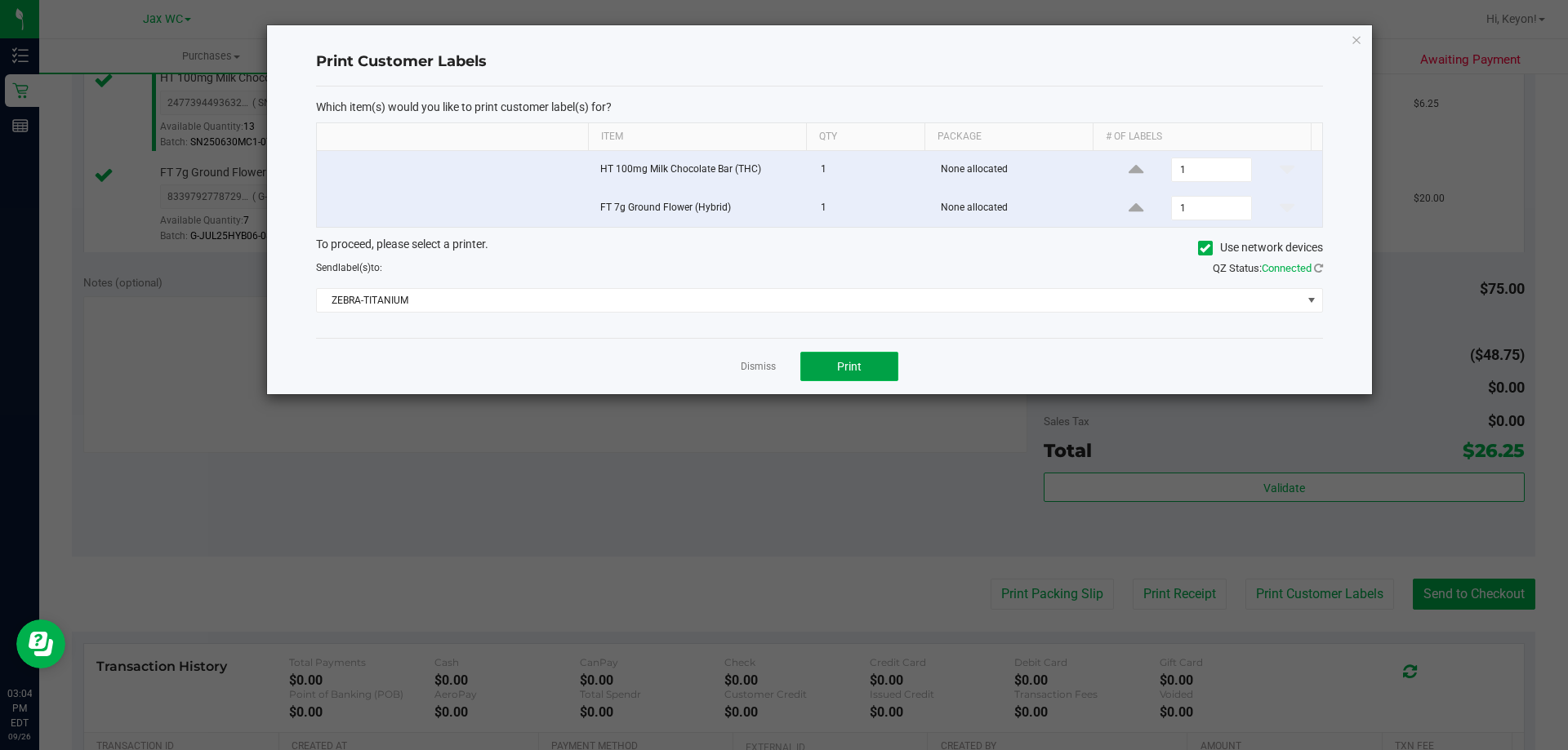
click at [874, 364] on button "Print" at bounding box center [849, 367] width 98 height 29
click at [752, 364] on link "Dismiss" at bounding box center [758, 367] width 35 height 14
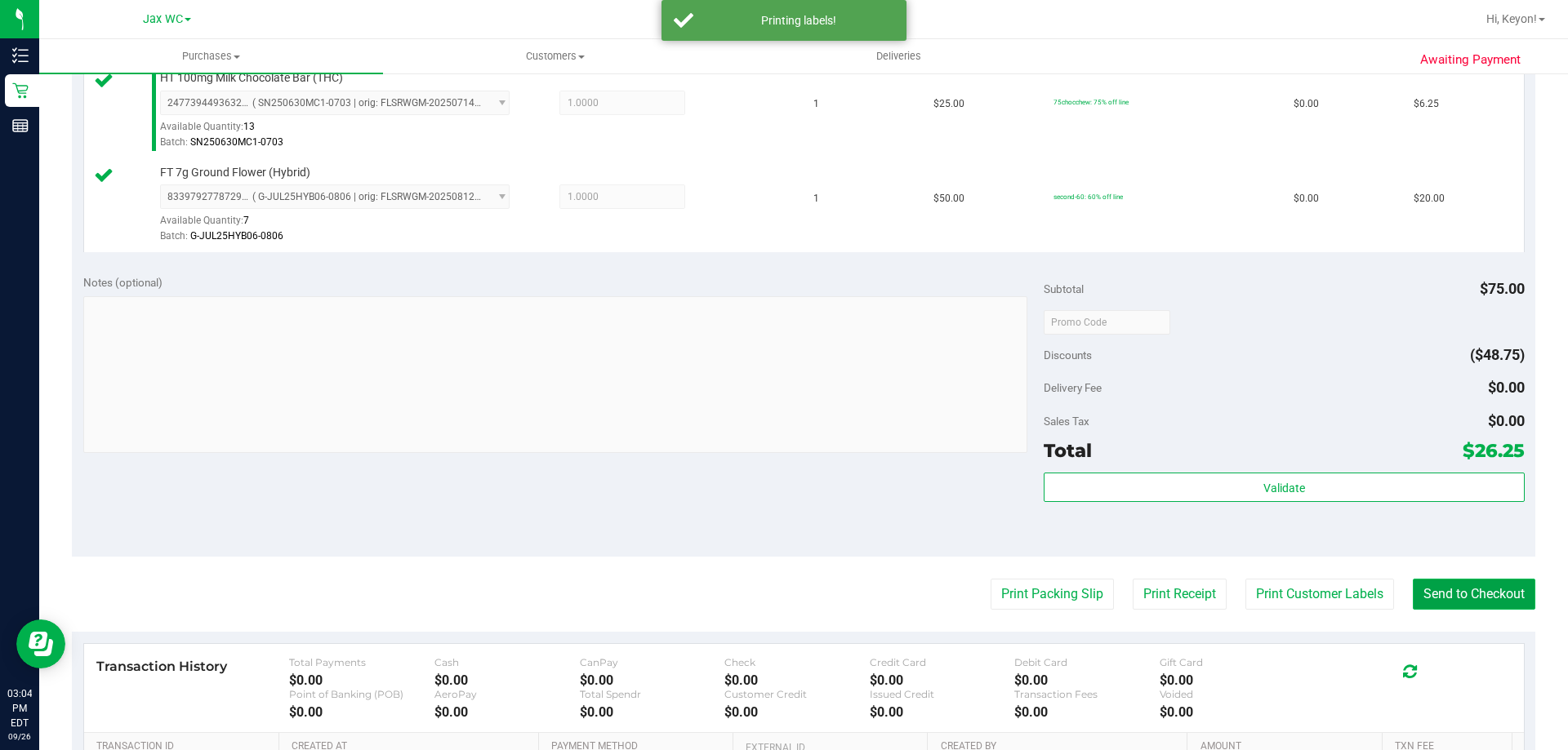
click at [1468, 600] on button "Send to Checkout" at bounding box center [1474, 594] width 122 height 31
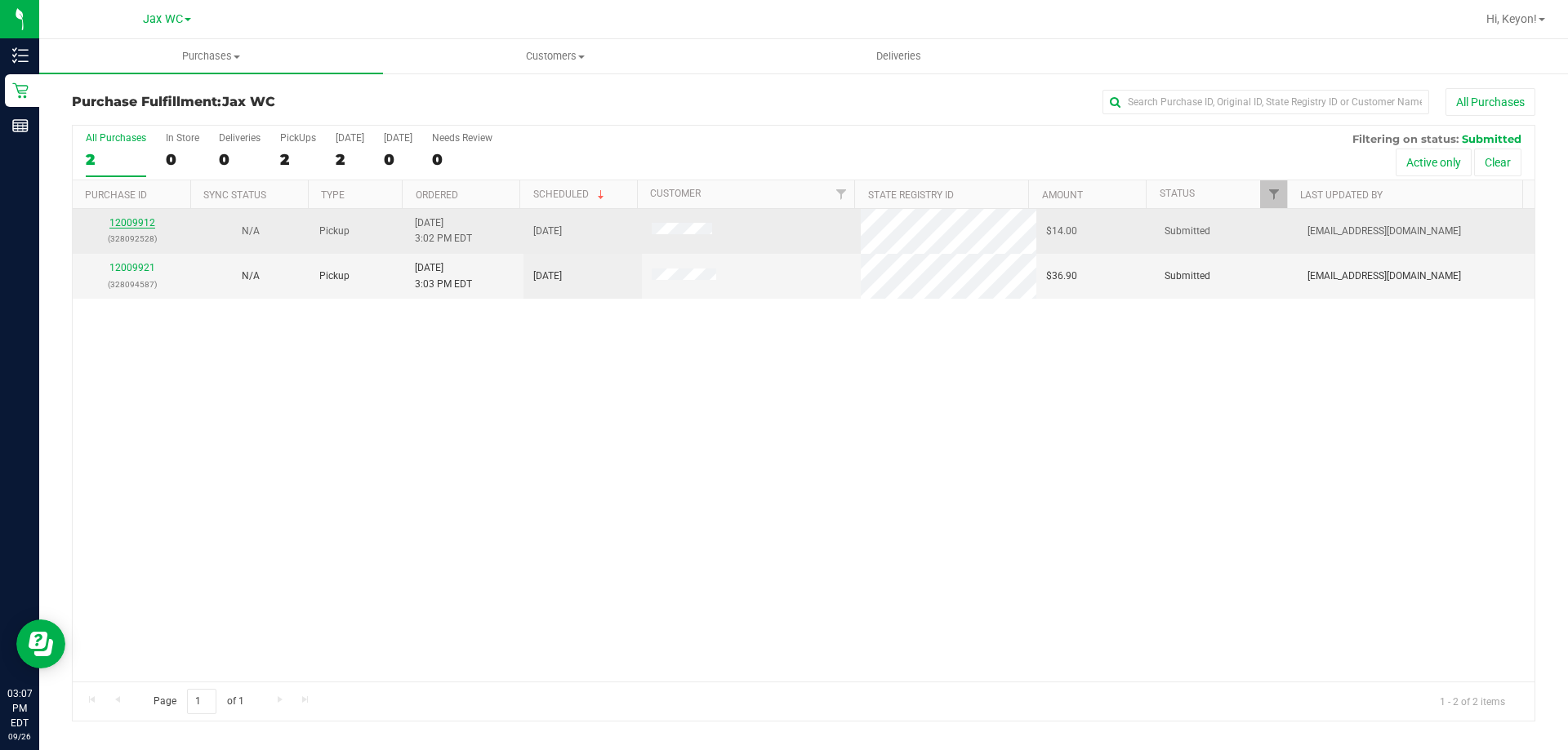
click at [137, 224] on link "12009912" at bounding box center [132, 222] width 46 height 11
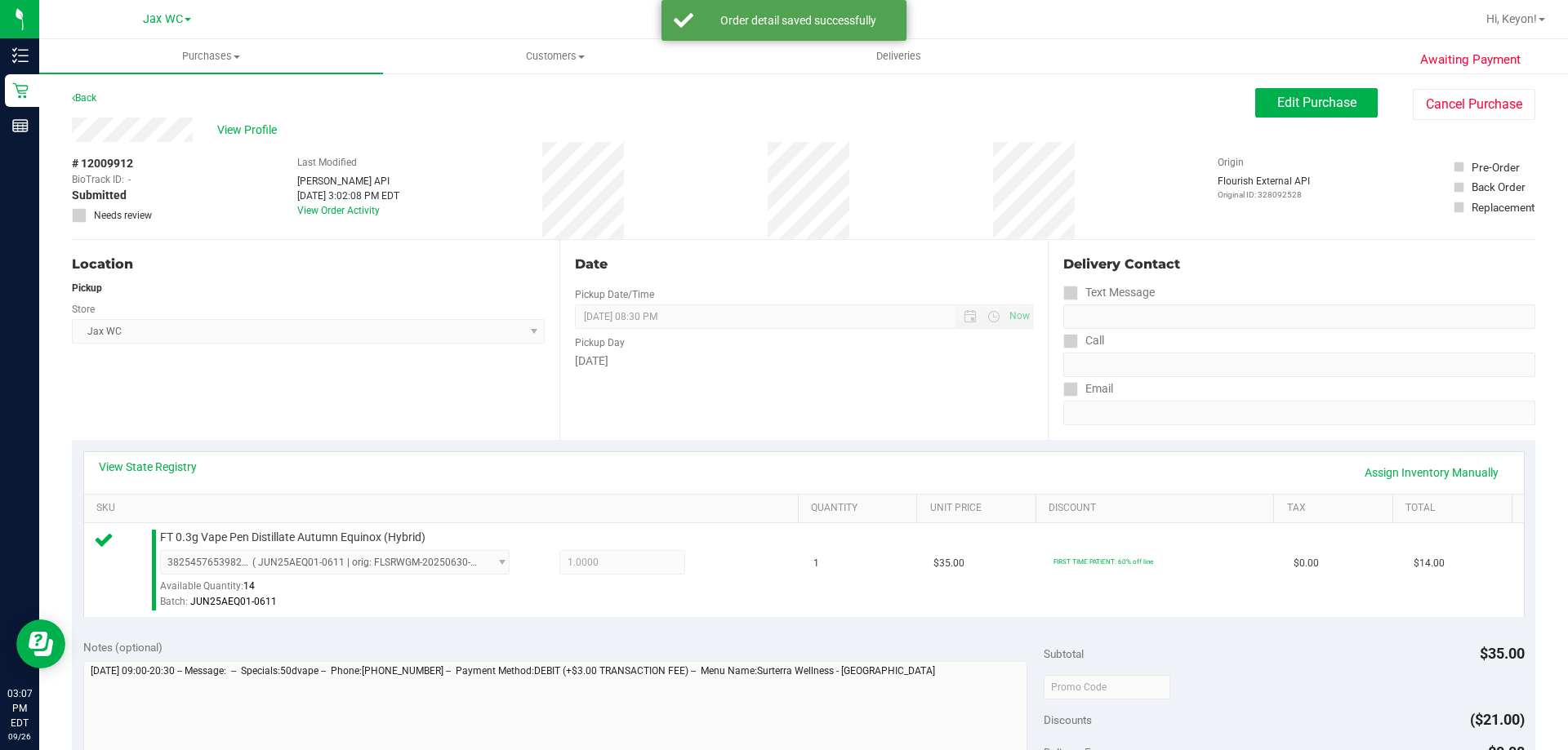
scroll to position [585, 0]
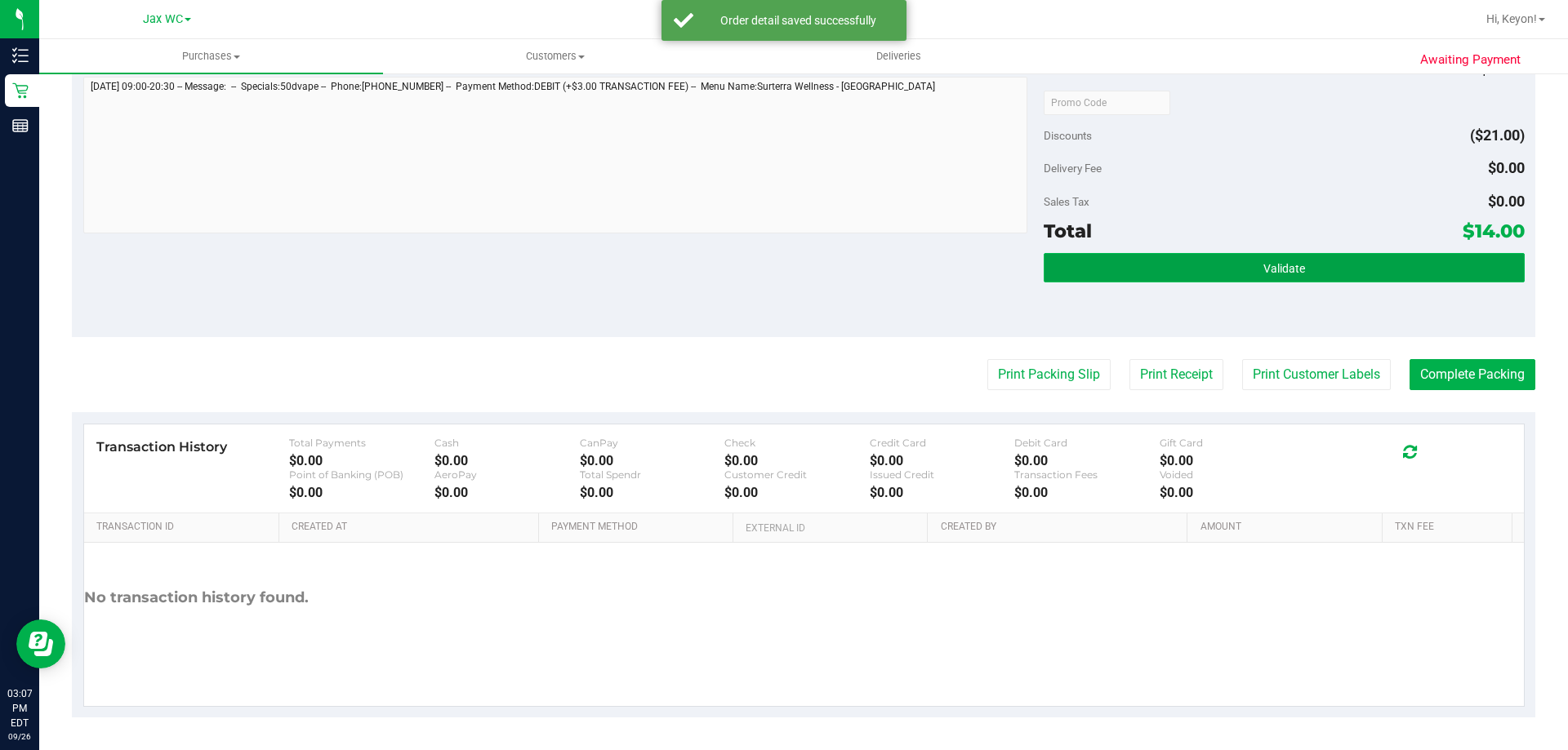
drag, startPoint x: 1286, startPoint y: 257, endPoint x: 1288, endPoint y: 268, distance: 11.2
click at [1288, 267] on button "Validate" at bounding box center [1284, 268] width 480 height 29
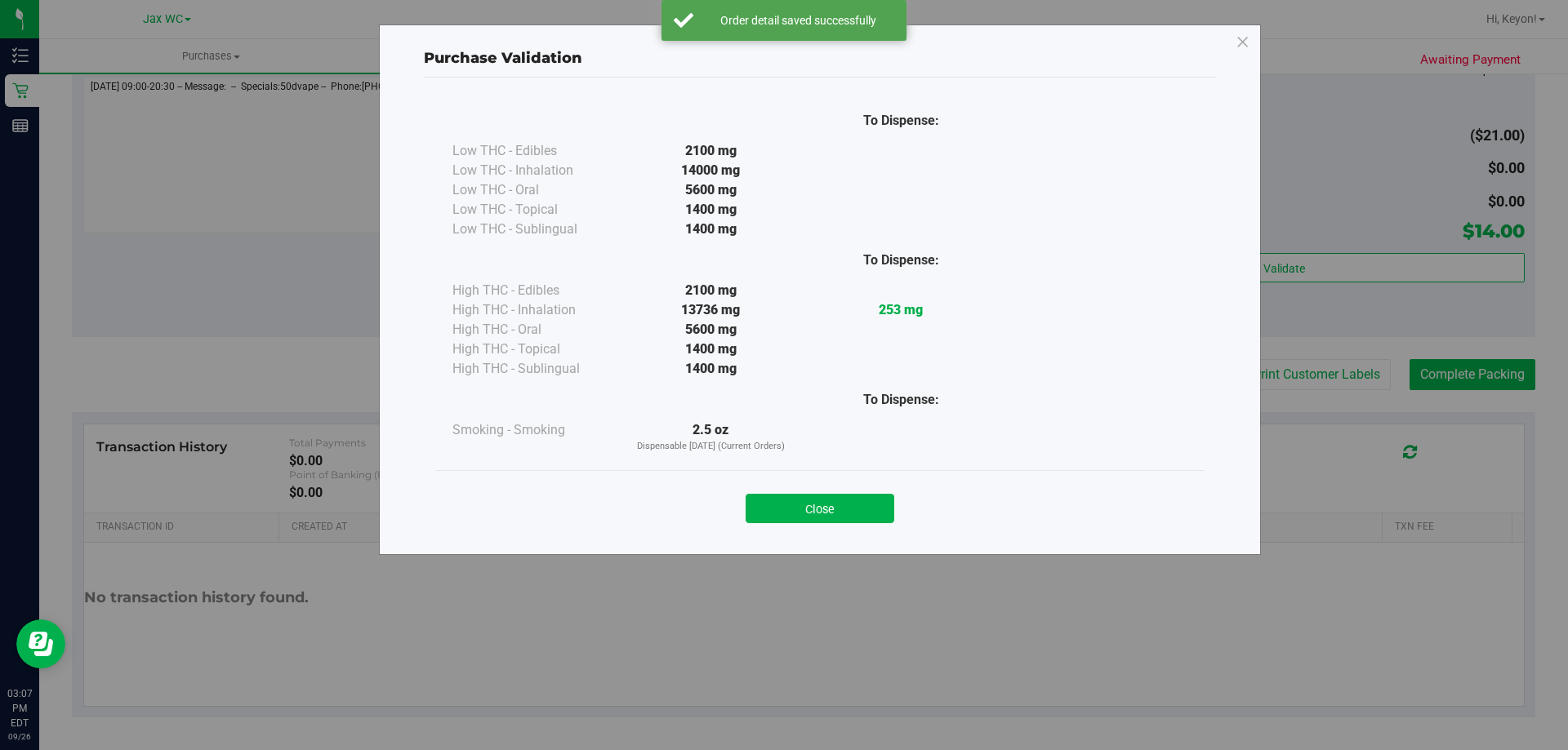
drag, startPoint x: 869, startPoint y: 518, endPoint x: 875, endPoint y: 507, distance: 12.5
click at [870, 518] on button "Close" at bounding box center [820, 509] width 149 height 29
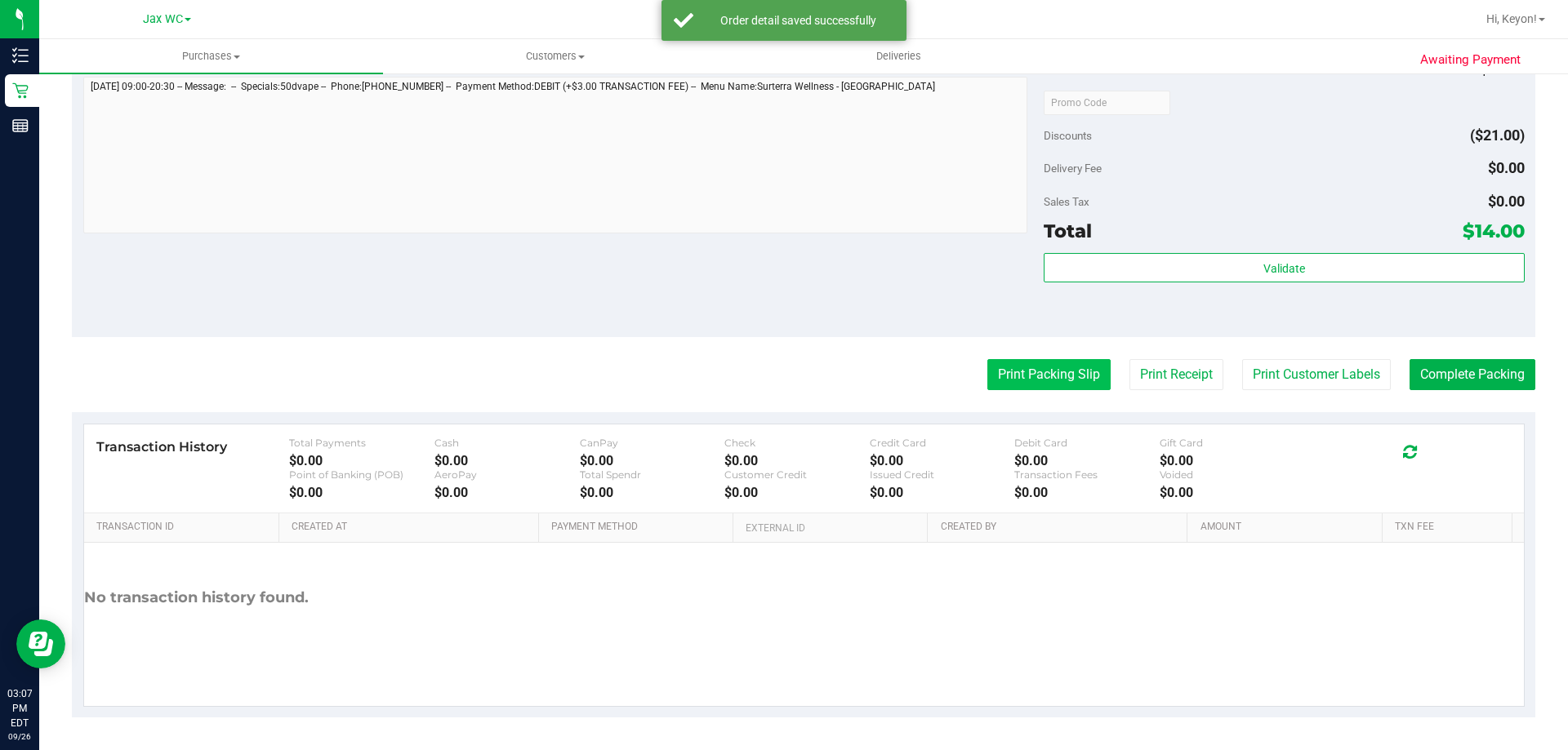
click at [1051, 364] on button "Print Packing Slip" at bounding box center [1049, 375] width 123 height 31
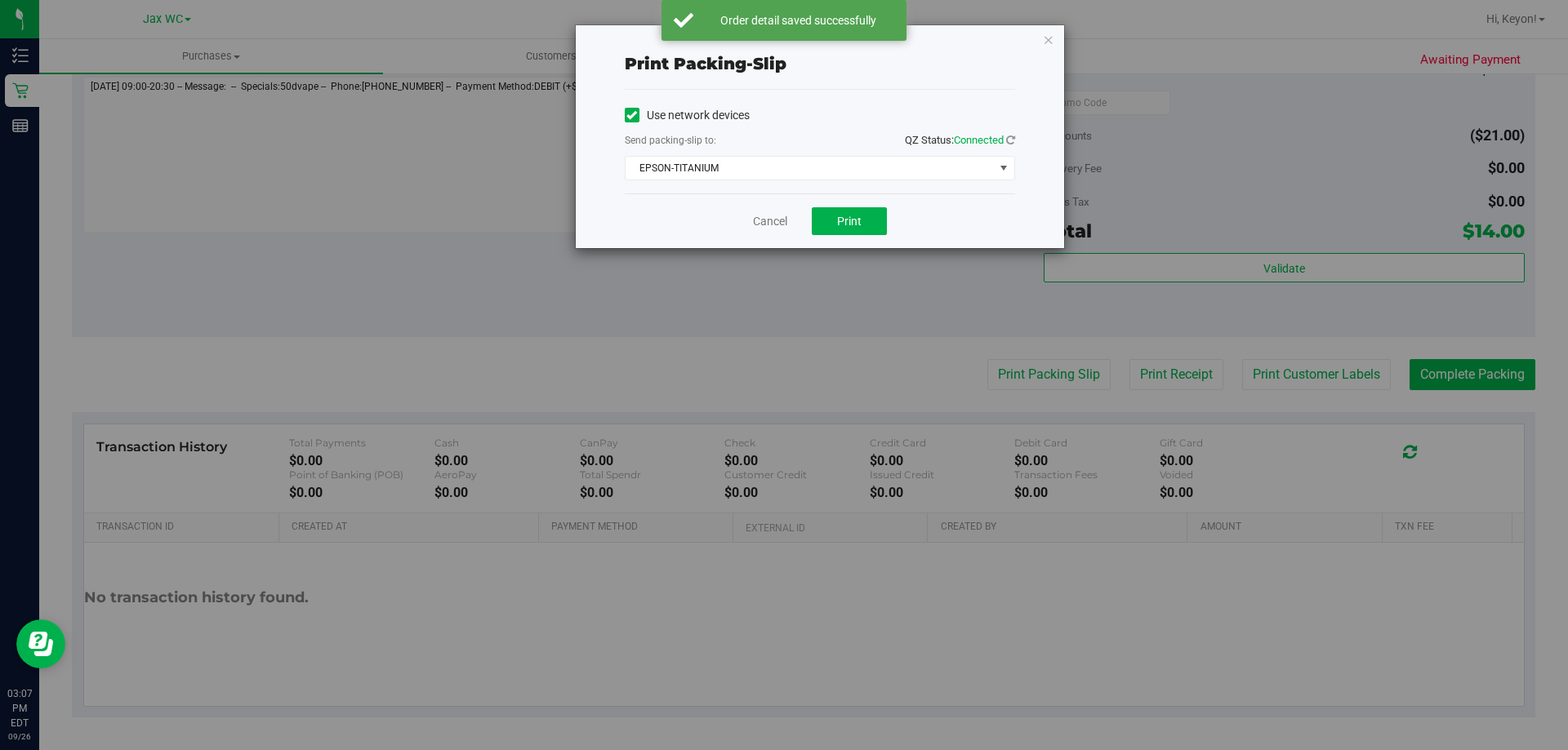
click at [861, 238] on div "Cancel Print" at bounding box center [819, 221] width 390 height 55
click at [854, 206] on div "Cancel Print" at bounding box center [819, 221] width 390 height 55
click at [851, 214] on button "Print" at bounding box center [849, 221] width 75 height 28
click at [776, 216] on link "Cancel" at bounding box center [770, 222] width 34 height 17
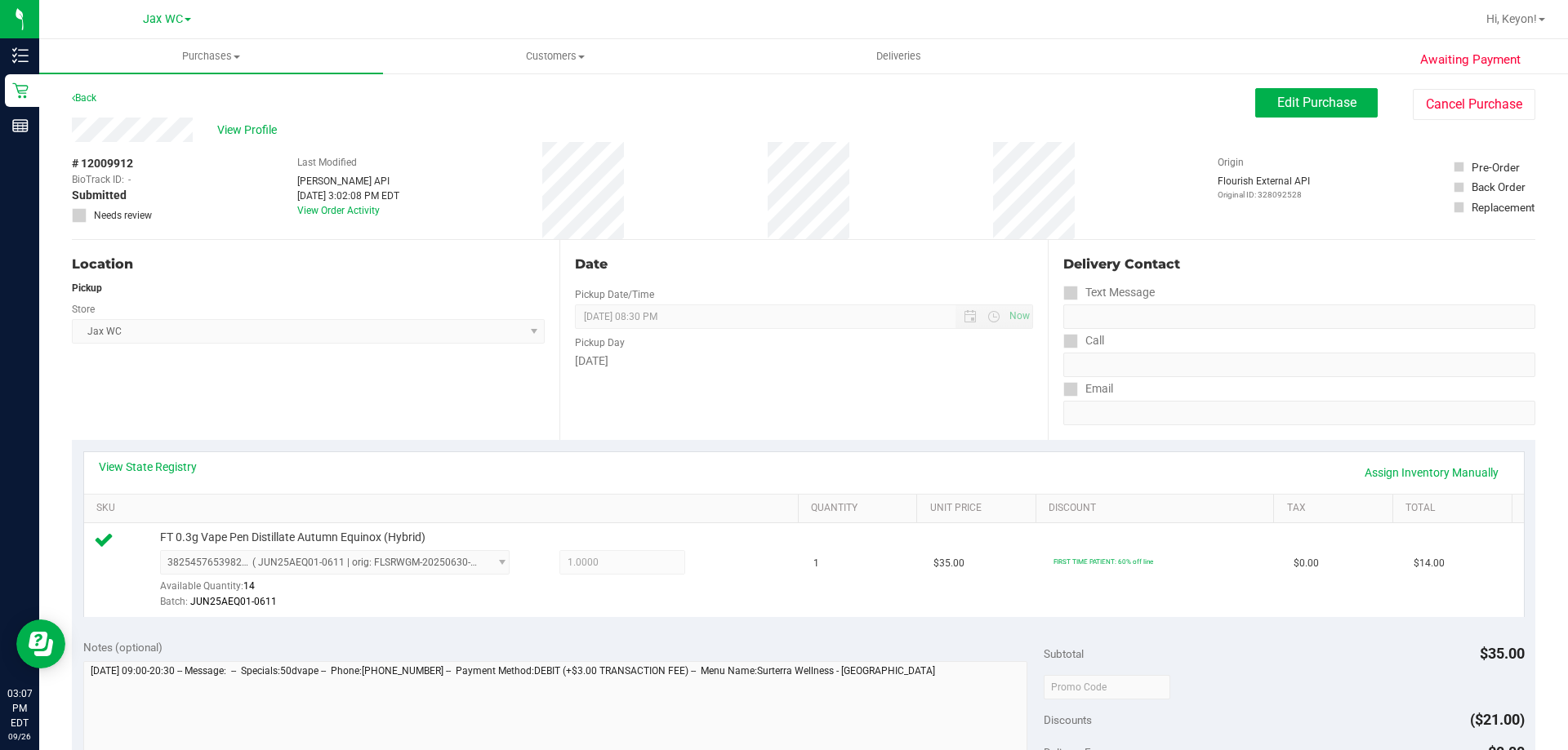
scroll to position [332, 0]
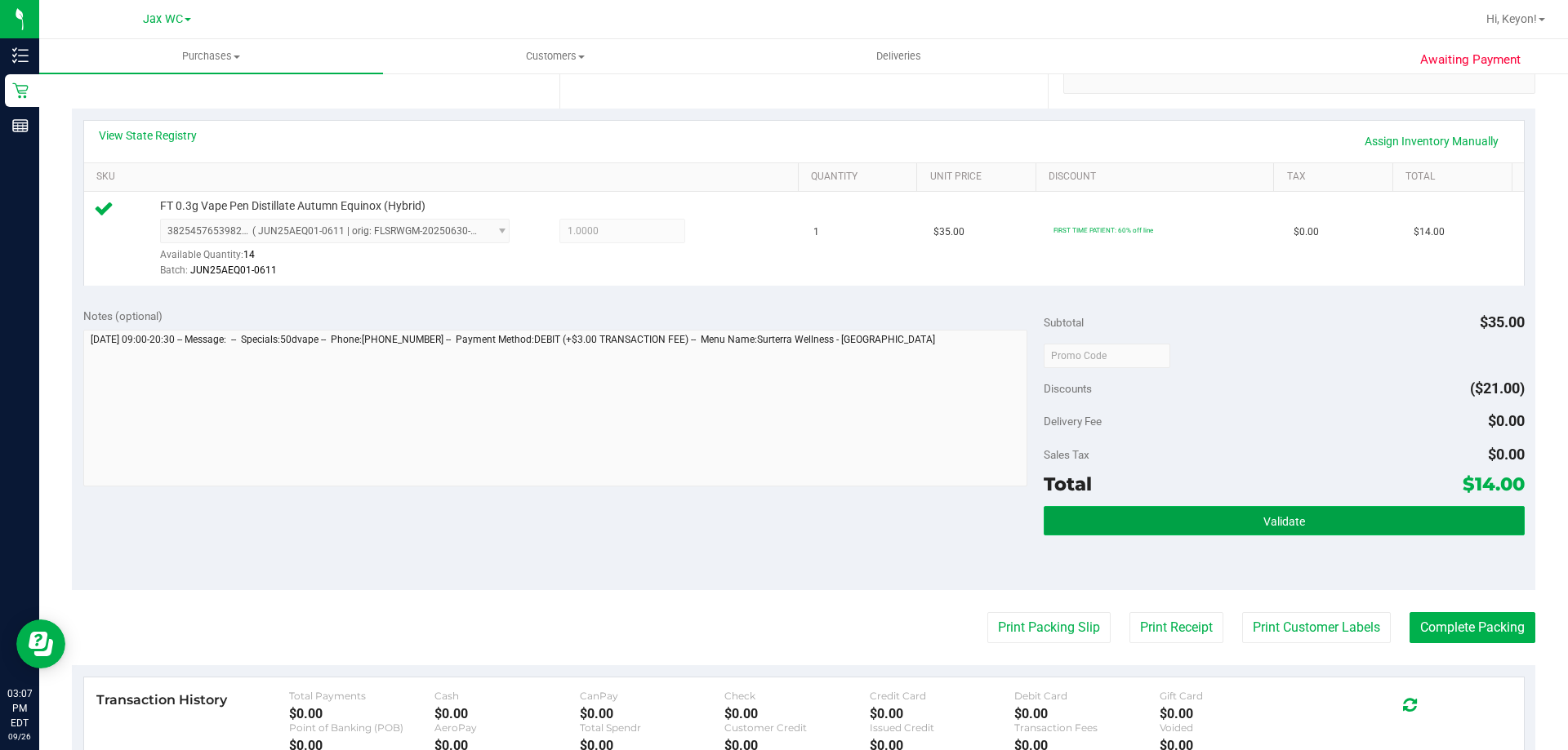
click at [1280, 513] on button "Validate" at bounding box center [1284, 521] width 480 height 29
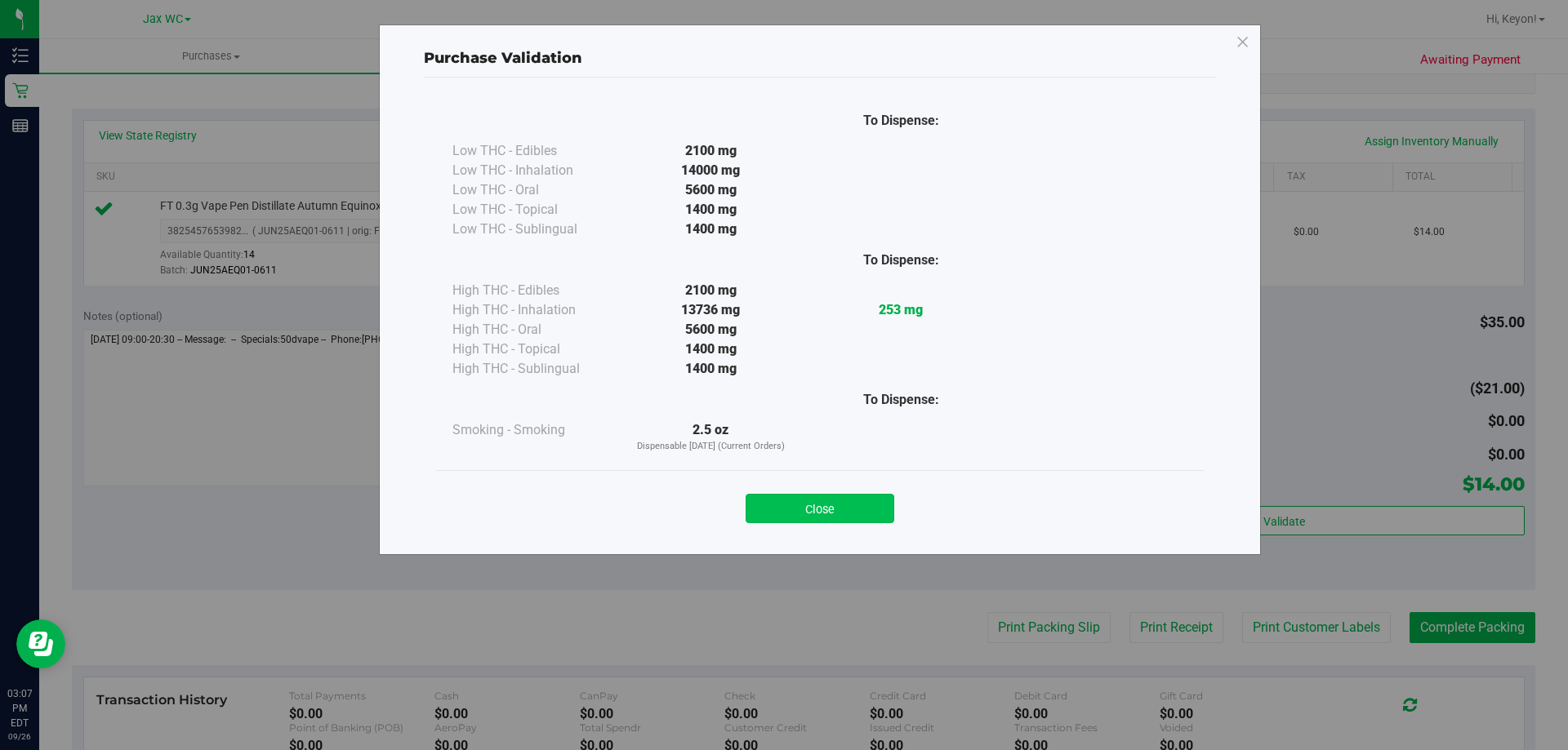
click at [848, 509] on button "Close" at bounding box center [820, 509] width 149 height 29
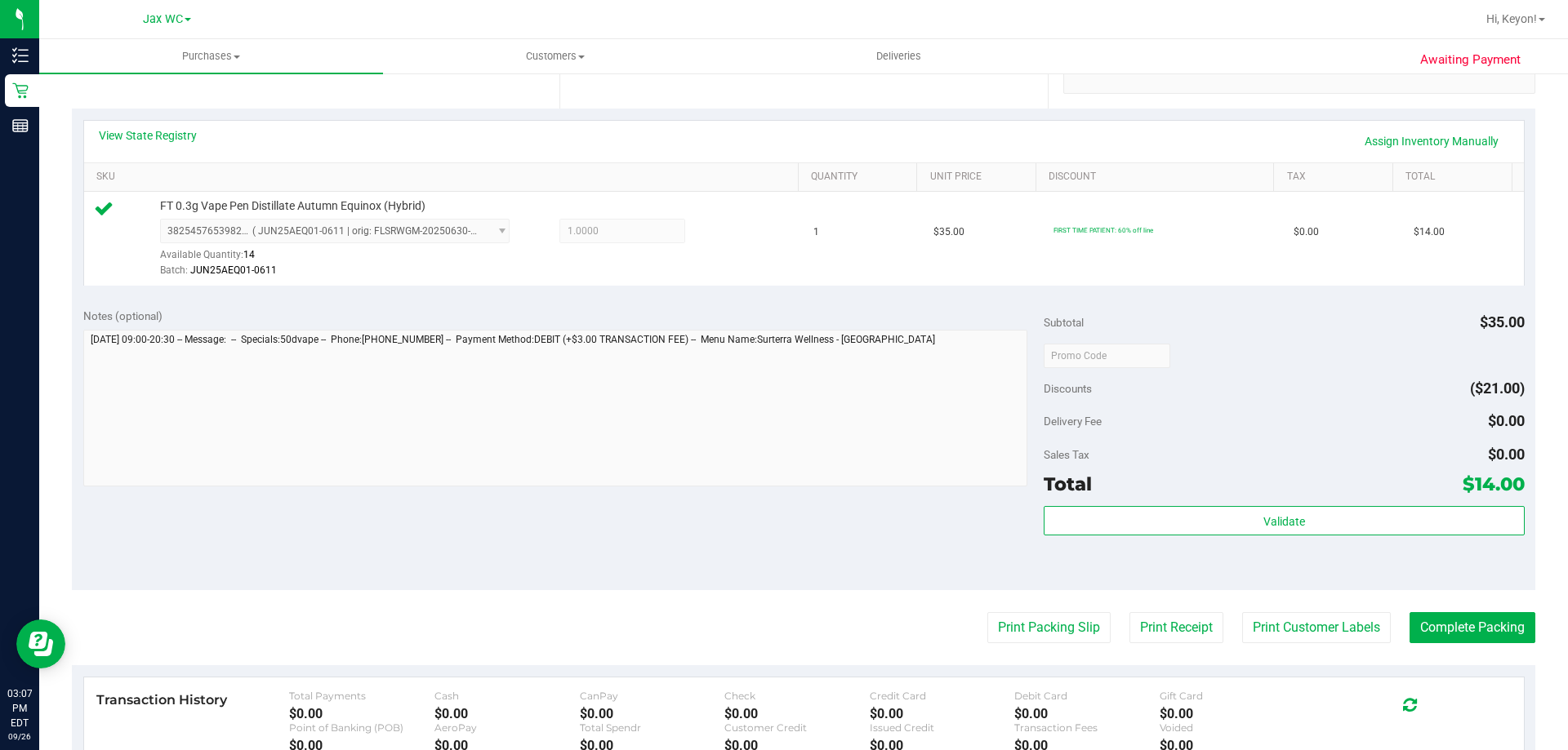
scroll to position [433, 0]
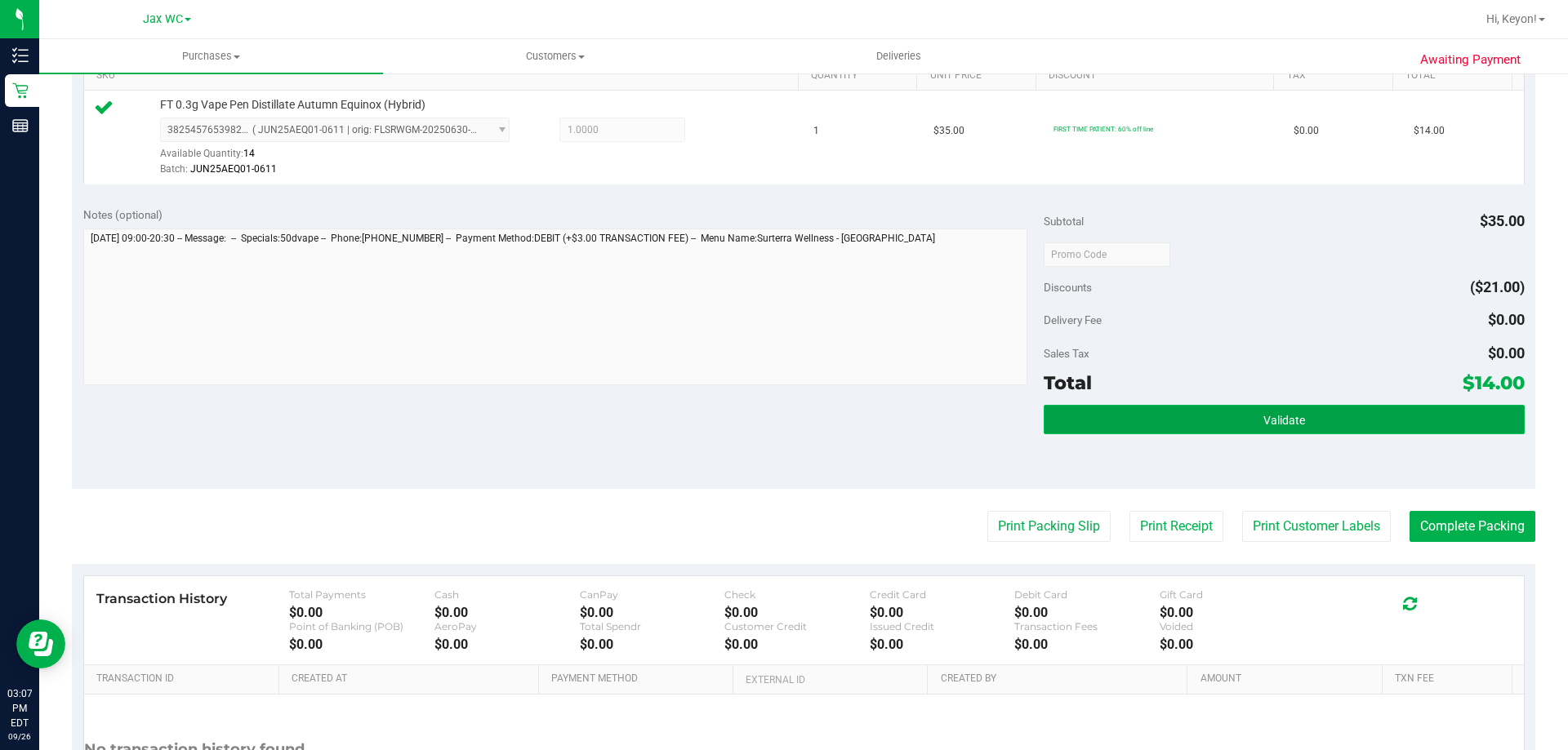
click at [1343, 424] on button "Validate" at bounding box center [1284, 419] width 480 height 29
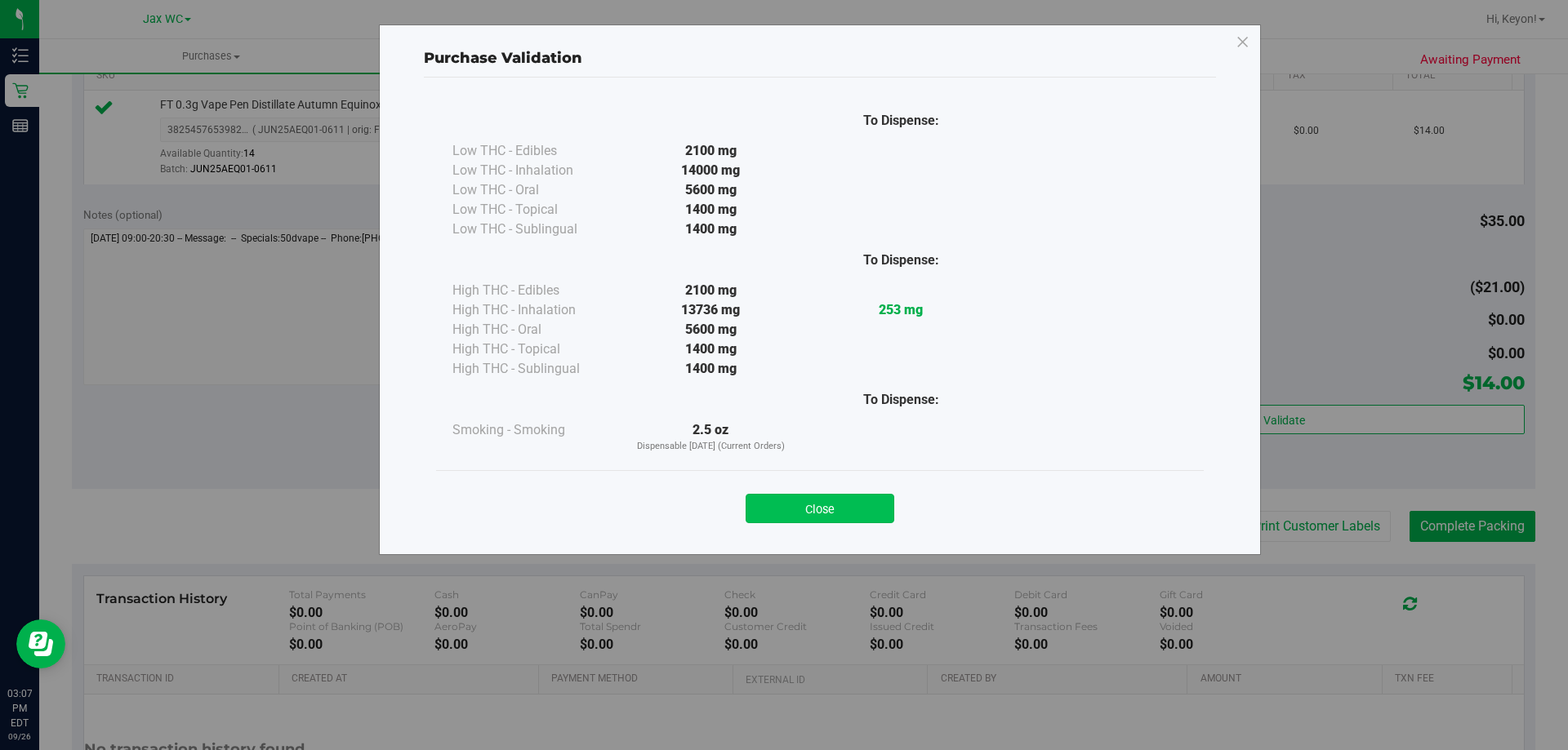
drag, startPoint x: 821, startPoint y: 510, endPoint x: 1567, endPoint y: 508, distance: 746.0
click at [823, 510] on button "Close" at bounding box center [820, 509] width 149 height 29
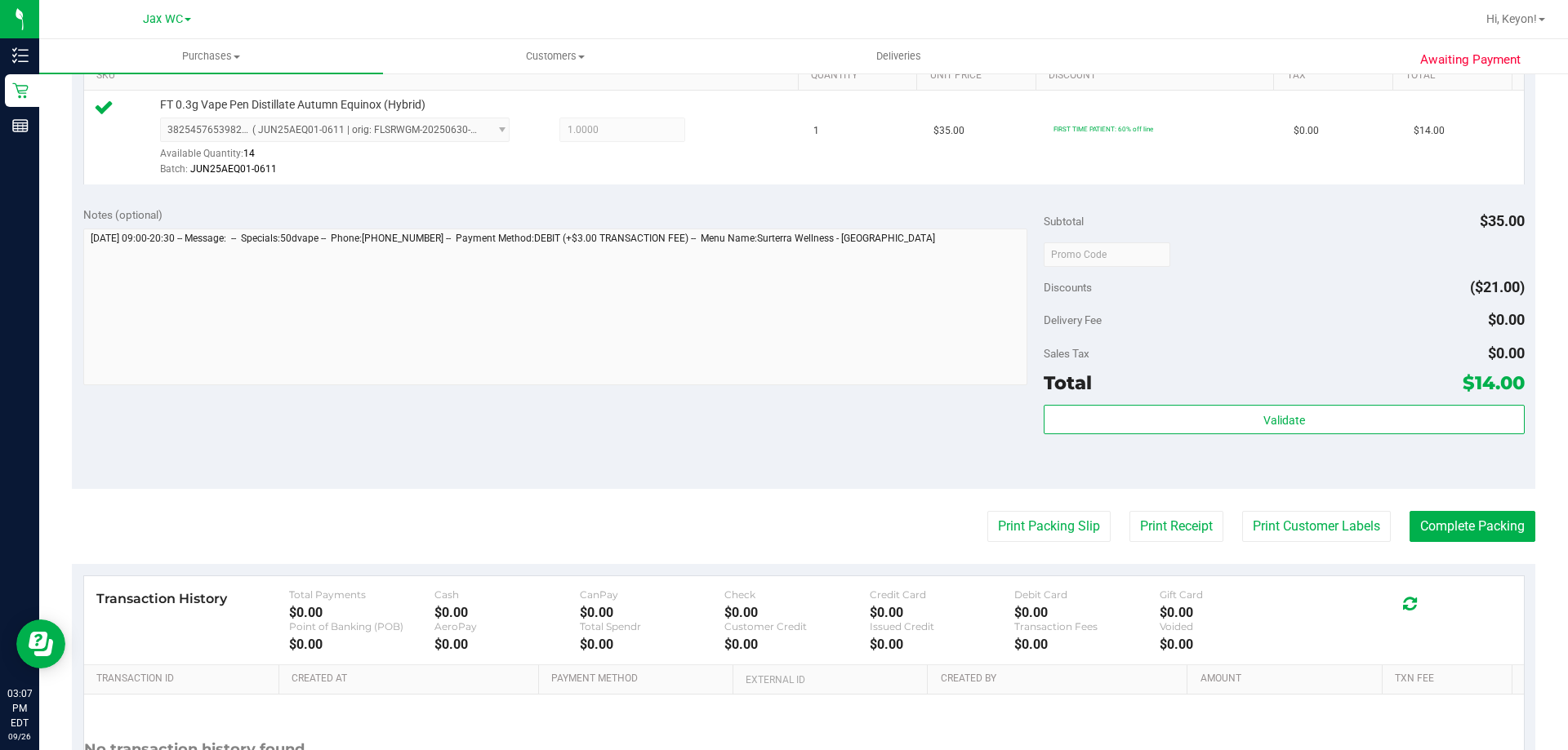
scroll to position [456, 0]
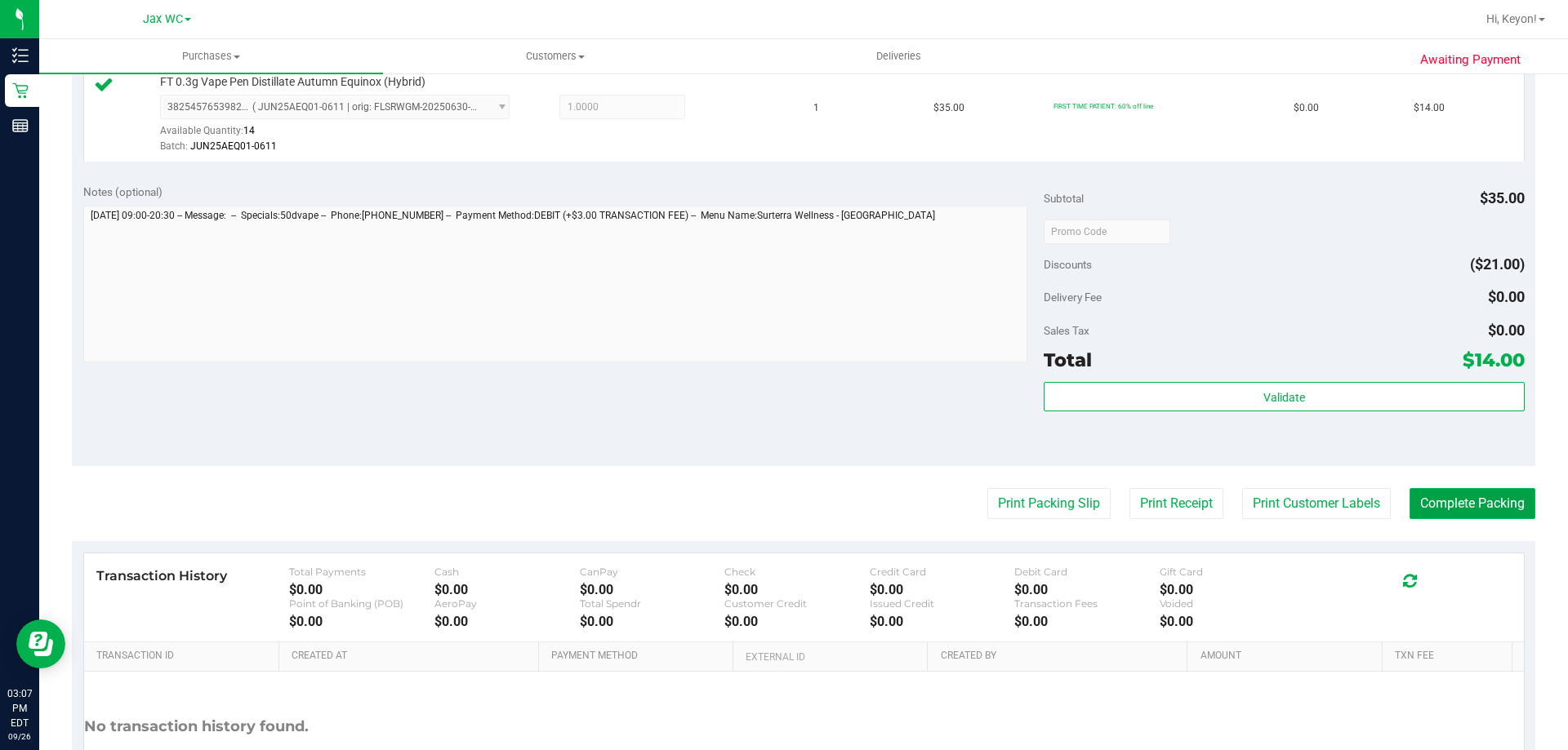
click at [1470, 504] on button "Complete Packing" at bounding box center [1472, 504] width 126 height 31
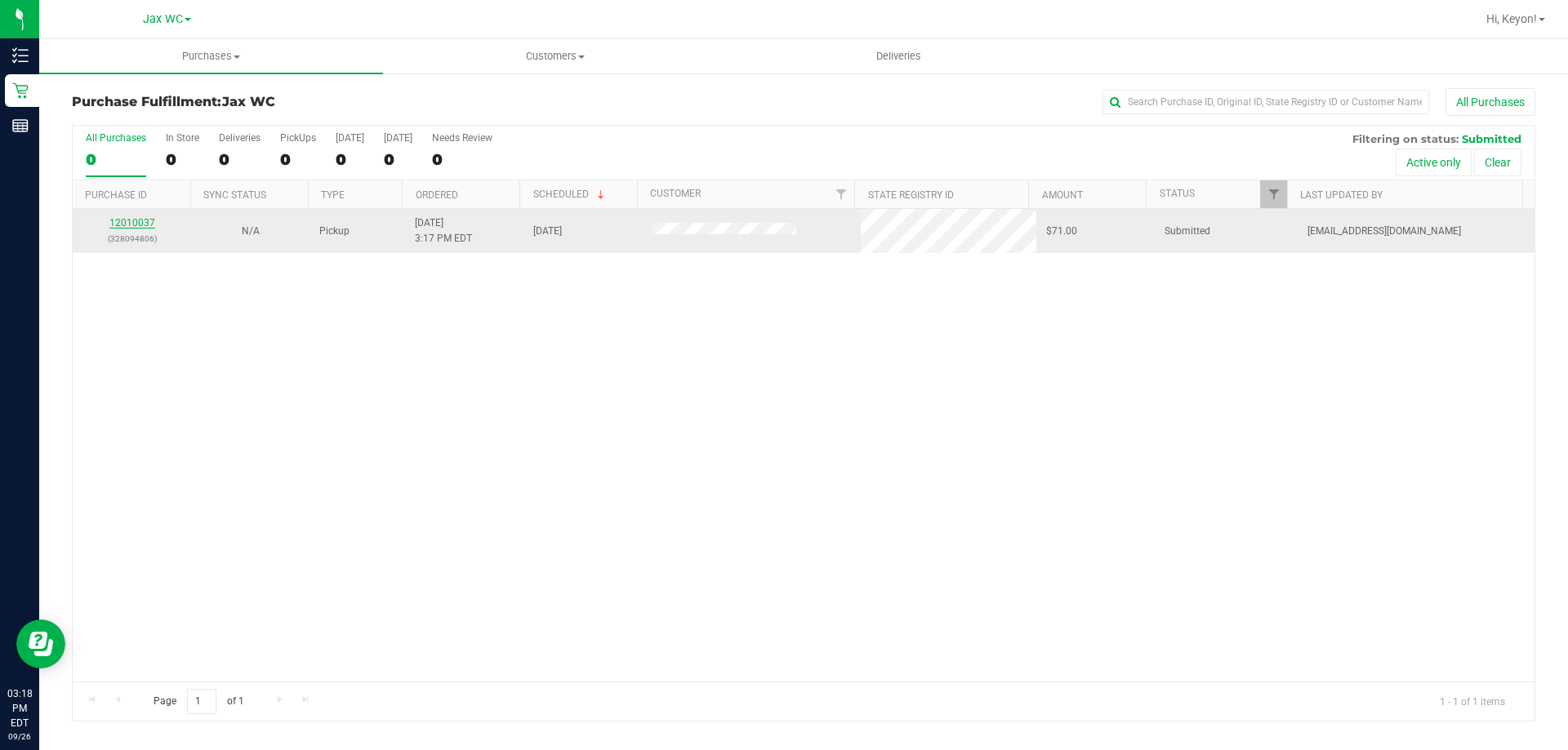
click at [137, 220] on link "12010037" at bounding box center [132, 222] width 46 height 11
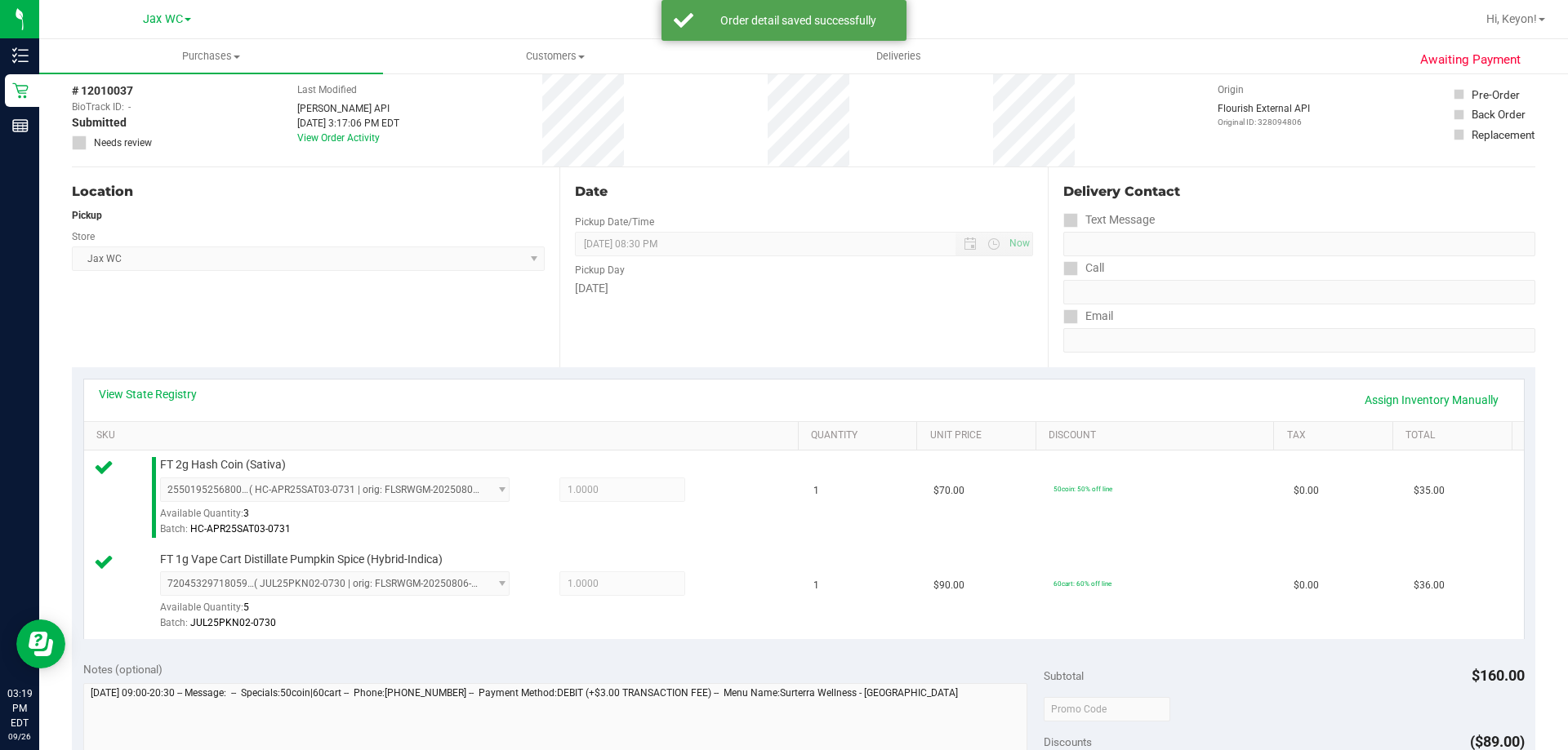
scroll to position [453, 0]
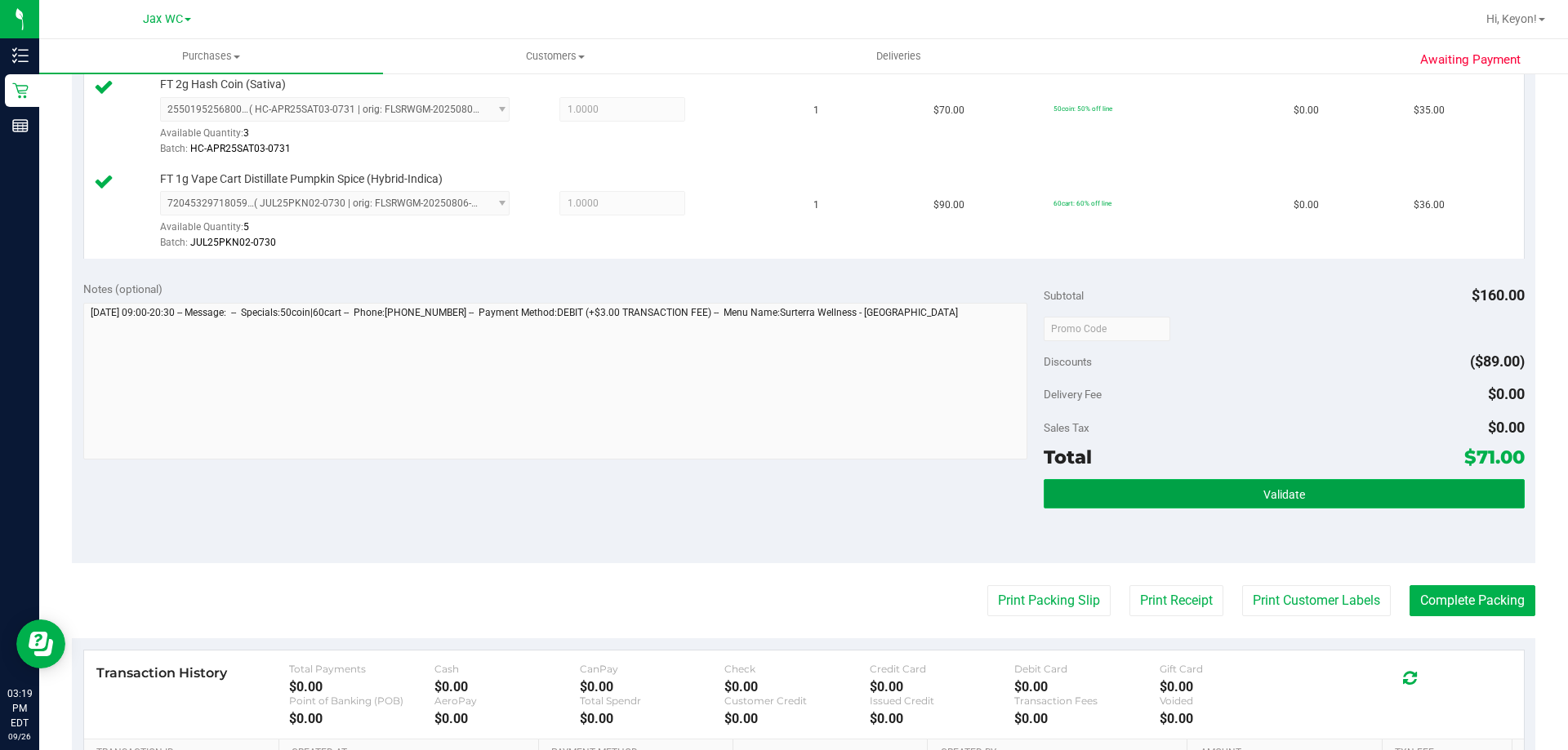
click at [1368, 496] on button "Validate" at bounding box center [1284, 494] width 480 height 29
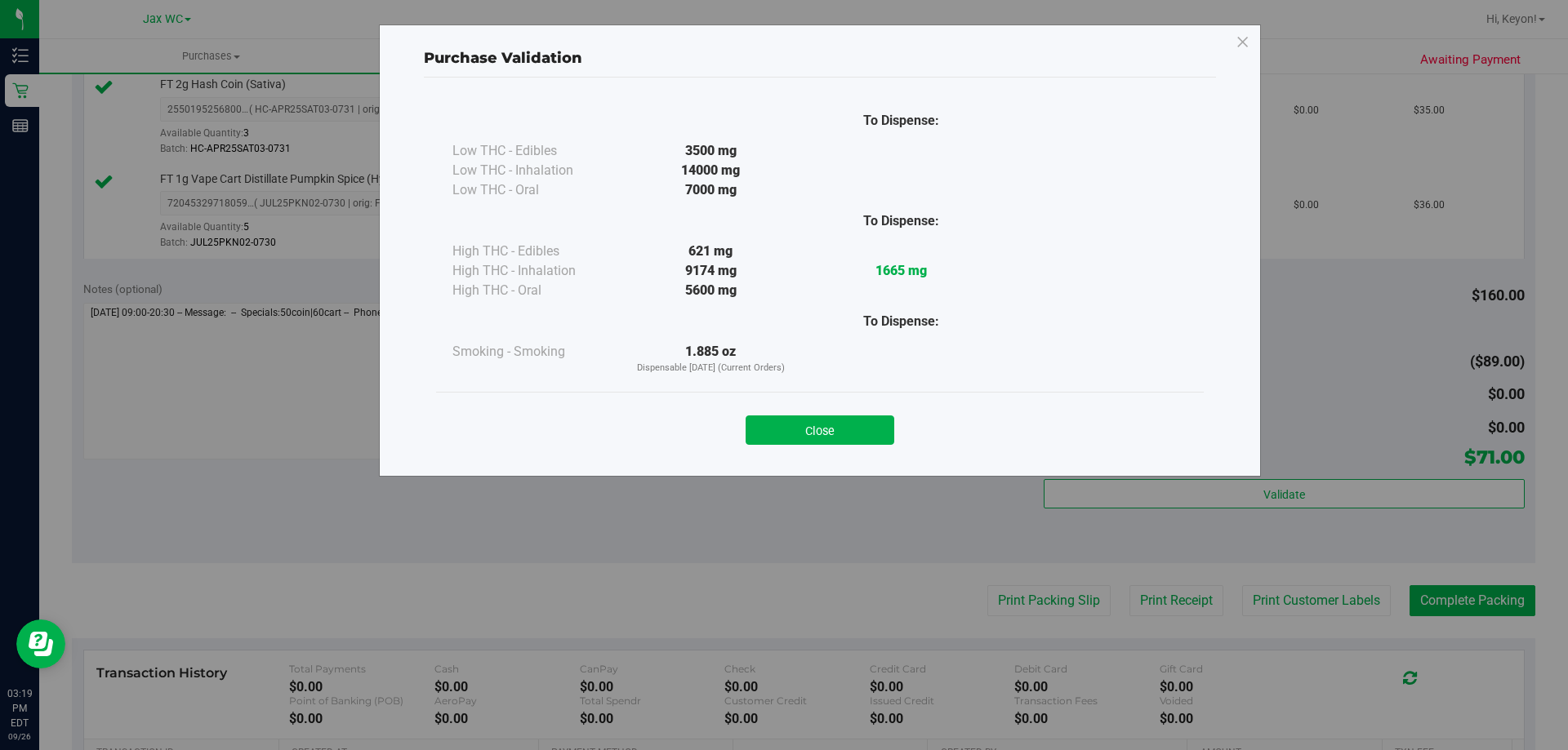
drag, startPoint x: 840, startPoint y: 420, endPoint x: 908, endPoint y: 470, distance: 84.4
click at [840, 423] on button "Close" at bounding box center [820, 431] width 149 height 29
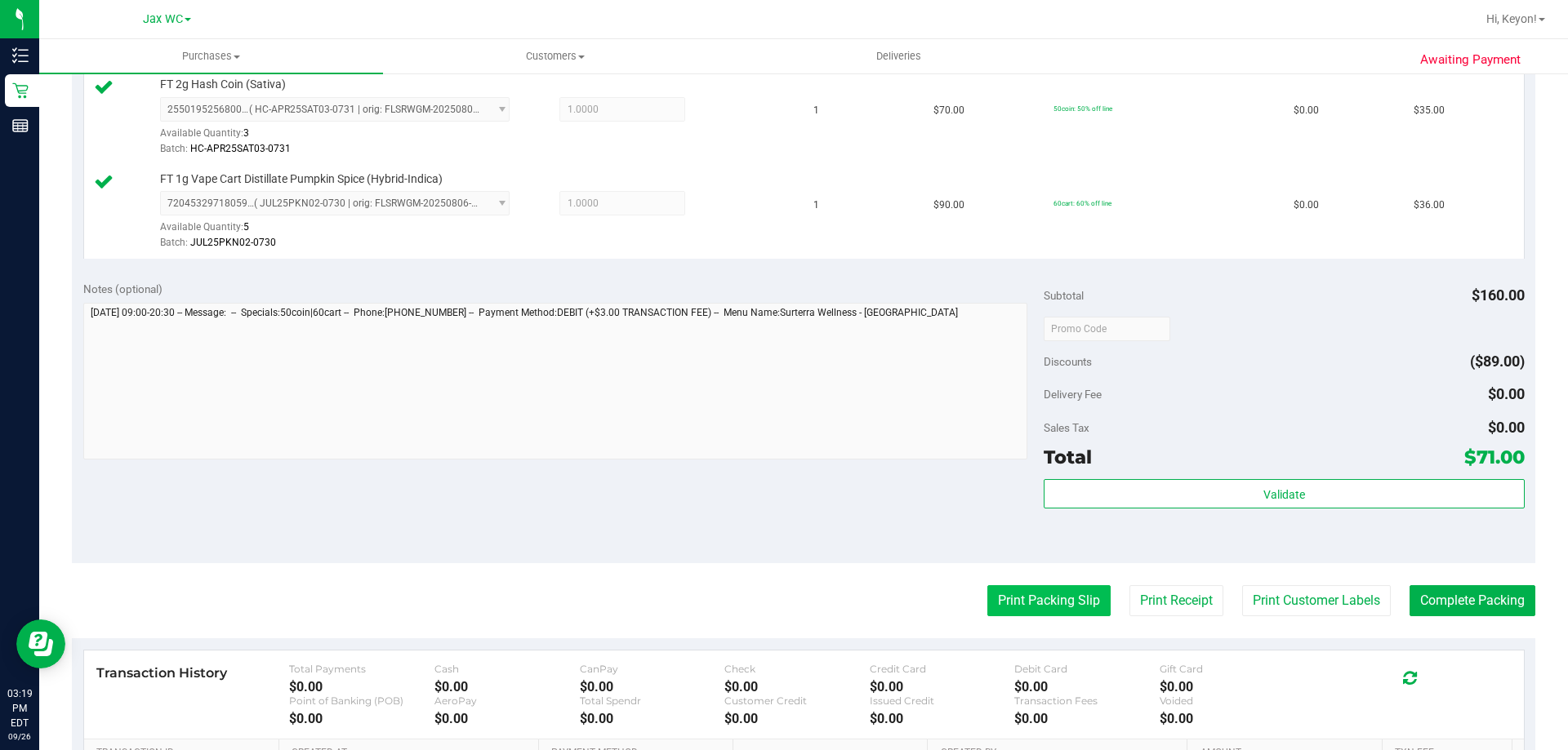
click at [1005, 601] on button "Print Packing Slip" at bounding box center [1049, 601] width 123 height 31
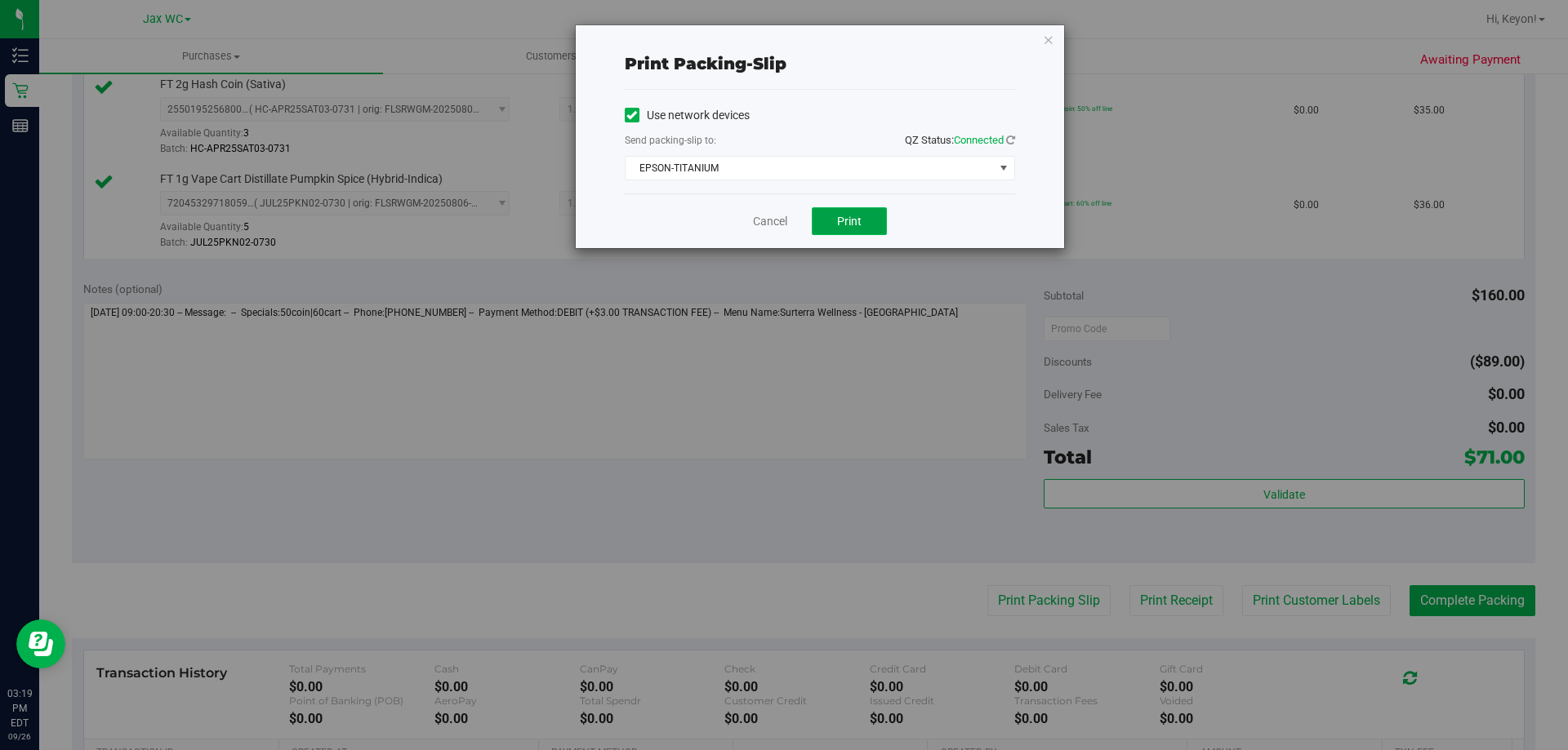
click at [860, 222] on span "Print" at bounding box center [849, 220] width 24 height 13
click at [774, 223] on link "Cancel" at bounding box center [770, 222] width 34 height 17
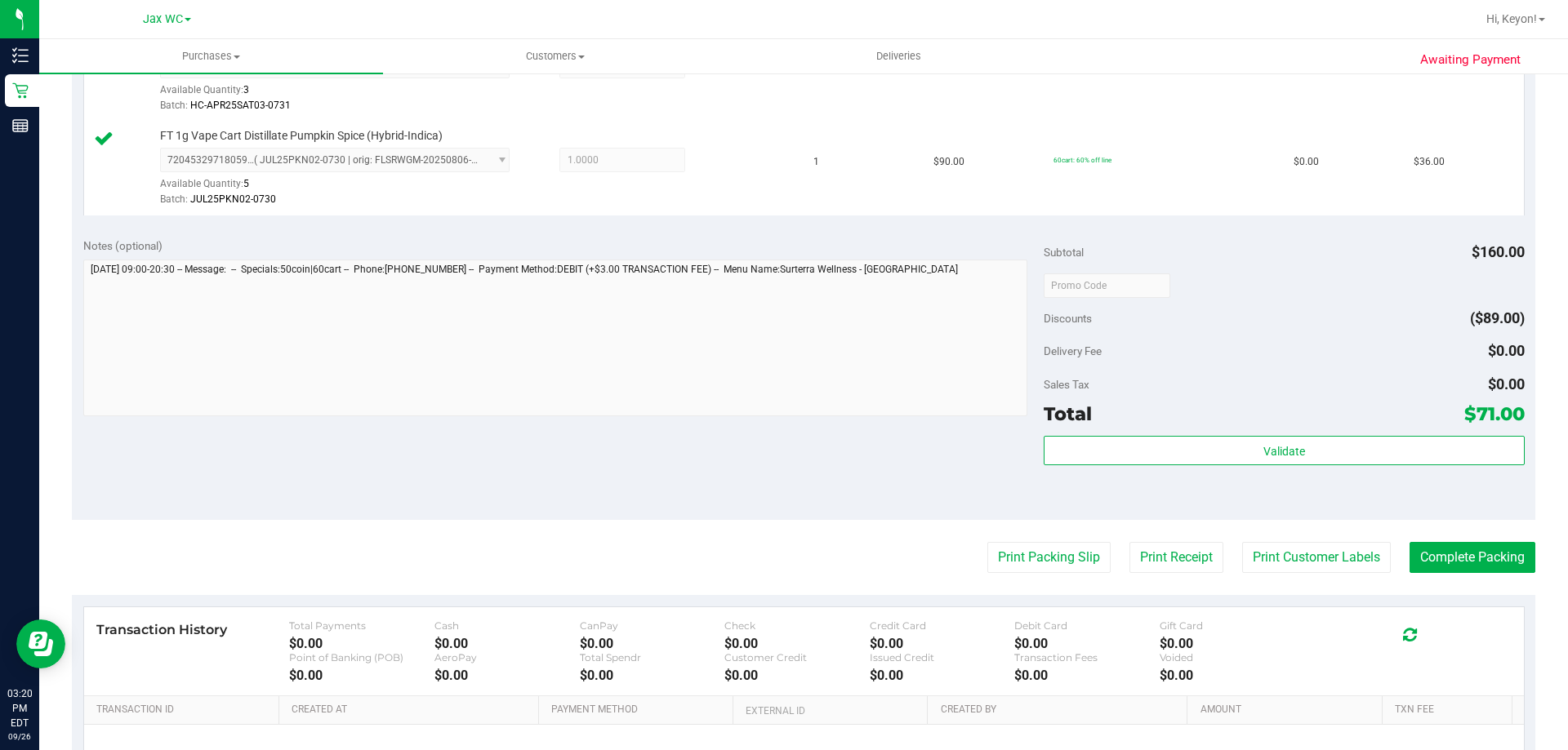
scroll to position [508, 0]
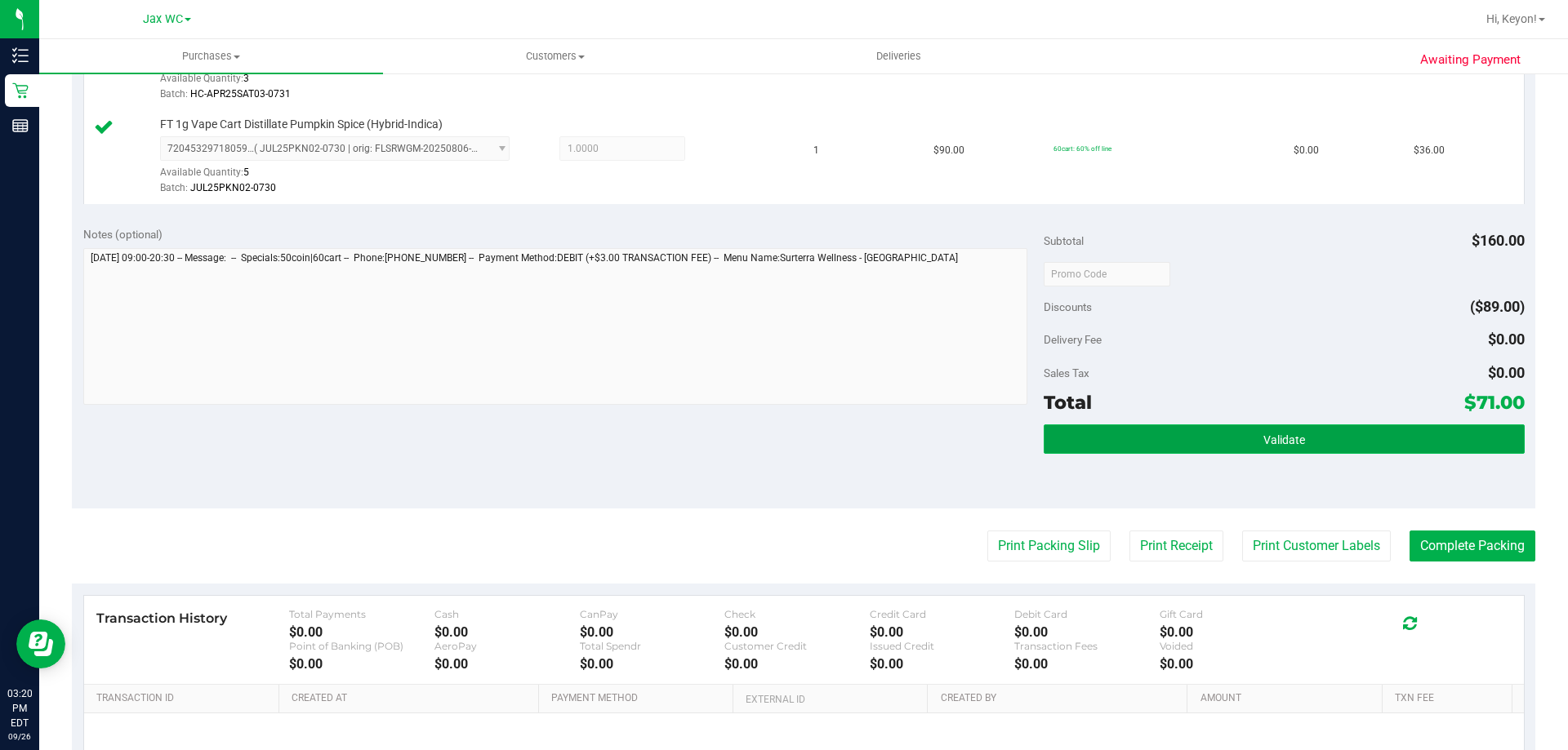
click at [1317, 443] on button "Validate" at bounding box center [1284, 439] width 480 height 29
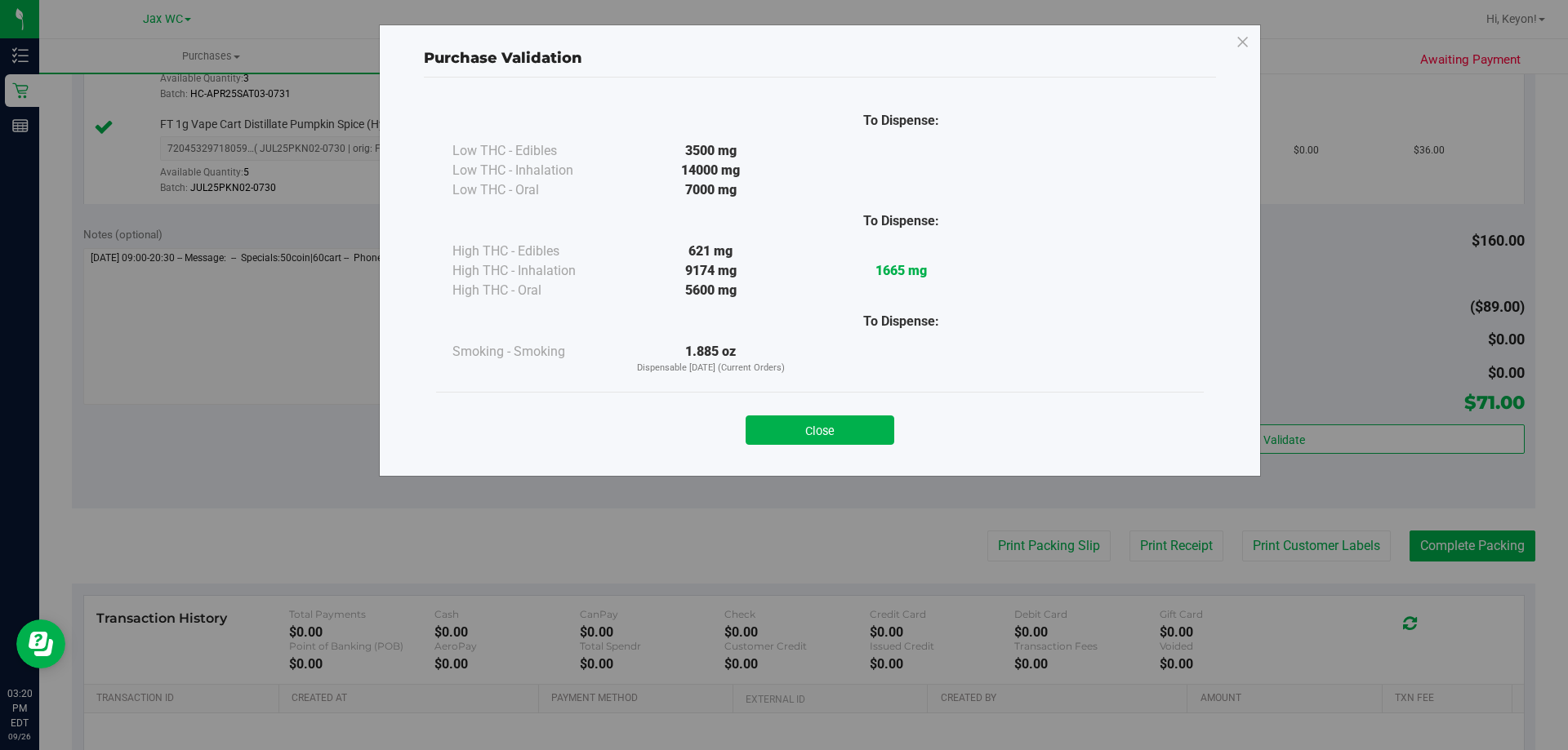
drag, startPoint x: 832, startPoint y: 433, endPoint x: 1268, endPoint y: 423, distance: 436.1
click at [838, 431] on button "Close" at bounding box center [820, 431] width 149 height 29
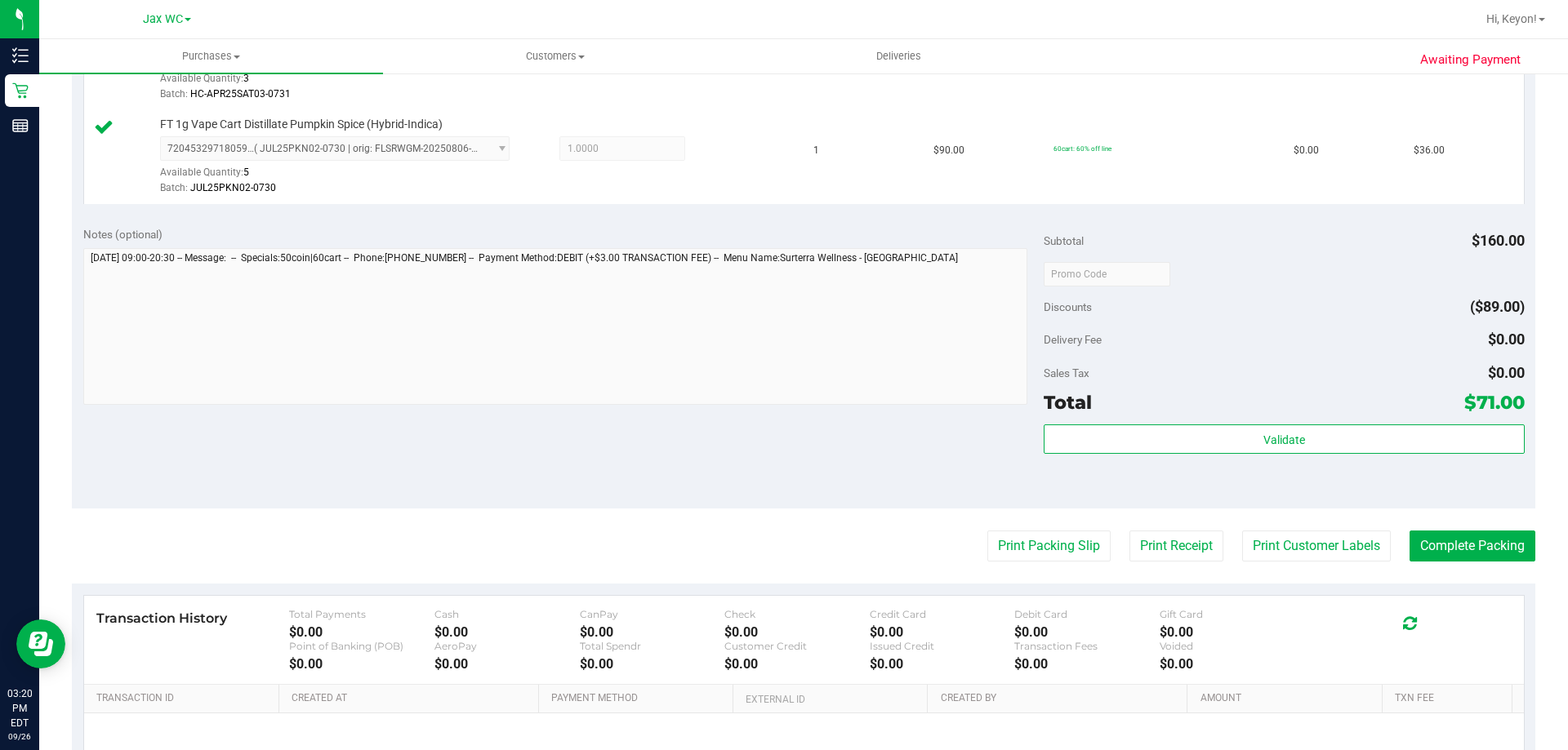
scroll to position [551, 0]
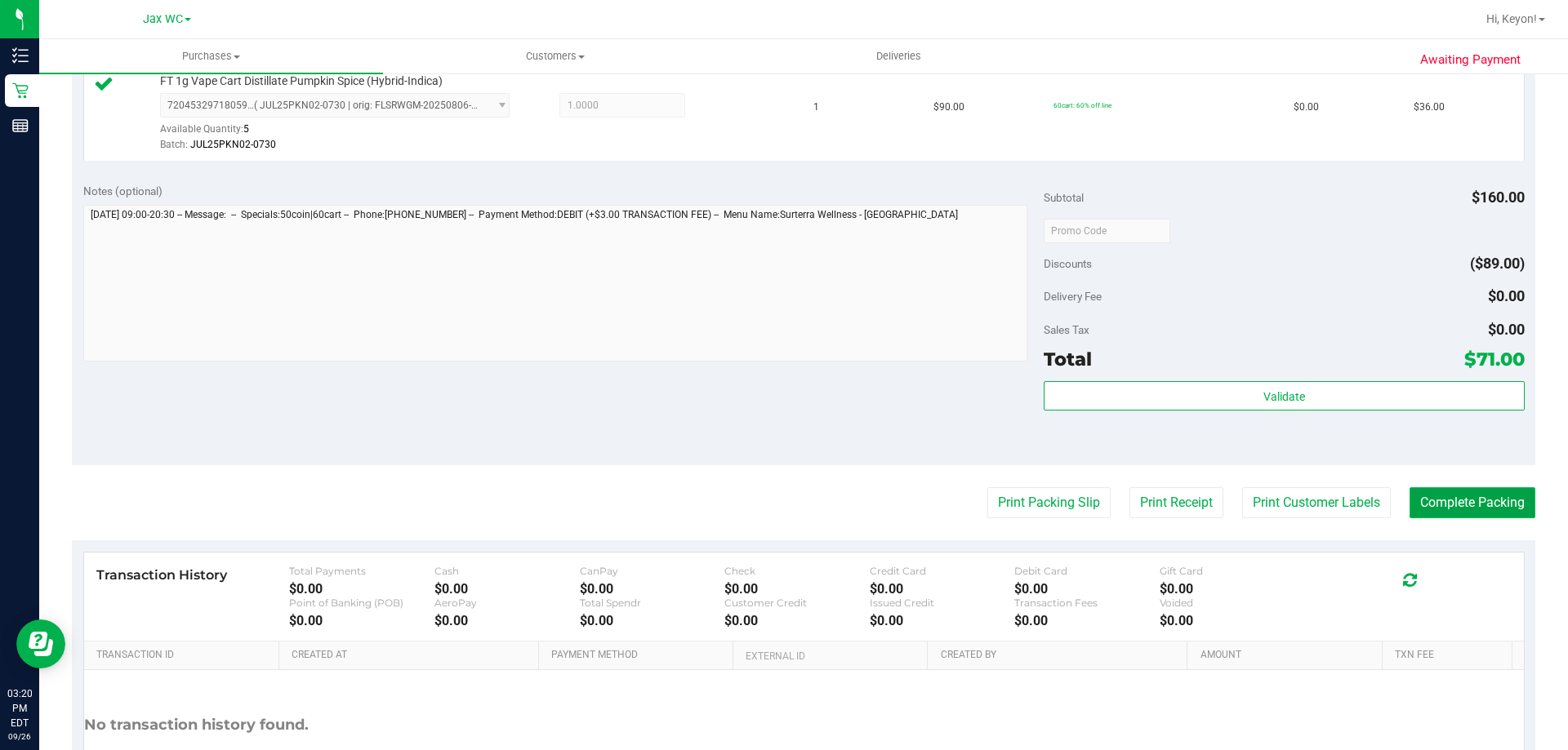
click at [1455, 498] on button "Complete Packing" at bounding box center [1472, 503] width 126 height 31
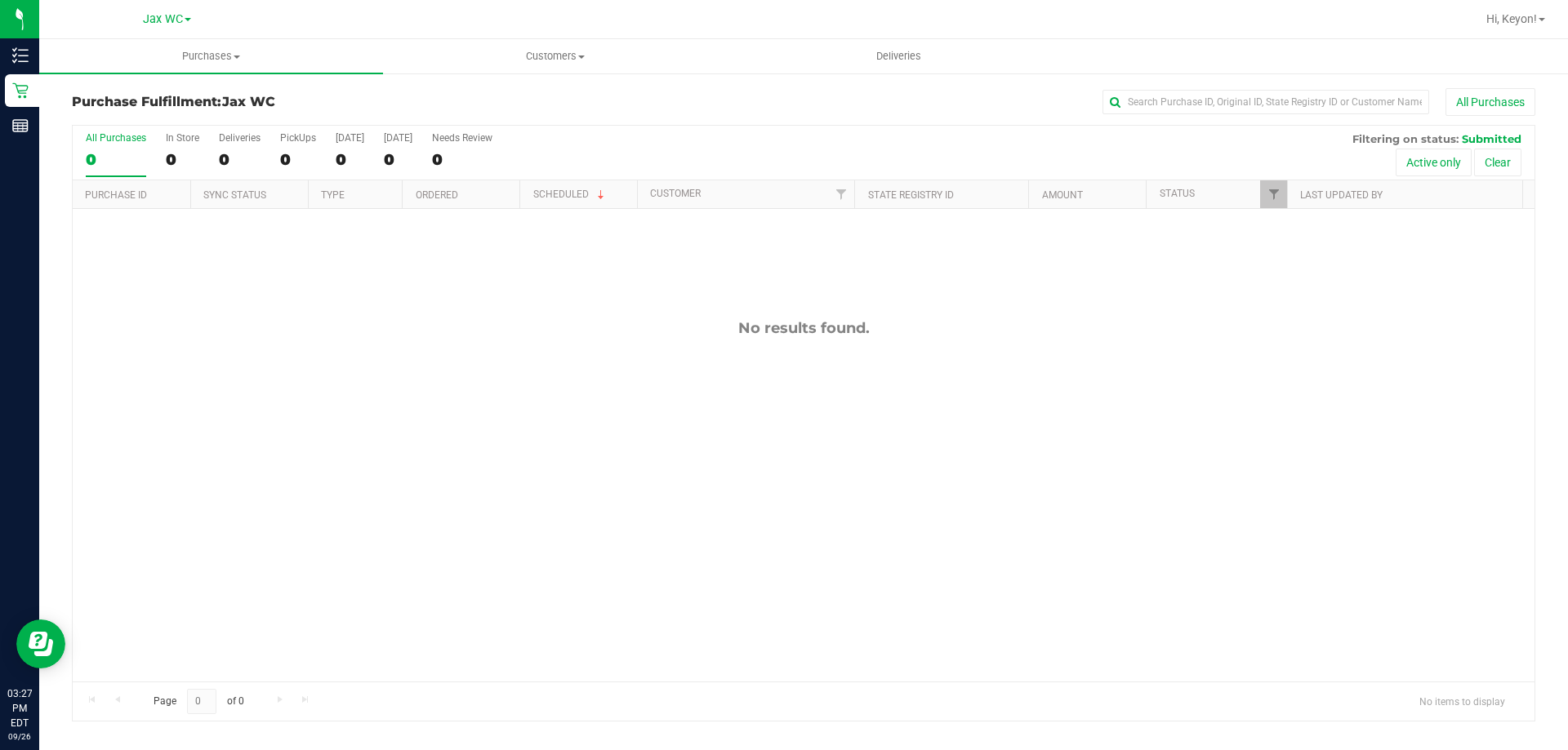
click at [113, 135] on div "All Purchases" at bounding box center [116, 138] width 60 height 11
click at [0, 0] on input "All Purchases 0" at bounding box center [0, 0] width 0 height 0
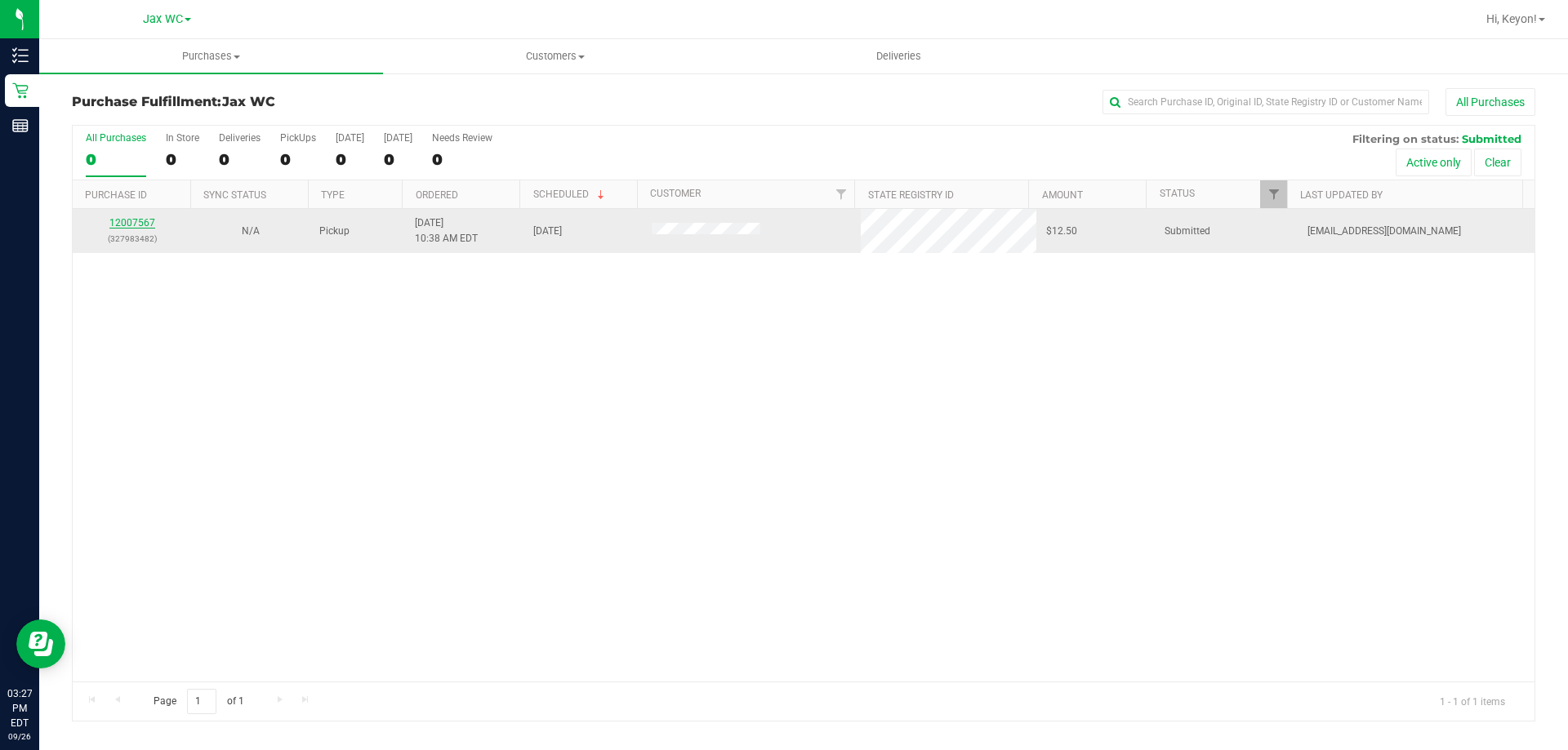
click at [133, 226] on link "12007567" at bounding box center [132, 222] width 46 height 11
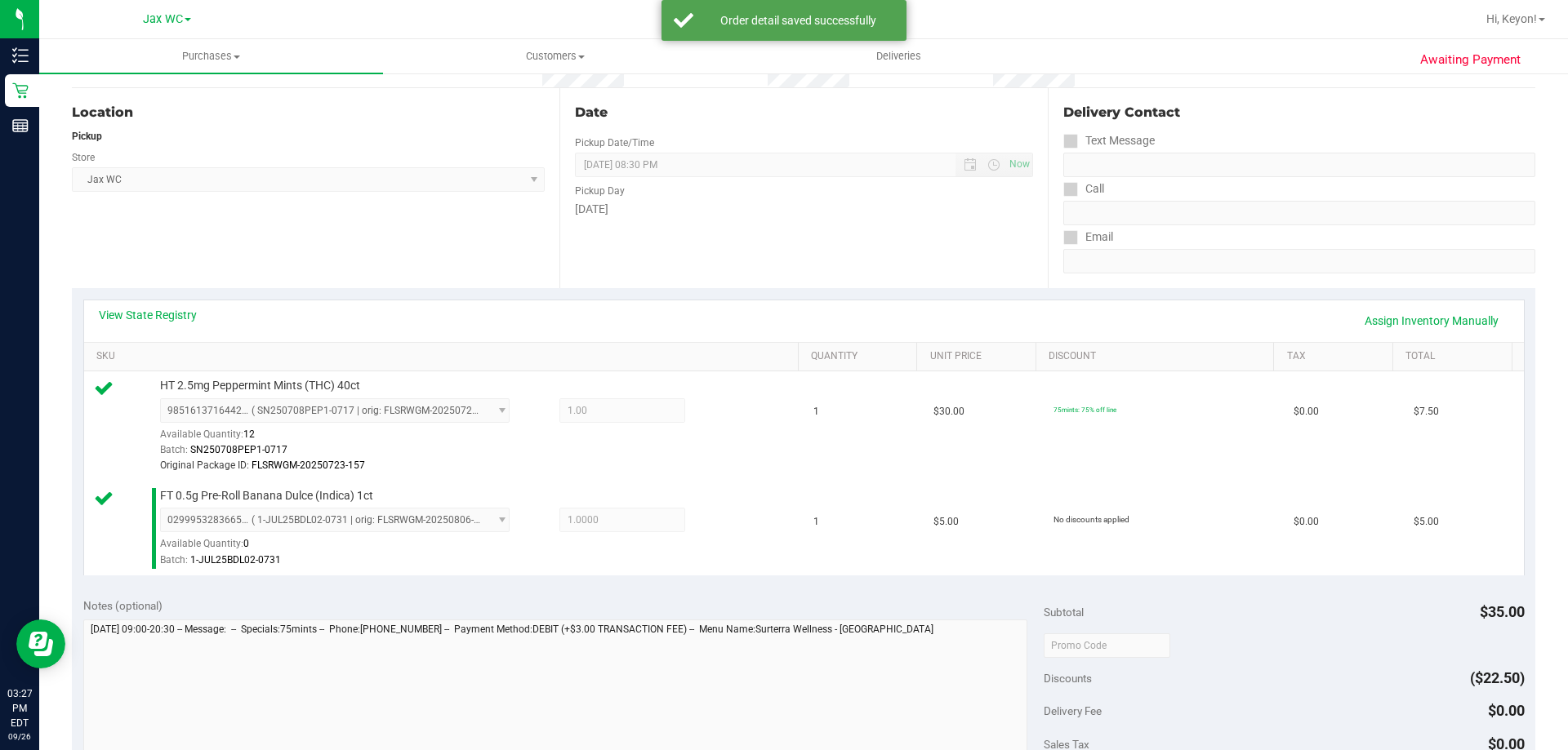
scroll to position [423, 0]
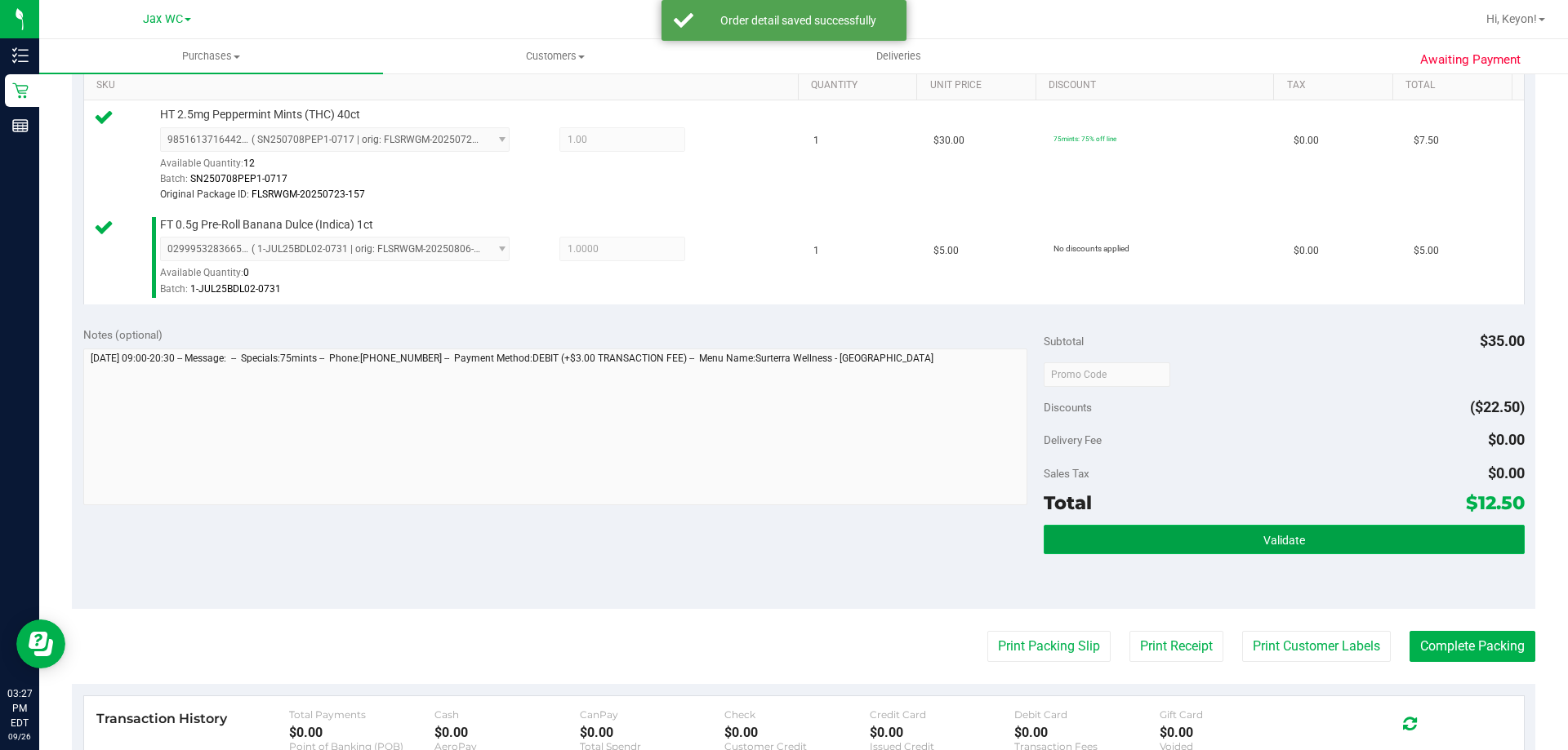
click at [1375, 544] on button "Validate" at bounding box center [1284, 540] width 480 height 29
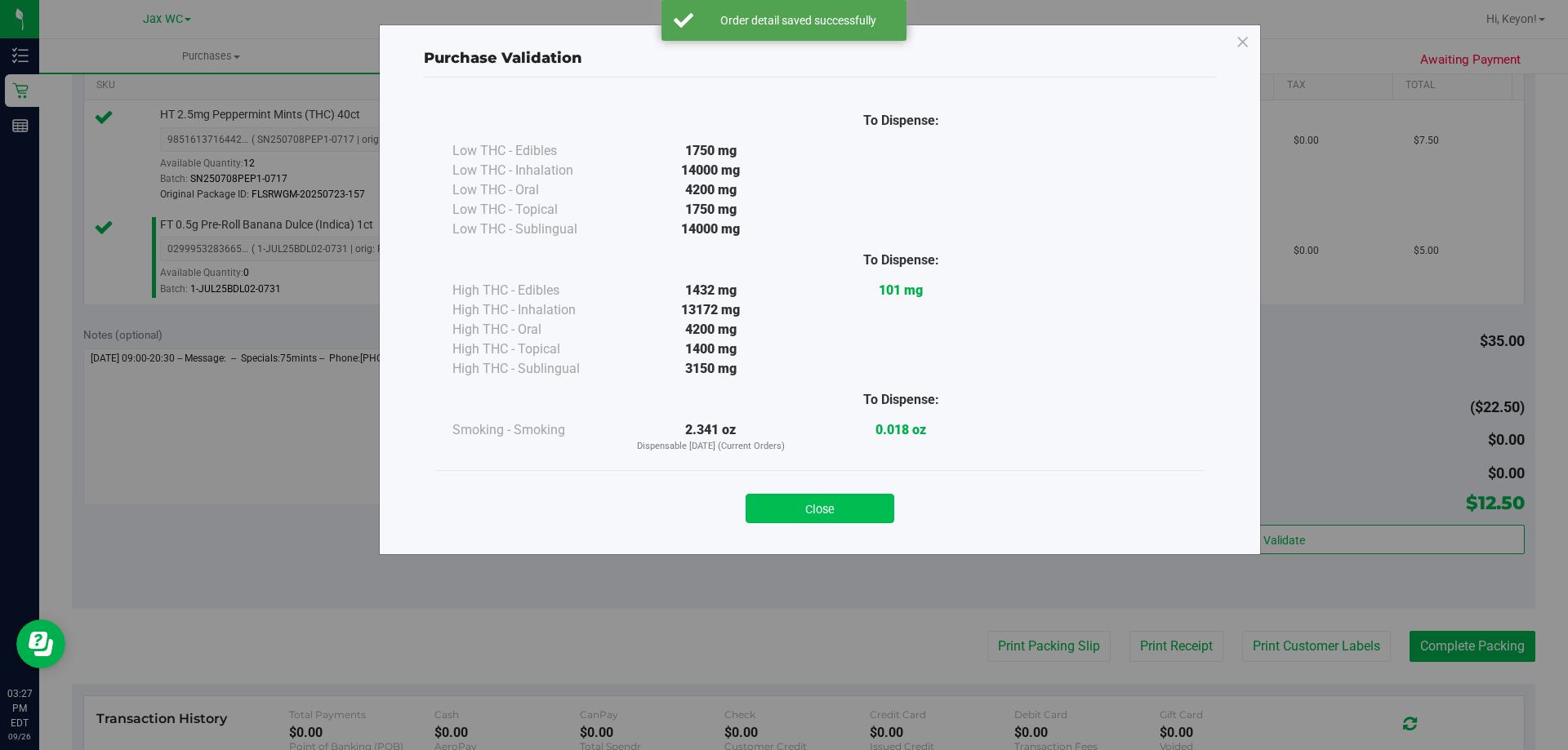
click at [852, 510] on button "Close" at bounding box center [820, 509] width 149 height 29
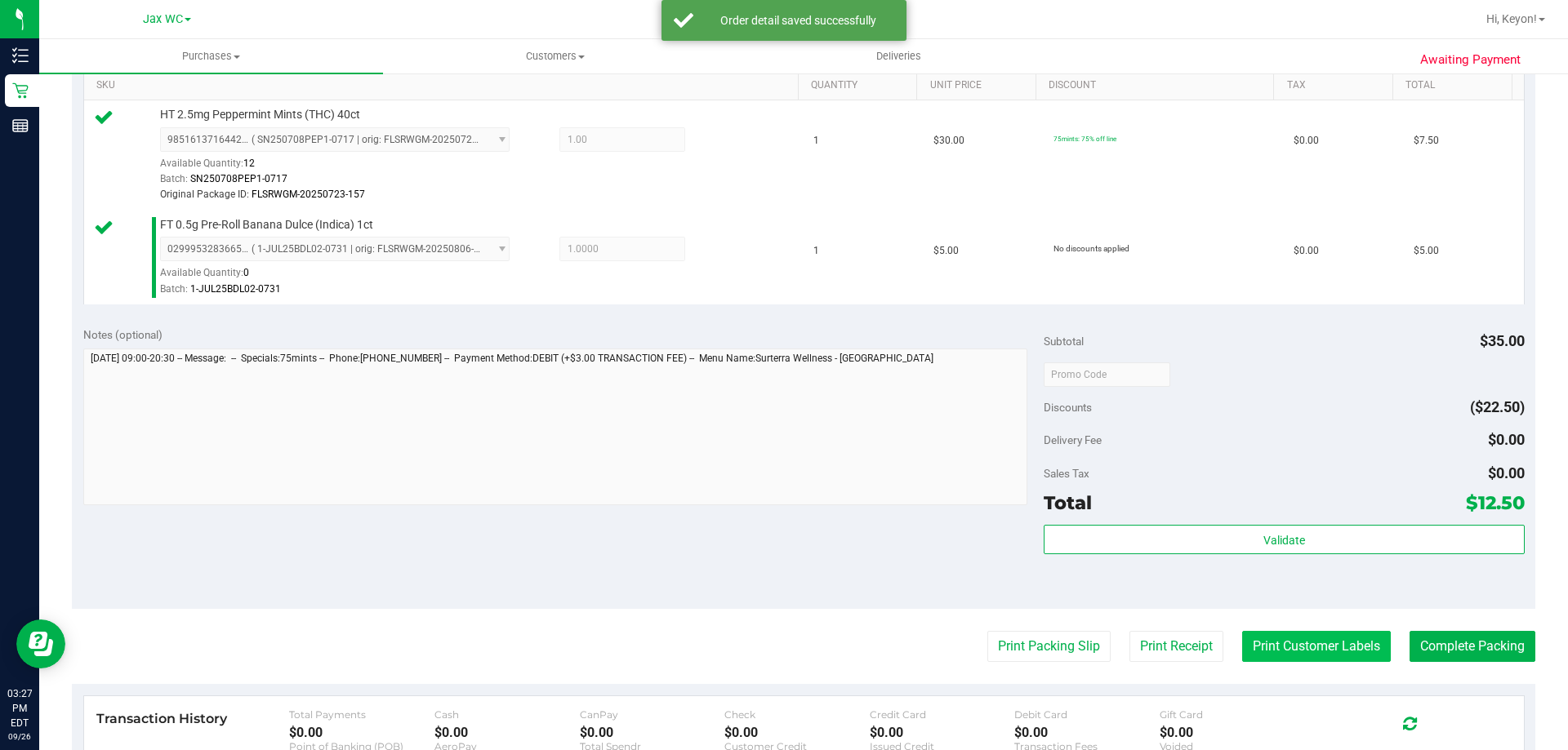
click at [1291, 637] on button "Print Customer Labels" at bounding box center [1316, 647] width 149 height 31
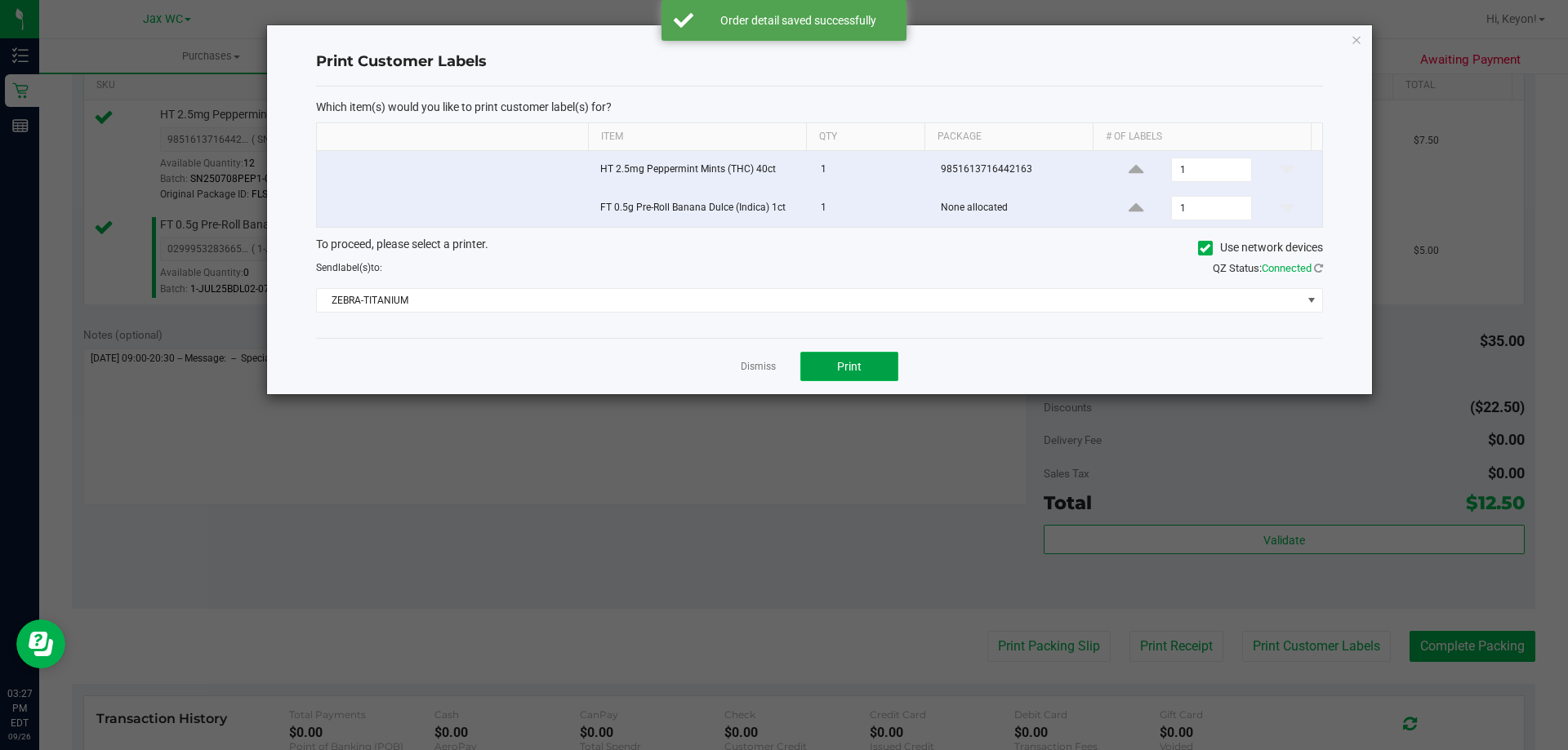
click at [879, 377] on button "Print" at bounding box center [849, 367] width 98 height 29
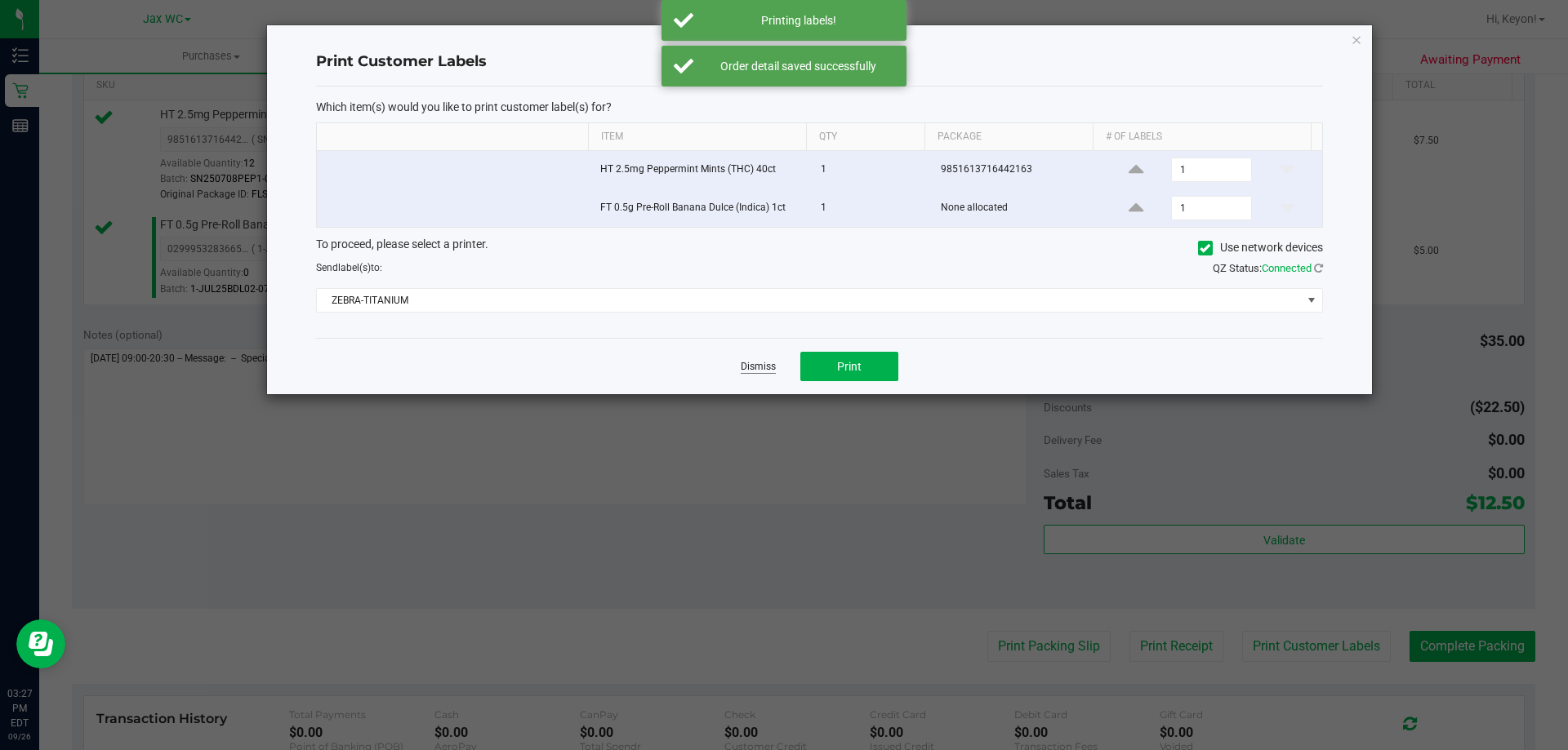
click at [768, 366] on link "Dismiss" at bounding box center [758, 367] width 35 height 14
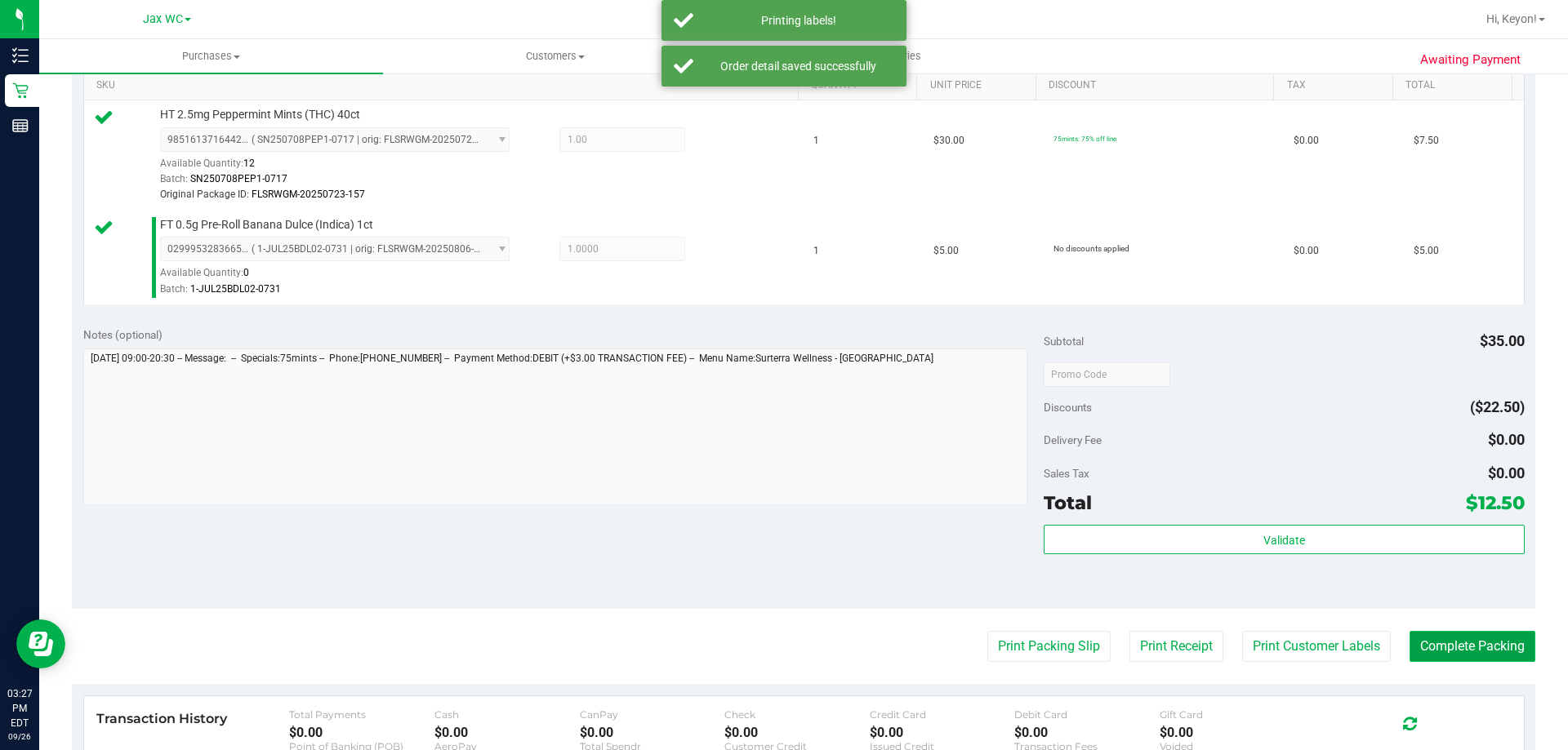
click at [1487, 645] on button "Complete Packing" at bounding box center [1472, 647] width 126 height 31
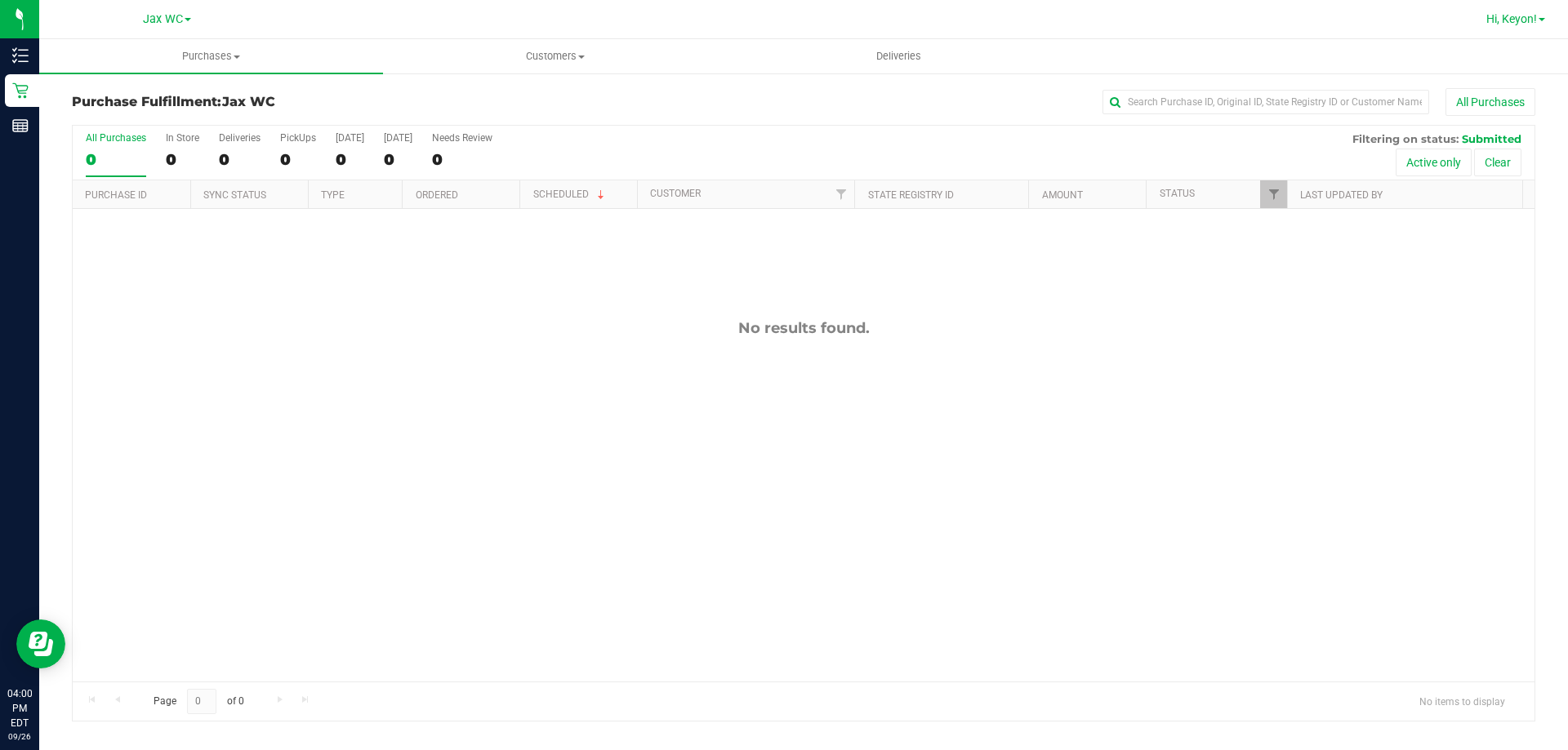
drag, startPoint x: 1534, startPoint y: 14, endPoint x: 1529, endPoint y: 22, distance: 9.4
click at [1532, 19] on span "Hi, Keyon!" at bounding box center [1511, 18] width 51 height 13
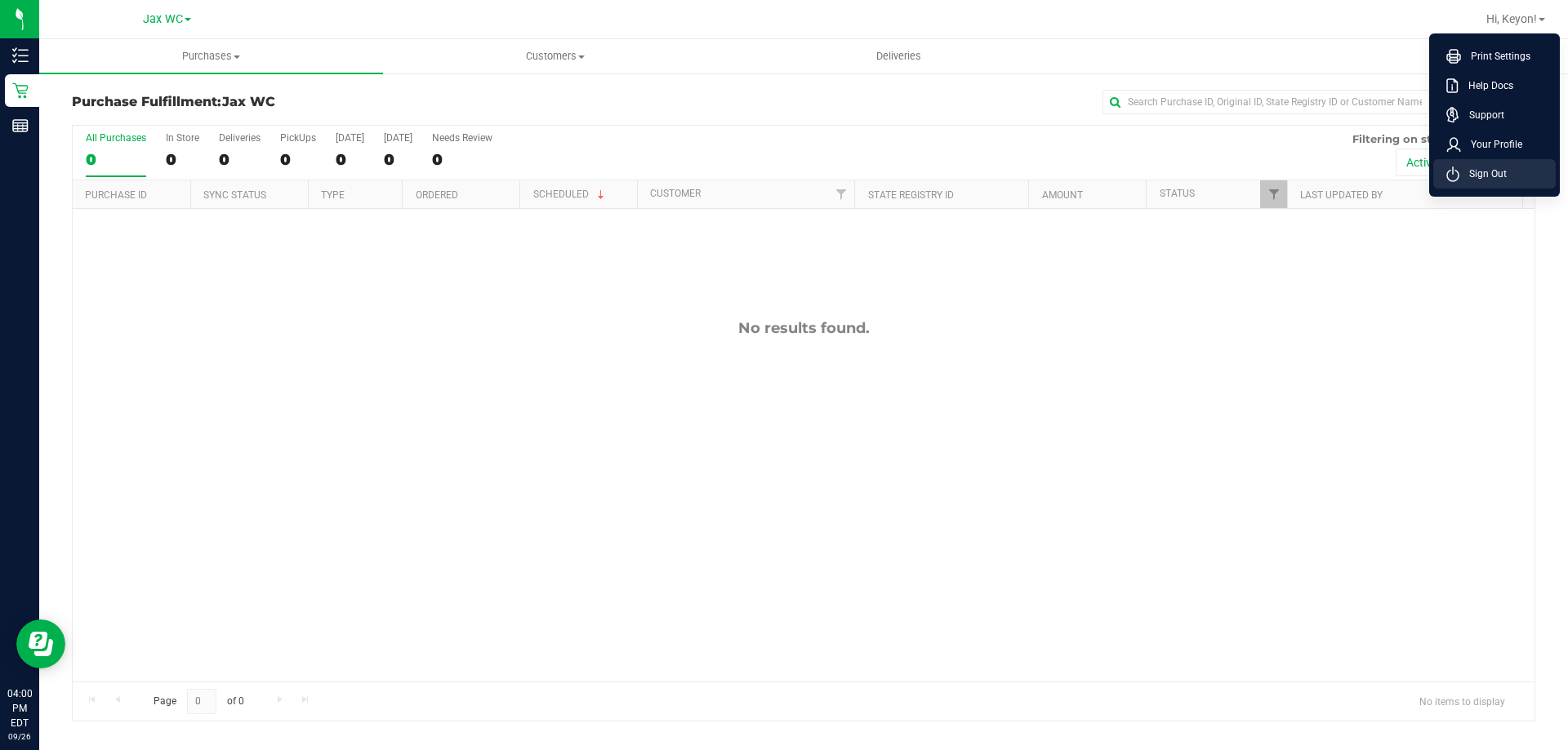
click at [1462, 160] on li "Sign Out" at bounding box center [1494, 174] width 122 height 29
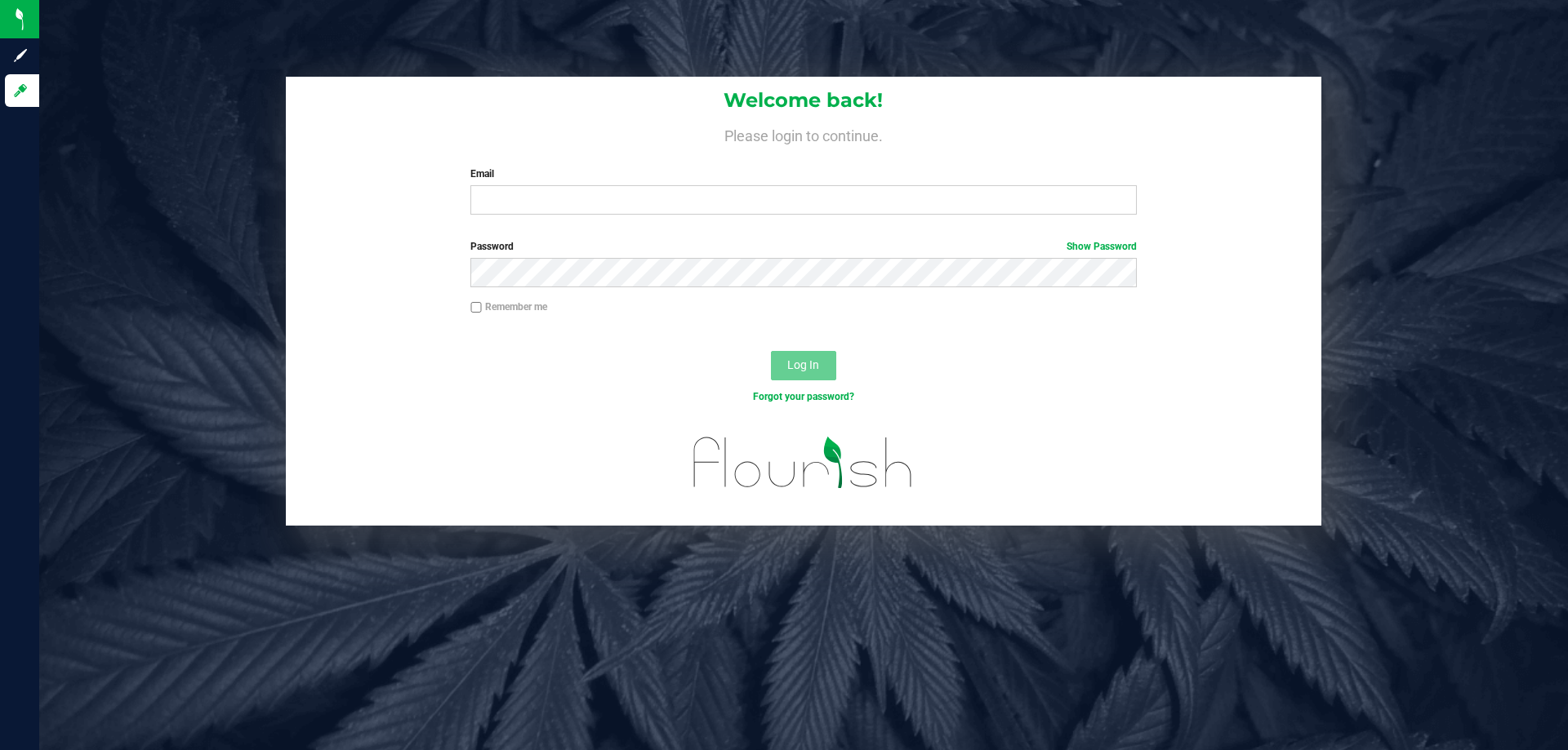
click at [611, 659] on div "Welcome back! Please login to continue. Email Required Please format your email…" at bounding box center [803, 375] width 1528 height 750
click at [505, 190] on input "Email" at bounding box center [803, 200] width 666 height 29
type input "anpotignano@liveparallel.com"
click at [771, 351] on button "Log In" at bounding box center [803, 366] width 65 height 29
